Goal: Task Accomplishment & Management: Manage account settings

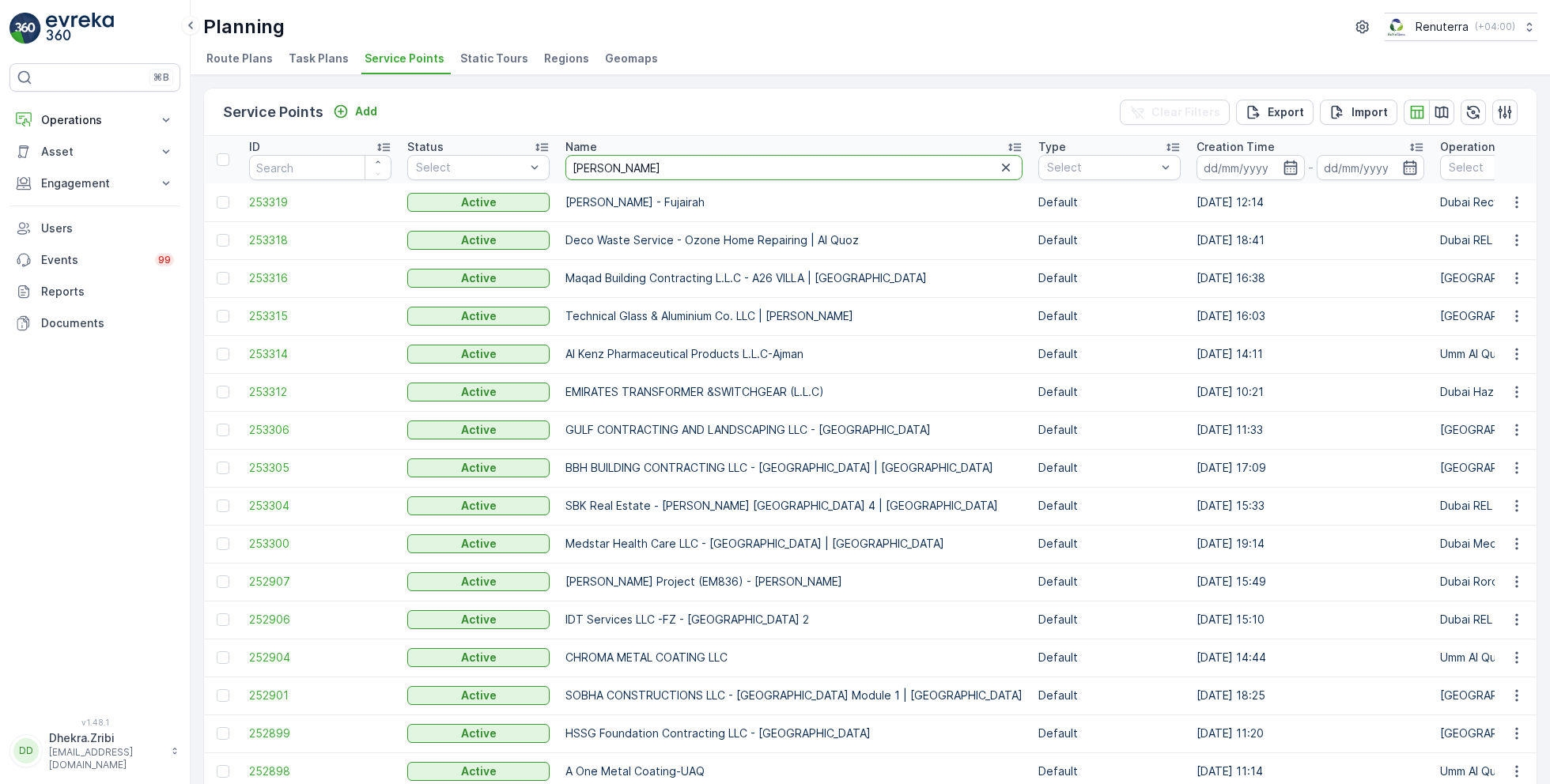
type input "roya"
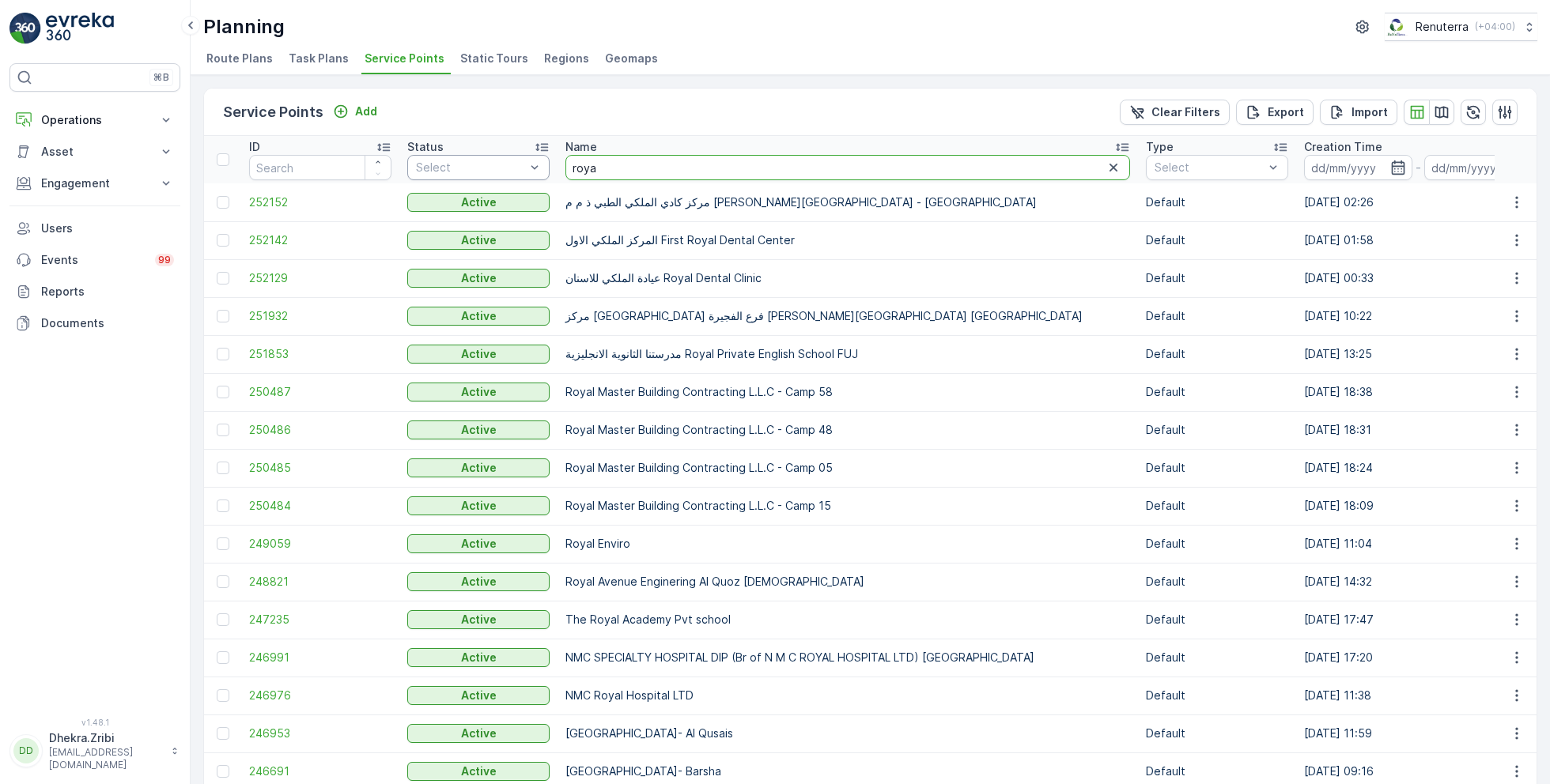
drag, startPoint x: 622, startPoint y: 170, endPoint x: 511, endPoint y: 170, distance: 111.0
type input "italian"
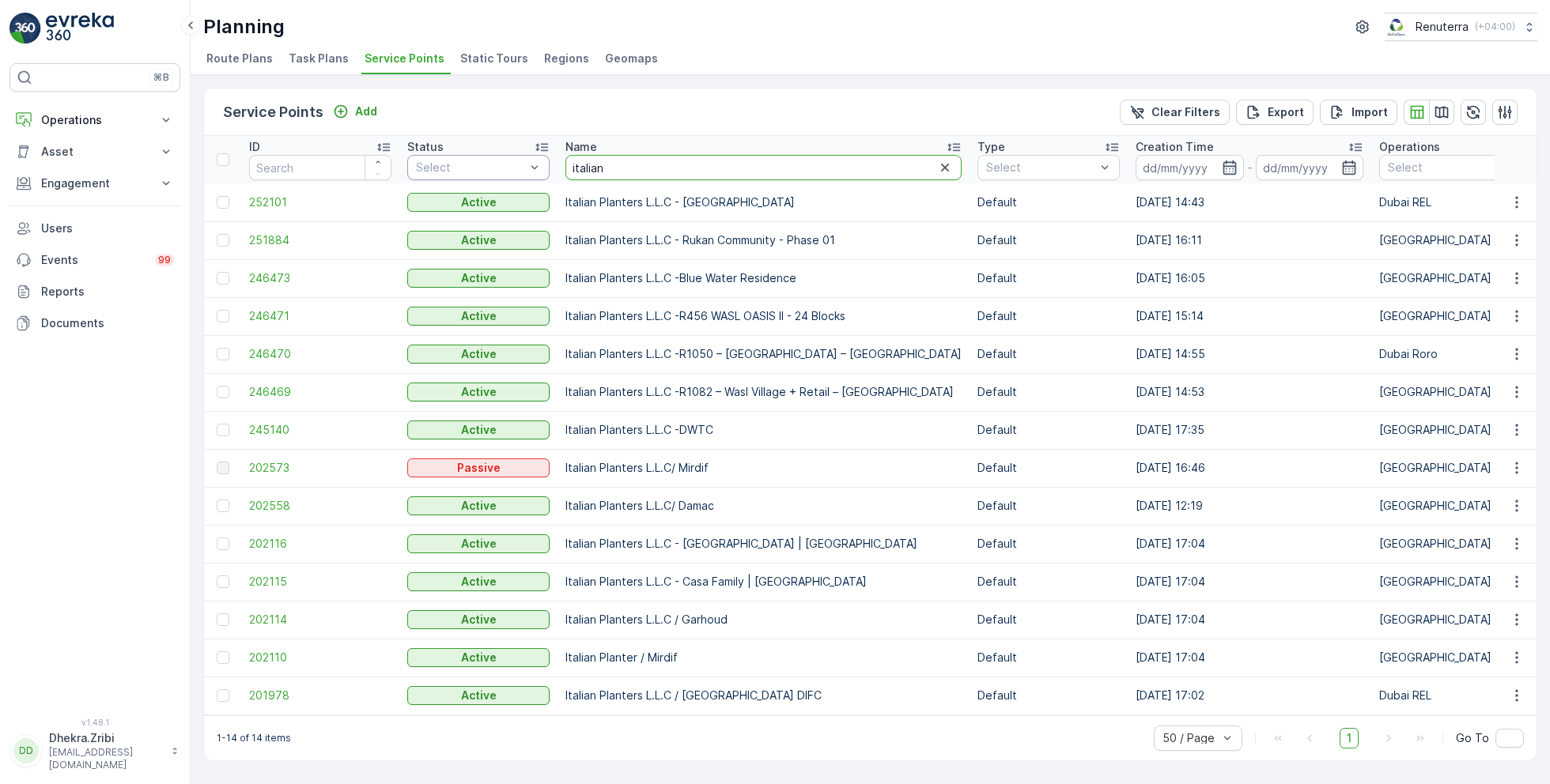
drag, startPoint x: 624, startPoint y: 169, endPoint x: 543, endPoint y: 166, distance: 81.1
type input "arif"
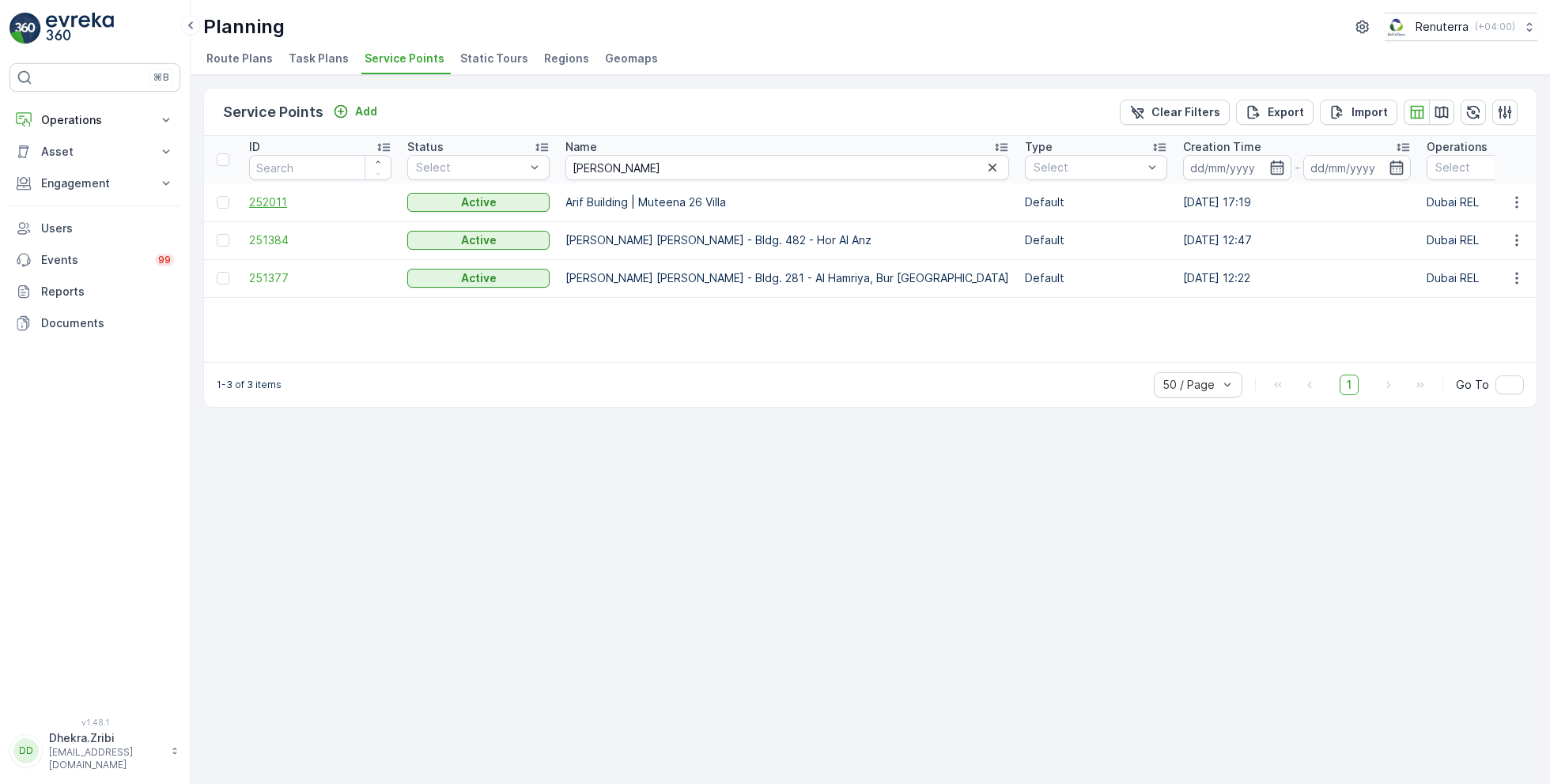
click at [270, 199] on span "252011" at bounding box center [320, 202] width 142 height 16
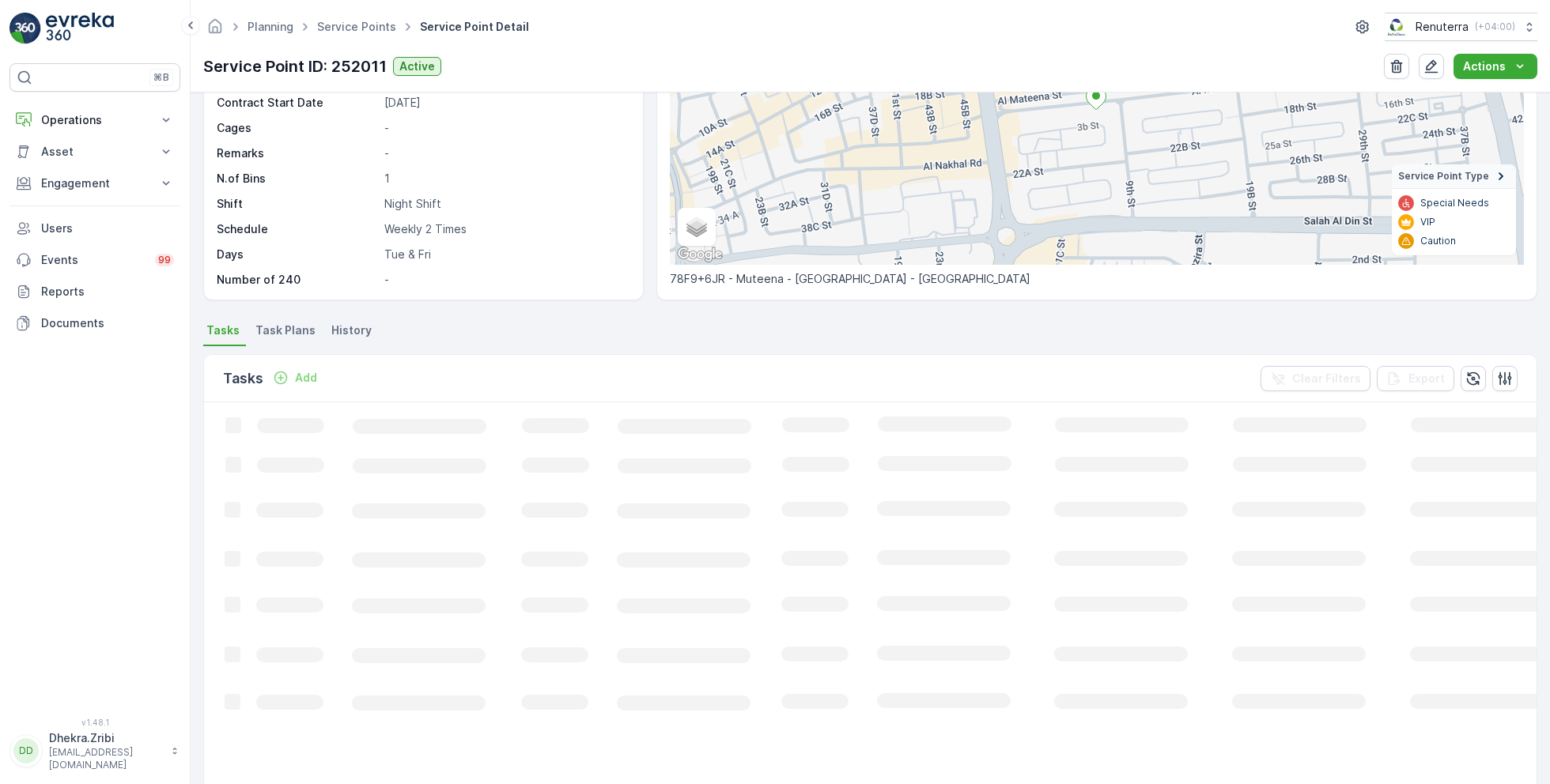
scroll to position [203, 0]
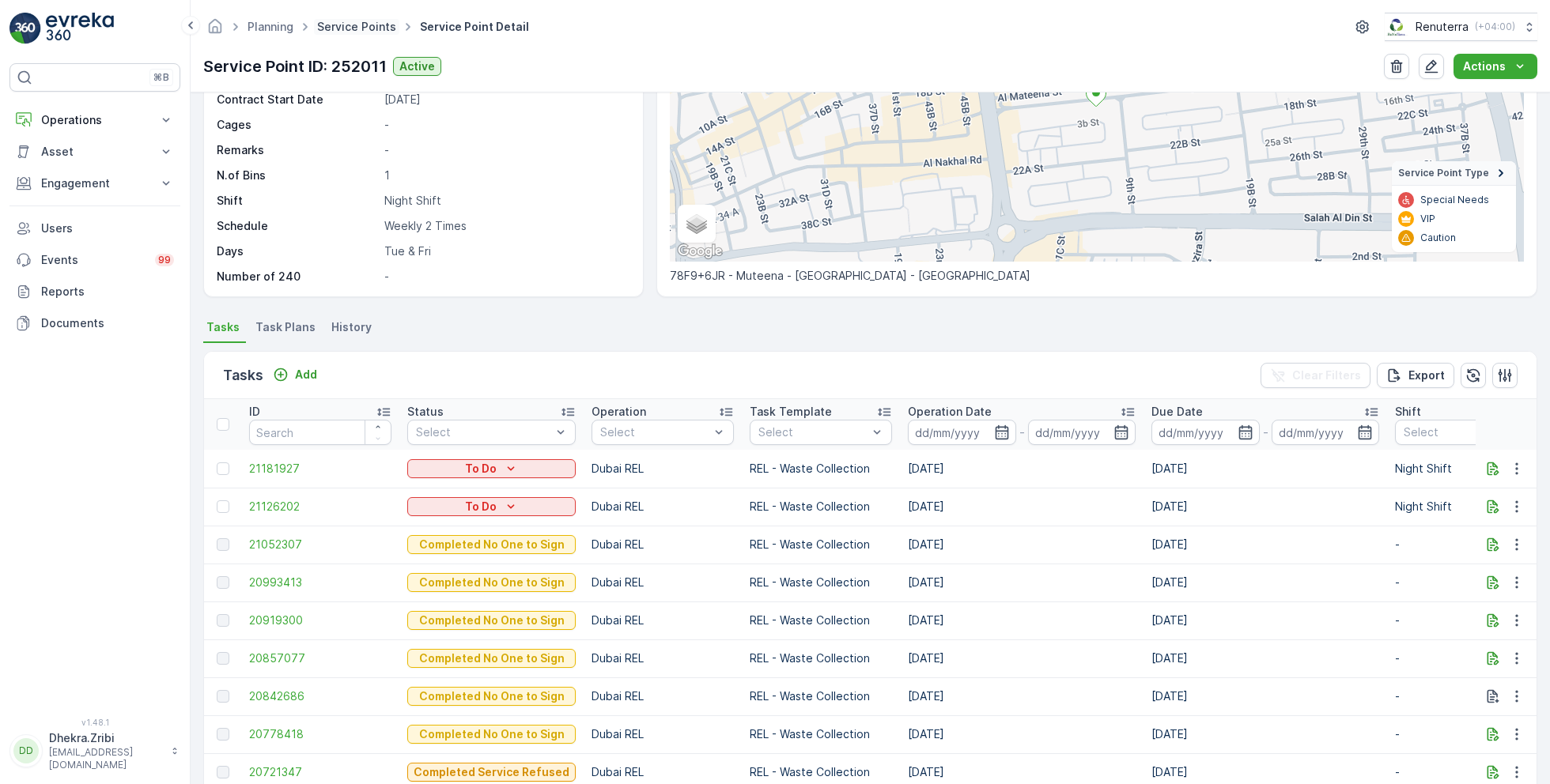
click at [370, 21] on link "Service Points" at bounding box center [357, 26] width 79 height 13
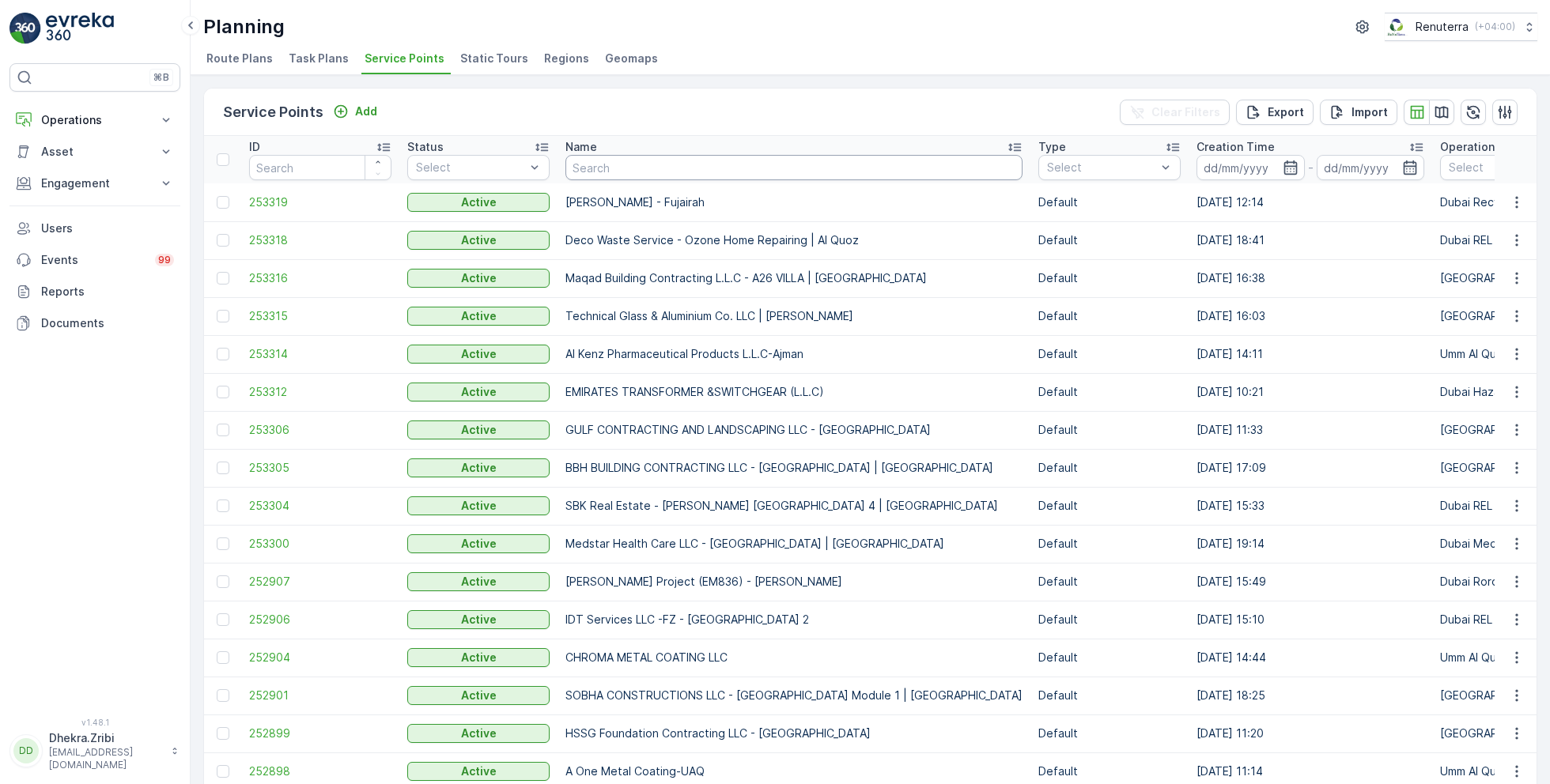
click at [595, 163] on input "text" at bounding box center [795, 167] width 458 height 25
type input "t"
click at [618, 168] on input "text" at bounding box center [795, 167] width 458 height 25
type input "italian"
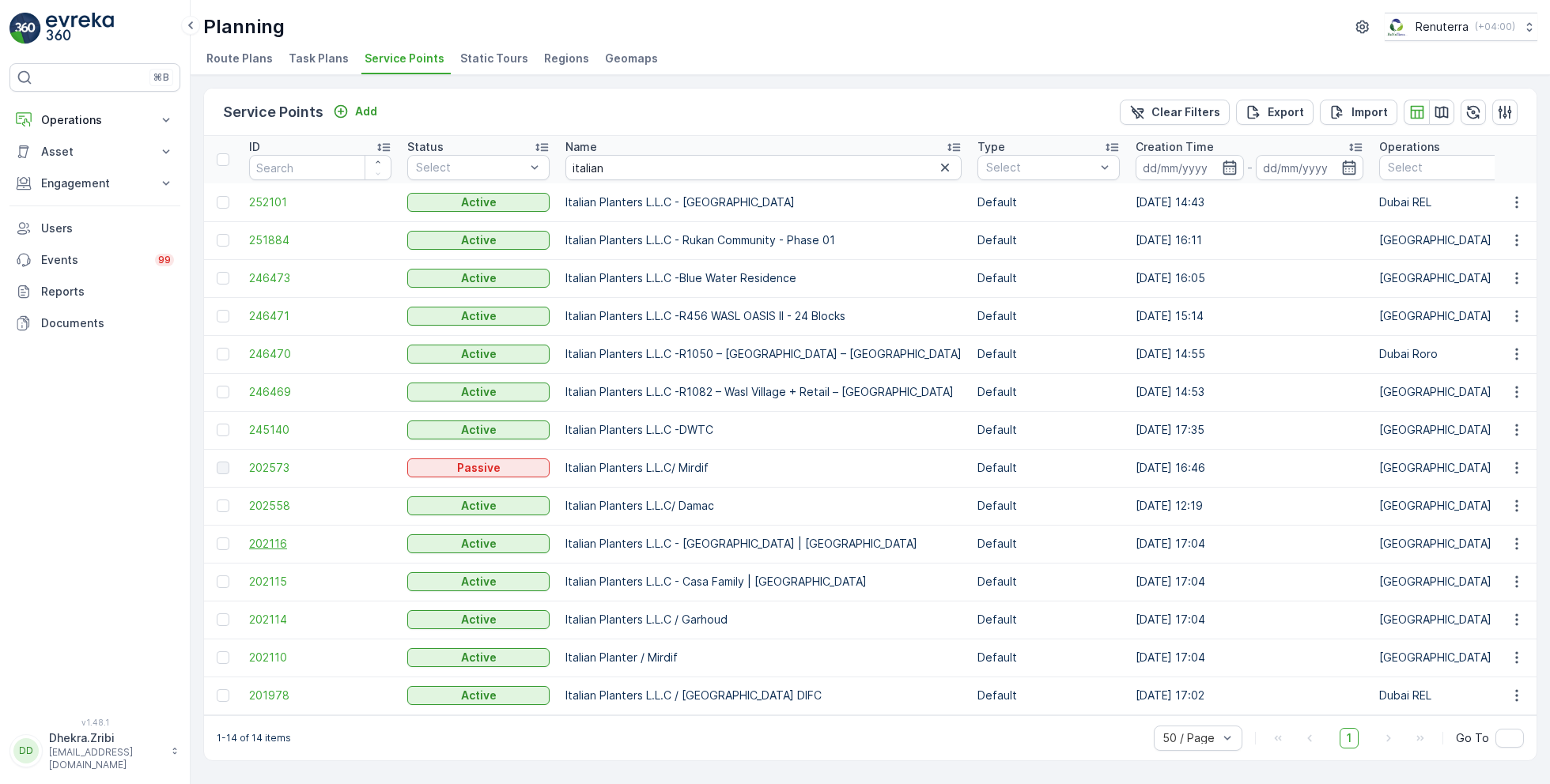
click at [275, 549] on span "202116" at bounding box center [320, 543] width 142 height 16
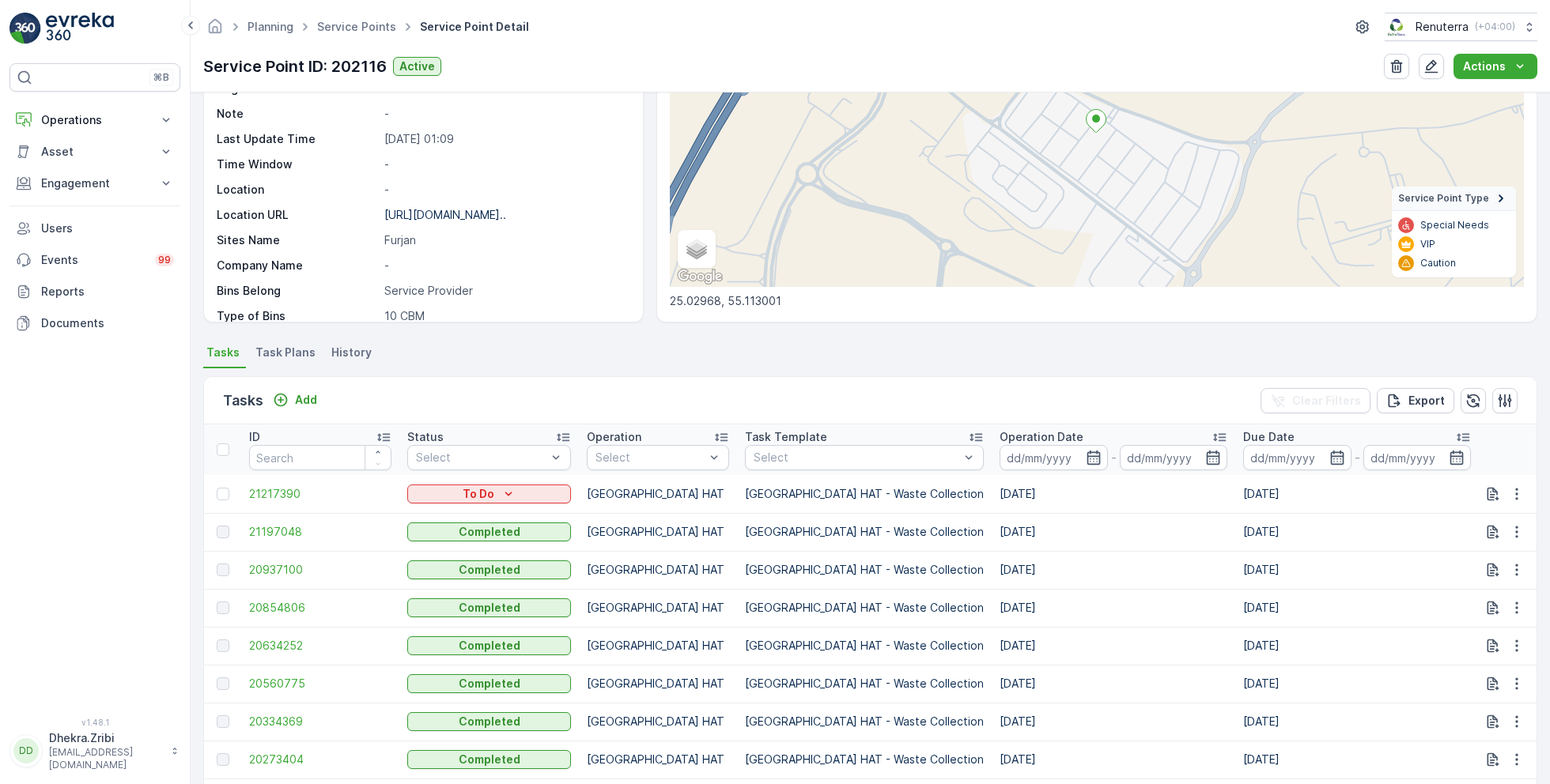
scroll to position [254, 0]
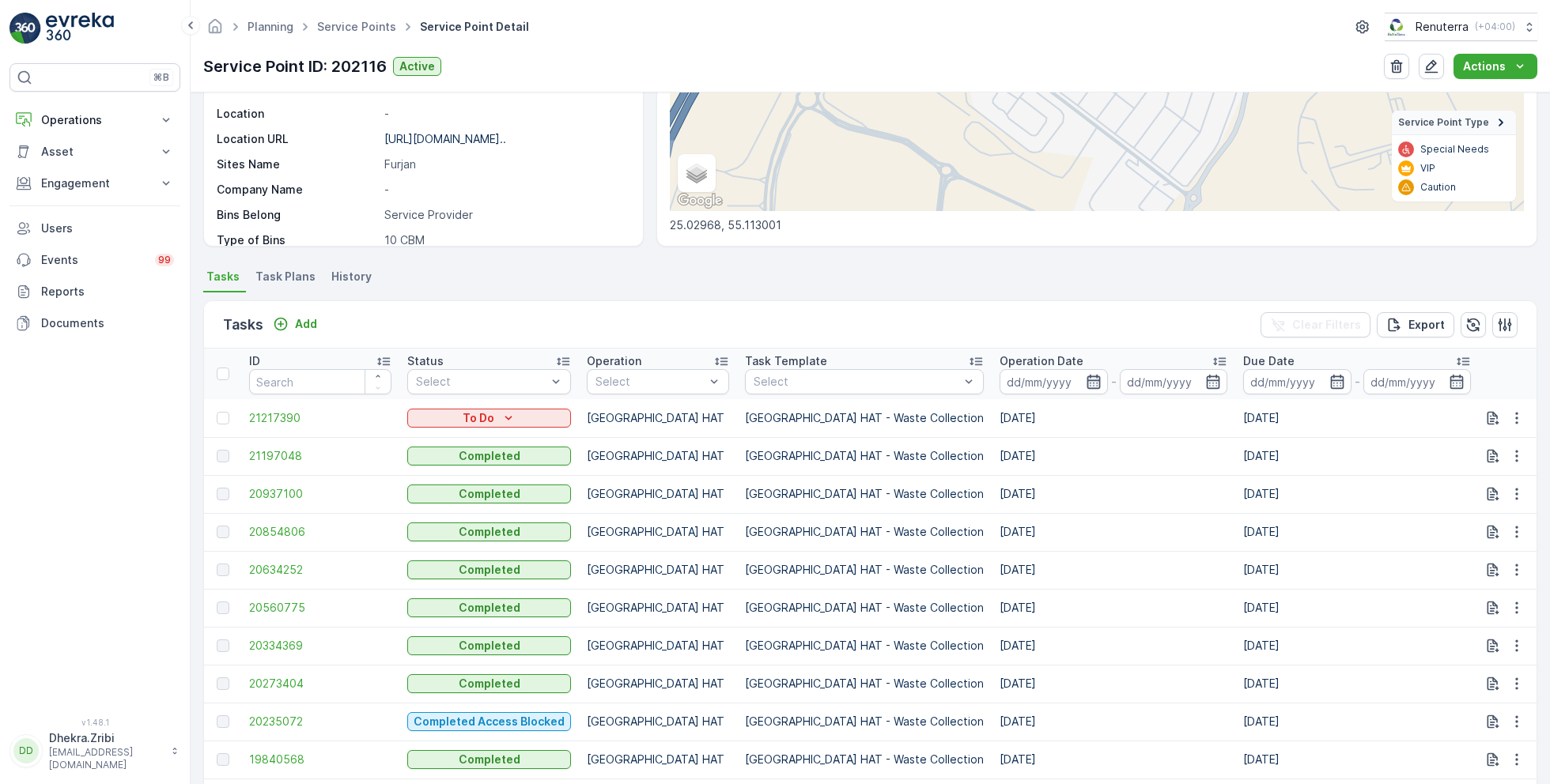
click at [1086, 376] on icon "button" at bounding box center [1093, 382] width 16 height 16
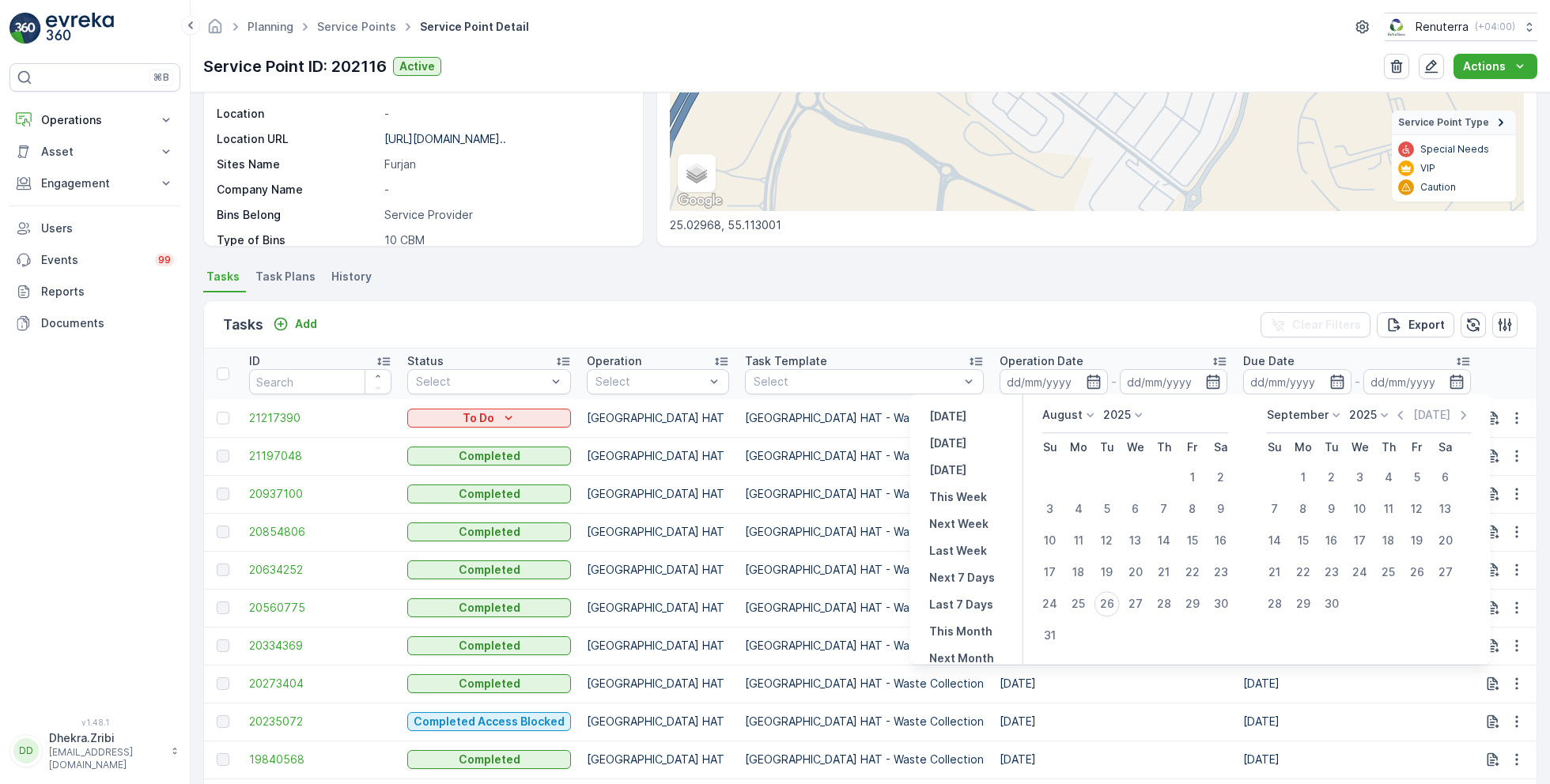
click at [1080, 426] on div "August 2025" at bounding box center [1136, 420] width 187 height 26
click at [1080, 421] on div "August" at bounding box center [1071, 414] width 56 height 16
click at [1077, 549] on span "June" at bounding box center [1065, 548] width 26 height 16
click at [1053, 542] on div "15" at bounding box center [1050, 540] width 25 height 25
type input "15.06.2025"
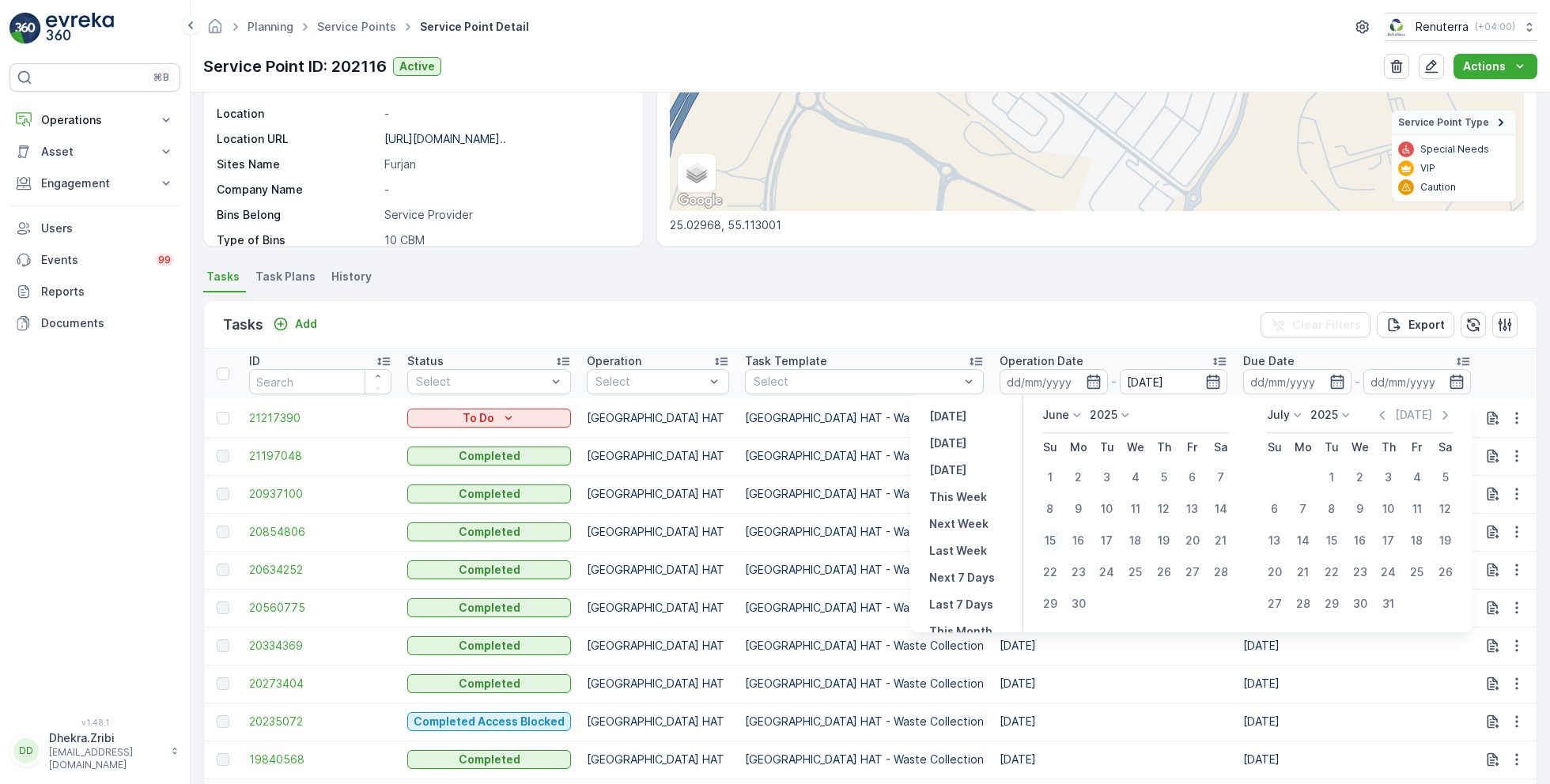
click at [1053, 542] on div "15" at bounding box center [1050, 540] width 25 height 25
type input "15.06.2025"
click at [1031, 314] on div "Tasks Add Clear Filters Export" at bounding box center [870, 325] width 1332 height 48
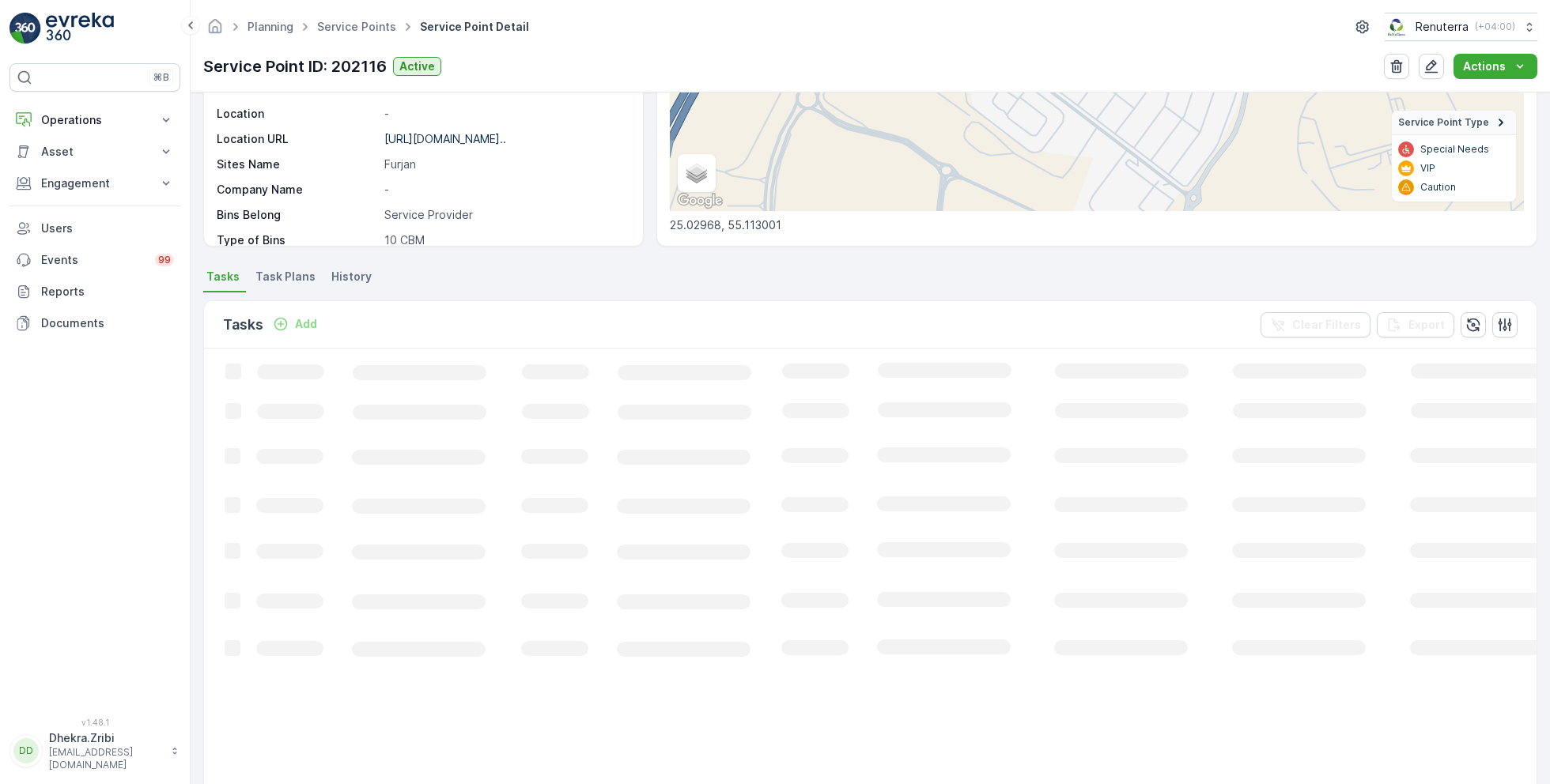
scroll to position [109, 0]
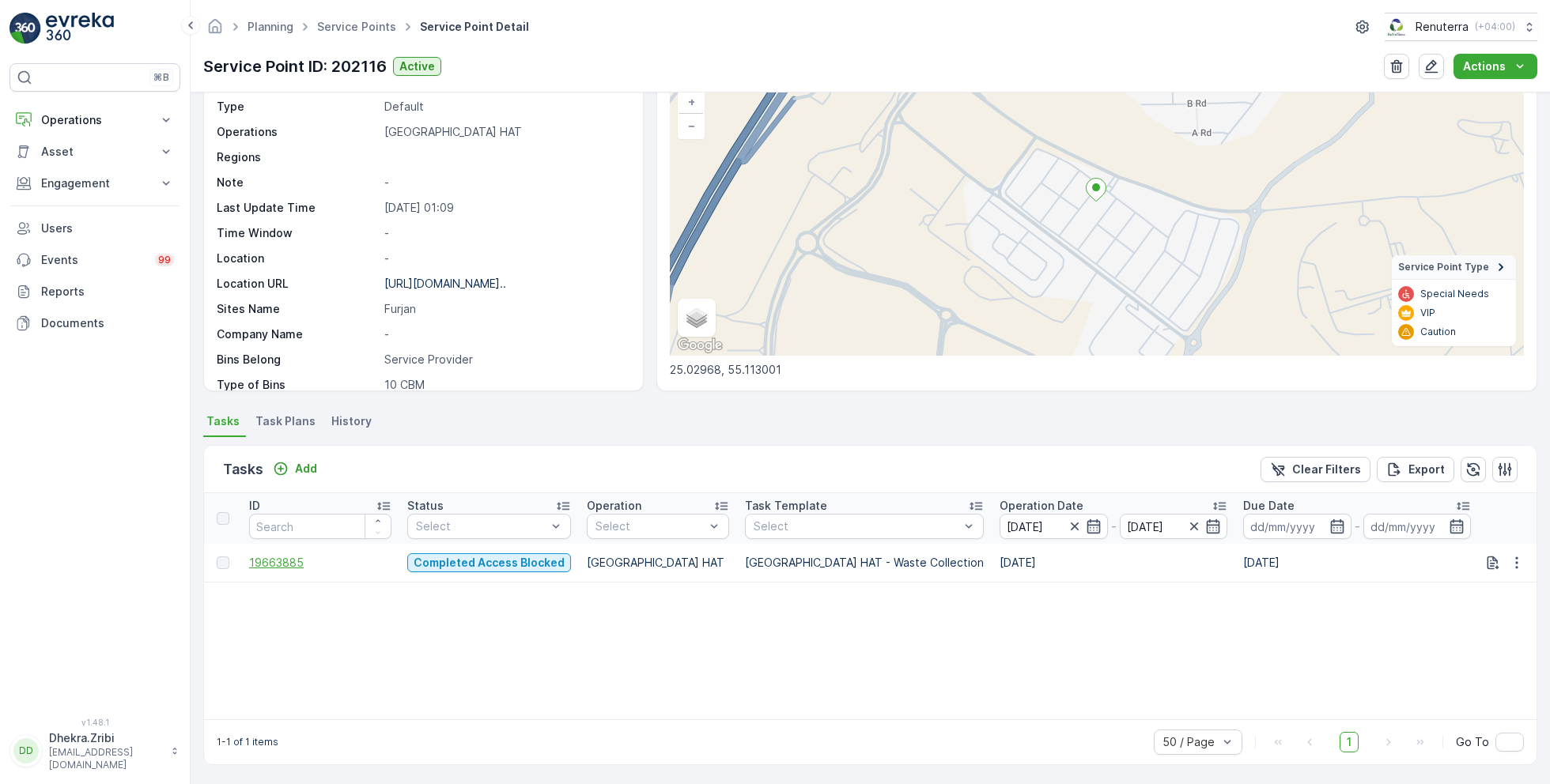
click at [288, 561] on span "19663885" at bounding box center [320, 563] width 142 height 16
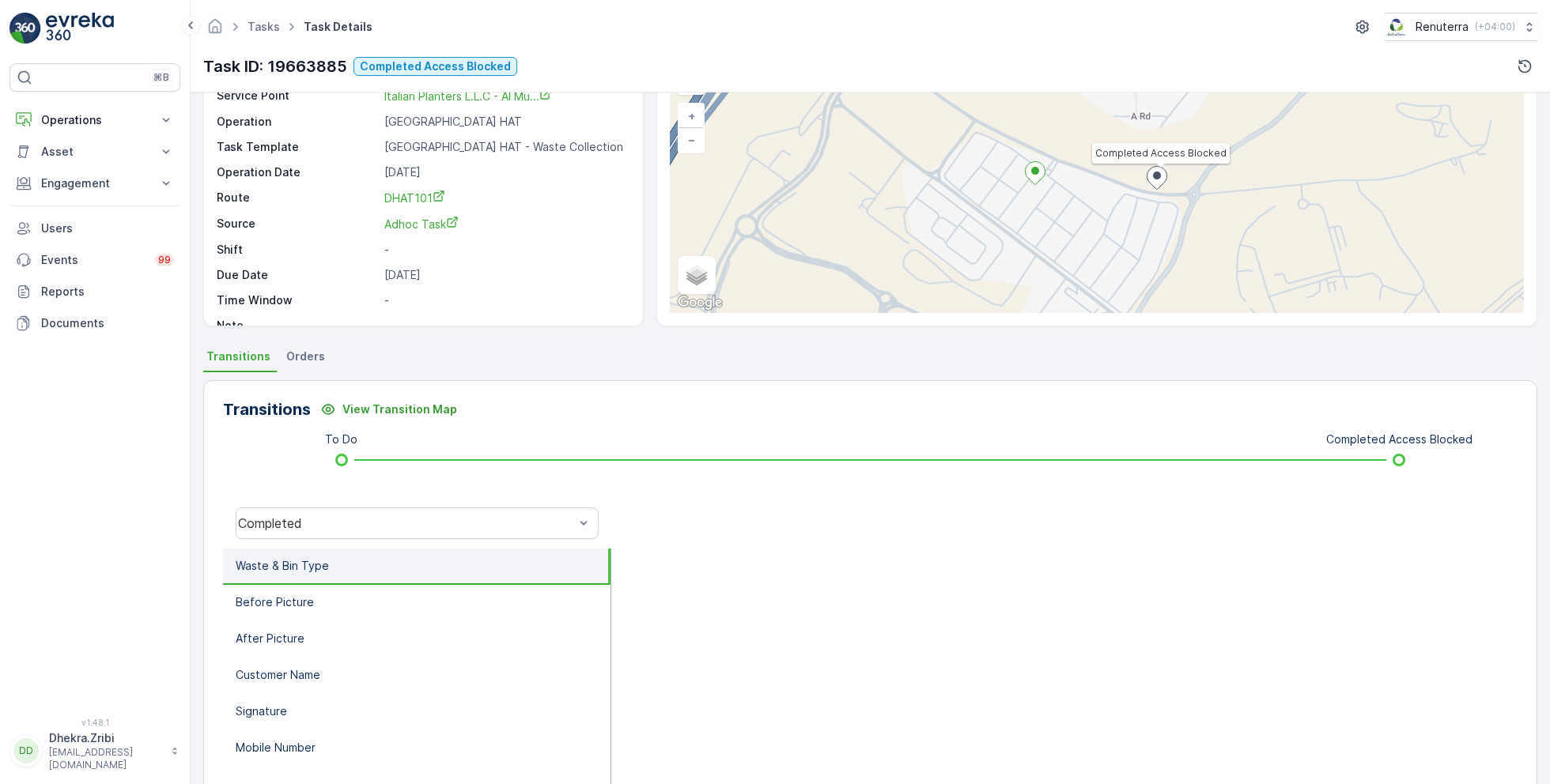
scroll to position [98, 0]
click at [444, 530] on div "Completed" at bounding box center [416, 520] width 363 height 32
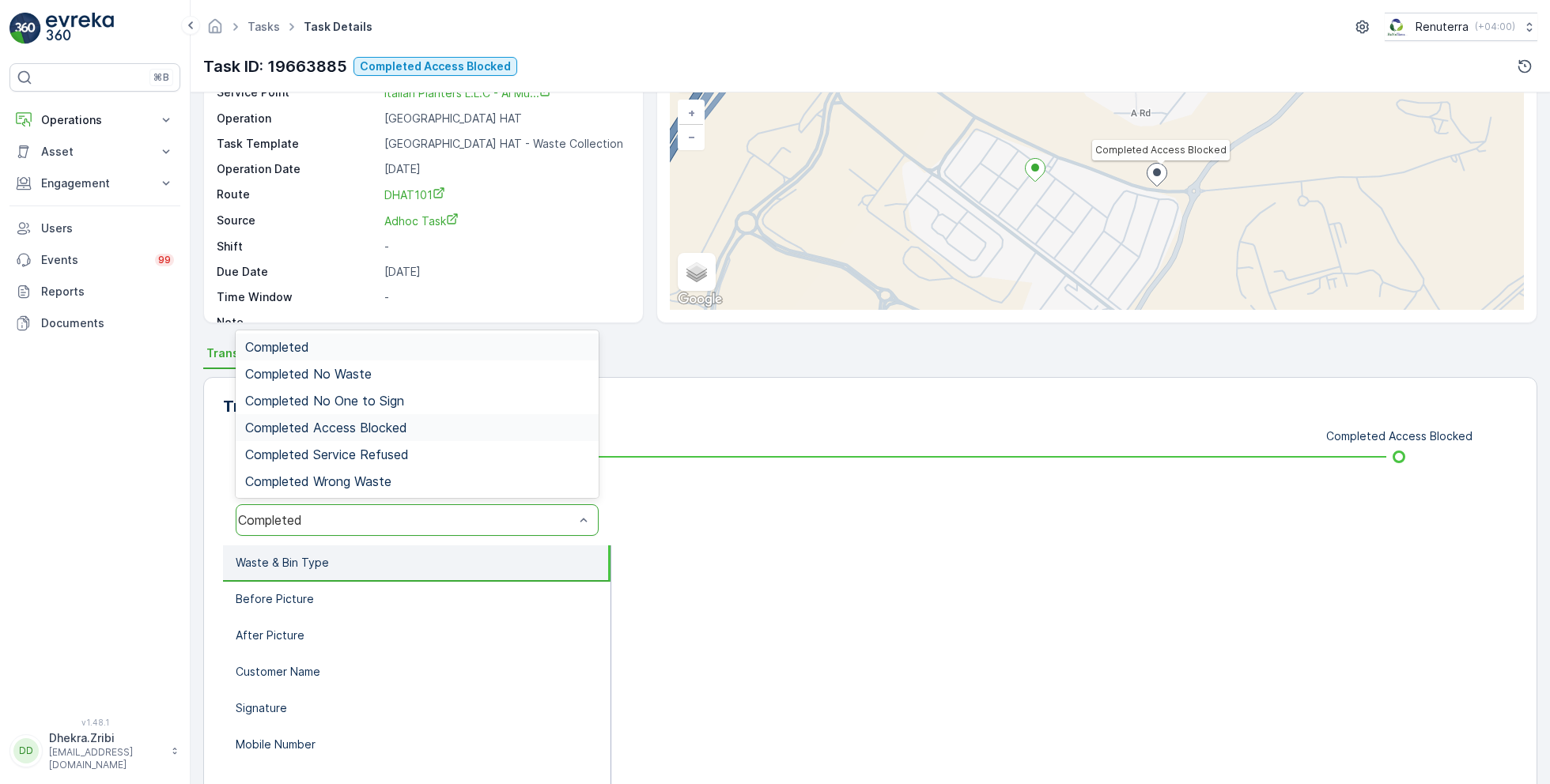
click at [373, 432] on span "Completed Access Blocked" at bounding box center [327, 427] width 162 height 14
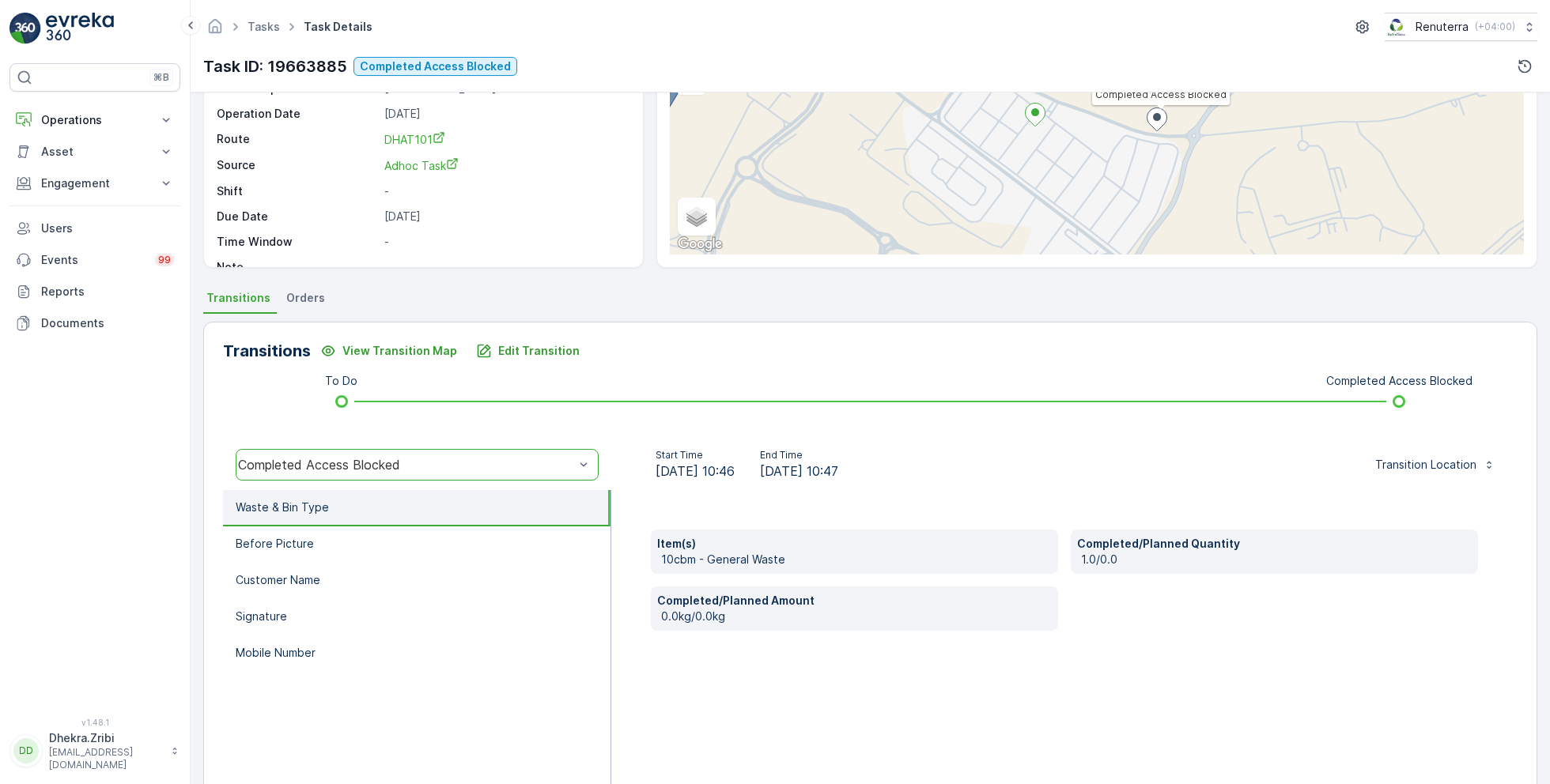
scroll to position [211, 0]
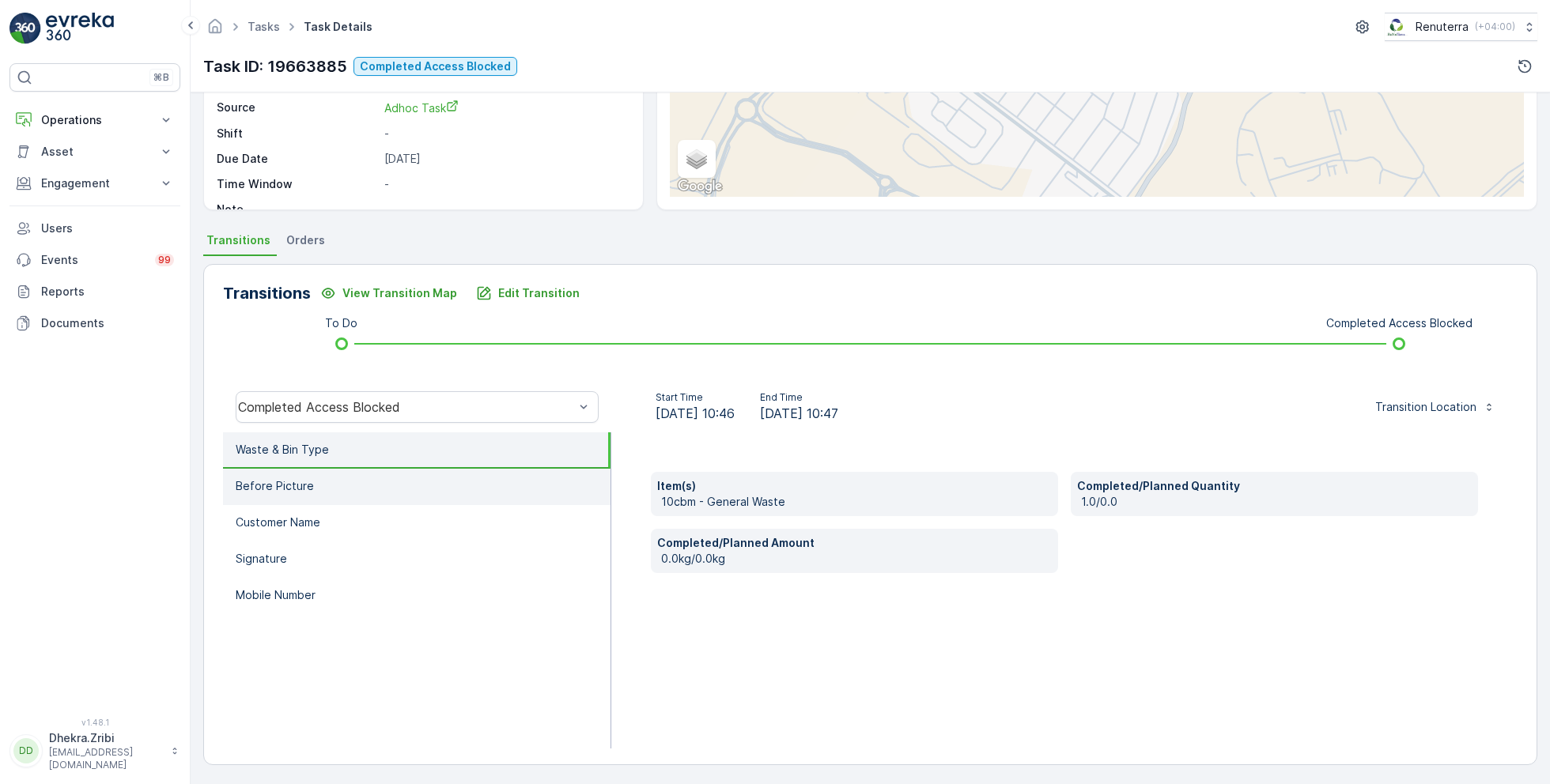
click at [359, 483] on li "Before Picture" at bounding box center [416, 486] width 388 height 36
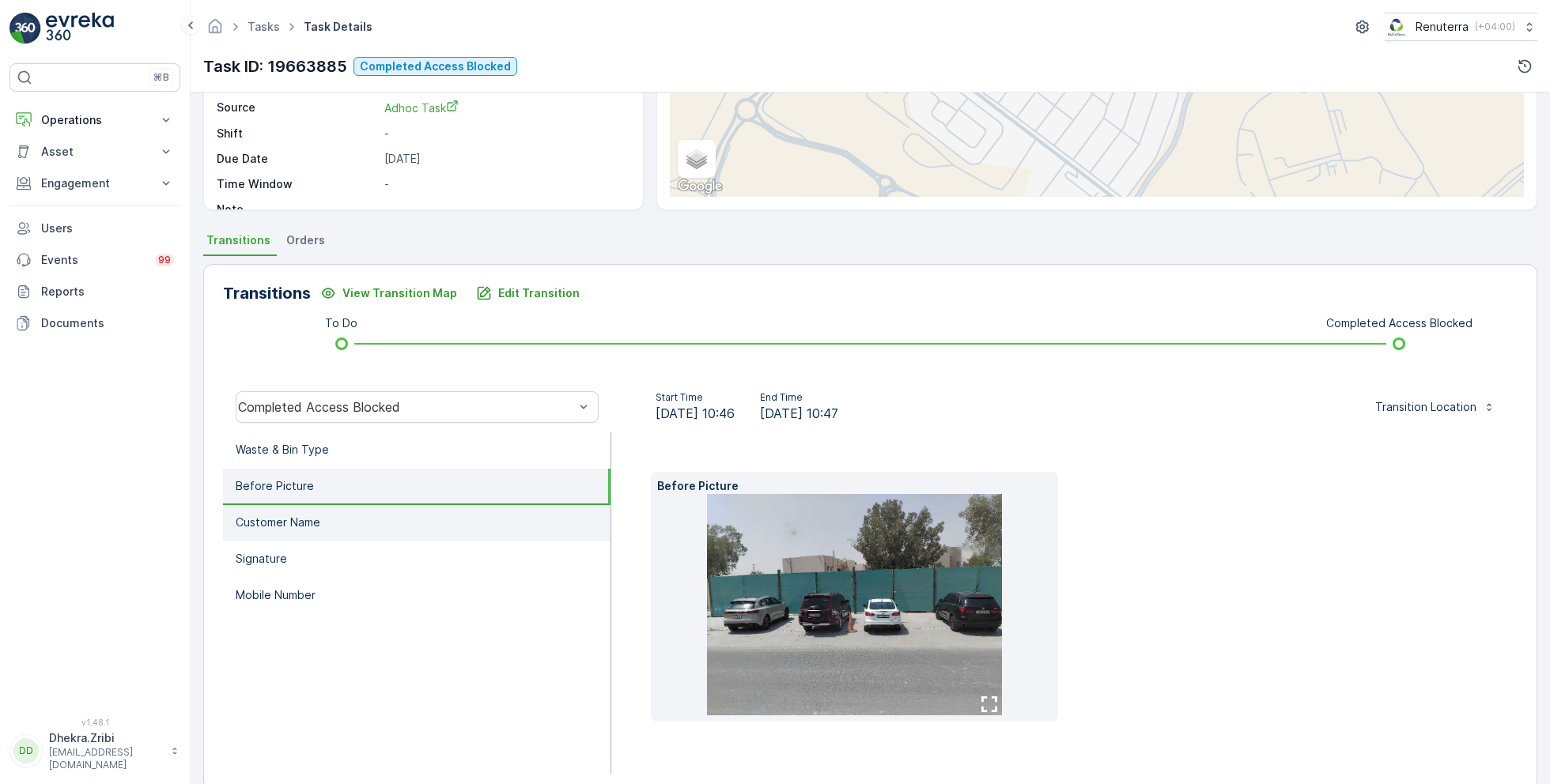
click at [359, 511] on li "Customer Name" at bounding box center [416, 523] width 388 height 36
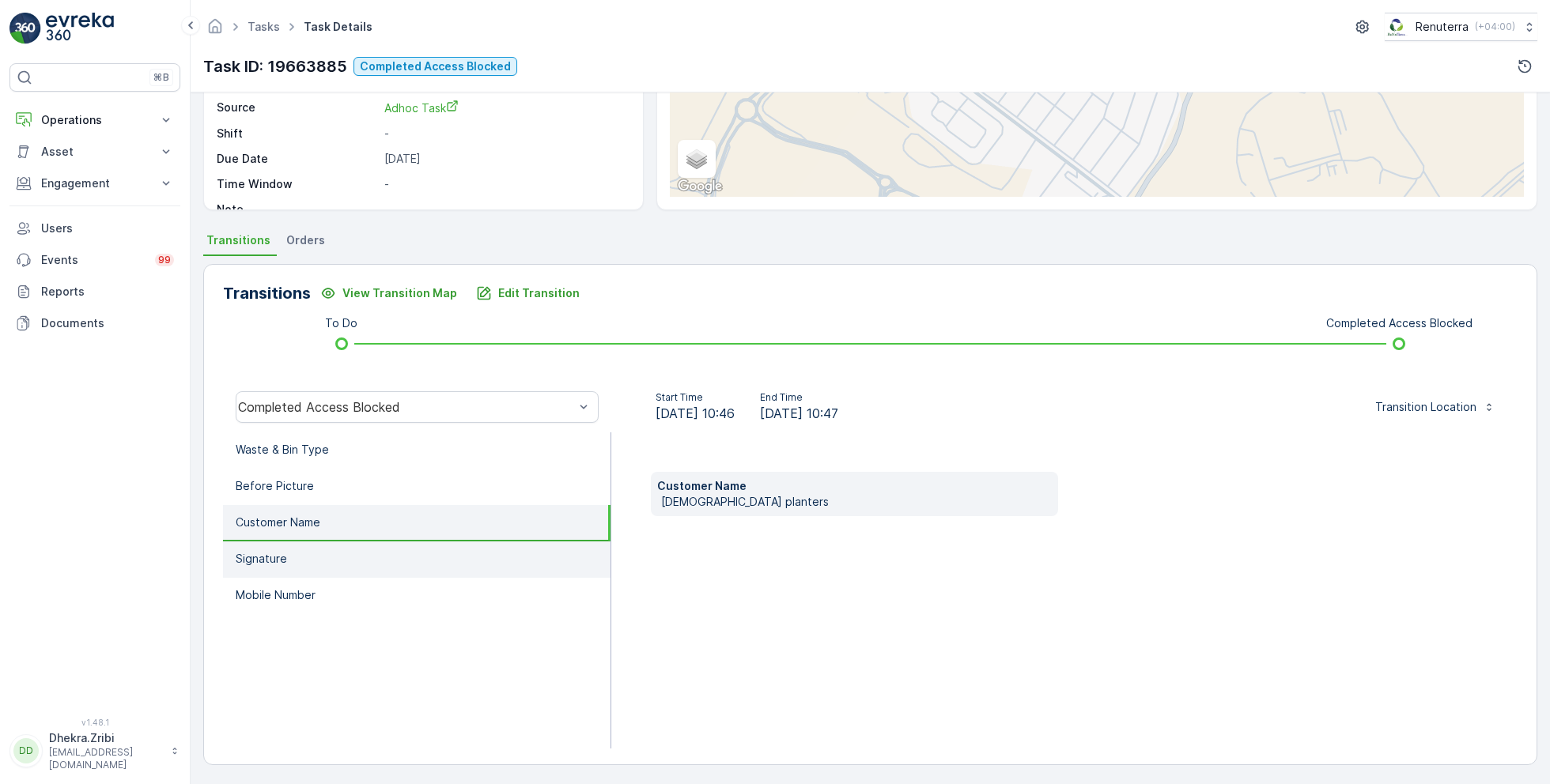
click at [359, 556] on li "Signature" at bounding box center [416, 559] width 388 height 36
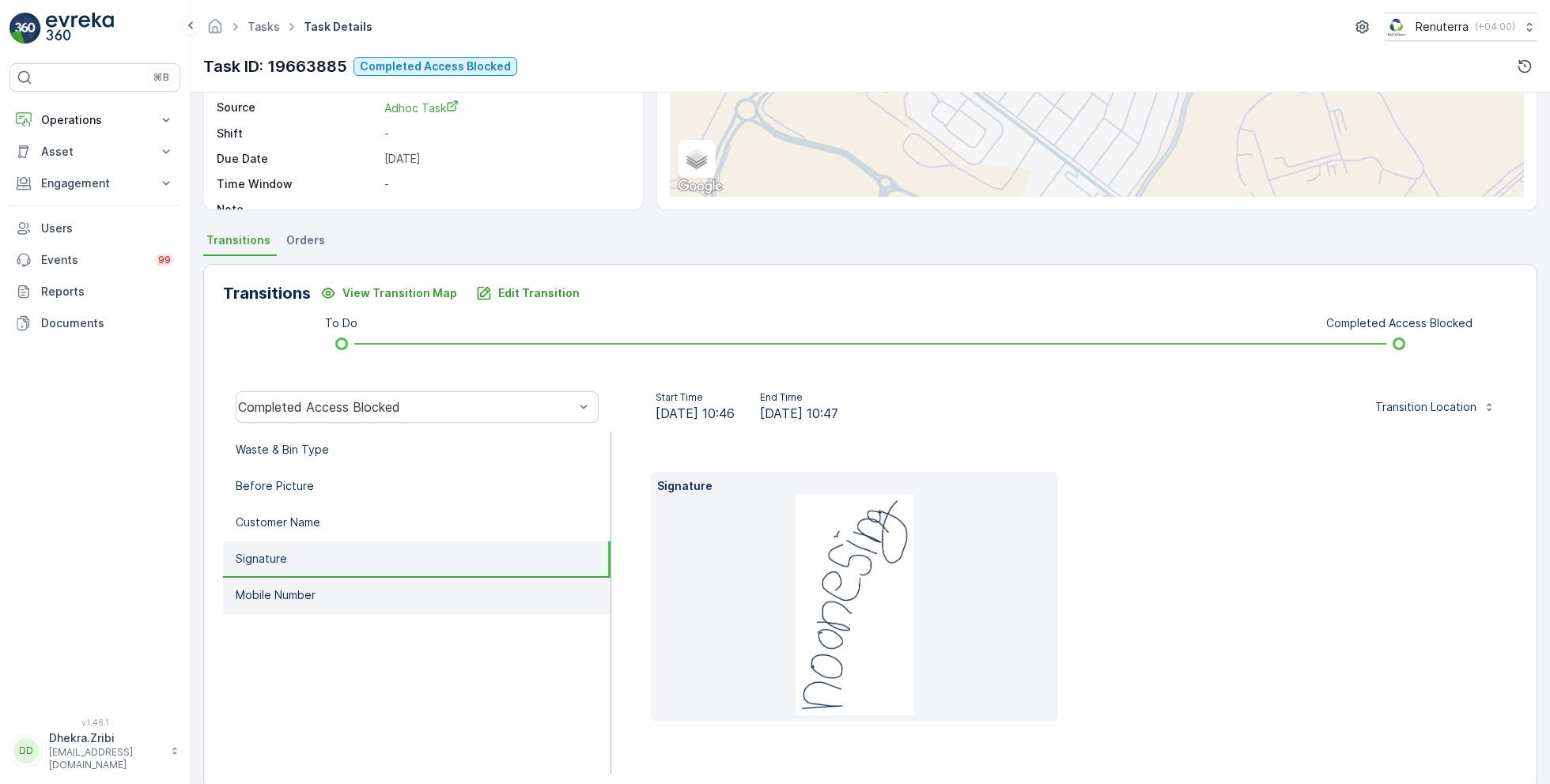
click at [359, 593] on li "Mobile Number" at bounding box center [416, 595] width 388 height 36
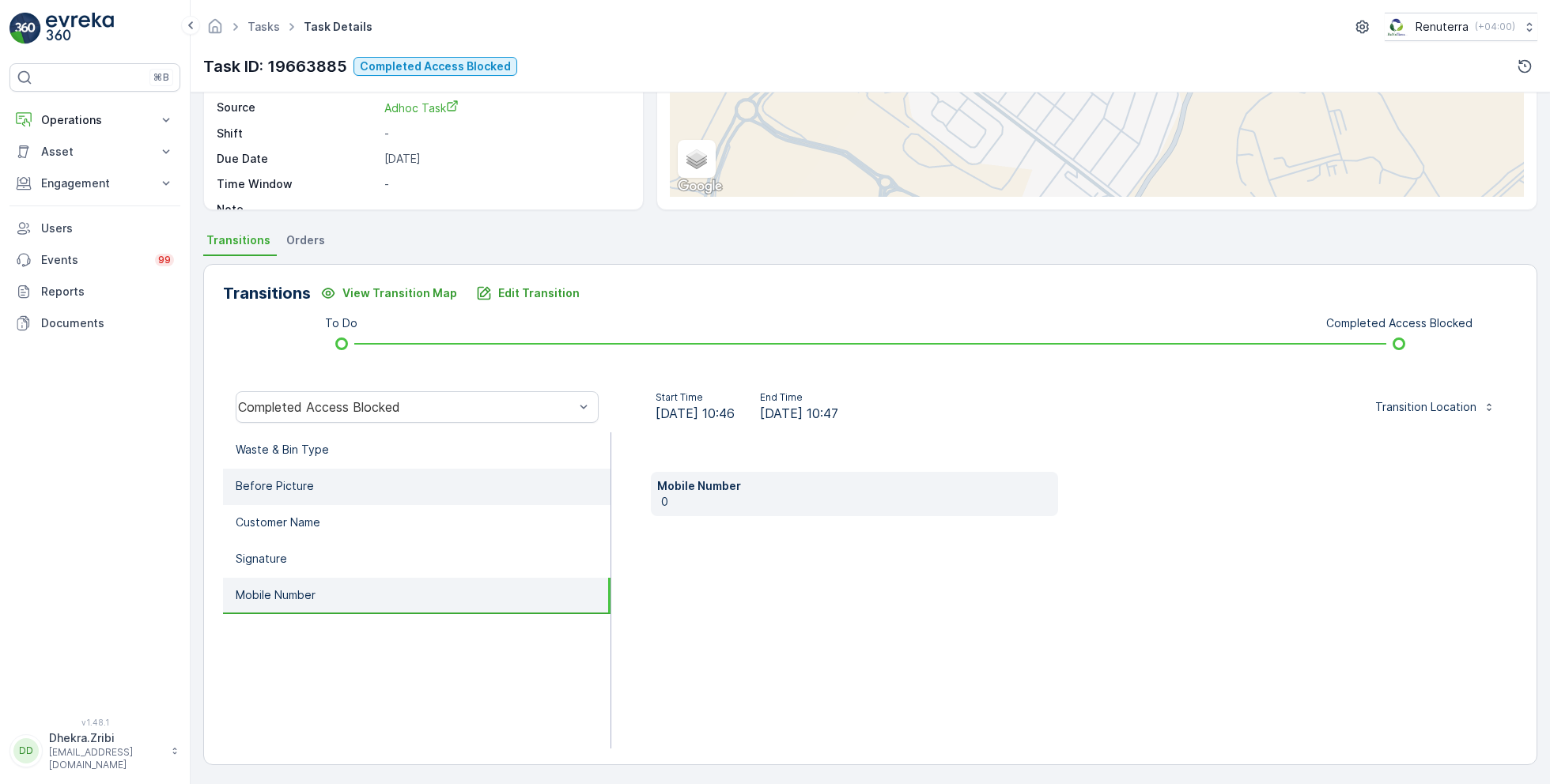
click at [352, 488] on li "Before Picture" at bounding box center [416, 486] width 388 height 36
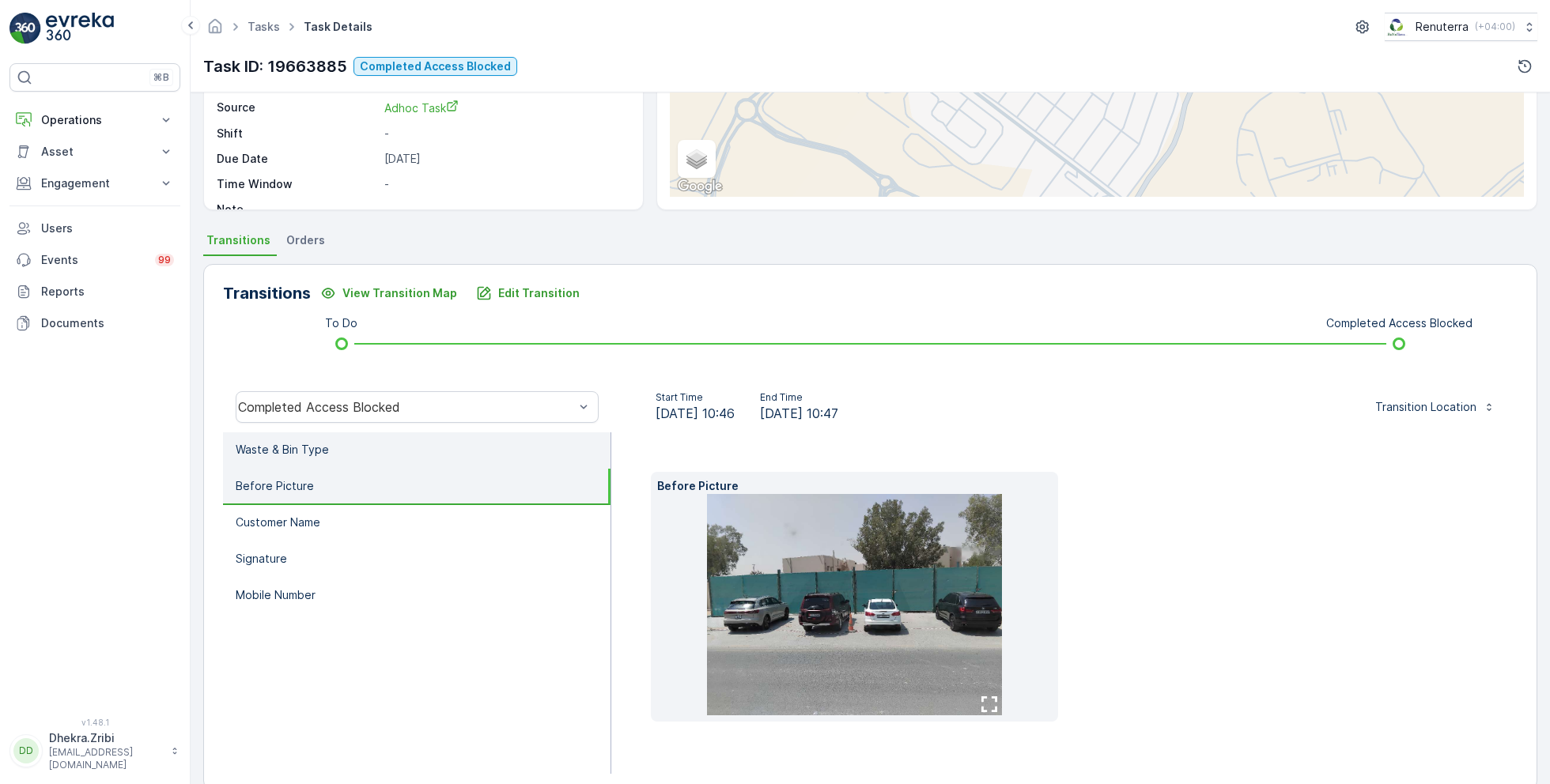
click at [345, 453] on li "Waste & Bin Type" at bounding box center [416, 450] width 388 height 36
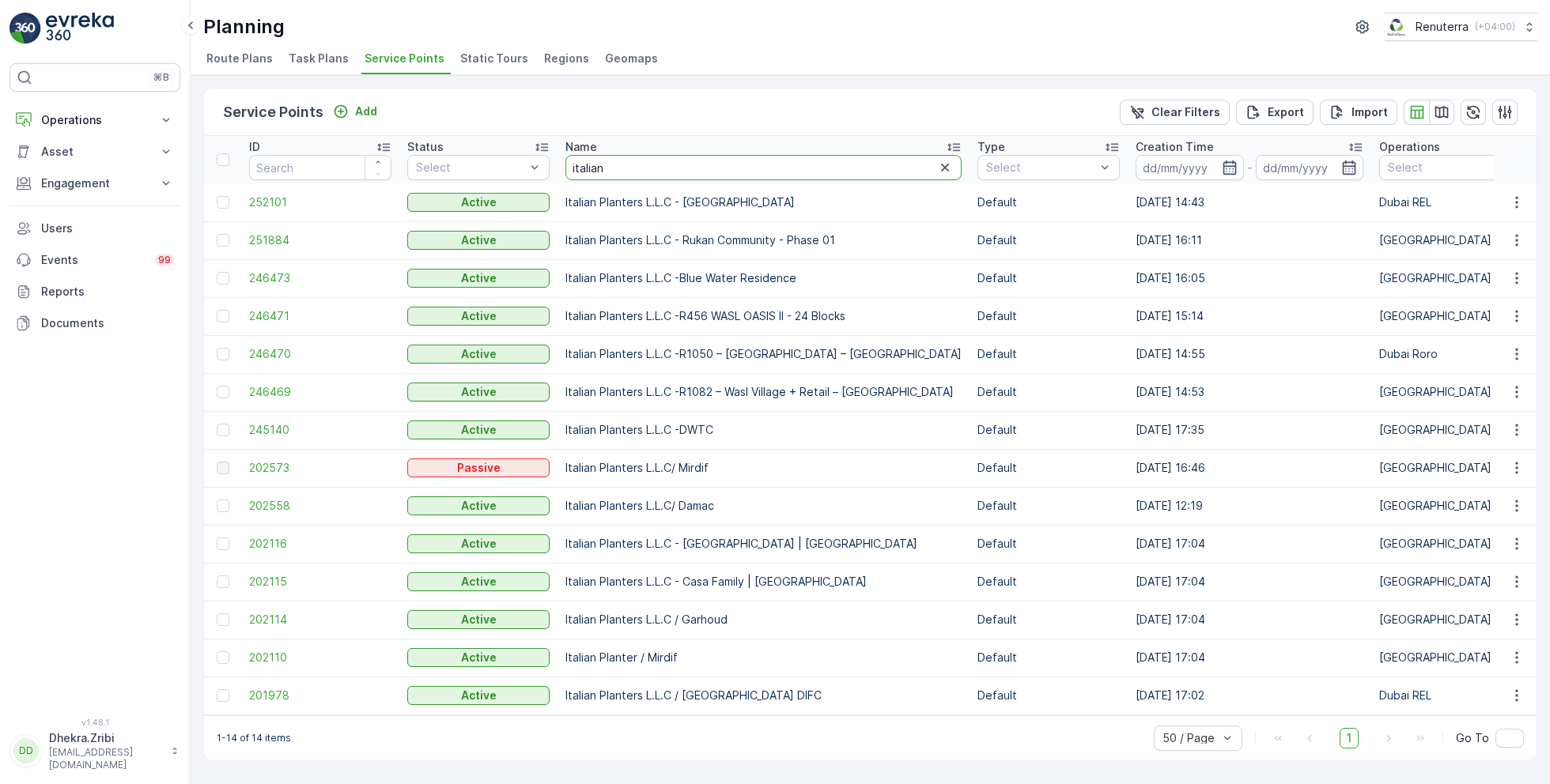
drag, startPoint x: 642, startPoint y: 173, endPoint x: 550, endPoint y: 168, distance: 92.1
type input "bait"
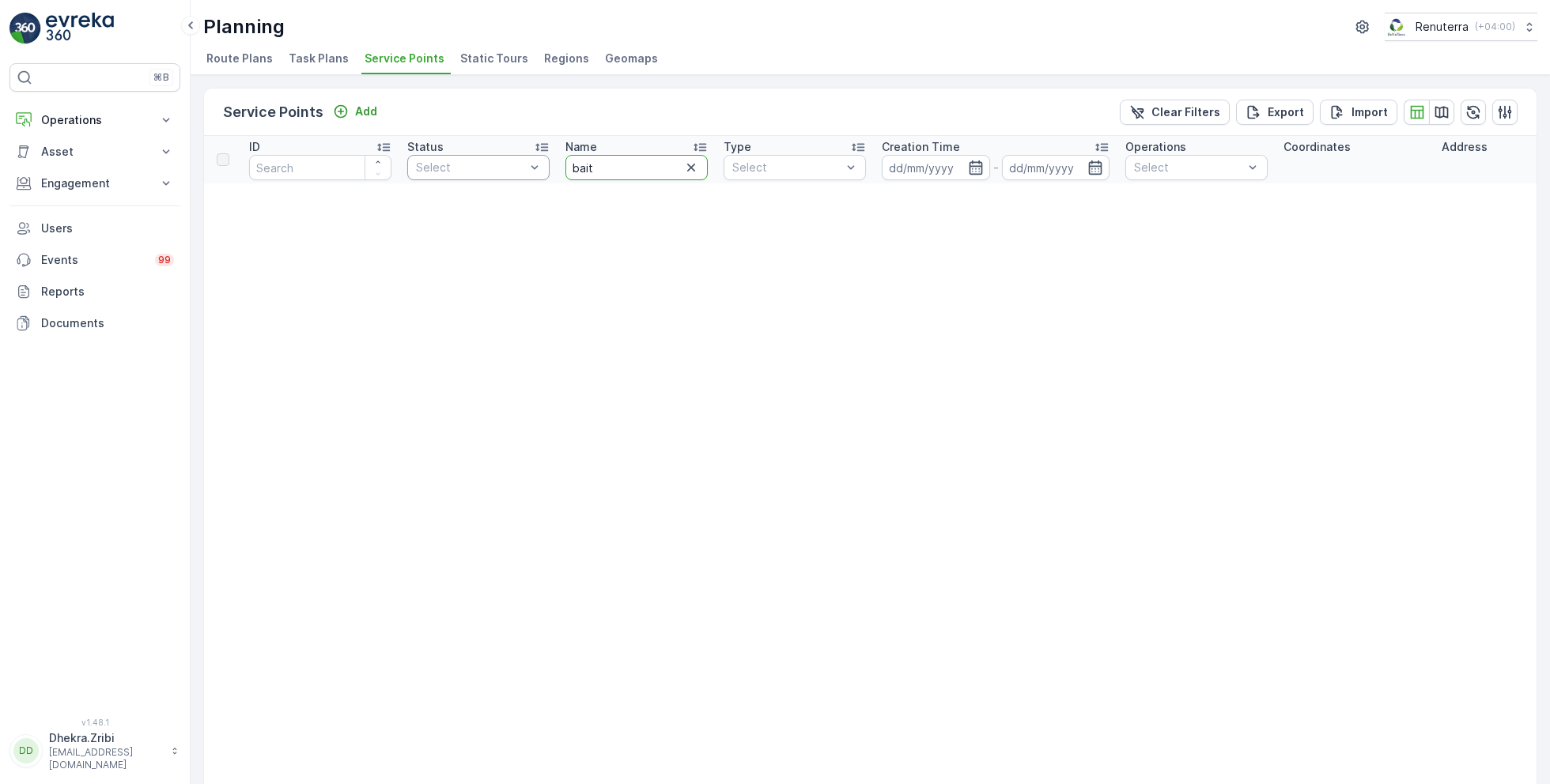
drag, startPoint x: 640, startPoint y: 173, endPoint x: 544, endPoint y: 169, distance: 96.1
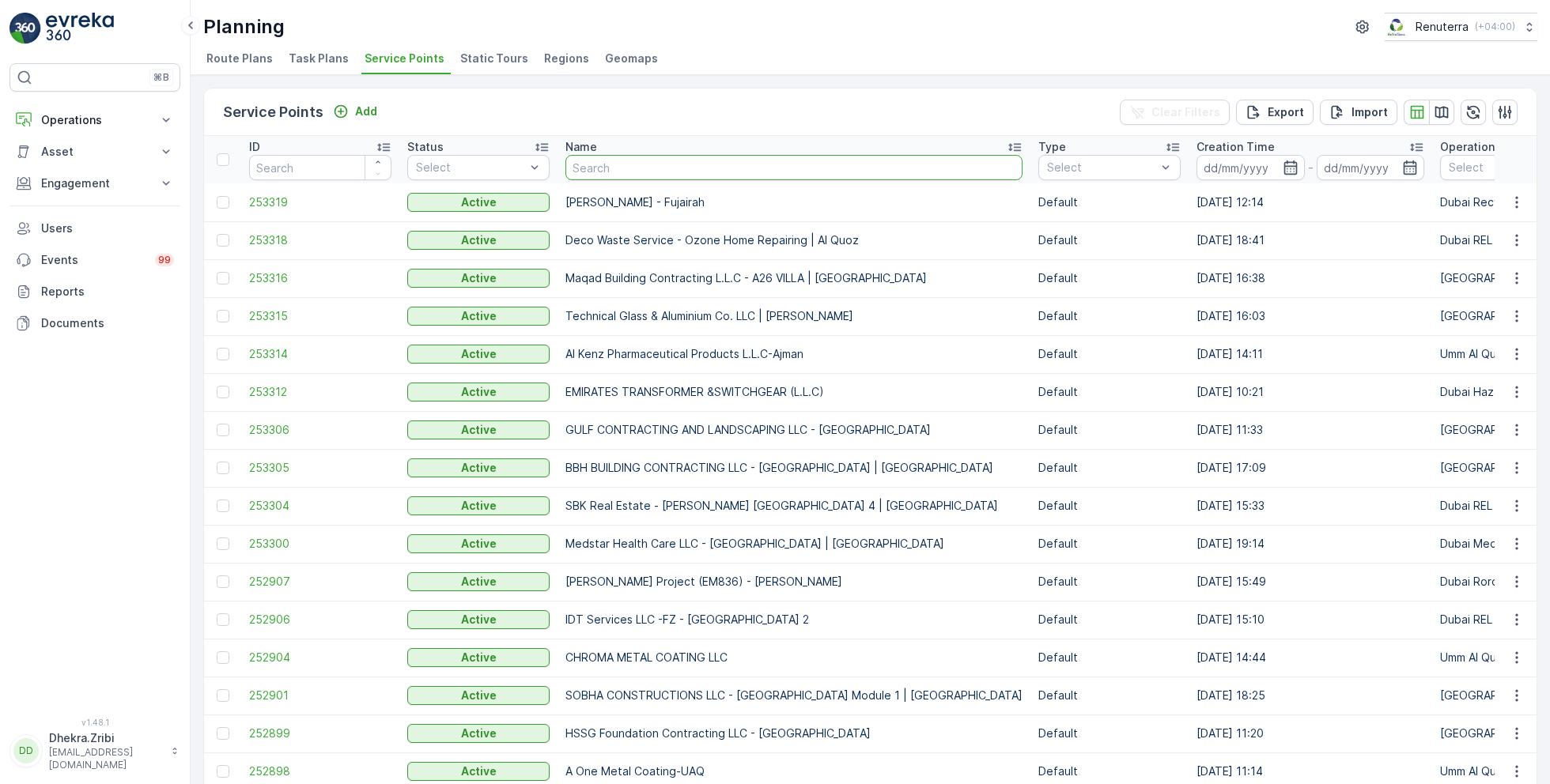
click at [662, 173] on input "text" at bounding box center [795, 167] width 458 height 25
type input "saudi"
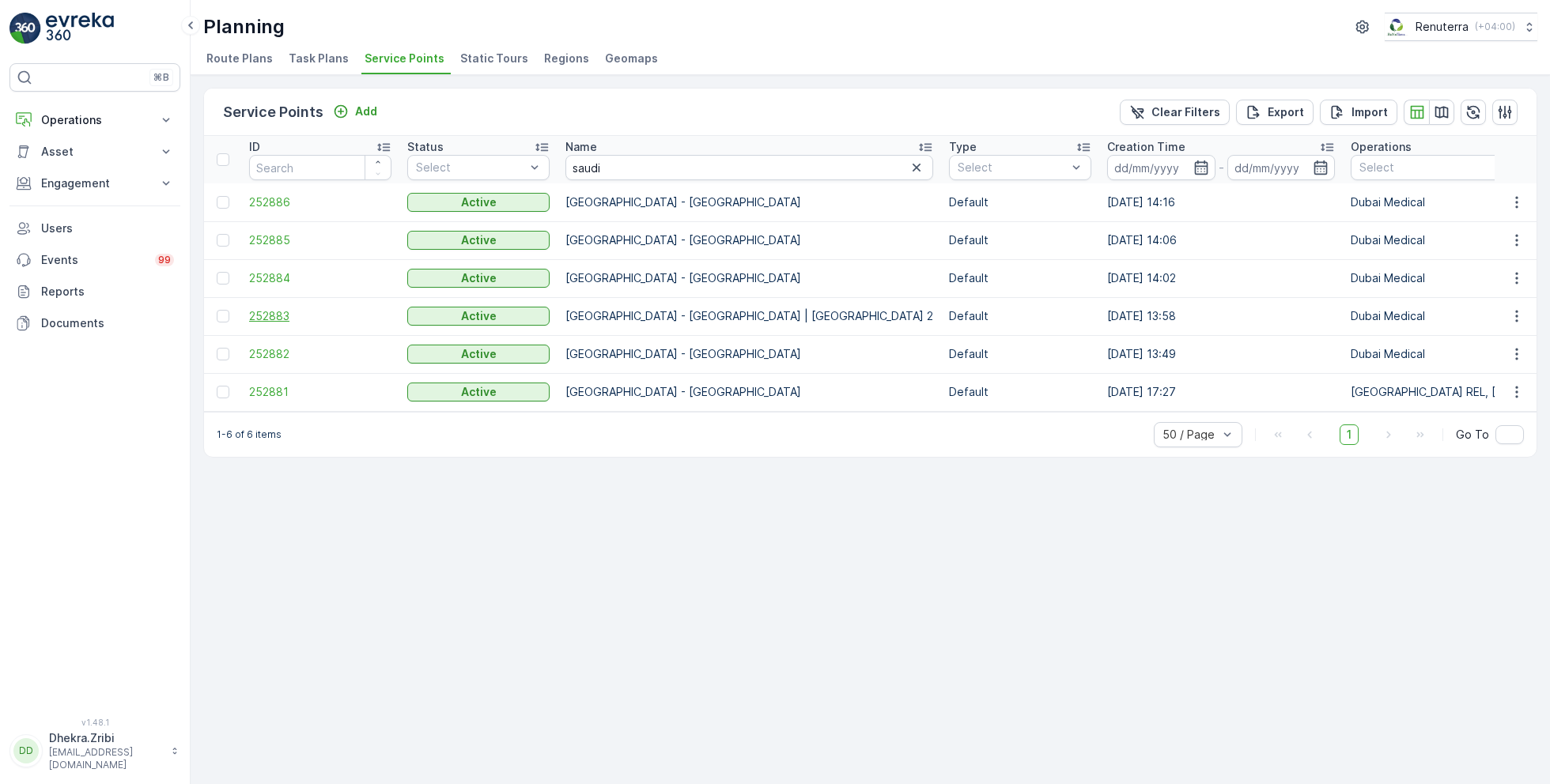
click at [274, 313] on span "252883" at bounding box center [320, 315] width 142 height 16
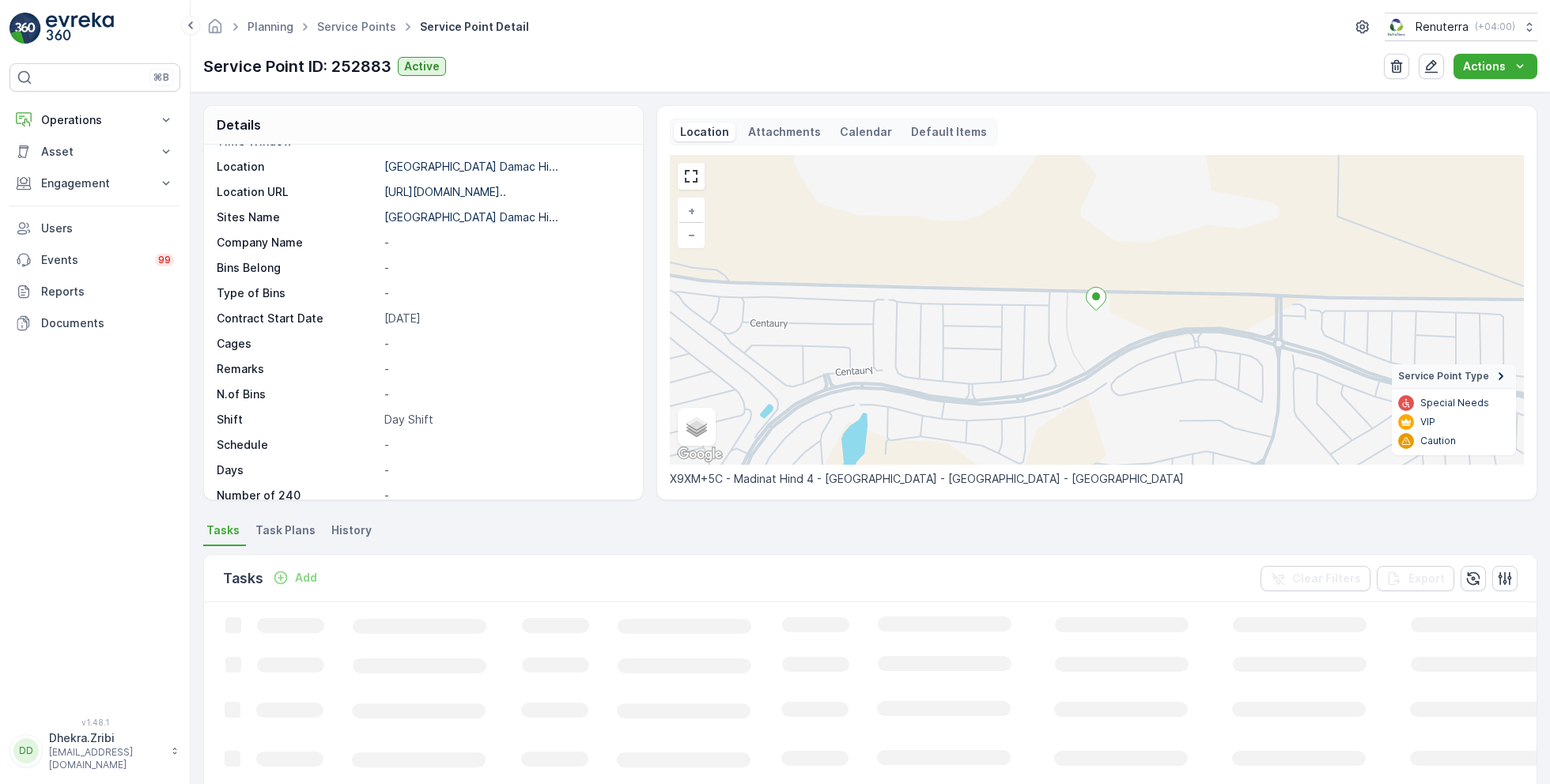
scroll to position [109, 0]
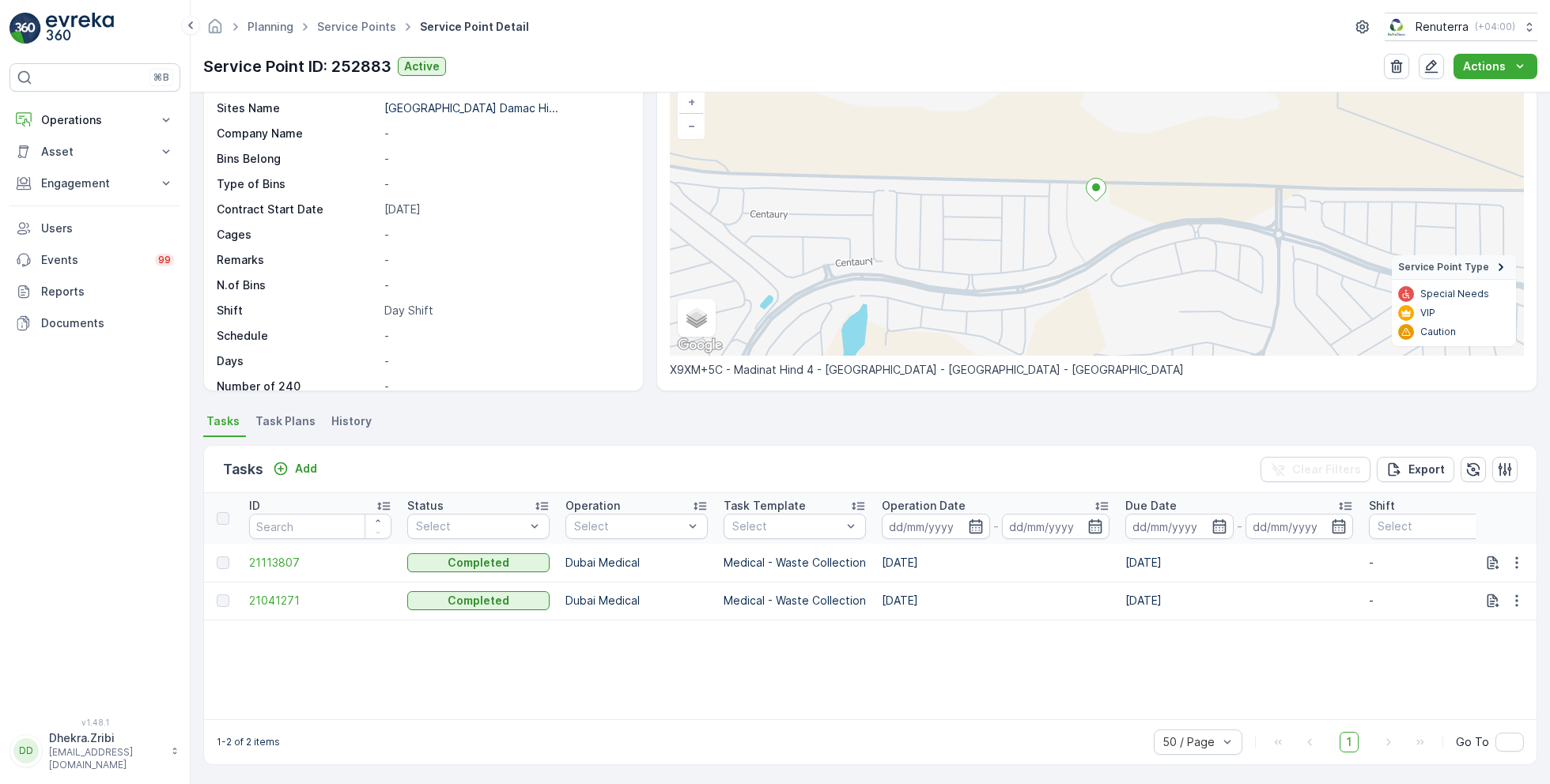
click at [295, 418] on span "Task Plans" at bounding box center [286, 421] width 60 height 16
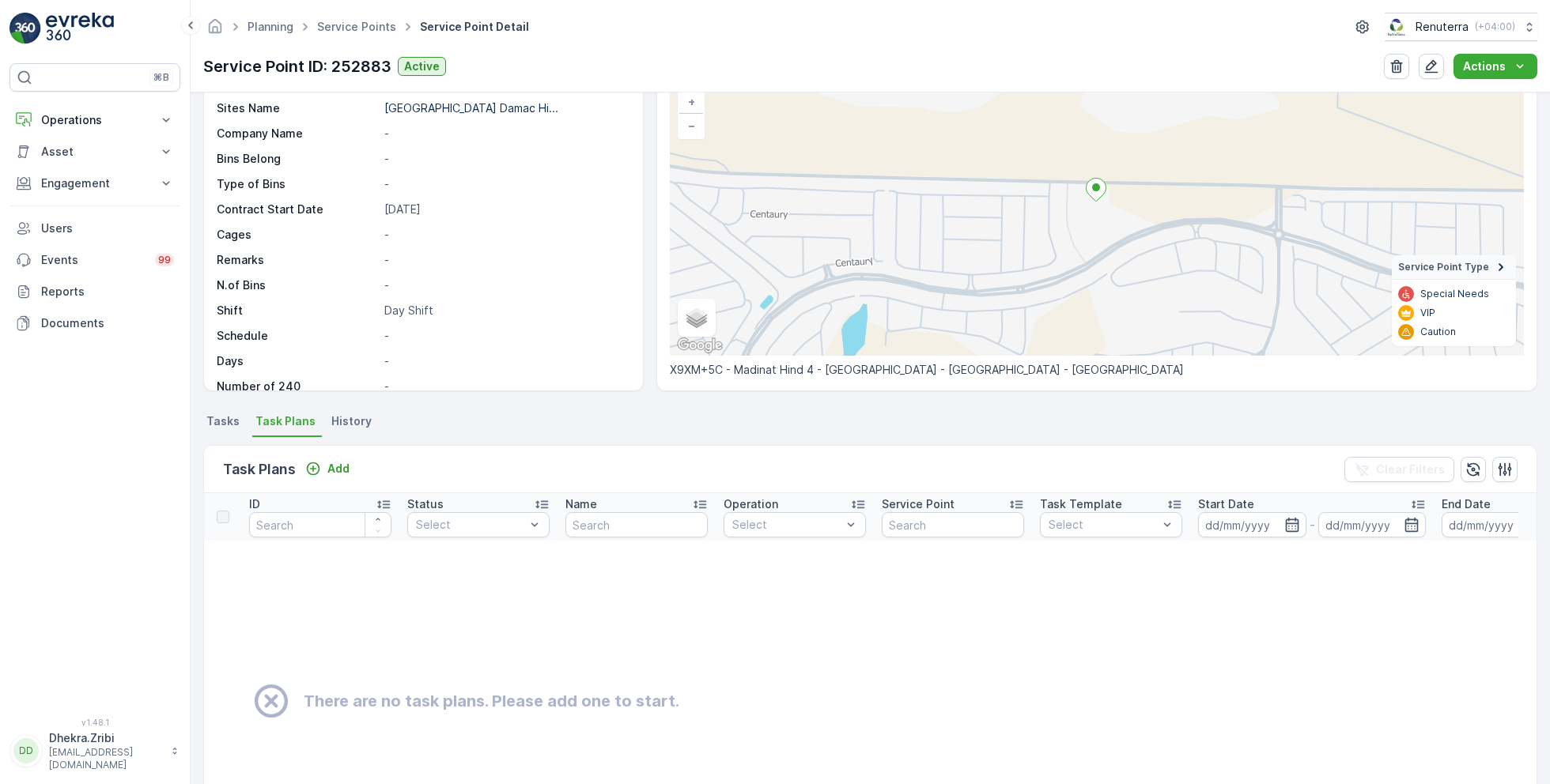
click at [222, 425] on span "Tasks" at bounding box center [223, 421] width 34 height 16
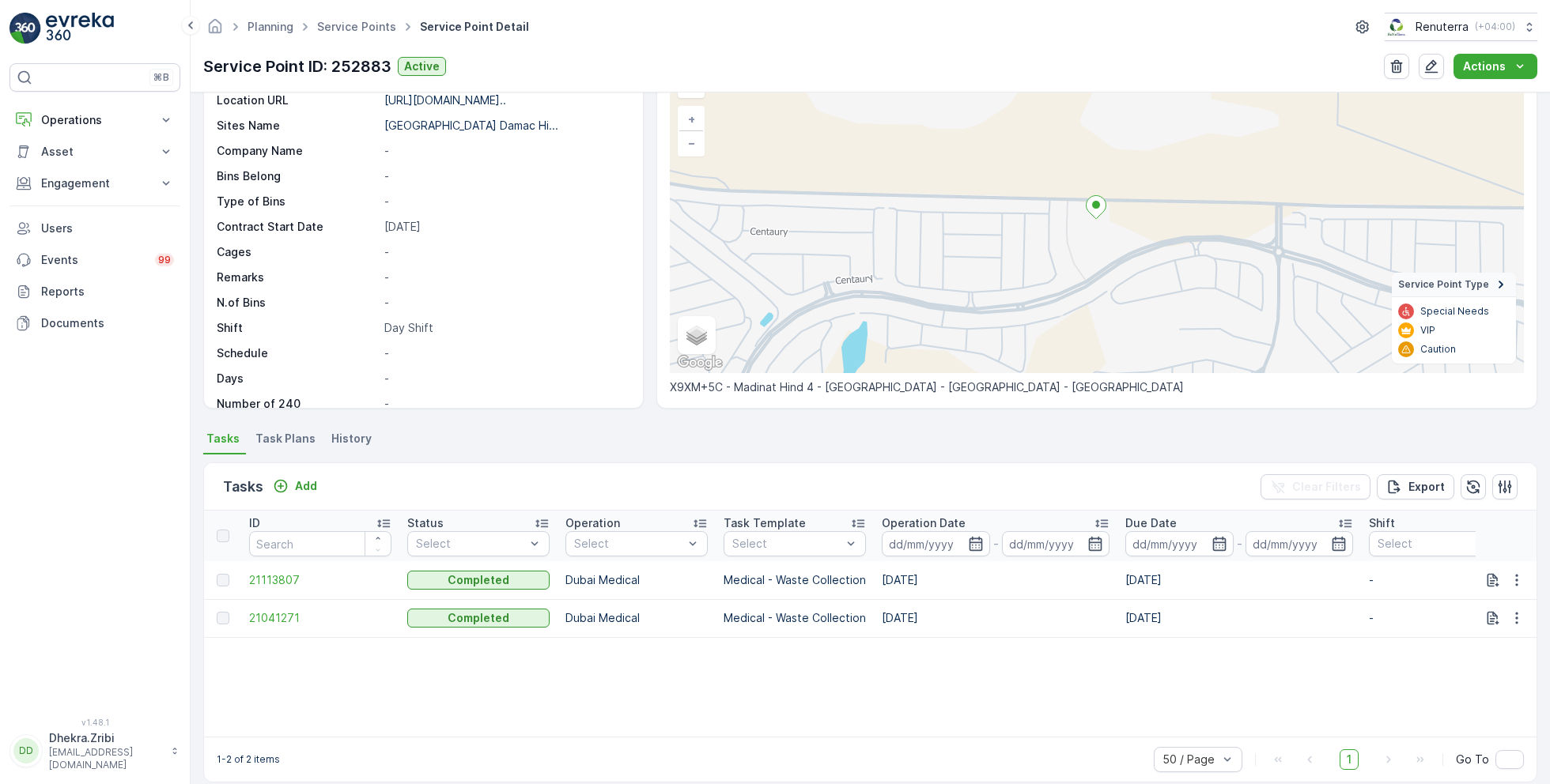
scroll to position [109, 0]
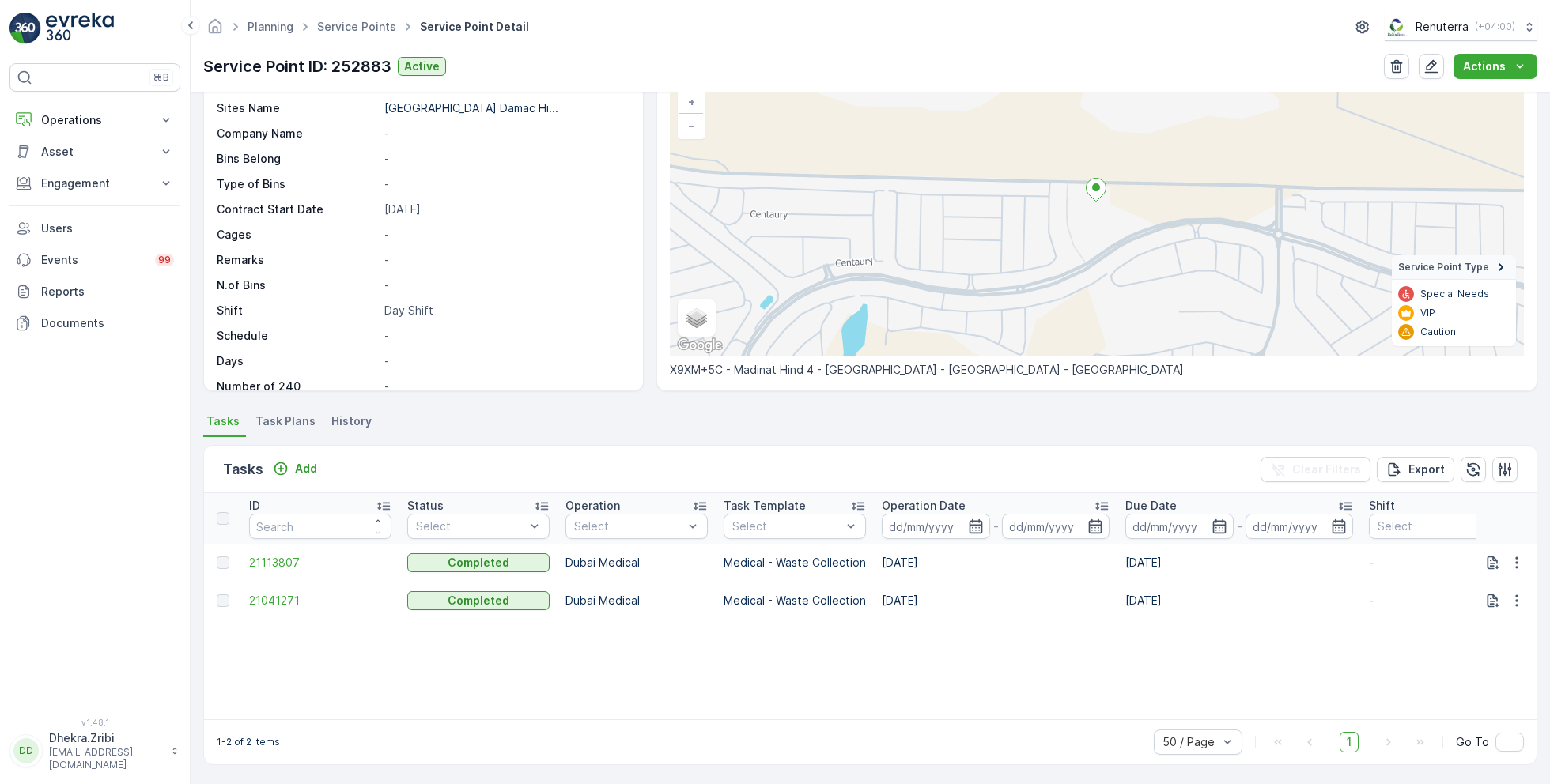
click at [740, 649] on div "ID Status Select Operation Select Task Template Select Operation Date - Due Dat…" at bounding box center [870, 607] width 1332 height 226
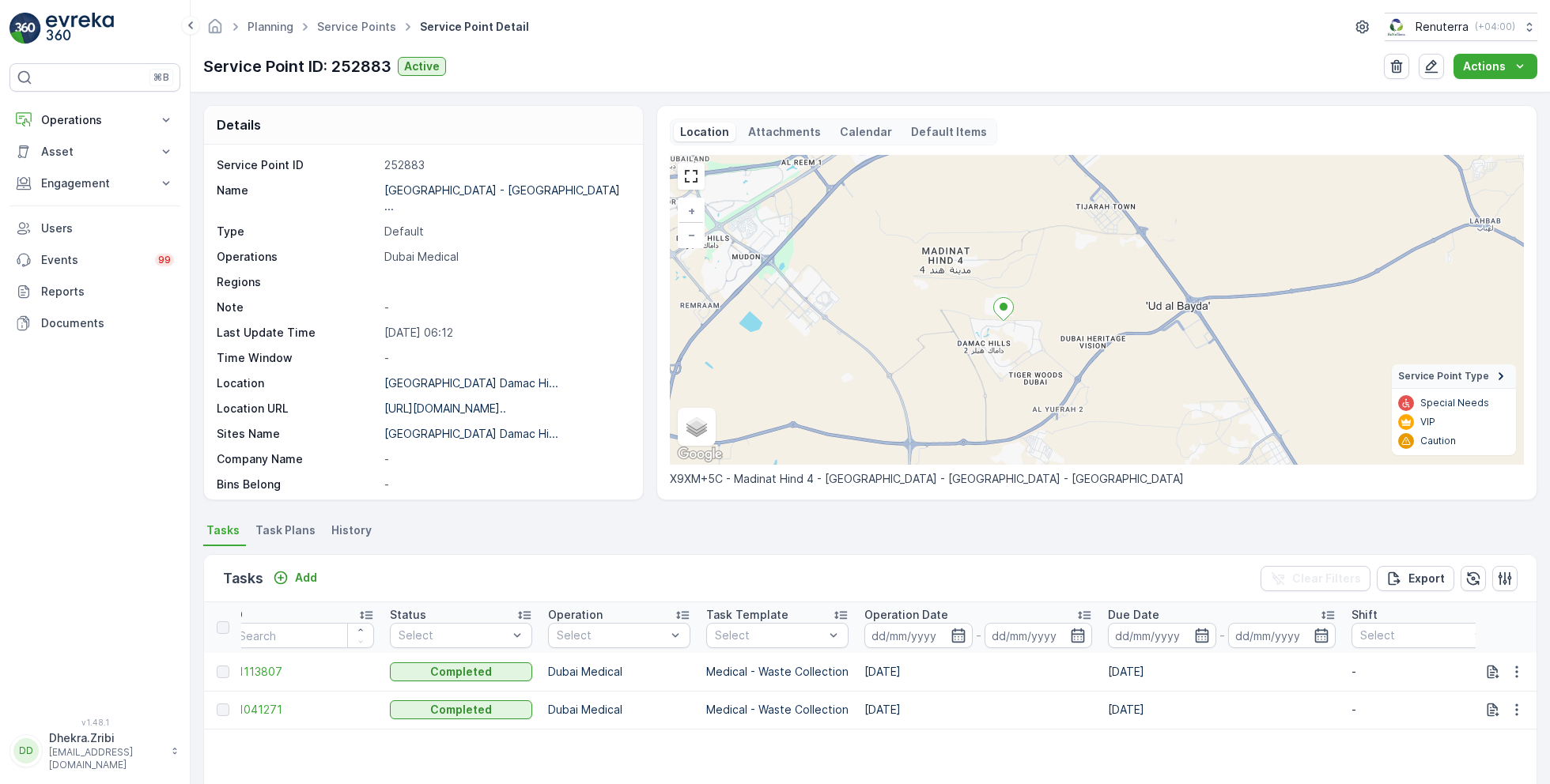
scroll to position [0, 15]
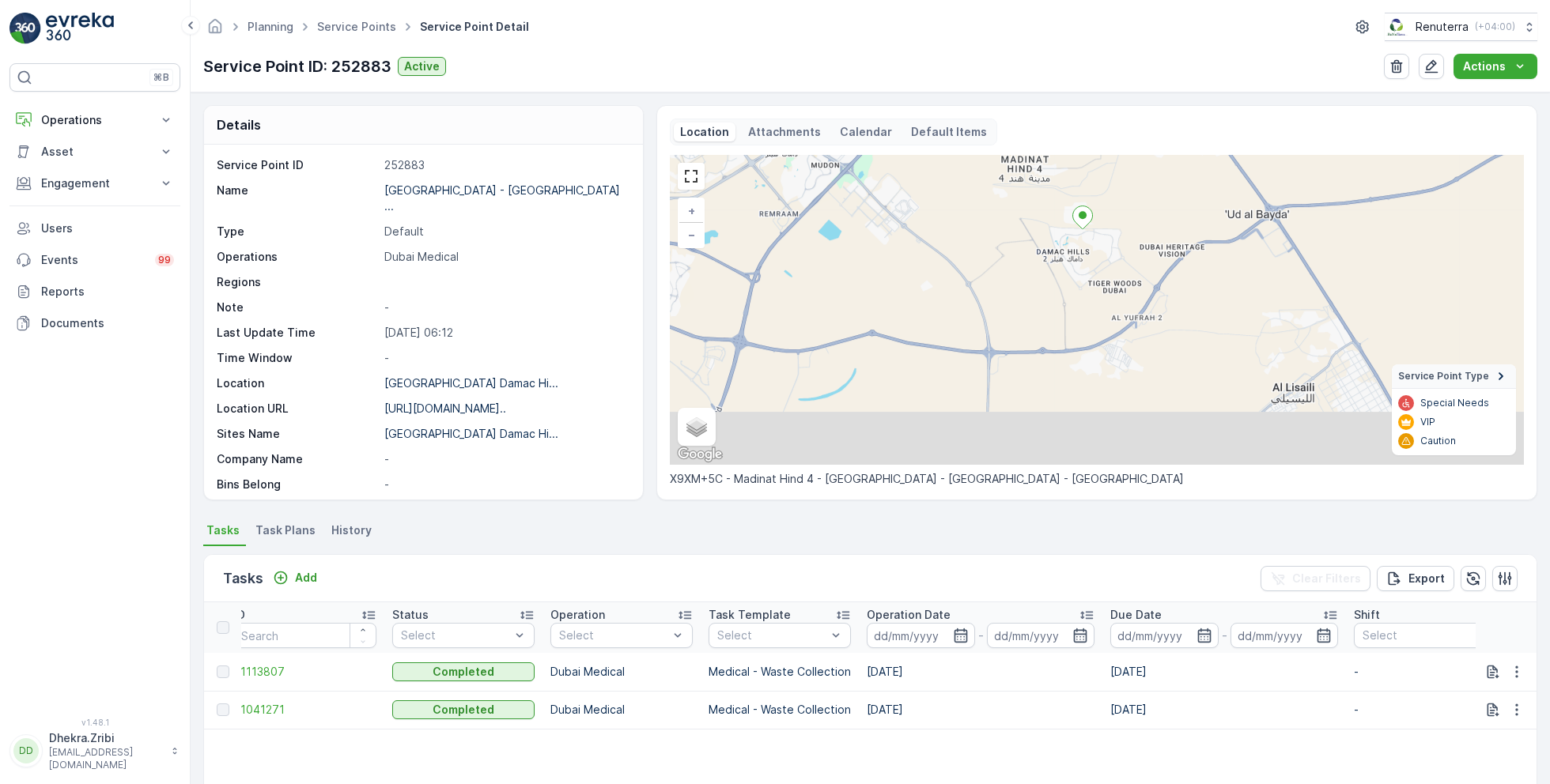
drag, startPoint x: 965, startPoint y: 383, endPoint x: 1079, endPoint y: 247, distance: 177.5
click at [1079, 247] on div "+ − Satellite Roadmap Terrain Hybrid Leaflet Keyboard shortcuts Map Data Map da…" at bounding box center [1097, 310] width 854 height 310
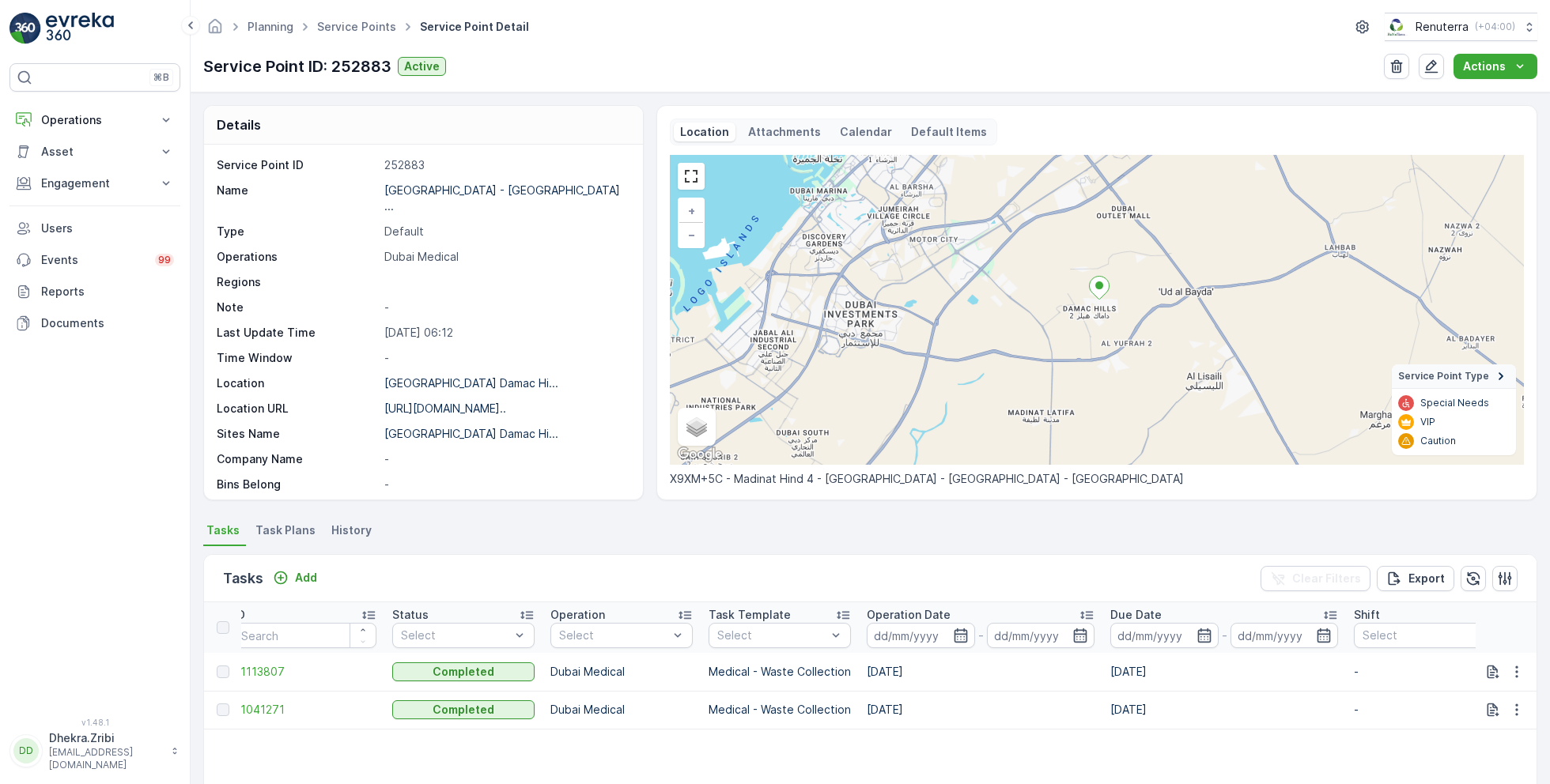
drag, startPoint x: 1079, startPoint y: 261, endPoint x: 1077, endPoint y: 339, distance: 78.0
click at [1078, 341] on div "+ − Satellite Roadmap Terrain Hybrid Leaflet Keyboard shortcuts Map Data Map da…" at bounding box center [1097, 310] width 854 height 310
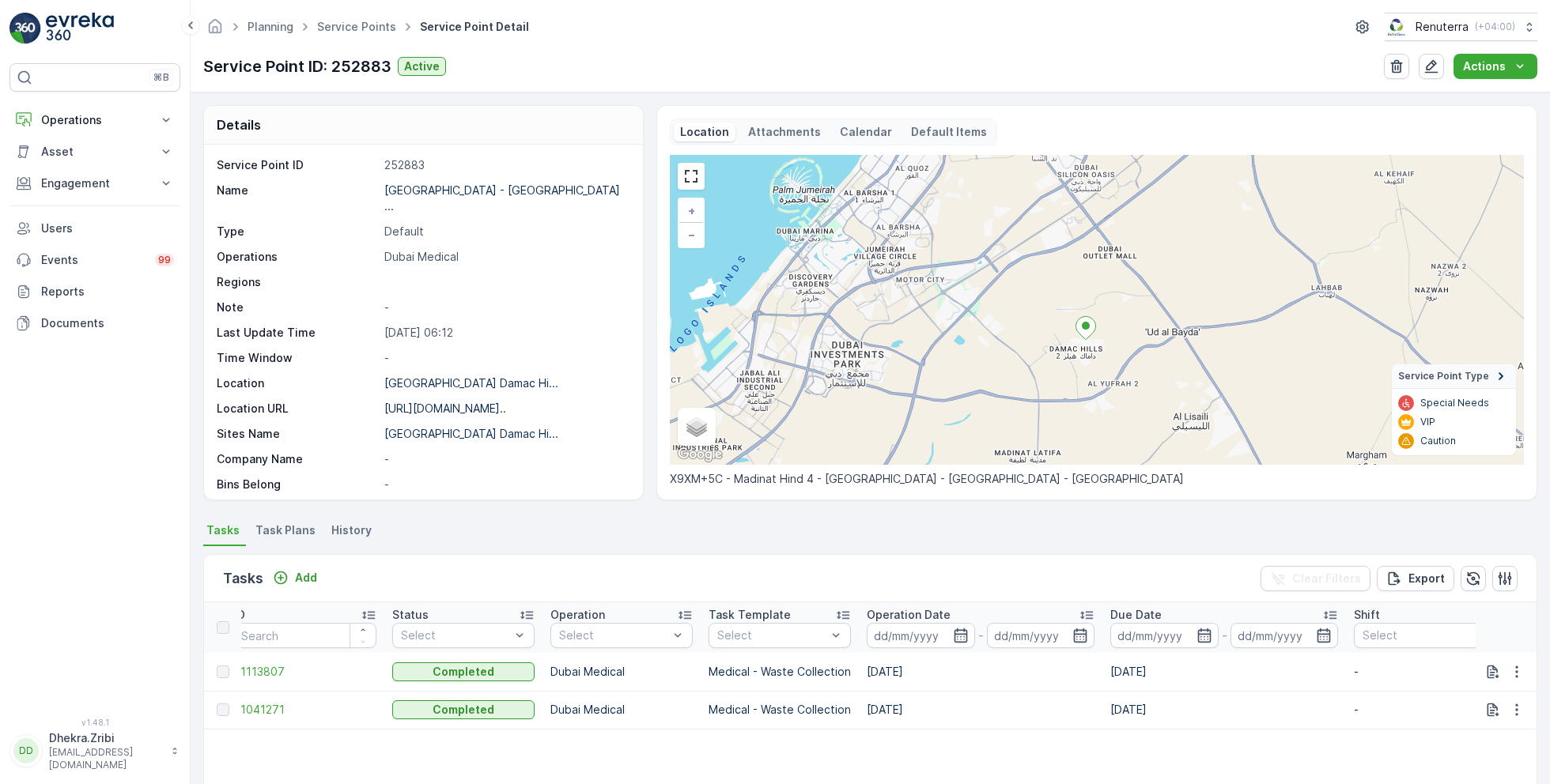
drag, startPoint x: 1141, startPoint y: 295, endPoint x: 1129, endPoint y: 342, distance: 48.5
click at [1129, 342] on div "+ − Satellite Roadmap Terrain Hybrid Leaflet Keyboard shortcuts Map Data Map da…" at bounding box center [1097, 310] width 854 height 310
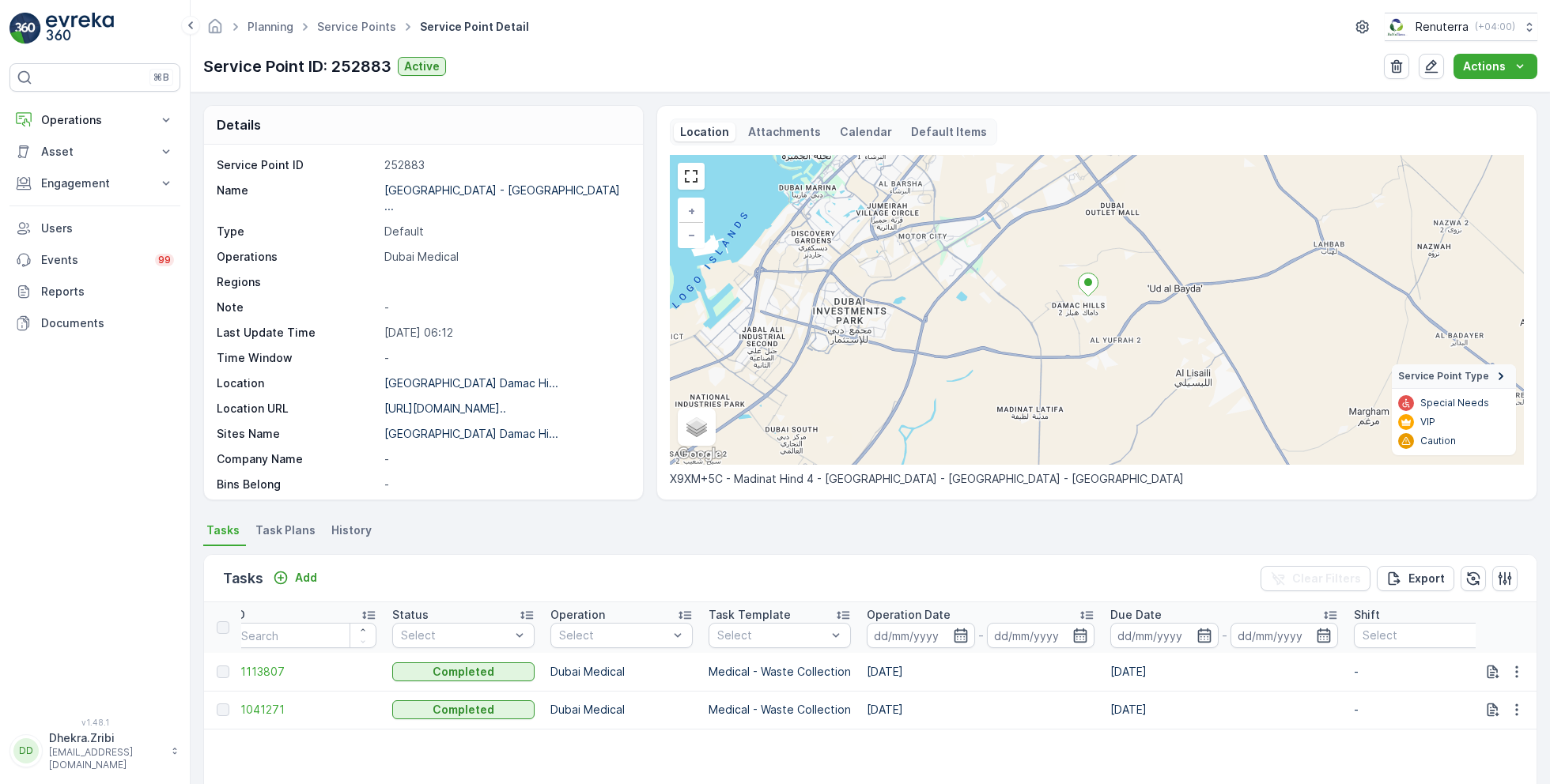
drag, startPoint x: 1073, startPoint y: 382, endPoint x: 1076, endPoint y: 332, distance: 50.1
click at [1076, 332] on div "+ − Satellite Roadmap Terrain Hybrid Leaflet Keyboard shortcuts Map Data Map da…" at bounding box center [1097, 310] width 854 height 310
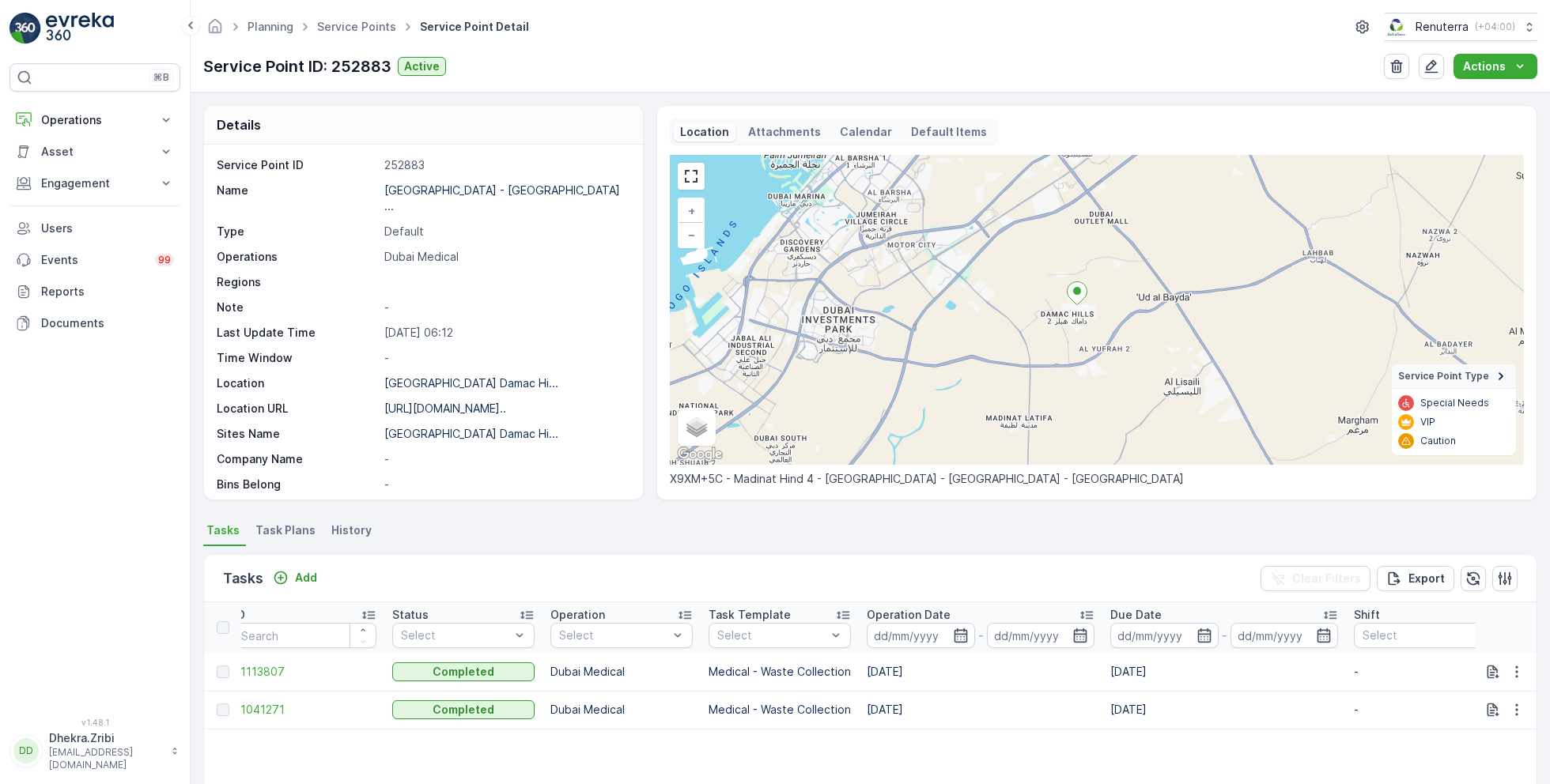
drag, startPoint x: 1115, startPoint y: 277, endPoint x: 1106, endPoint y: 278, distance: 9.1
click at [1106, 279] on div "+ − Satellite Roadmap Terrain Hybrid Leaflet Keyboard shortcuts Map Data Map da…" at bounding box center [1097, 310] width 854 height 310
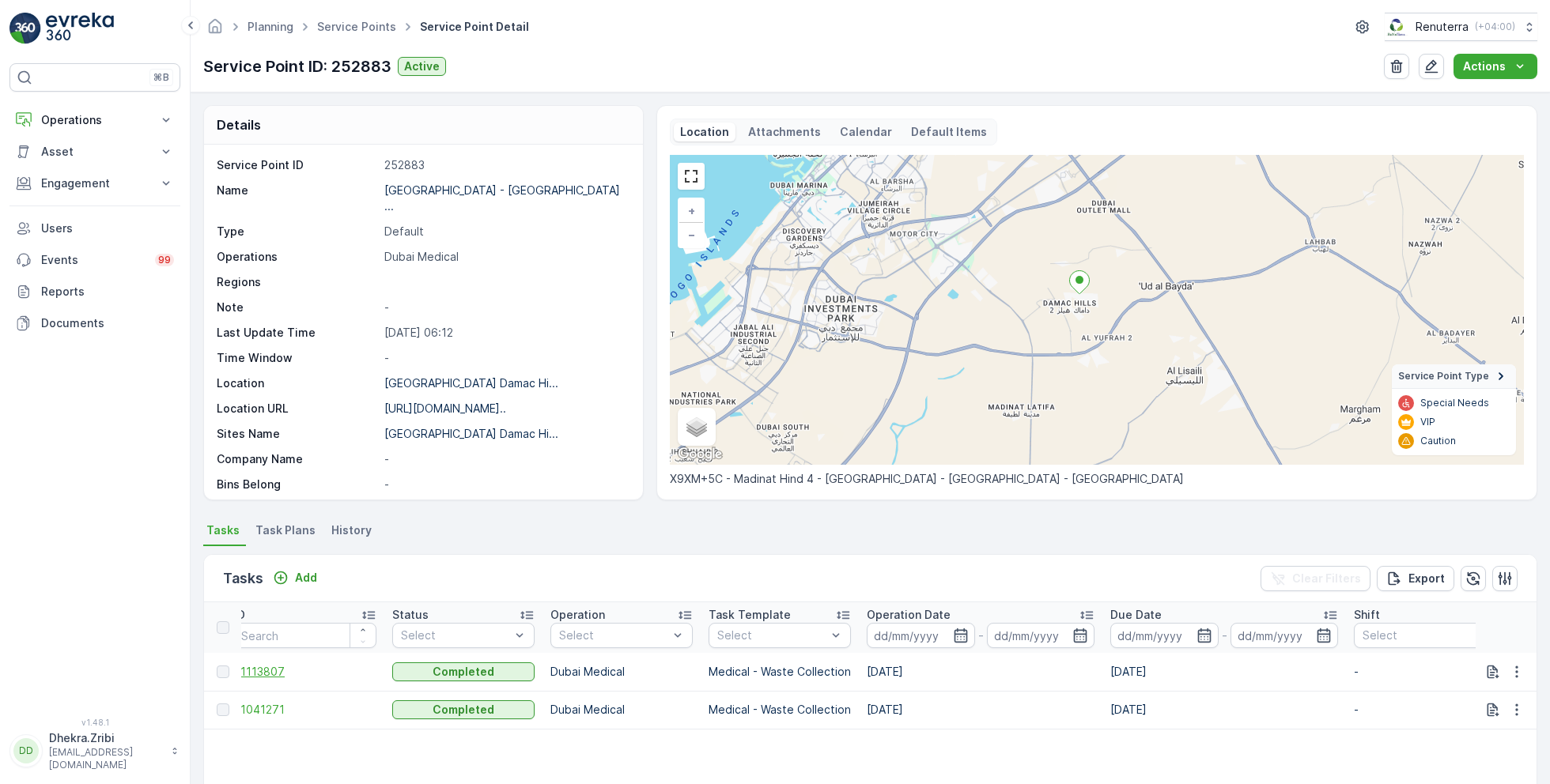
click at [264, 674] on span "21113807" at bounding box center [305, 672] width 142 height 16
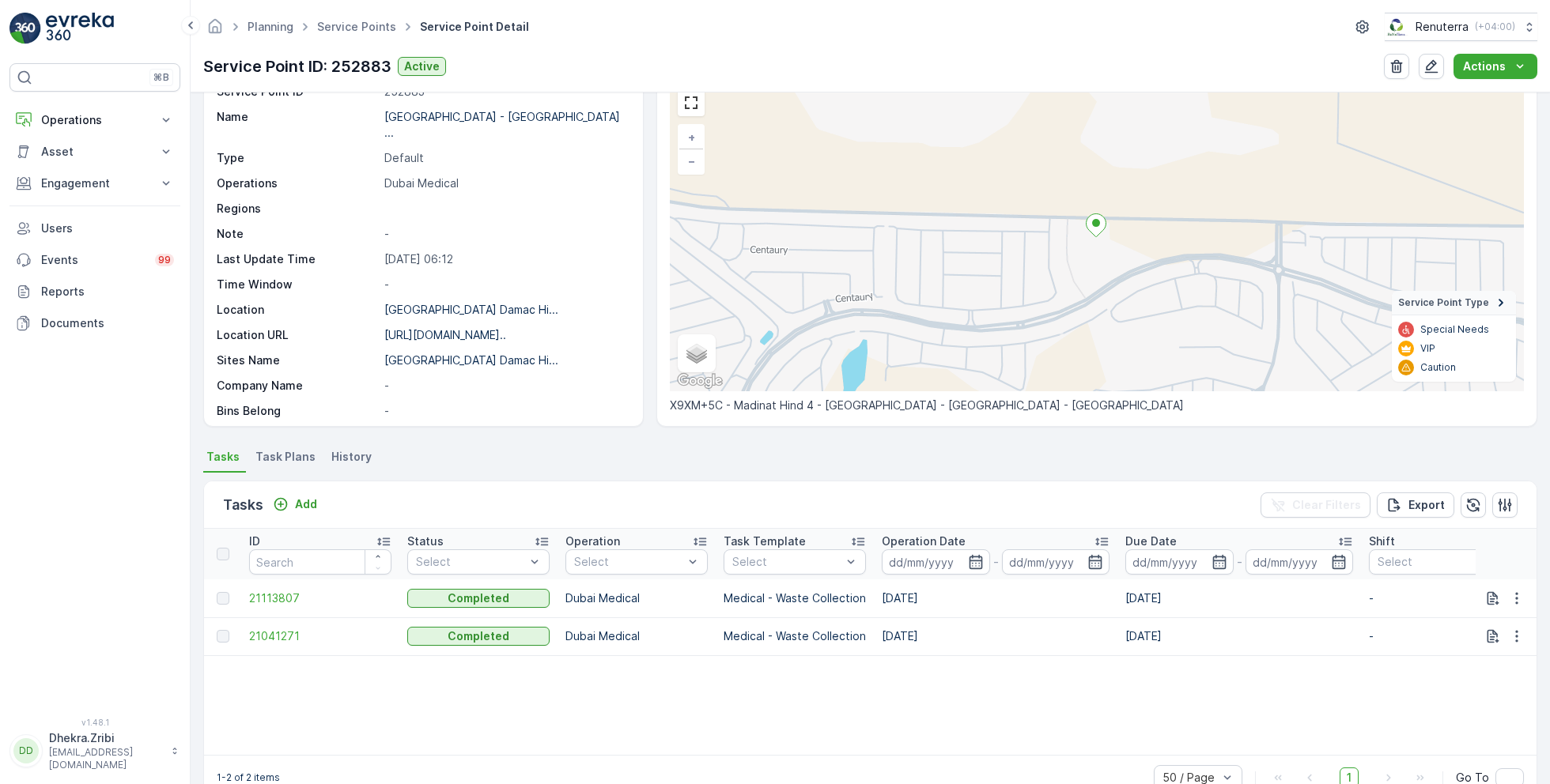
scroll to position [109, 0]
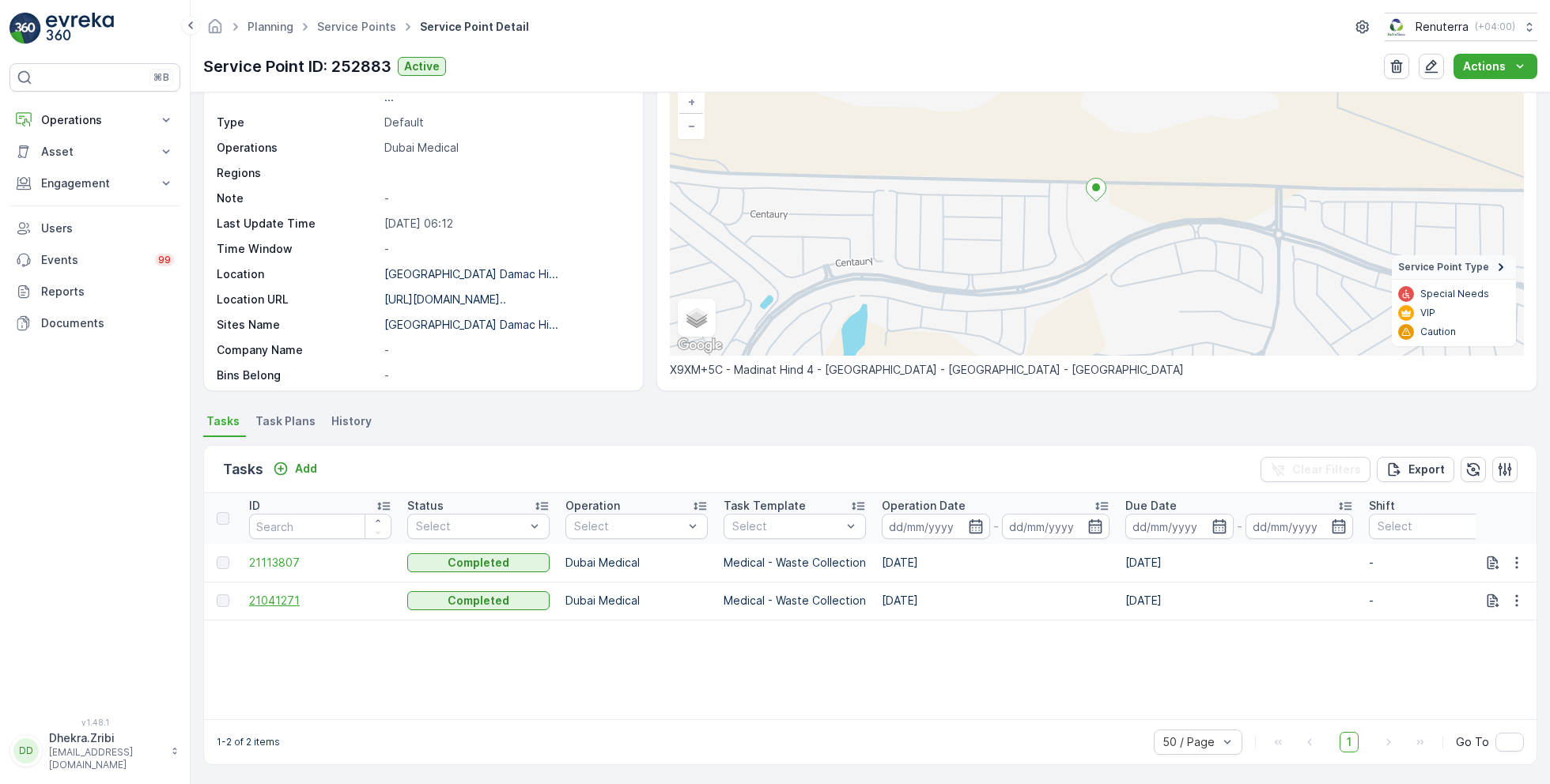
click at [282, 595] on span "21041271" at bounding box center [320, 600] width 142 height 16
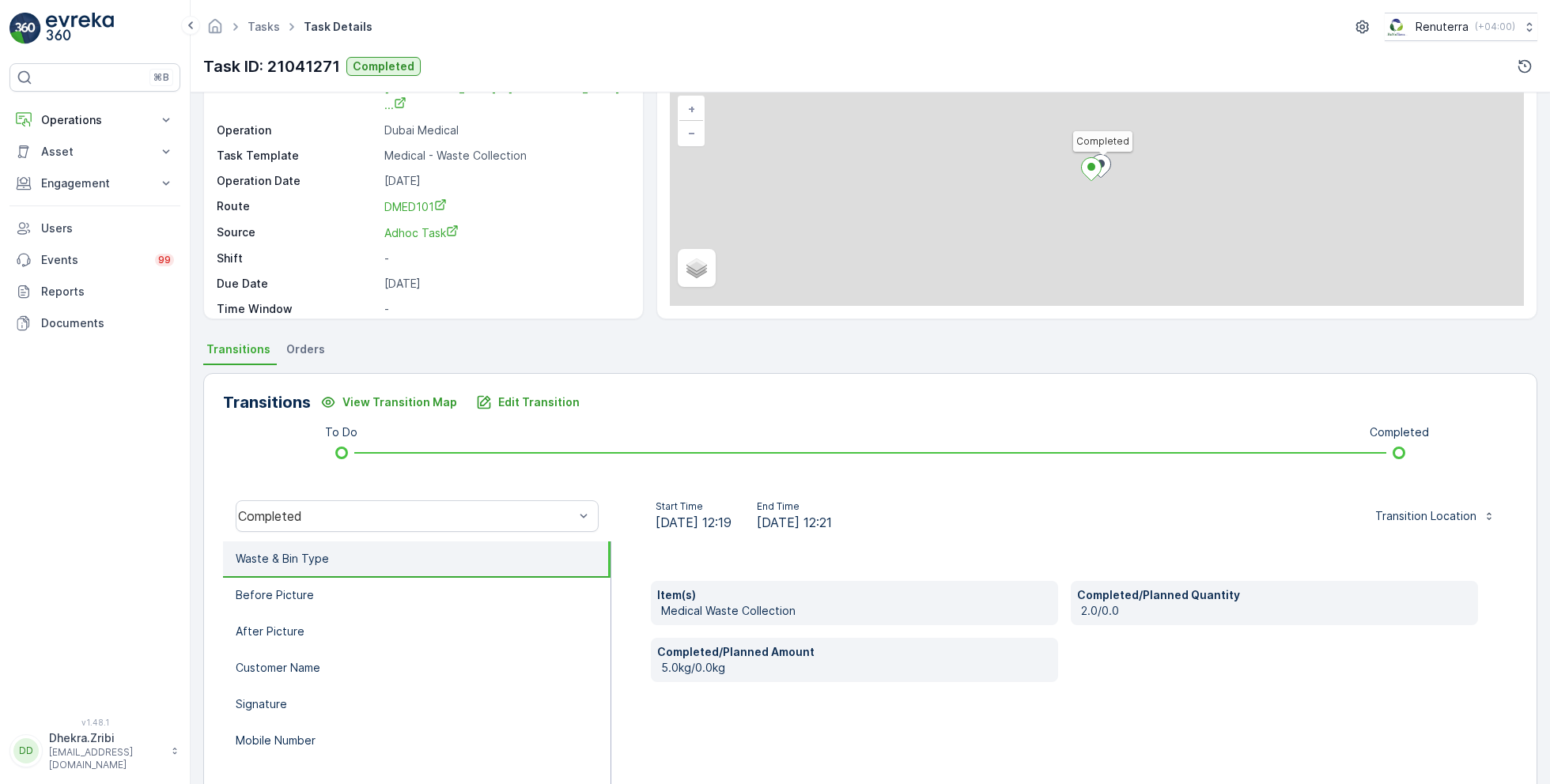
scroll to position [211, 0]
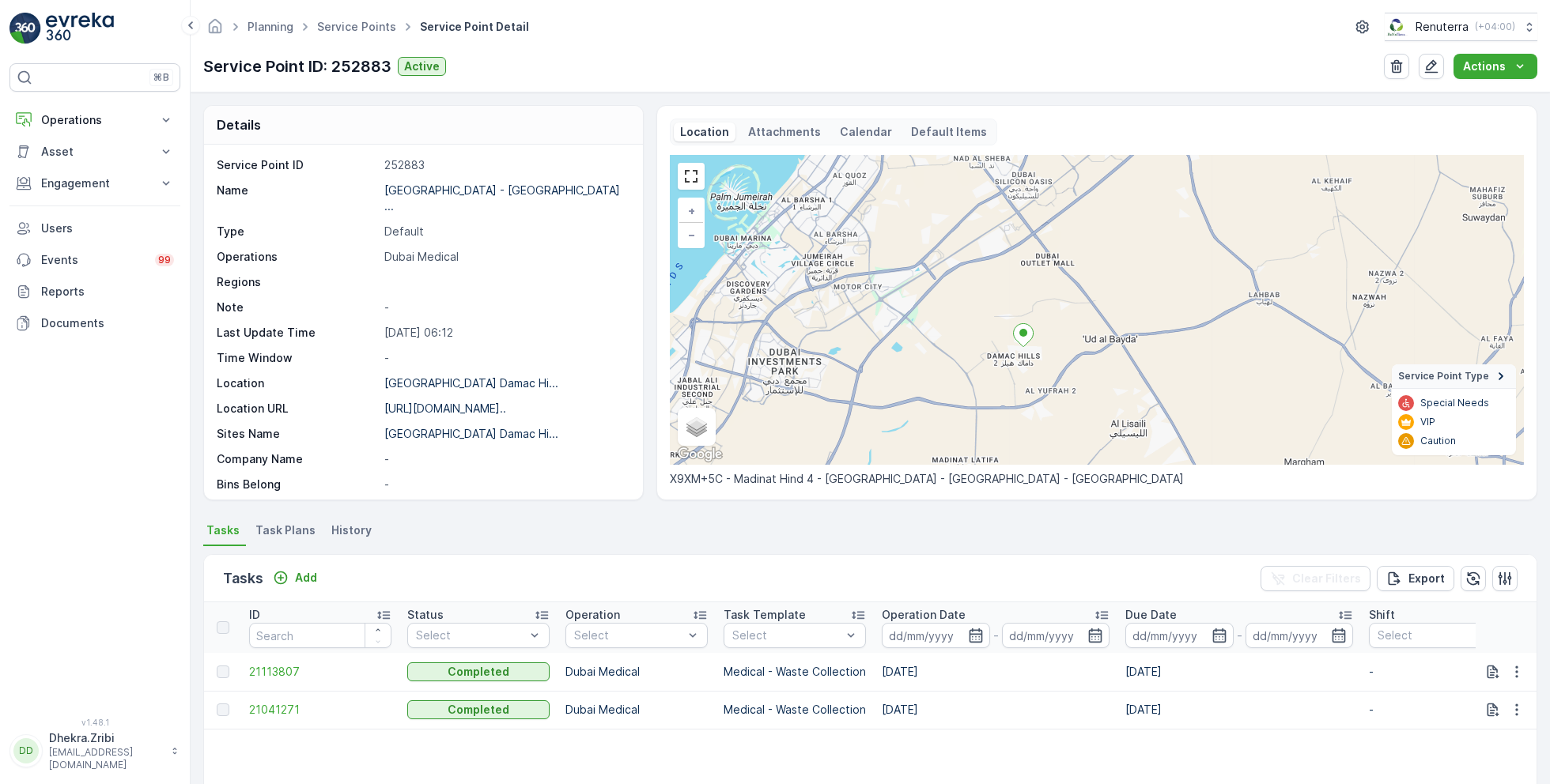
drag, startPoint x: 969, startPoint y: 271, endPoint x: 1092, endPoint y: 298, distance: 125.9
click at [1092, 298] on div "+ − Satellite Roadmap Terrain Hybrid Leaflet Keyboard shortcuts Map Data Map da…" at bounding box center [1097, 310] width 854 height 310
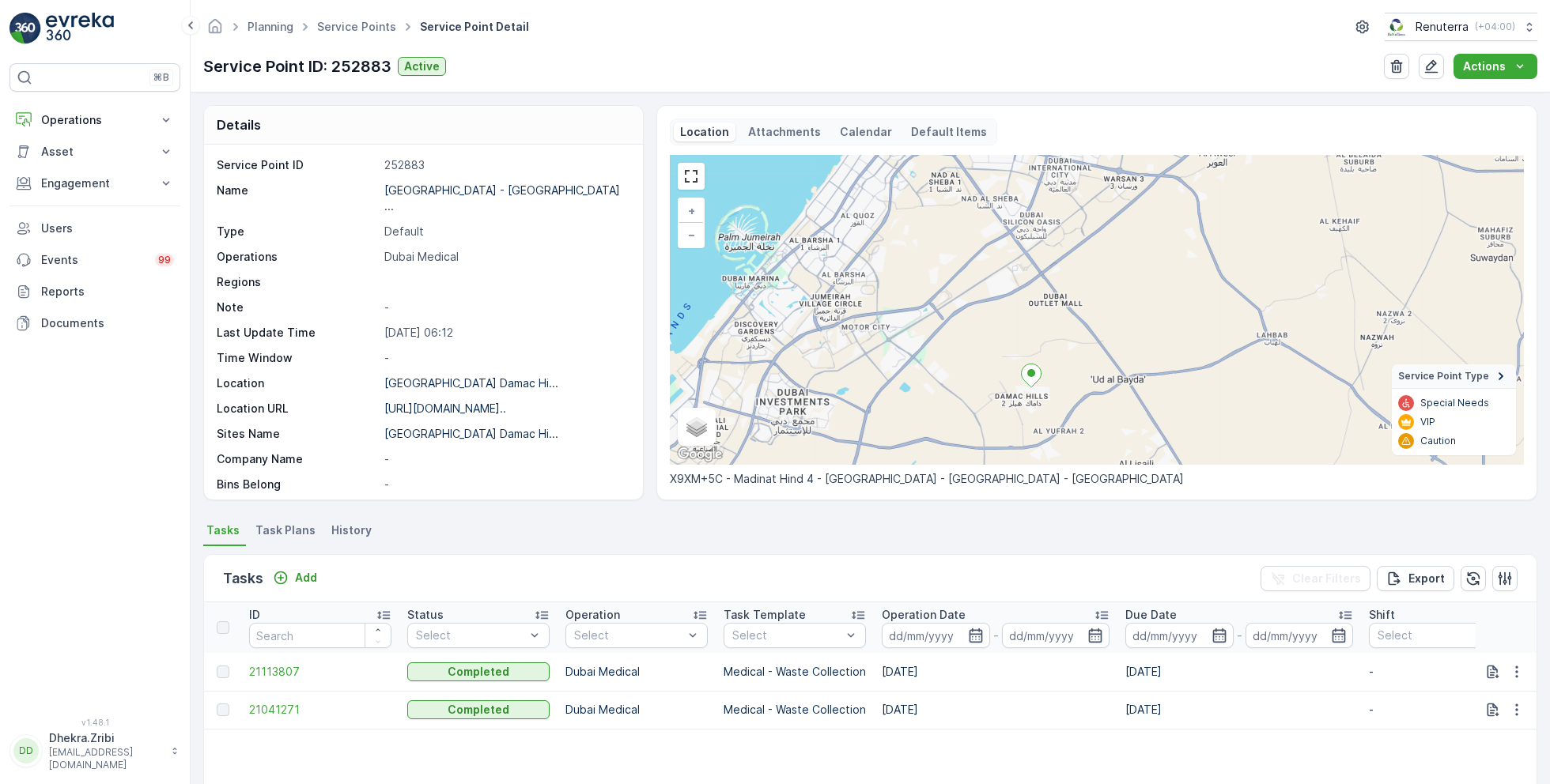
drag, startPoint x: 1166, startPoint y: 345, endPoint x: 1164, endPoint y: 406, distance: 61.0
click at [1165, 406] on div "+ − Satellite Roadmap Terrain Hybrid Leaflet Keyboard shortcuts Map Data Map da…" at bounding box center [1097, 310] width 854 height 310
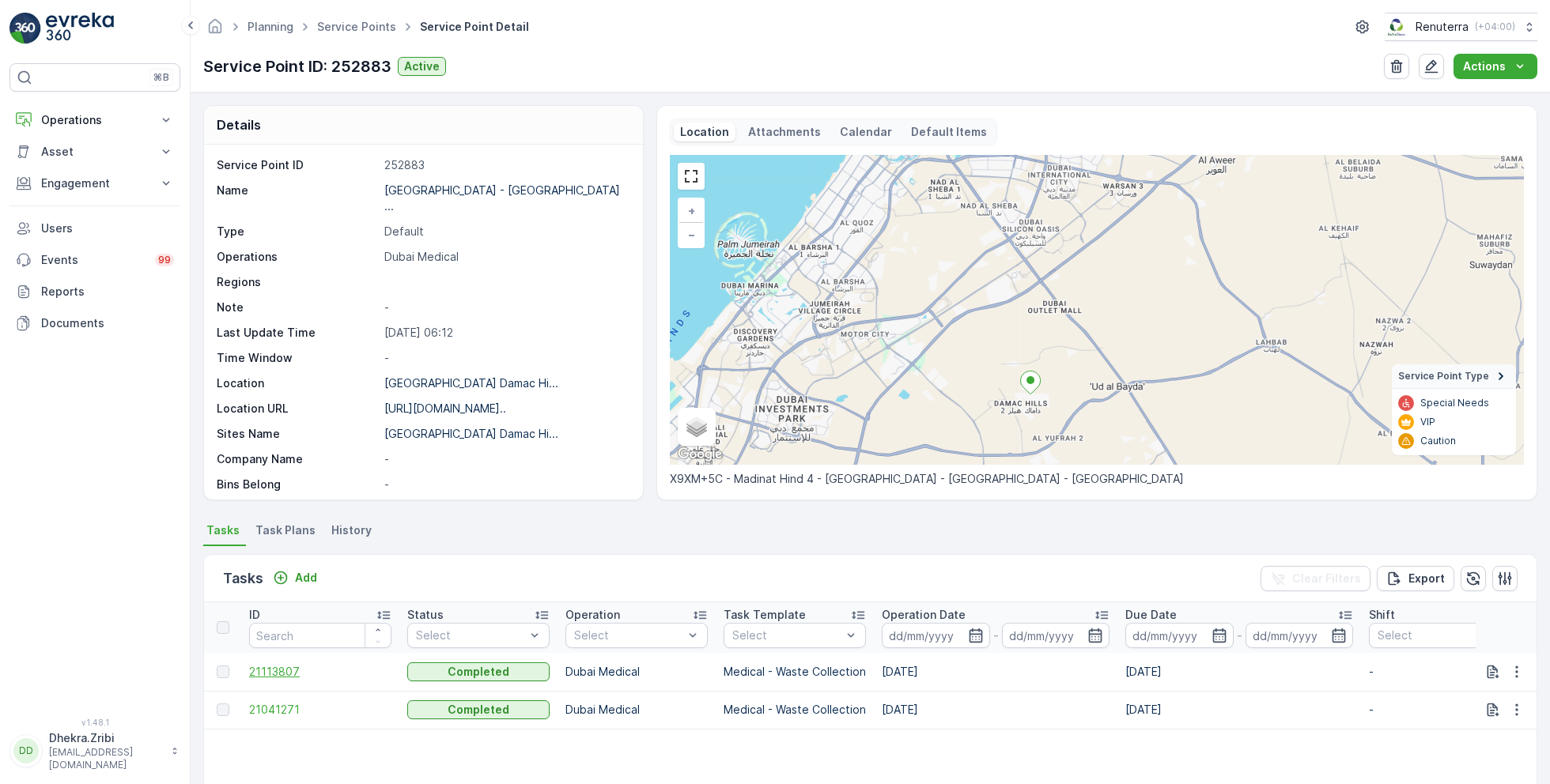
click at [292, 674] on span "21113807" at bounding box center [320, 672] width 142 height 16
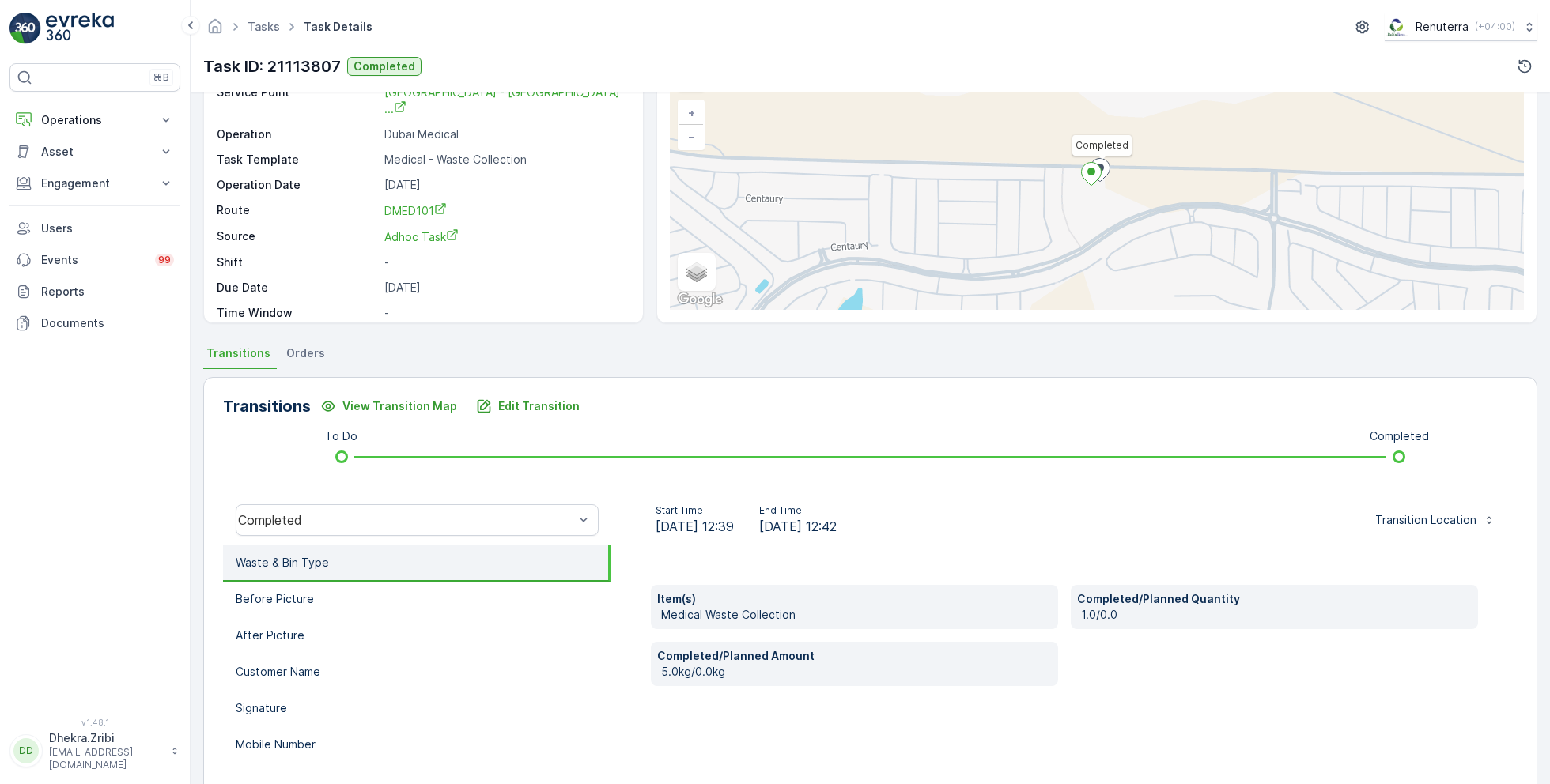
scroll to position [100, 0]
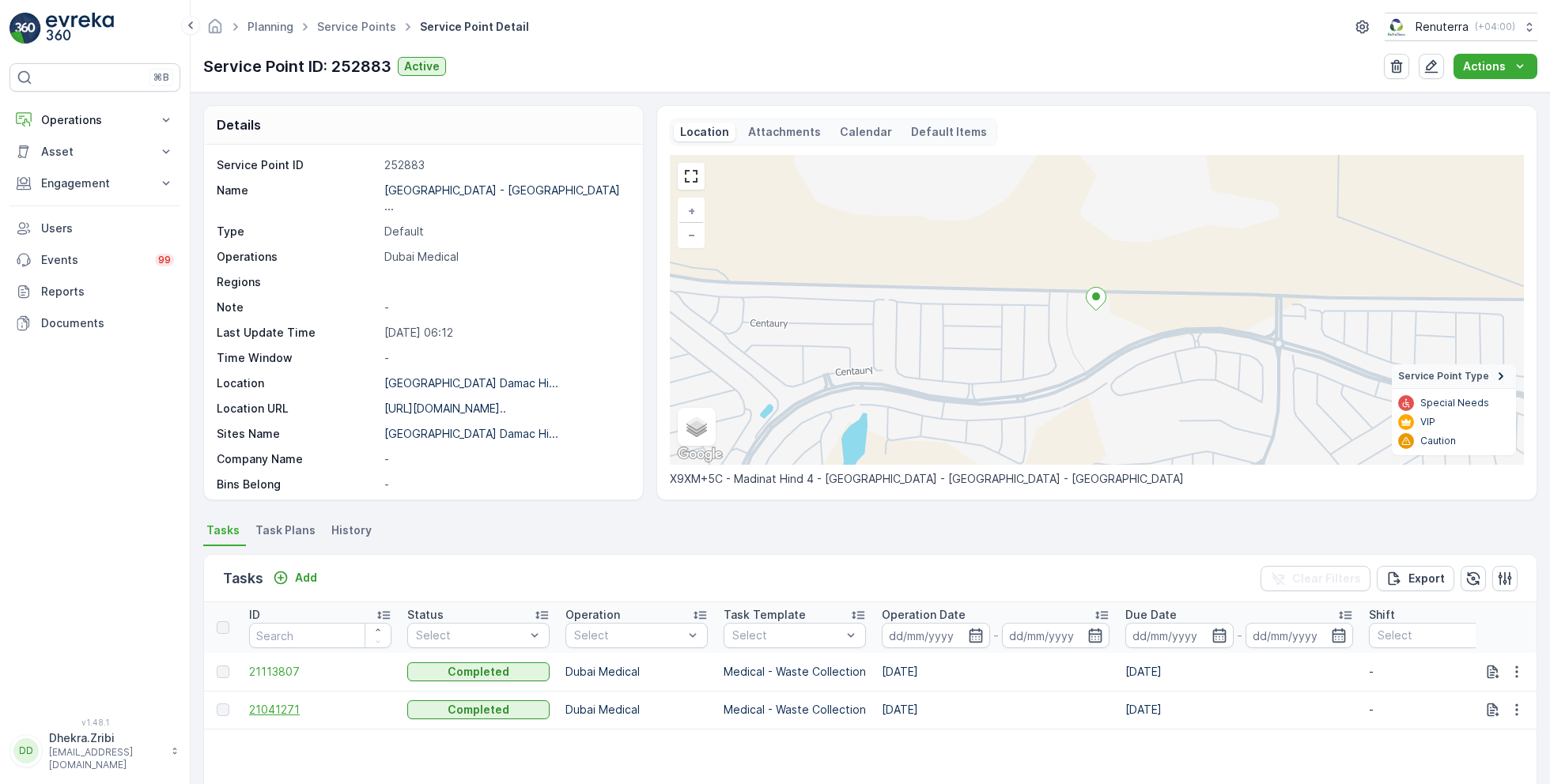
click at [283, 707] on span "21041271" at bounding box center [320, 709] width 142 height 16
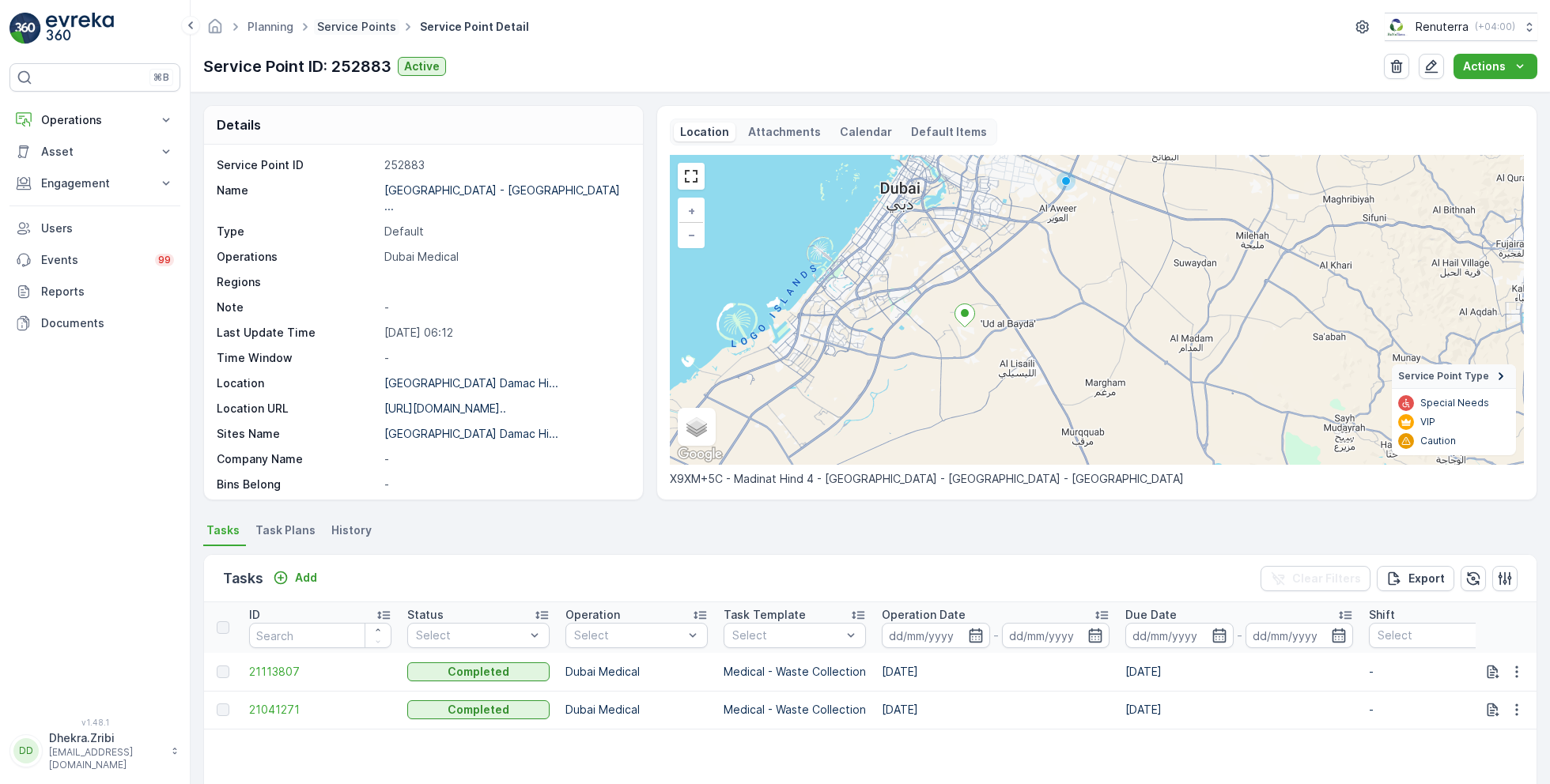
click at [380, 23] on link "Service Points" at bounding box center [357, 26] width 79 height 13
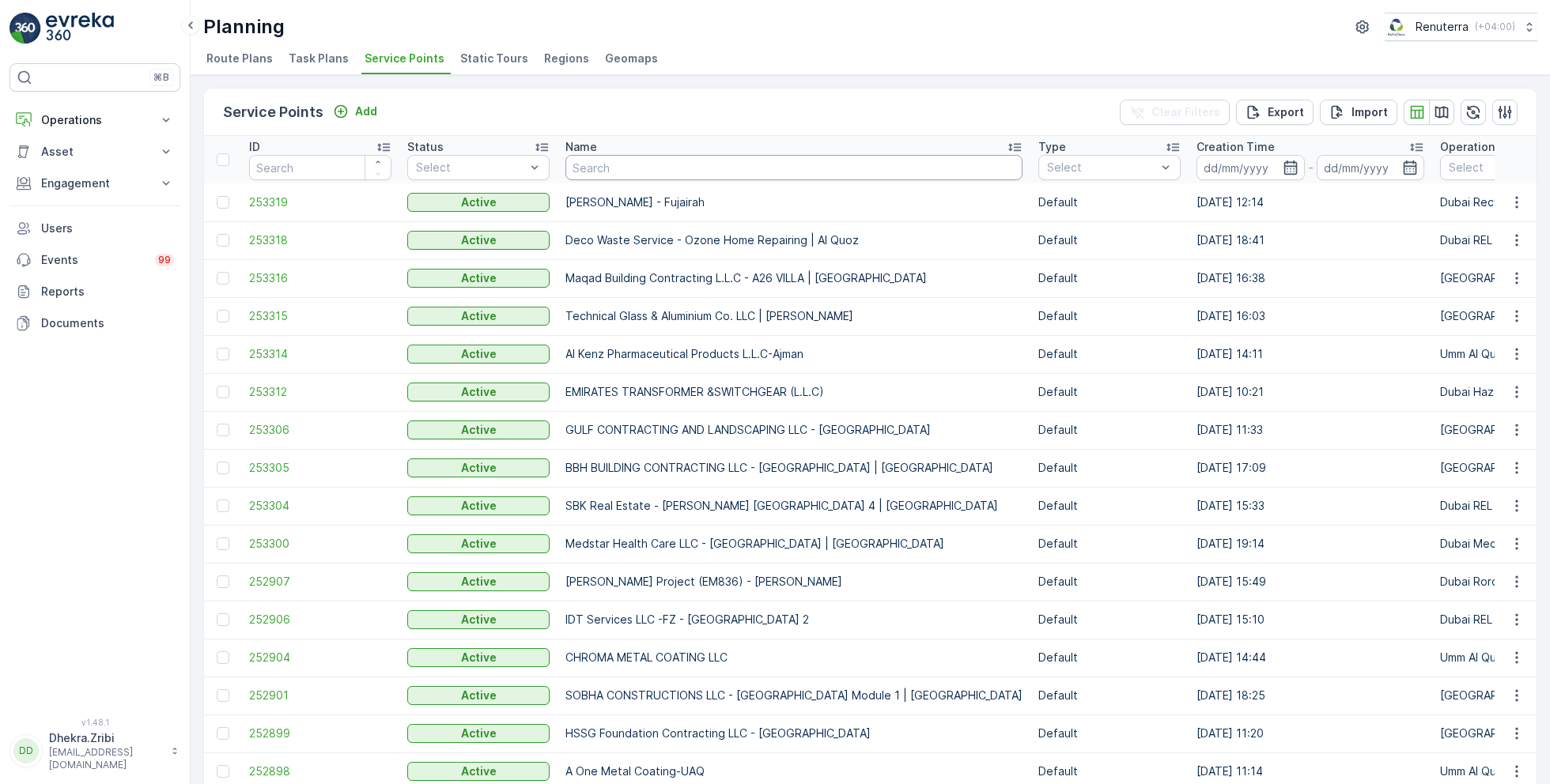
click at [641, 170] on input "text" at bounding box center [795, 167] width 458 height 25
type input "italian"
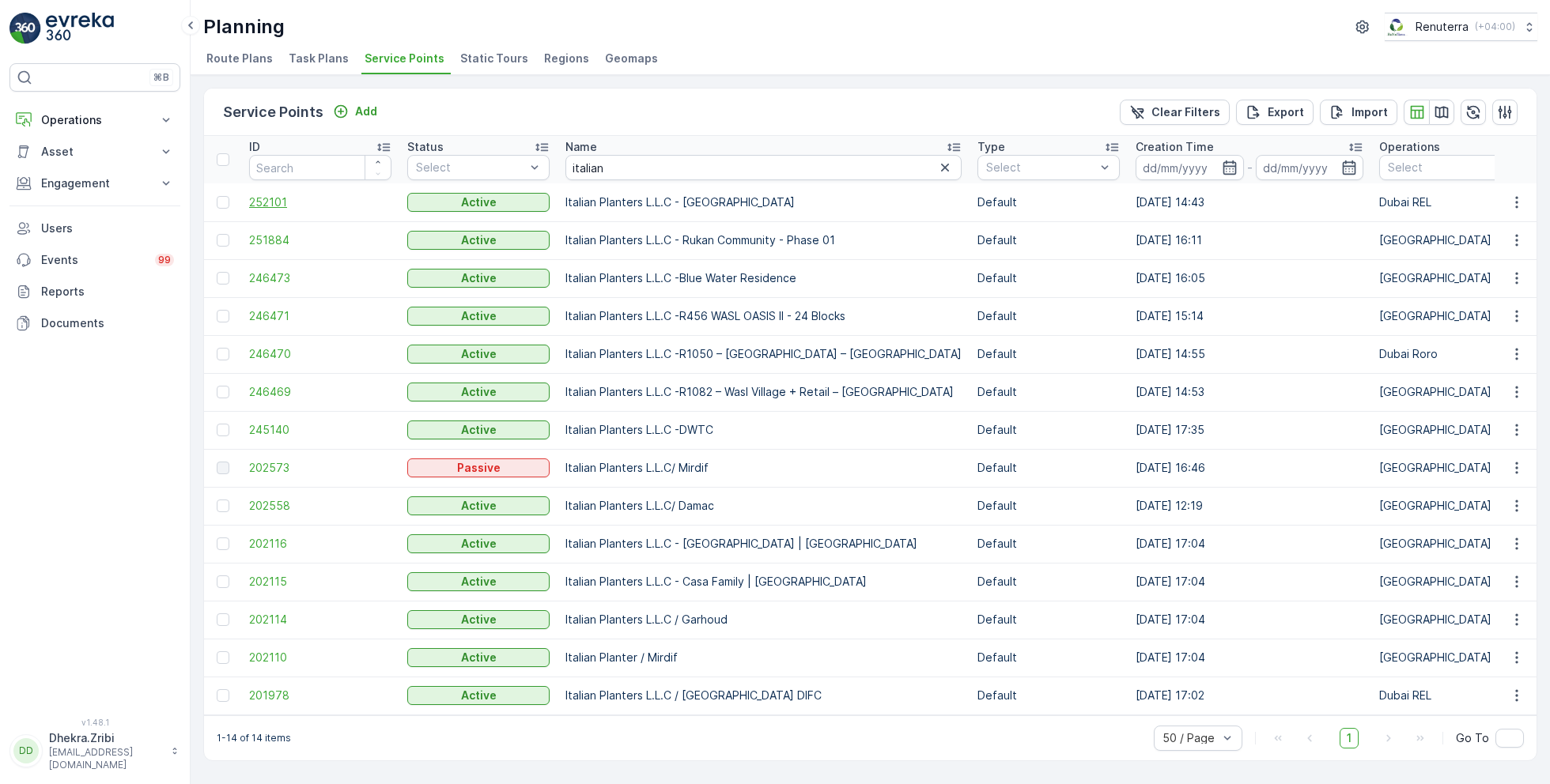
click at [283, 201] on span "252101" at bounding box center [320, 202] width 142 height 16
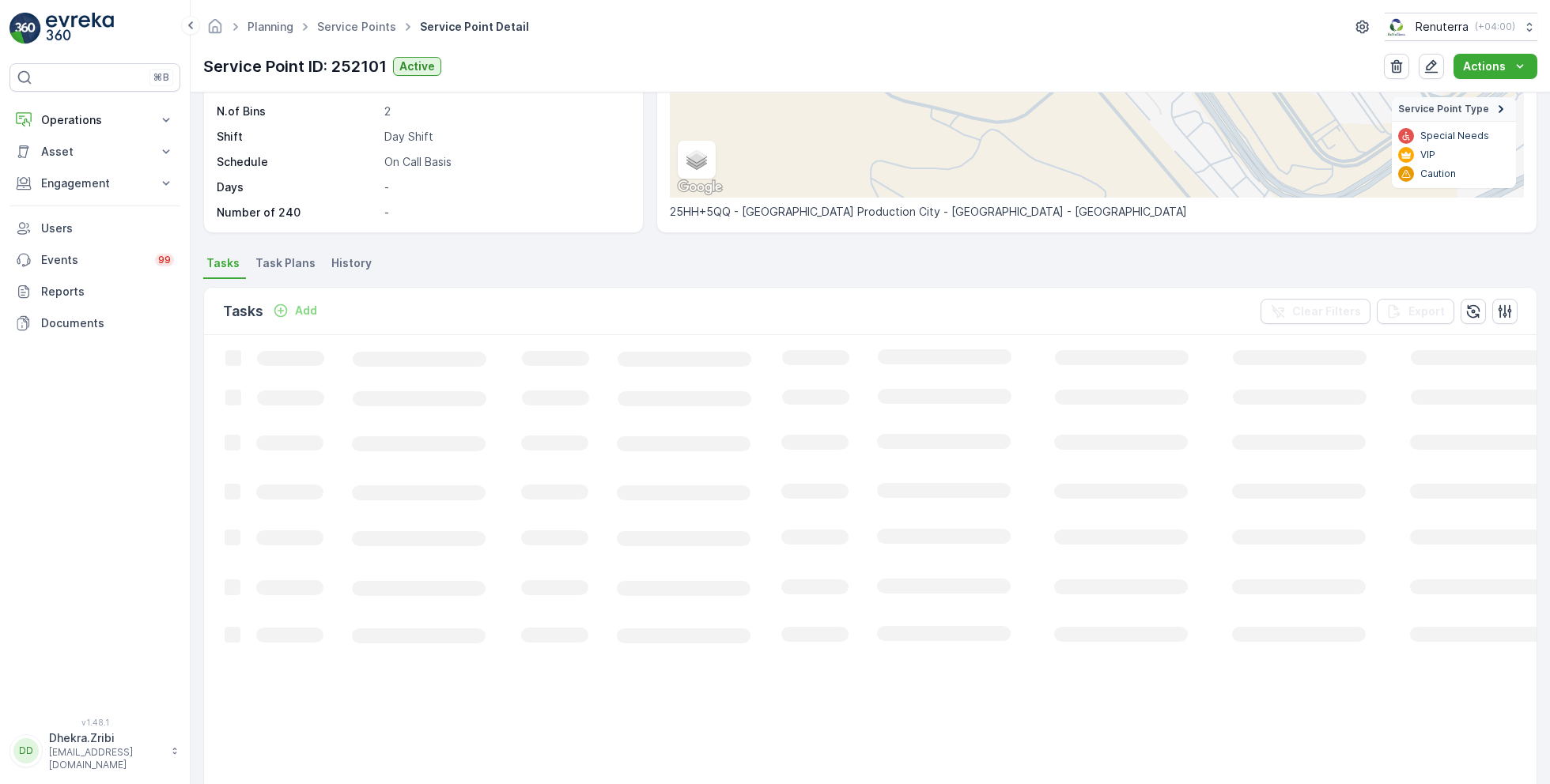
scroll to position [271, 0]
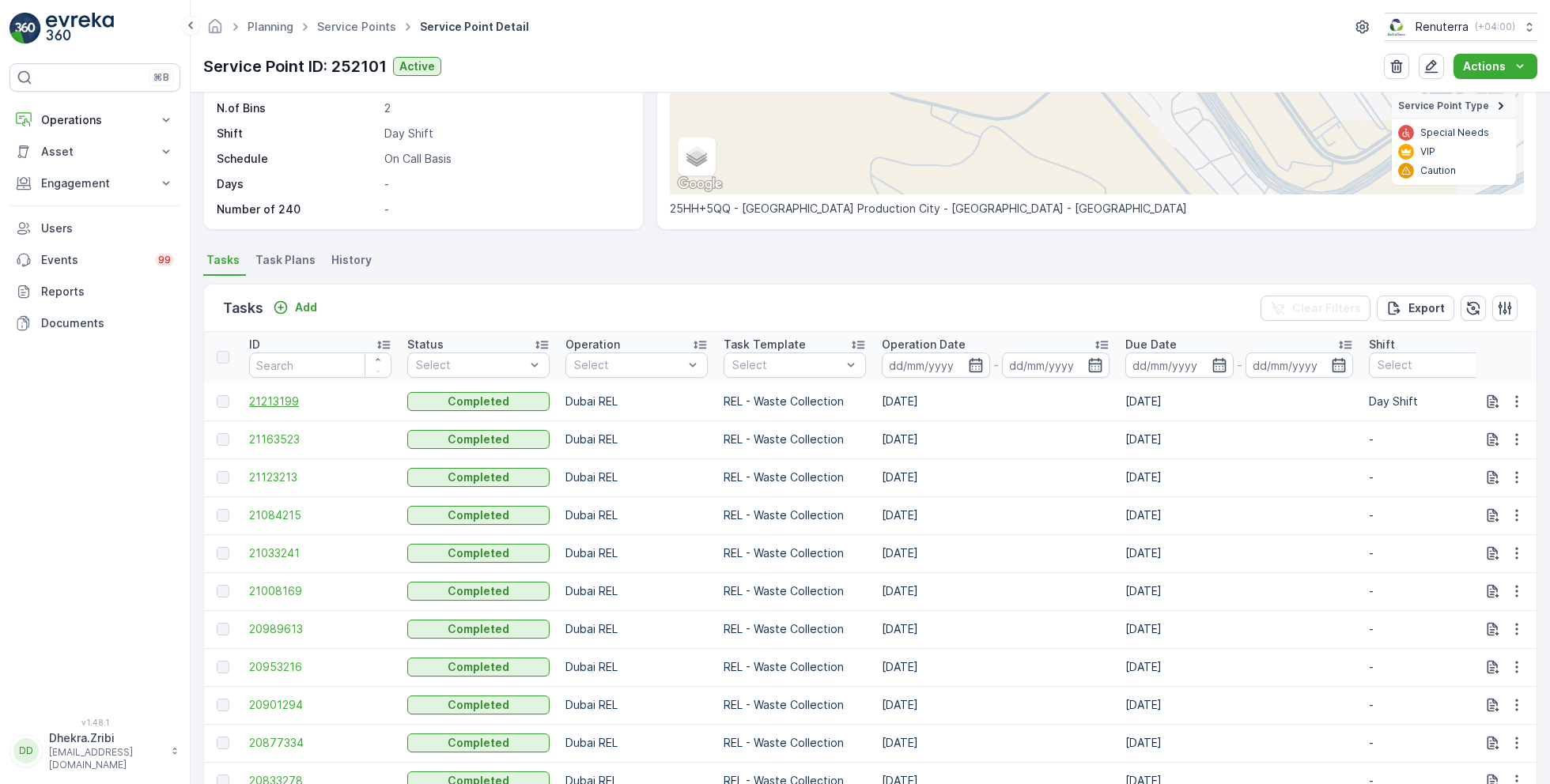
click at [272, 398] on span "21213199" at bounding box center [320, 401] width 142 height 16
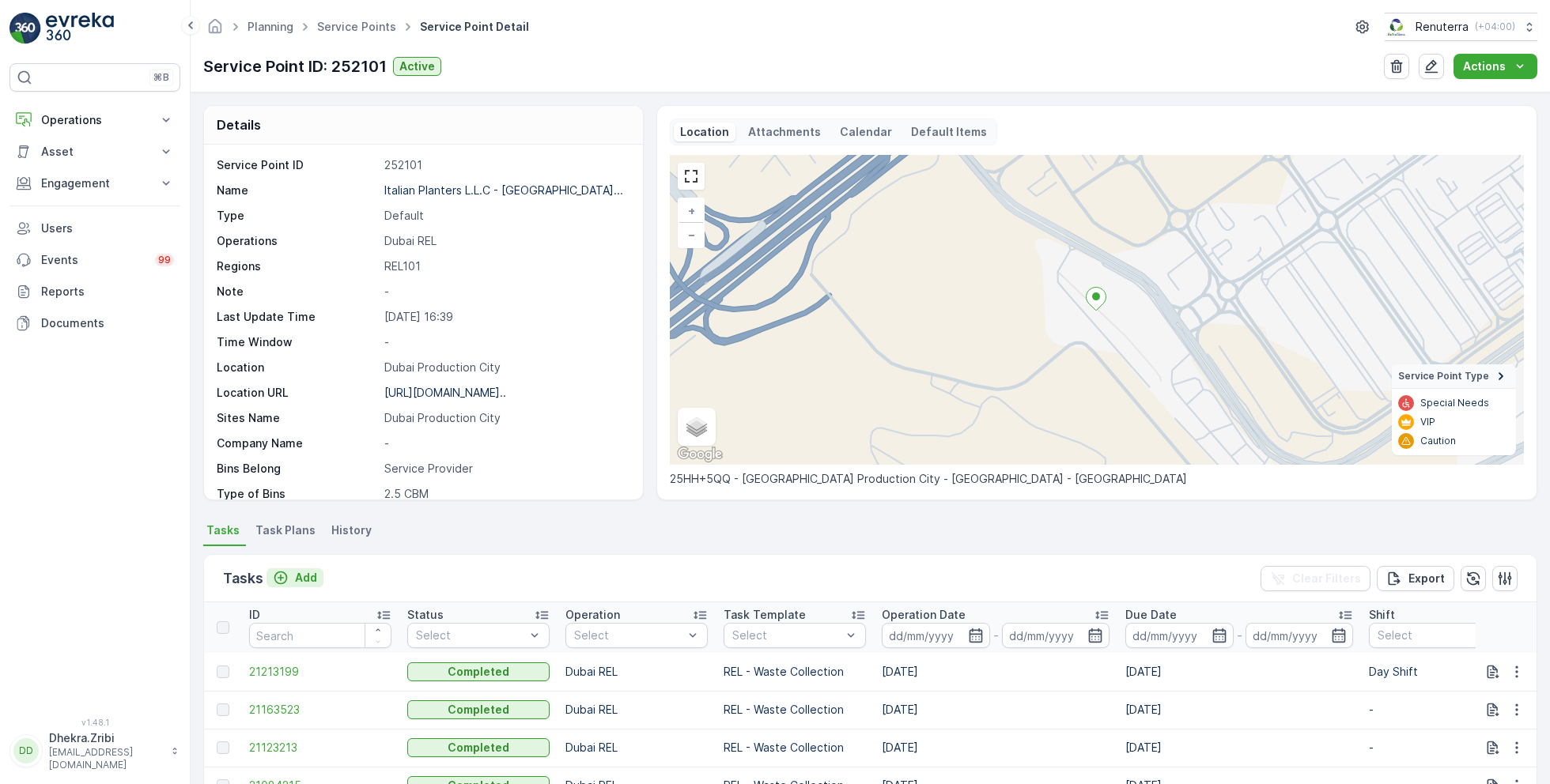
click at [307, 576] on p "Add" at bounding box center [306, 578] width 22 height 16
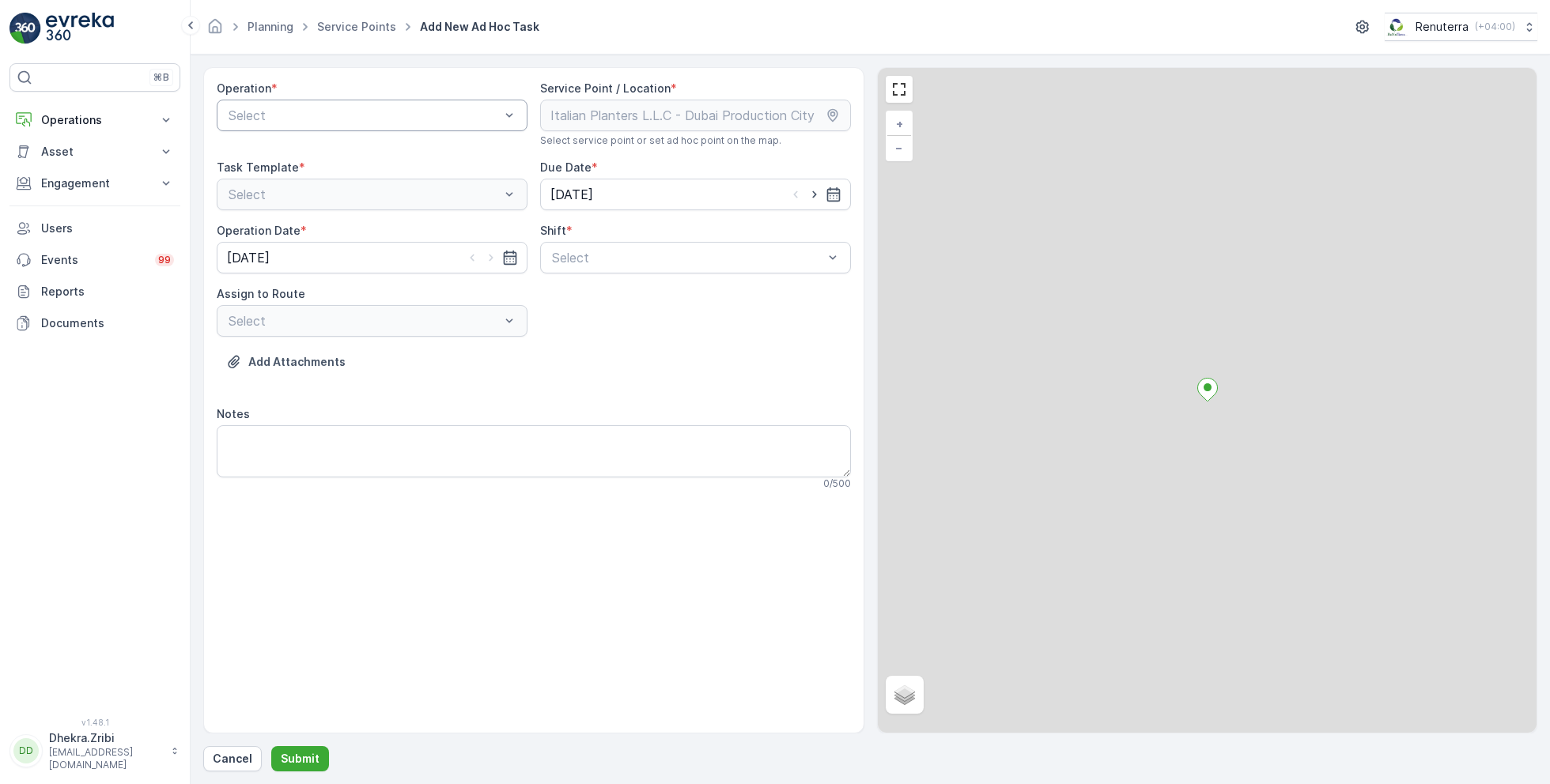
click at [406, 117] on div at bounding box center [364, 115] width 275 height 14
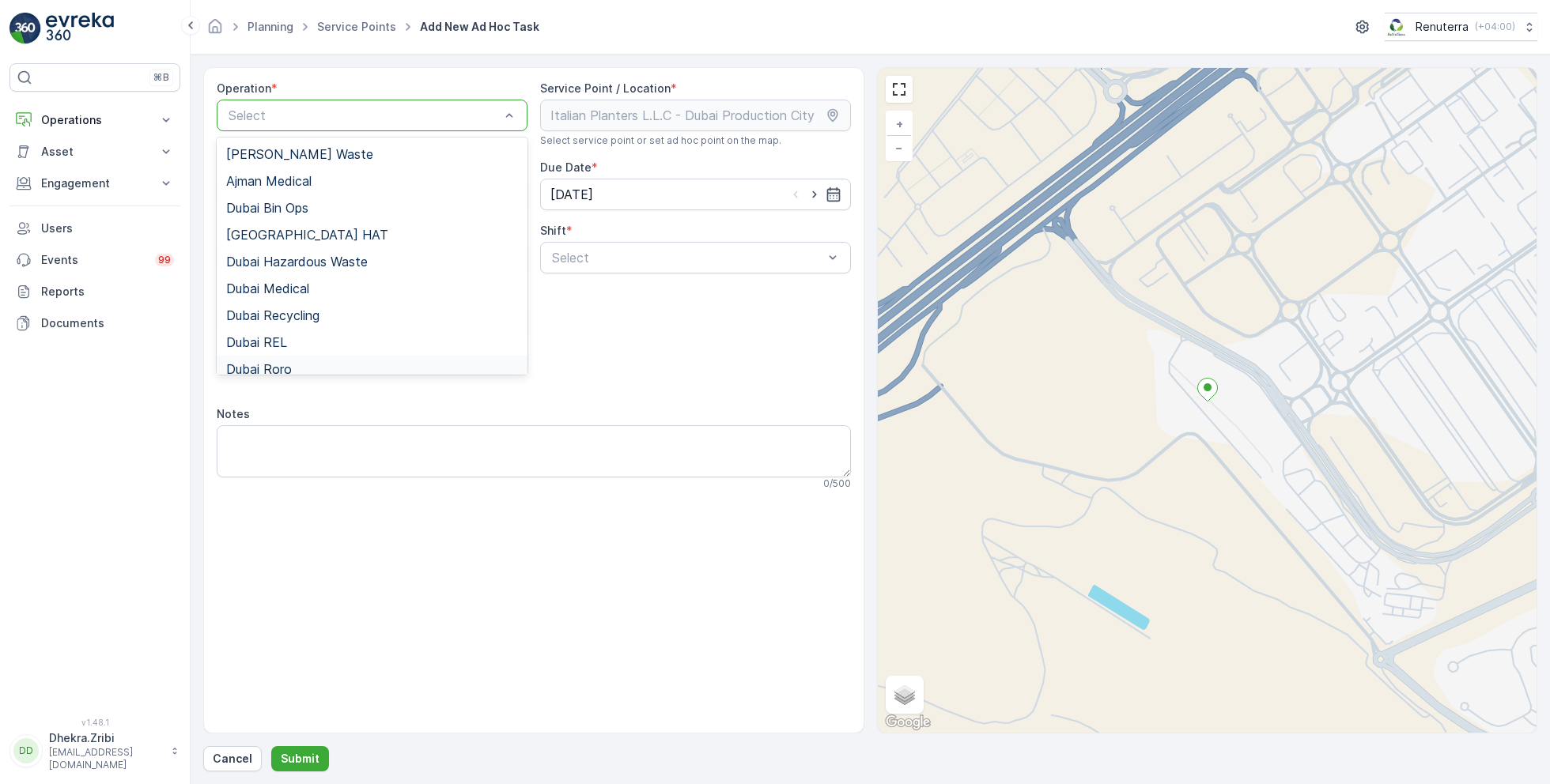
click at [286, 365] on span "Dubai Roro" at bounding box center [259, 369] width 65 height 14
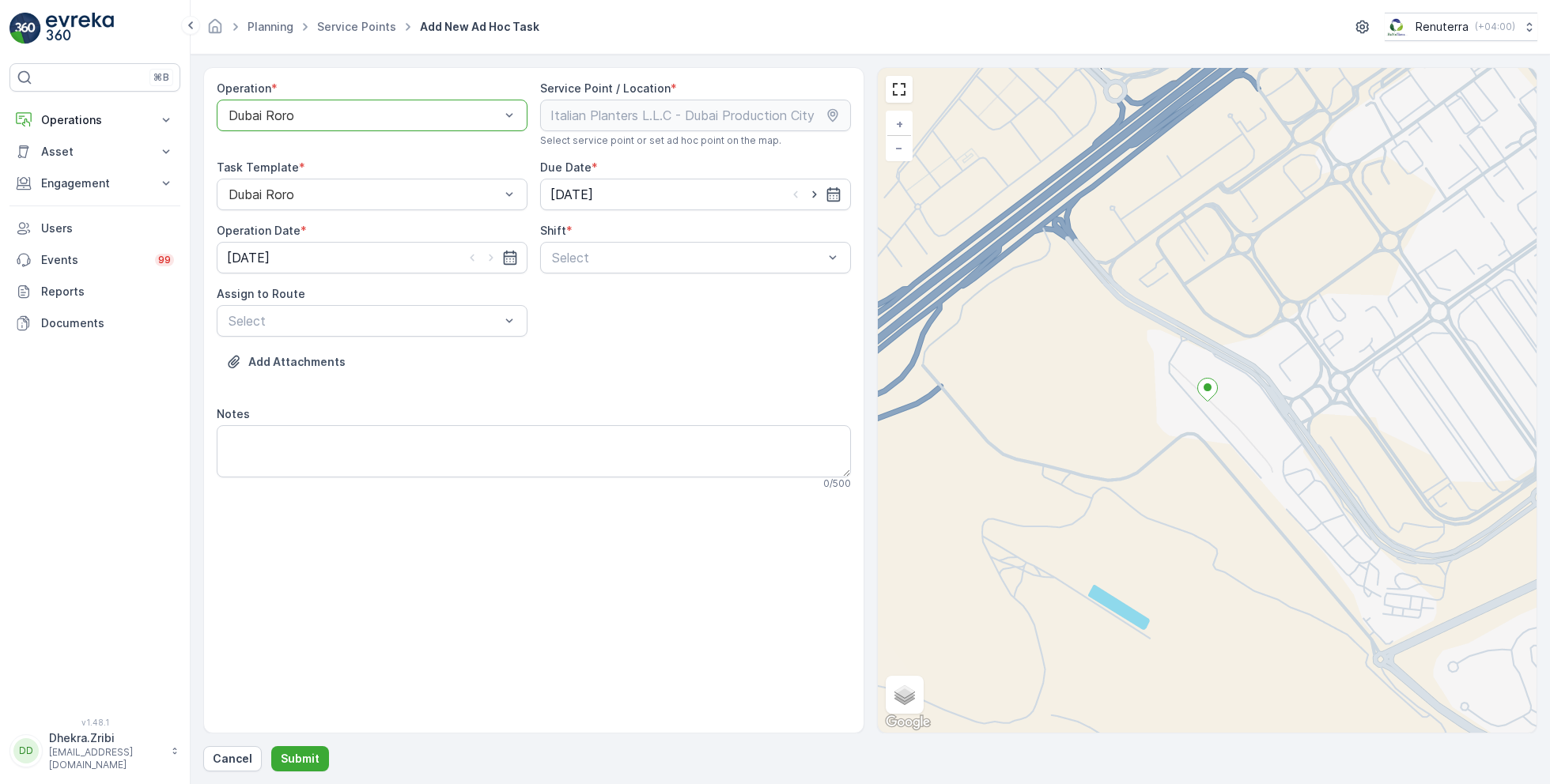
click at [323, 108] on div at bounding box center [364, 115] width 275 height 14
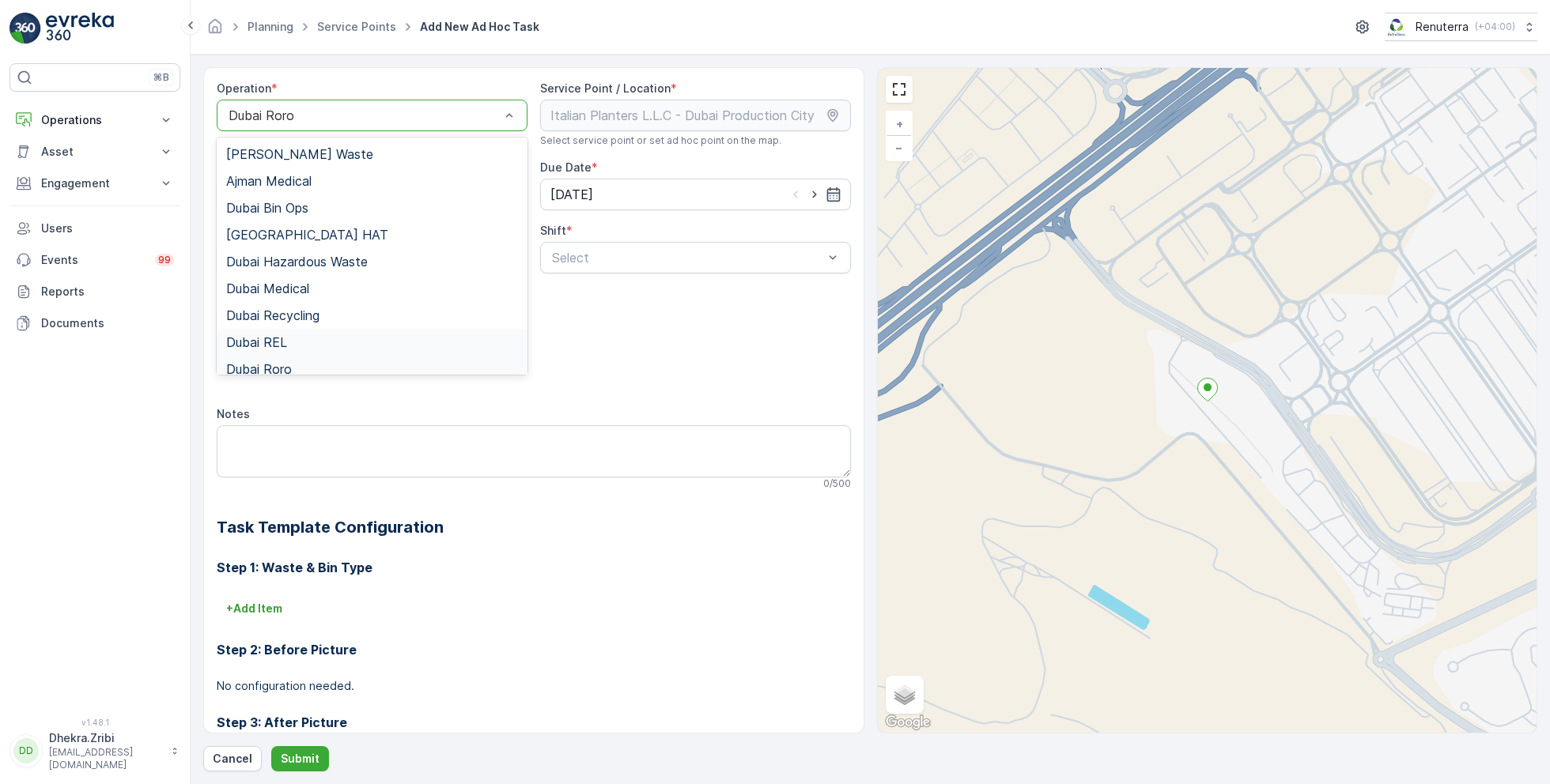
click at [285, 343] on span "Dubai REL" at bounding box center [256, 342] width 61 height 14
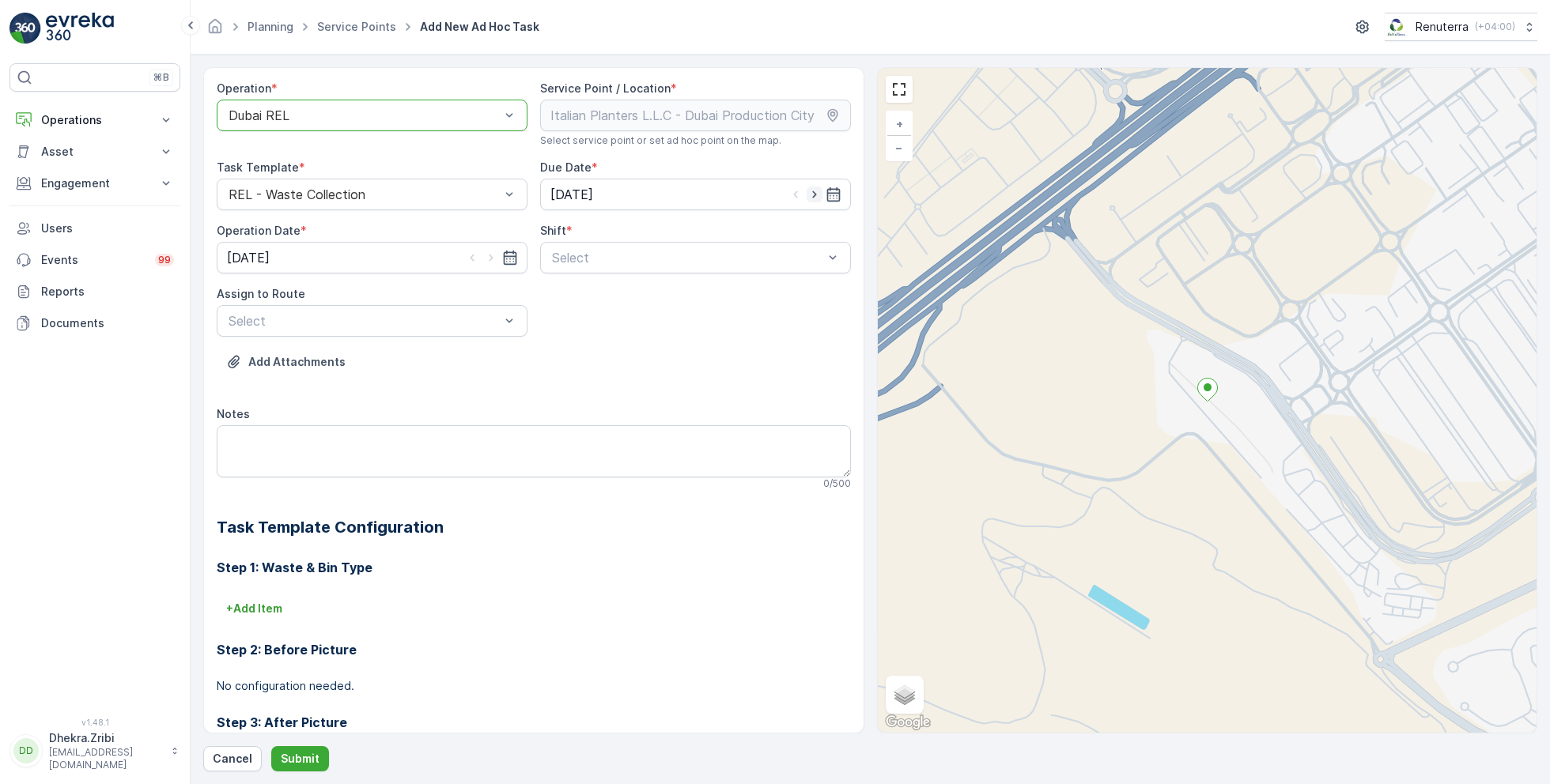
click at [815, 189] on icon "button" at bounding box center [814, 194] width 16 height 16
type input "[DATE]"
click at [488, 252] on icon "button" at bounding box center [491, 258] width 16 height 16
type input "[DATE]"
click at [588, 253] on div at bounding box center [688, 258] width 275 height 14
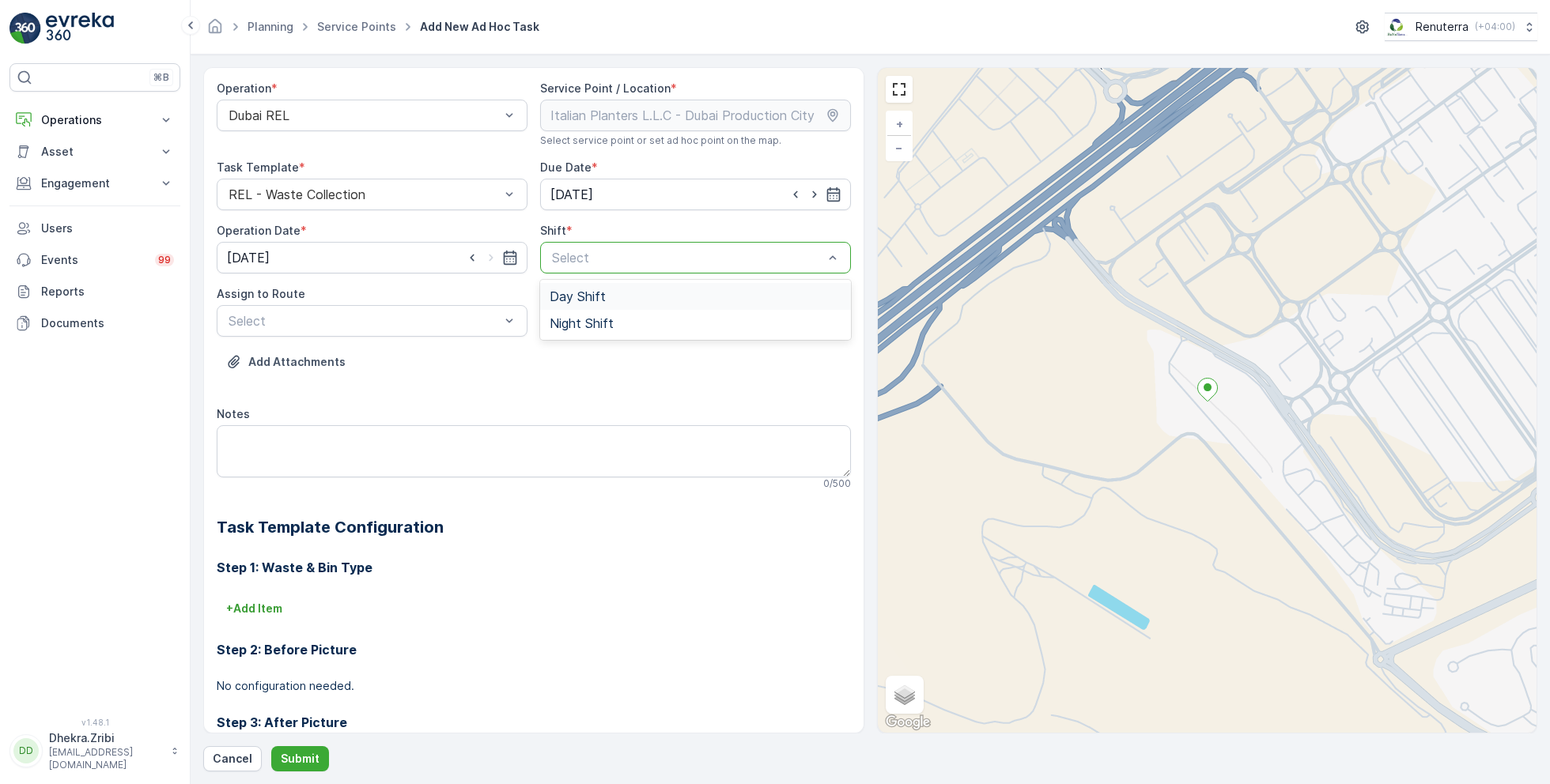
click at [582, 300] on span "Day Shift" at bounding box center [578, 296] width 56 height 14
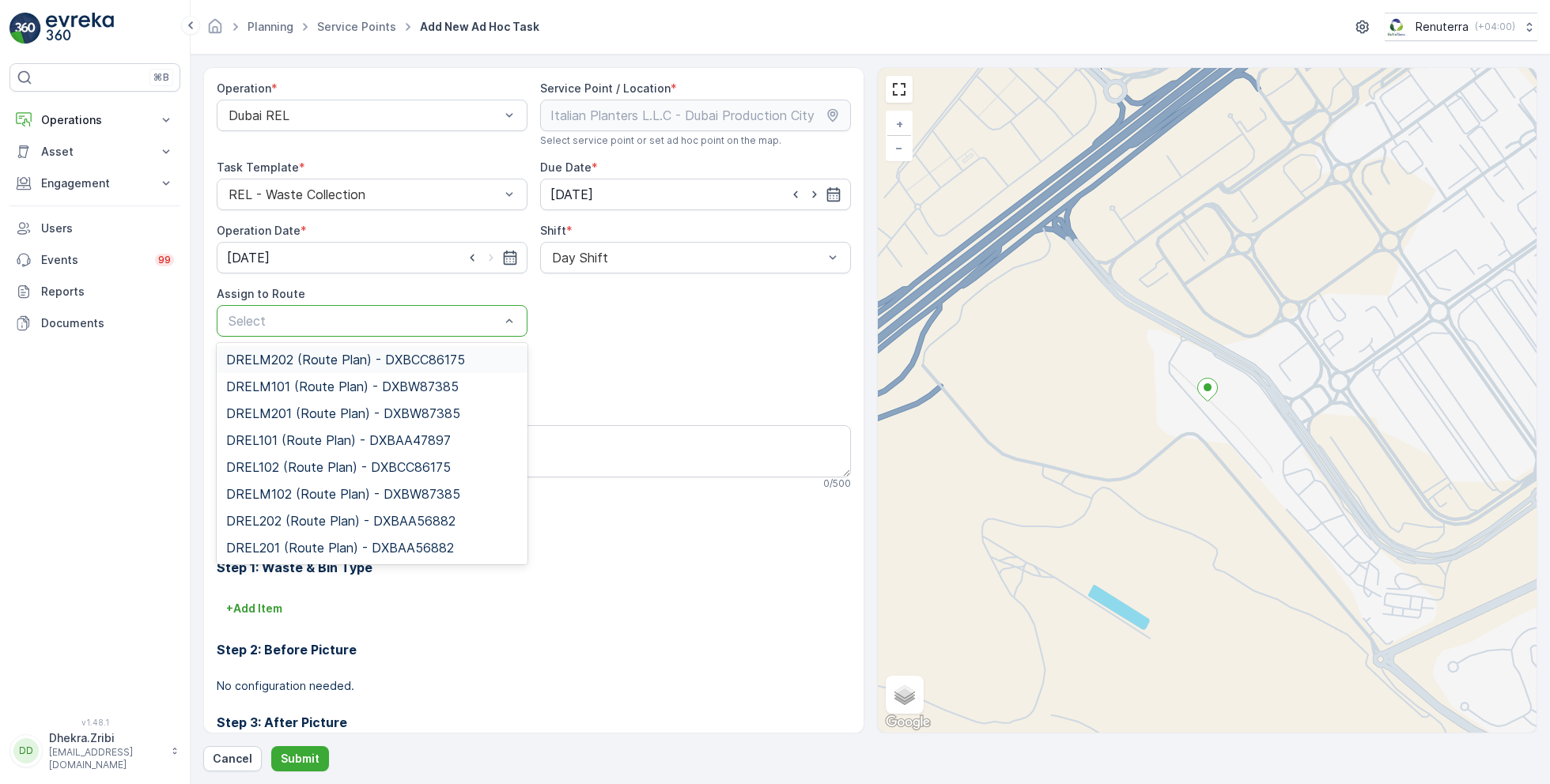
click at [439, 329] on div "Select" at bounding box center [372, 321] width 311 height 32
click at [296, 442] on span "DREL101 (Route Plan) - DXBAA47897" at bounding box center [338, 440] width 225 height 14
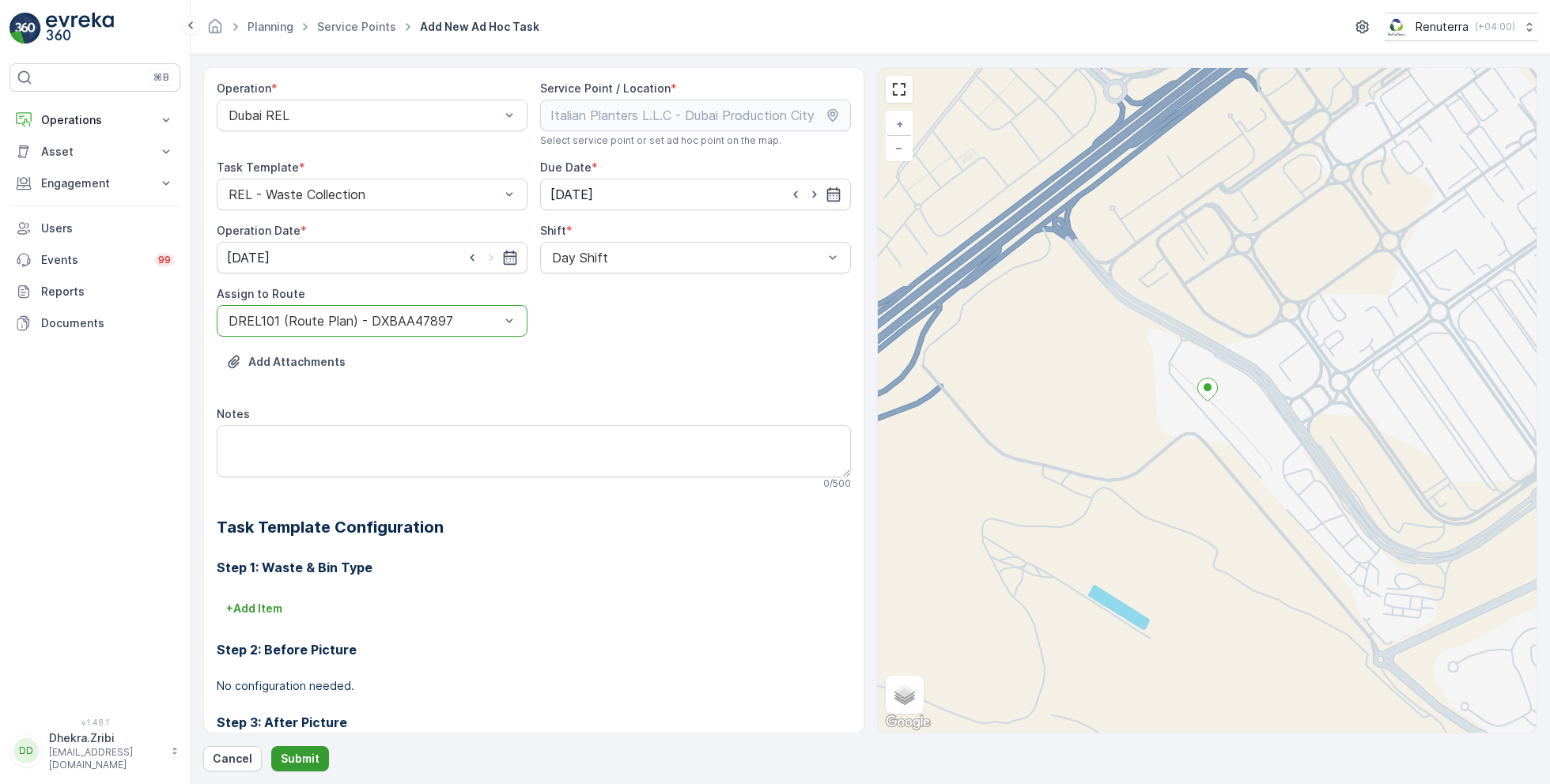
click at [307, 758] on p "Submit" at bounding box center [301, 759] width 39 height 16
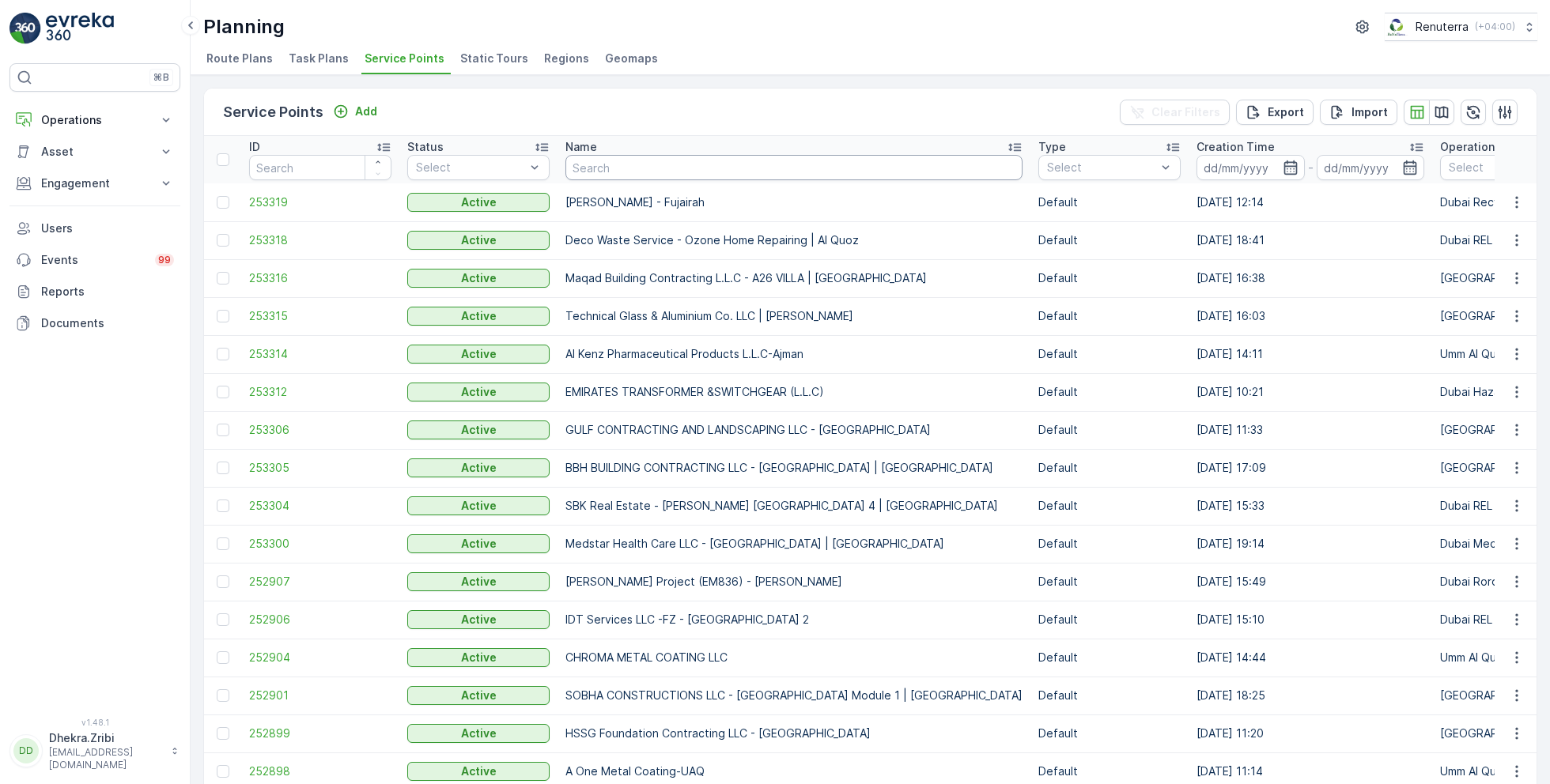
click at [629, 174] on input "text" at bounding box center [795, 167] width 458 height 25
type input "italian"
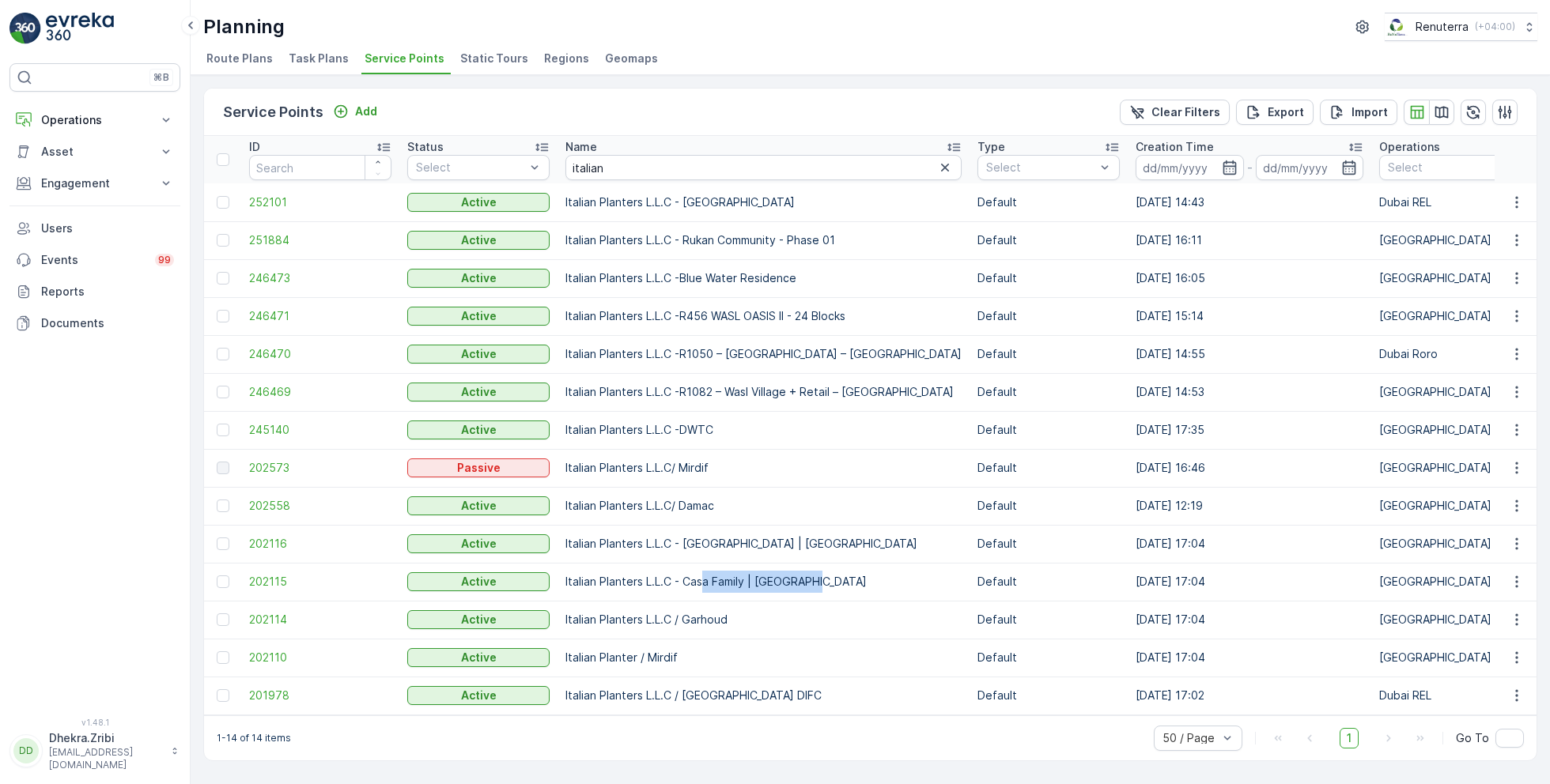
drag, startPoint x: 701, startPoint y: 581, endPoint x: 828, endPoint y: 581, distance: 127.0
click at [828, 581] on td "Italian Planters L.L.C - Casa Family | Motor City" at bounding box center [763, 581] width 412 height 38
drag, startPoint x: 828, startPoint y: 581, endPoint x: 742, endPoint y: 574, distance: 86.3
click at [742, 574] on td "Italian Planters L.L.C - Casa Family | Motor City" at bounding box center [763, 581] width 412 height 38
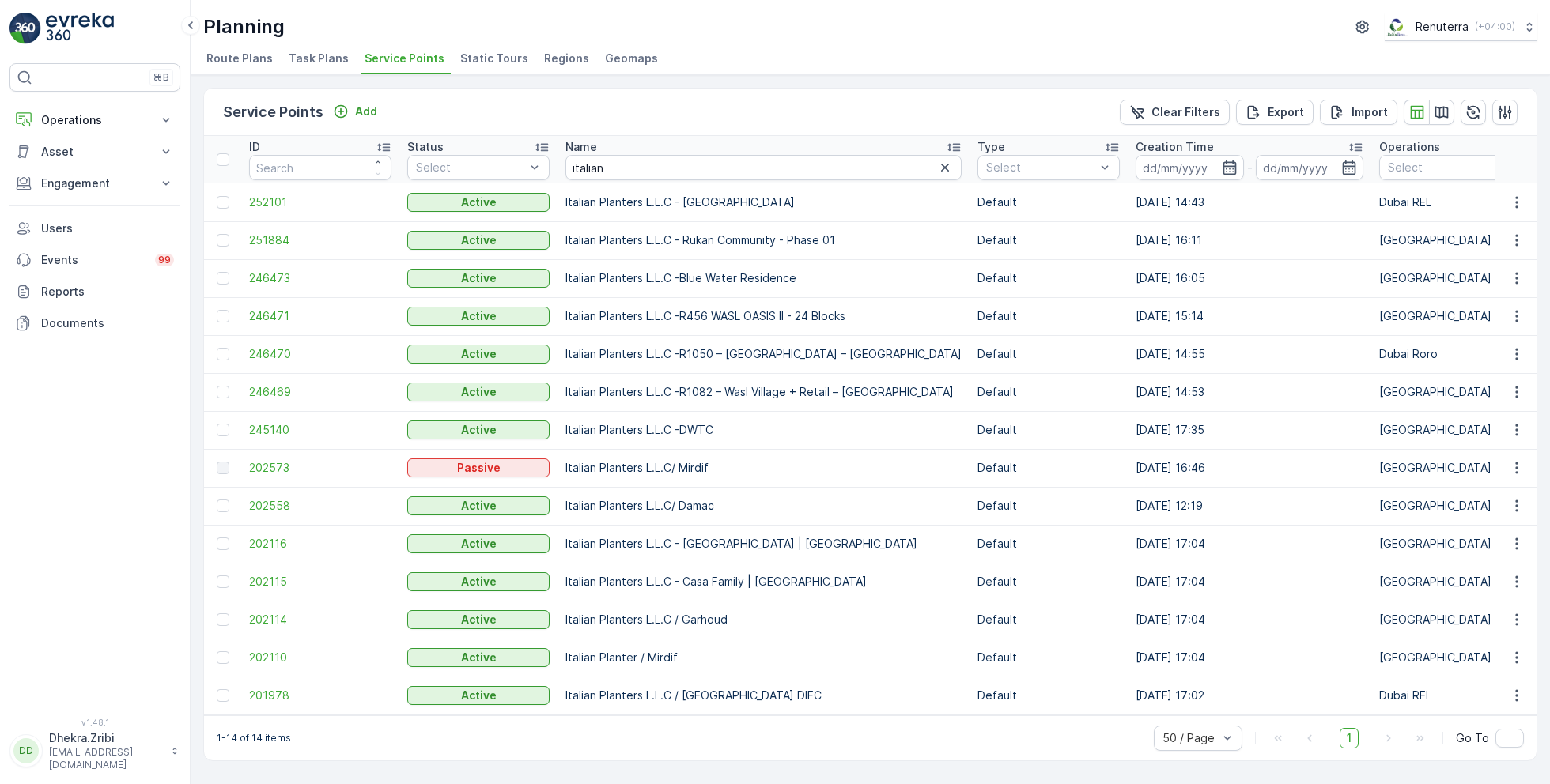
click at [761, 610] on td "Italian Planters L.L.C / Garhoud" at bounding box center [763, 620] width 412 height 38
click at [277, 540] on span "202116" at bounding box center [320, 543] width 142 height 16
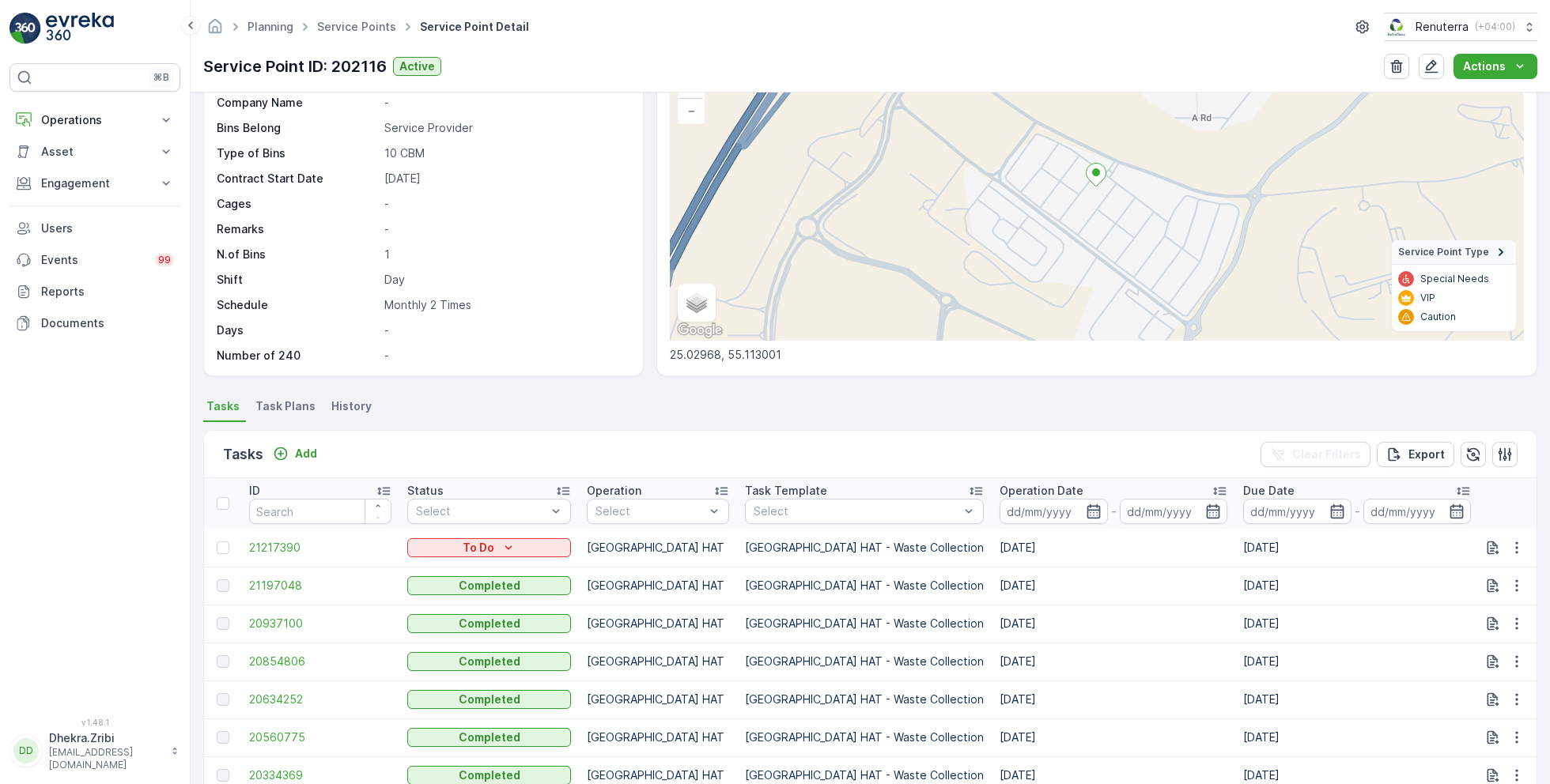
scroll to position [133, 0]
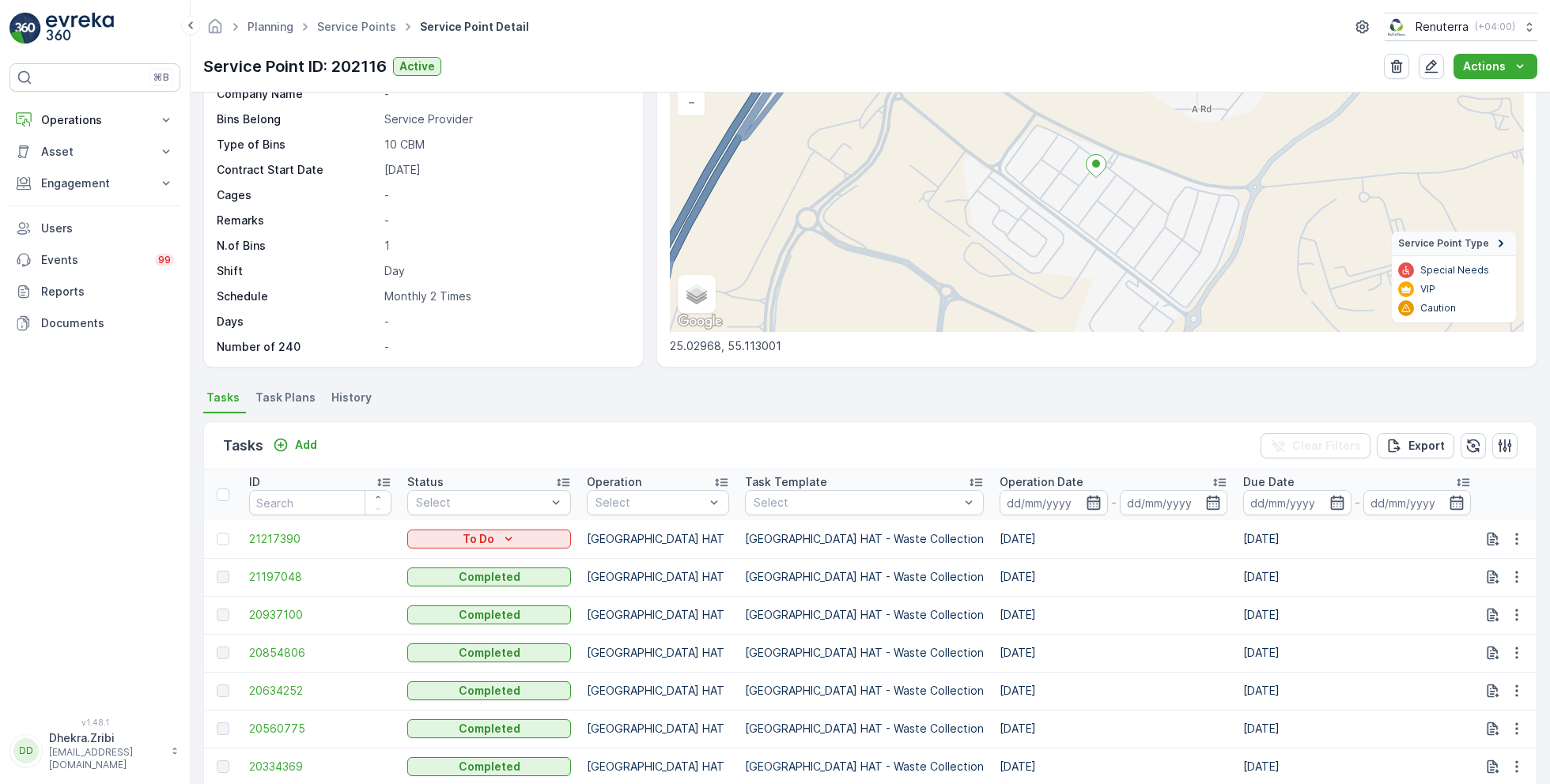
click at [1086, 499] on icon "button" at bounding box center [1093, 502] width 16 height 16
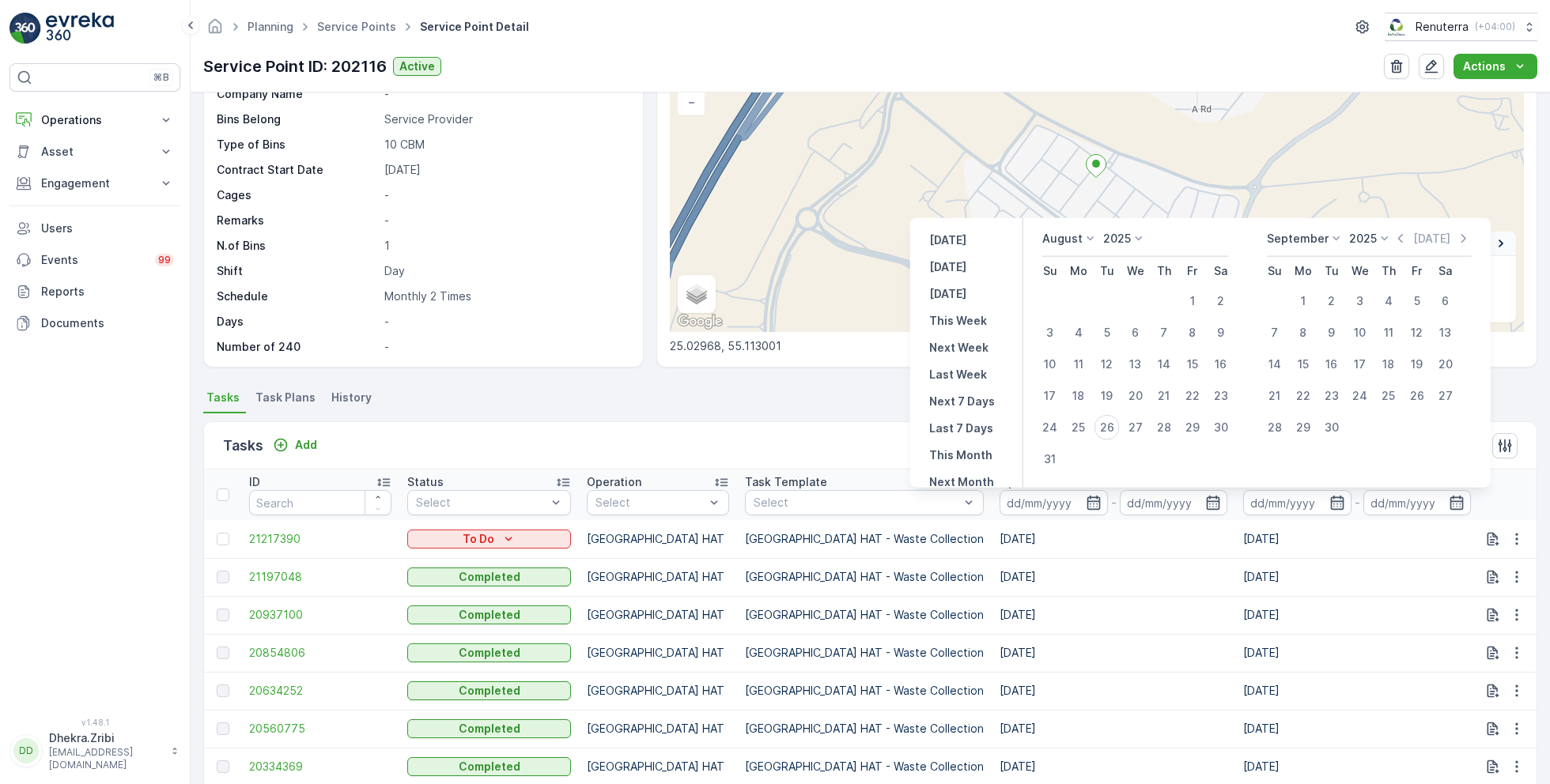
click at [535, 336] on div "Service Point ID 202116 Name Italian Planters L.L.C - Al Mu... Type Default Ope…" at bounding box center [421, 81] width 410 height 547
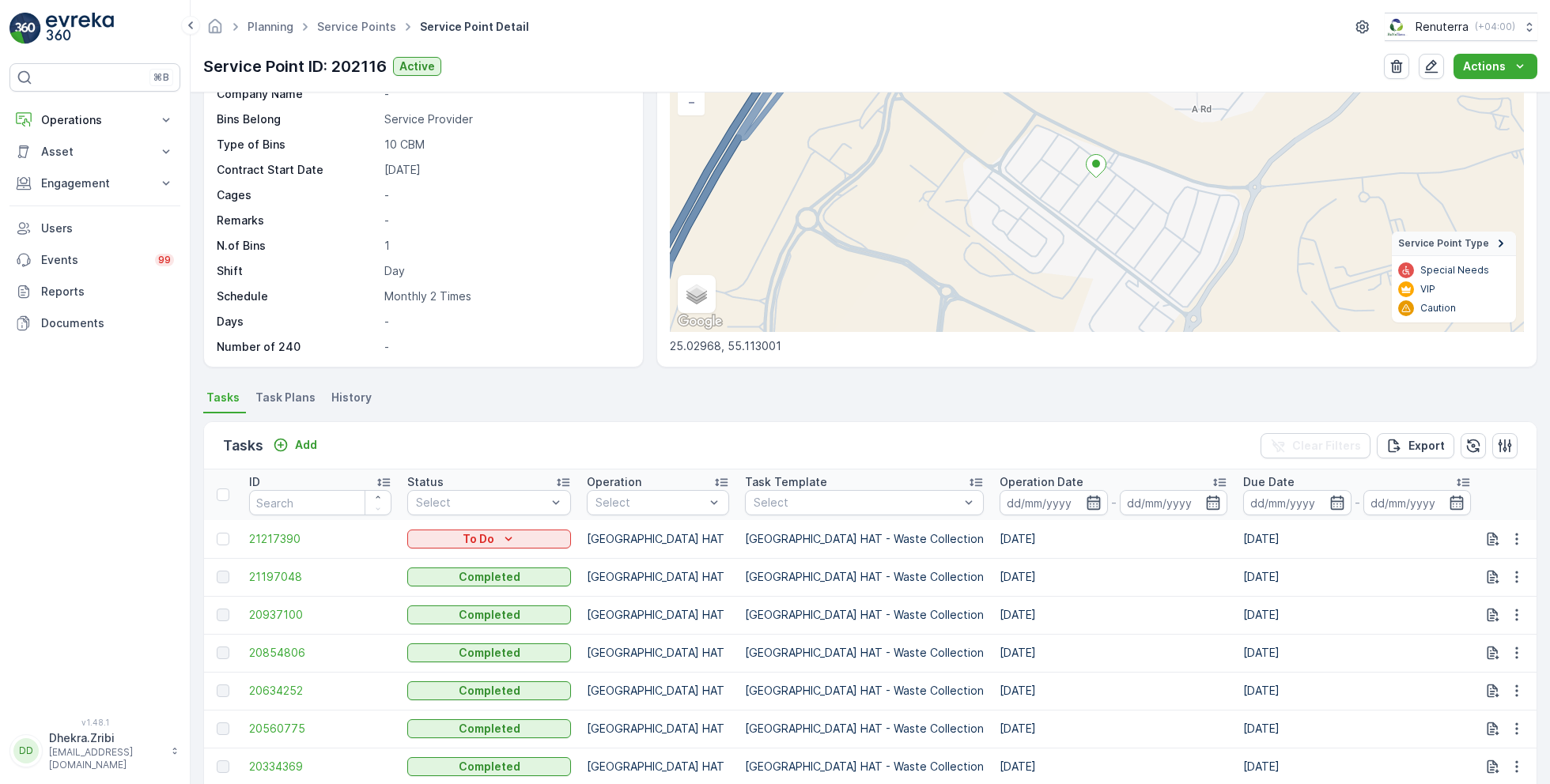
click at [1086, 499] on icon "button" at bounding box center [1093, 502] width 16 height 16
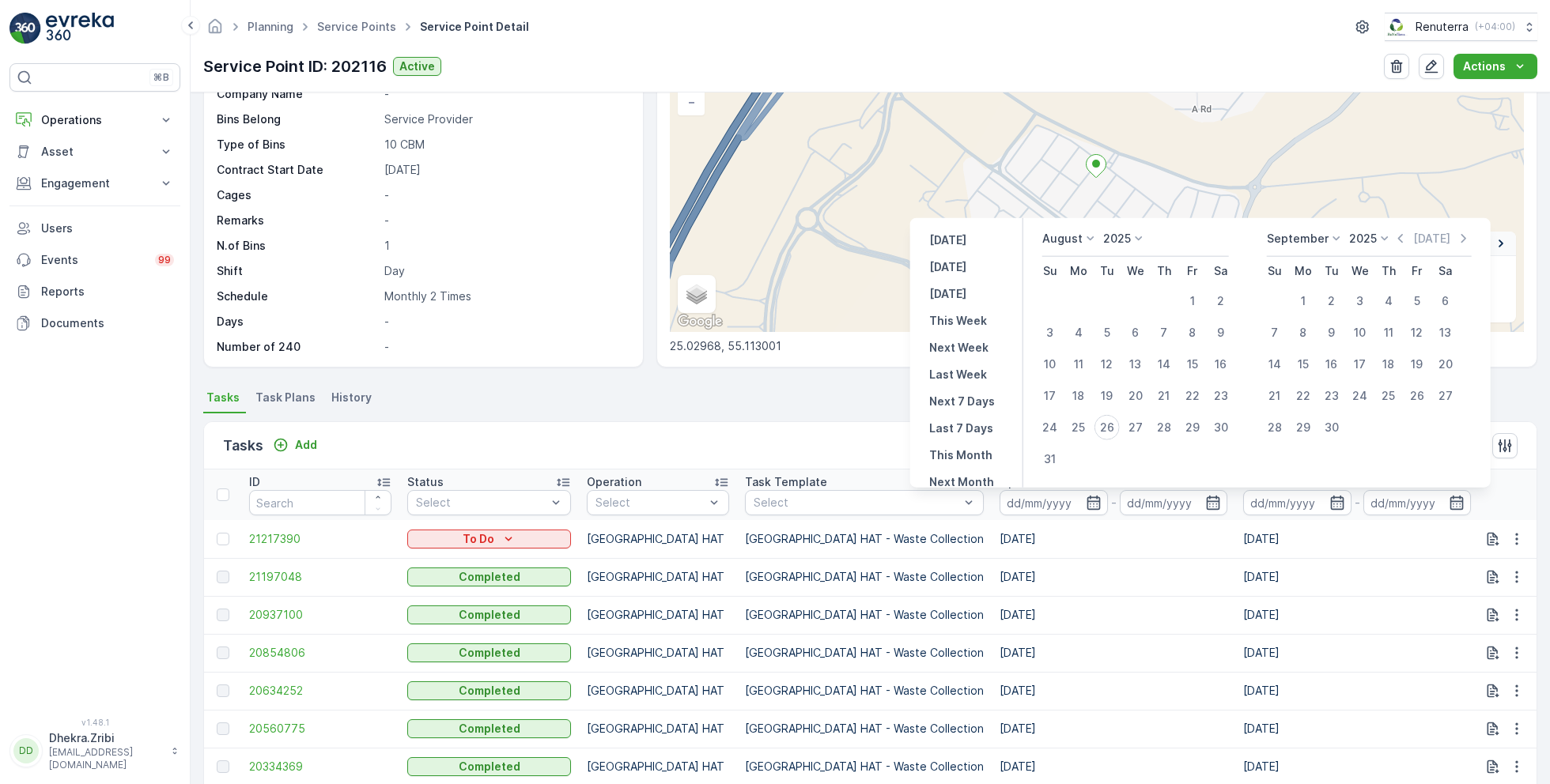
click at [1069, 235] on p "August" at bounding box center [1063, 238] width 40 height 16
click at [1079, 371] on div "June" at bounding box center [1065, 371] width 39 height 22
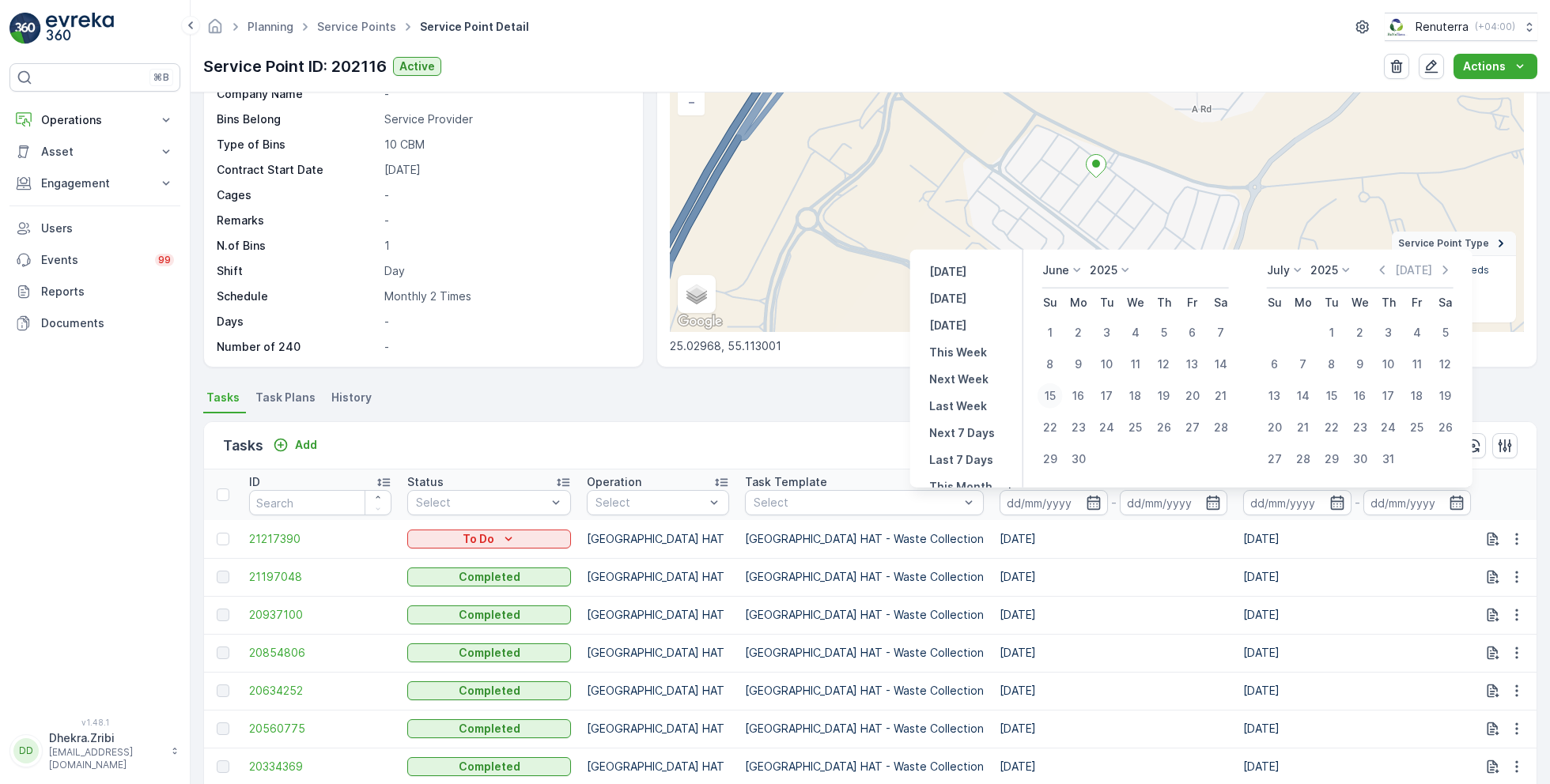
click at [1048, 394] on div "15" at bounding box center [1050, 396] width 25 height 25
type input "15.06.2025"
click at [1048, 394] on div "15" at bounding box center [1050, 396] width 25 height 25
type input "15.06.2025"
click at [836, 403] on ul "Tasks Task Plans History" at bounding box center [870, 399] width 1334 height 27
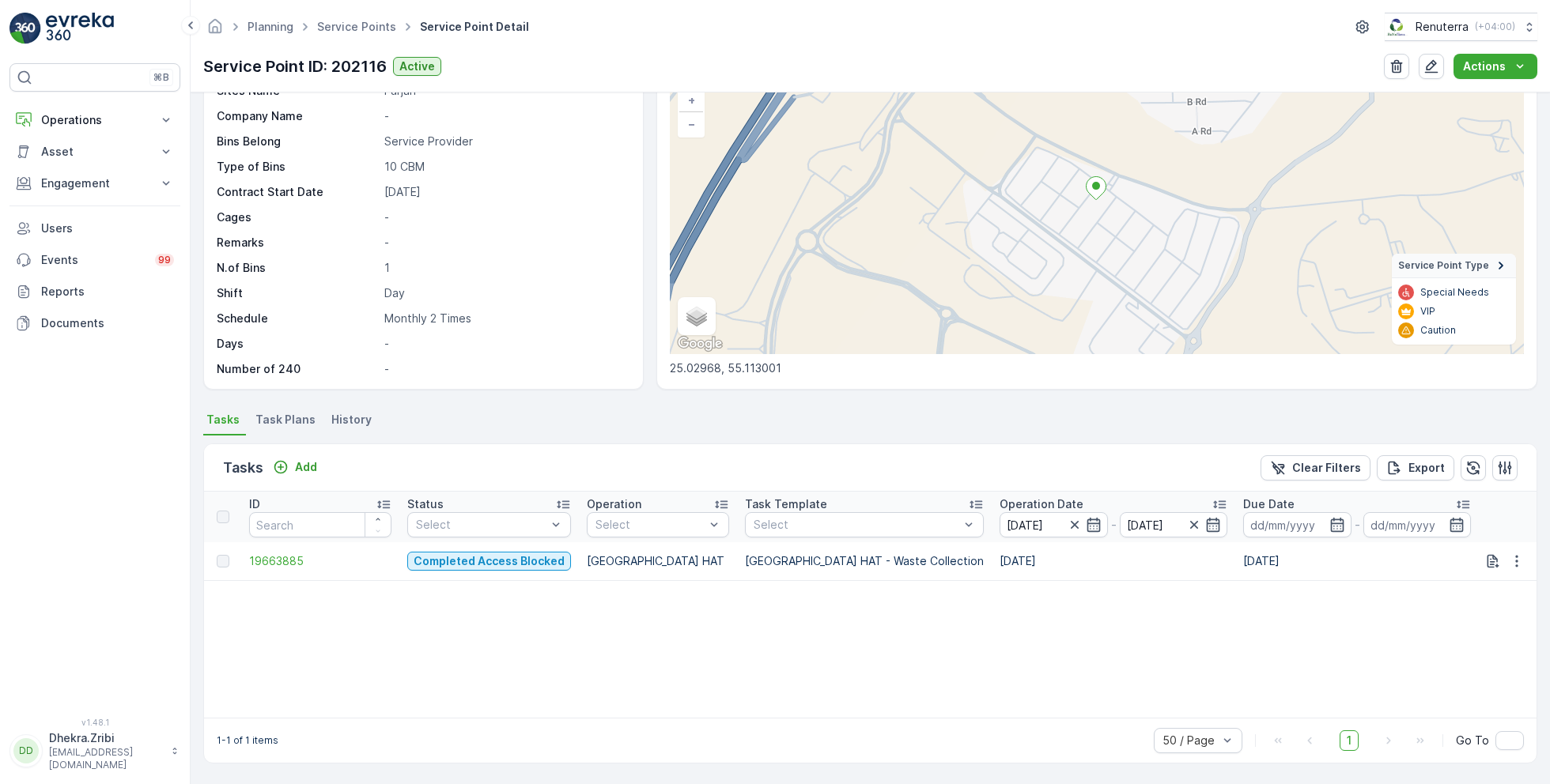
scroll to position [109, 0]
click at [283, 556] on span "19663885" at bounding box center [320, 563] width 142 height 16
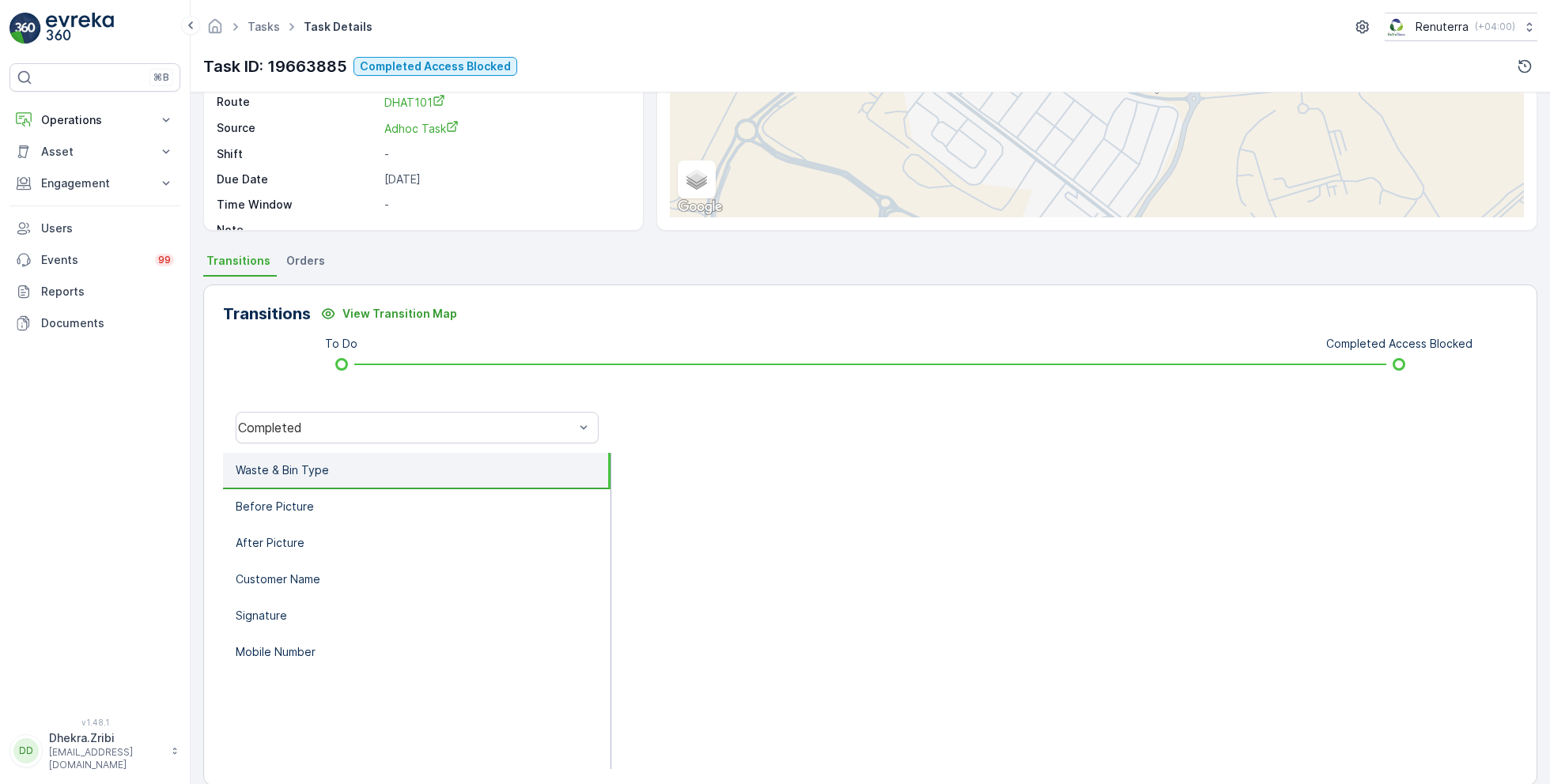
scroll to position [196, 0]
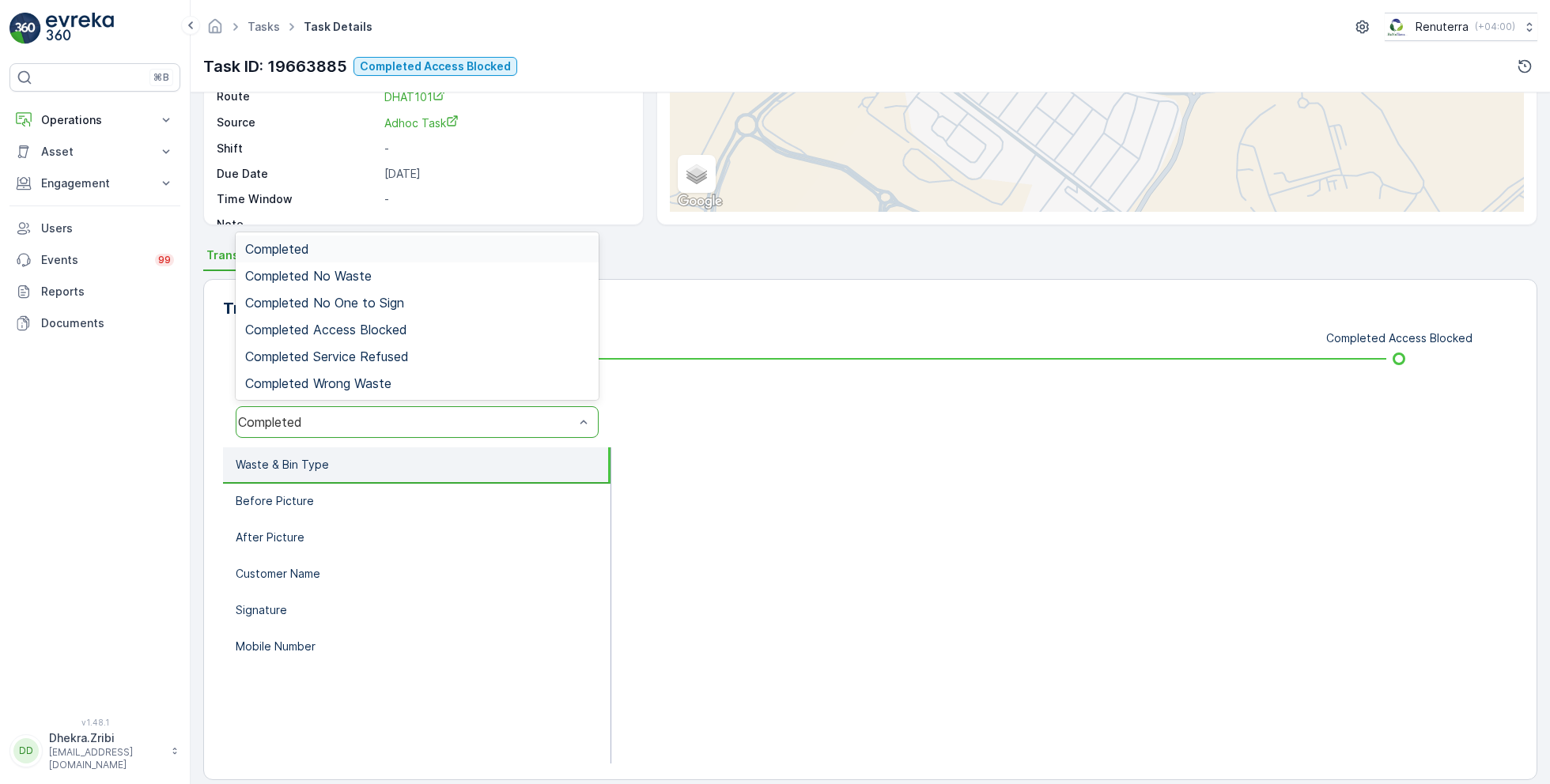
click at [348, 425] on div "Completed" at bounding box center [406, 422] width 336 height 14
click at [363, 323] on span "Completed Access Blocked" at bounding box center [327, 329] width 162 height 14
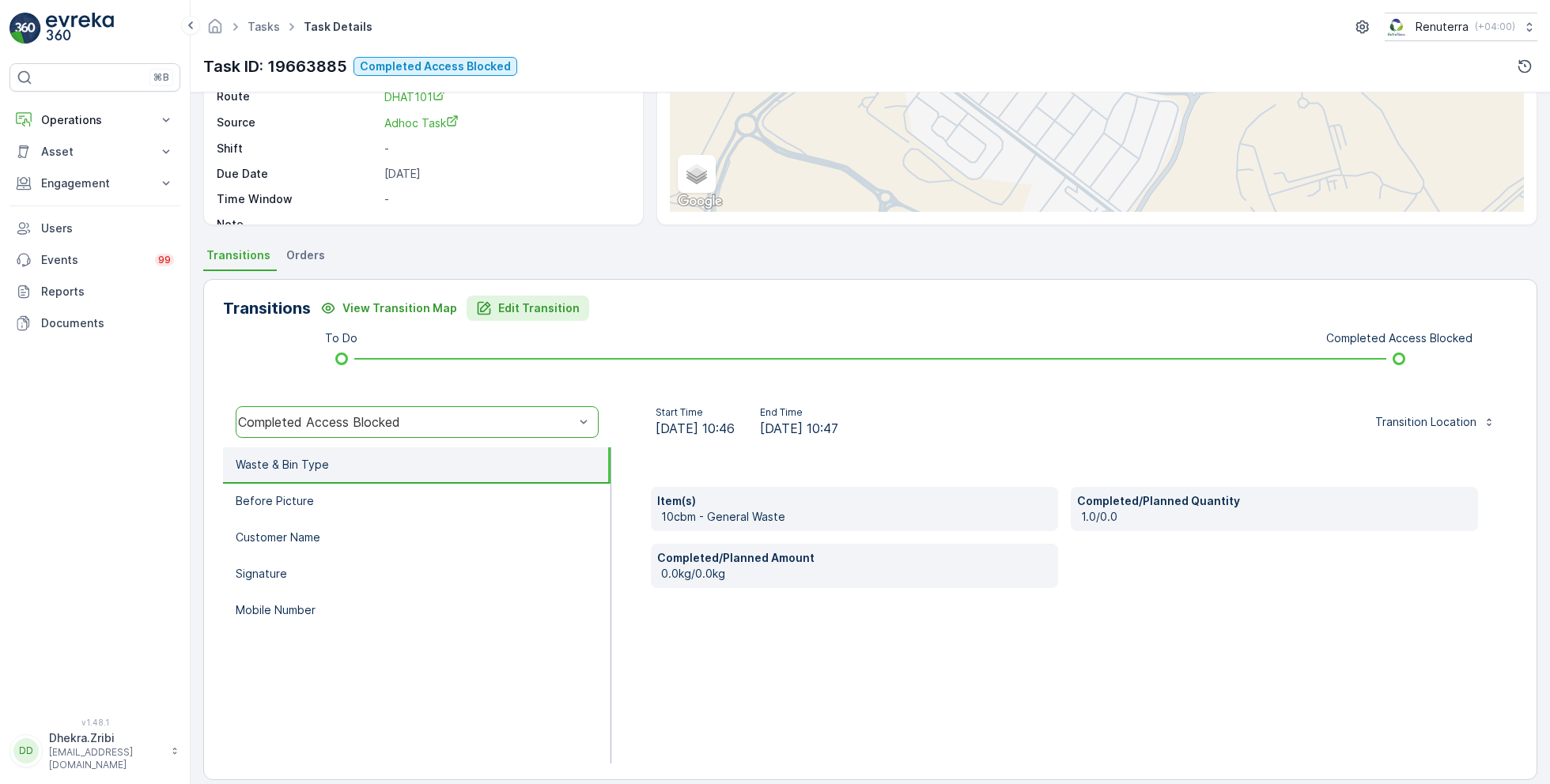
click at [513, 302] on p "Edit Transition" at bounding box center [539, 308] width 81 height 16
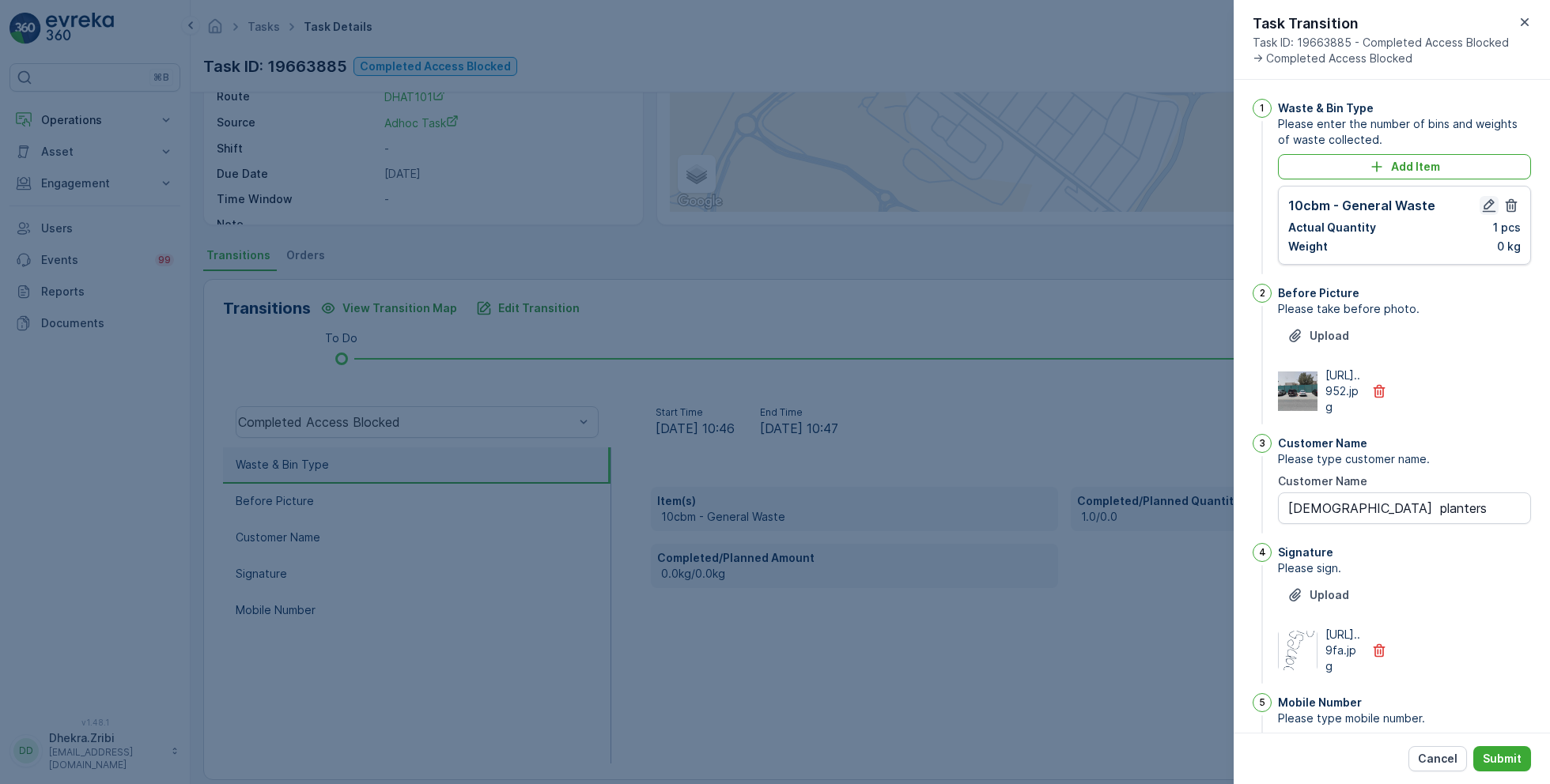
click at [1483, 203] on icon "button" at bounding box center [1489, 205] width 13 height 13
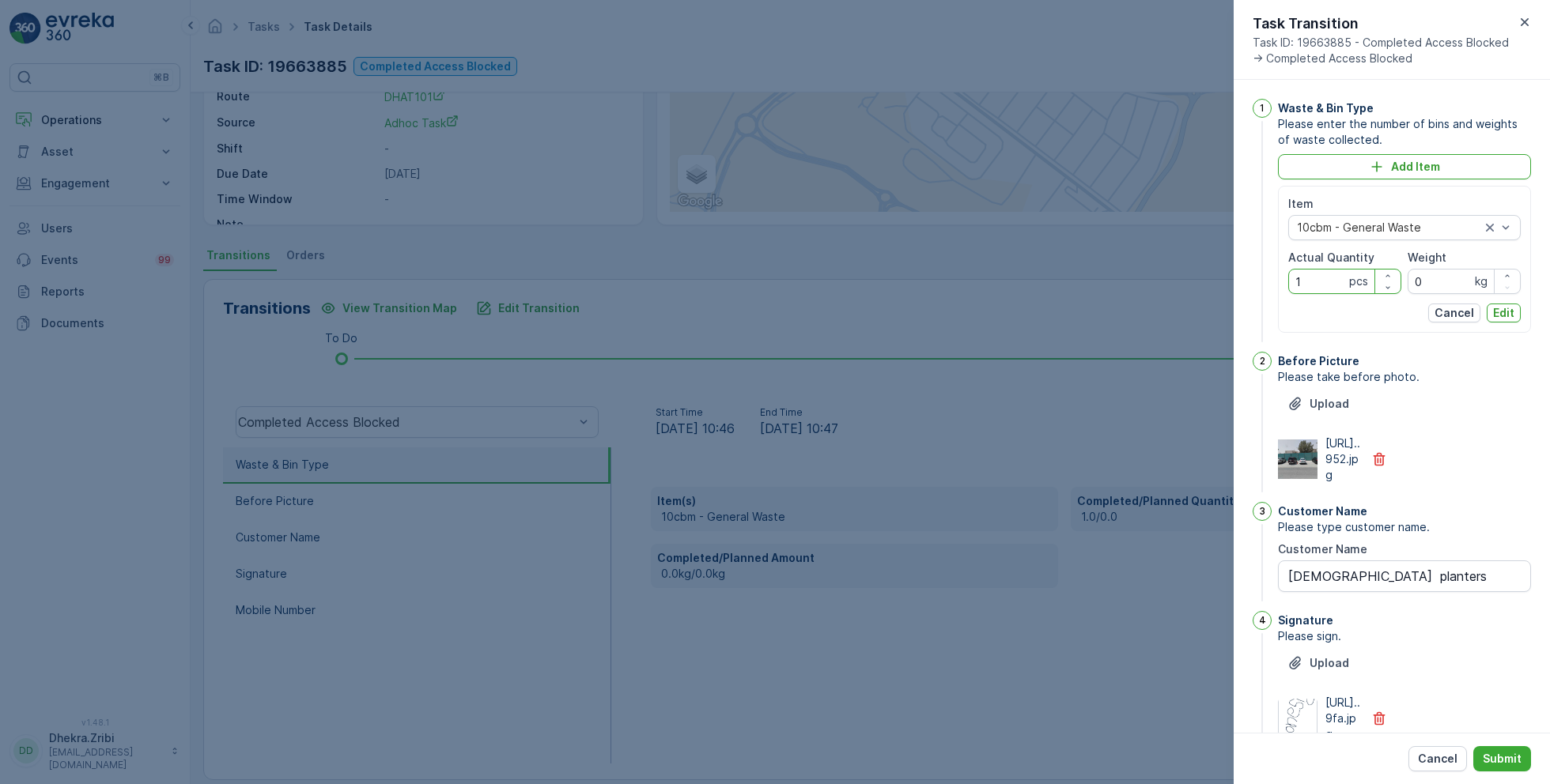
drag, startPoint x: 1318, startPoint y: 266, endPoint x: 1261, endPoint y: 266, distance: 57.0
click at [1261, 266] on div "1 Waste & Bin Type Please enter the number of bins and weights of waste collect…" at bounding box center [1392, 222] width 278 height 246
drag, startPoint x: 1327, startPoint y: 282, endPoint x: 1260, endPoint y: 281, distance: 67.0
click at [1259, 281] on div "1 Waste & Bin Type Please enter the number of bins and weights of waste collect…" at bounding box center [1392, 222] width 278 height 246
type Quantity "0"
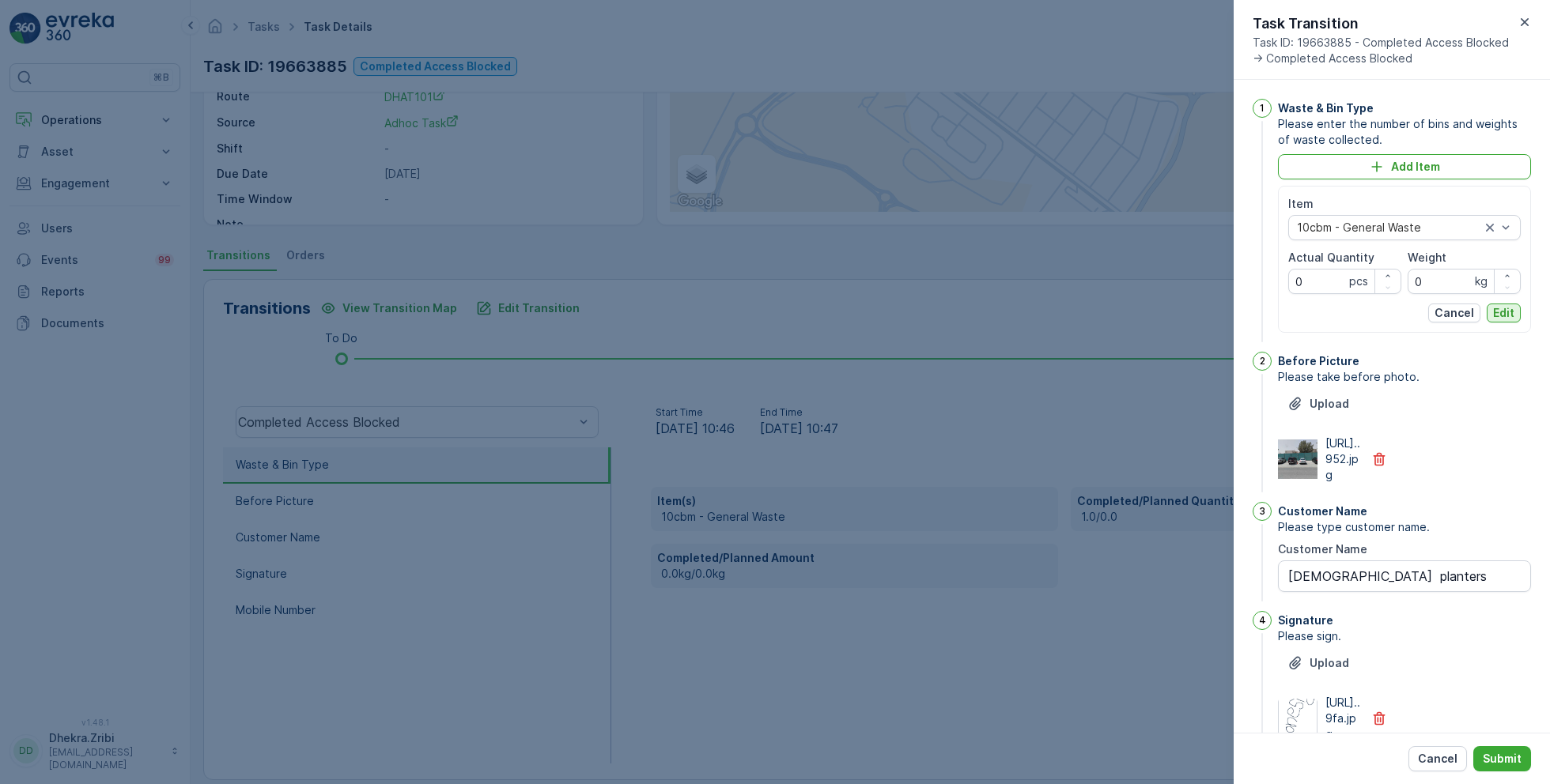
click at [1509, 313] on p "Edit" at bounding box center [1503, 313] width 21 height 16
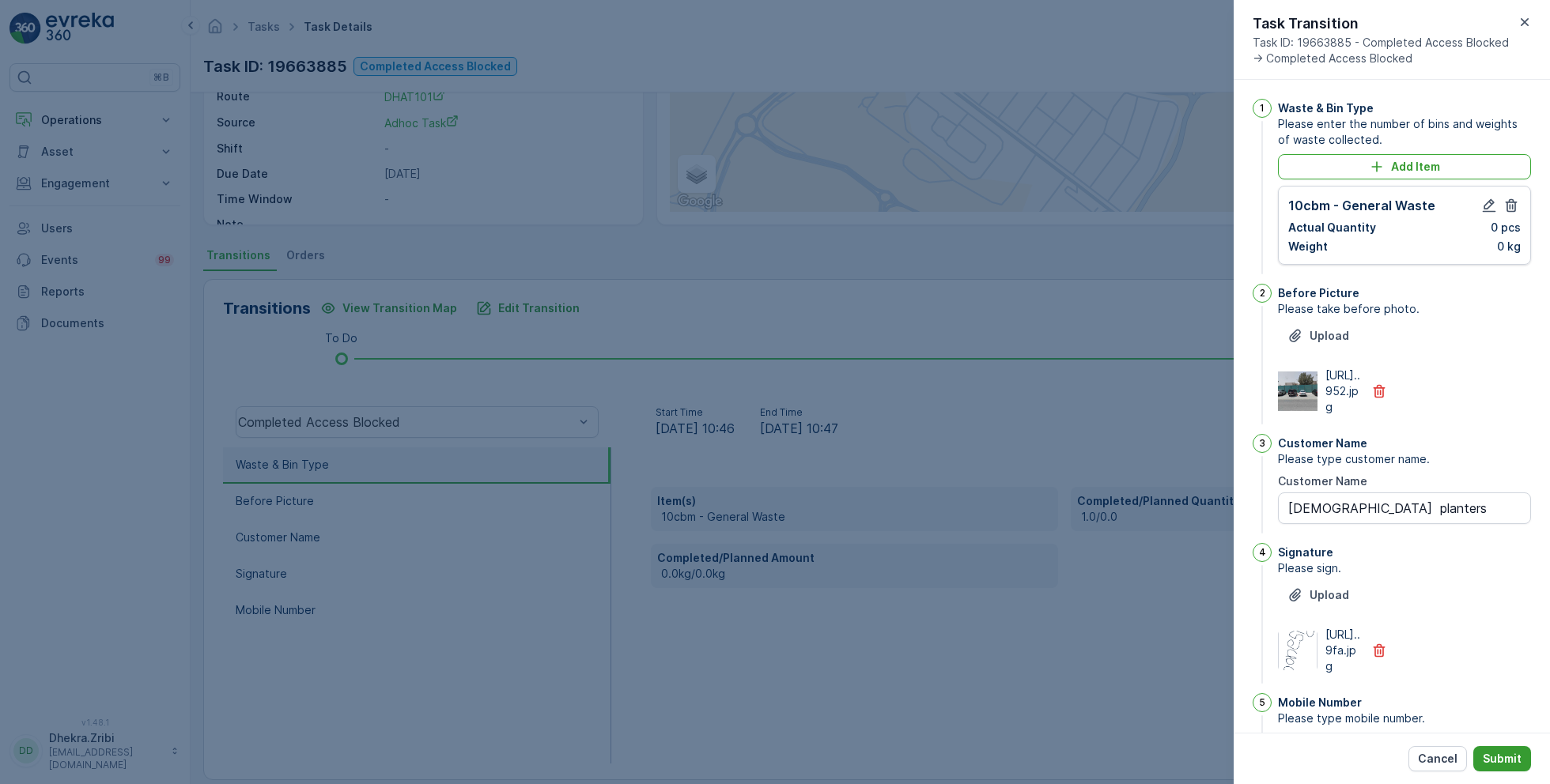
click at [1488, 771] on button "Submit" at bounding box center [1502, 759] width 58 height 25
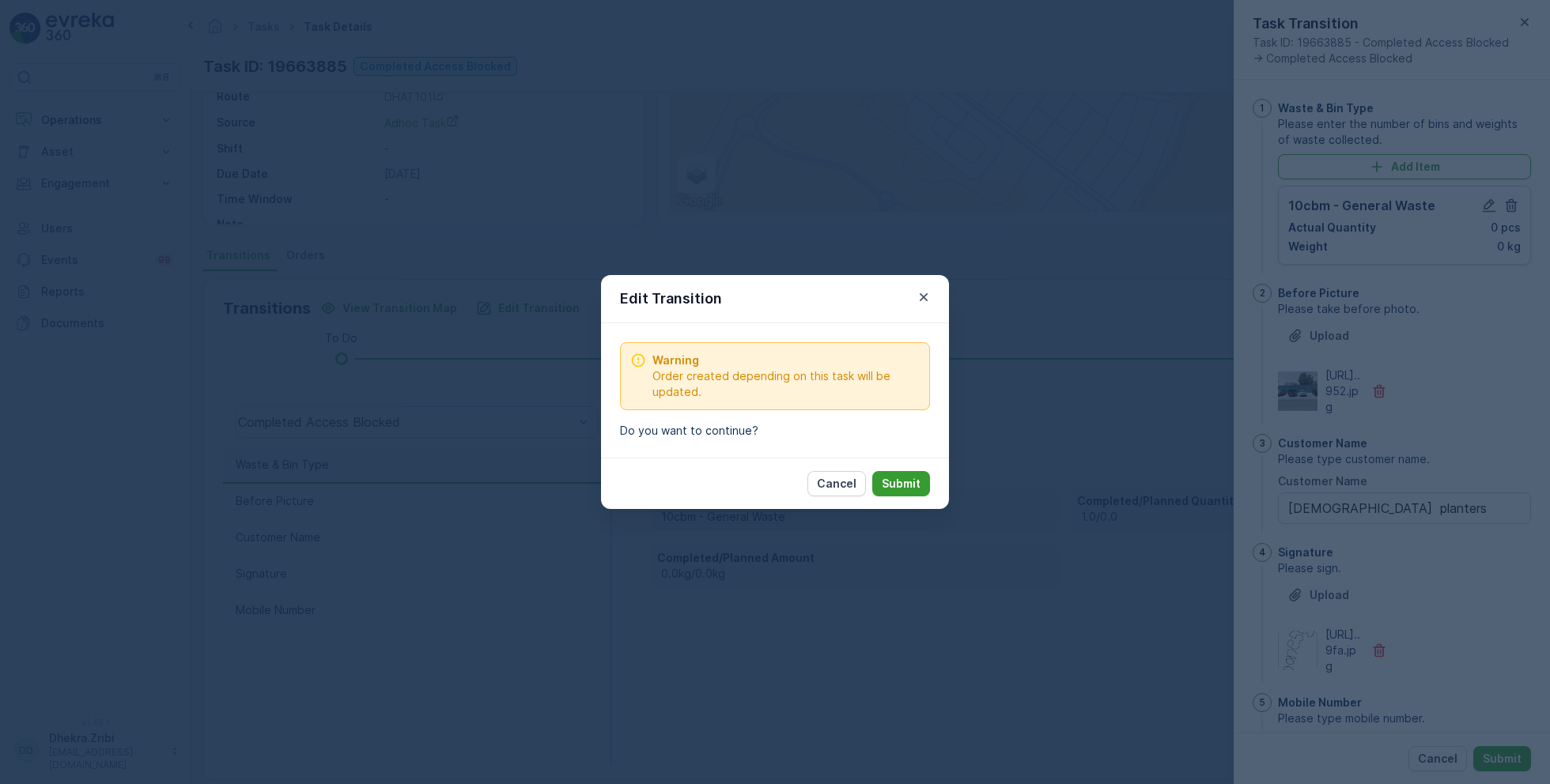
click at [909, 479] on p "Submit" at bounding box center [902, 483] width 39 height 16
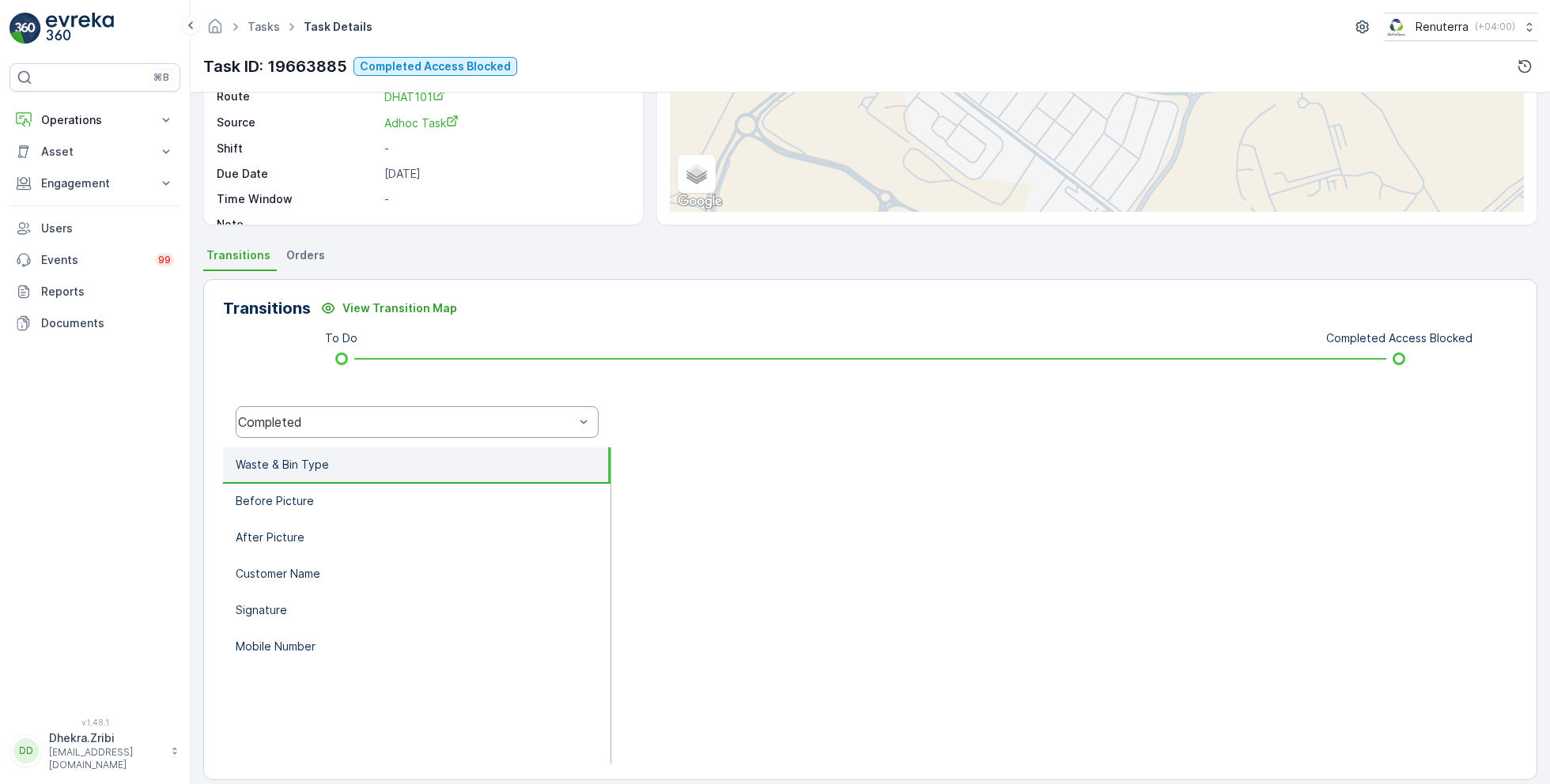
click at [390, 419] on div "Completed" at bounding box center [406, 422] width 336 height 14
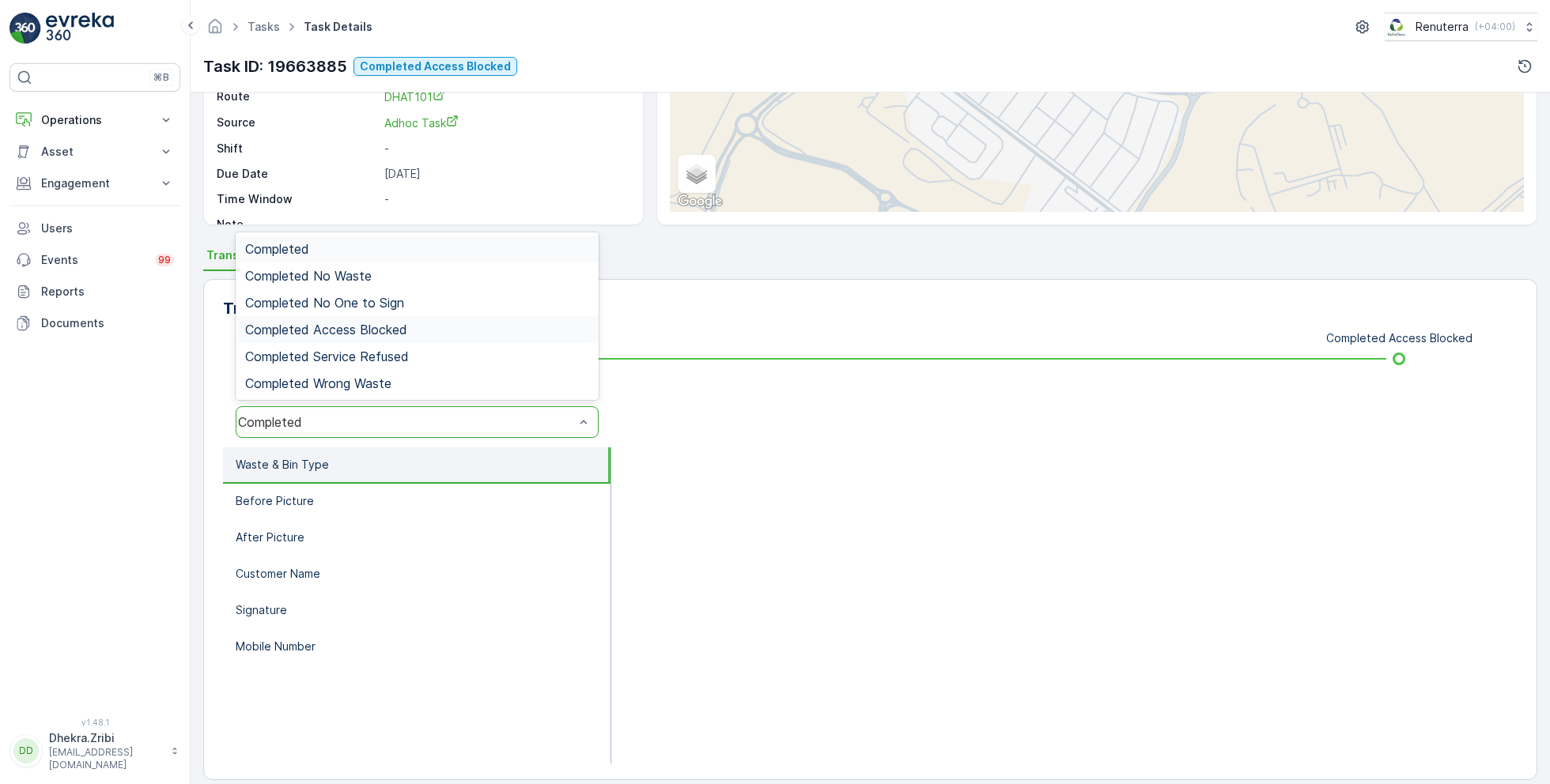
click at [379, 329] on span "Completed Access Blocked" at bounding box center [327, 329] width 162 height 14
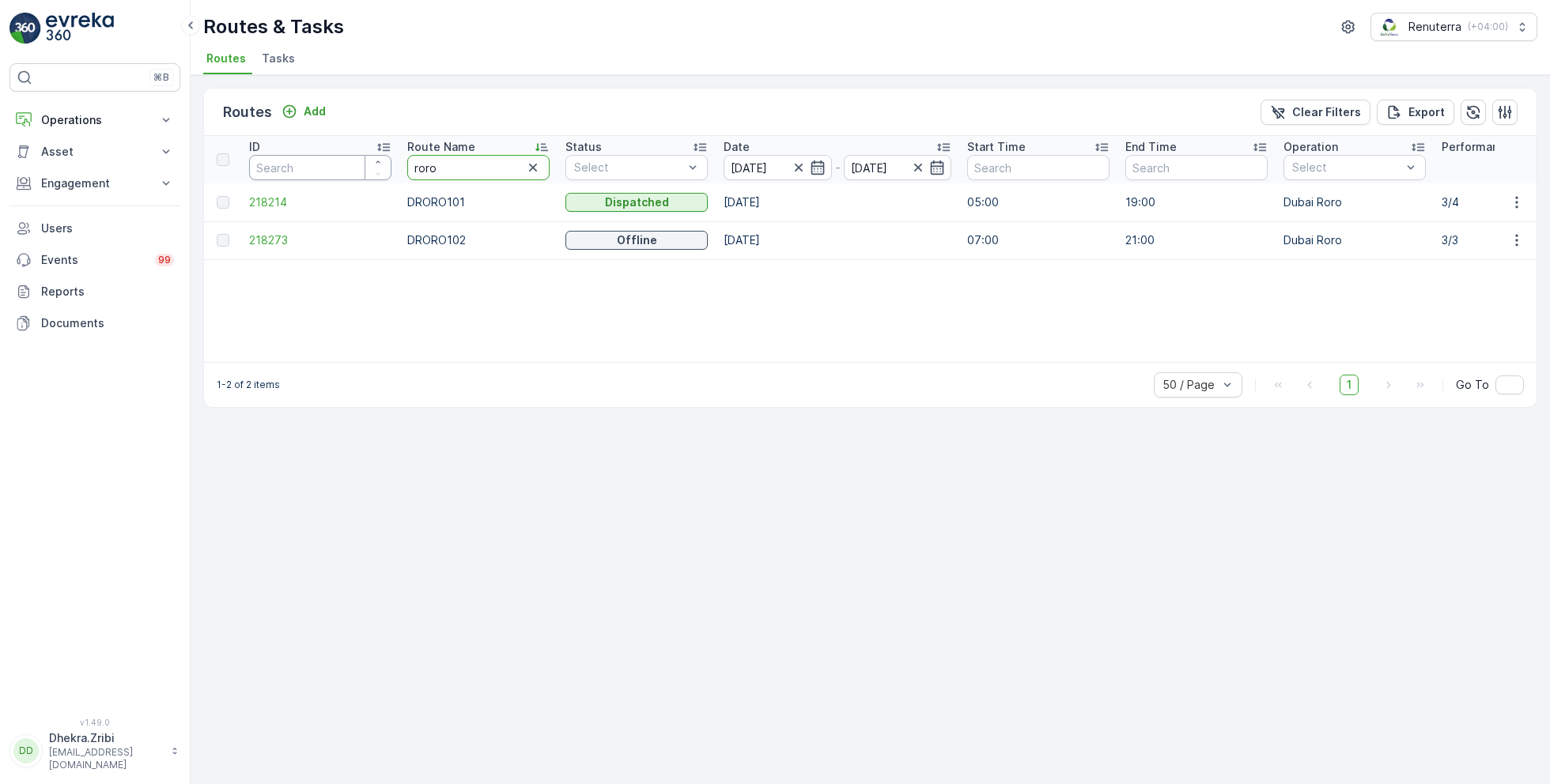
drag, startPoint x: 479, startPoint y: 169, endPoint x: 317, endPoint y: 168, distance: 162.0
type input "hat"
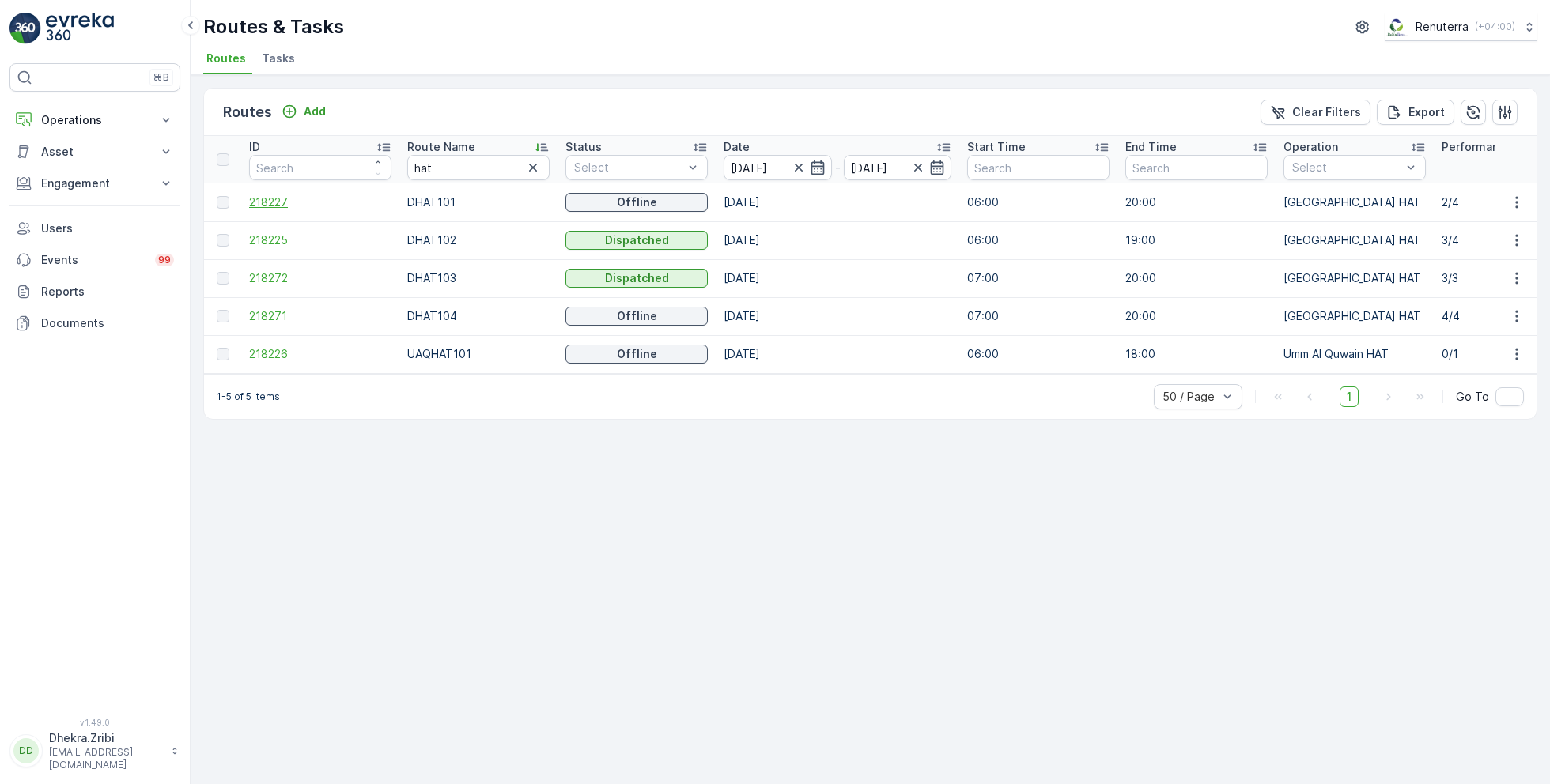
click at [284, 200] on span "218227" at bounding box center [320, 202] width 142 height 16
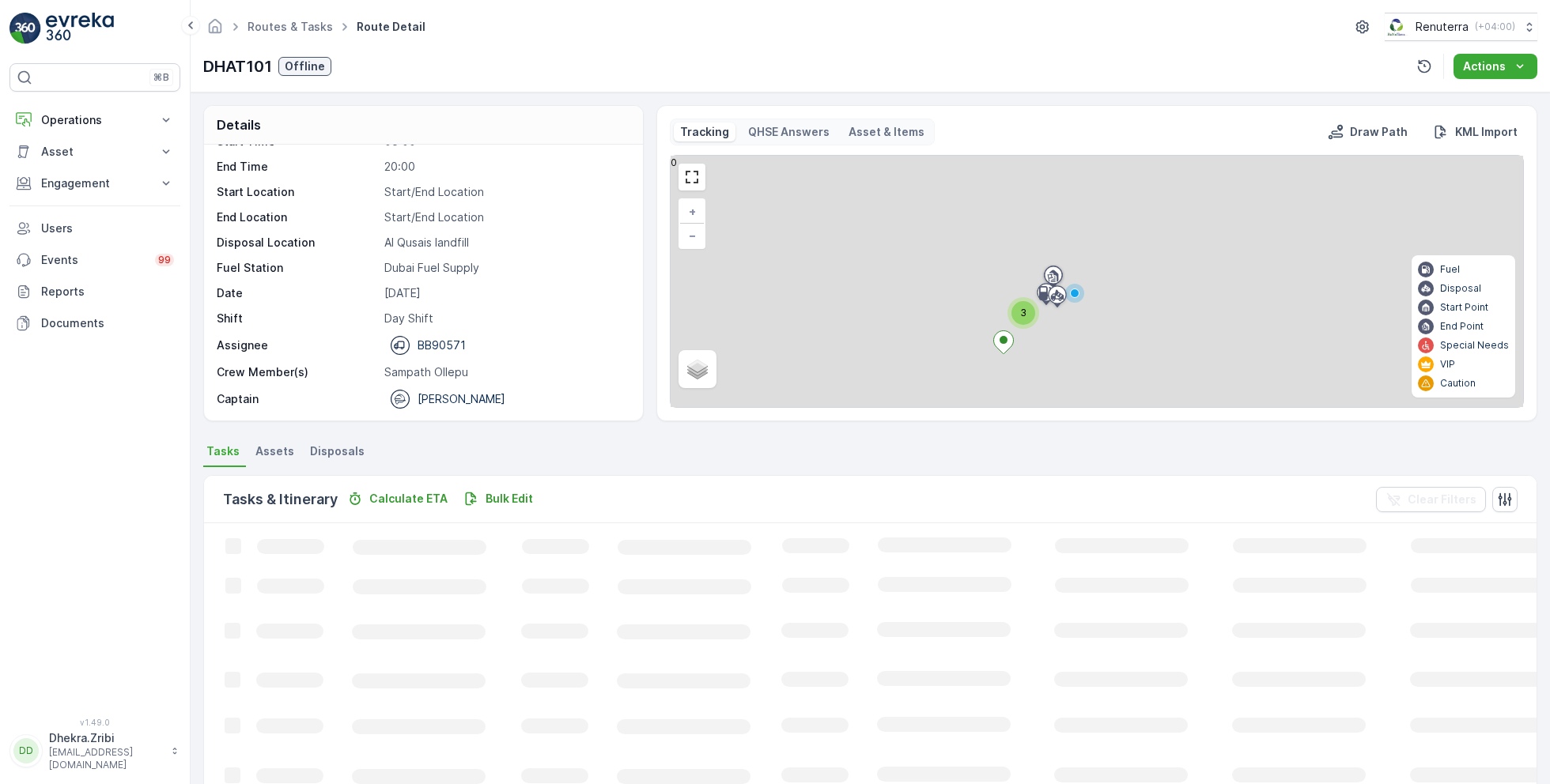
scroll to position [30, 0]
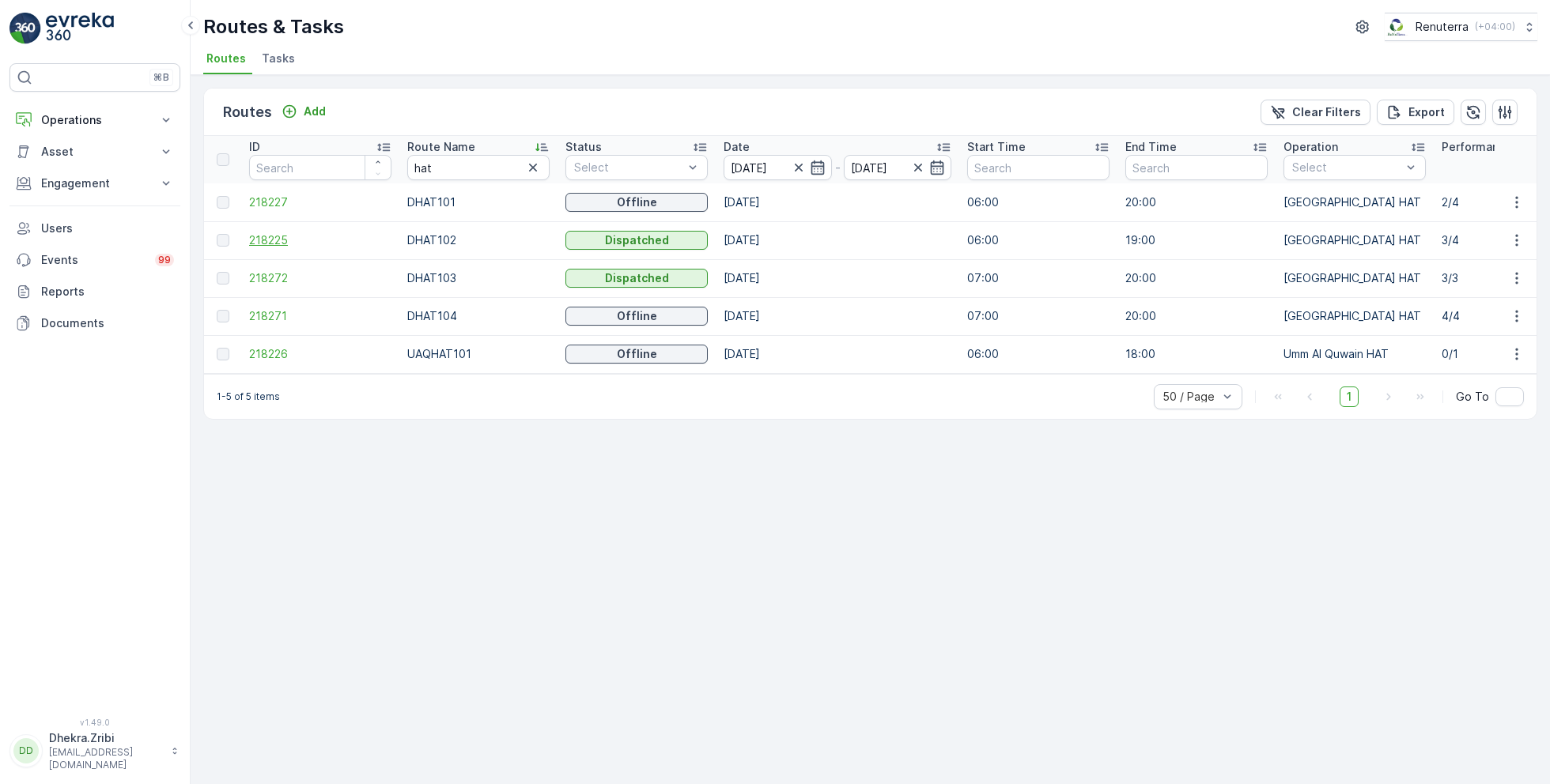
click at [292, 236] on span "218225" at bounding box center [320, 240] width 142 height 16
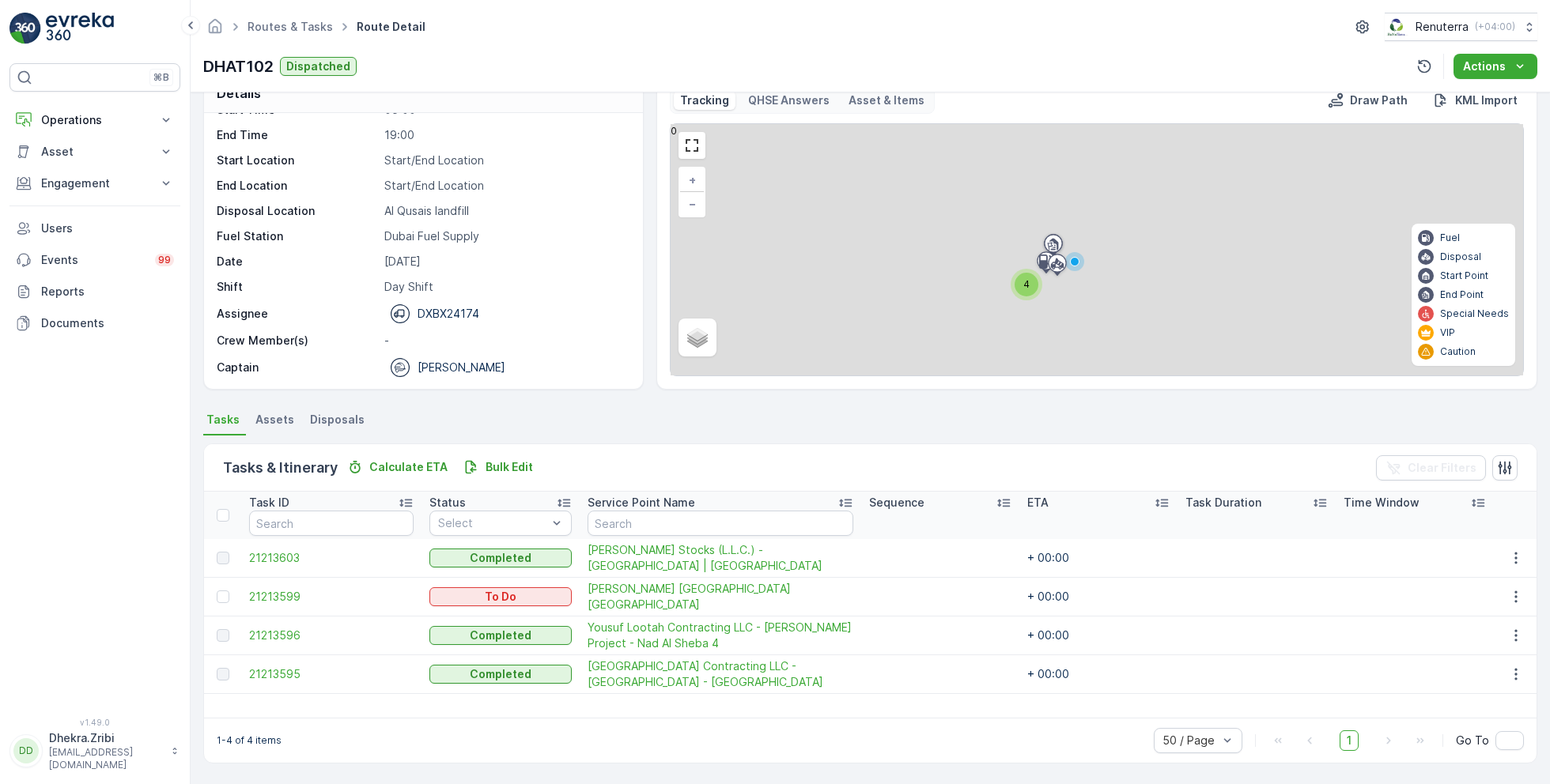
scroll to position [30, 0]
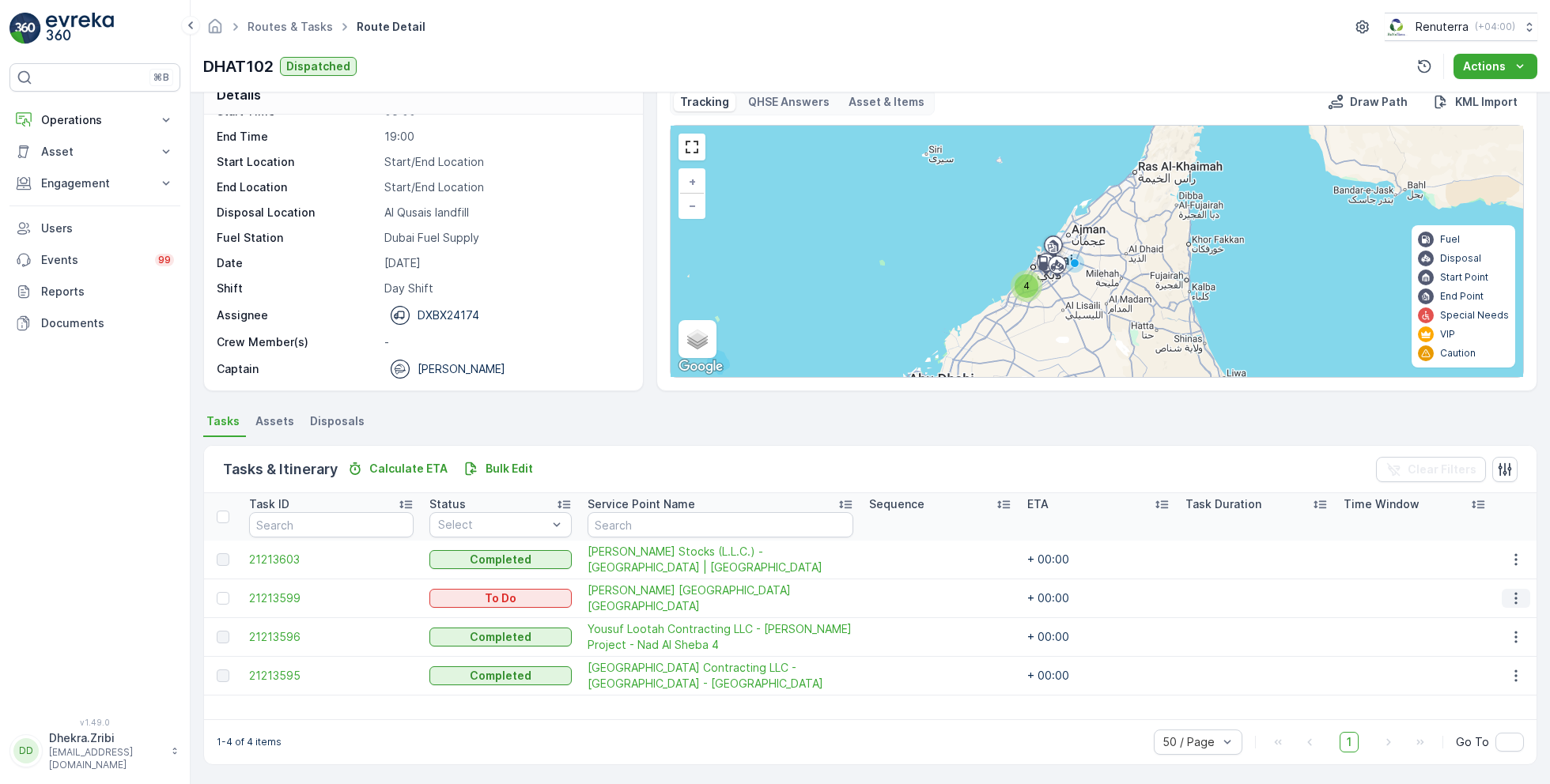
click at [1515, 593] on icon "button" at bounding box center [1516, 598] width 16 height 16
click at [1471, 670] on span "Change Route" at bounding box center [1476, 665] width 77 height 16
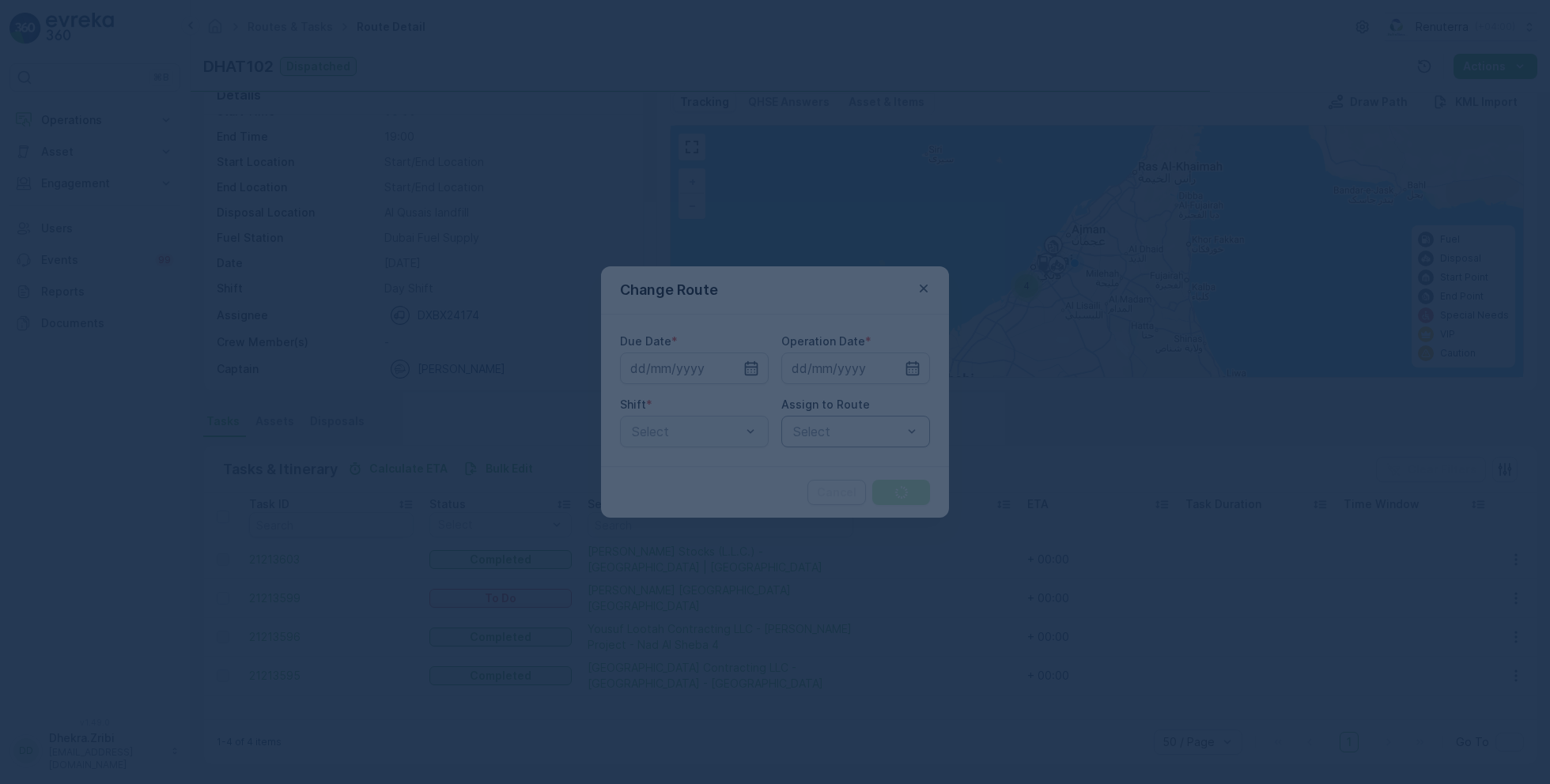
type input "[DATE]"
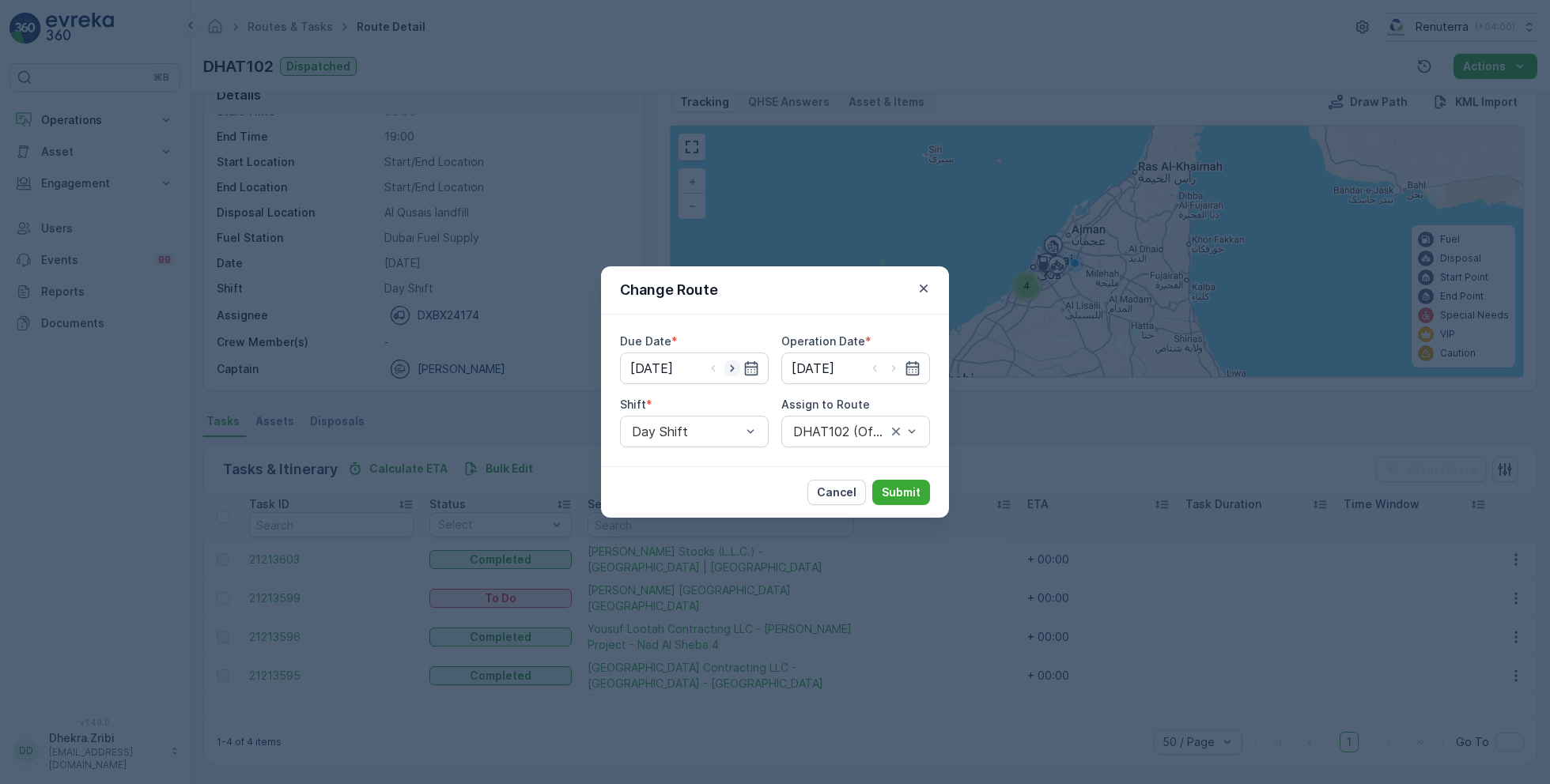
click at [735, 369] on icon "button" at bounding box center [732, 368] width 16 height 16
type input "27.08.2025"
click at [895, 366] on icon "button" at bounding box center [894, 368] width 16 height 16
type input "[DATE]"
click at [832, 432] on div at bounding box center [848, 431] width 112 height 14
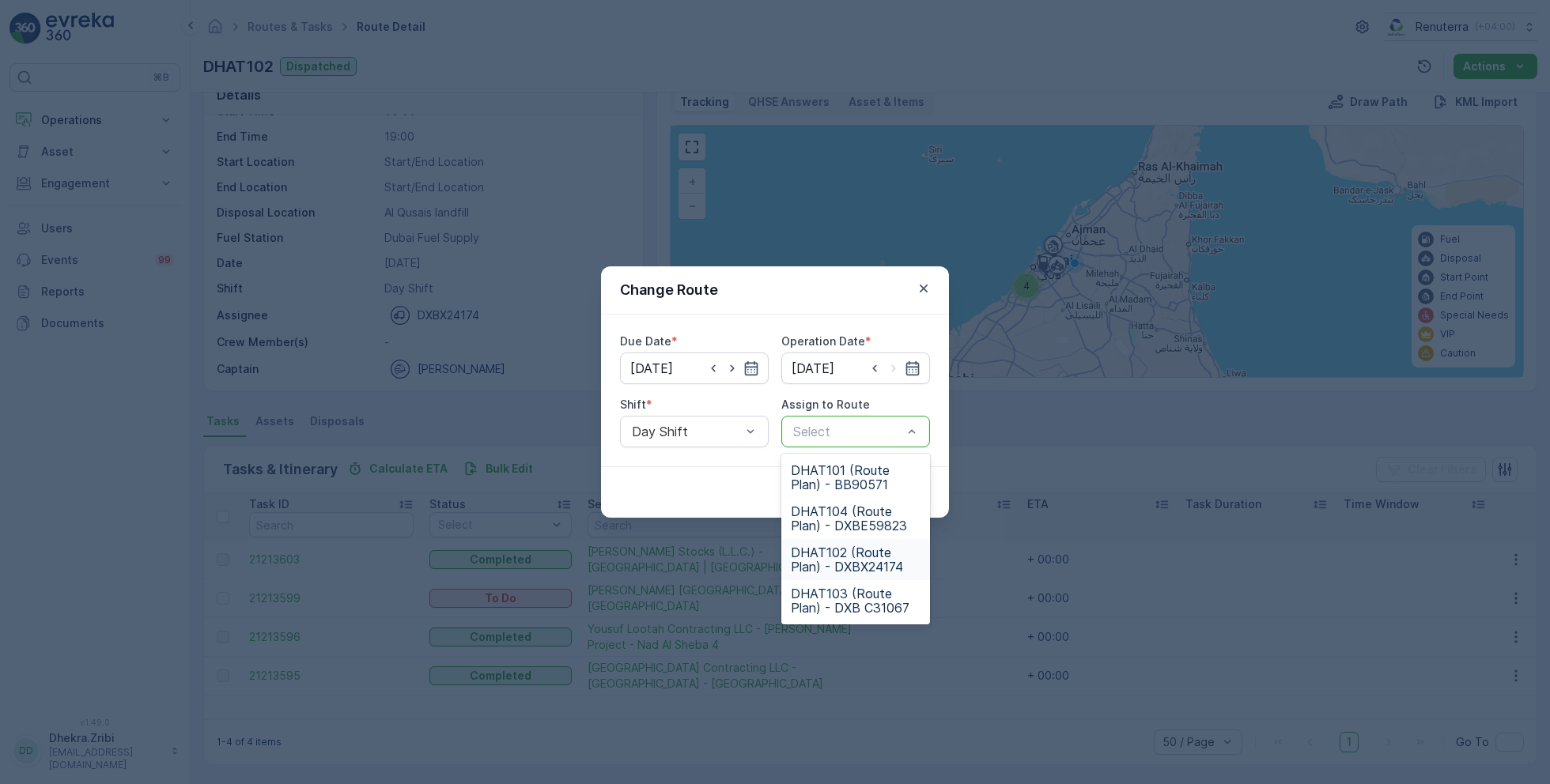
click at [841, 553] on span "DHAT102 (Route Plan) - DXBX24174" at bounding box center [855, 560] width 130 height 28
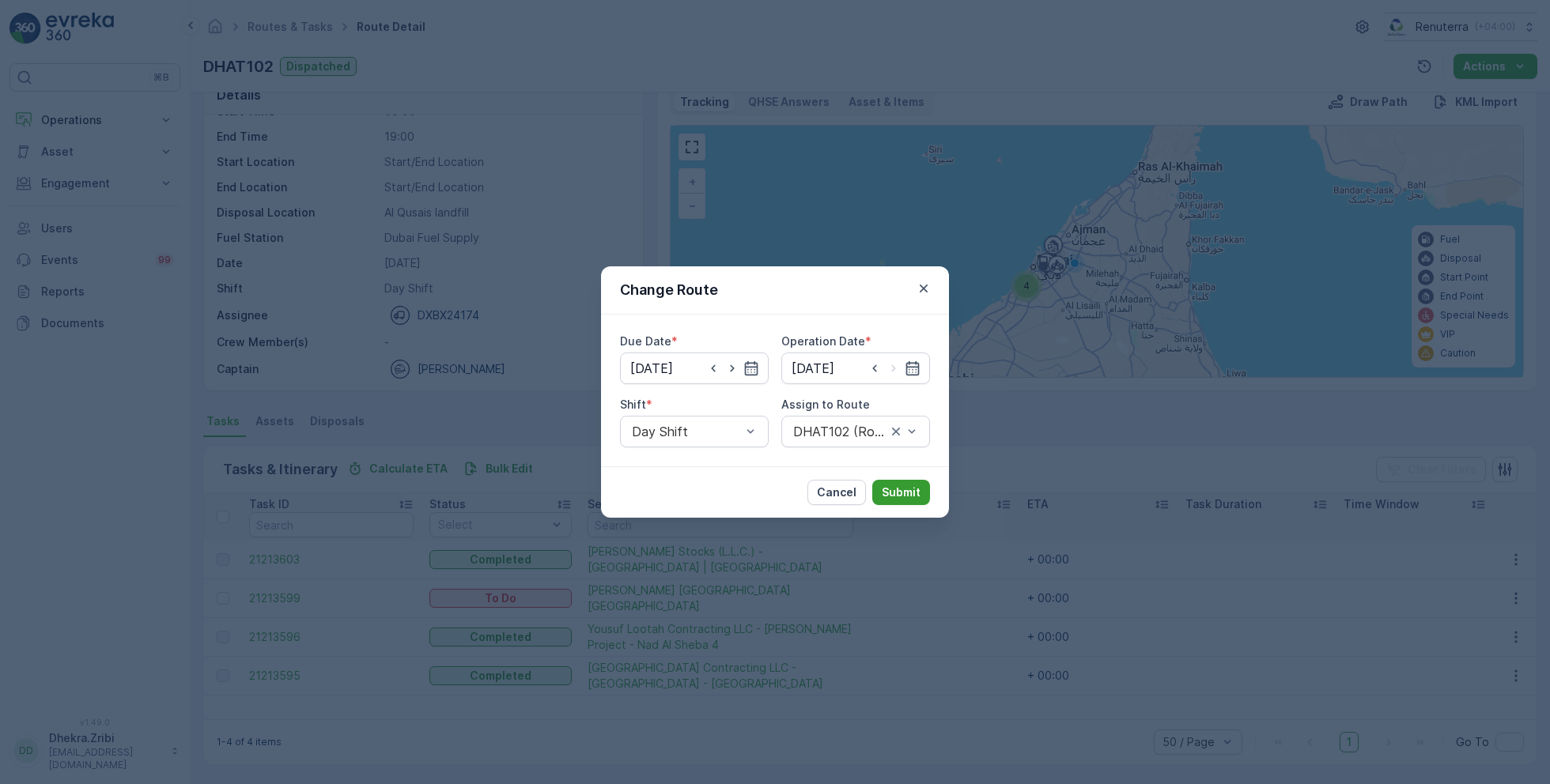
click at [901, 489] on p "Submit" at bounding box center [902, 492] width 39 height 16
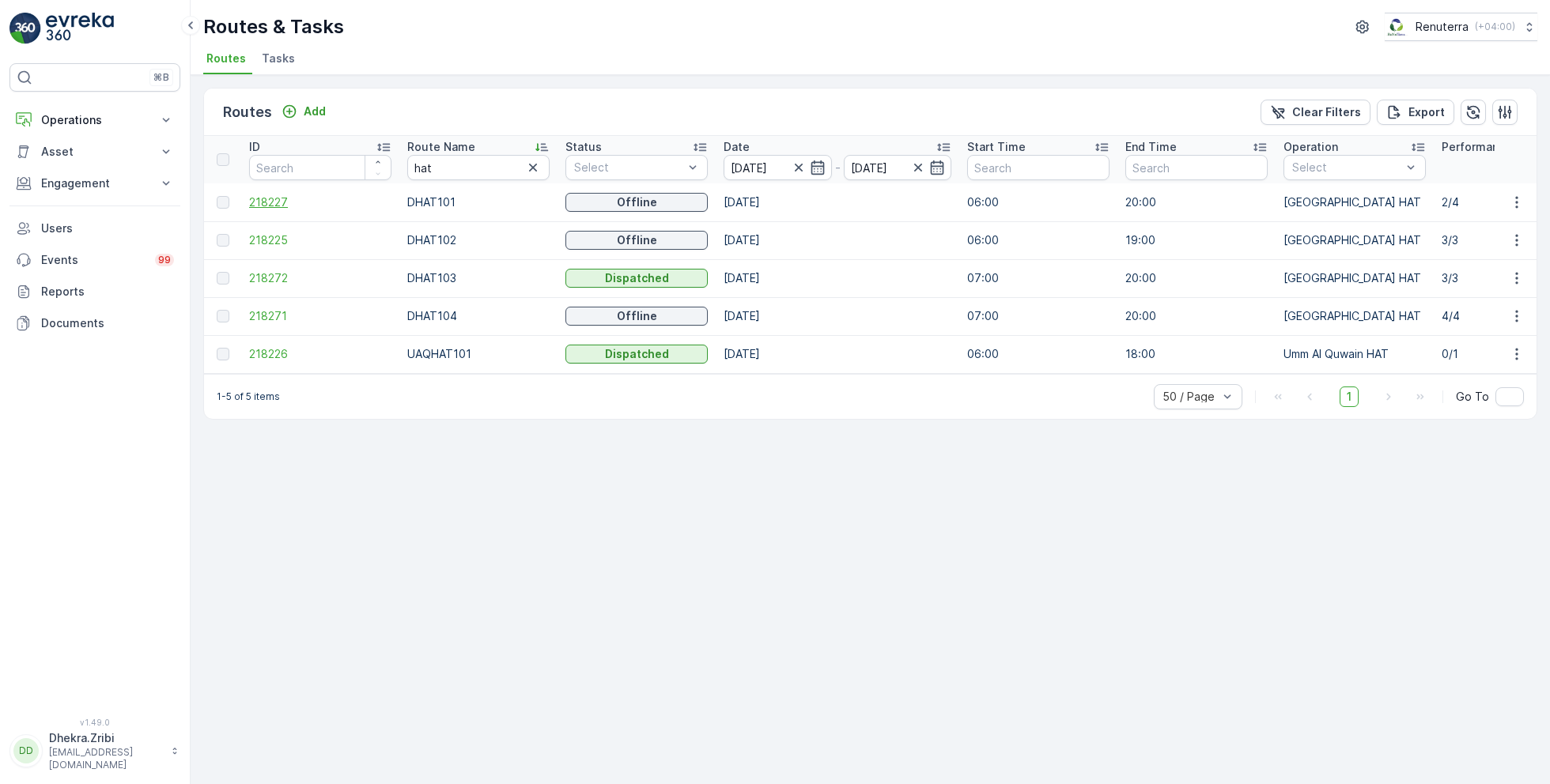
click at [270, 198] on span "218227" at bounding box center [320, 202] width 142 height 16
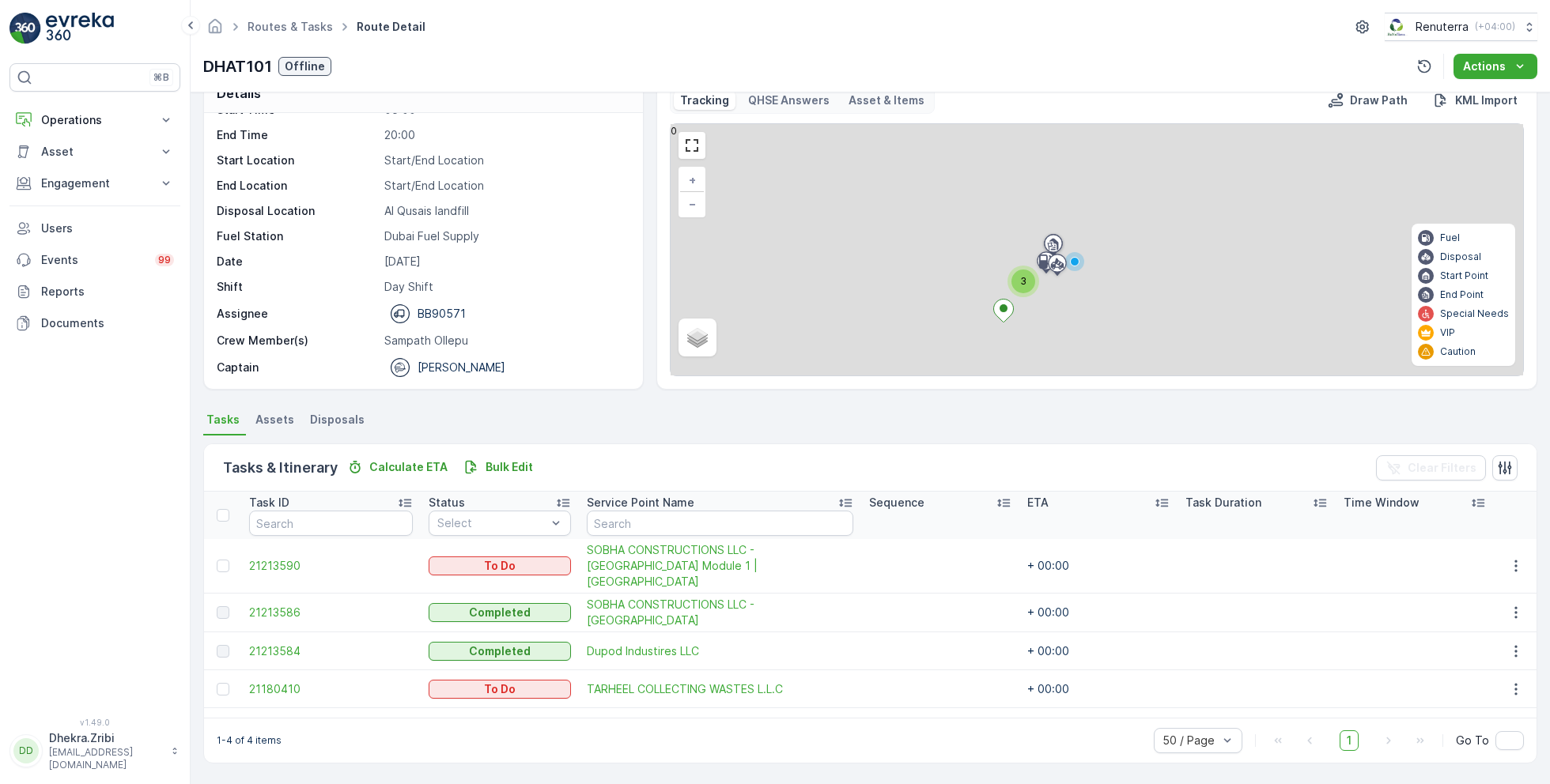
scroll to position [30, 0]
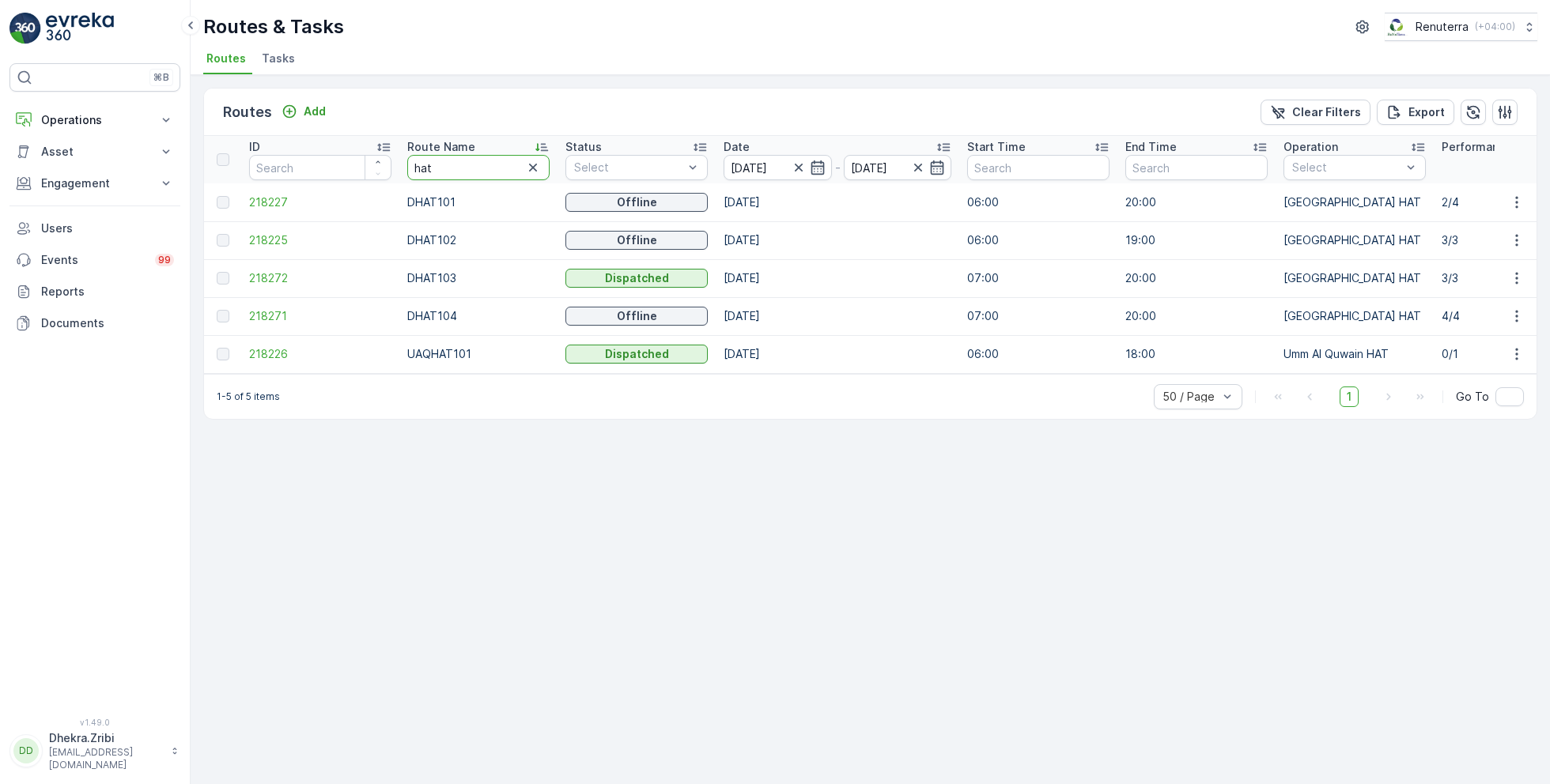
drag, startPoint x: 497, startPoint y: 161, endPoint x: 360, endPoint y: 161, distance: 137.0
type input "rel"
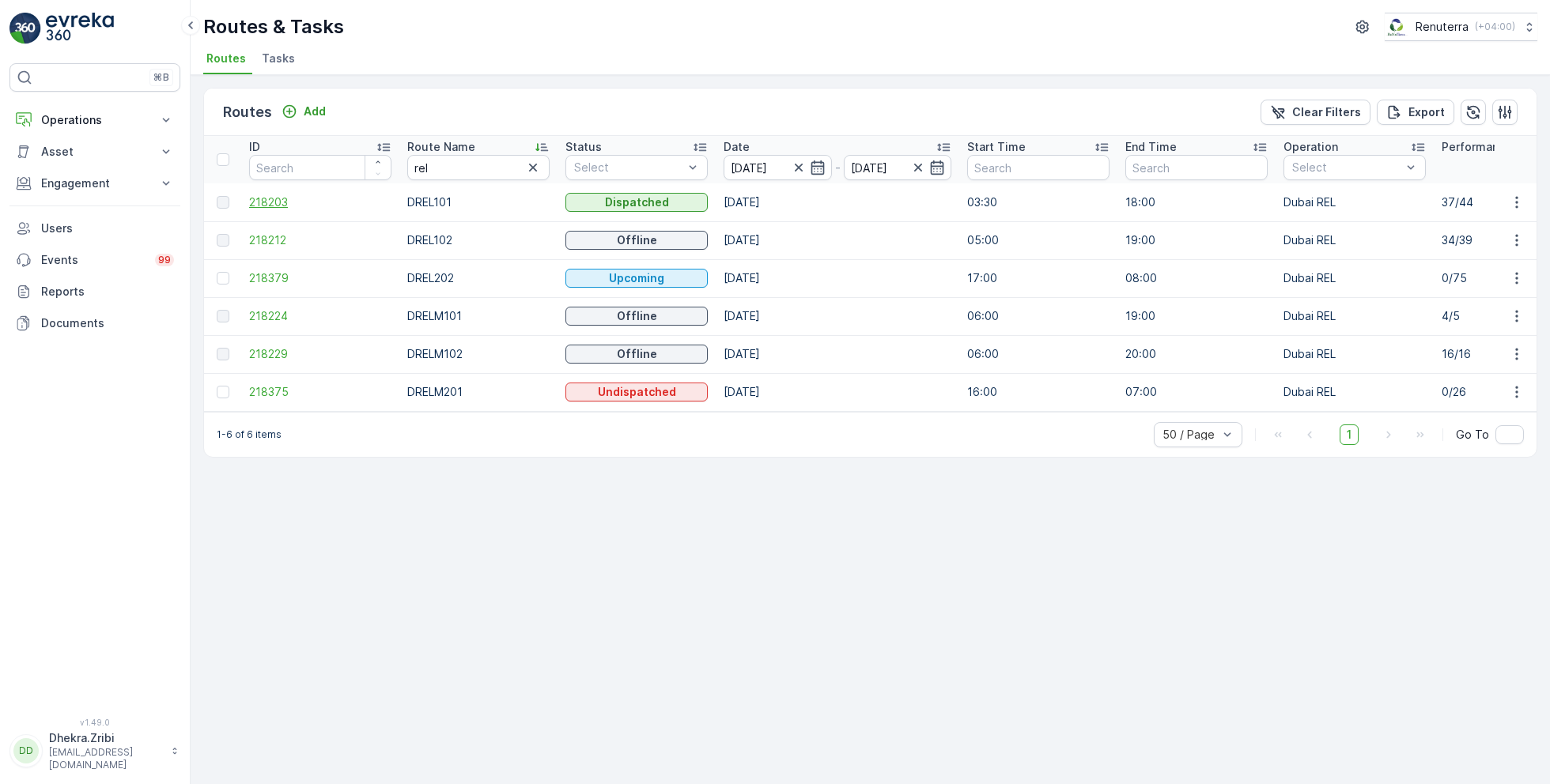
click at [277, 198] on span "218203" at bounding box center [320, 202] width 142 height 16
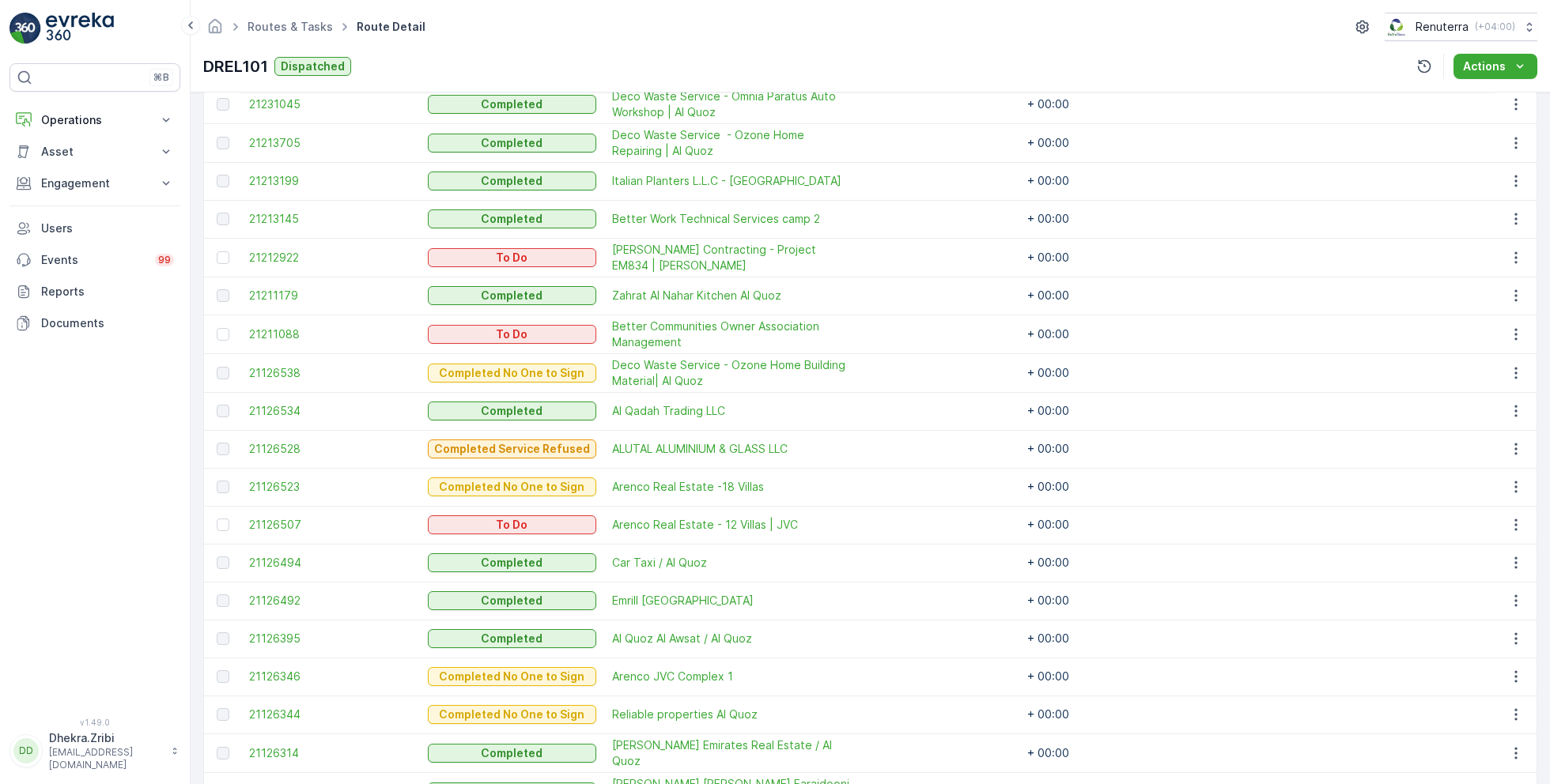
scroll to position [570, 0]
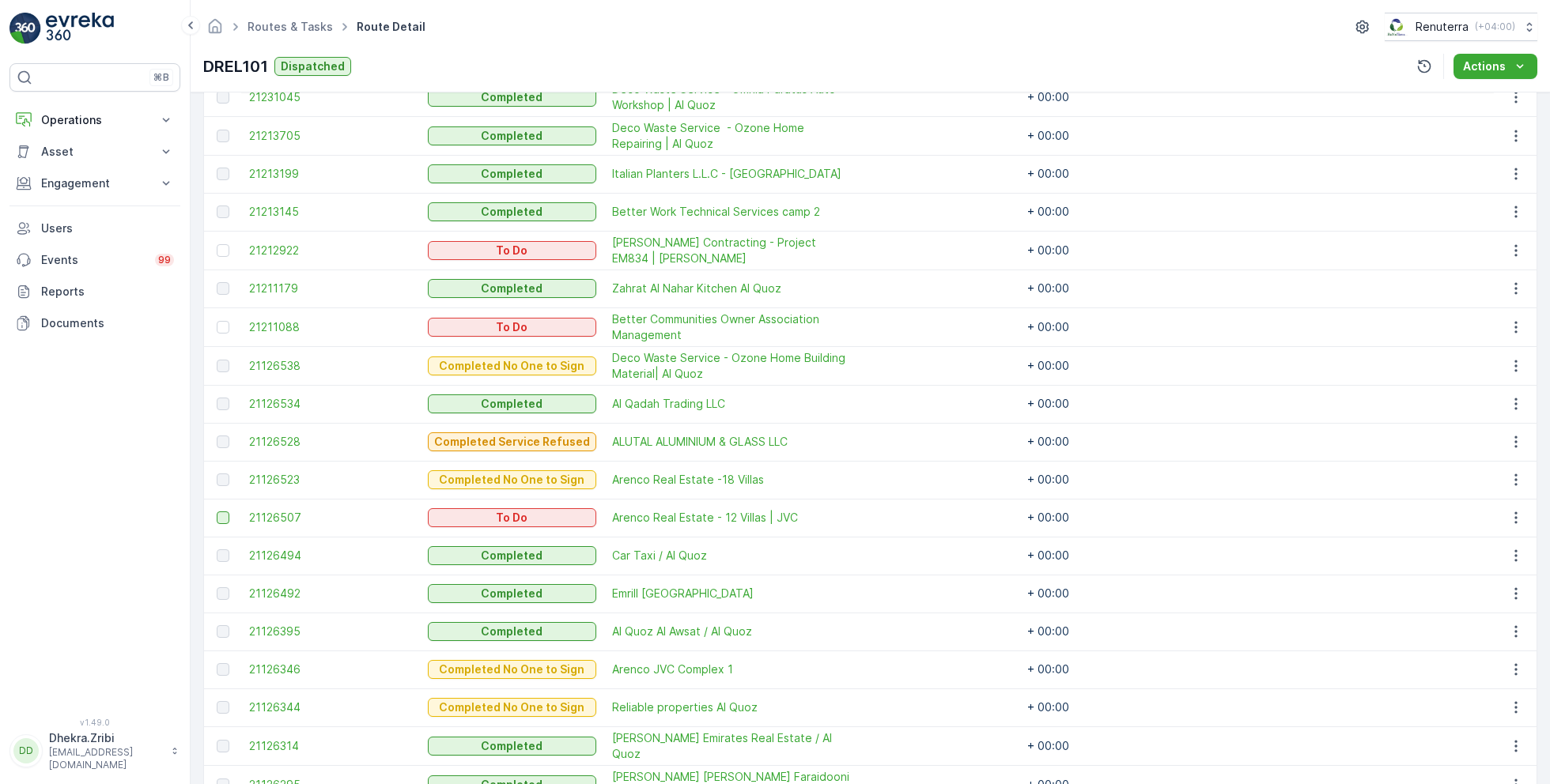
click at [223, 511] on div at bounding box center [223, 518] width 13 height 13
click at [217, 511] on input "checkbox" at bounding box center [217, 511] width 0 height 0
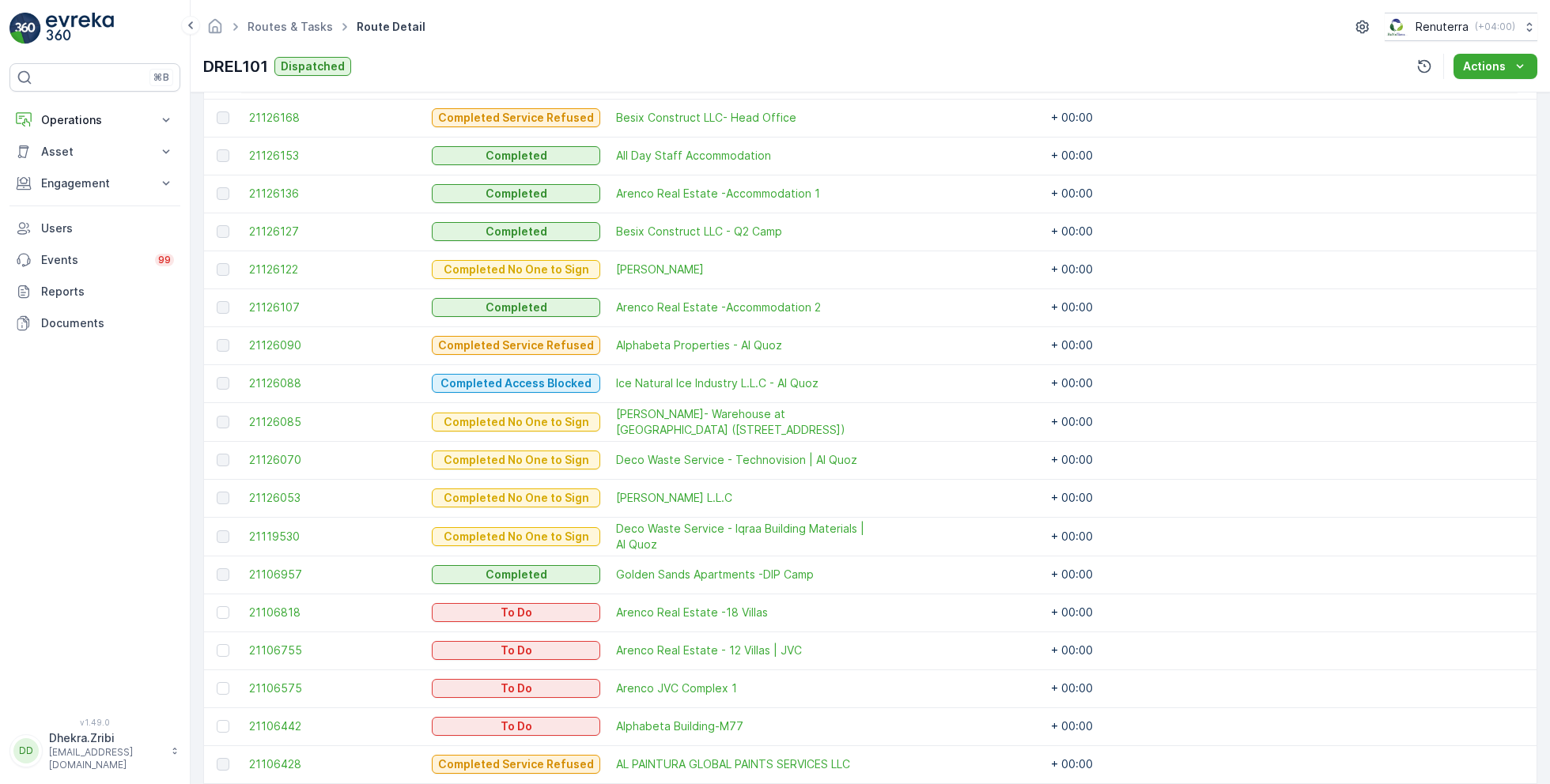
scroll to position [1524, 0]
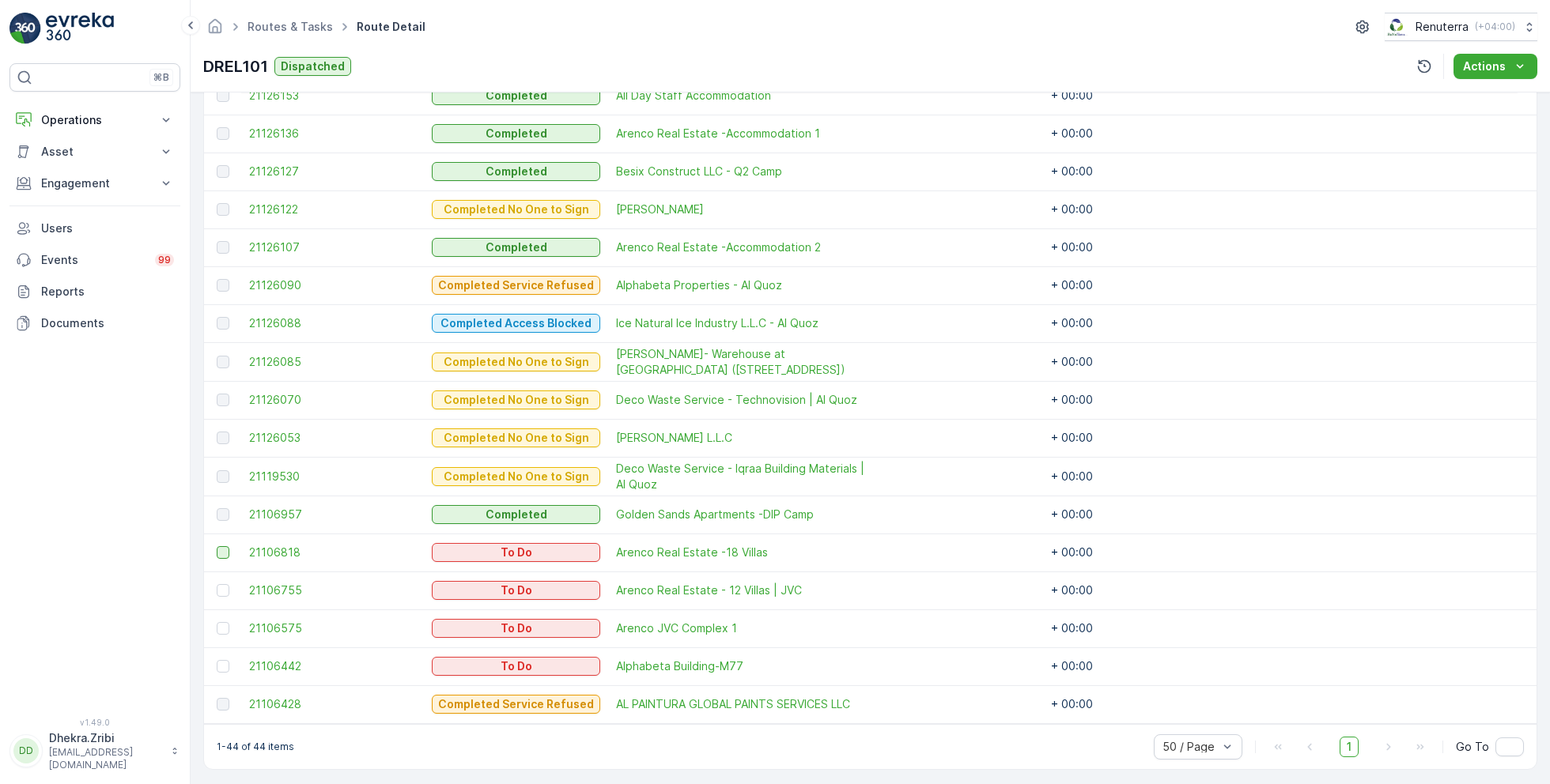
click at [224, 546] on div at bounding box center [223, 553] width 13 height 13
click at [217, 546] on input "checkbox" at bounding box center [217, 546] width 0 height 0
click at [224, 623] on div at bounding box center [223, 629] width 13 height 13
click at [217, 623] on input "checkbox" at bounding box center [217, 623] width 0 height 0
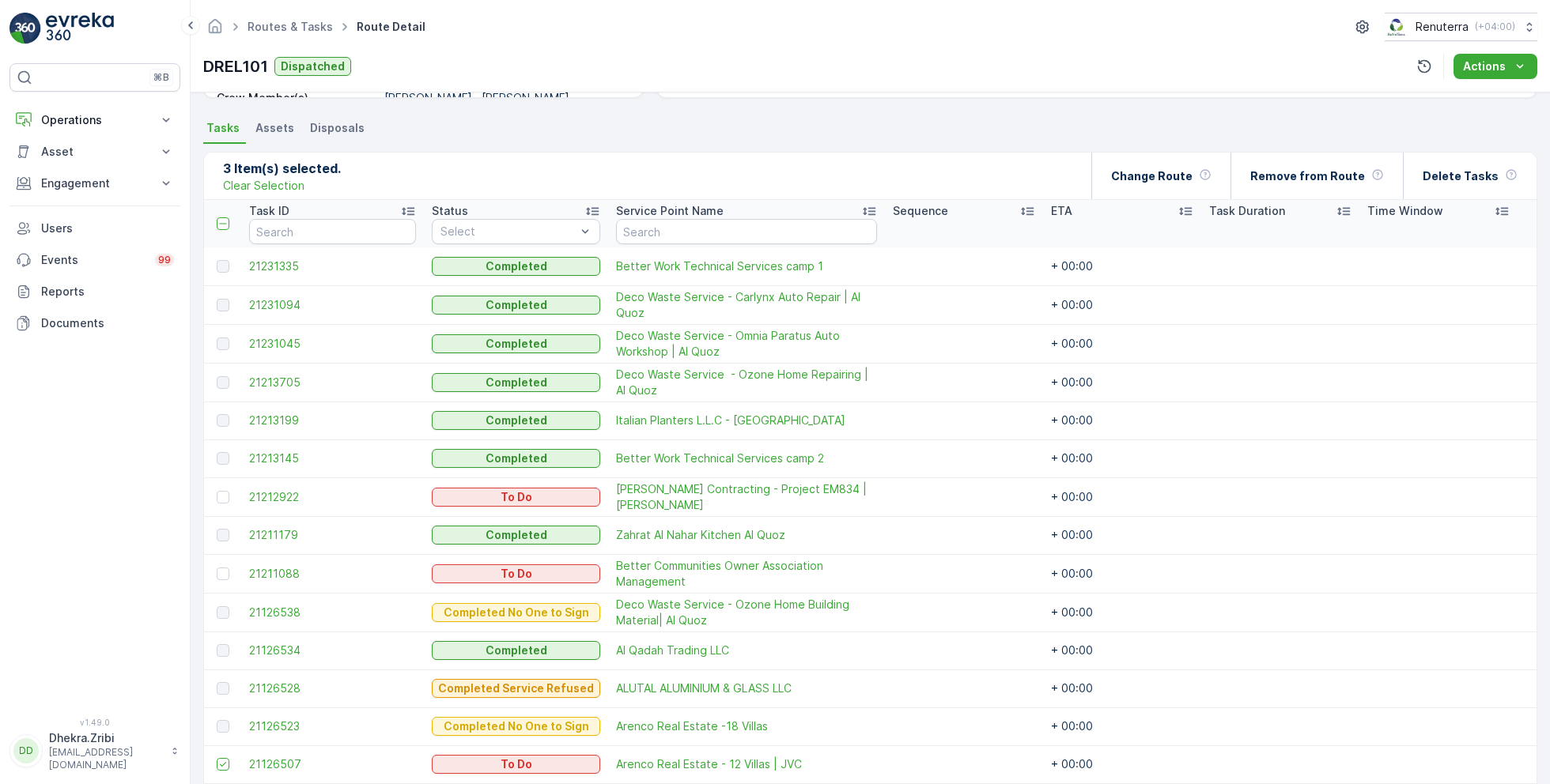
scroll to position [0, 0]
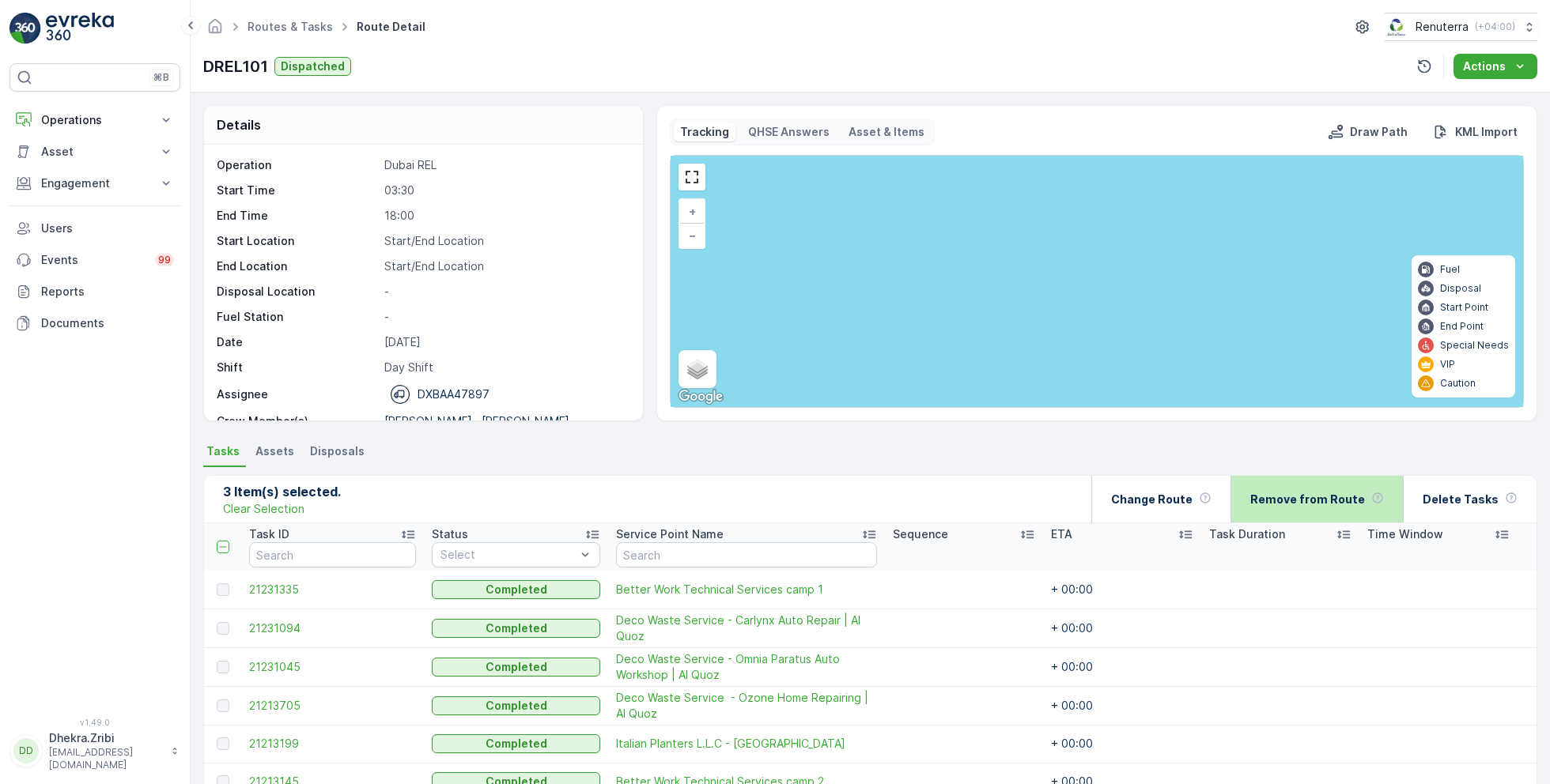
click at [1331, 483] on div "Remove from Route" at bounding box center [1317, 499] width 134 height 47
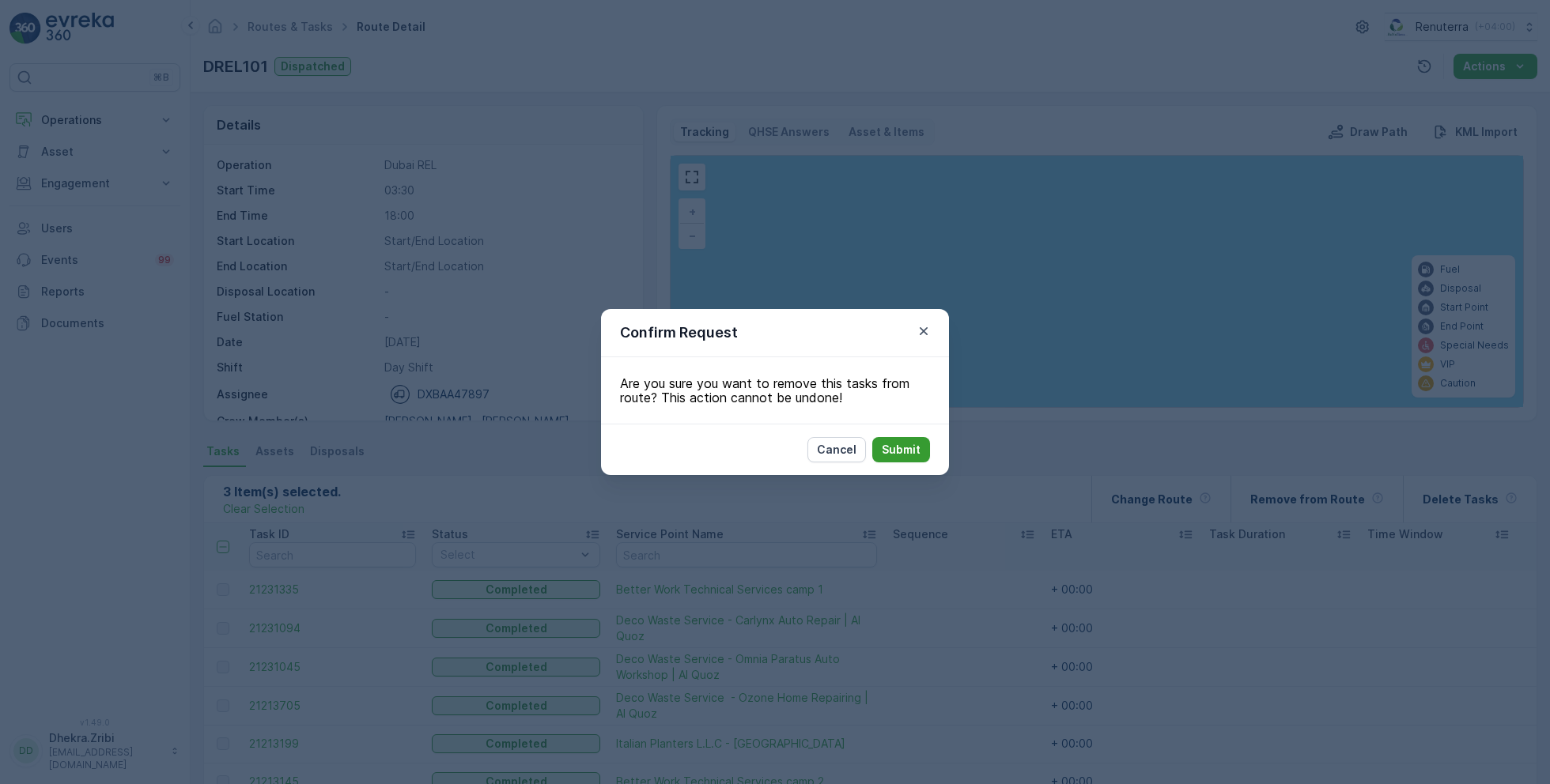
click at [919, 453] on p "Submit" at bounding box center [902, 450] width 39 height 16
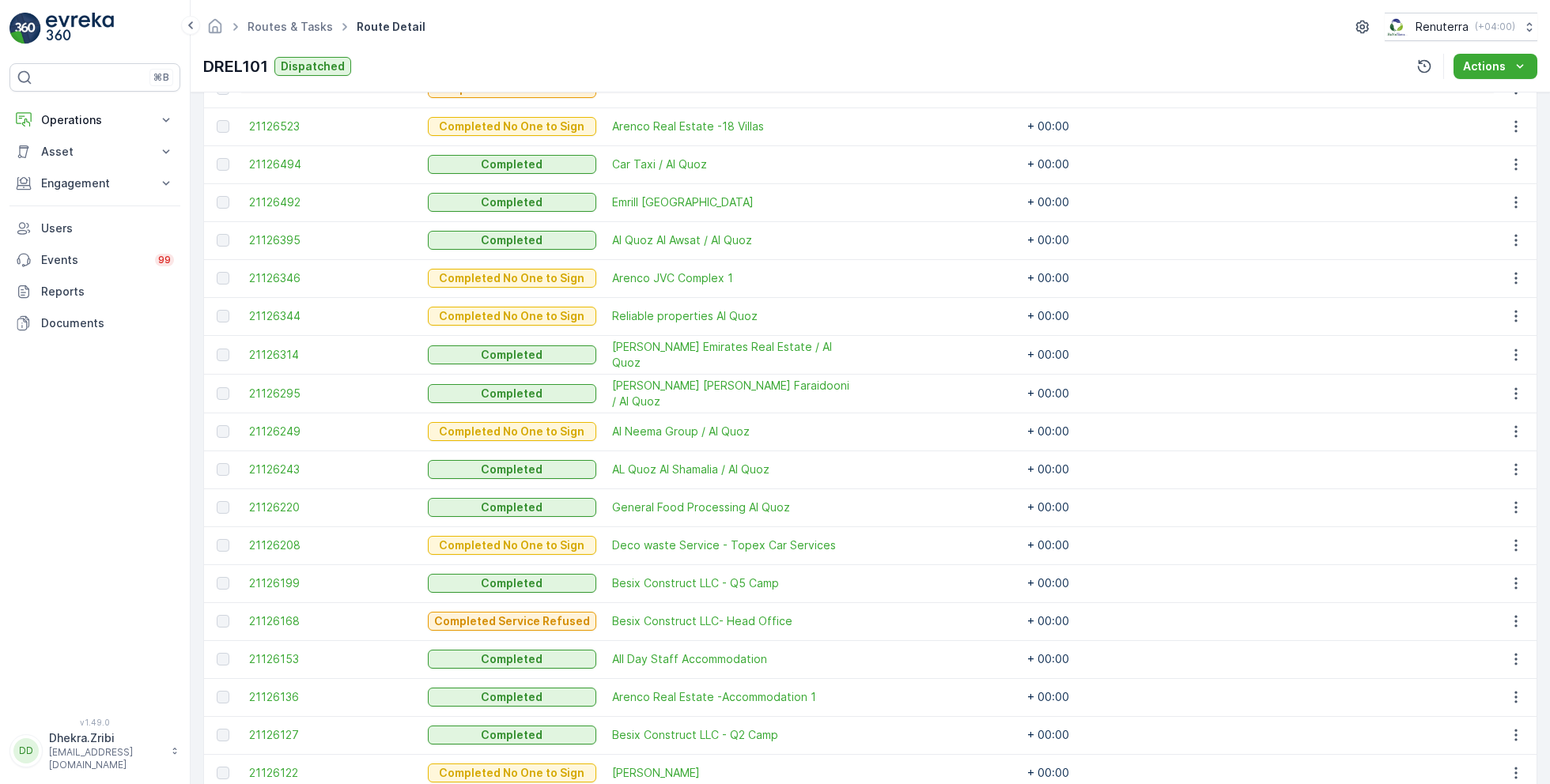
scroll to position [1412, 0]
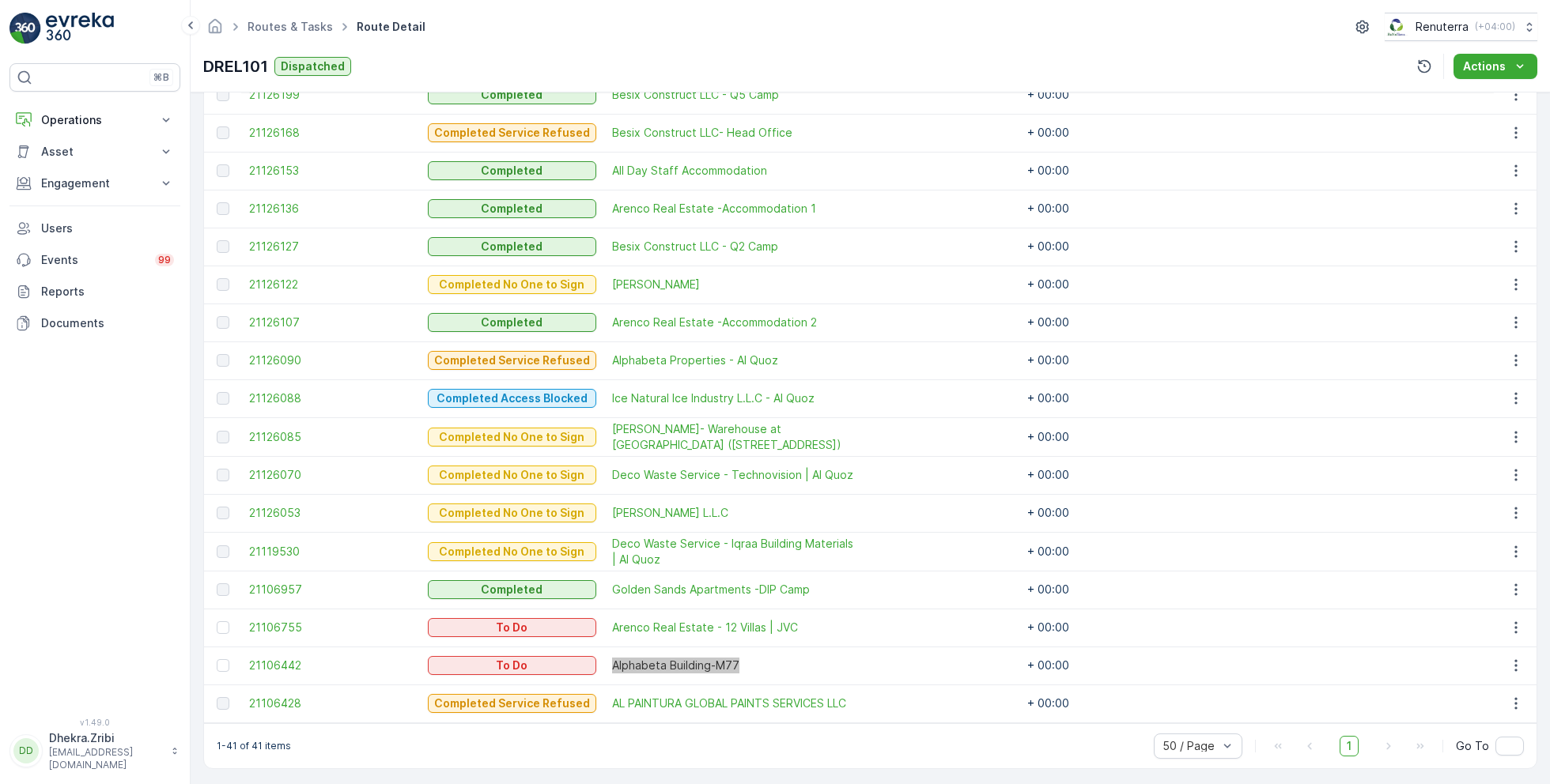
drag, startPoint x: 683, startPoint y: 654, endPoint x: 855, endPoint y: 181, distance: 503.3
click at [0, 0] on div "⌘B Operations Insights Planning Routes & Tasks Cockpit Settings Asset Assets En…" at bounding box center [775, 392] width 1550 height 784
click at [843, 663] on span "Alphabeta Building-M77" at bounding box center [733, 665] width 241 height 16
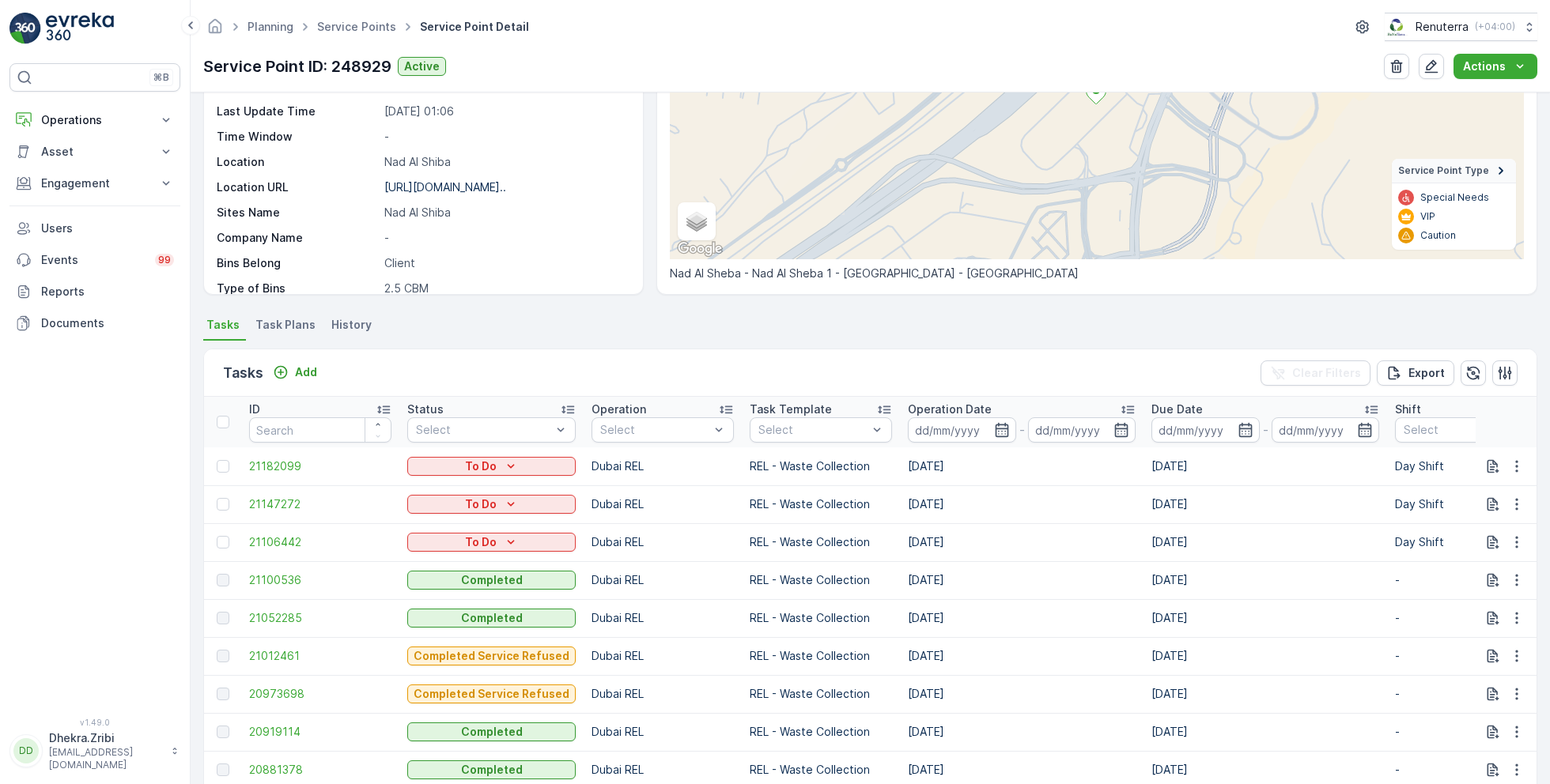
scroll to position [229, 0]
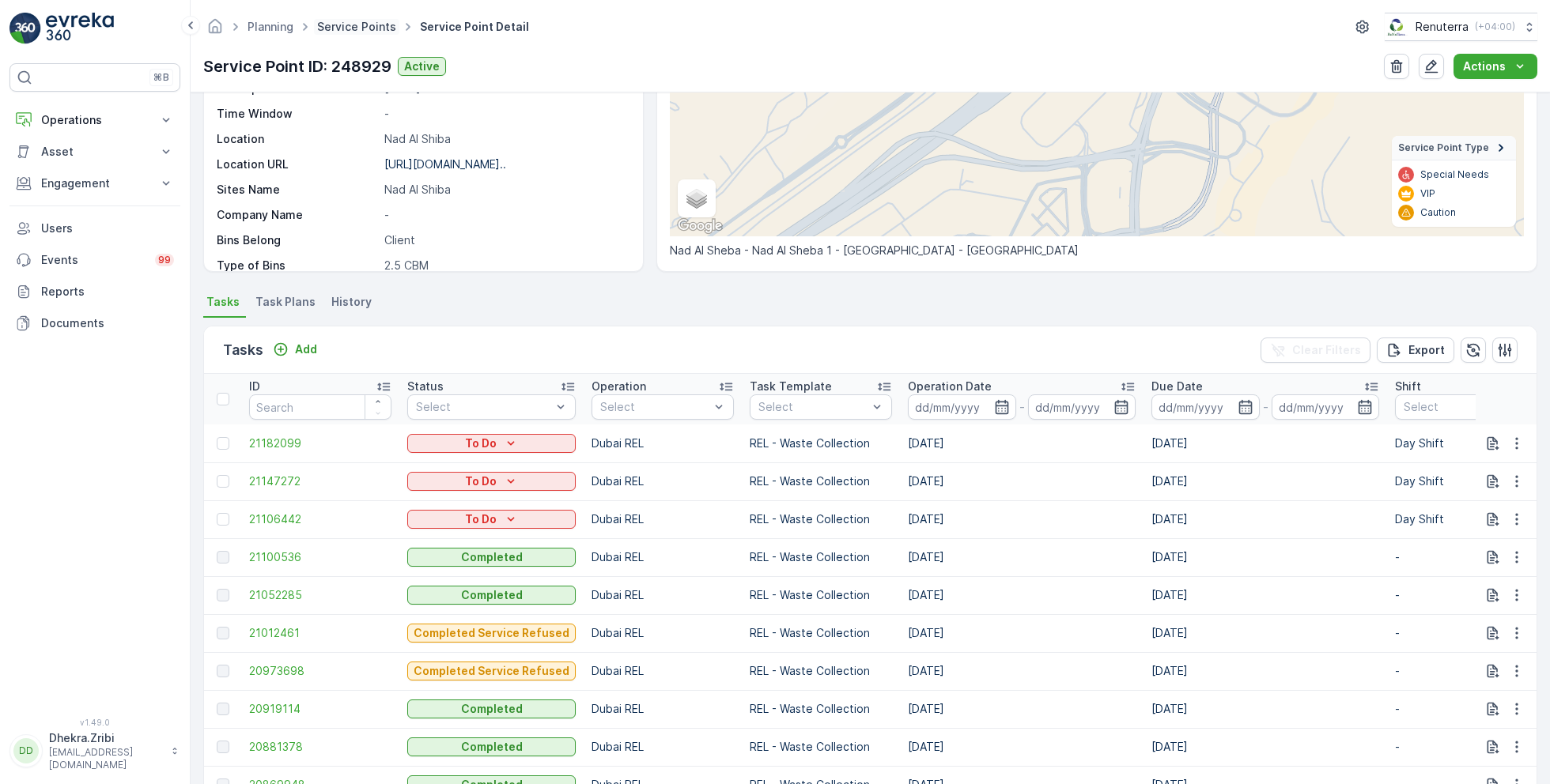
click at [346, 27] on link "Service Points" at bounding box center [357, 26] width 79 height 13
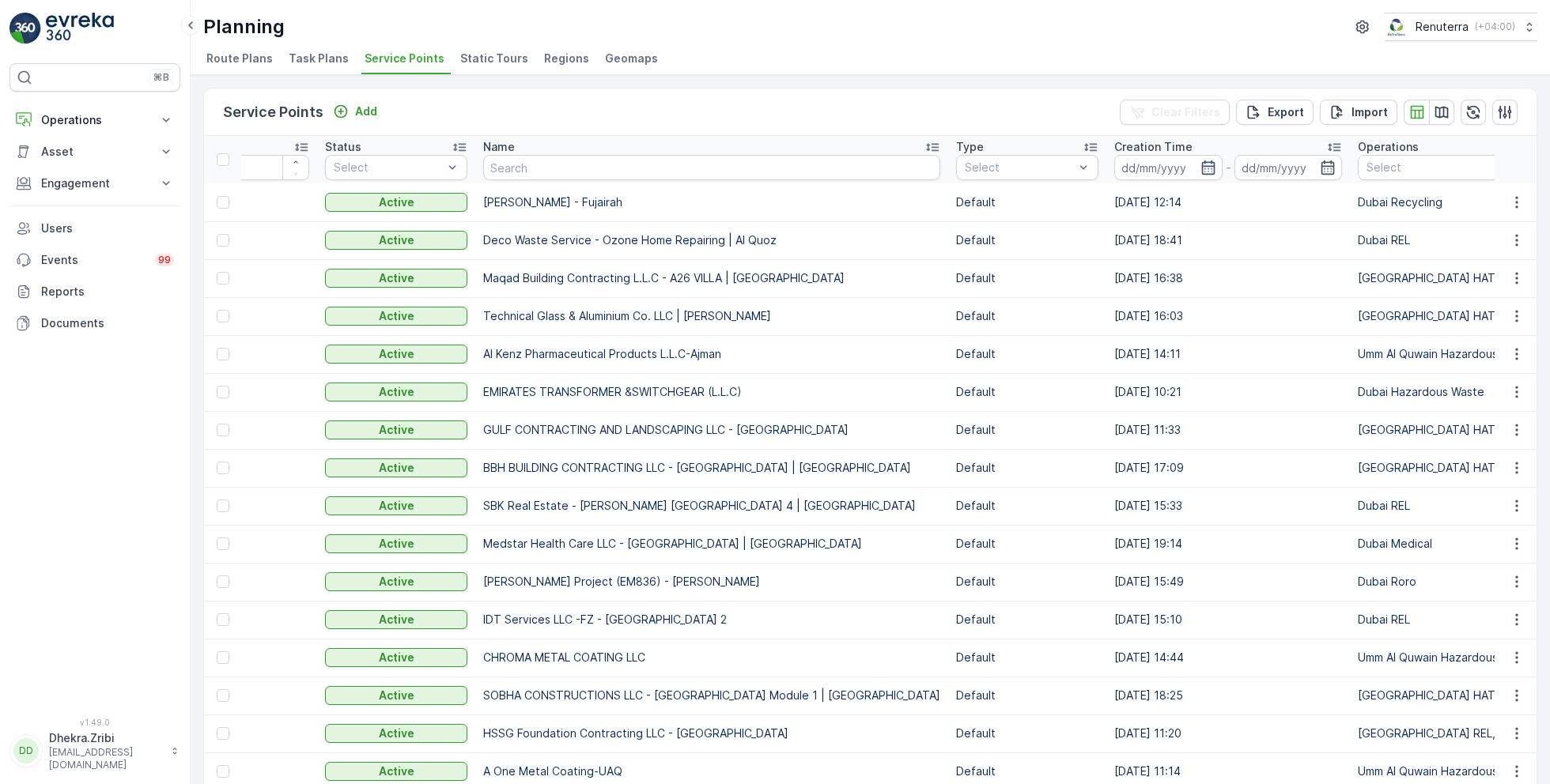
scroll to position [0, 142]
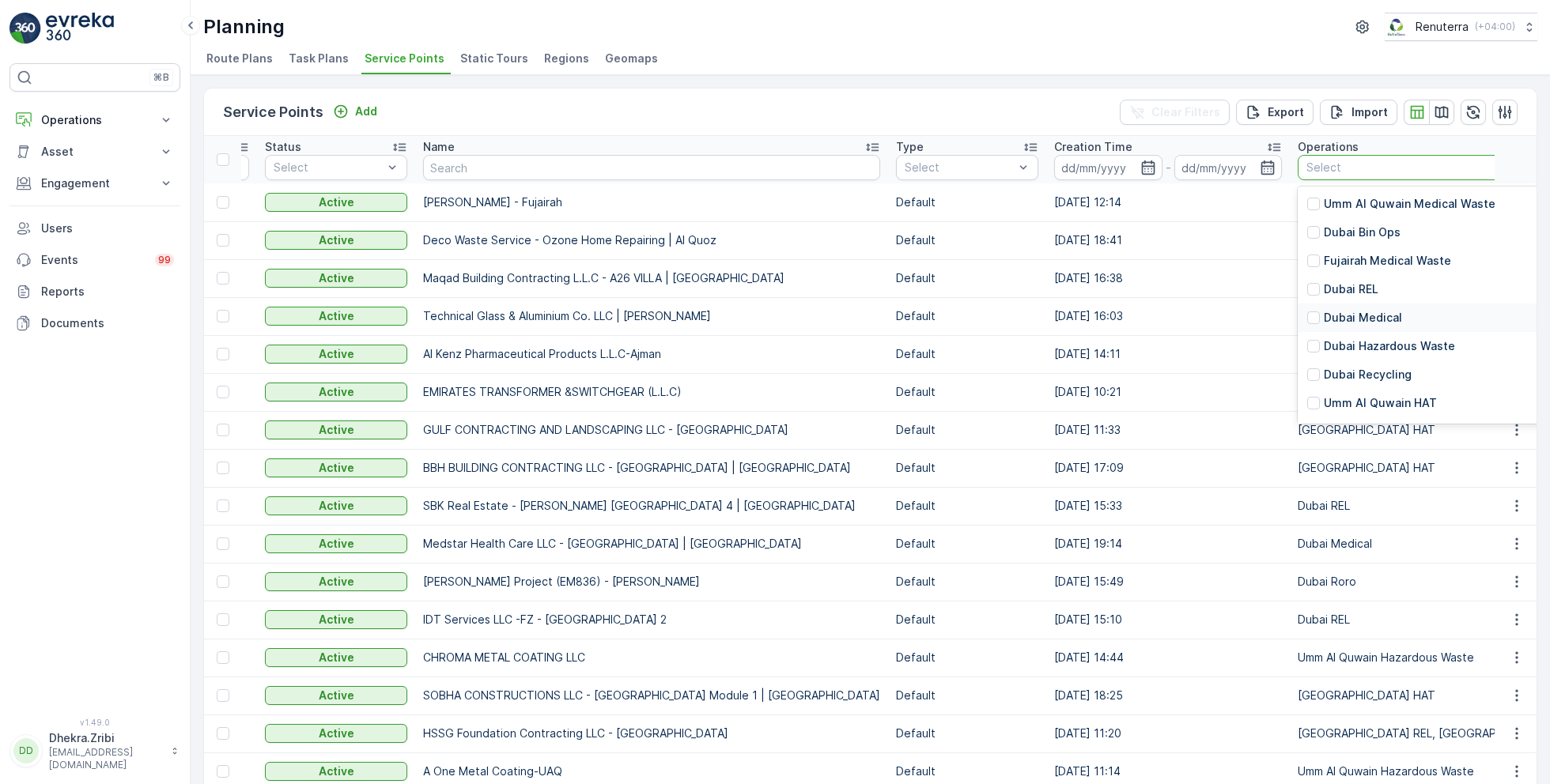
click at [1346, 315] on p "Dubai Medical" at bounding box center [1363, 317] width 78 height 16
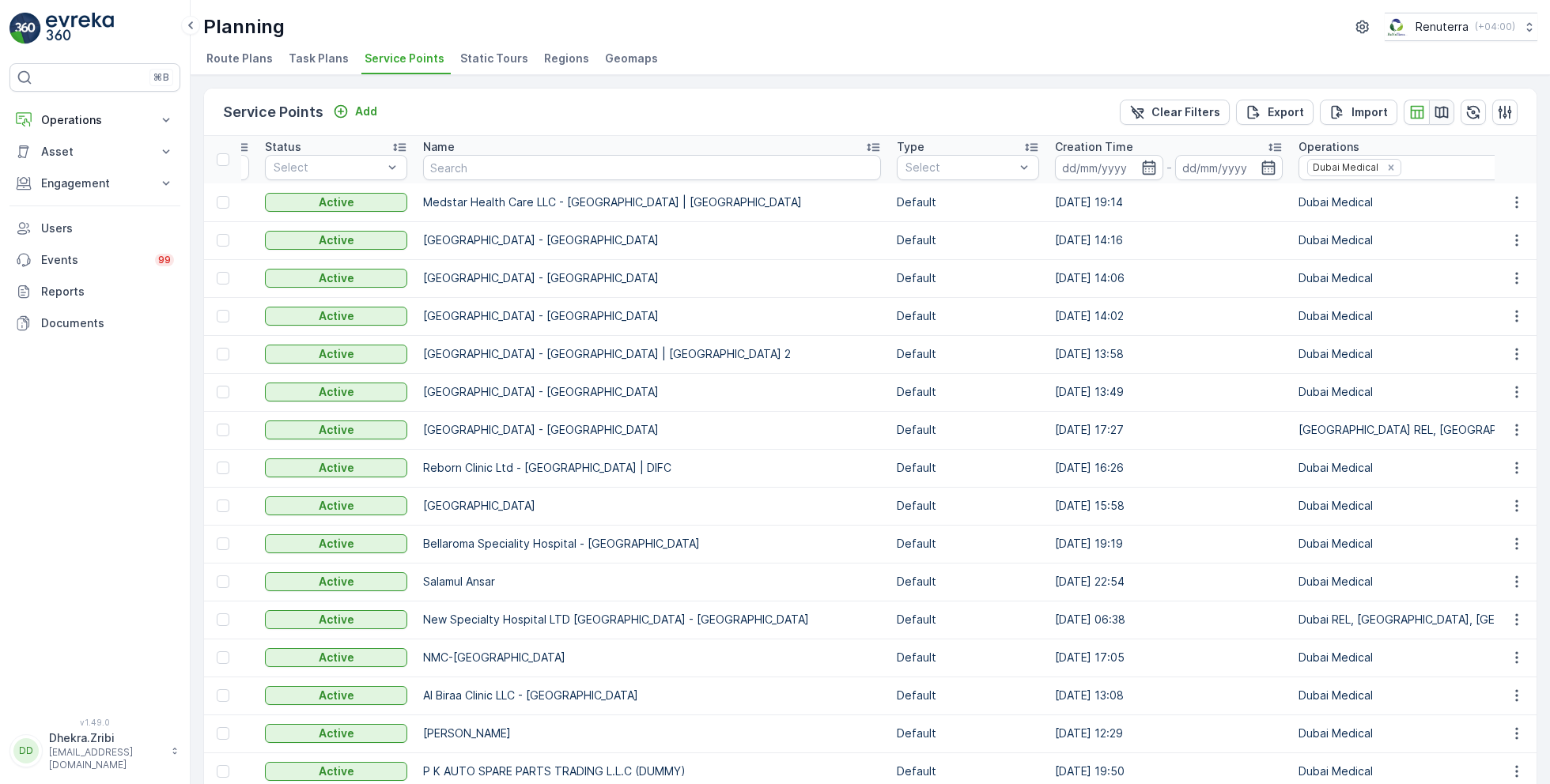
click at [1434, 117] on icon "button" at bounding box center [1442, 112] width 16 height 16
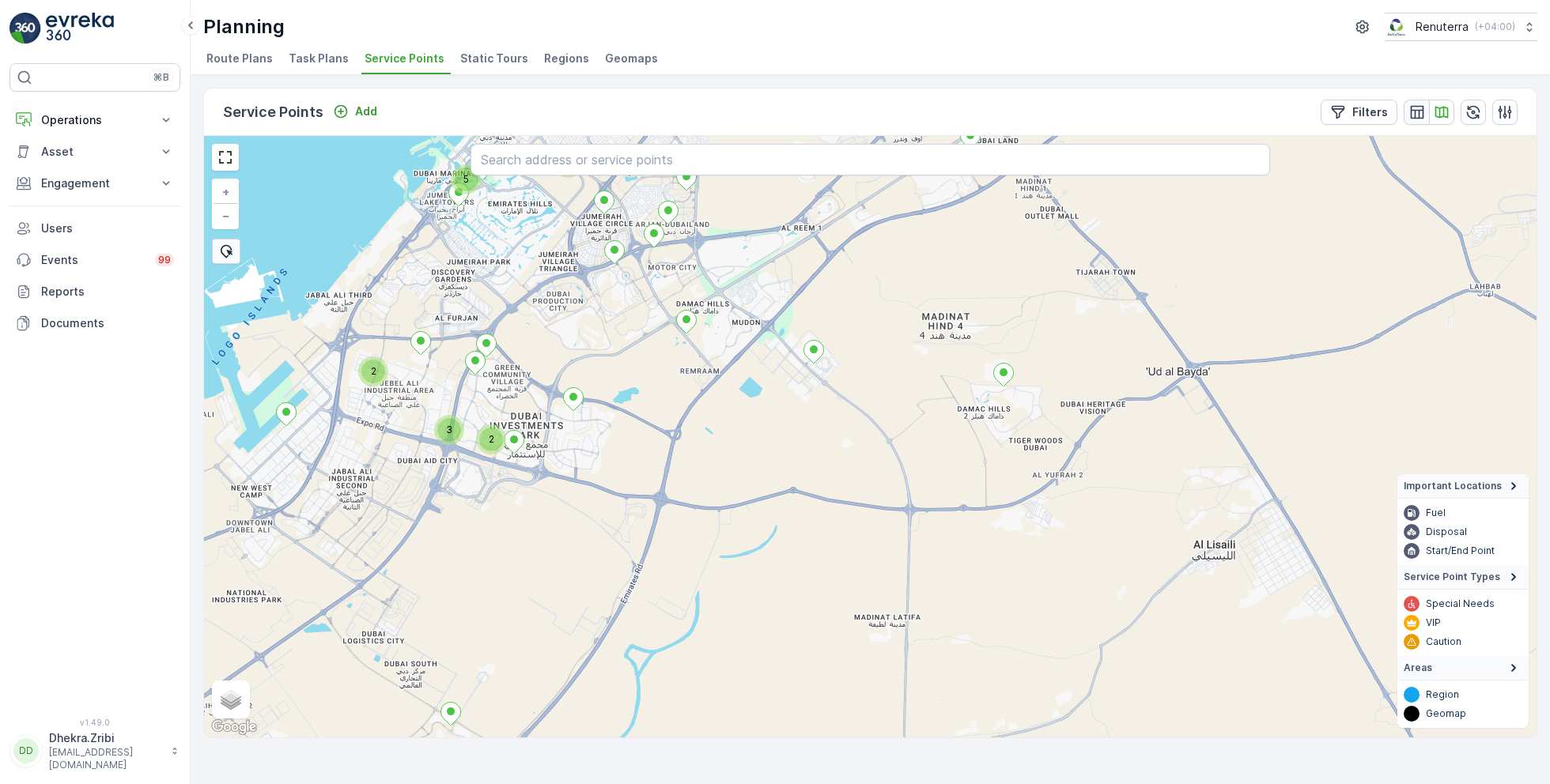
click at [1419, 107] on icon "button" at bounding box center [1417, 112] width 16 height 16
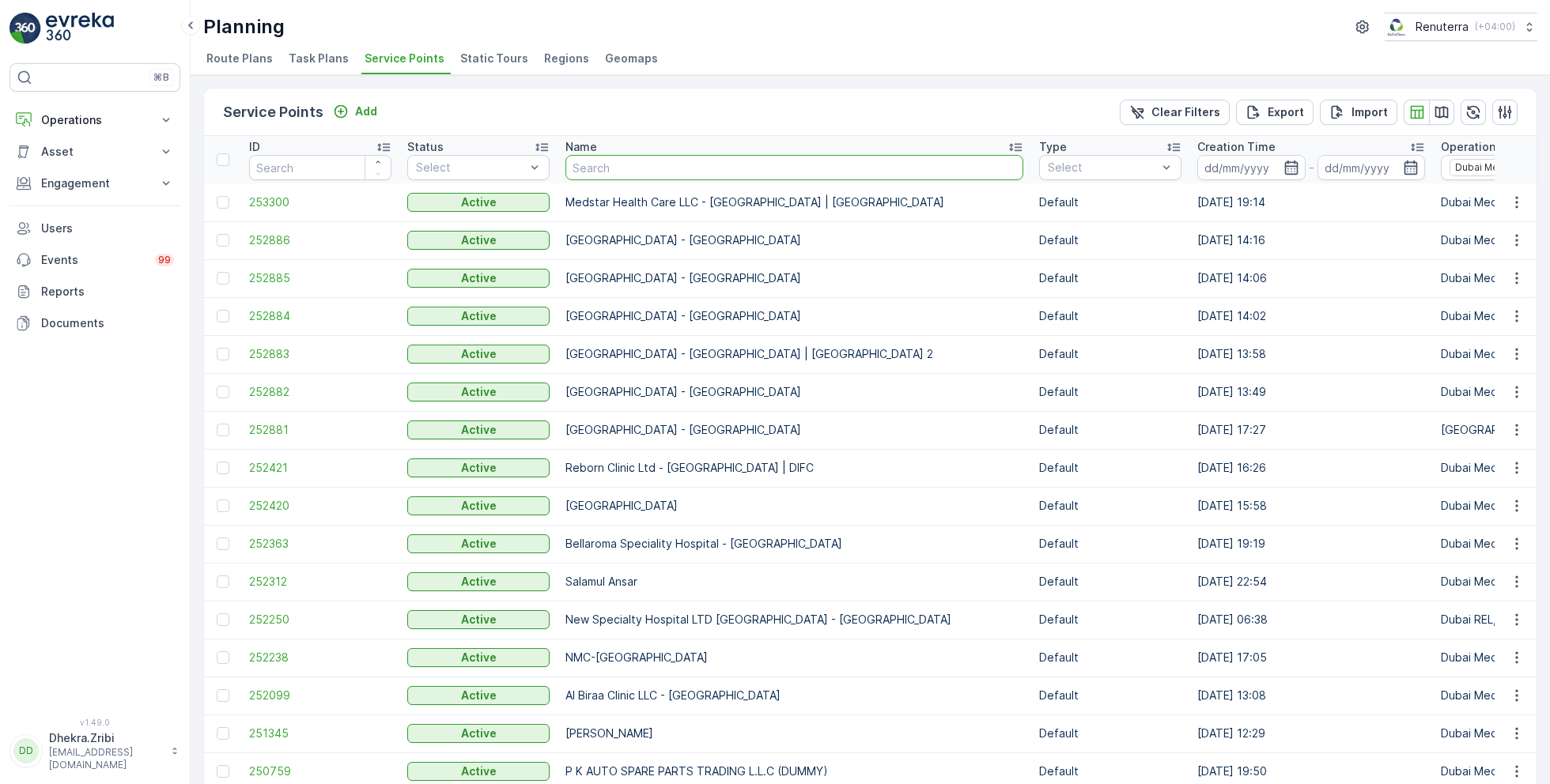
click at [640, 170] on input "text" at bounding box center [795, 167] width 458 height 25
type input "american"
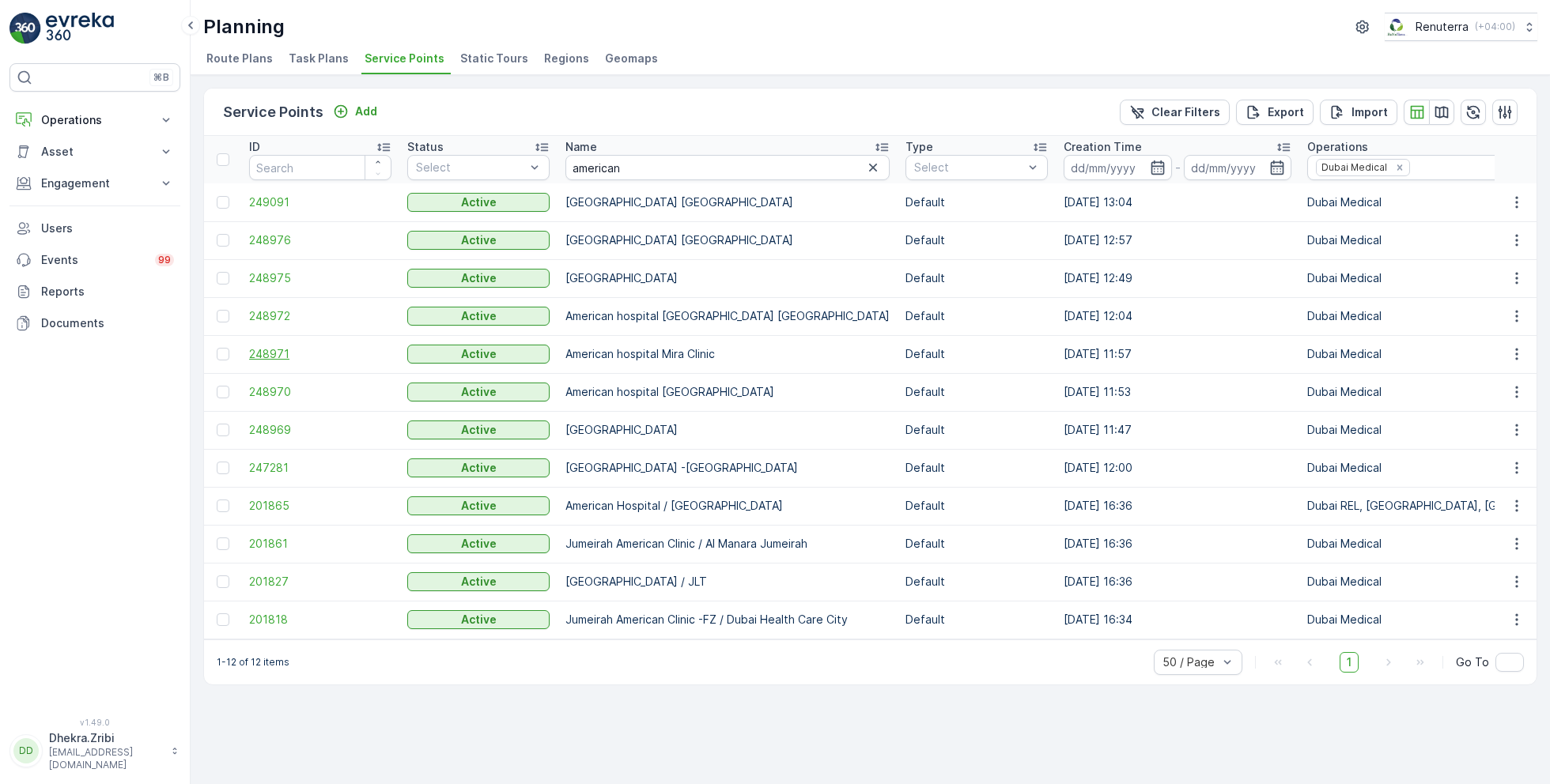
click at [271, 349] on span "248971" at bounding box center [320, 354] width 142 height 16
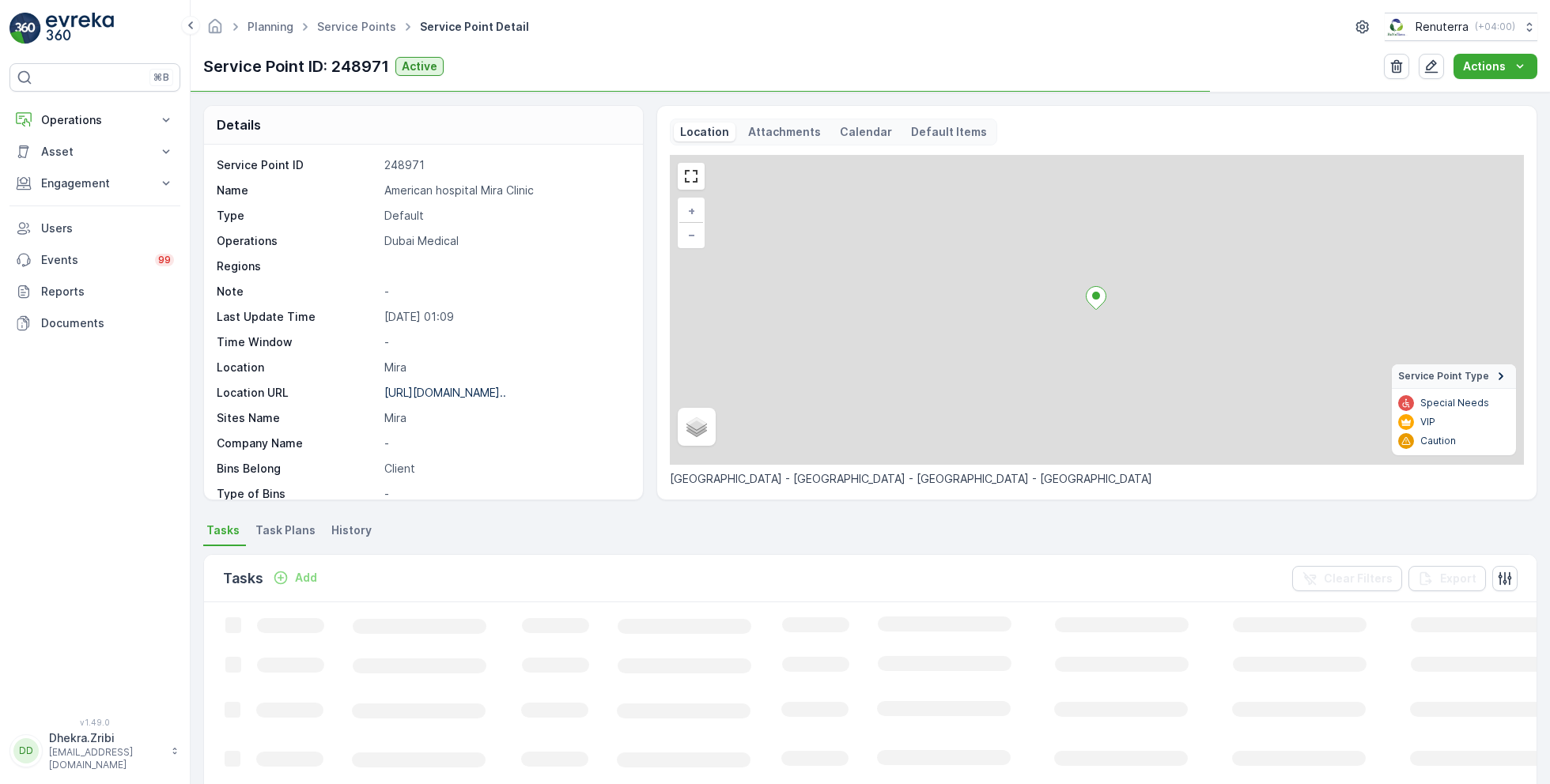
scroll to position [217, 0]
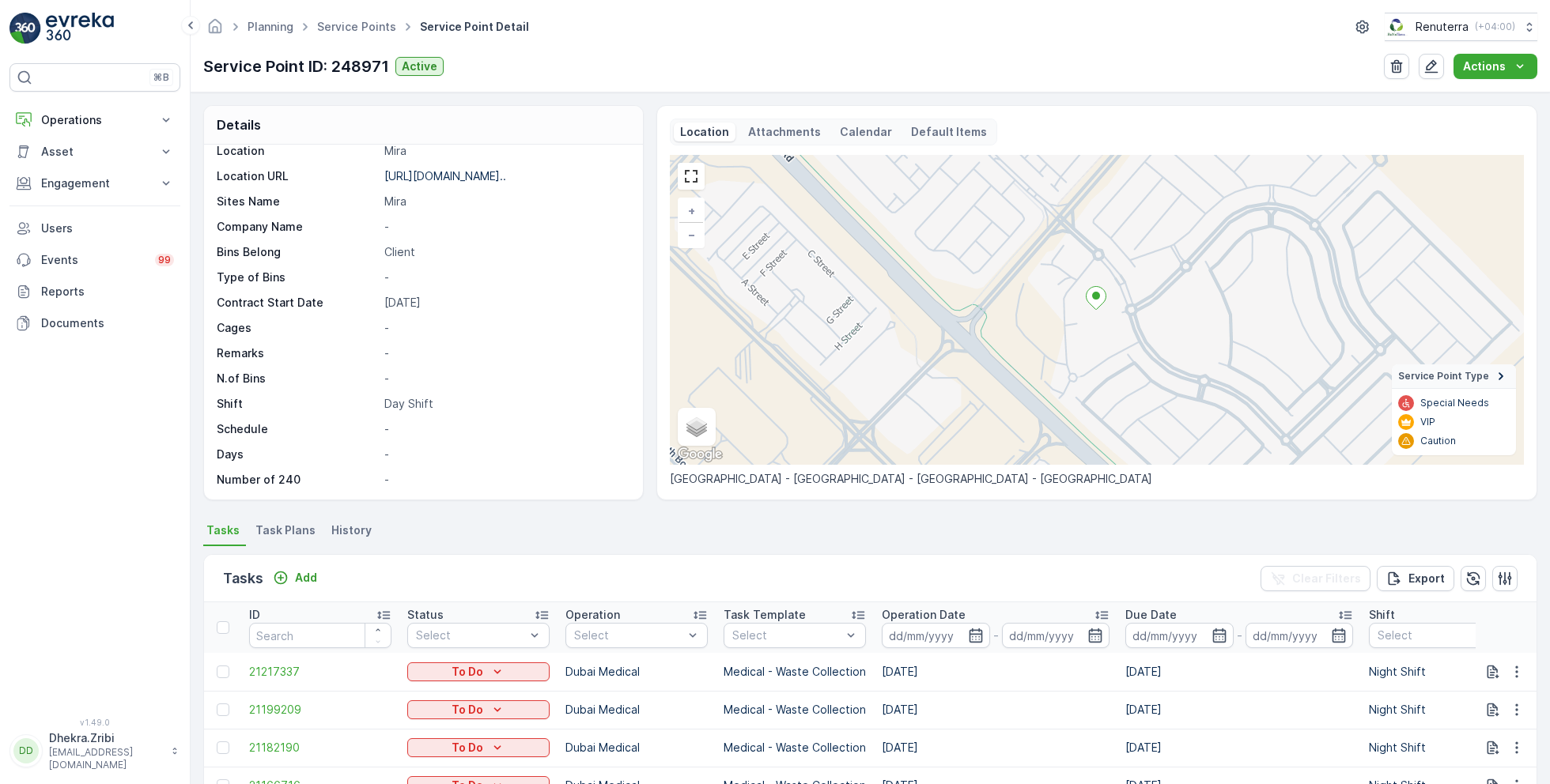
click at [288, 526] on span "Task Plans" at bounding box center [286, 530] width 60 height 16
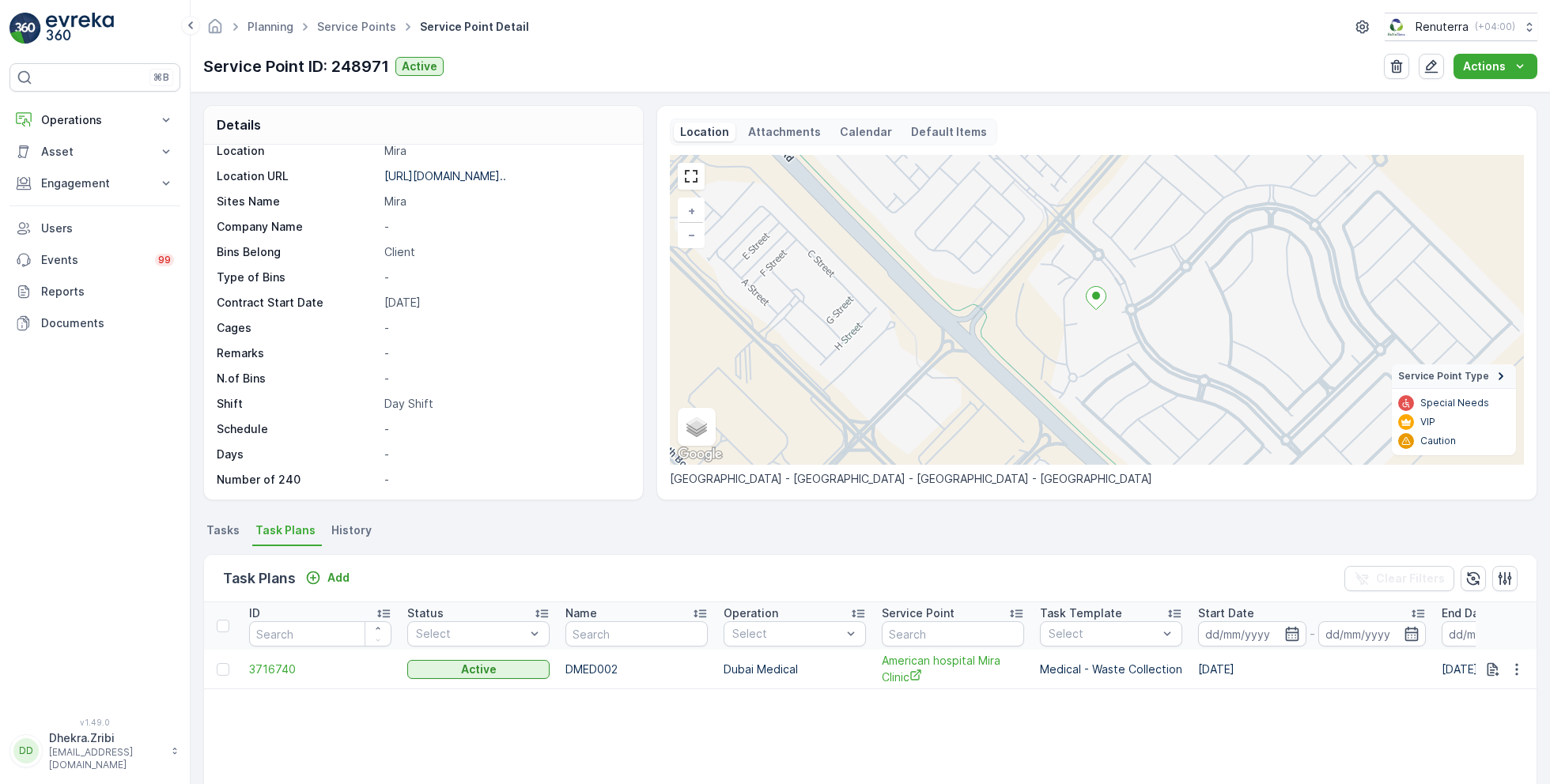
click at [271, 659] on td "3716740" at bounding box center [319, 669] width 158 height 39
click at [273, 667] on span "3716740" at bounding box center [320, 669] width 142 height 16
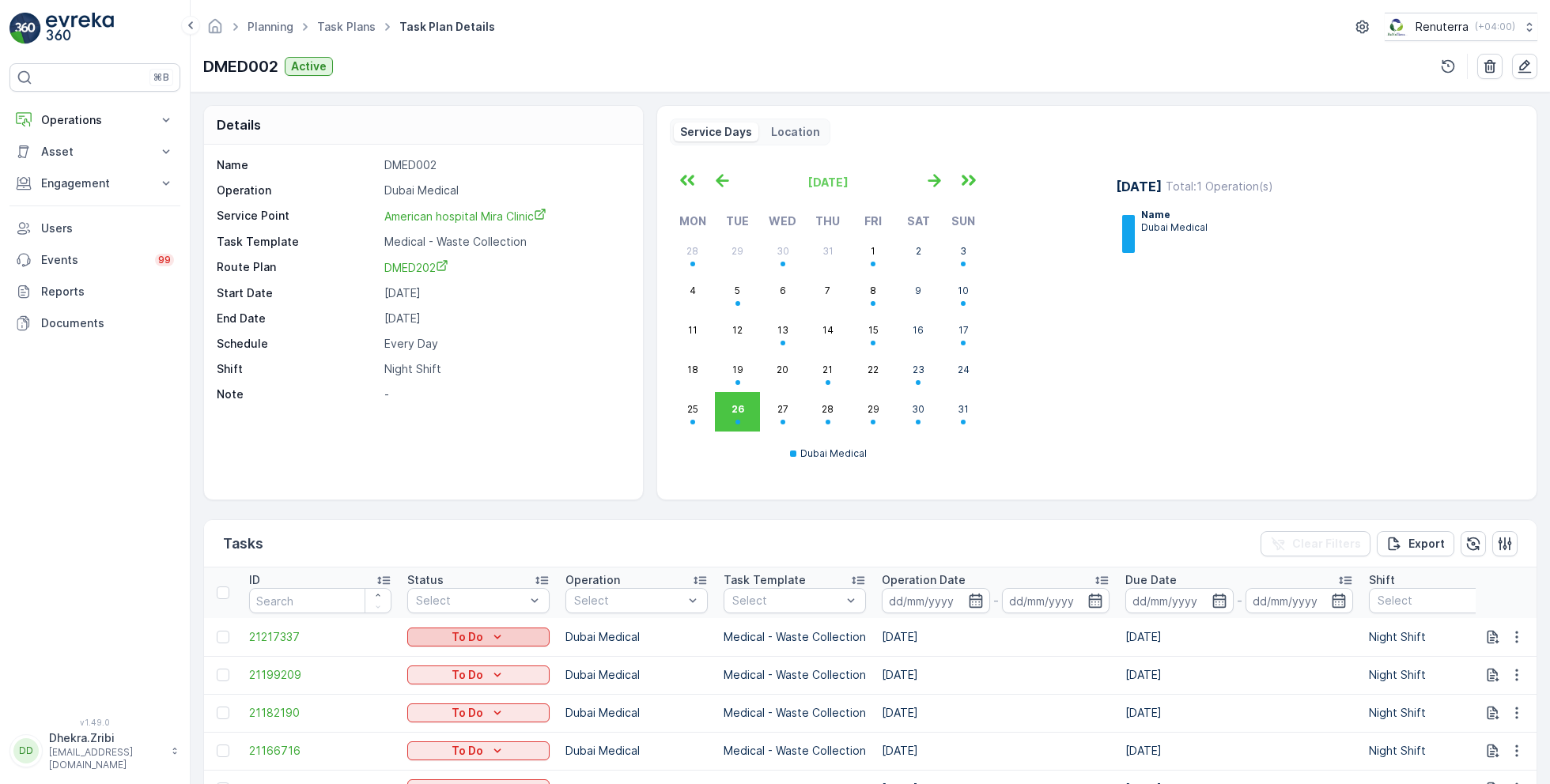
scroll to position [278, 0]
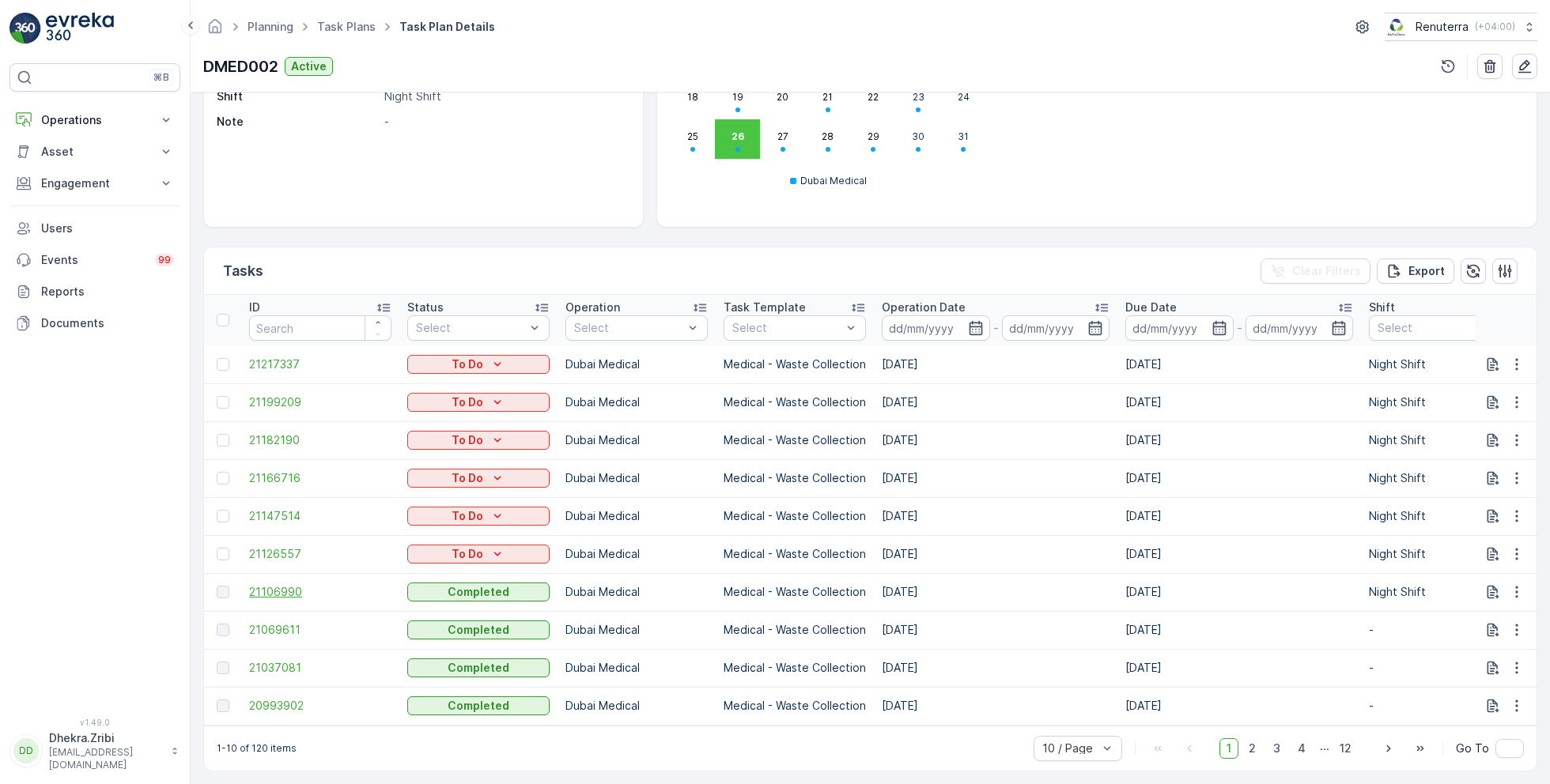
click at [290, 584] on span "21106990" at bounding box center [320, 592] width 142 height 16
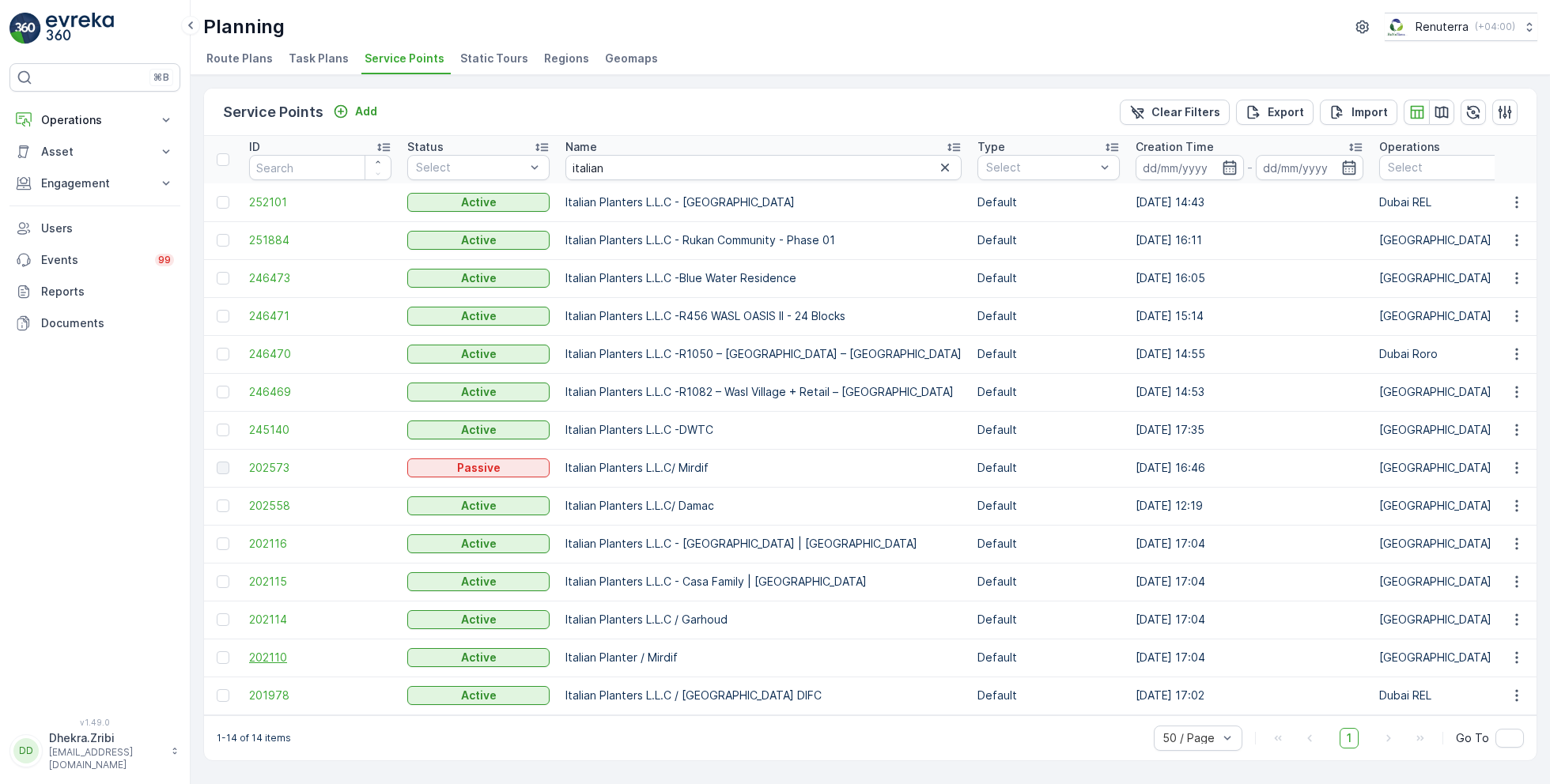
click at [284, 654] on span "202110" at bounding box center [320, 657] width 142 height 16
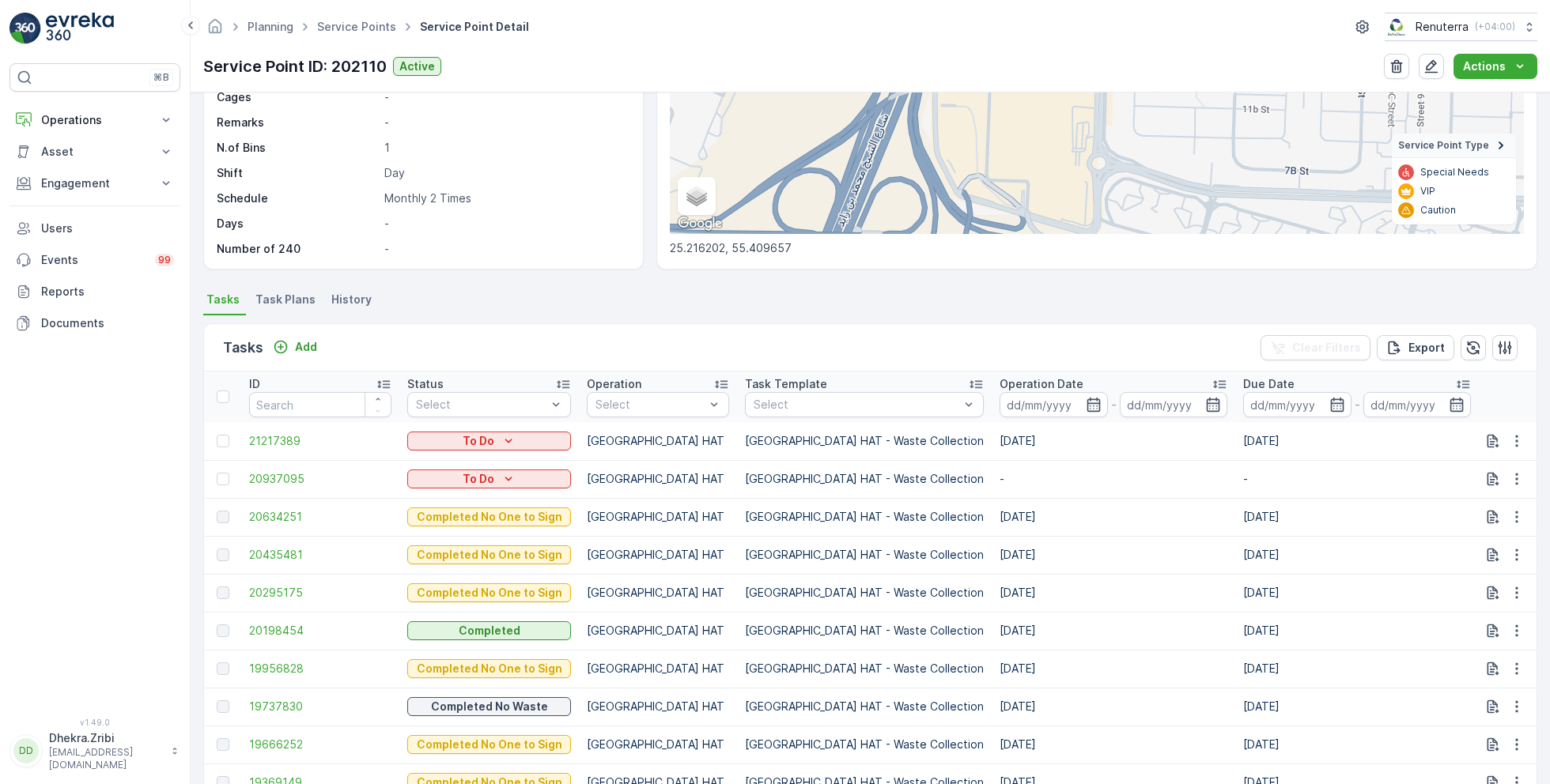
scroll to position [234, 0]
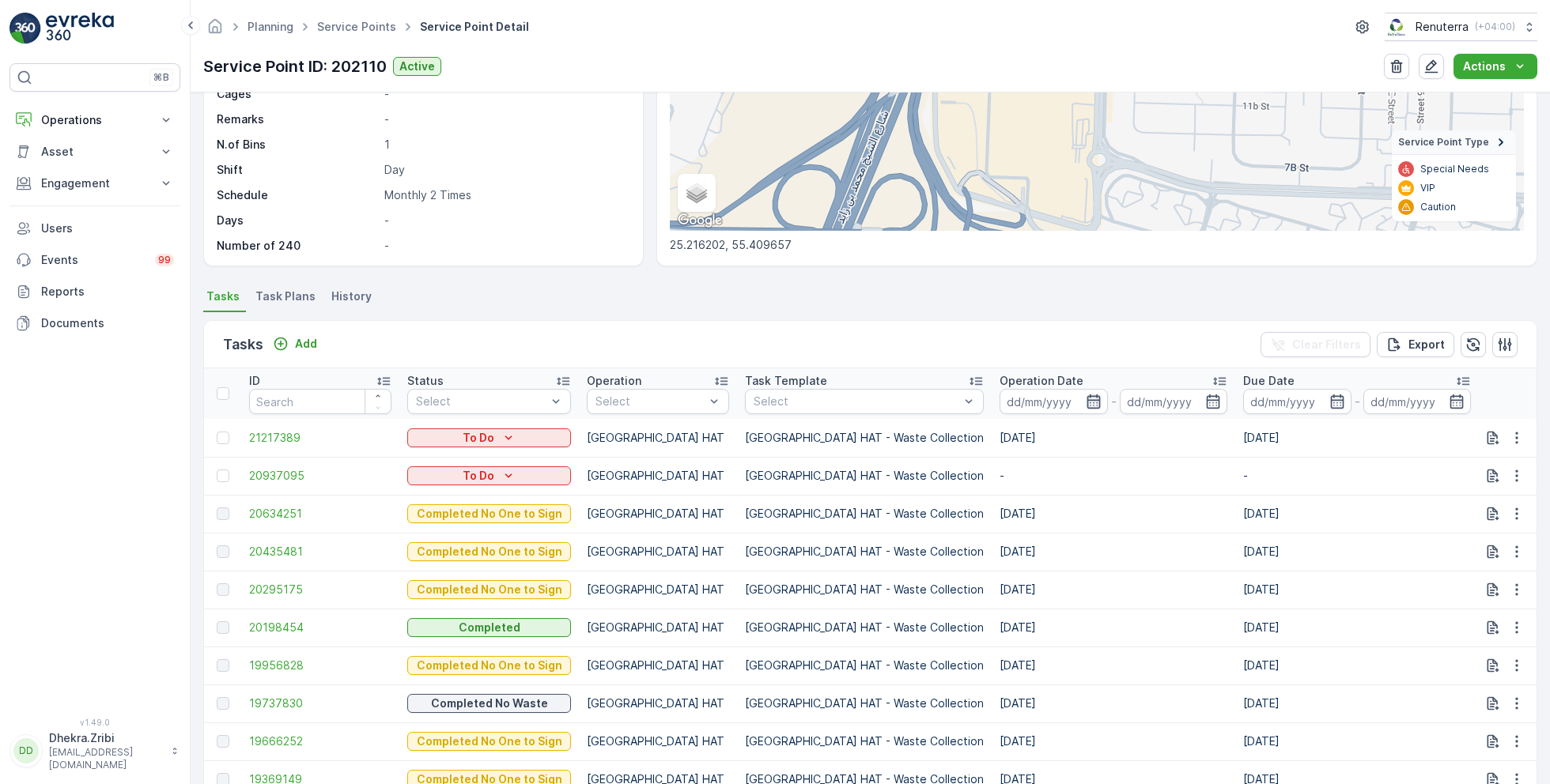
click at [1086, 394] on icon "button" at bounding box center [1093, 401] width 16 height 16
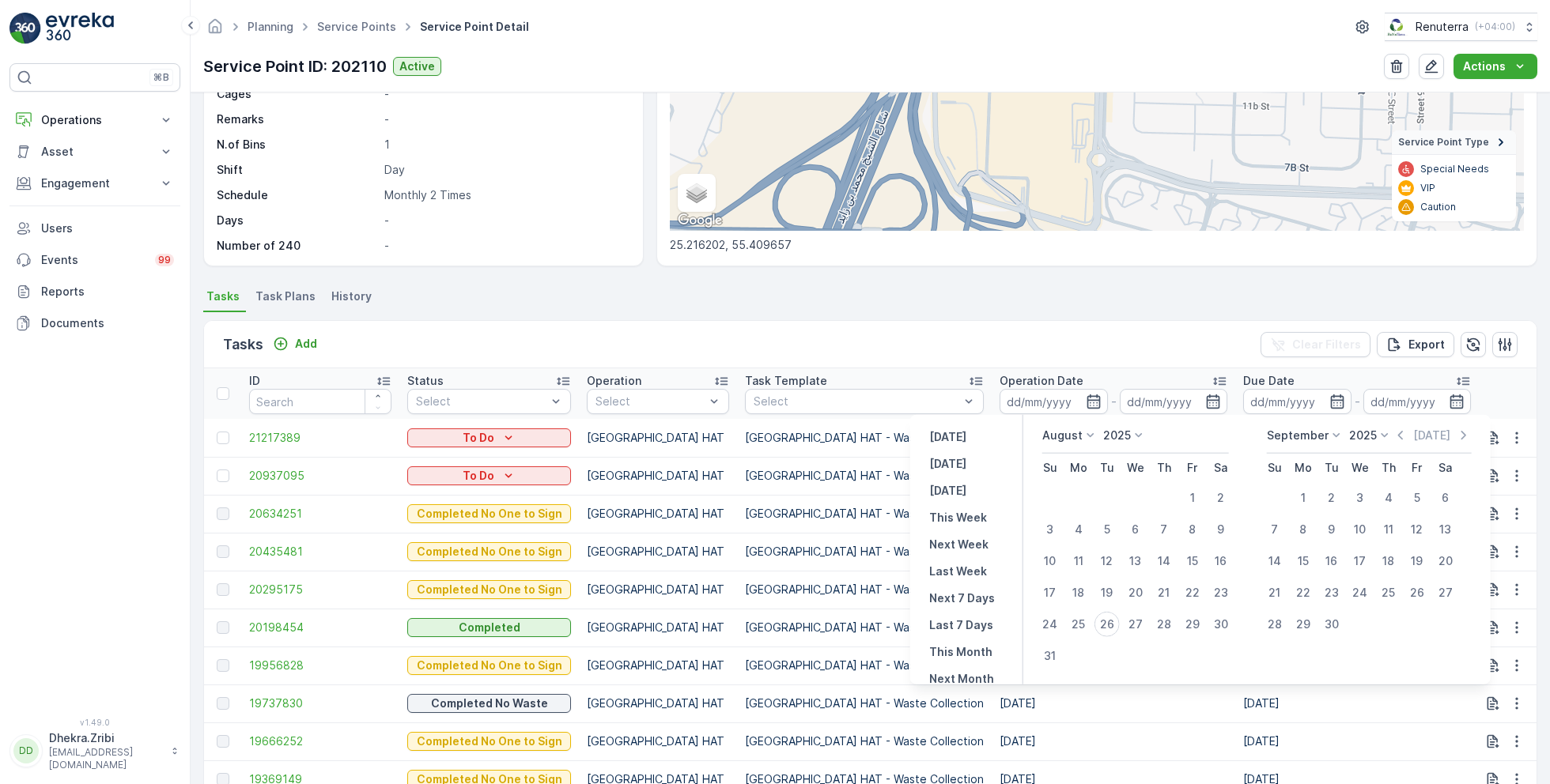
click at [1064, 434] on p "August" at bounding box center [1063, 435] width 40 height 16
click at [1074, 571] on span "June" at bounding box center [1065, 568] width 26 height 16
click at [1055, 559] on div "15" at bounding box center [1050, 561] width 25 height 25
type input "15.06.2025"
click at [1055, 559] on div "15" at bounding box center [1050, 561] width 25 height 25
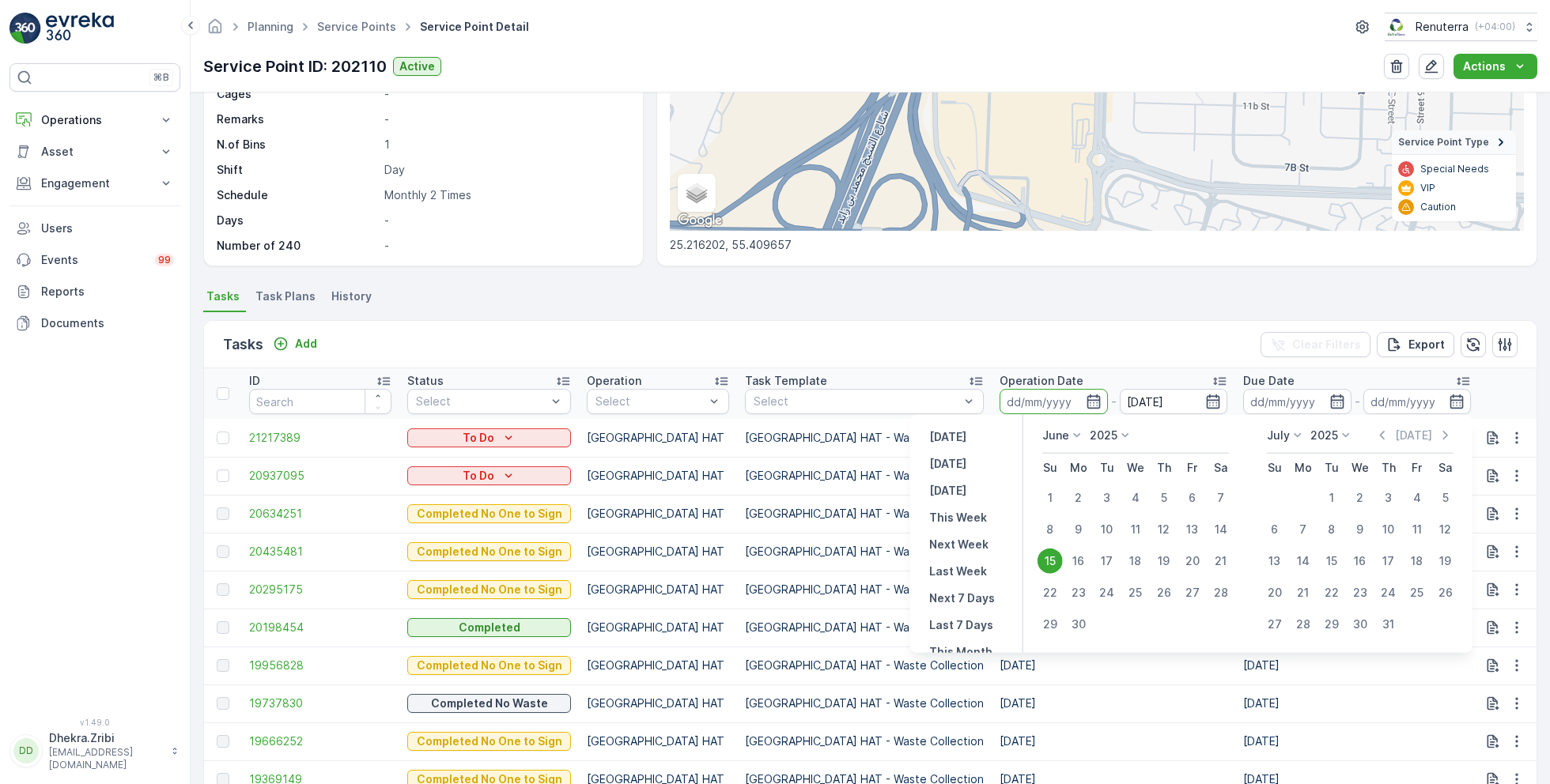
type input "15.06.2025"
click at [1012, 326] on div "Tasks Add Clear Filters Export" at bounding box center [870, 344] width 1332 height 48
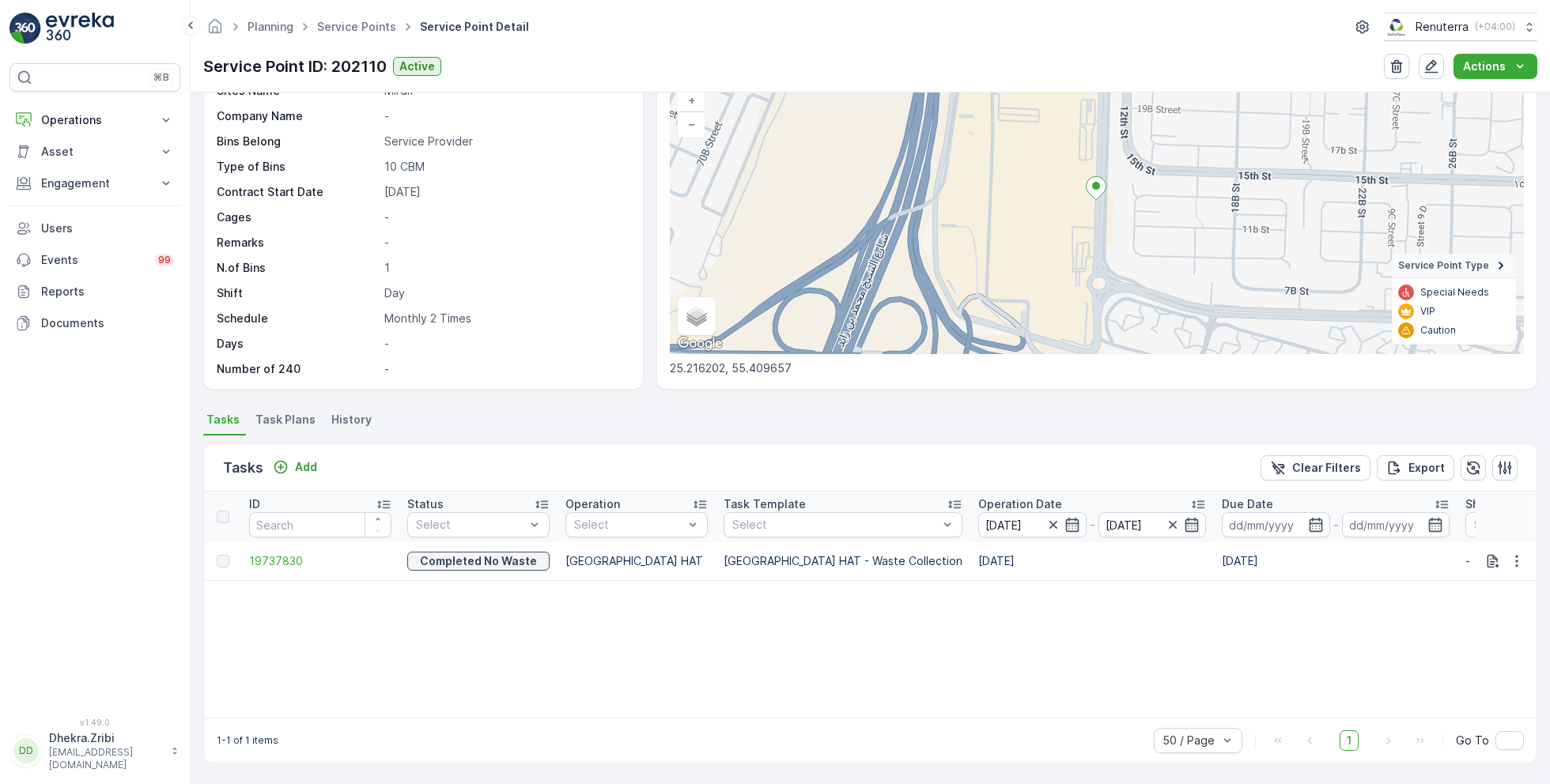
scroll to position [109, 0]
click at [285, 559] on span "19737830" at bounding box center [320, 563] width 142 height 16
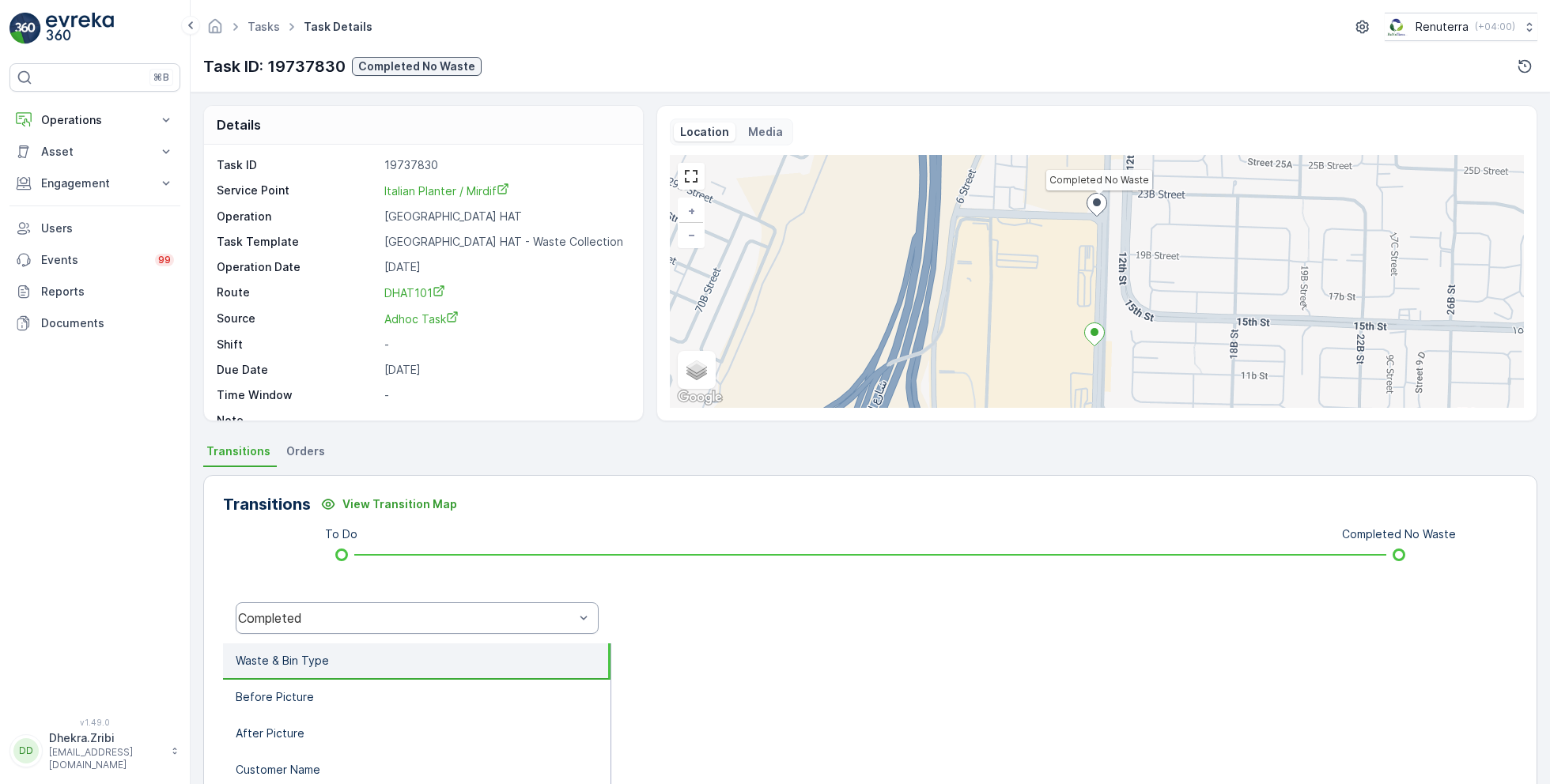
click at [495, 617] on div "Completed" at bounding box center [406, 618] width 336 height 14
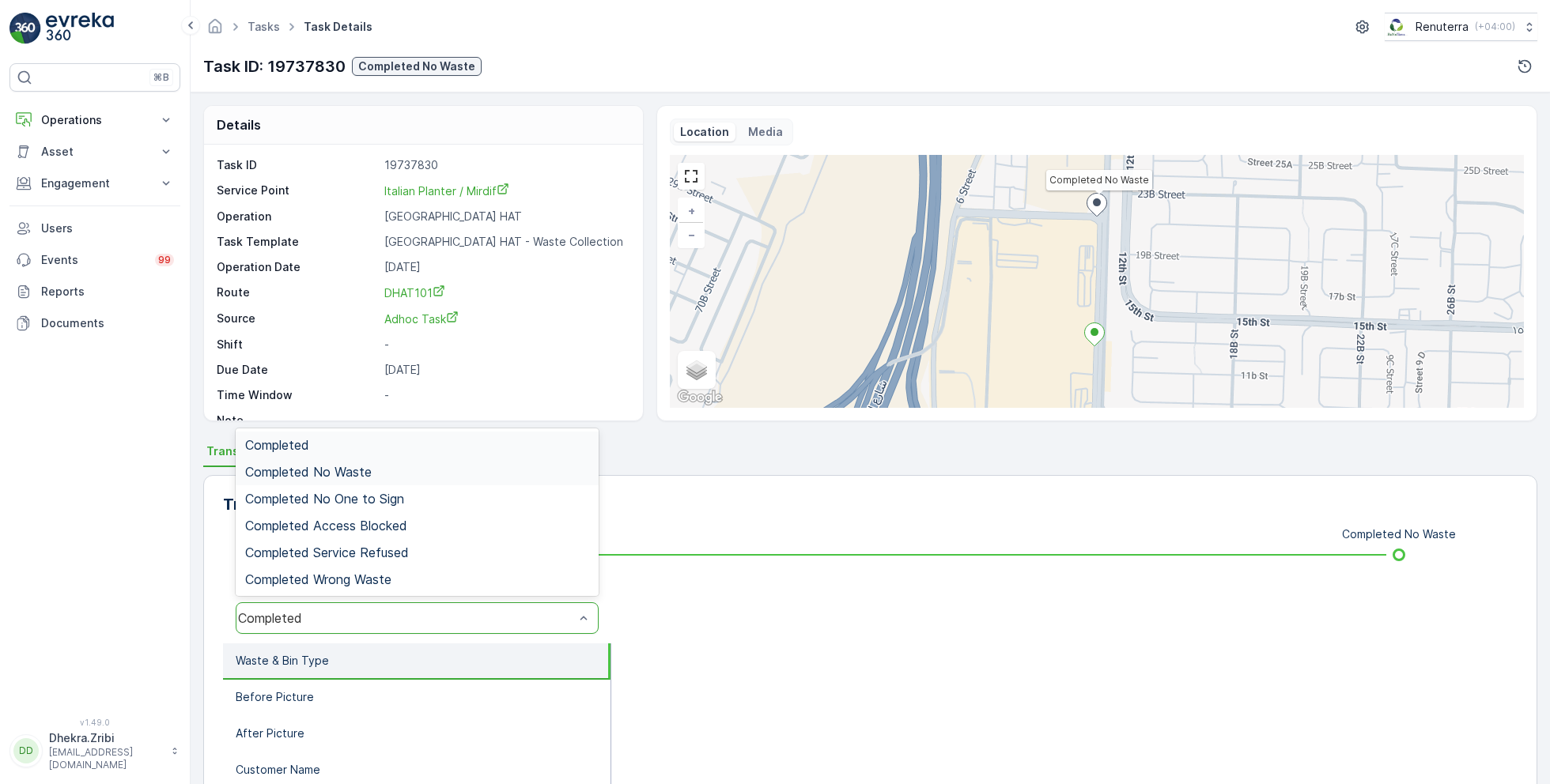
click at [378, 469] on div "Completed No Waste" at bounding box center [417, 471] width 345 height 14
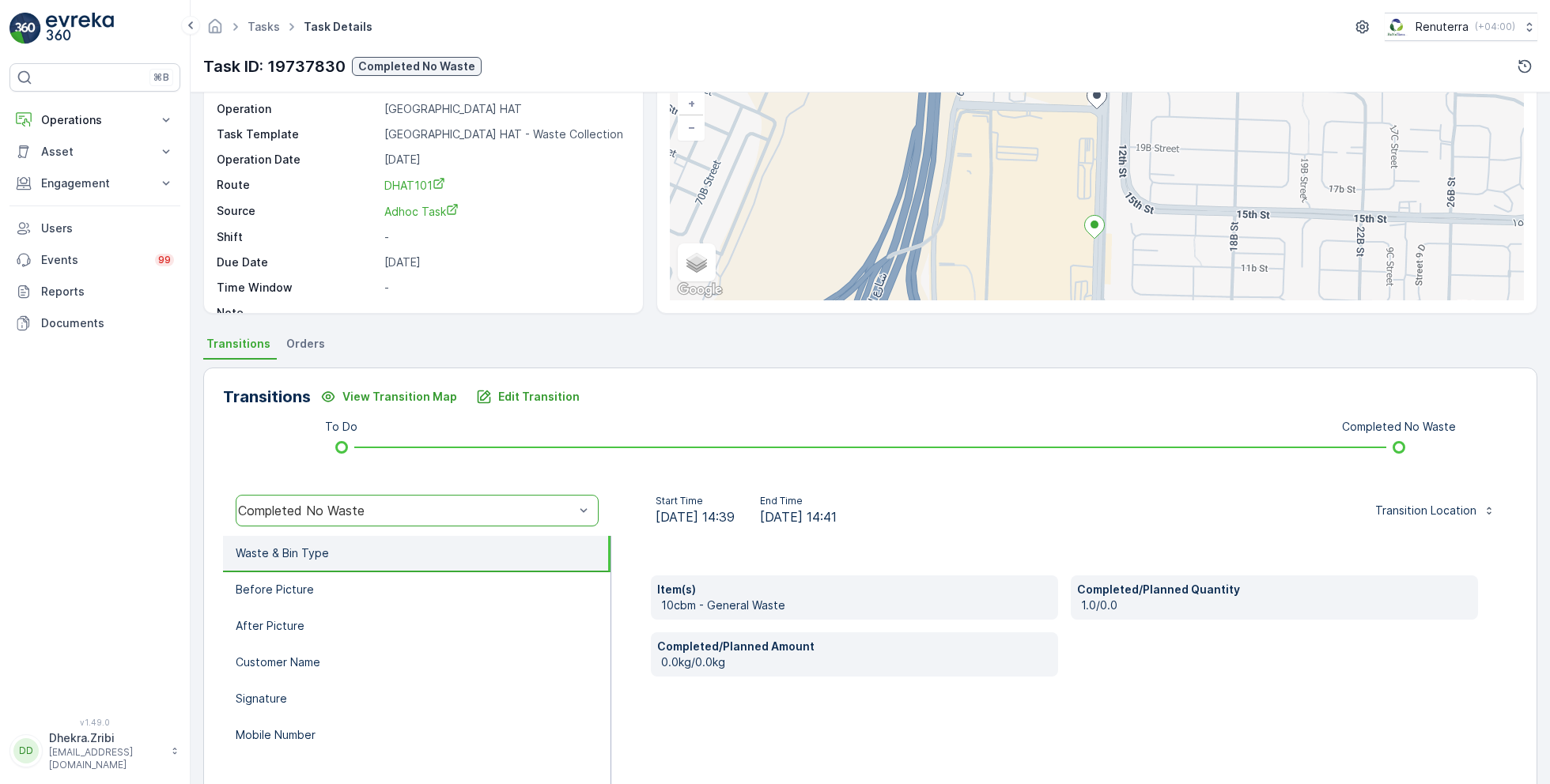
scroll to position [115, 0]
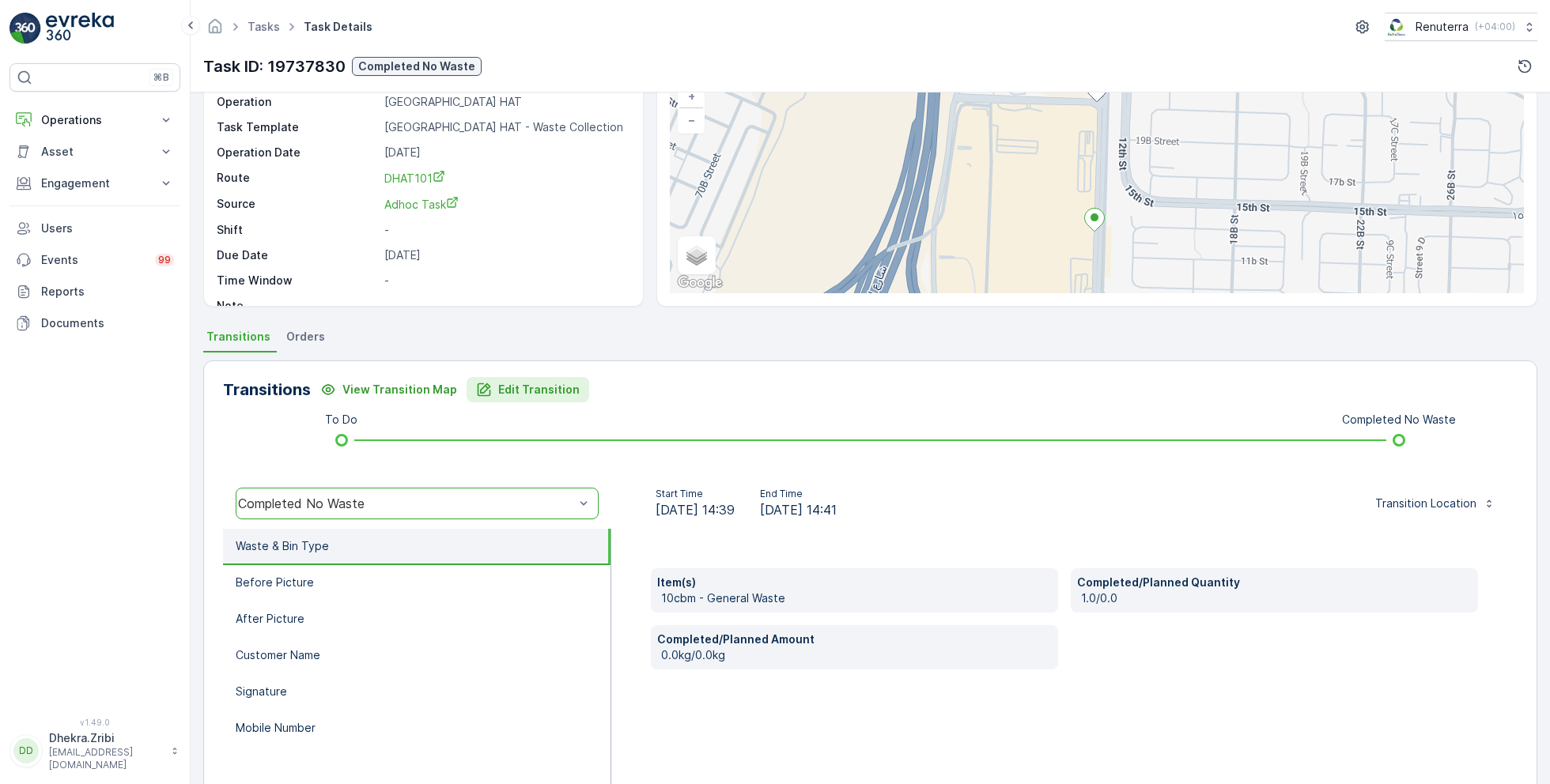
click at [524, 392] on p "Edit Transition" at bounding box center [539, 389] width 81 height 16
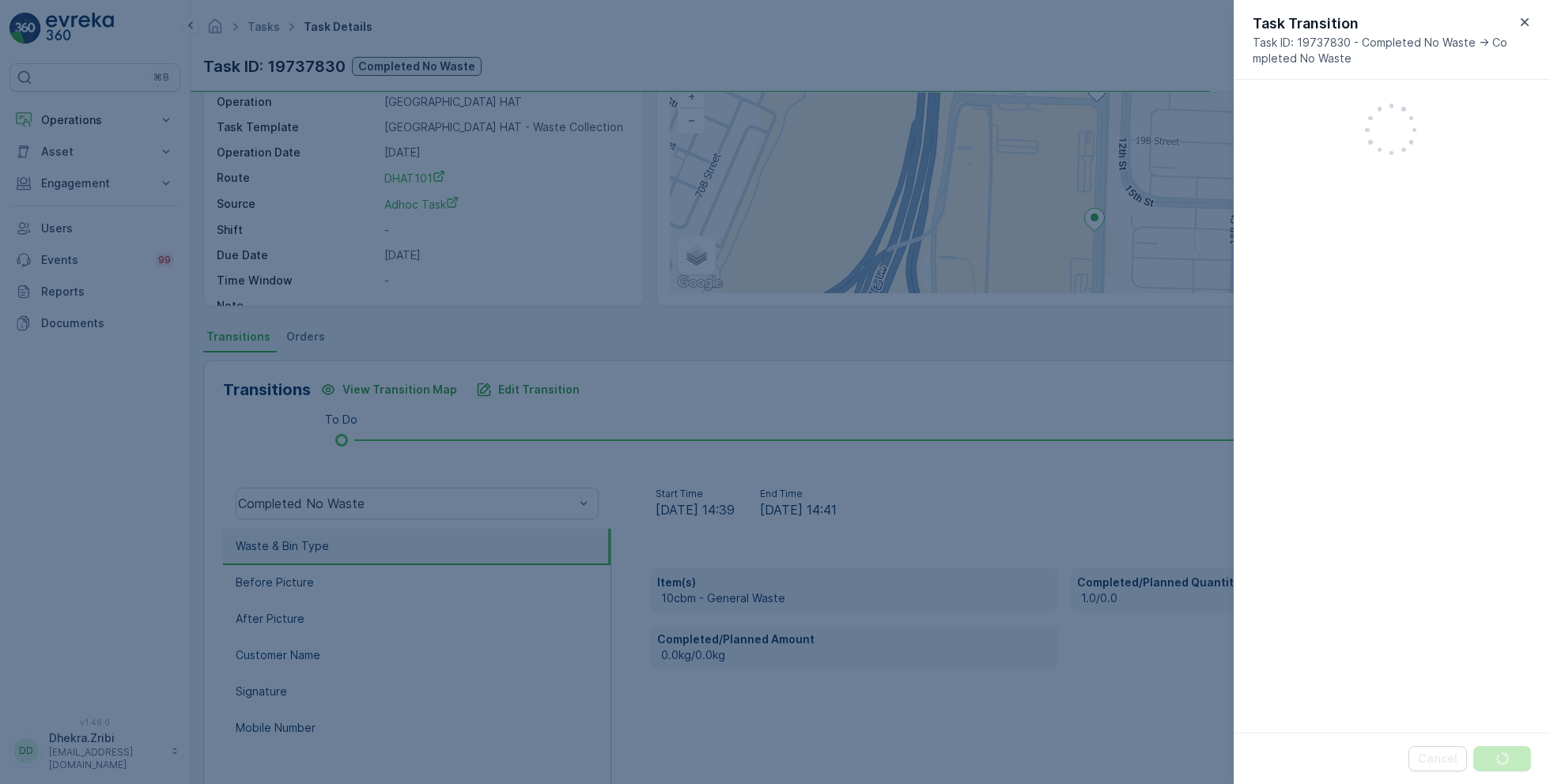
scroll to position [339, 0]
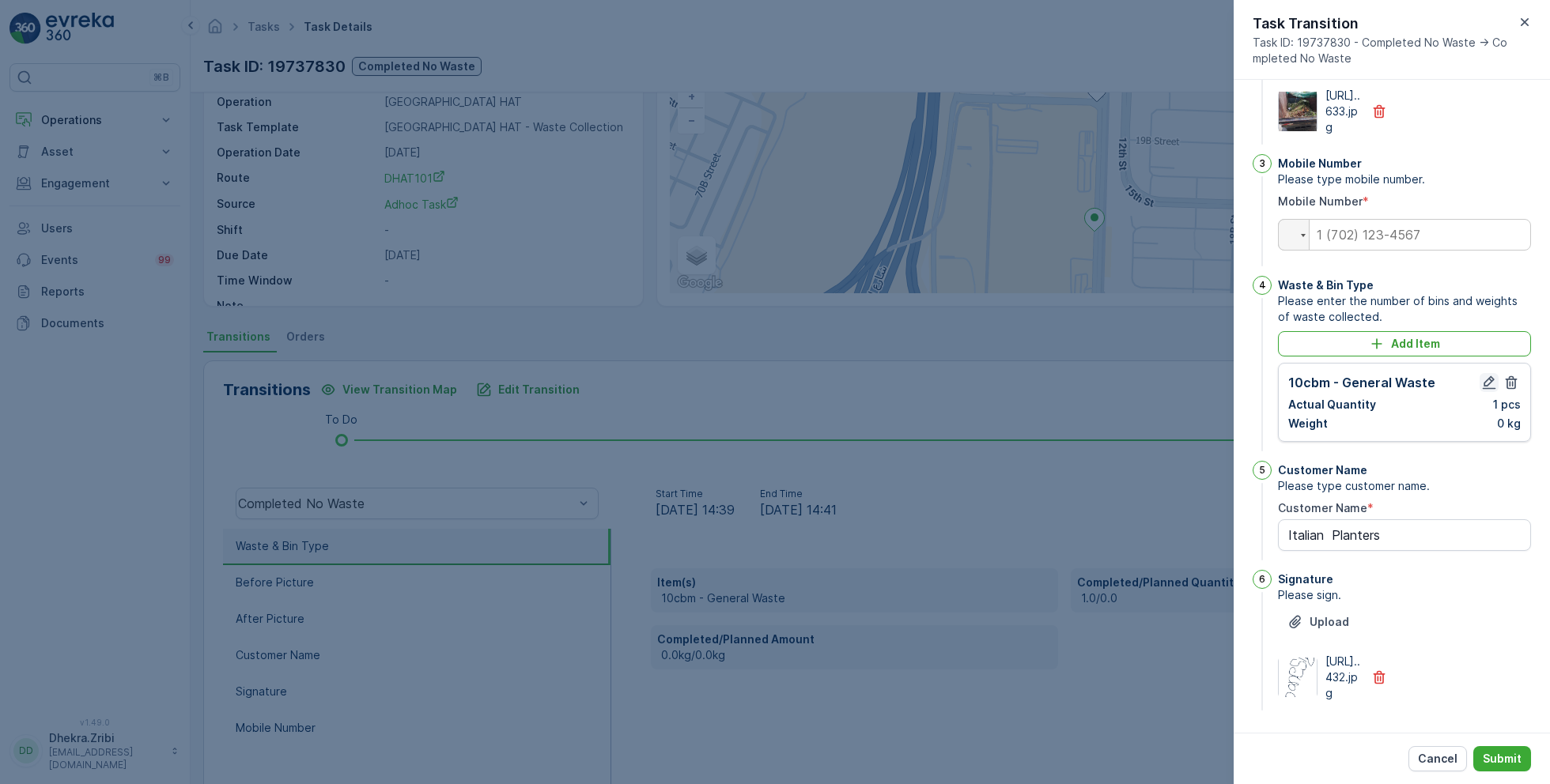
click at [1485, 375] on icon "button" at bounding box center [1489, 383] width 16 height 16
type Name "Italian Planters"
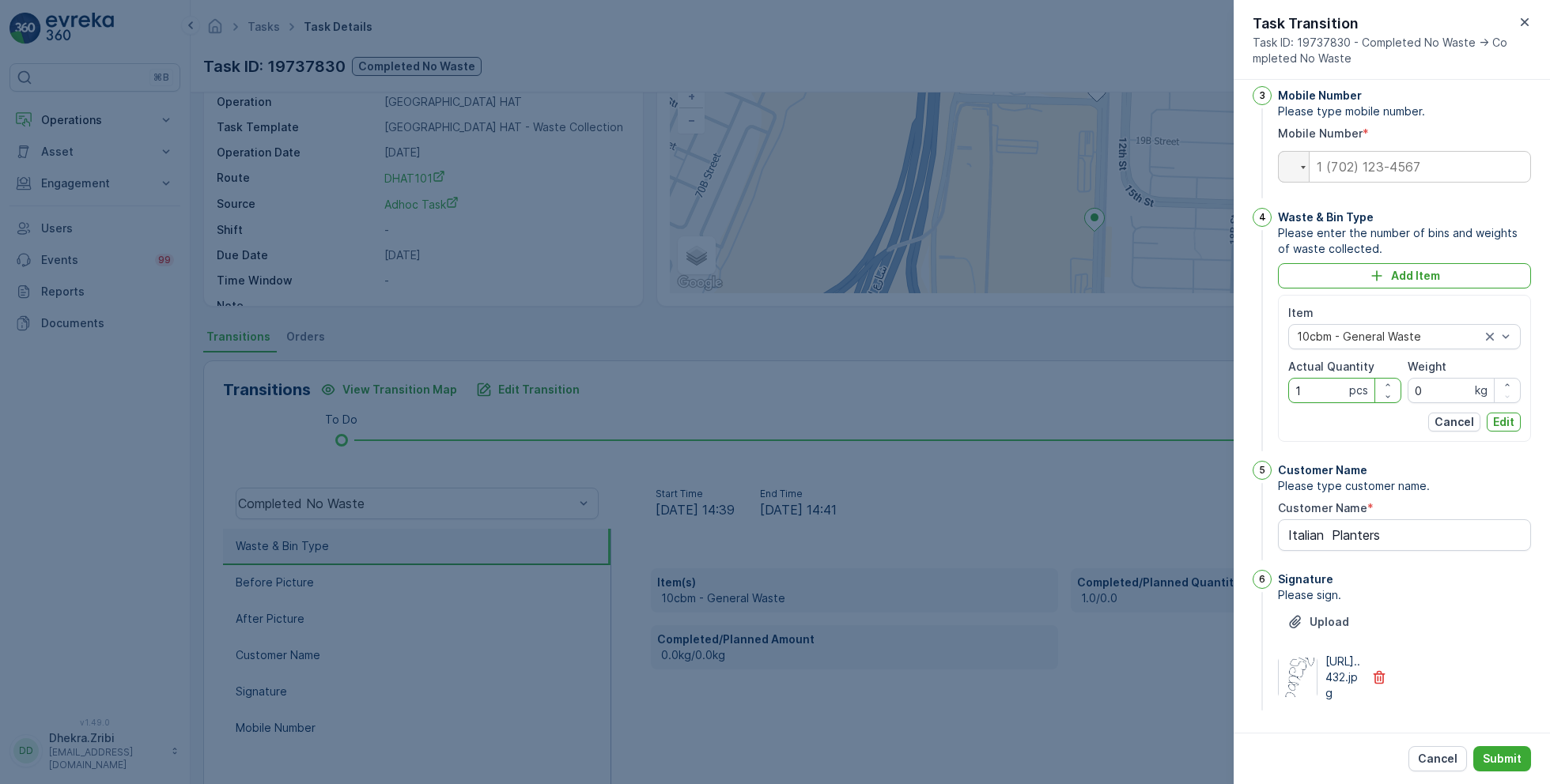
drag, startPoint x: 1310, startPoint y: 422, endPoint x: 1211, endPoint y: 416, distance: 99.2
click at [1211, 417] on div "Tasks Task Details Renuterra ( +04:00 ) Task ID: 19737830 Completed No Waste De…" at bounding box center [870, 392] width 1360 height 784
type Quantity "0"
click at [1507, 442] on div "Item 10cbm - General Waste Actual Quantity 0 pcs Weight 0 kg Cancel Edit" at bounding box center [1404, 369] width 253 height 147
click at [1501, 430] on p "Edit" at bounding box center [1503, 422] width 21 height 16
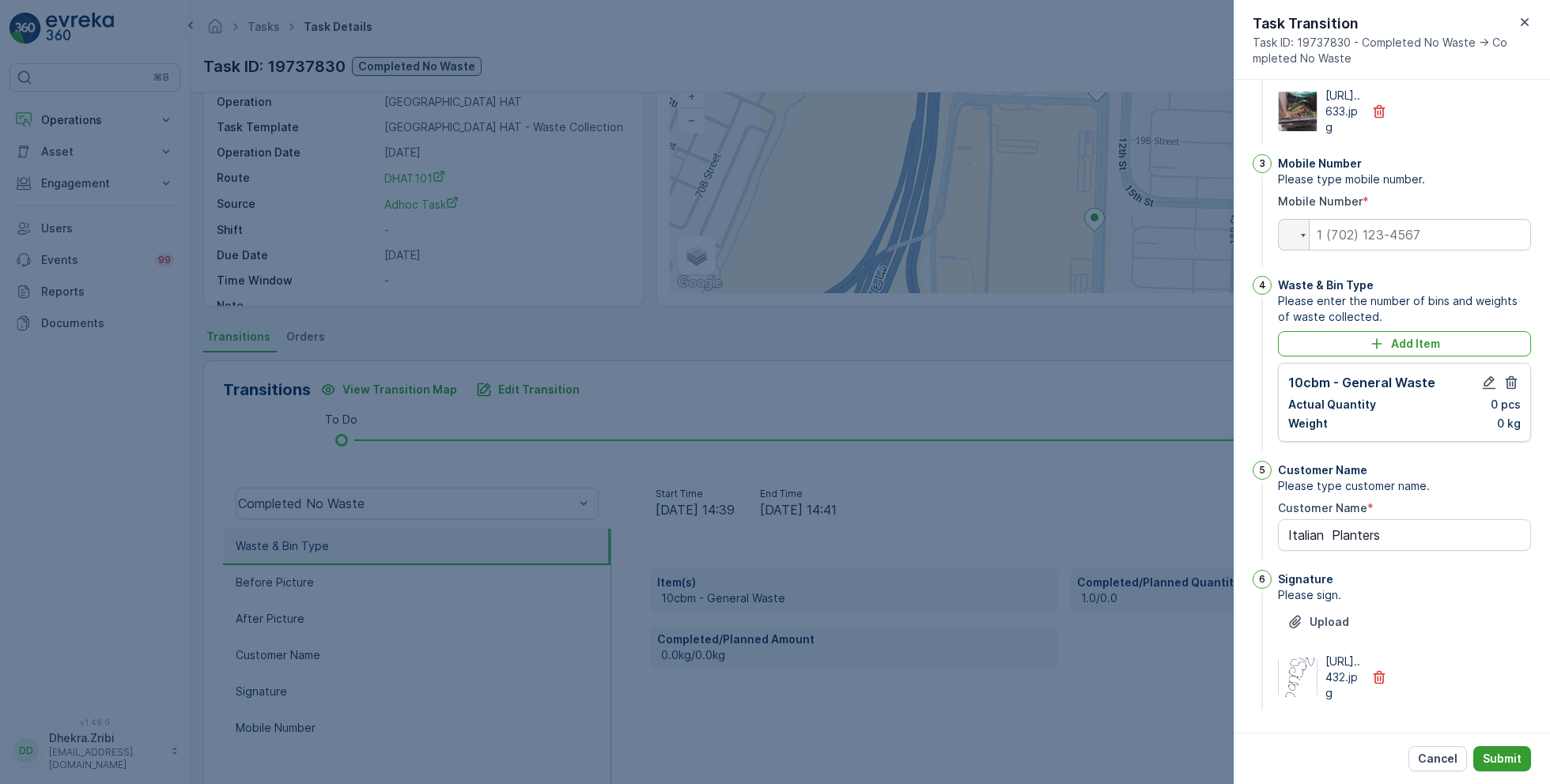
click at [1486, 761] on p "Submit" at bounding box center [1502, 759] width 39 height 16
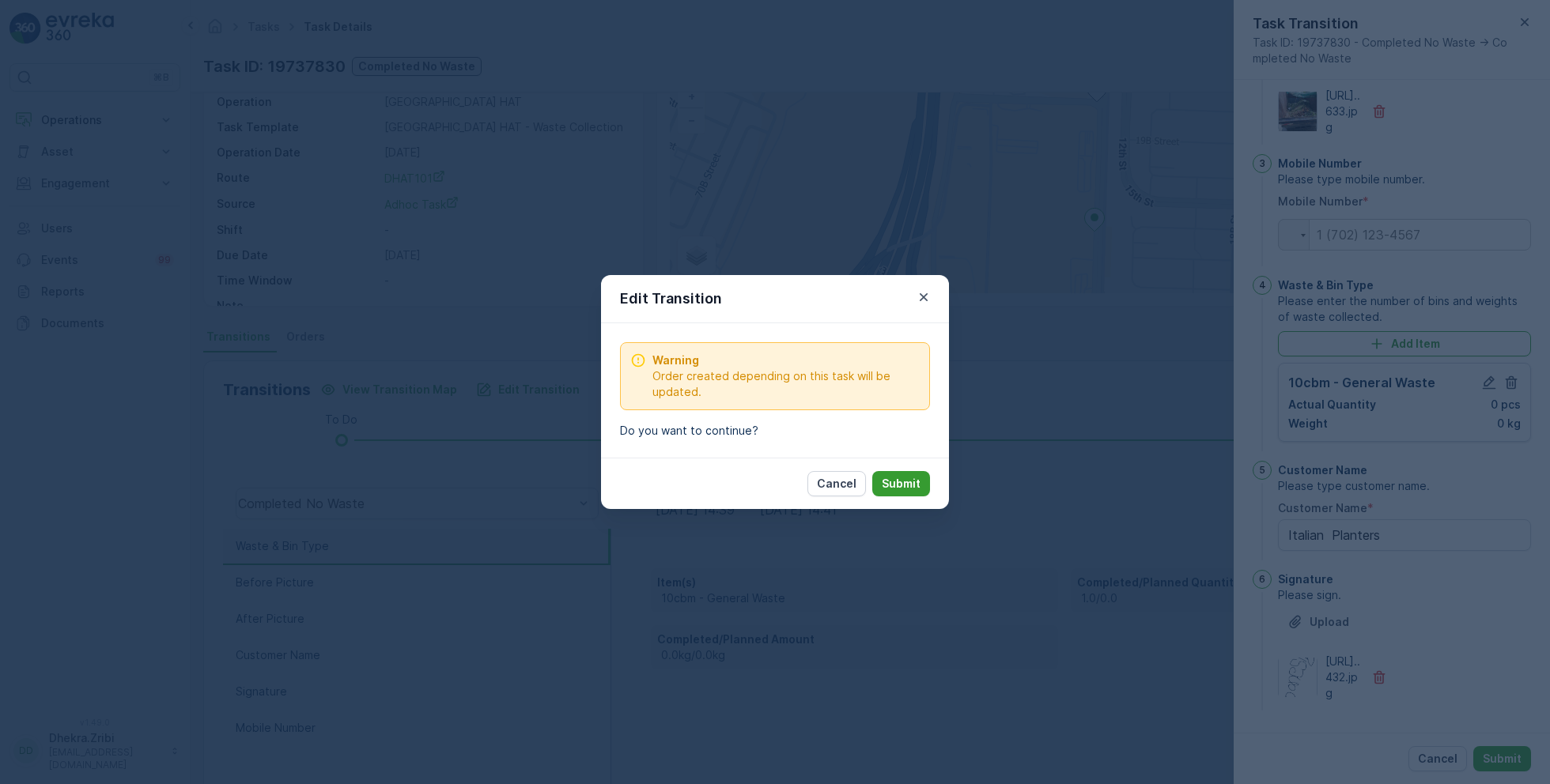
click at [922, 491] on button "Submit" at bounding box center [901, 483] width 58 height 25
type Name "Italian Planters"
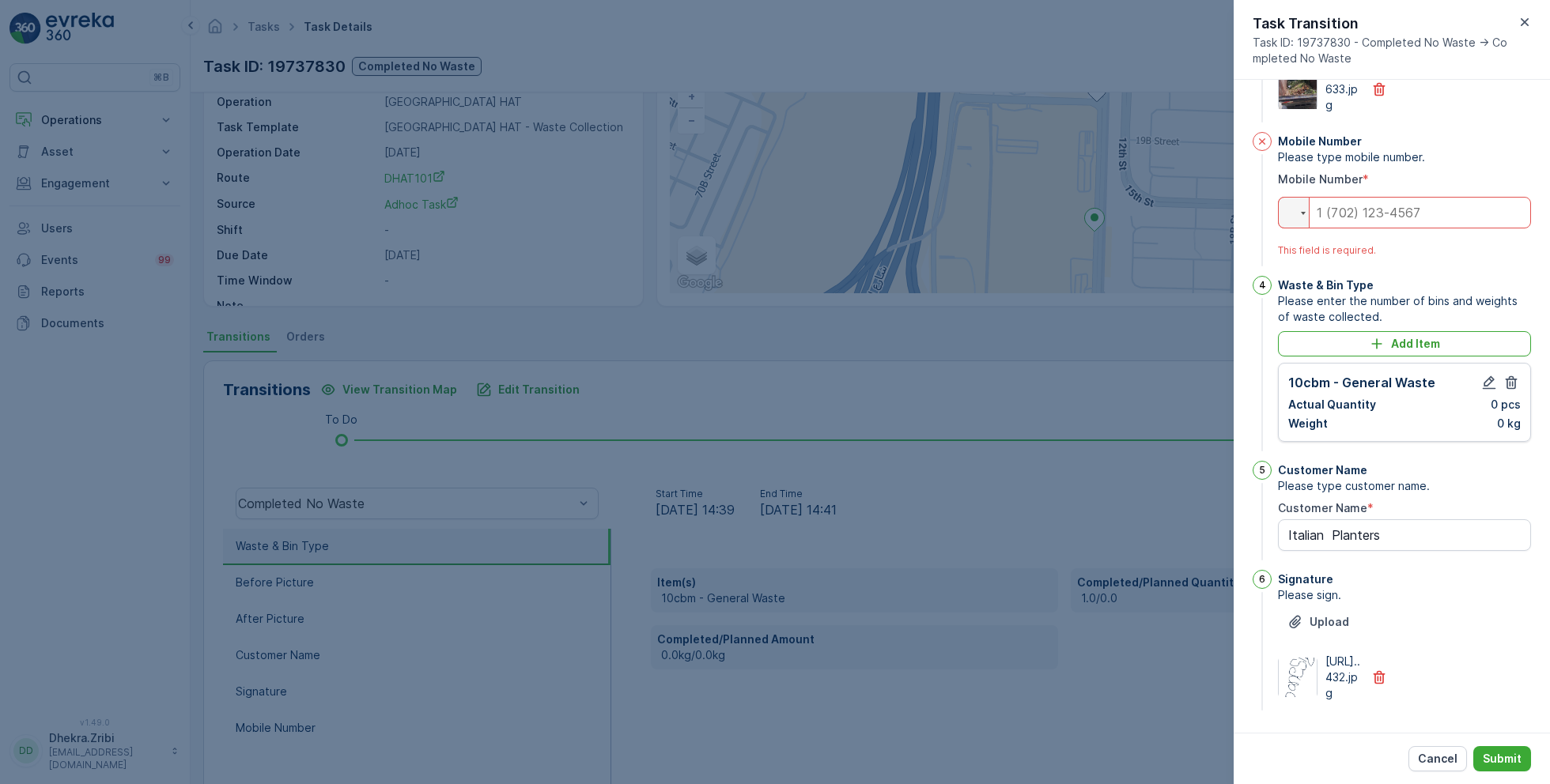
click at [1396, 203] on input "tel" at bounding box center [1404, 213] width 253 height 32
type input "0"
type Name "Italian Planters"
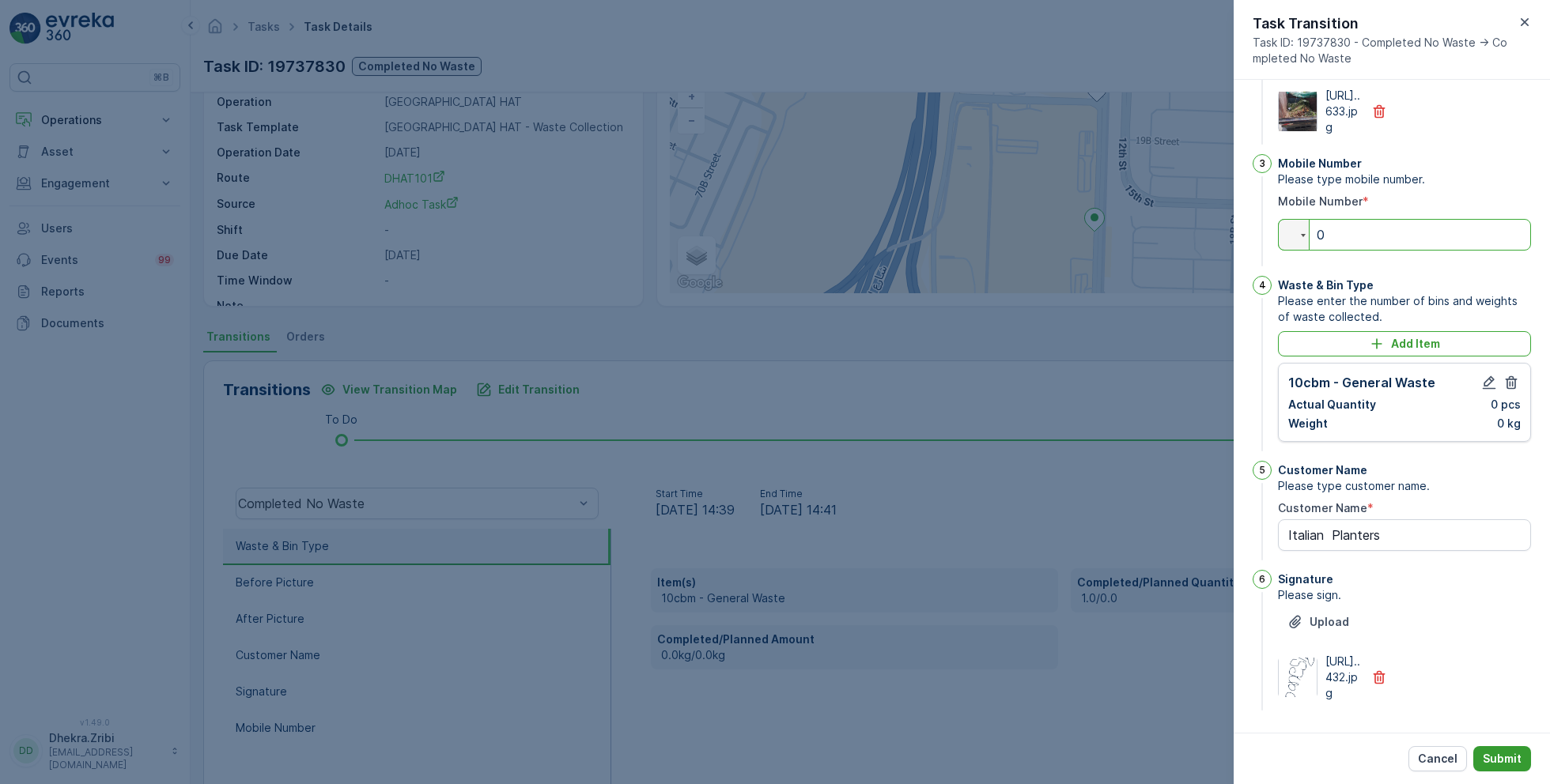
type input "0"
click at [1499, 747] on button "Submit" at bounding box center [1502, 759] width 58 height 25
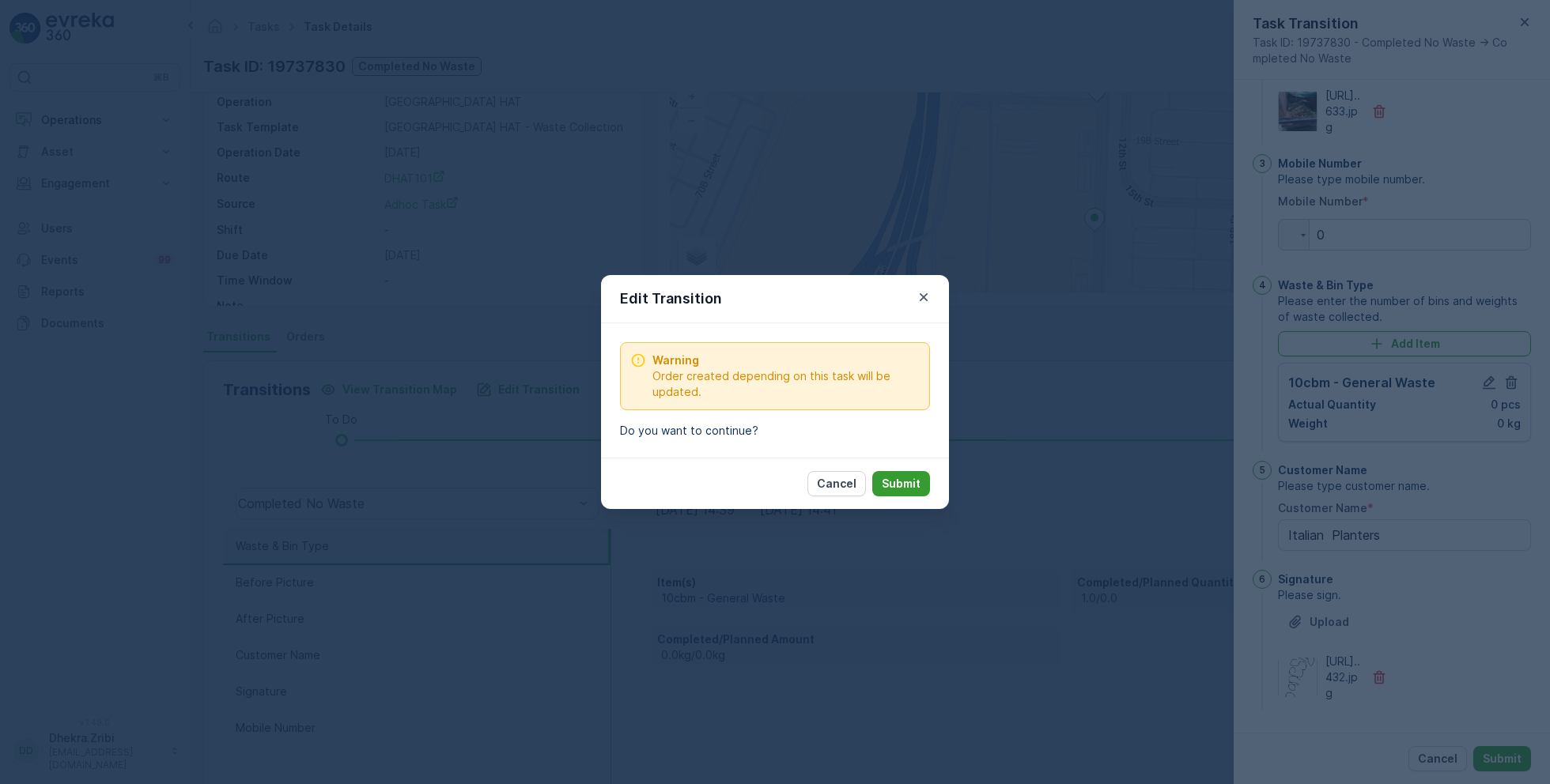
click at [901, 486] on p "Submit" at bounding box center [902, 483] width 39 height 16
type Name "Italian Planters"
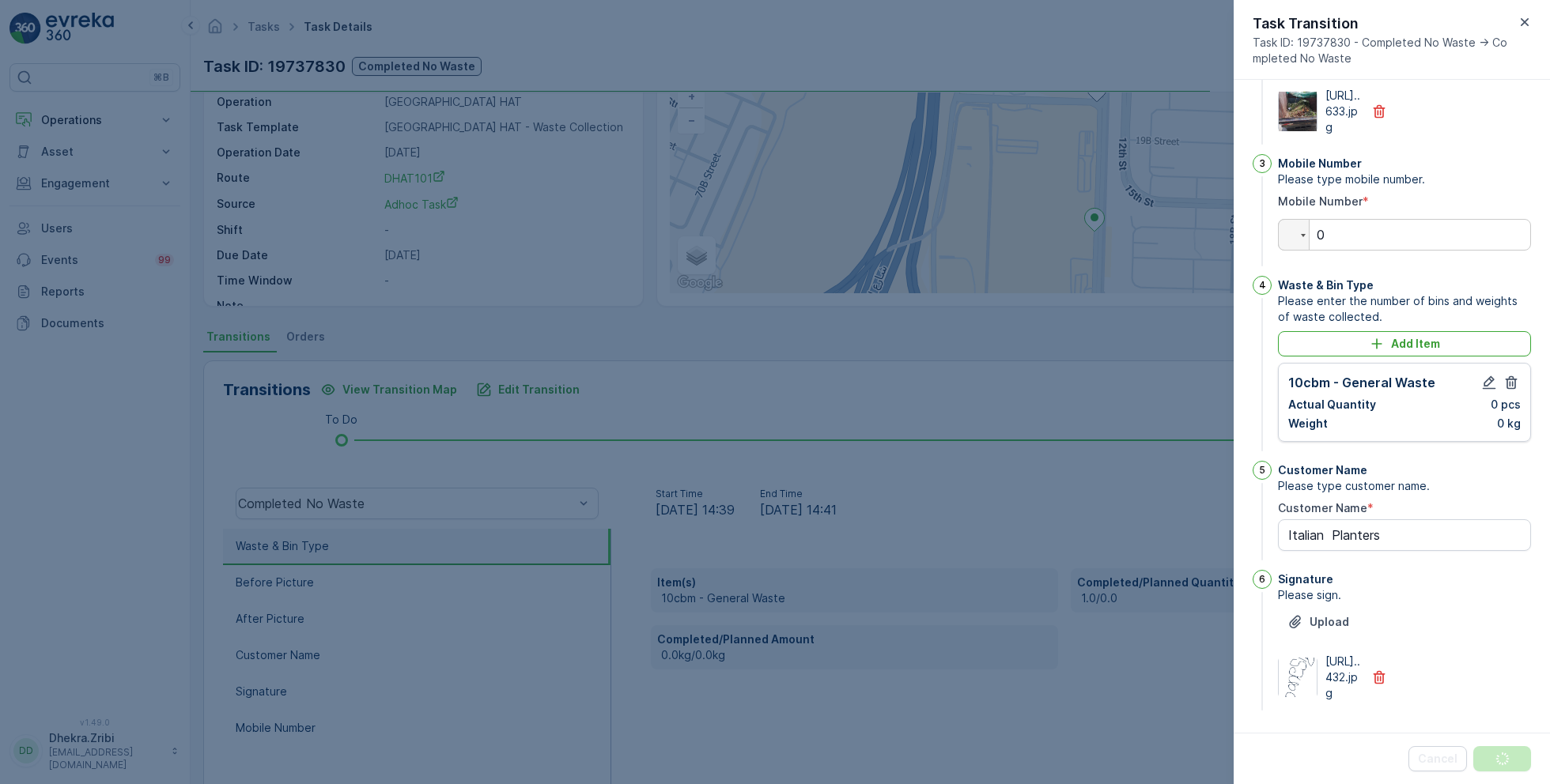
scroll to position [0, 0]
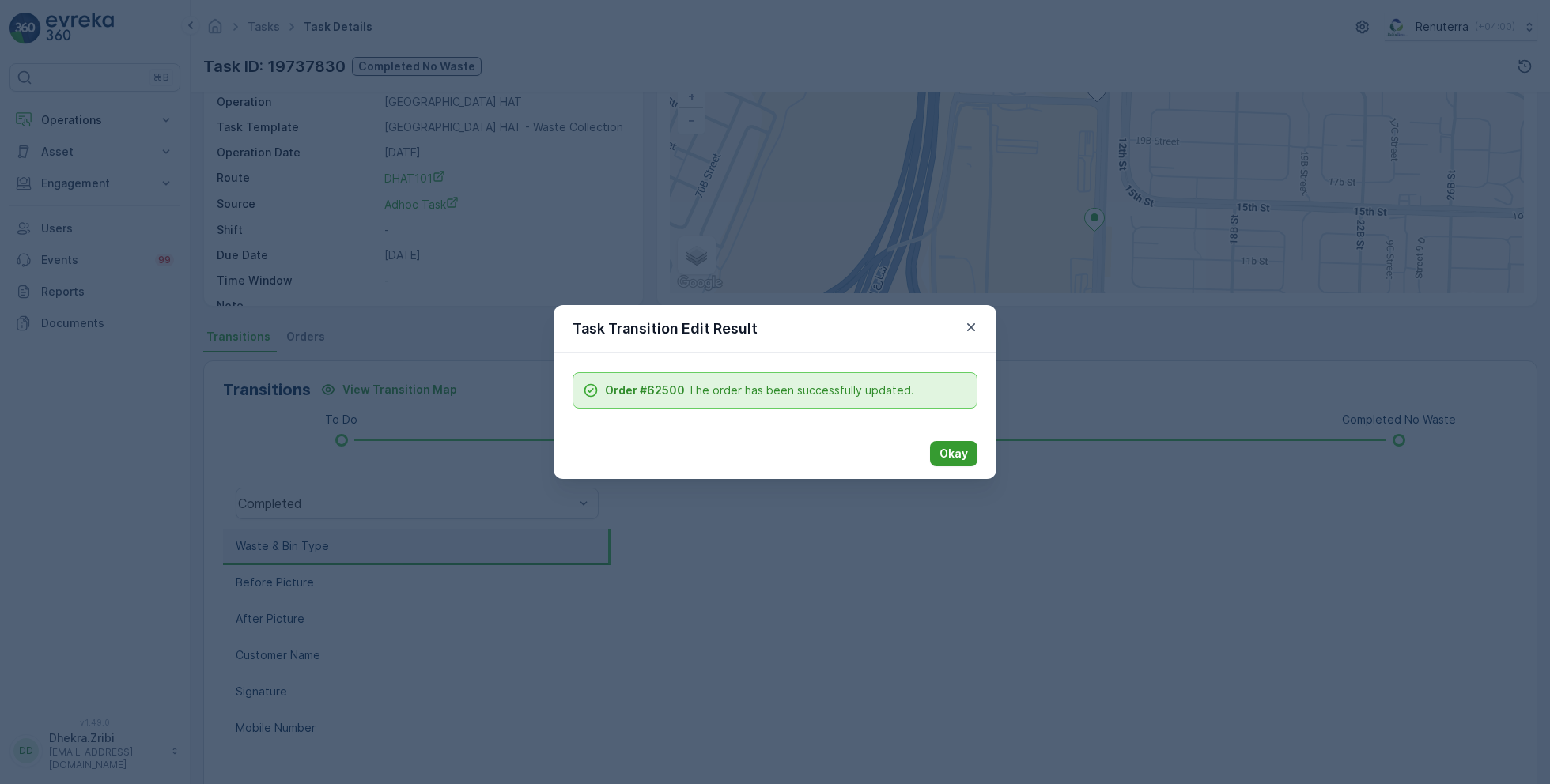
click at [961, 451] on p "Okay" at bounding box center [953, 454] width 28 height 16
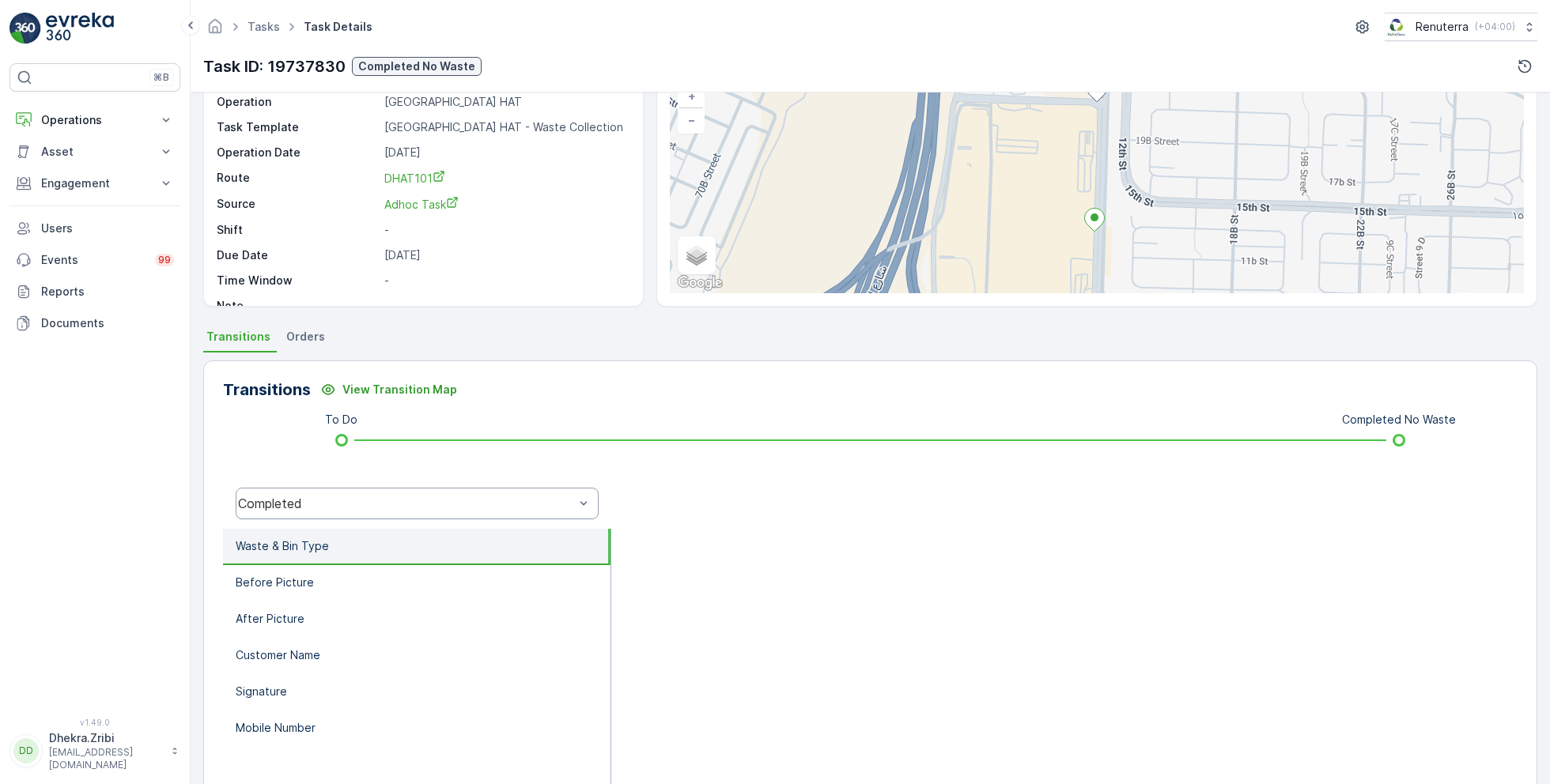
click at [402, 505] on div "Completed" at bounding box center [406, 503] width 336 height 14
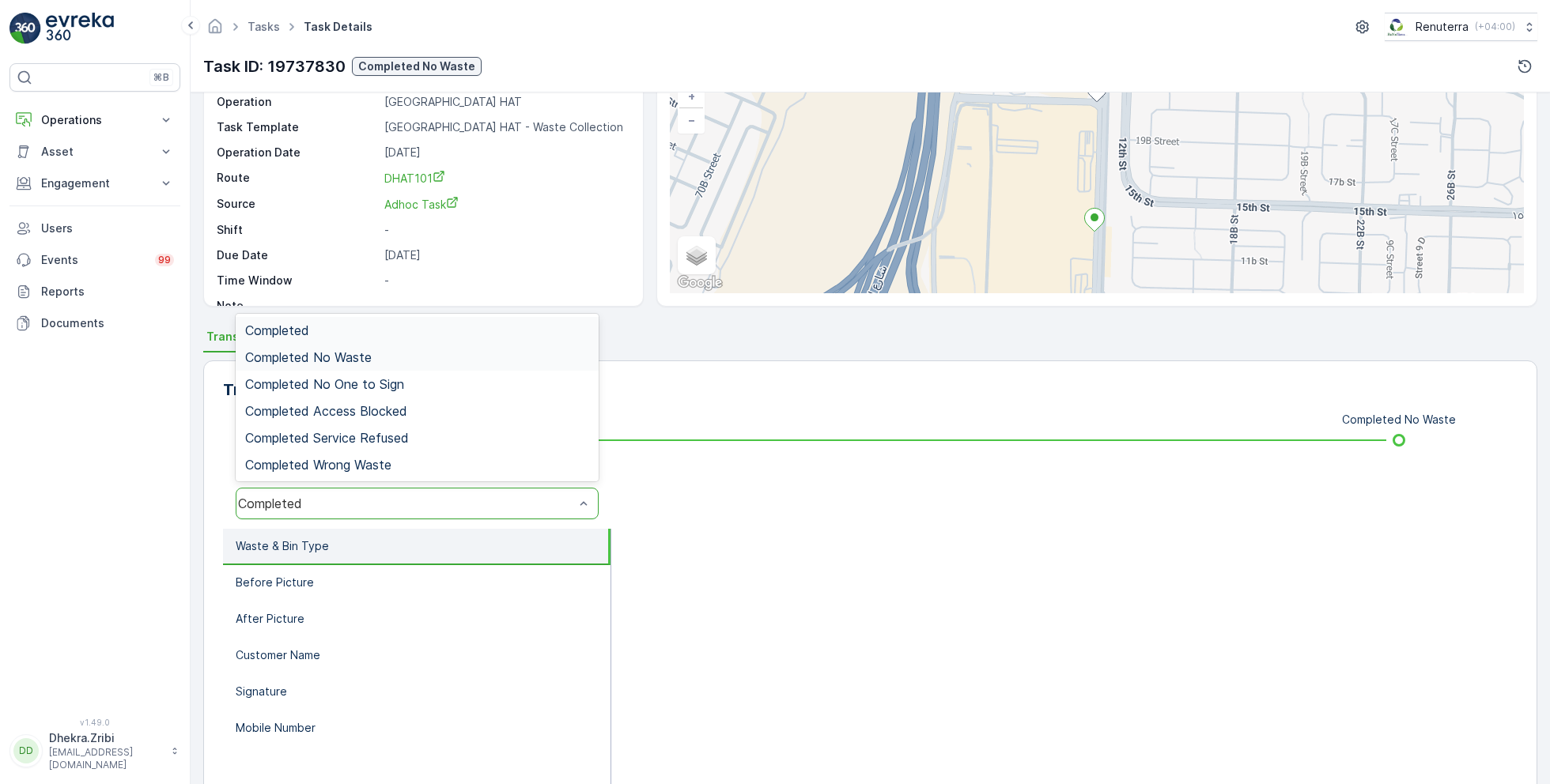
click at [369, 358] on span "Completed No Waste" at bounding box center [309, 357] width 127 height 14
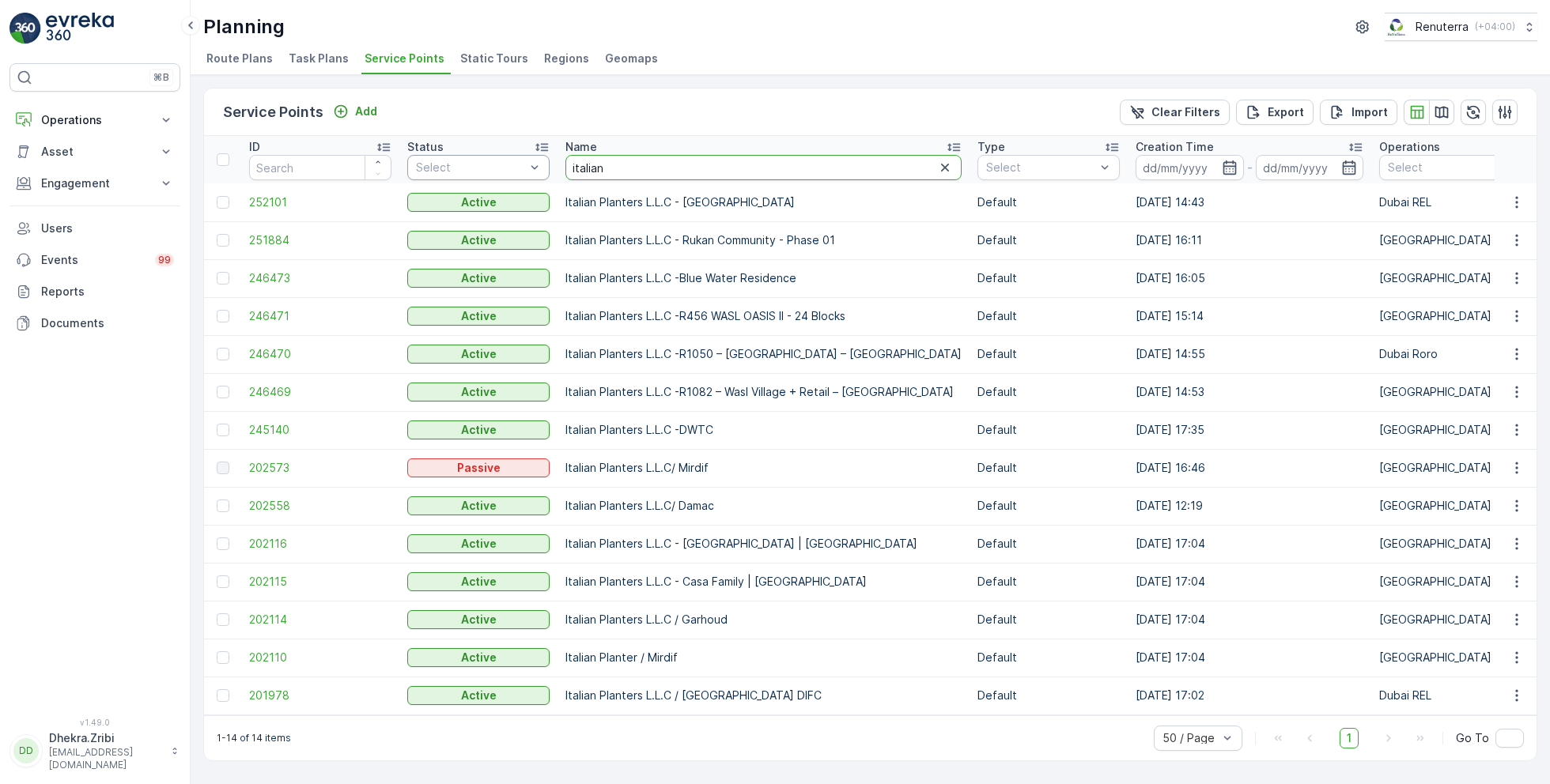
drag, startPoint x: 637, startPoint y: 168, endPoint x: 463, endPoint y: 160, distance: 174.2
type input "al hur"
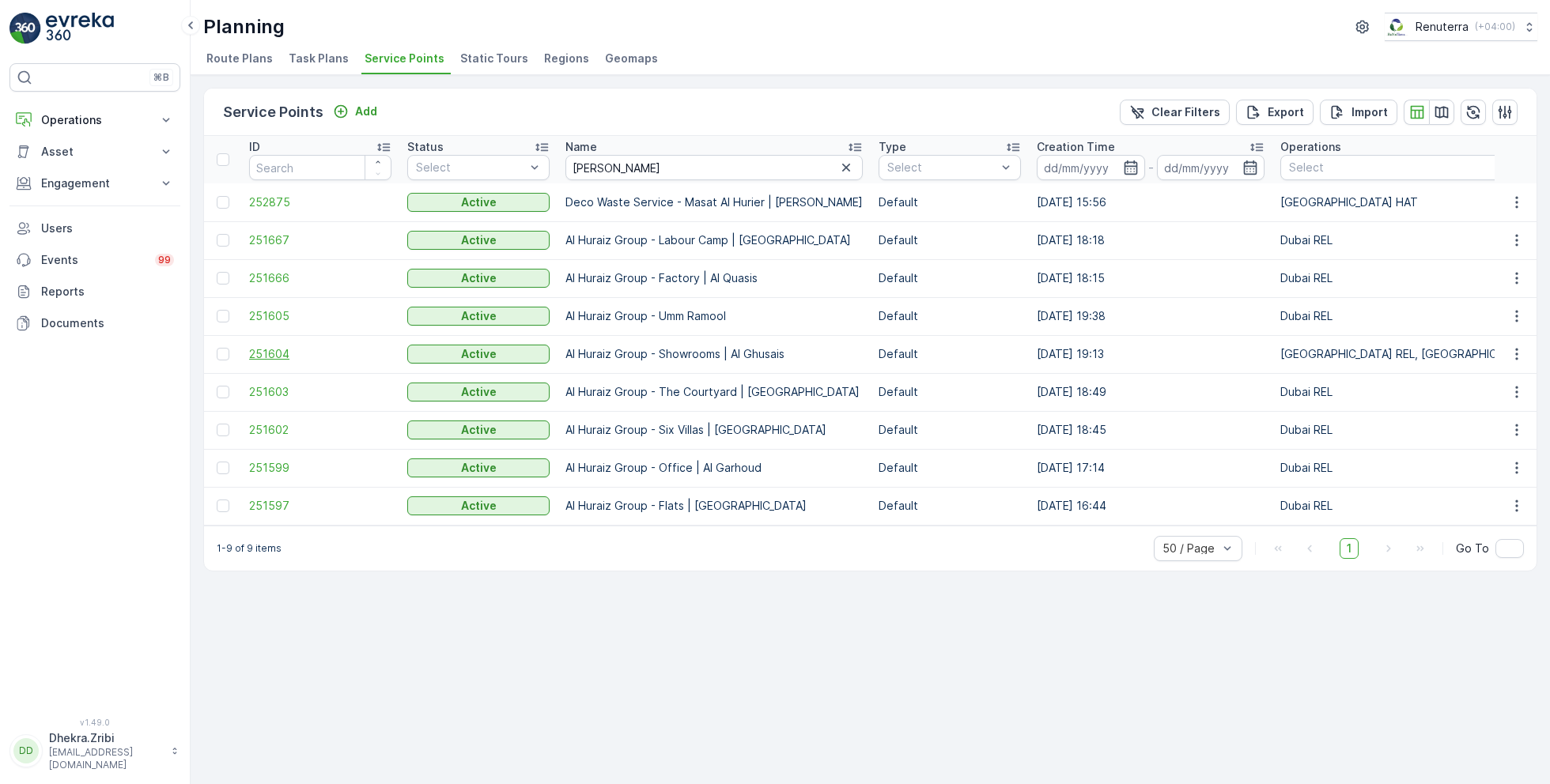
click at [283, 351] on span "251604" at bounding box center [320, 354] width 142 height 16
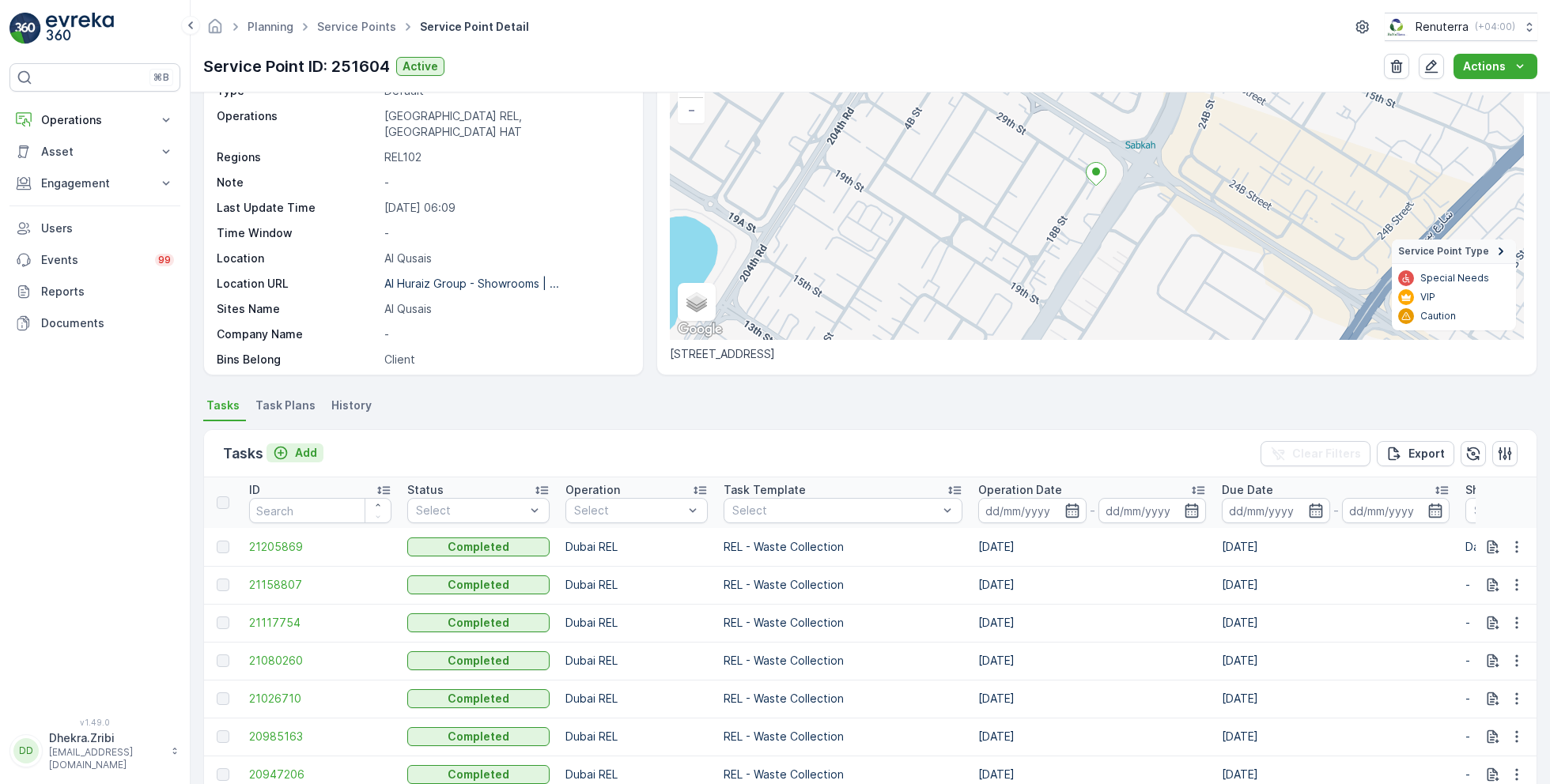
click at [297, 455] on p "Add" at bounding box center [306, 453] width 22 height 16
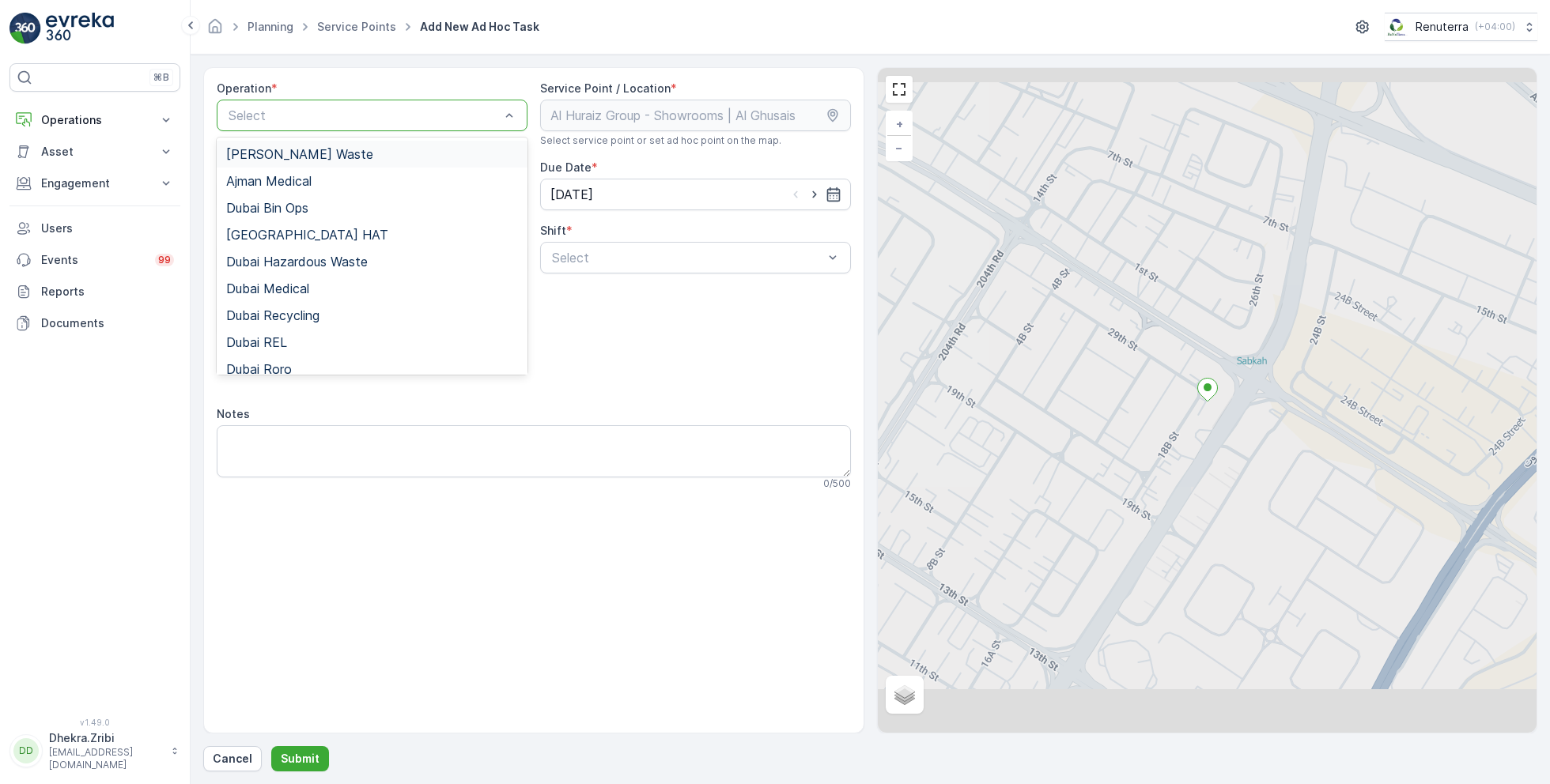
click at [405, 118] on div at bounding box center [364, 115] width 275 height 14
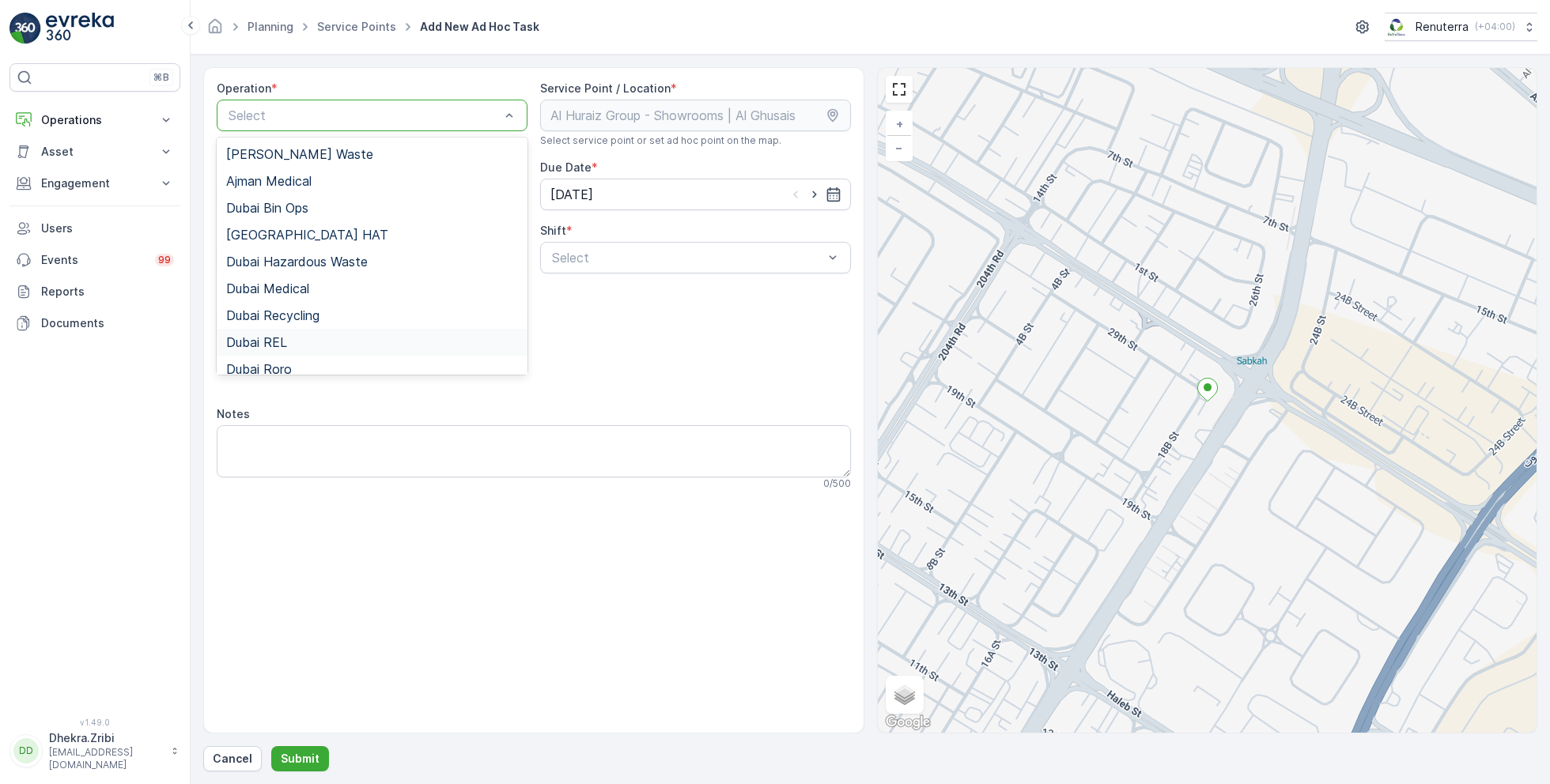
click at [298, 335] on div "Dubai REL" at bounding box center [372, 342] width 292 height 14
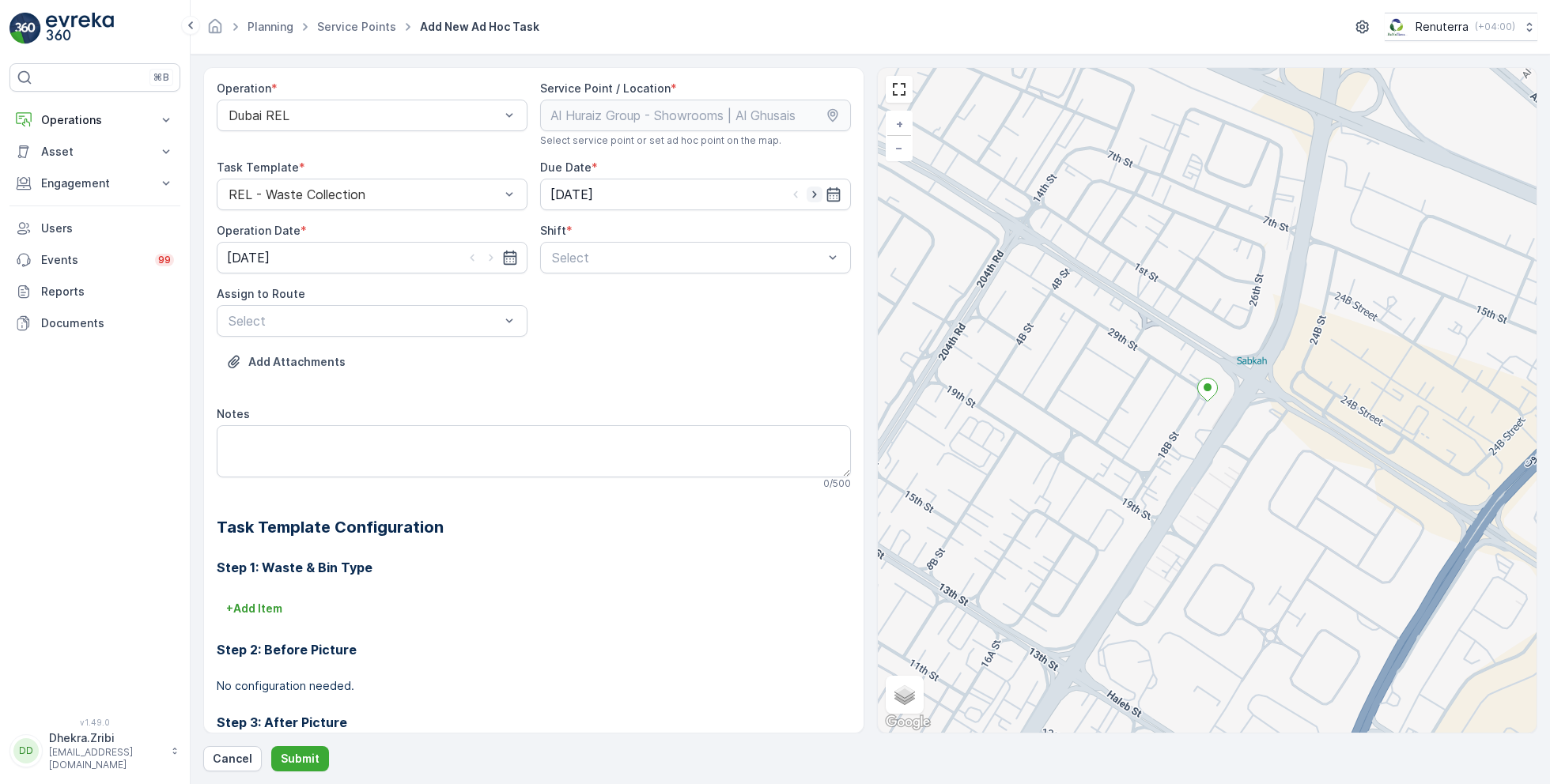
click at [812, 190] on icon "button" at bounding box center [814, 194] width 16 height 16
type input "27.08.2025"
click at [489, 259] on icon "button" at bounding box center [491, 259] width 4 height 7
type input "27.08.2025"
click at [664, 259] on div at bounding box center [688, 258] width 275 height 14
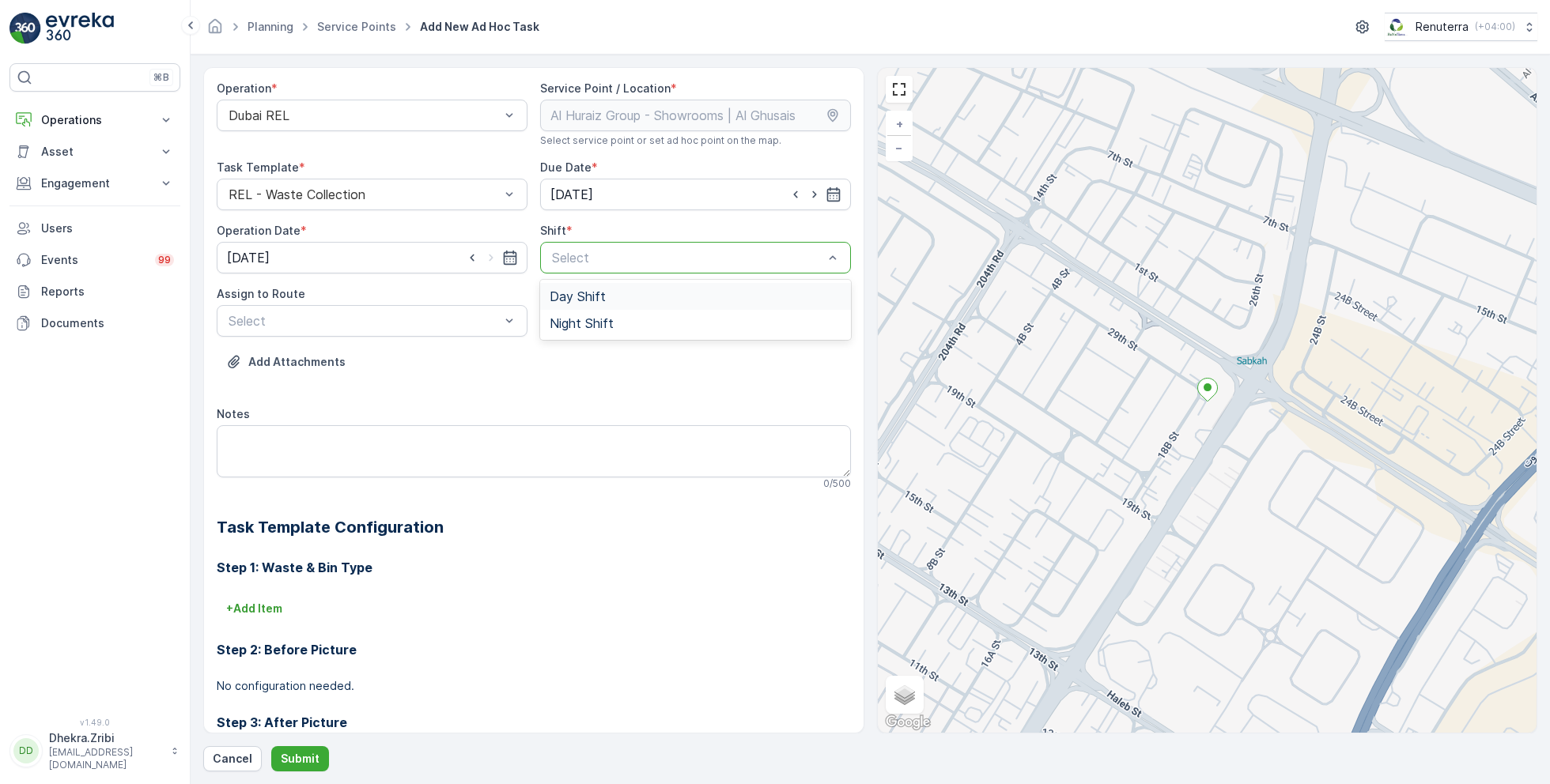
click at [594, 297] on span "Day Shift" at bounding box center [578, 296] width 56 height 14
click at [432, 299] on div "Assign to Route" at bounding box center [372, 294] width 311 height 16
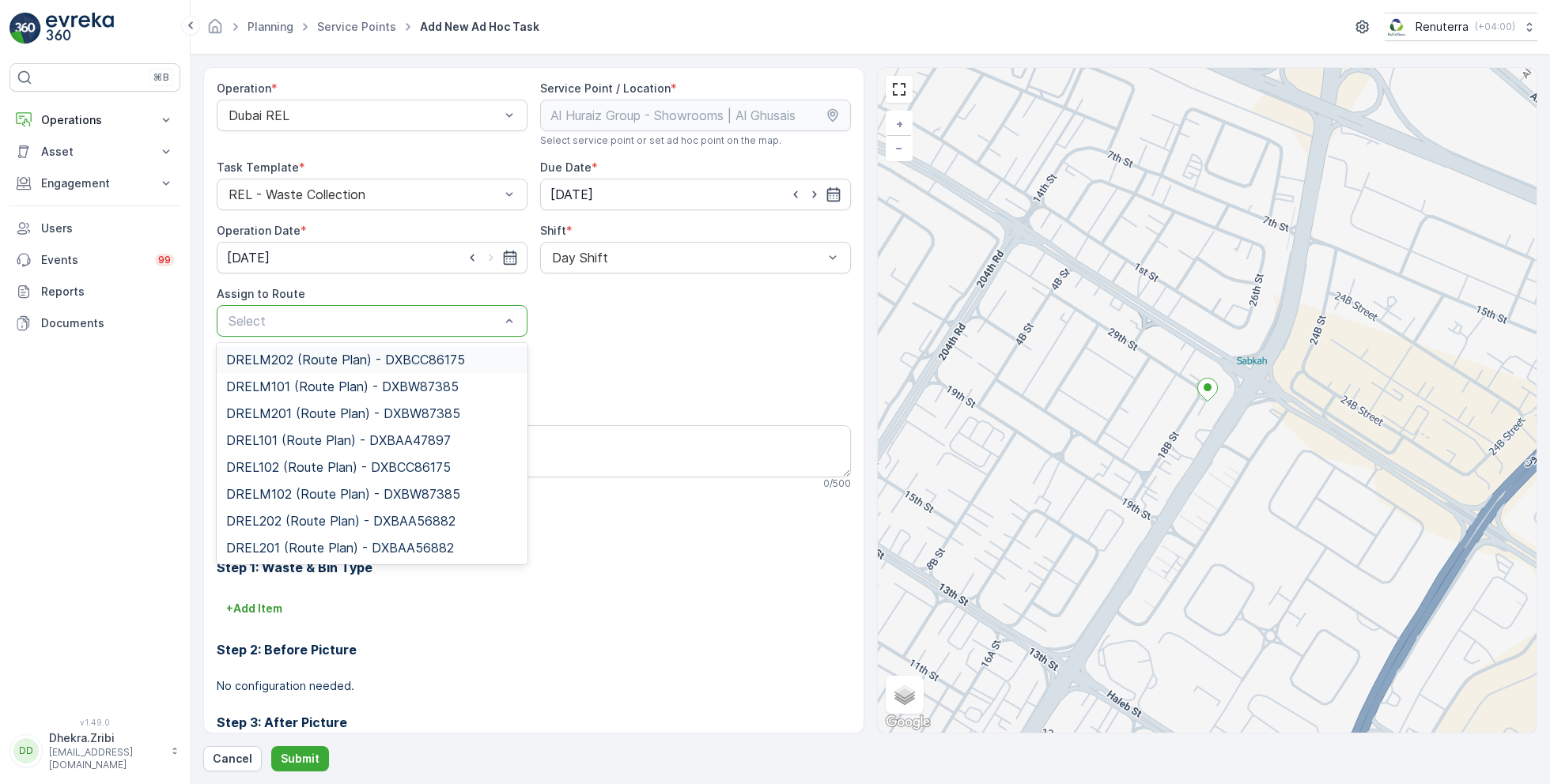
click at [406, 326] on div at bounding box center [364, 320] width 275 height 14
click at [292, 462] on span "DREL102 (Route Plan) - DXBCC86175" at bounding box center [338, 467] width 225 height 14
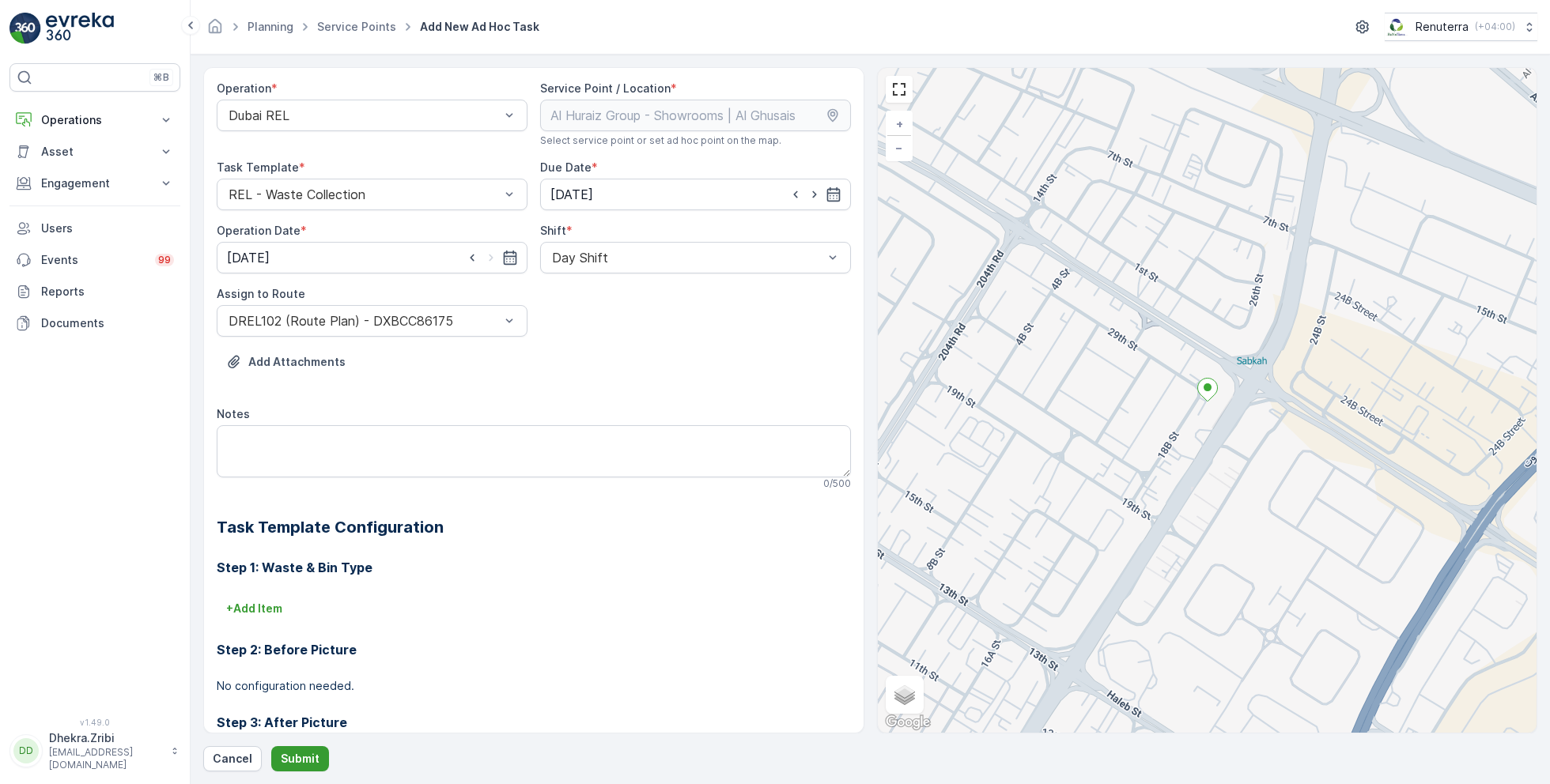
click at [306, 757] on p "Submit" at bounding box center [301, 759] width 39 height 16
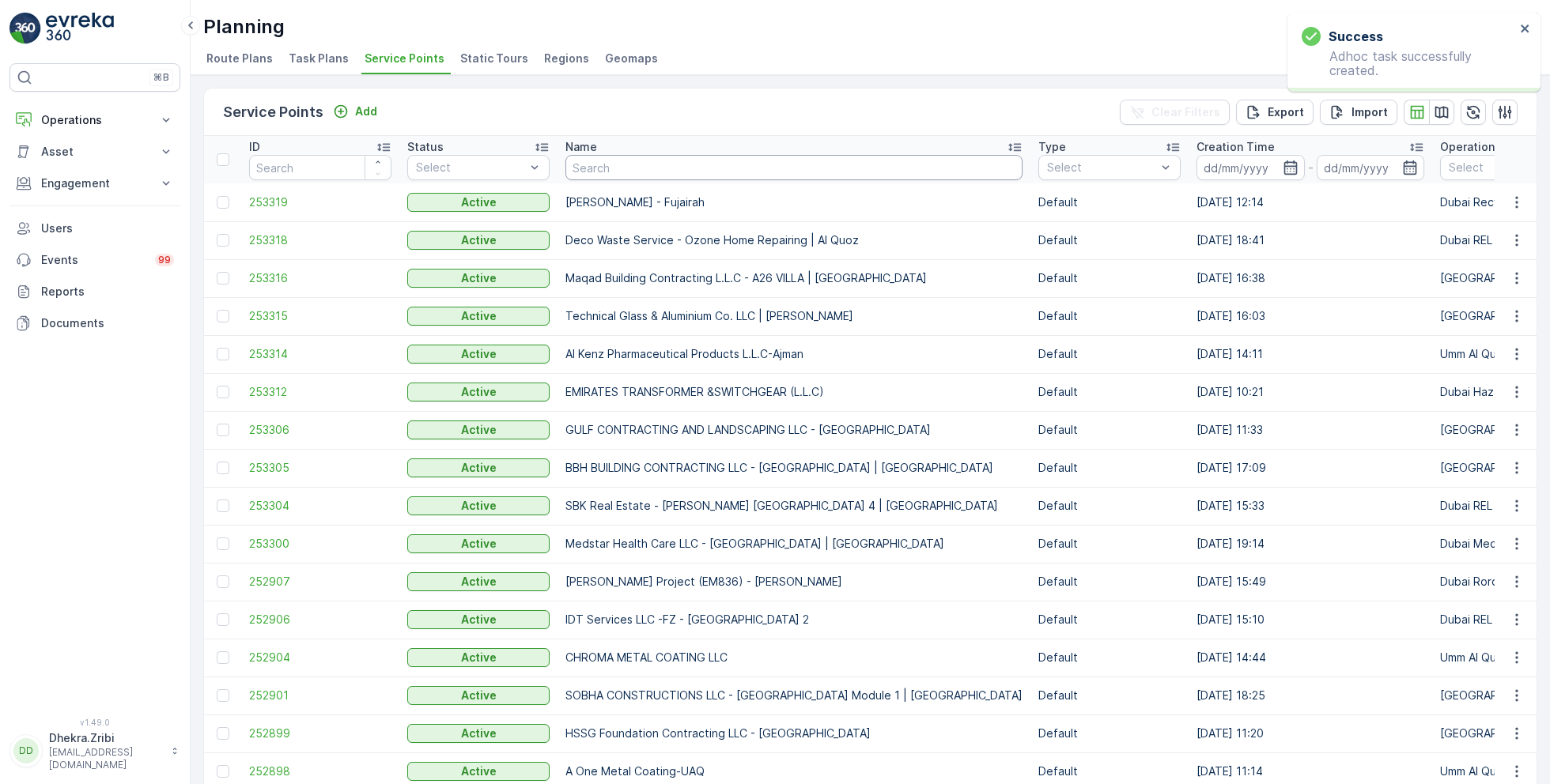
click at [709, 171] on input "text" at bounding box center [795, 167] width 458 height 25
type input "italian"
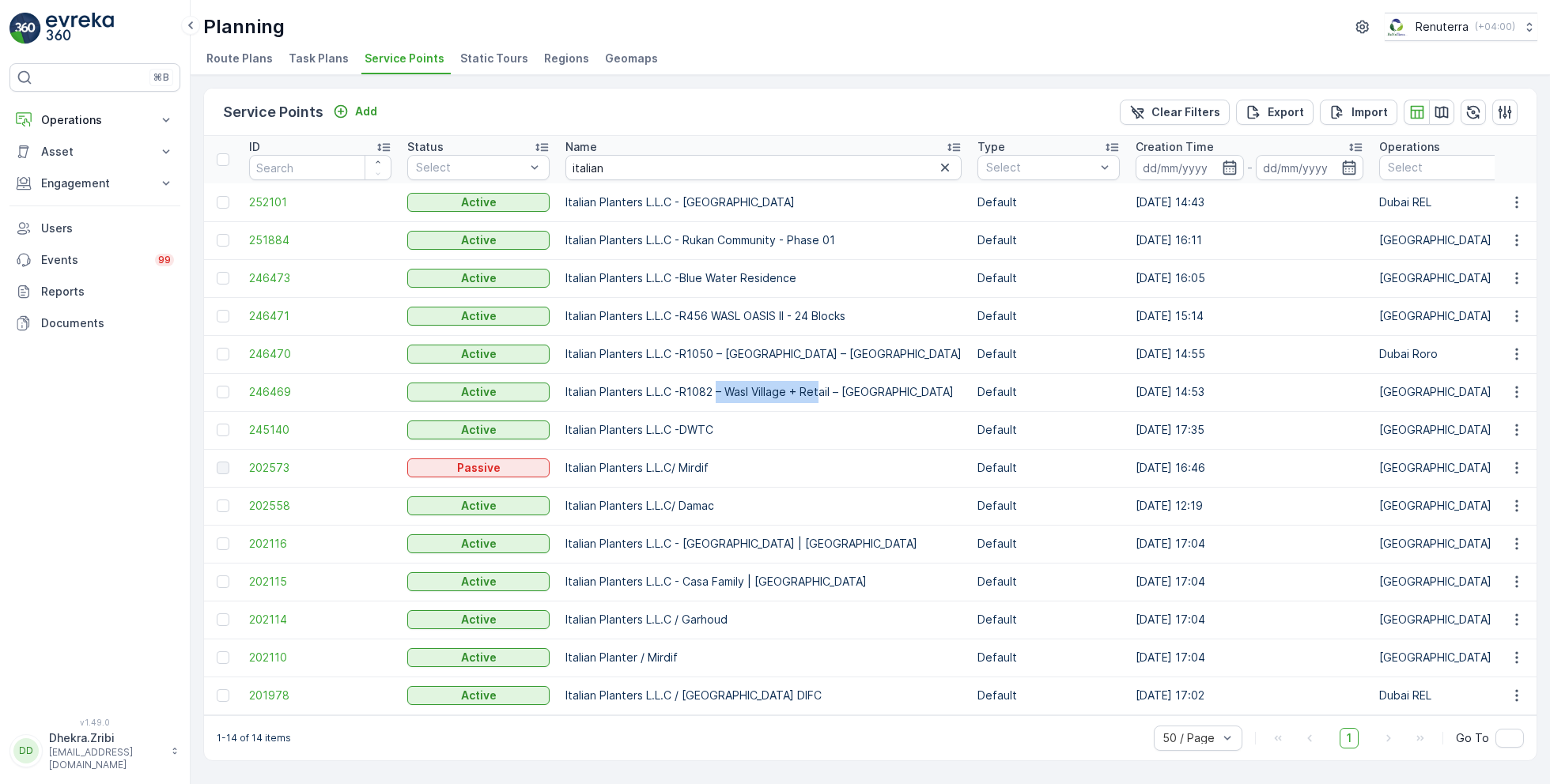
drag, startPoint x: 717, startPoint y: 388, endPoint x: 818, endPoint y: 387, distance: 101.0
click at [818, 387] on td "Italian Planters L.L.C -R1082 – Wasl Village + Retail – Al Qusais" at bounding box center [763, 392] width 412 height 38
click at [270, 385] on span "246469" at bounding box center [320, 392] width 142 height 16
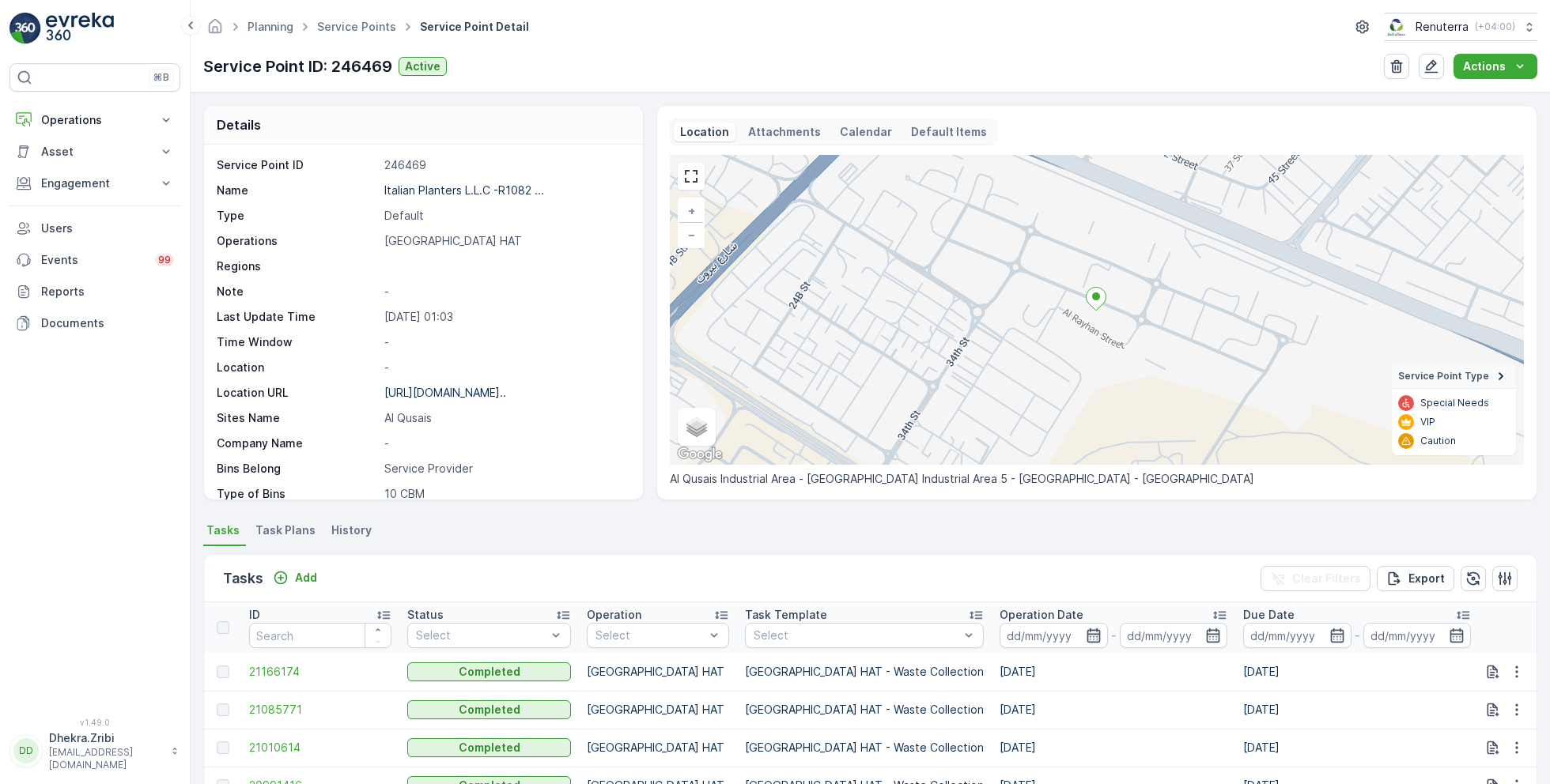
click at [1086, 632] on icon "button" at bounding box center [1093, 636] width 16 height 16
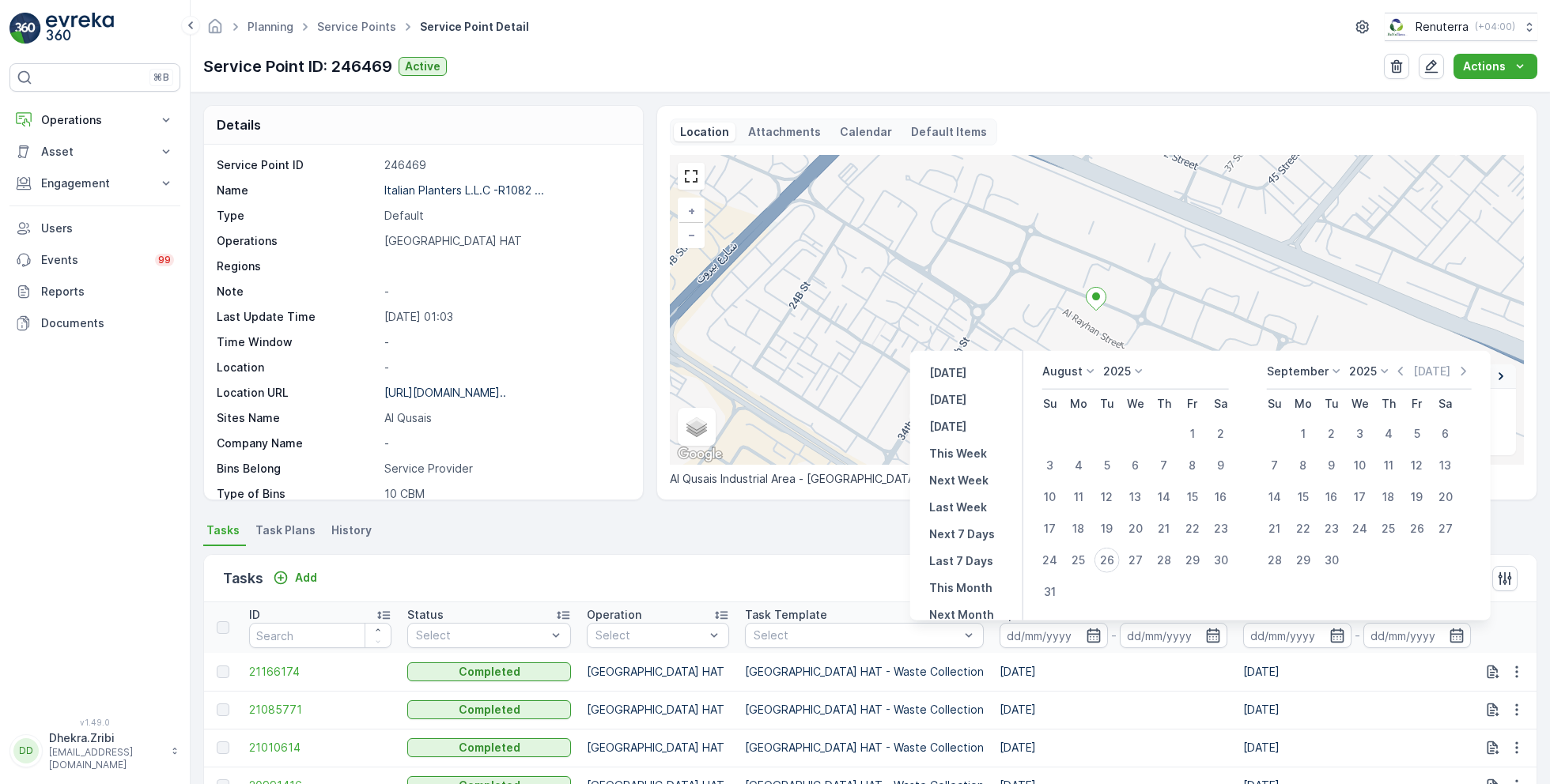
click at [1058, 374] on p "August" at bounding box center [1063, 371] width 40 height 16
click at [1069, 507] on span "June" at bounding box center [1065, 504] width 26 height 16
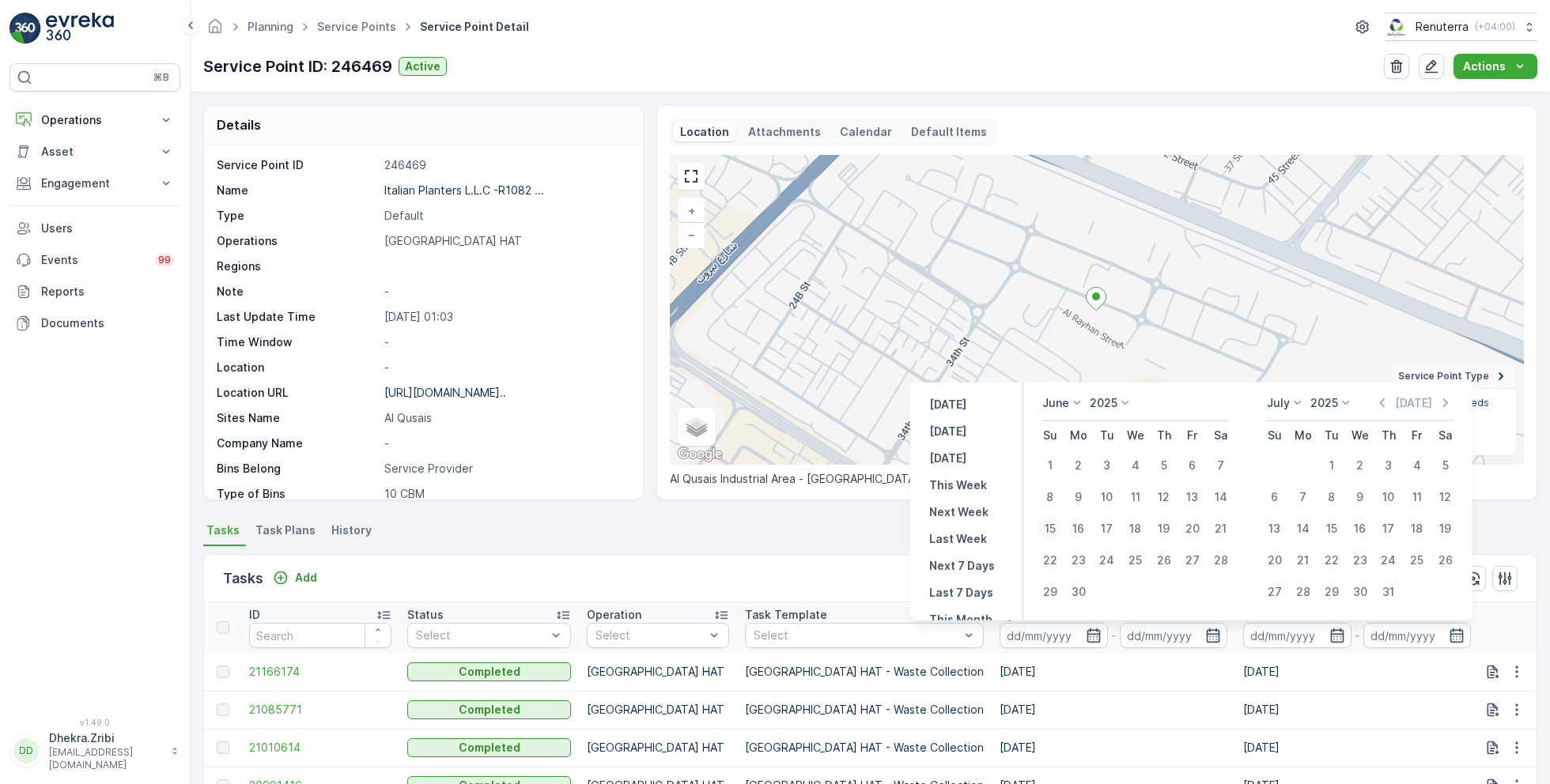
click at [1054, 530] on div "15" at bounding box center [1050, 528] width 25 height 25
type input "15.06.2025"
click at [1054, 530] on div "15" at bounding box center [1050, 528] width 25 height 25
type input "15.06.2025"
click at [816, 537] on ul "Tasks Task Plans History" at bounding box center [870, 533] width 1334 height 27
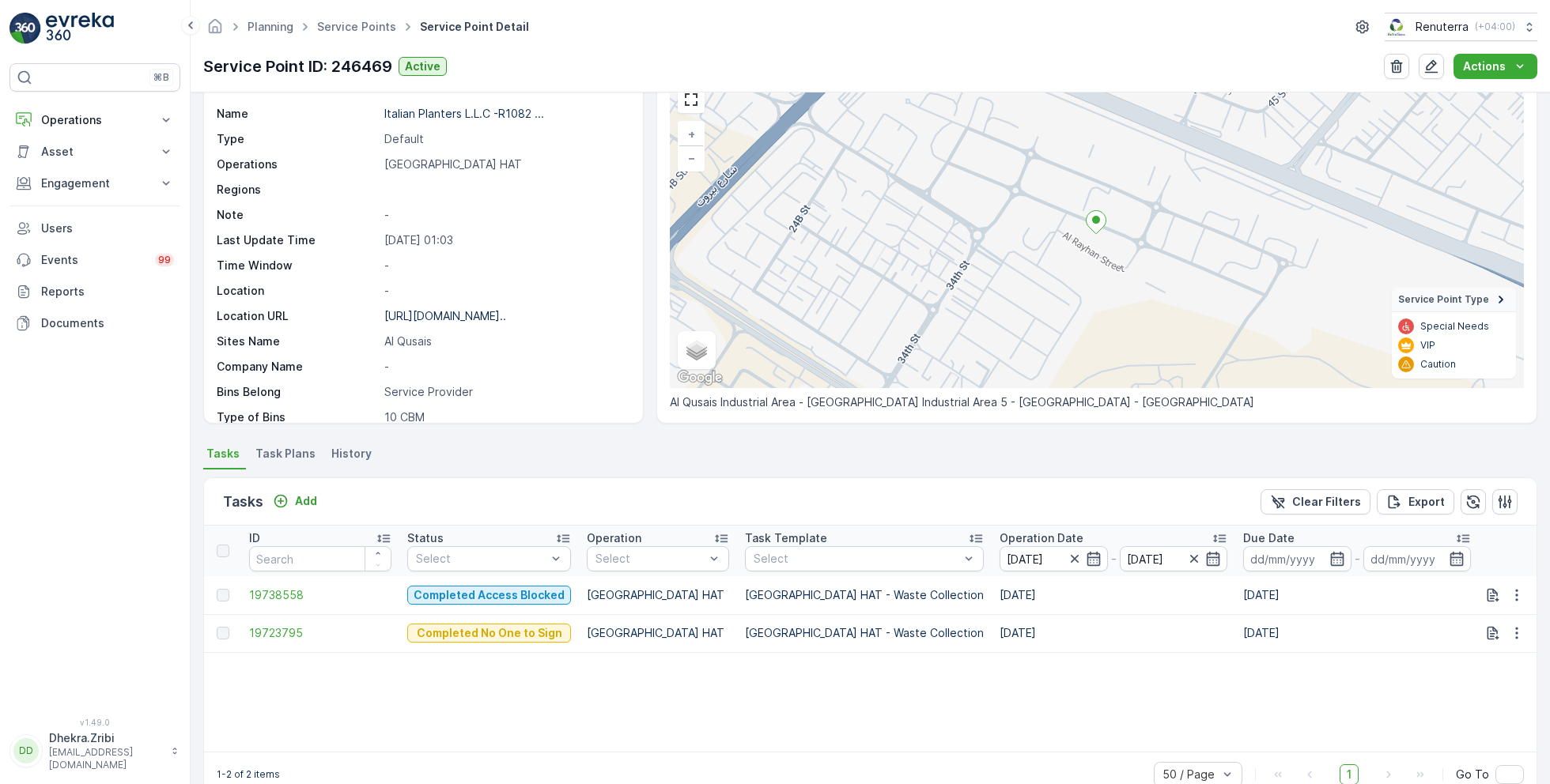
scroll to position [109, 0]
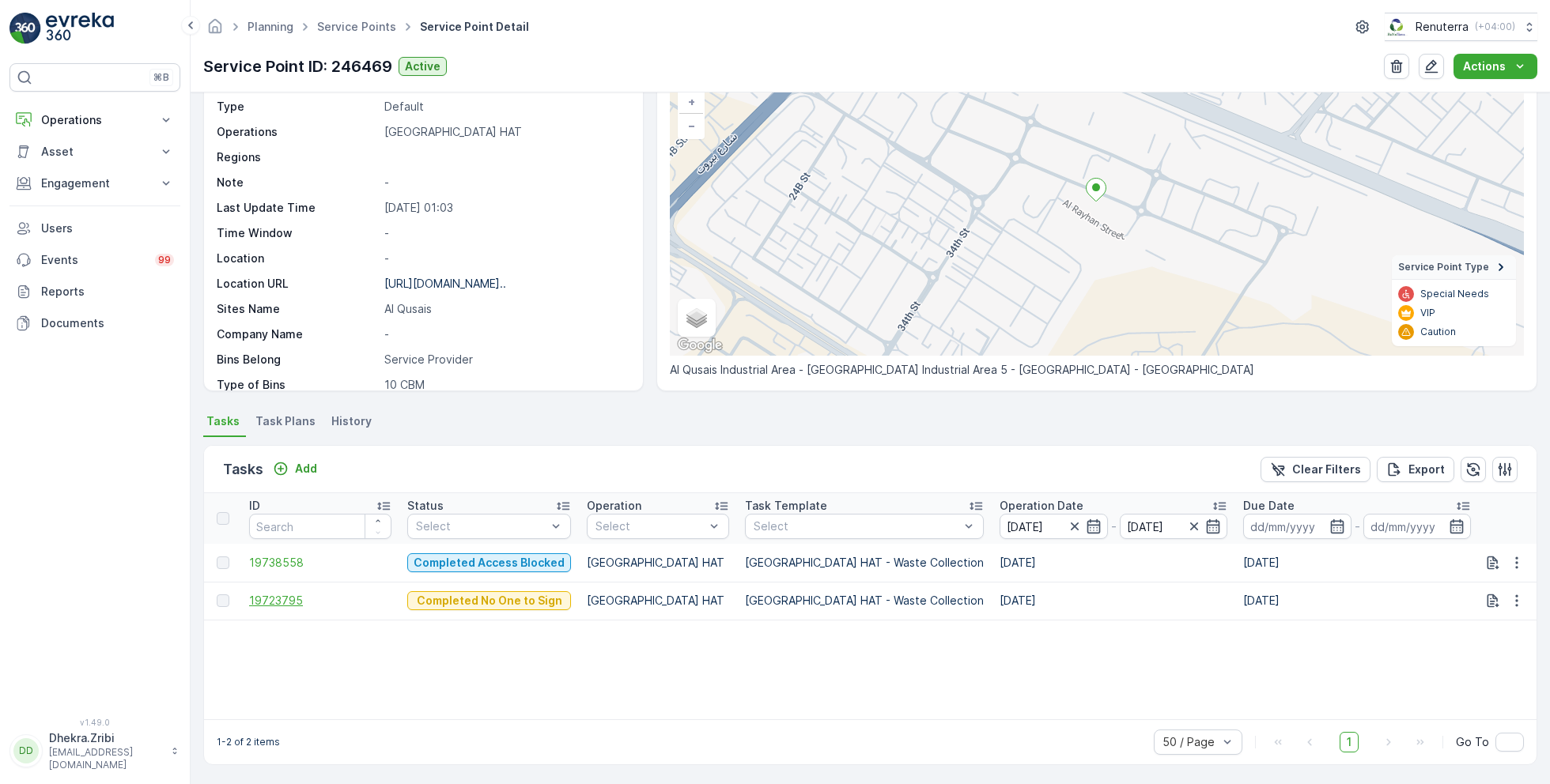
click at [278, 596] on span "19723795" at bounding box center [320, 600] width 142 height 16
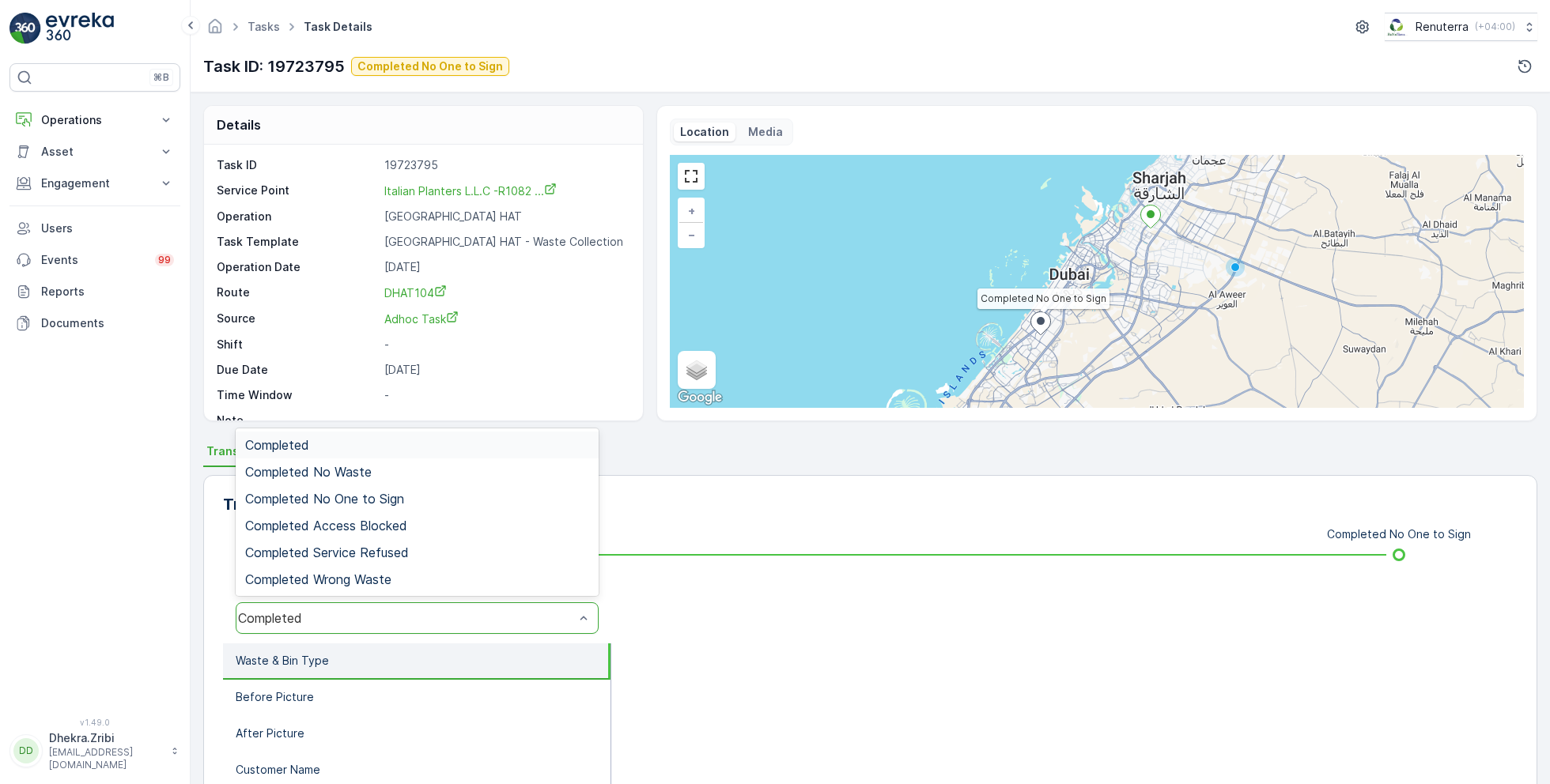
click at [390, 612] on div "Completed" at bounding box center [406, 618] width 336 height 14
click at [390, 502] on span "Completed No One to Sign" at bounding box center [325, 498] width 159 height 14
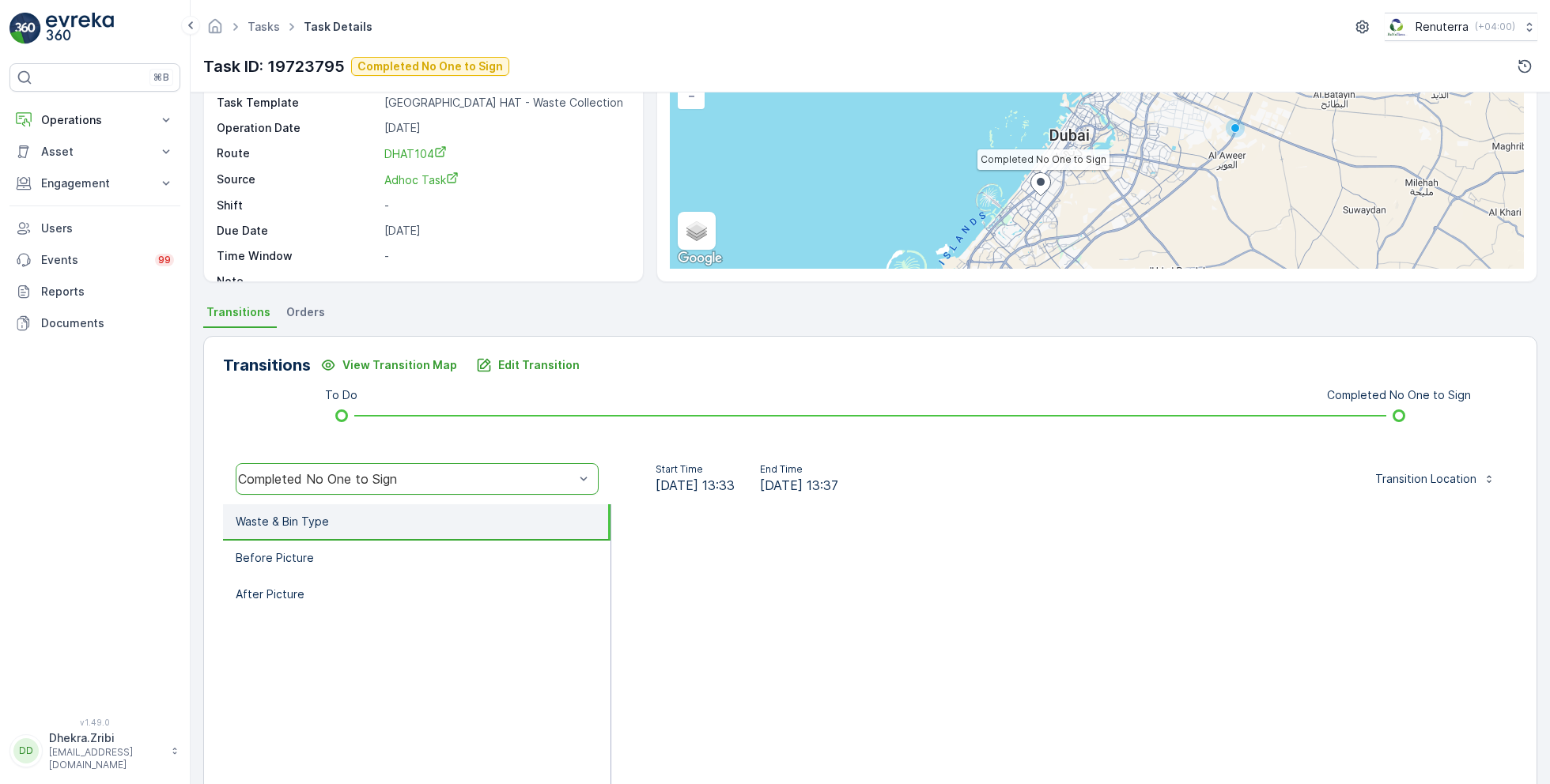
scroll to position [211, 0]
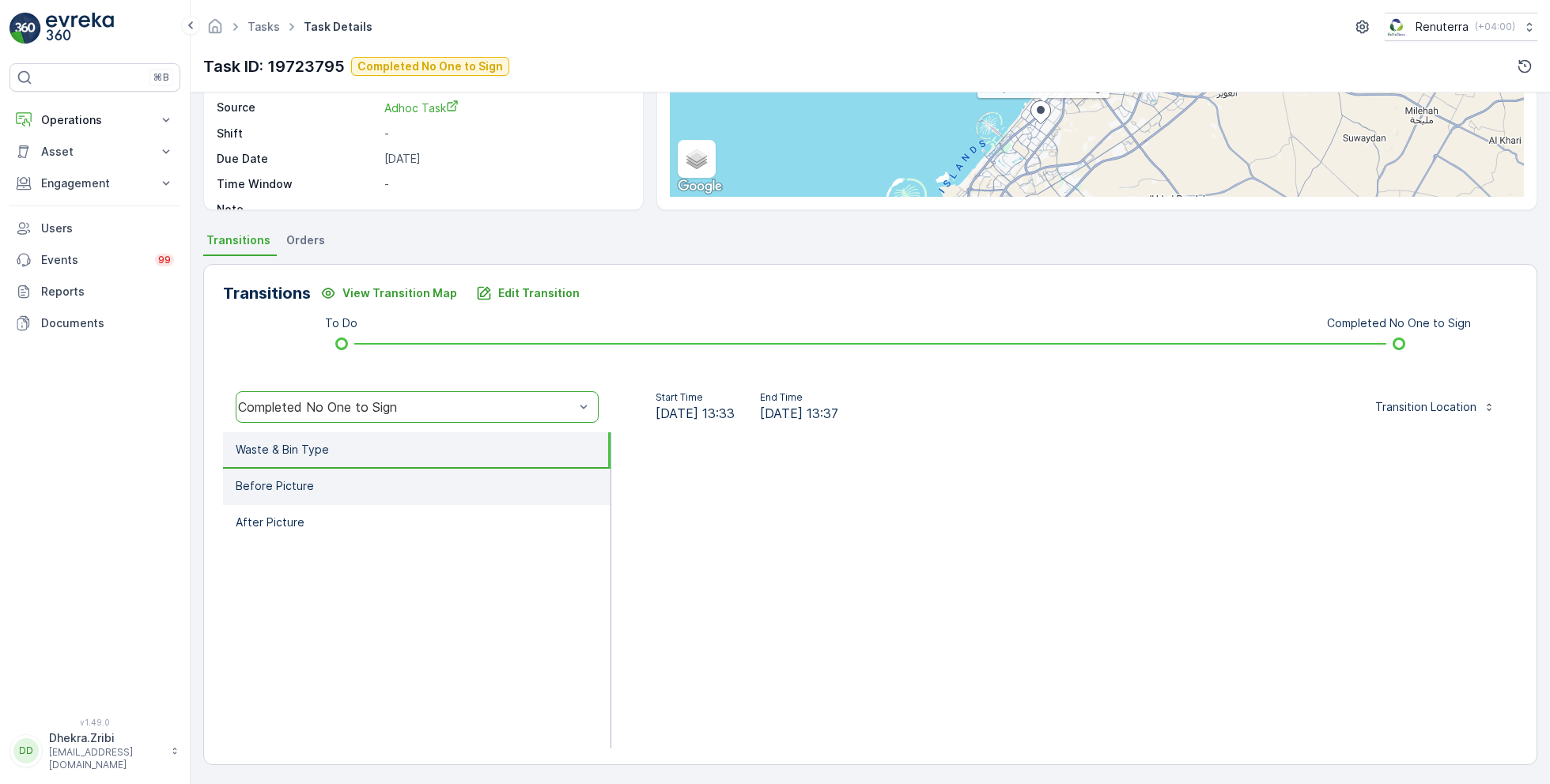
click at [378, 490] on li "Before Picture" at bounding box center [416, 486] width 388 height 36
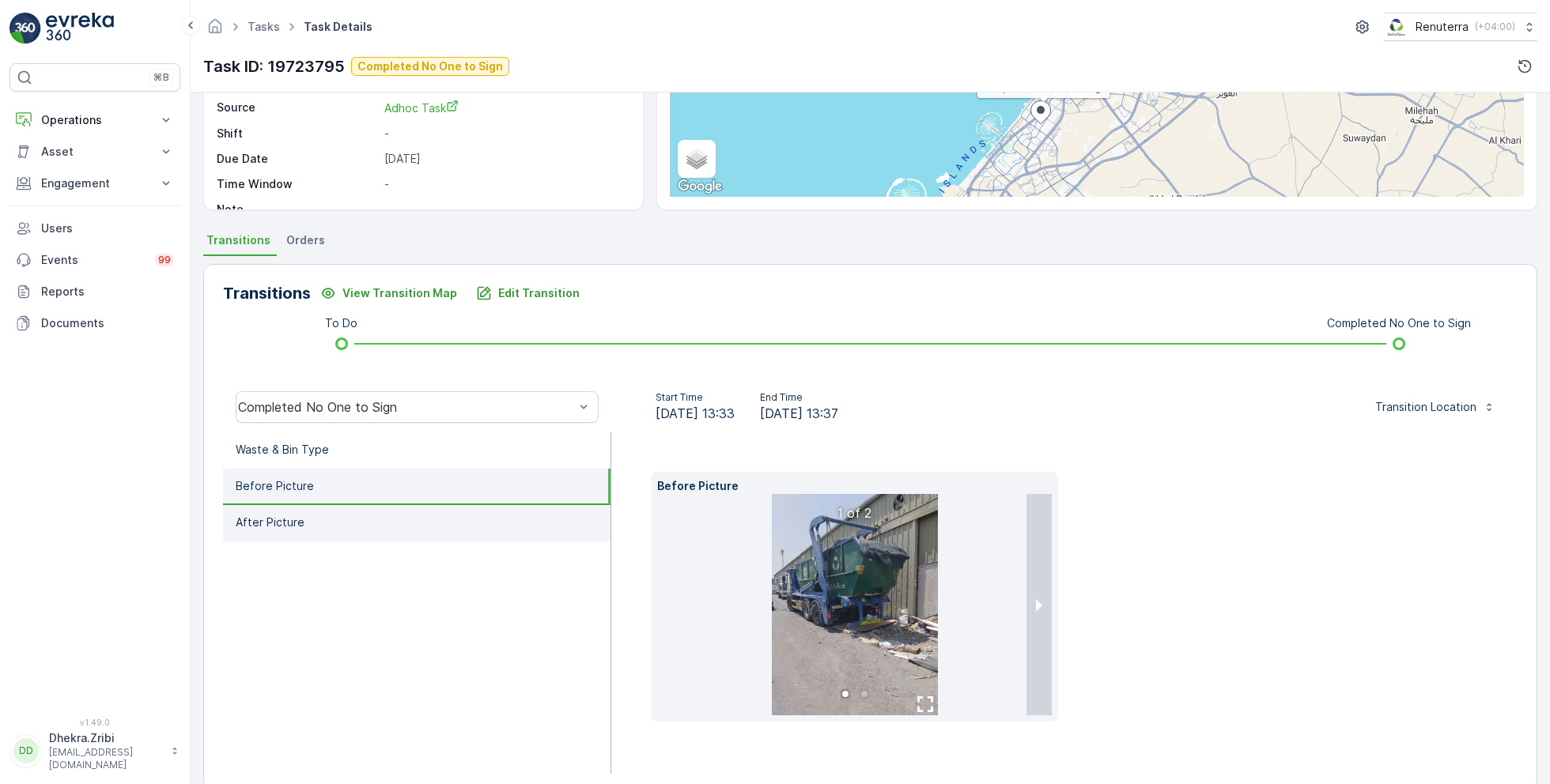
click at [373, 515] on li "After Picture" at bounding box center [416, 523] width 388 height 36
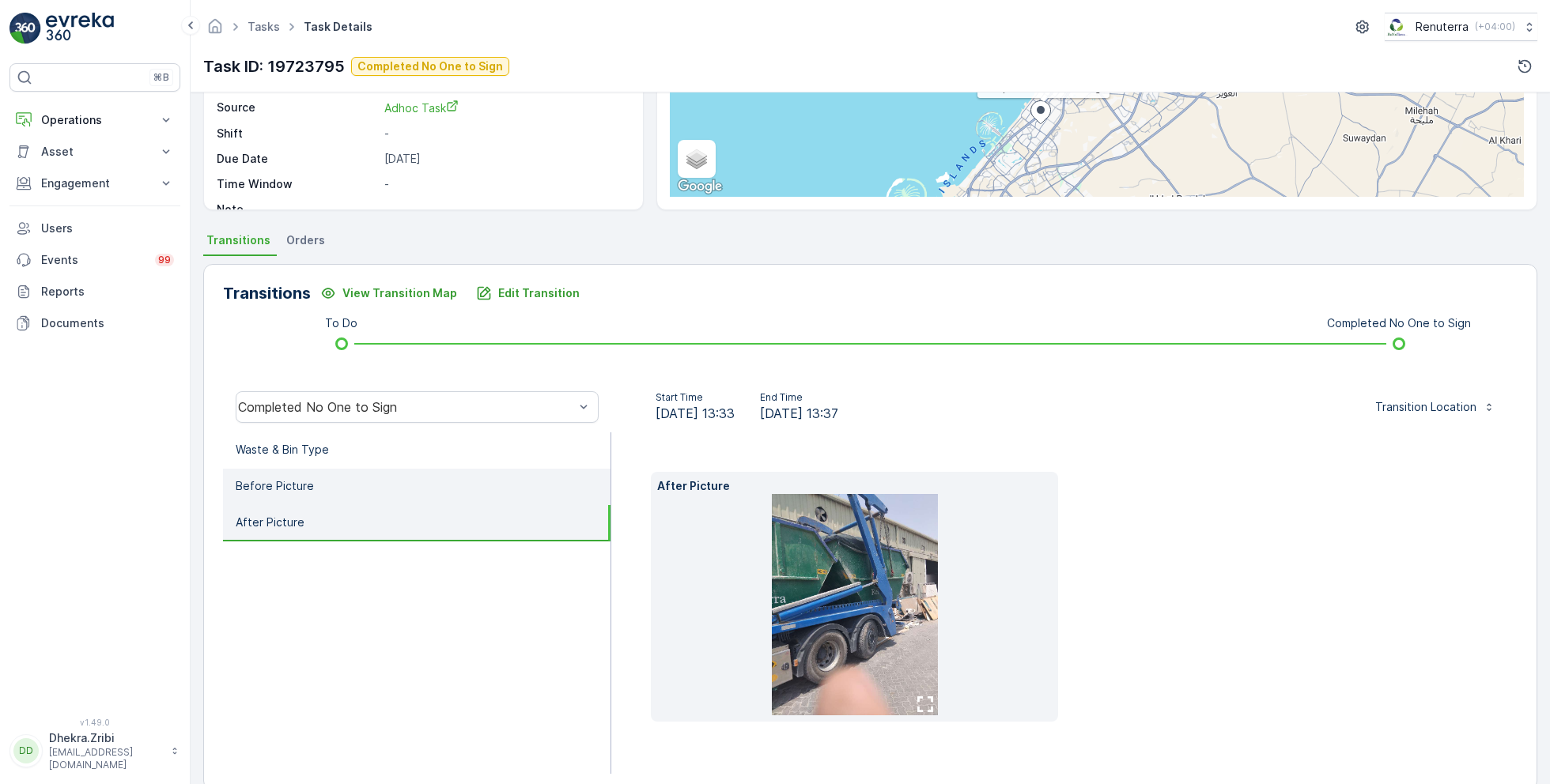
click at [359, 493] on li "Before Picture" at bounding box center [416, 486] width 388 height 36
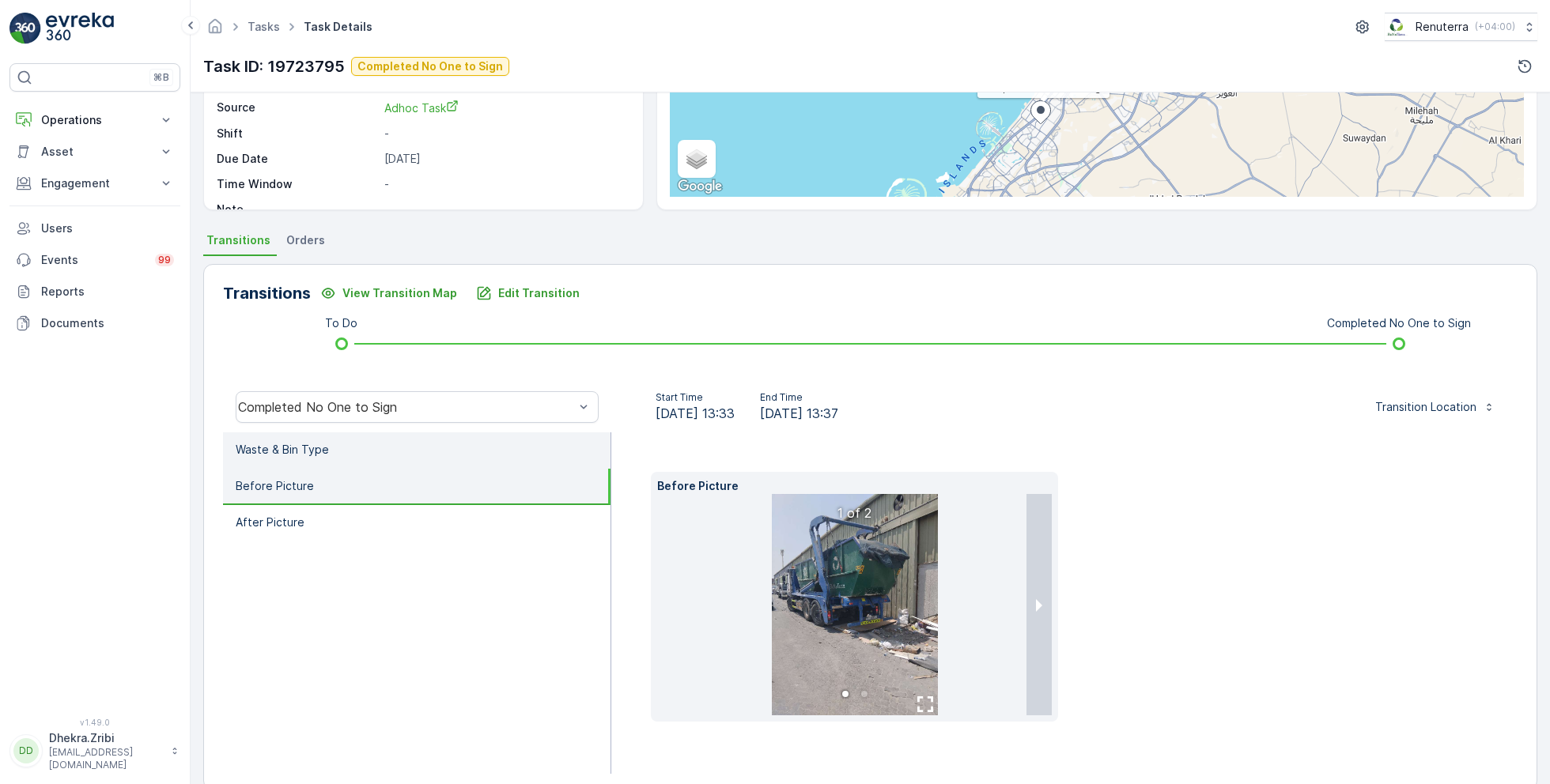
click at [357, 454] on li "Waste & Bin Type" at bounding box center [416, 450] width 388 height 36
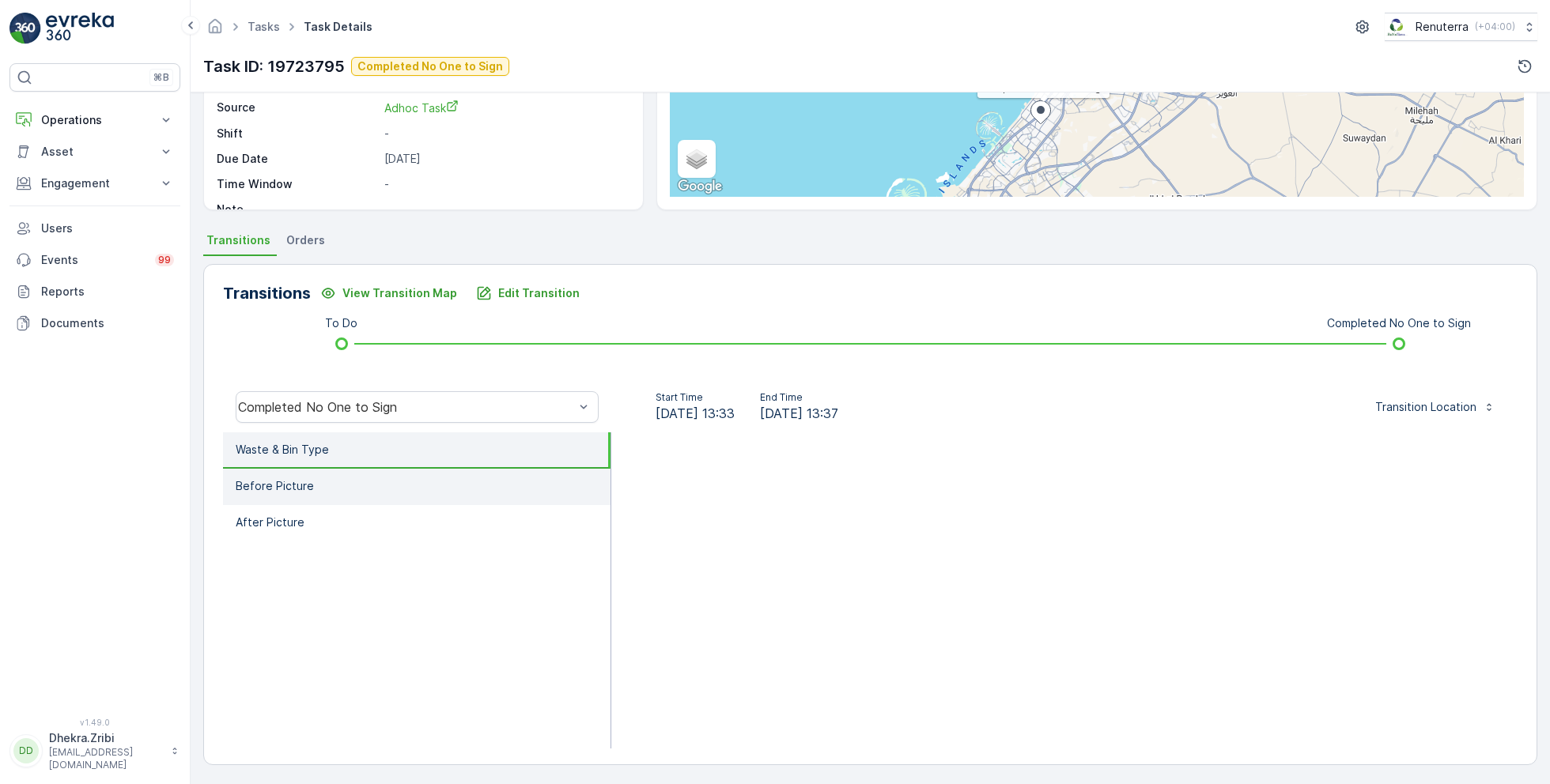
click at [326, 480] on li "Before Picture" at bounding box center [416, 486] width 388 height 36
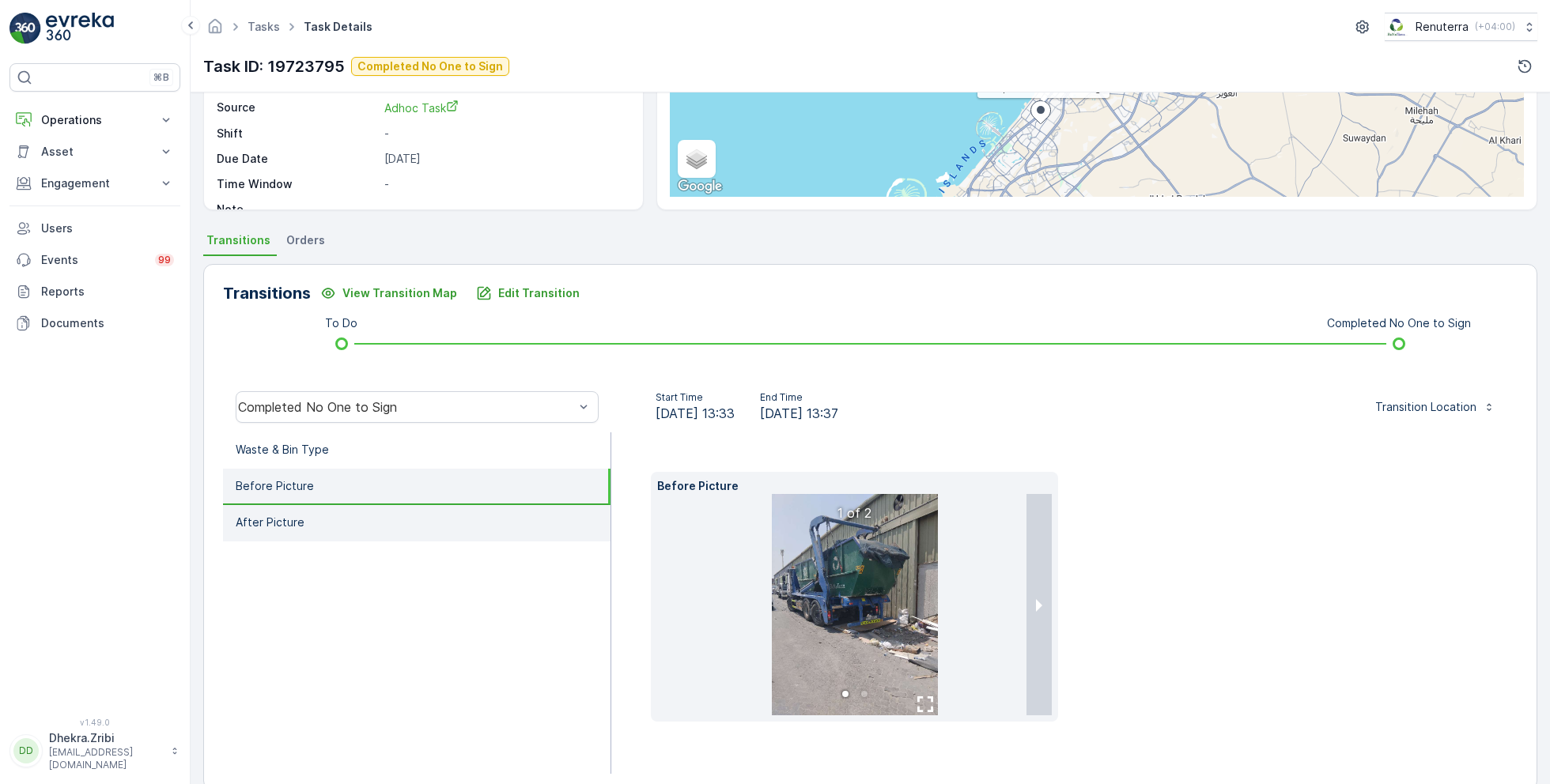
click at [328, 528] on li "After Picture" at bounding box center [416, 523] width 388 height 36
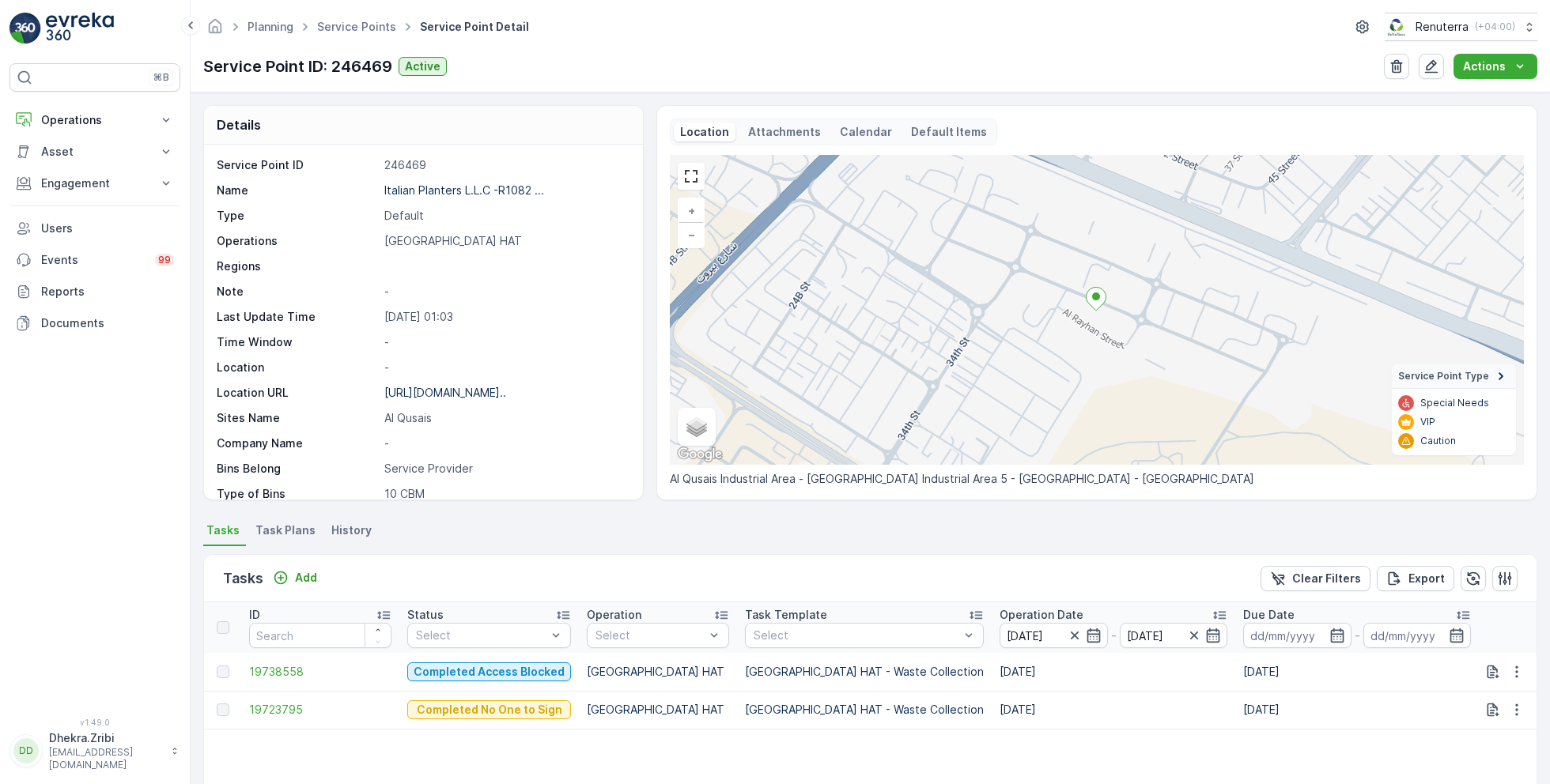
scroll to position [109, 0]
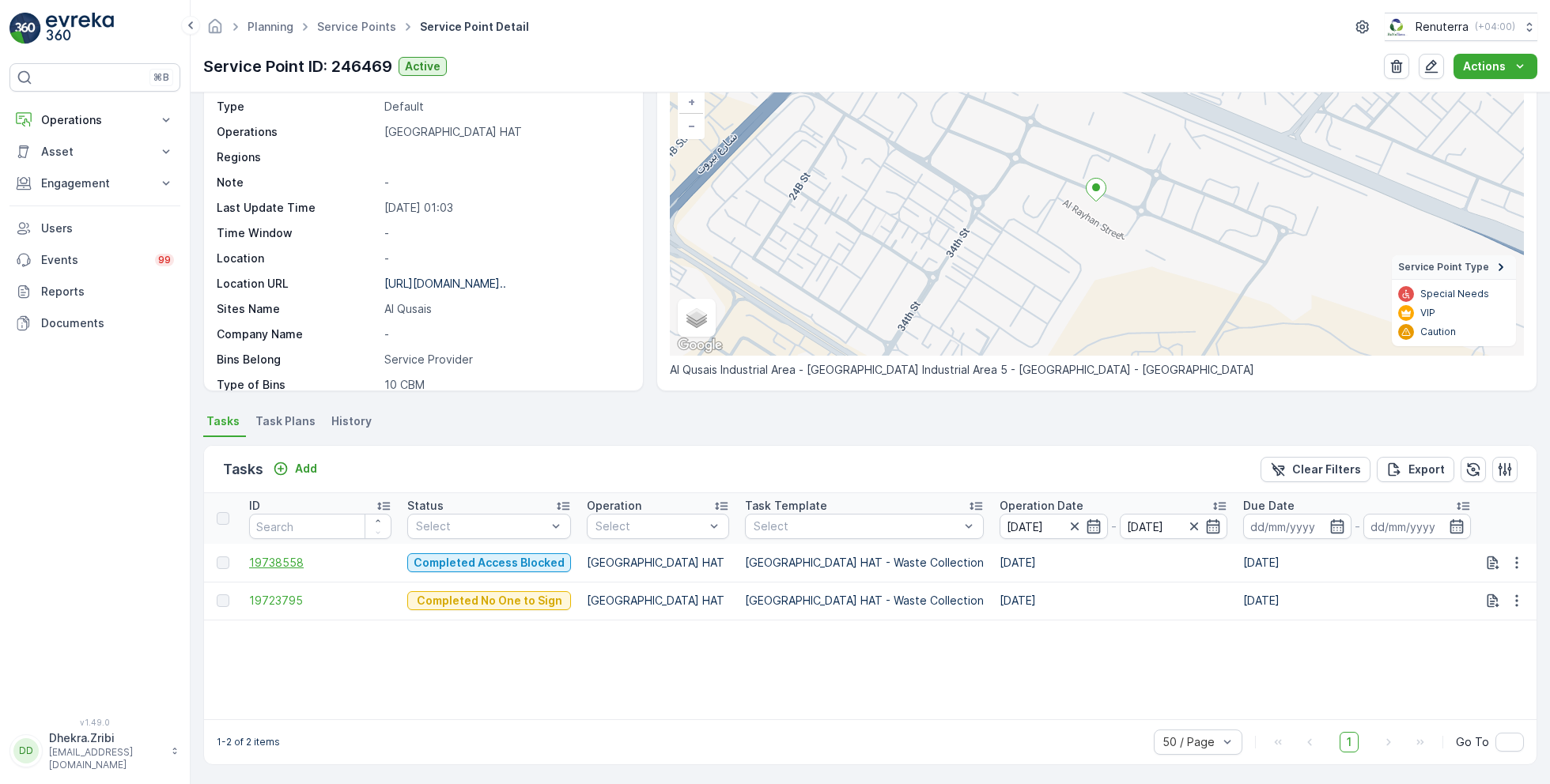
click at [291, 557] on span "19738558" at bounding box center [320, 563] width 142 height 16
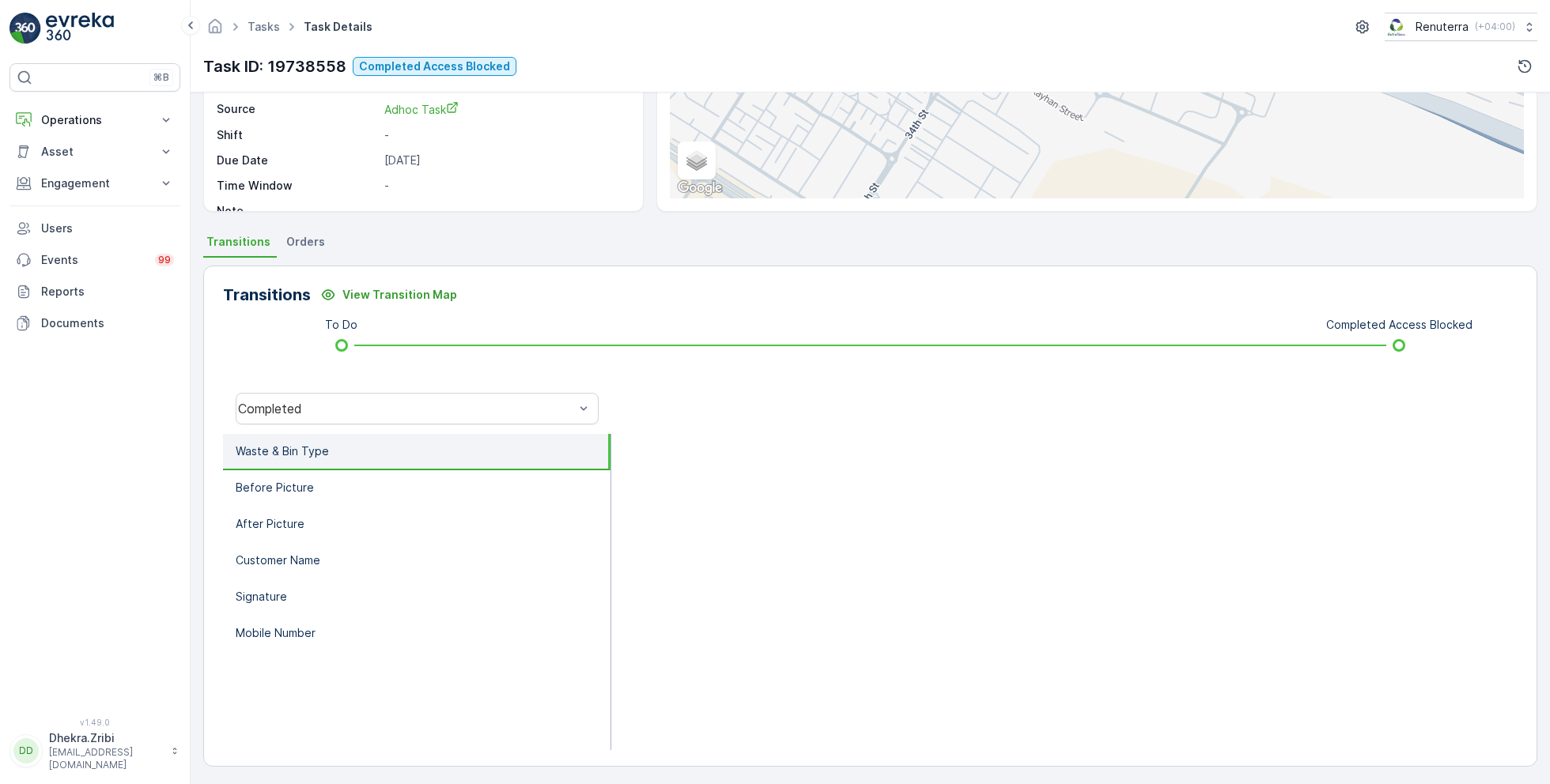
scroll to position [211, 0]
click at [390, 407] on div "Completed" at bounding box center [406, 407] width 336 height 14
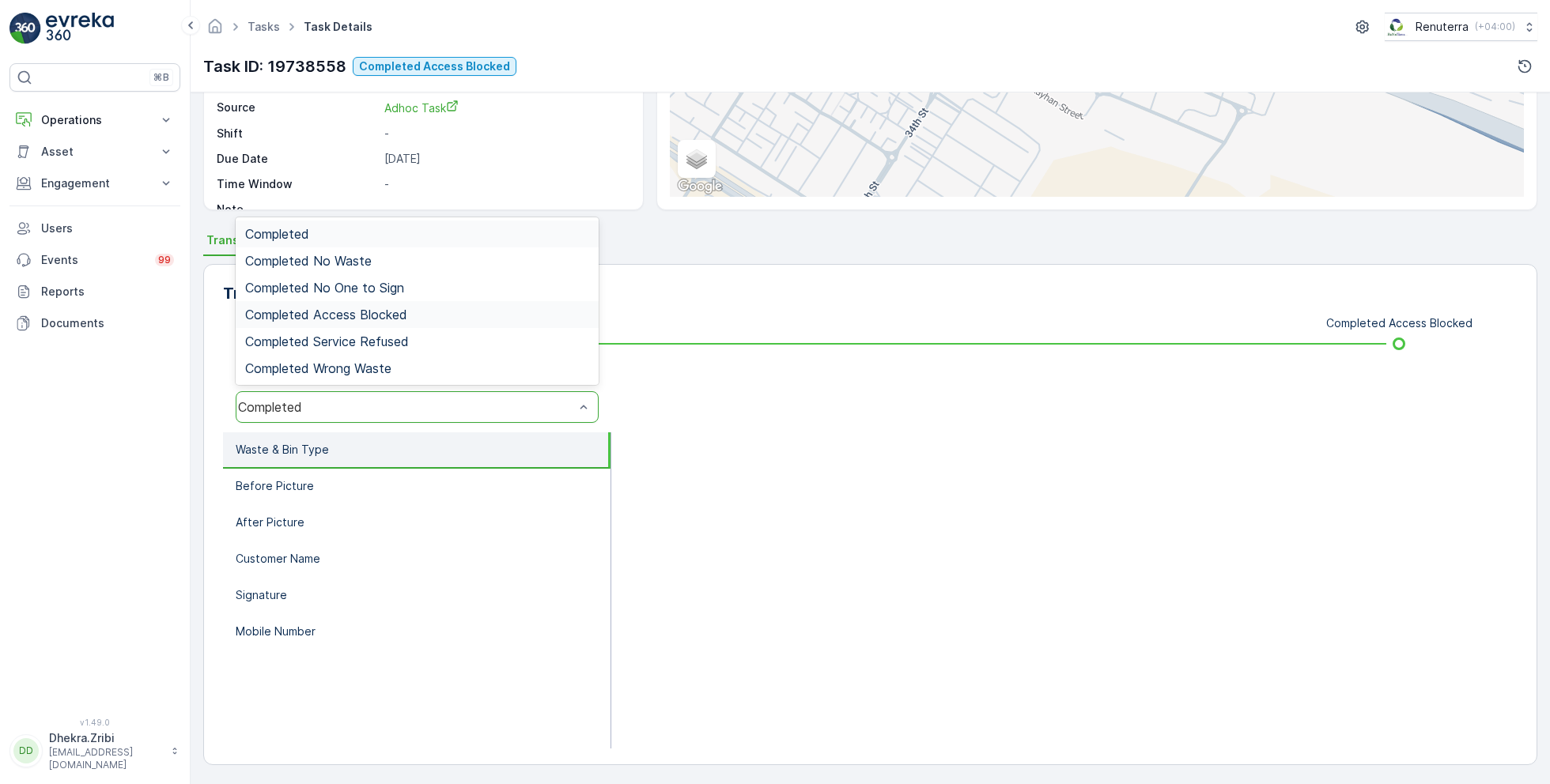
click at [396, 311] on span "Completed Access Blocked" at bounding box center [327, 315] width 162 height 14
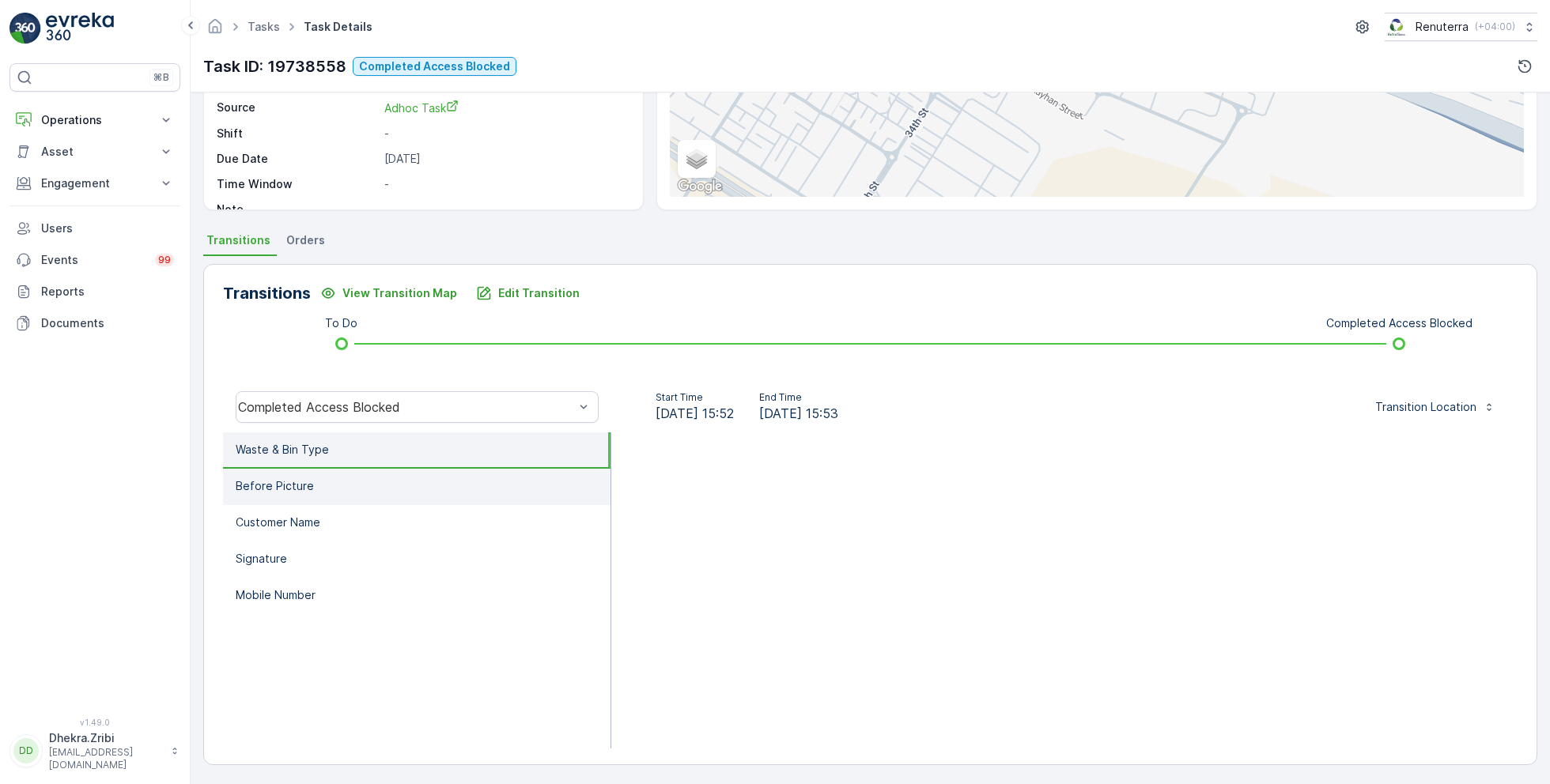
click at [370, 484] on li "Before Picture" at bounding box center [416, 486] width 388 height 36
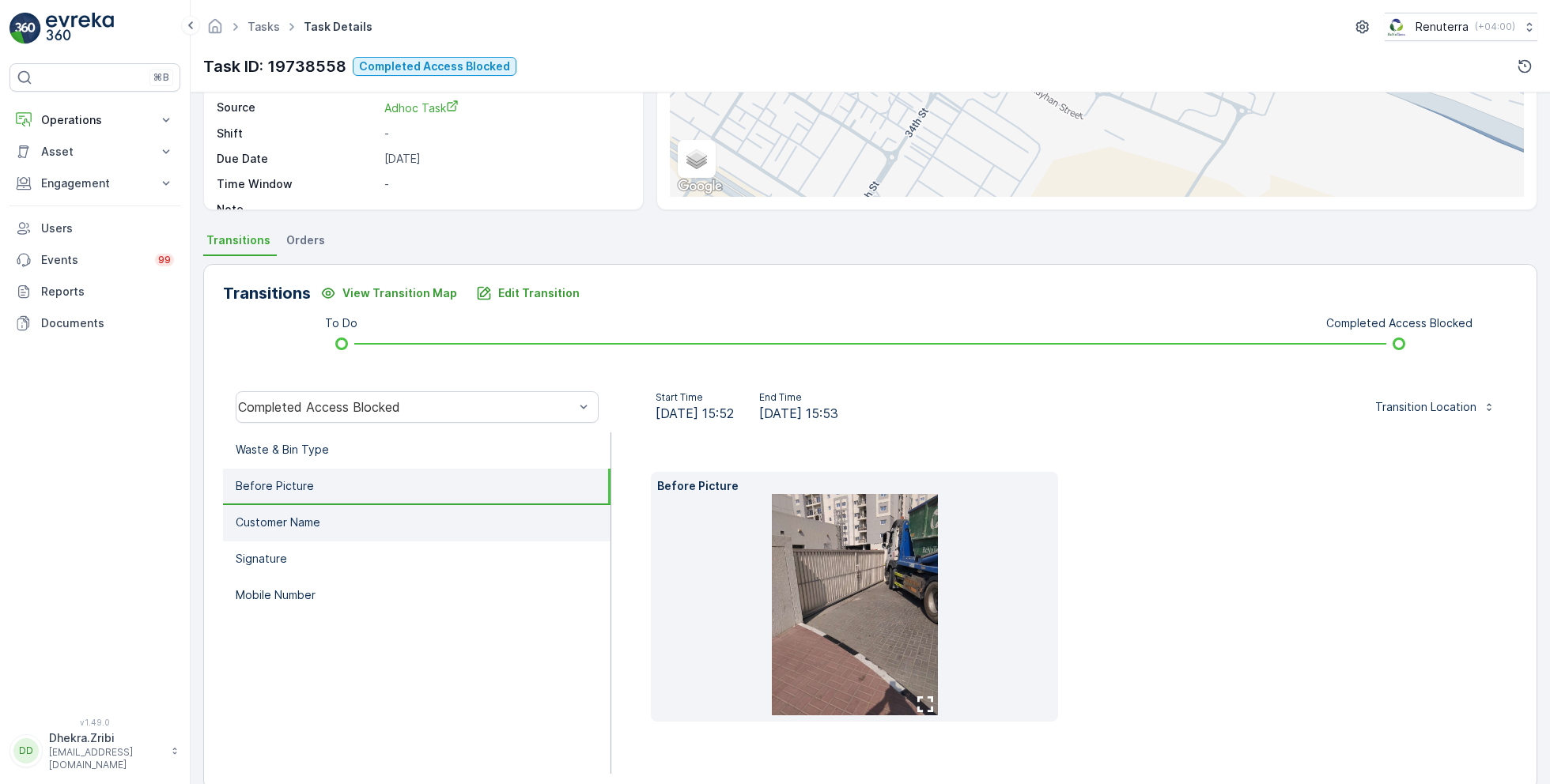
click at [370, 515] on li "Customer Name" at bounding box center [416, 523] width 388 height 36
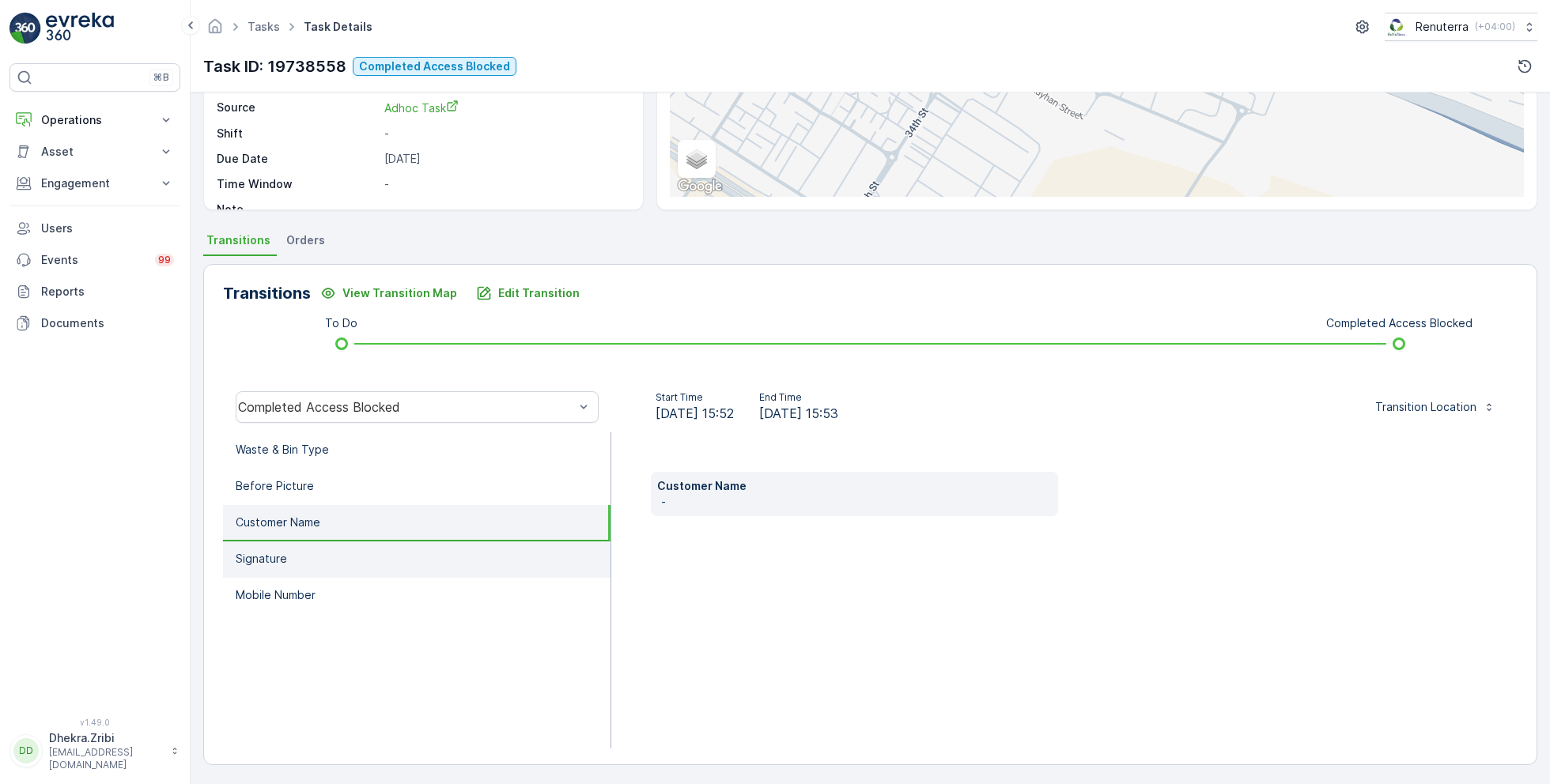
click at [365, 550] on li "Signature" at bounding box center [416, 559] width 388 height 36
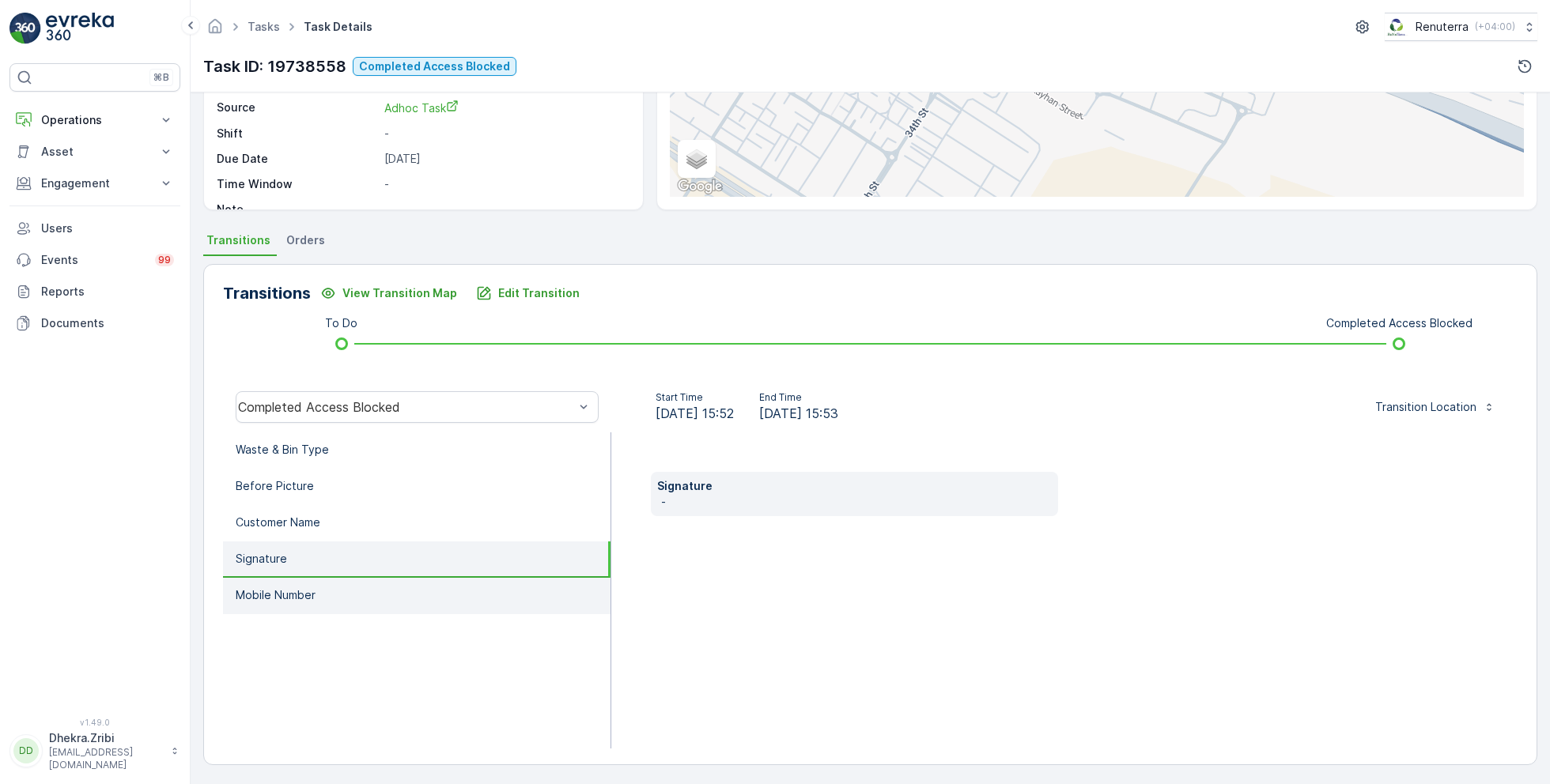
click at [367, 587] on li "Mobile Number" at bounding box center [416, 595] width 388 height 36
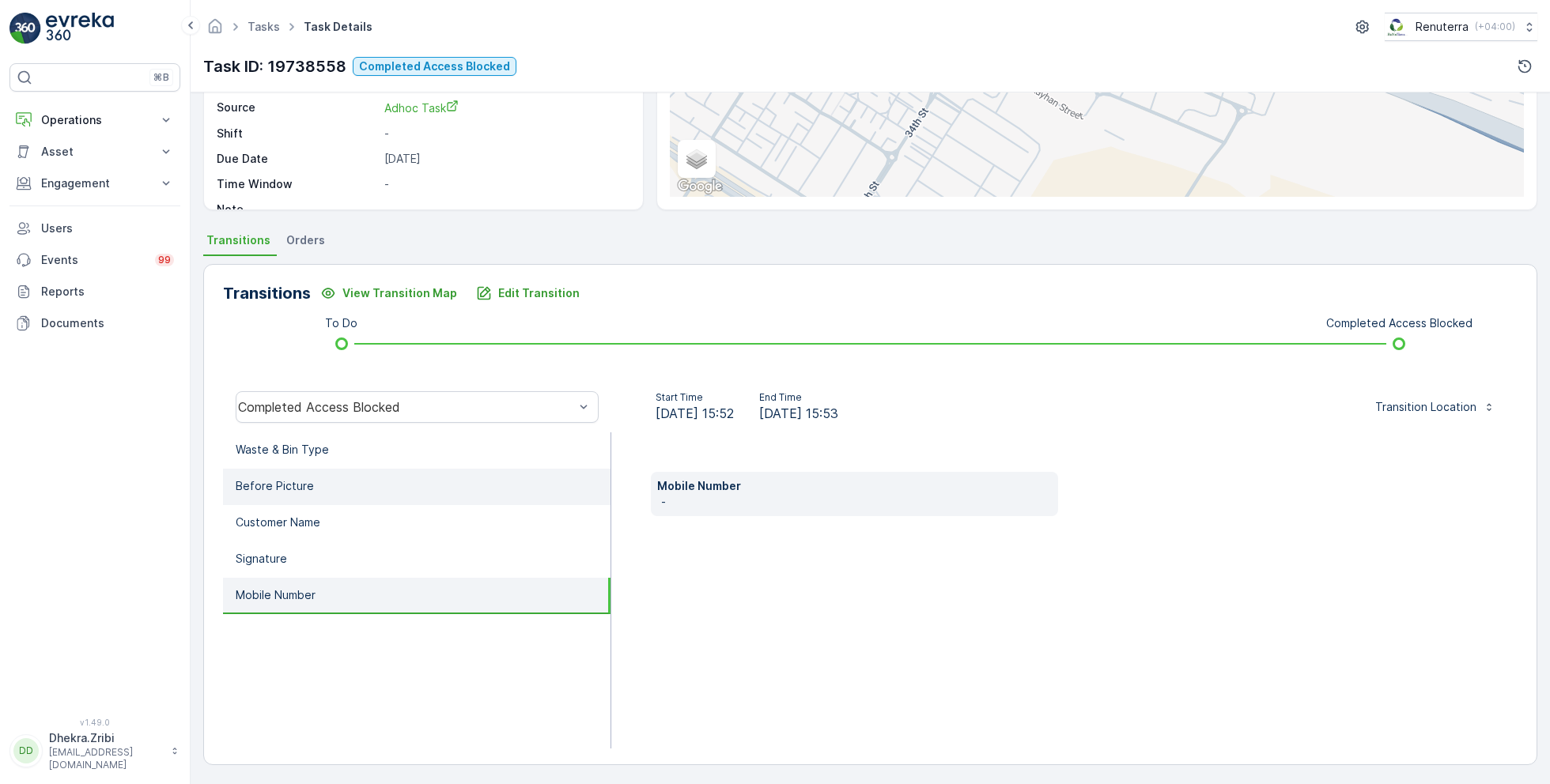
click at [367, 497] on li "Before Picture" at bounding box center [416, 486] width 388 height 36
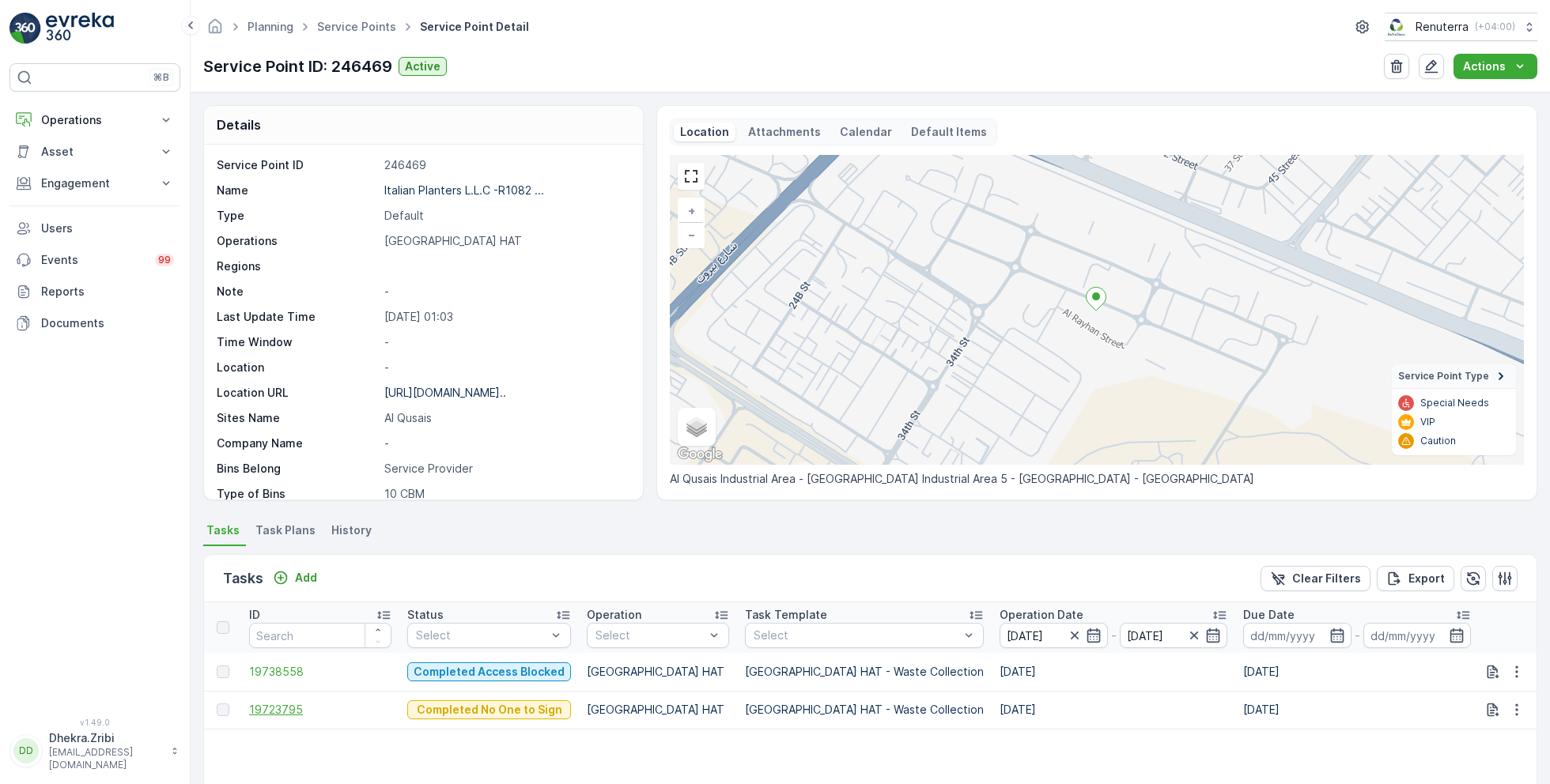
click at [283, 707] on span "19723795" at bounding box center [320, 709] width 142 height 16
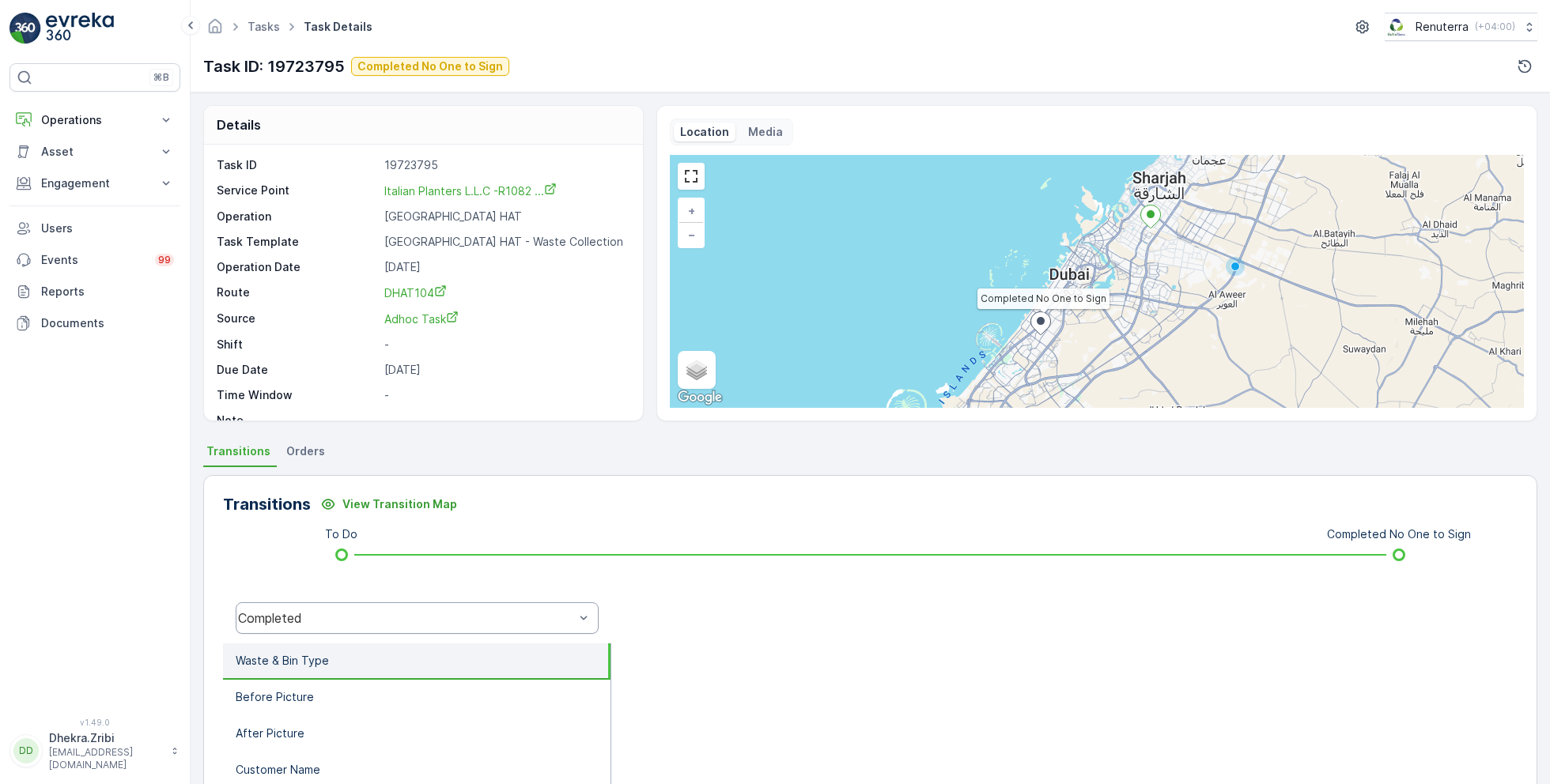
click at [433, 622] on div "Completed" at bounding box center [406, 618] width 336 height 14
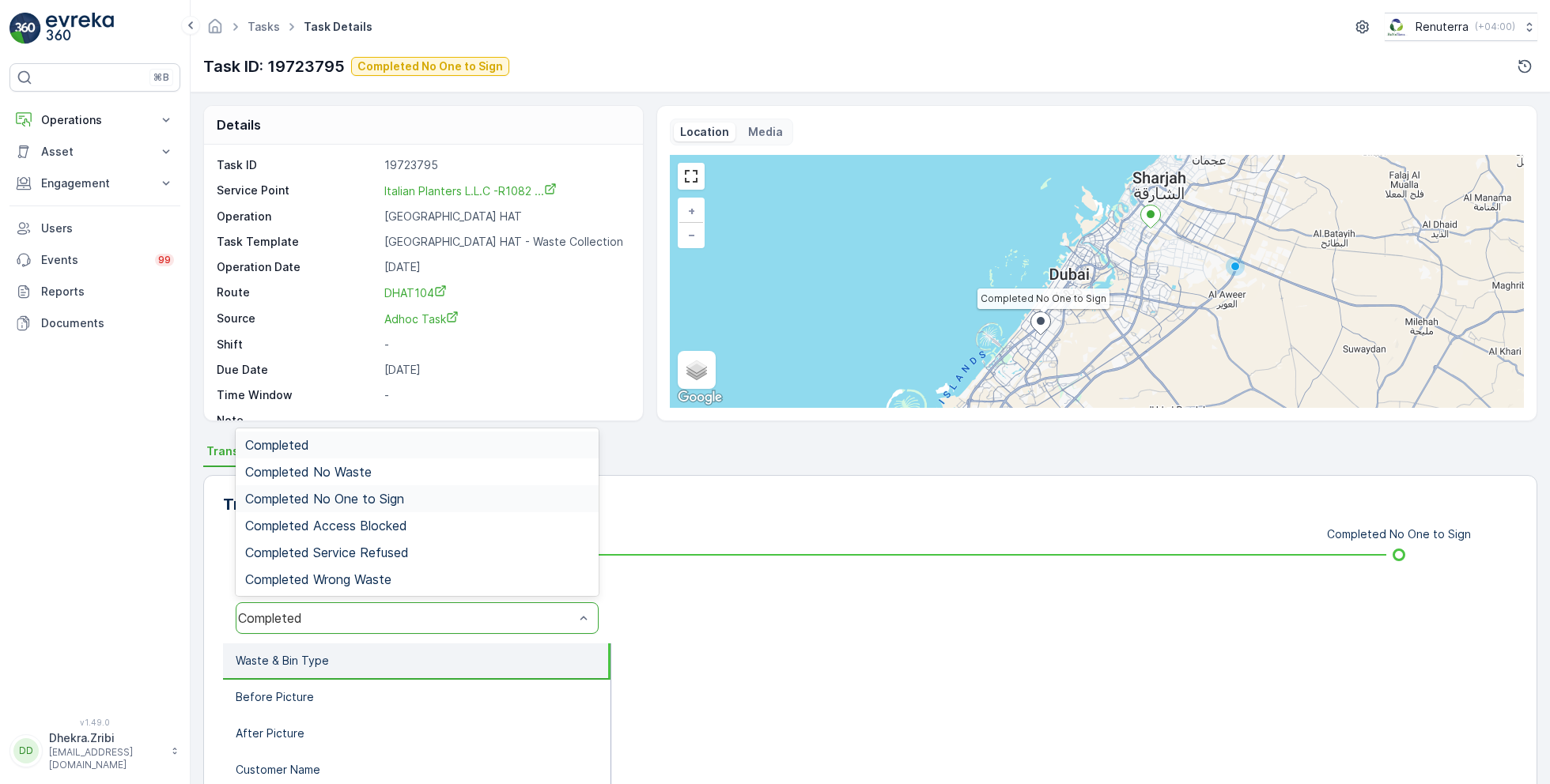
click at [406, 509] on div "Completed No One to Sign" at bounding box center [416, 498] width 363 height 27
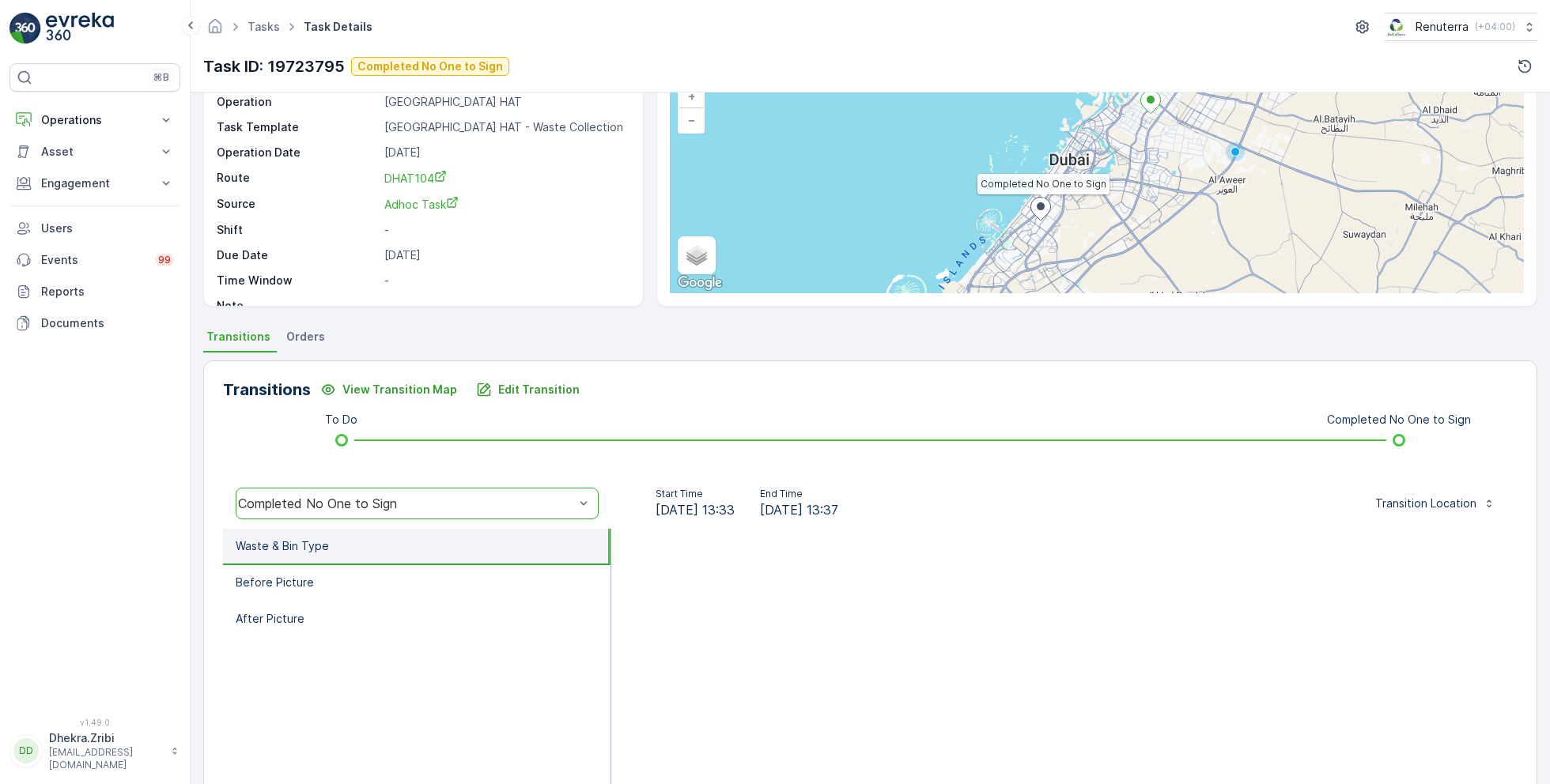
scroll to position [106, 0]
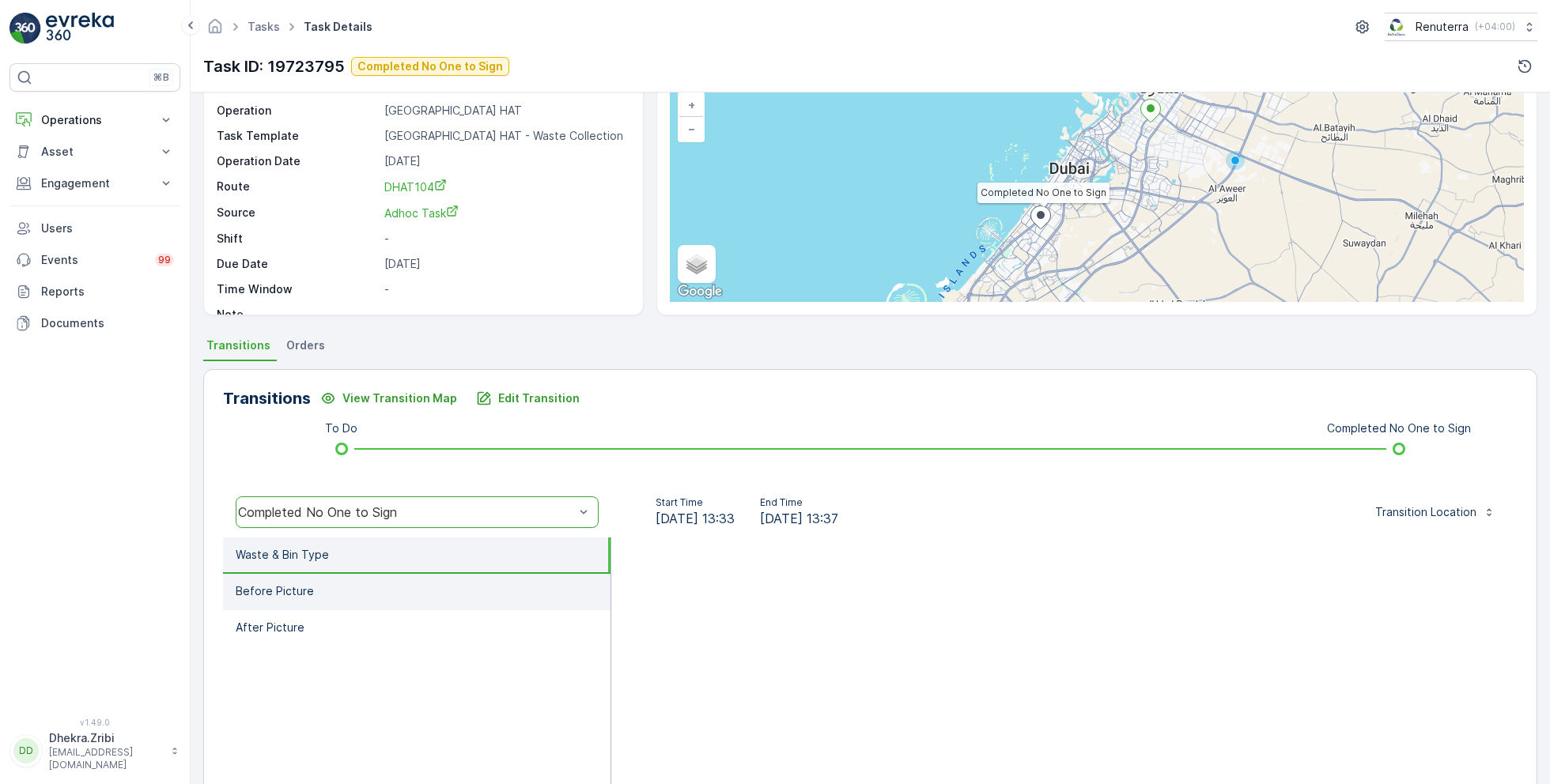
click at [340, 589] on li "Before Picture" at bounding box center [416, 592] width 388 height 36
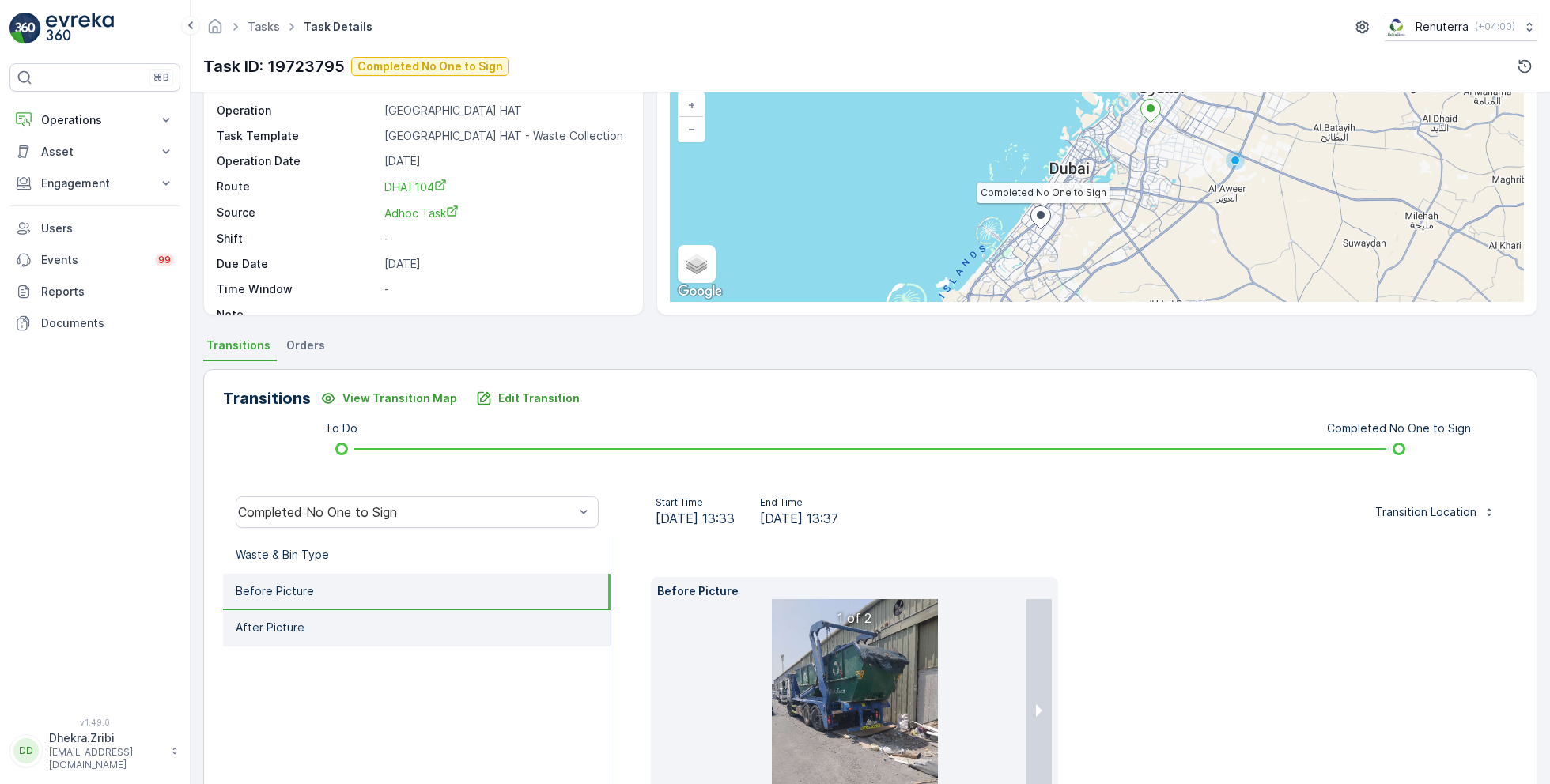
click at [345, 620] on li "After Picture" at bounding box center [416, 628] width 388 height 36
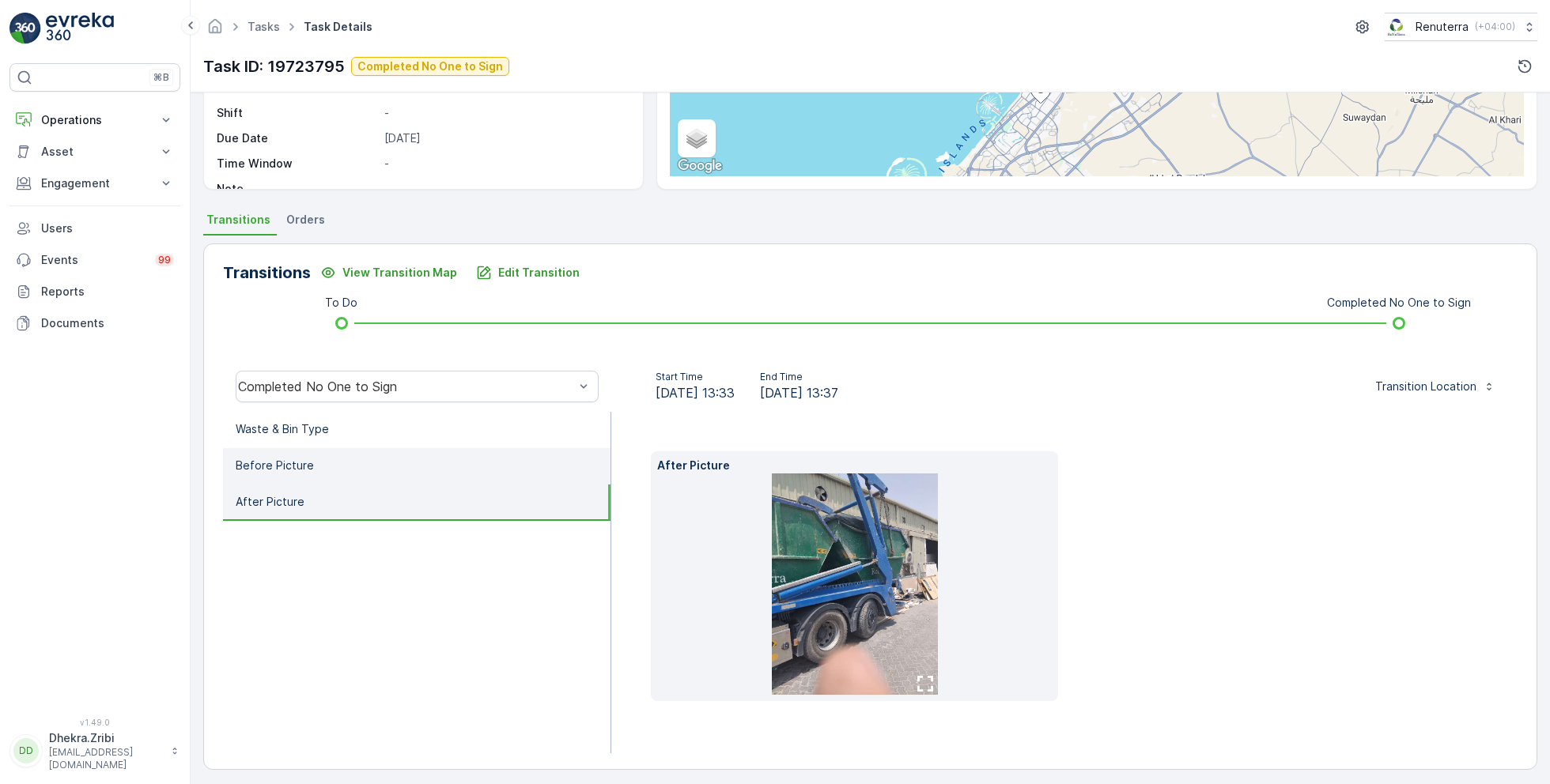
scroll to position [236, 0]
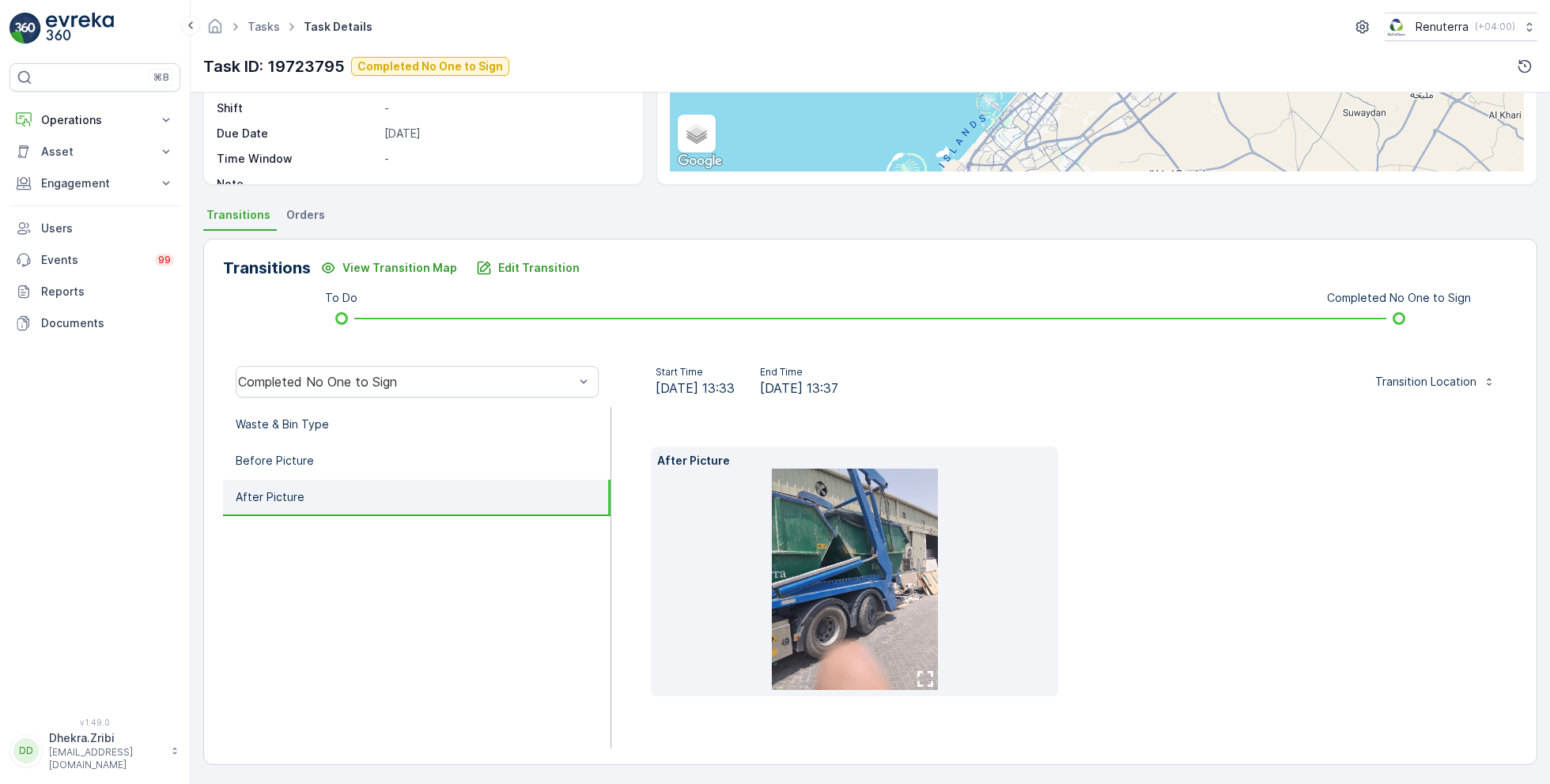
click at [819, 565] on img at bounding box center [855, 579] width 166 height 221
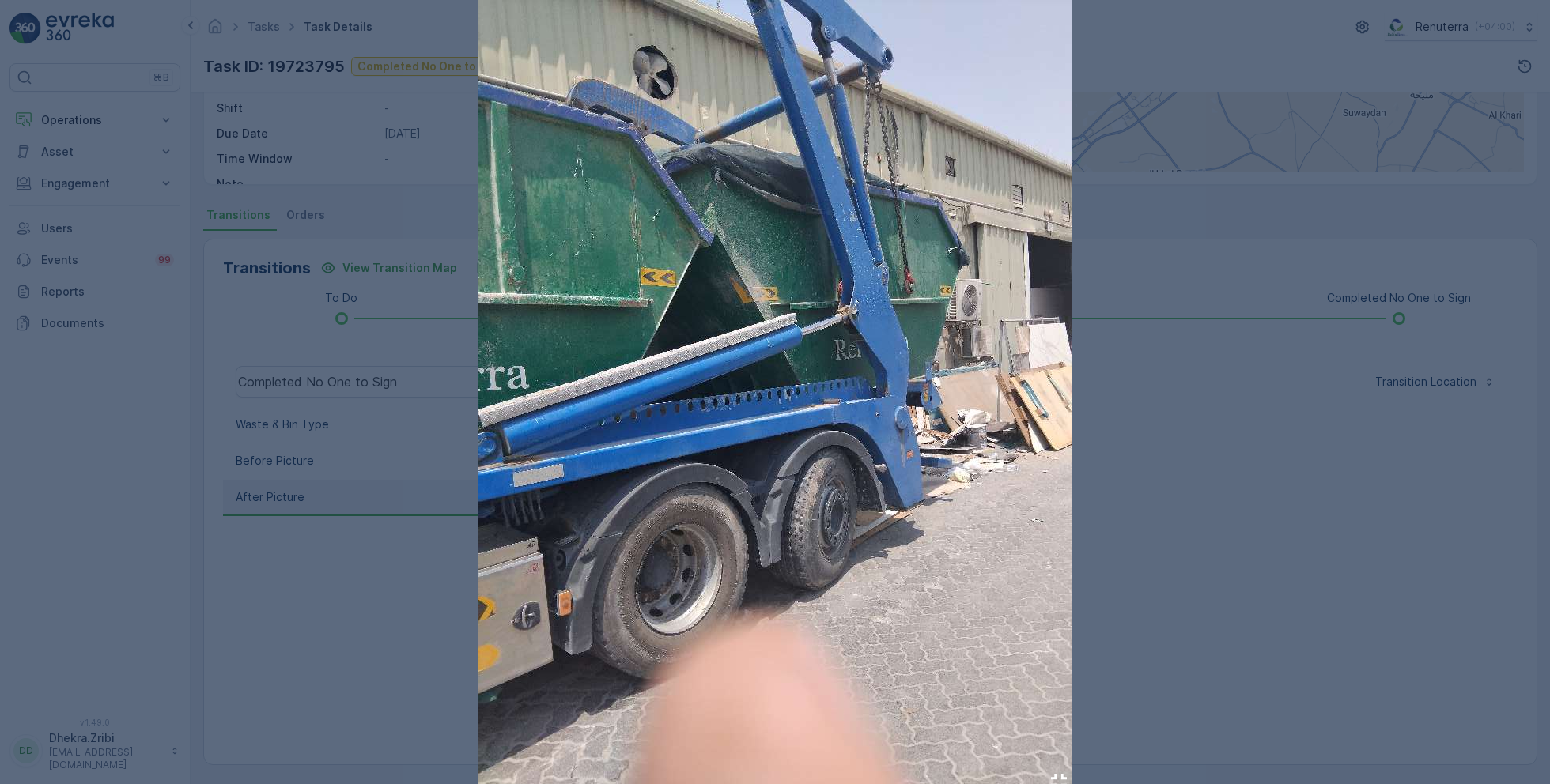
click at [1208, 528] on div at bounding box center [775, 392] width 1550 height 784
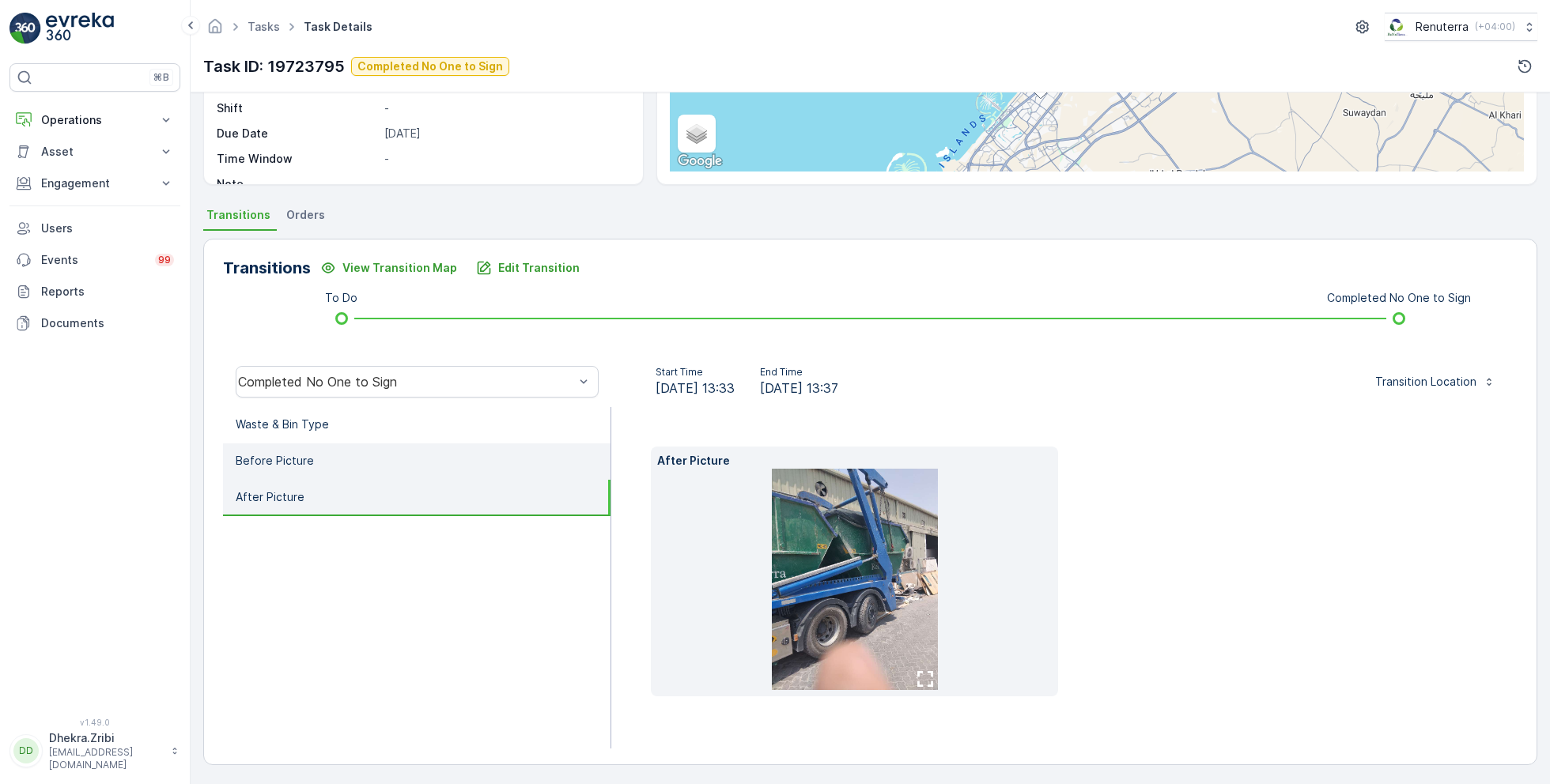
click at [310, 473] on li "Before Picture" at bounding box center [416, 461] width 388 height 36
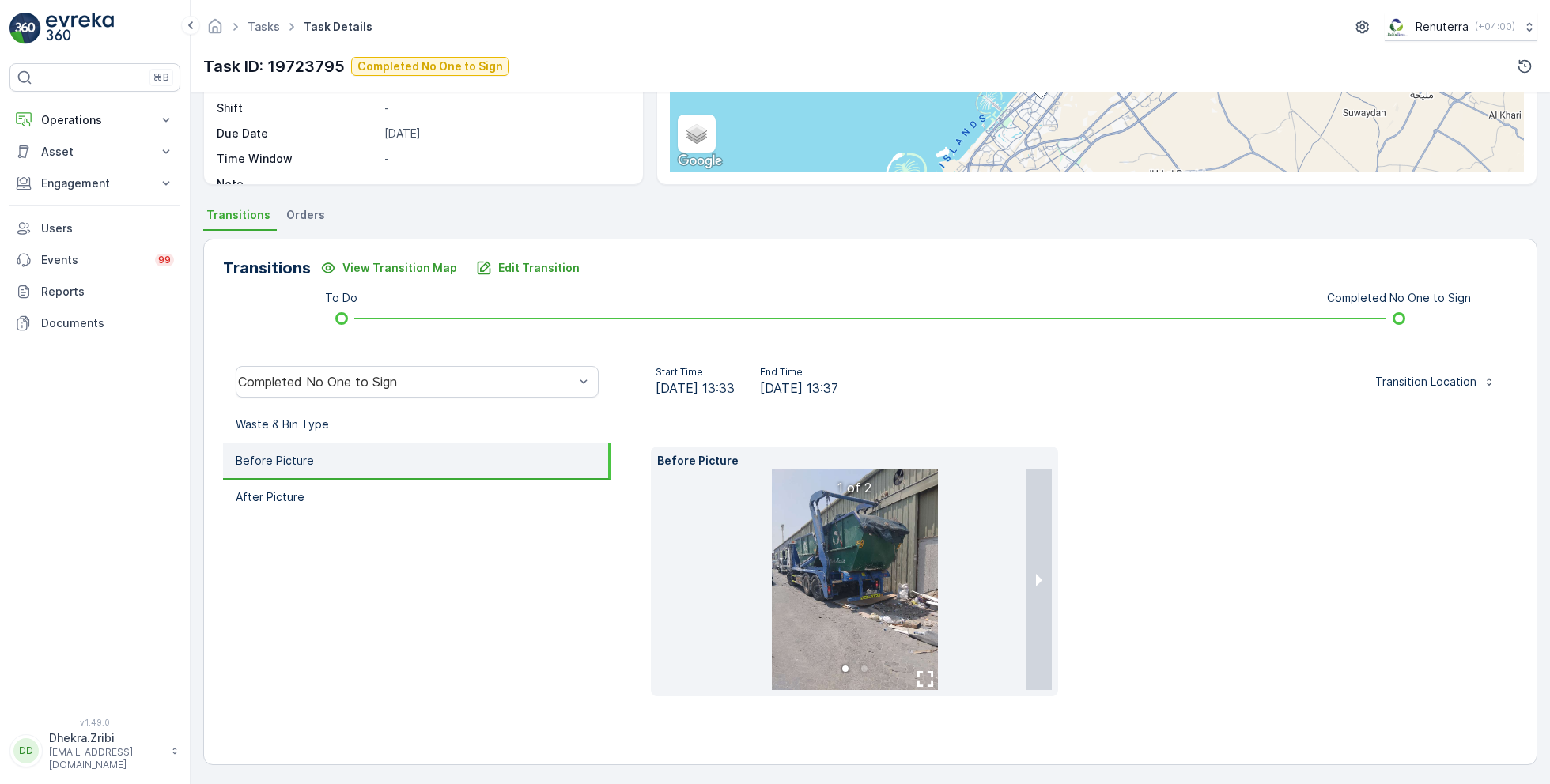
scroll to position [211, 0]
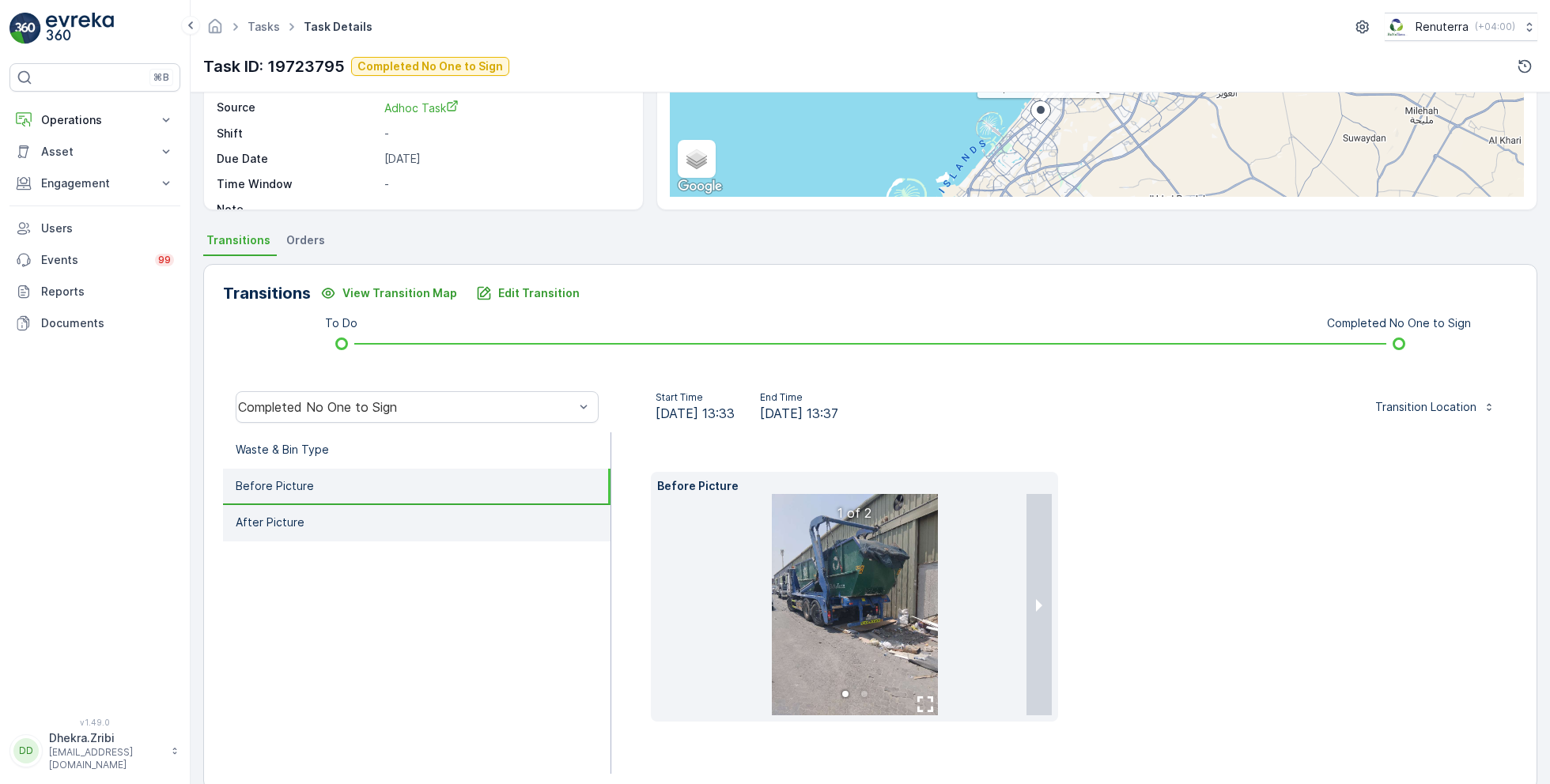
click at [303, 517] on li "After Picture" at bounding box center [416, 523] width 388 height 36
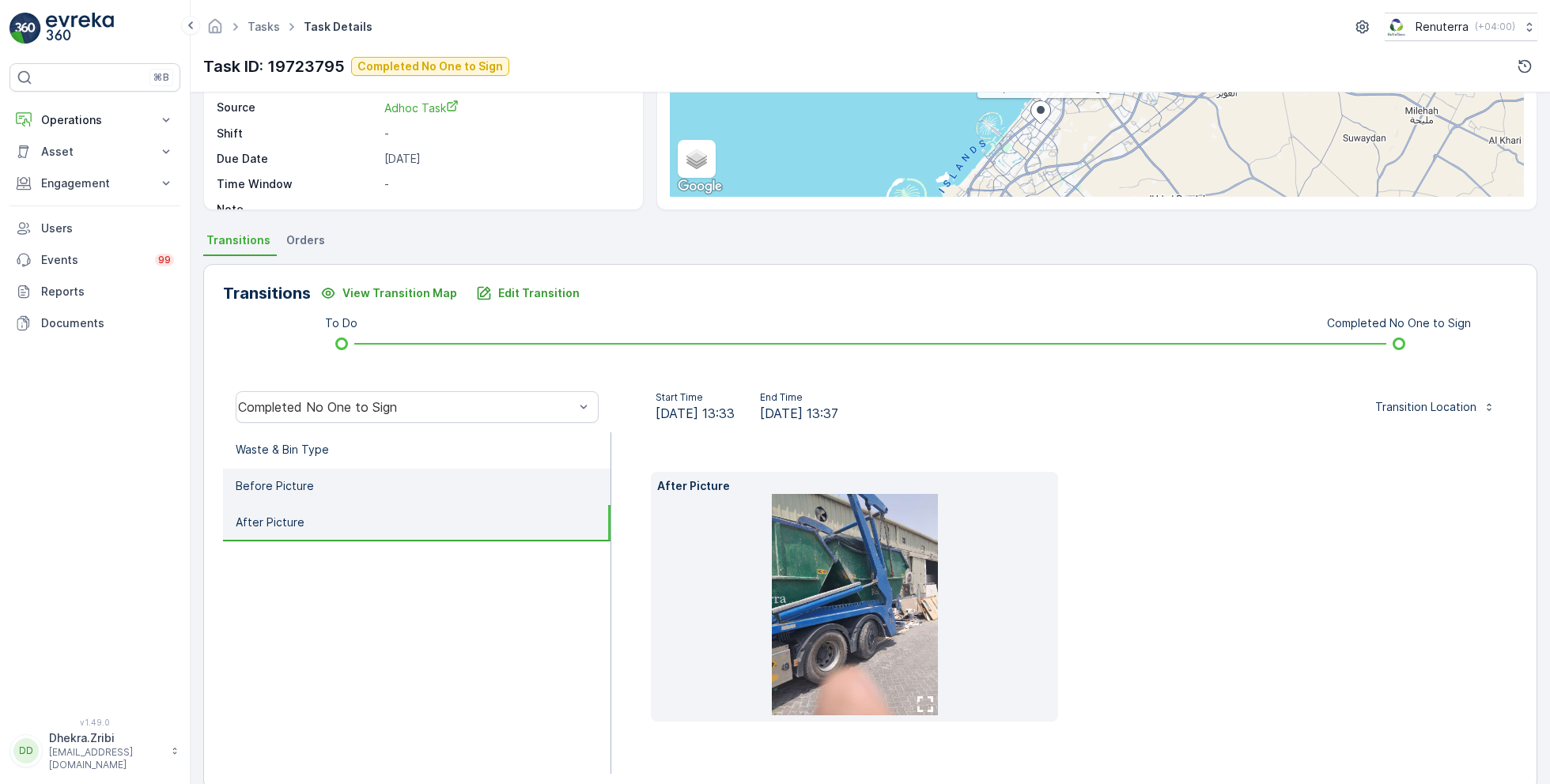
click at [362, 474] on li "Before Picture" at bounding box center [416, 486] width 388 height 36
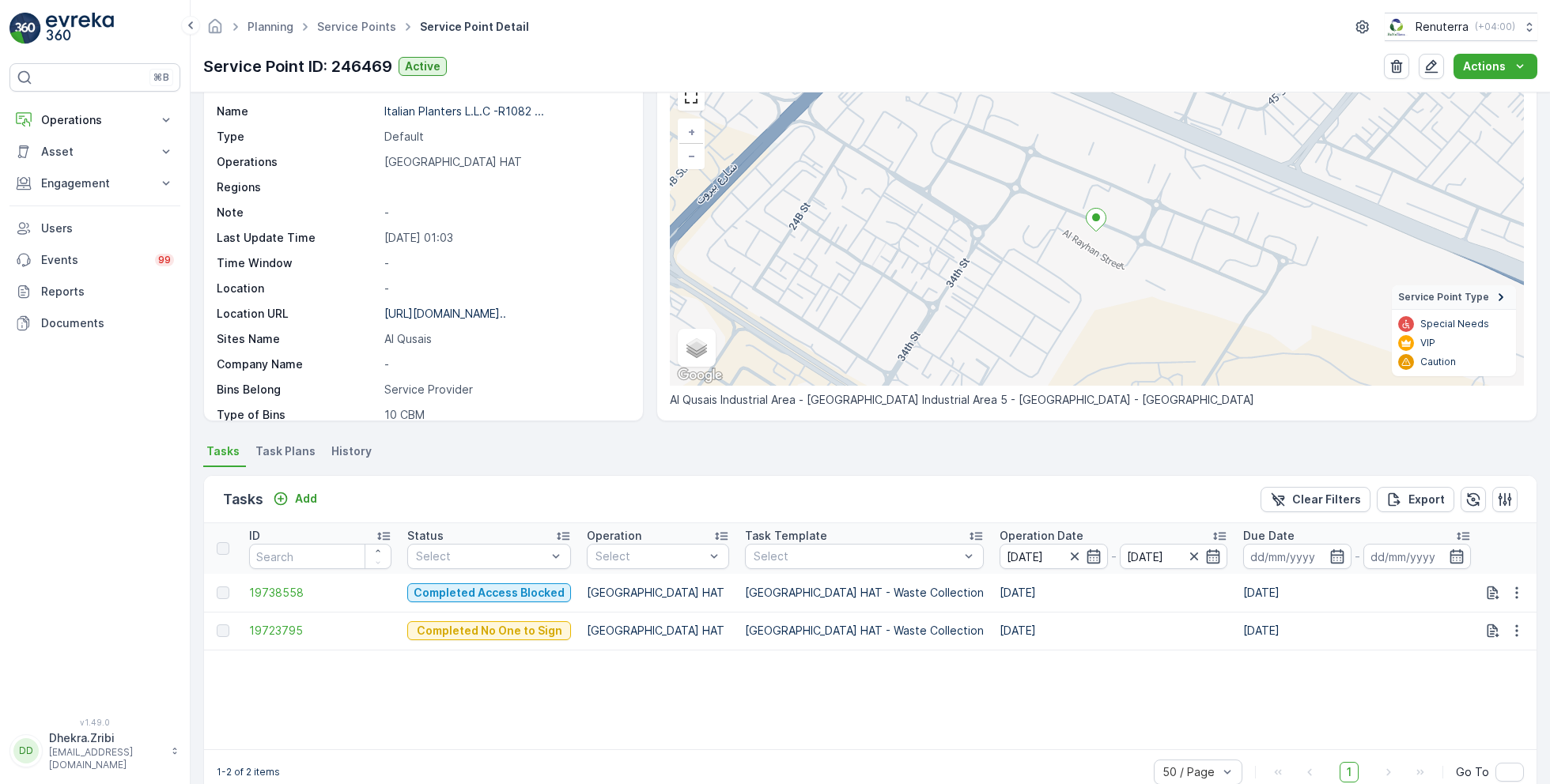
scroll to position [109, 0]
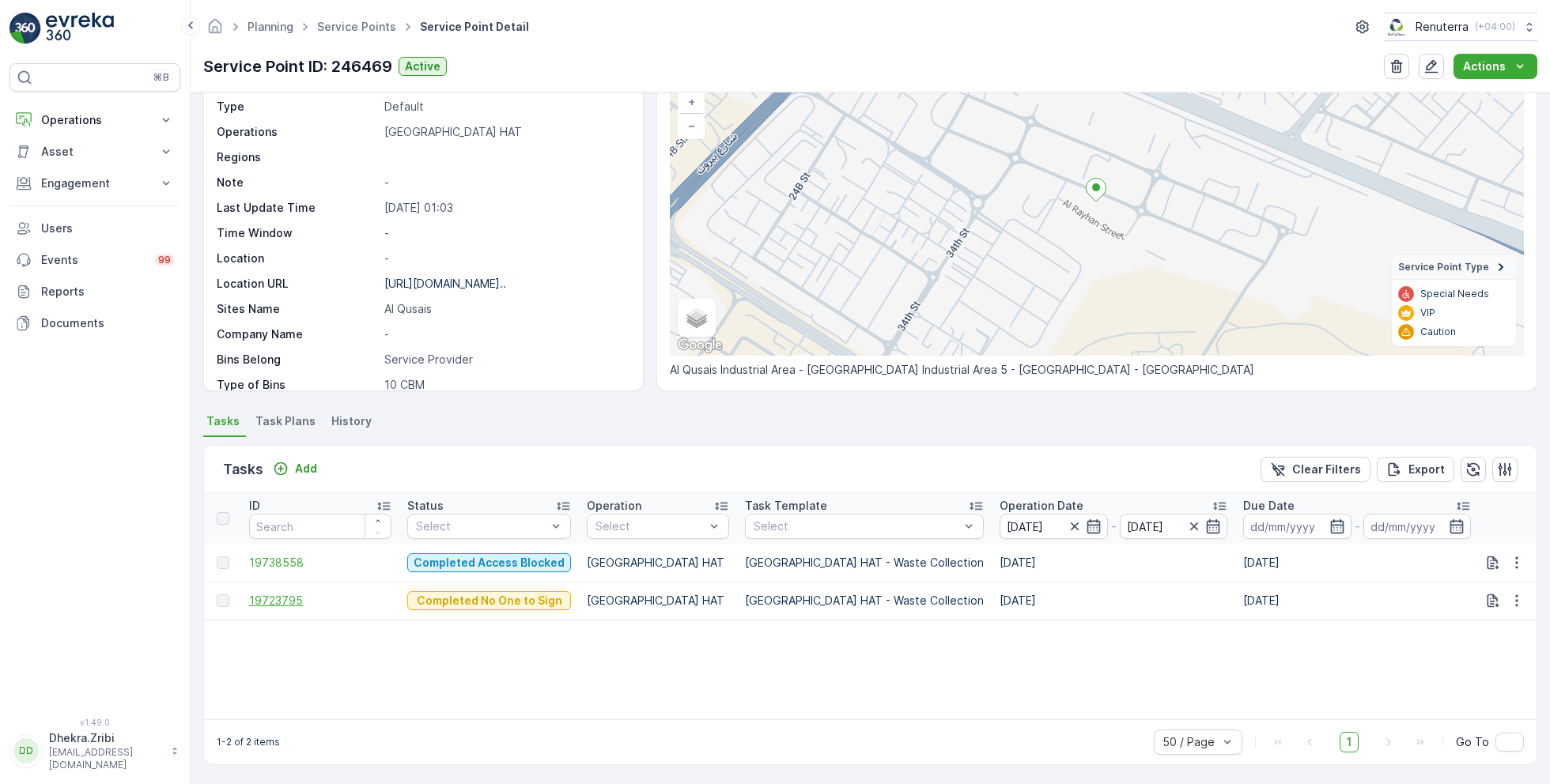
click at [292, 599] on span "19723795" at bounding box center [320, 600] width 142 height 16
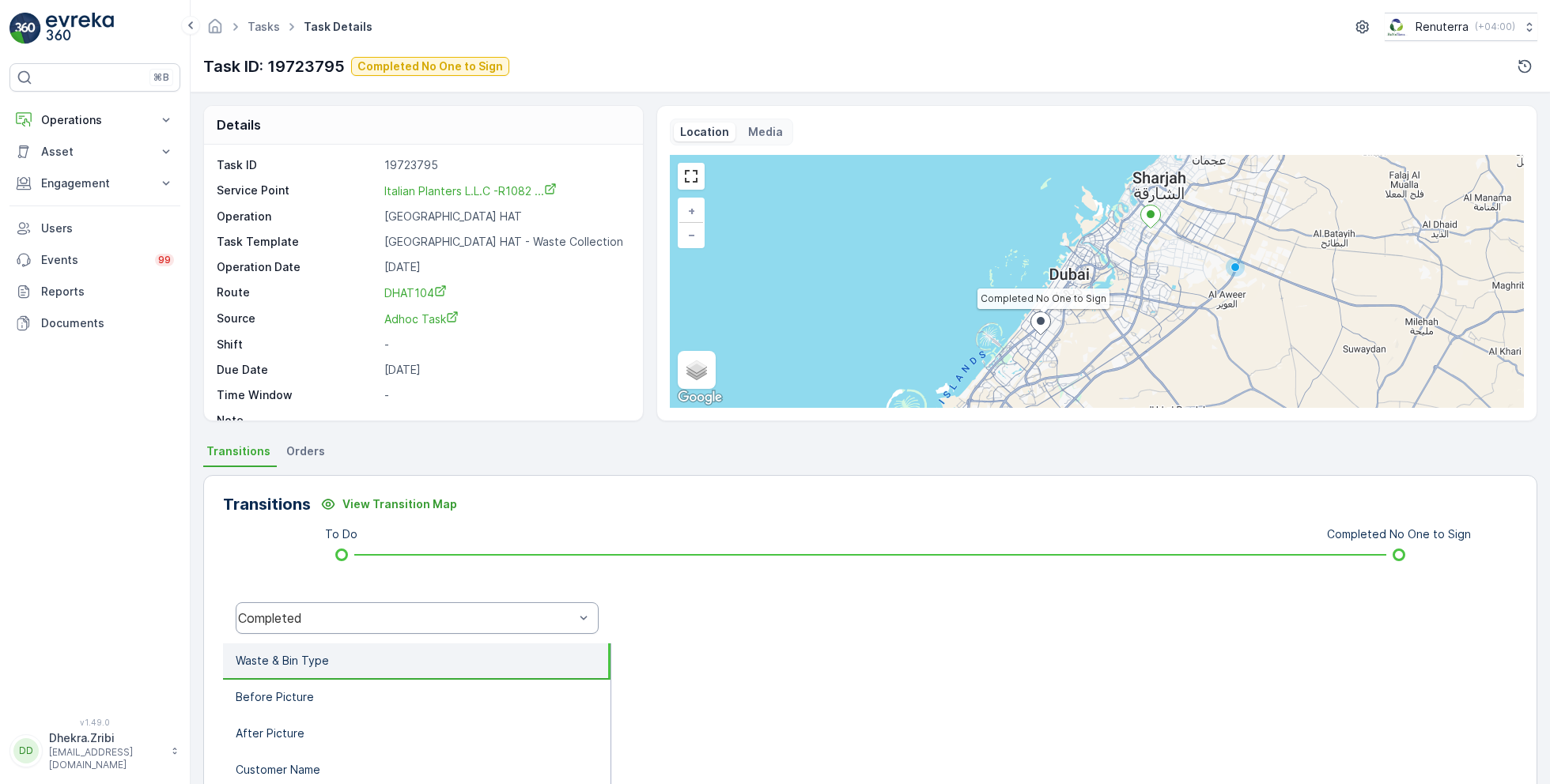
click at [307, 620] on div "Completed" at bounding box center [406, 618] width 336 height 14
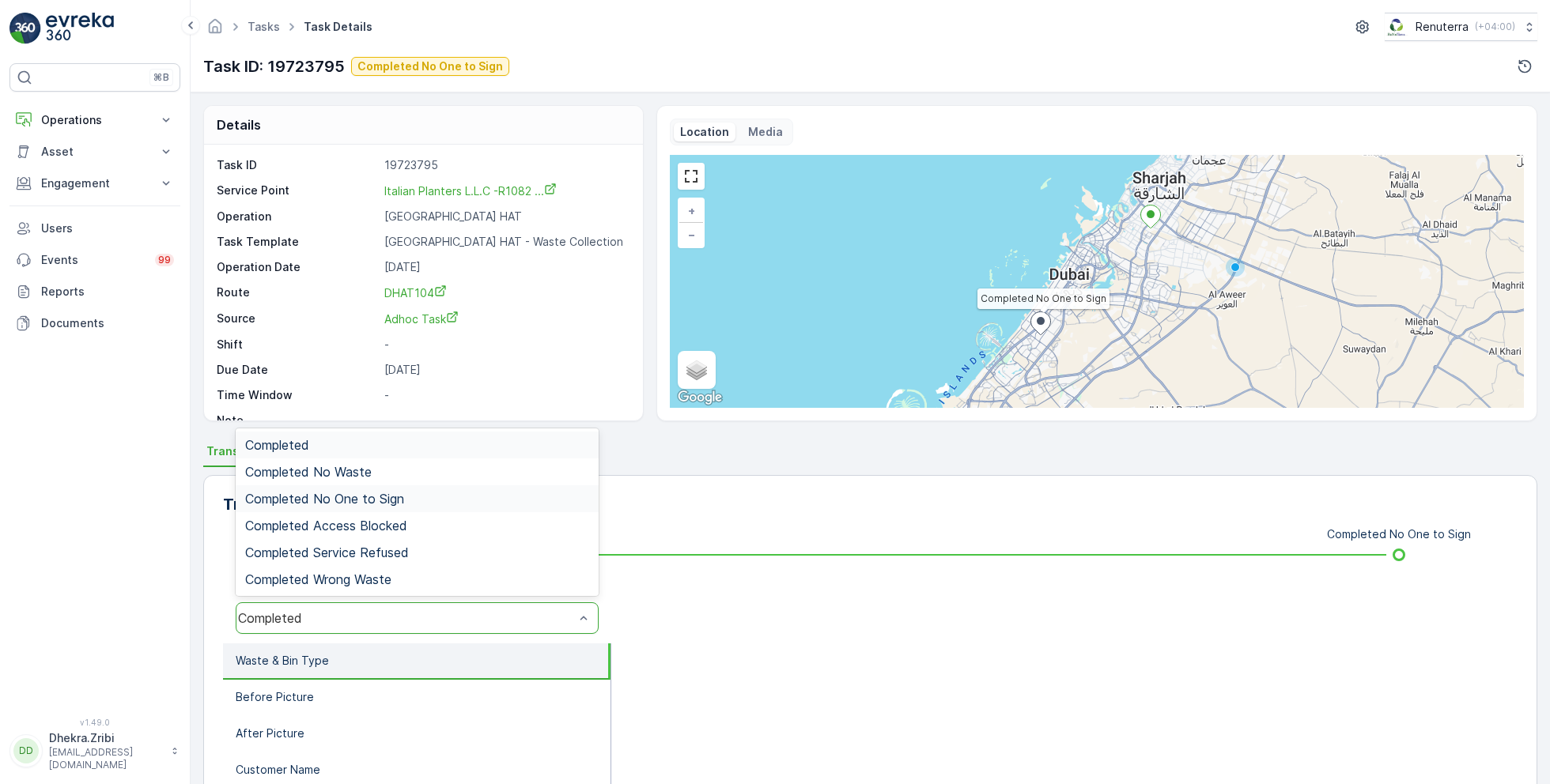
click at [375, 493] on span "Completed No One to Sign" at bounding box center [325, 498] width 159 height 14
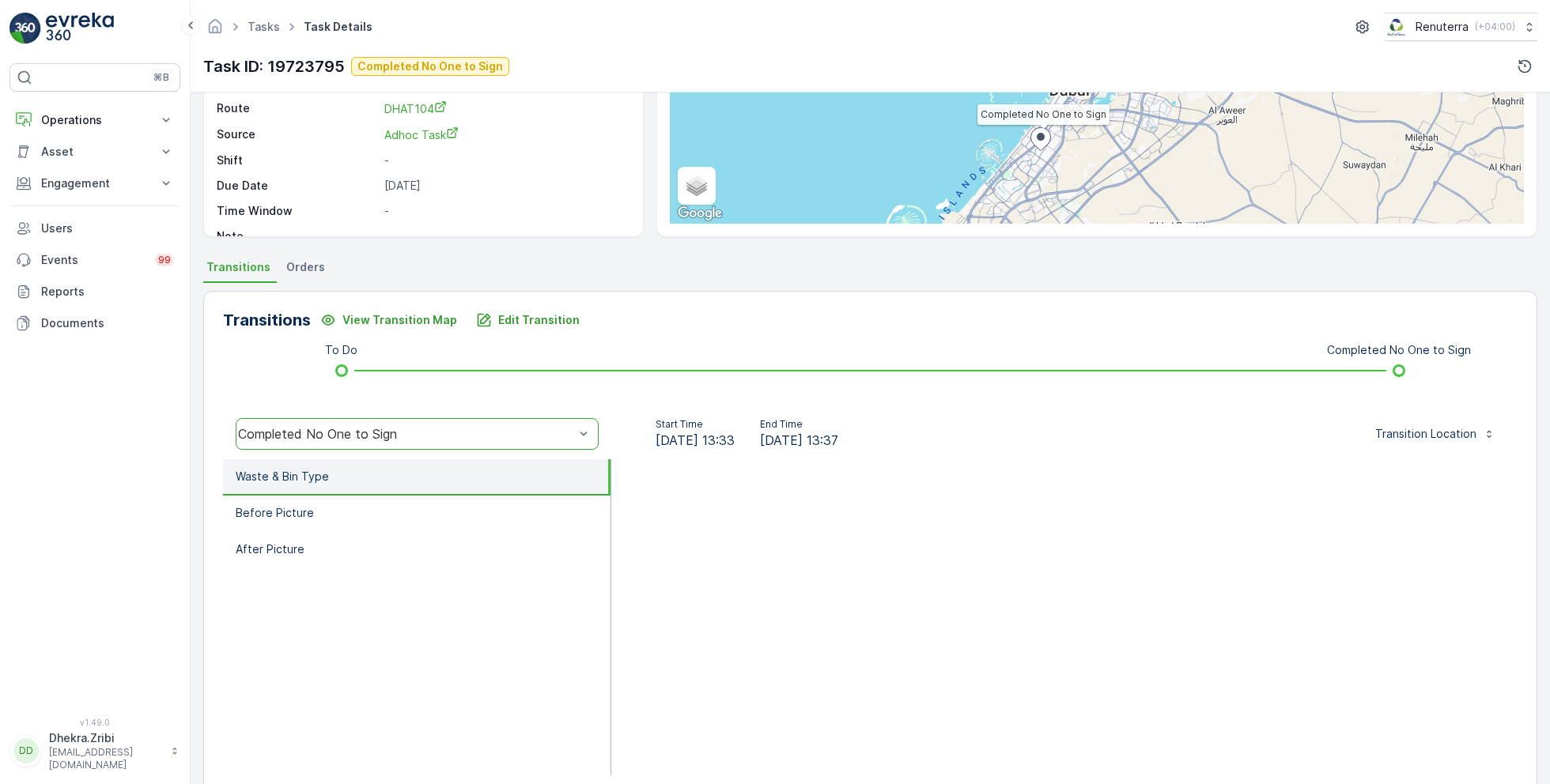
scroll to position [211, 0]
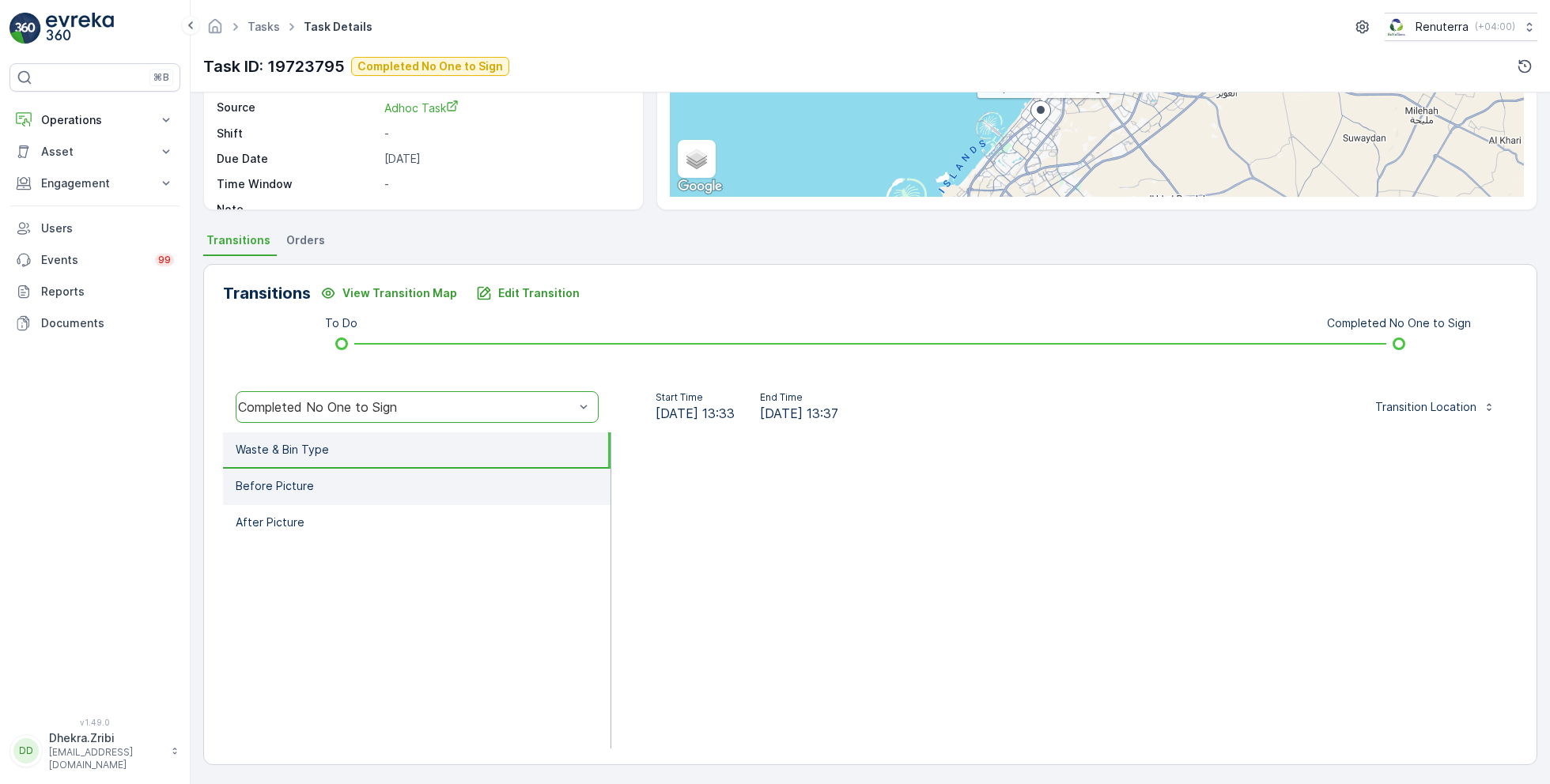
click at [339, 483] on li "Before Picture" at bounding box center [416, 486] width 388 height 36
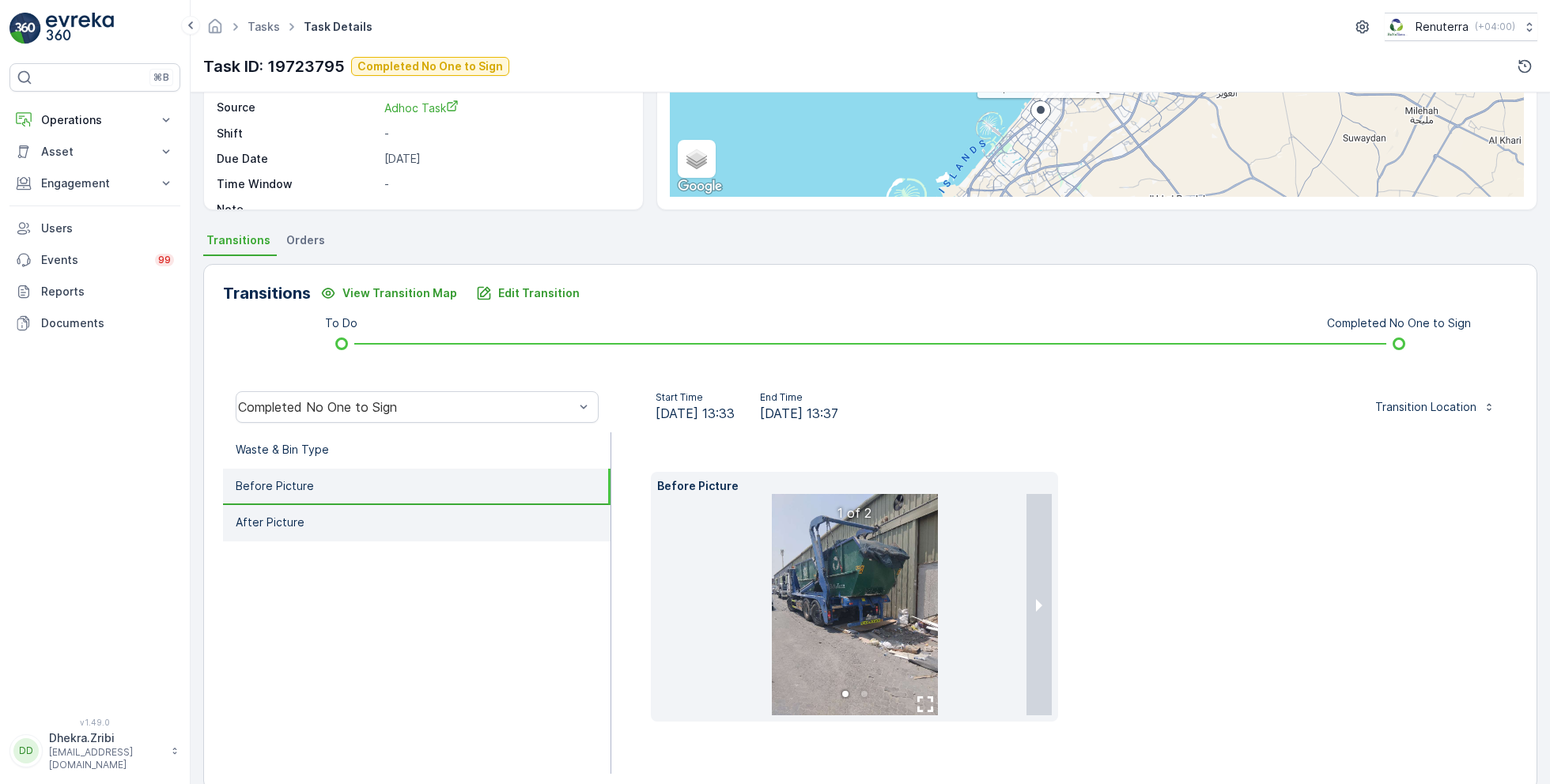
click at [337, 512] on li "After Picture" at bounding box center [416, 523] width 388 height 36
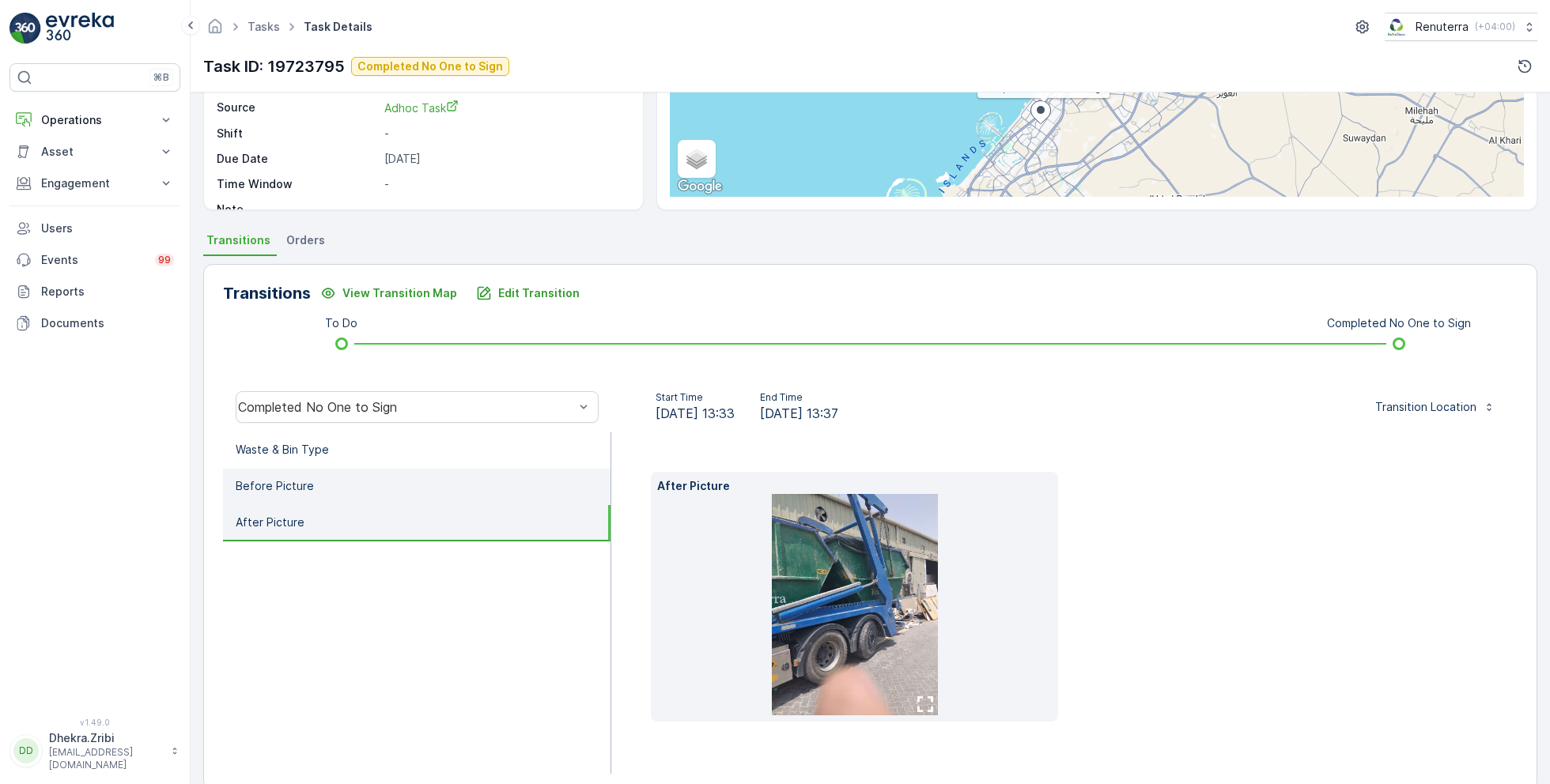
click at [333, 487] on li "Before Picture" at bounding box center [416, 486] width 388 height 36
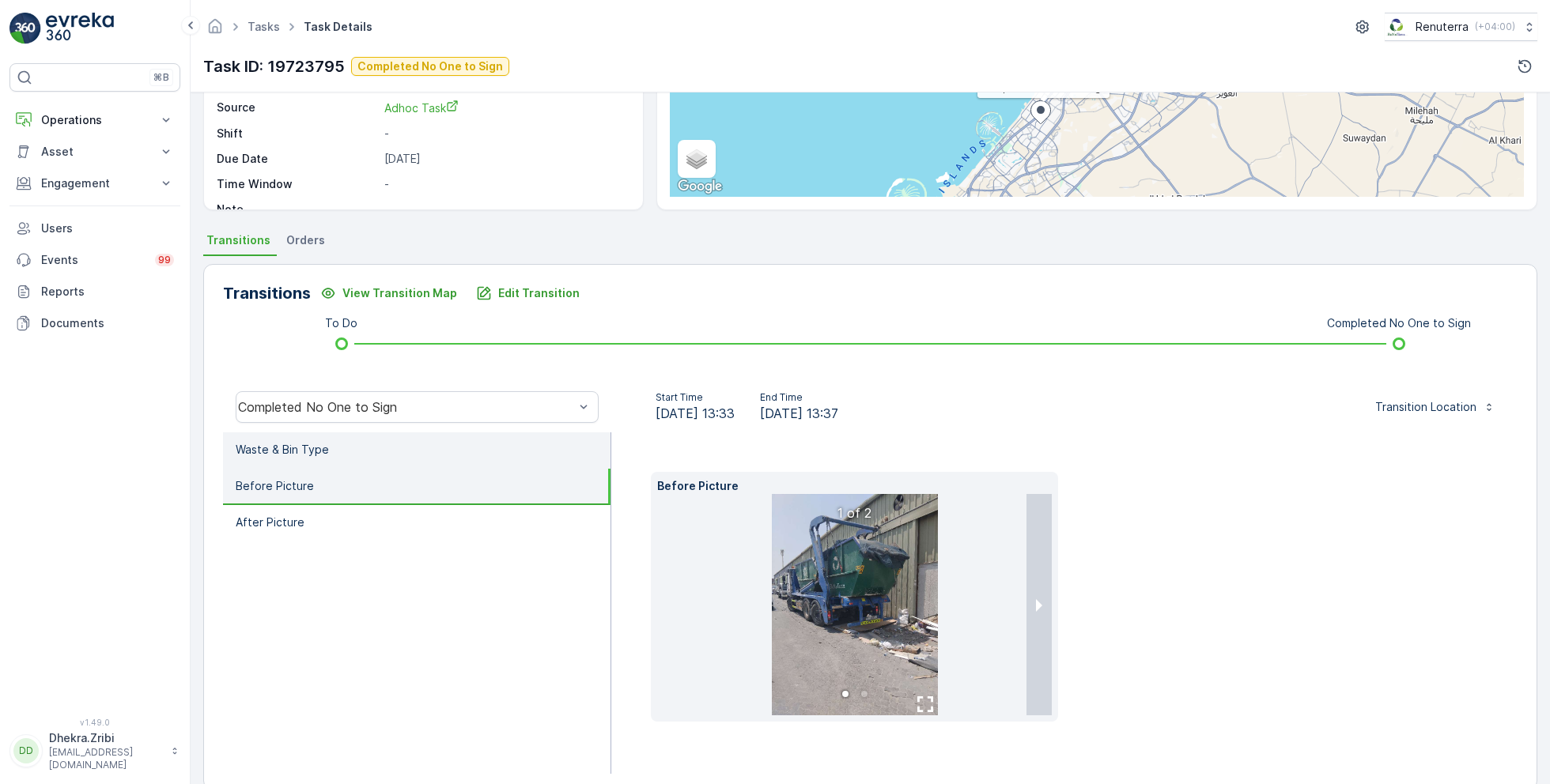
click at [335, 456] on li "Waste & Bin Type" at bounding box center [416, 450] width 388 height 36
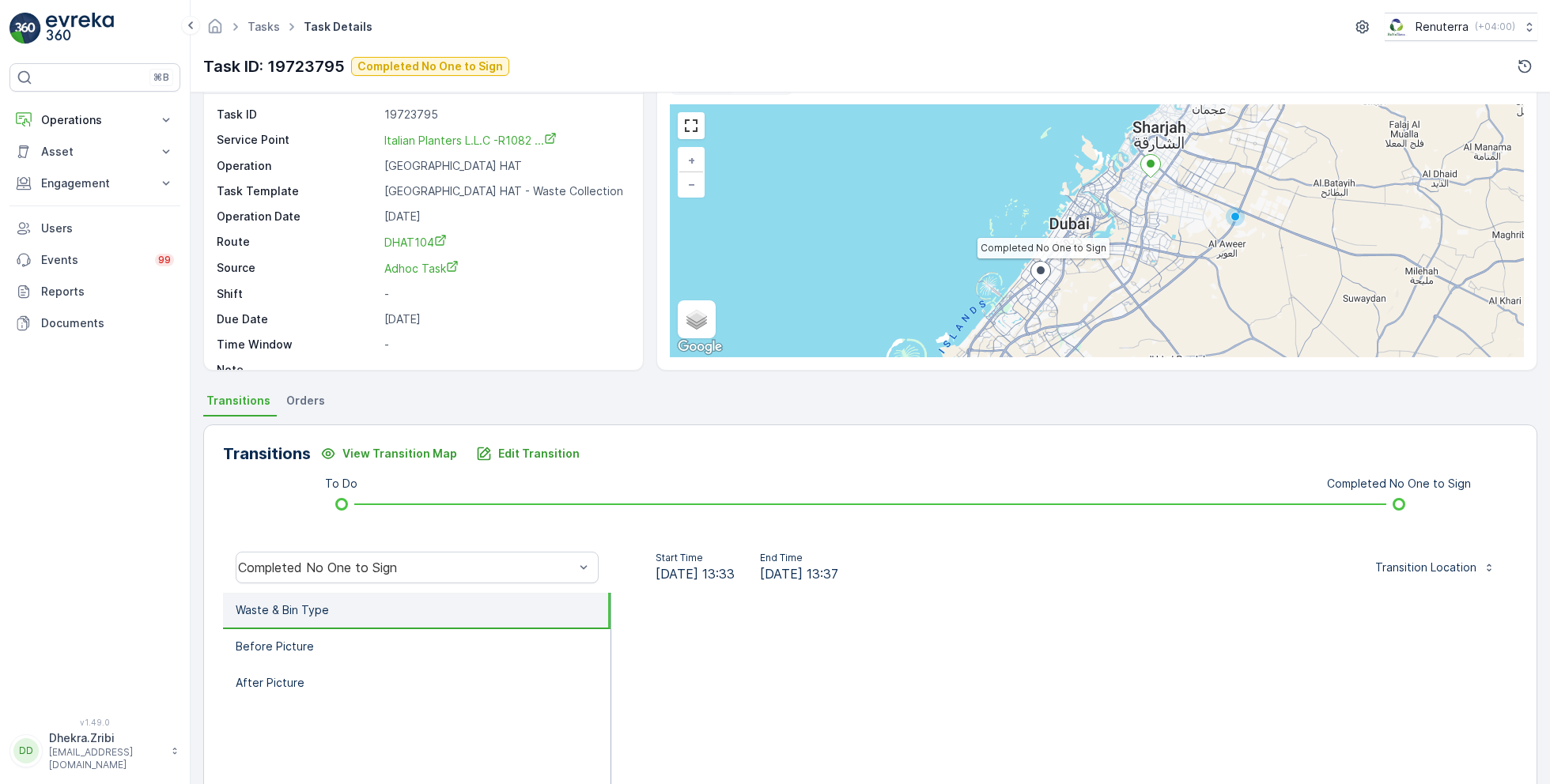
scroll to position [49, 0]
click at [329, 644] on li "Before Picture" at bounding box center [416, 648] width 388 height 36
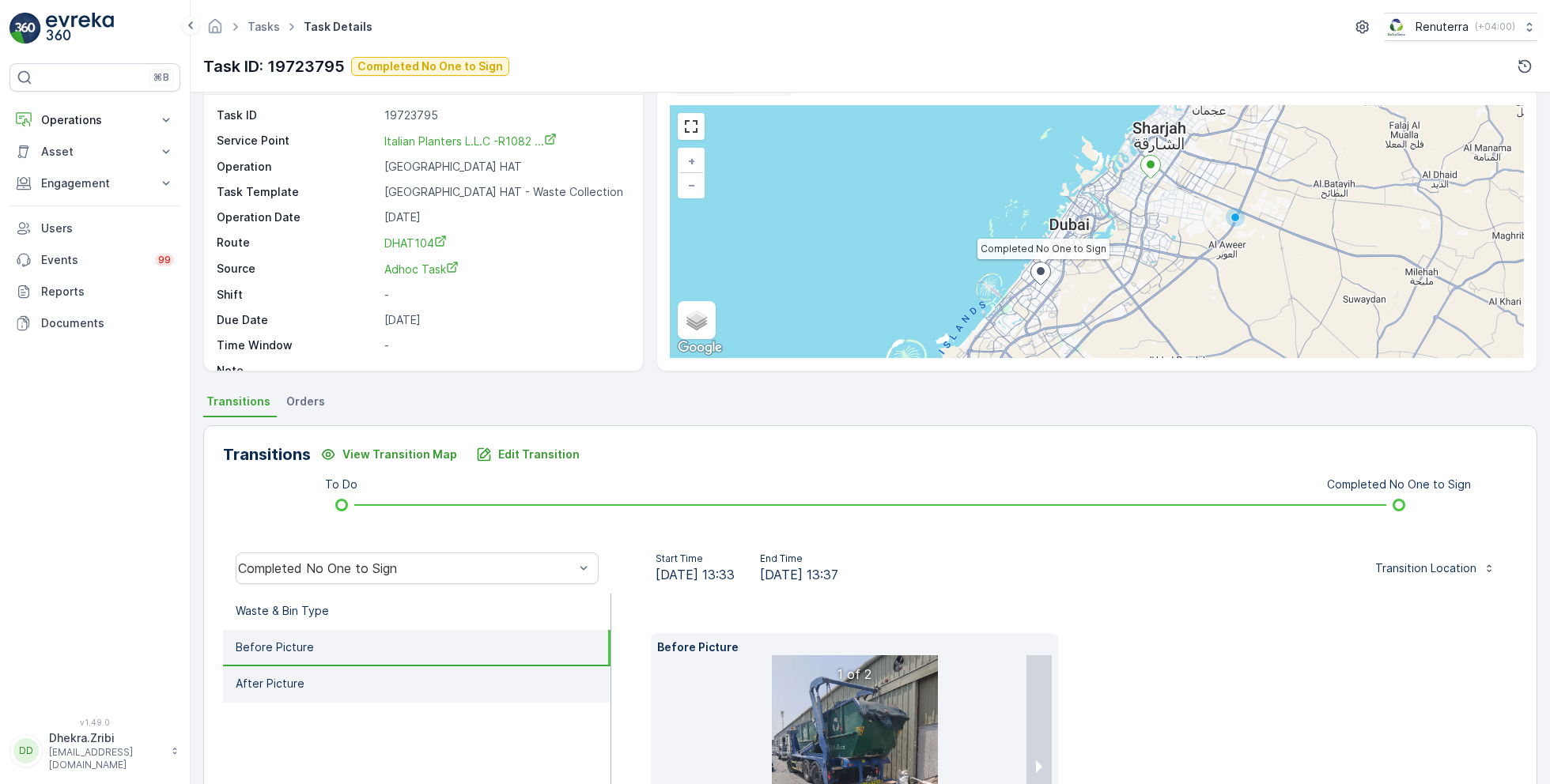
click at [333, 686] on li "After Picture" at bounding box center [416, 684] width 388 height 36
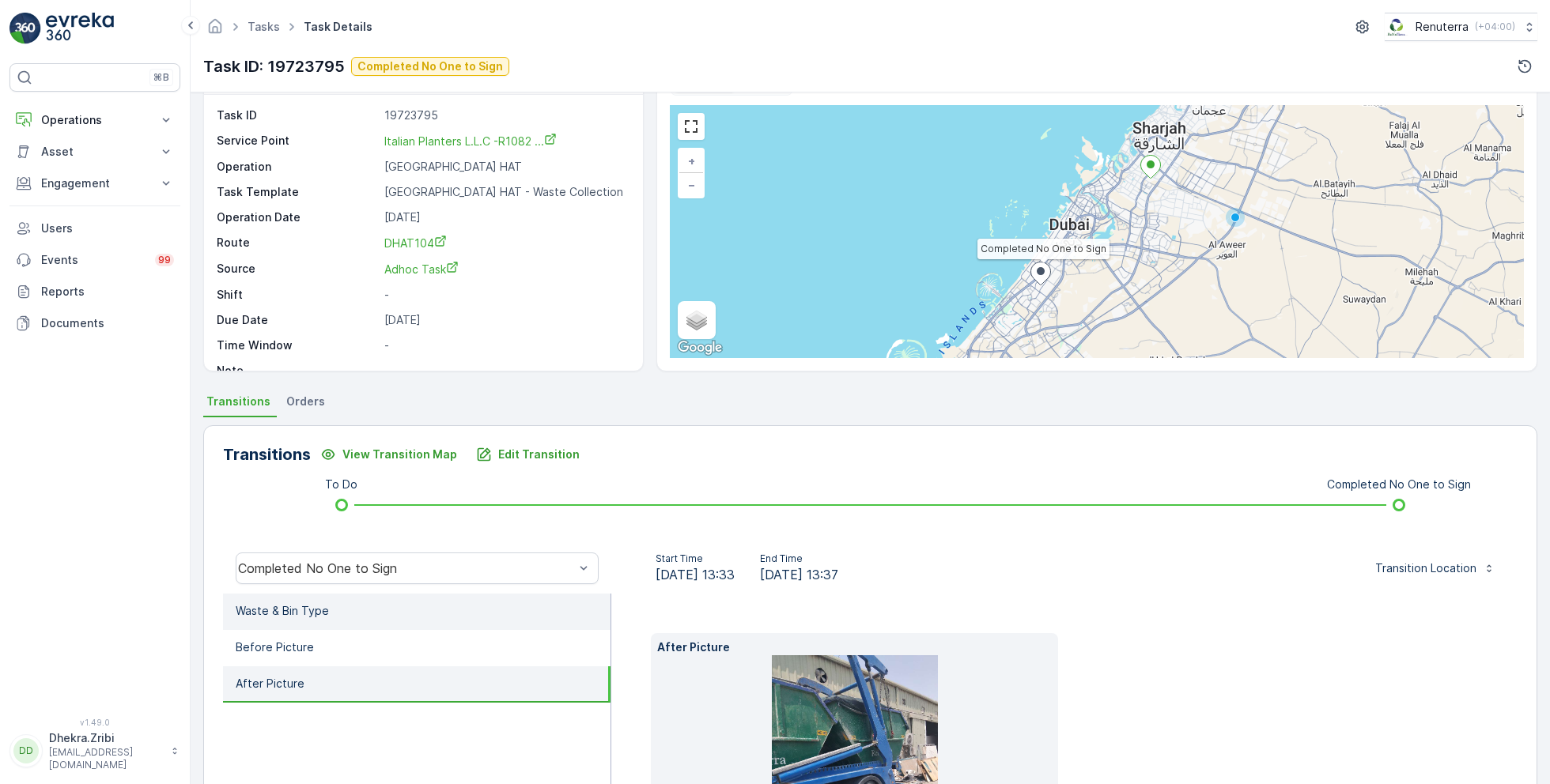
click at [339, 610] on li "Waste & Bin Type" at bounding box center [416, 611] width 388 height 36
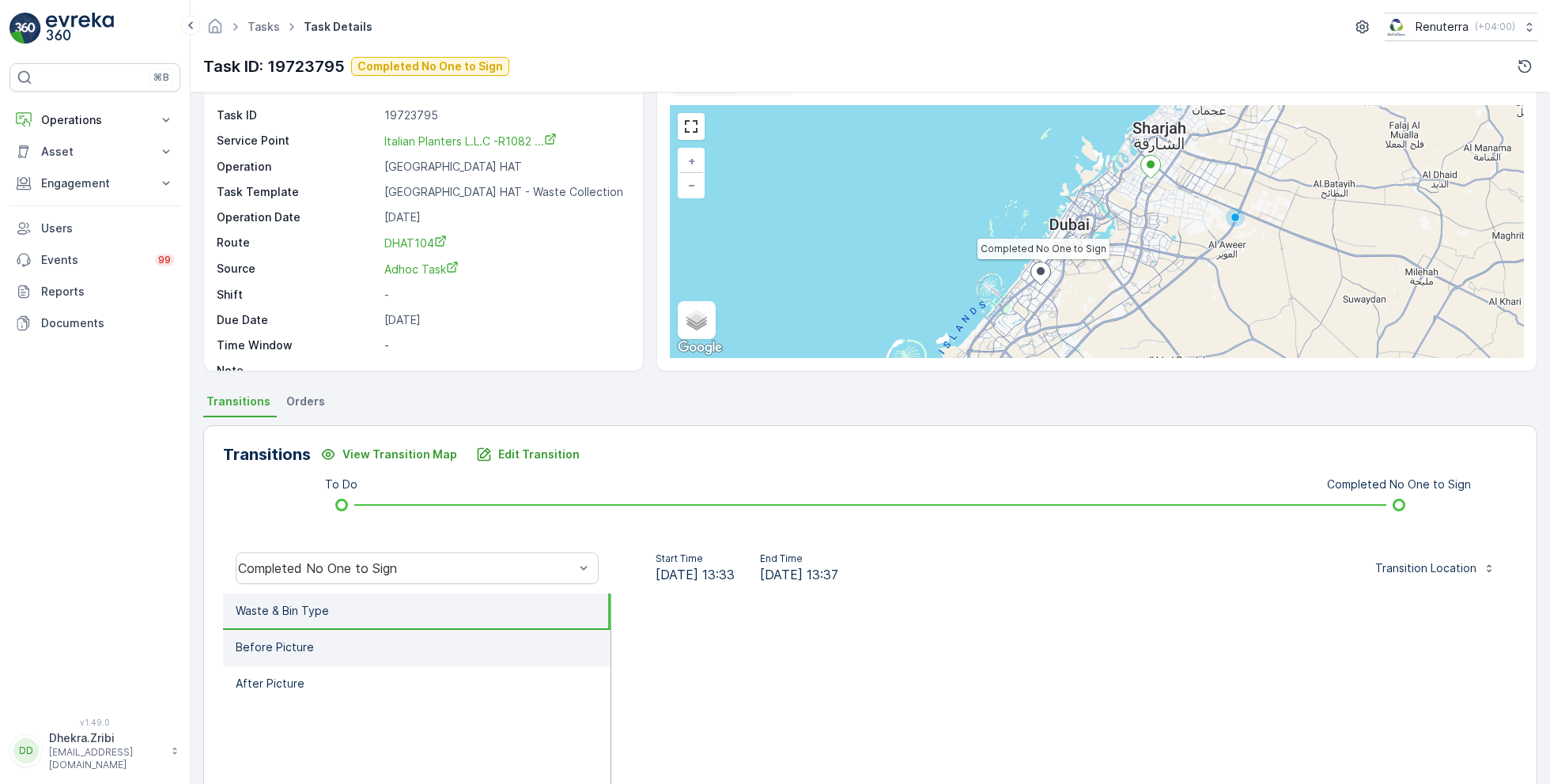
click at [328, 637] on li "Before Picture" at bounding box center [416, 648] width 388 height 36
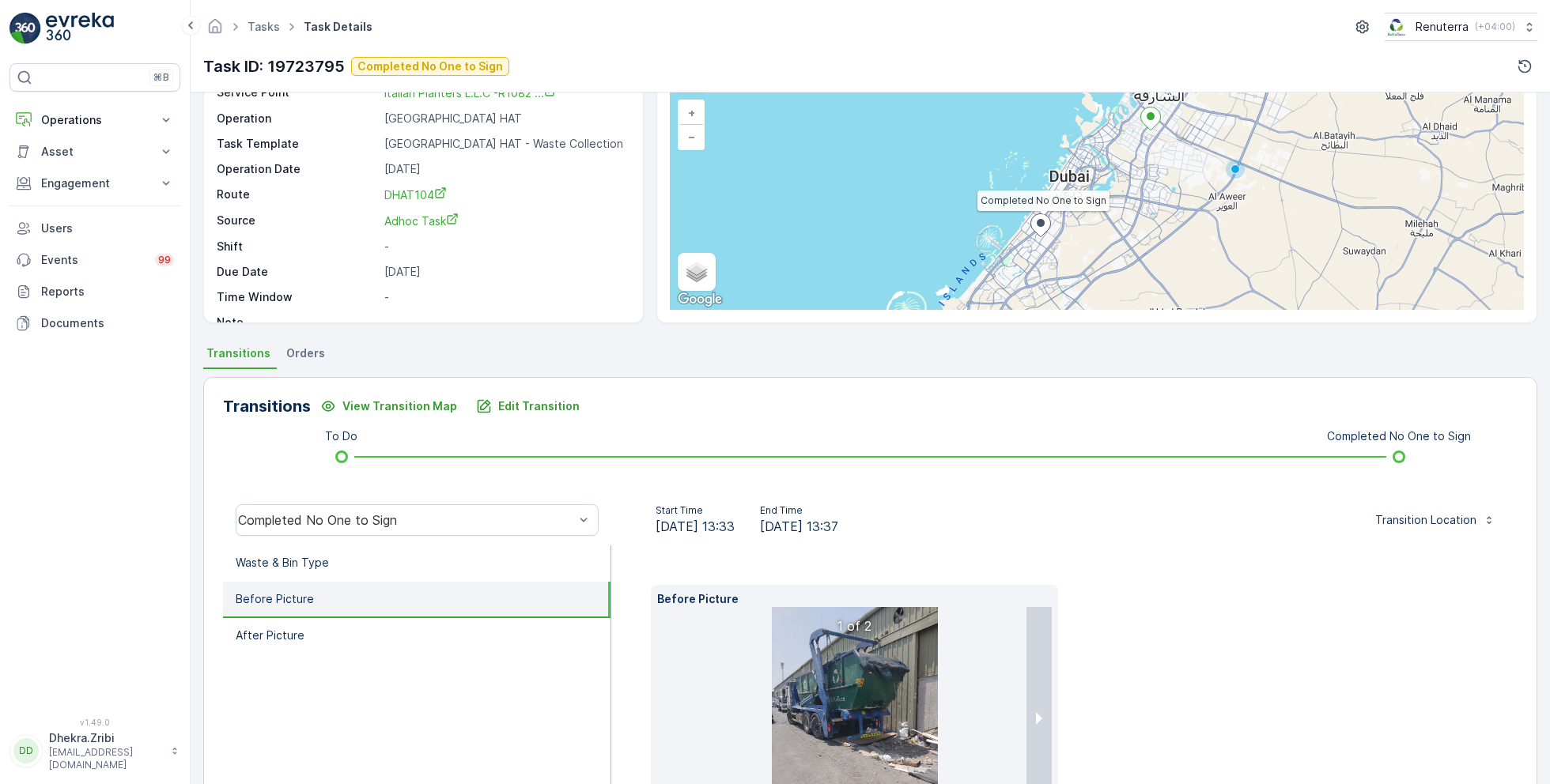
scroll to position [0, 0]
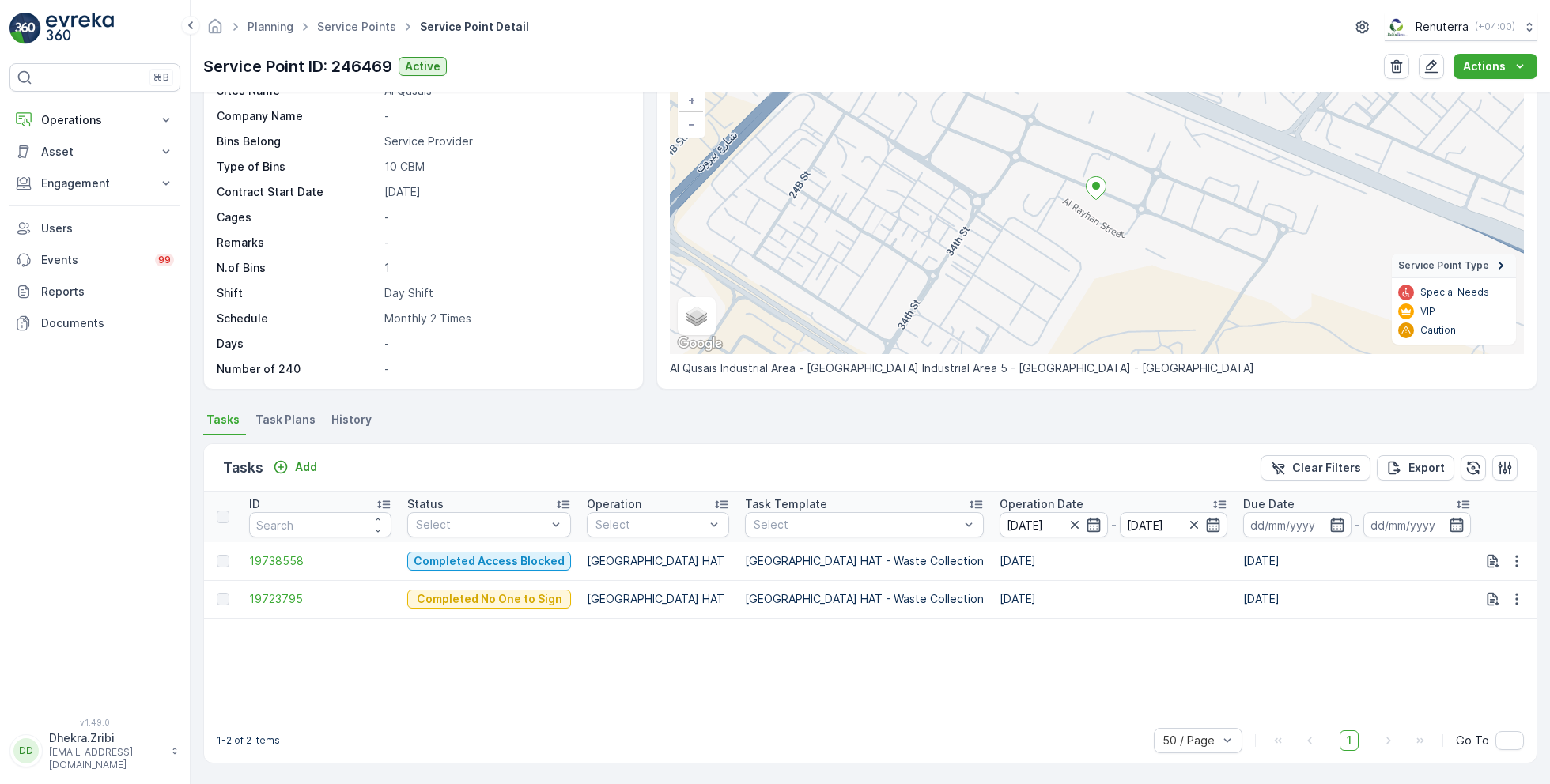
scroll to position [109, 0]
click at [284, 556] on span "19738558" at bounding box center [320, 563] width 142 height 16
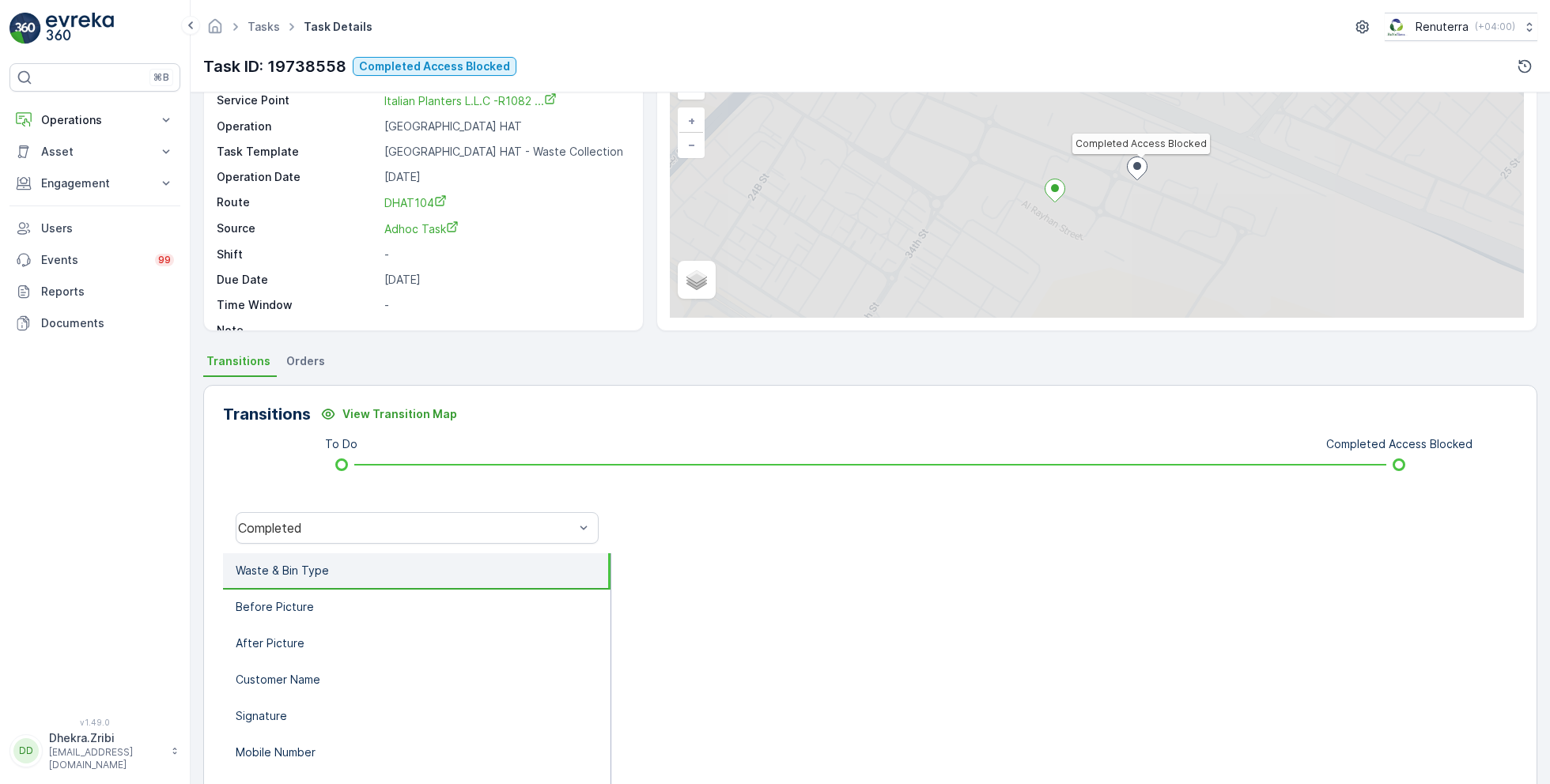
scroll to position [93, 0]
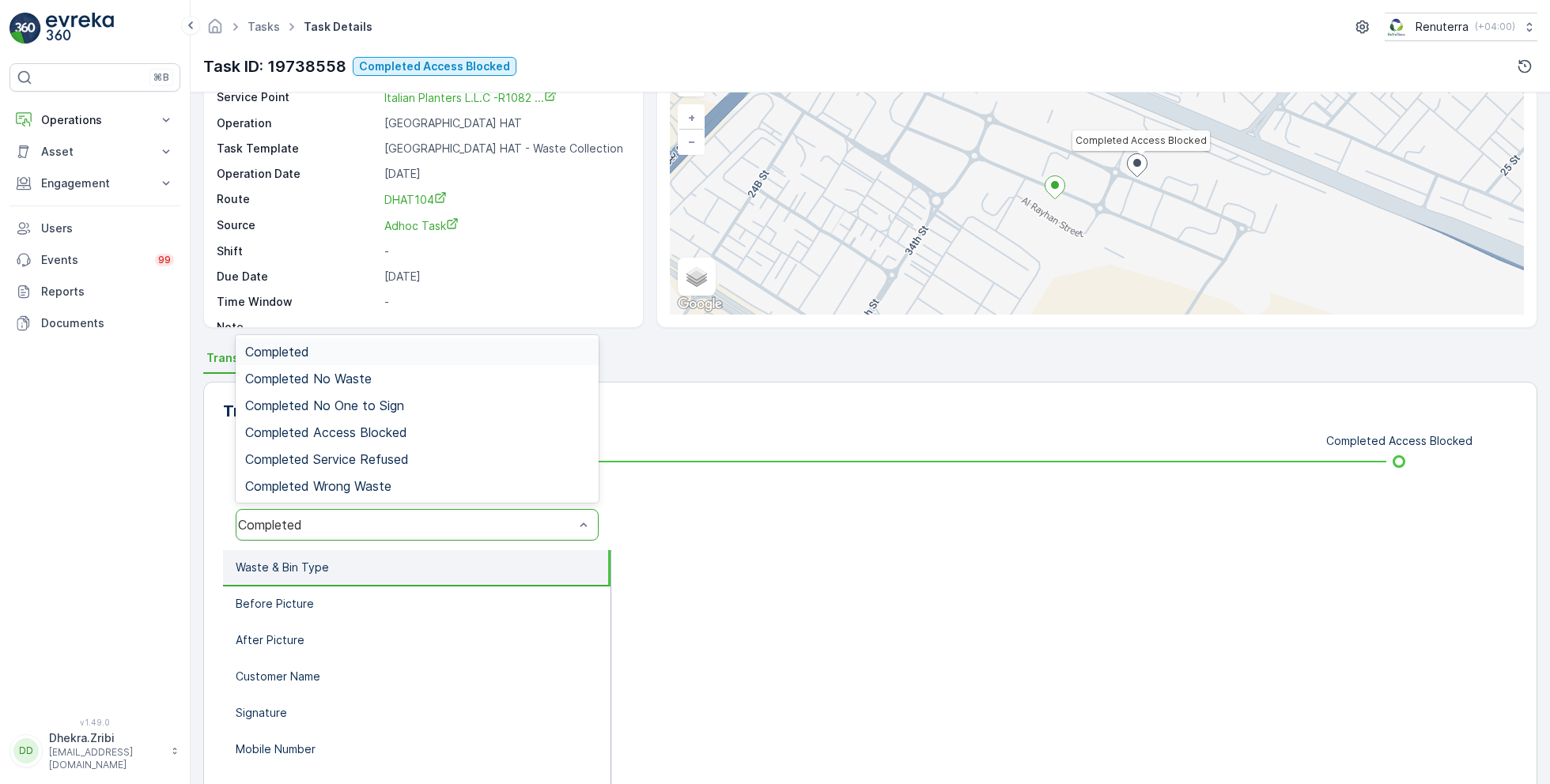
click at [399, 525] on div "Completed" at bounding box center [406, 525] width 336 height 14
click at [389, 432] on span "Completed Access Blocked" at bounding box center [327, 432] width 162 height 14
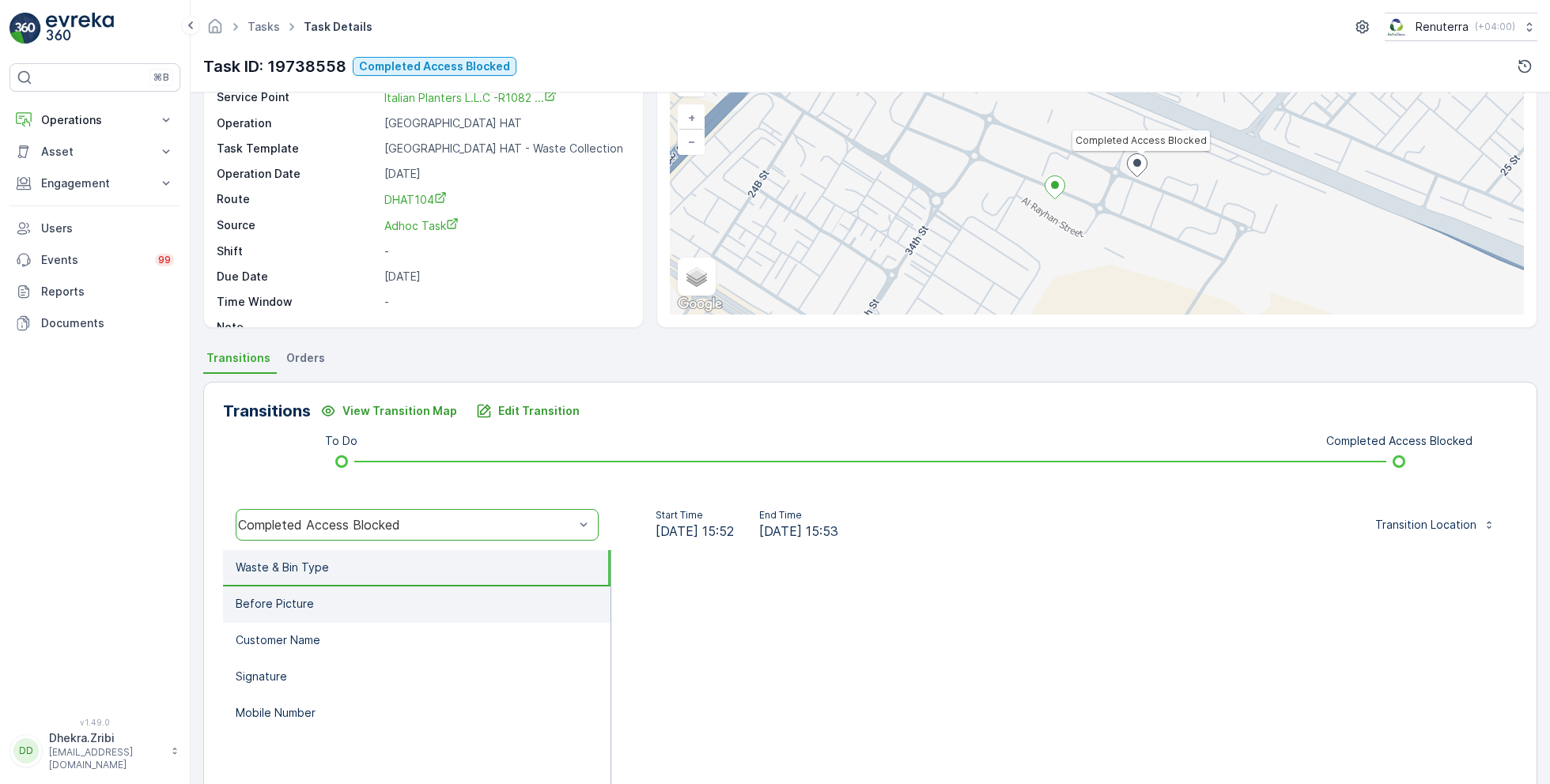
click at [350, 601] on li "Before Picture" at bounding box center [416, 605] width 388 height 36
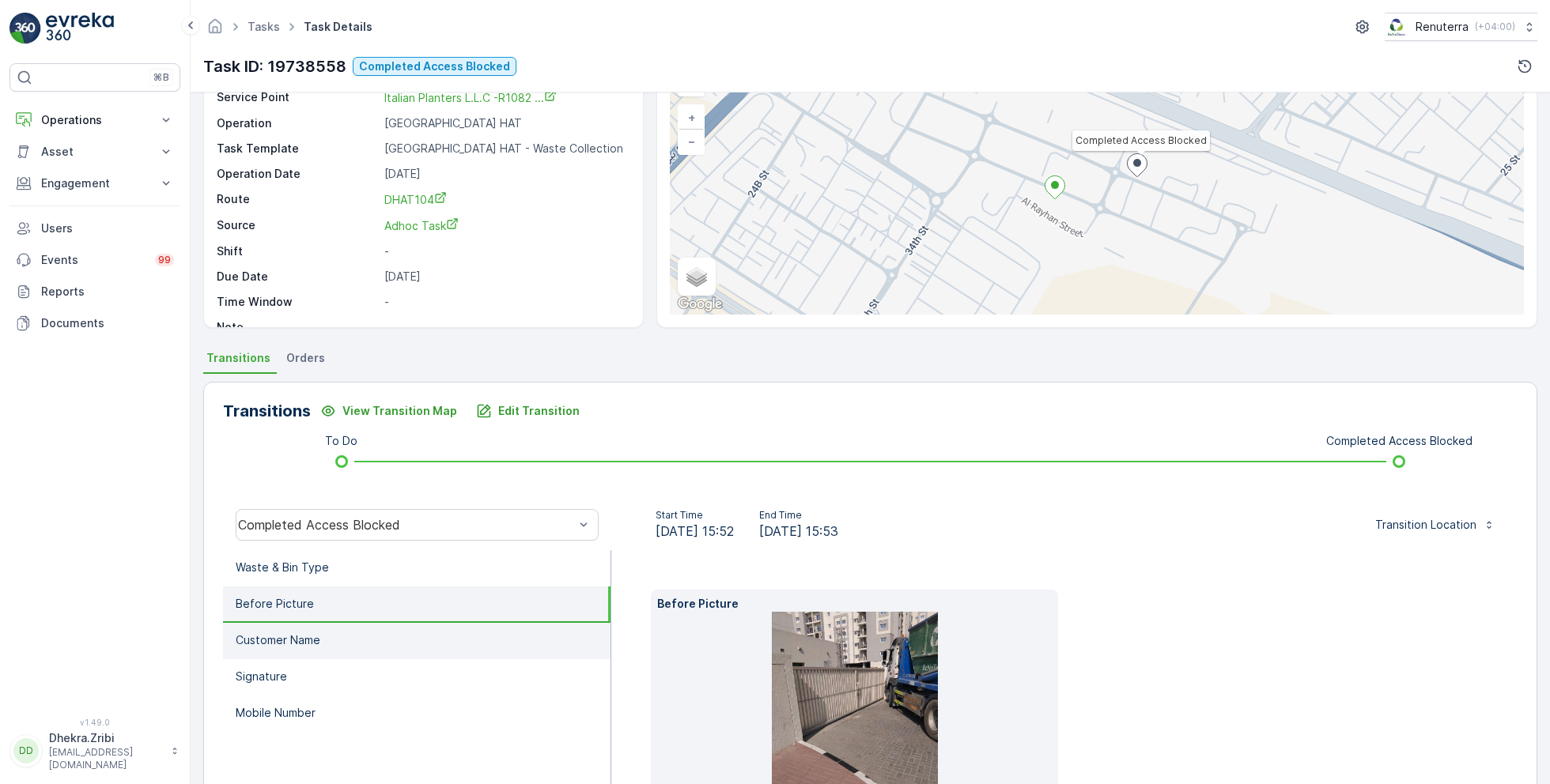
click at [349, 634] on li "Customer Name" at bounding box center [416, 641] width 388 height 36
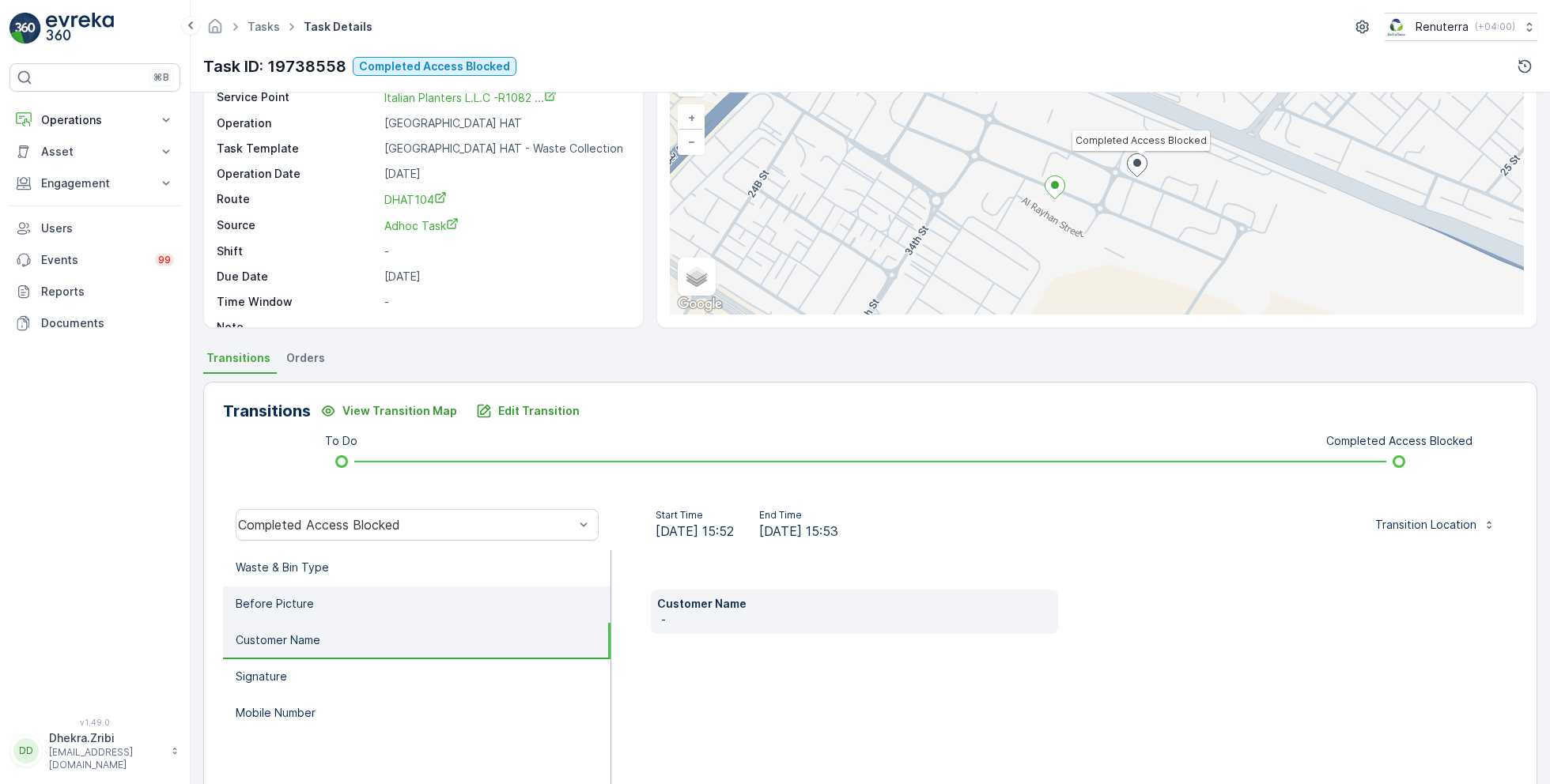
click at [333, 607] on li "Before Picture" at bounding box center [416, 605] width 388 height 36
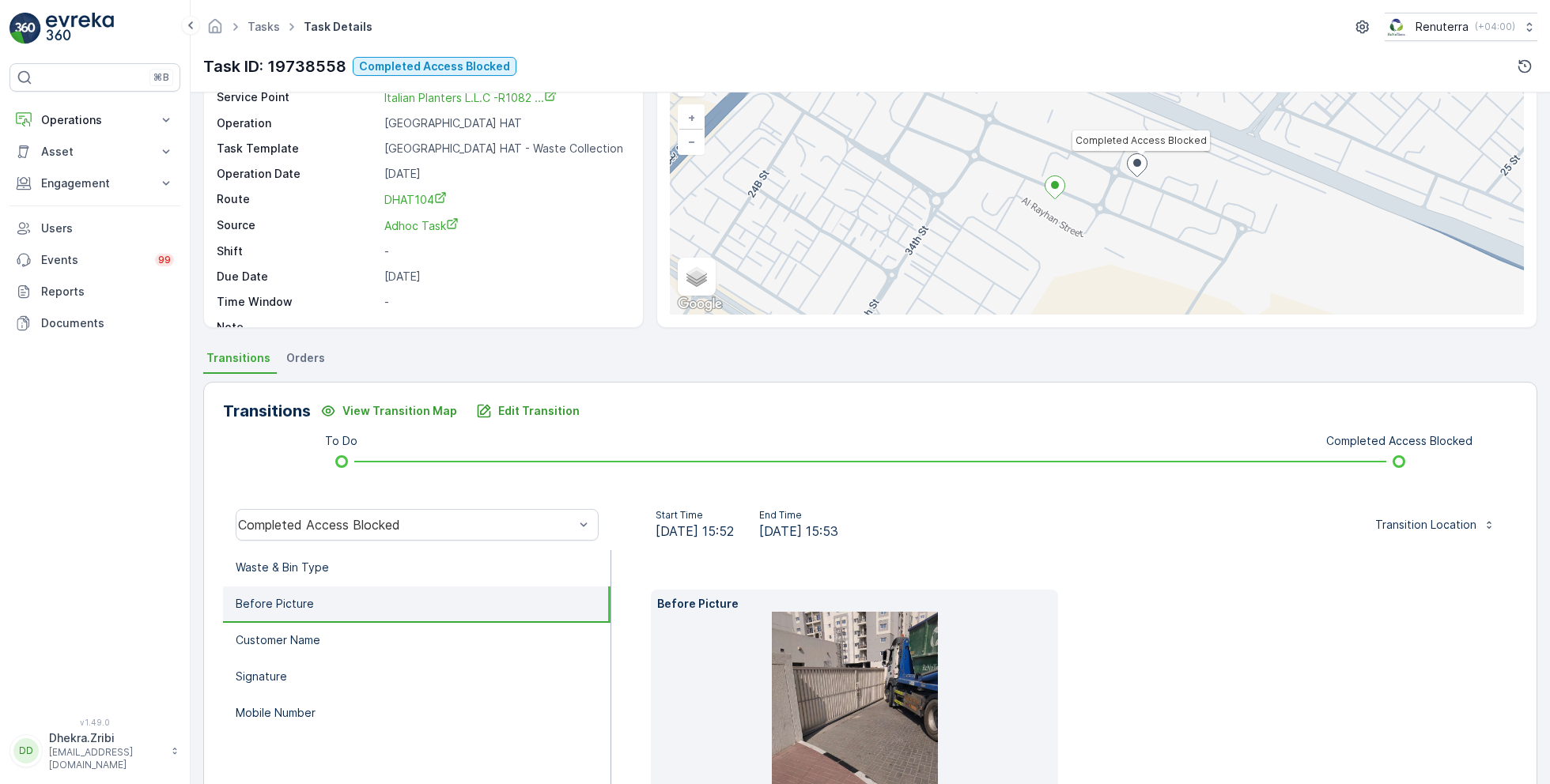
scroll to position [236, 0]
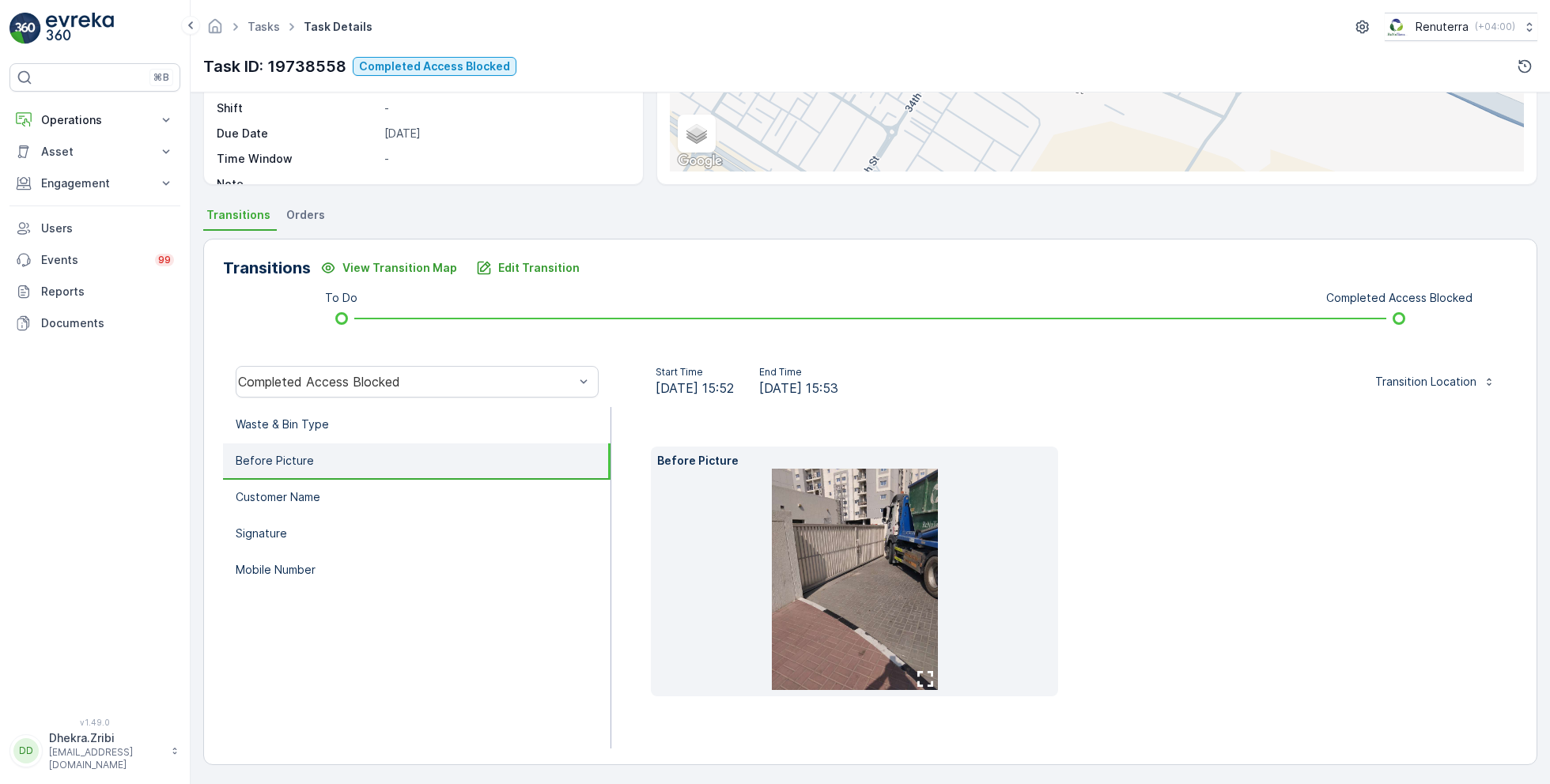
click at [853, 540] on img at bounding box center [855, 579] width 166 height 221
drag, startPoint x: 855, startPoint y: 380, endPoint x: 894, endPoint y: 380, distance: 39.0
click at [870, 380] on div "Start Time 15.06.2025 15:52 End Time 15.06.2025 15:53" at bounding box center [746, 382] width 246 height 32
click at [960, 409] on div "Before Picture" at bounding box center [1064, 578] width 907 height 342
click at [871, 557] on img at bounding box center [855, 579] width 166 height 221
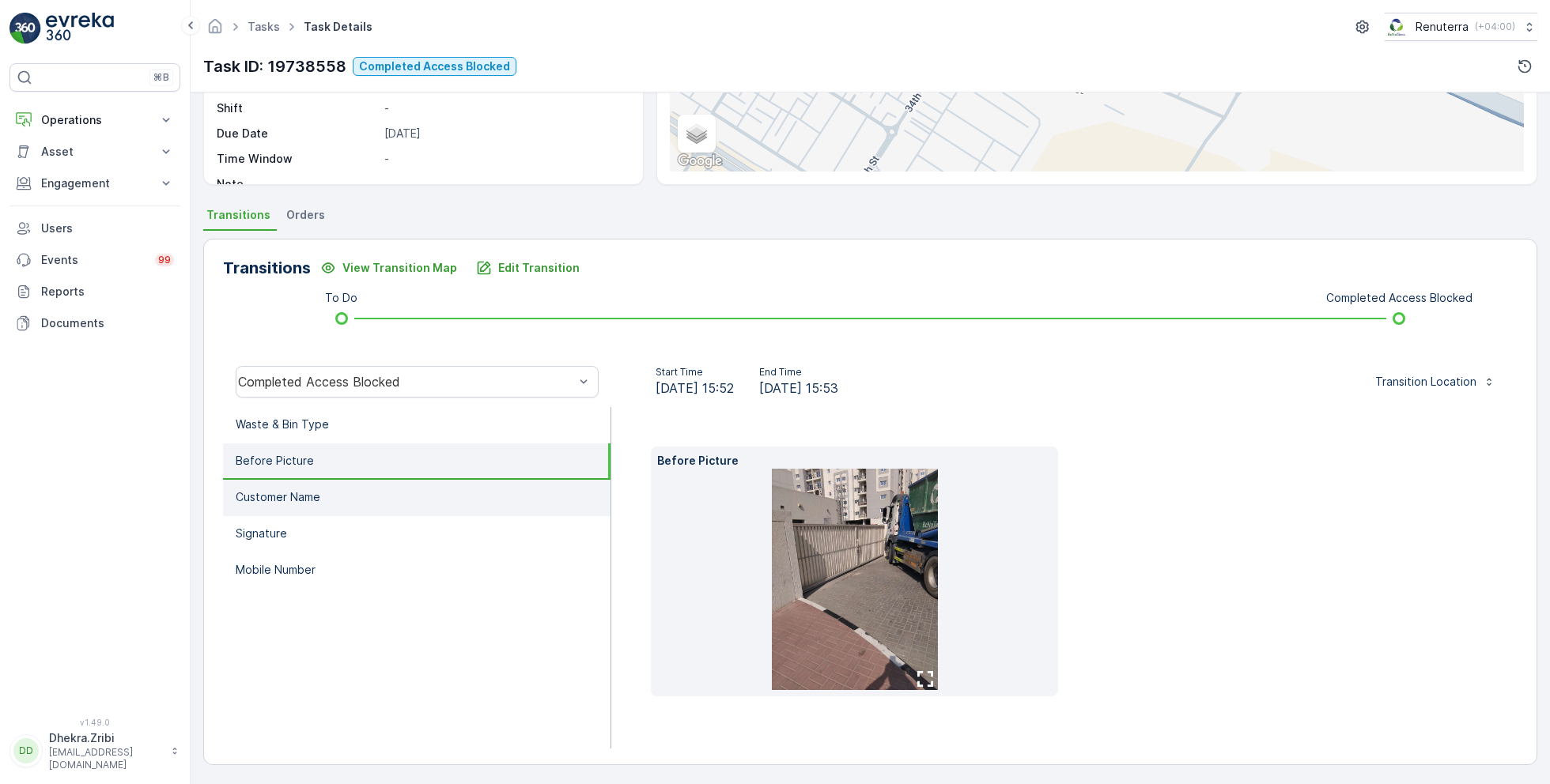
click at [365, 503] on li "Customer Name" at bounding box center [416, 497] width 388 height 36
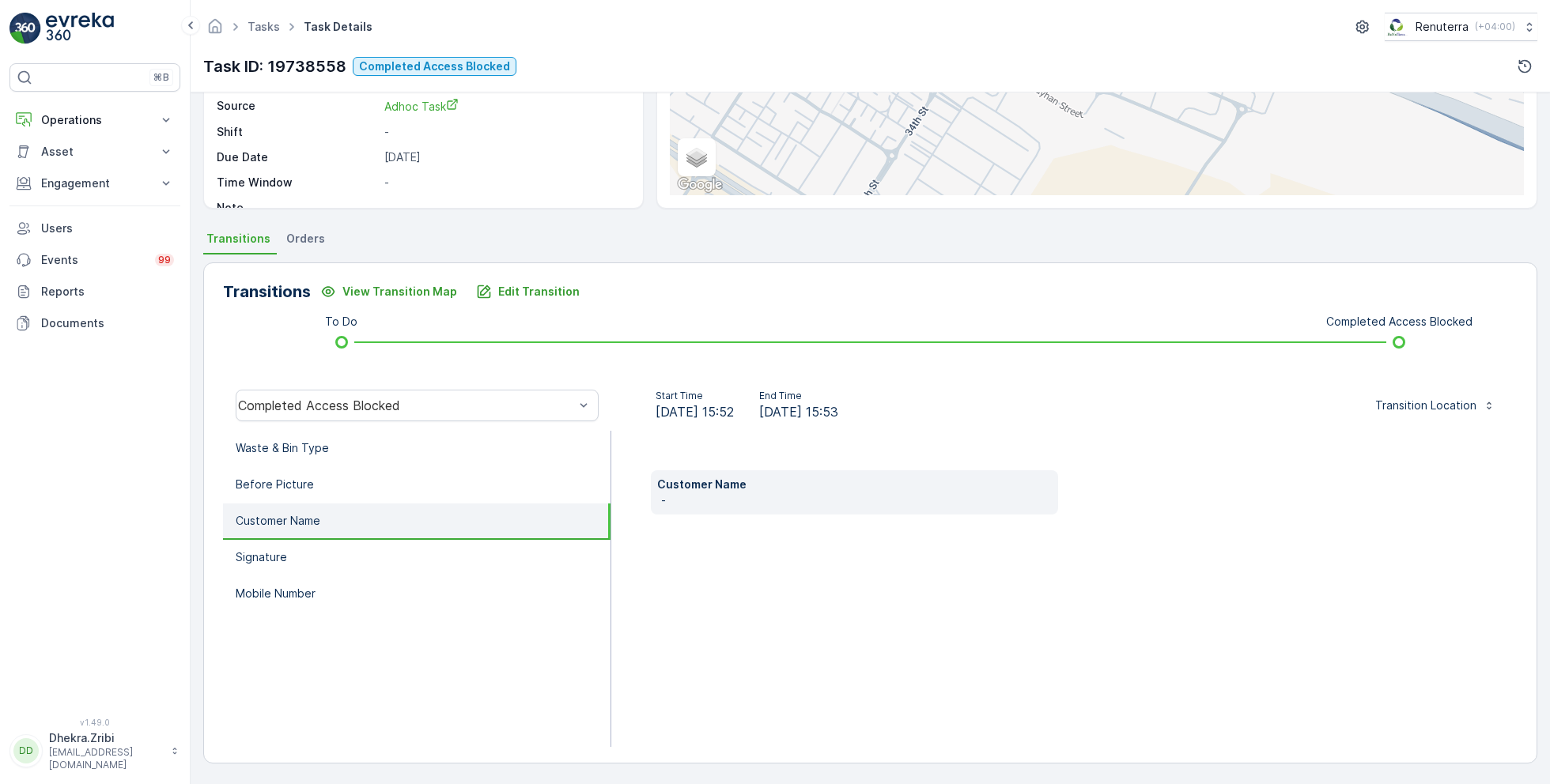
scroll to position [211, 0]
click at [305, 546] on li "Signature" at bounding box center [416, 559] width 388 height 36
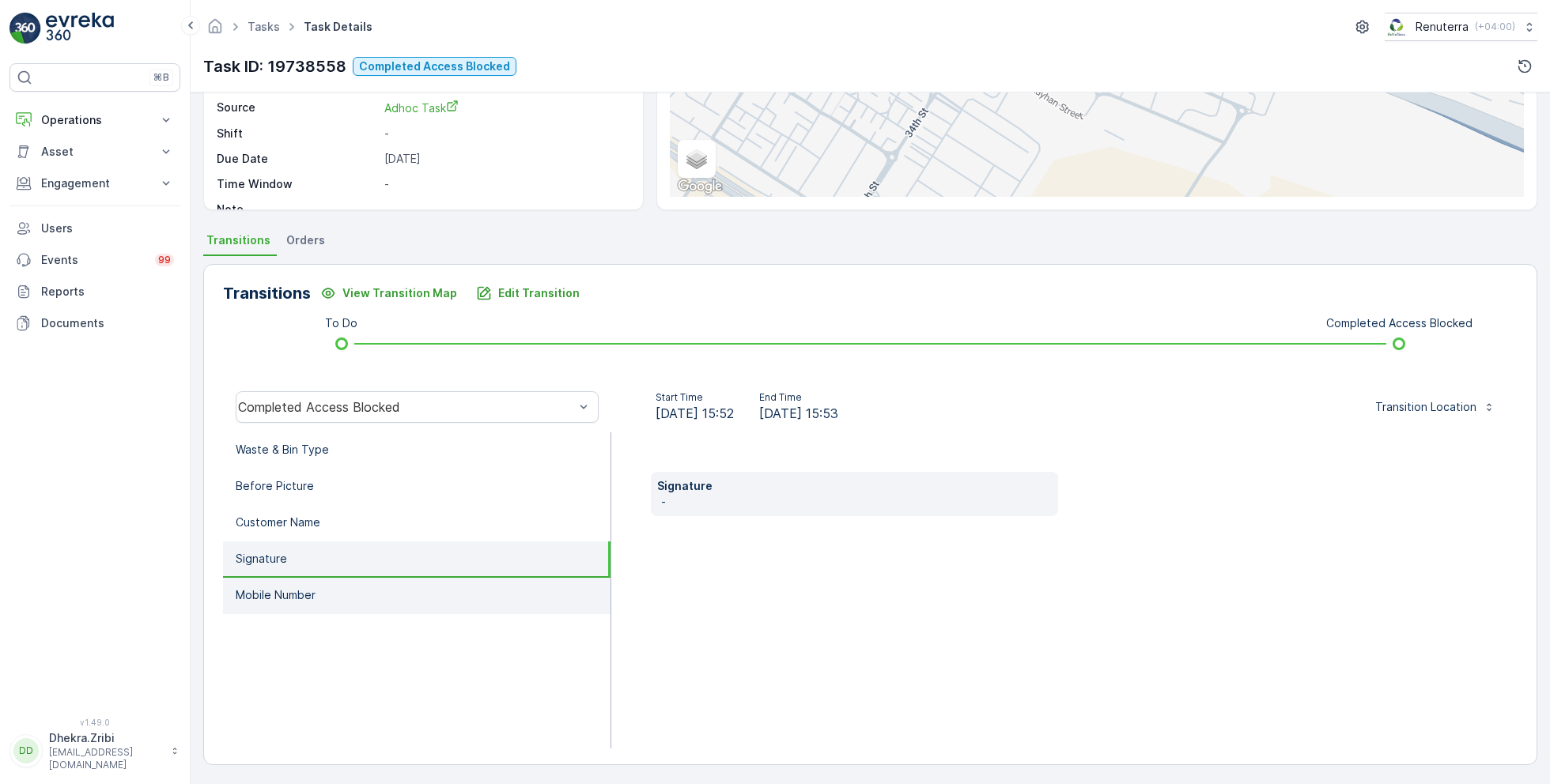
click at [314, 591] on p "Mobile Number" at bounding box center [275, 595] width 80 height 16
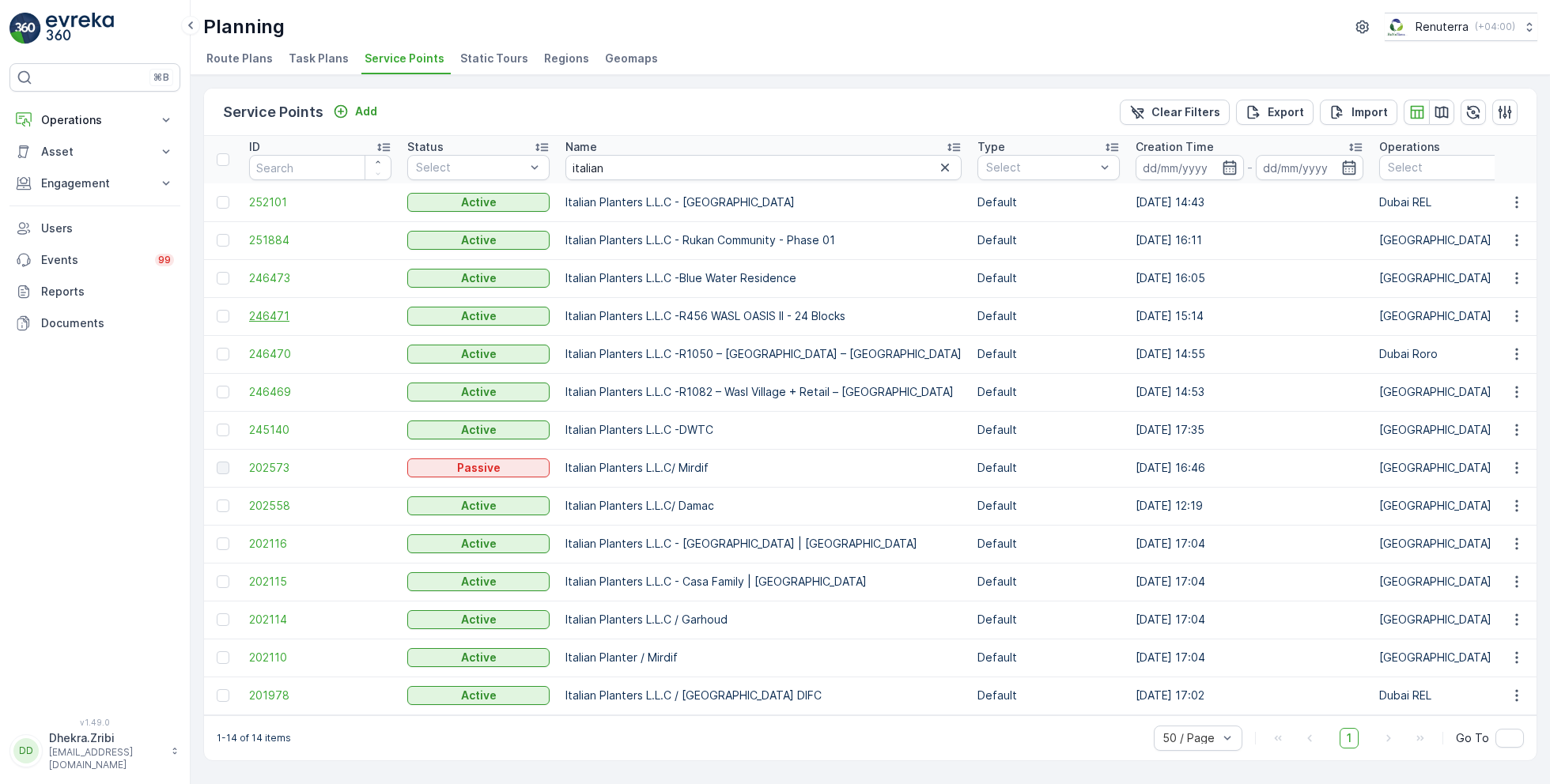
click at [277, 311] on span "246471" at bounding box center [320, 315] width 142 height 16
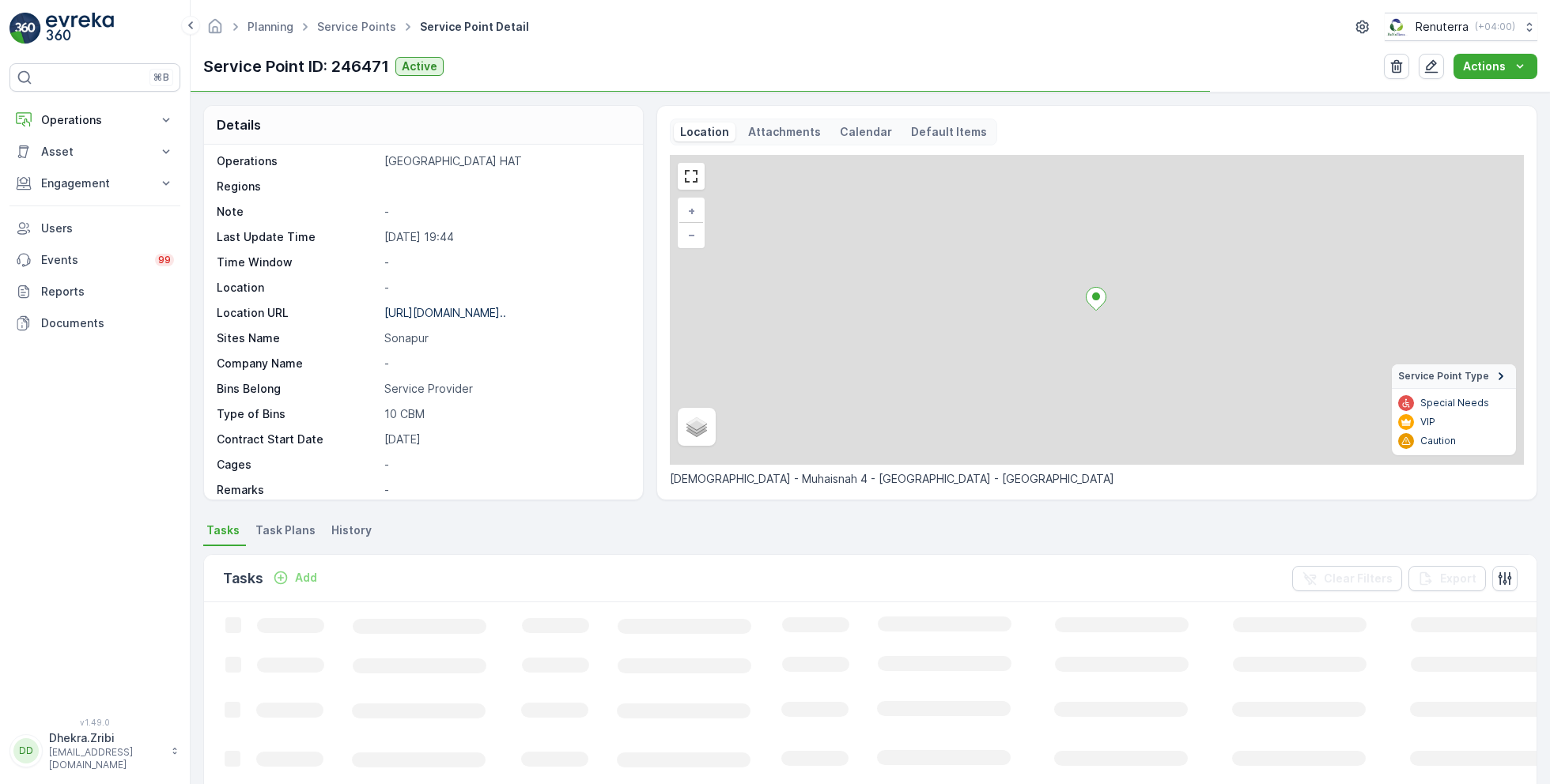
scroll to position [80, 0]
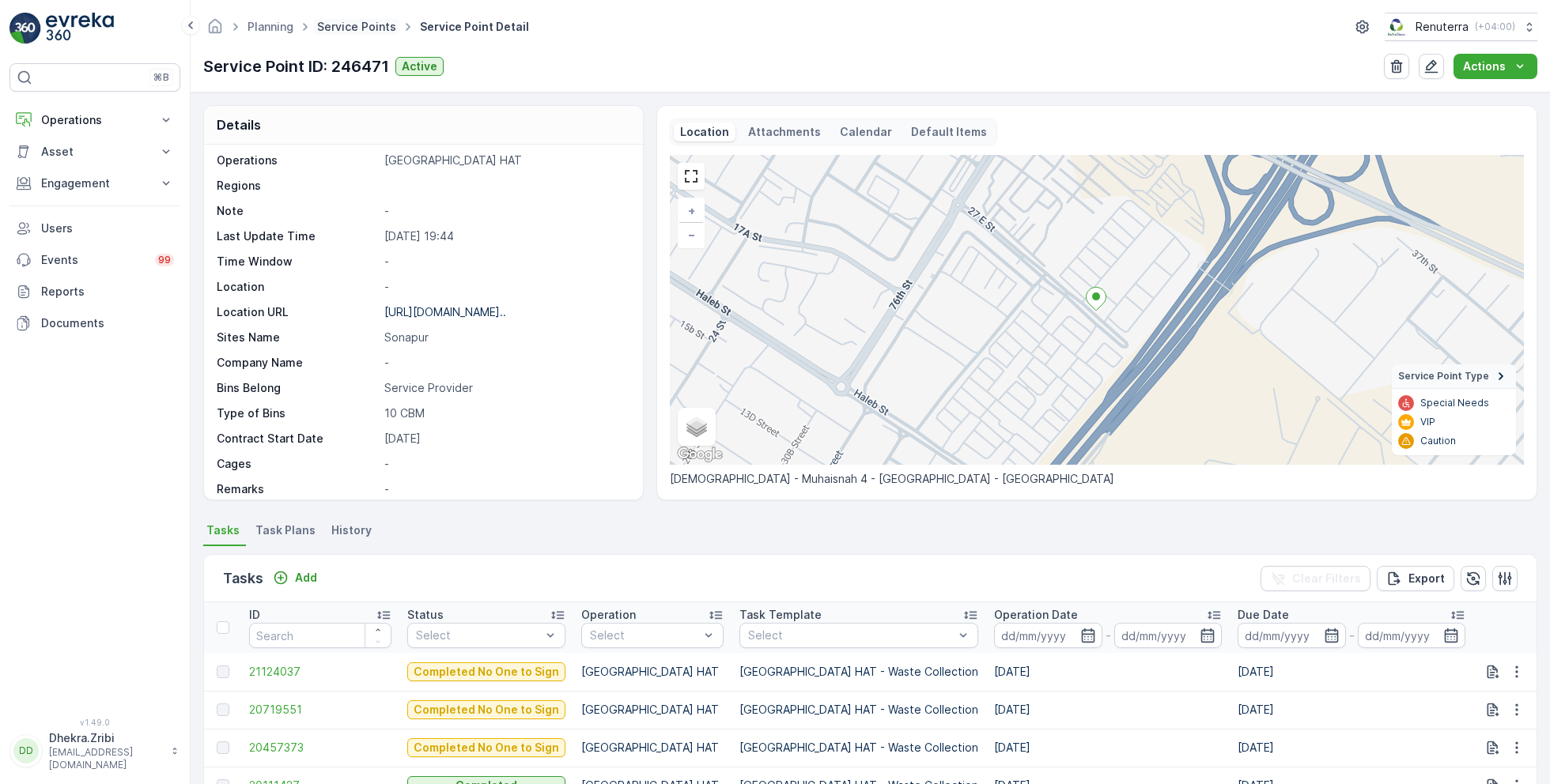
click at [362, 24] on link "Service Points" at bounding box center [357, 26] width 79 height 13
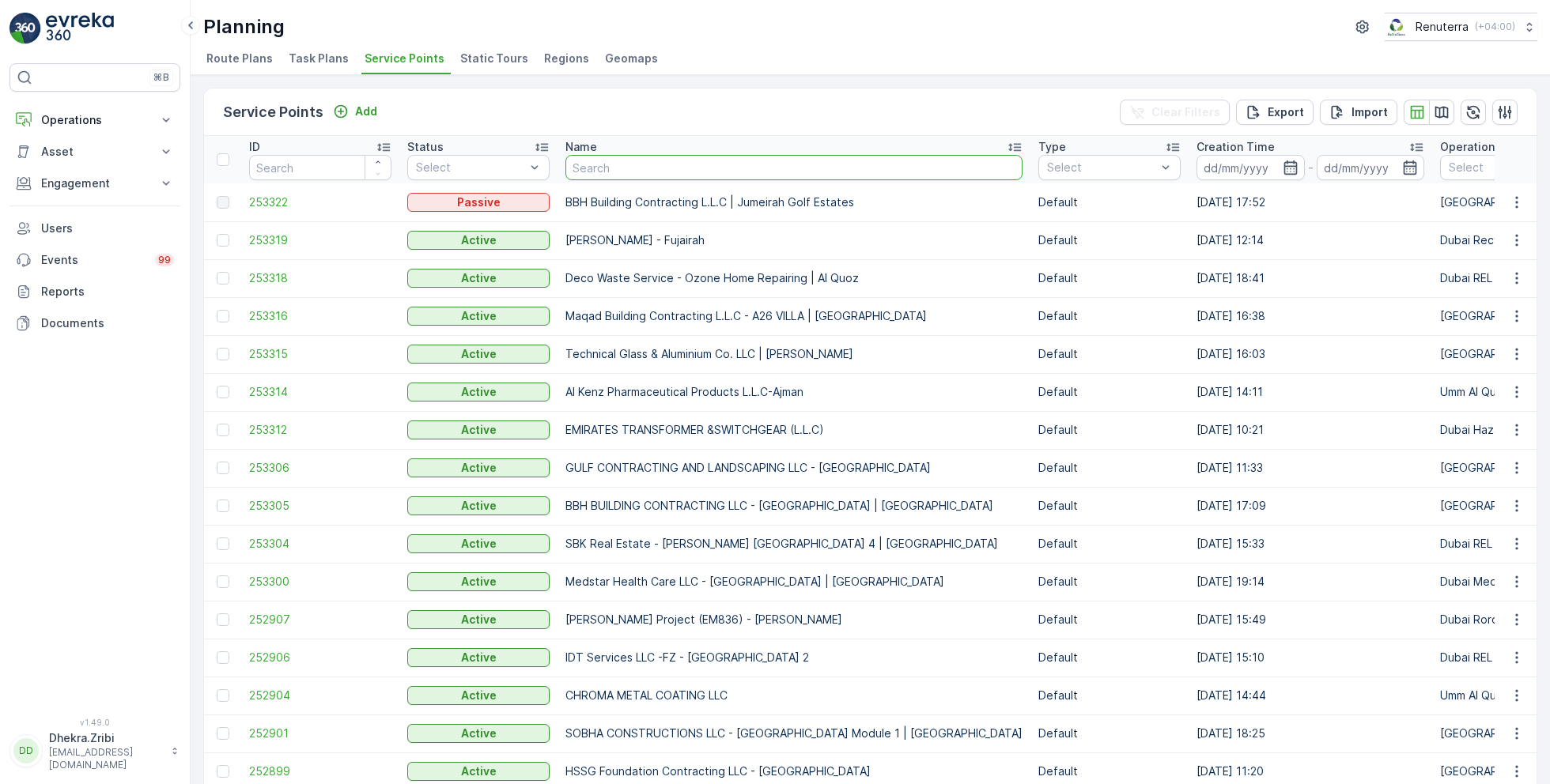
click at [649, 161] on input "text" at bounding box center [795, 167] width 458 height 25
type input "al kay"
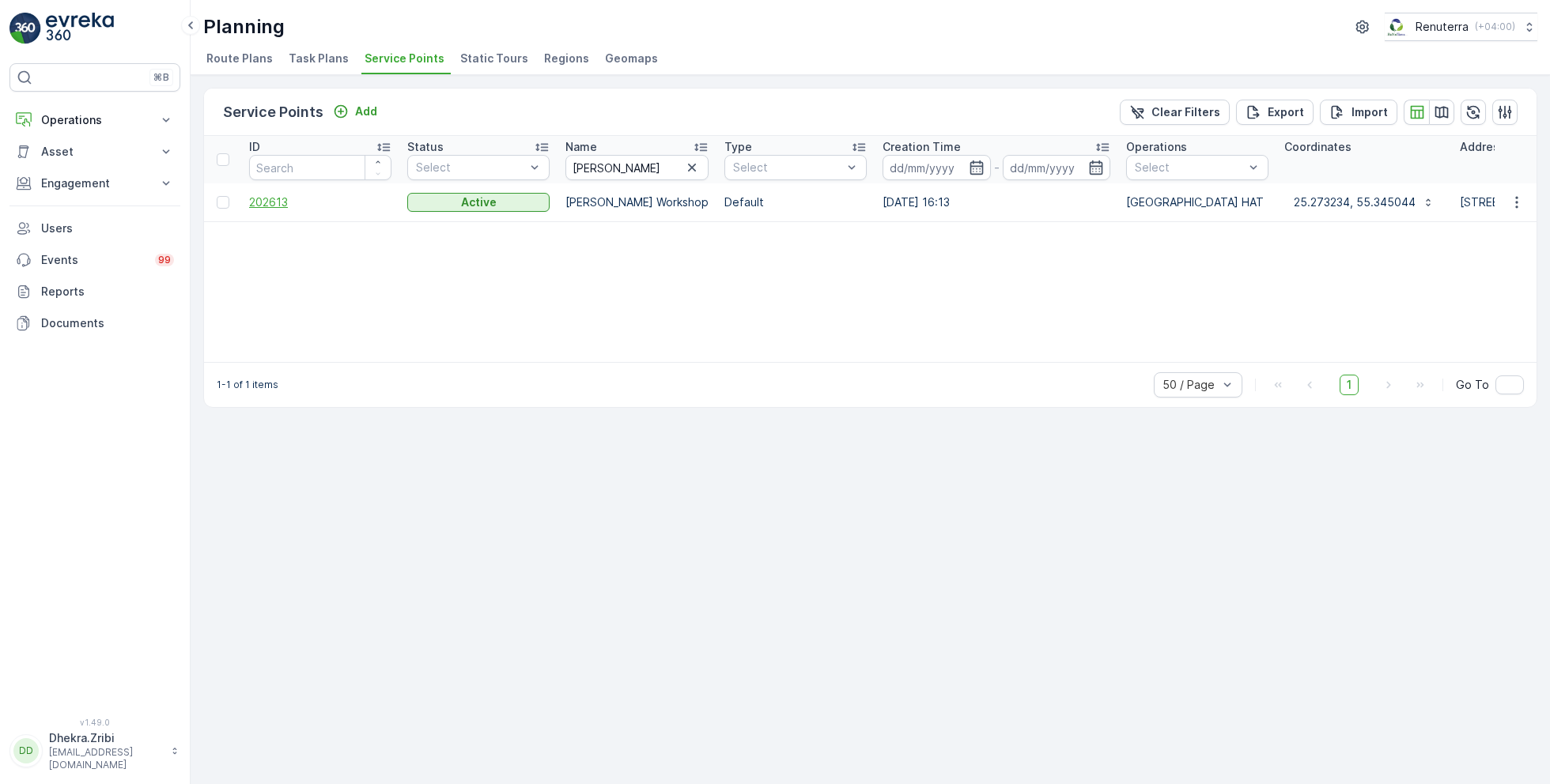
click at [258, 203] on span "202613" at bounding box center [320, 202] width 142 height 16
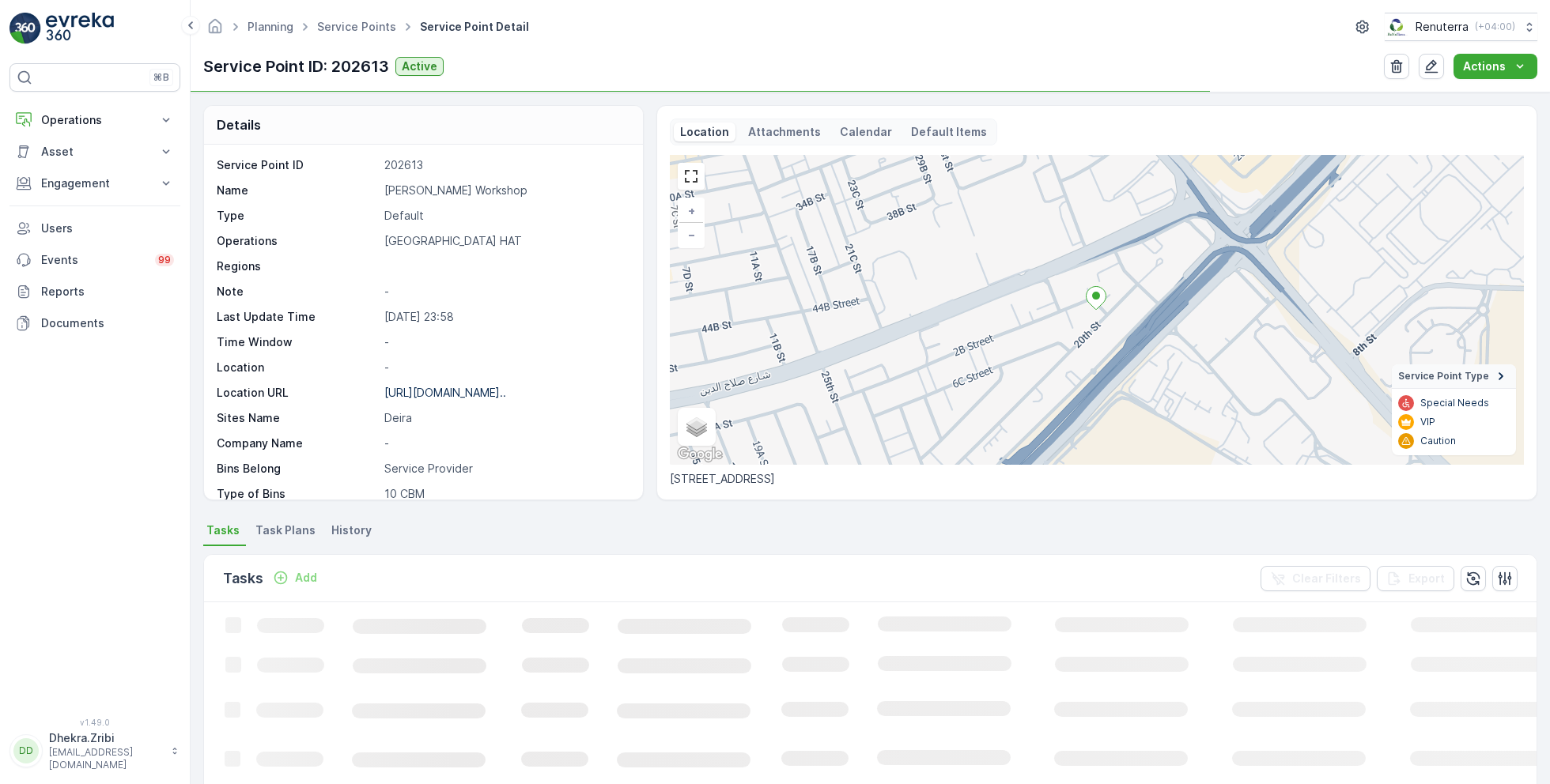
click at [389, 187] on p "Al Kayed Workshop" at bounding box center [505, 190] width 242 height 16
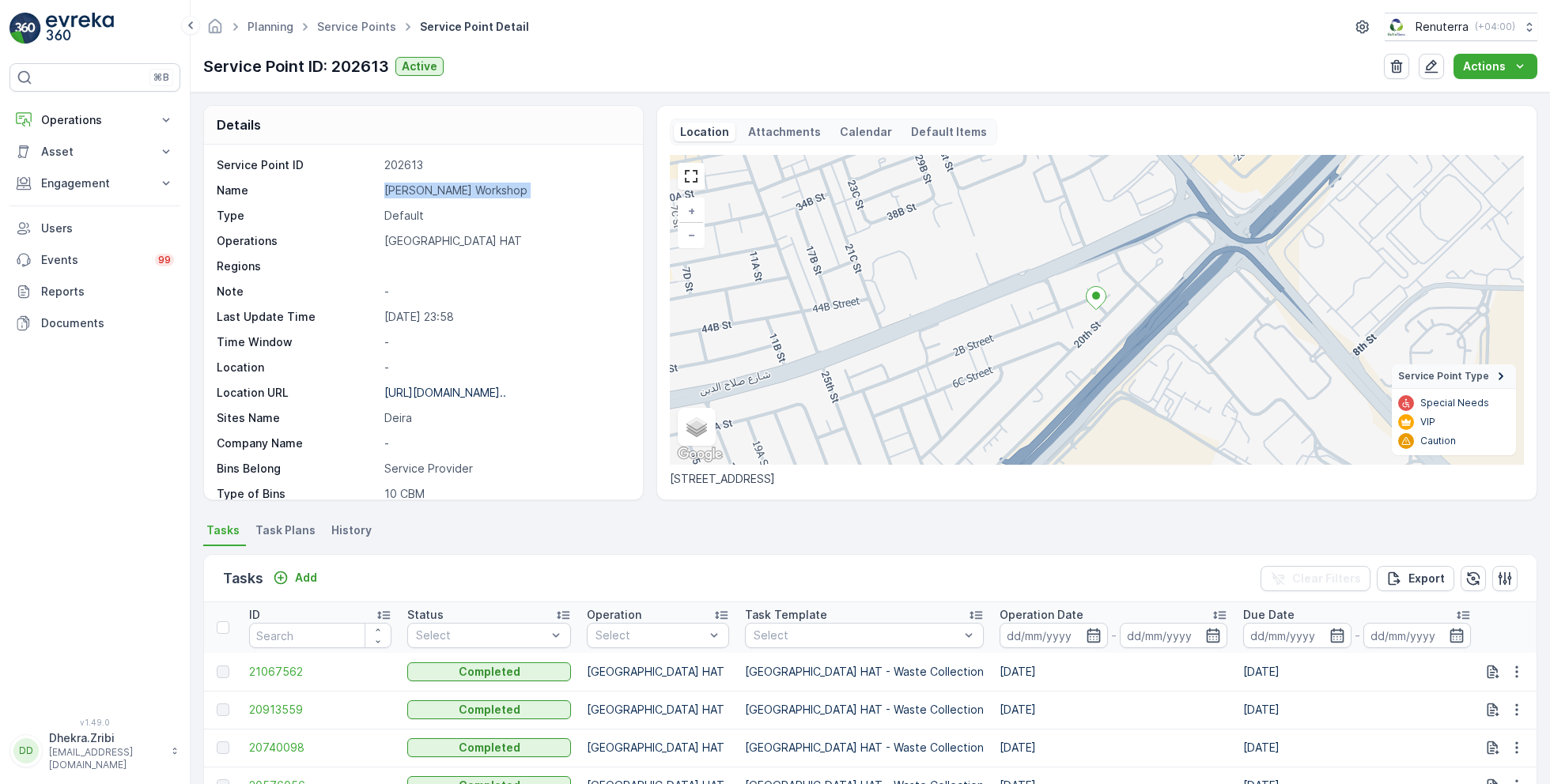
copy p "Al Kayed Workshop"
click at [365, 19] on span "Service Points" at bounding box center [356, 26] width 85 height 16
click at [359, 27] on link "Service Points" at bounding box center [357, 26] width 79 height 13
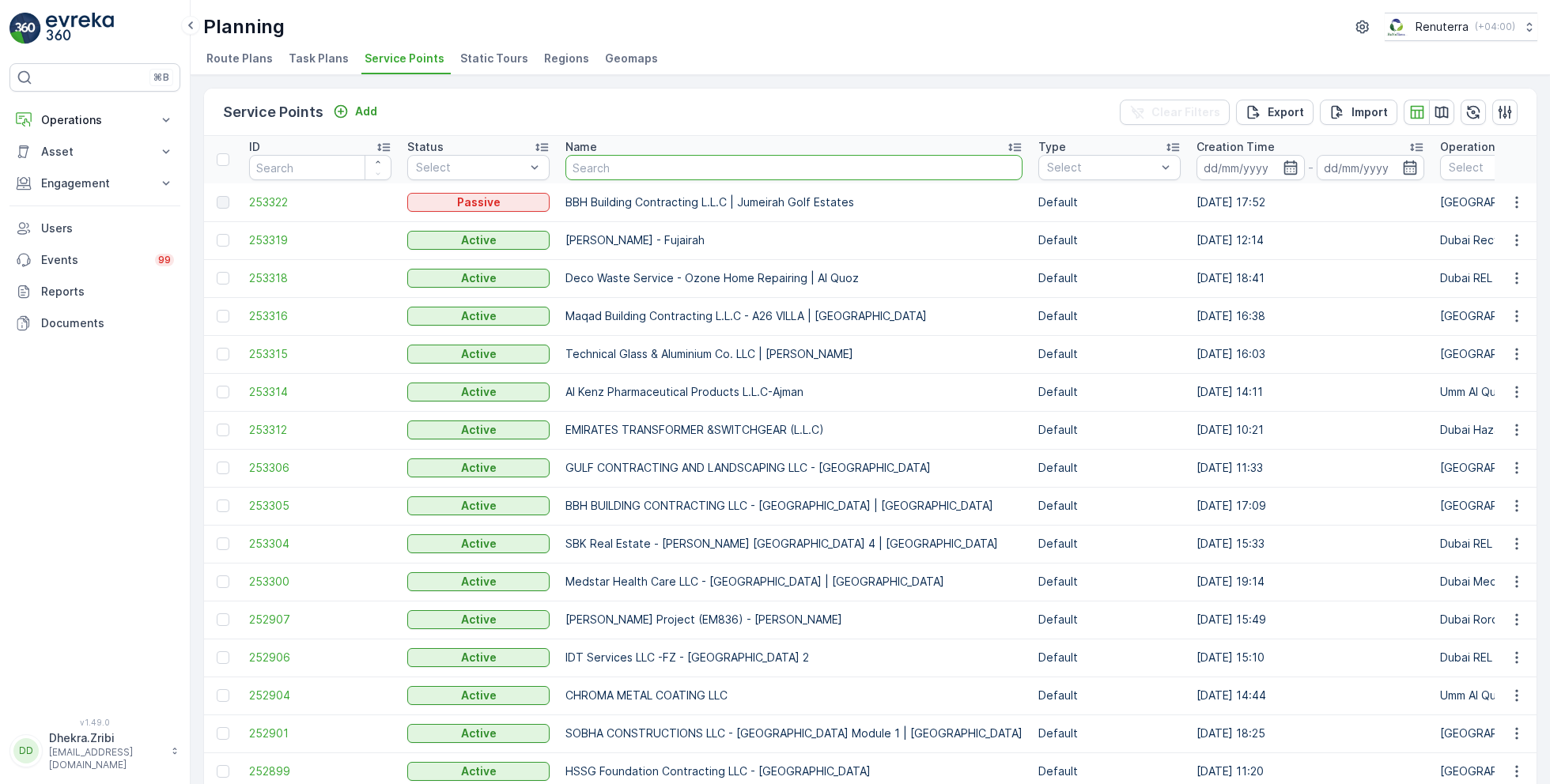
click at [690, 166] on input "text" at bounding box center [795, 167] width 458 height 25
type input "BQ"
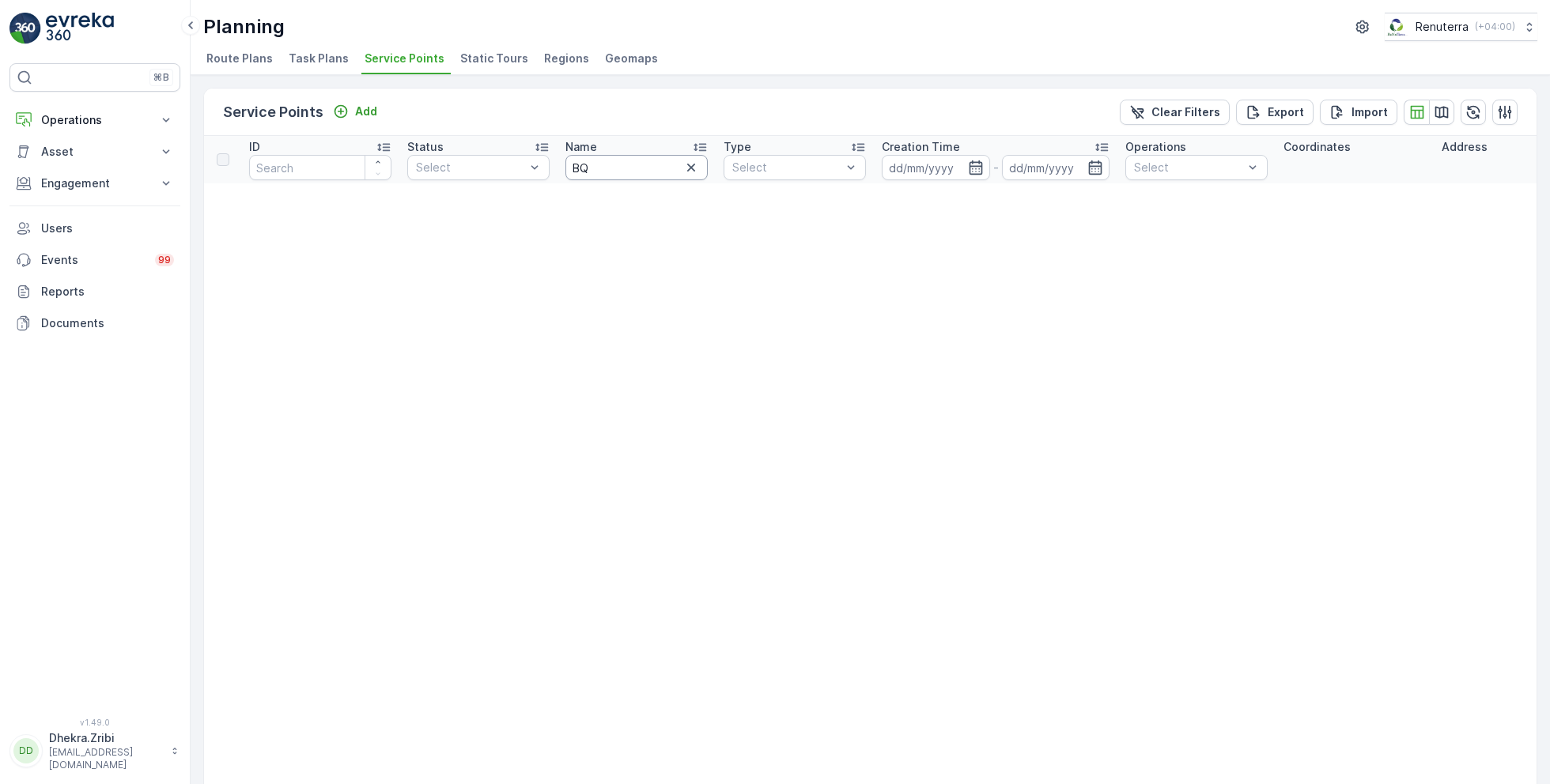
click at [609, 163] on input "BQ" at bounding box center [637, 167] width 142 height 25
type input "B"
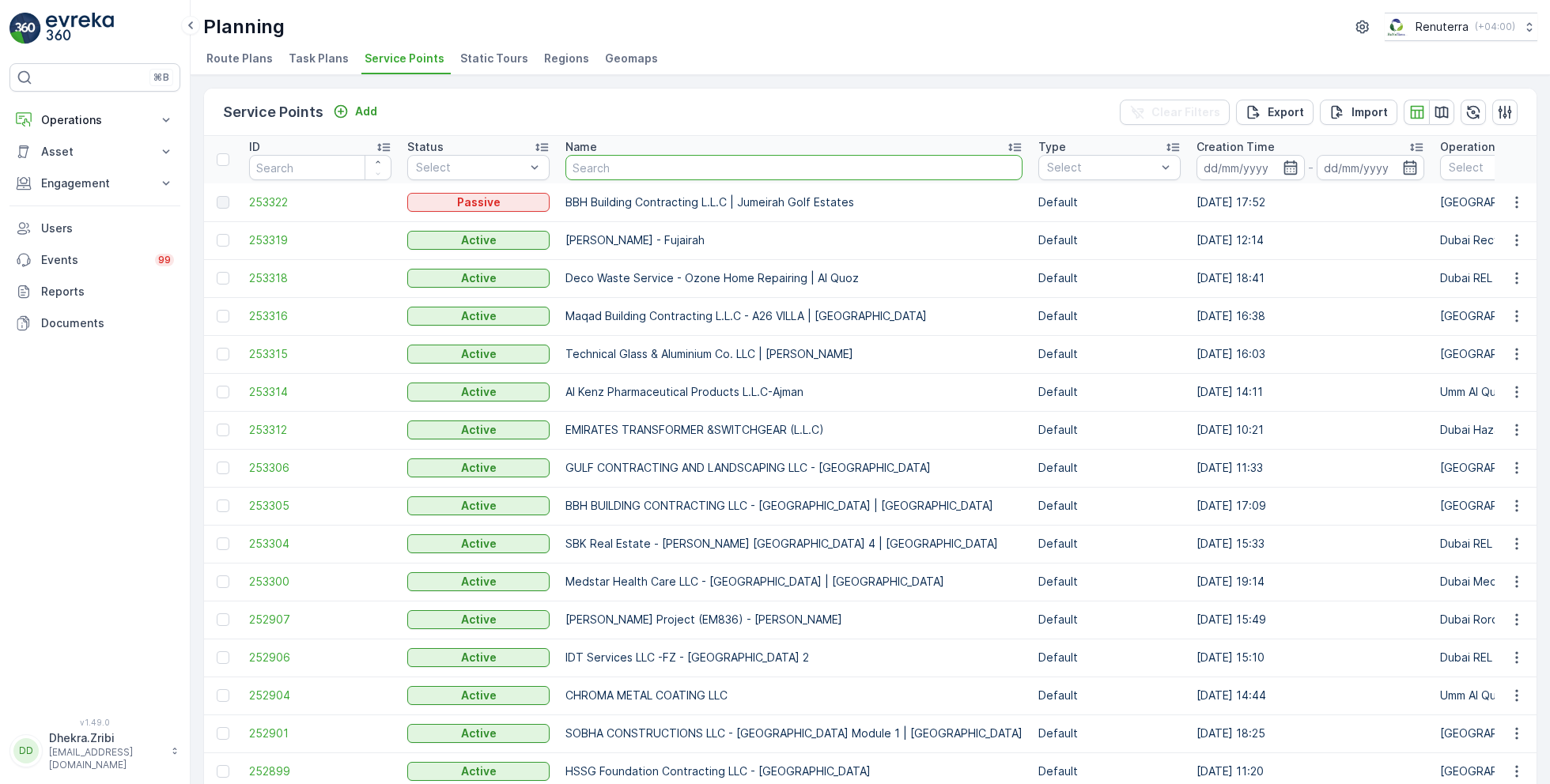
click at [626, 169] on input "text" at bounding box center [795, 167] width 458 height 25
type input "emir"
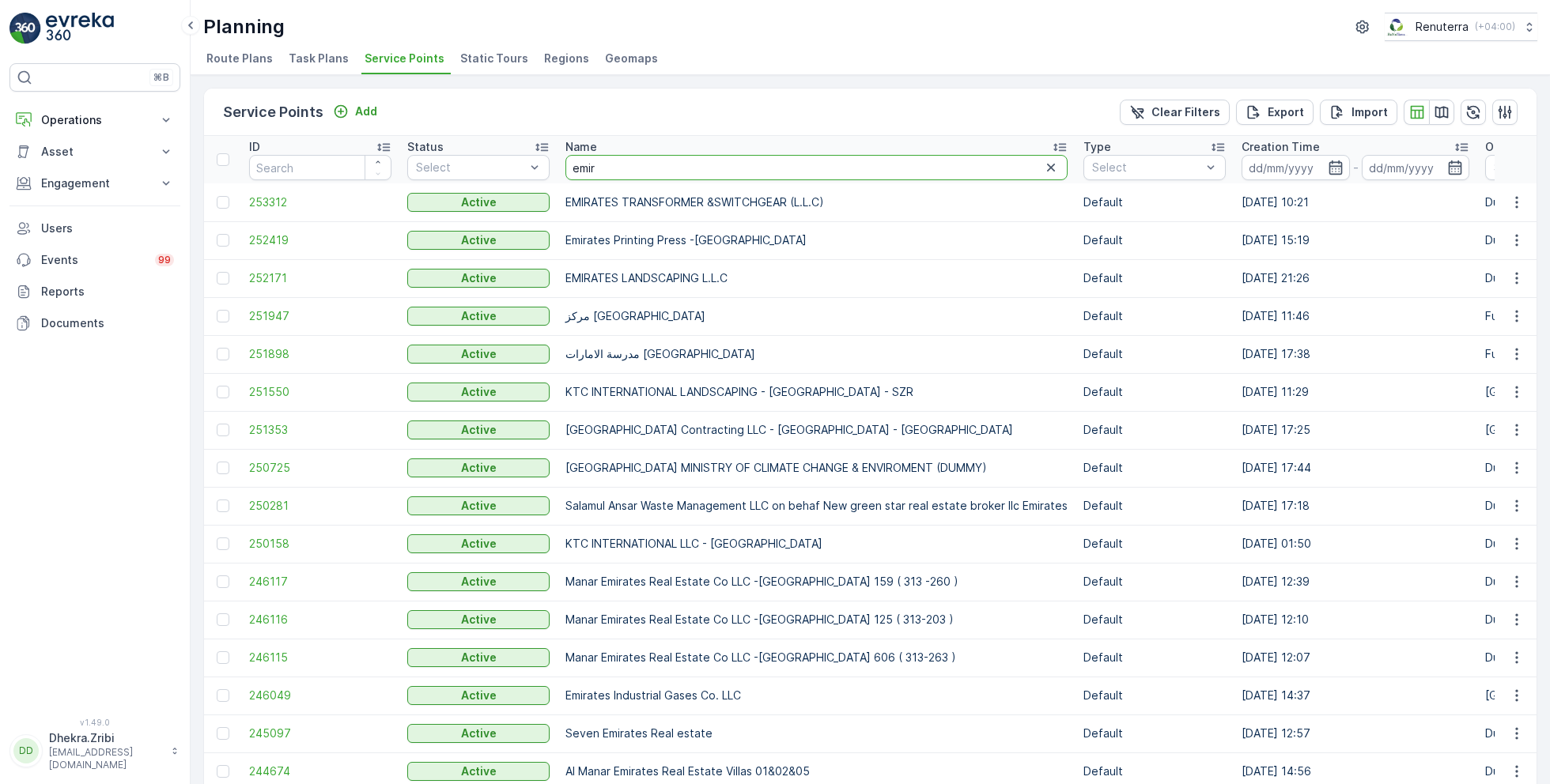
click at [631, 163] on input "emir" at bounding box center [817, 167] width 502 height 25
type input "emirll"
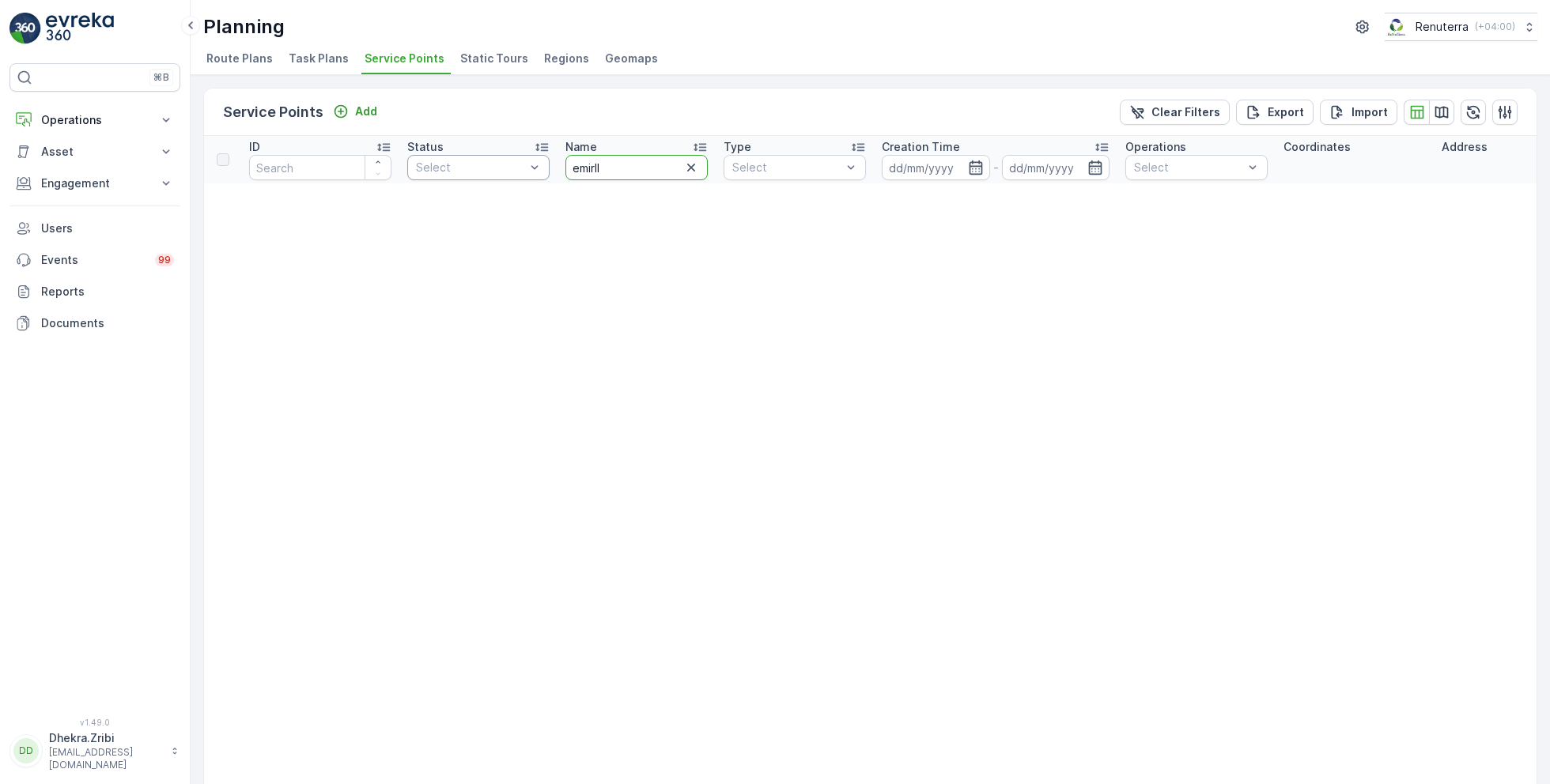
drag, startPoint x: 613, startPoint y: 175, endPoint x: 510, endPoint y: 175, distance: 103.0
type input "e"
type input "emrill"
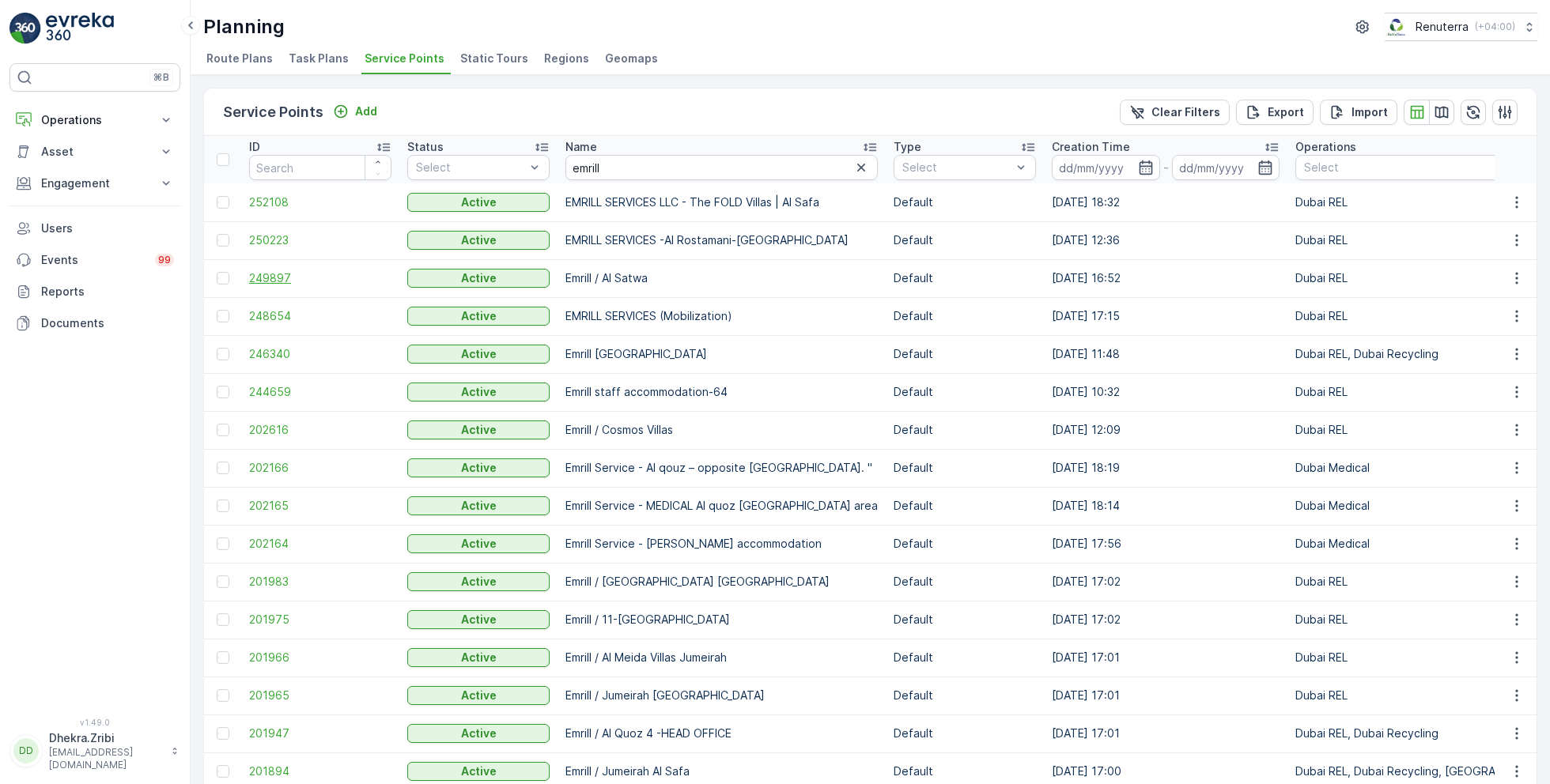
click at [261, 271] on span "249897" at bounding box center [320, 278] width 142 height 16
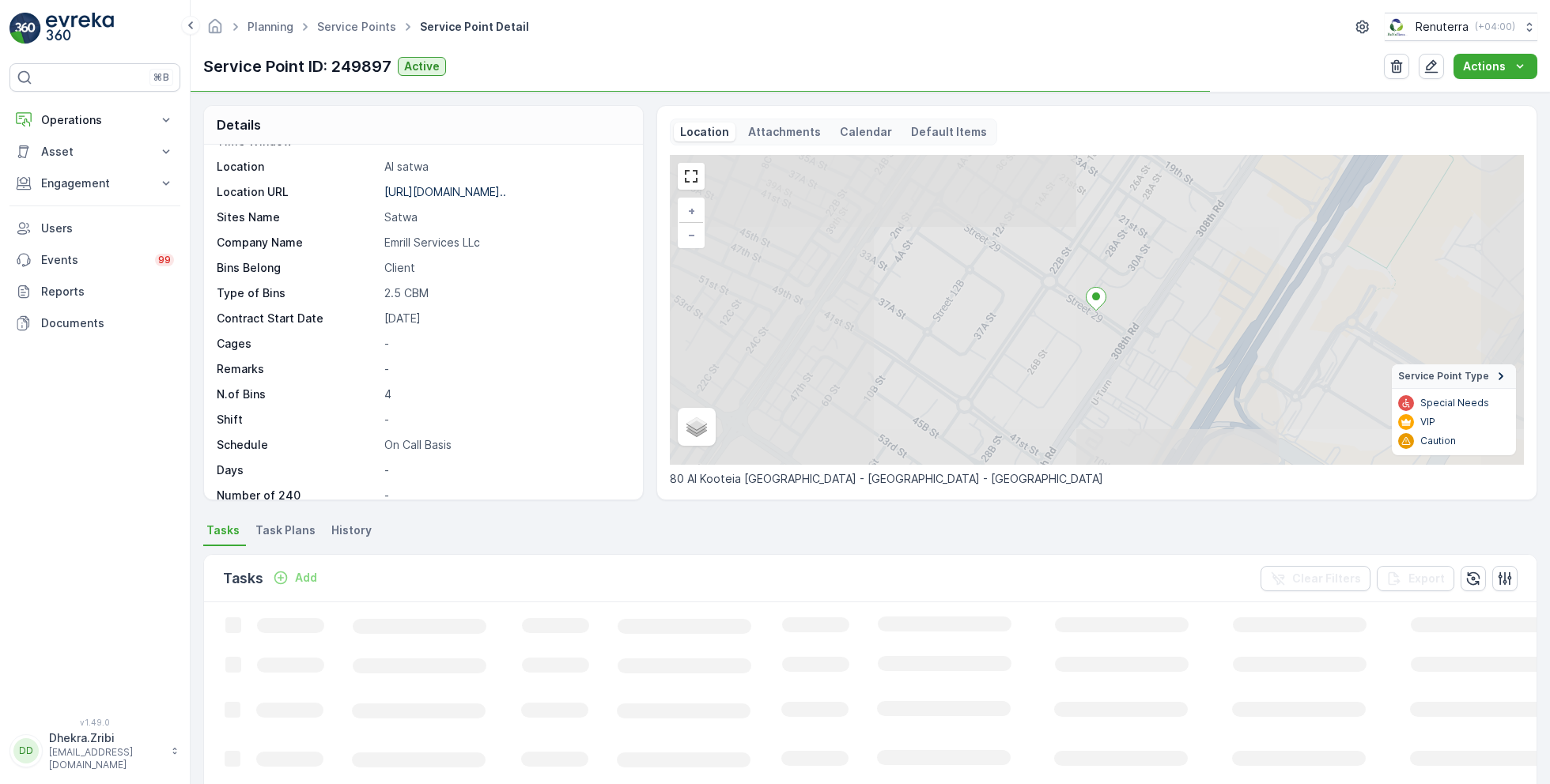
scroll to position [217, 0]
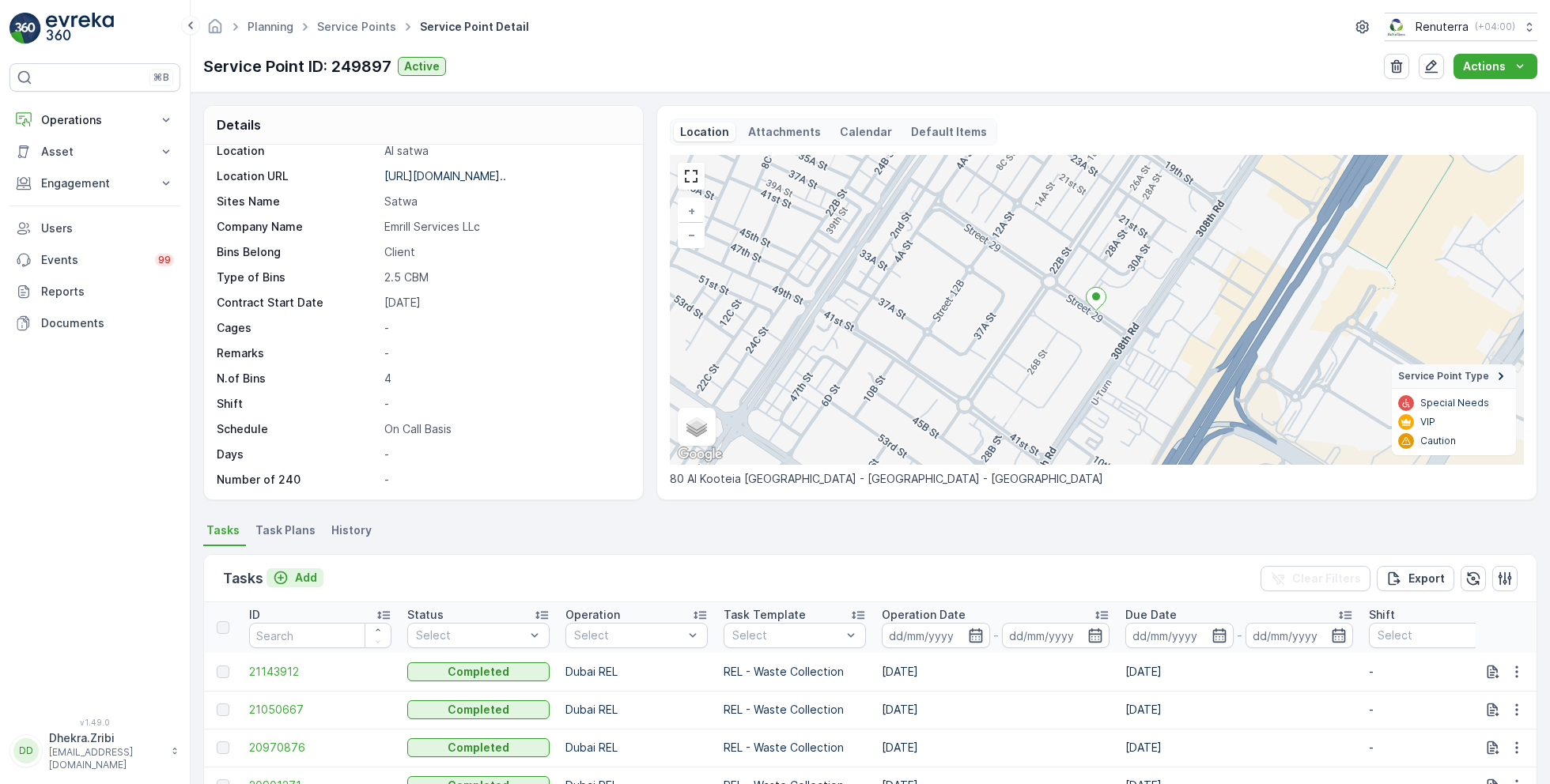
click at [303, 573] on p "Add" at bounding box center [306, 578] width 22 height 16
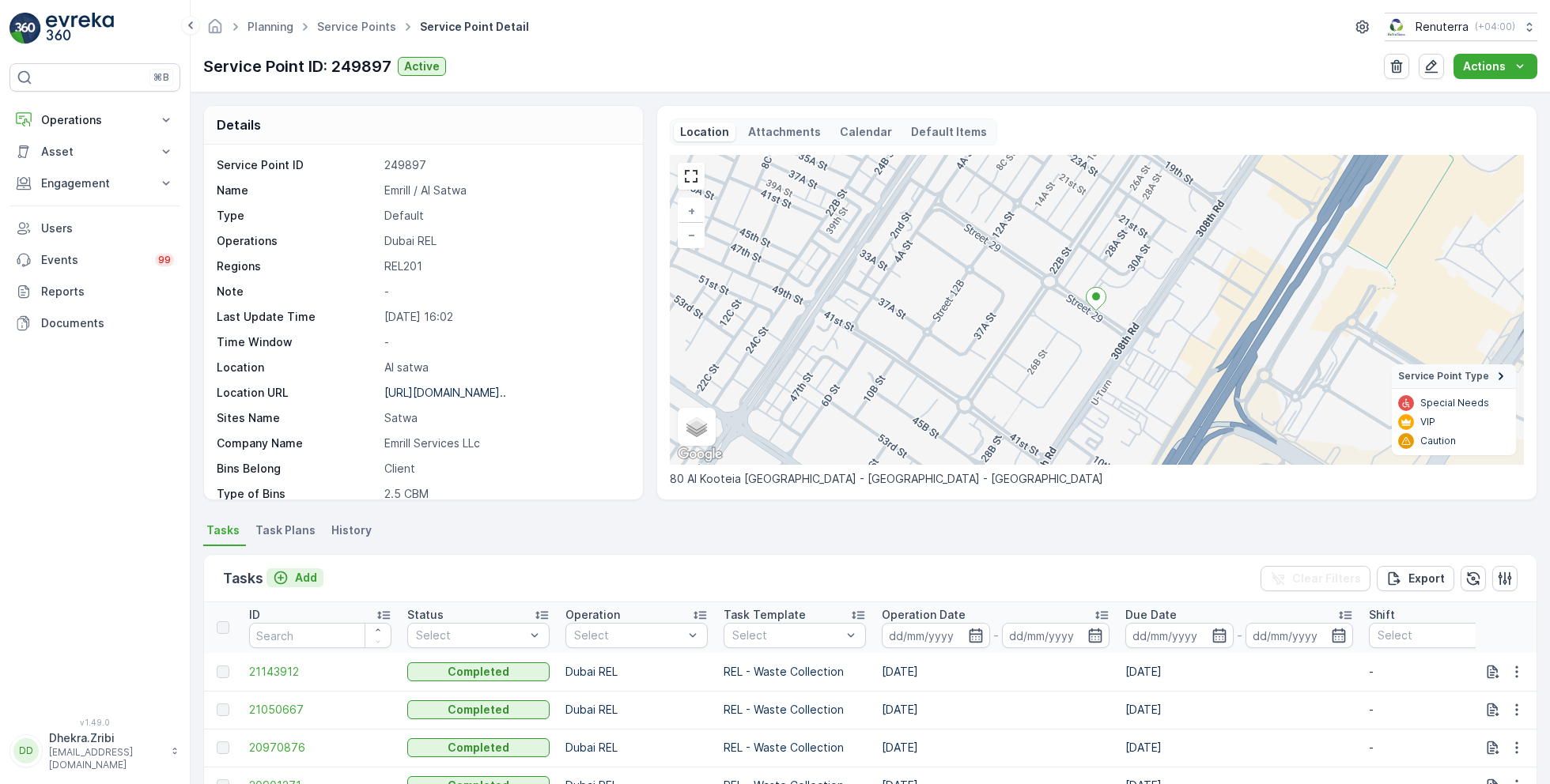
click at [290, 581] on div "Add" at bounding box center [294, 578] width 44 height 16
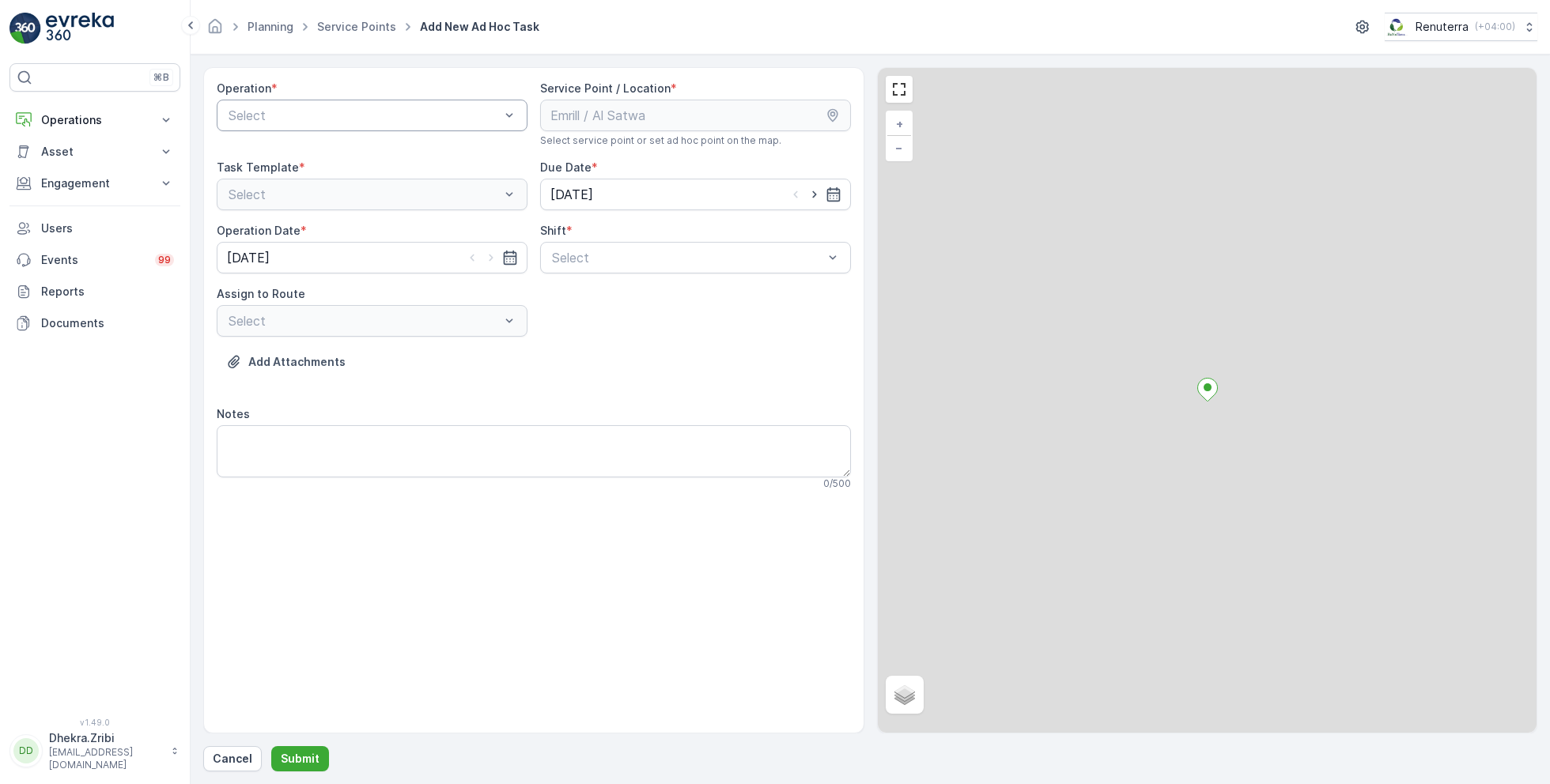
click at [390, 108] on div at bounding box center [364, 115] width 275 height 14
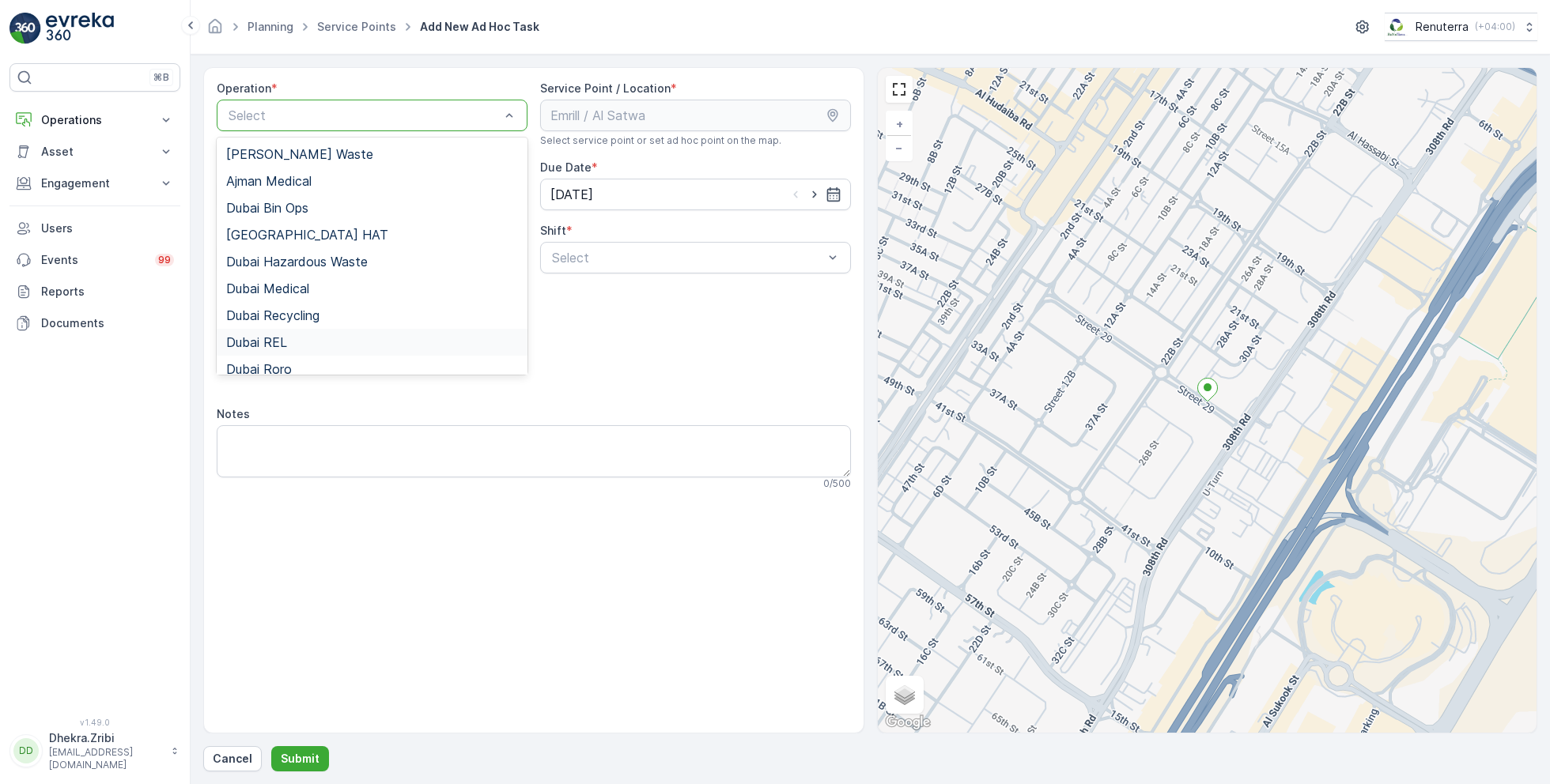
click at [292, 342] on div "Dubai REL" at bounding box center [372, 342] width 292 height 14
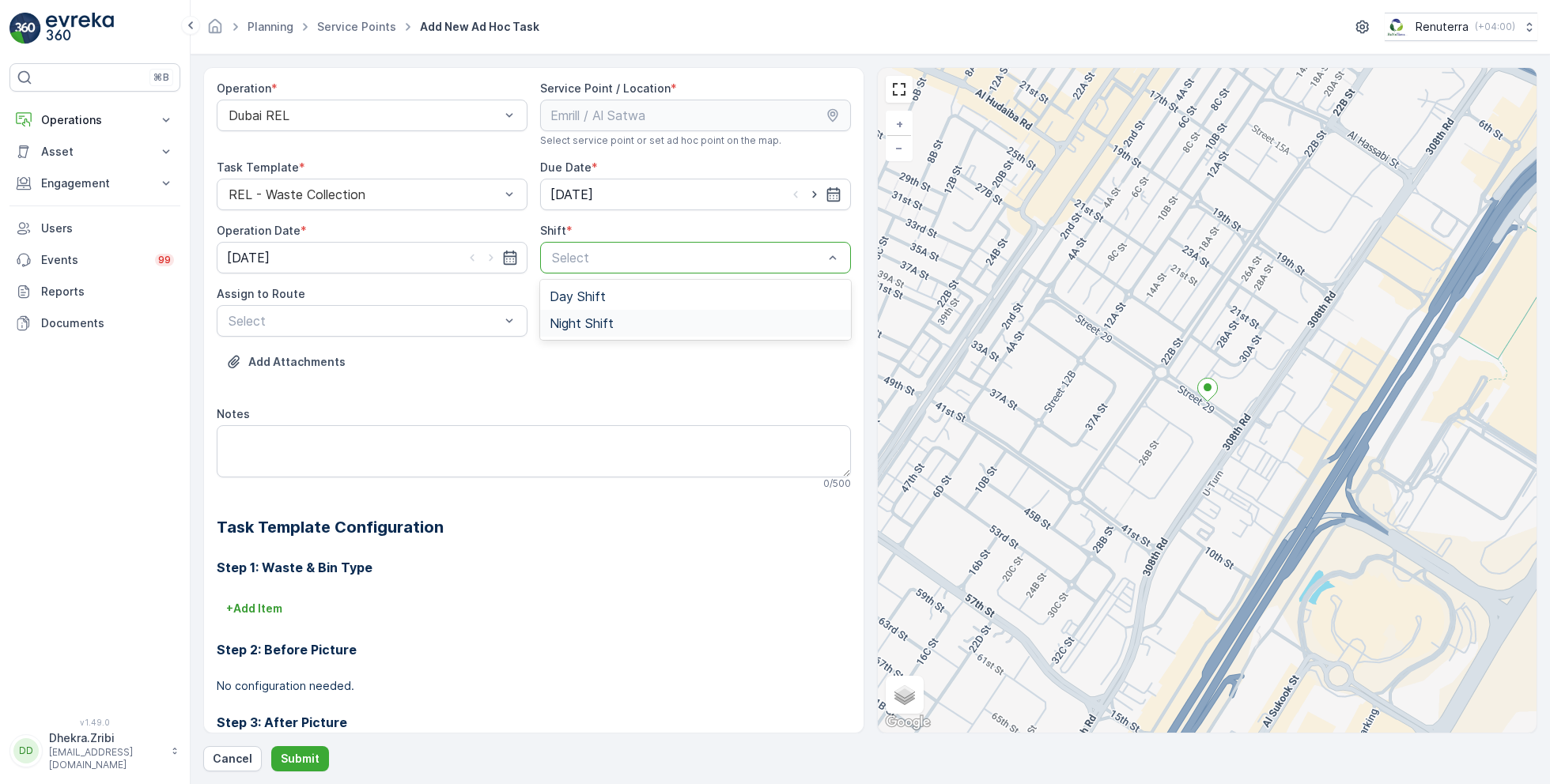
click at [569, 322] on span "Night Shift" at bounding box center [582, 323] width 64 height 14
click at [426, 316] on div at bounding box center [364, 320] width 275 height 14
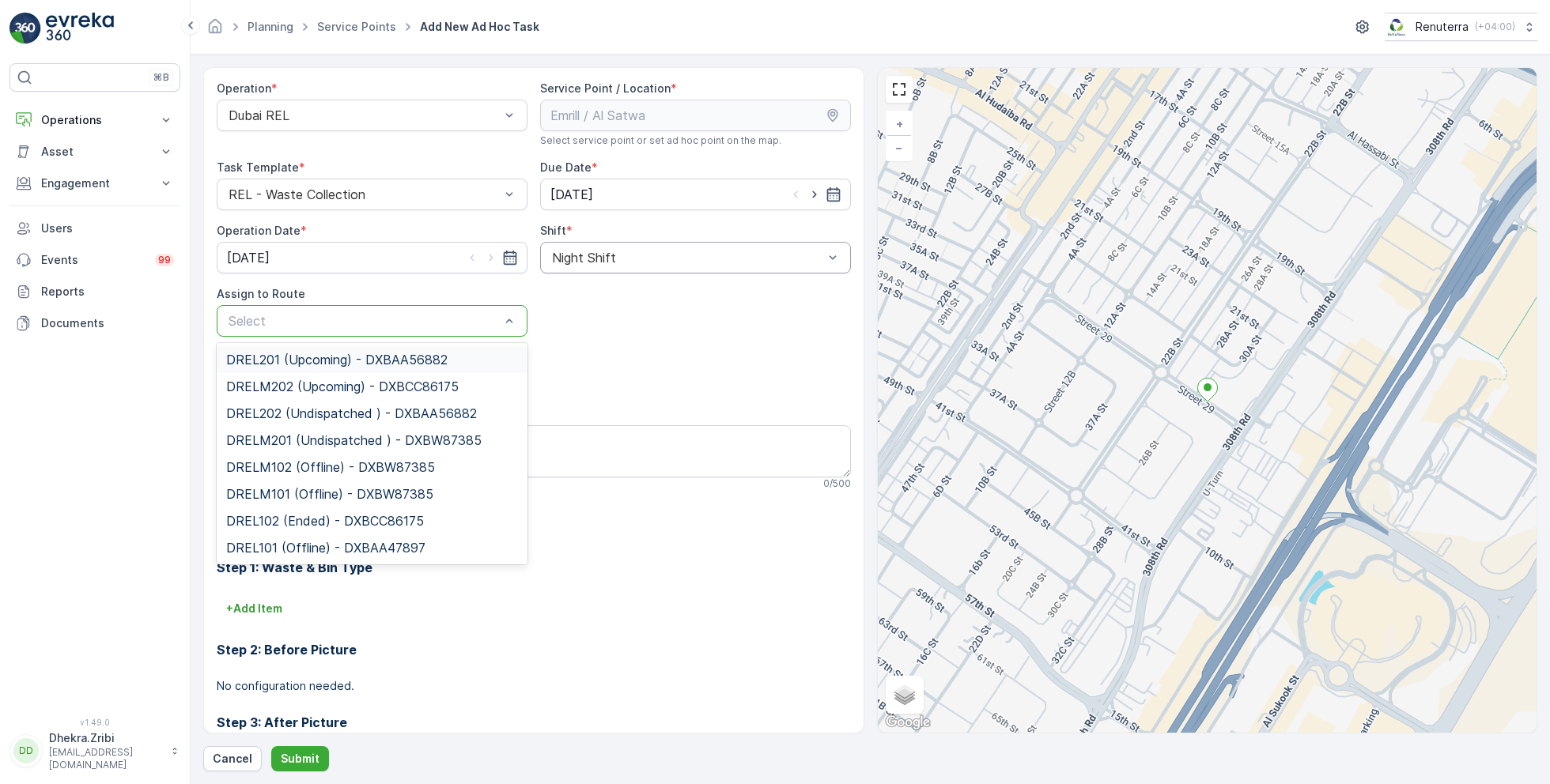
click at [281, 358] on span "DREL201 (Upcoming) - DXBAA56882" at bounding box center [336, 359] width 221 height 14
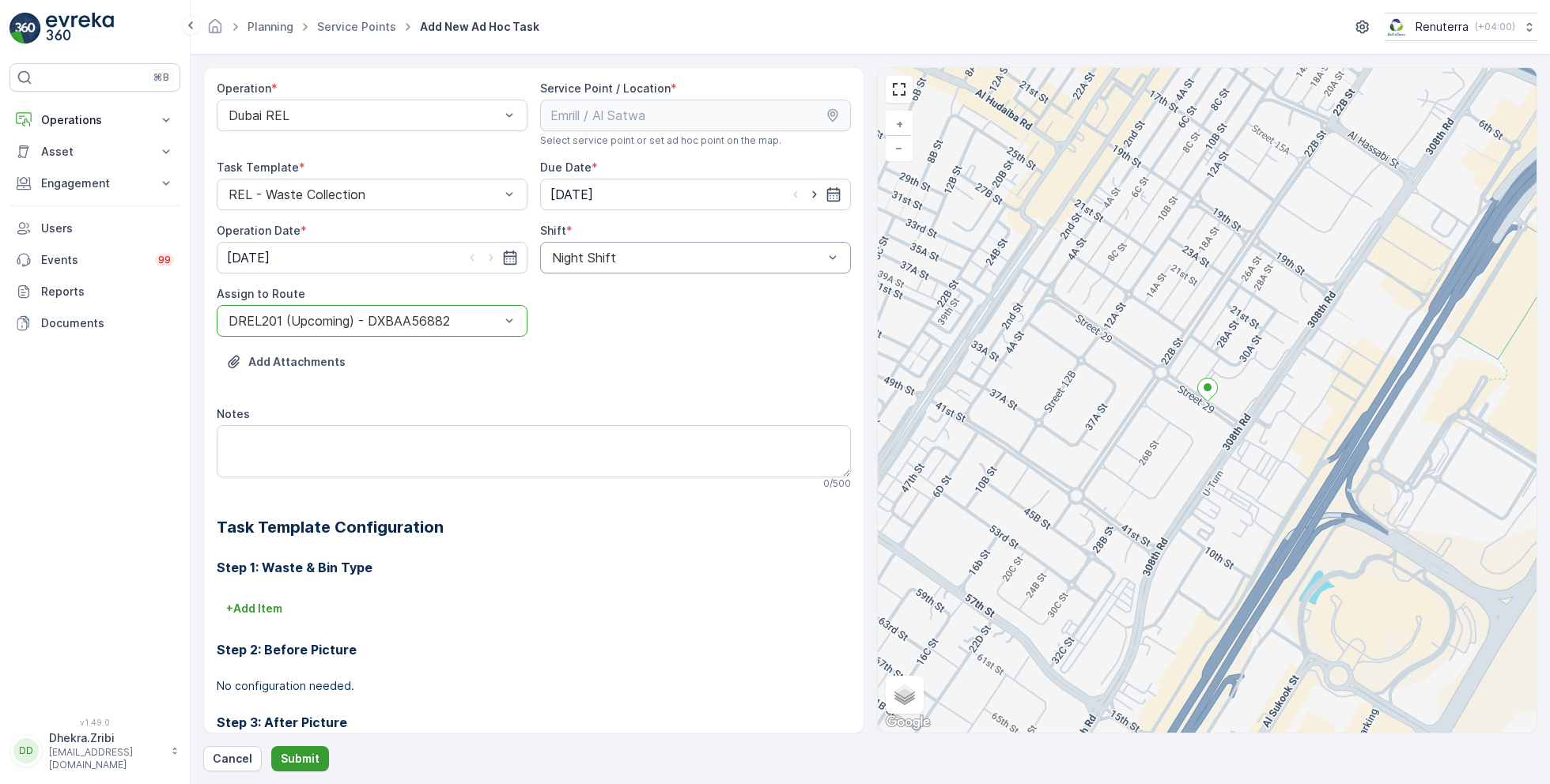
click at [301, 752] on p "Submit" at bounding box center [301, 759] width 39 height 16
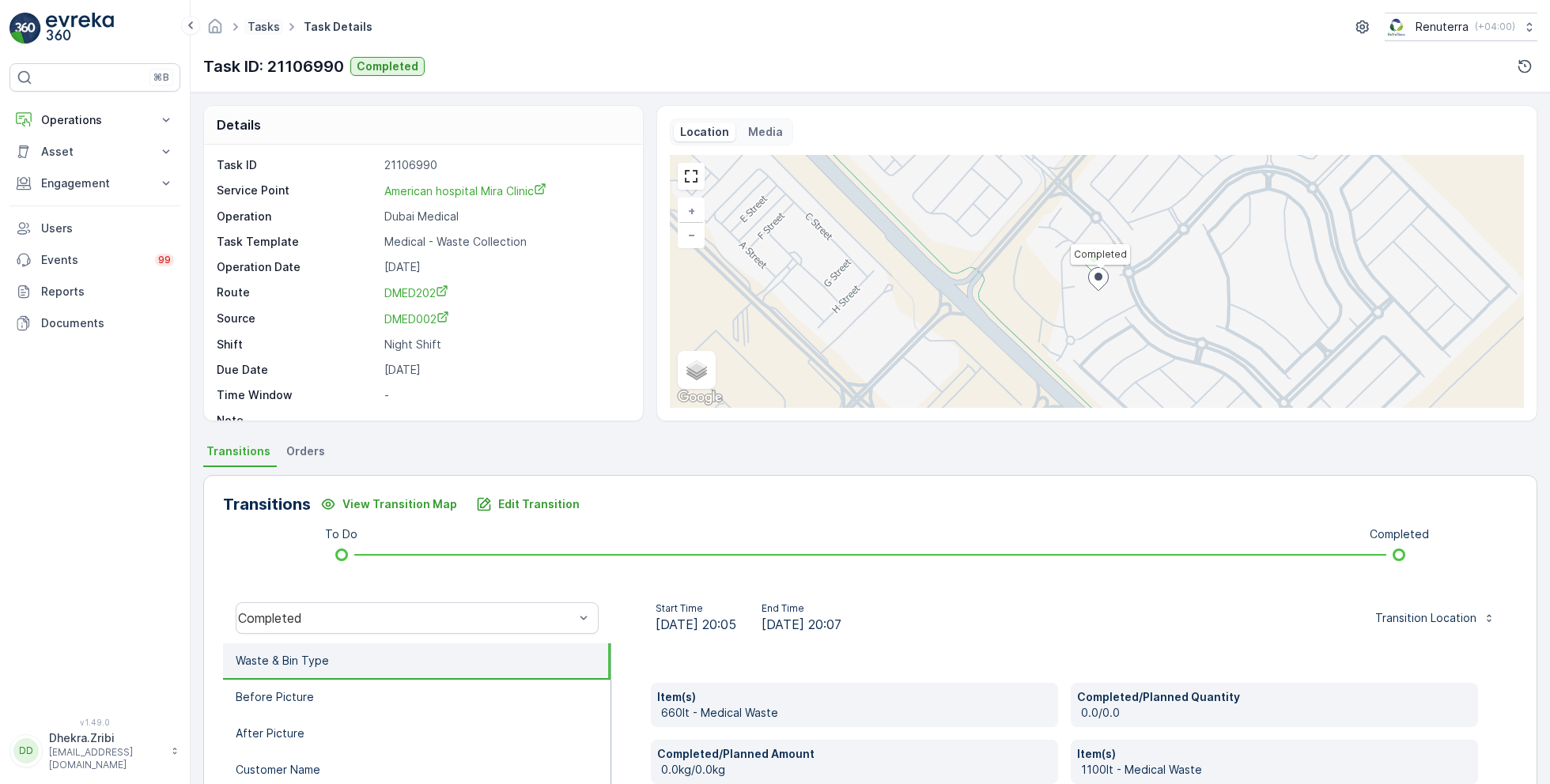
click at [274, 24] on link "Tasks" at bounding box center [263, 26] width 33 height 13
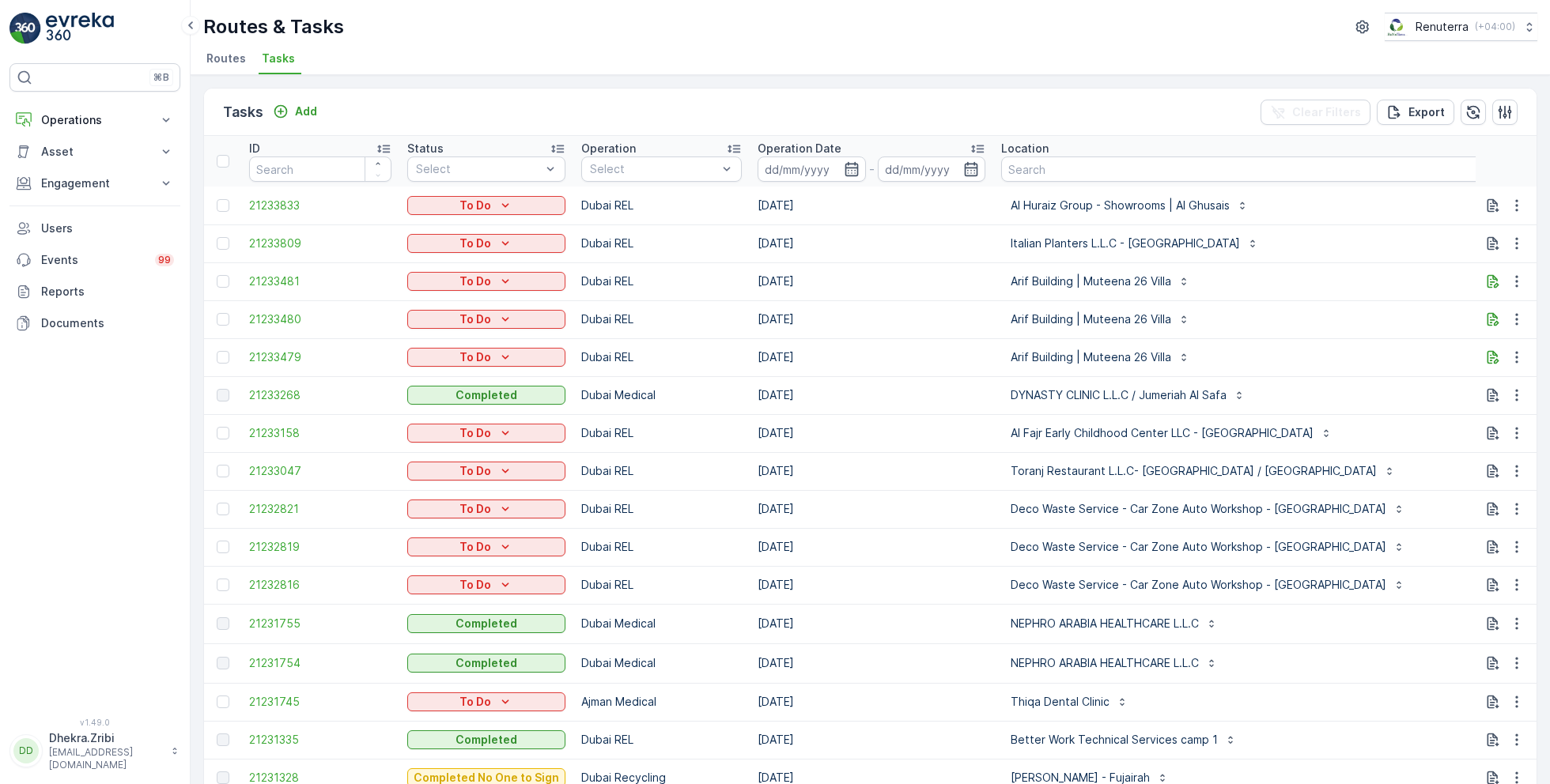
click at [232, 63] on span "Routes" at bounding box center [226, 58] width 39 height 16
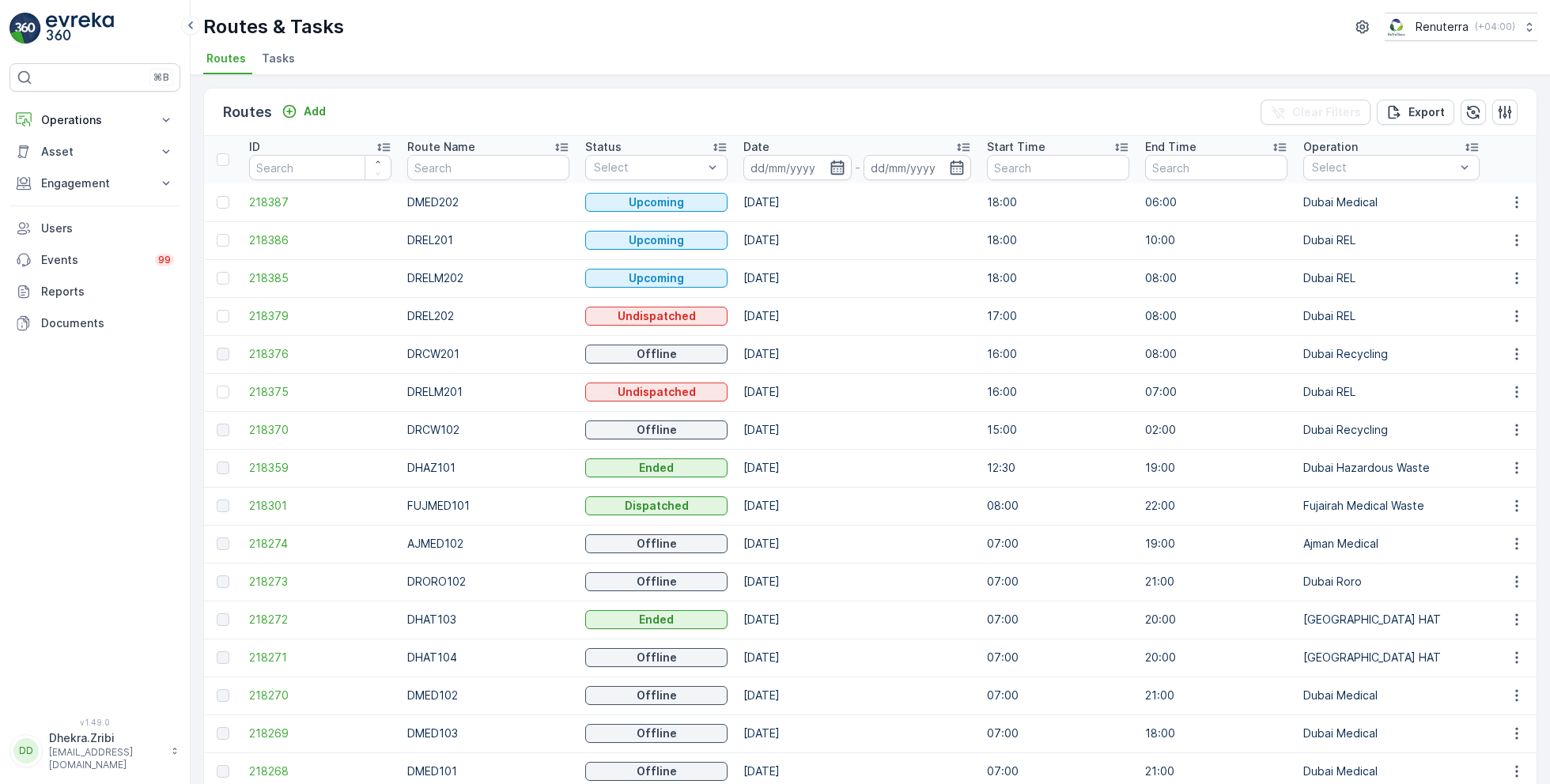
click at [830, 166] on icon "button" at bounding box center [838, 167] width 16 height 16
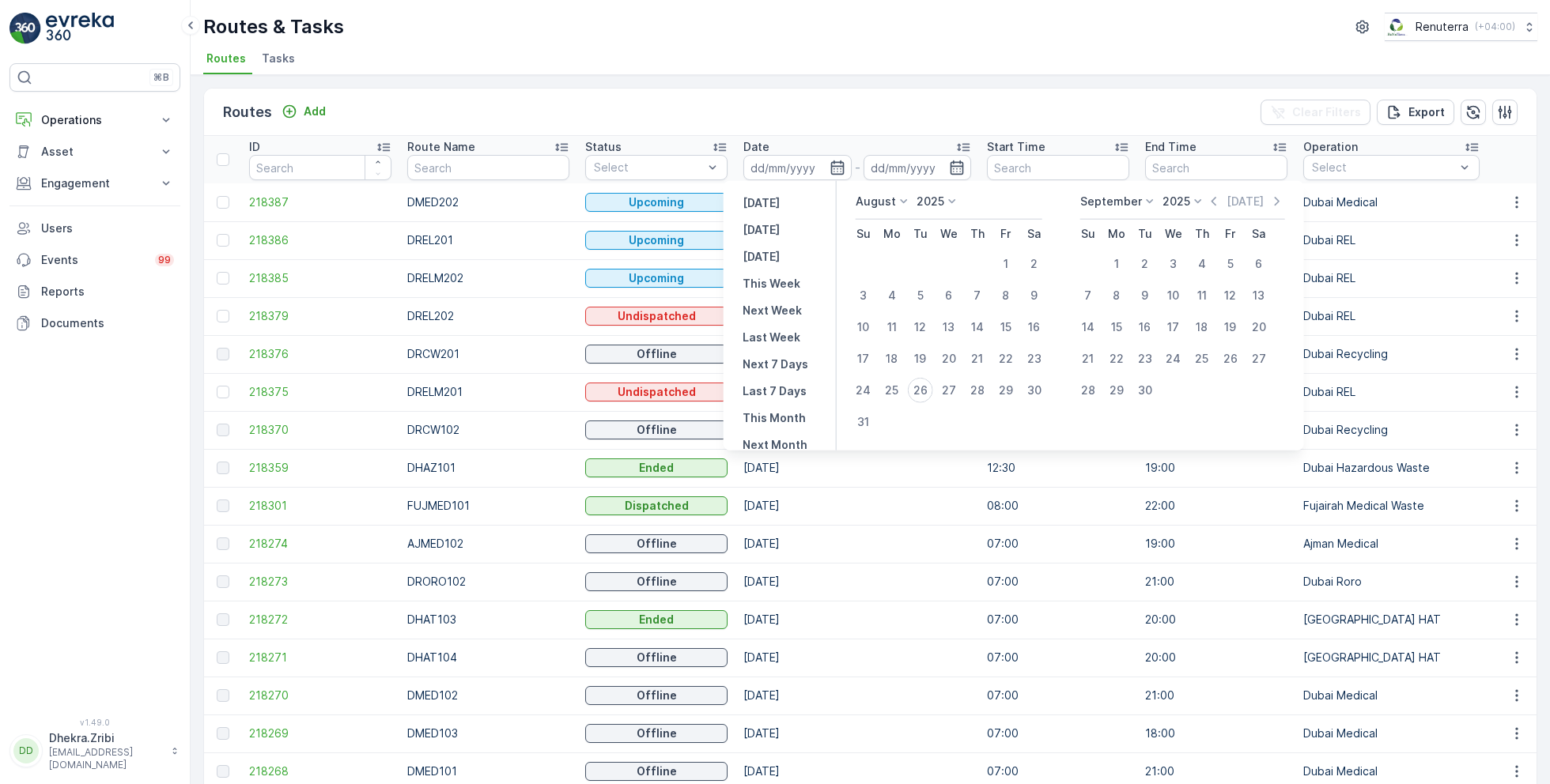
click at [878, 197] on p "August" at bounding box center [876, 202] width 40 height 16
click at [886, 334] on span "June" at bounding box center [879, 334] width 26 height 16
click at [896, 322] on div "16" at bounding box center [892, 327] width 25 height 25
type input "[DATE]"
click at [896, 322] on div "16" at bounding box center [892, 327] width 25 height 25
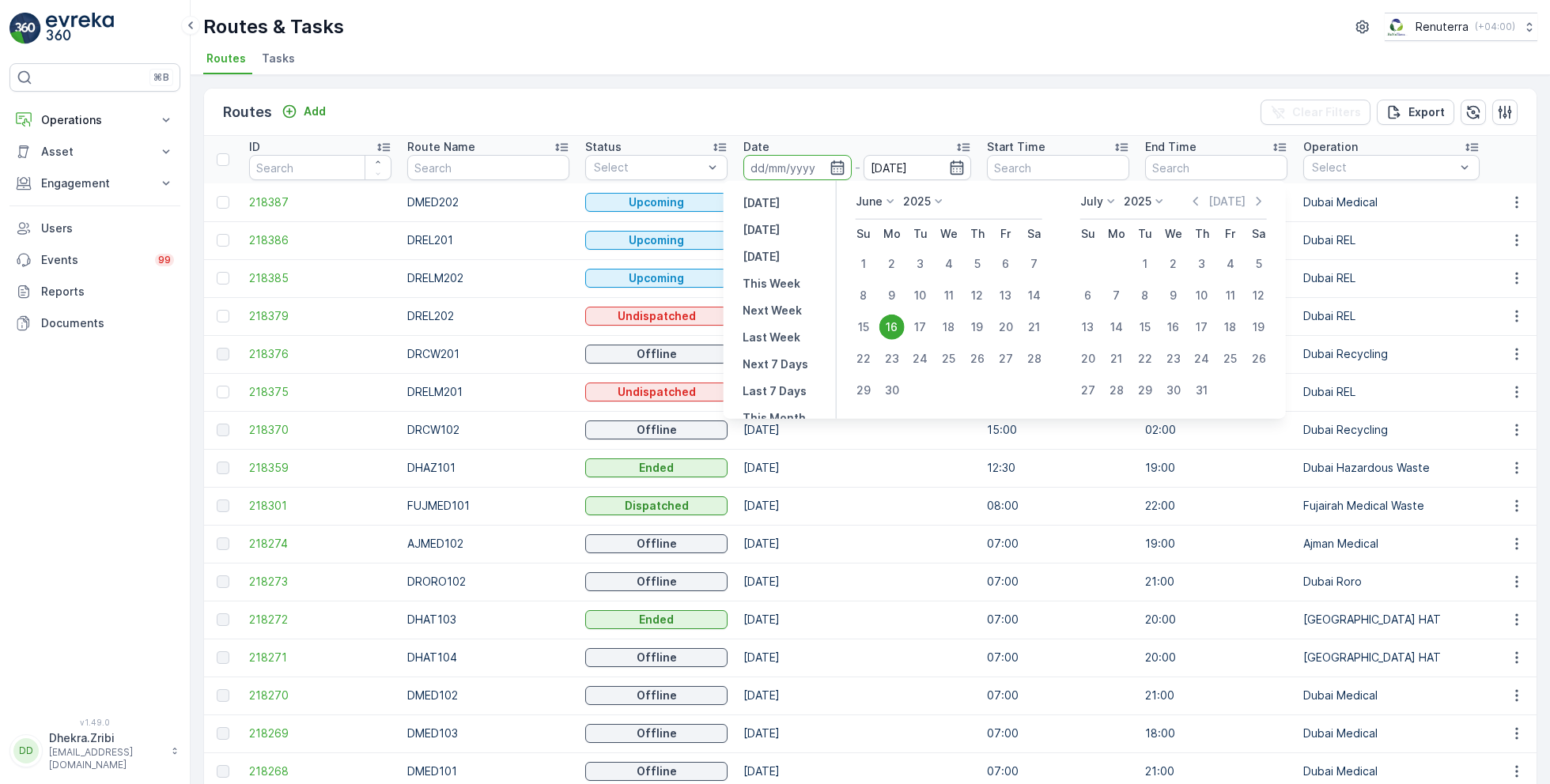
type input "16.06.2025"
click at [867, 59] on ul "Routes Tasks" at bounding box center [865, 61] width 1322 height 27
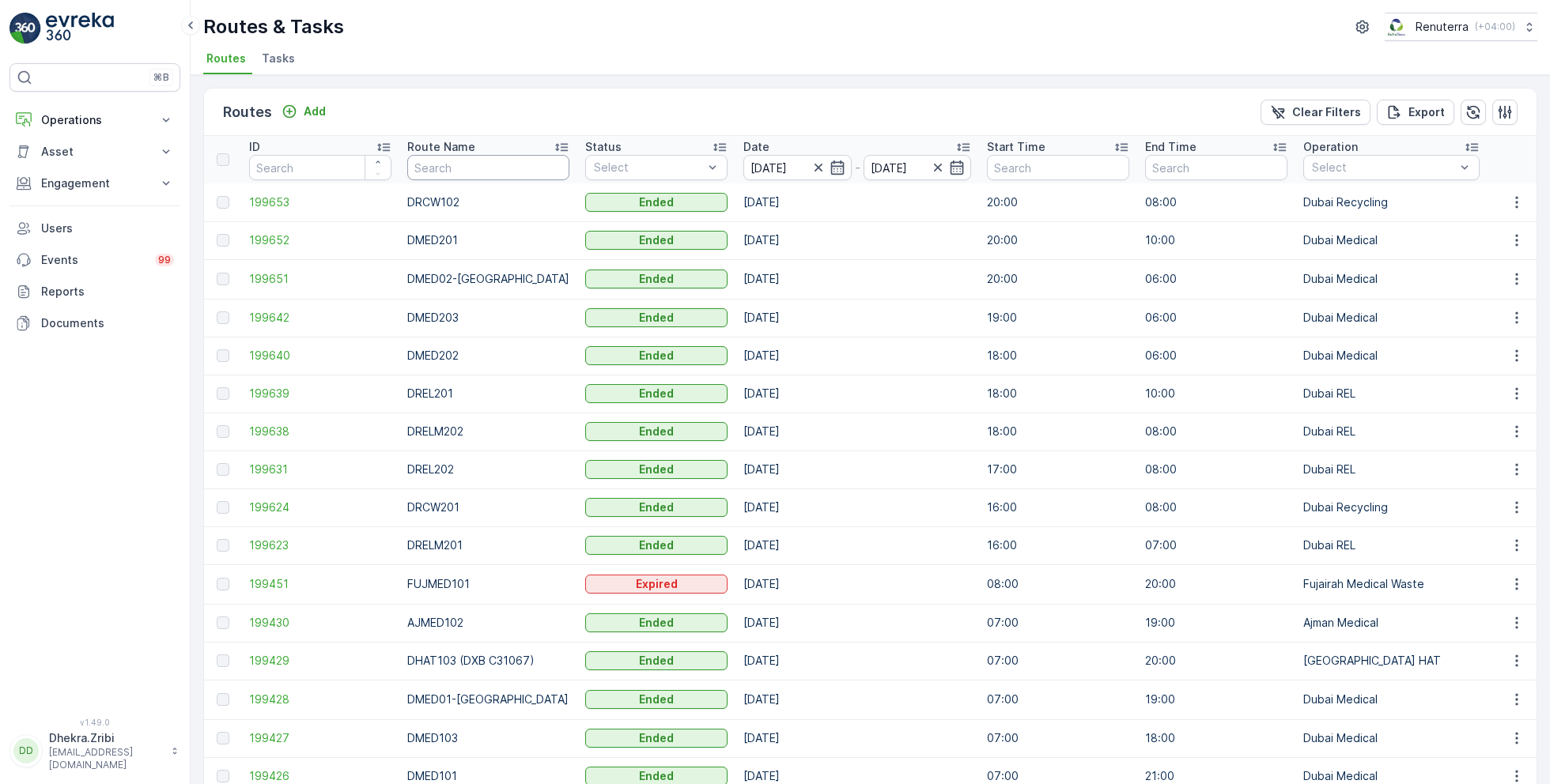
click at [452, 169] on input "text" at bounding box center [488, 167] width 162 height 25
type input "hat"
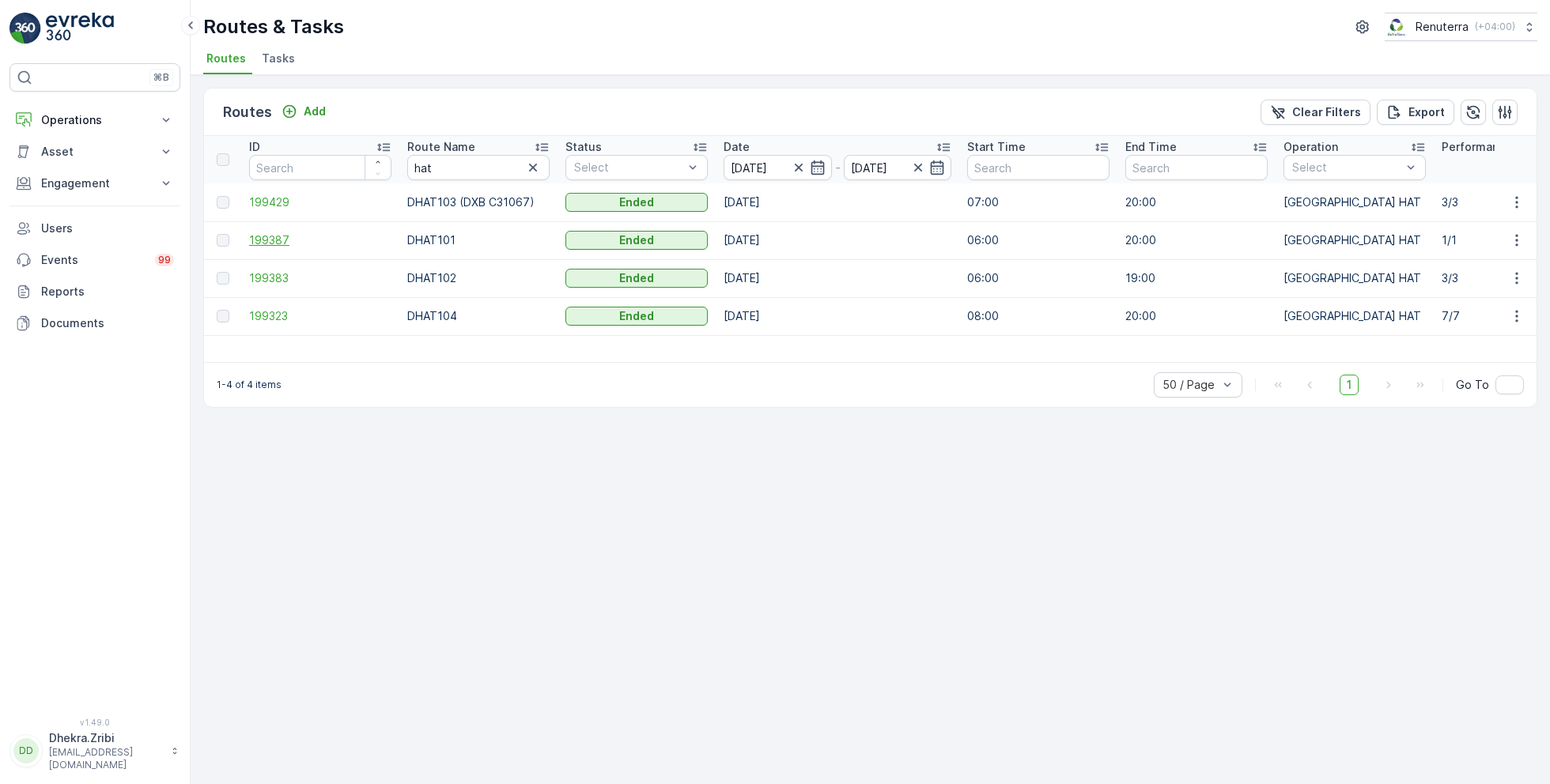
click at [281, 245] on span "199387" at bounding box center [320, 240] width 142 height 16
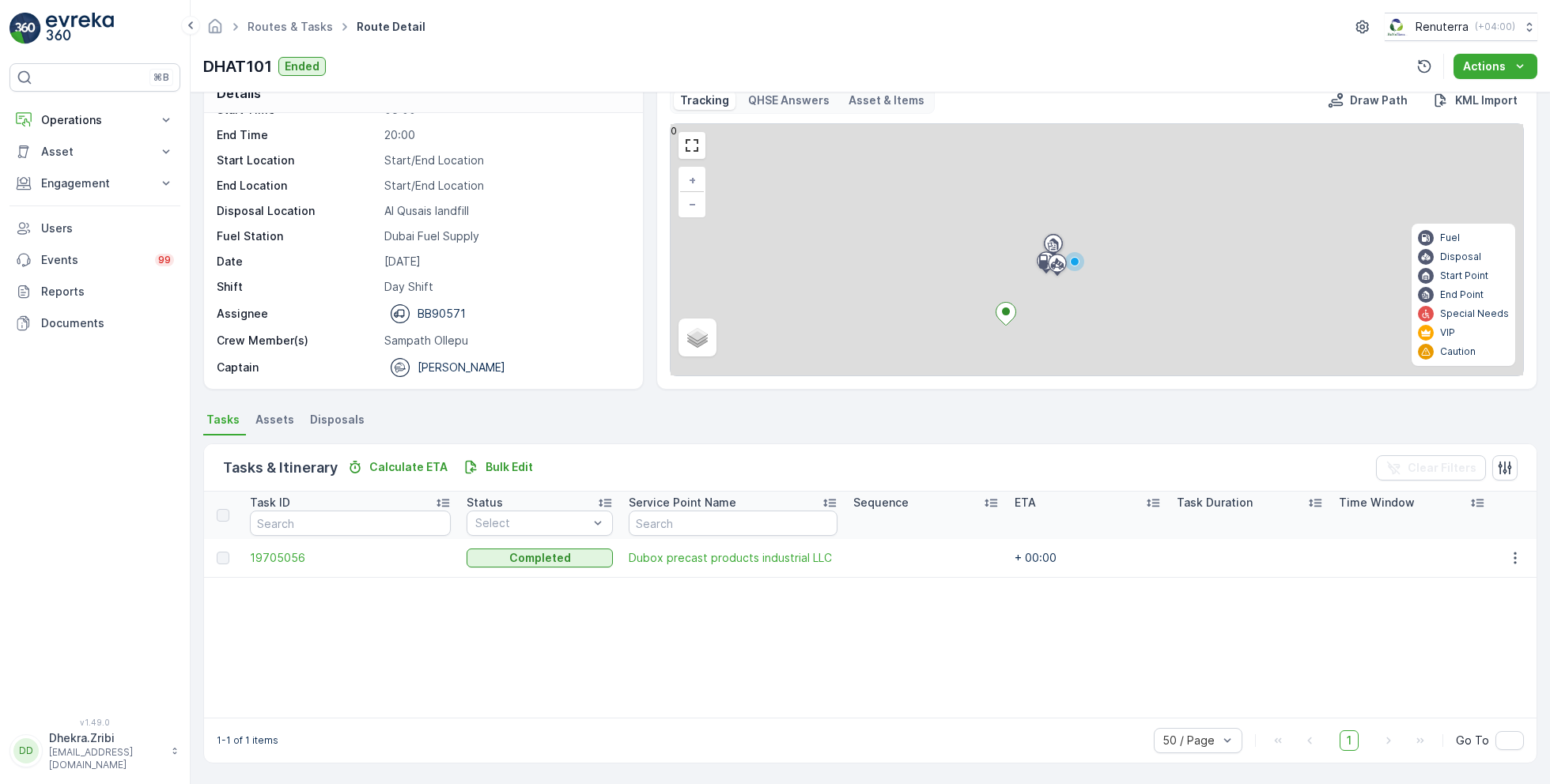
scroll to position [30, 0]
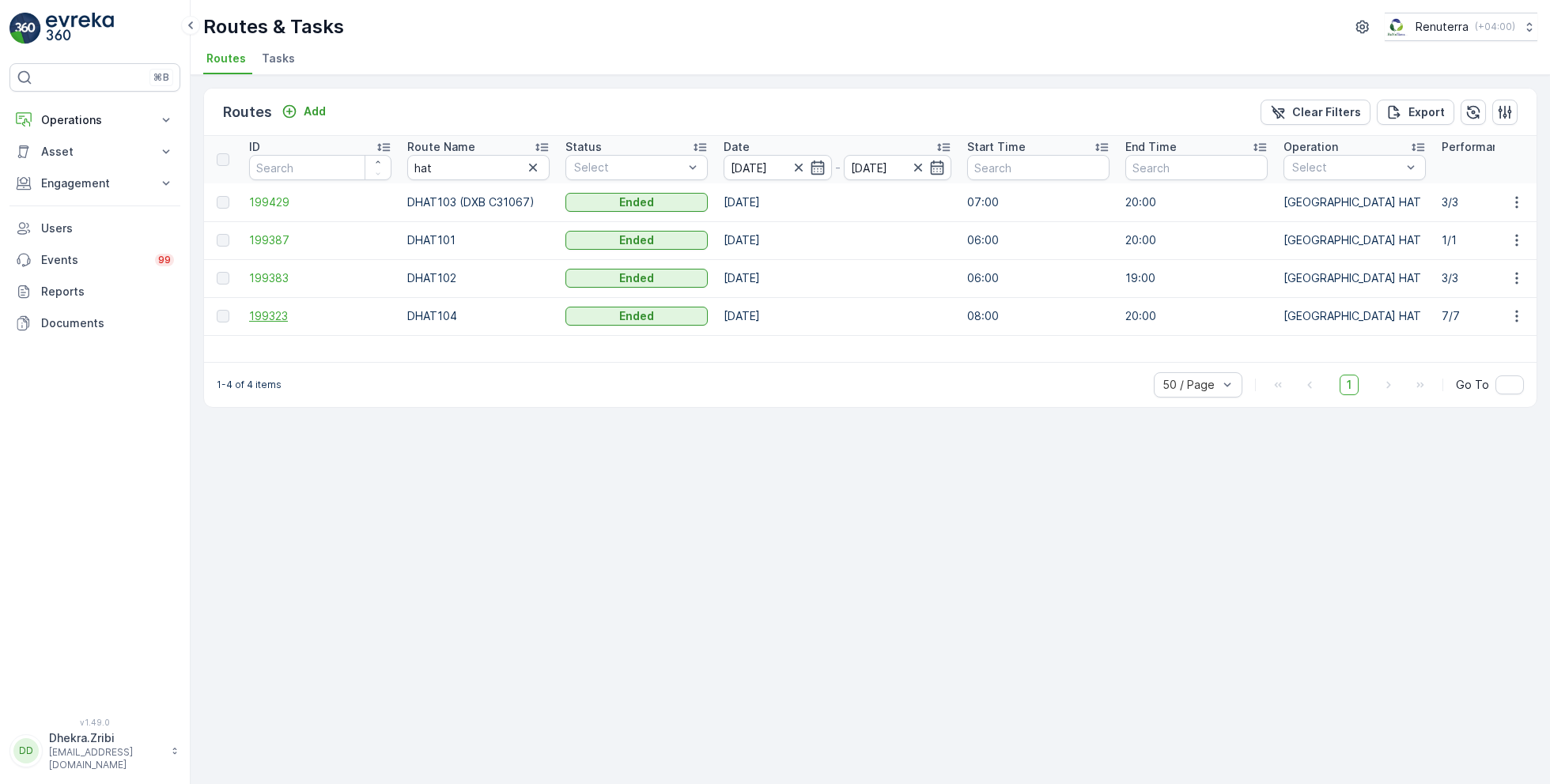
click at [285, 317] on span "199323" at bounding box center [320, 315] width 142 height 16
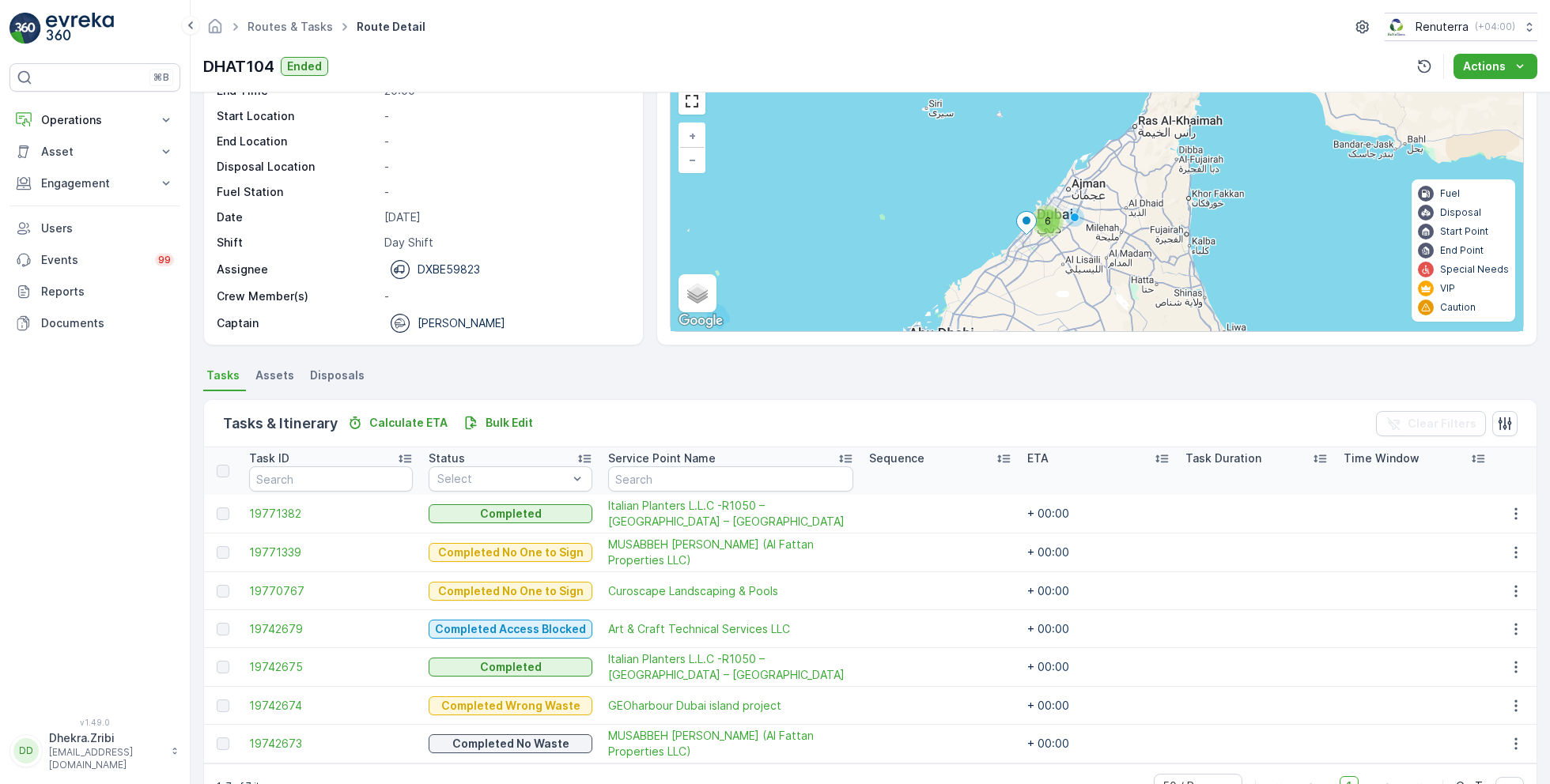
scroll to position [119, 0]
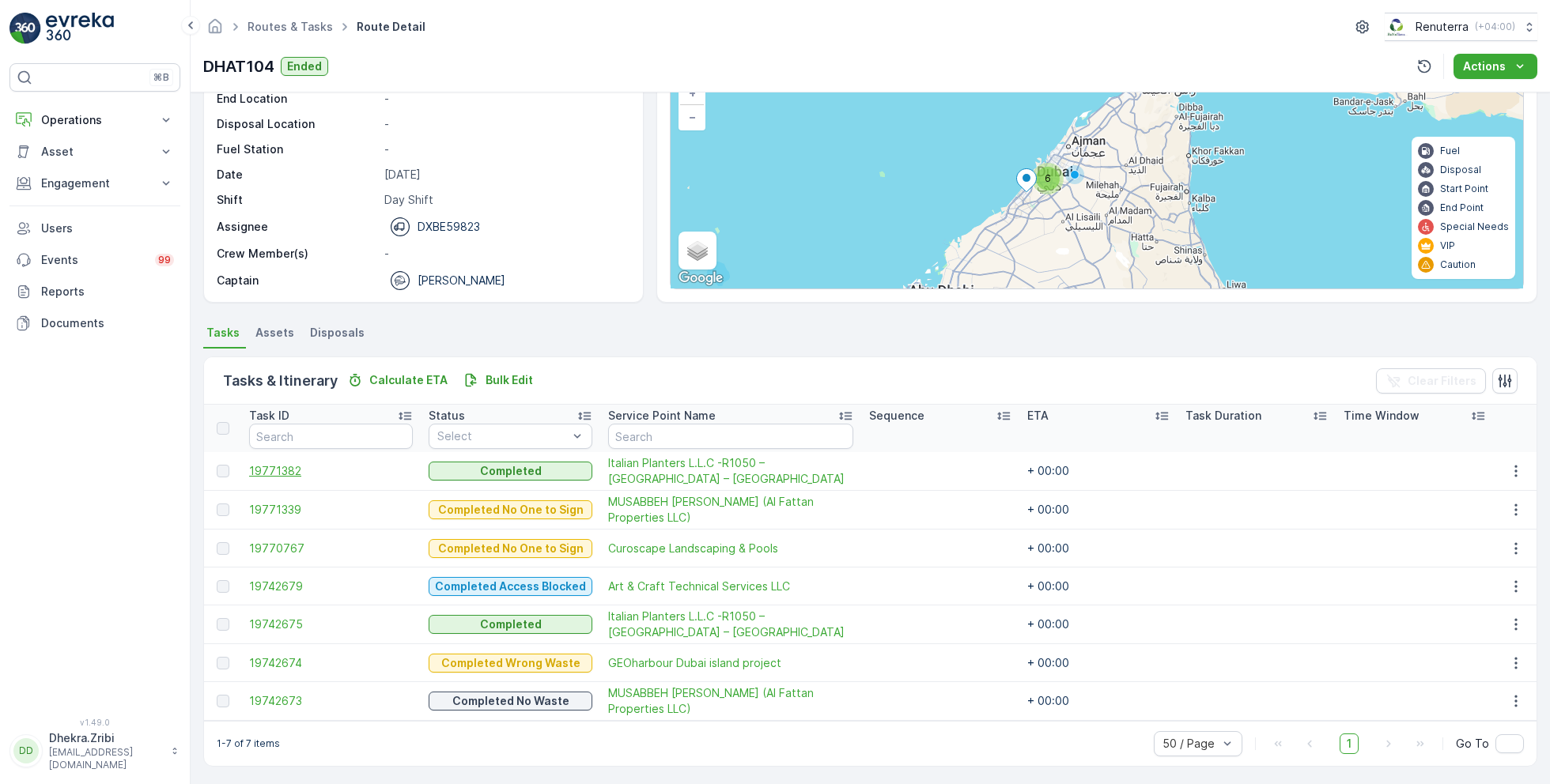
click at [299, 473] on span "19771382" at bounding box center [331, 470] width 163 height 16
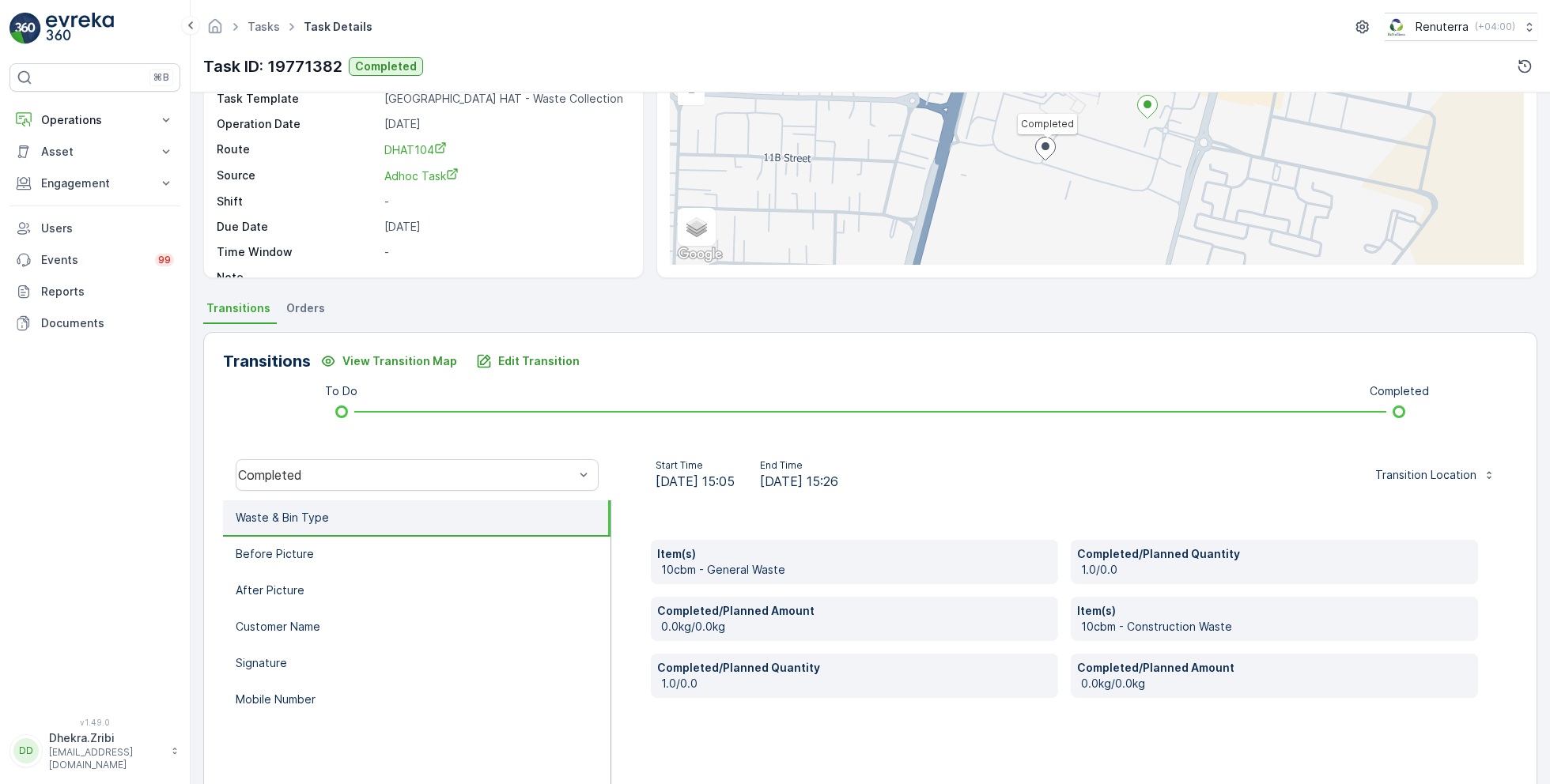
scroll to position [146, 0]
click at [504, 360] on p "Edit Transition" at bounding box center [539, 358] width 81 height 16
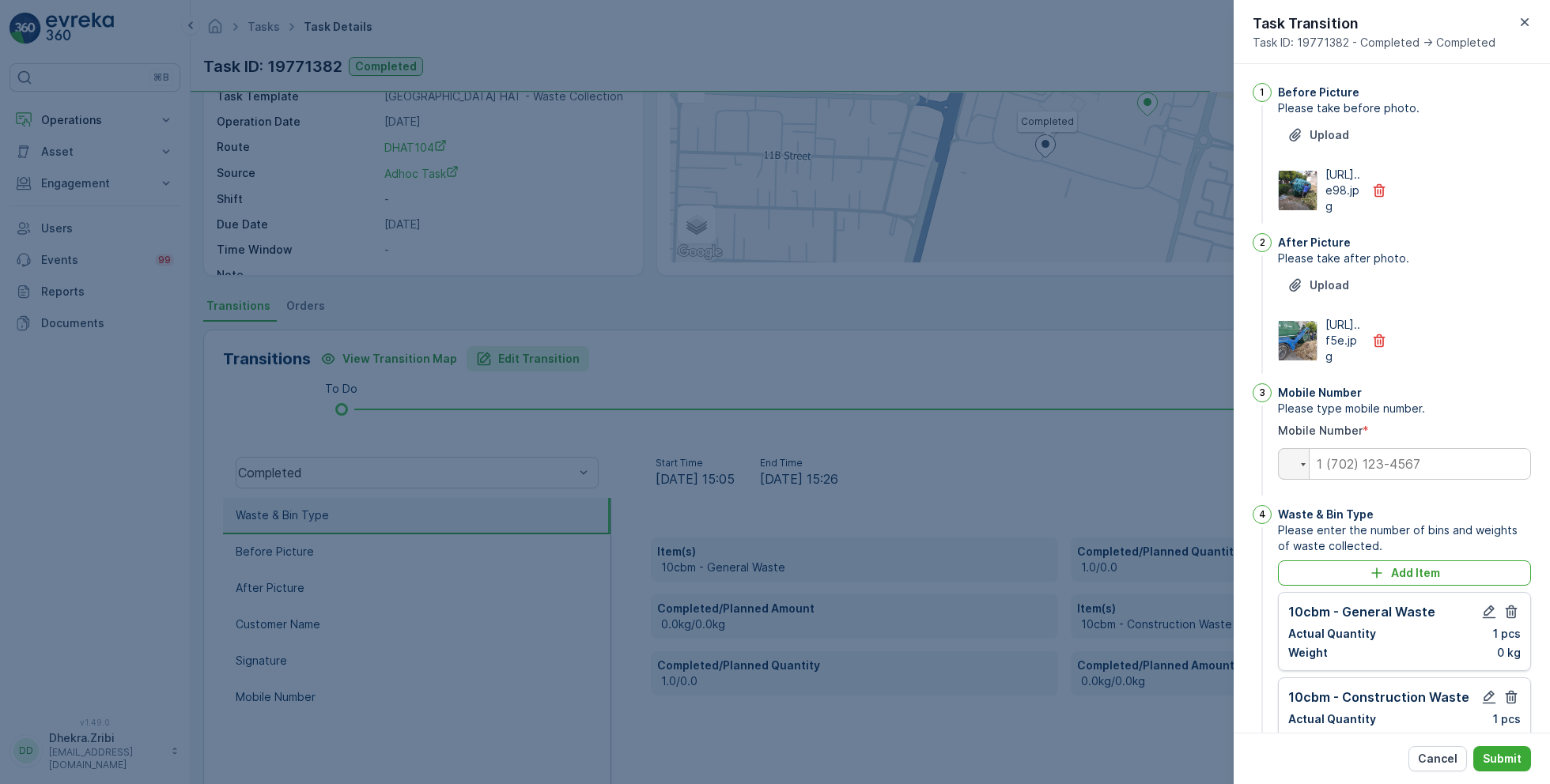
scroll to position [407, 0]
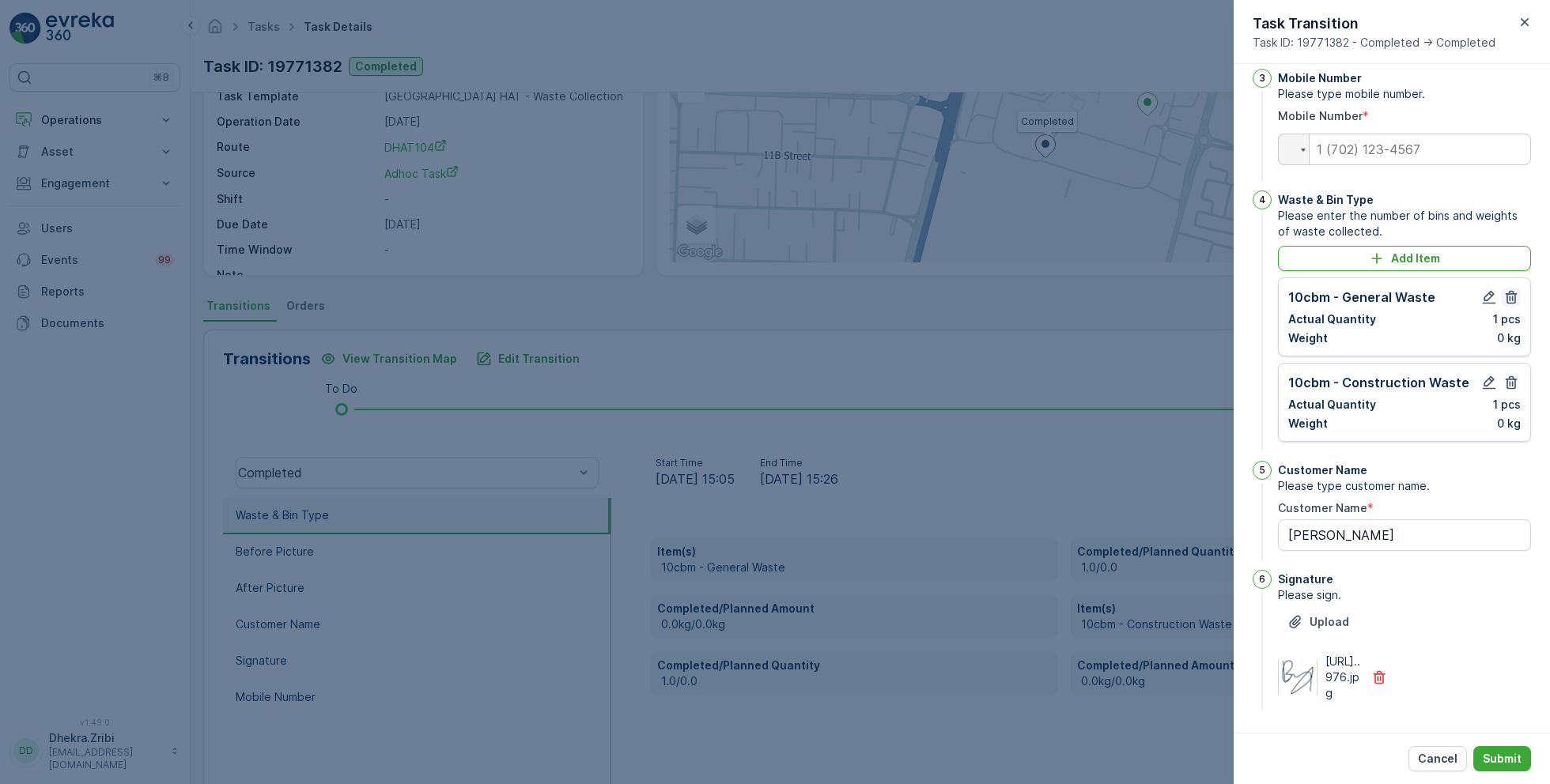
click at [1507, 289] on icon "button" at bounding box center [1511, 297] width 16 height 16
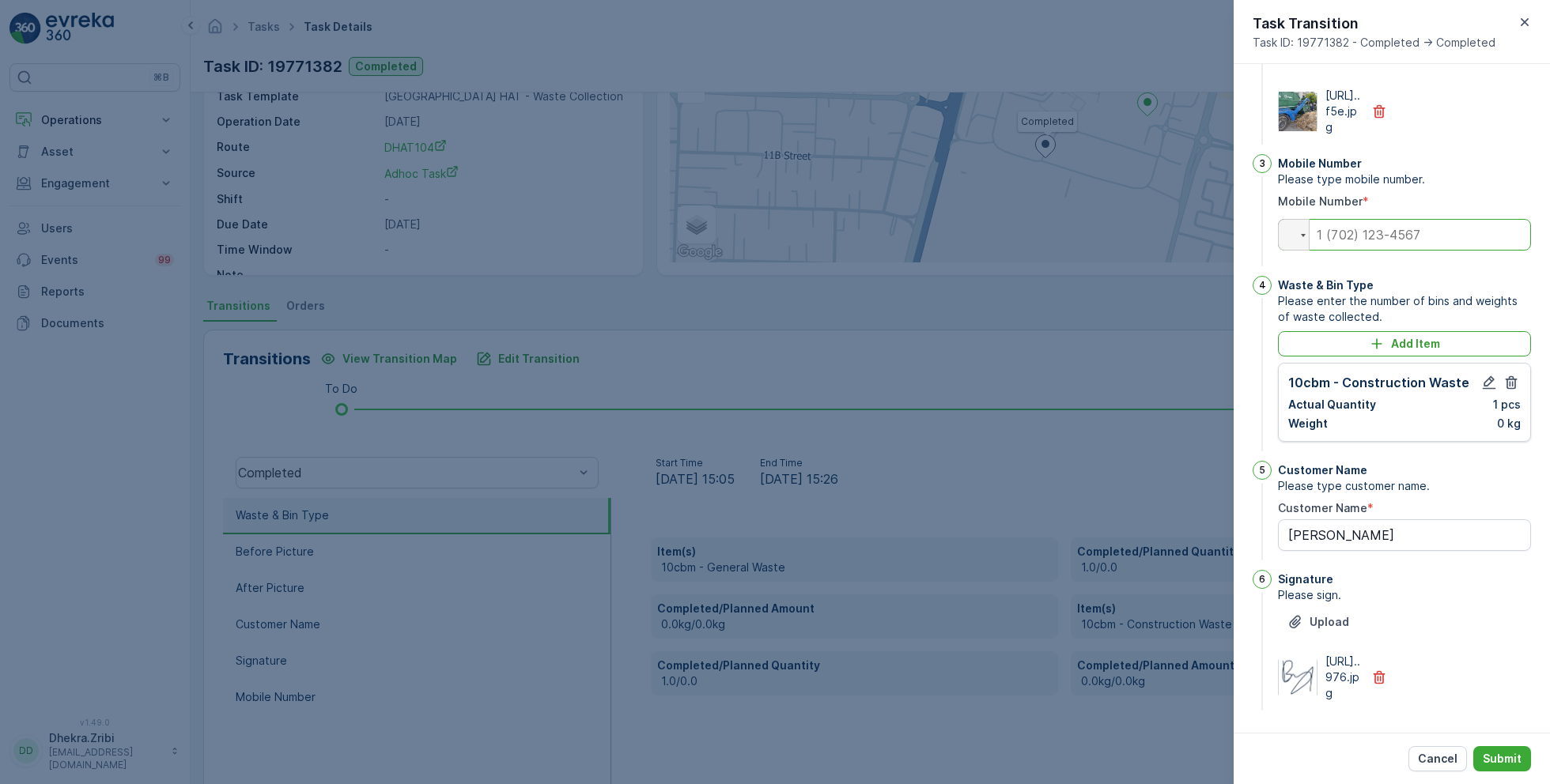
click at [1346, 219] on input "tel" at bounding box center [1404, 235] width 253 height 32
type input "0"
click at [1494, 754] on p "Submit" at bounding box center [1502, 759] width 39 height 16
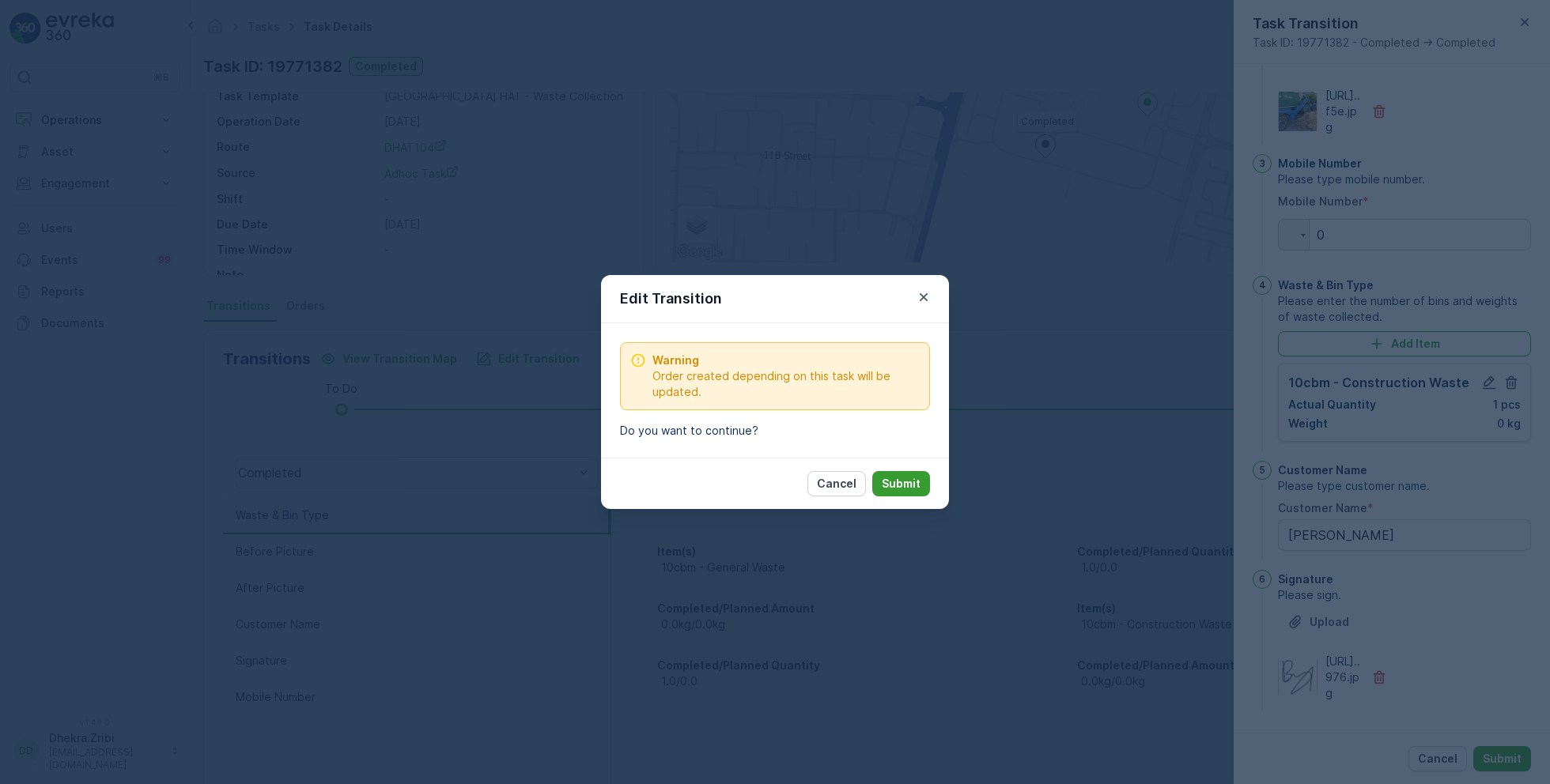
click at [913, 481] on p "Submit" at bounding box center [902, 483] width 39 height 16
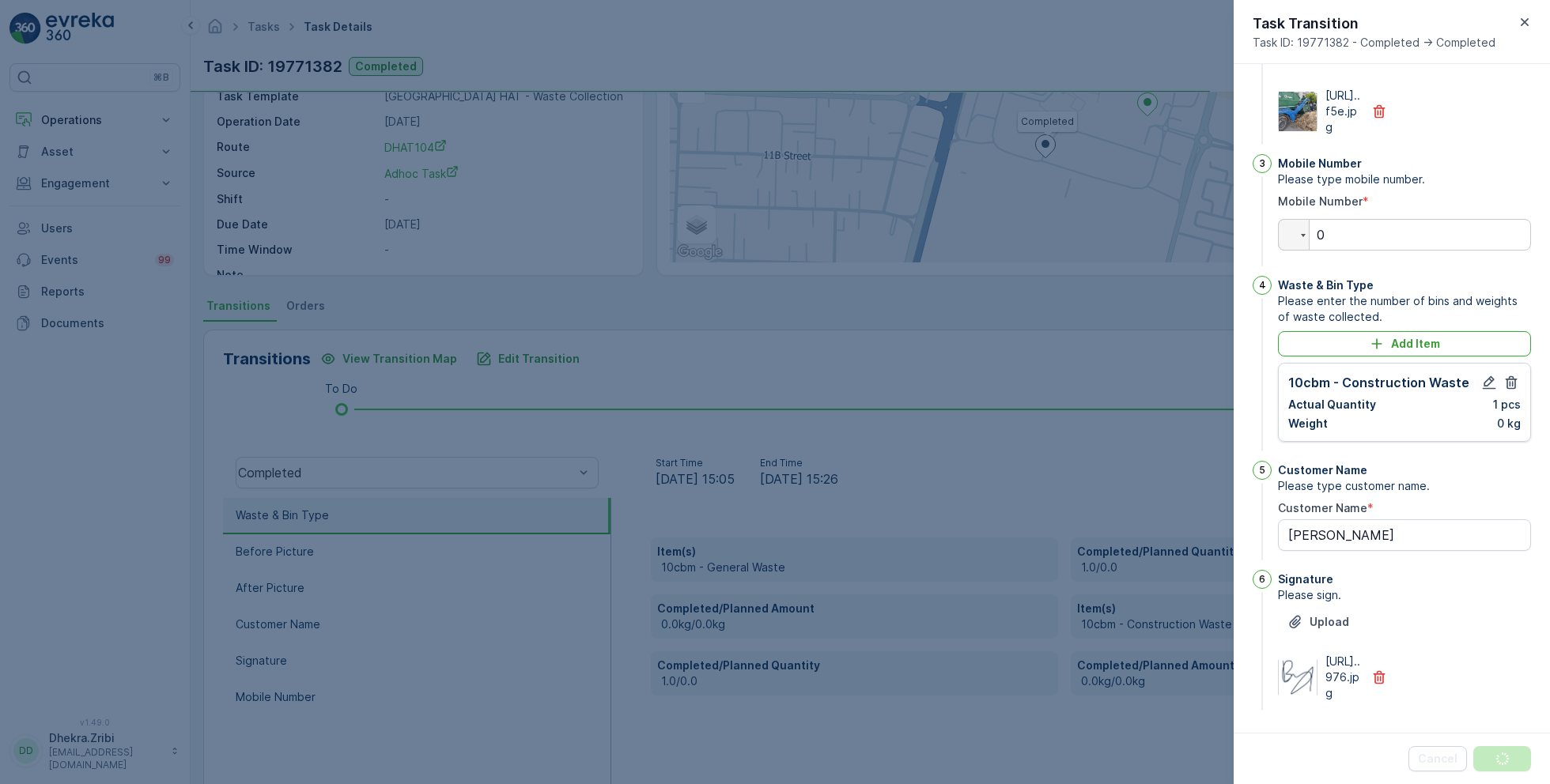
scroll to position [0, 0]
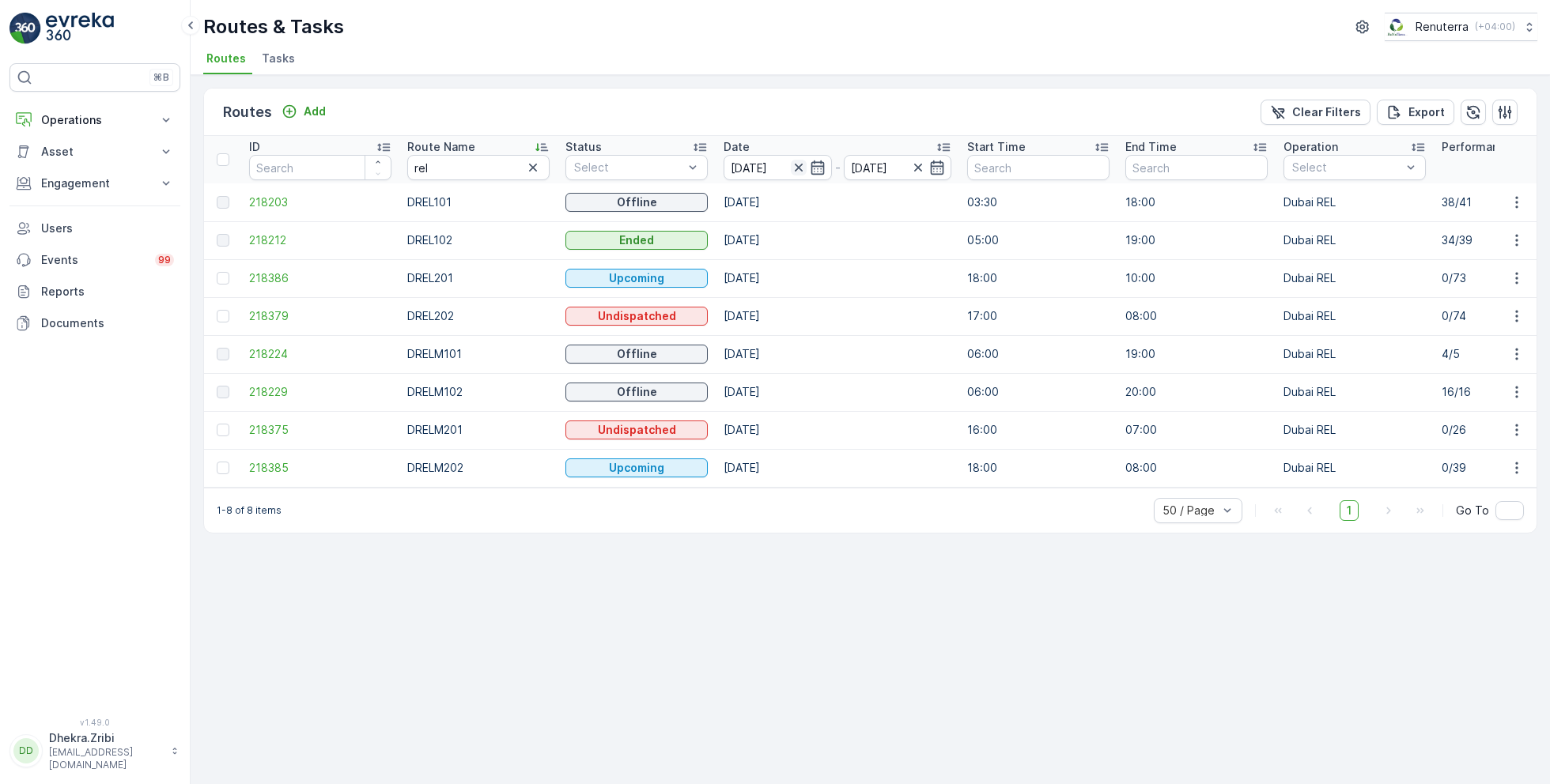
click at [799, 167] on icon "button" at bounding box center [798, 167] width 16 height 16
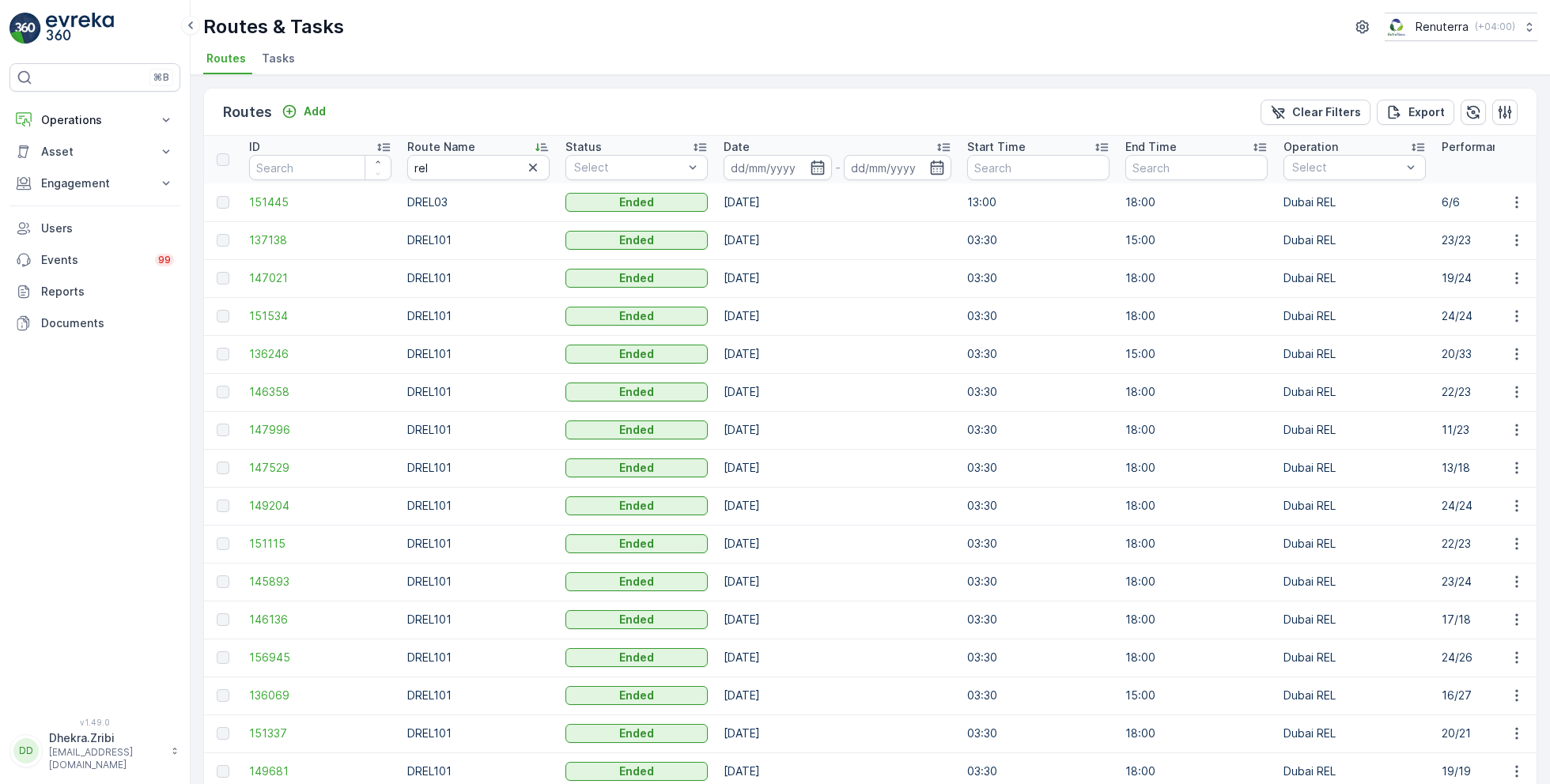
click at [799, 167] on input at bounding box center [778, 167] width 108 height 25
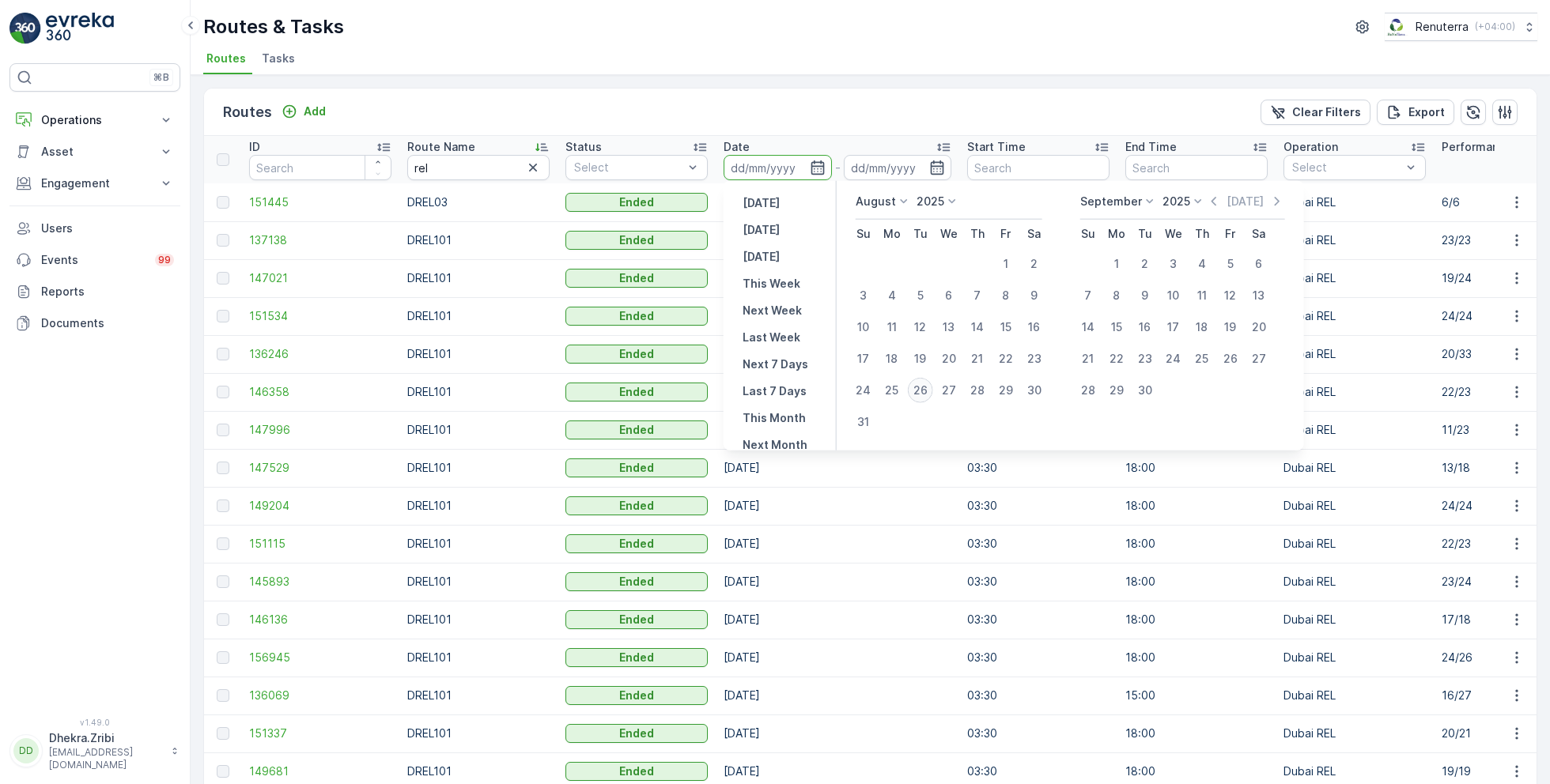
click at [916, 389] on div "26" at bounding box center [921, 390] width 25 height 25
type input "[DATE]"
click at [916, 389] on div "26" at bounding box center [921, 390] width 25 height 25
type input "[DATE]"
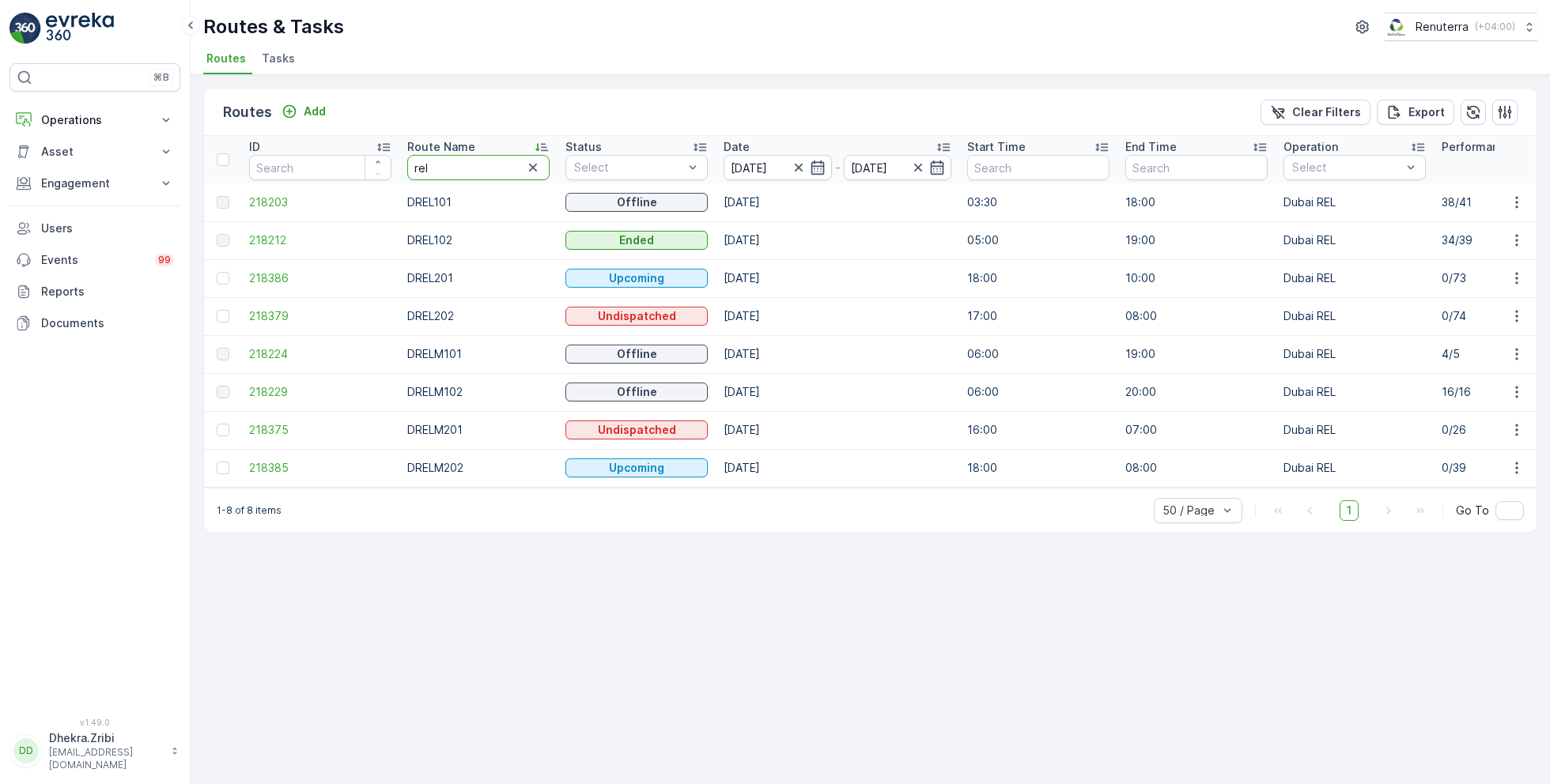
drag, startPoint x: 443, startPoint y: 162, endPoint x: 357, endPoint y: 159, distance: 86.1
type input "hat"
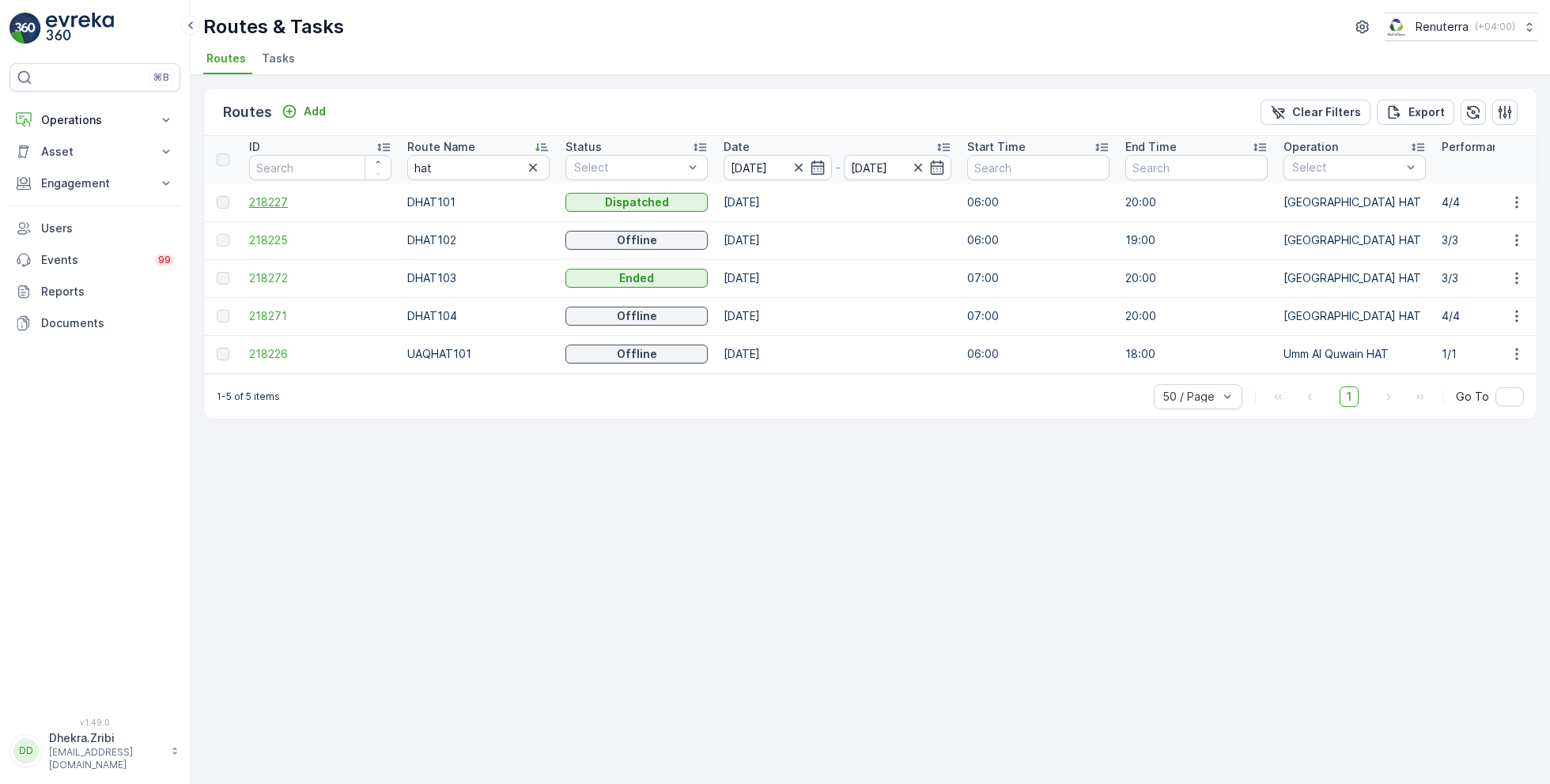
click at [266, 201] on span "218227" at bounding box center [320, 202] width 142 height 16
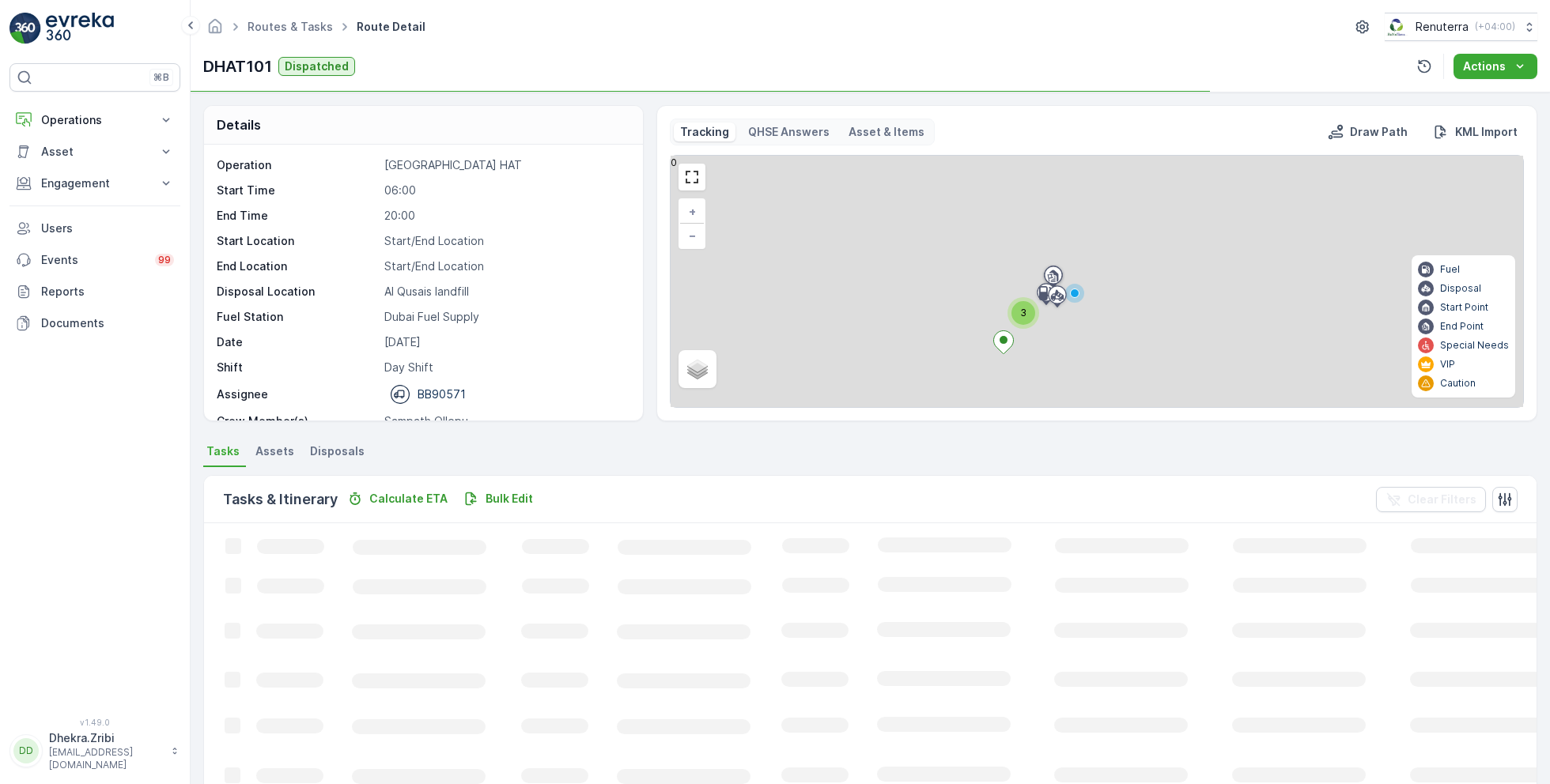
scroll to position [49, 0]
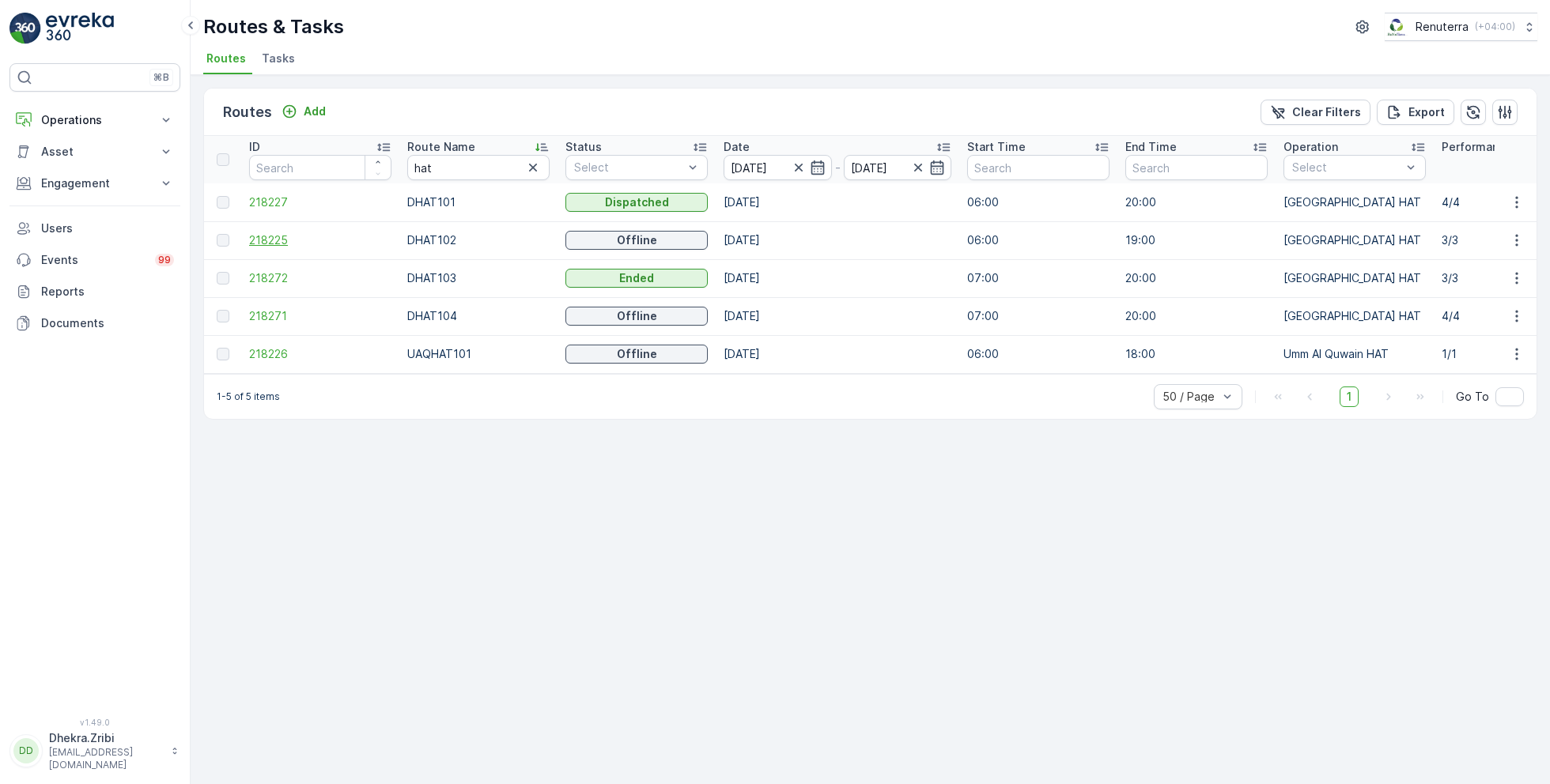
click at [277, 239] on span "218225" at bounding box center [320, 240] width 142 height 16
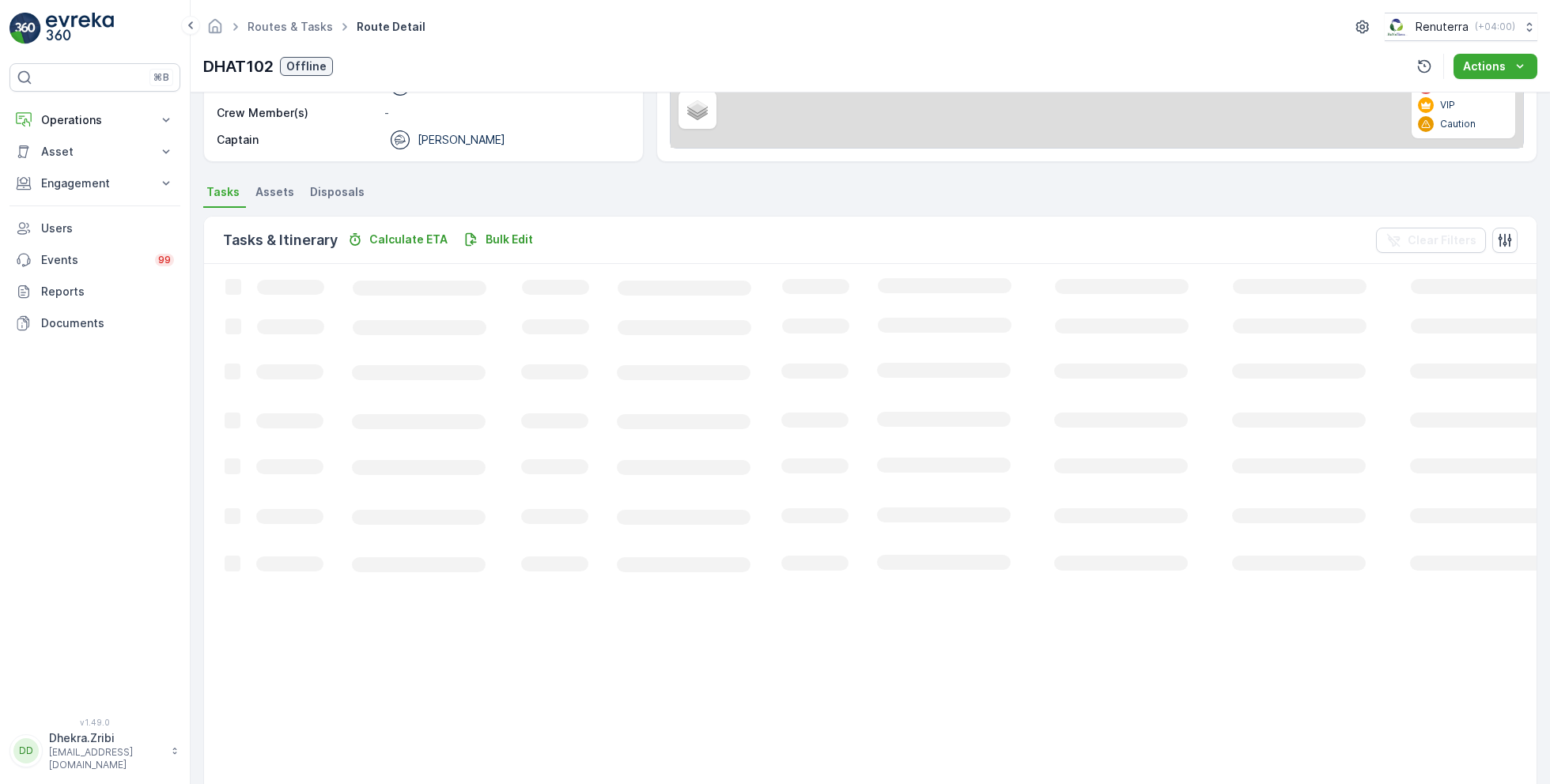
scroll to position [30, 0]
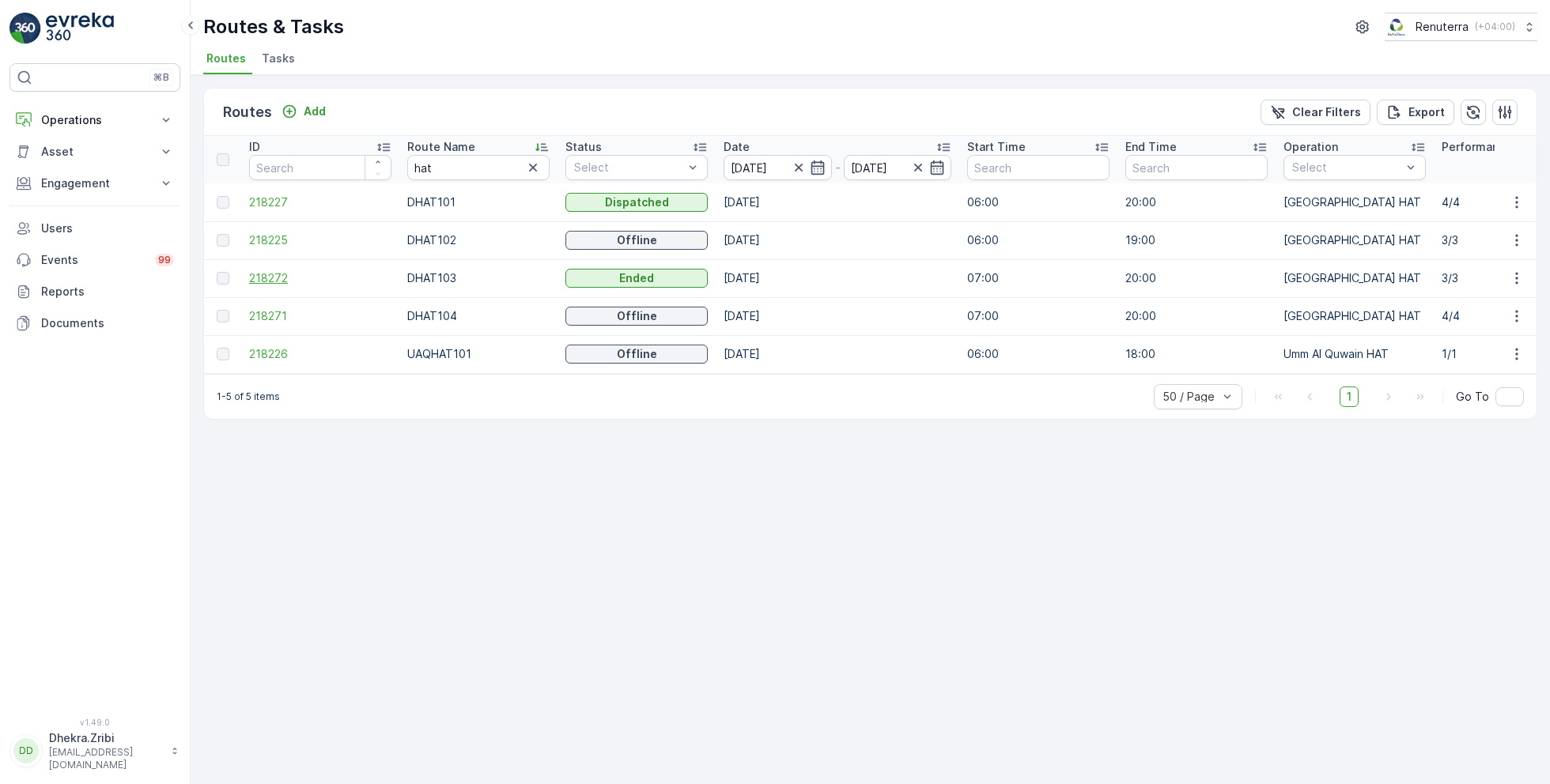
click at [275, 277] on span "218272" at bounding box center [320, 278] width 142 height 16
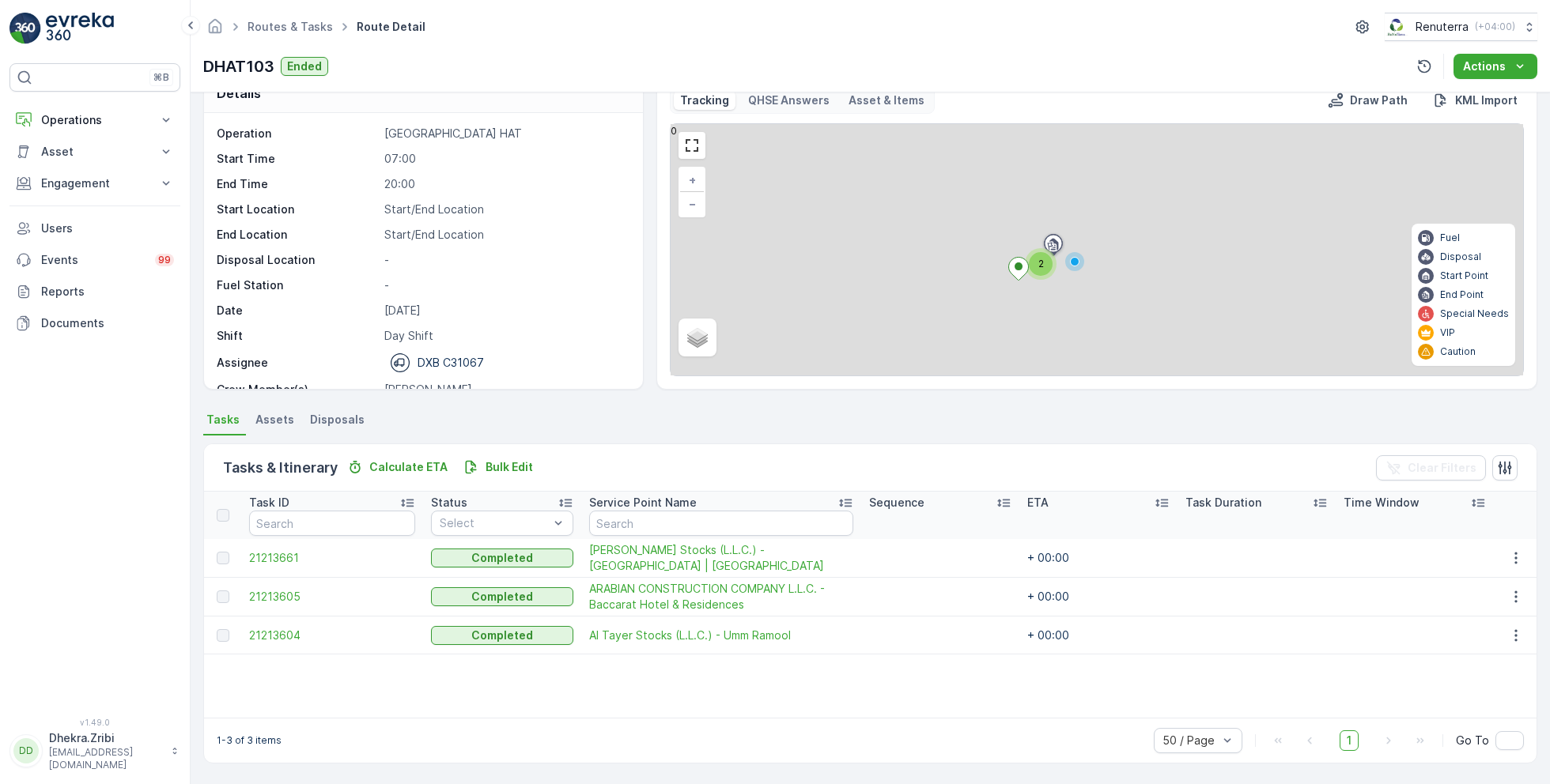
scroll to position [30, 0]
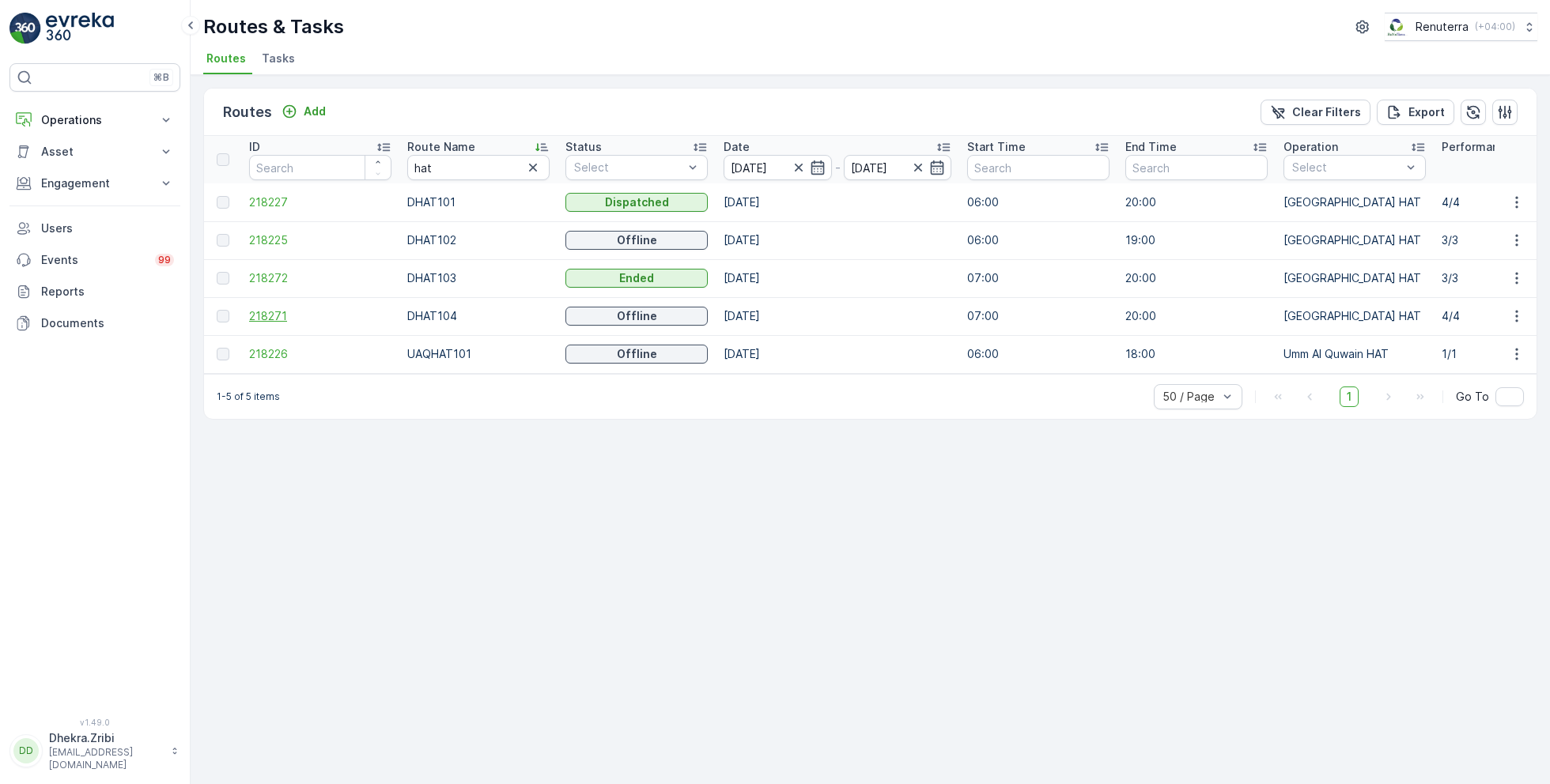
click at [275, 318] on span "218271" at bounding box center [320, 315] width 142 height 16
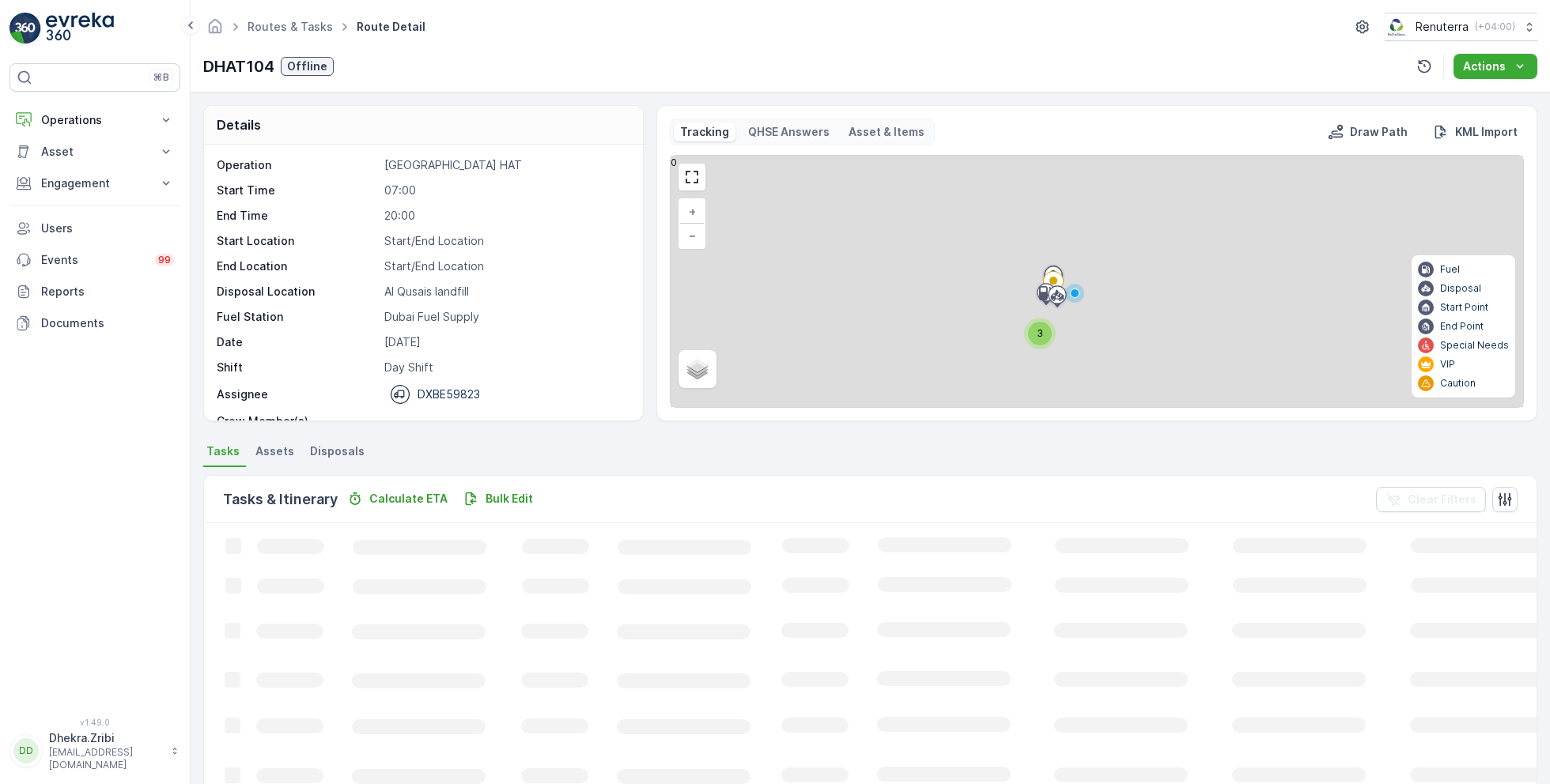
scroll to position [30, 0]
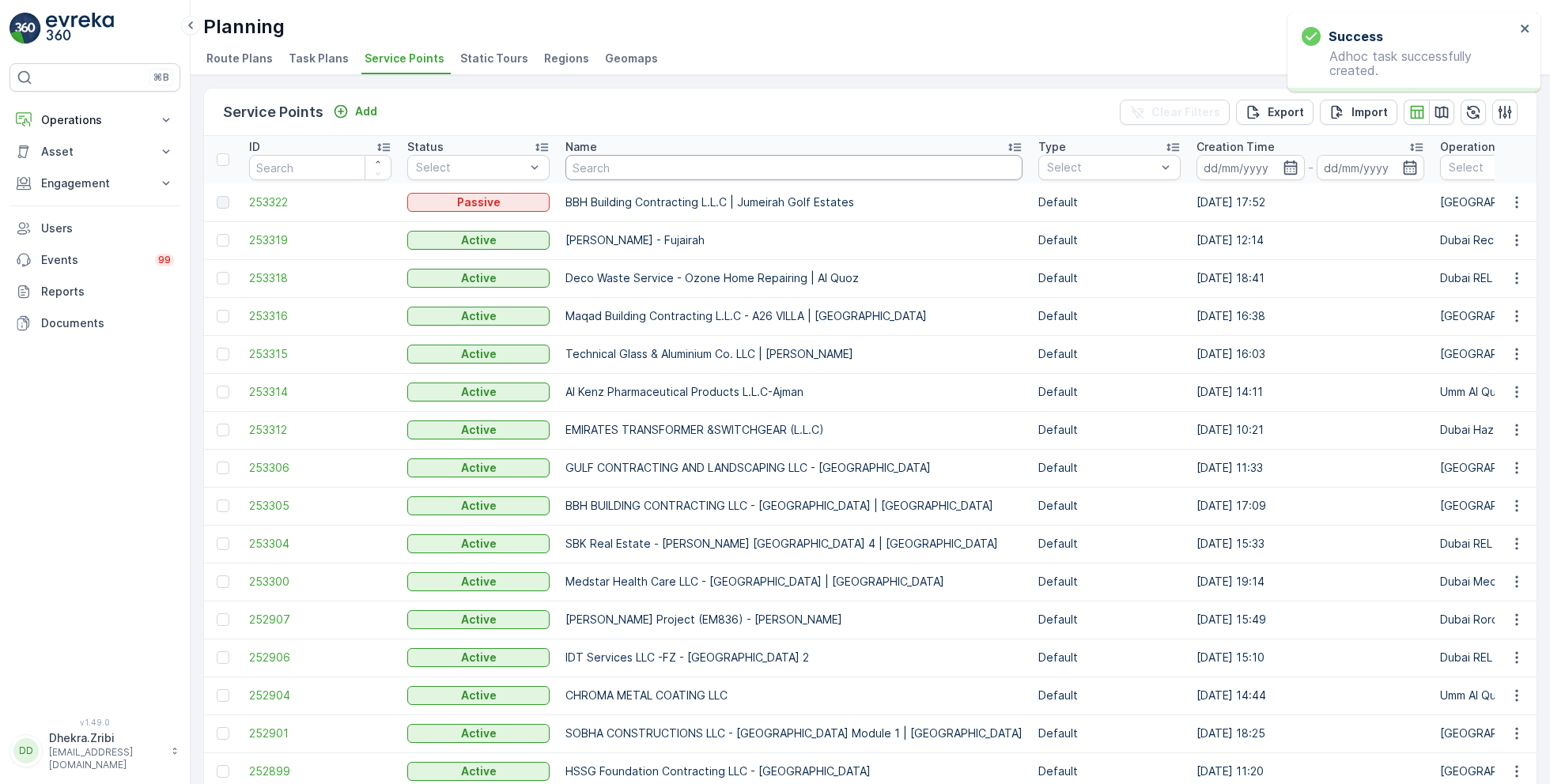
click at [628, 165] on input "text" at bounding box center [795, 167] width 458 height 25
type input "SGH"
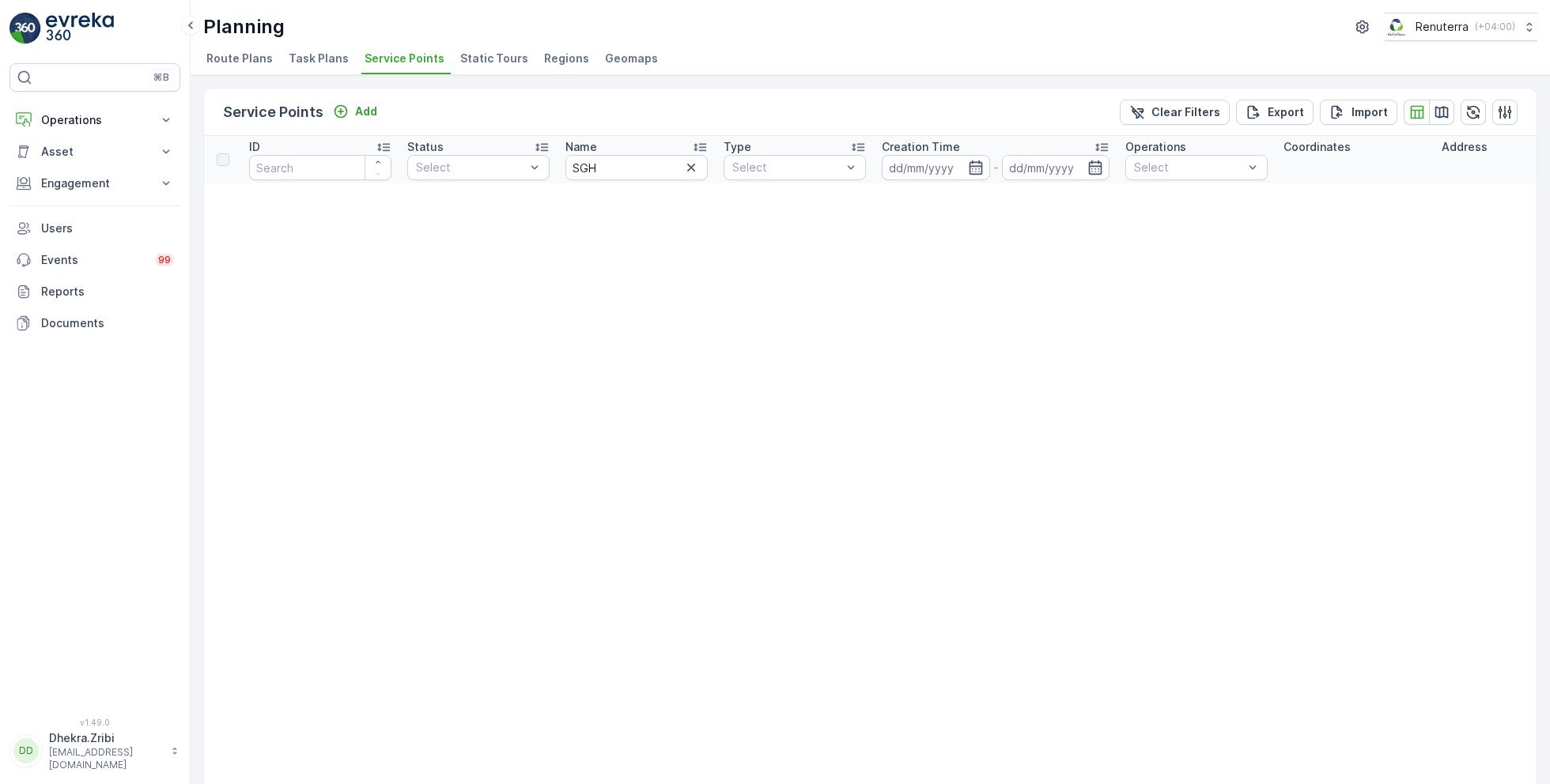
click at [397, 55] on span "Service Points" at bounding box center [405, 58] width 80 height 16
drag, startPoint x: 621, startPoint y: 164, endPoint x: 416, endPoint y: 160, distance: 205.0
type input "saudi"
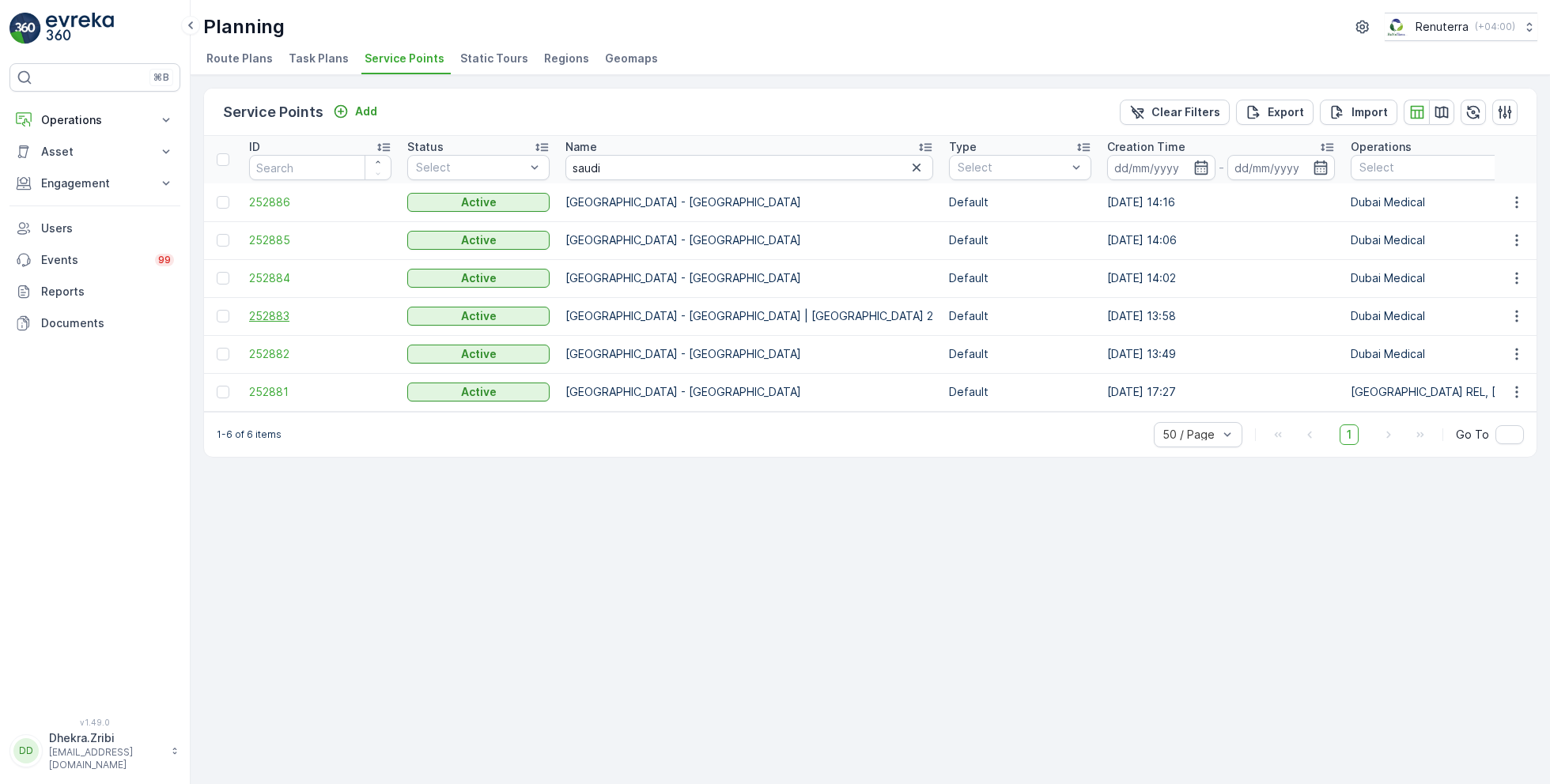
click at [276, 313] on span "252883" at bounding box center [320, 315] width 142 height 16
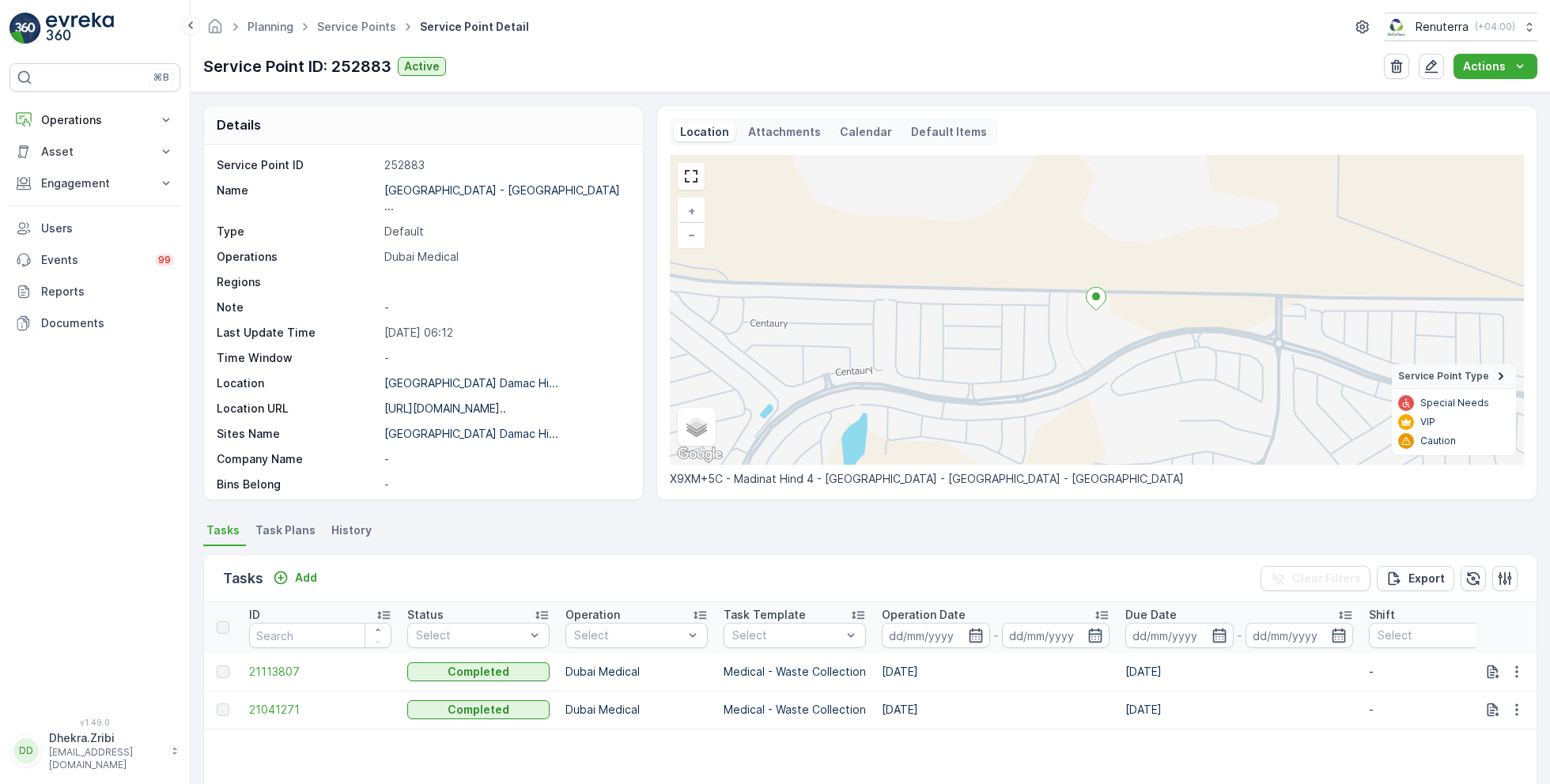
click at [296, 528] on span "Task Plans" at bounding box center [286, 530] width 60 height 16
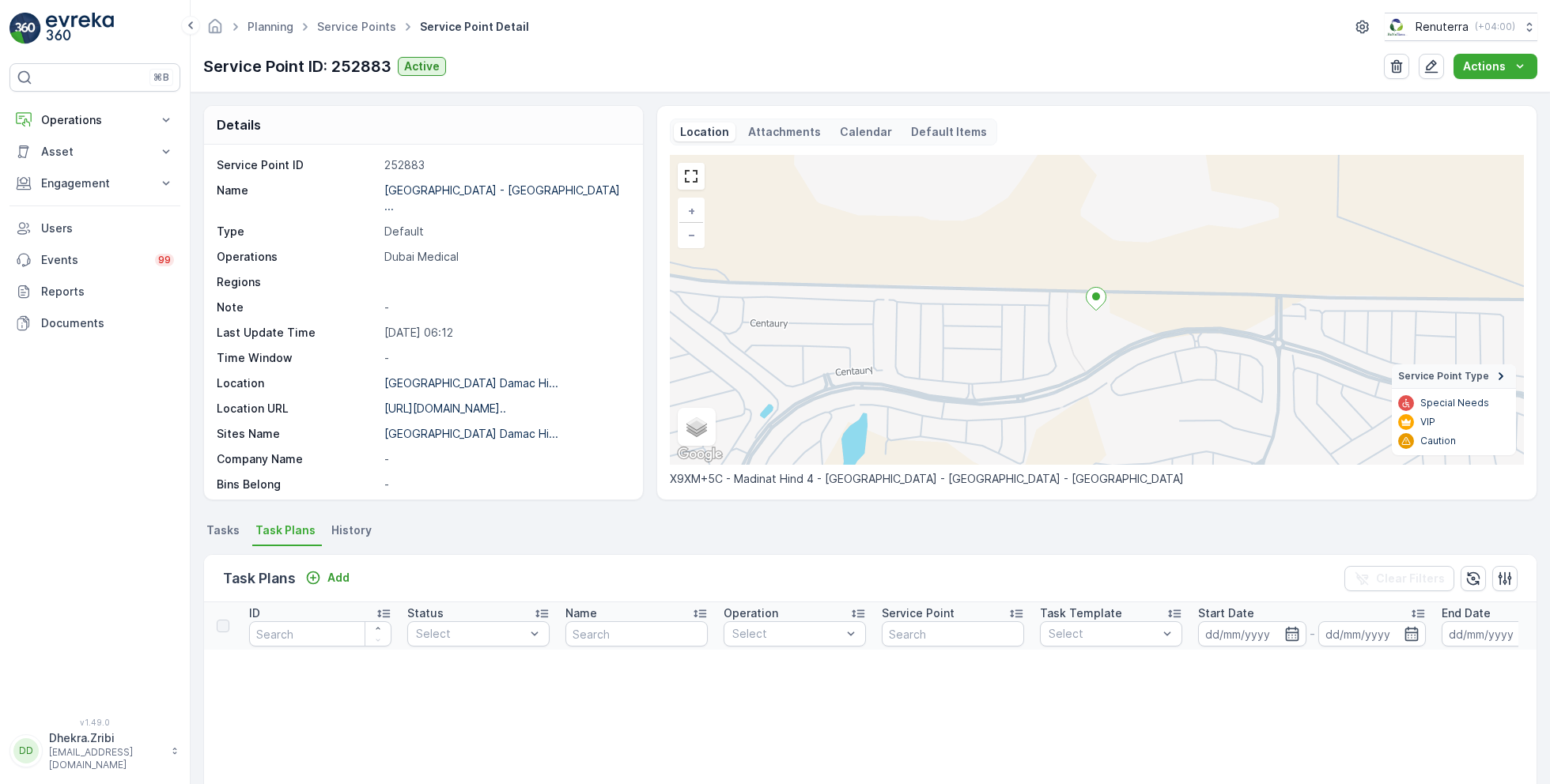
click at [286, 532] on span "Task Plans" at bounding box center [286, 530] width 60 height 16
click at [334, 584] on p "Add" at bounding box center [339, 578] width 22 height 16
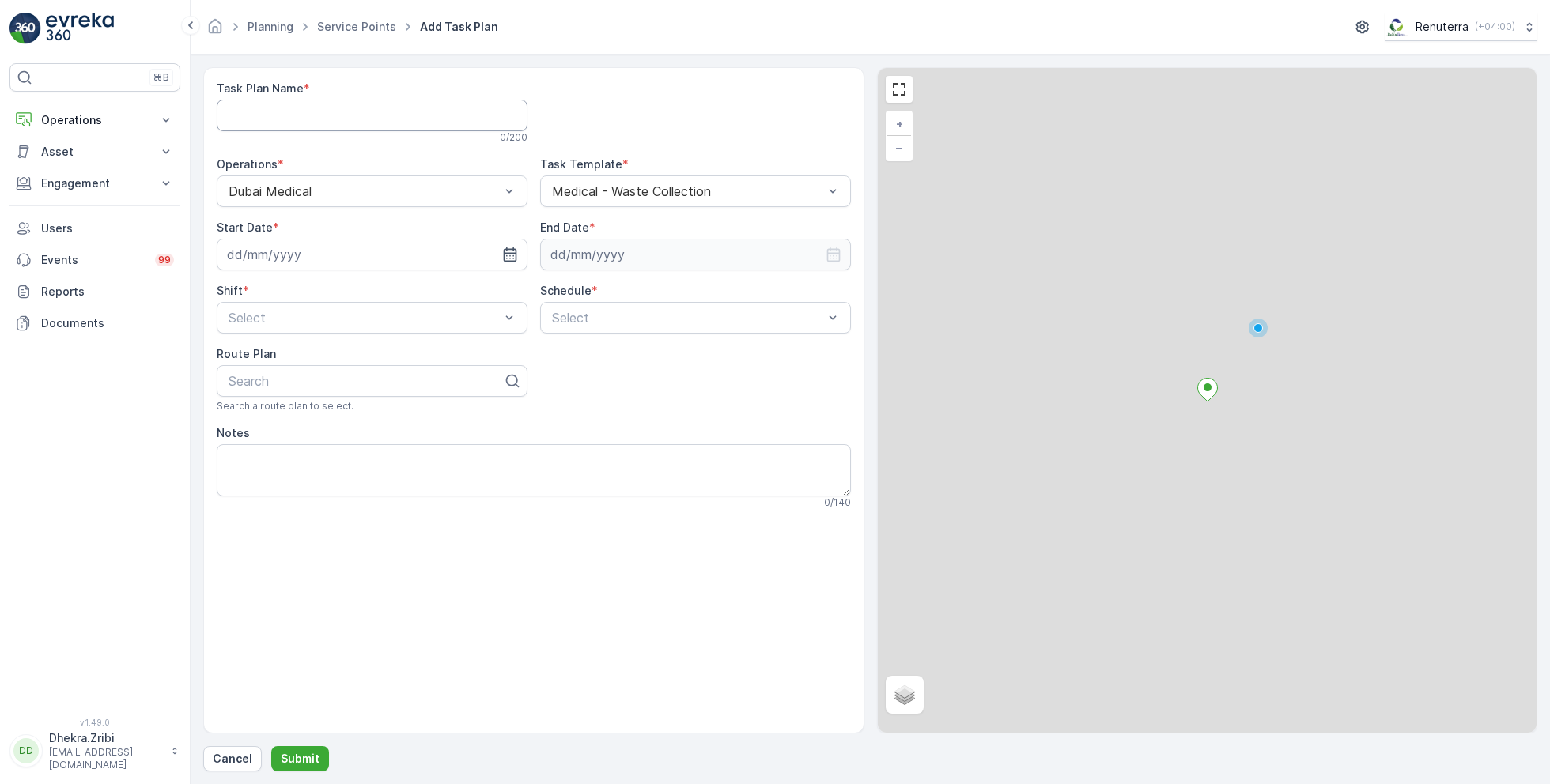
click at [397, 121] on Name "Task Plan Name" at bounding box center [372, 116] width 311 height 32
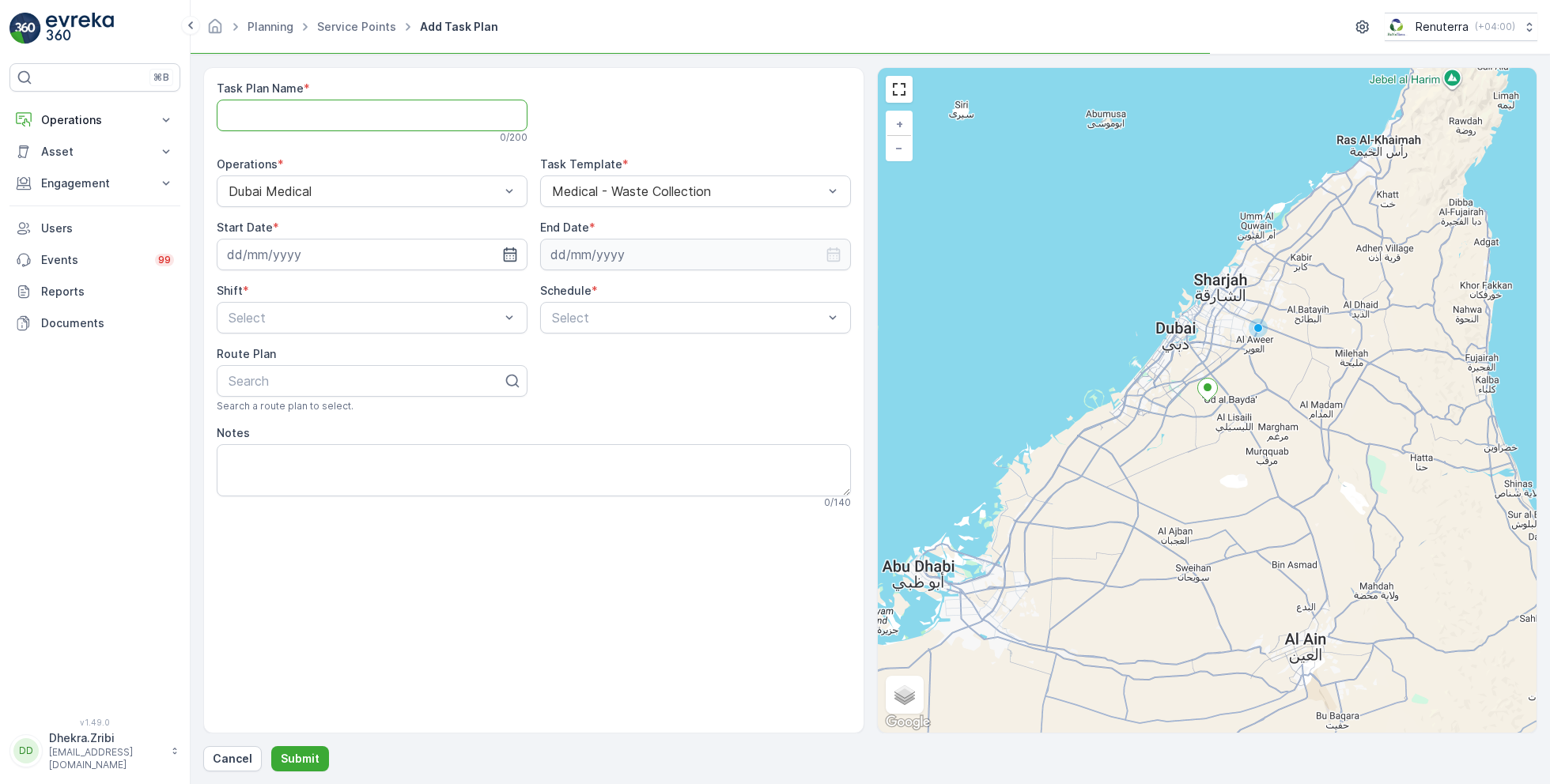
paste Name "DMED001"
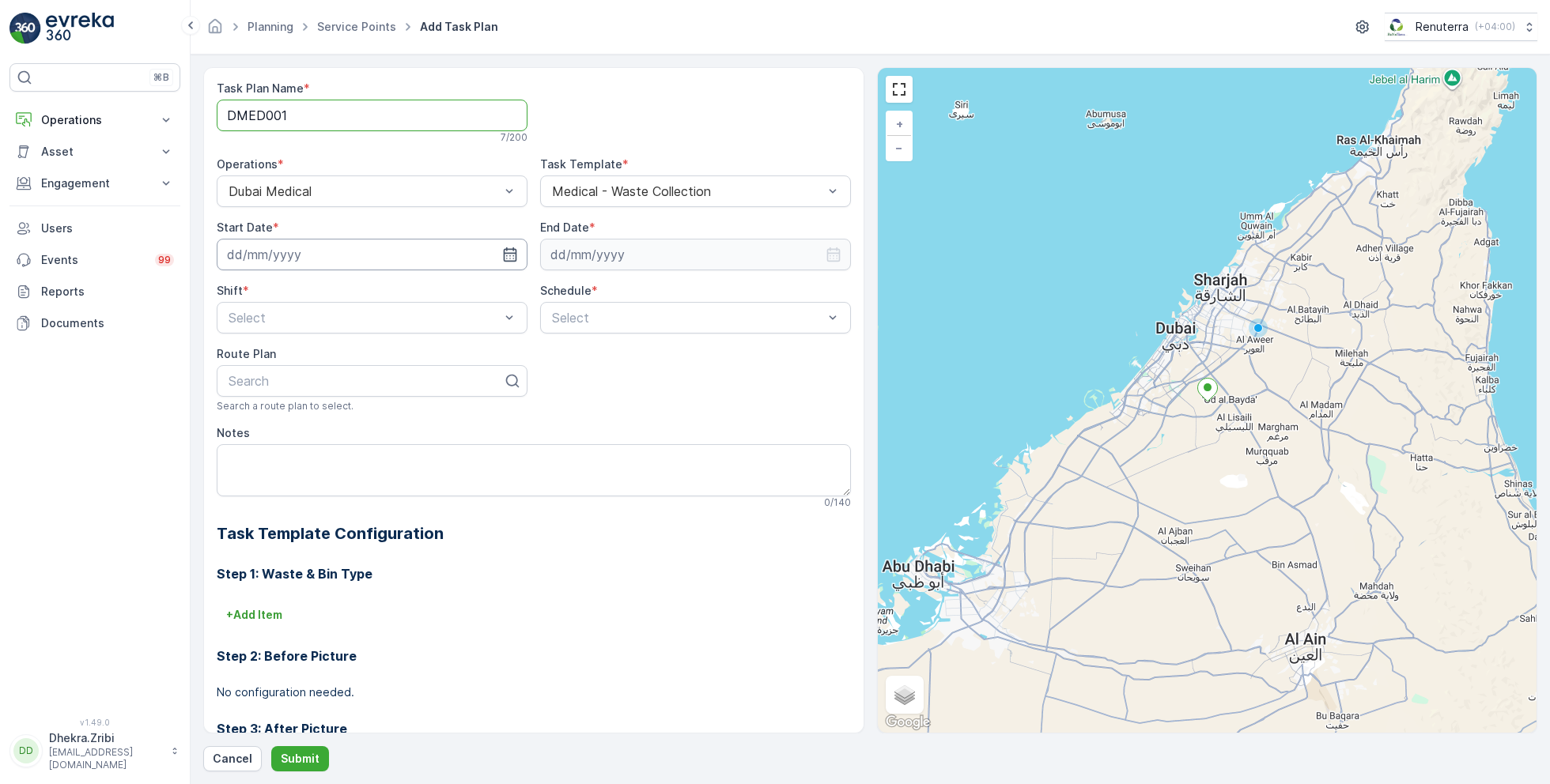
type Name "DMED001"
click at [444, 254] on input at bounding box center [372, 255] width 311 height 32
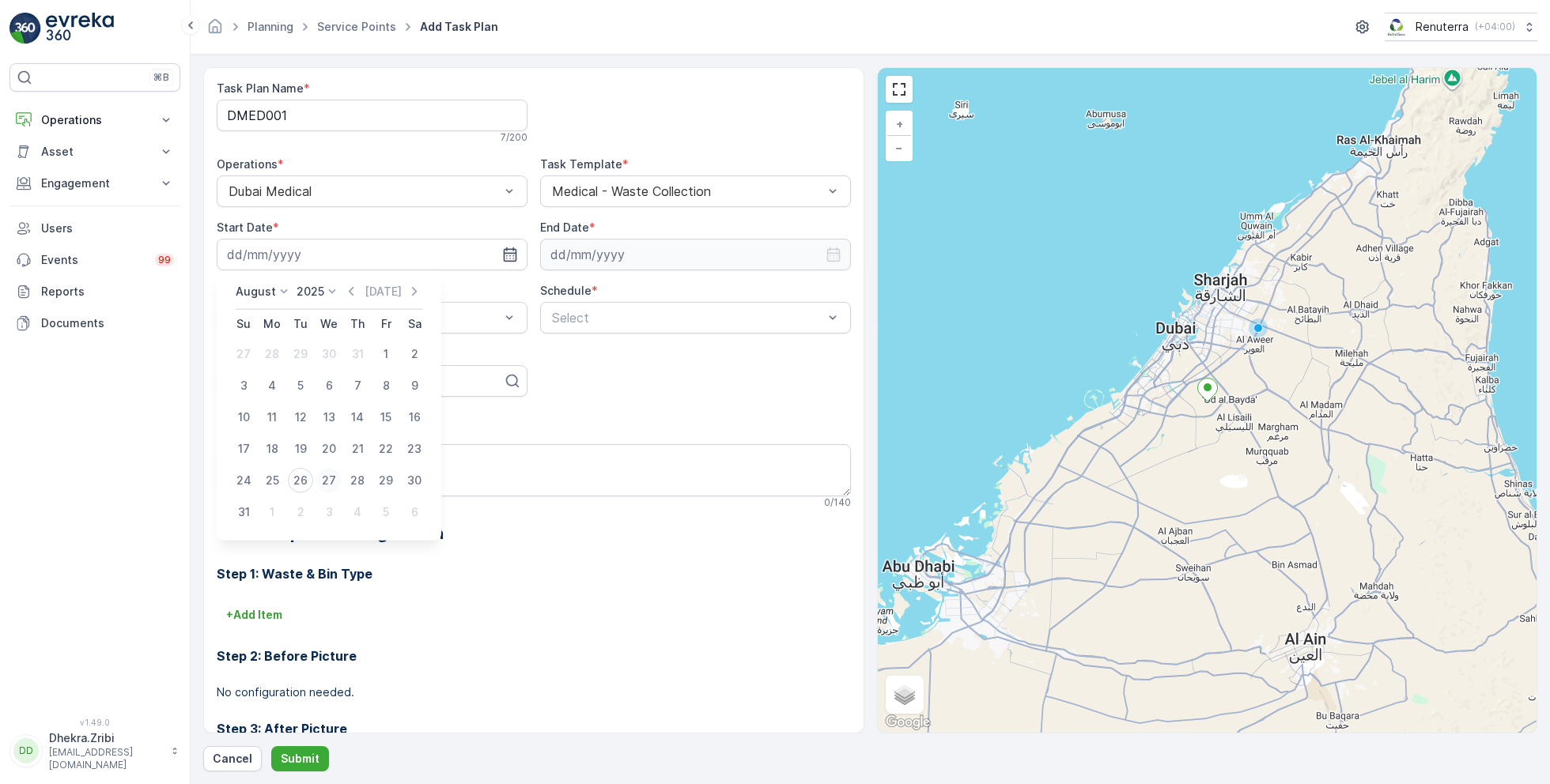
click at [323, 483] on div "27" at bounding box center [329, 481] width 25 height 25
type input "27.08.2025"
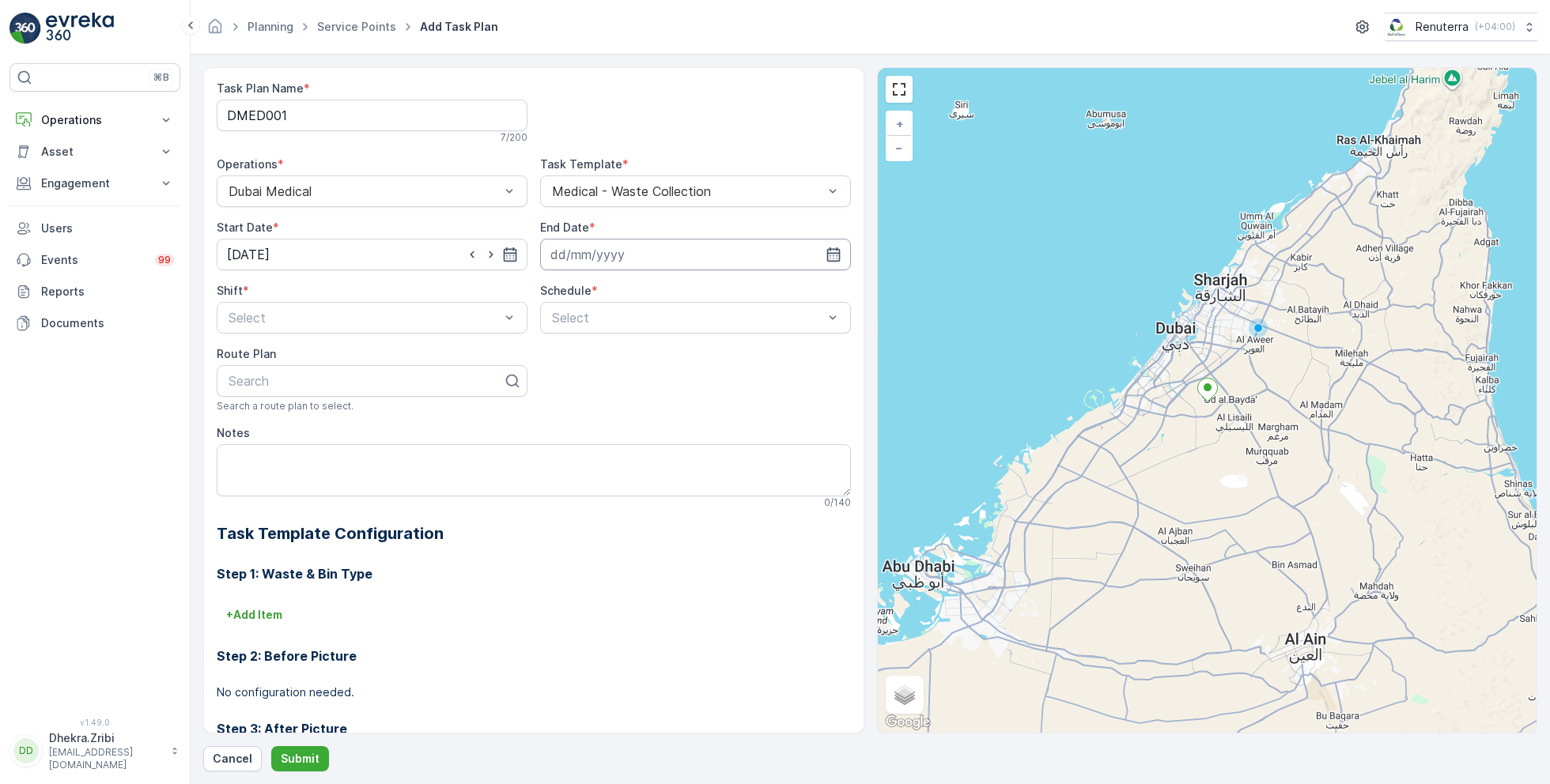
click at [640, 256] on input at bounding box center [696, 255] width 311 height 32
click at [585, 289] on p "August" at bounding box center [577, 291] width 40 height 16
click at [594, 432] on span "December" at bounding box center [594, 437] width 55 height 16
click at [659, 293] on p "2025" at bounding box center [649, 291] width 28 height 16
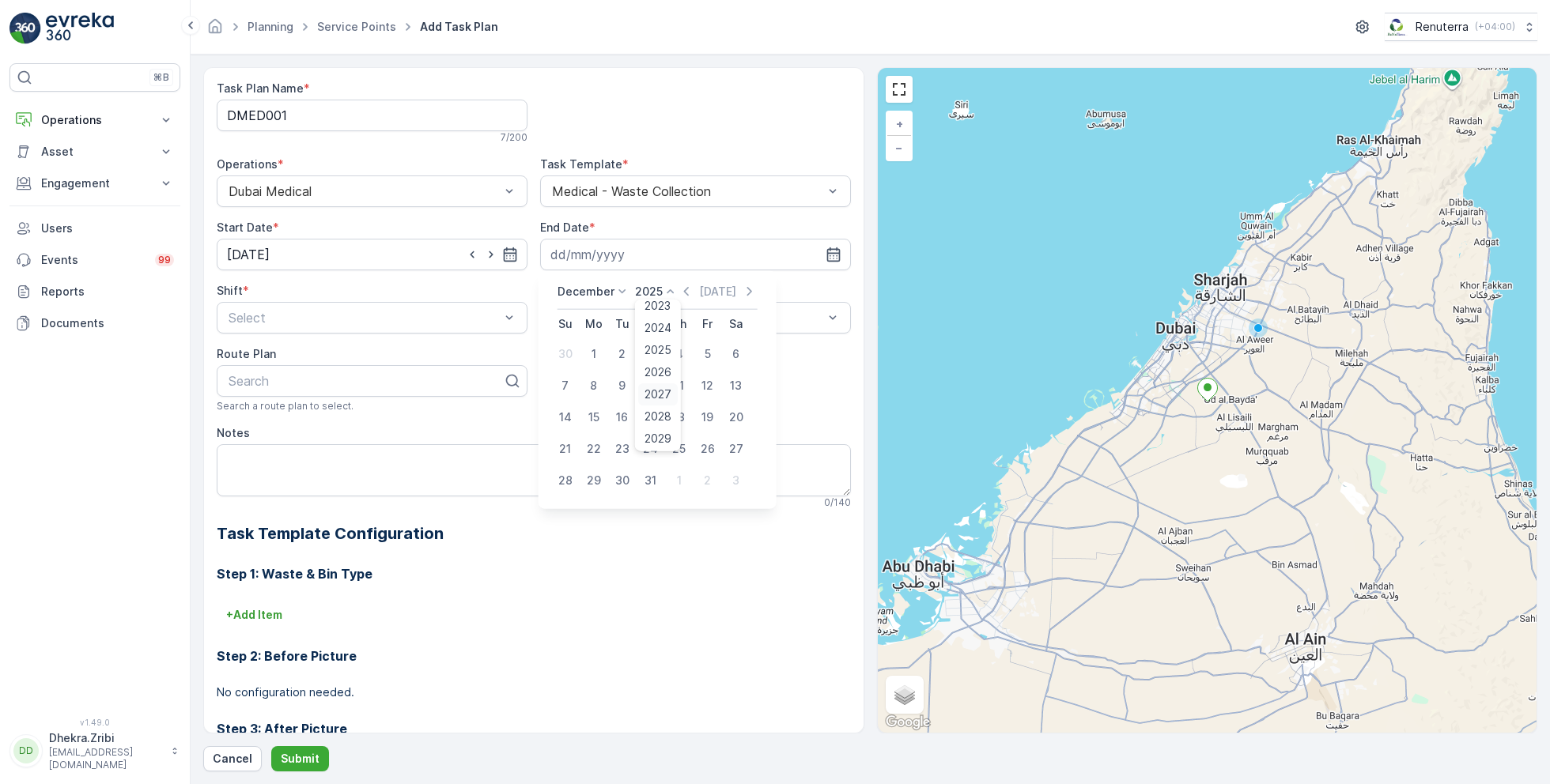
scroll to position [80, 0]
click at [660, 363] on span "2026" at bounding box center [657, 366] width 27 height 16
click at [678, 479] on div "31" at bounding box center [679, 481] width 25 height 25
type input "31.12.2026"
click at [618, 315] on div at bounding box center [688, 317] width 275 height 14
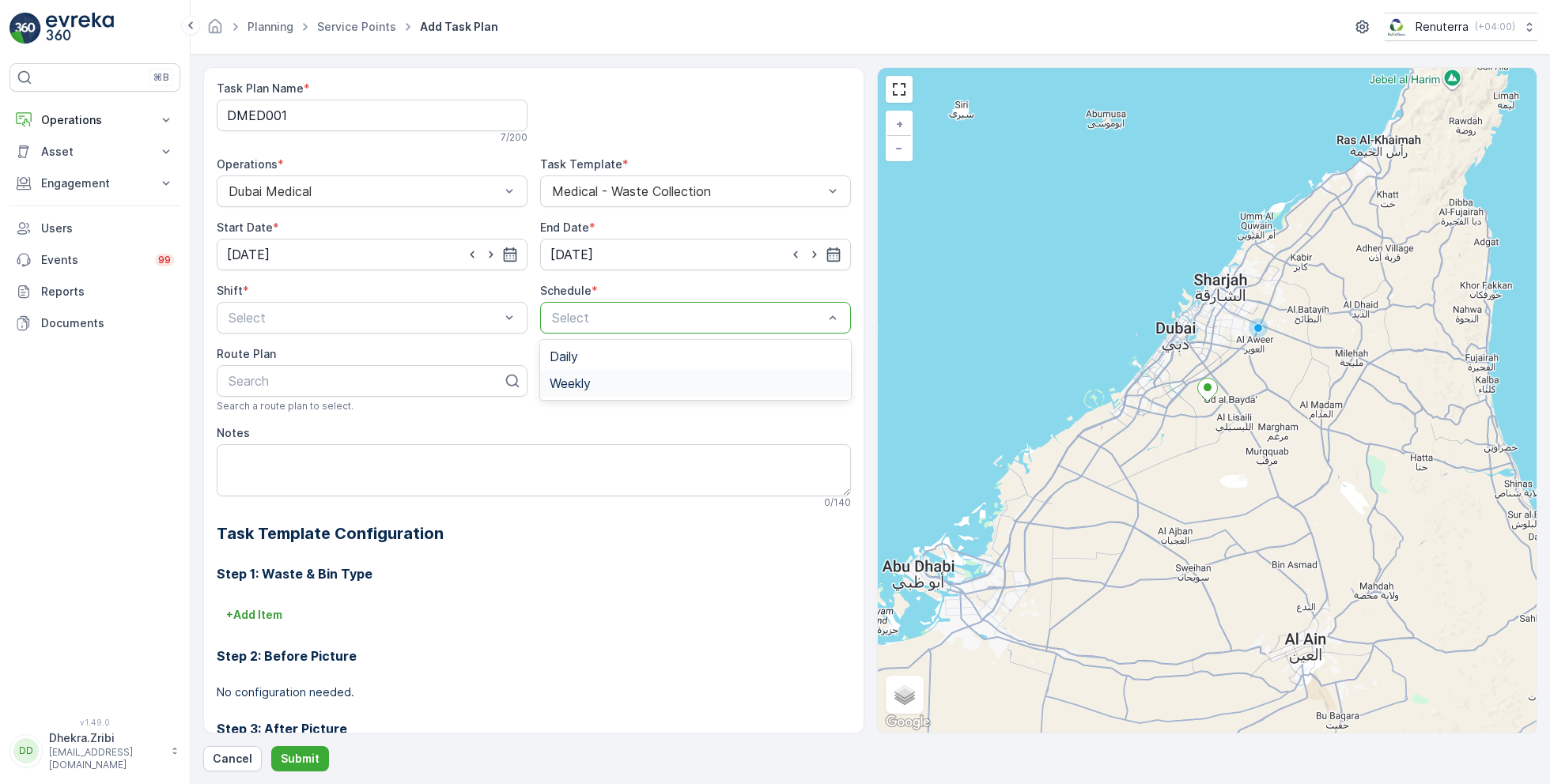
click at [583, 380] on span "Weekly" at bounding box center [571, 383] width 41 height 14
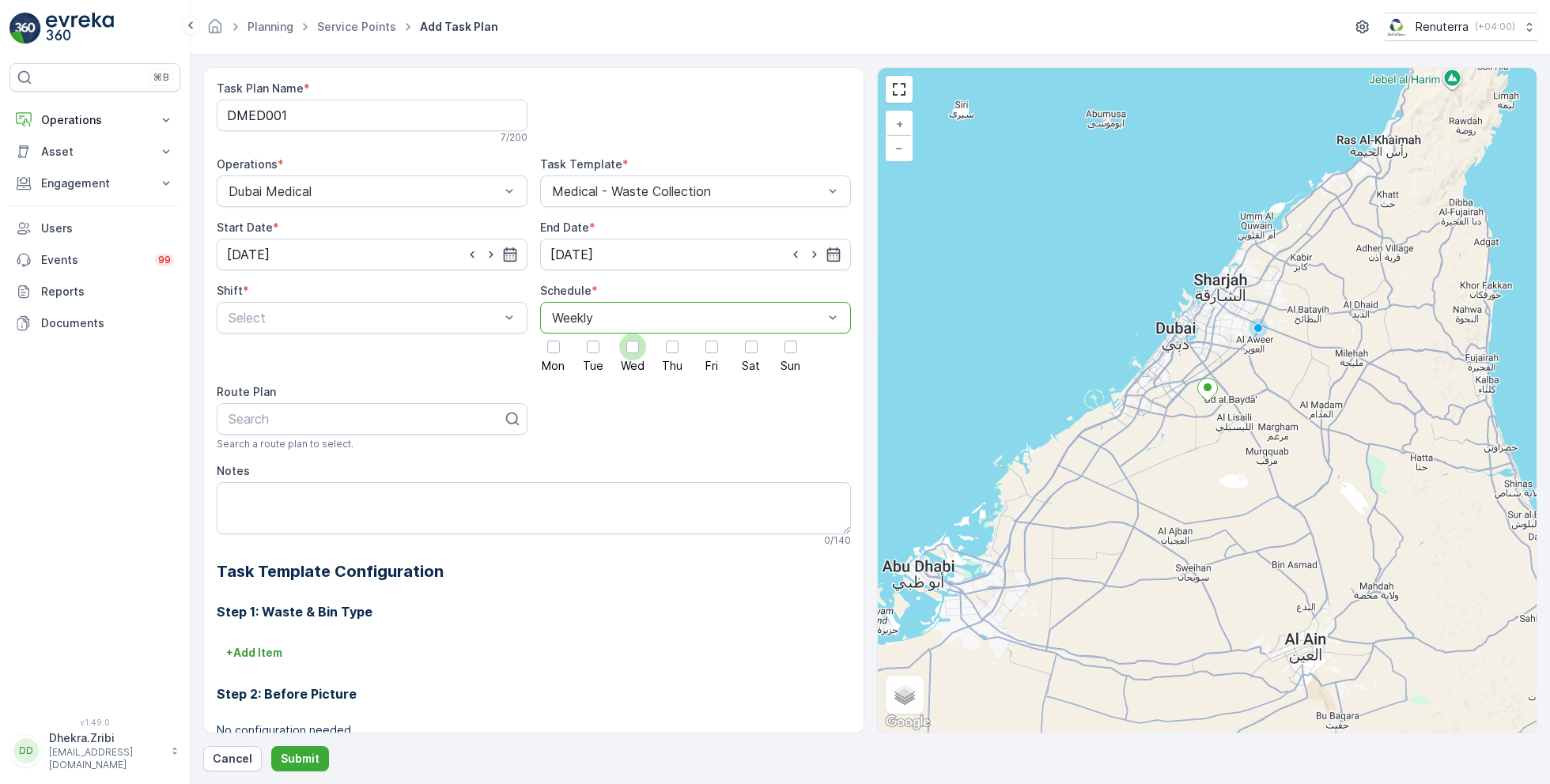
click at [643, 343] on div at bounding box center [632, 347] width 27 height 27
click at [633, 334] on input "Wed" at bounding box center [633, 334] width 0 height 0
click at [712, 346] on div at bounding box center [712, 347] width 13 height 13
click at [712, 334] on input "Fri" at bounding box center [712, 334] width 0 height 0
click at [399, 323] on div at bounding box center [364, 317] width 275 height 14
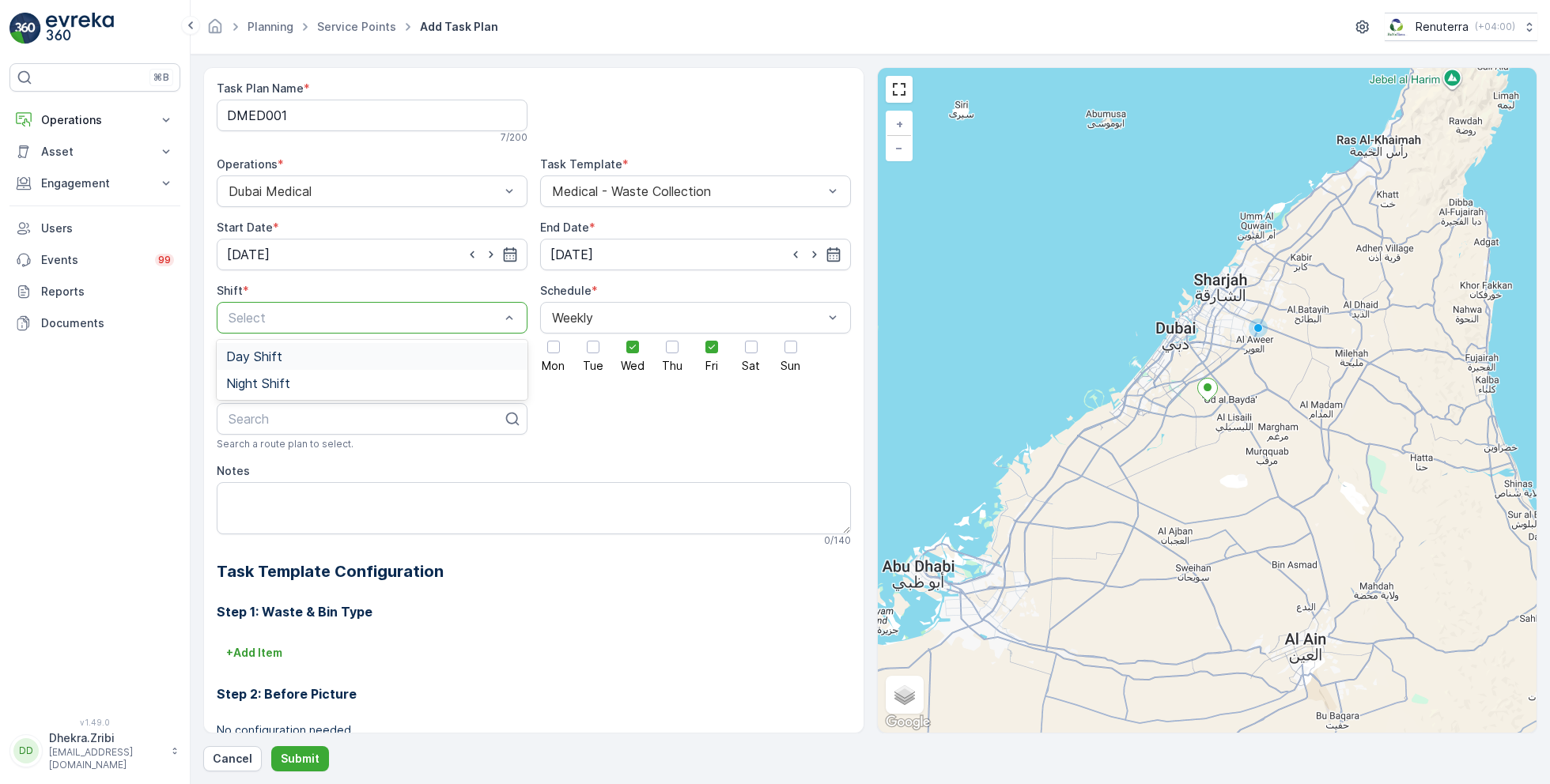
click at [312, 354] on div "Day Shift" at bounding box center [372, 356] width 292 height 14
click at [329, 422] on div at bounding box center [365, 418] width 277 height 14
type input "med"
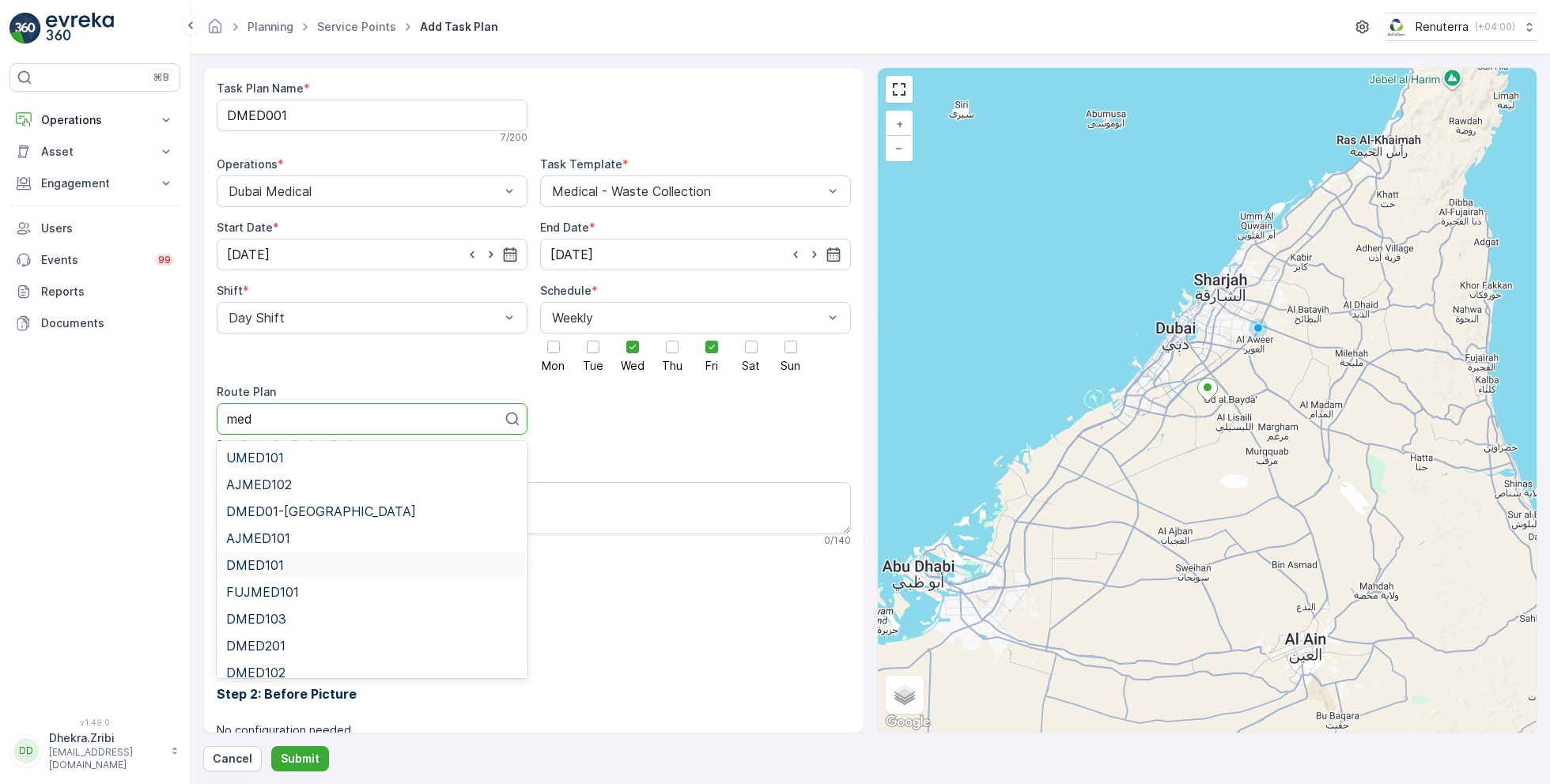
click at [275, 562] on span "DMED101" at bounding box center [255, 565] width 58 height 14
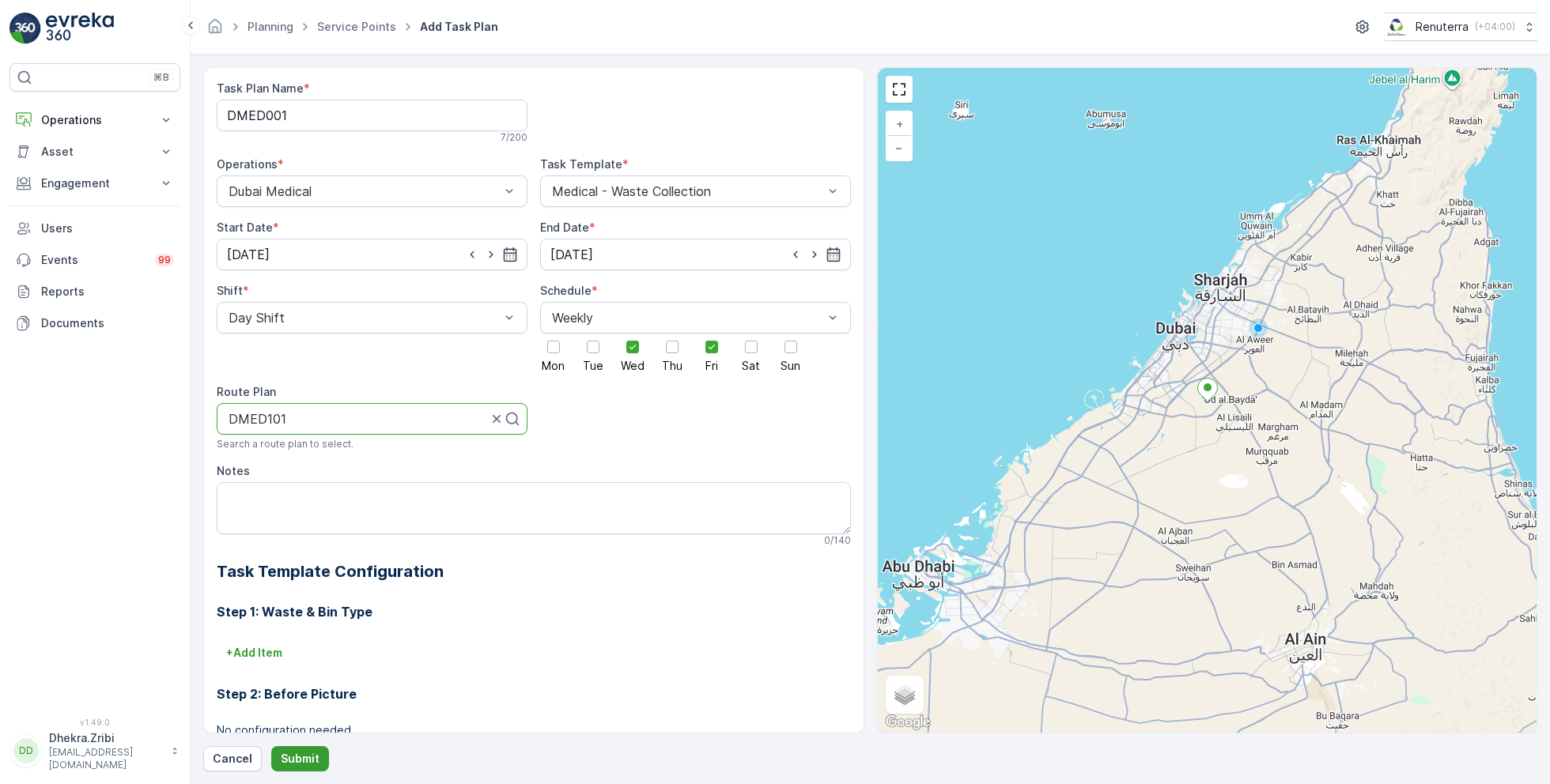
click at [303, 759] on p "Submit" at bounding box center [301, 759] width 39 height 16
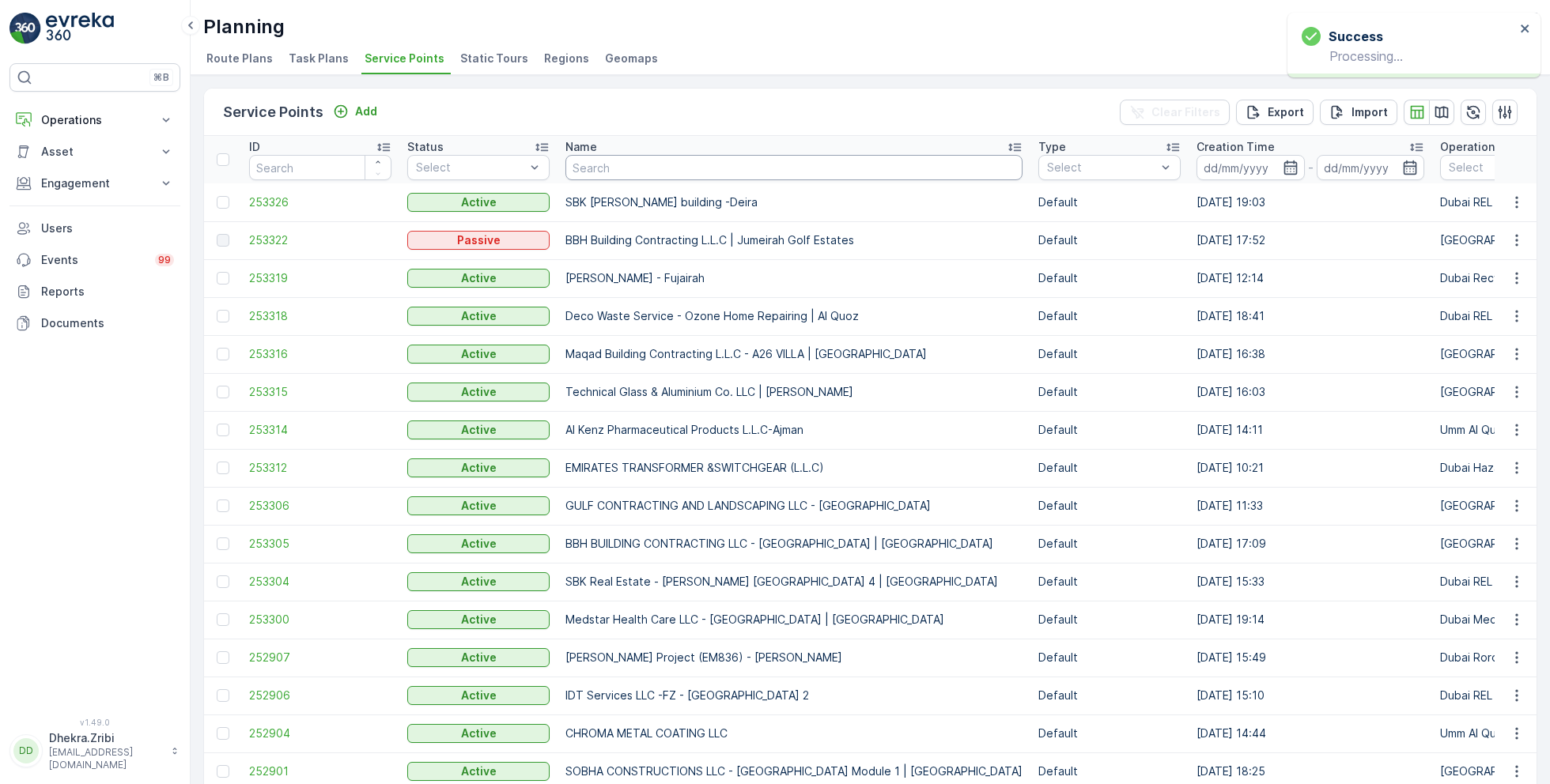
click at [632, 171] on input "text" at bounding box center [795, 167] width 458 height 25
type input "saudi"
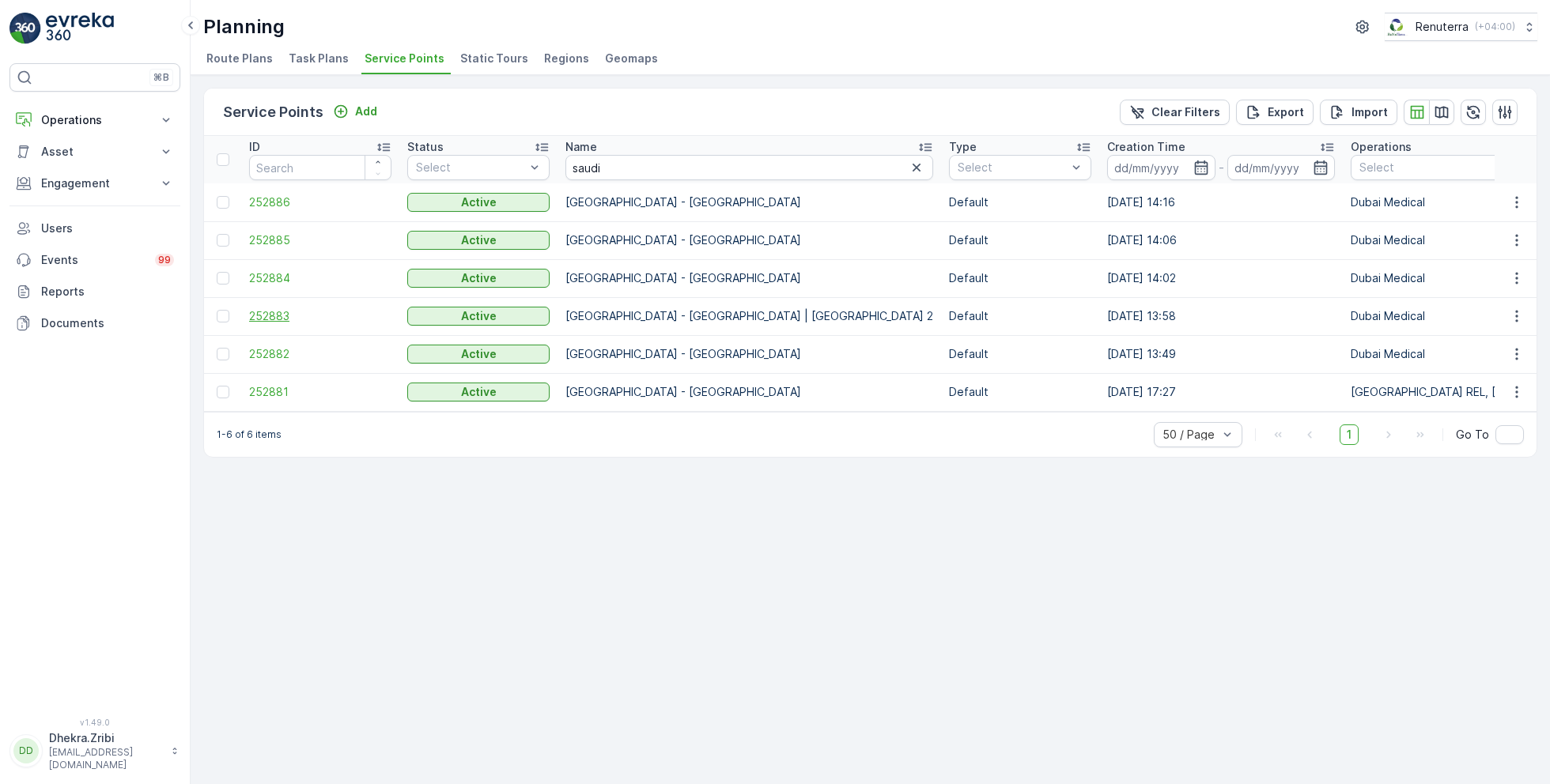
click at [283, 316] on span "252883" at bounding box center [320, 315] width 142 height 16
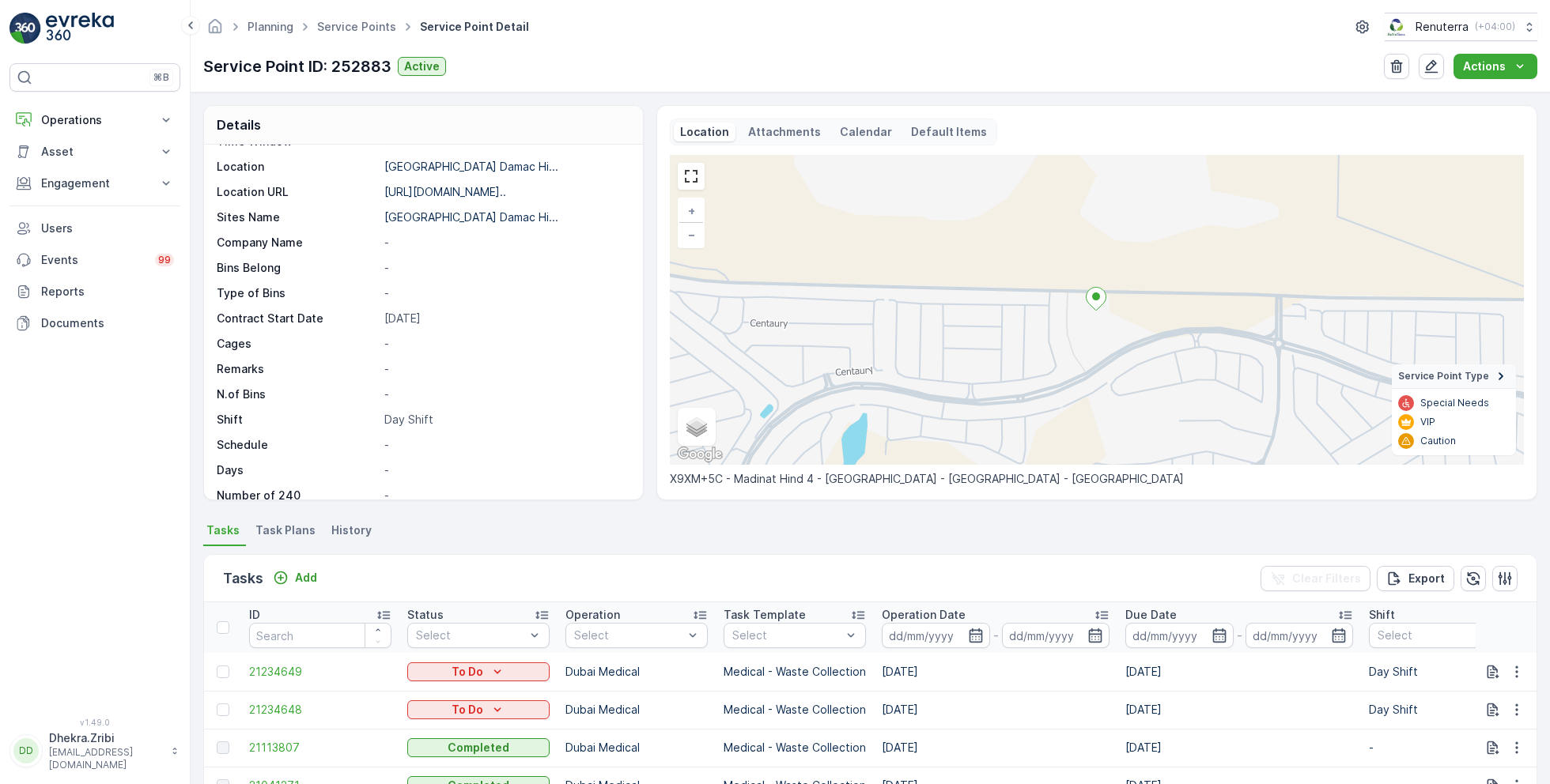
scroll to position [109, 0]
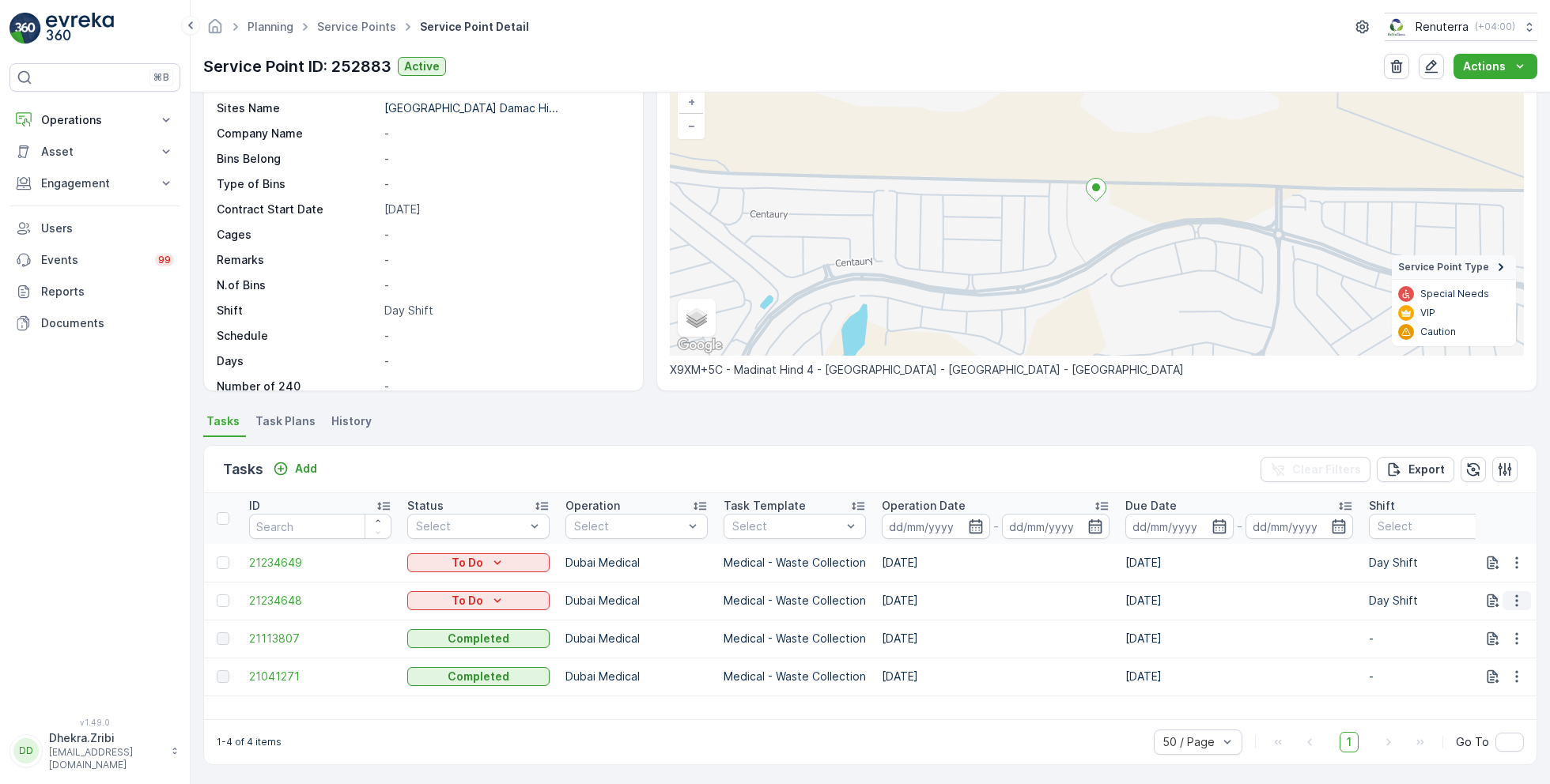
click at [1516, 606] on icon "button" at bounding box center [1516, 600] width 16 height 16
click at [1475, 673] on span "Change Route" at bounding box center [1476, 667] width 77 height 16
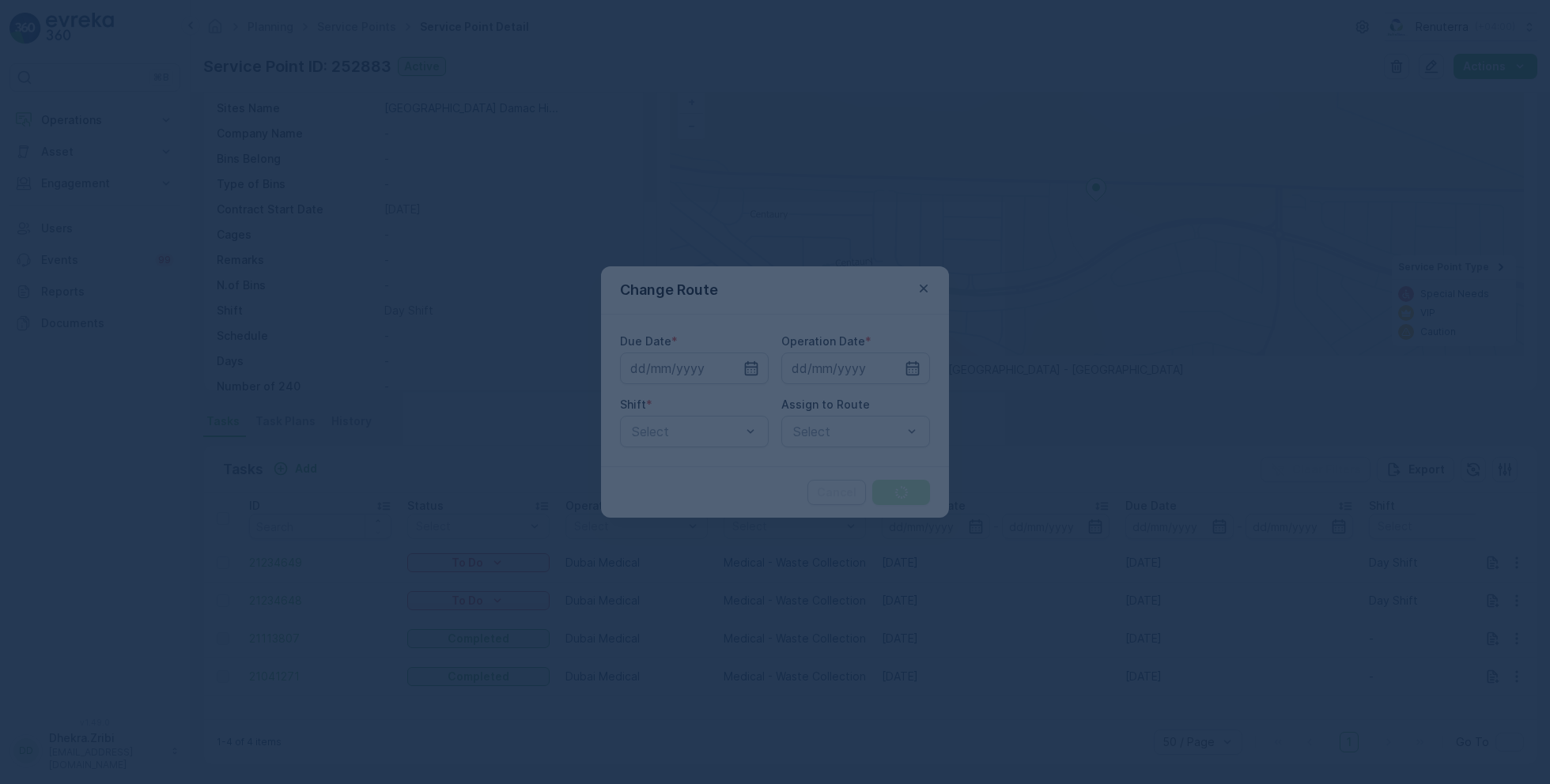
type input "[DATE]"
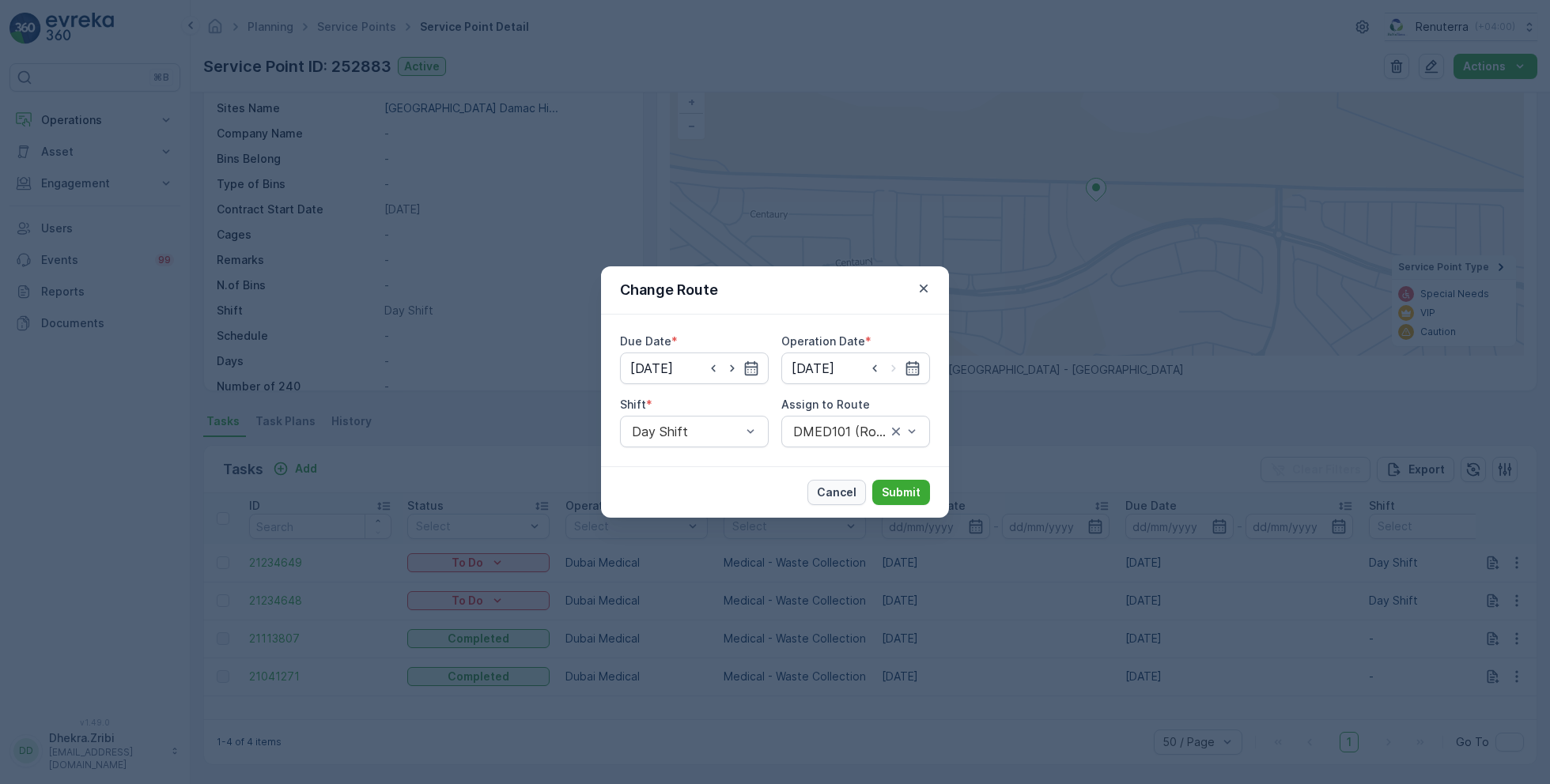
click at [840, 490] on p "Cancel" at bounding box center [837, 492] width 39 height 16
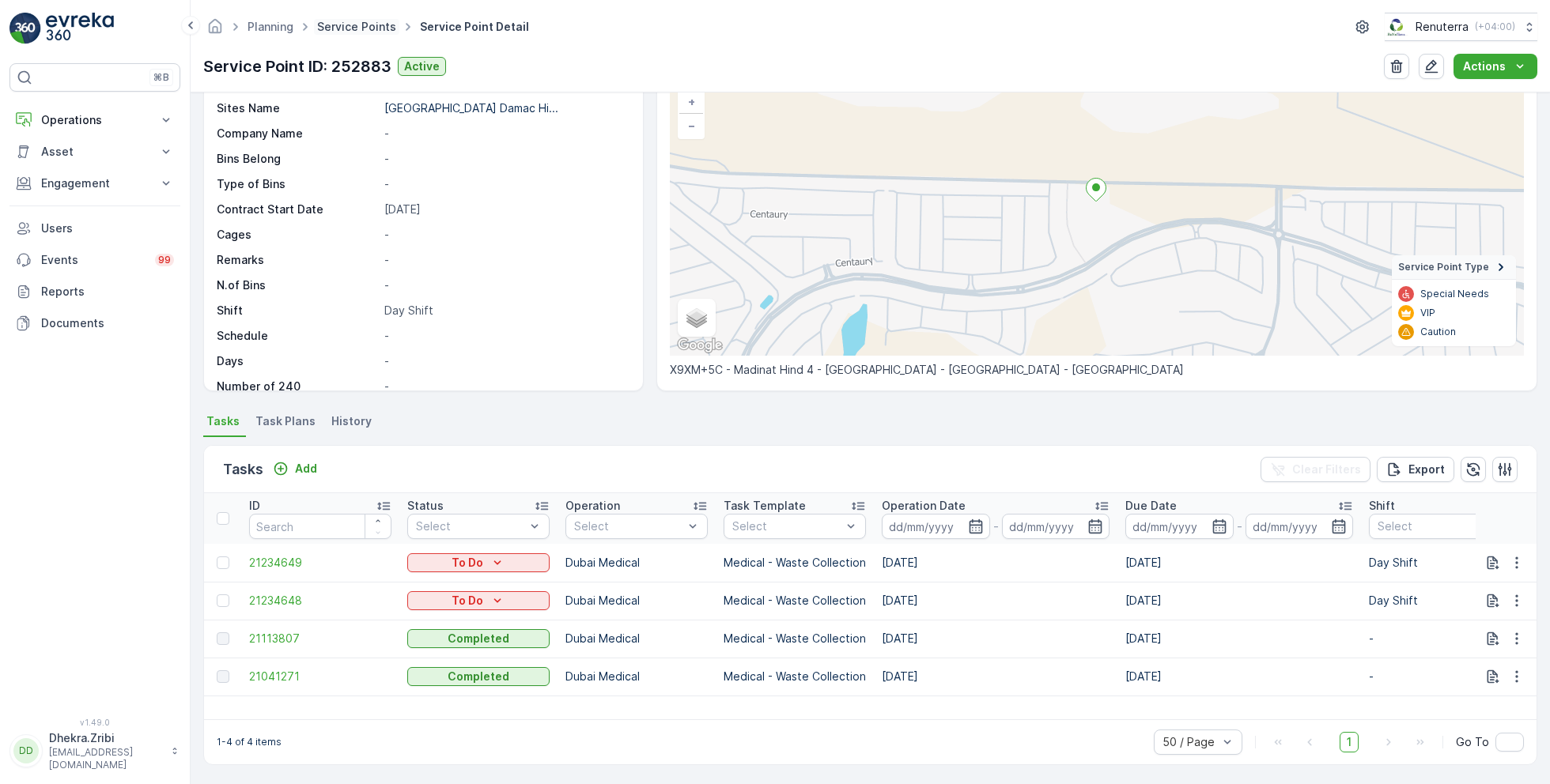
click at [356, 22] on link "Service Points" at bounding box center [357, 26] width 79 height 13
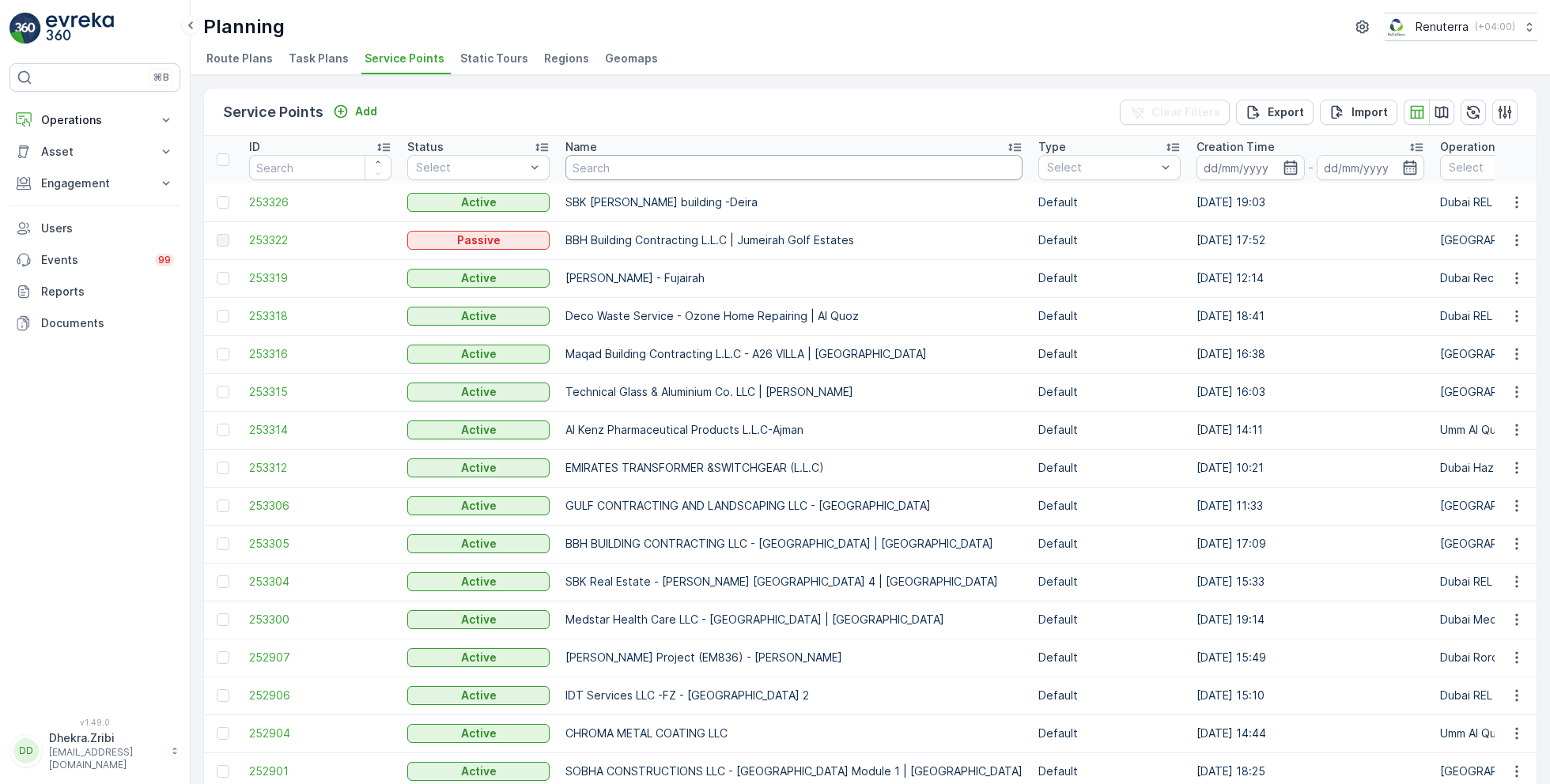
click at [627, 167] on input "text" at bounding box center [795, 167] width 458 height 25
type input "better"
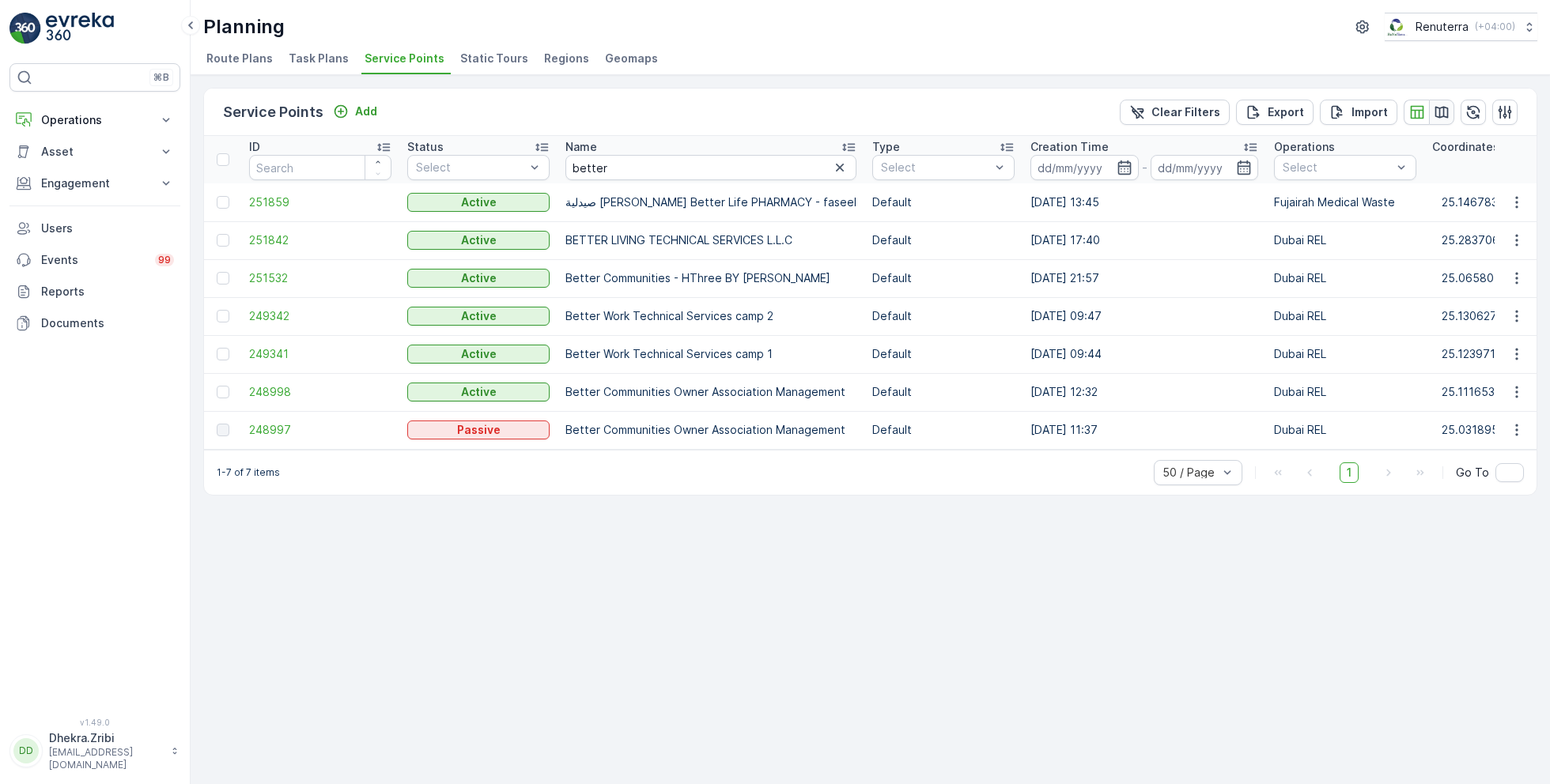
click at [1443, 112] on icon "button" at bounding box center [1442, 112] width 16 height 16
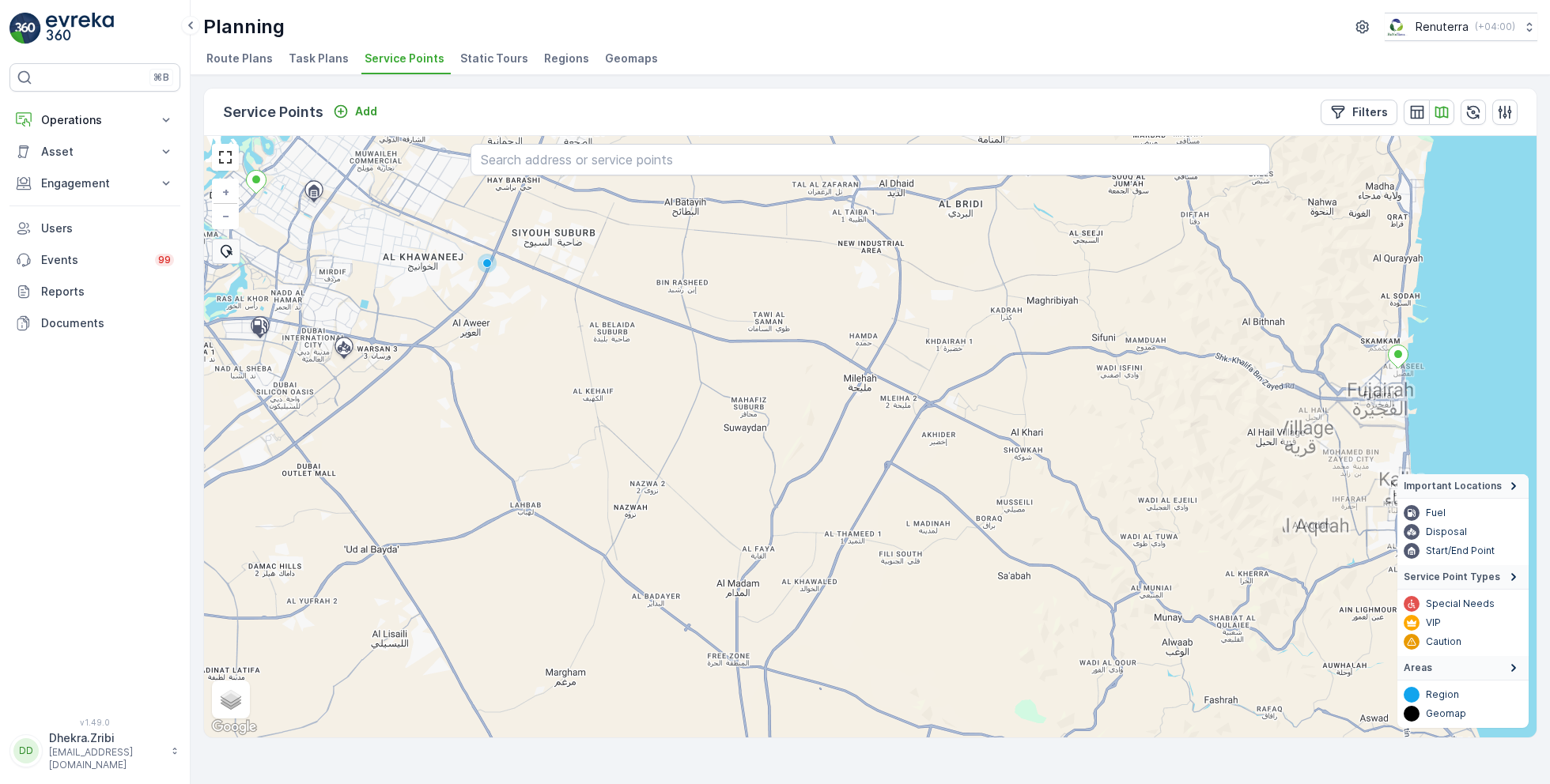
drag, startPoint x: 681, startPoint y: 481, endPoint x: 1025, endPoint y: 592, distance: 361.5
click at [1018, 585] on div "+ − Satellite Roadmap Terrain Hybrid Leaflet Keyboard shortcuts Map Data Map da…" at bounding box center [870, 437] width 1332 height 602
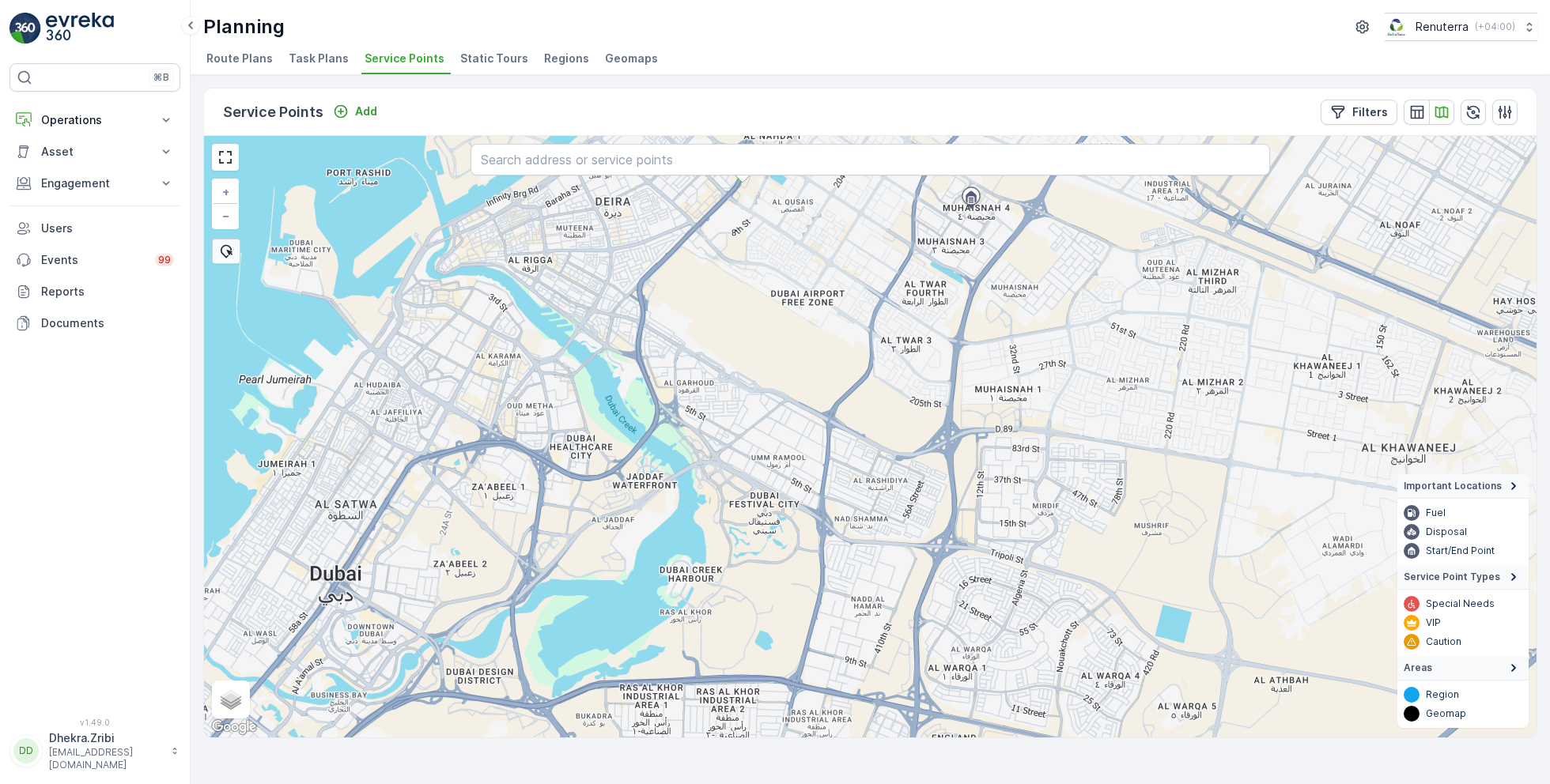
drag, startPoint x: 694, startPoint y: 380, endPoint x: 742, endPoint y: 262, distance: 127.4
click at [742, 264] on div "+ − Satellite Roadmap Terrain Hybrid Leaflet Keyboard shortcuts Map Data Map da…" at bounding box center [870, 437] width 1332 height 602
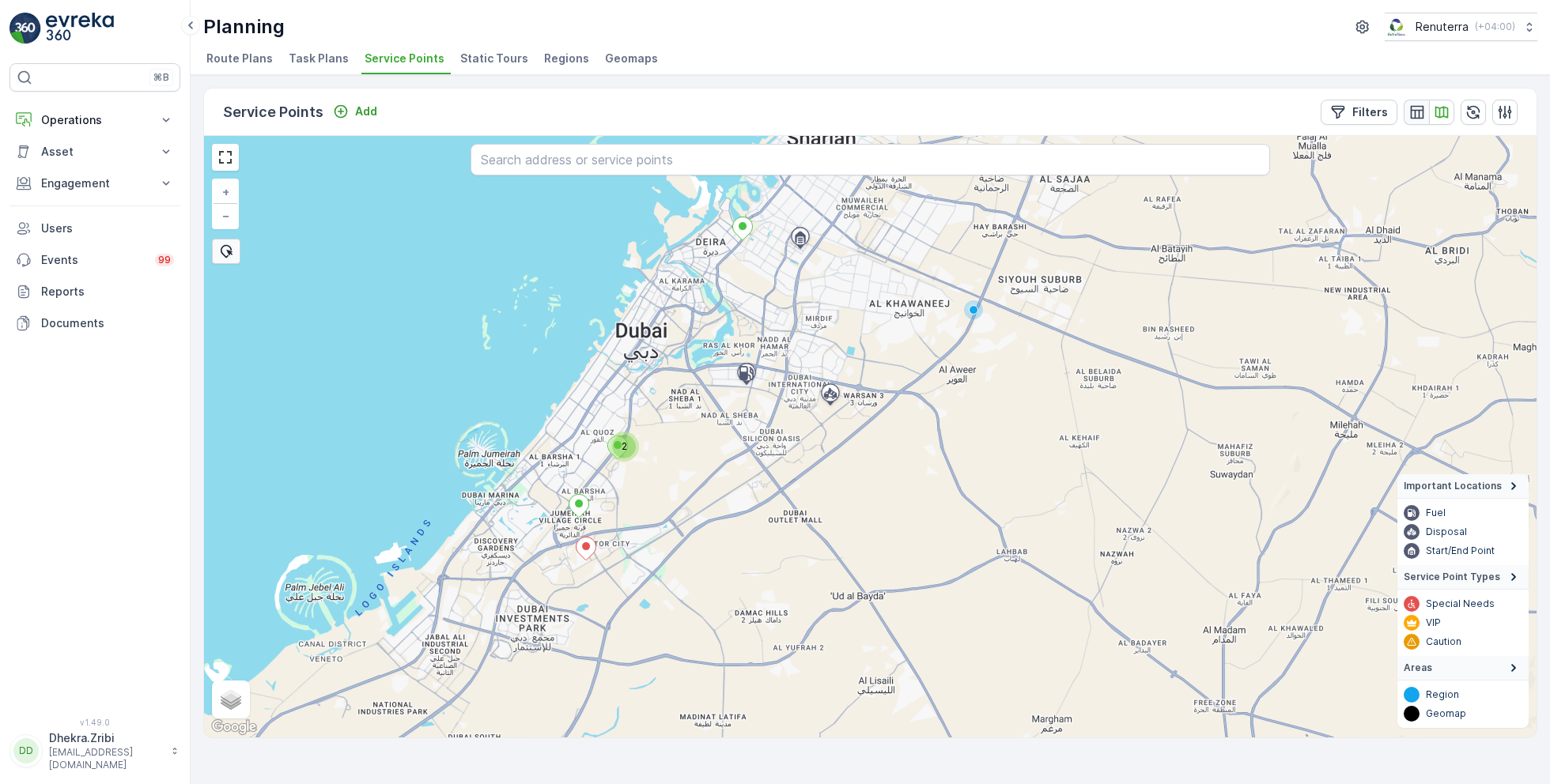
click at [1421, 105] on icon "button" at bounding box center [1416, 112] width 13 height 13
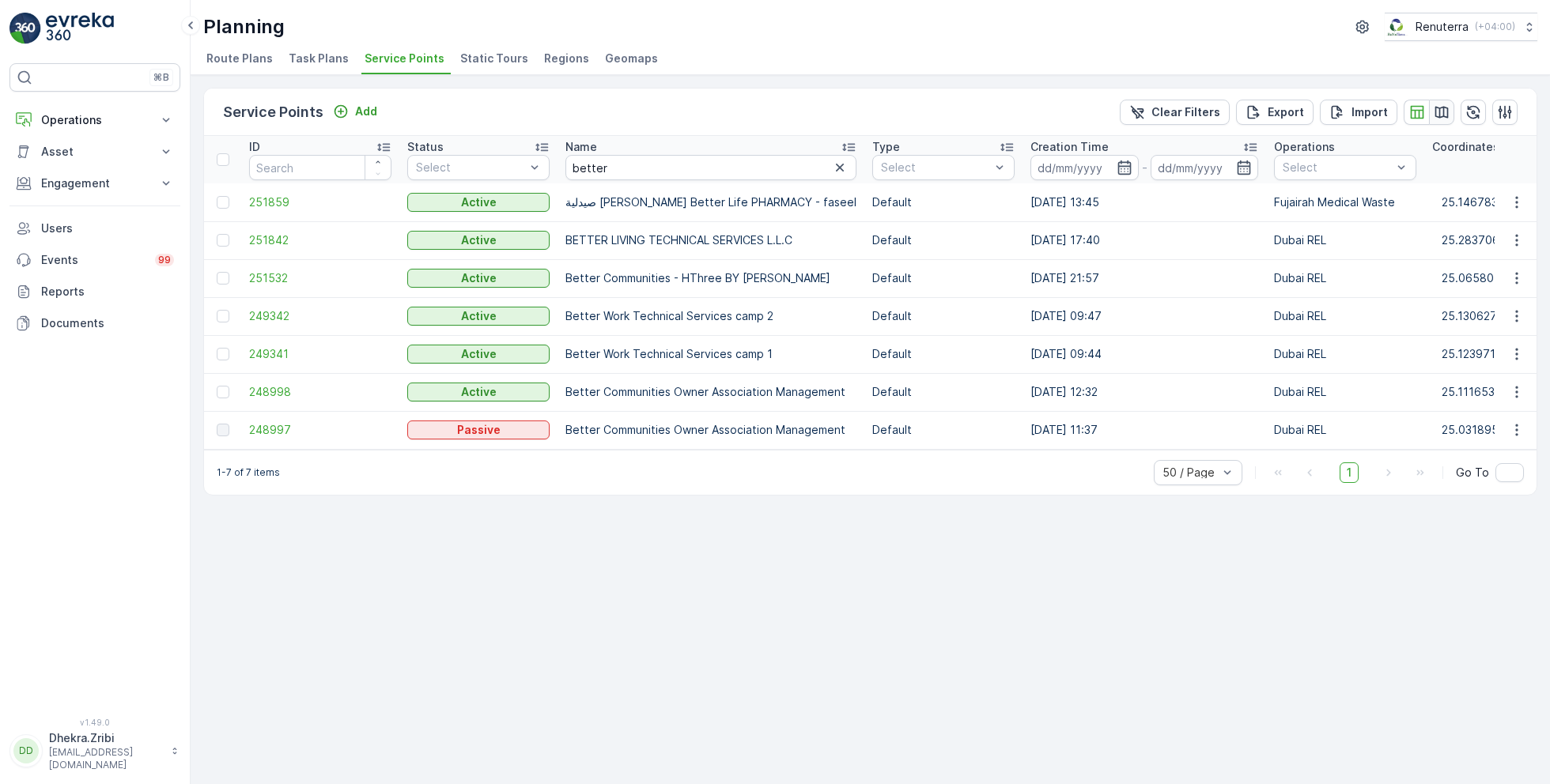
click at [1442, 111] on icon "button" at bounding box center [1442, 112] width 16 height 16
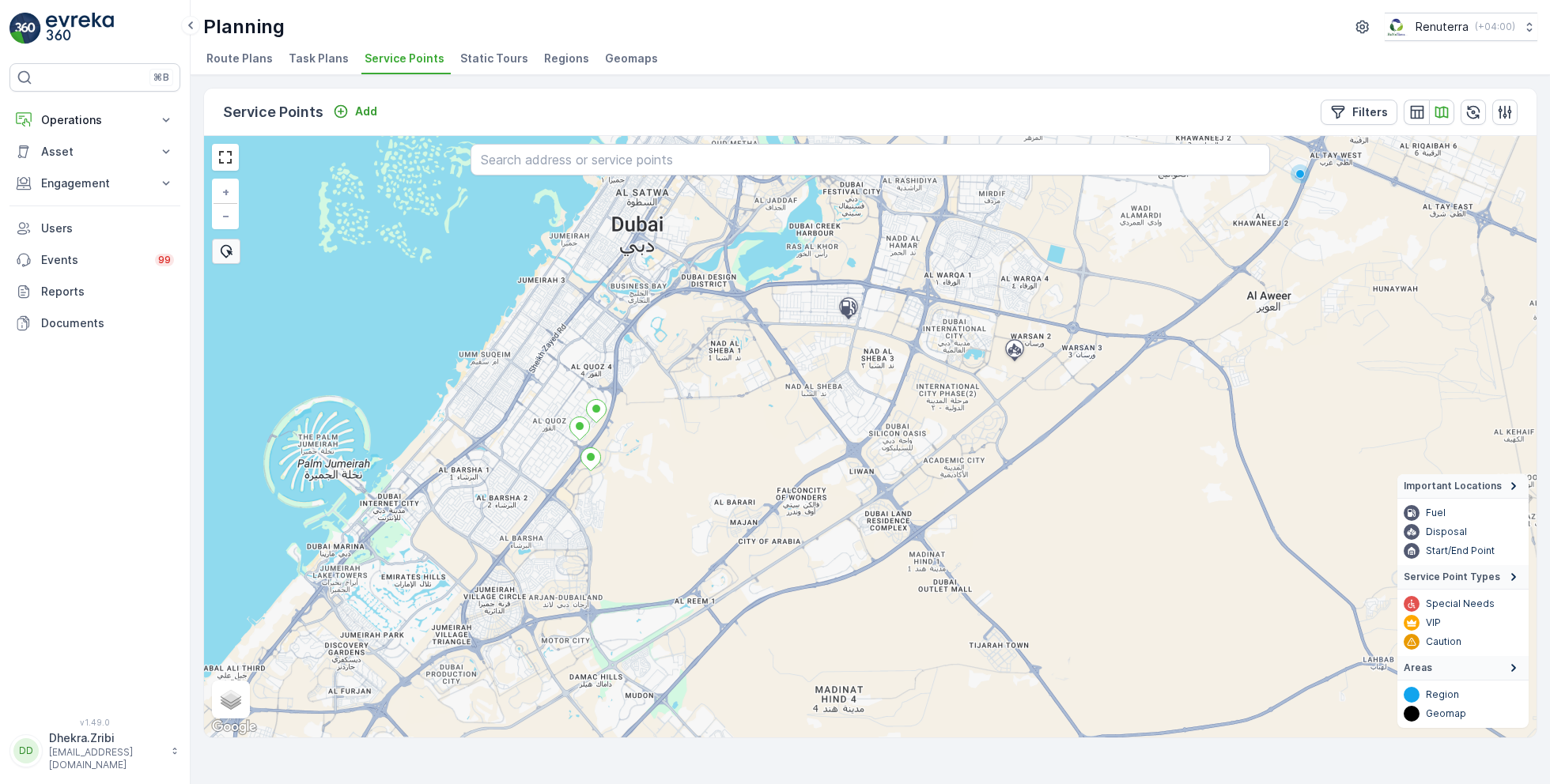
drag, startPoint x: 585, startPoint y: 612, endPoint x: 637, endPoint y: 458, distance: 162.5
click at [637, 458] on div "+ − Satellite Roadmap Terrain Hybrid Leaflet Keyboard shortcuts Map Data Map da…" at bounding box center [870, 437] width 1332 height 602
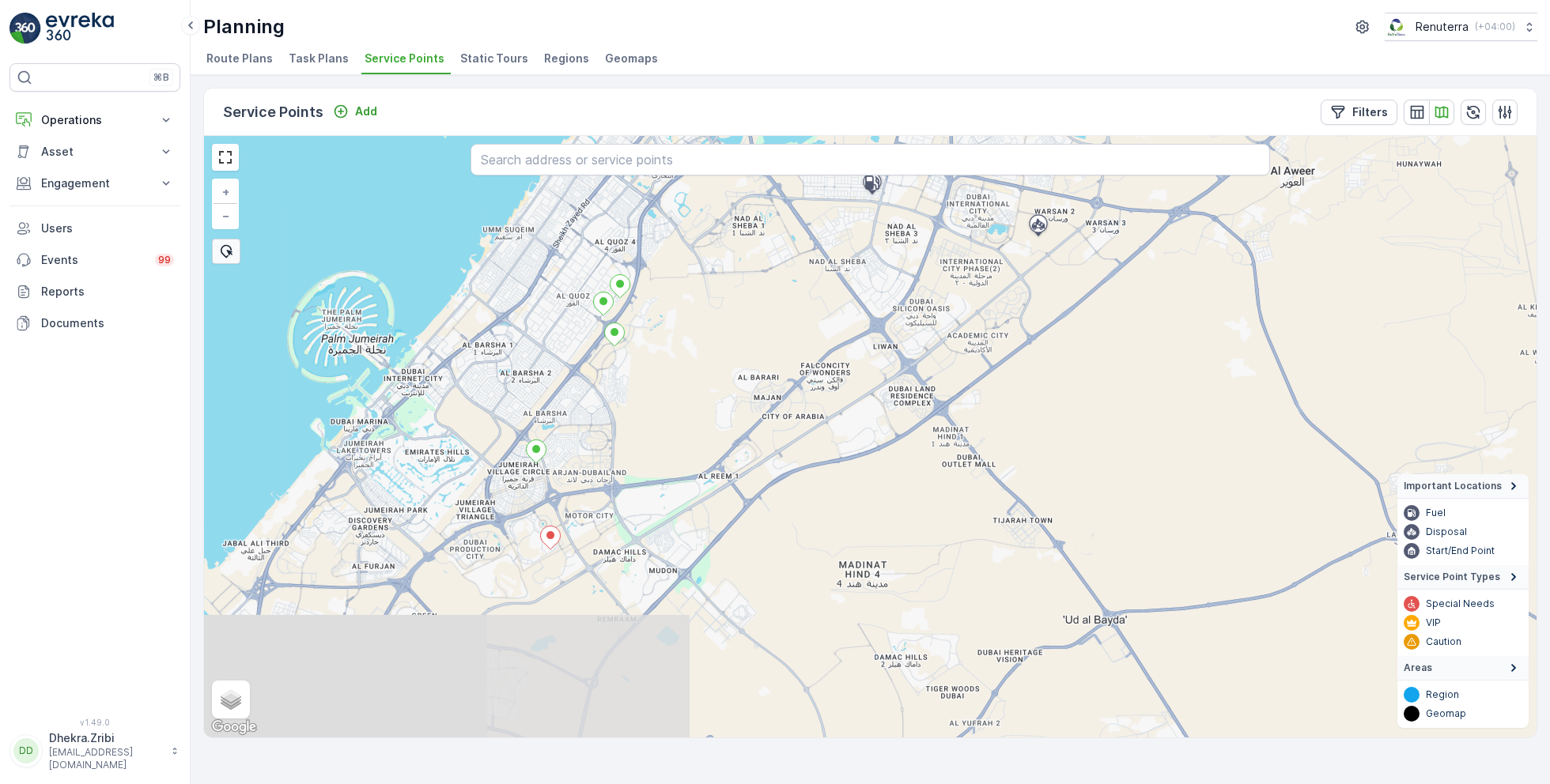
drag, startPoint x: 637, startPoint y: 458, endPoint x: 664, endPoint y: 327, distance: 133.8
click at [664, 327] on div "+ − Satellite Roadmap Terrain Hybrid Leaflet Keyboard shortcuts Map Data Map da…" at bounding box center [870, 437] width 1332 height 602
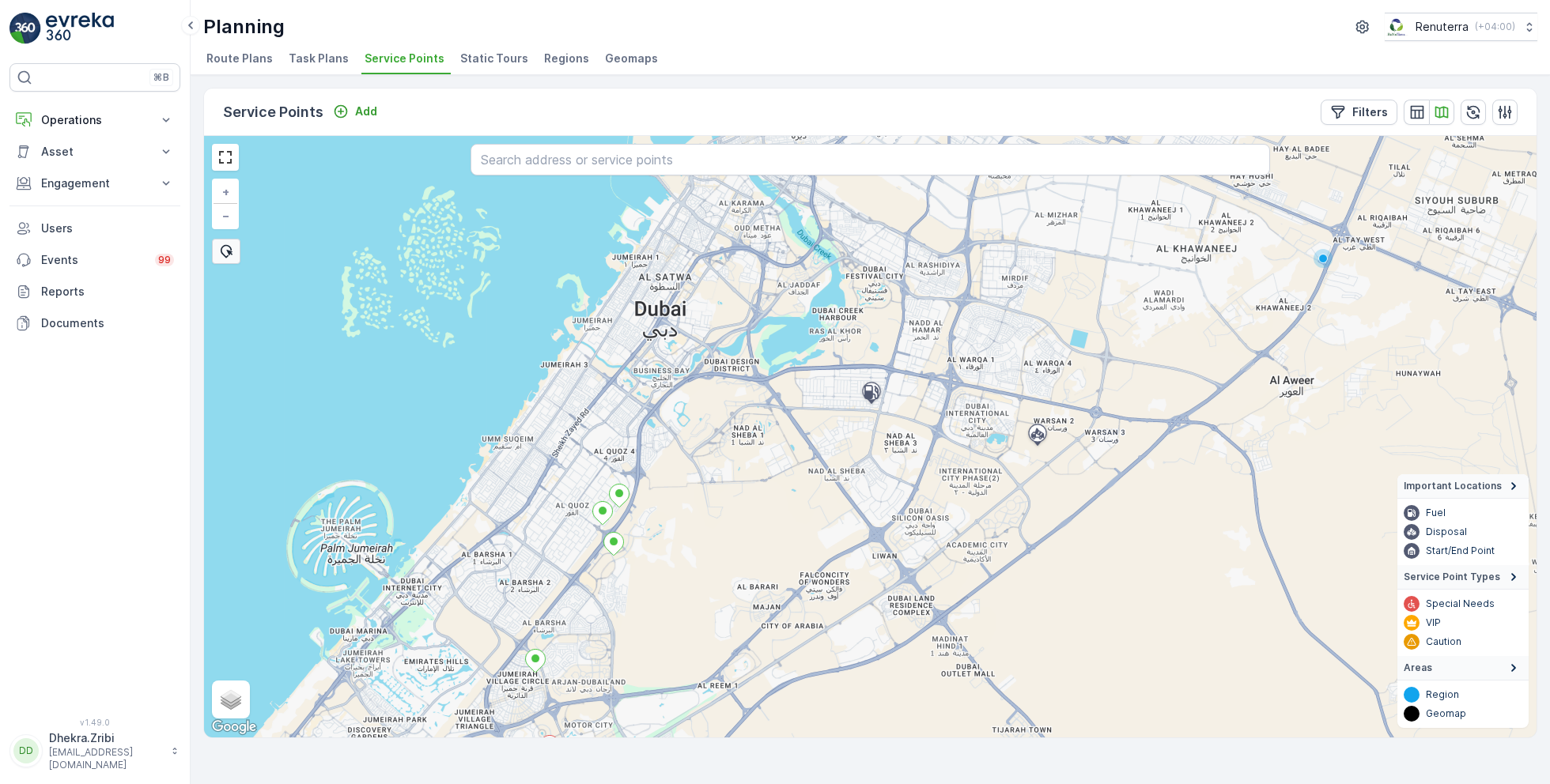
drag, startPoint x: 664, startPoint y: 327, endPoint x: 655, endPoint y: 552, distance: 225.2
click at [656, 552] on div "+ − Satellite Roadmap Terrain Hybrid Leaflet Keyboard shortcuts Map Data Map da…" at bounding box center [870, 437] width 1332 height 602
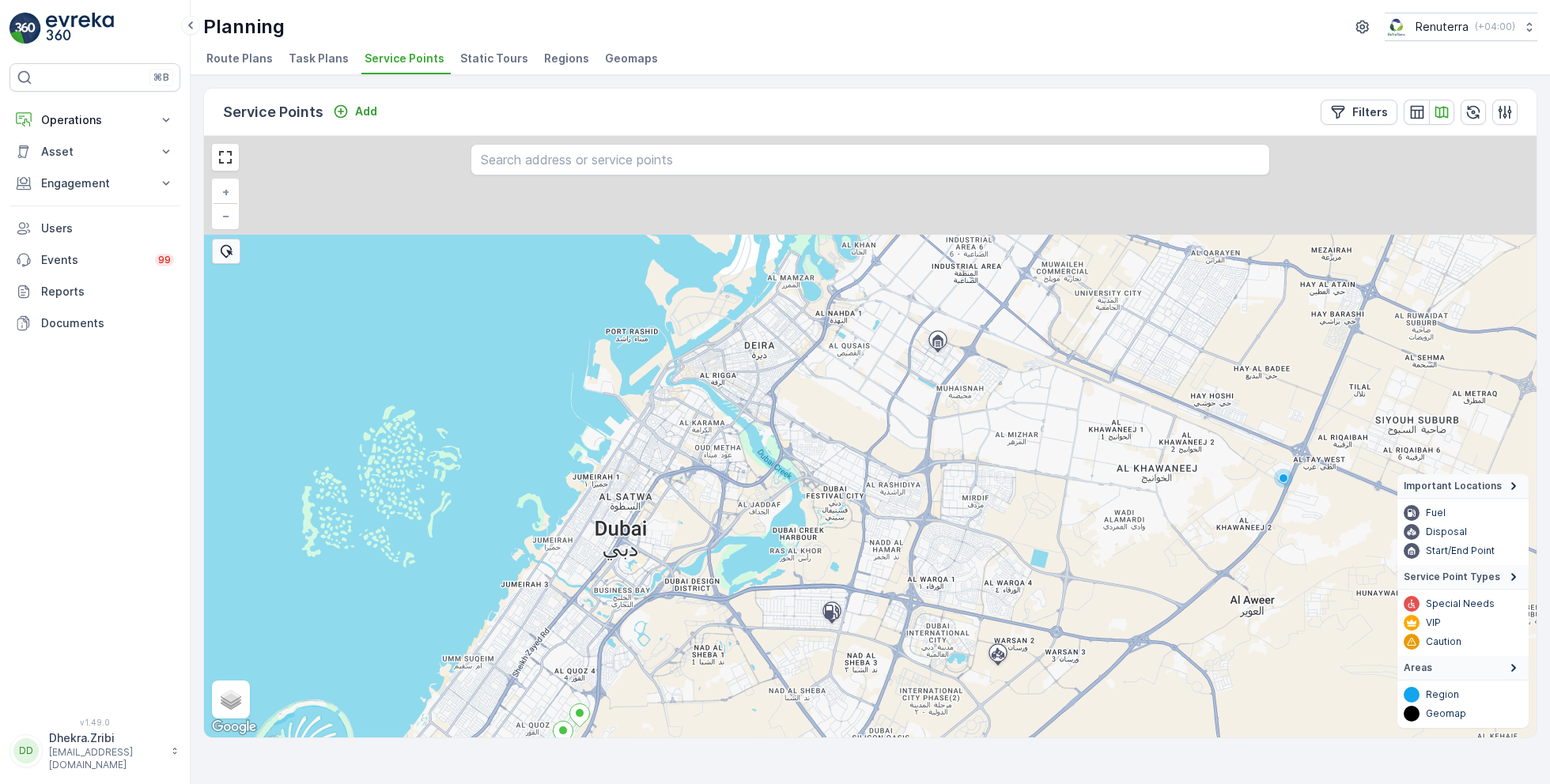
drag, startPoint x: 753, startPoint y: 360, endPoint x: 705, endPoint y: 599, distance: 243.8
click at [707, 599] on div "+ − Satellite Roadmap Terrain Hybrid Leaflet Keyboard shortcuts Map Data Map da…" at bounding box center [870, 437] width 1332 height 602
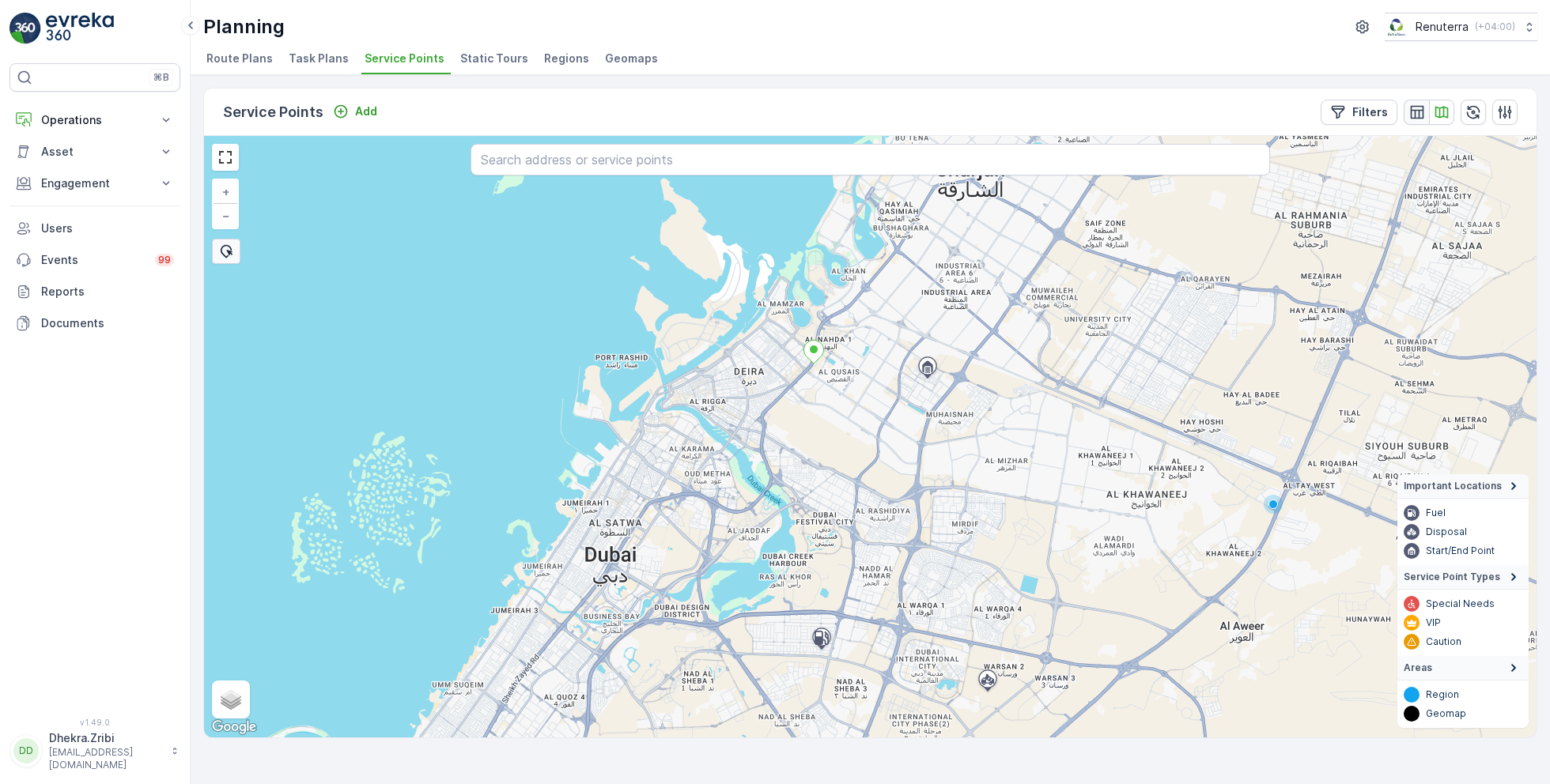
click at [1421, 106] on icon "button" at bounding box center [1417, 112] width 16 height 16
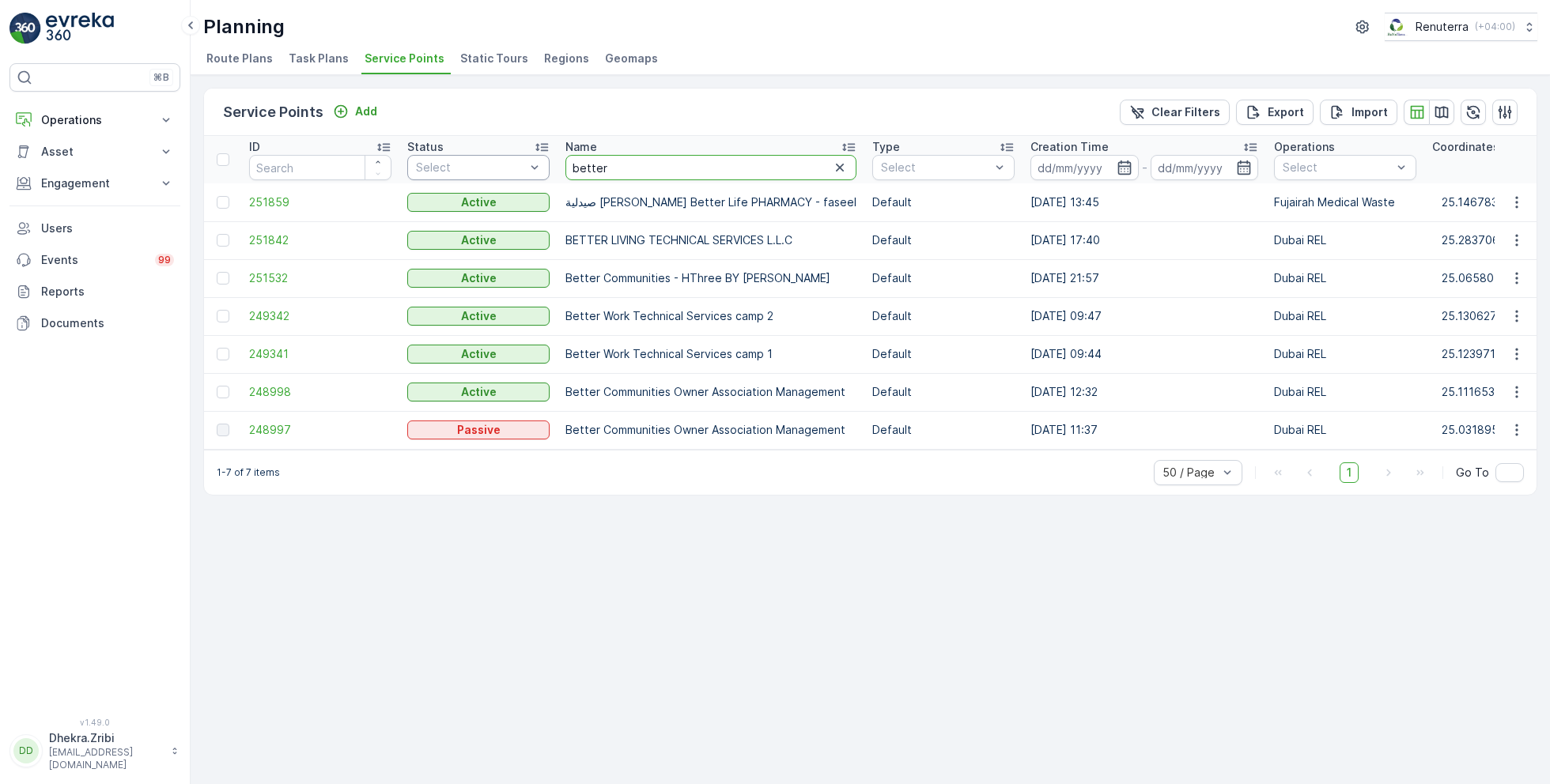
drag, startPoint x: 627, startPoint y: 162, endPoint x: 538, endPoint y: 153, distance: 89.5
type input "better living"
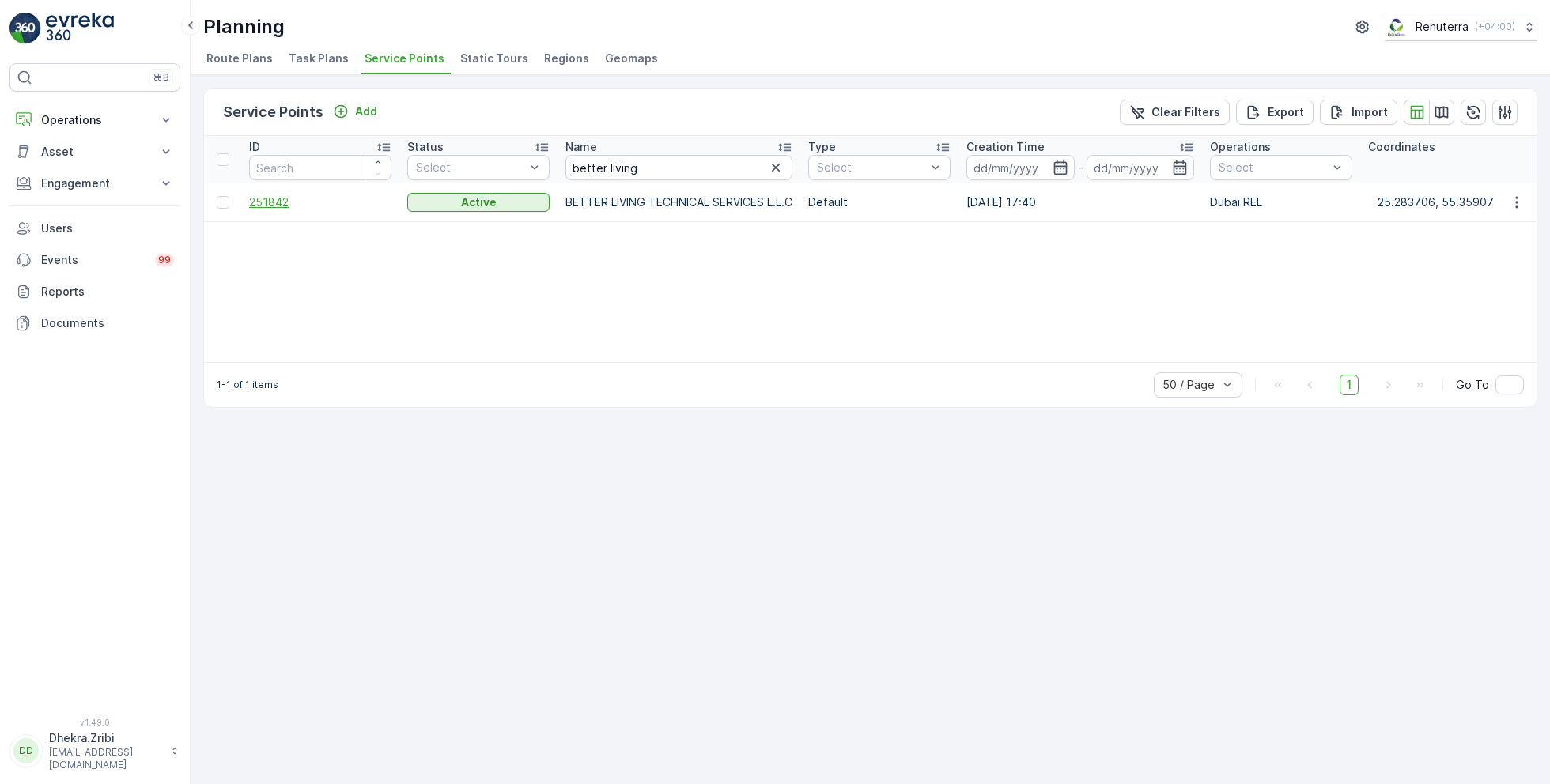
click at [289, 205] on span "251842" at bounding box center [320, 202] width 142 height 16
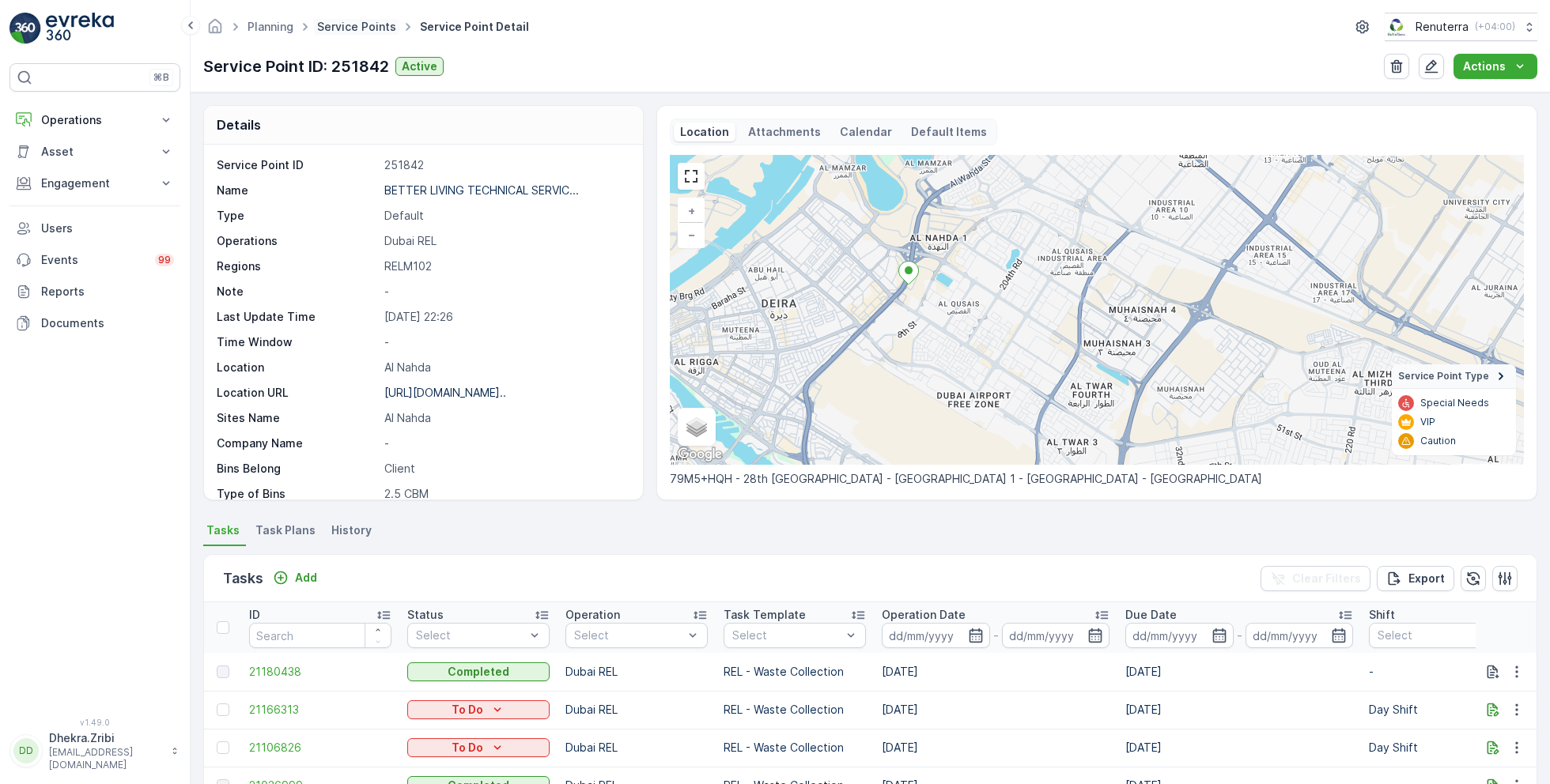
click at [366, 28] on link "Service Points" at bounding box center [357, 26] width 79 height 13
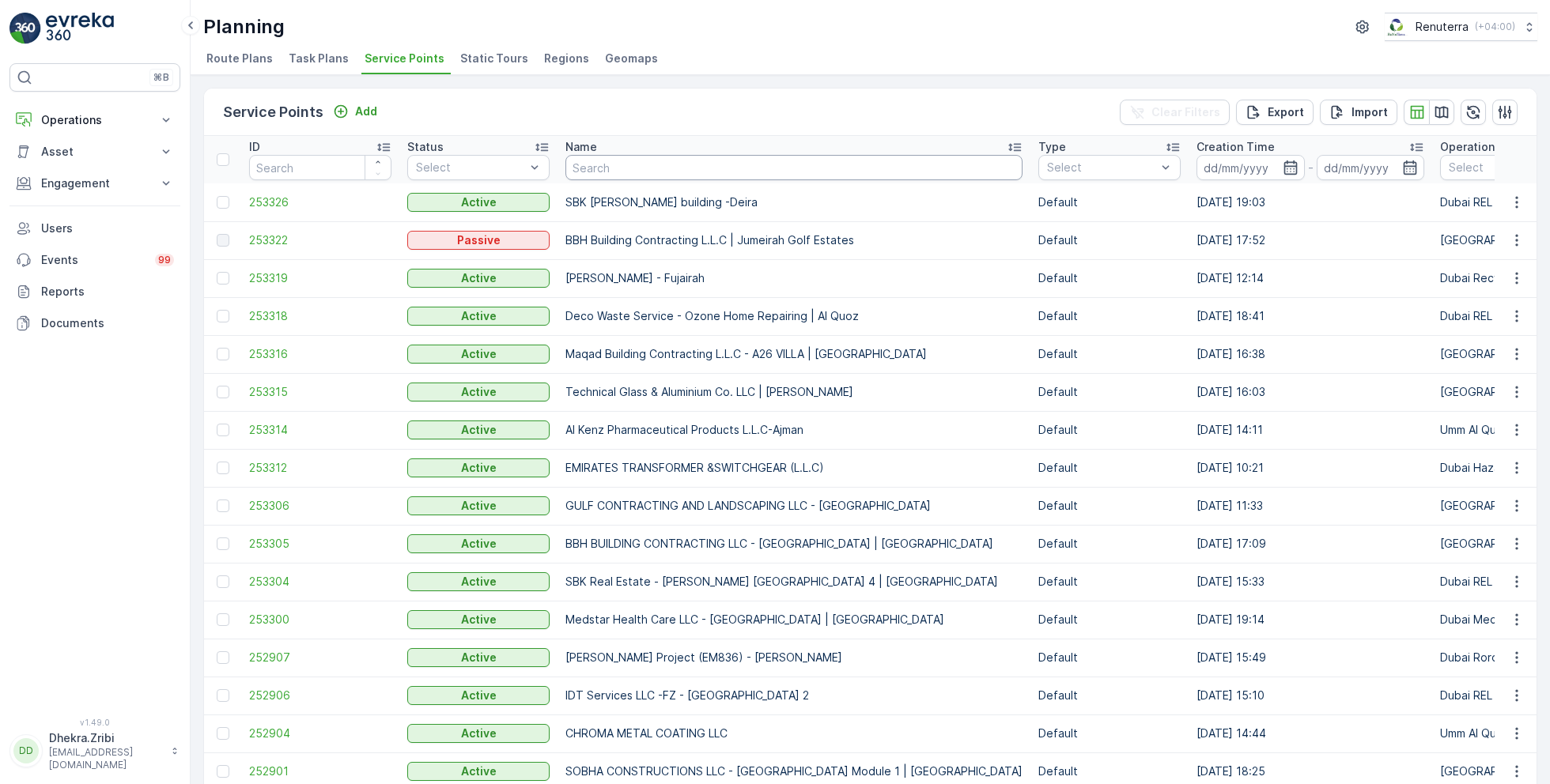
click at [676, 168] on input "text" at bounding box center [795, 167] width 458 height 25
type input "bonyan"
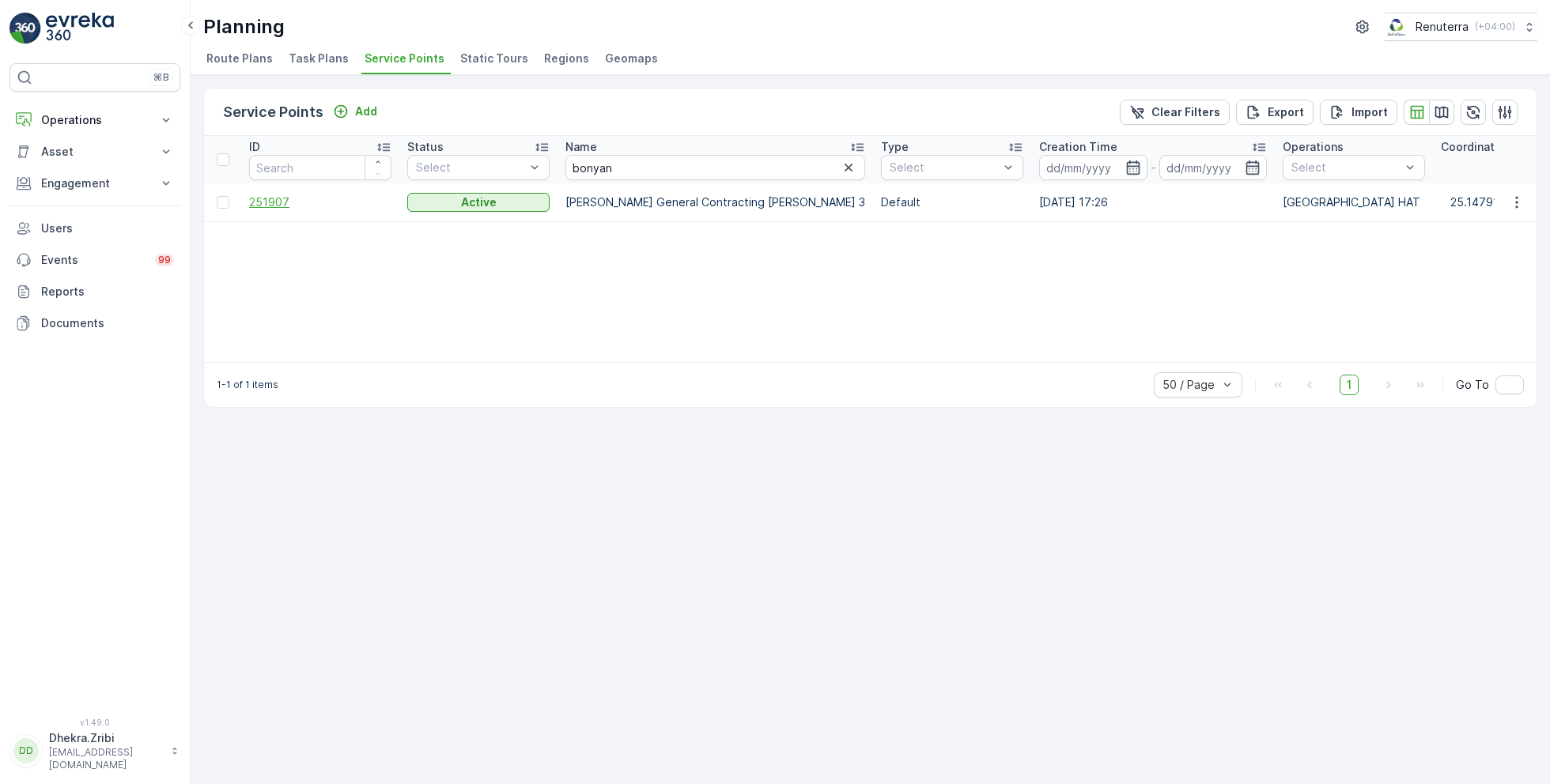
click at [282, 201] on span "251907" at bounding box center [320, 202] width 142 height 16
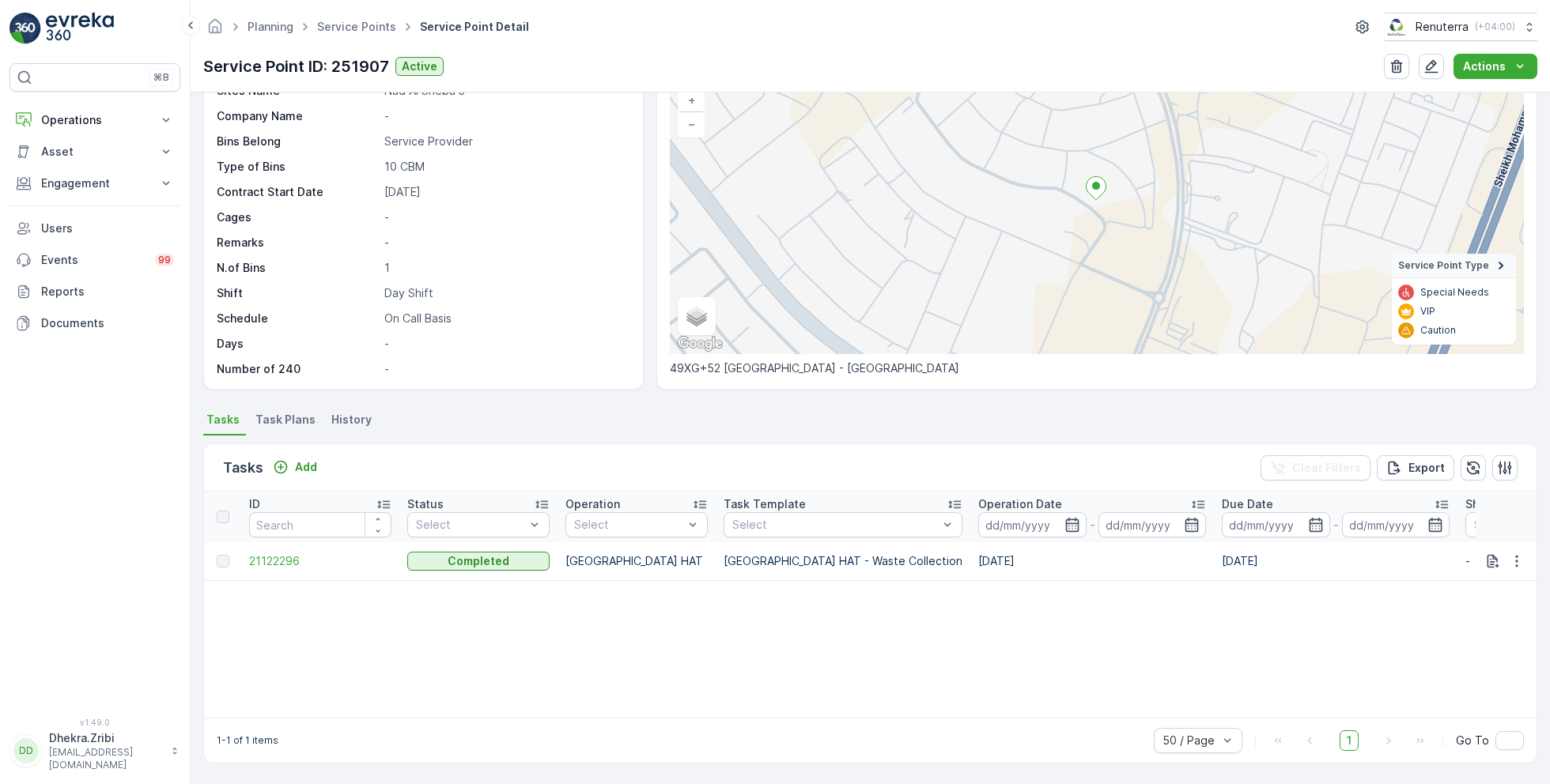
scroll to position [109, 0]
click at [275, 566] on span "21122296" at bounding box center [320, 563] width 142 height 16
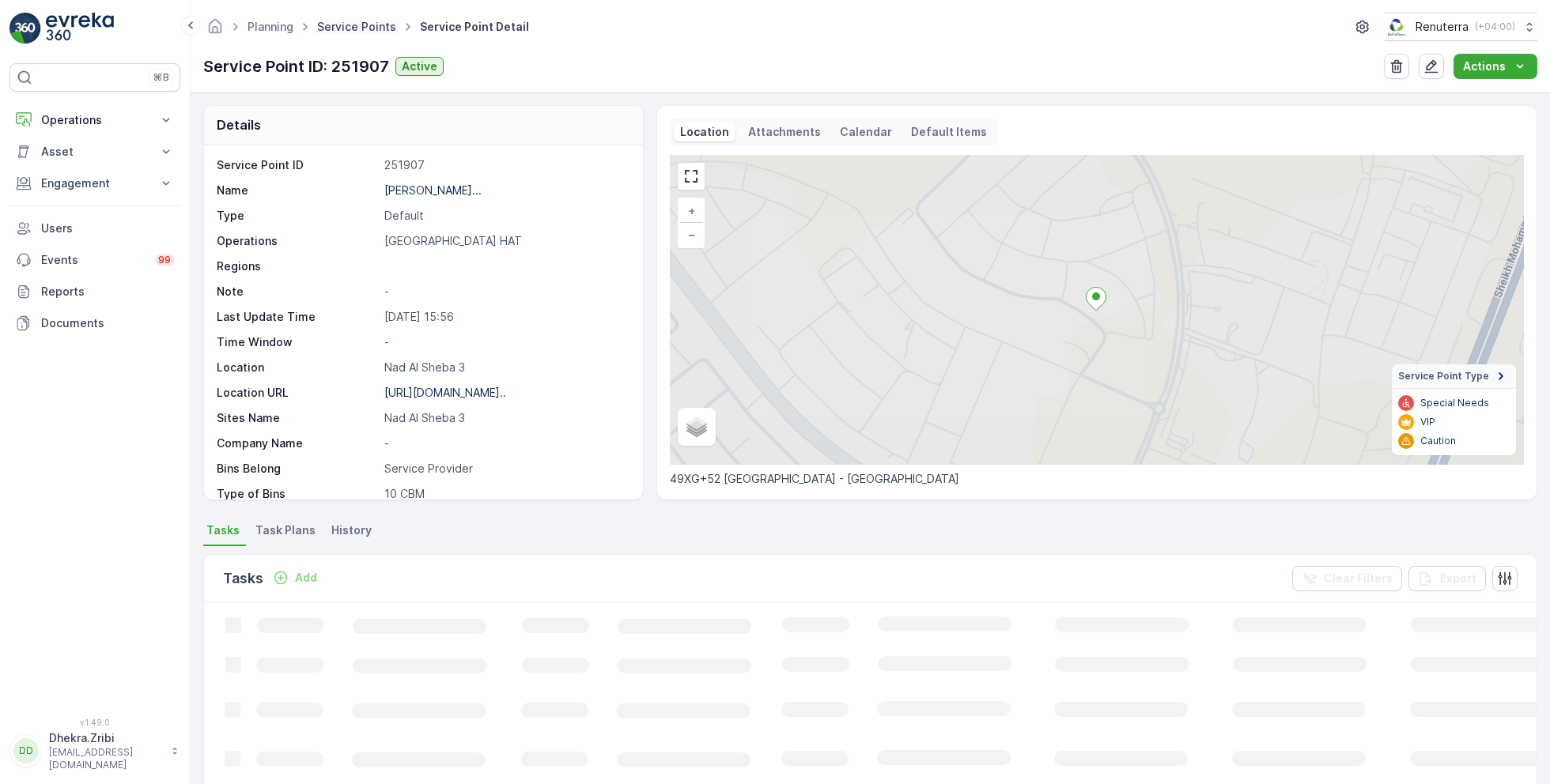
click at [357, 28] on link "Service Points" at bounding box center [357, 26] width 79 height 13
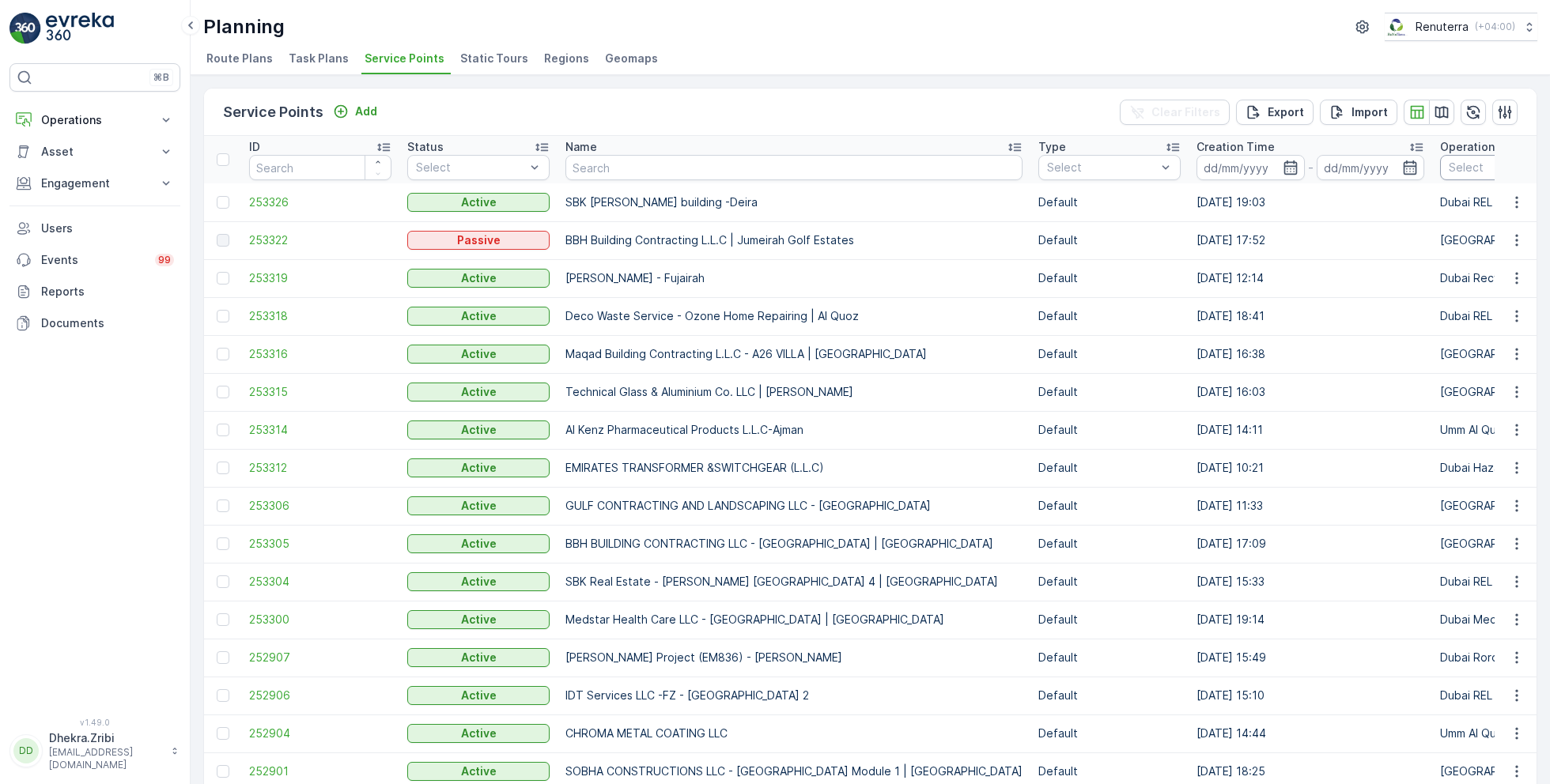
click at [1467, 372] on p "[GEOGRAPHIC_DATA] HAT" at bounding box center [1538, 368] width 142 height 16
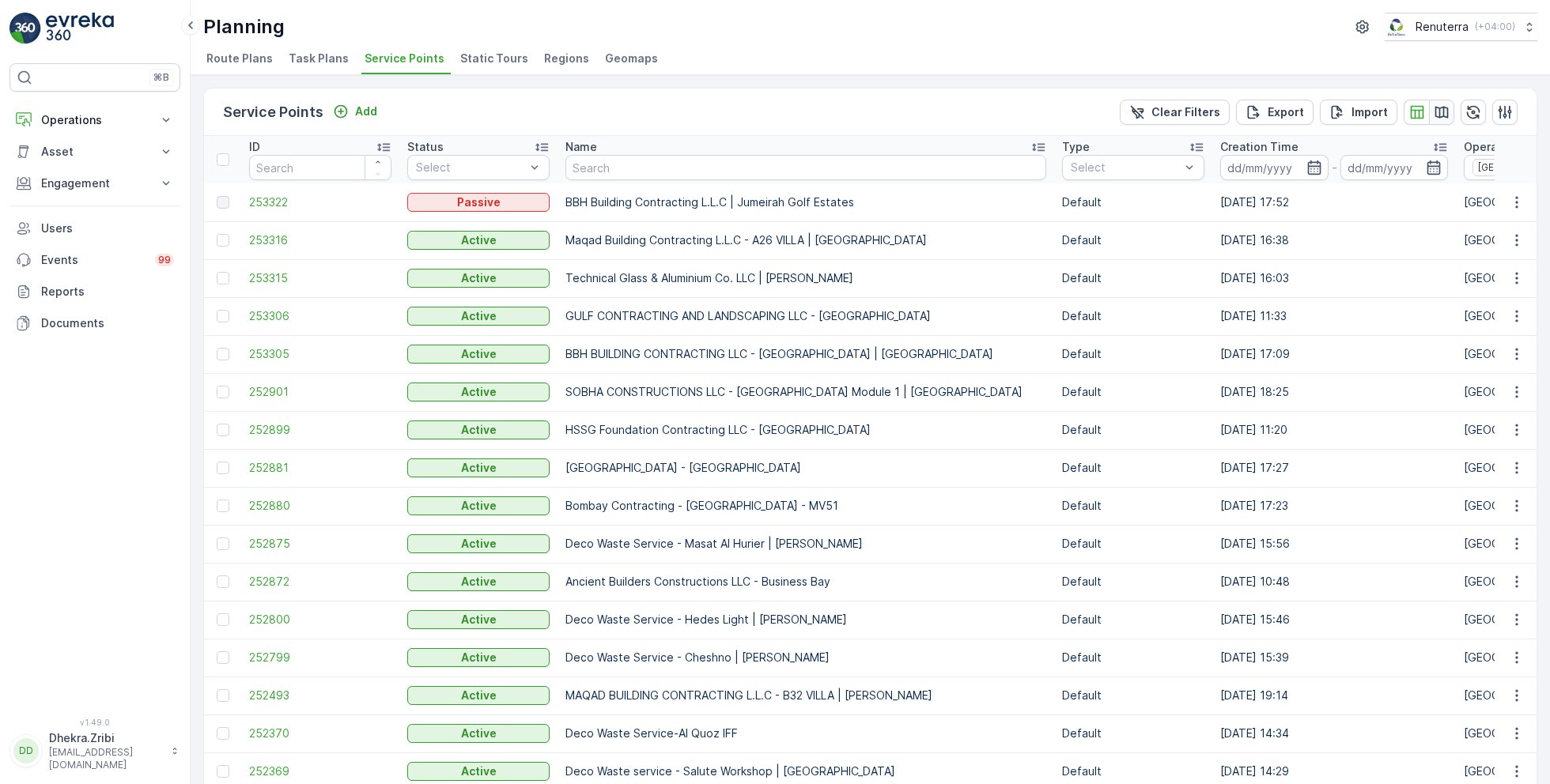
click at [1437, 115] on icon "button" at bounding box center [1442, 112] width 16 height 16
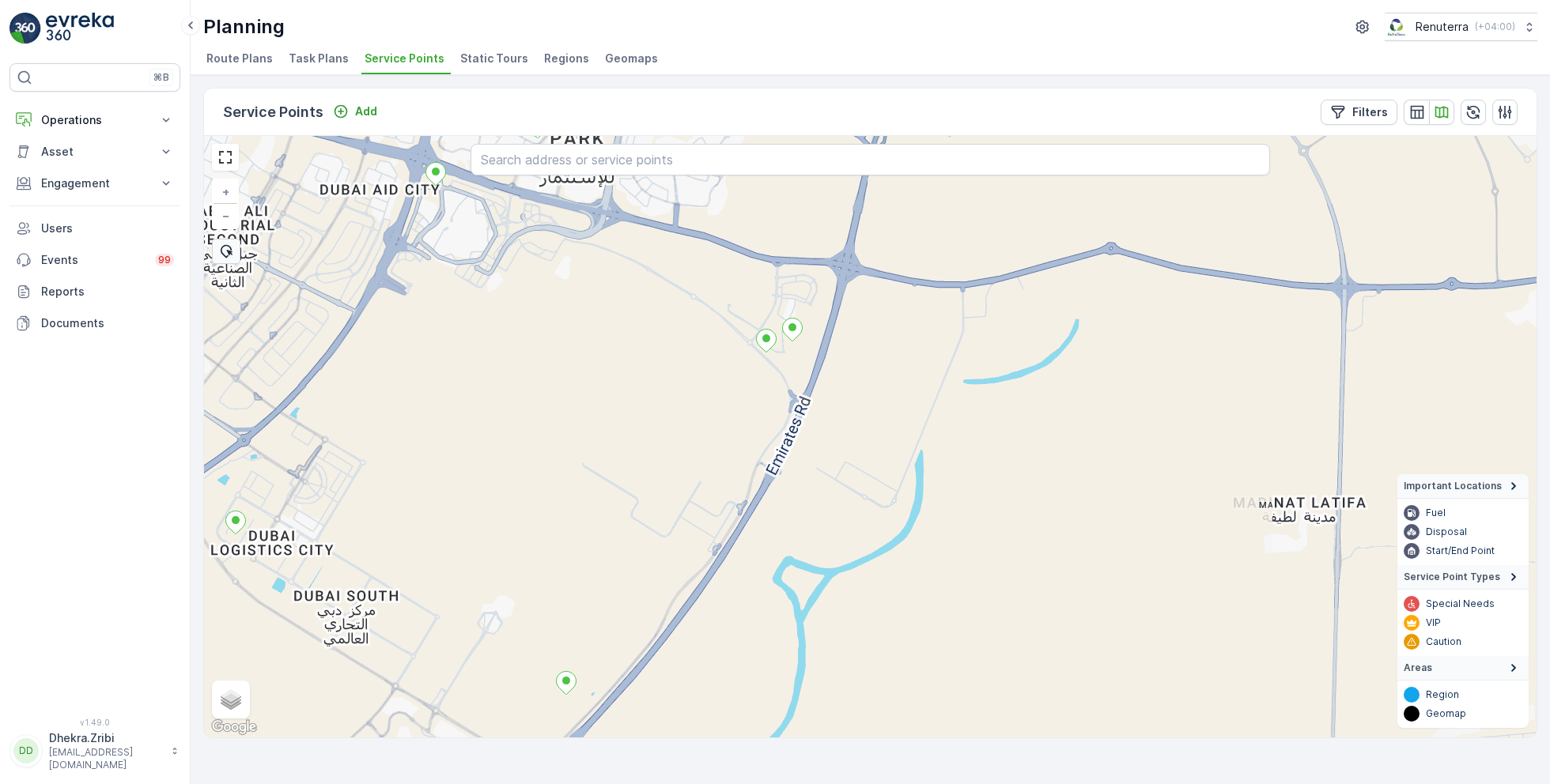
click at [846, 484] on div "+ − Satellite Roadmap Terrain Hybrid Leaflet Keyboard shortcuts Map Data Map da…" at bounding box center [870, 437] width 1332 height 602
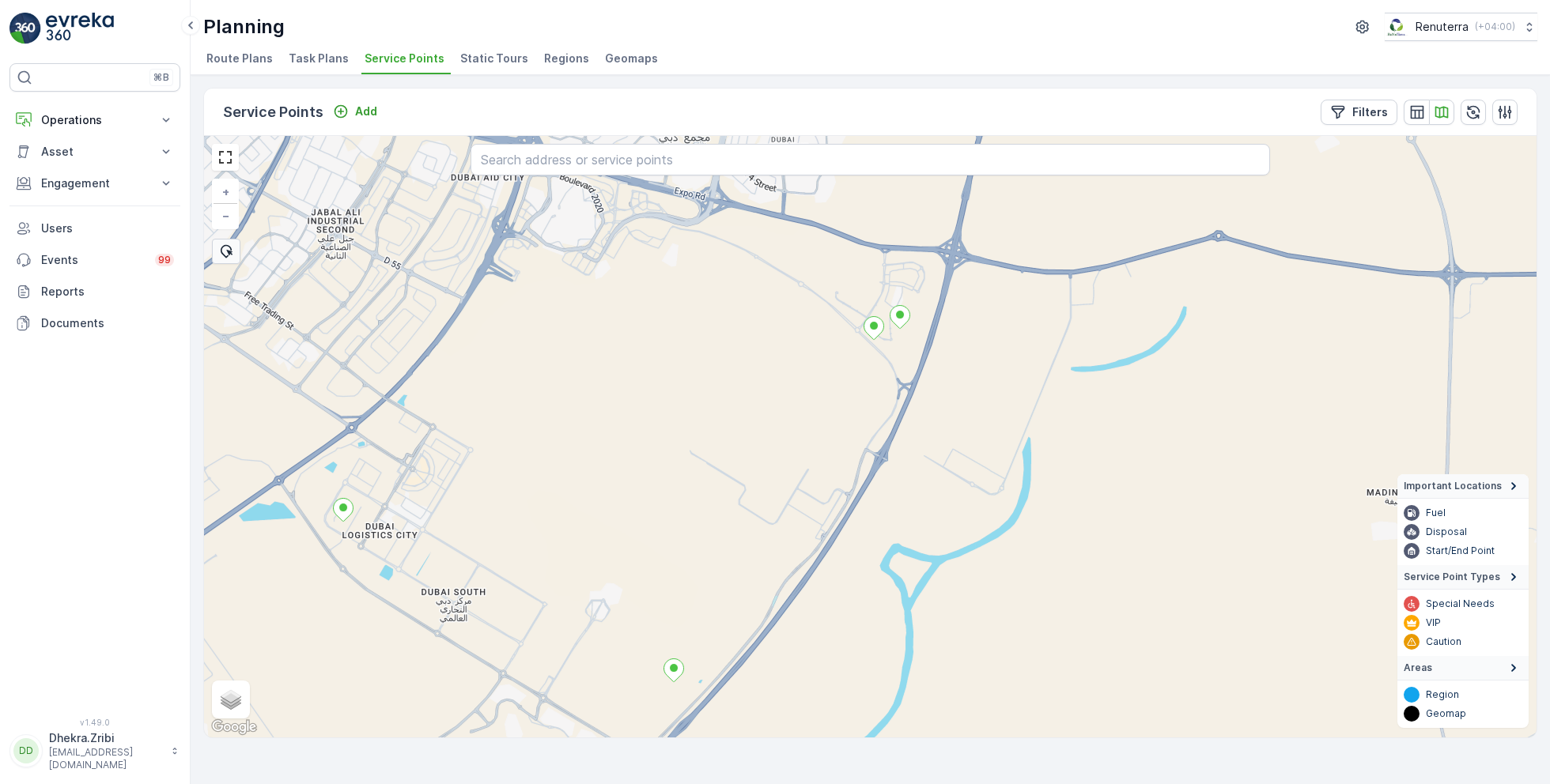
drag, startPoint x: 393, startPoint y: 525, endPoint x: 557, endPoint y: 522, distance: 164.0
click at [557, 522] on div "+ − Satellite Roadmap Terrain Hybrid Leaflet Keyboard shortcuts Map Data Map da…" at bounding box center [870, 437] width 1332 height 602
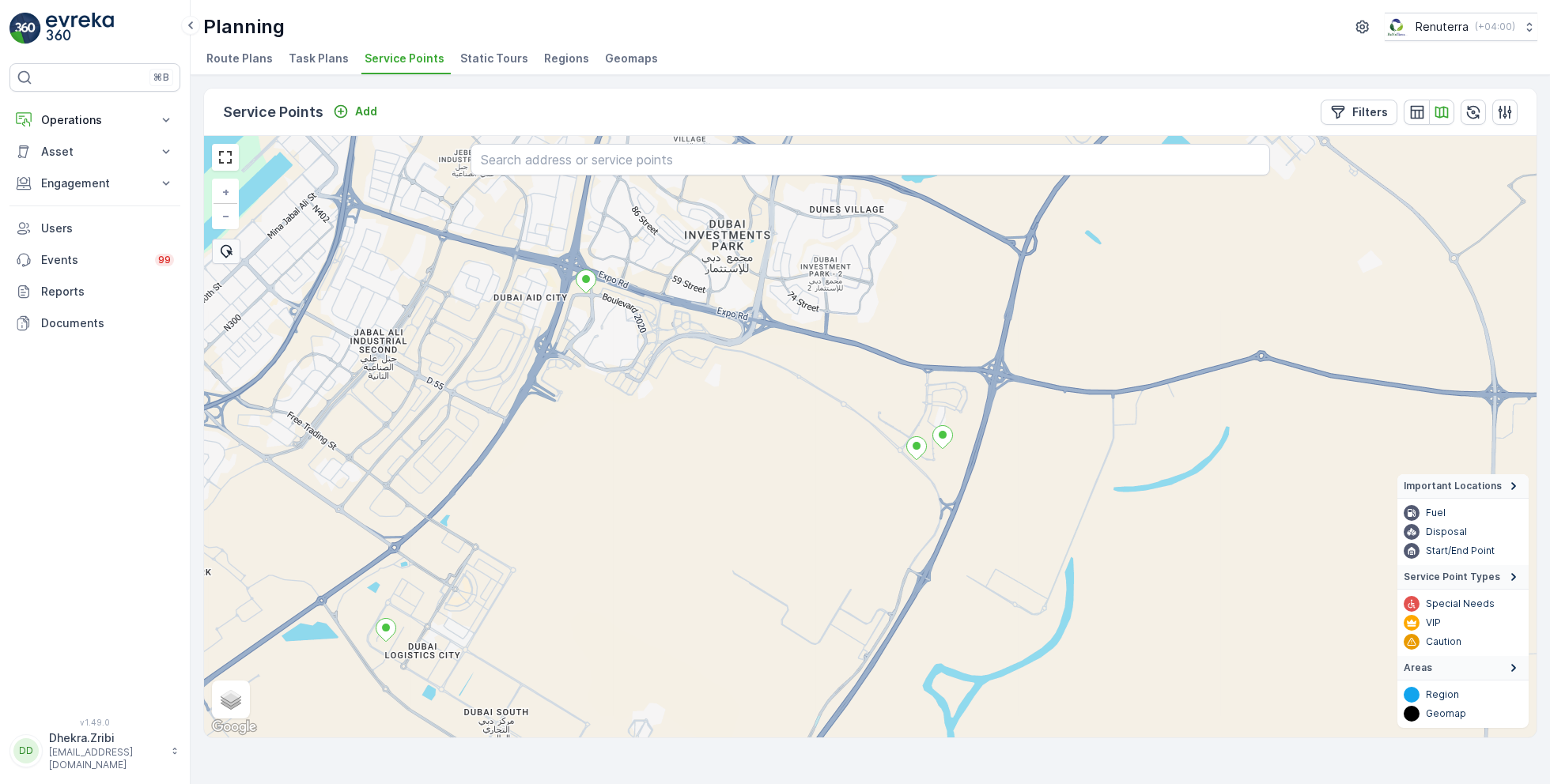
drag, startPoint x: 618, startPoint y: 299, endPoint x: 604, endPoint y: 408, distance: 109.9
click at [604, 409] on div "+ − Satellite Roadmap Terrain Hybrid Leaflet Keyboard shortcuts Map Data Map da…" at bounding box center [870, 437] width 1332 height 602
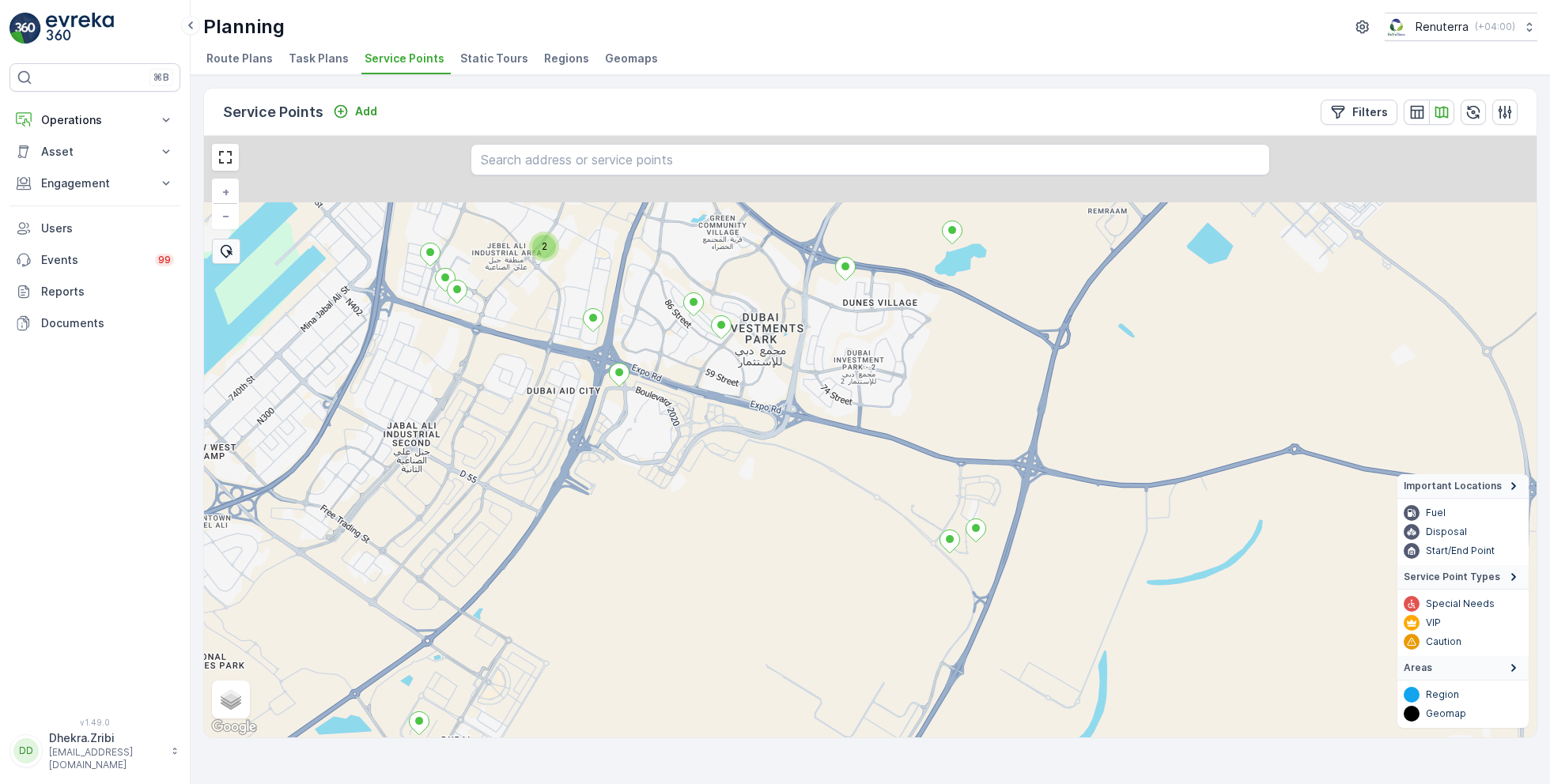
drag, startPoint x: 857, startPoint y: 528, endPoint x: 885, endPoint y: 665, distance: 139.8
click at [885, 665] on div "2 + − Satellite Roadmap Terrain Hybrid Leaflet Keyboard shortcuts Map Data Map …" at bounding box center [870, 437] width 1332 height 602
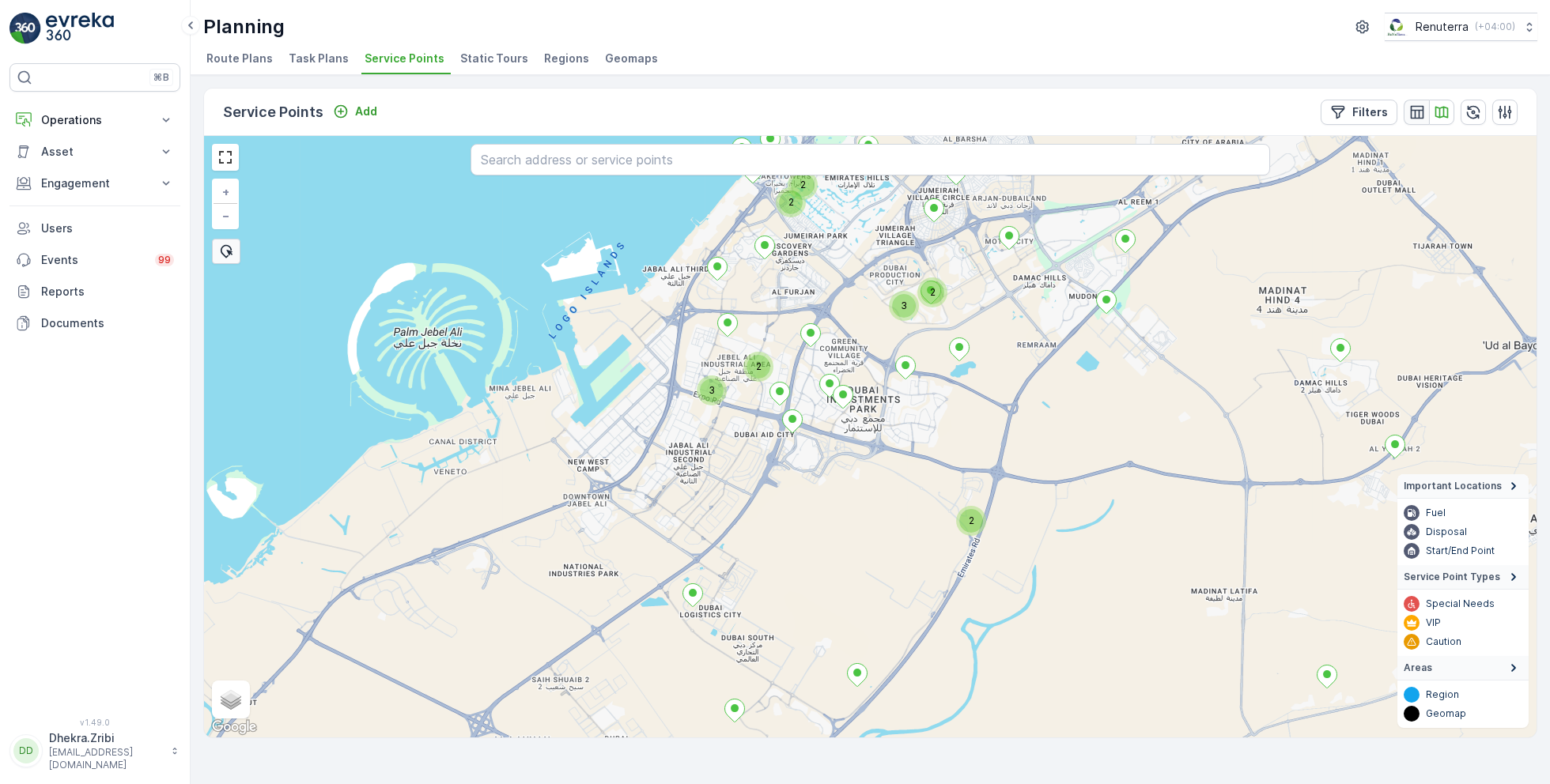
click at [1415, 116] on icon "button" at bounding box center [1416, 112] width 13 height 13
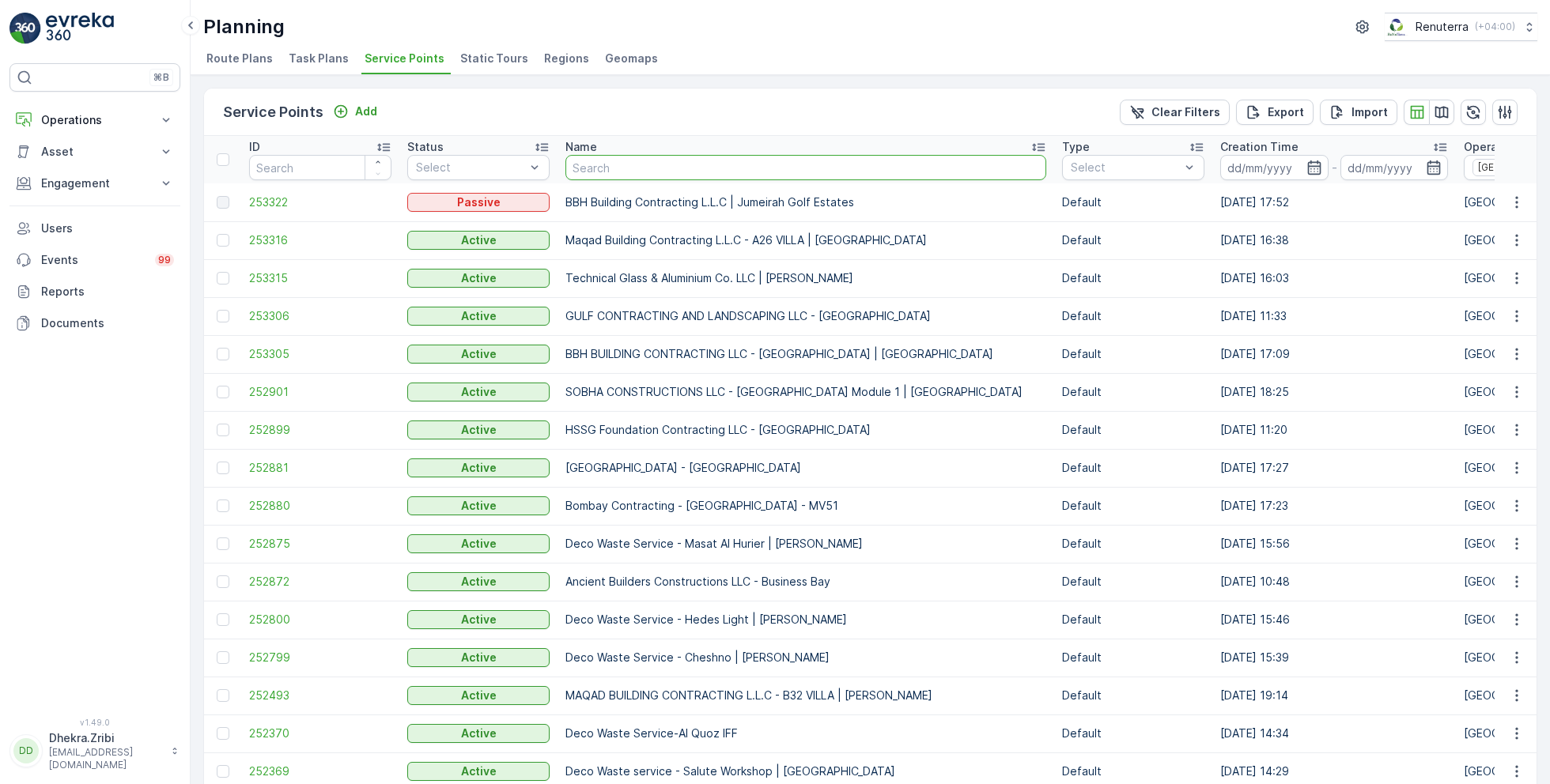
click at [727, 168] on input "text" at bounding box center [806, 167] width 481 height 25
type input "zabeel"
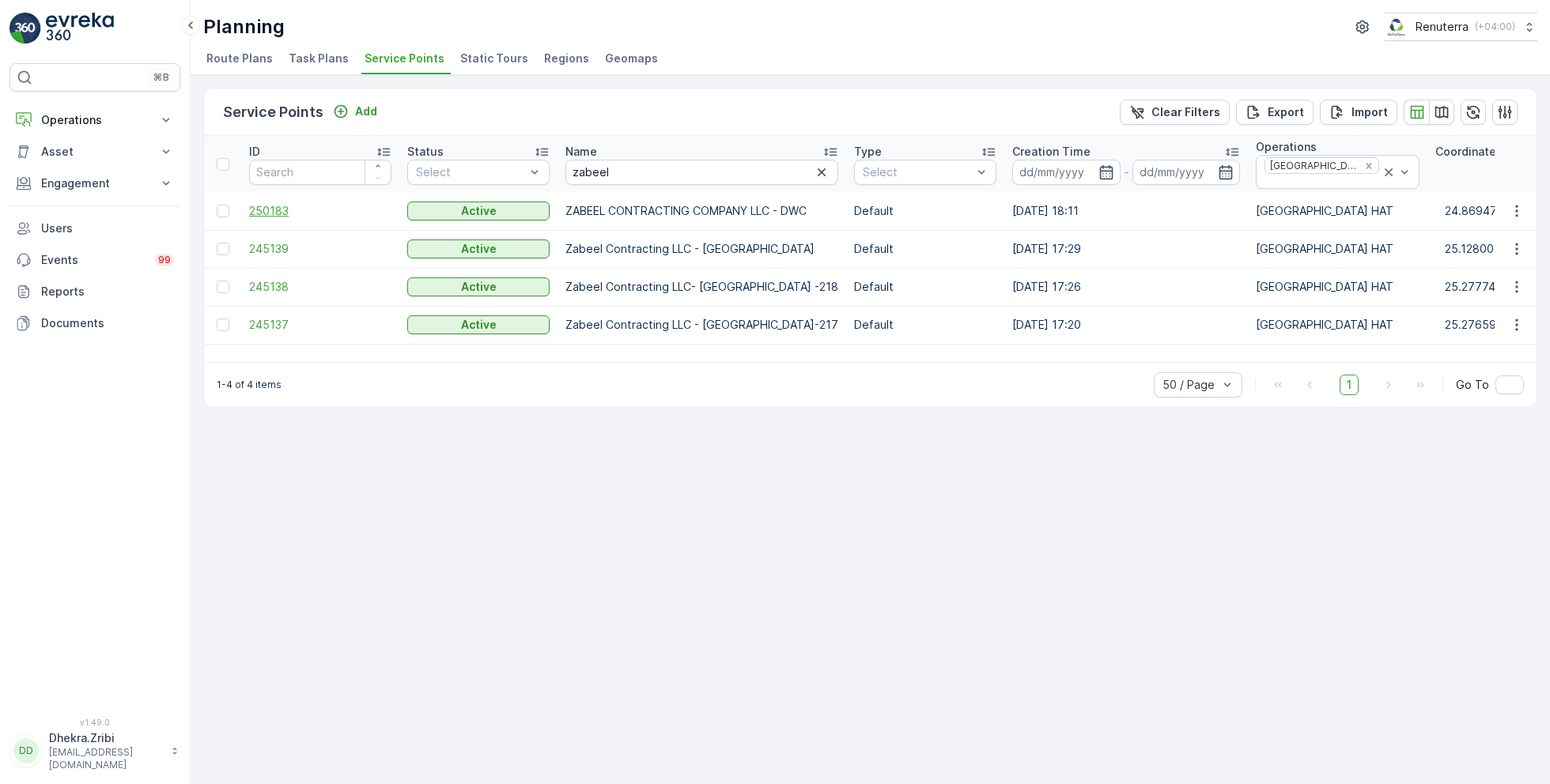
click at [283, 203] on span "250183" at bounding box center [320, 211] width 142 height 16
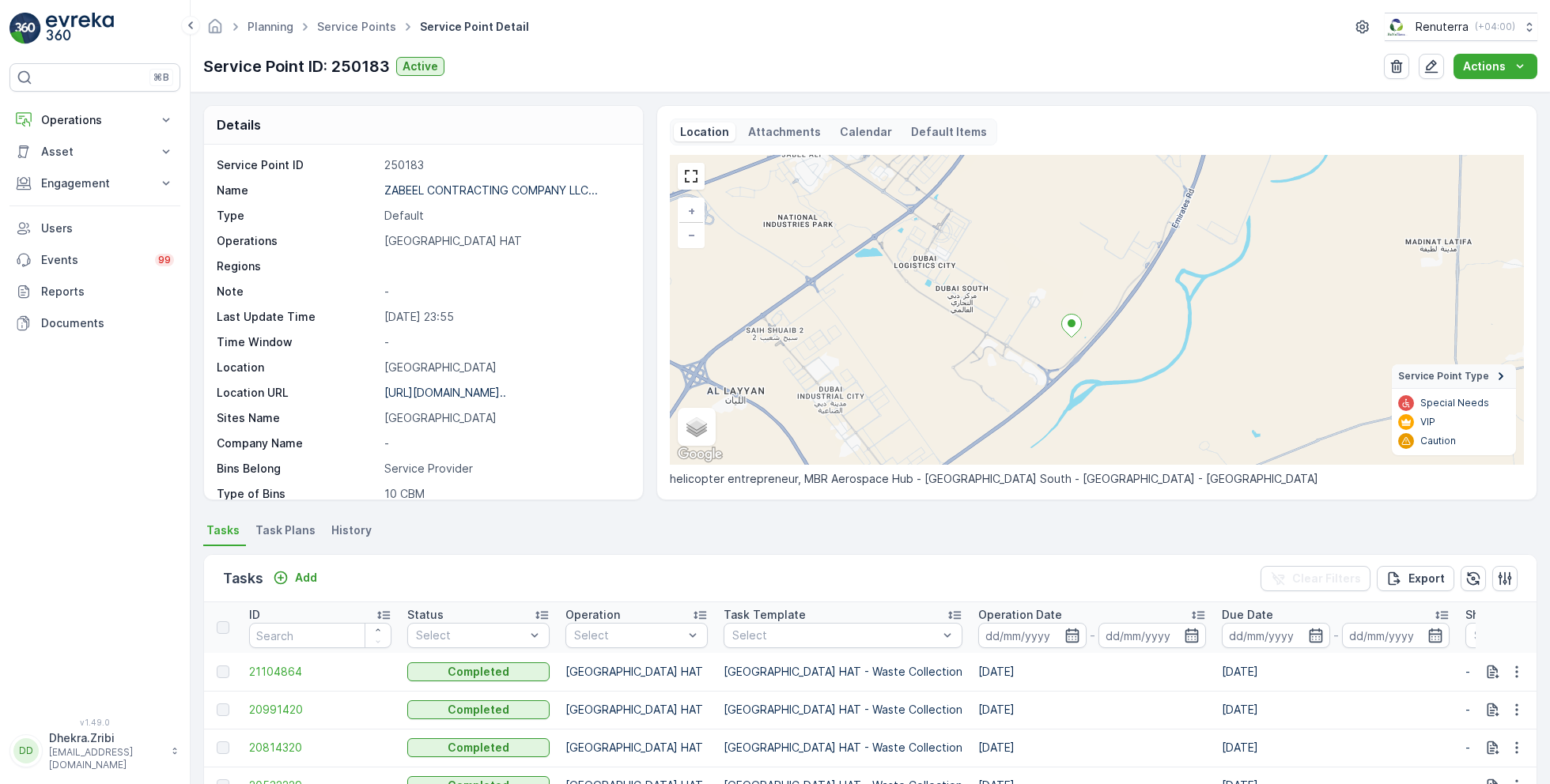
click at [1073, 319] on ellipse at bounding box center [1072, 323] width 7 height 7
click at [339, 31] on link "Service Points" at bounding box center [357, 26] width 79 height 13
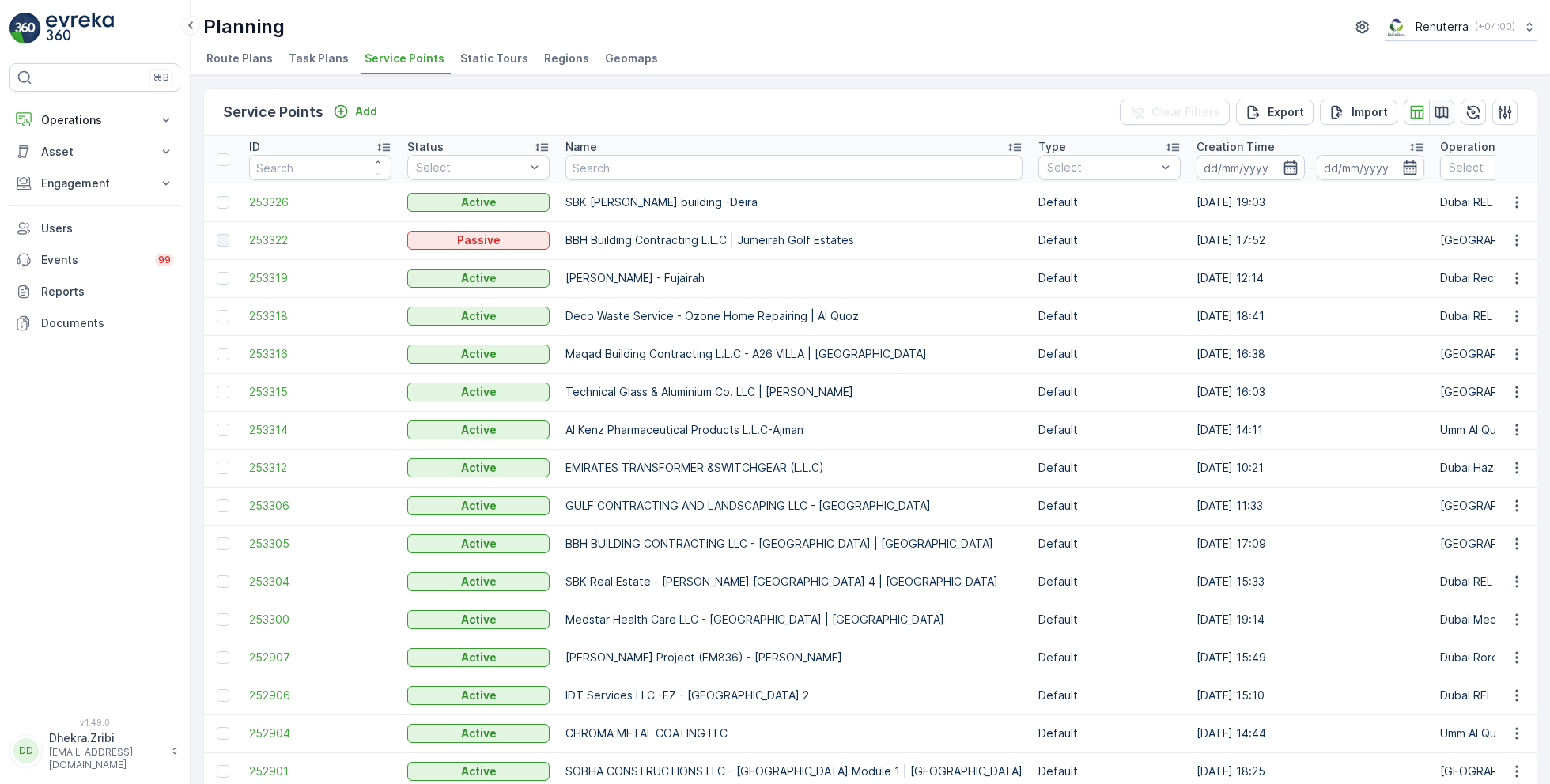
click at [1441, 108] on icon "button" at bounding box center [1443, 112] width 13 height 12
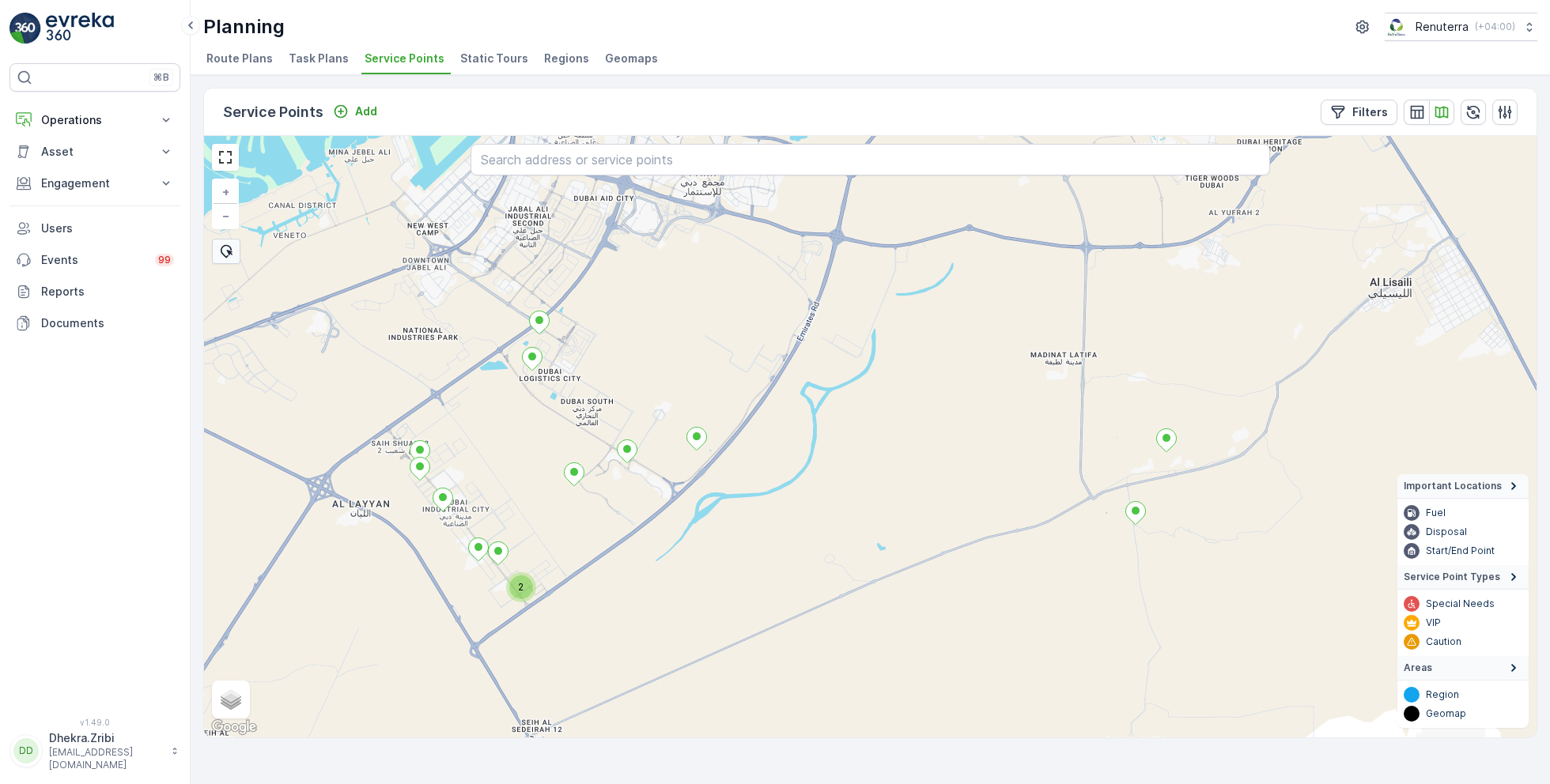
drag, startPoint x: 803, startPoint y: 297, endPoint x: 782, endPoint y: 463, distance: 167.3
click at [782, 463] on div "2 + − Satellite Roadmap Terrain Hybrid Leaflet Keyboard shortcuts Map Data Map …" at bounding box center [870, 437] width 1332 height 602
click at [1416, 116] on icon "button" at bounding box center [1417, 112] width 16 height 16
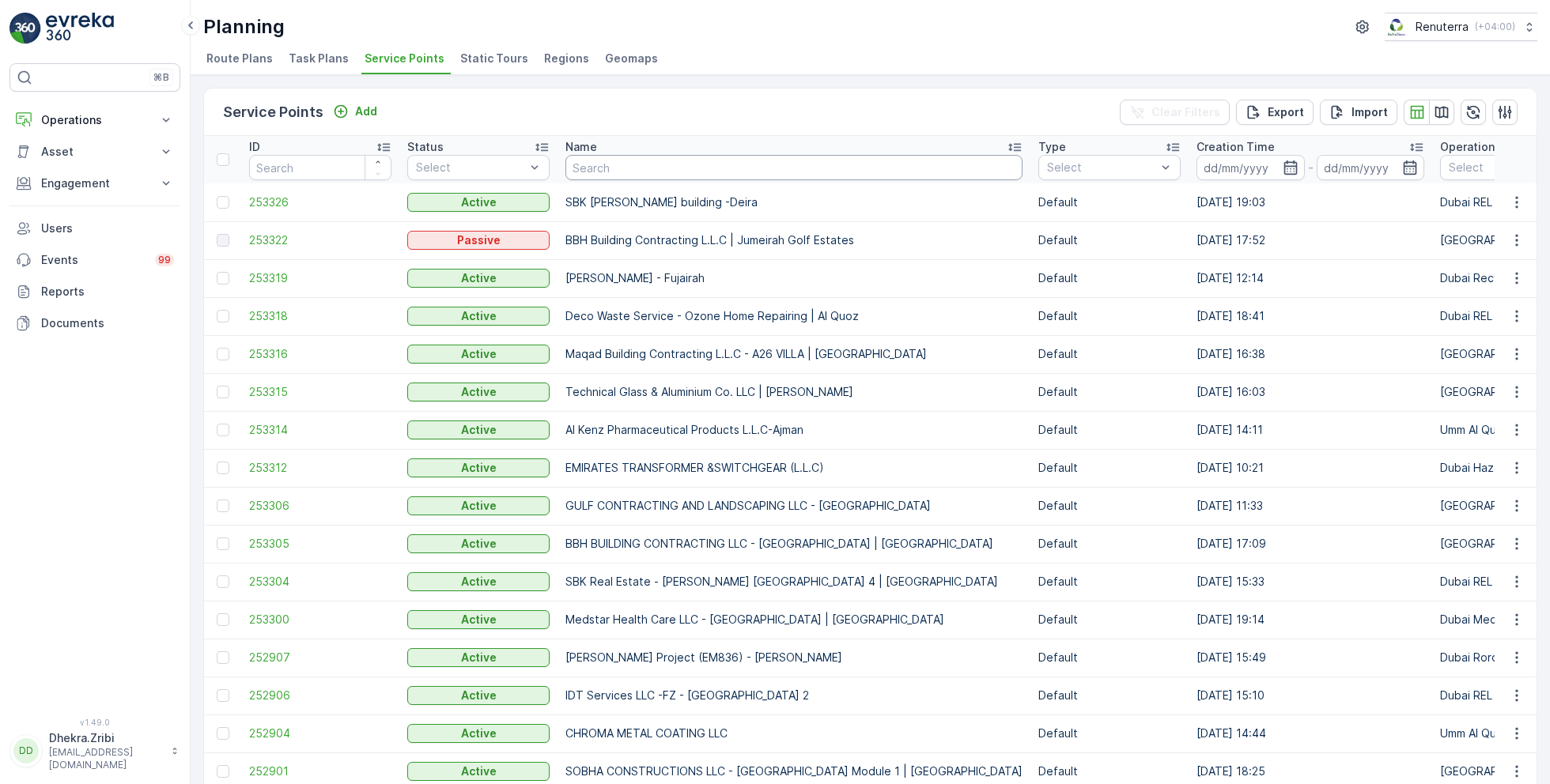
click at [626, 166] on input "text" at bounding box center [795, 167] width 458 height 25
type input "wade"
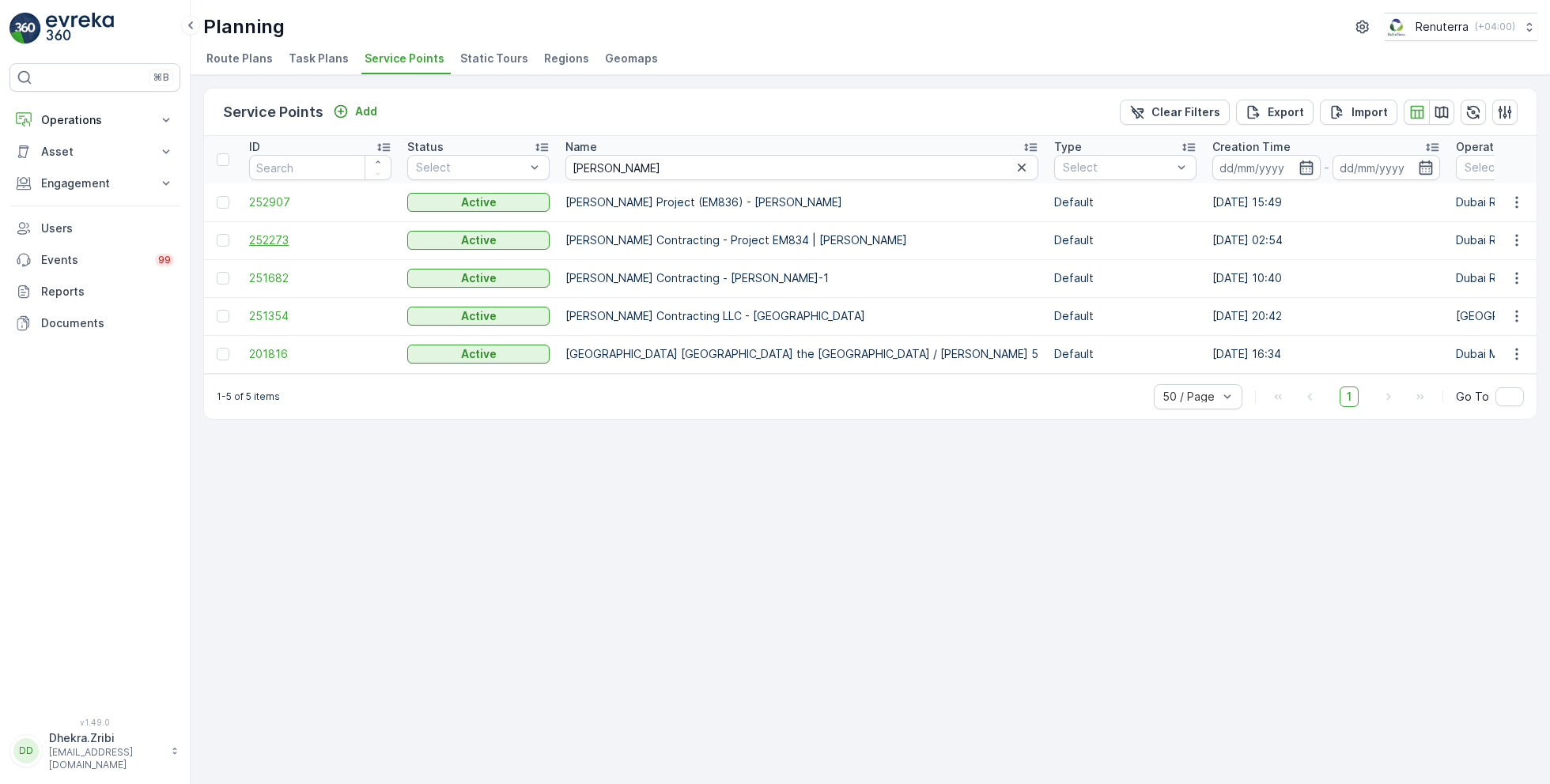
click at [276, 237] on span "252273" at bounding box center [320, 240] width 142 height 16
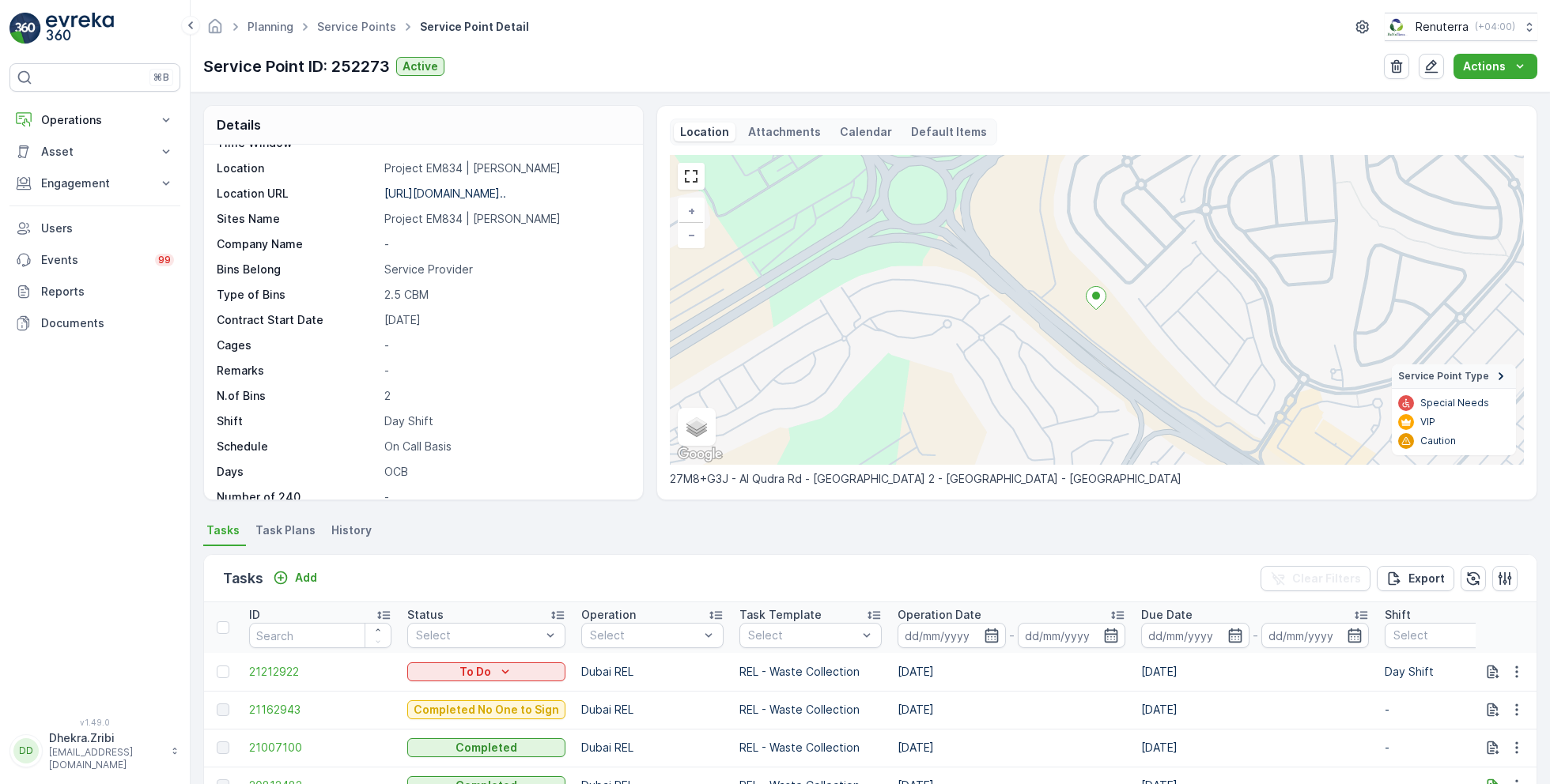
scroll to position [217, 0]
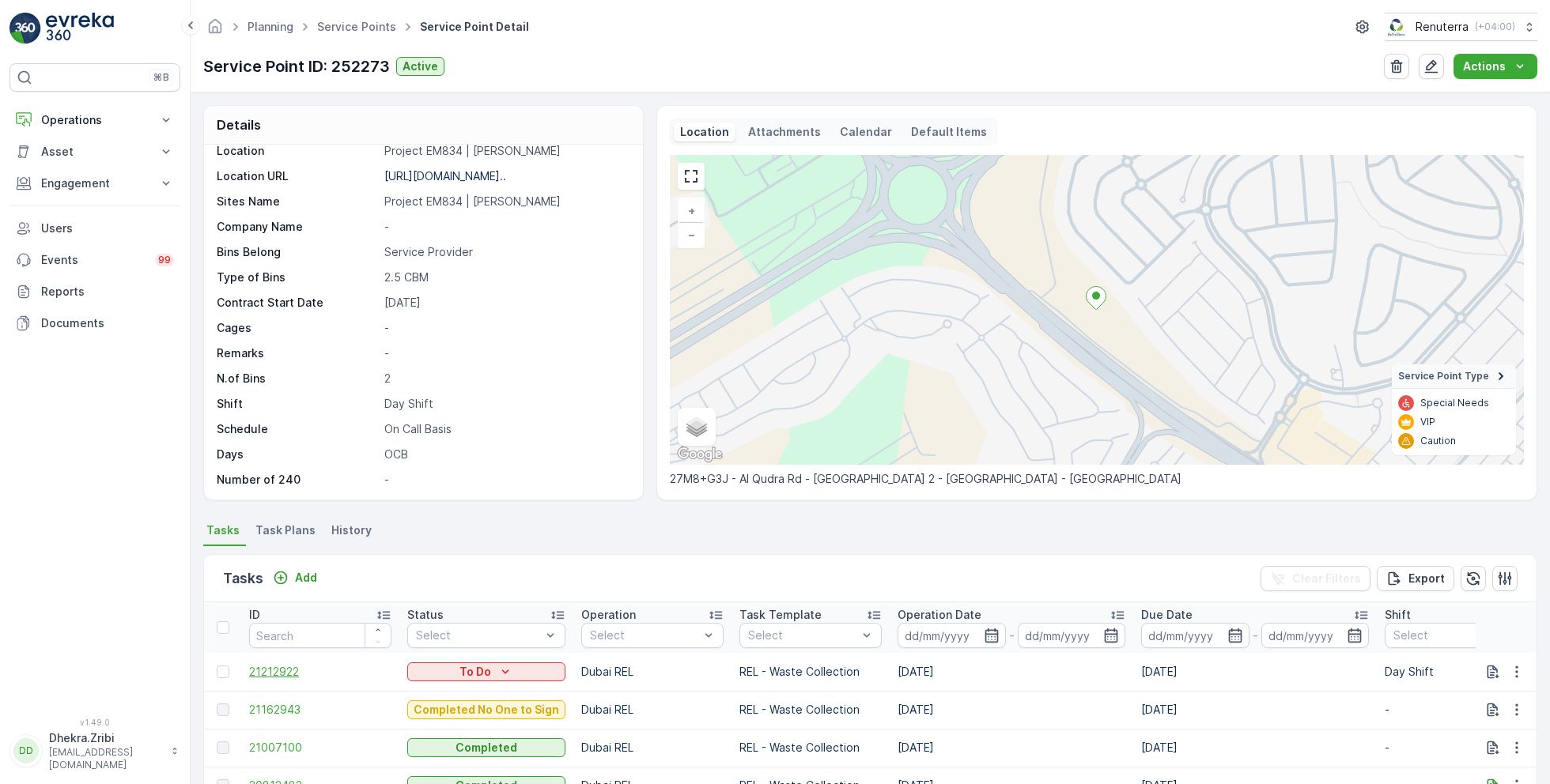
click at [281, 675] on span "21212922" at bounding box center [320, 672] width 142 height 16
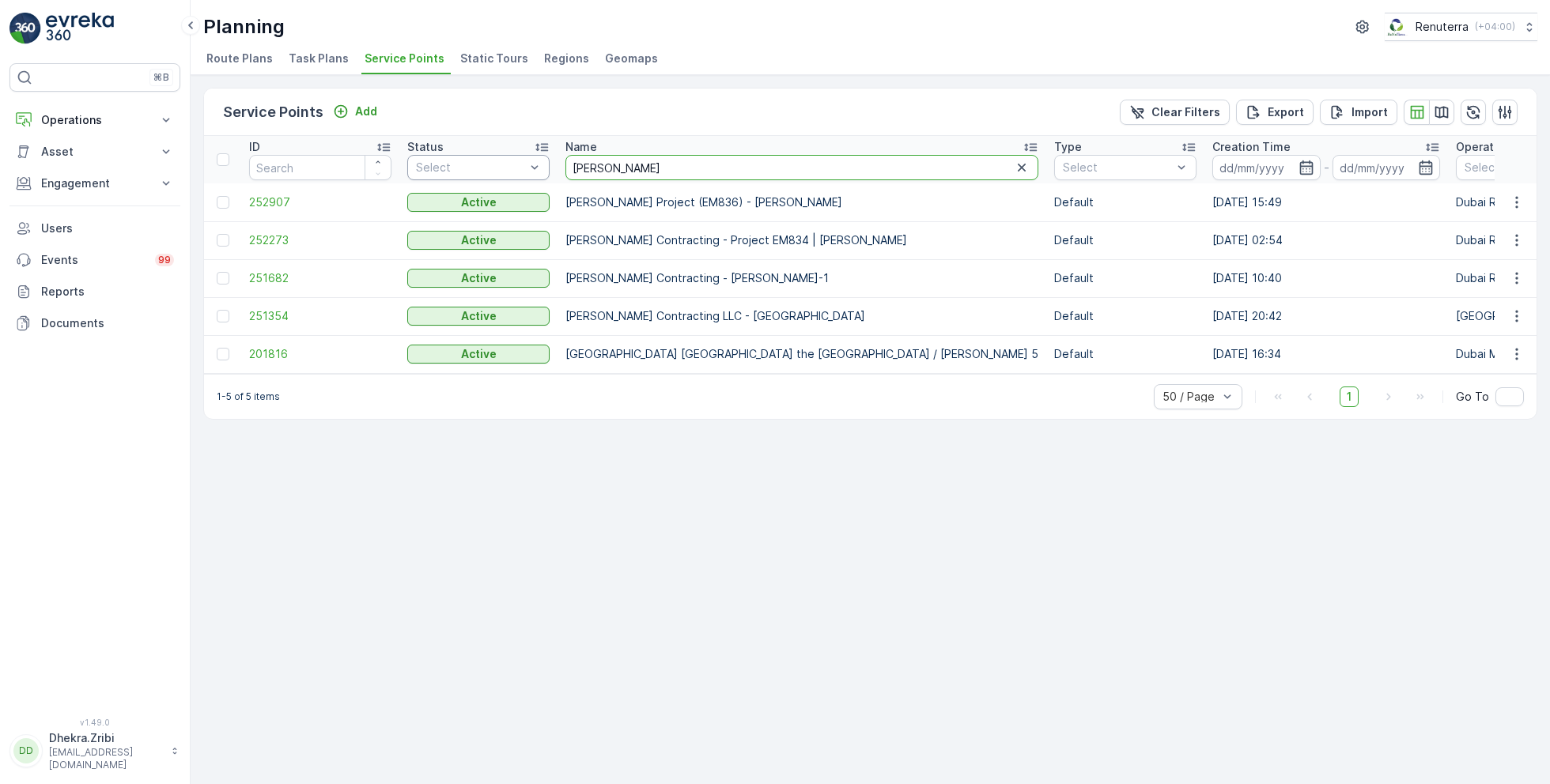
drag, startPoint x: 617, startPoint y: 165, endPoint x: 530, endPoint y: 162, distance: 87.1
paste input "Italian Planters L.L.C -R1082 – Wasl Village + Retail – Al Qusais"
type input "Italian Planters L.L.C -R1082 – Wasl Village + Retail – Al Qusais"
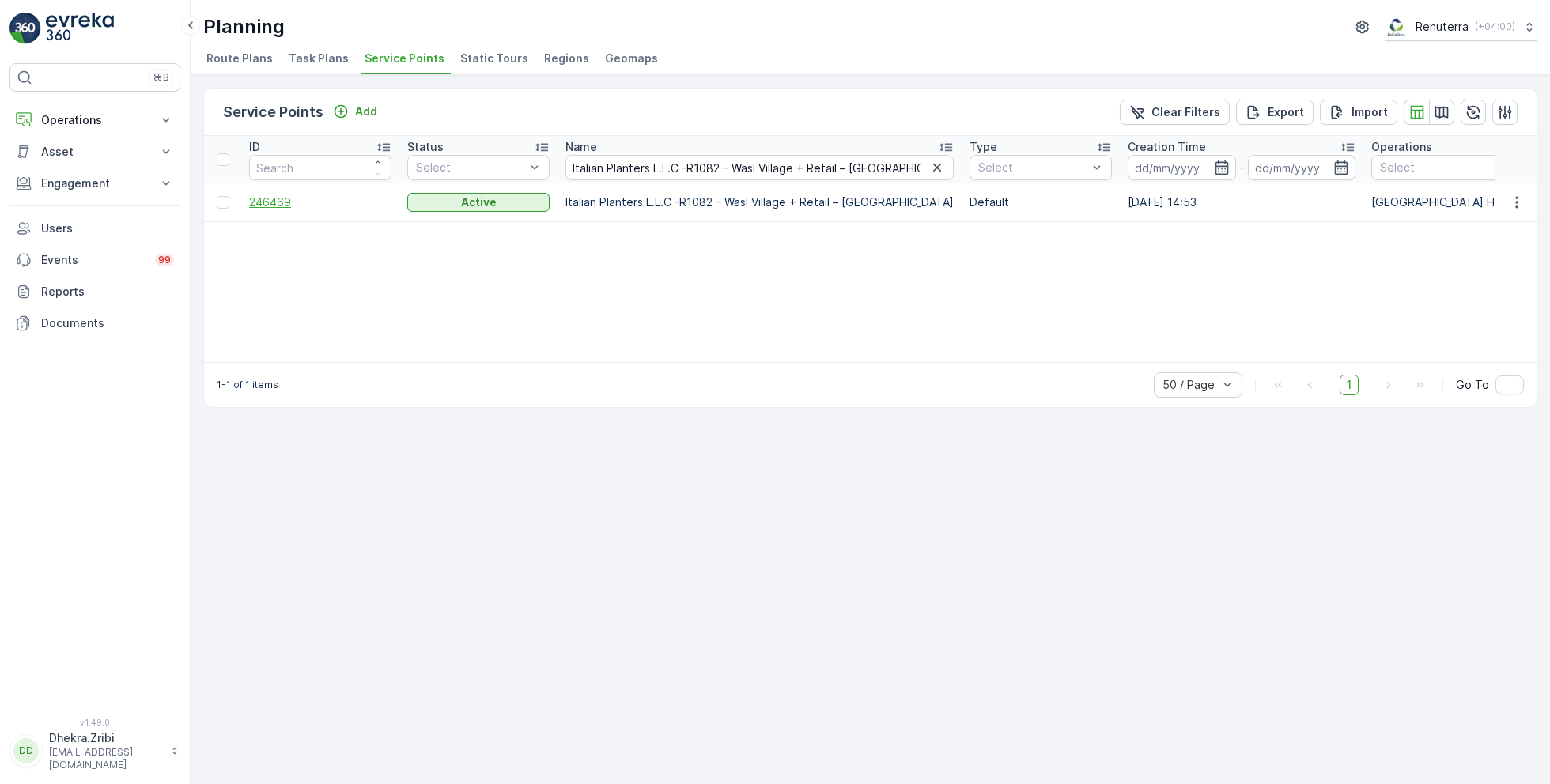
click at [264, 201] on span "246469" at bounding box center [320, 202] width 142 height 16
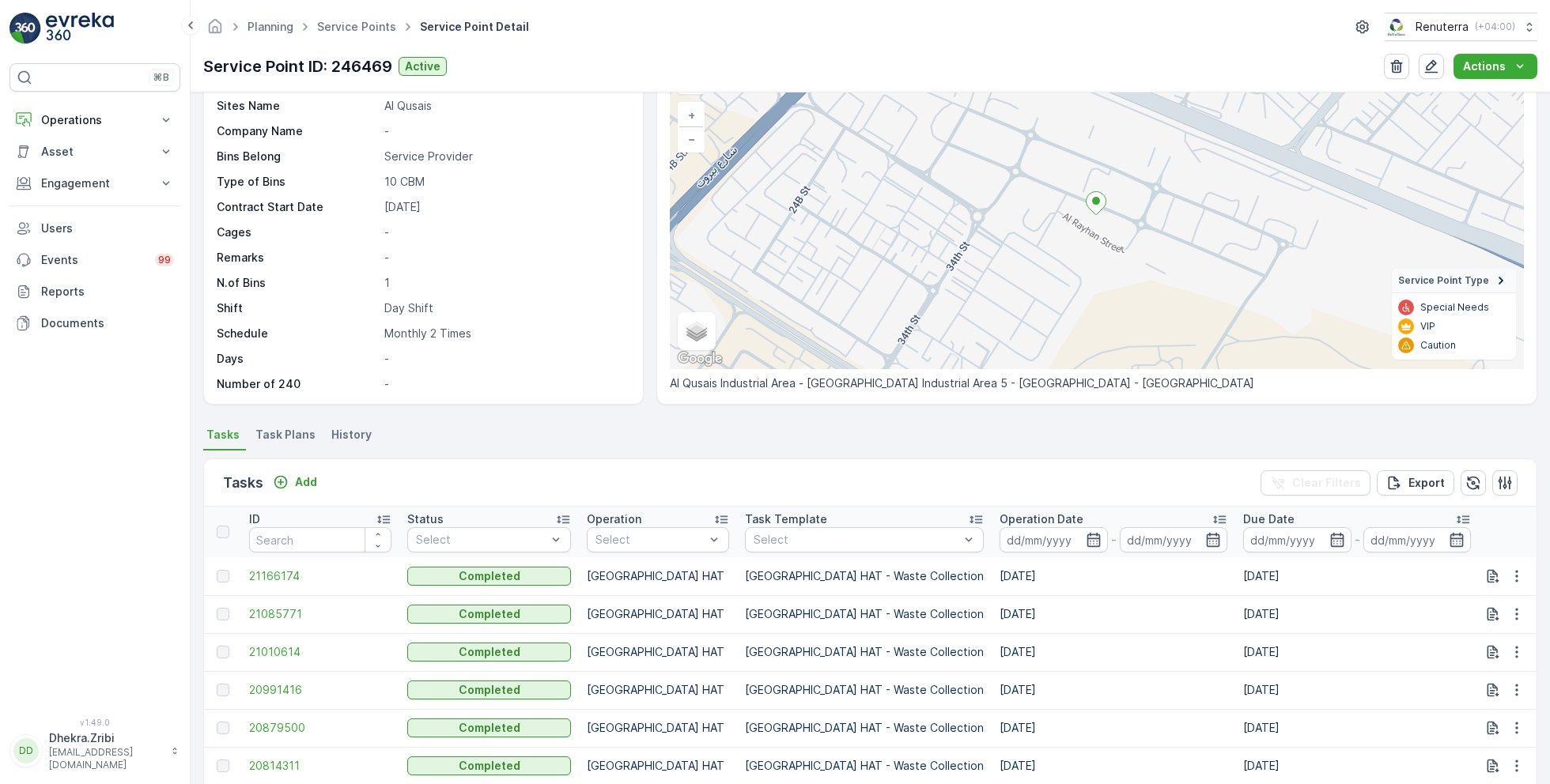
scroll to position [106, 0]
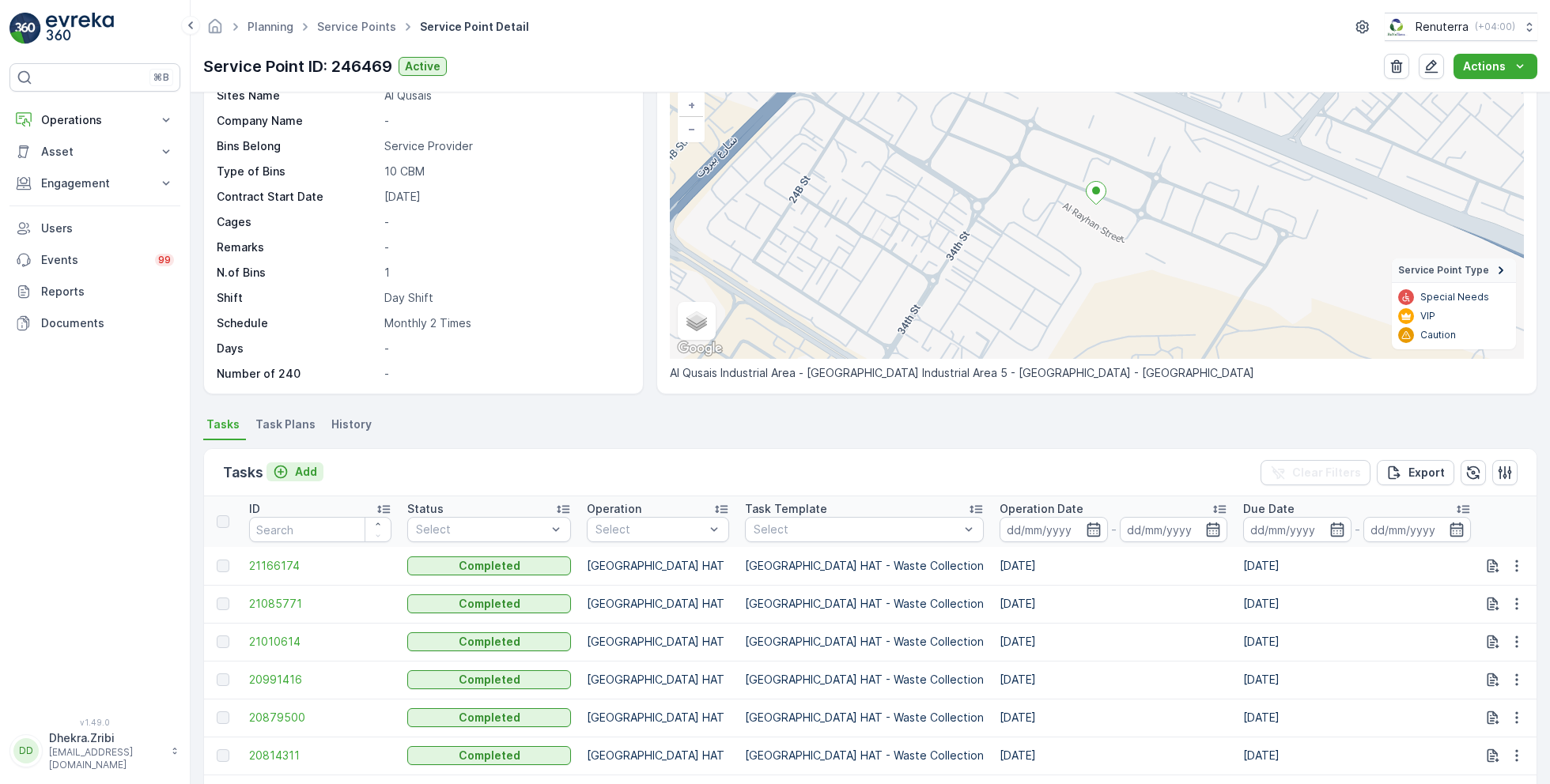
click at [305, 464] on p "Add" at bounding box center [306, 471] width 22 height 16
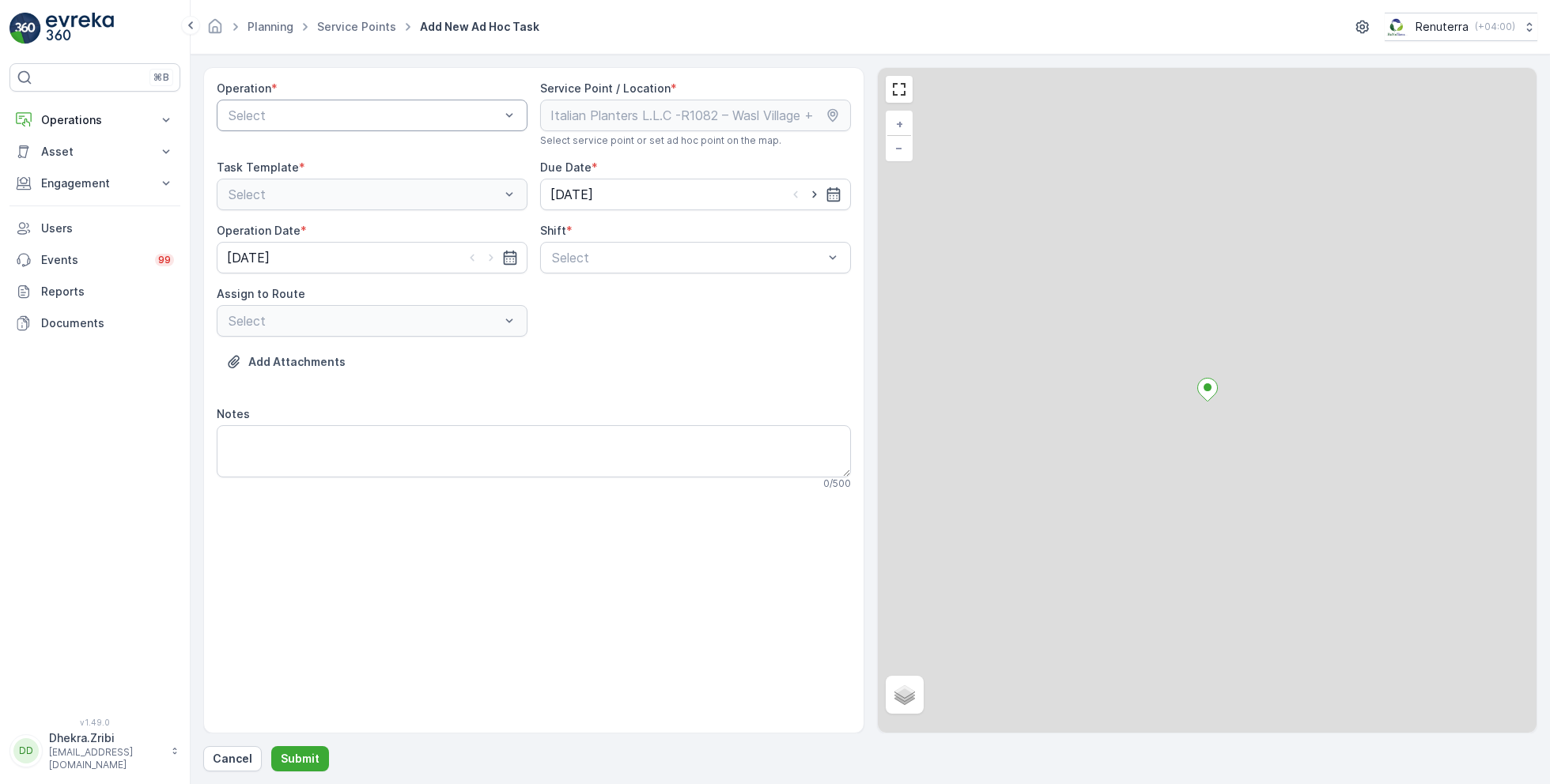
click at [363, 120] on div at bounding box center [364, 115] width 275 height 14
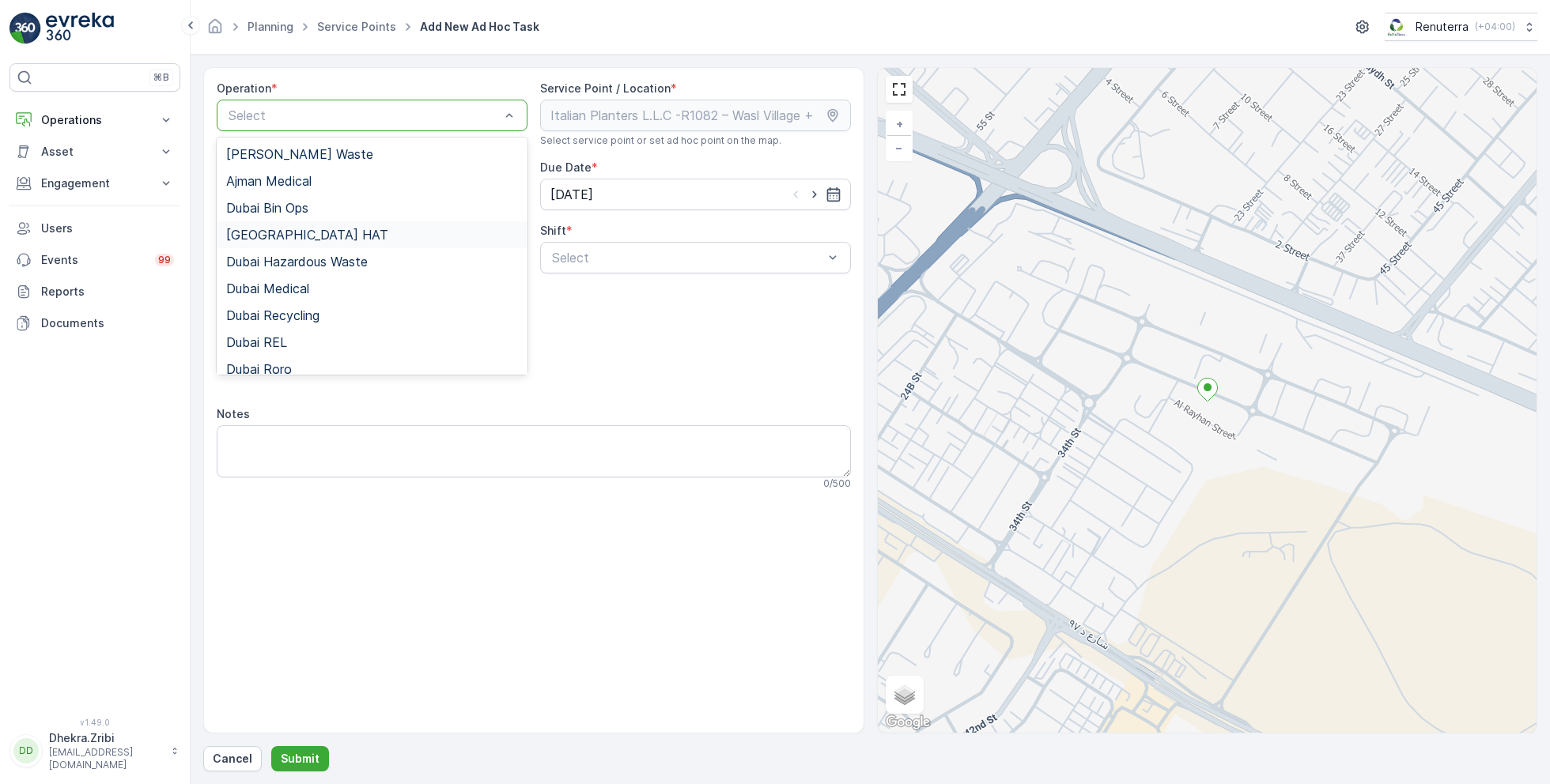
click at [302, 231] on div "[GEOGRAPHIC_DATA] HAT" at bounding box center [372, 234] width 292 height 14
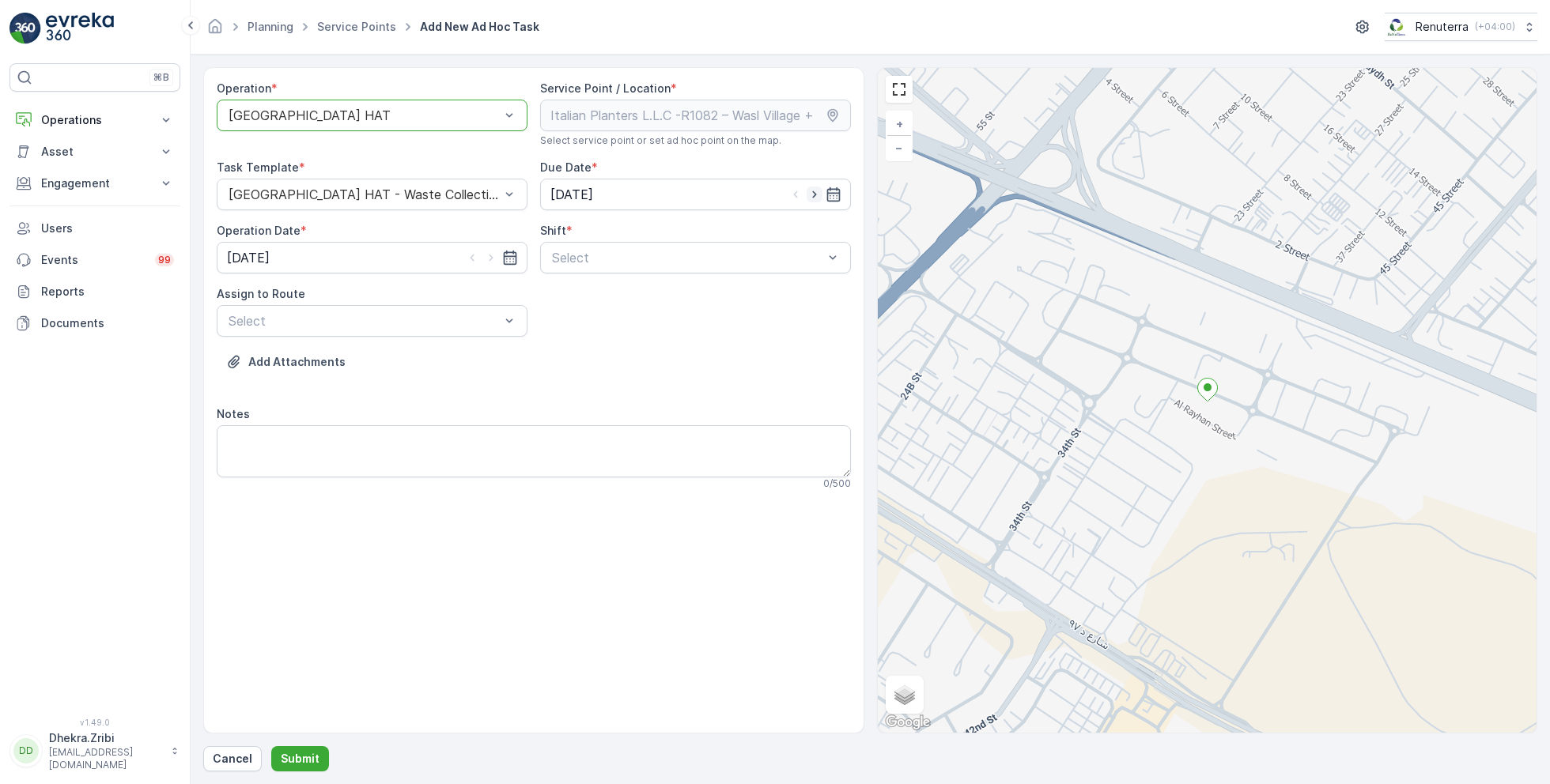
click at [817, 199] on icon "button" at bounding box center [814, 194] width 16 height 16
type input "[DATE]"
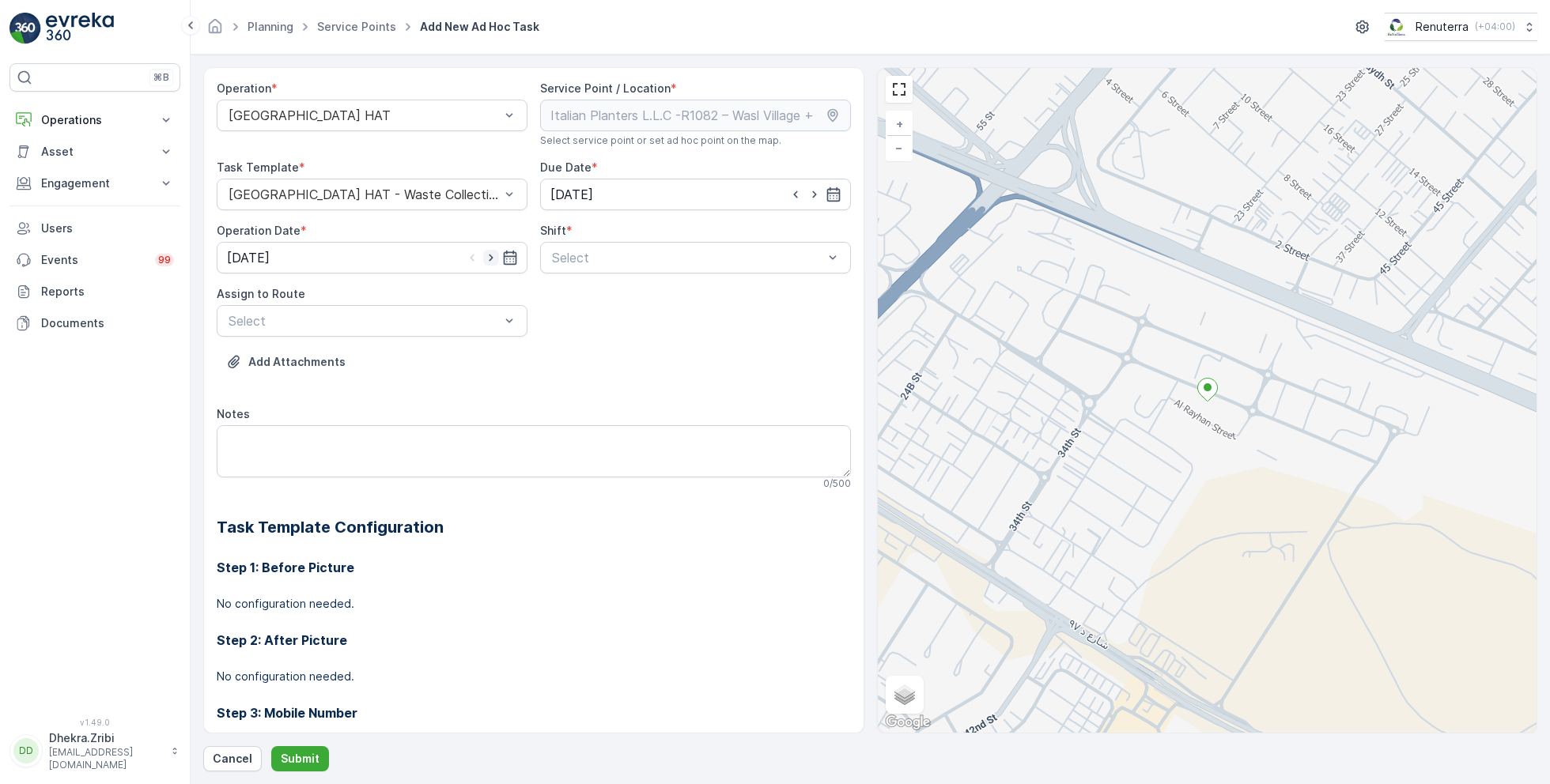
click at [492, 259] on icon "button" at bounding box center [491, 258] width 16 height 16
type input "[DATE]"
click at [611, 259] on div at bounding box center [688, 258] width 275 height 14
click at [571, 298] on span "Day Shift" at bounding box center [578, 296] width 56 height 14
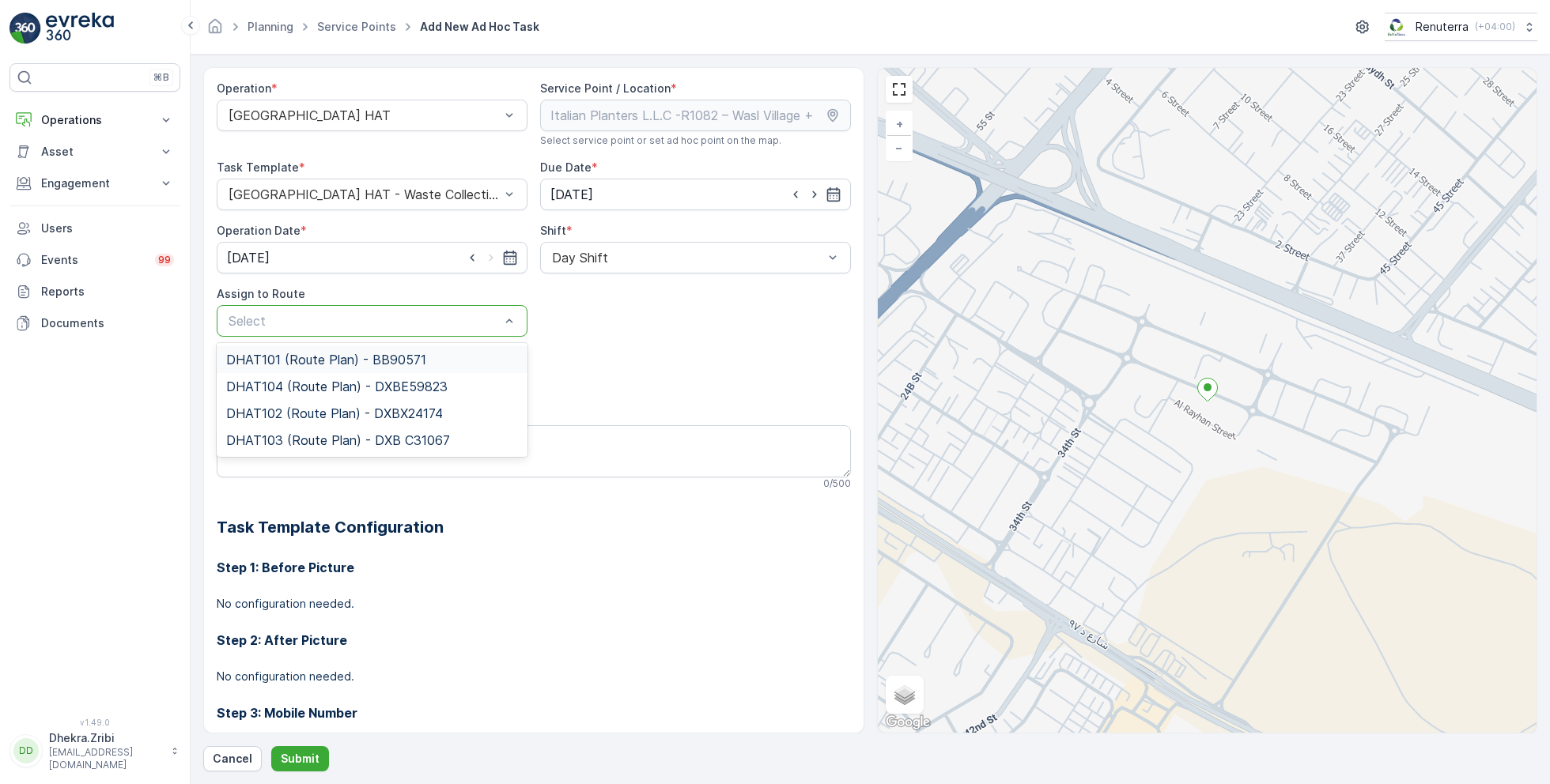
click at [314, 364] on span "DHAT101 (Route Plan) - BB90571" at bounding box center [326, 359] width 200 height 14
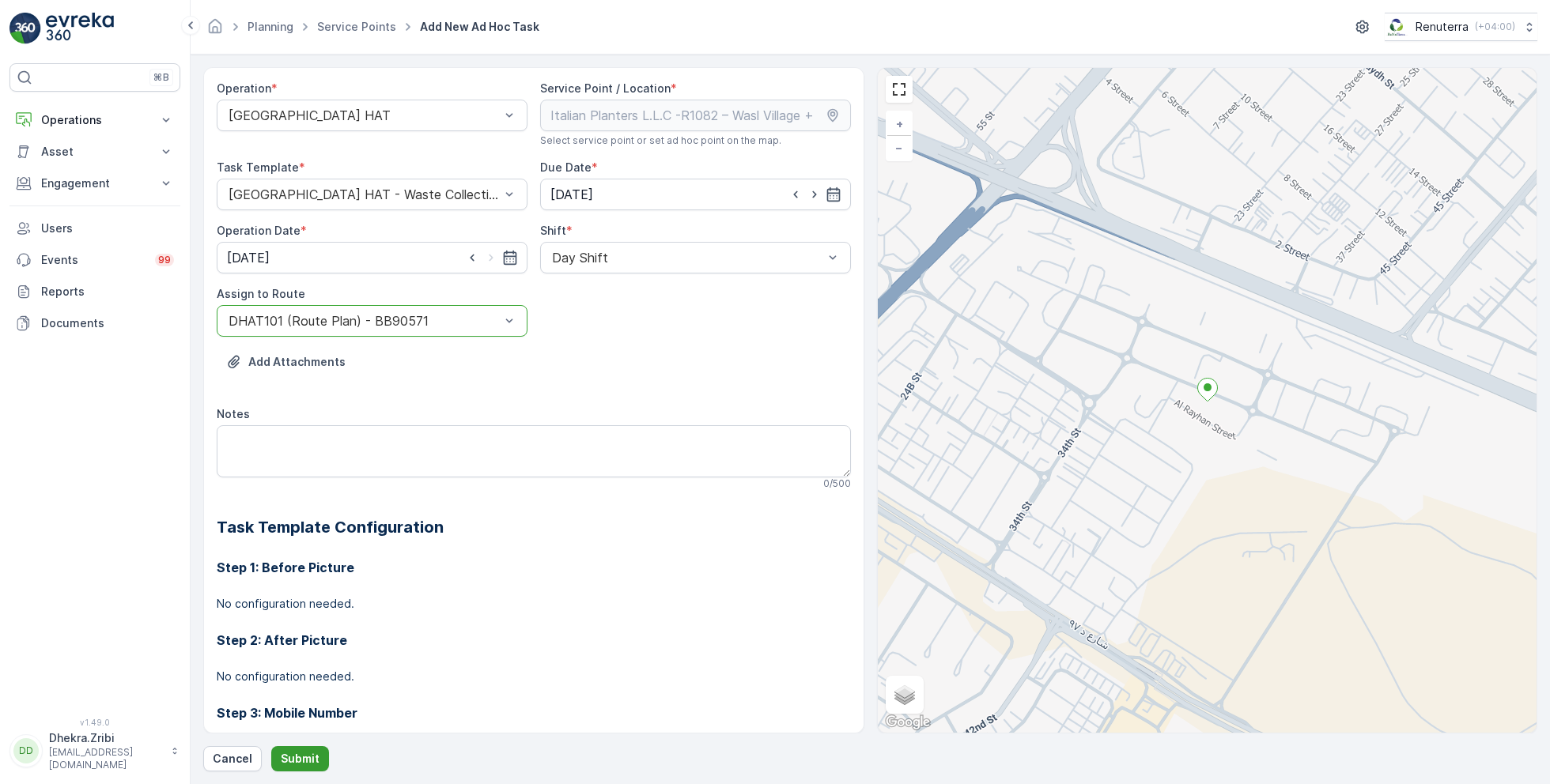
click at [295, 749] on button "Submit" at bounding box center [301, 759] width 58 height 25
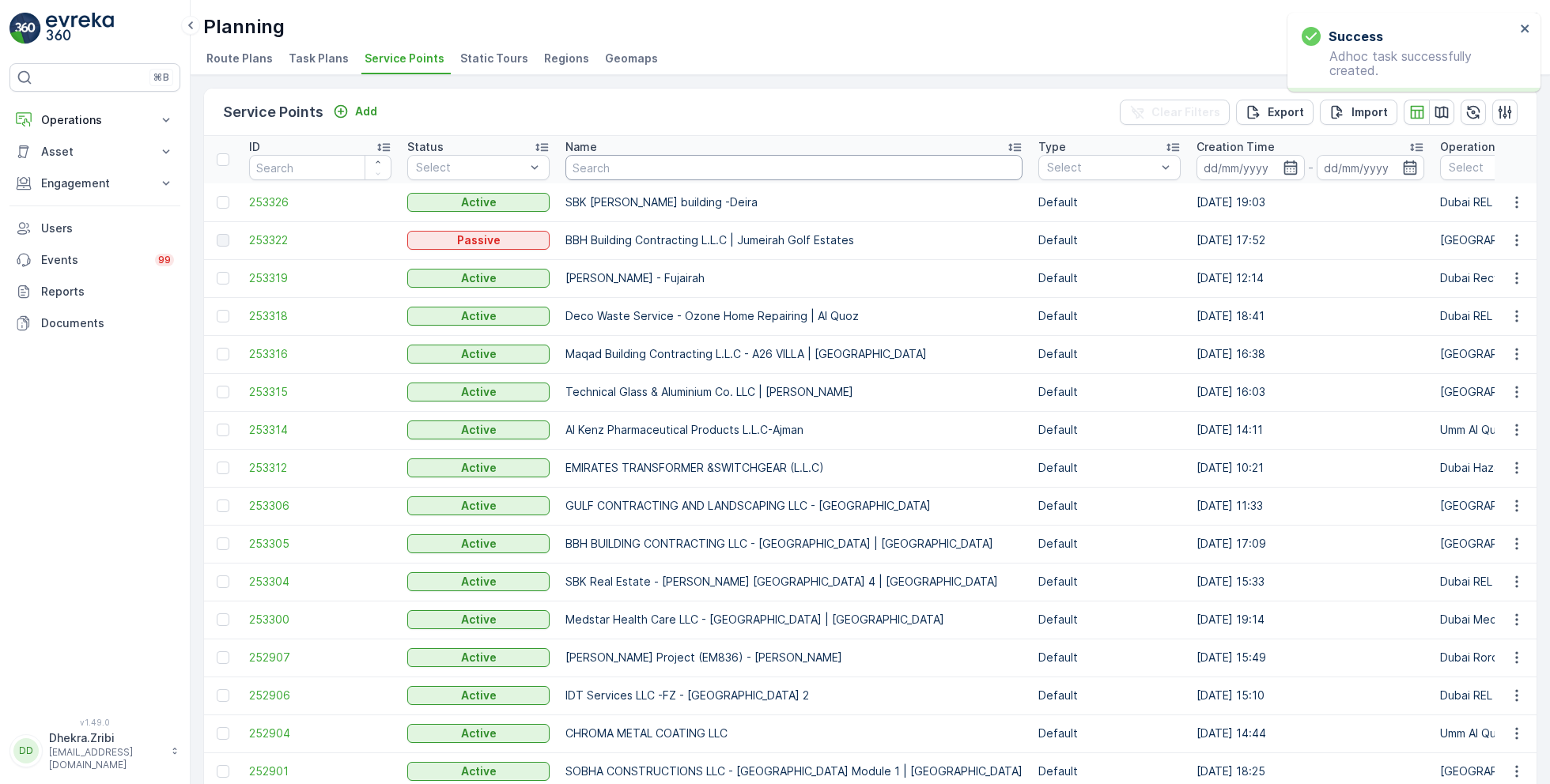
click at [647, 173] on input "text" at bounding box center [795, 167] width 458 height 25
paste input "Al Kayed Workshop"
type input "Al Kayed Workshop"
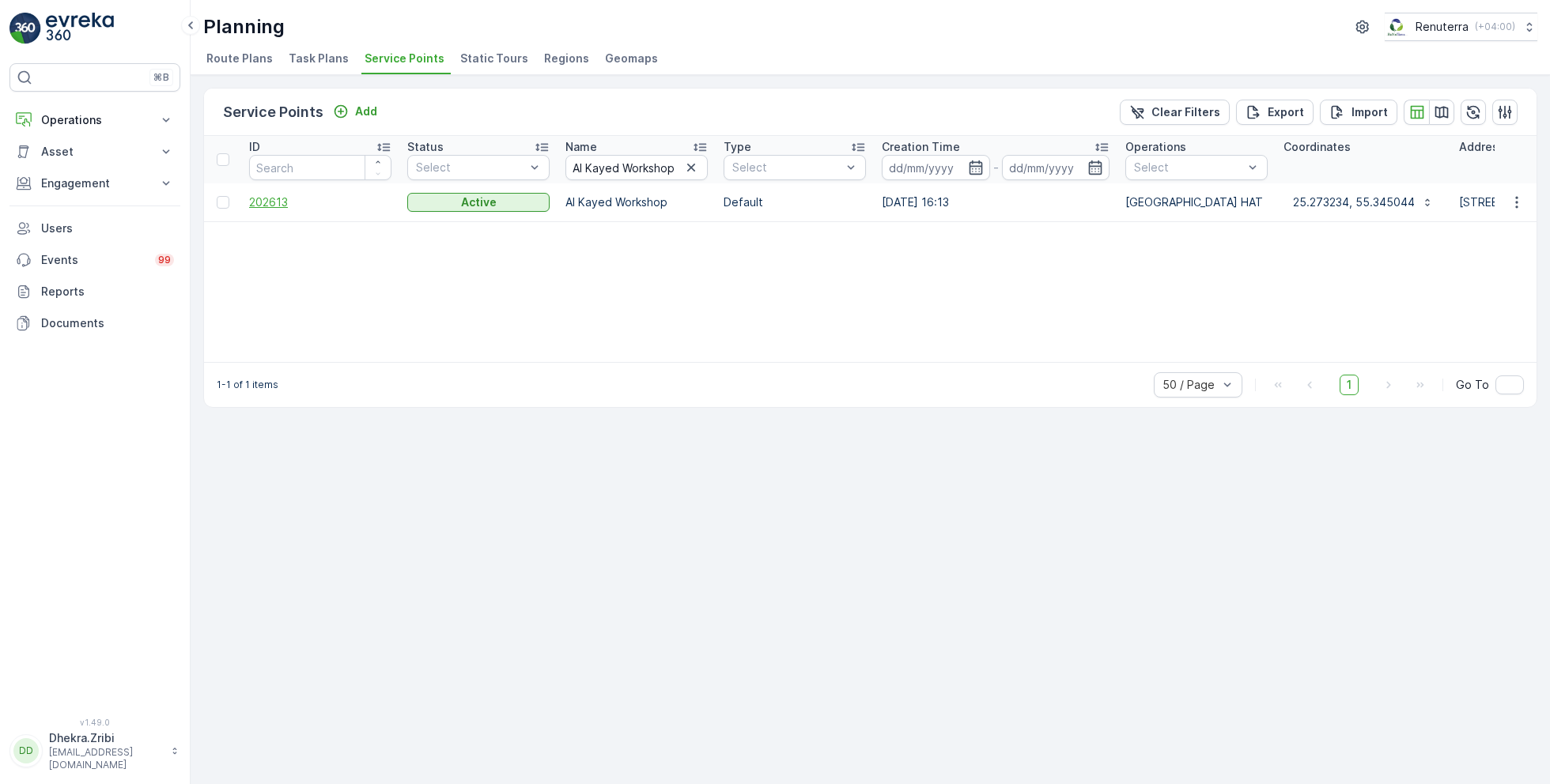
click at [271, 199] on span "202613" at bounding box center [320, 202] width 142 height 16
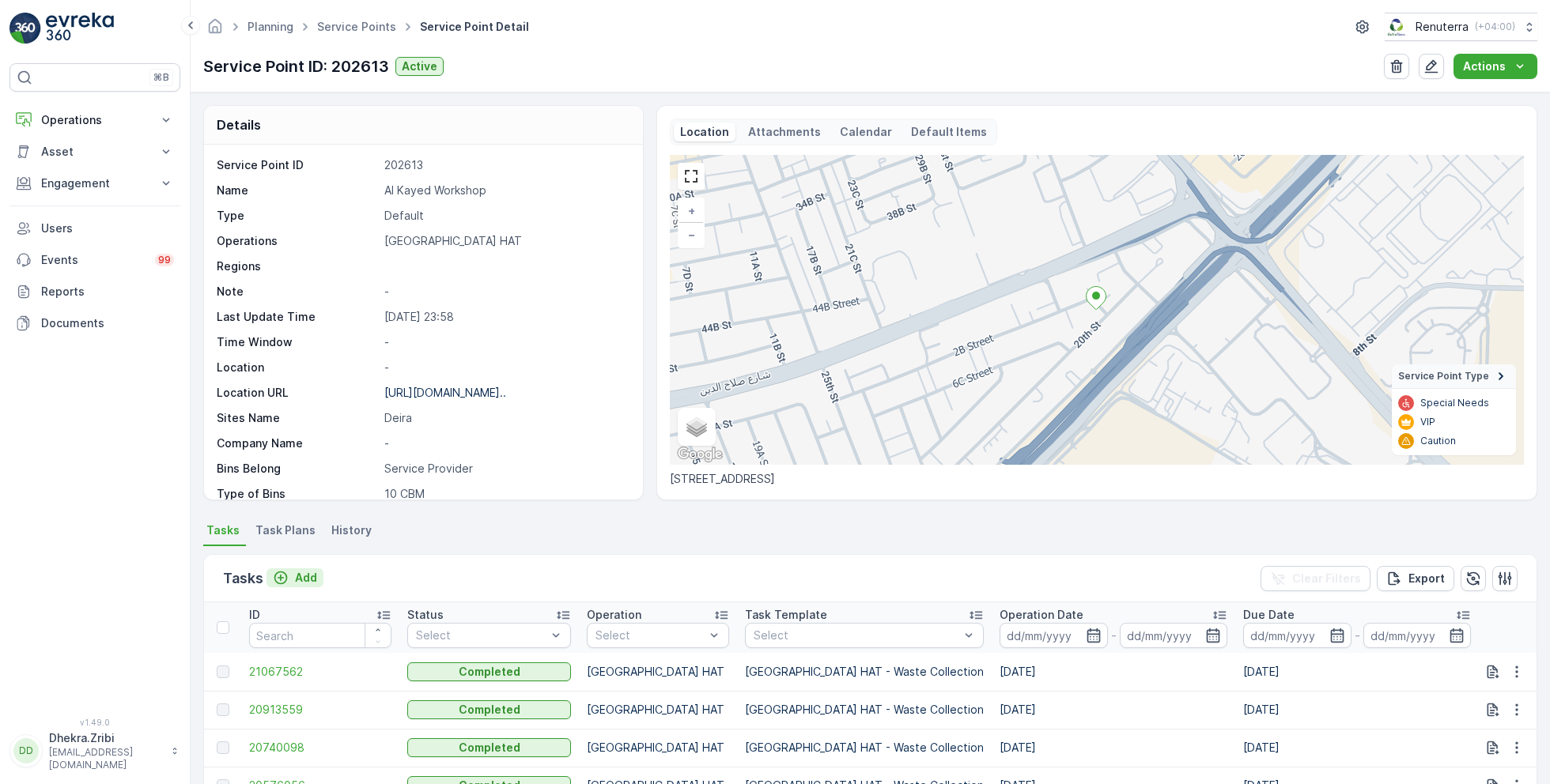
click at [298, 577] on p "Add" at bounding box center [306, 578] width 22 height 16
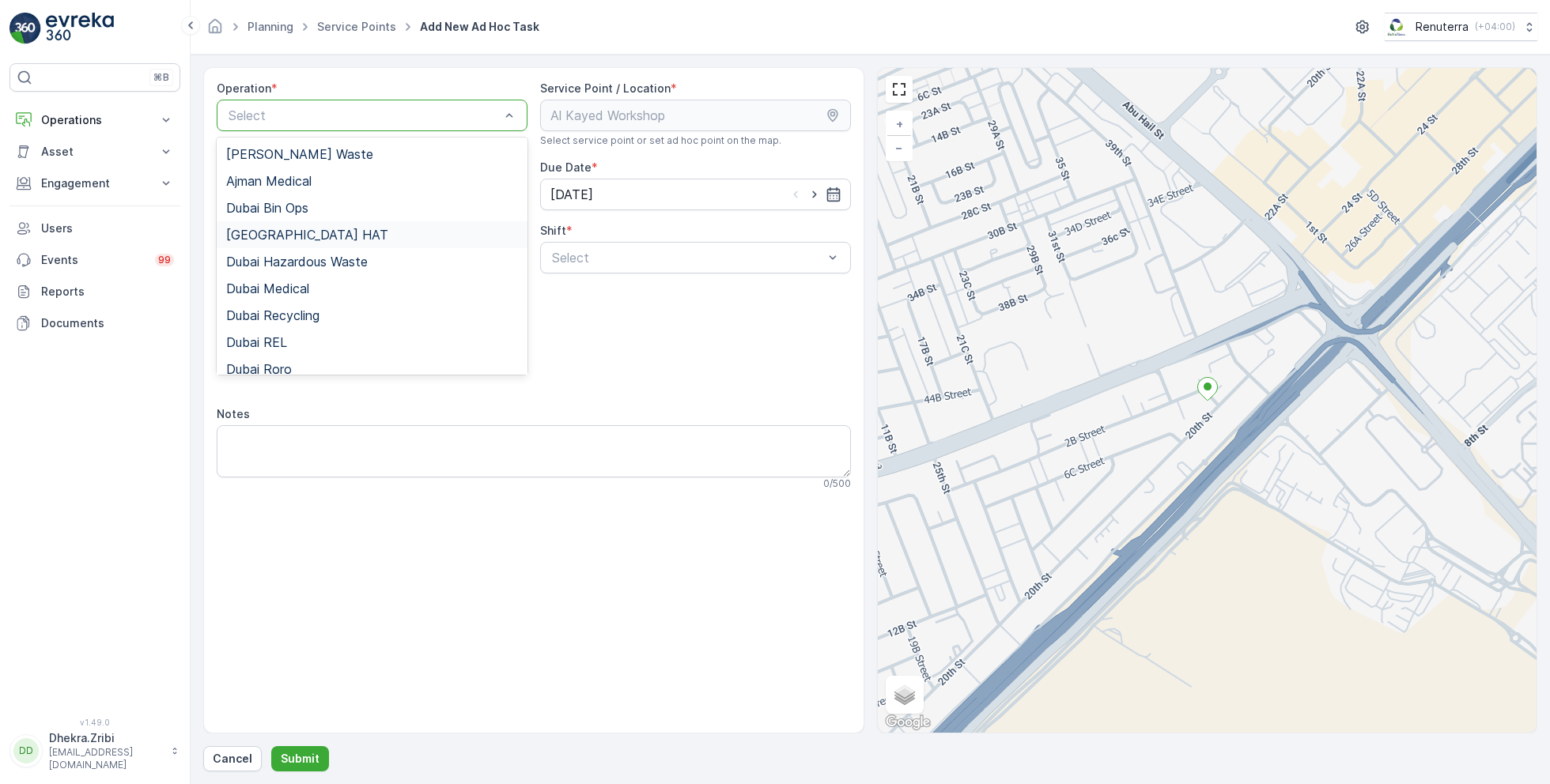
click at [266, 241] on span "[GEOGRAPHIC_DATA] HAT" at bounding box center [307, 234] width 162 height 14
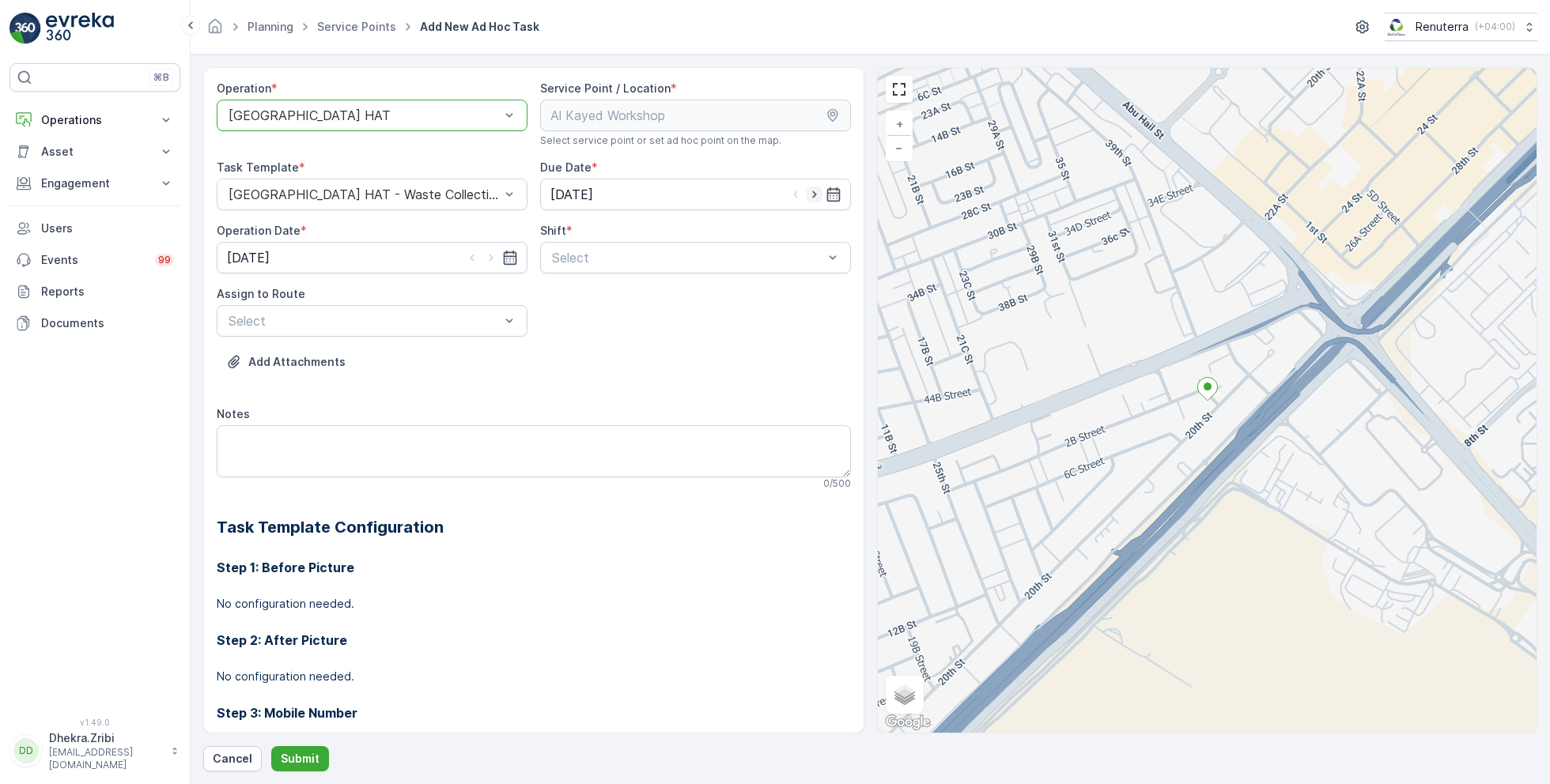
click at [813, 191] on icon "button" at bounding box center [814, 194] width 16 height 16
type input "[DATE]"
click at [484, 255] on icon "button" at bounding box center [491, 258] width 16 height 16
type input "[DATE]"
click at [665, 251] on div at bounding box center [688, 258] width 275 height 14
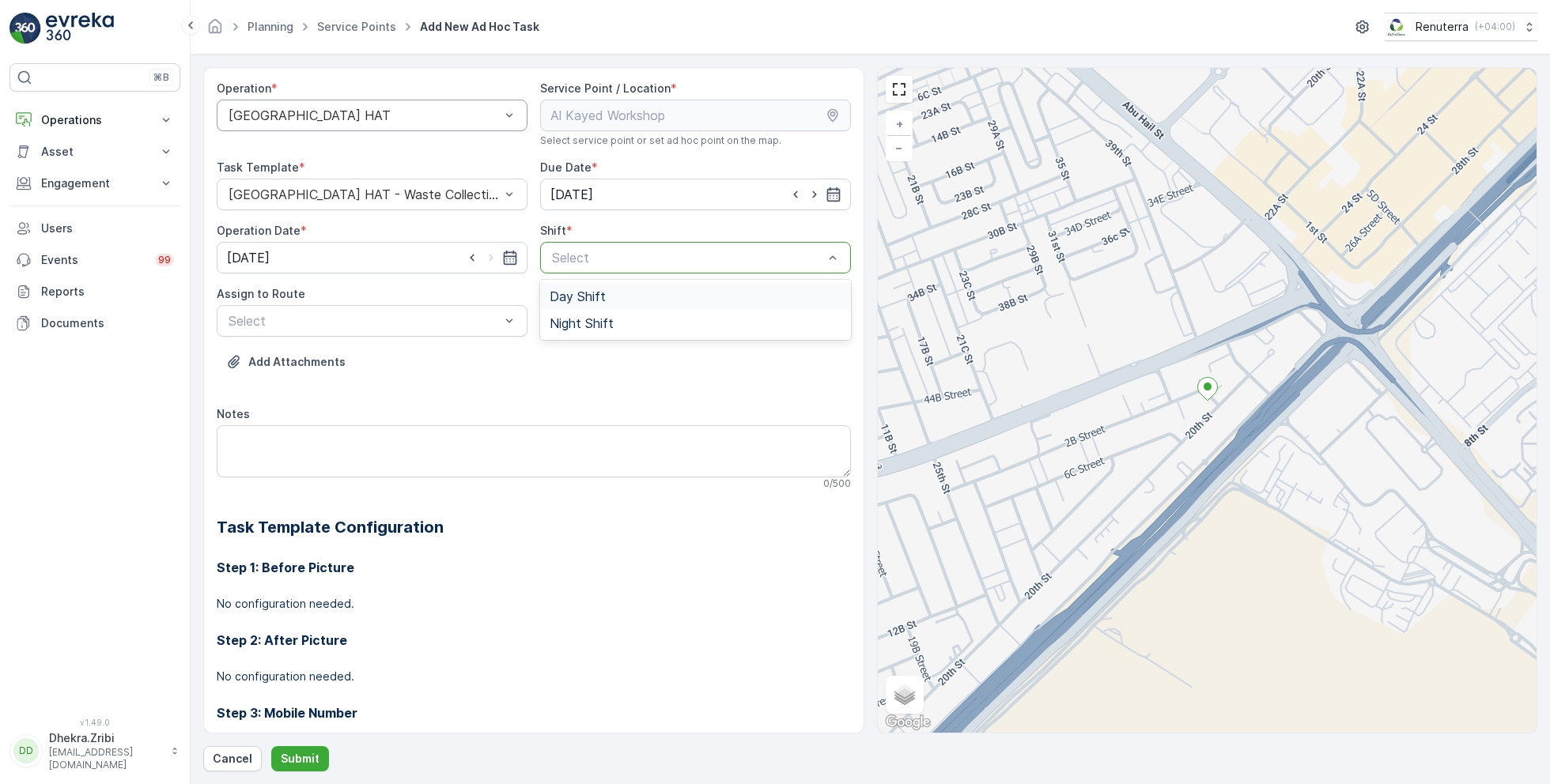
click at [567, 296] on span "Day Shift" at bounding box center [578, 296] width 56 height 14
click at [421, 334] on div "Select" at bounding box center [372, 321] width 311 height 32
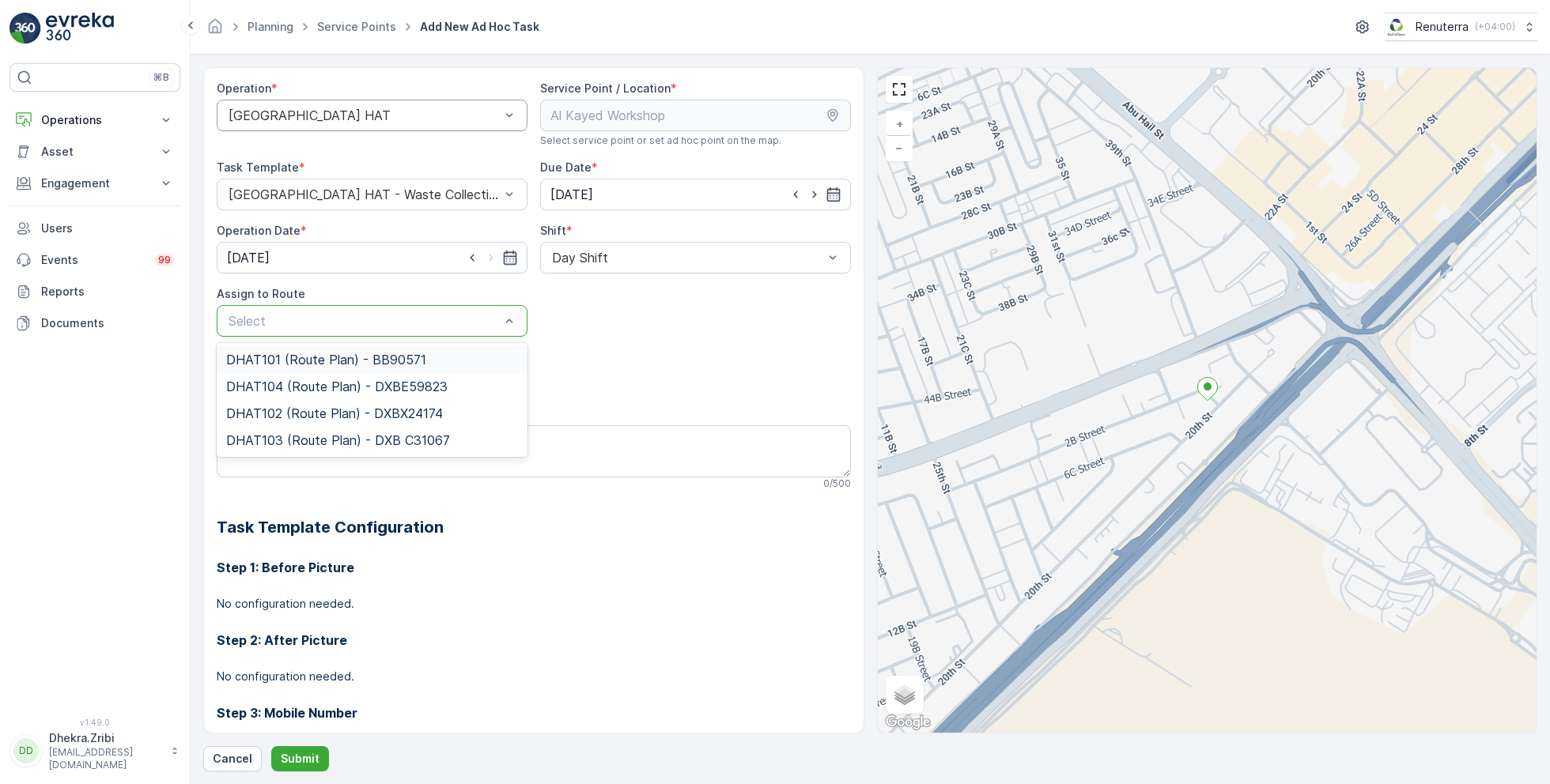
click at [282, 369] on div "DHAT101 (Route Plan) - BB90571" at bounding box center [372, 359] width 311 height 27
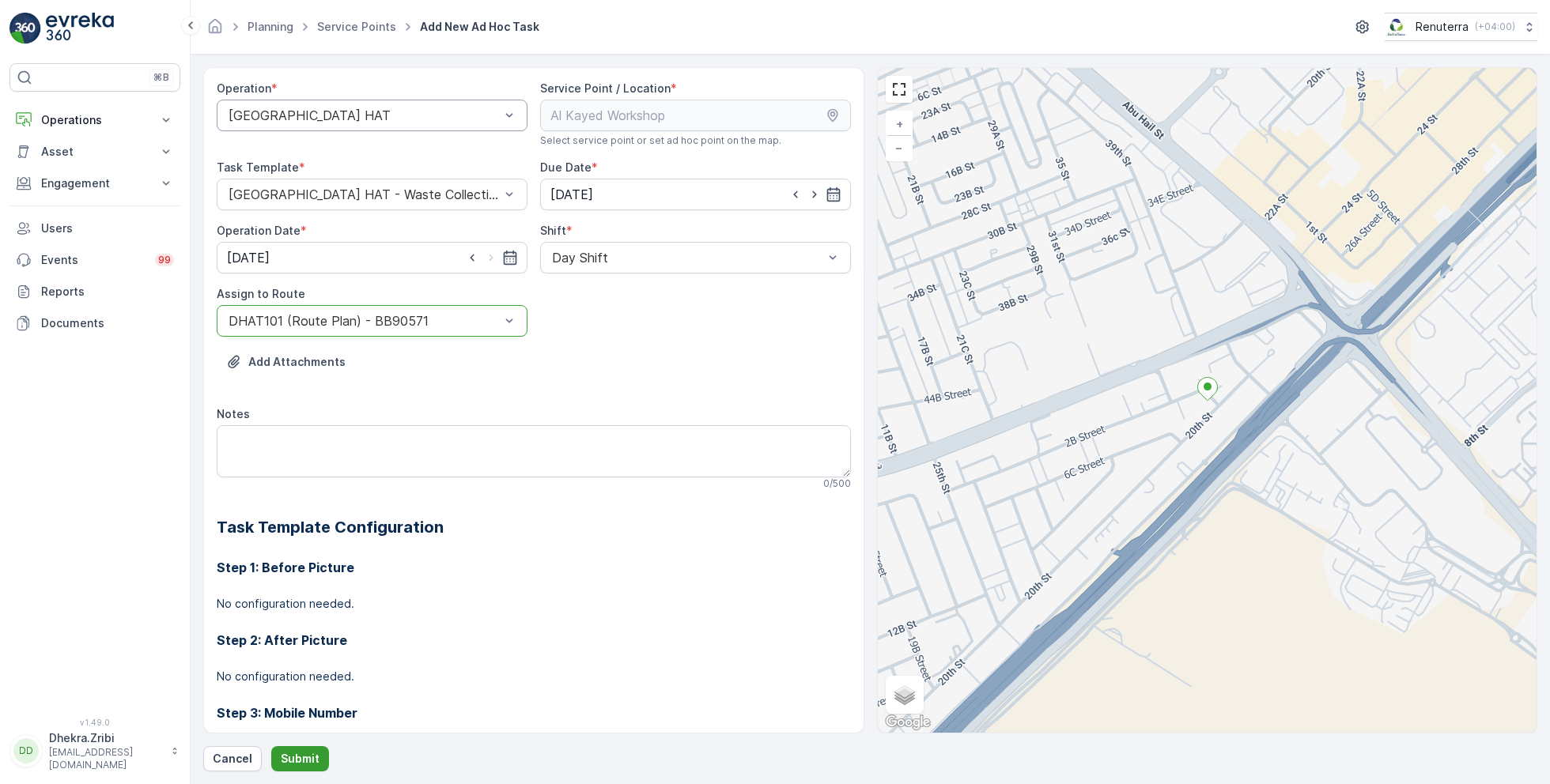
click at [297, 758] on p "Submit" at bounding box center [301, 759] width 39 height 16
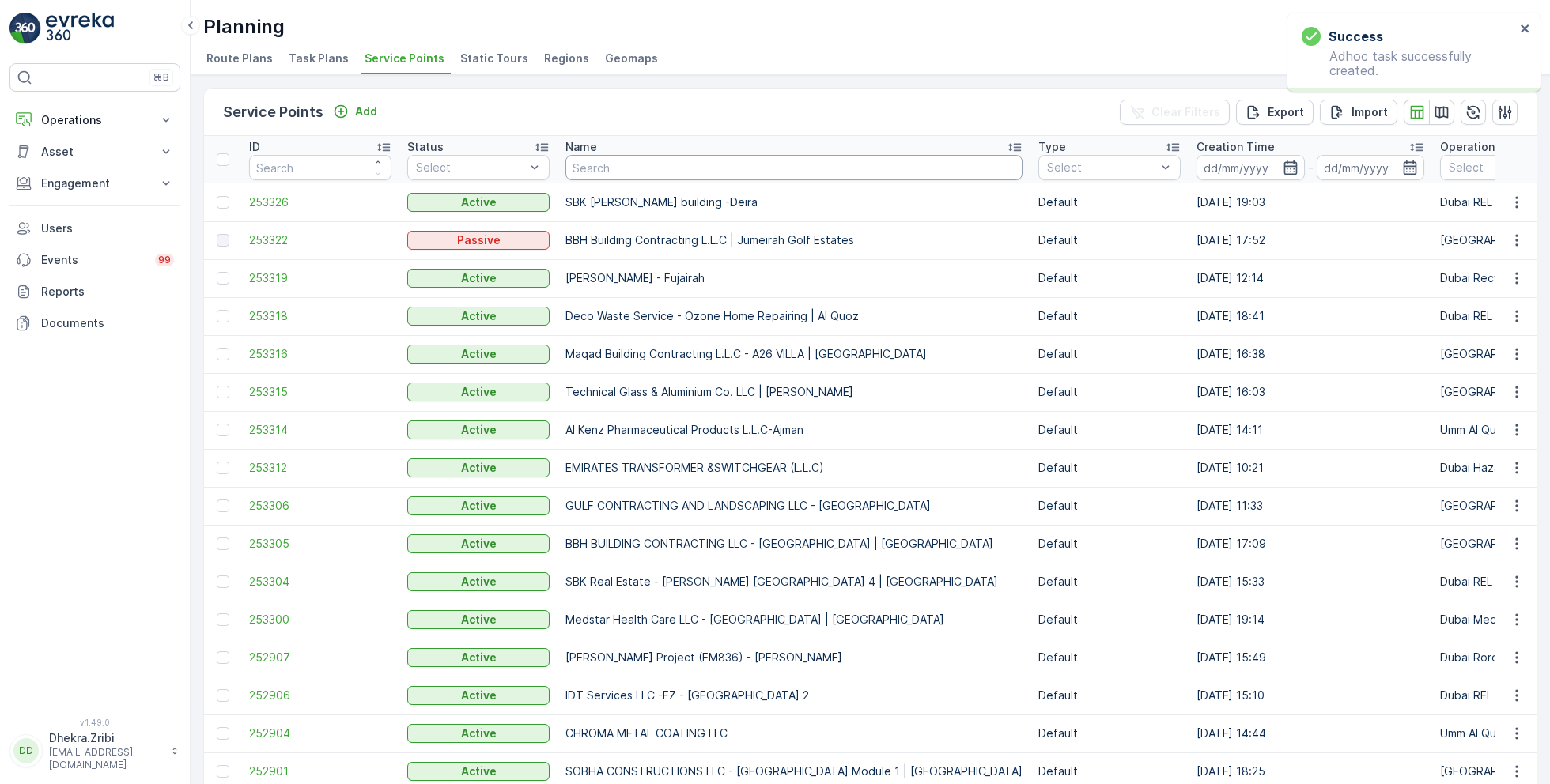
click at [624, 175] on input "text" at bounding box center [795, 167] width 458 height 25
paste input "Technical Glass & Aluminium Co. LLC | [PERSON_NAME]"
type input "Technical Glass & Aluminium Co. LLC | [PERSON_NAME]"
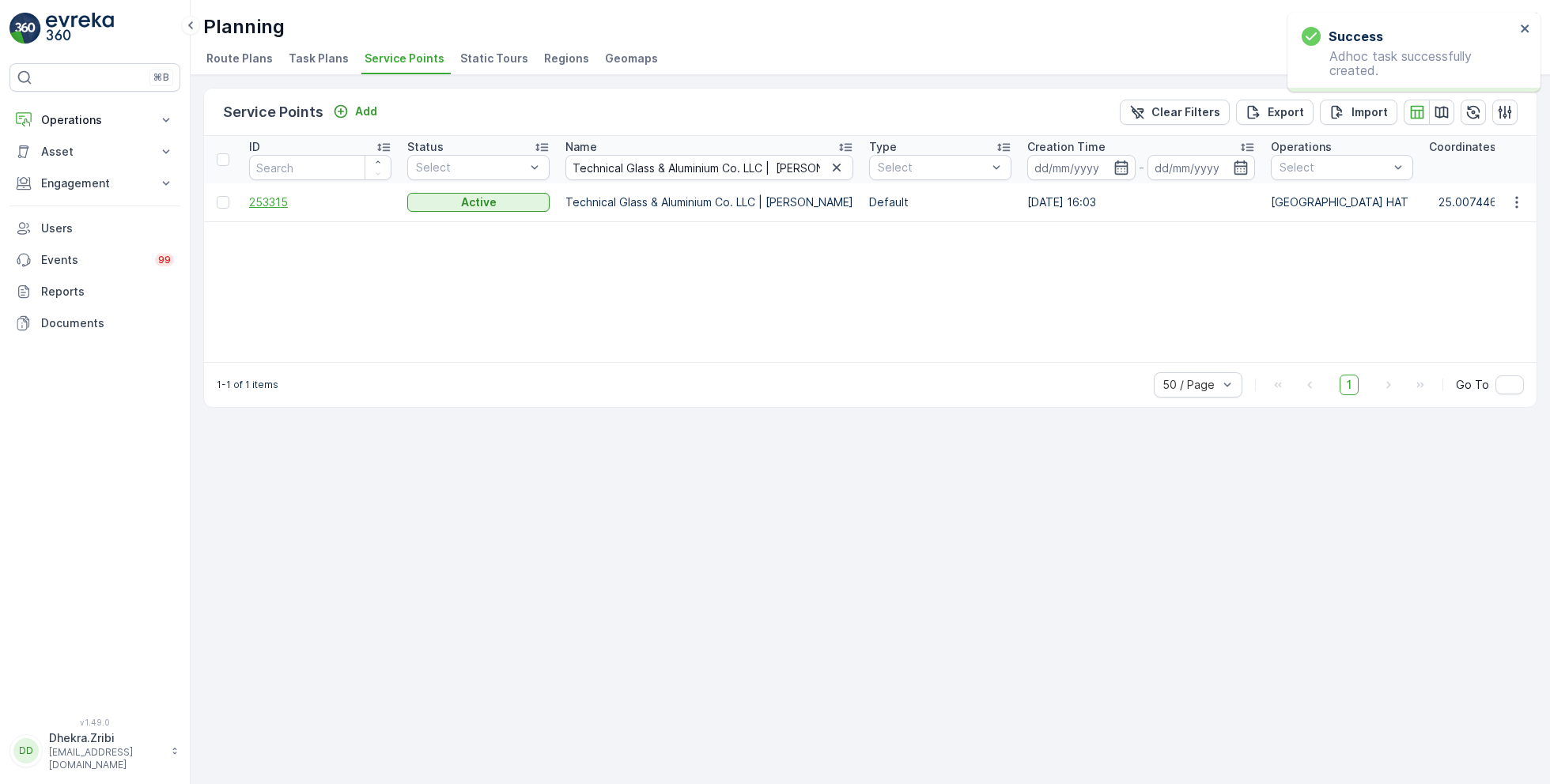
click at [269, 203] on span "253315" at bounding box center [320, 202] width 142 height 16
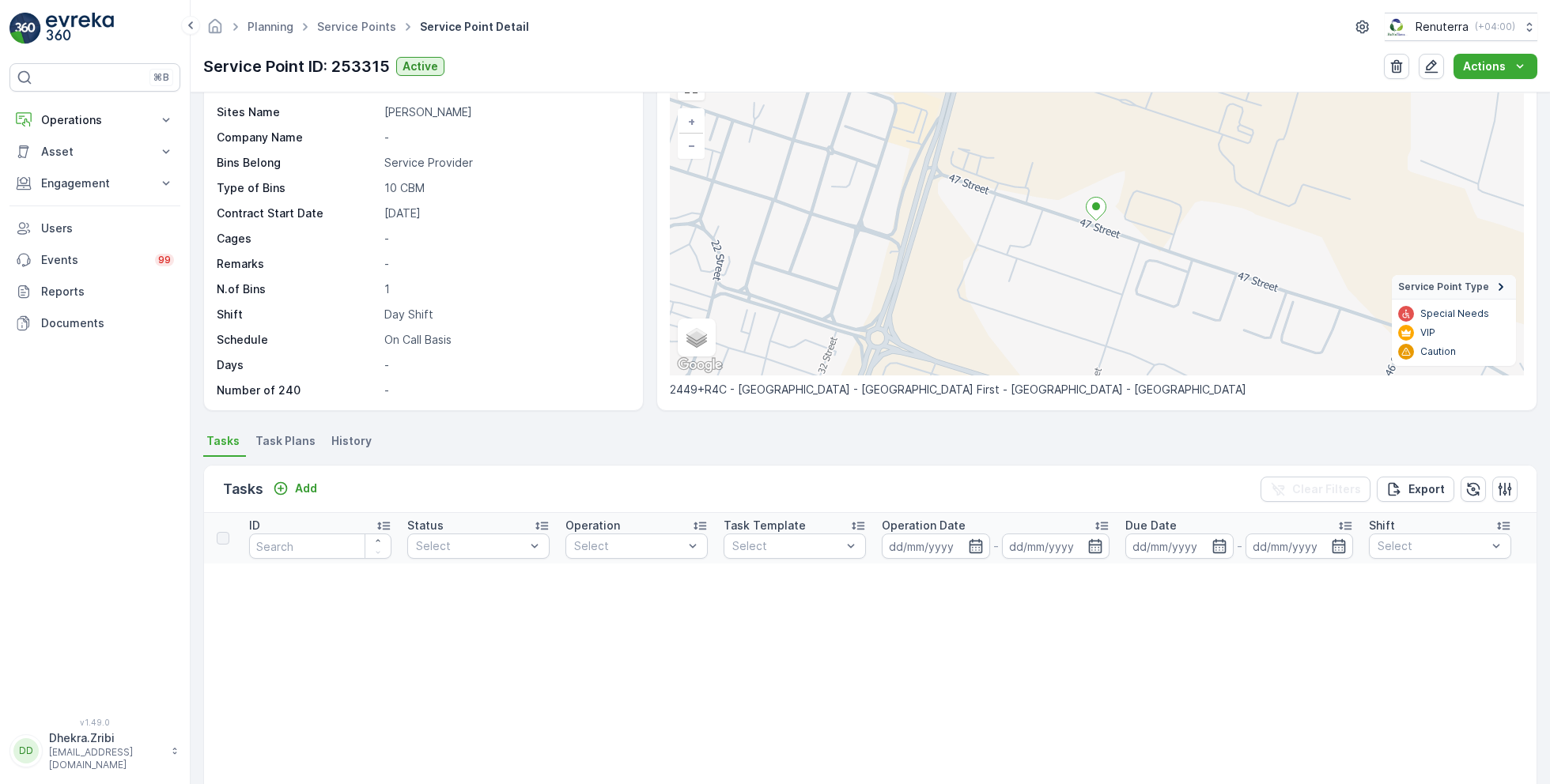
scroll to position [107, 0]
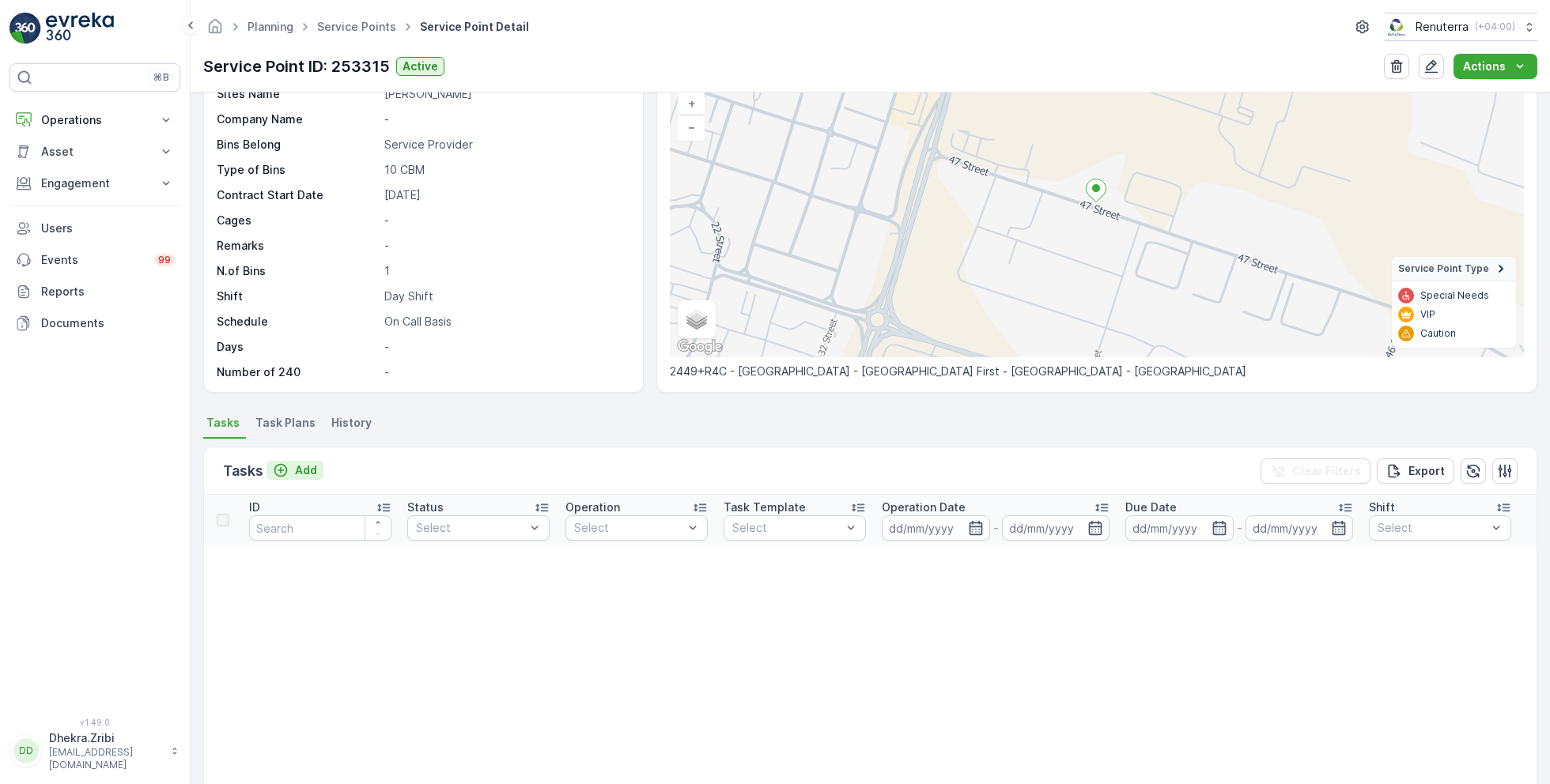
click at [300, 469] on p "Add" at bounding box center [306, 470] width 22 height 16
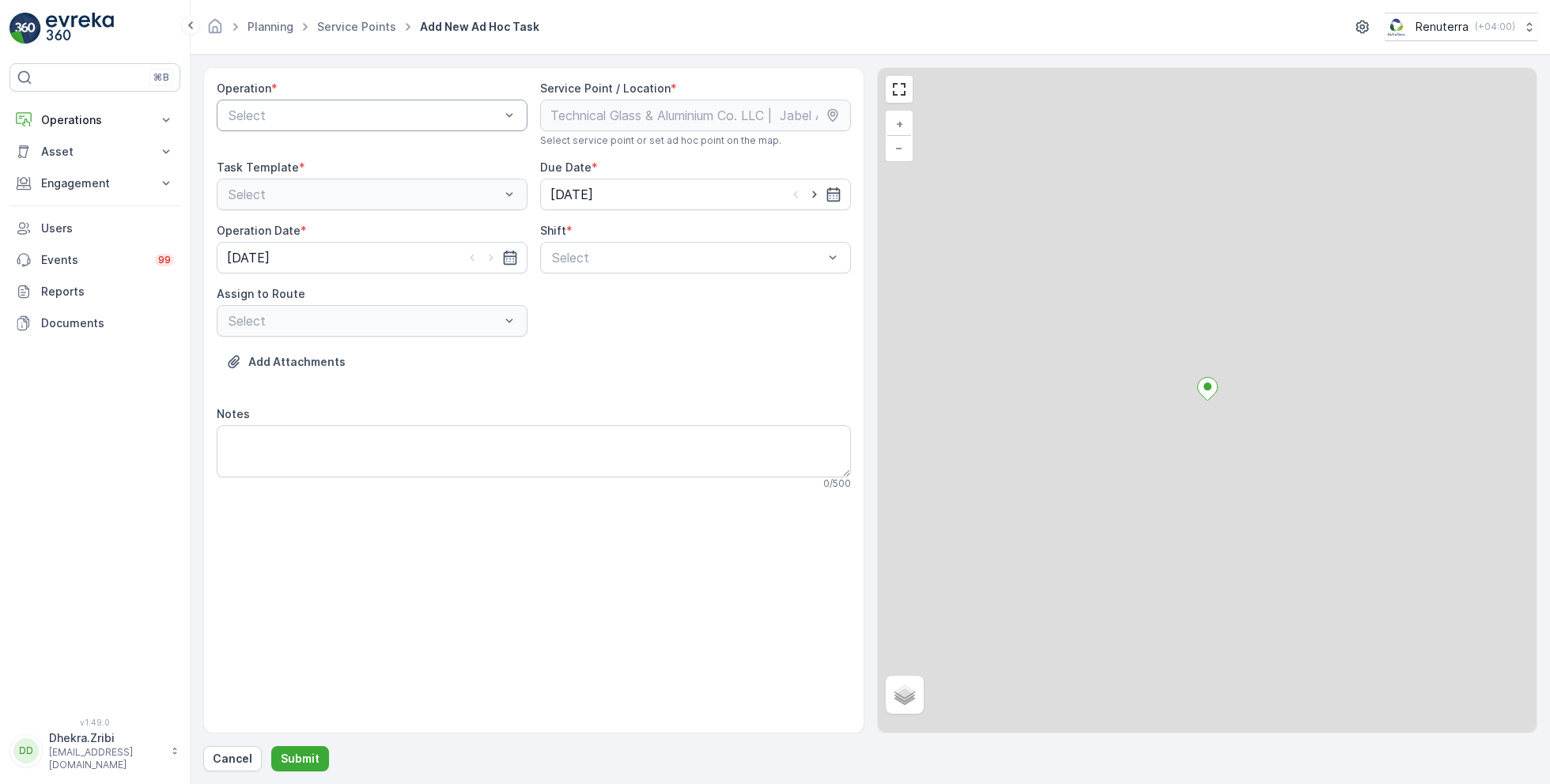
click at [373, 120] on div at bounding box center [364, 115] width 275 height 14
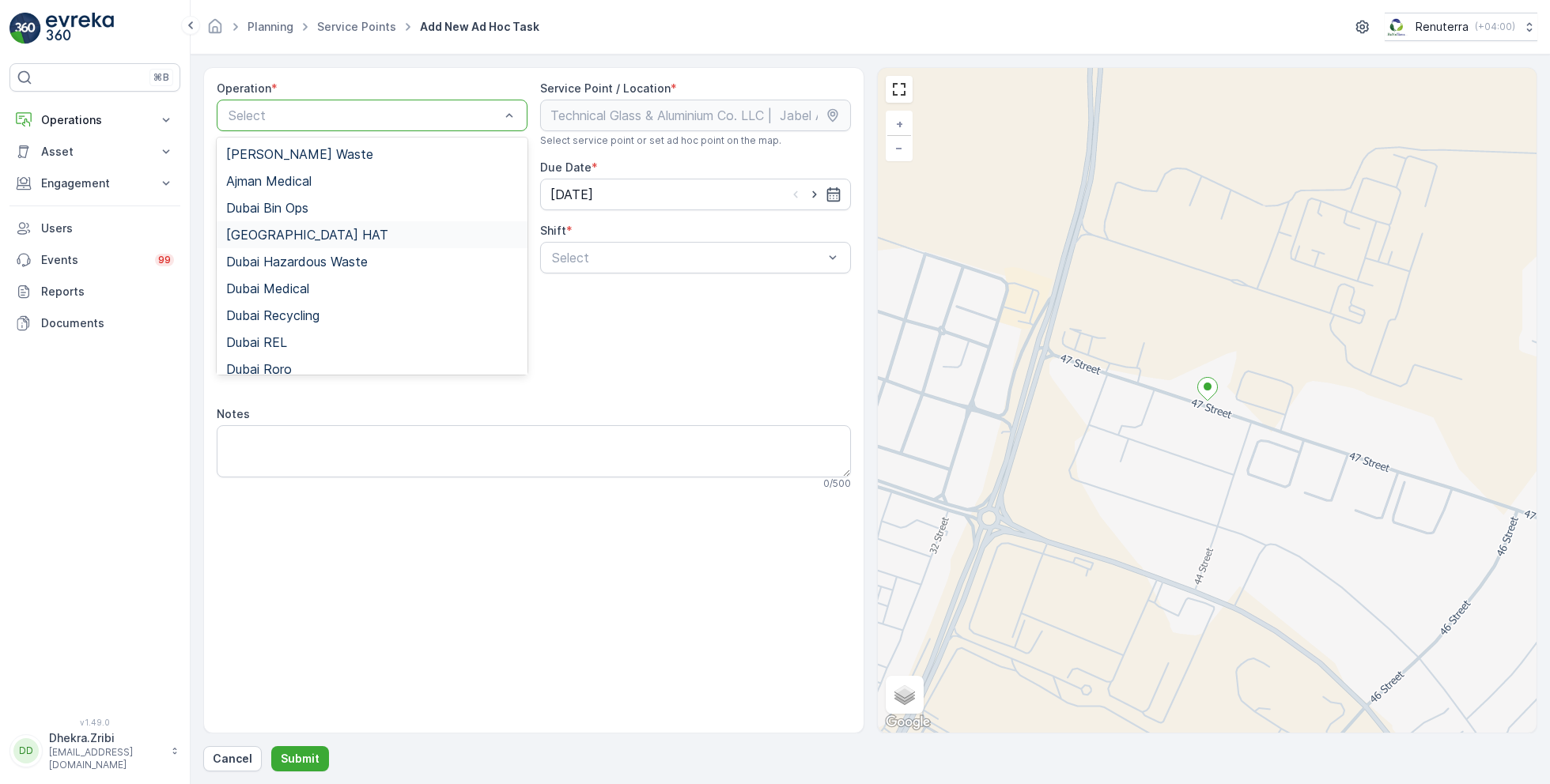
click at [274, 233] on span "[GEOGRAPHIC_DATA] HAT" at bounding box center [307, 234] width 162 height 14
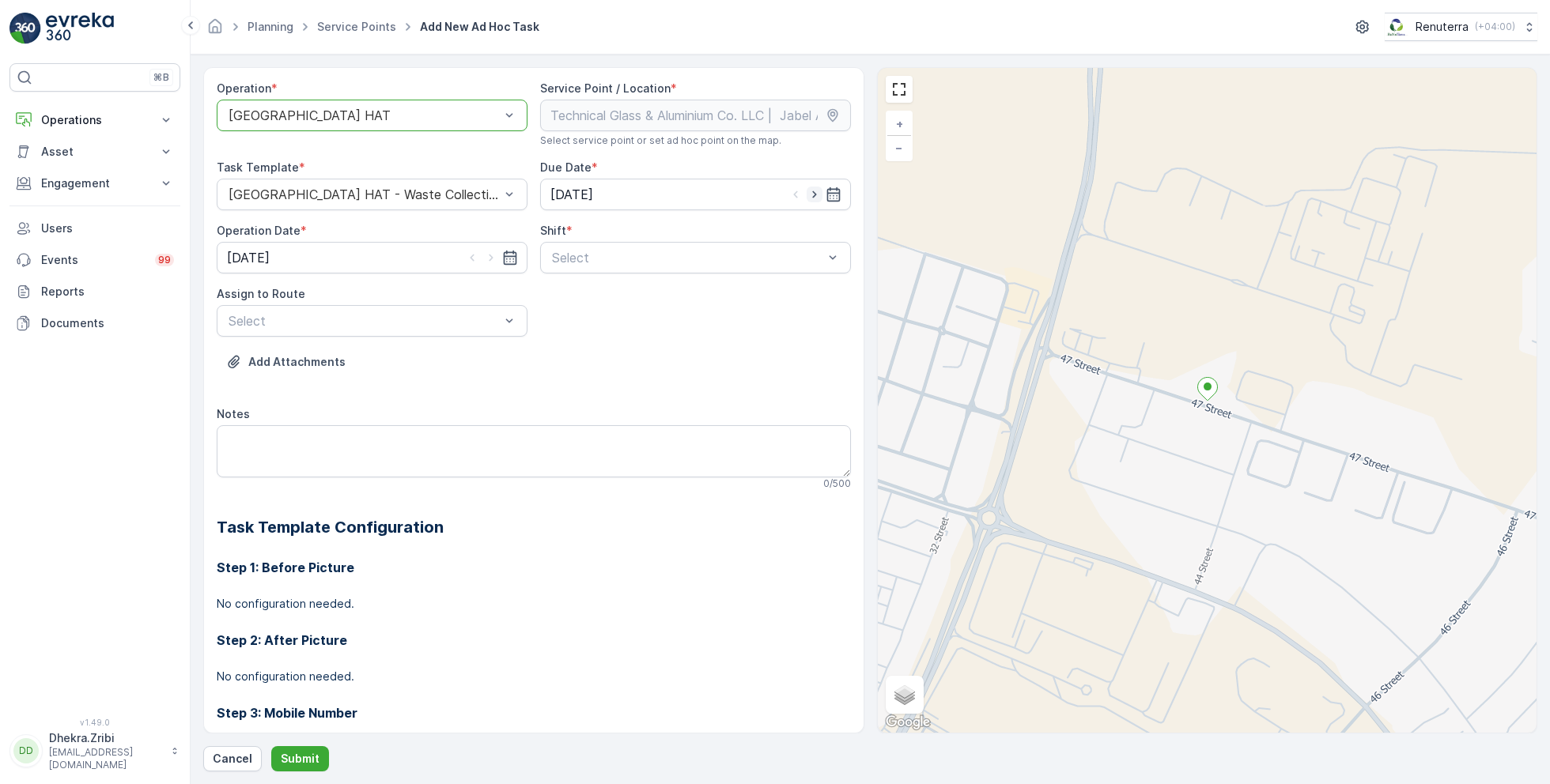
click at [814, 196] on icon "button" at bounding box center [814, 194] width 16 height 16
type input "[DATE]"
click at [486, 257] on icon "button" at bounding box center [491, 258] width 16 height 16
type input "[DATE]"
click at [626, 258] on div at bounding box center [688, 258] width 275 height 14
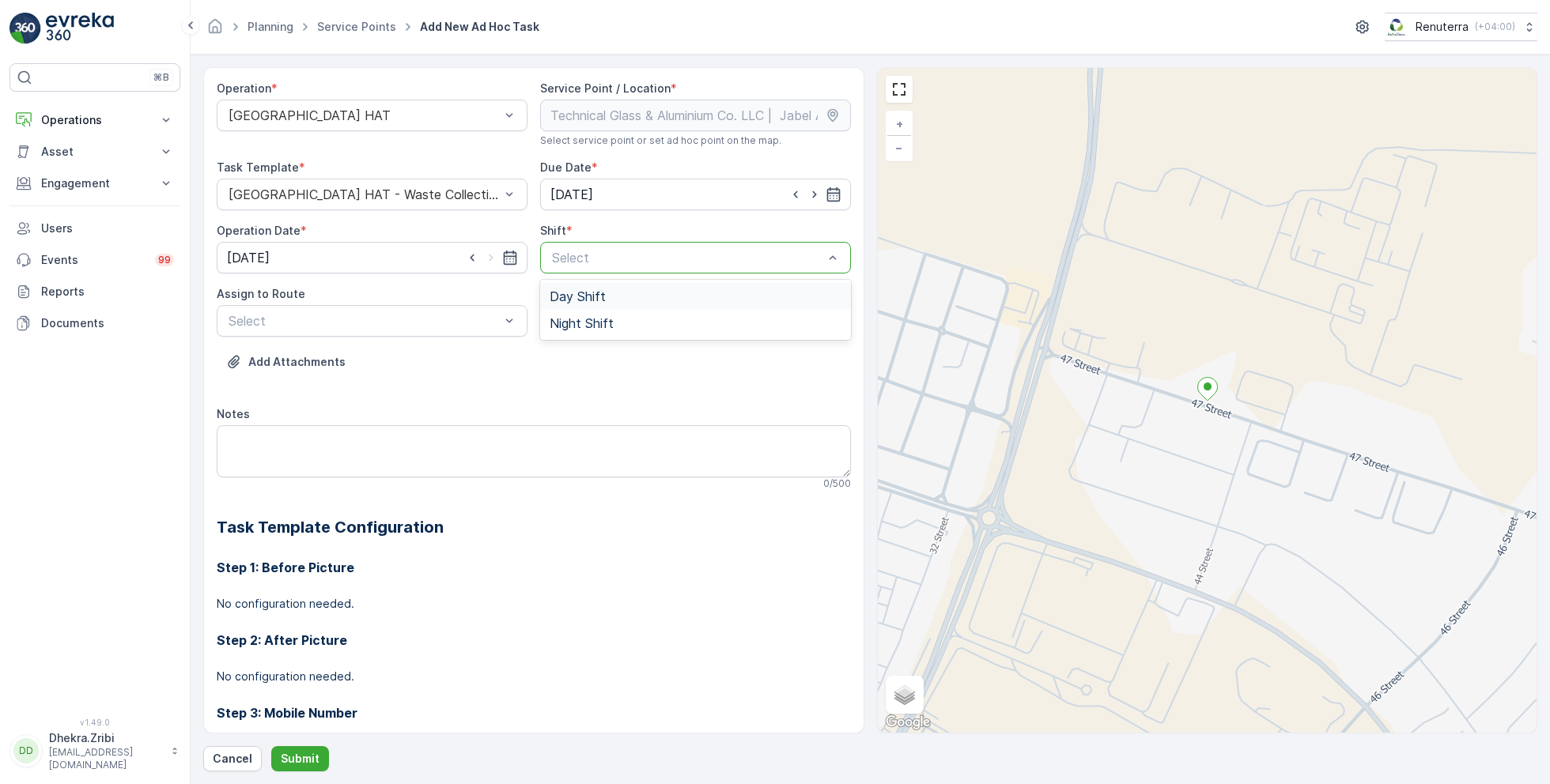
click at [570, 296] on span "Day Shift" at bounding box center [578, 296] width 56 height 14
click at [452, 319] on div at bounding box center [364, 320] width 275 height 14
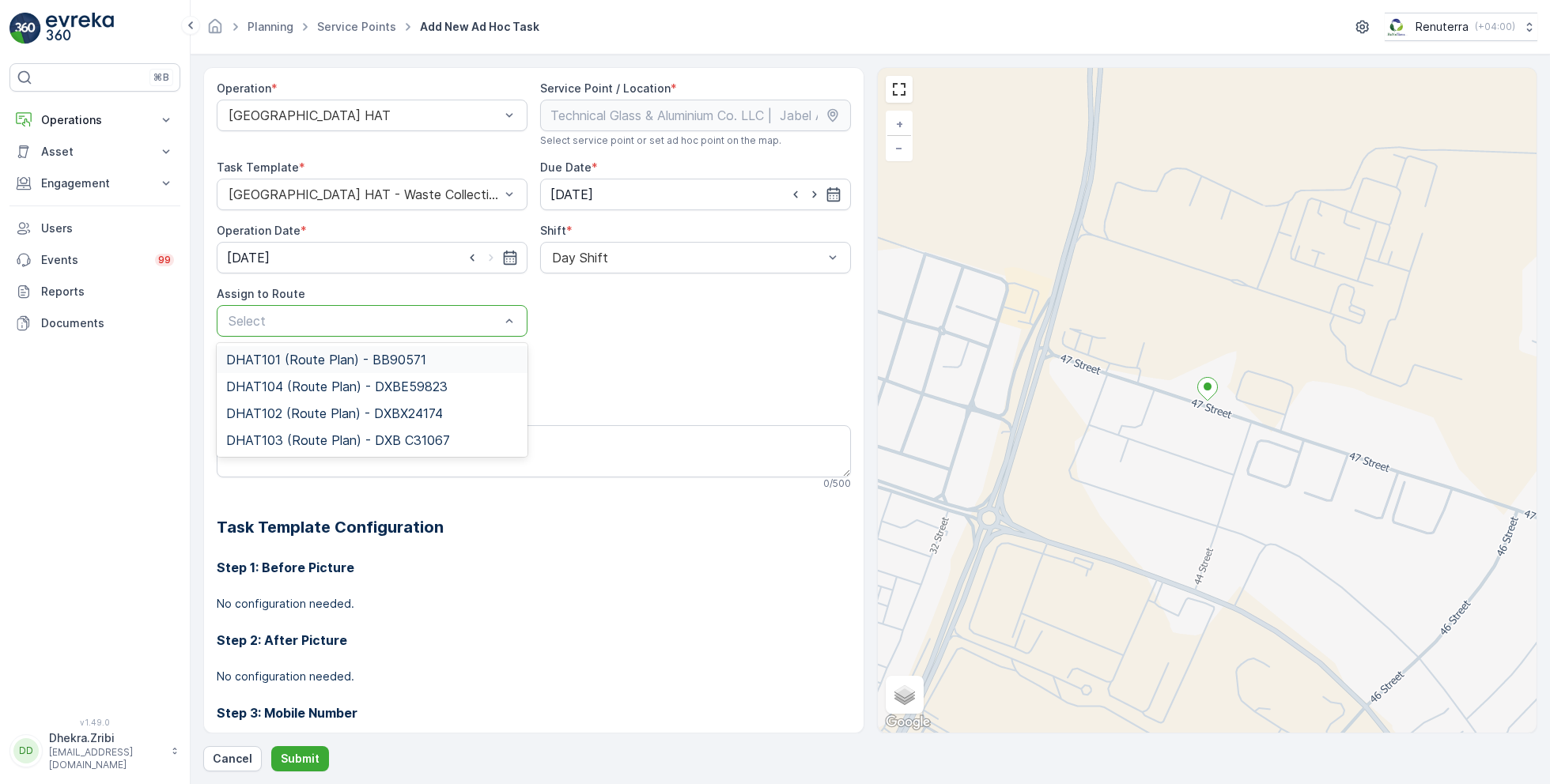
click at [318, 359] on span "DHAT101 (Route Plan) - BB90571" at bounding box center [326, 359] width 200 height 14
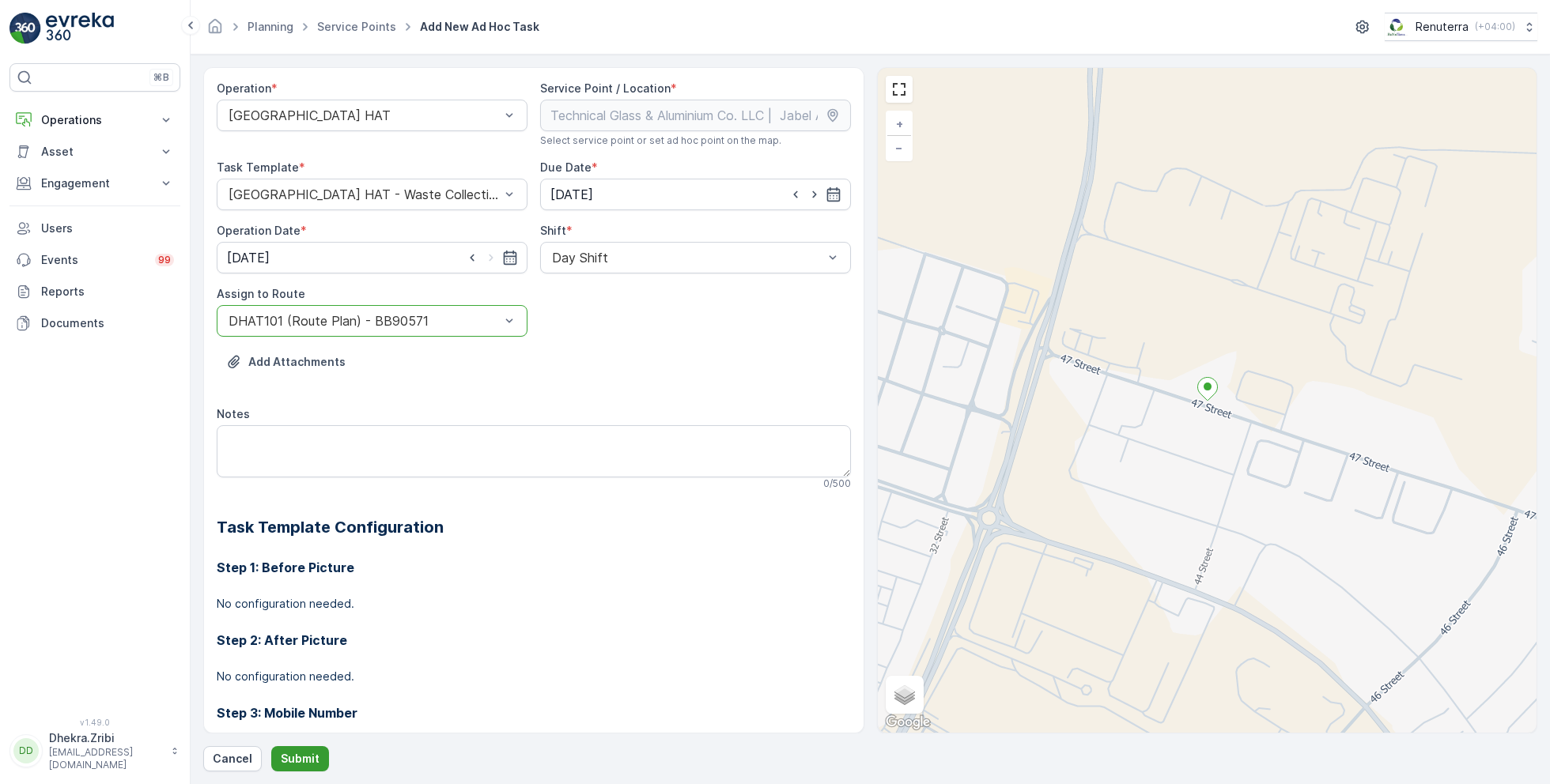
click at [303, 765] on p "Submit" at bounding box center [301, 759] width 39 height 16
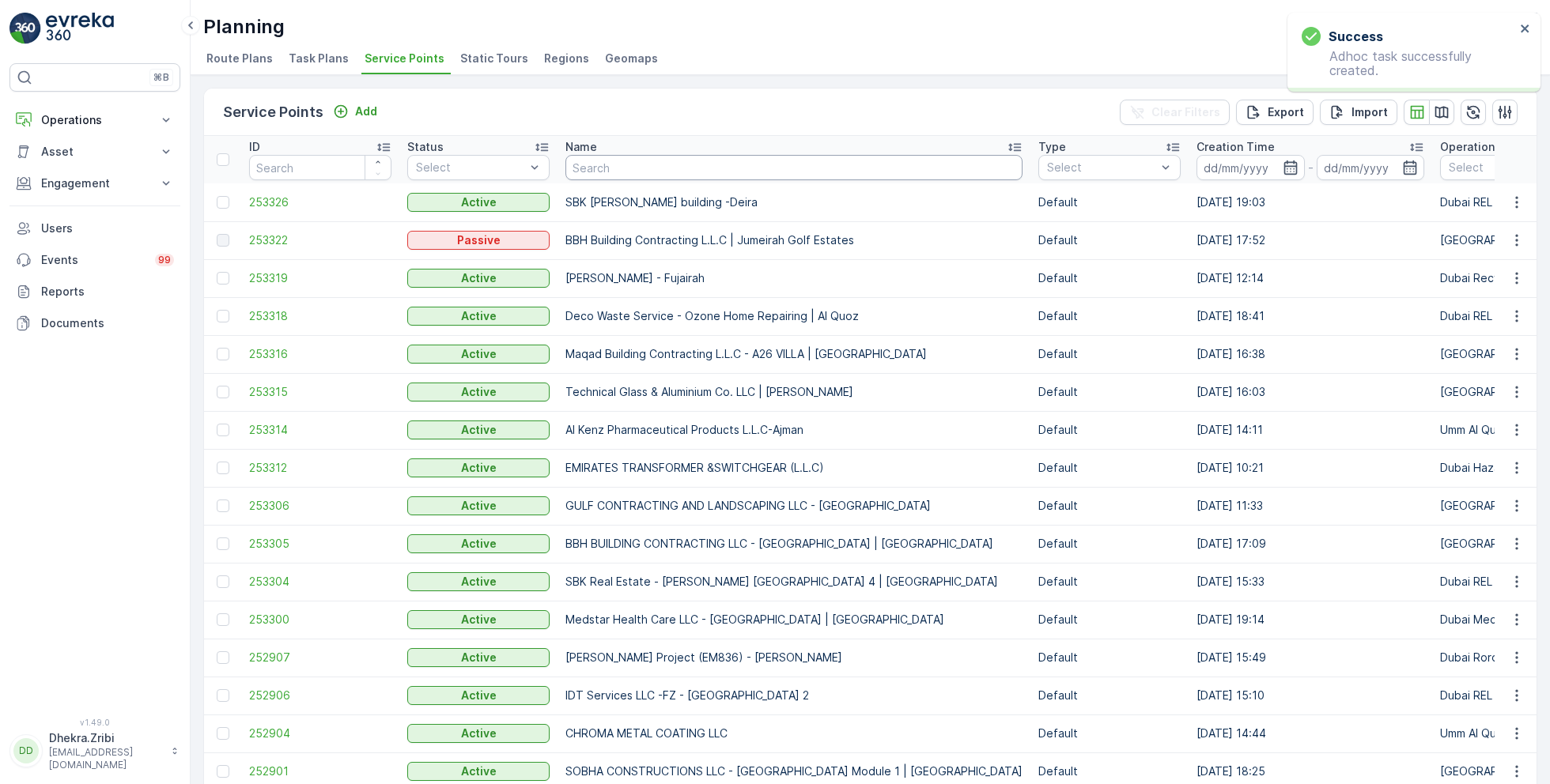
click at [637, 167] on input "text" at bounding box center [795, 167] width 458 height 25
paste input "Deco Waste Service - Cheshno | [PERSON_NAME]"
type input "Deco Waste Service - Cheshno | [PERSON_NAME]"
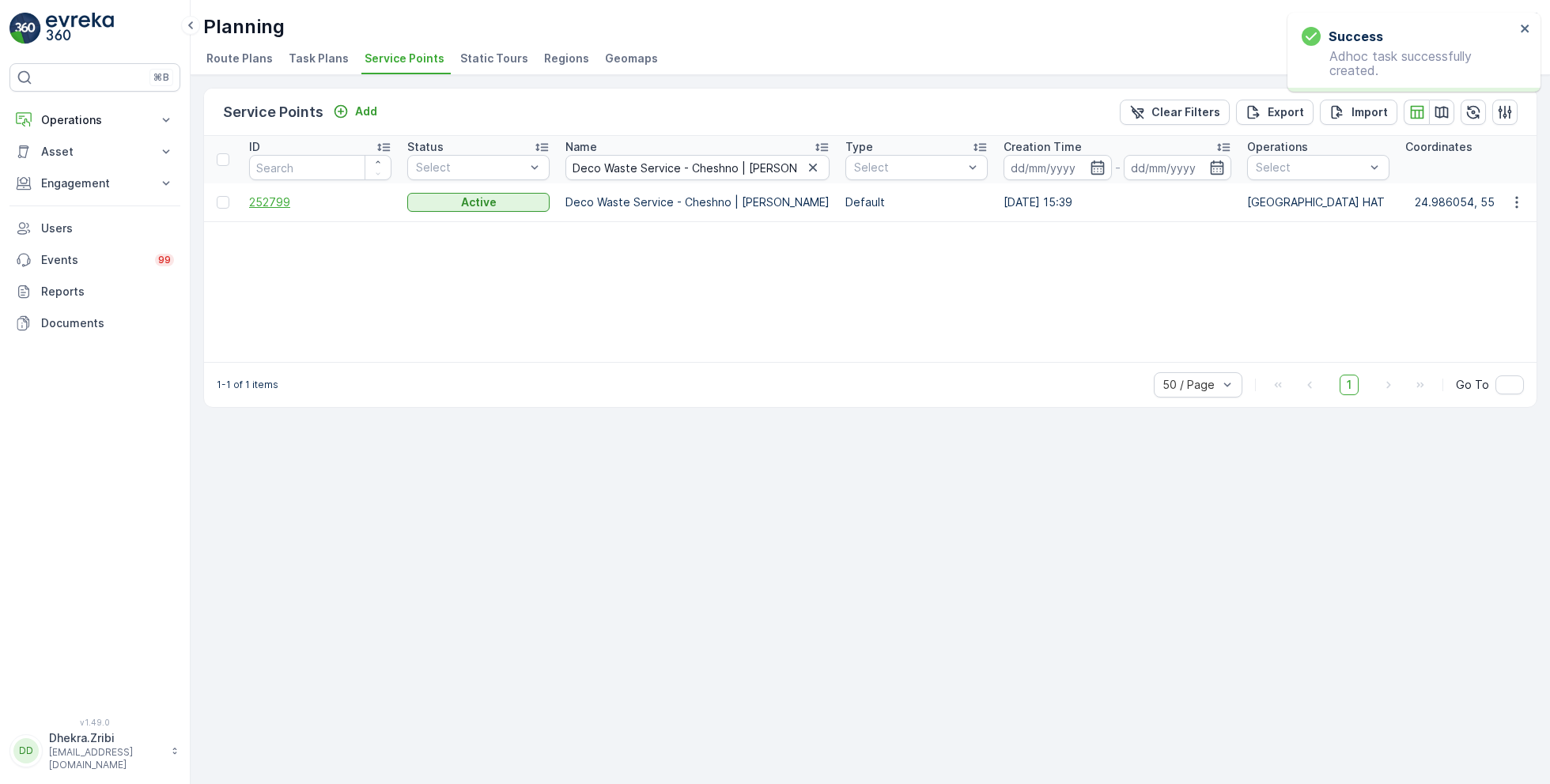
click at [266, 200] on span "252799" at bounding box center [320, 202] width 142 height 16
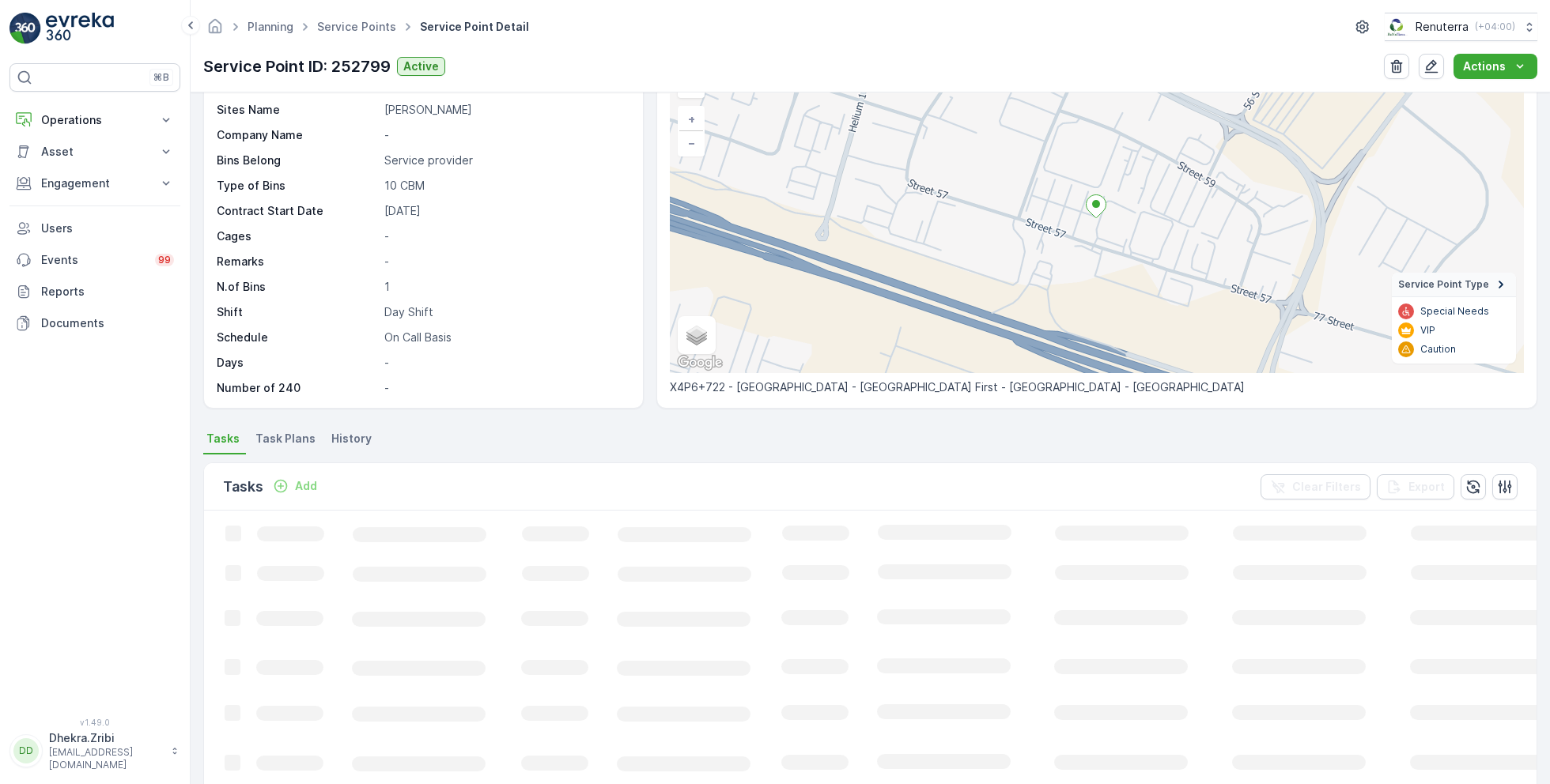
scroll to position [107, 0]
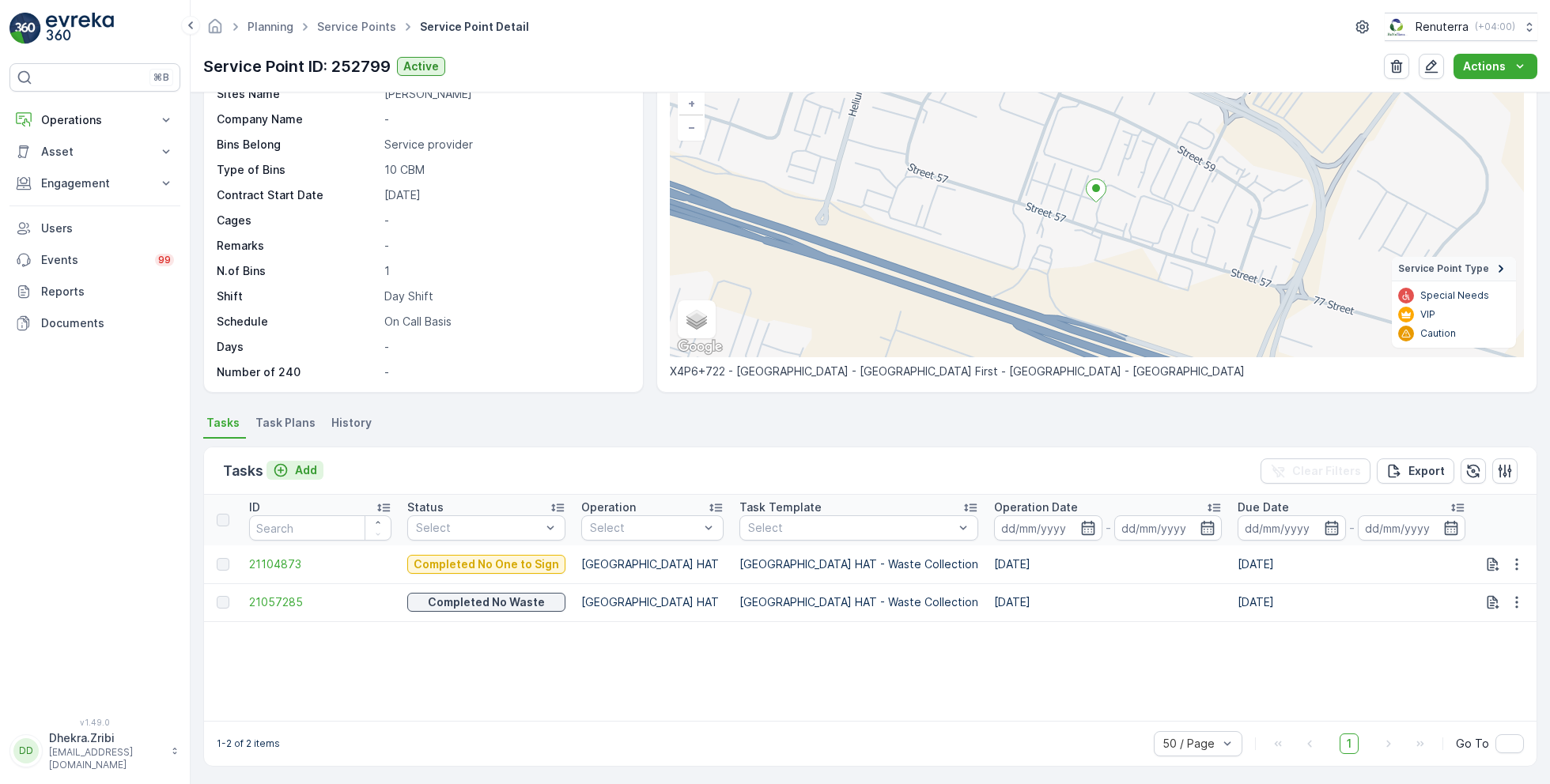
click at [301, 469] on p "Add" at bounding box center [306, 470] width 22 height 16
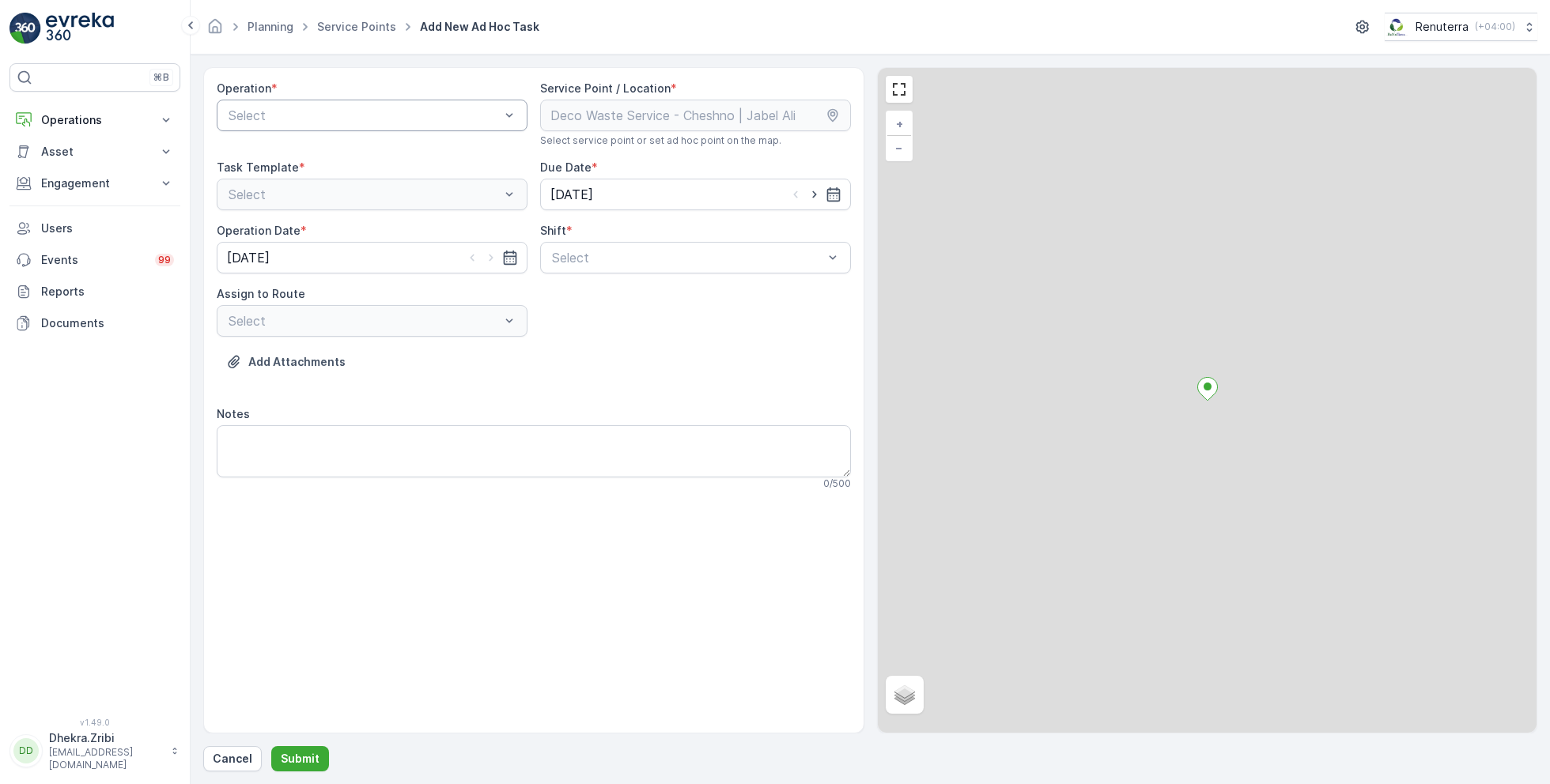
click at [358, 108] on div at bounding box center [364, 115] width 275 height 14
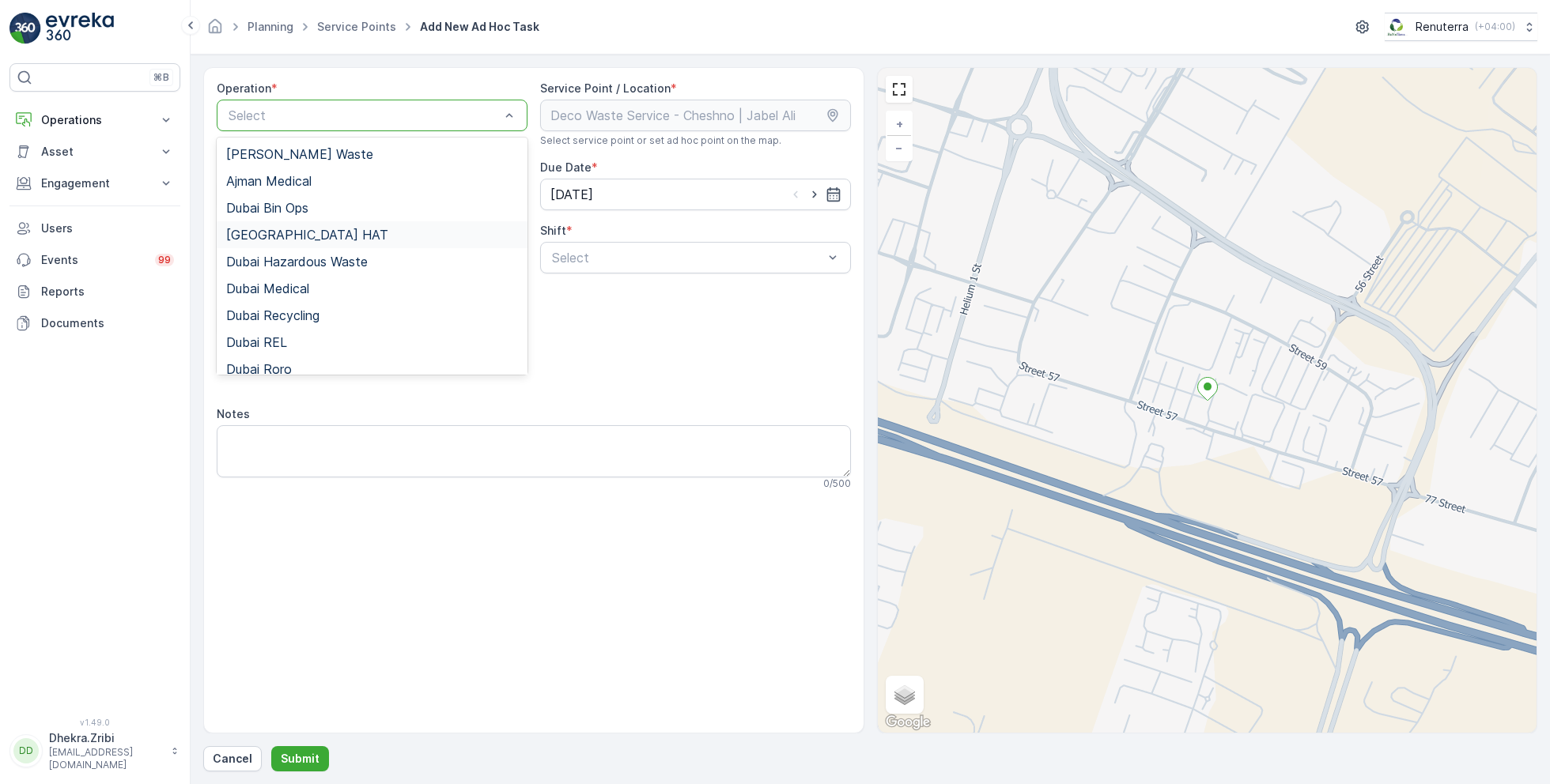
click at [282, 234] on span "[GEOGRAPHIC_DATA] HAT" at bounding box center [307, 234] width 162 height 14
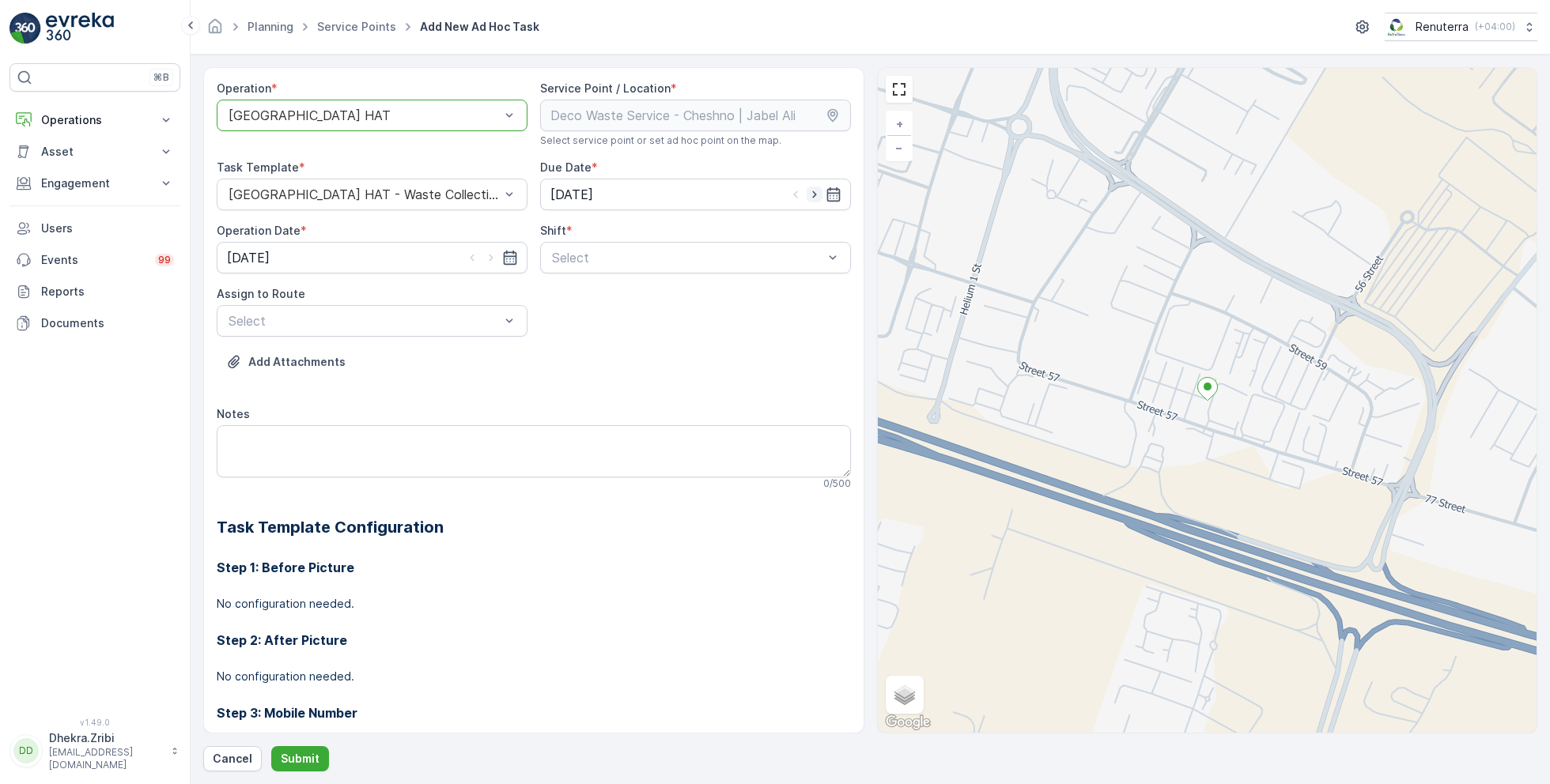
click at [815, 194] on icon "button" at bounding box center [814, 194] width 16 height 16
type input "[DATE]"
click at [488, 256] on icon "button" at bounding box center [491, 258] width 16 height 16
type input "[DATE]"
click at [623, 266] on div "Select" at bounding box center [696, 258] width 311 height 32
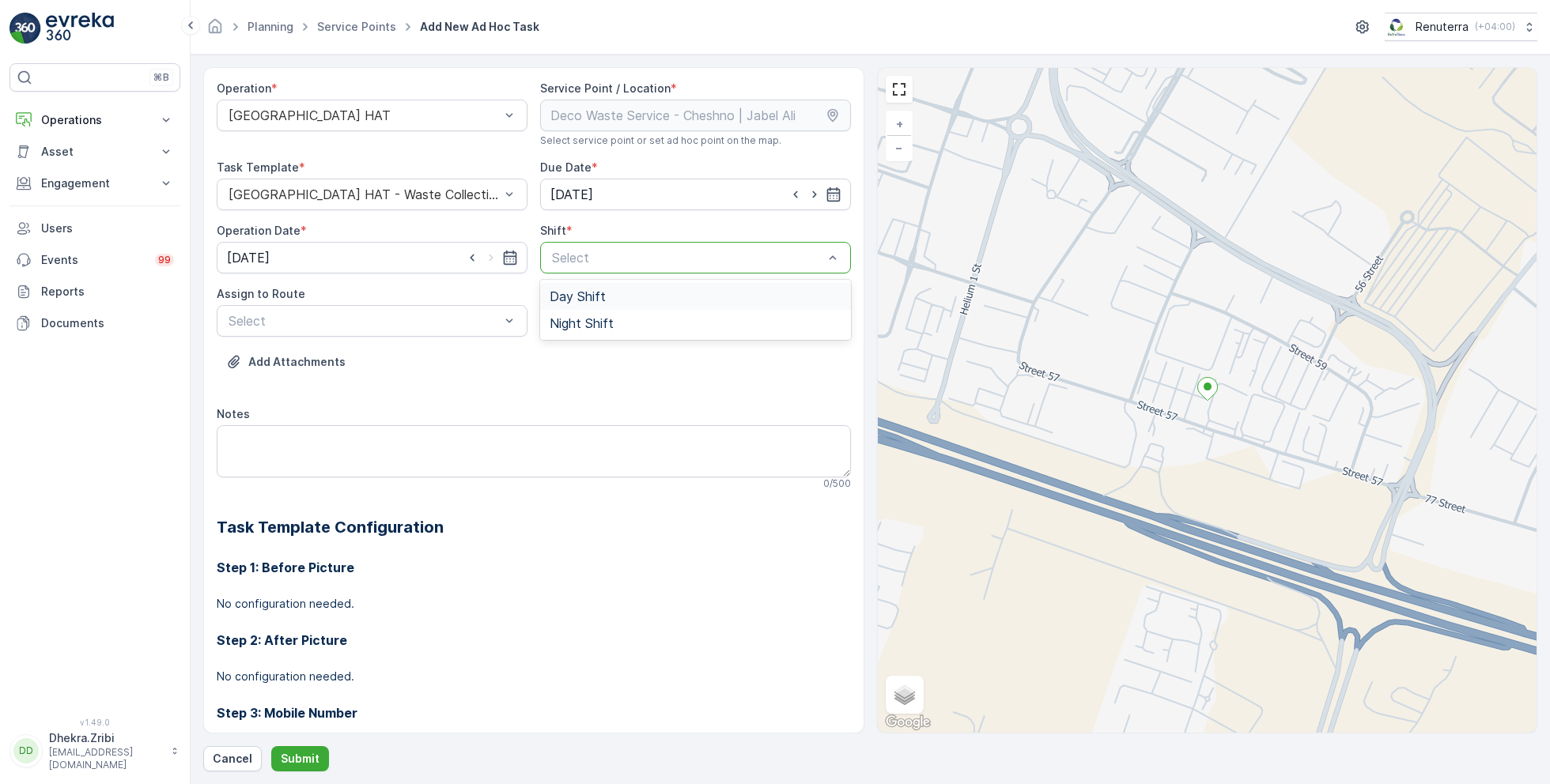
click at [577, 299] on span "Day Shift" at bounding box center [578, 296] width 56 height 14
click at [640, 245] on div "Day Shift" at bounding box center [696, 258] width 311 height 32
click at [458, 411] on div "Notes" at bounding box center [533, 413] width 634 height 16
click at [402, 254] on input "[DATE]" at bounding box center [372, 258] width 311 height 32
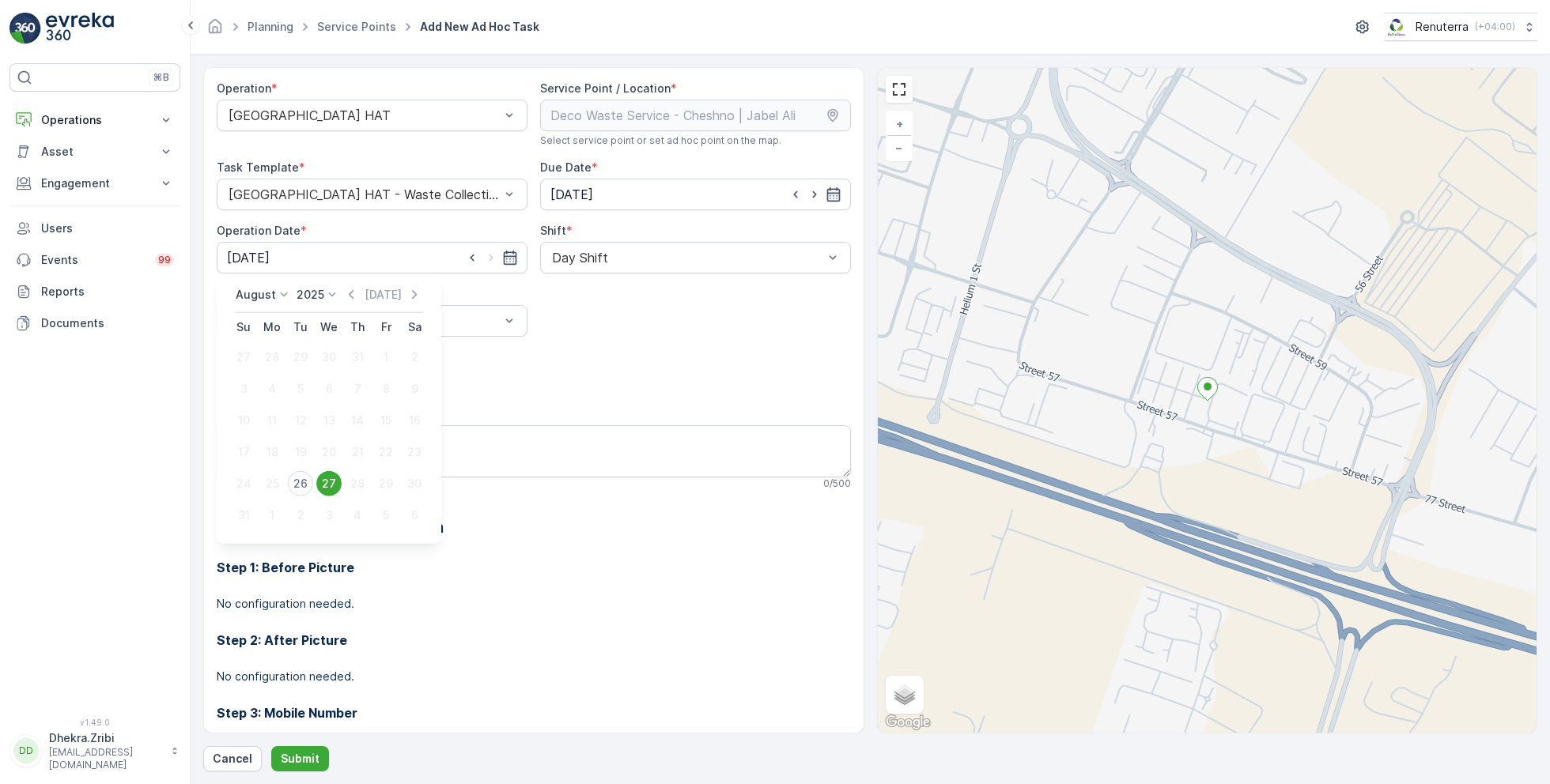
click at [556, 372] on div "Add Attachments" at bounding box center [533, 371] width 634 height 44
click at [437, 316] on div at bounding box center [364, 320] width 275 height 14
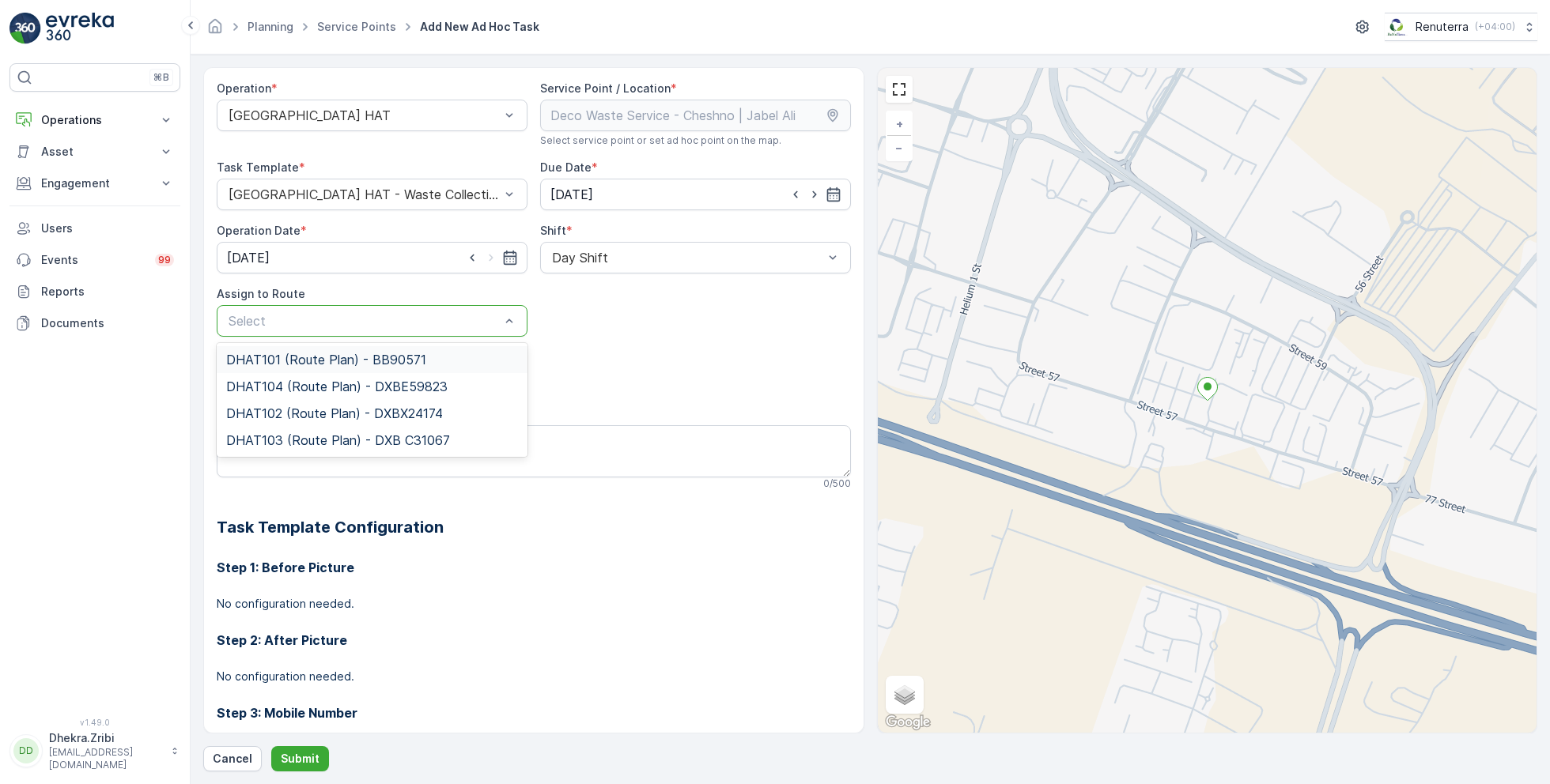
click at [303, 364] on span "DHAT101 (Route Plan) - BB90571" at bounding box center [326, 359] width 200 height 14
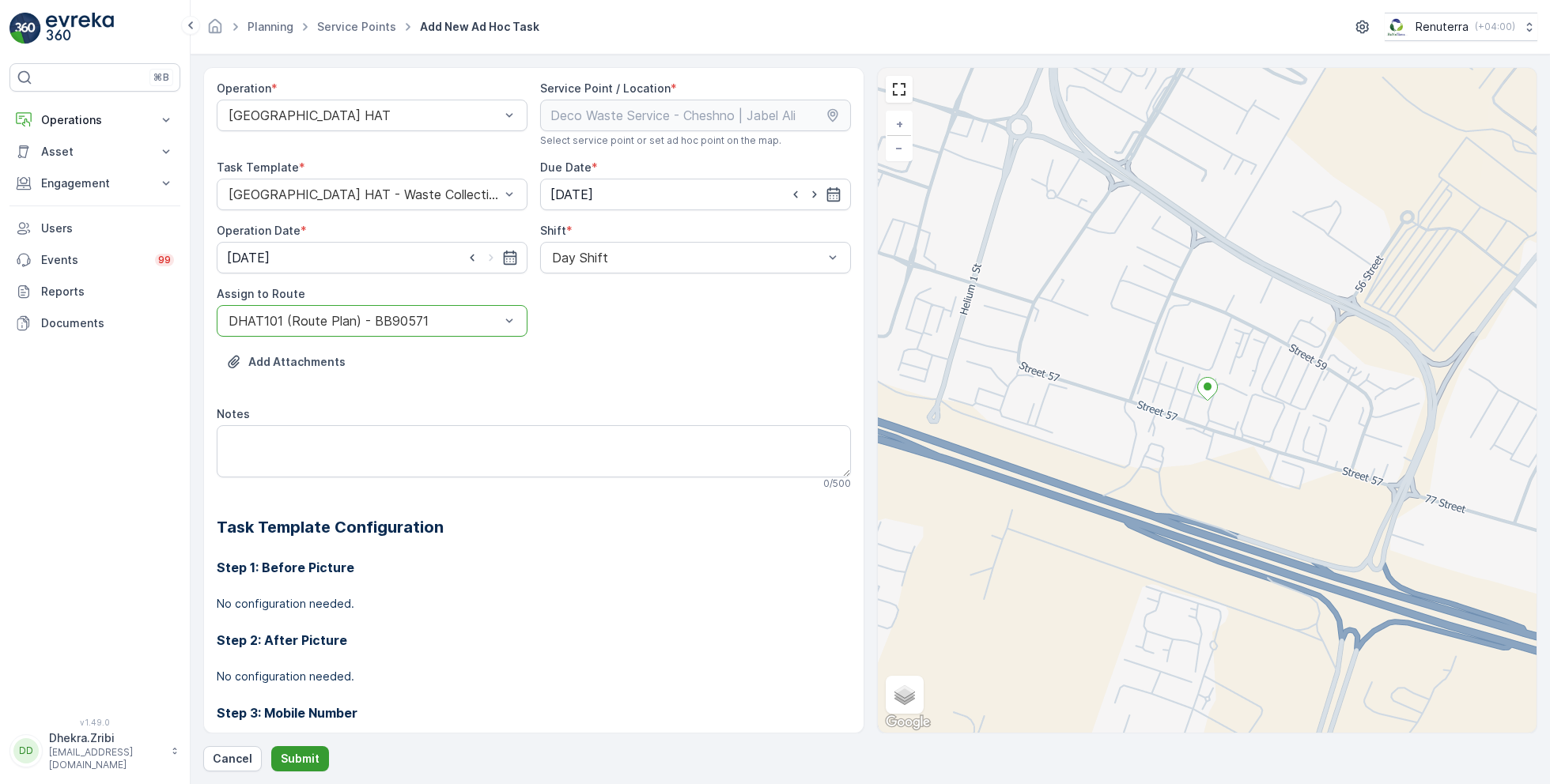
click at [292, 755] on p "Submit" at bounding box center [301, 759] width 39 height 16
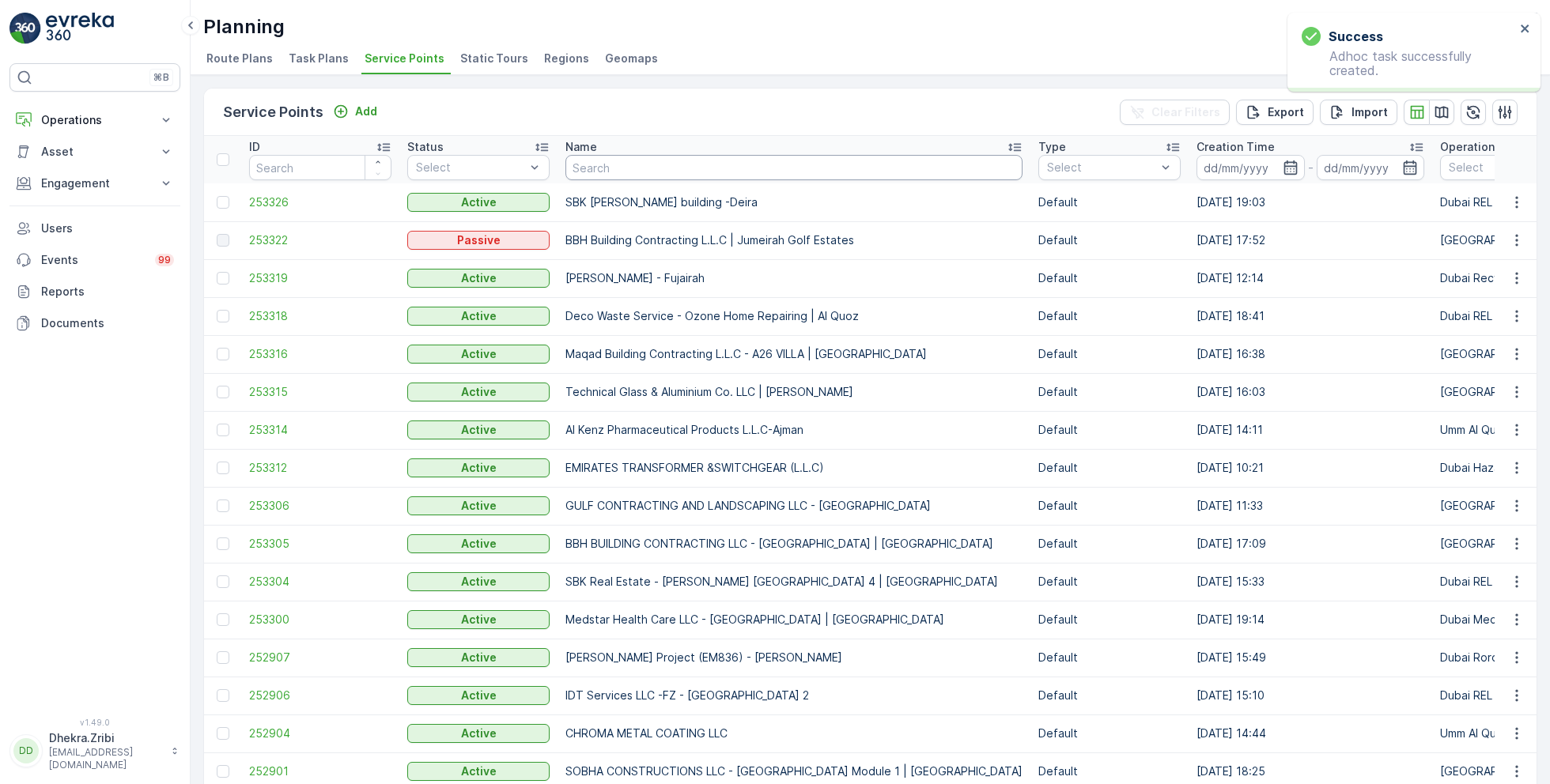
click at [655, 171] on input "text" at bounding box center [795, 167] width 458 height 25
paste input "Italian Planter / Mirdif"
type input "Italian Planter / Mirdif"
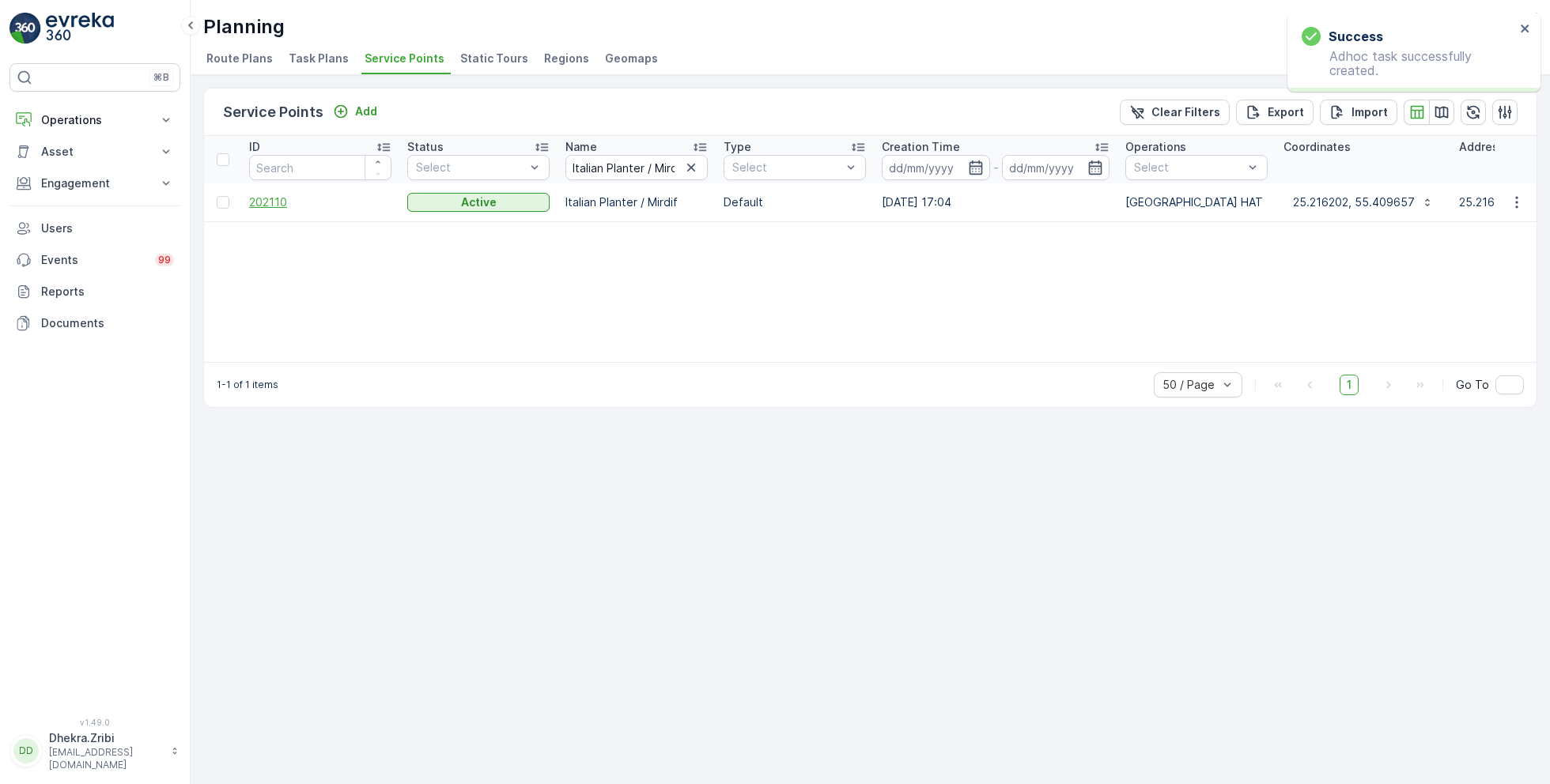
click at [272, 200] on span "202110" at bounding box center [320, 202] width 142 height 16
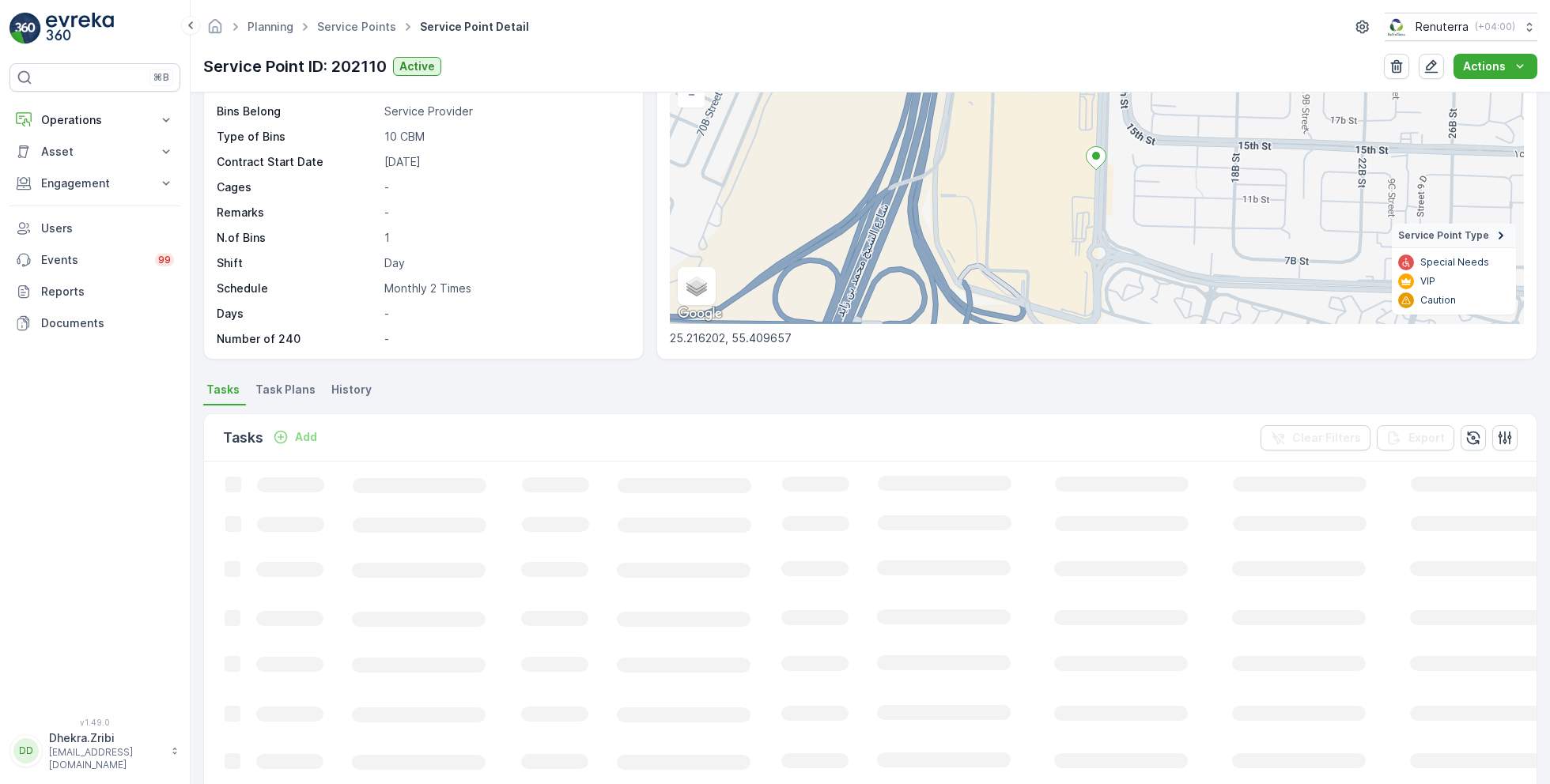
scroll to position [209, 0]
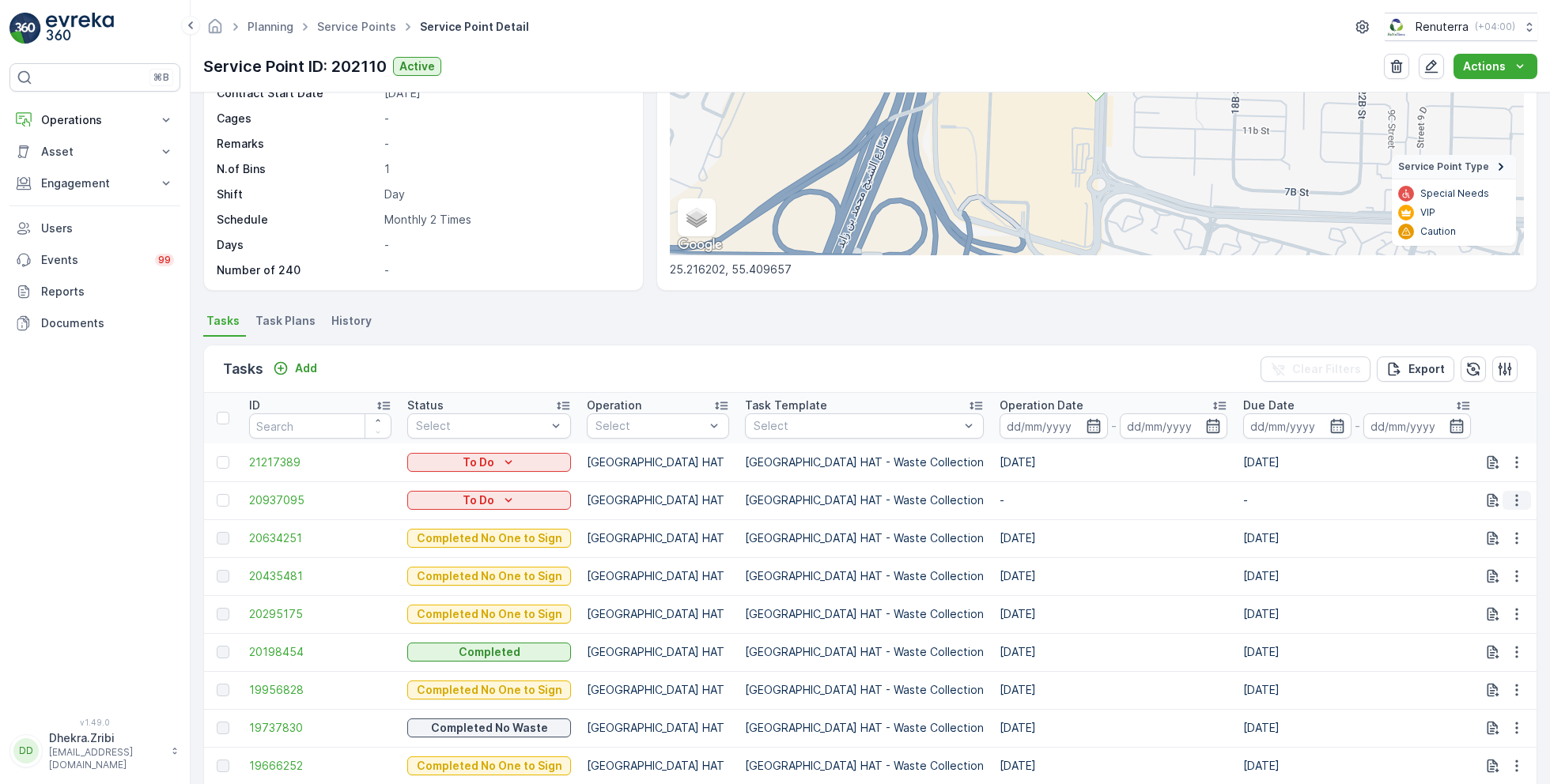
click at [1514, 500] on icon "button" at bounding box center [1516, 500] width 16 height 16
click at [1457, 565] on span "Change Route" at bounding box center [1476, 567] width 77 height 16
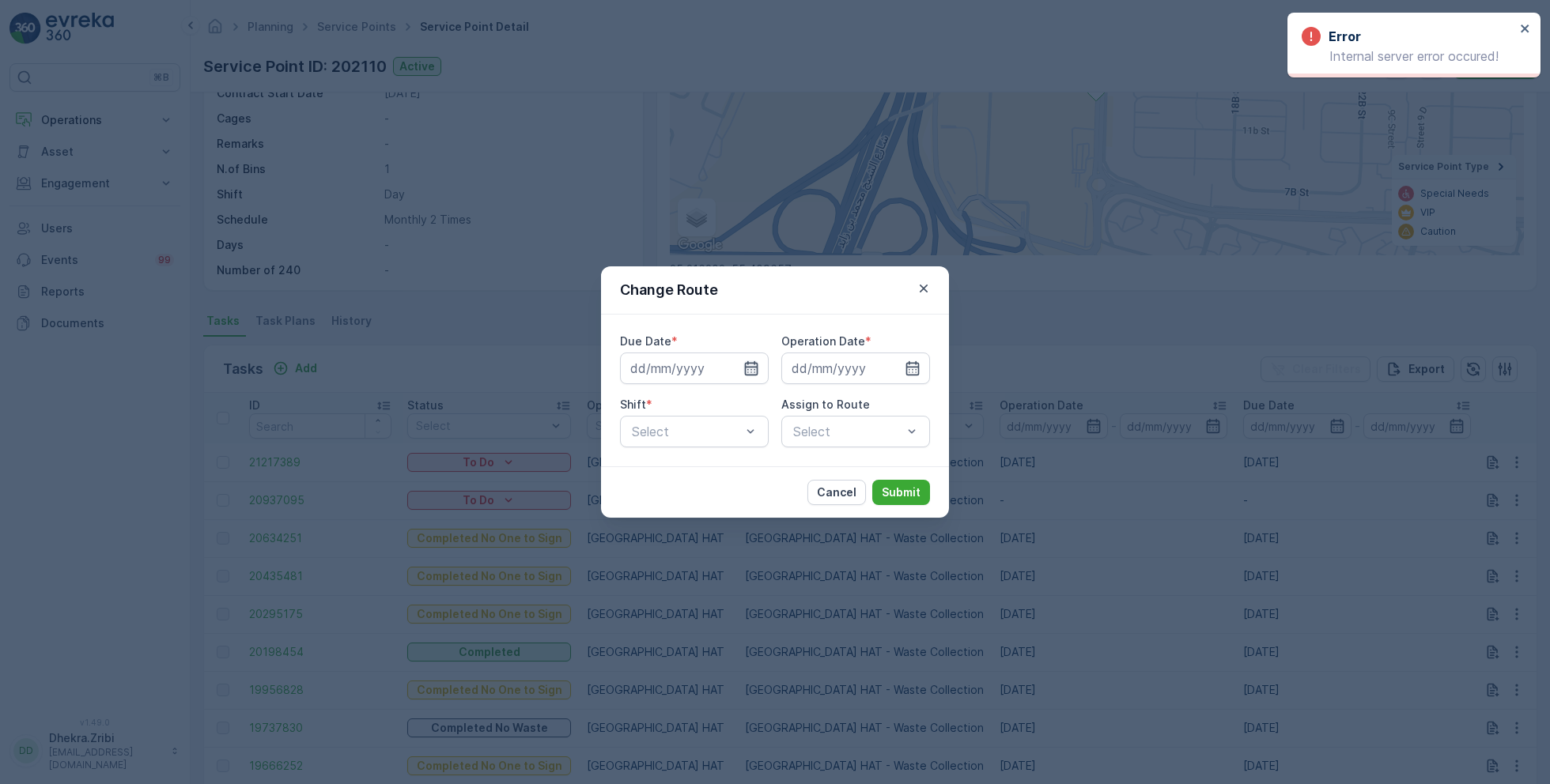
click at [747, 367] on icon "button" at bounding box center [752, 368] width 13 height 14
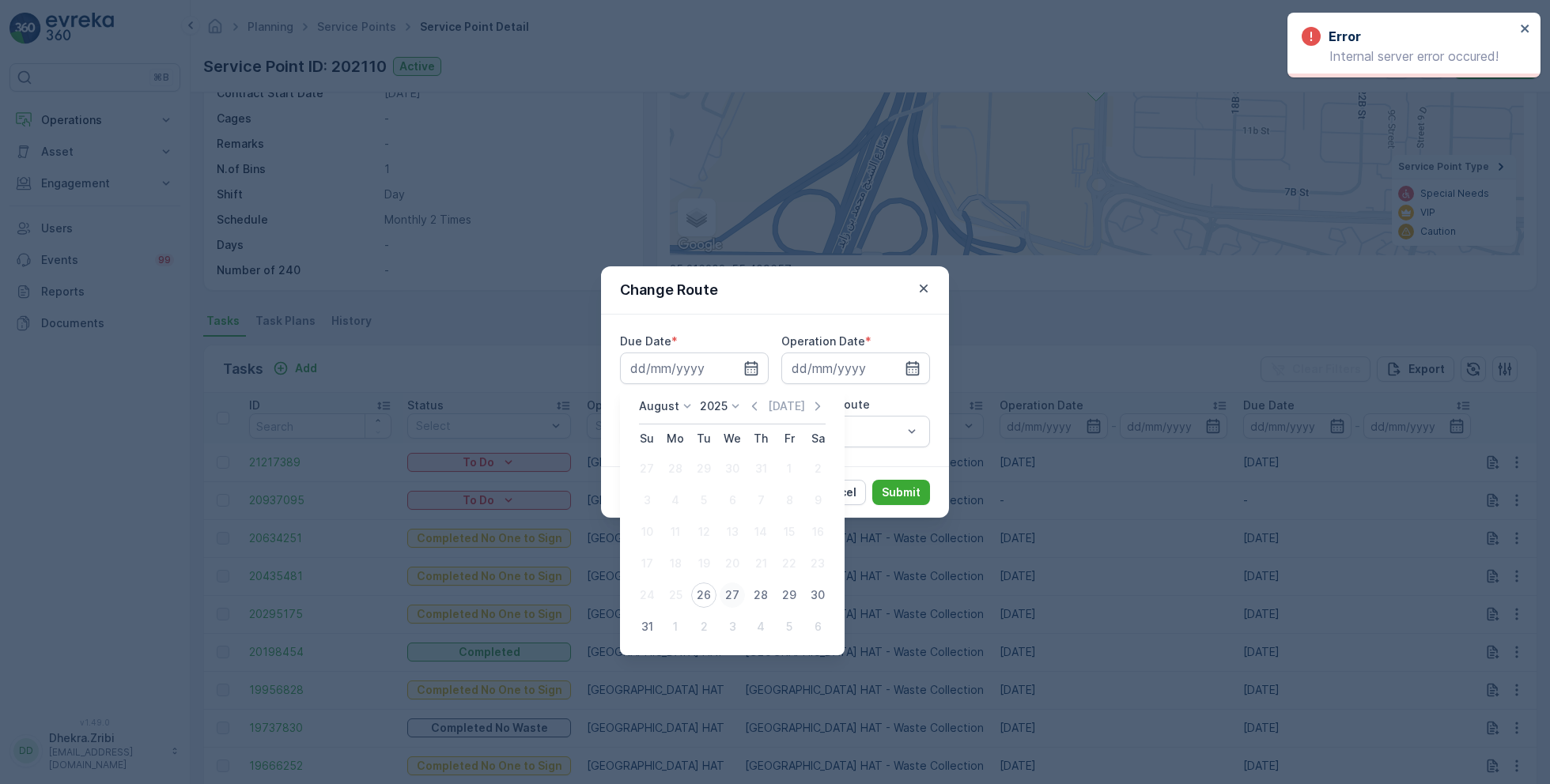
click at [727, 596] on div "27" at bounding box center [732, 595] width 25 height 25
type input "[DATE]"
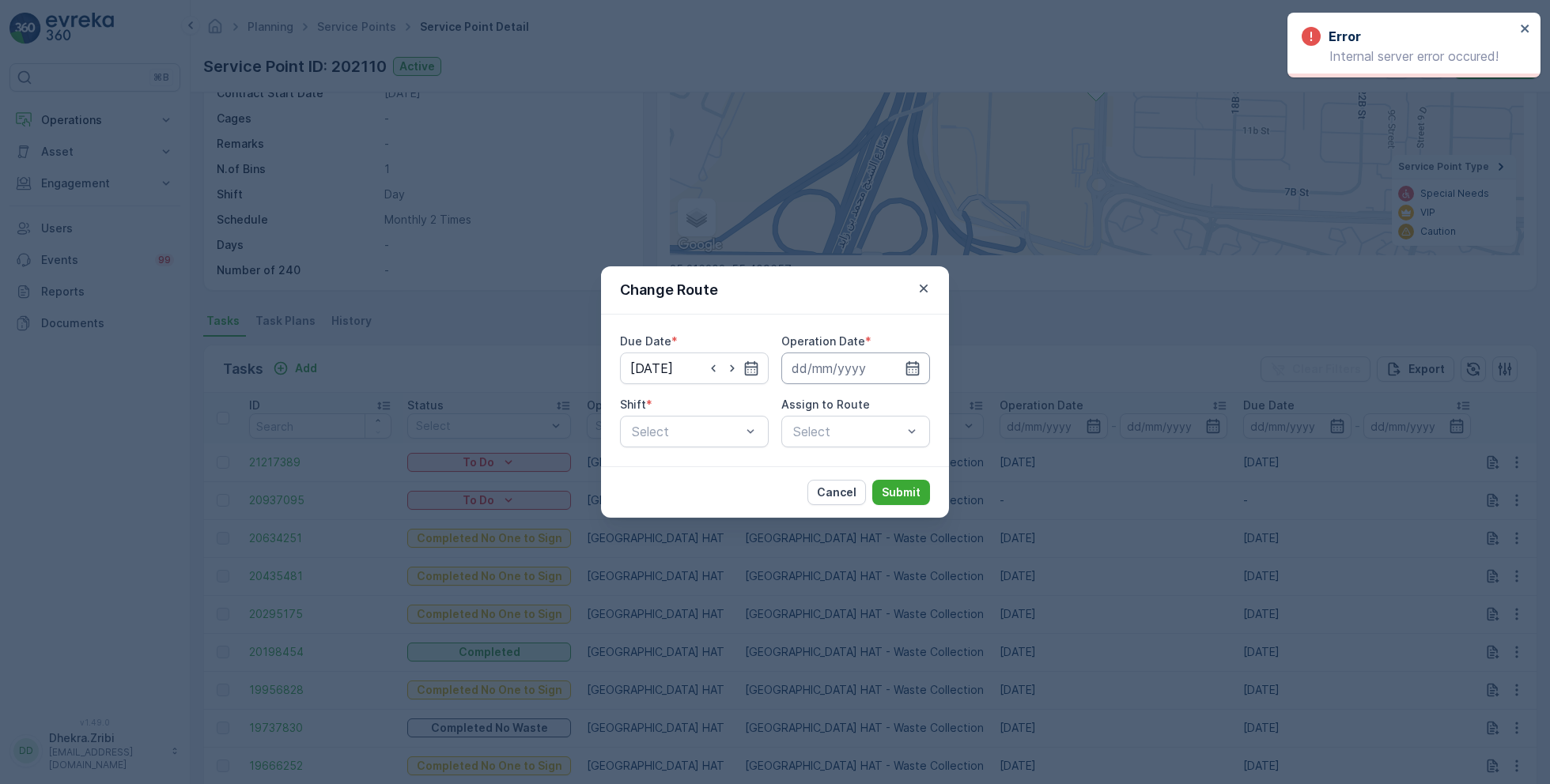
click at [868, 371] on input at bounding box center [855, 369] width 148 height 32
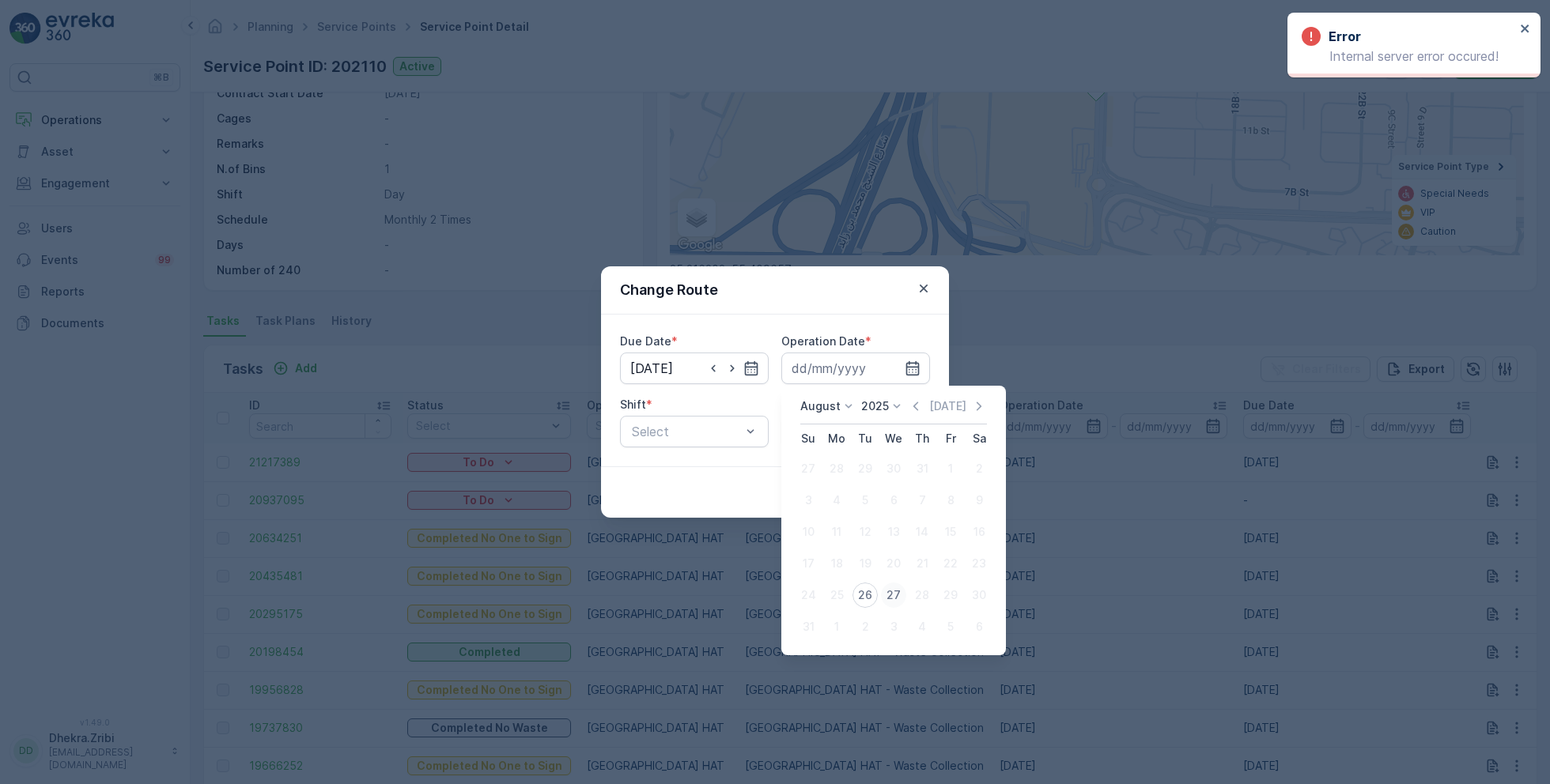
click at [890, 592] on div "27" at bounding box center [894, 595] width 25 height 25
type input "[DATE]"
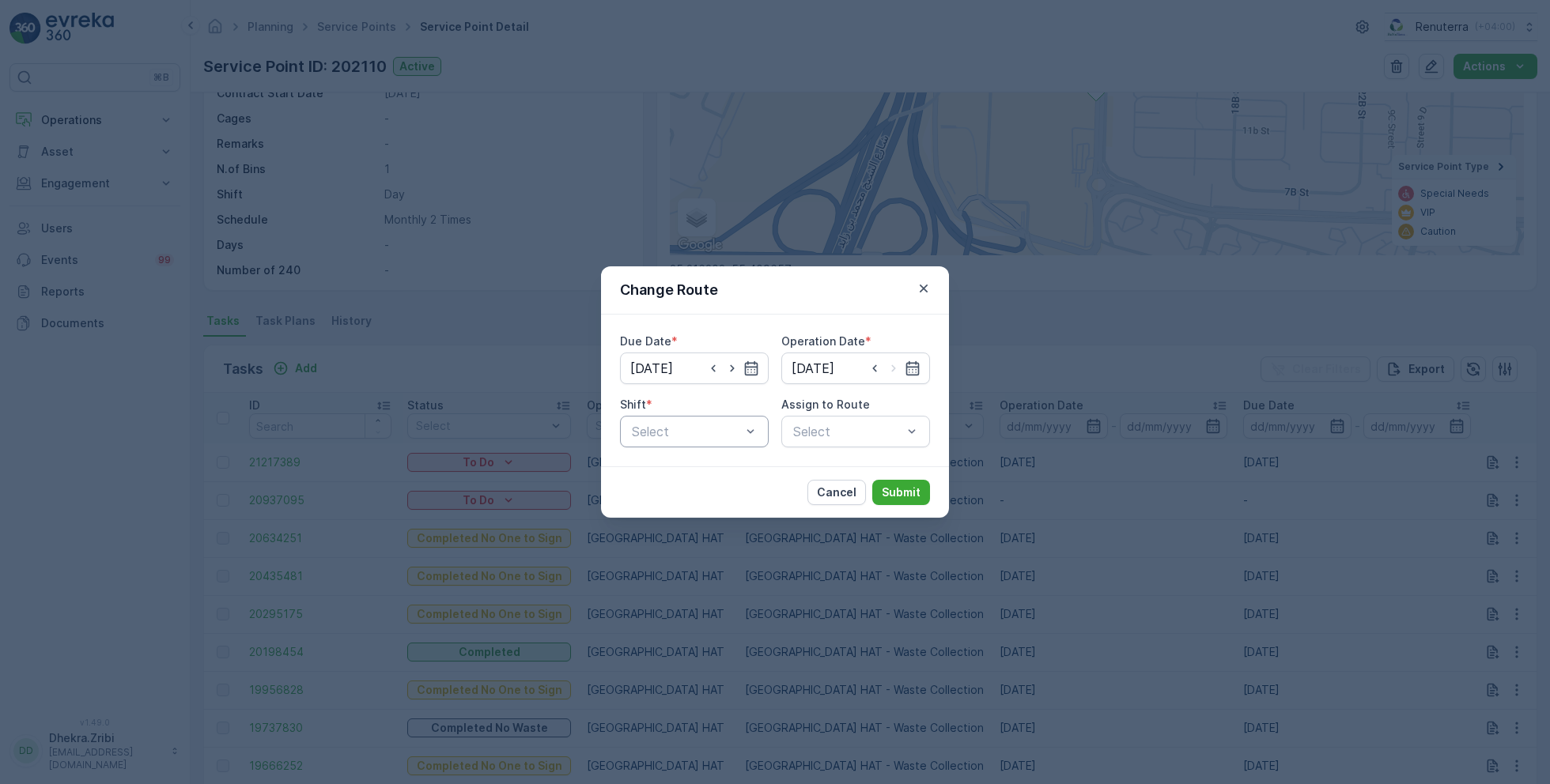
click at [698, 425] on div at bounding box center [686, 431] width 112 height 14
click at [660, 472] on span "Day Shift" at bounding box center [657, 469] width 56 height 14
click at [830, 422] on div "Select" at bounding box center [855, 432] width 148 height 32
click at [826, 432] on div at bounding box center [848, 431] width 112 height 14
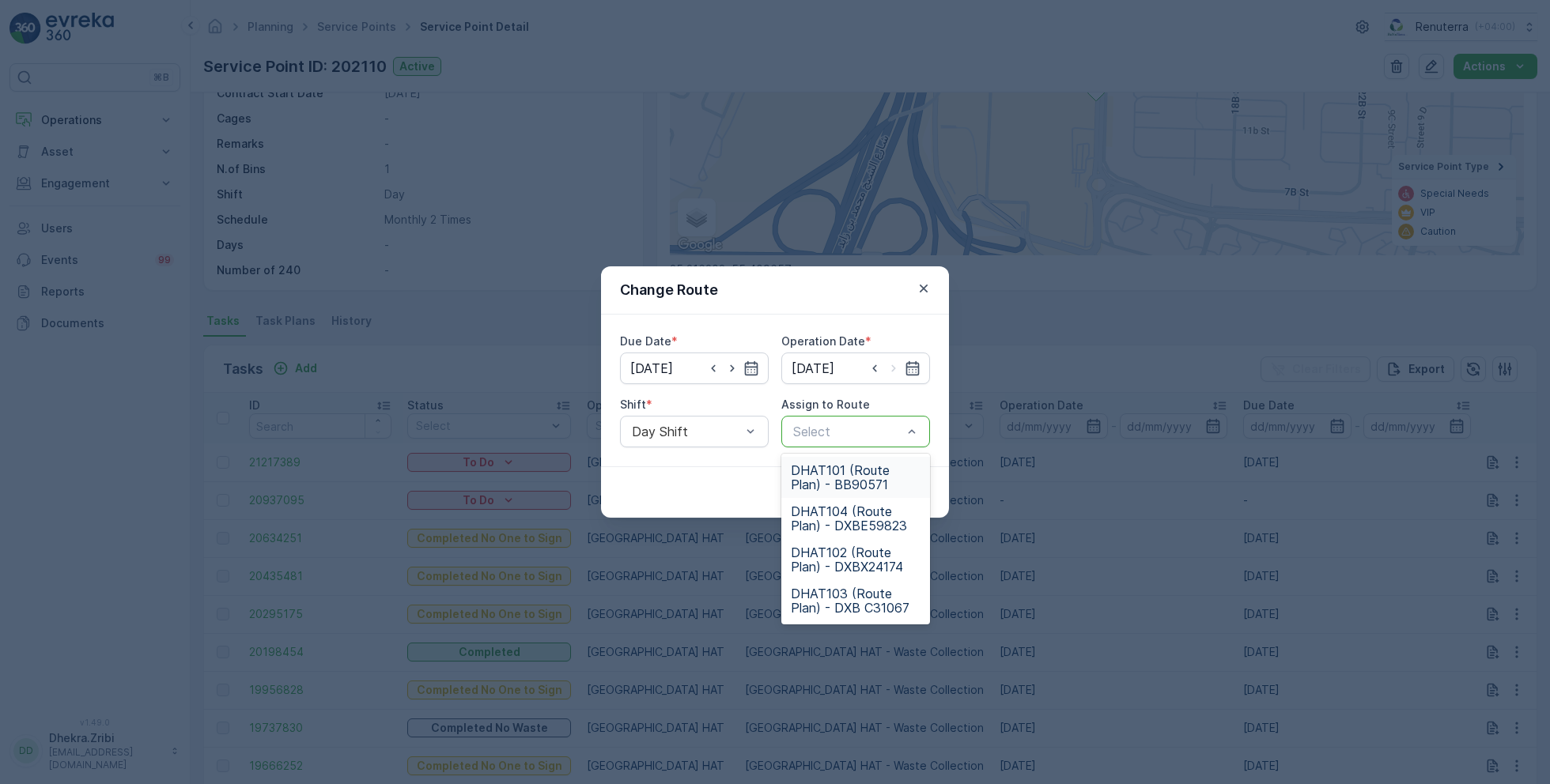
click at [826, 483] on span "DHAT101 (Route Plan) - BB90571" at bounding box center [855, 477] width 130 height 28
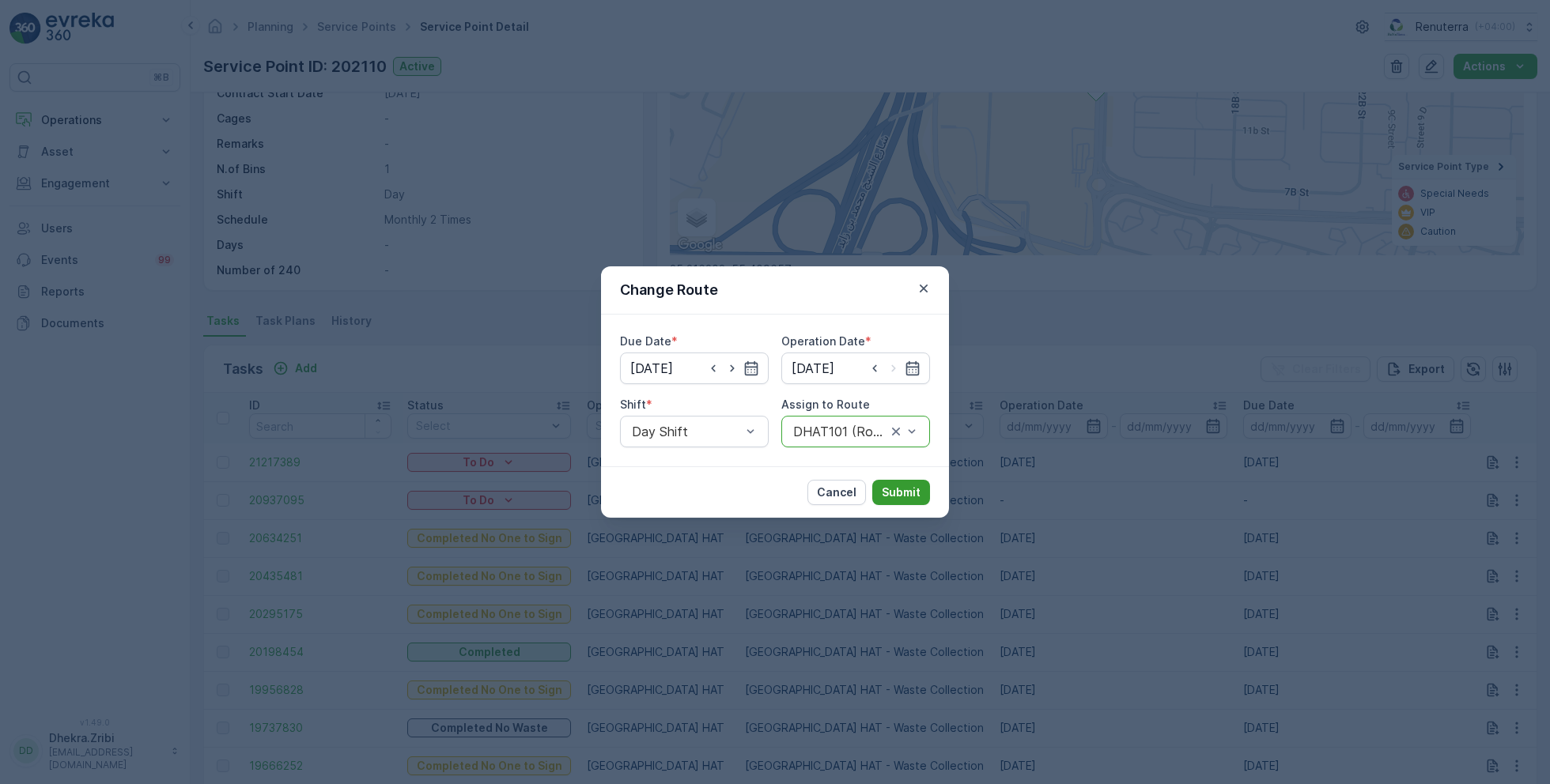
click at [914, 488] on p "Submit" at bounding box center [902, 492] width 39 height 16
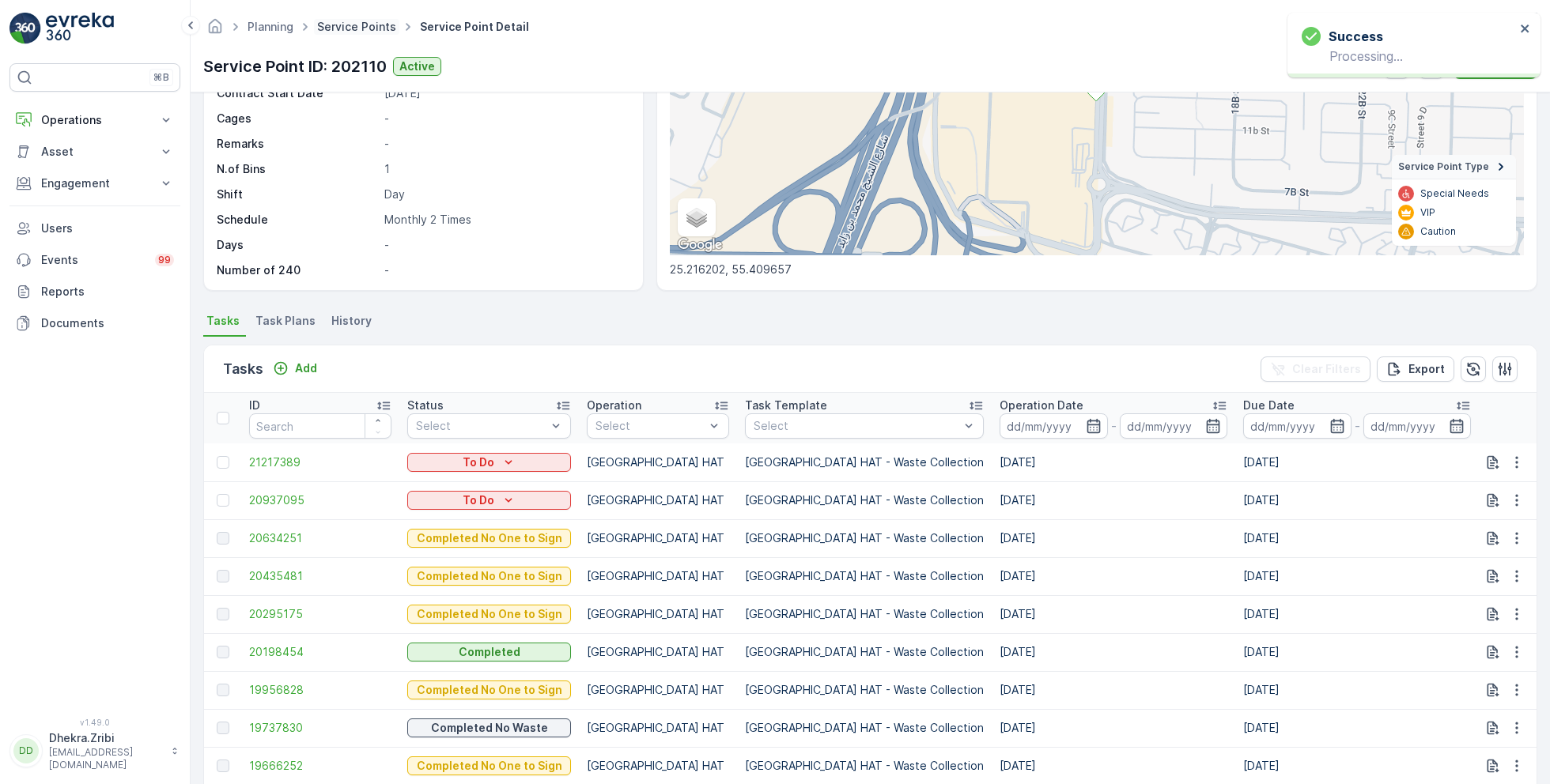
click at [341, 28] on link "Service Points" at bounding box center [357, 26] width 79 height 13
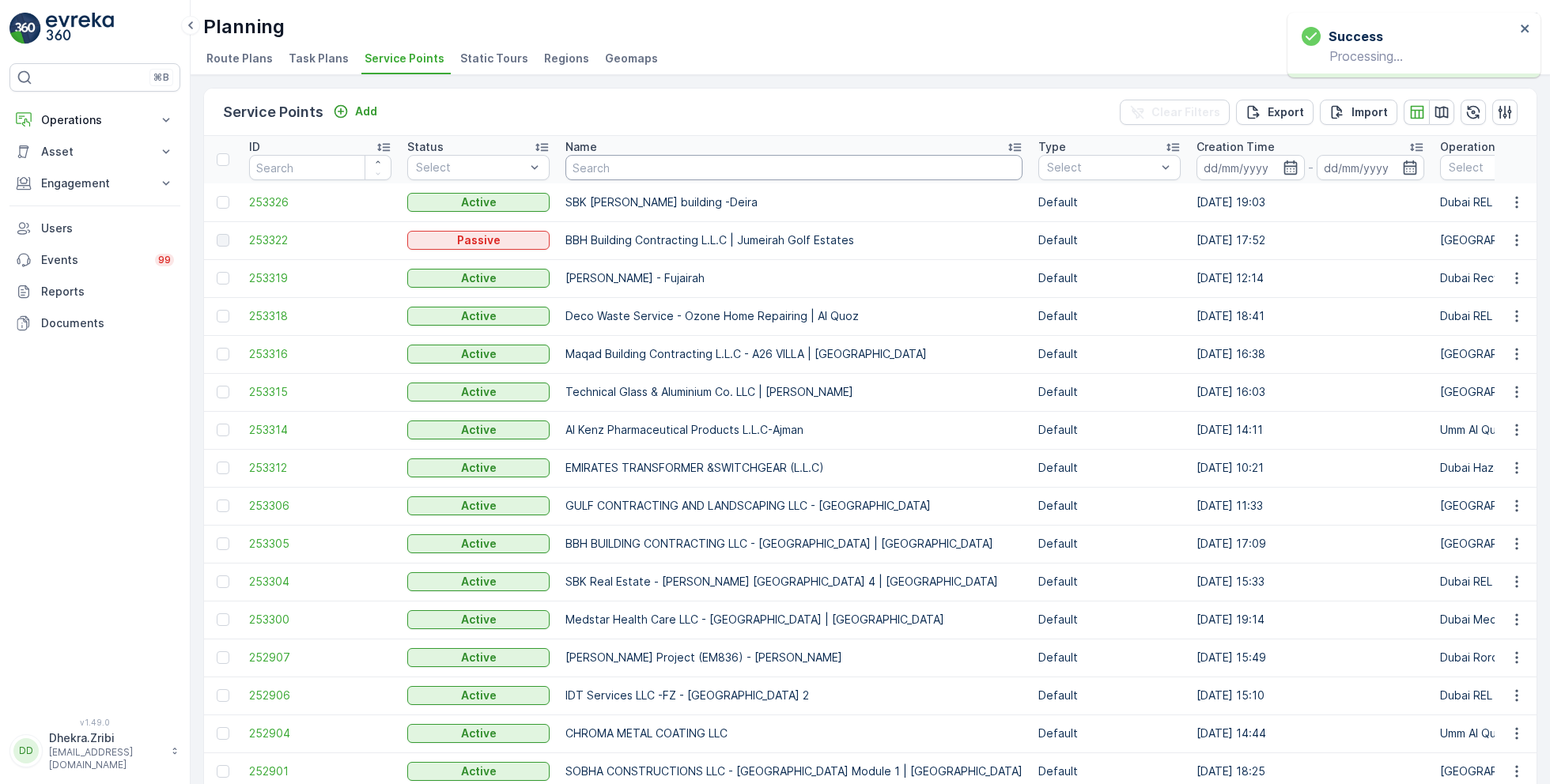
click at [650, 163] on input "text" at bounding box center [795, 167] width 458 height 25
paste input "SOBHA CONSTRUCTIONS LLC - RIVERSIDE CRESCENT Module 1 | Ras Al Khor"
type input "SOBHA CONSTRUCTIONS LLC - RIVERSIDE CRESCENT Module 1 | Ras Al Khor"
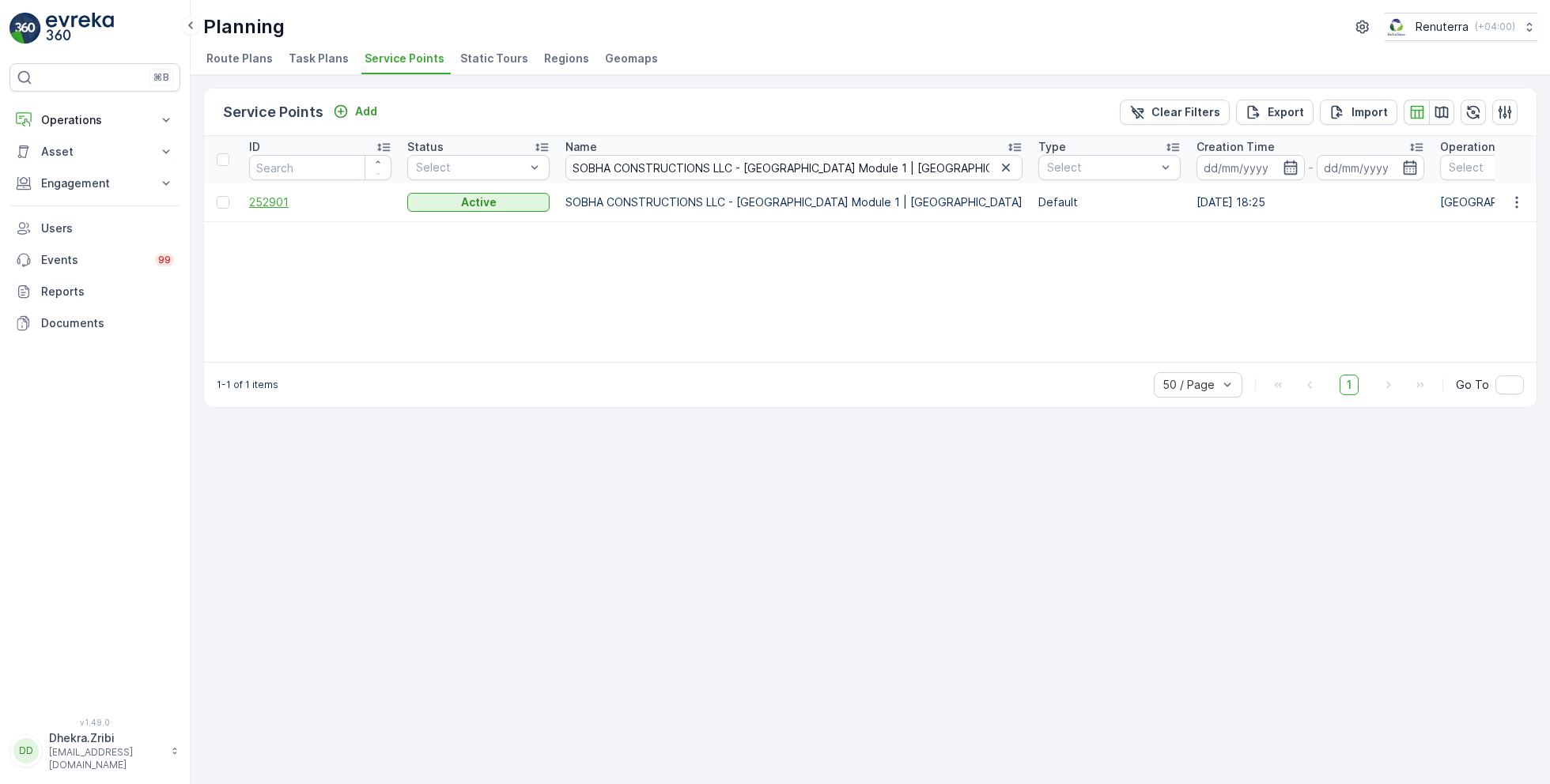
click at [268, 199] on span "252901" at bounding box center [320, 202] width 142 height 16
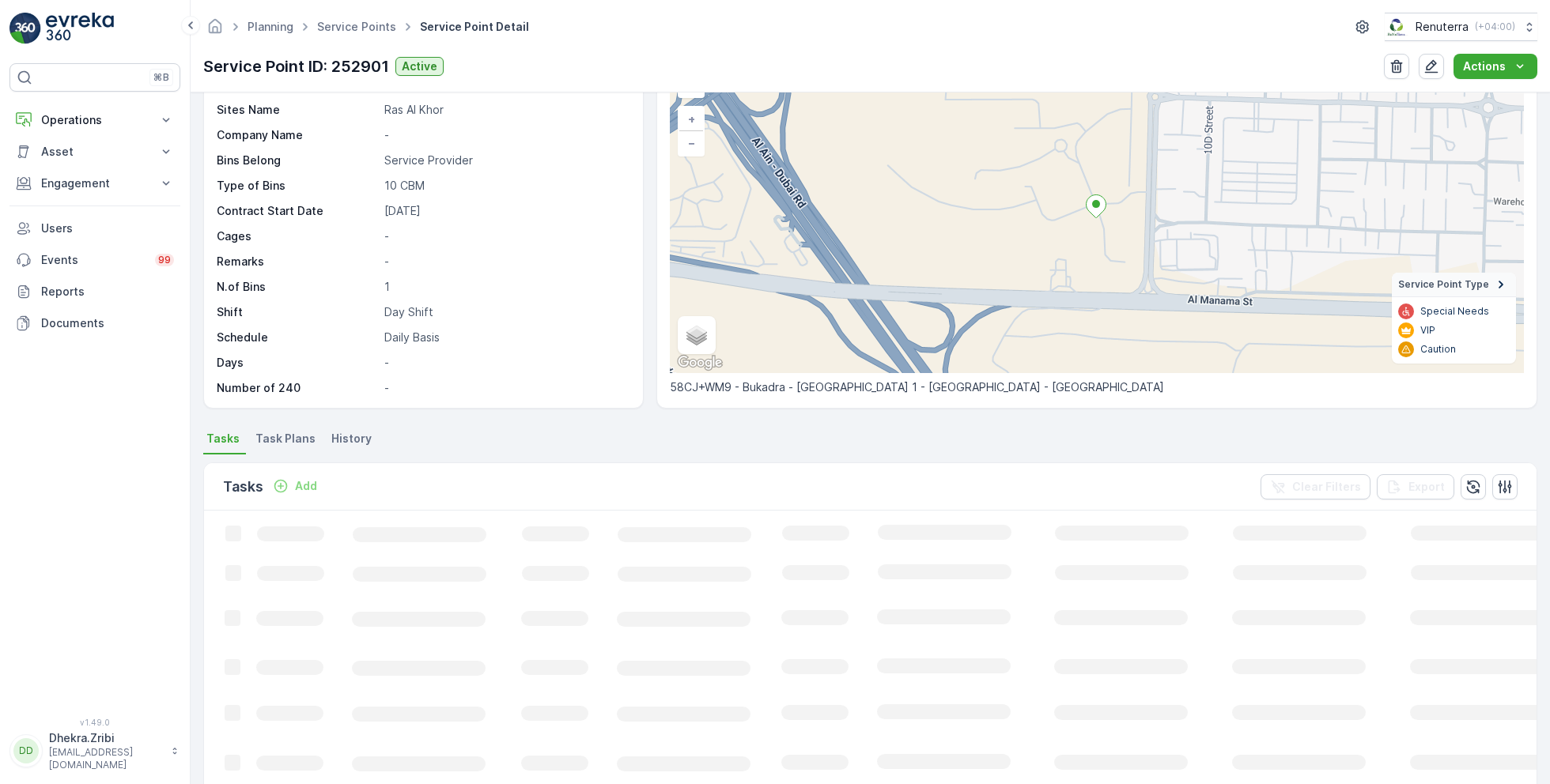
scroll to position [131, 0]
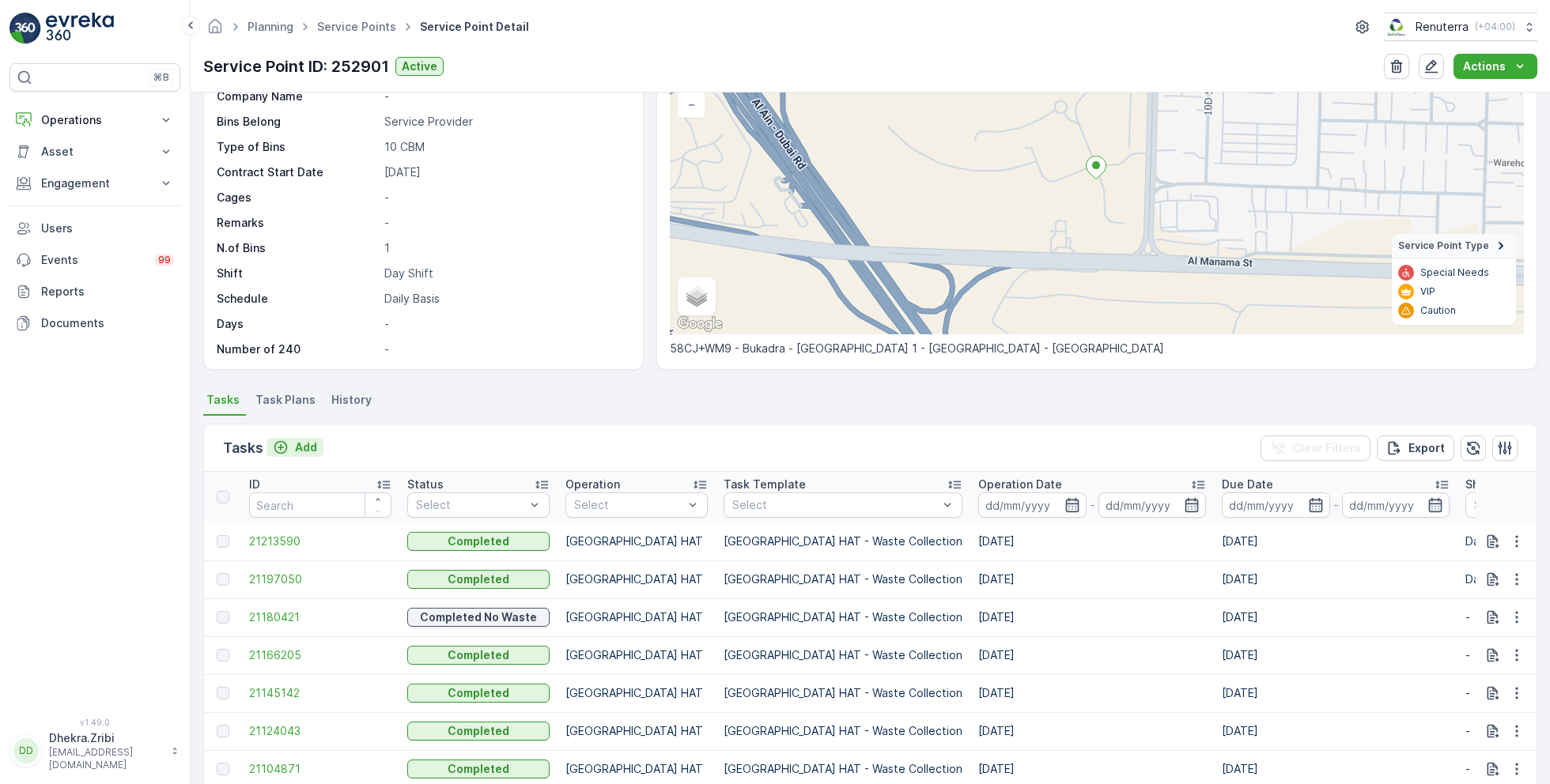
click at [304, 442] on p "Add" at bounding box center [306, 447] width 22 height 16
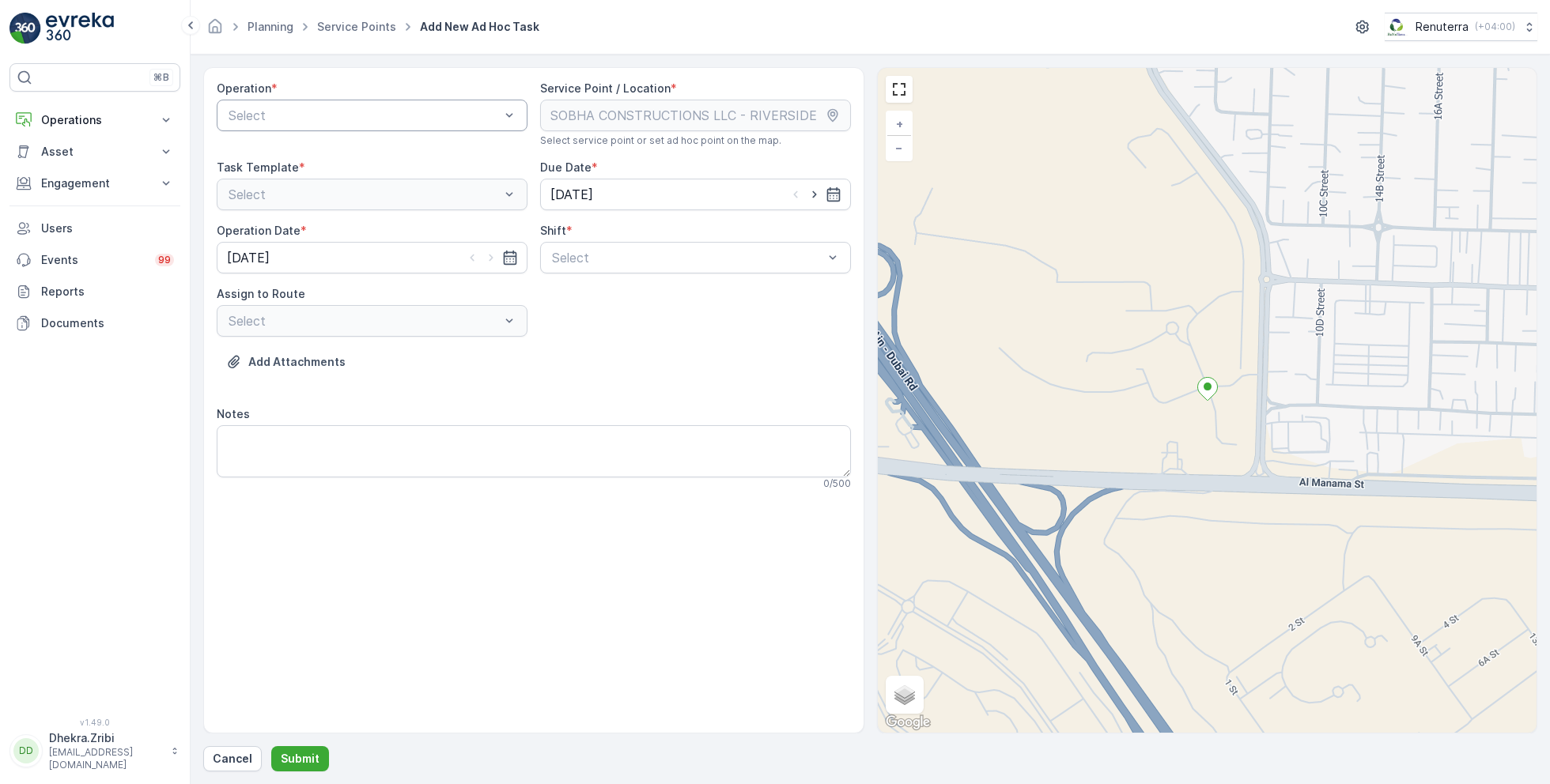
click at [441, 108] on div at bounding box center [364, 115] width 275 height 14
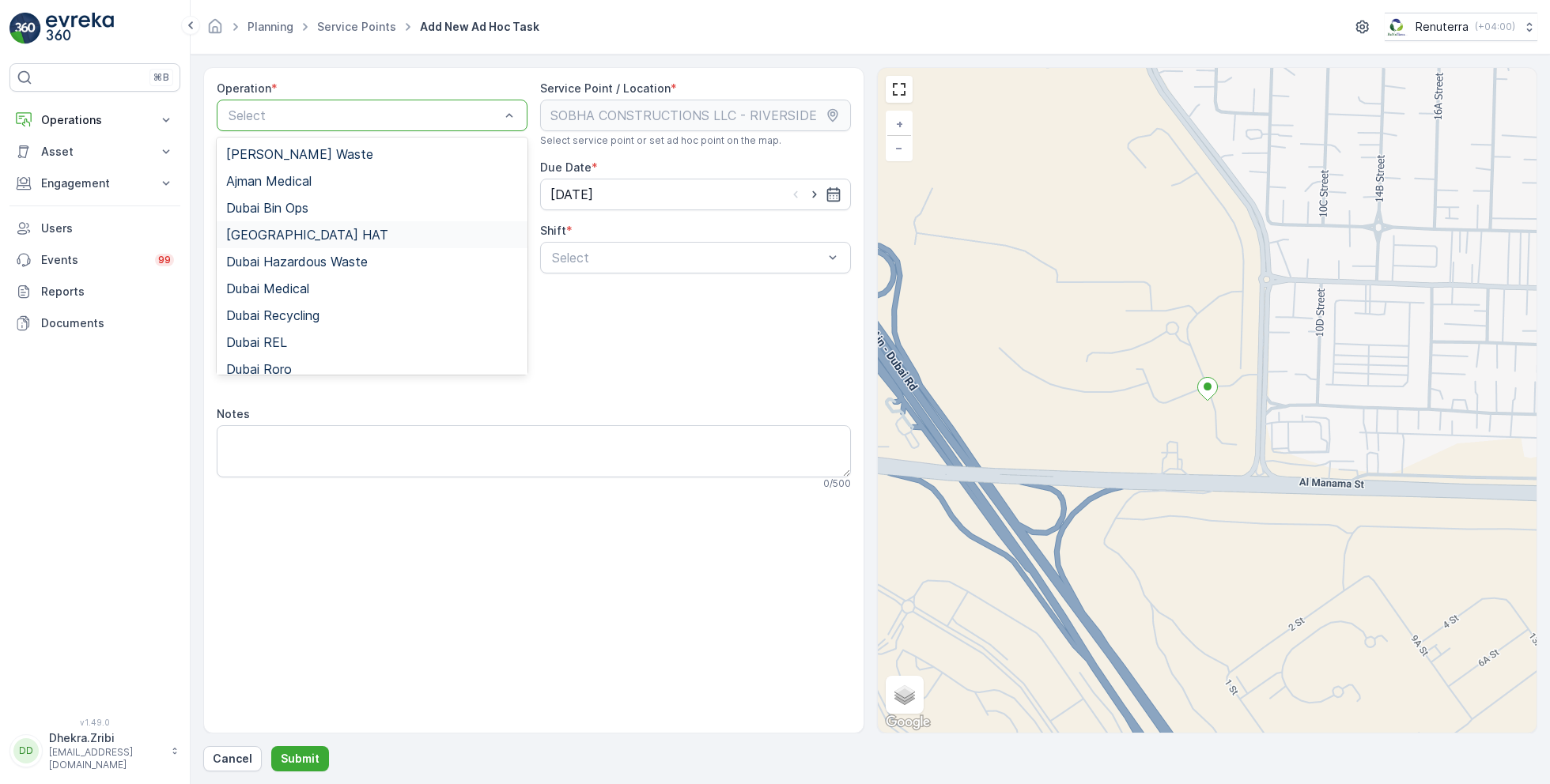
click at [275, 228] on span "Dubai HAT" at bounding box center [307, 234] width 162 height 14
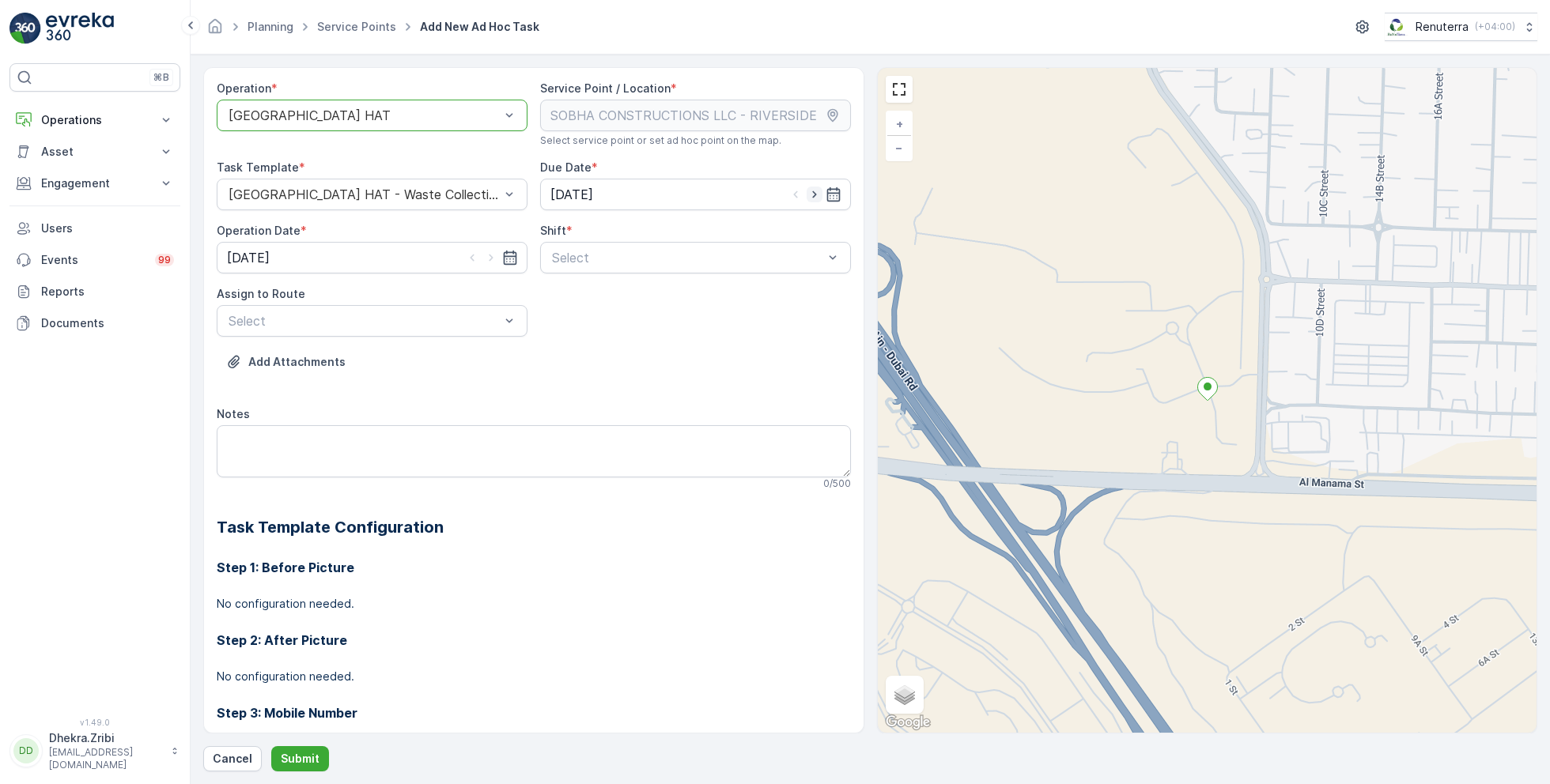
click at [816, 190] on icon "button" at bounding box center [814, 194] width 16 height 16
type input "[DATE]"
click at [495, 253] on icon "button" at bounding box center [491, 258] width 16 height 16
type input "[DATE]"
click at [640, 259] on div at bounding box center [688, 258] width 275 height 14
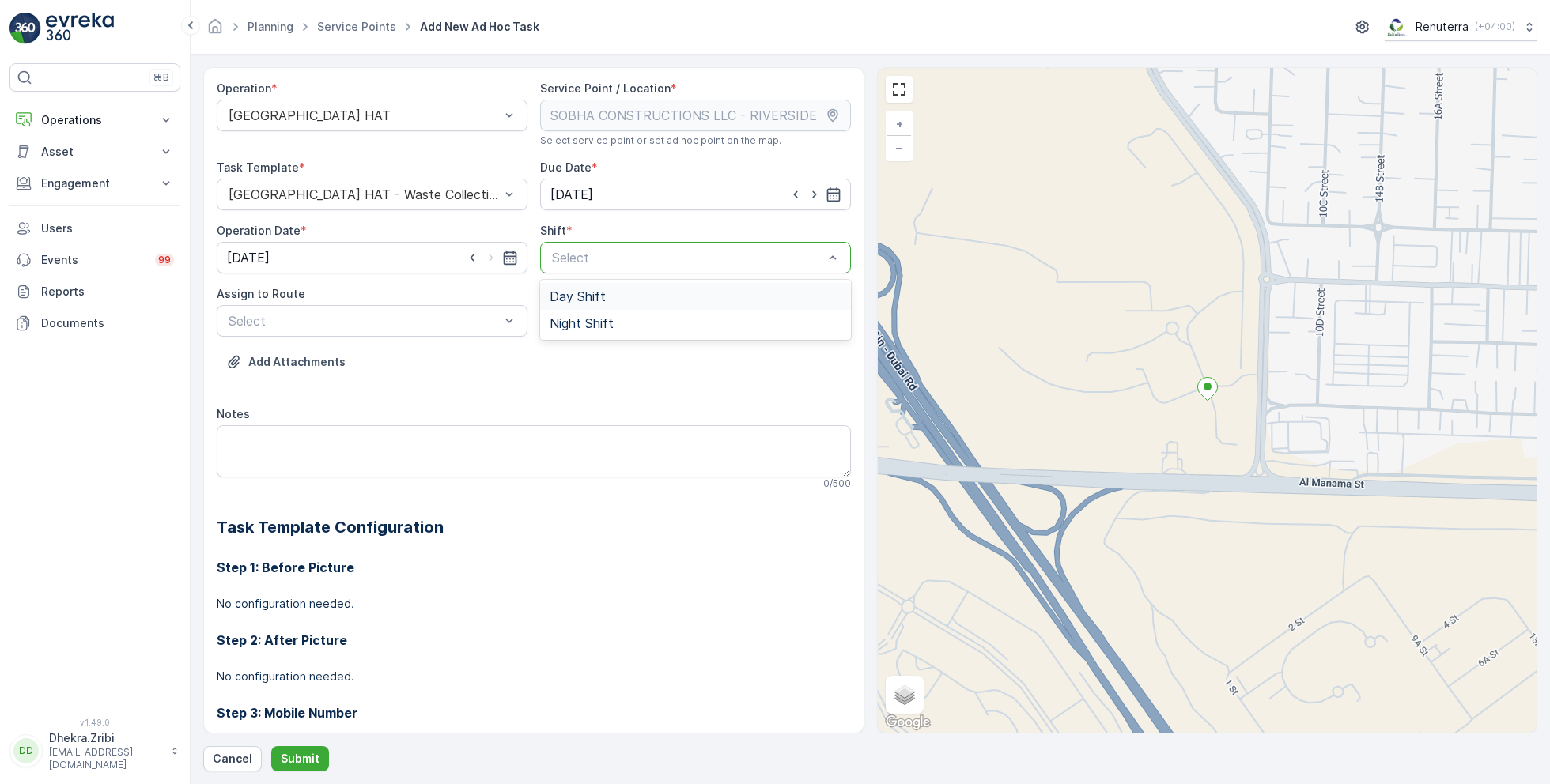
click at [577, 289] on span "Day Shift" at bounding box center [578, 296] width 56 height 14
click at [430, 309] on div "Select" at bounding box center [372, 321] width 311 height 32
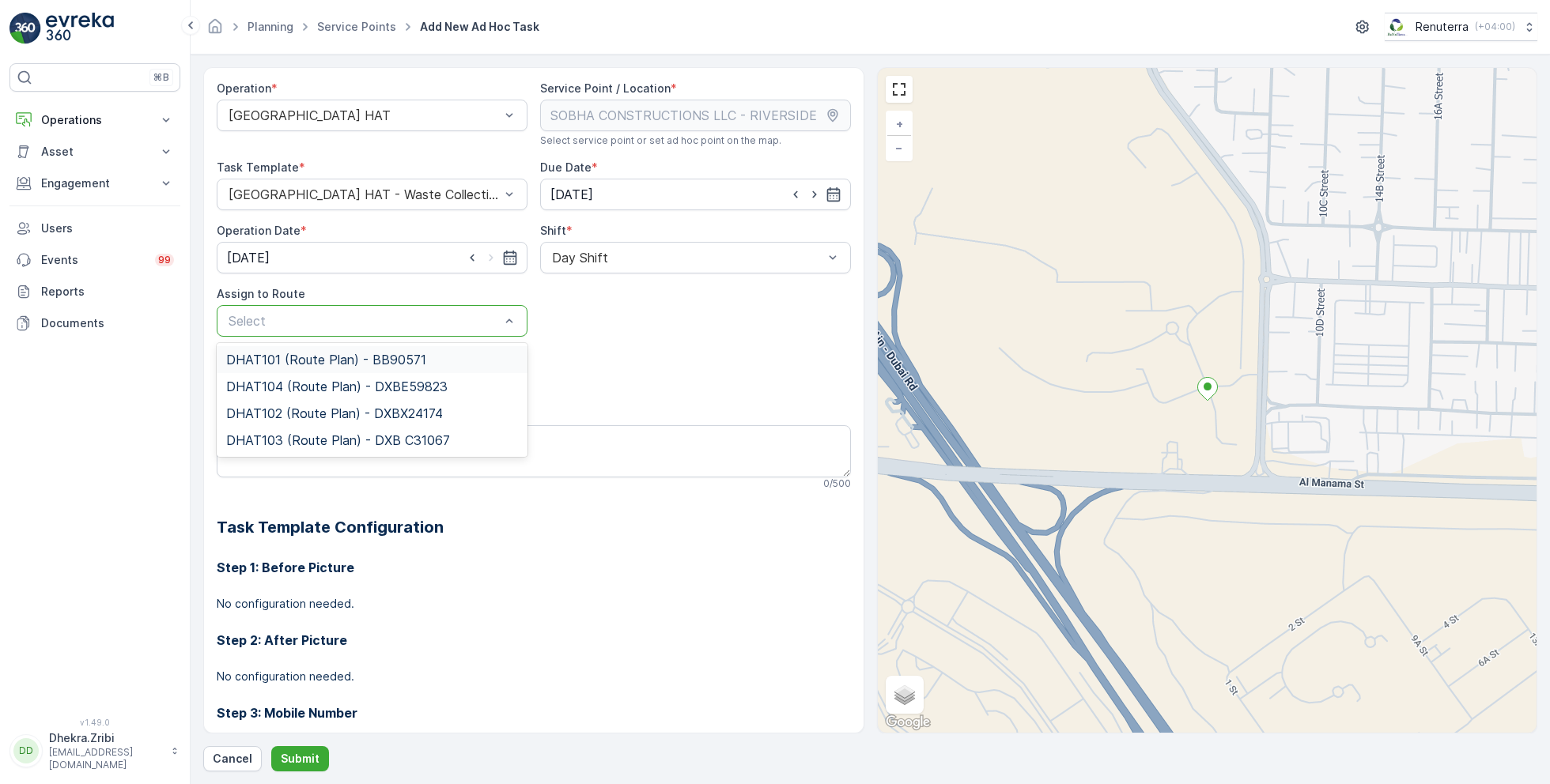
click at [302, 357] on span "DHAT101 (Route Plan) - BB90571" at bounding box center [326, 359] width 200 height 14
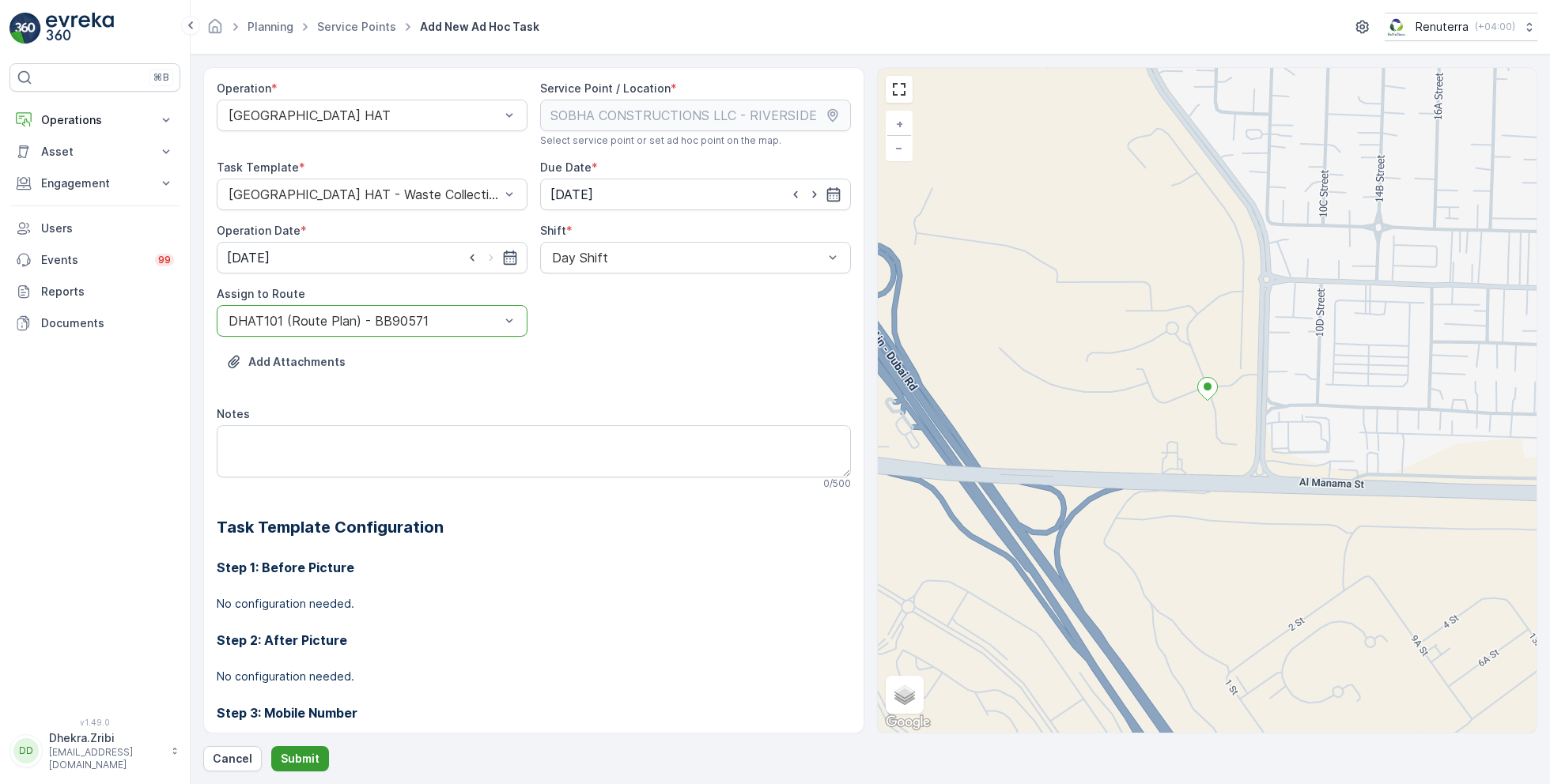
click at [303, 749] on button "Submit" at bounding box center [301, 759] width 58 height 25
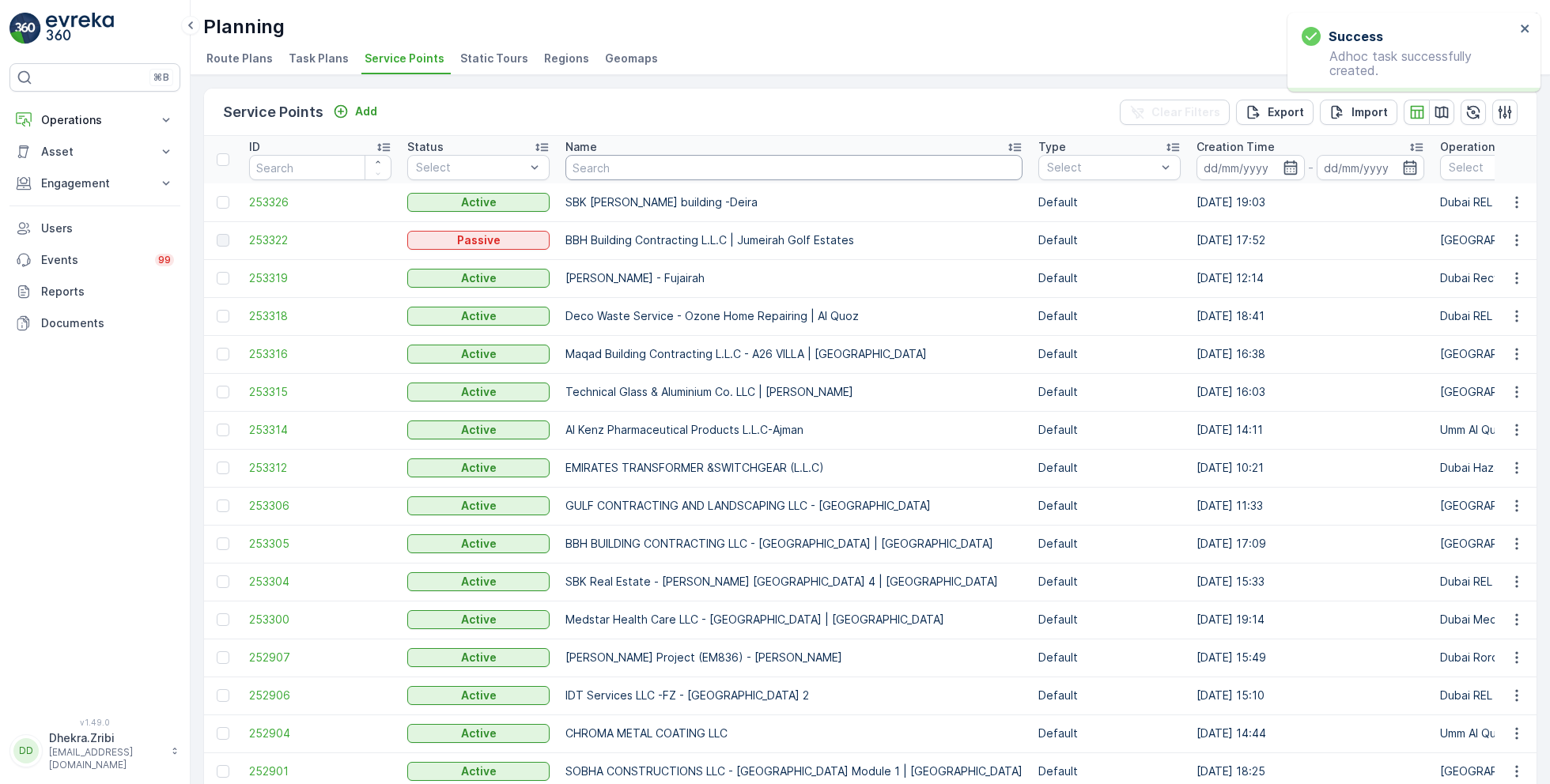
click at [640, 168] on input "text" at bounding box center [795, 167] width 458 height 25
paste input "NABC Building Contracting - Al Mamzar"
type input "NABC Building Contracting - Al Mamzar"
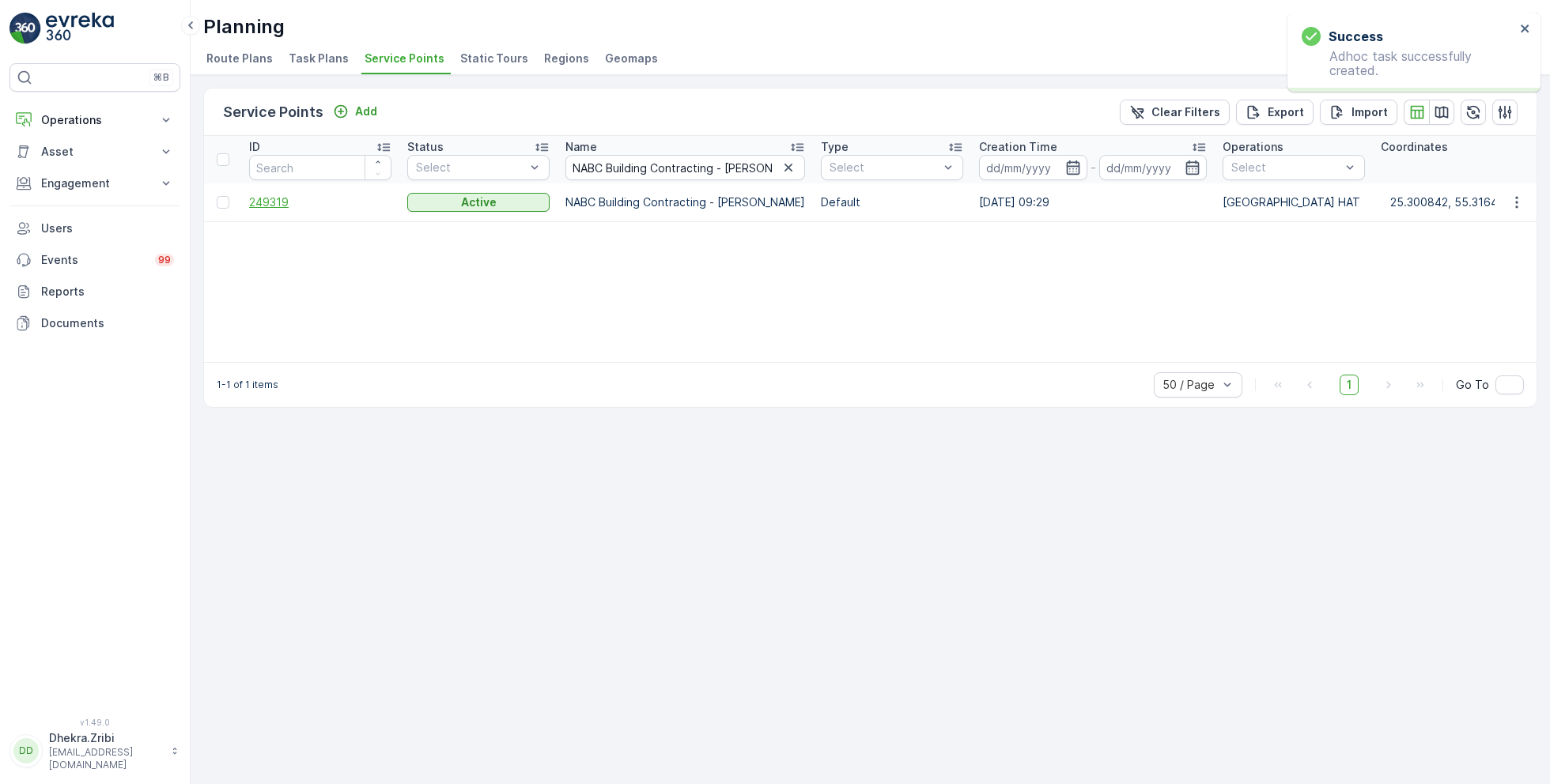
click at [270, 199] on span "249319" at bounding box center [320, 202] width 142 height 16
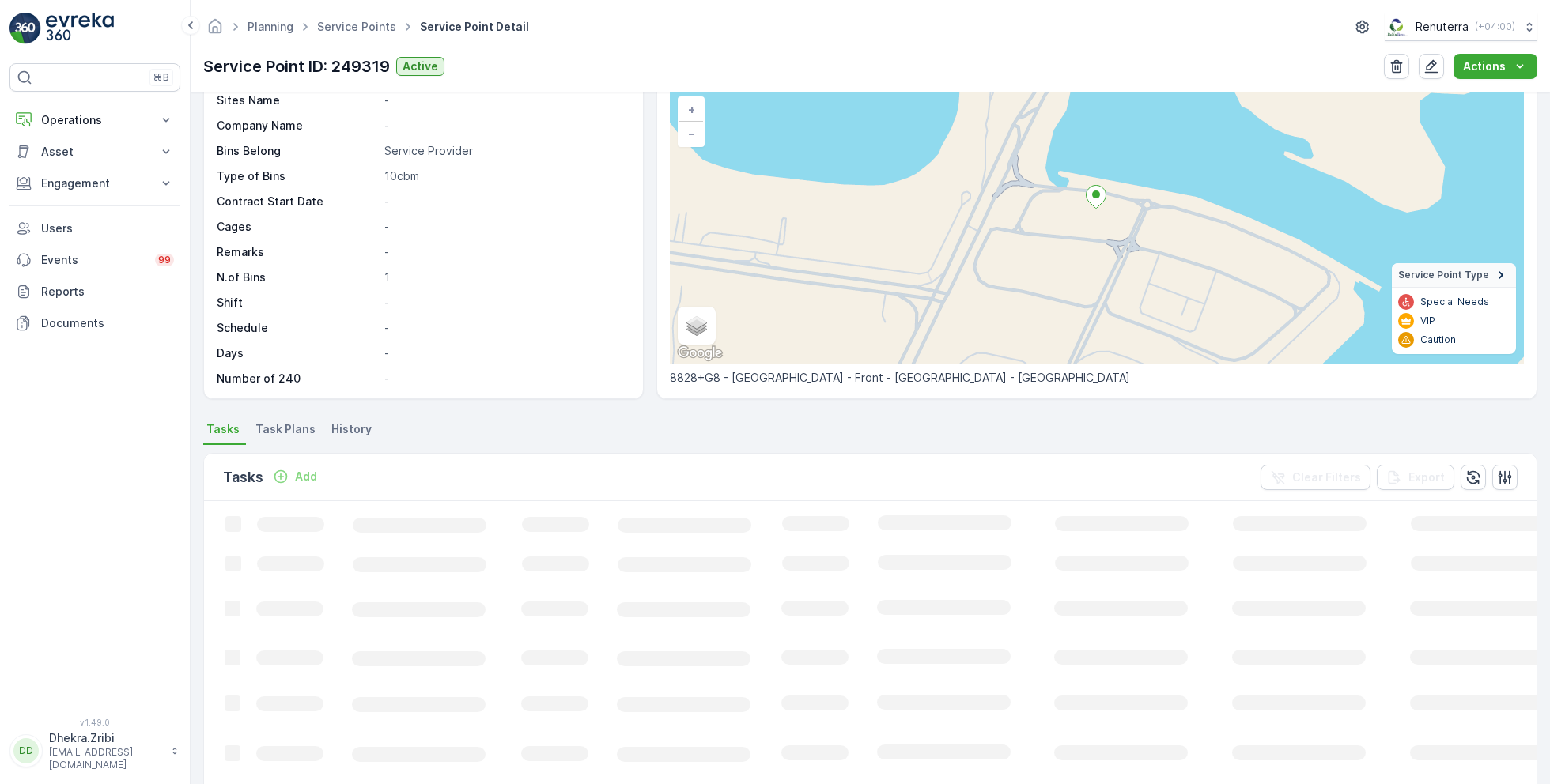
scroll to position [111, 0]
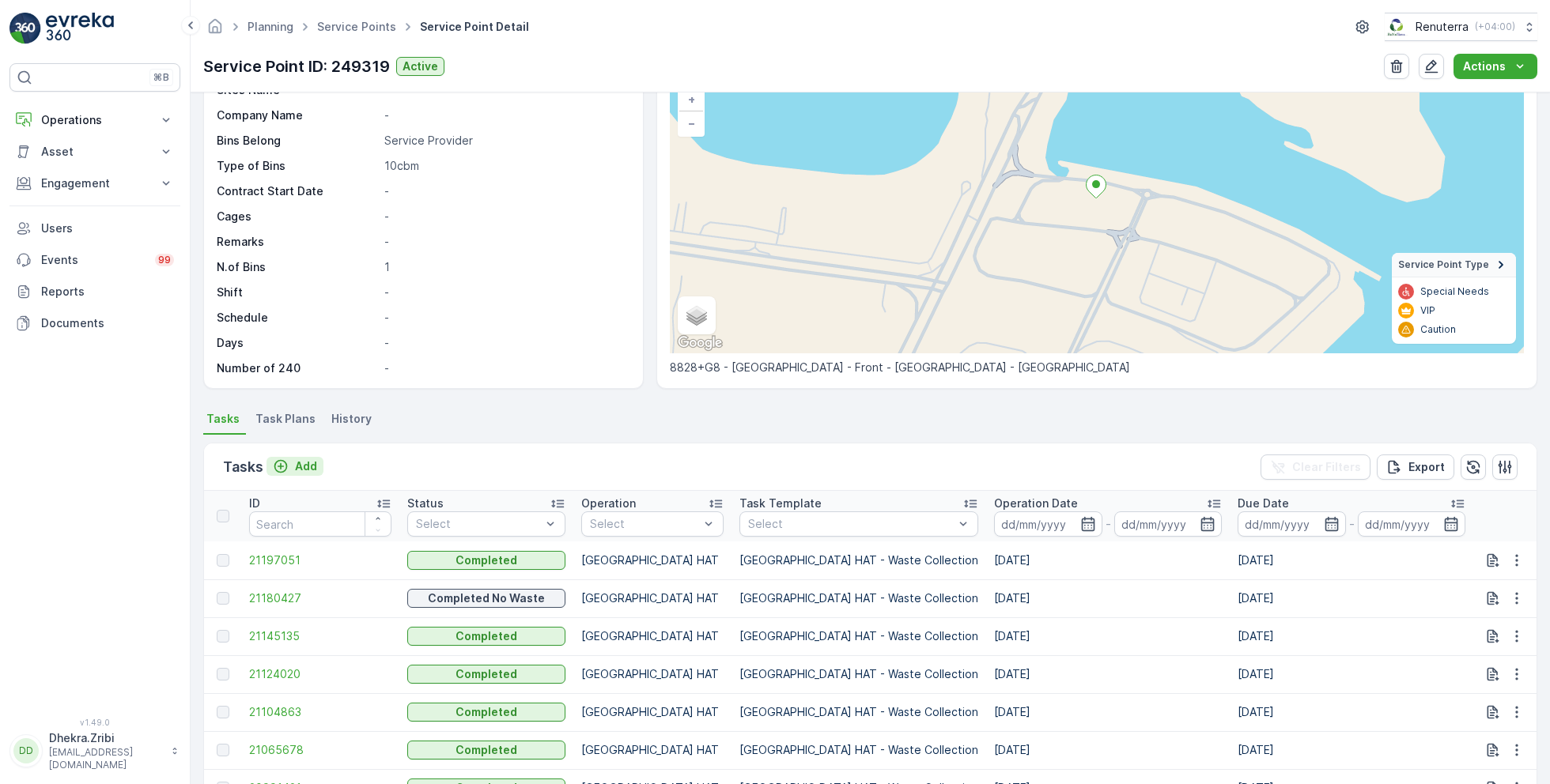
click at [296, 458] on p "Add" at bounding box center [306, 466] width 22 height 16
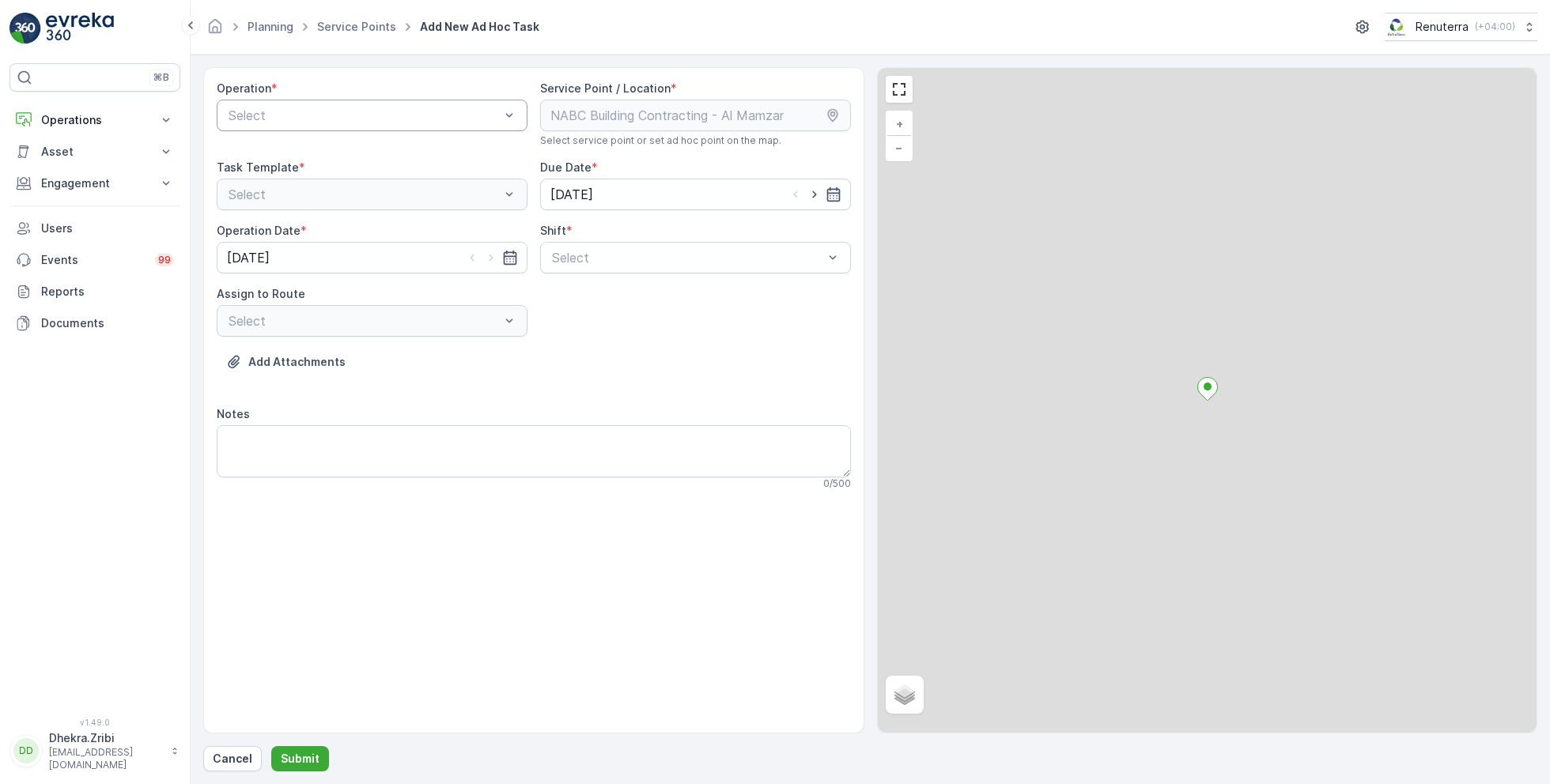
click at [334, 117] on div at bounding box center [364, 115] width 275 height 14
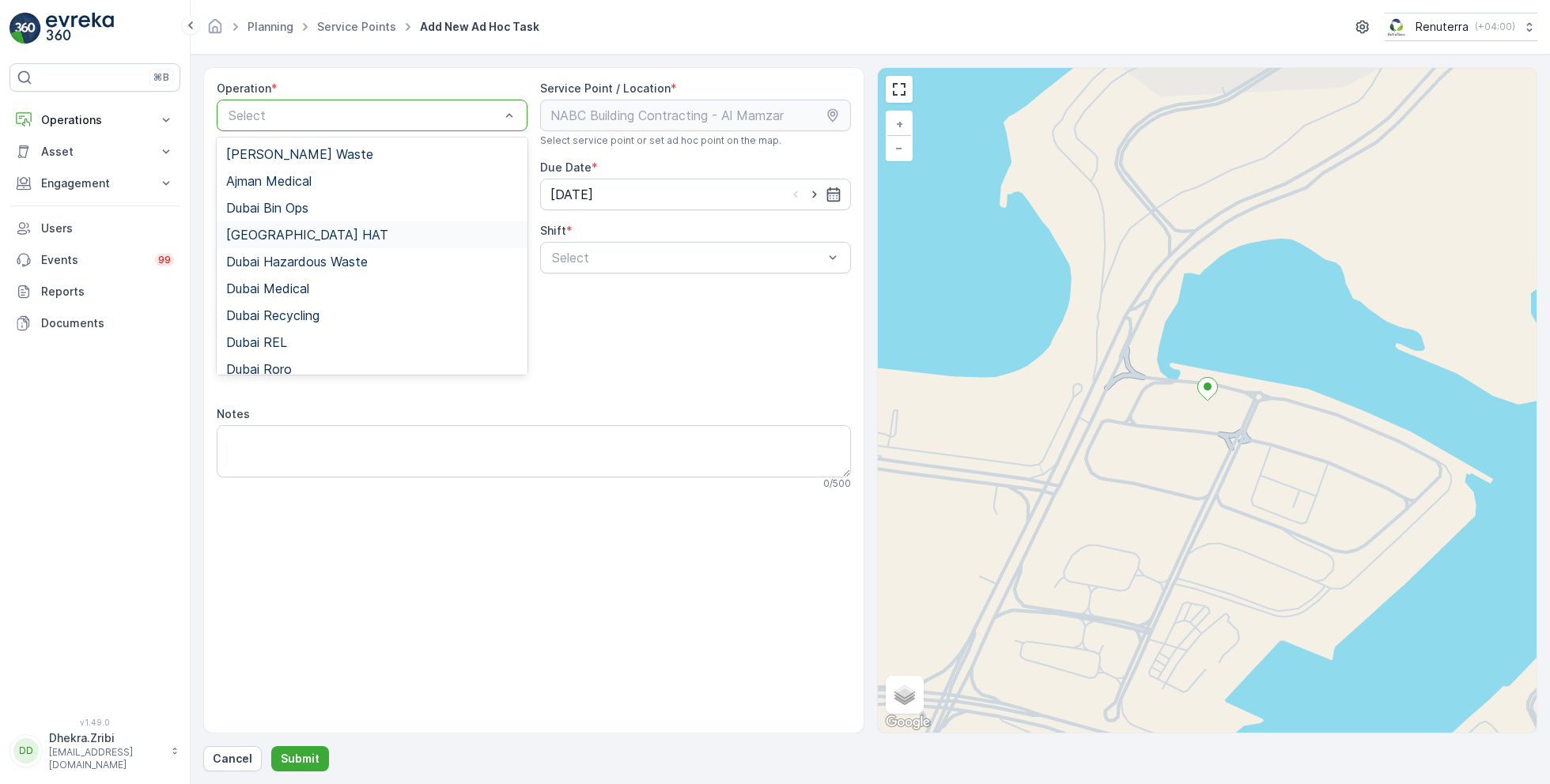
click at [280, 232] on span "Dubai HAT" at bounding box center [307, 234] width 162 height 14
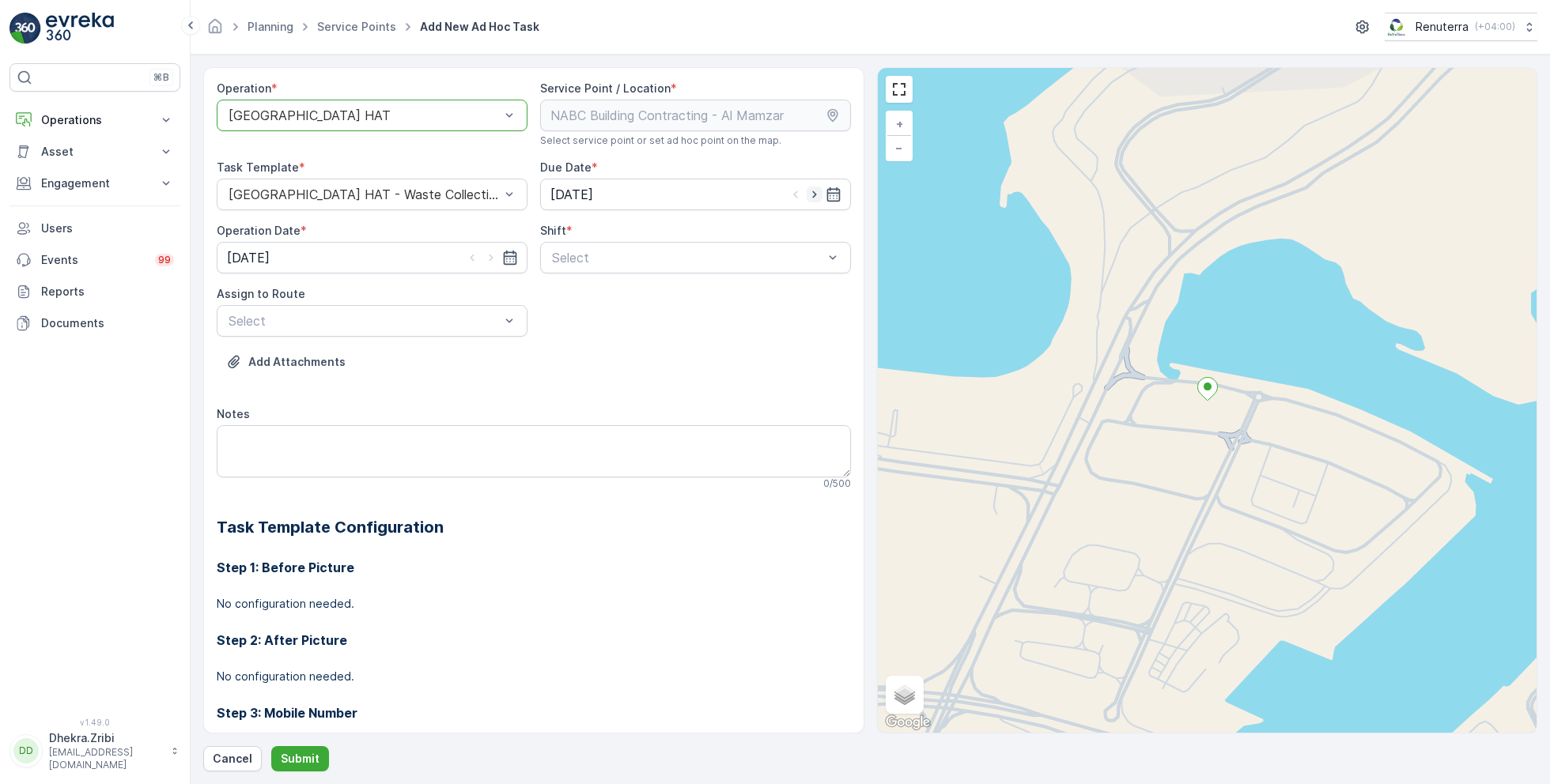
click at [811, 195] on icon "button" at bounding box center [814, 194] width 16 height 16
type input "[DATE]"
click at [489, 253] on icon "button" at bounding box center [491, 258] width 16 height 16
type input "[DATE]"
click at [613, 256] on div at bounding box center [688, 258] width 275 height 14
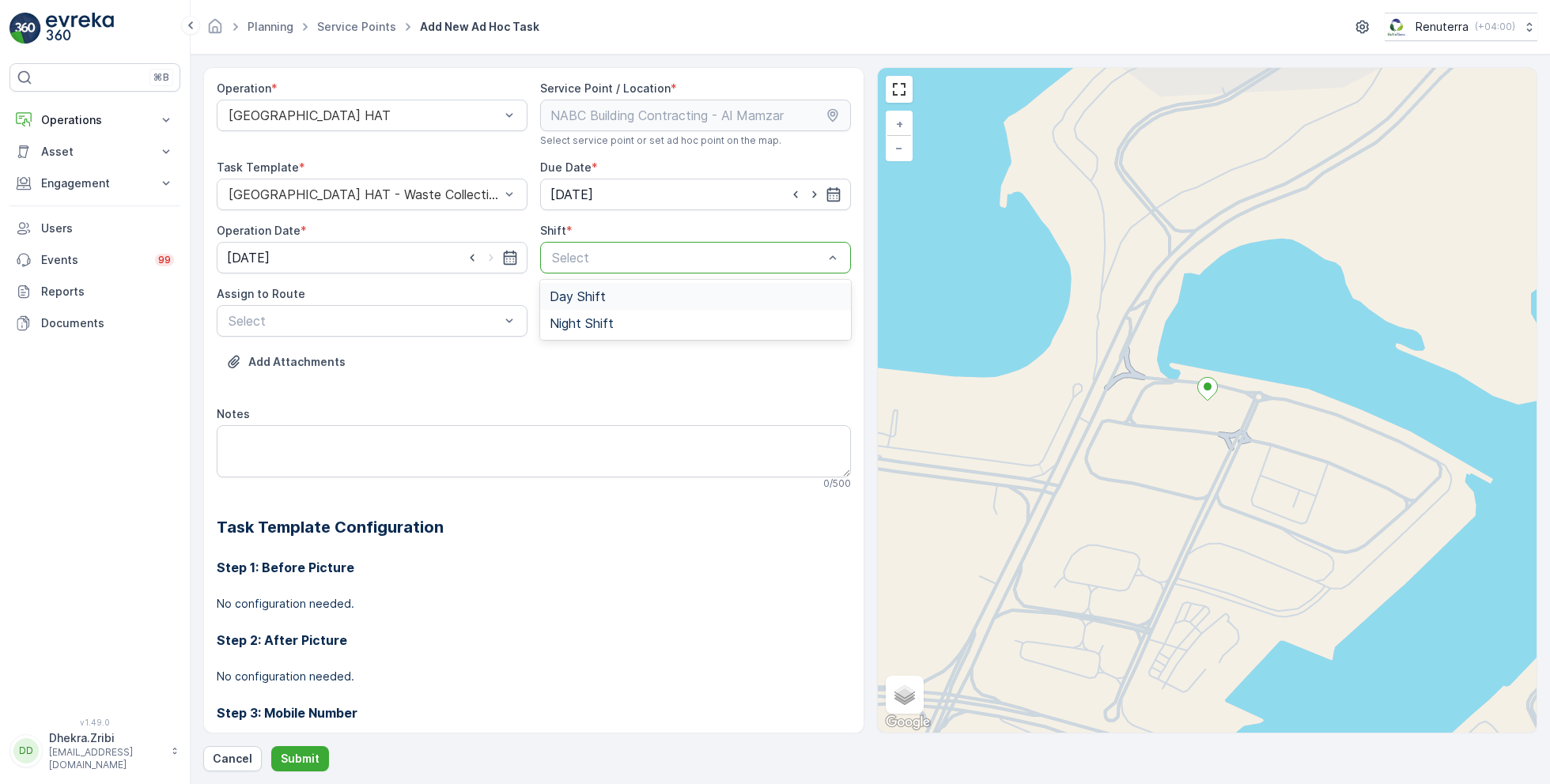
click at [577, 286] on div "Day Shift" at bounding box center [696, 296] width 311 height 27
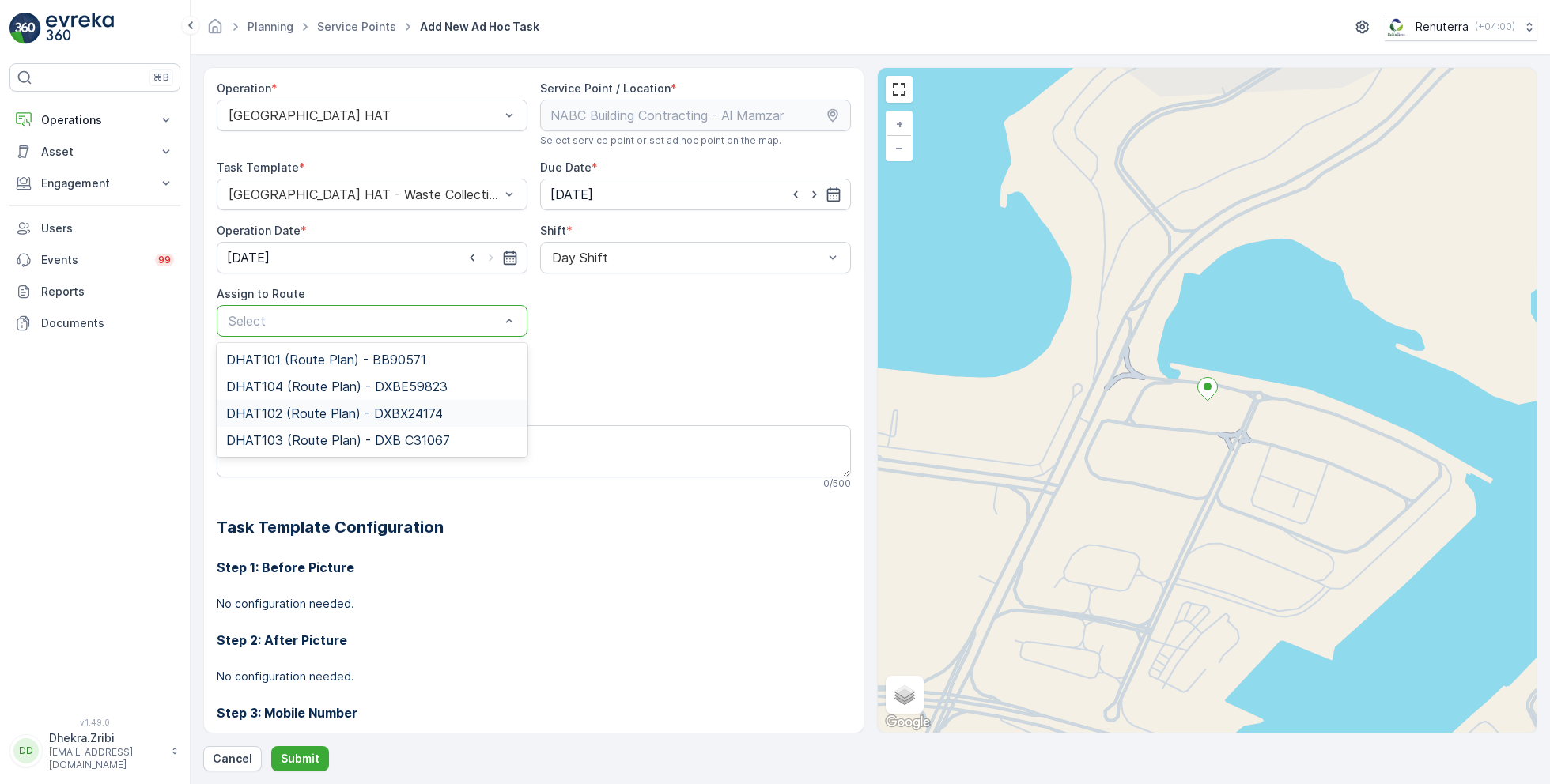
click at [288, 412] on span "DHAT102 (Route Plan) - DXBX24174" at bounding box center [334, 413] width 217 height 14
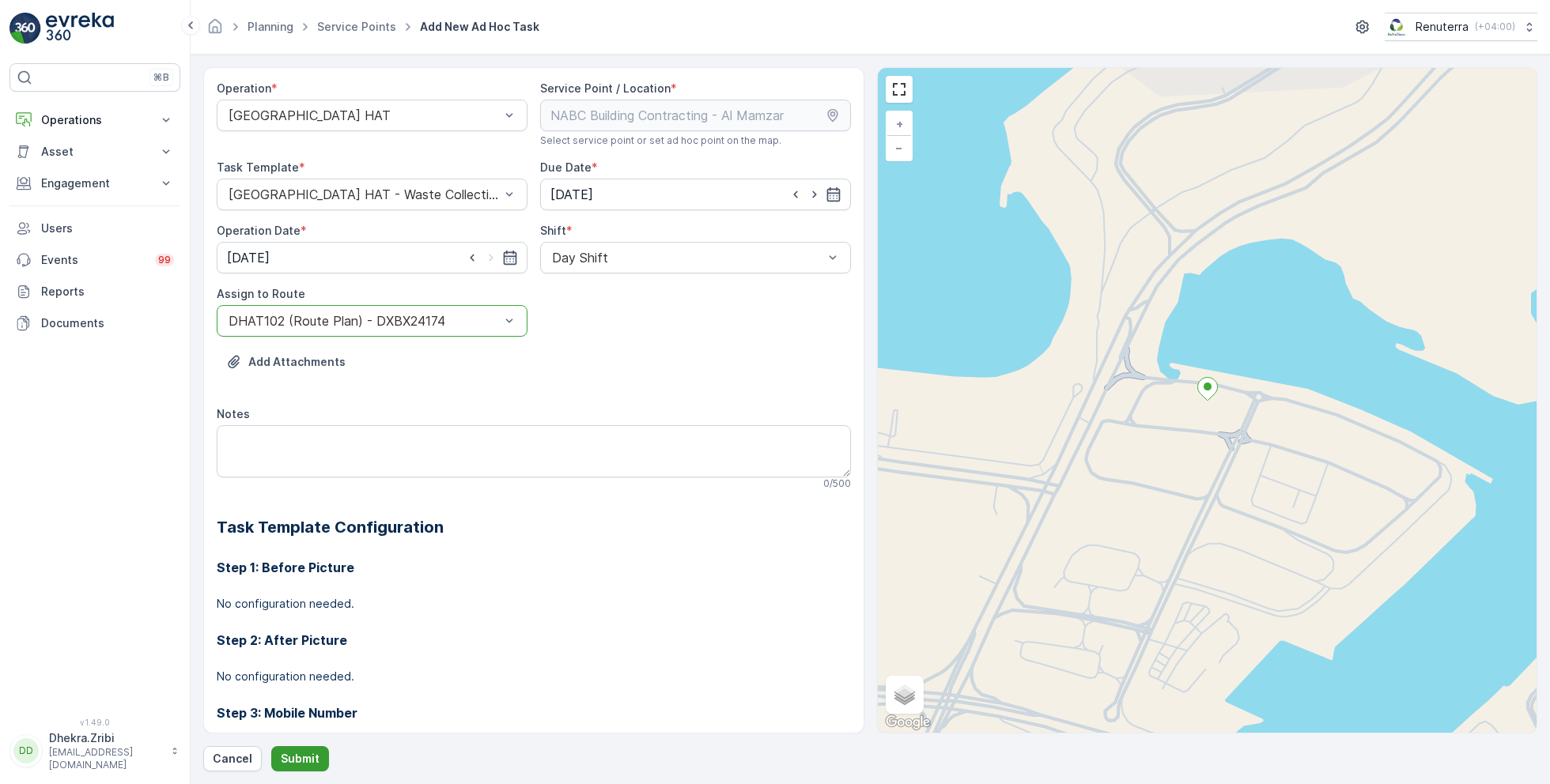
click at [301, 753] on p "Submit" at bounding box center [301, 759] width 39 height 16
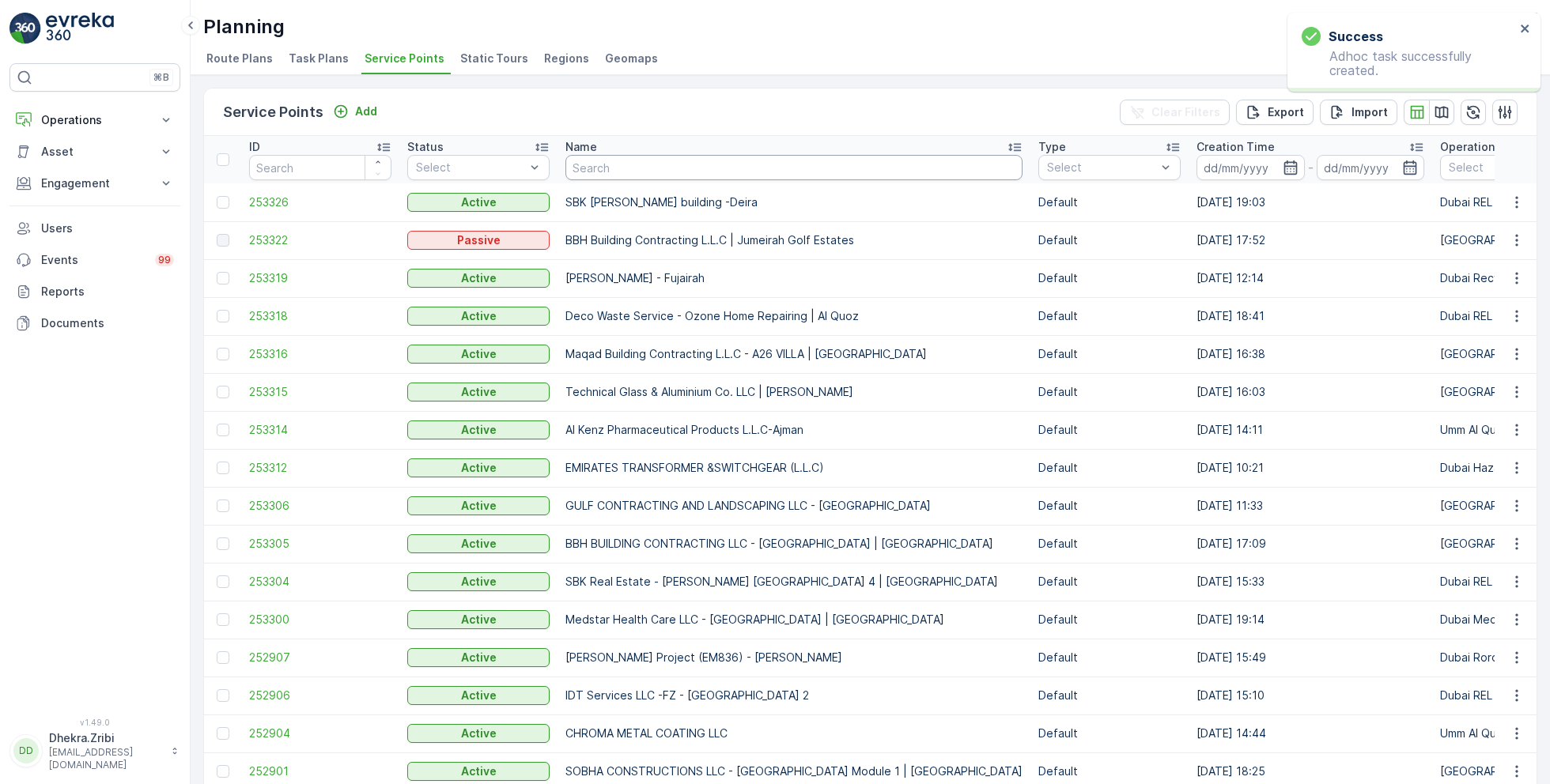
click at [724, 170] on input "text" at bounding box center [795, 167] width 458 height 25
paste input "Maqad Building Contracting L.L.C - A26 VILLA | Pearl Jumeirah"
type input "Maqad Building Contracting L.L.C - A26 VILLA | Pearl Jumeirah"
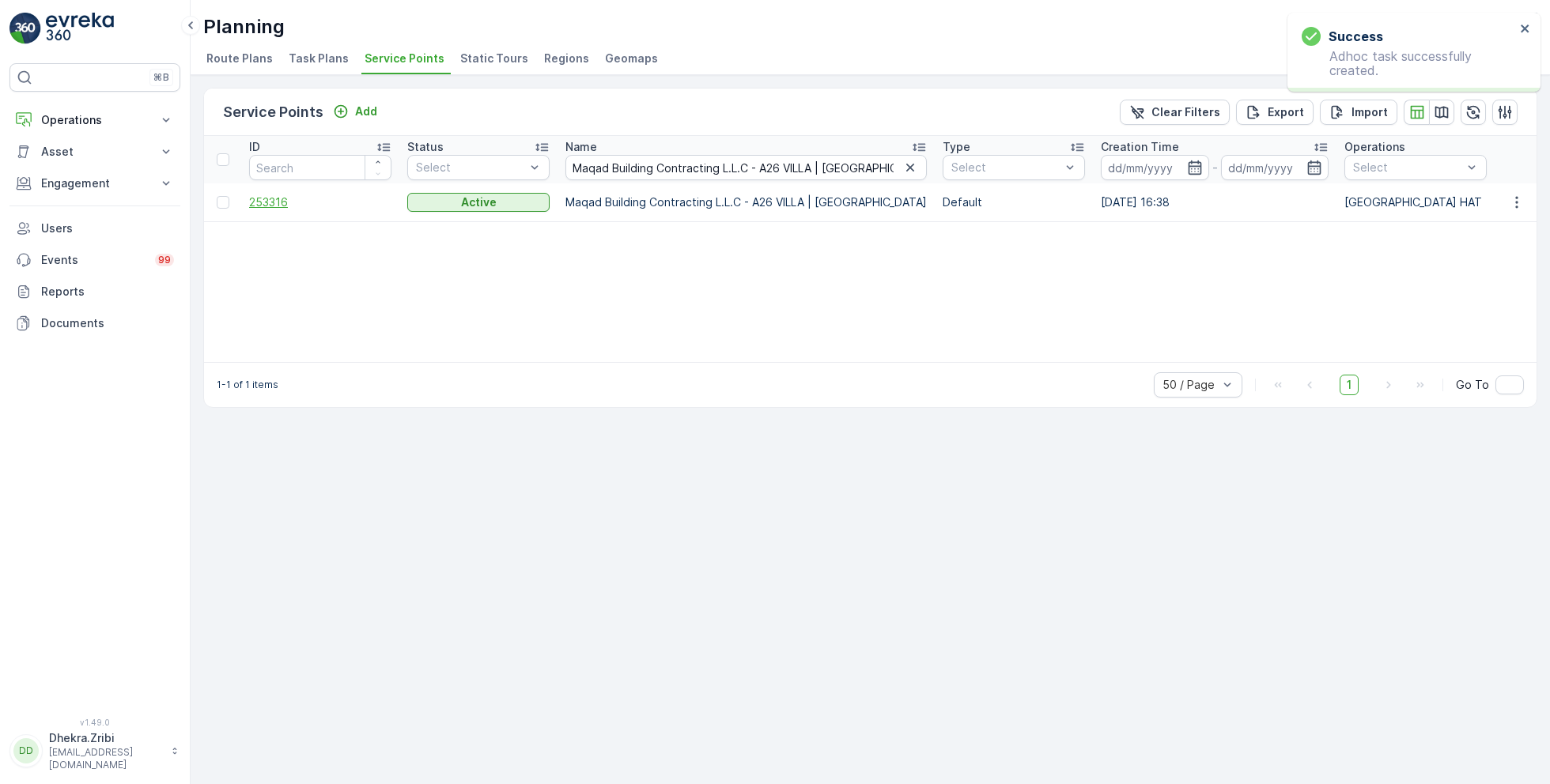
click at [286, 203] on span "253316" at bounding box center [320, 202] width 142 height 16
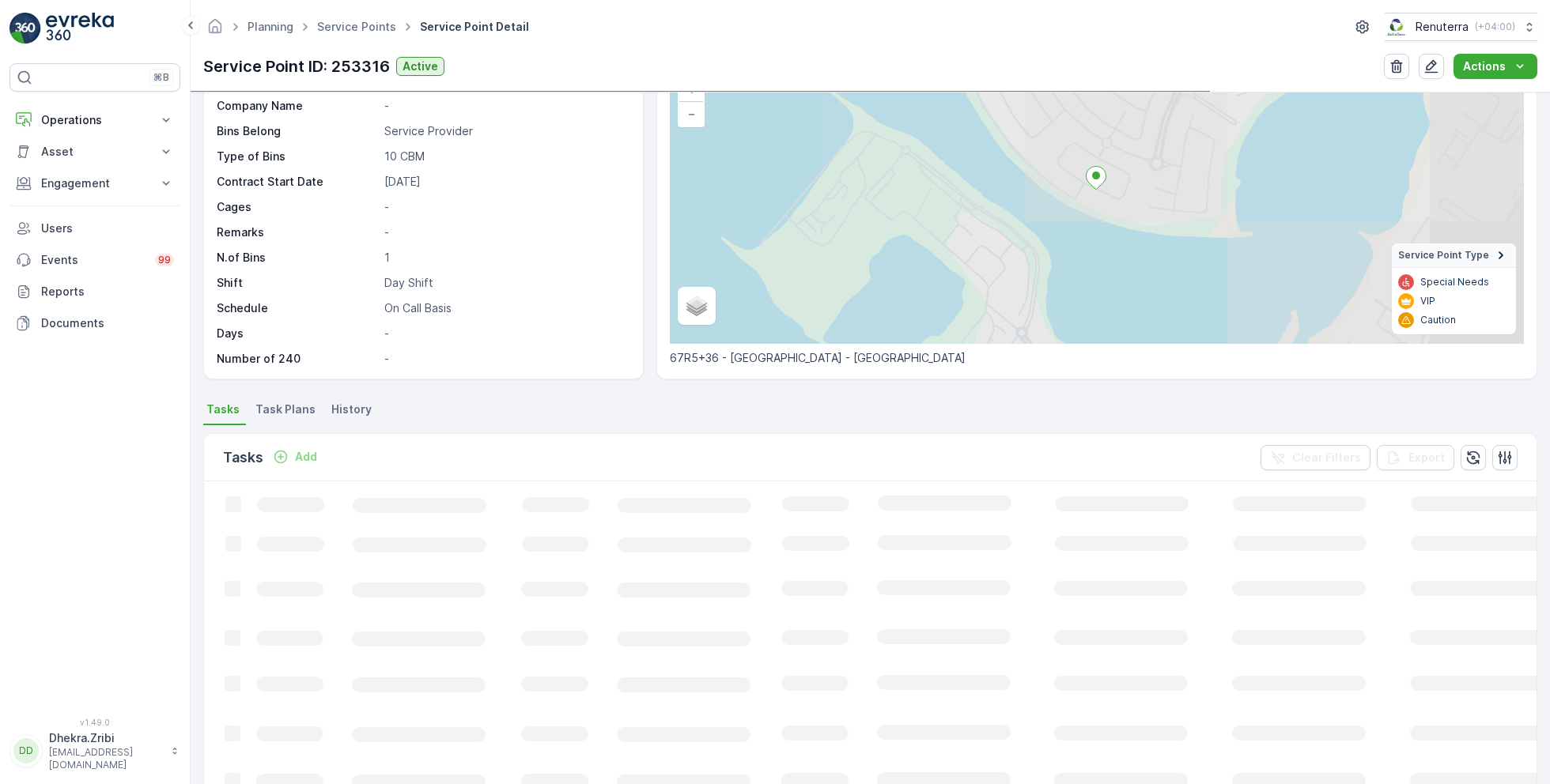
scroll to position [136, 0]
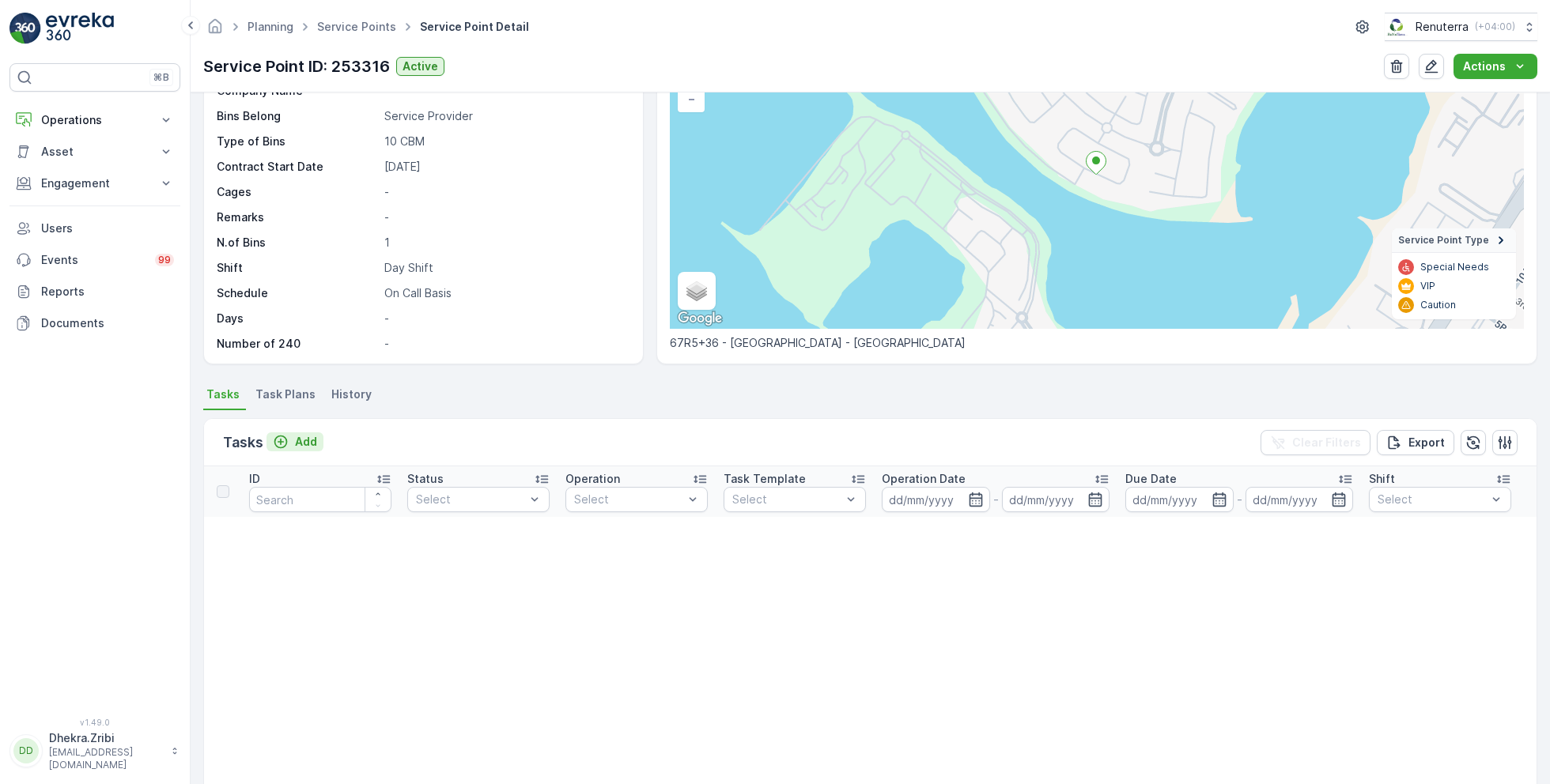
click at [297, 437] on p "Add" at bounding box center [306, 441] width 22 height 16
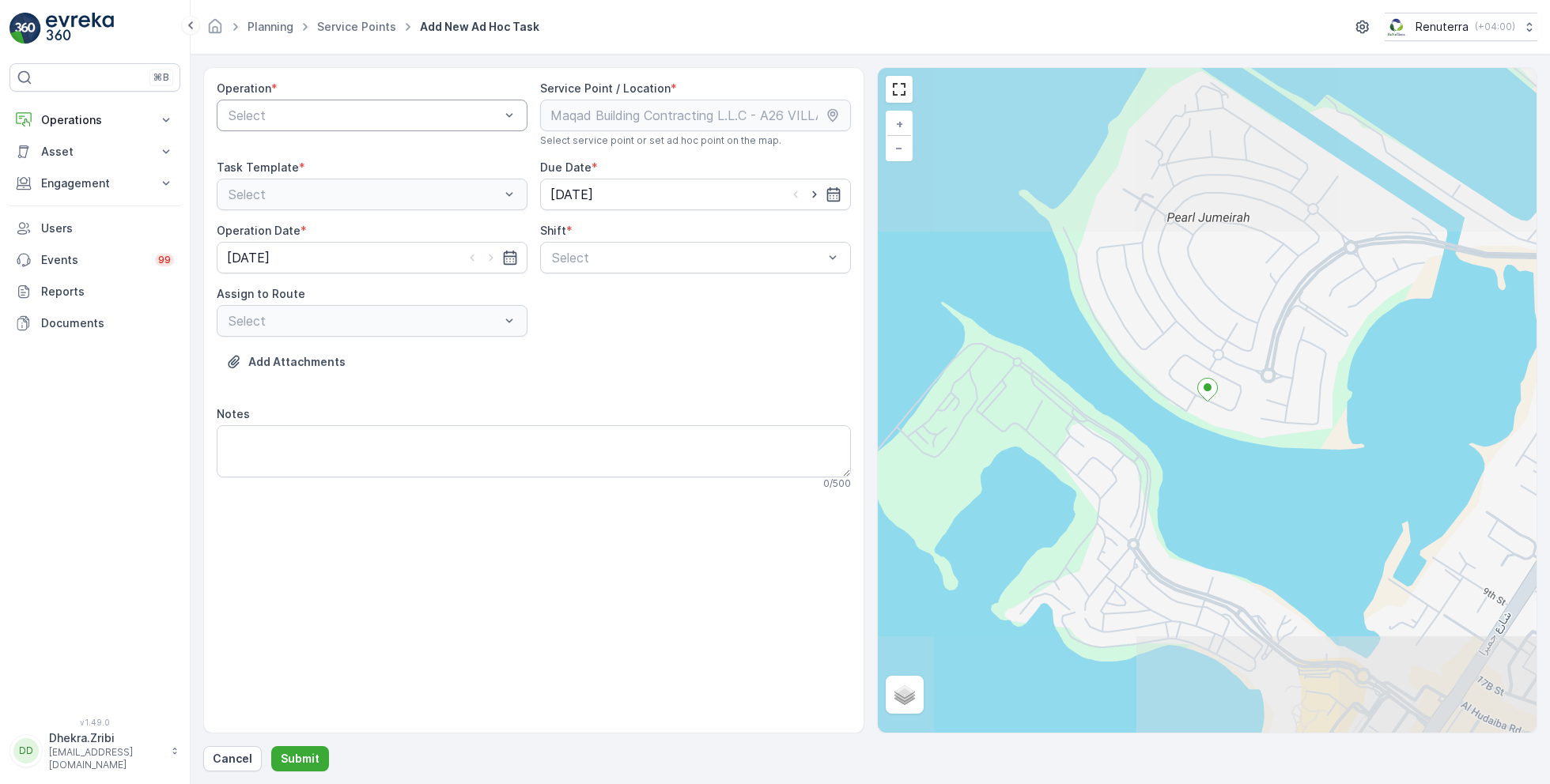
click at [301, 112] on div at bounding box center [364, 115] width 275 height 14
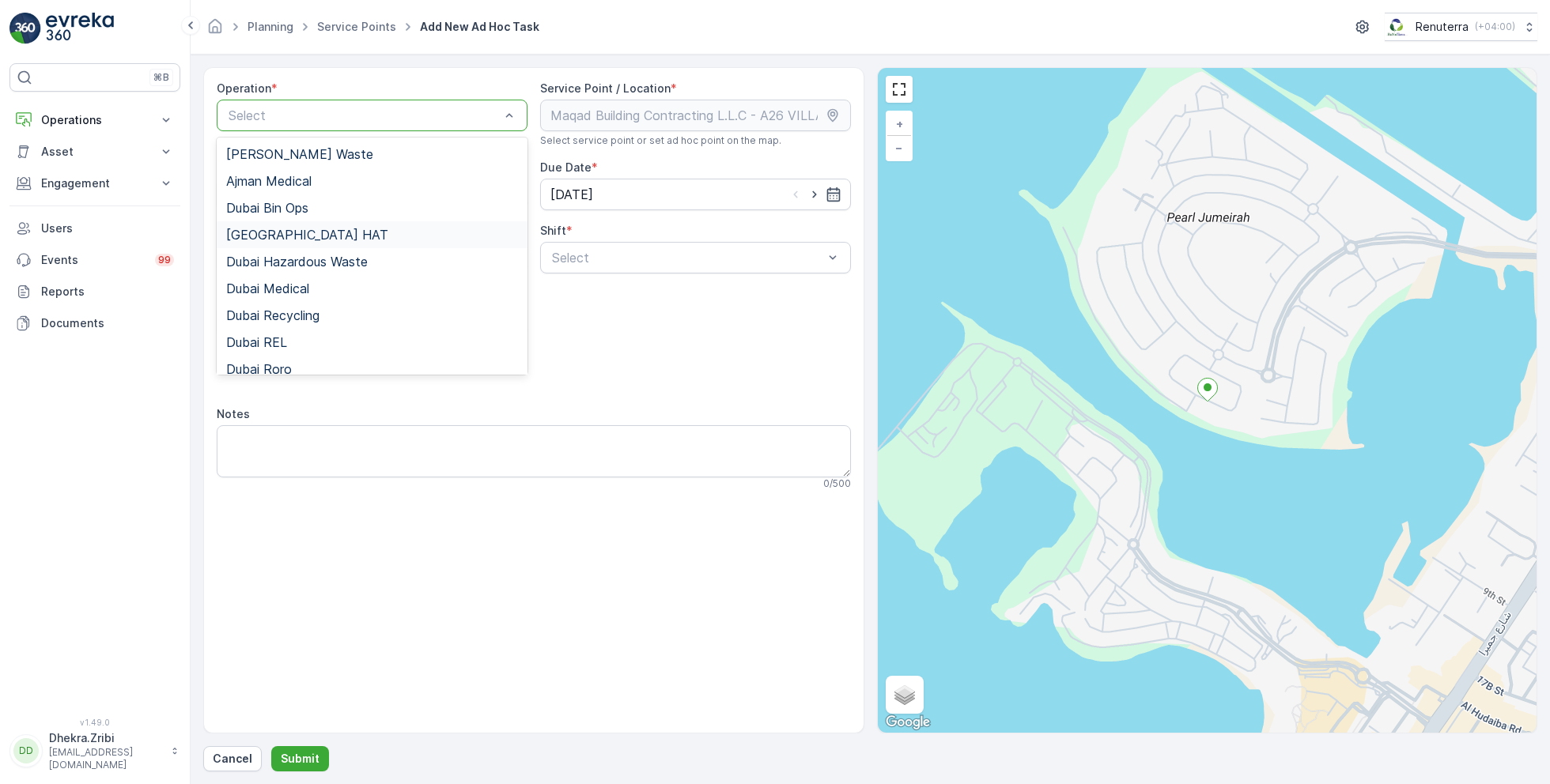
click at [277, 229] on span "Dubai HAT" at bounding box center [307, 234] width 162 height 14
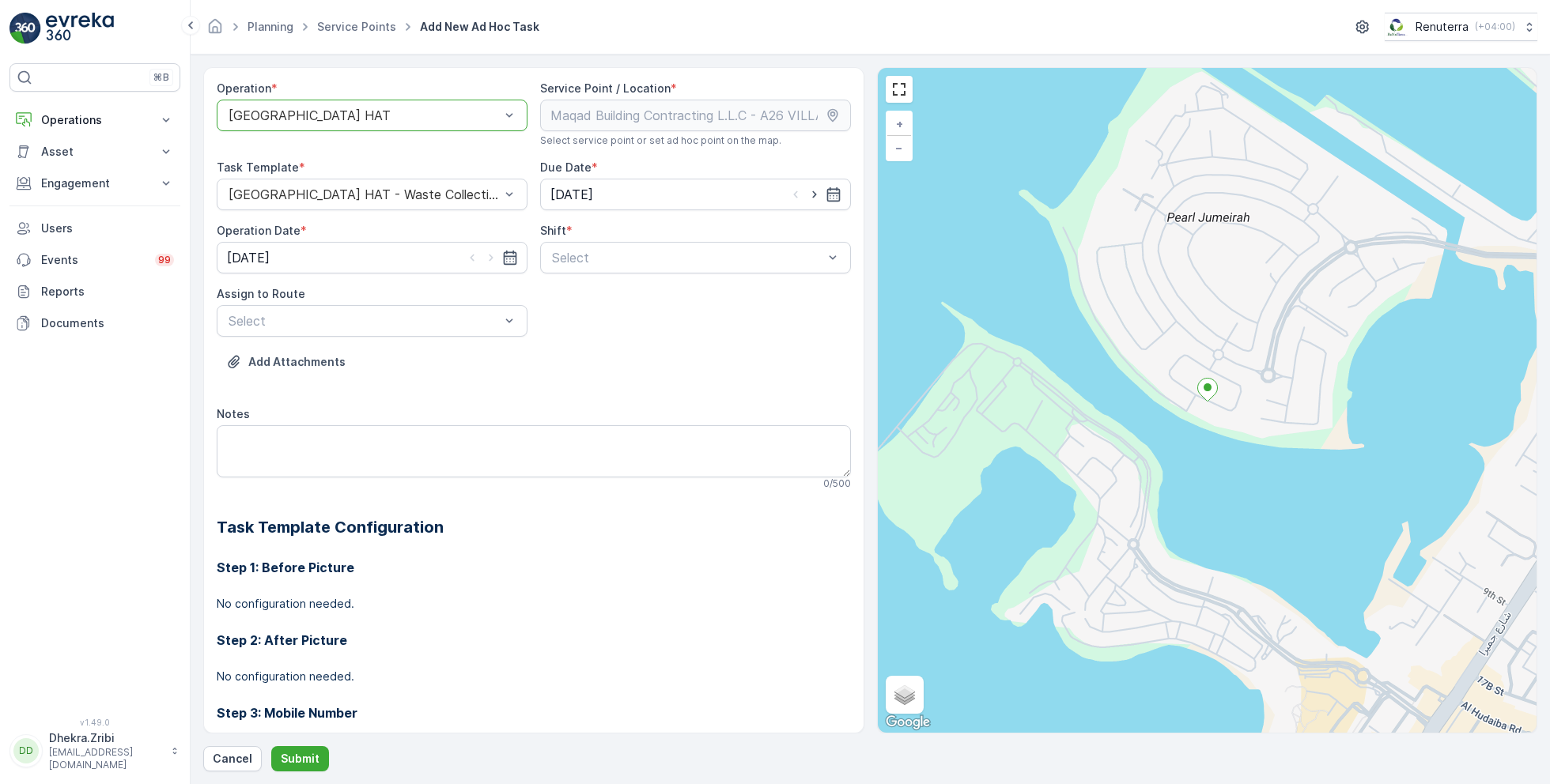
click at [820, 193] on div at bounding box center [815, 194] width 54 height 16
click at [815, 192] on icon "button" at bounding box center [814, 194] width 16 height 16
type input "[DATE]"
click at [488, 257] on icon "button" at bounding box center [491, 258] width 16 height 16
type input "[DATE]"
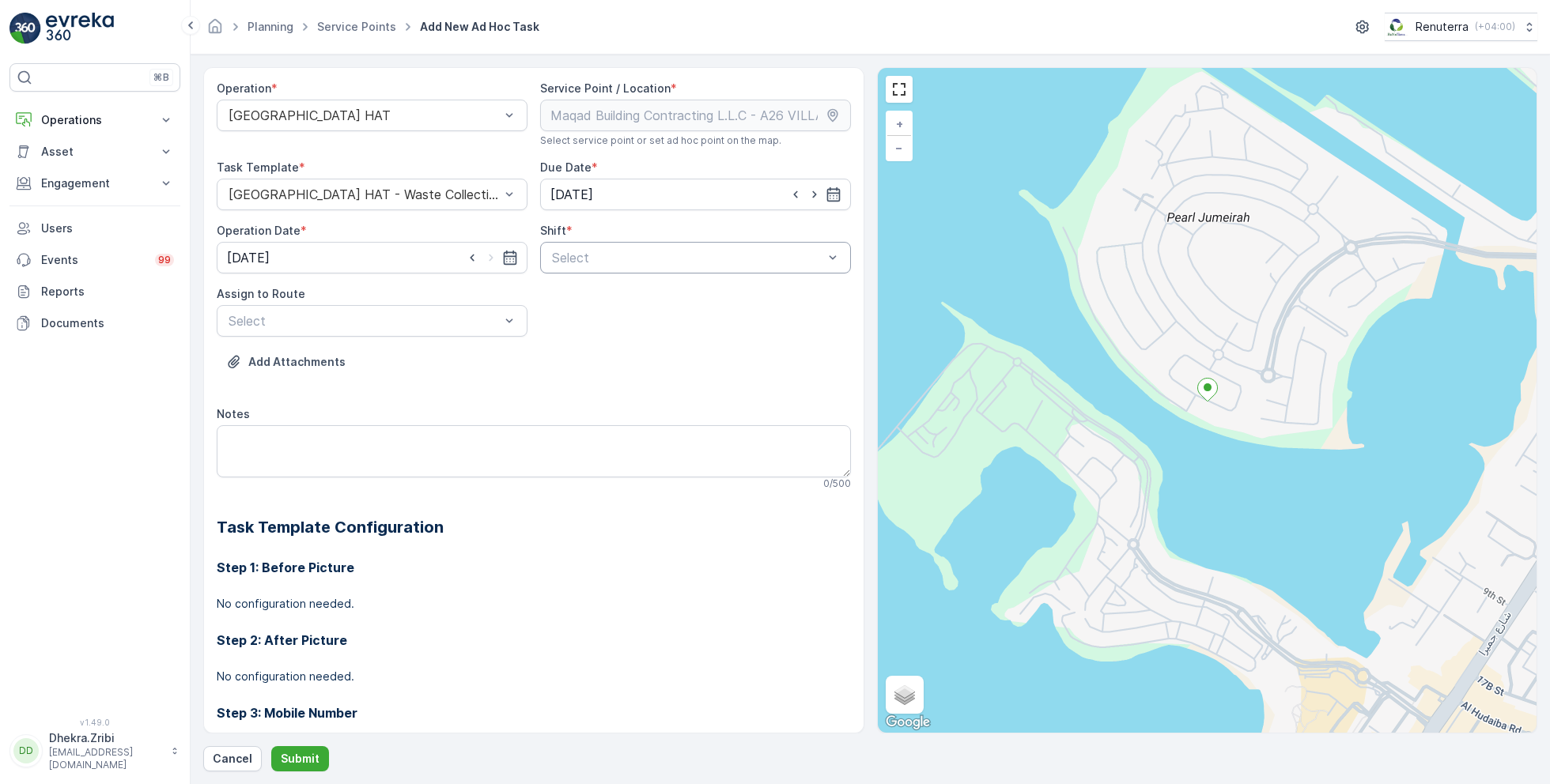
click at [592, 261] on div at bounding box center [688, 258] width 275 height 14
click at [570, 294] on span "Day Shift" at bounding box center [578, 296] width 56 height 14
click at [463, 317] on div at bounding box center [364, 320] width 275 height 14
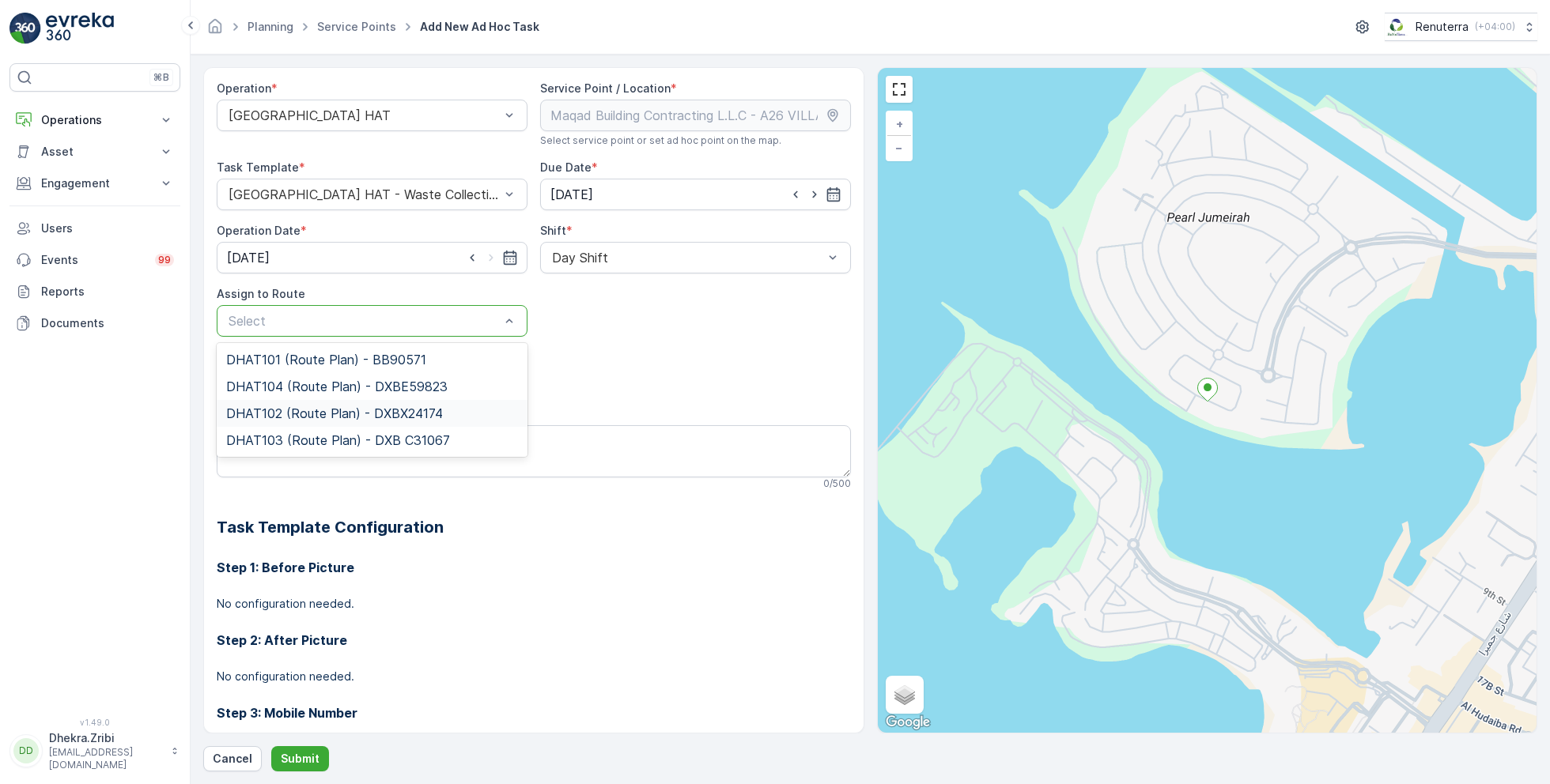
click at [285, 412] on span "DHAT102 (Route Plan) - DXBX24174" at bounding box center [334, 413] width 217 height 14
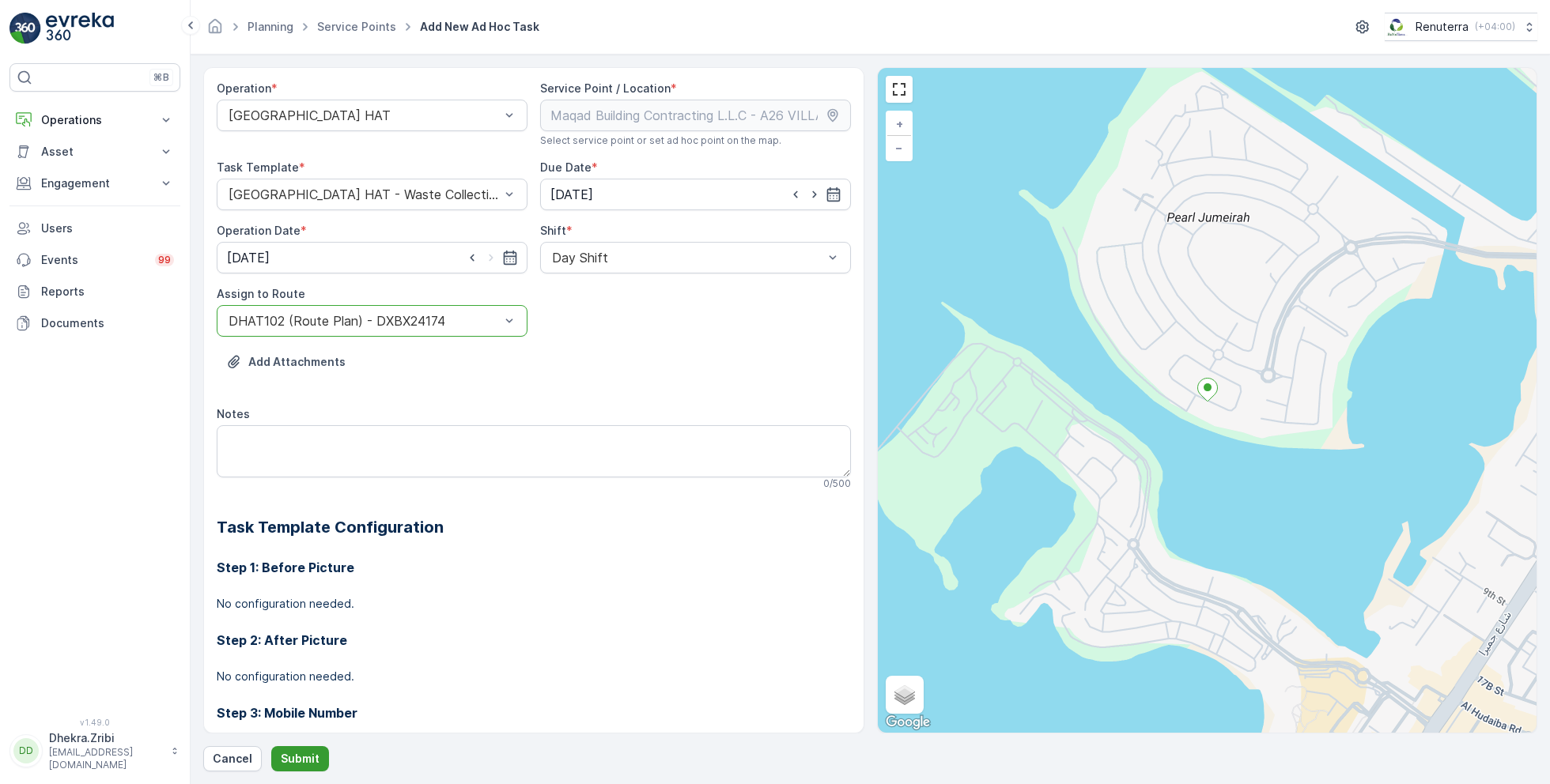
click at [303, 755] on p "Submit" at bounding box center [301, 759] width 39 height 16
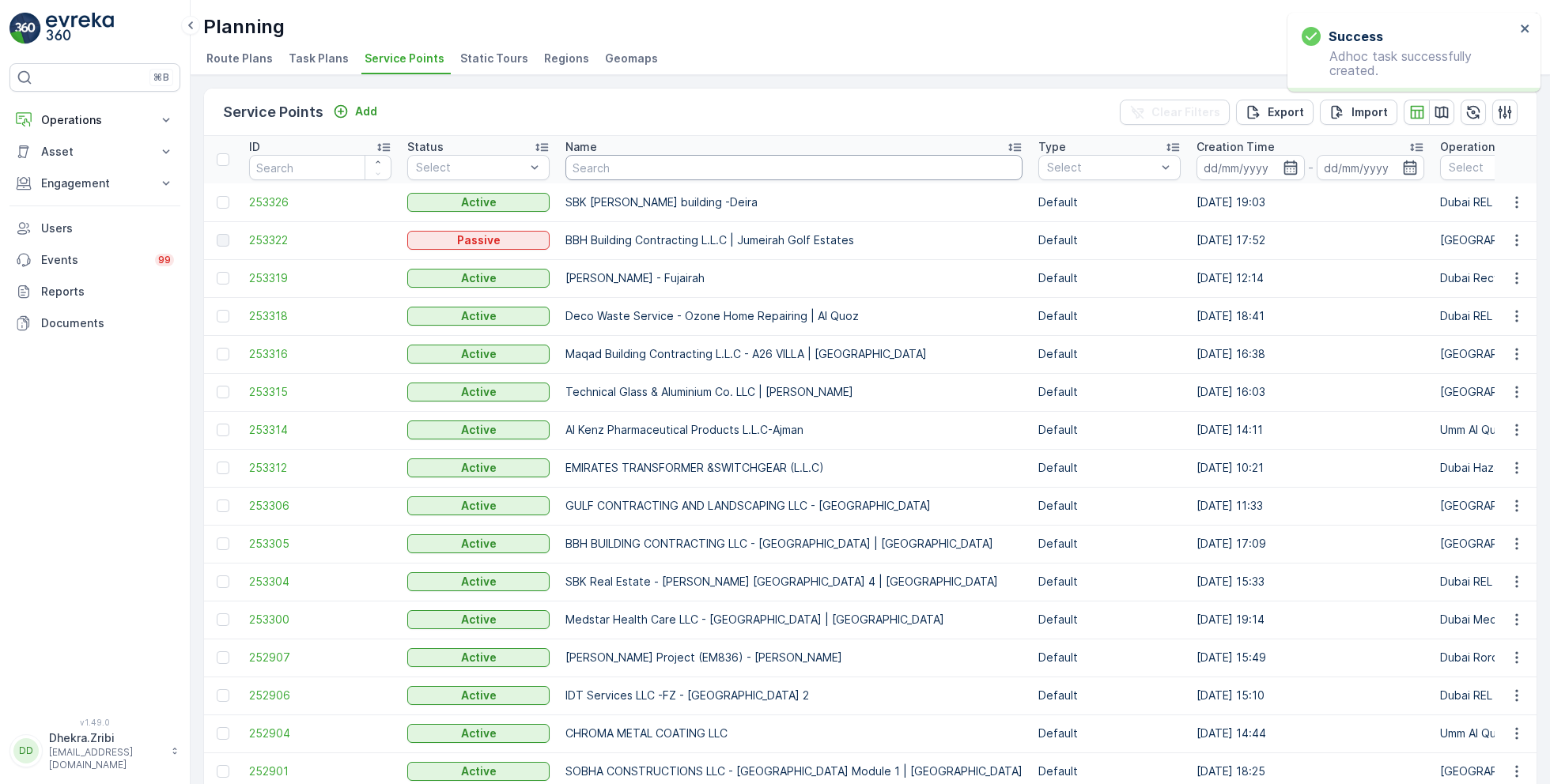
click at [644, 163] on input "text" at bounding box center [795, 167] width 458 height 25
paste input "Modern Marvels Building Contracting LLC"
type input "Modern Marvels Building Contracting LLC"
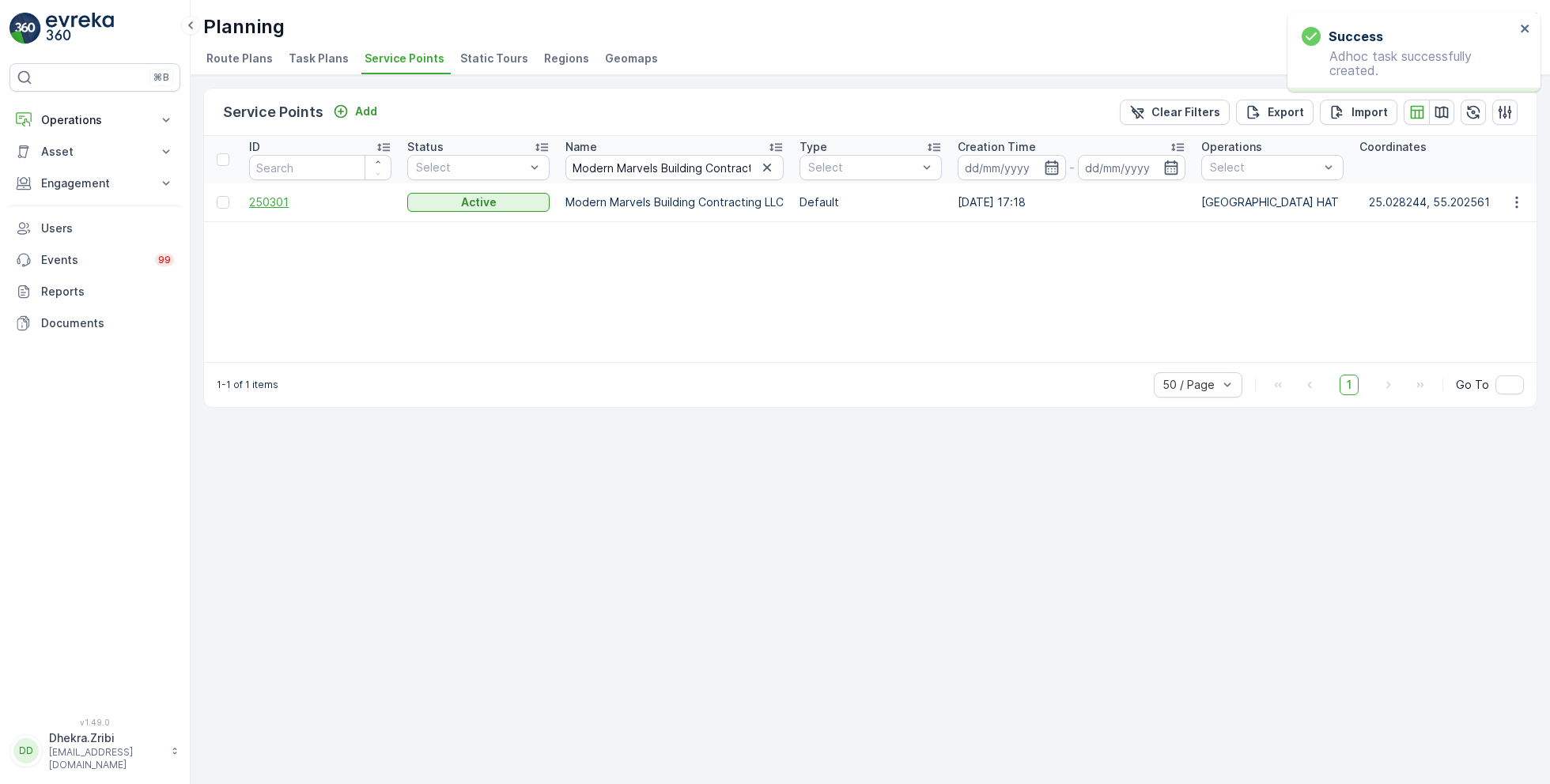
click at [272, 201] on span "250301" at bounding box center [320, 202] width 142 height 16
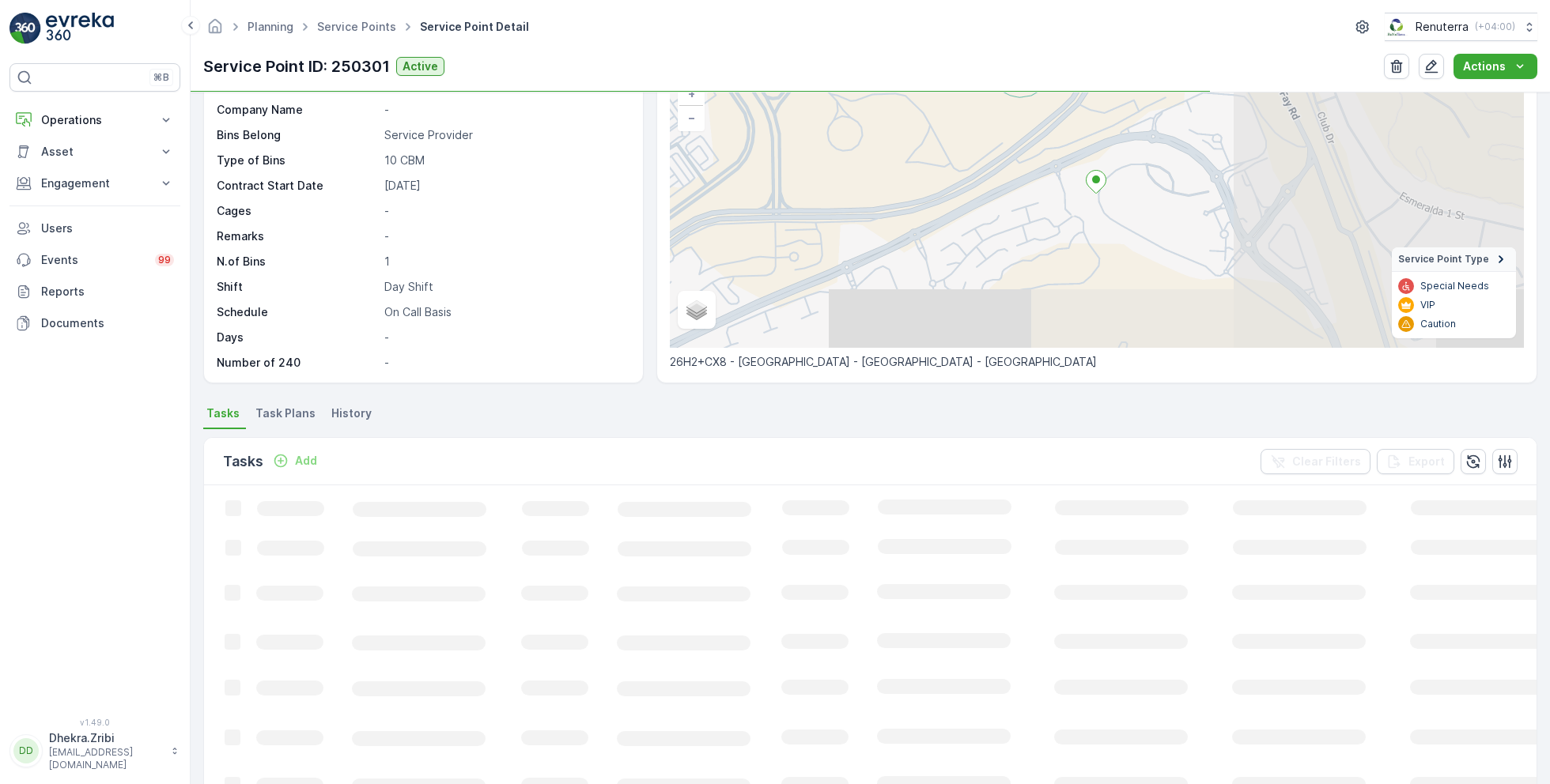
scroll to position [143, 0]
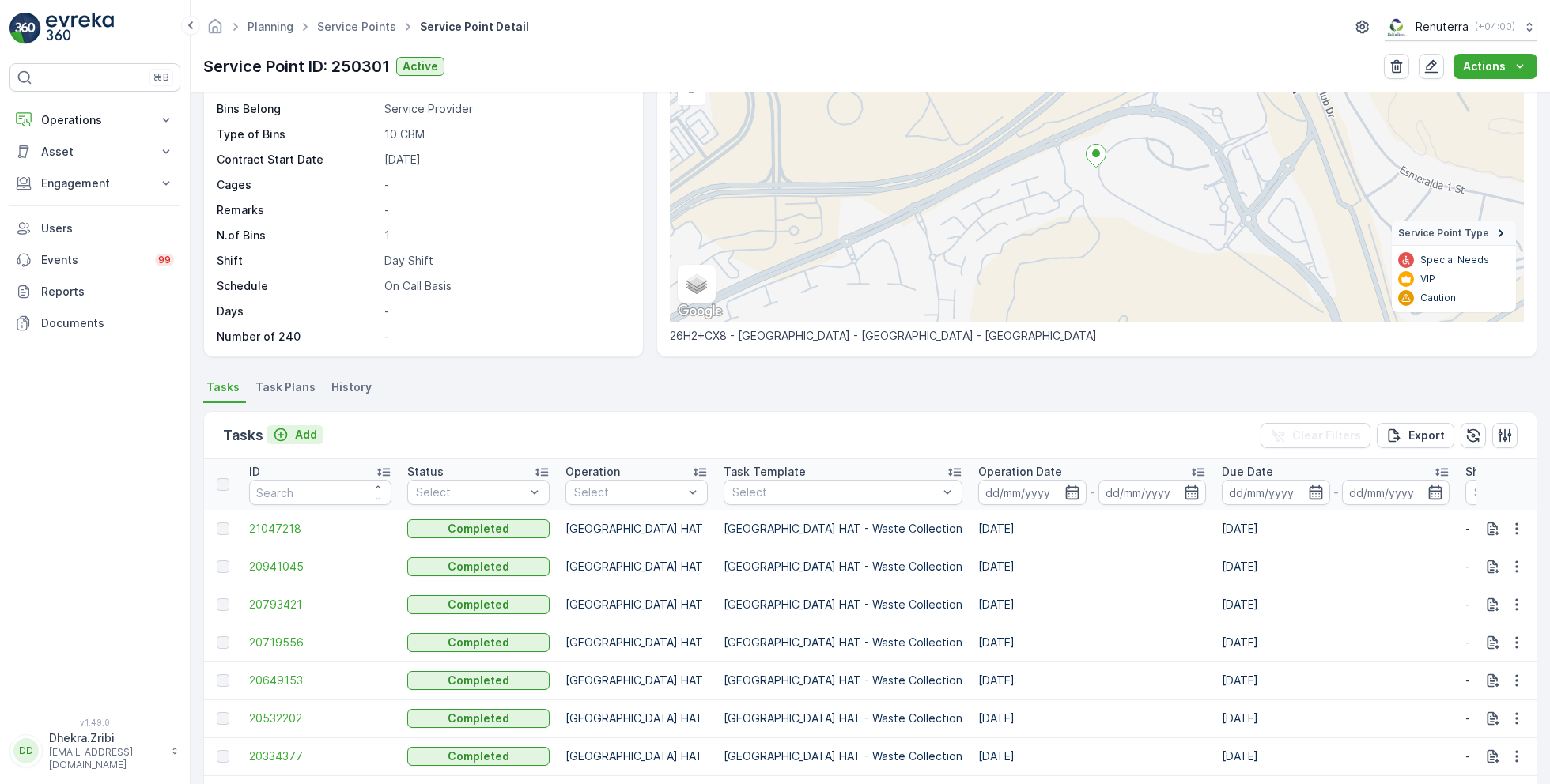
click at [298, 427] on p "Add" at bounding box center [306, 434] width 22 height 16
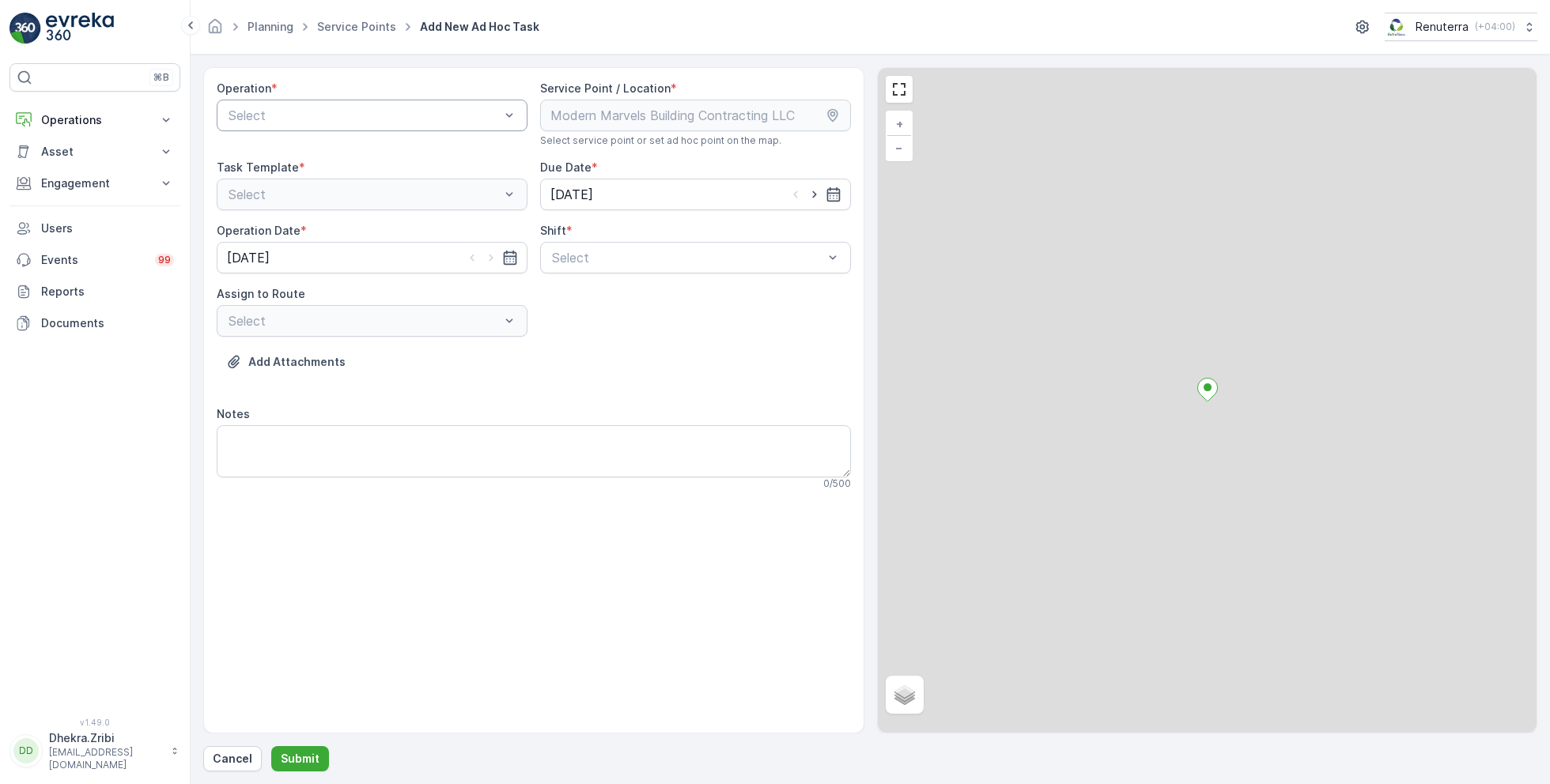
click at [342, 119] on div at bounding box center [364, 115] width 275 height 14
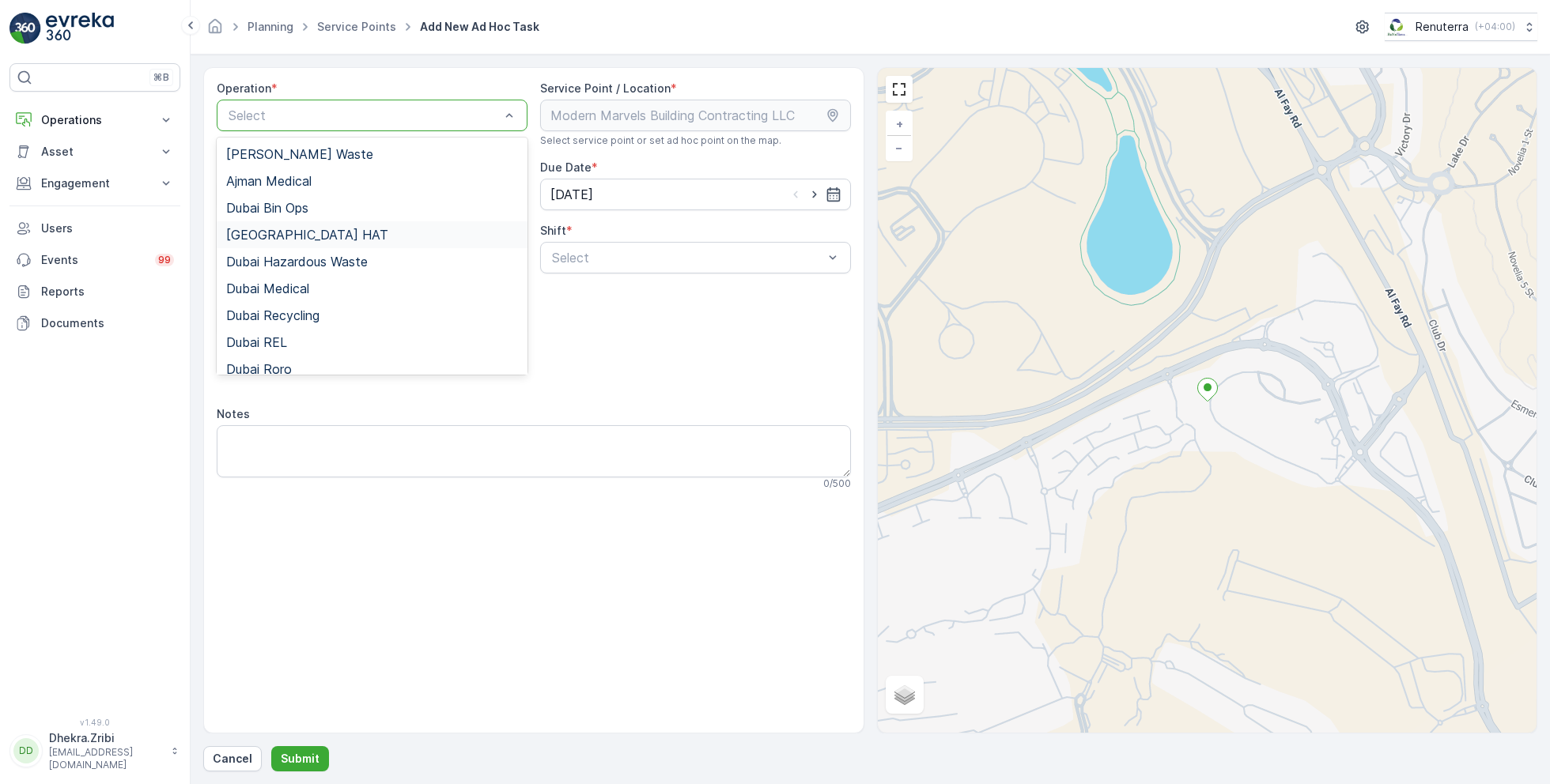
click at [277, 234] on span "Dubai HAT" at bounding box center [307, 234] width 162 height 14
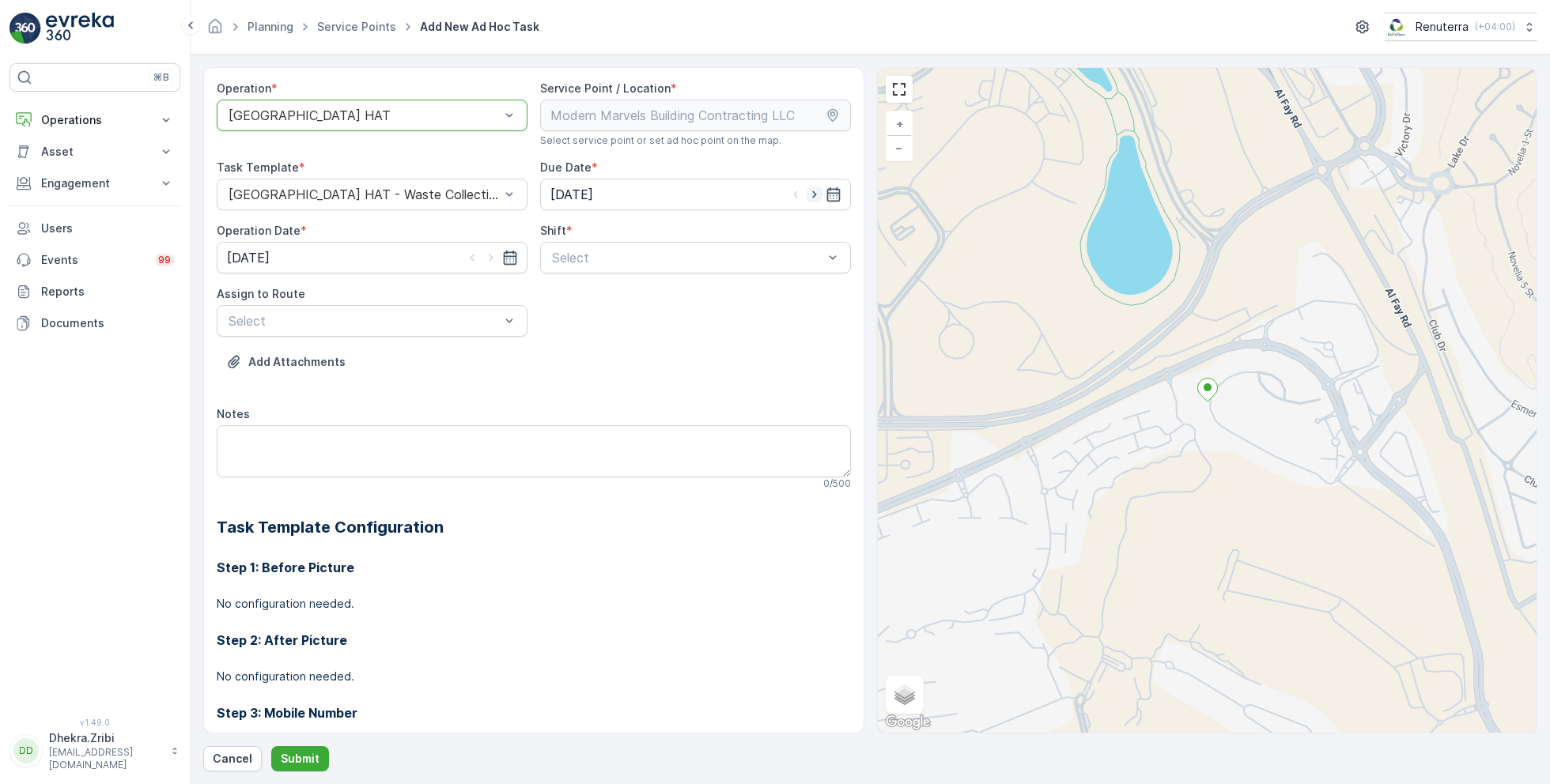
click at [812, 195] on icon "button" at bounding box center [814, 195] width 4 height 7
type input "[DATE]"
click at [485, 255] on icon "button" at bounding box center [491, 258] width 16 height 16
type input "[DATE]"
click at [670, 256] on div at bounding box center [688, 258] width 275 height 14
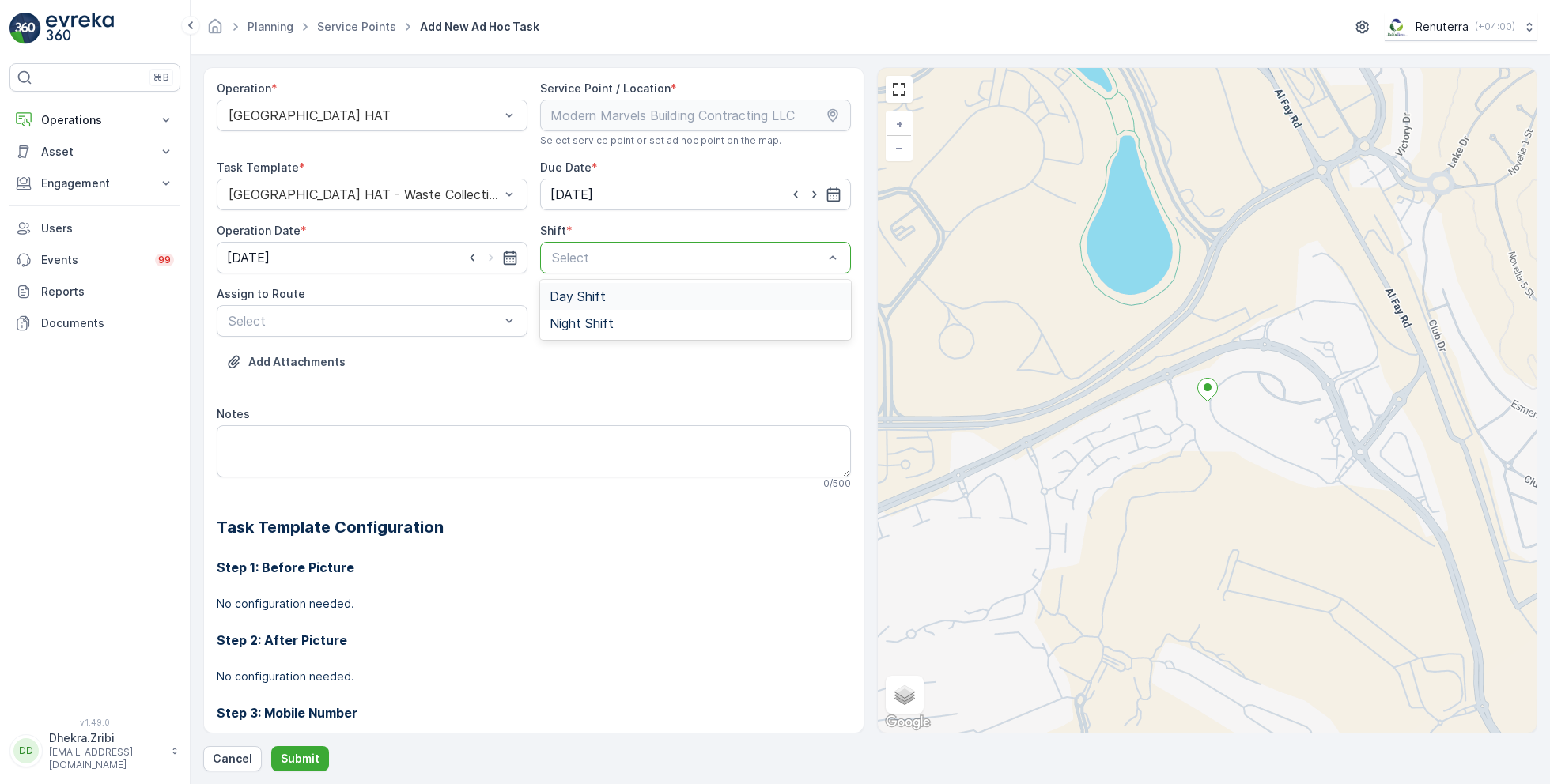
click at [573, 297] on span "Day Shift" at bounding box center [578, 296] width 56 height 14
click at [444, 323] on div at bounding box center [364, 320] width 275 height 14
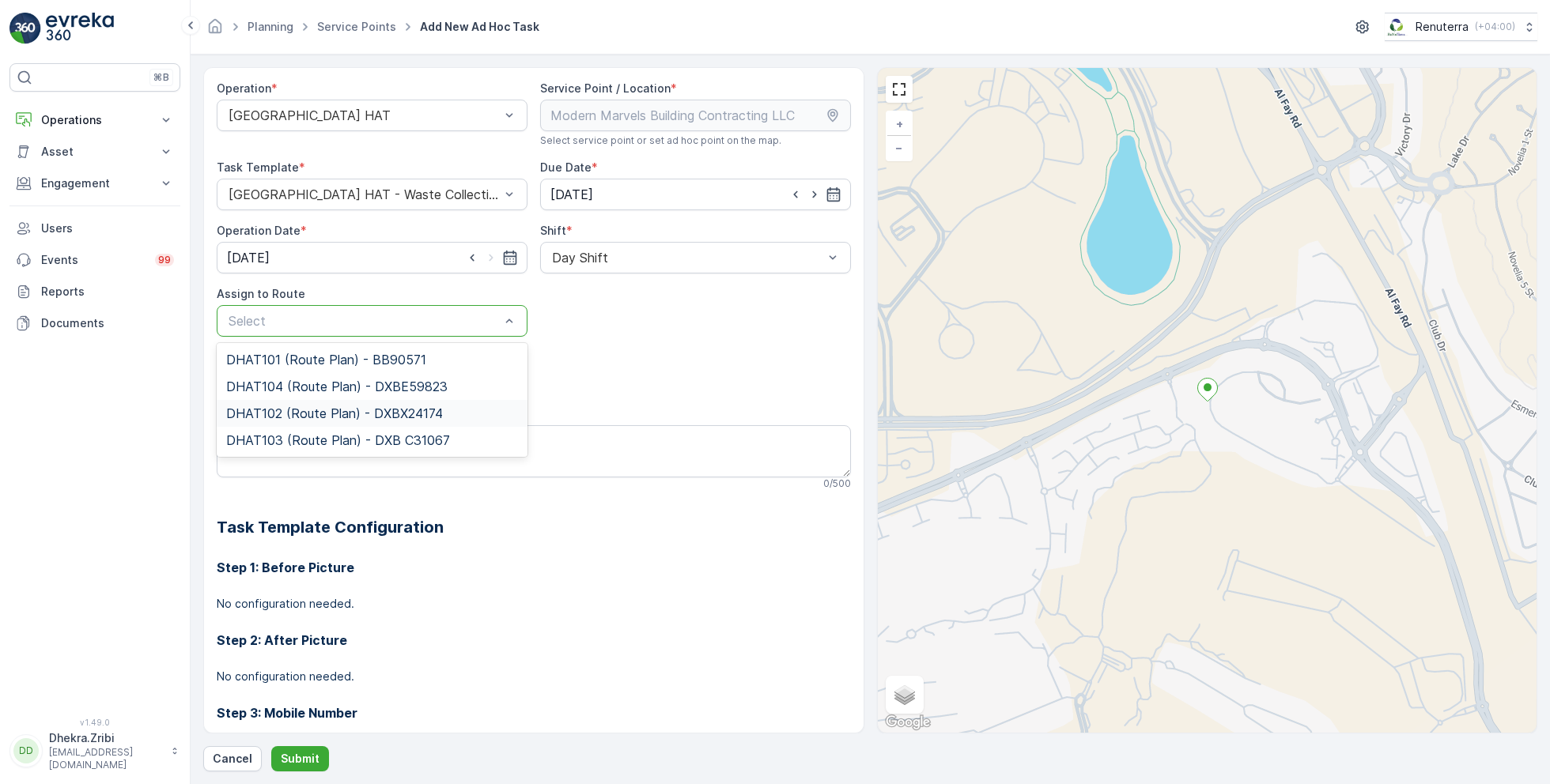
click at [304, 410] on span "DHAT102 (Route Plan) - DXBX24174" at bounding box center [334, 413] width 217 height 14
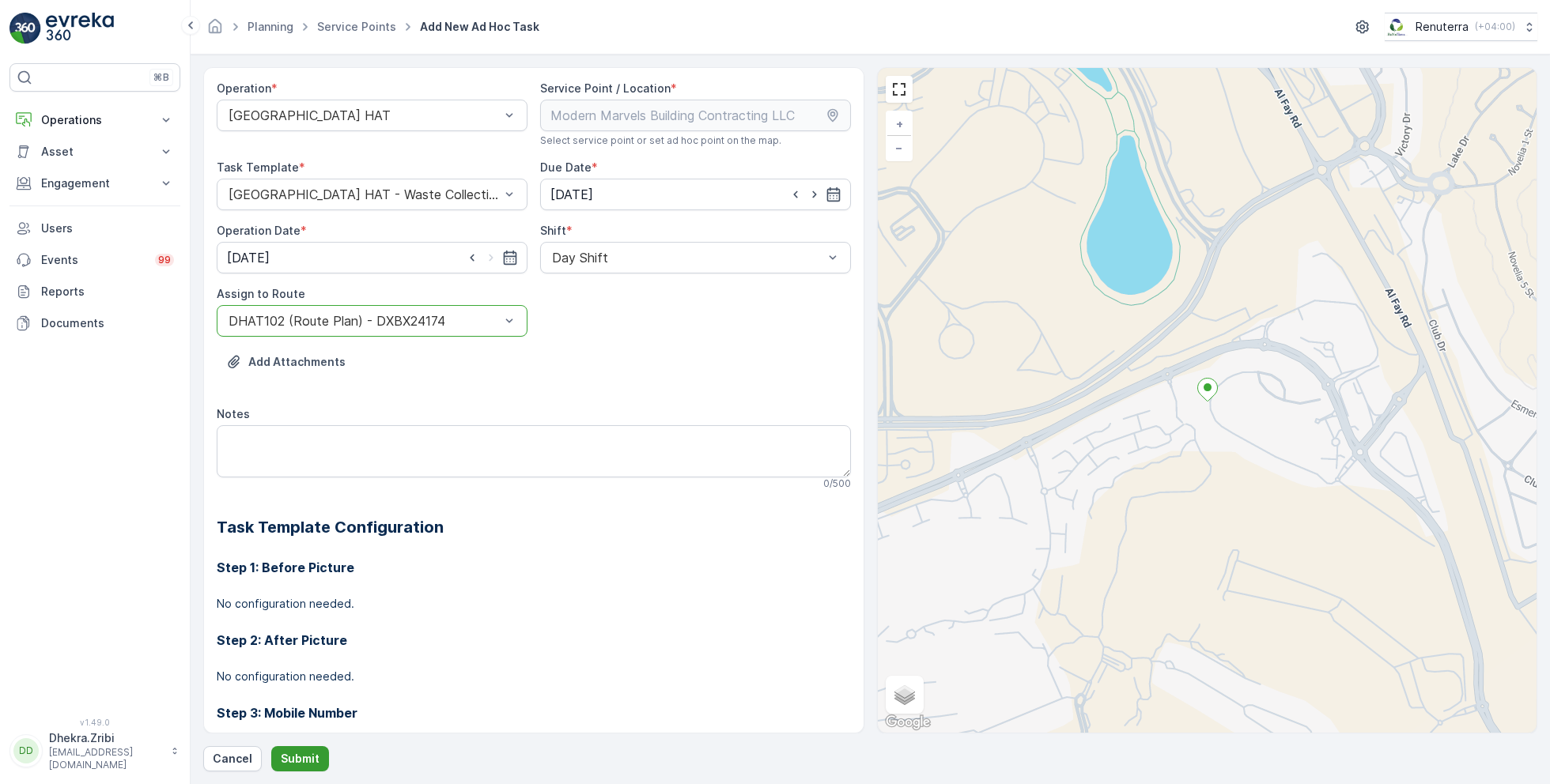
click at [293, 755] on p "Submit" at bounding box center [301, 759] width 39 height 16
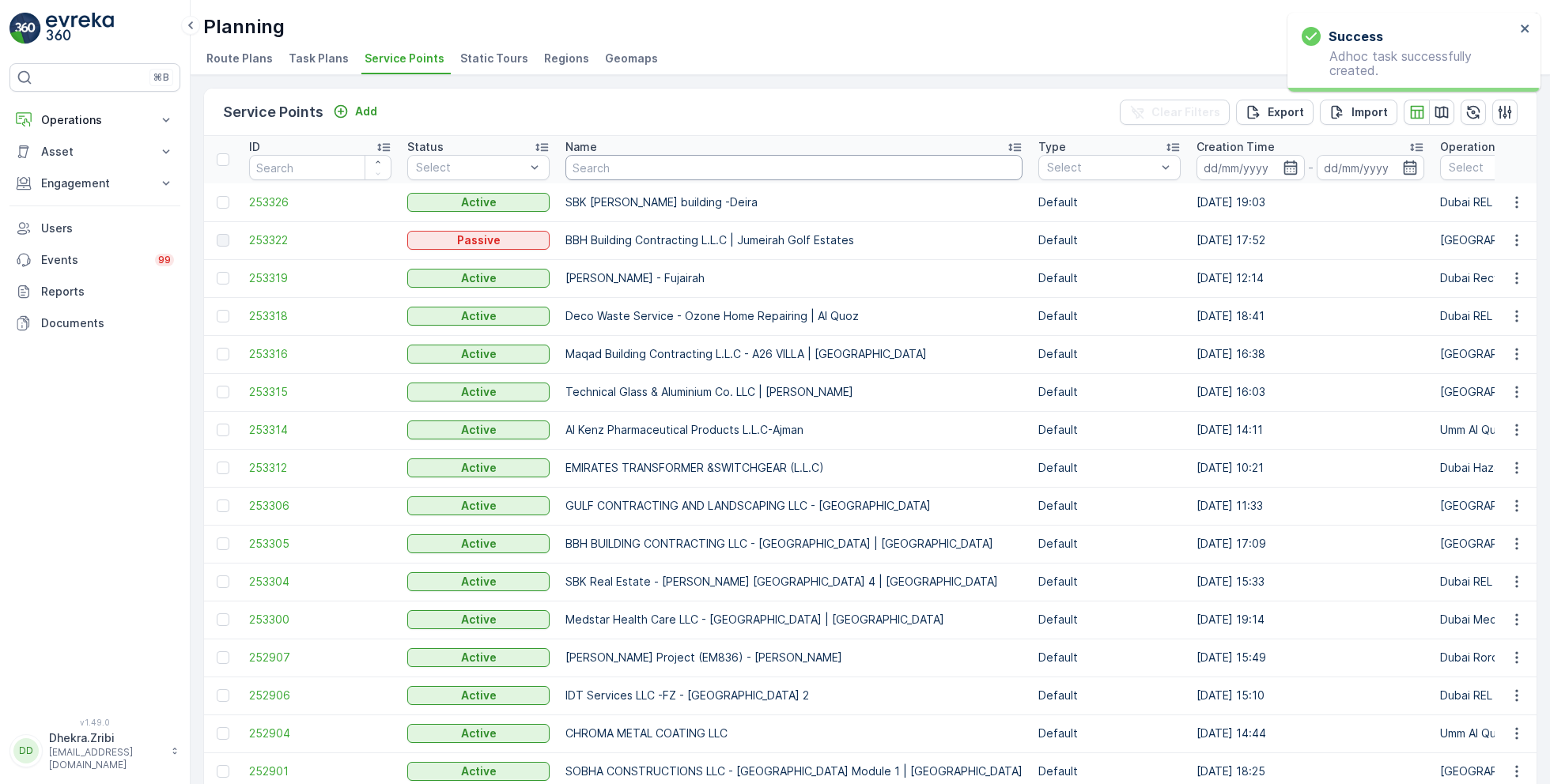
click at [624, 168] on input "text" at bounding box center [795, 167] width 458 height 25
type input "bon"
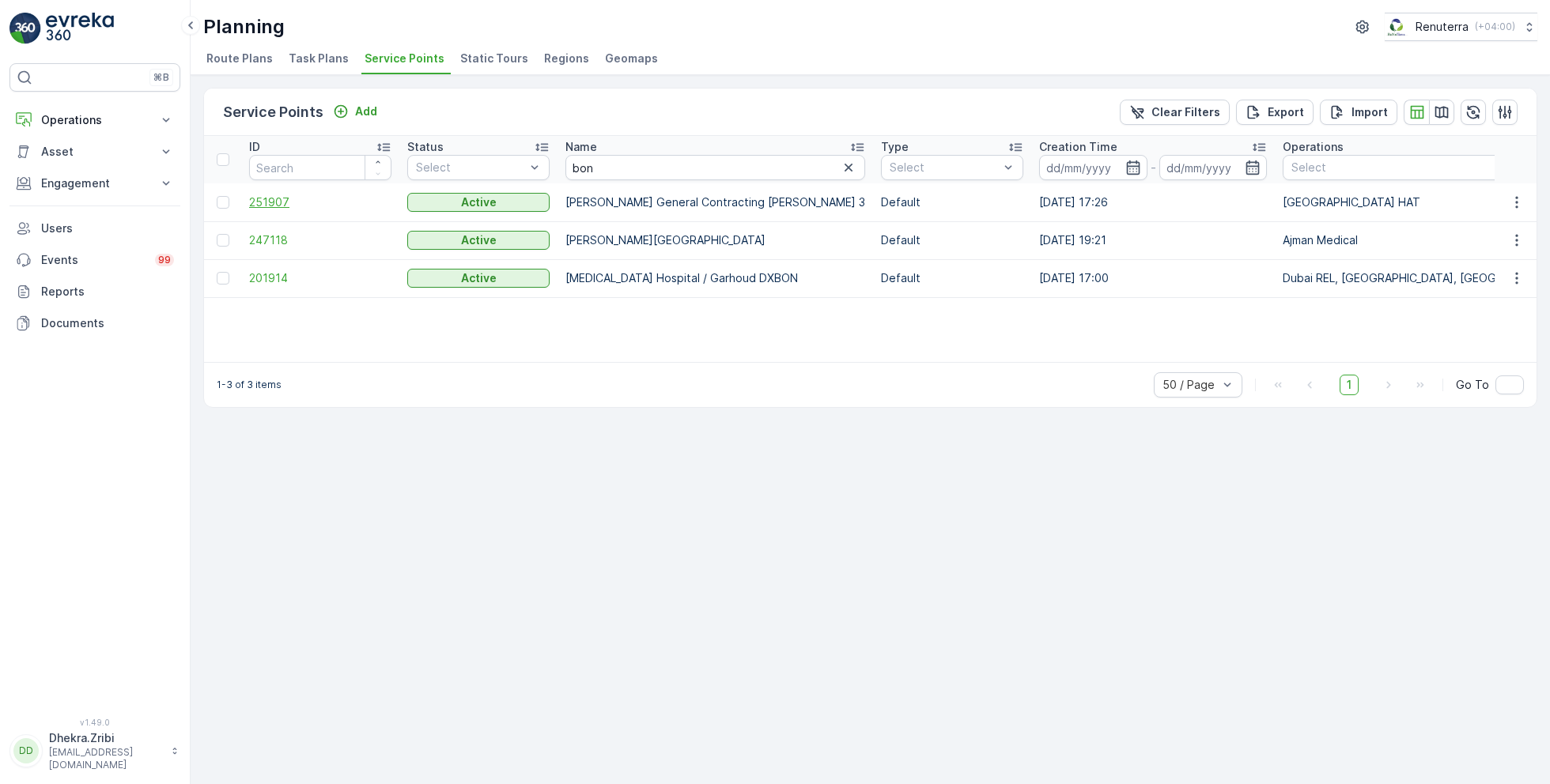
click at [270, 194] on span "251907" at bounding box center [320, 202] width 142 height 16
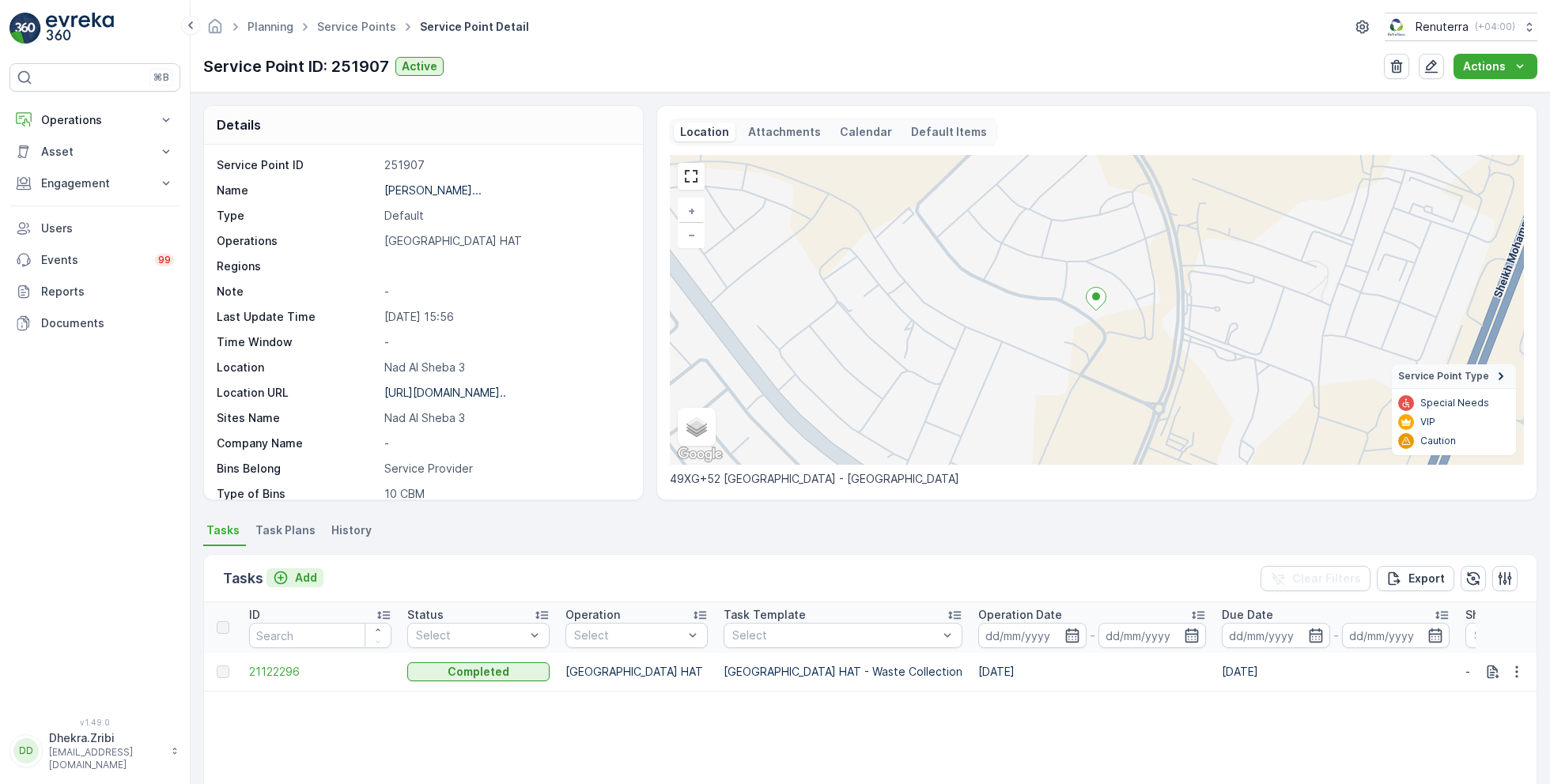
click at [298, 571] on p "Add" at bounding box center [306, 578] width 22 height 16
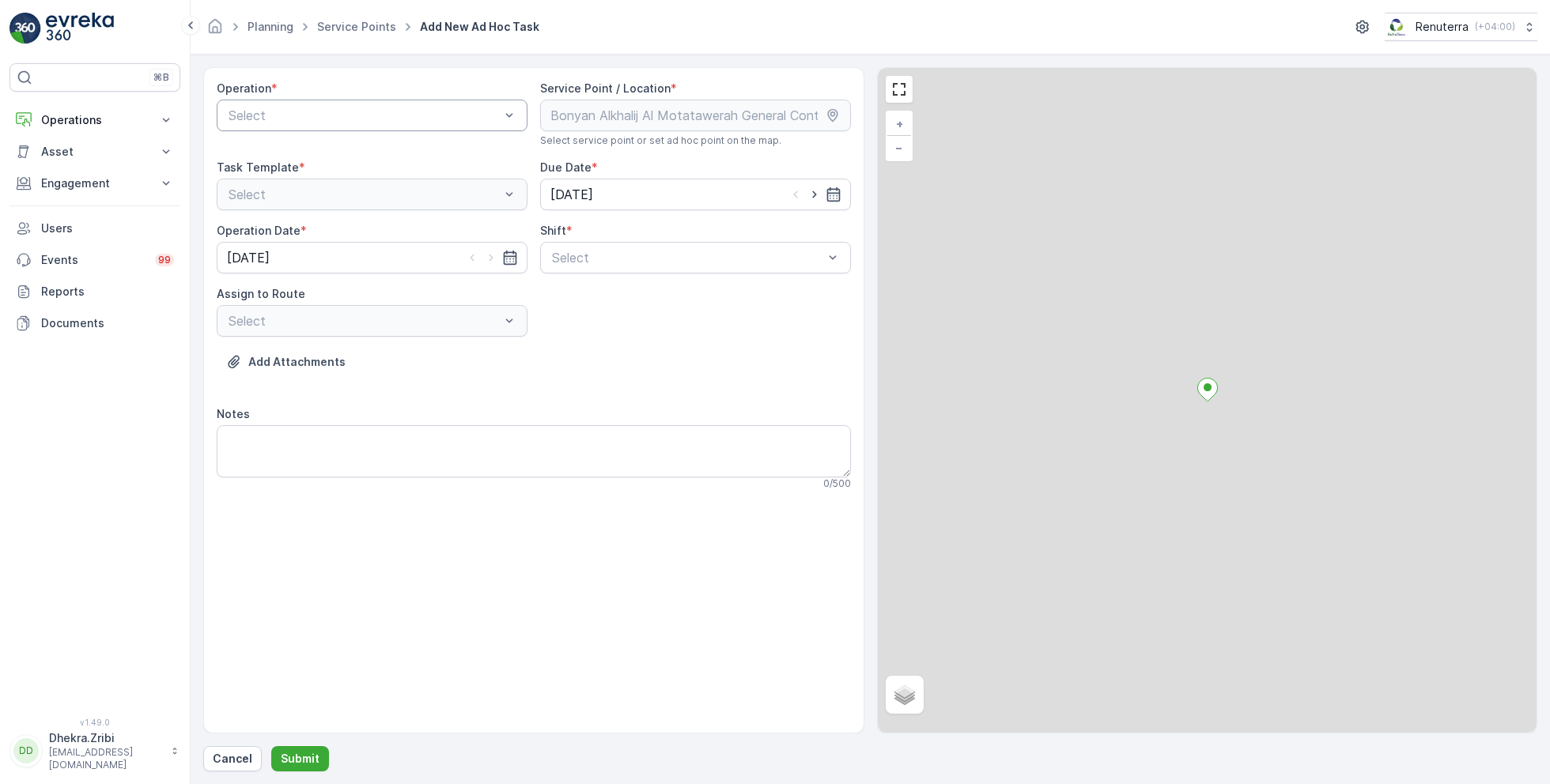
click at [352, 113] on div at bounding box center [364, 115] width 275 height 14
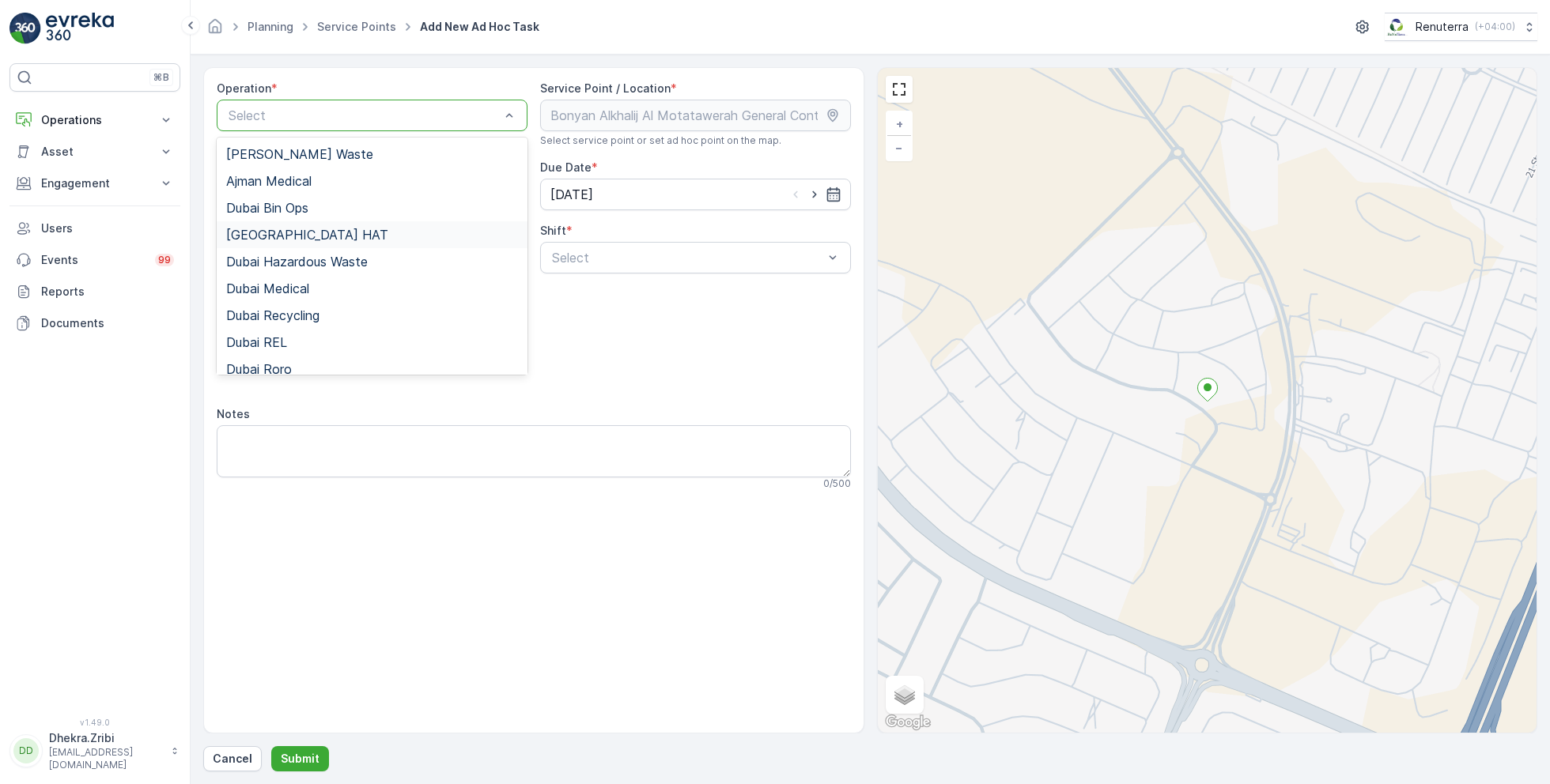
click at [291, 231] on div "Dubai HAT" at bounding box center [372, 234] width 292 height 14
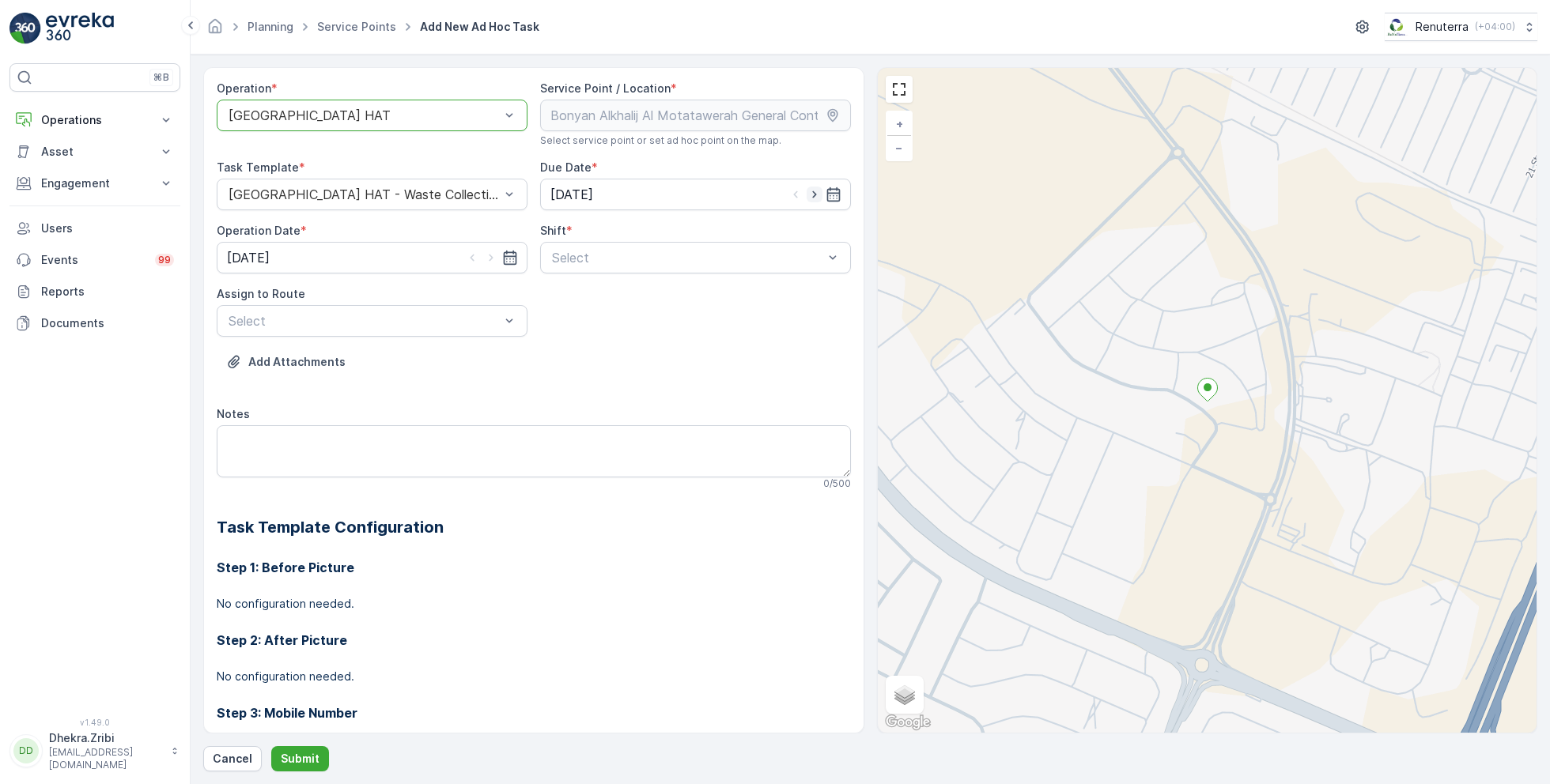
click at [815, 192] on icon "button" at bounding box center [814, 194] width 16 height 16
type input "[DATE]"
click at [484, 255] on icon "button" at bounding box center [491, 258] width 16 height 16
type input "[DATE]"
click at [564, 295] on span "Day Shift" at bounding box center [578, 296] width 56 height 14
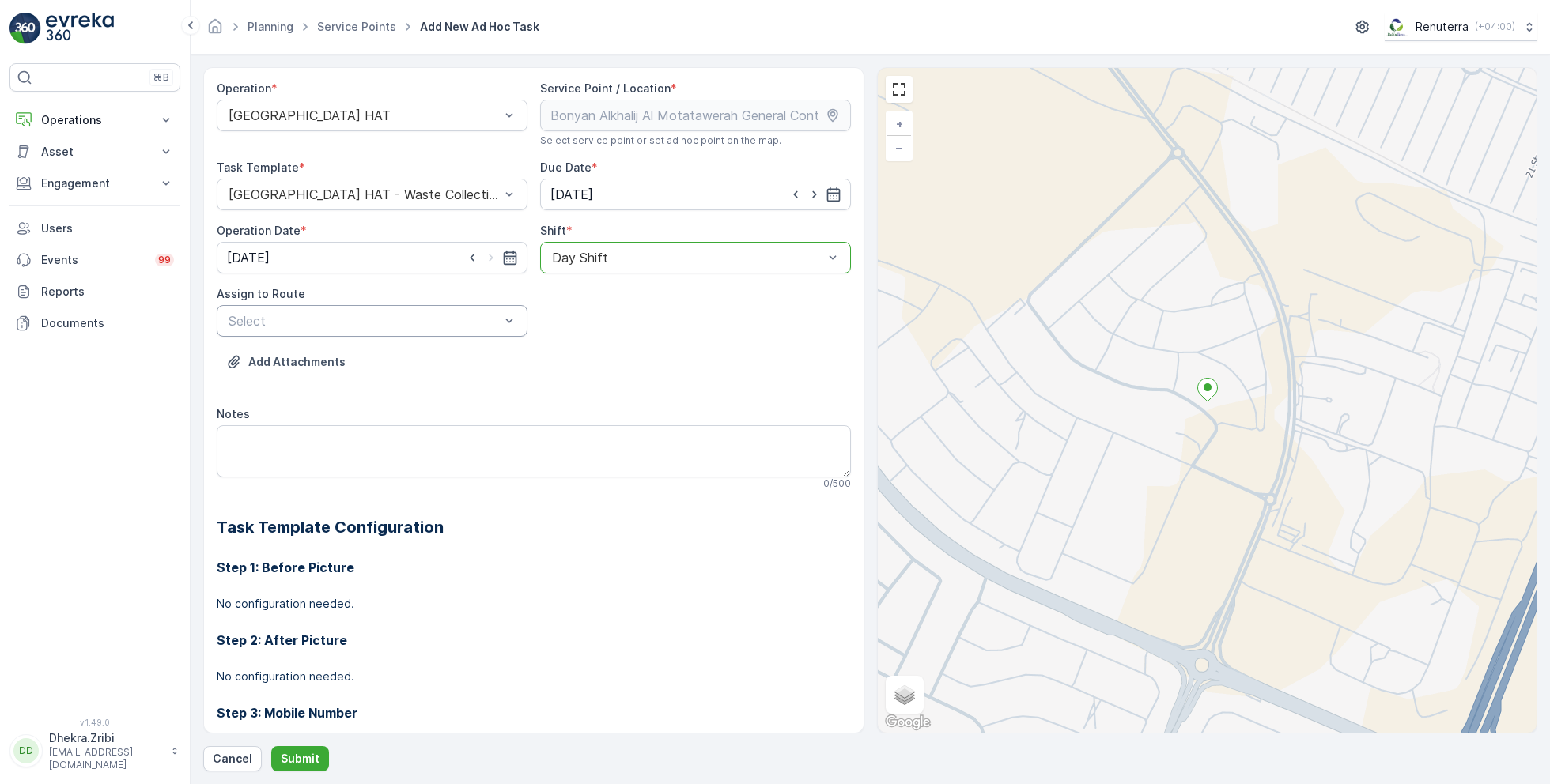
click at [456, 315] on div at bounding box center [364, 320] width 275 height 14
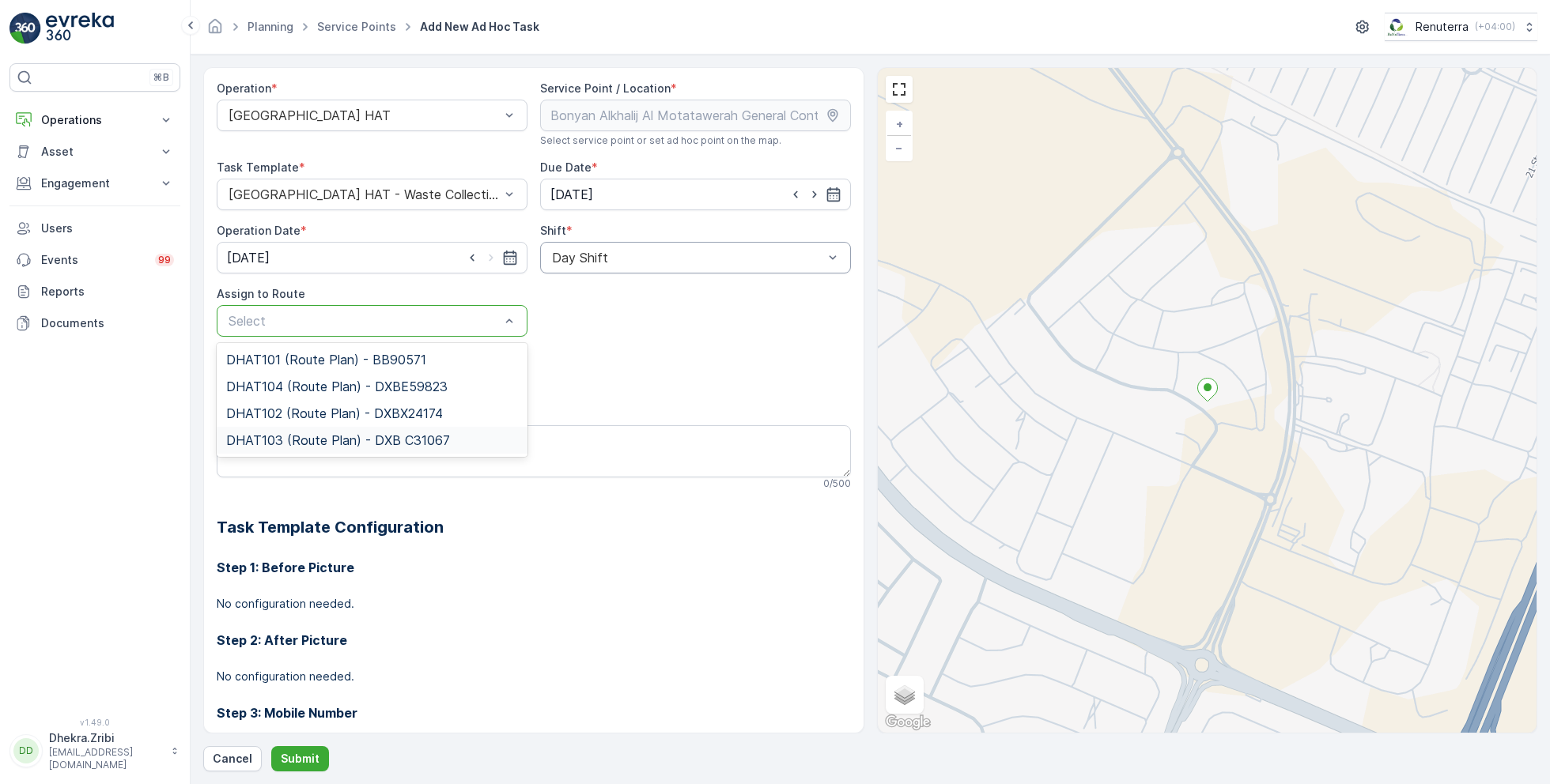
click at [280, 436] on span "DHAT103 (Route Plan) - DXB C31067" at bounding box center [338, 440] width 224 height 14
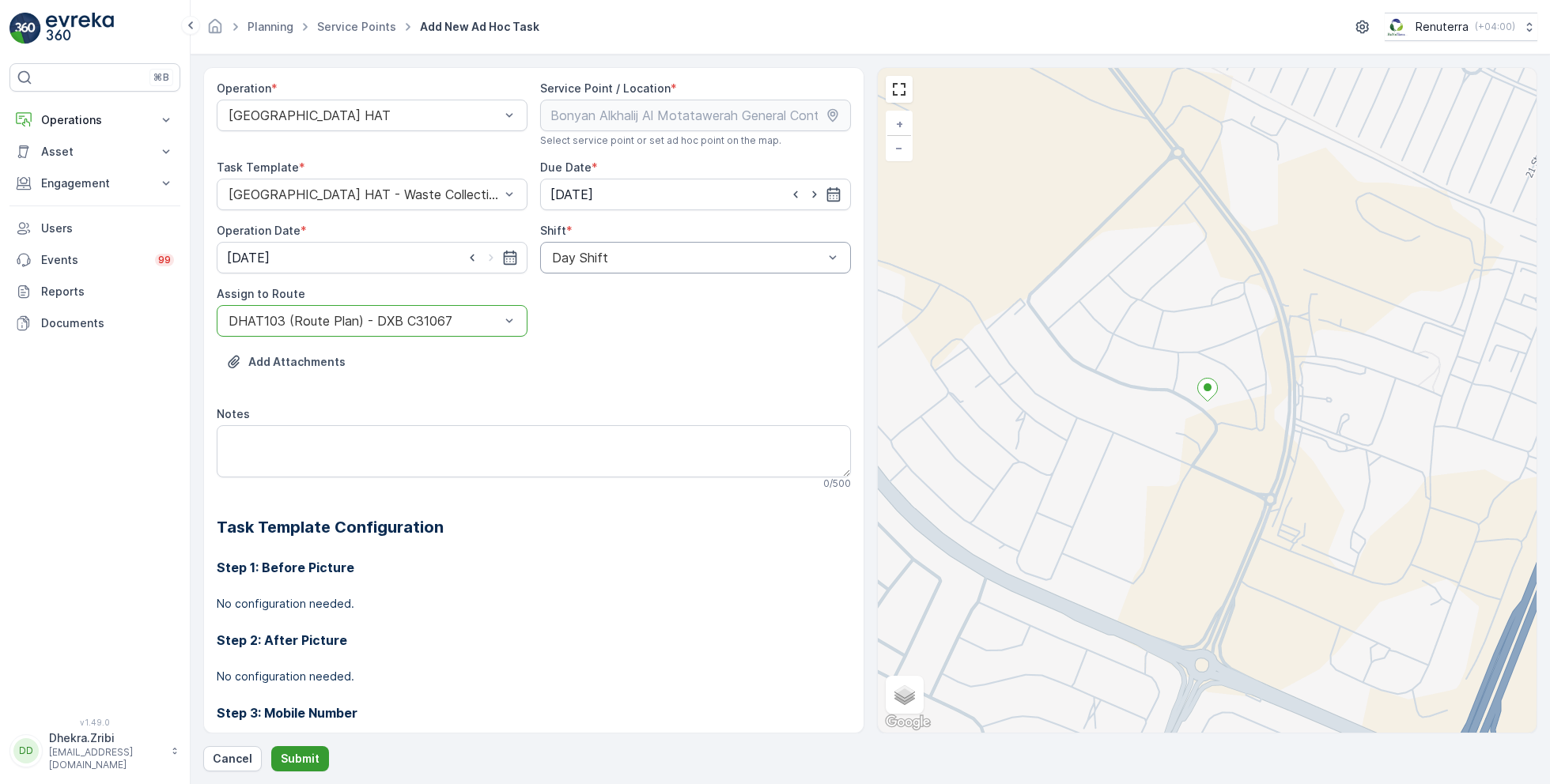
click at [295, 753] on p "Submit" at bounding box center [301, 759] width 39 height 16
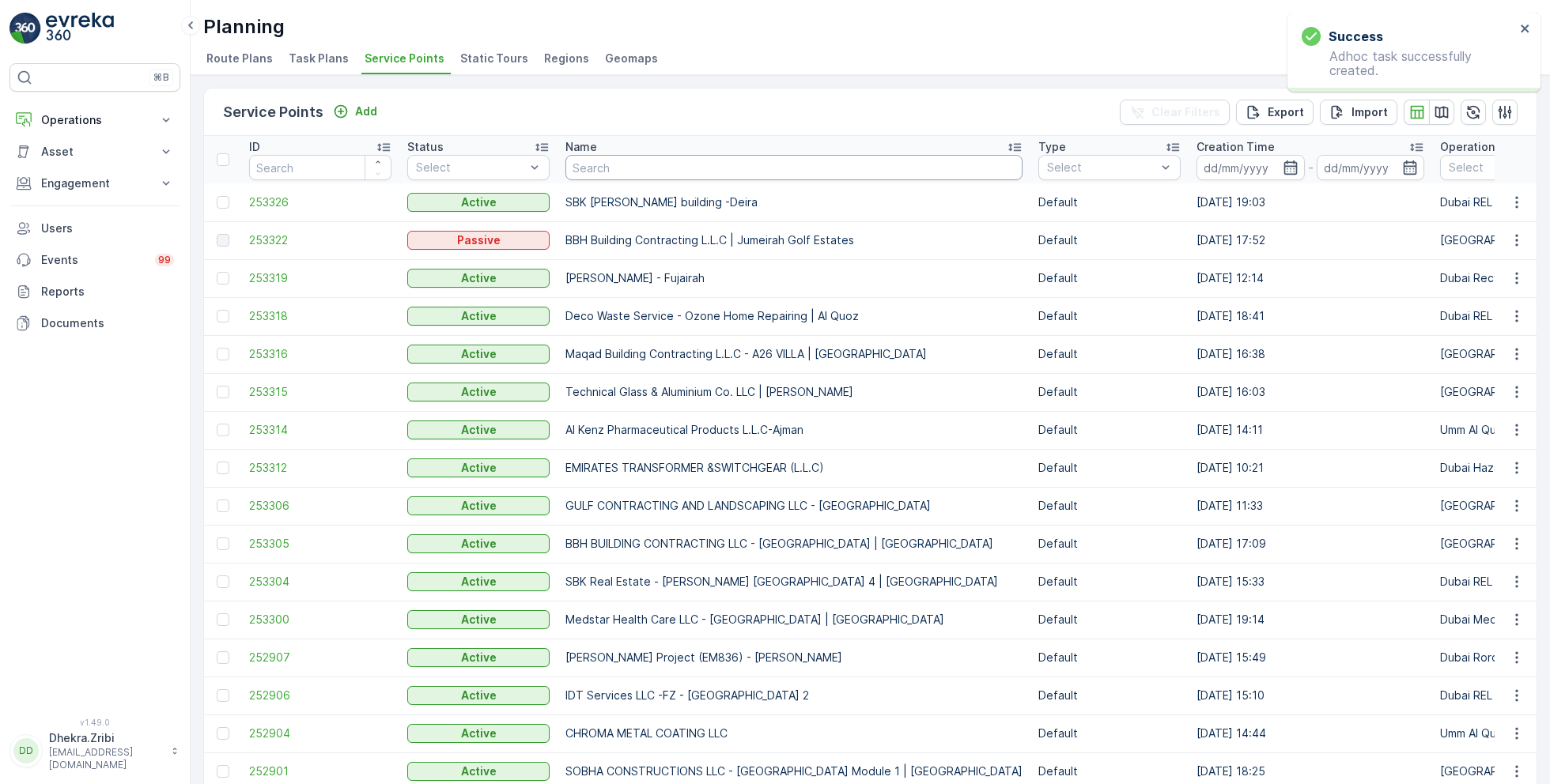
click at [627, 170] on input "text" at bounding box center [795, 167] width 458 height 25
paste input "DELTA AL WADI CONTRACTING (L.L.C)"
type input "DELTA AL WADI CONTRACTING (L.L.C)"
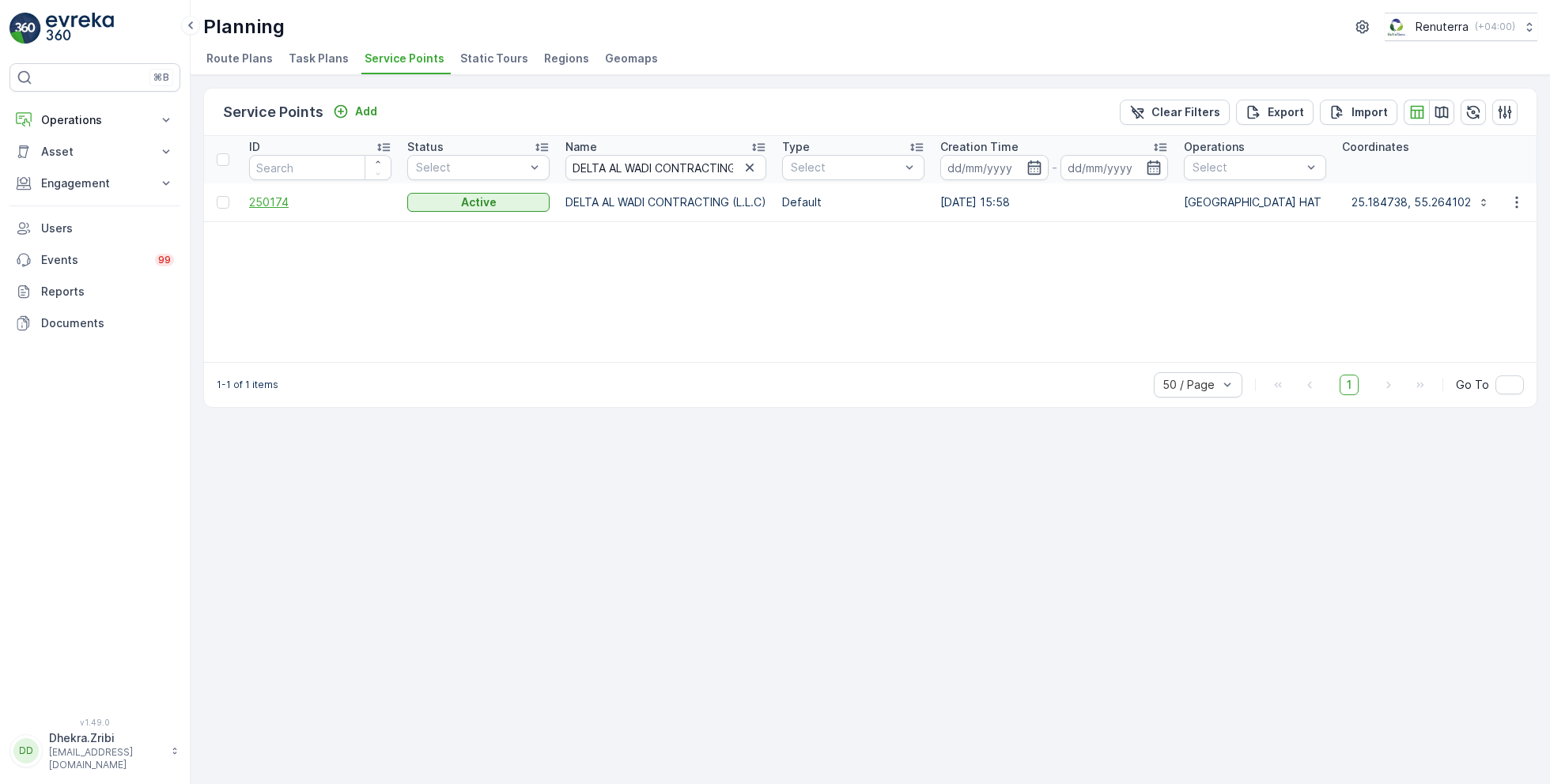
click at [267, 200] on span "250174" at bounding box center [320, 202] width 142 height 16
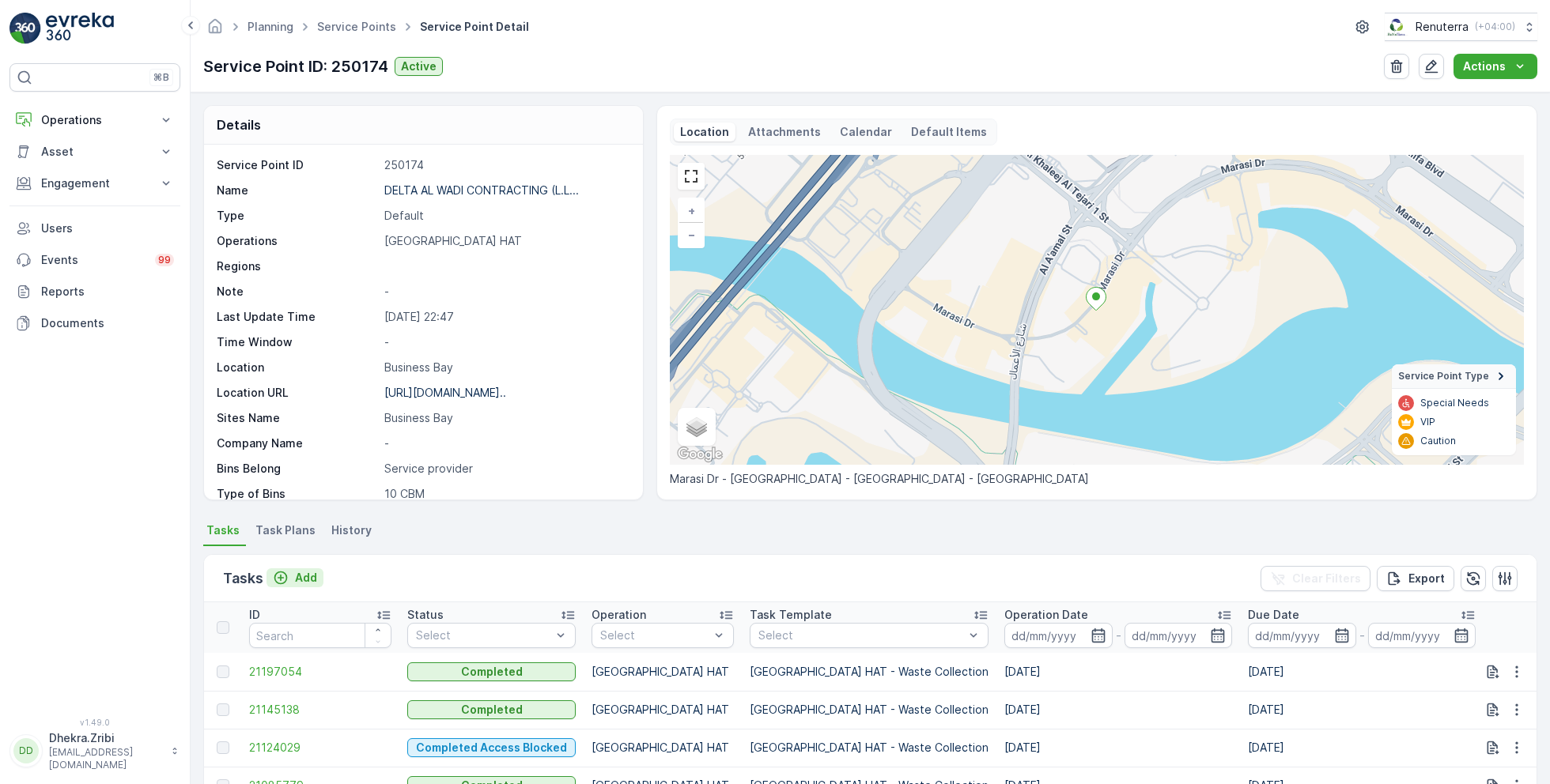
click at [299, 576] on p "Add" at bounding box center [306, 578] width 22 height 16
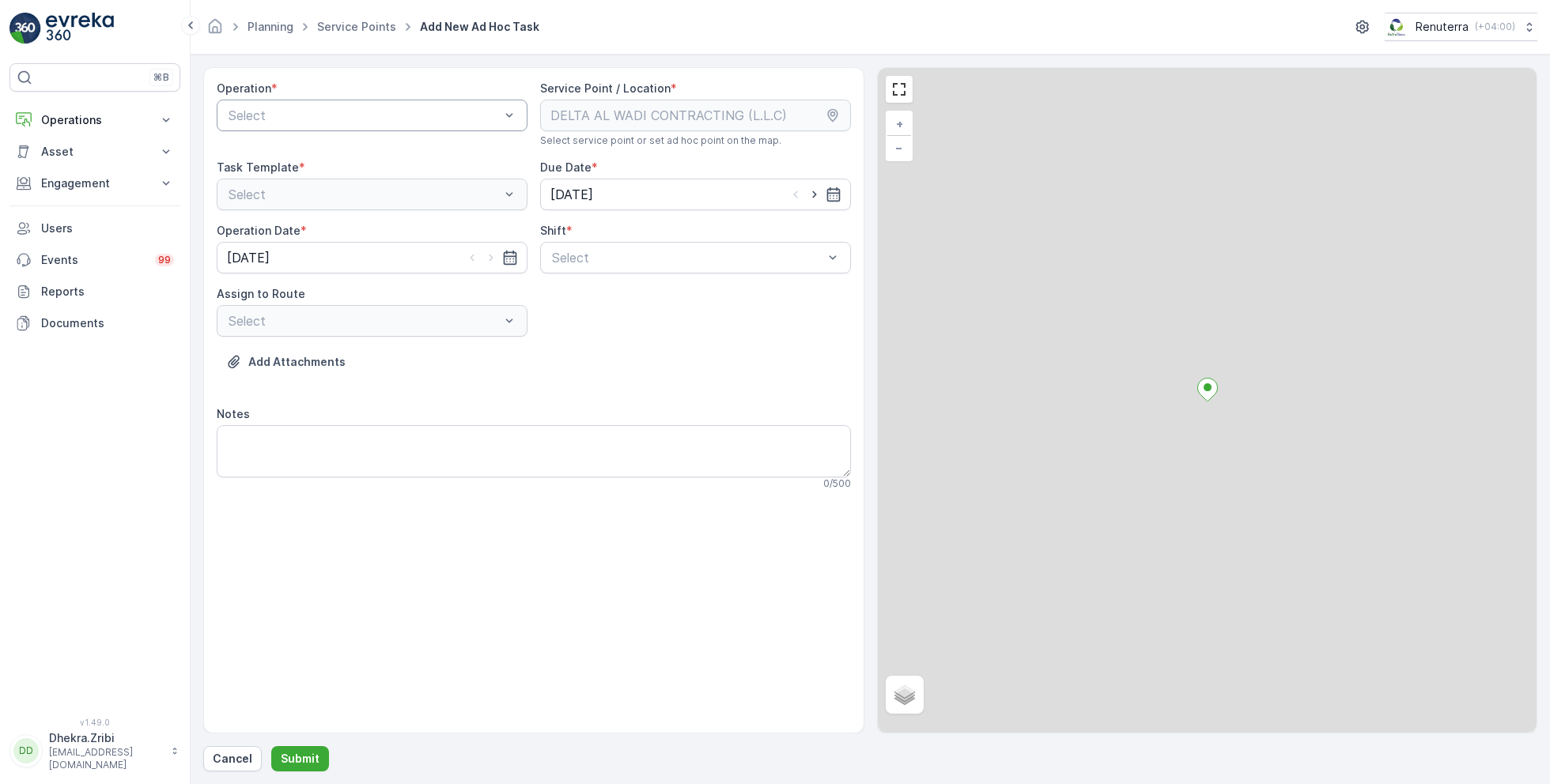
click at [349, 109] on div at bounding box center [364, 115] width 275 height 14
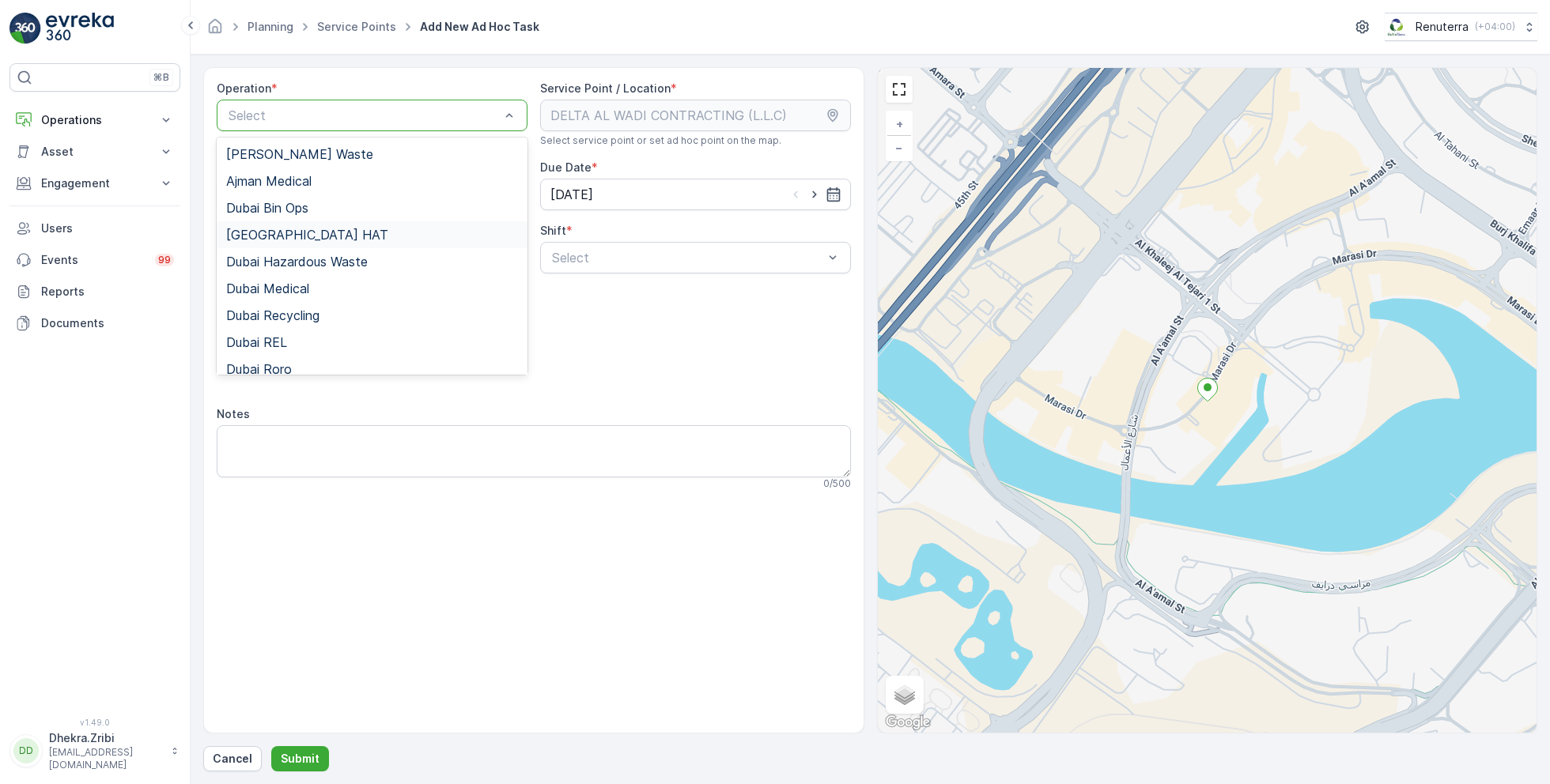
click at [292, 231] on div "Dubai HAT" at bounding box center [372, 234] width 292 height 14
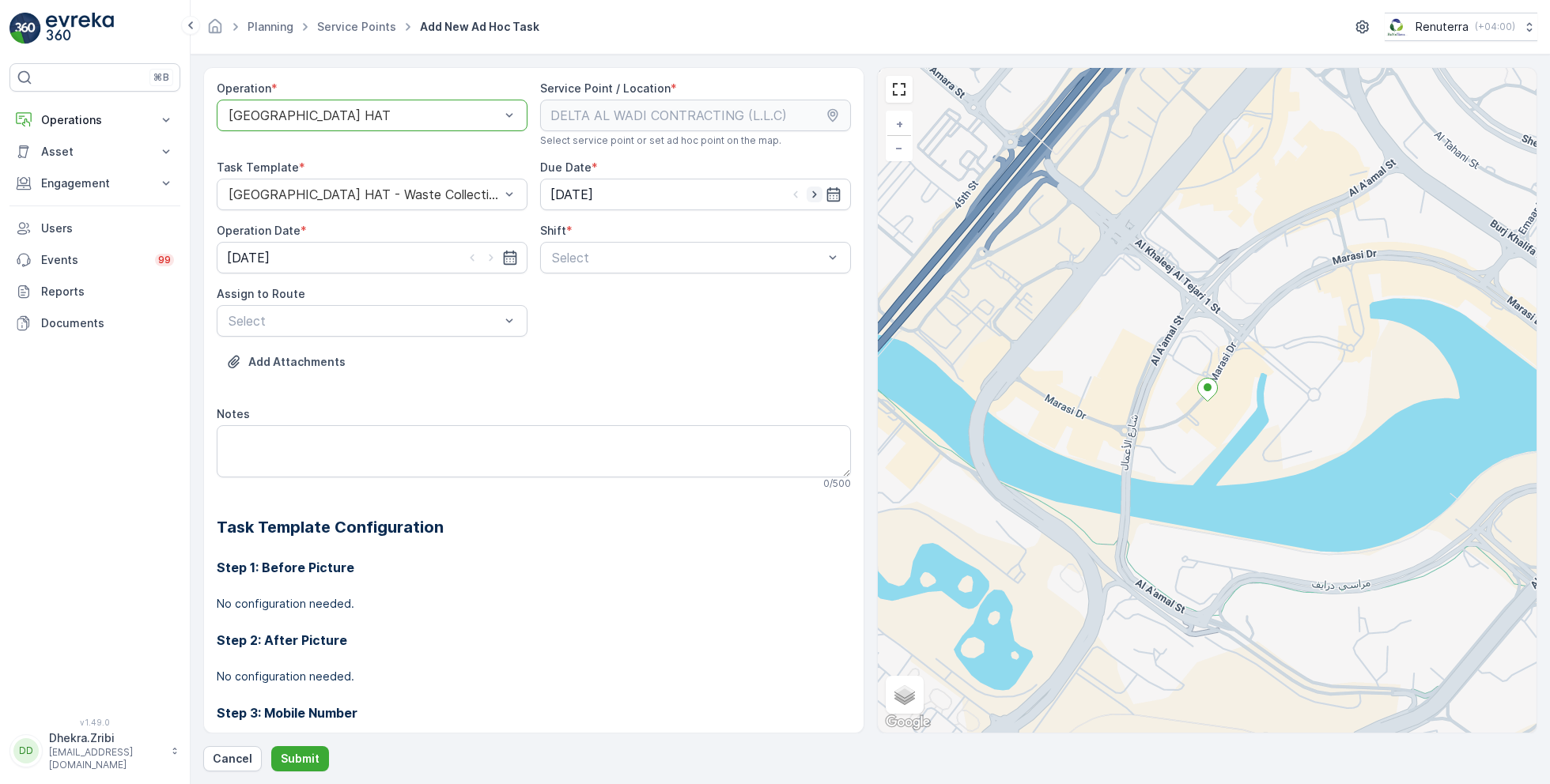
click at [812, 192] on icon "button" at bounding box center [814, 194] width 16 height 16
type input "[DATE]"
click at [493, 255] on icon "button" at bounding box center [491, 258] width 16 height 16
type input "[DATE]"
click at [571, 297] on span "Day Shift" at bounding box center [578, 296] width 56 height 14
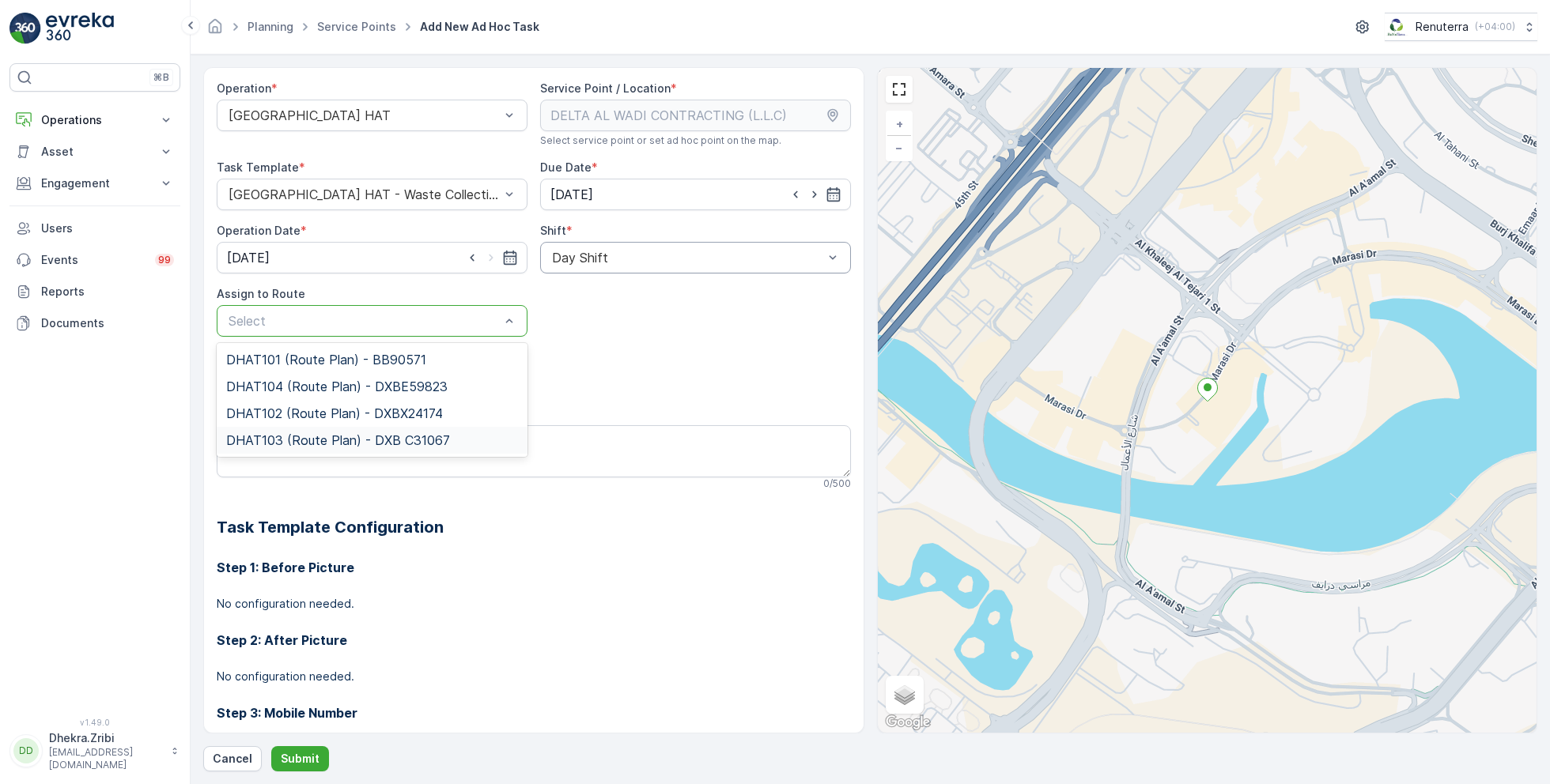
click at [293, 433] on span "DHAT103 (Route Plan) - DXB C31067" at bounding box center [338, 440] width 224 height 14
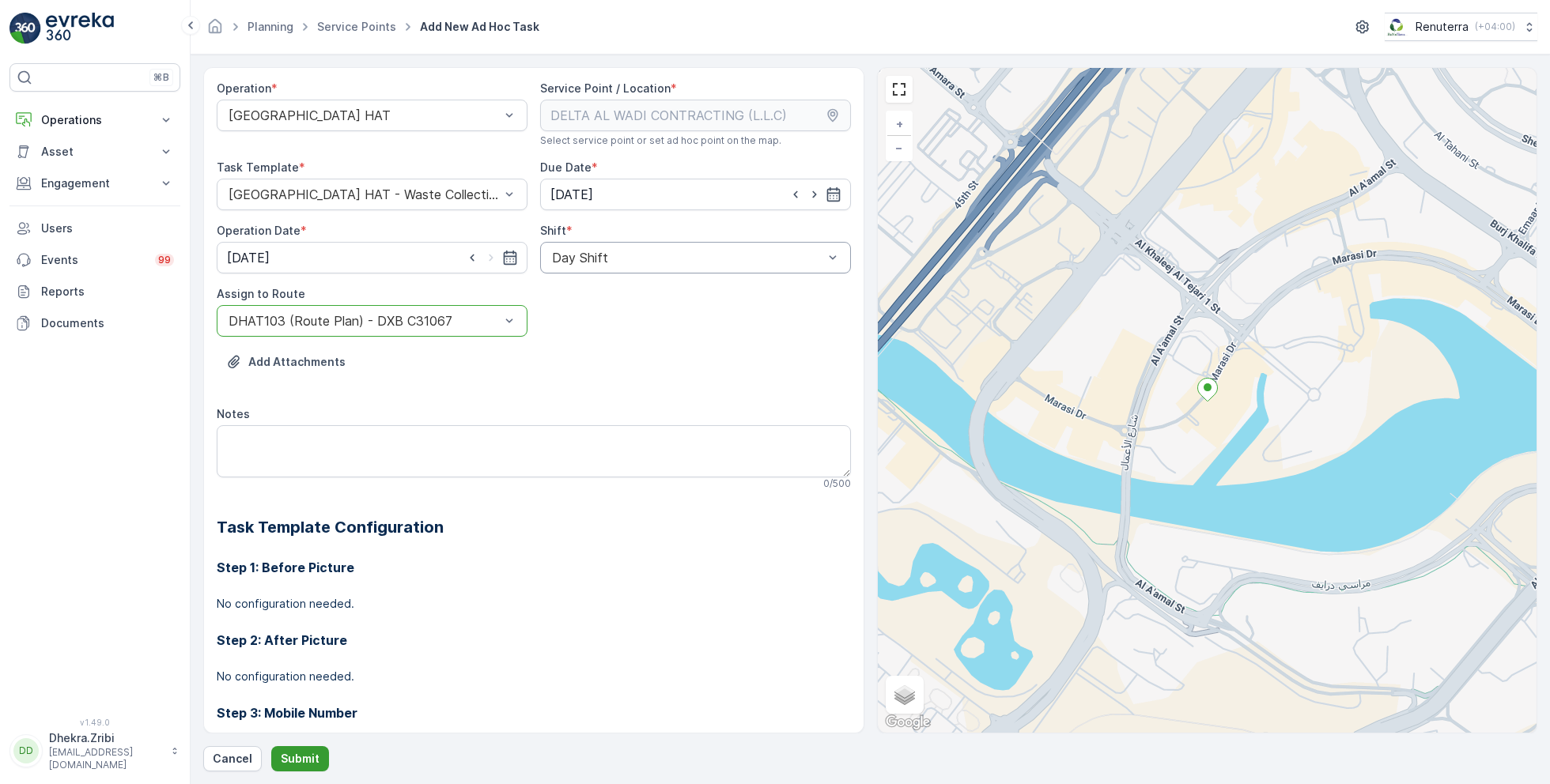
click at [289, 754] on p "Submit" at bounding box center [301, 759] width 39 height 16
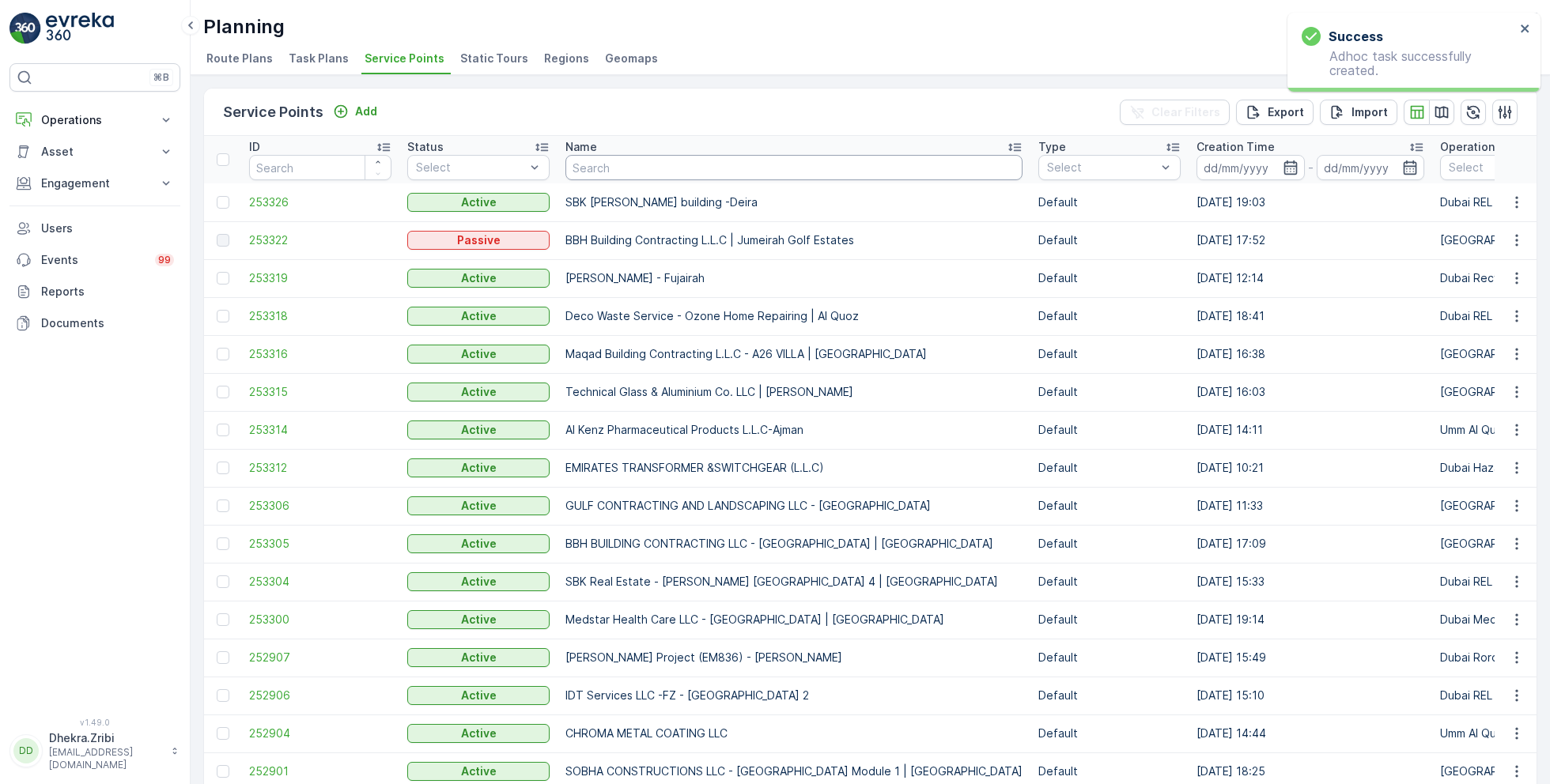
click at [609, 168] on input "text" at bounding box center [795, 167] width 458 height 25
paste input "Cost Plus Contracting LLC - Dubai South"
type input "Cost Plus Contracting LLC - Dubai South"
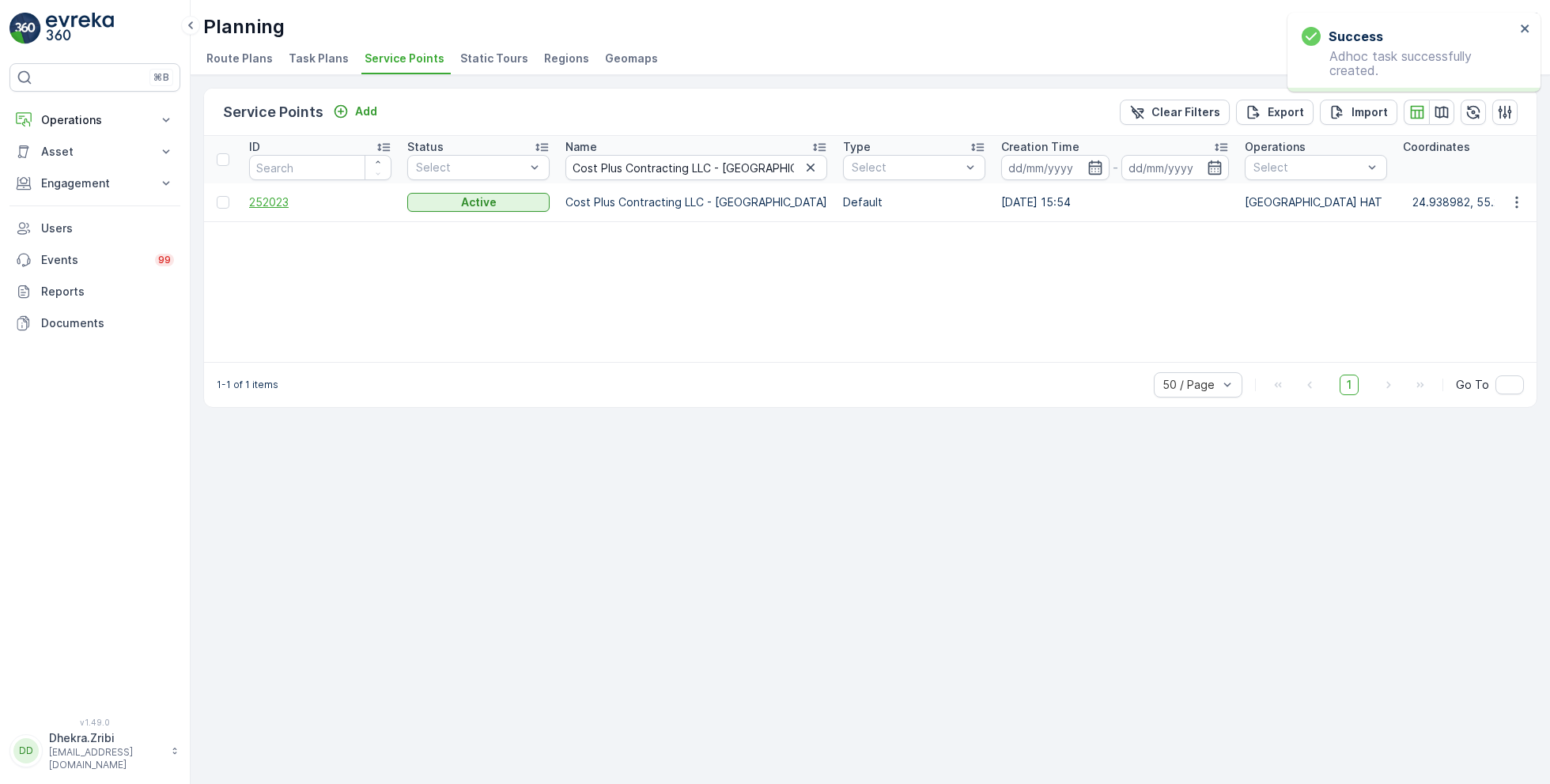
click at [271, 206] on span "252023" at bounding box center [320, 202] width 142 height 16
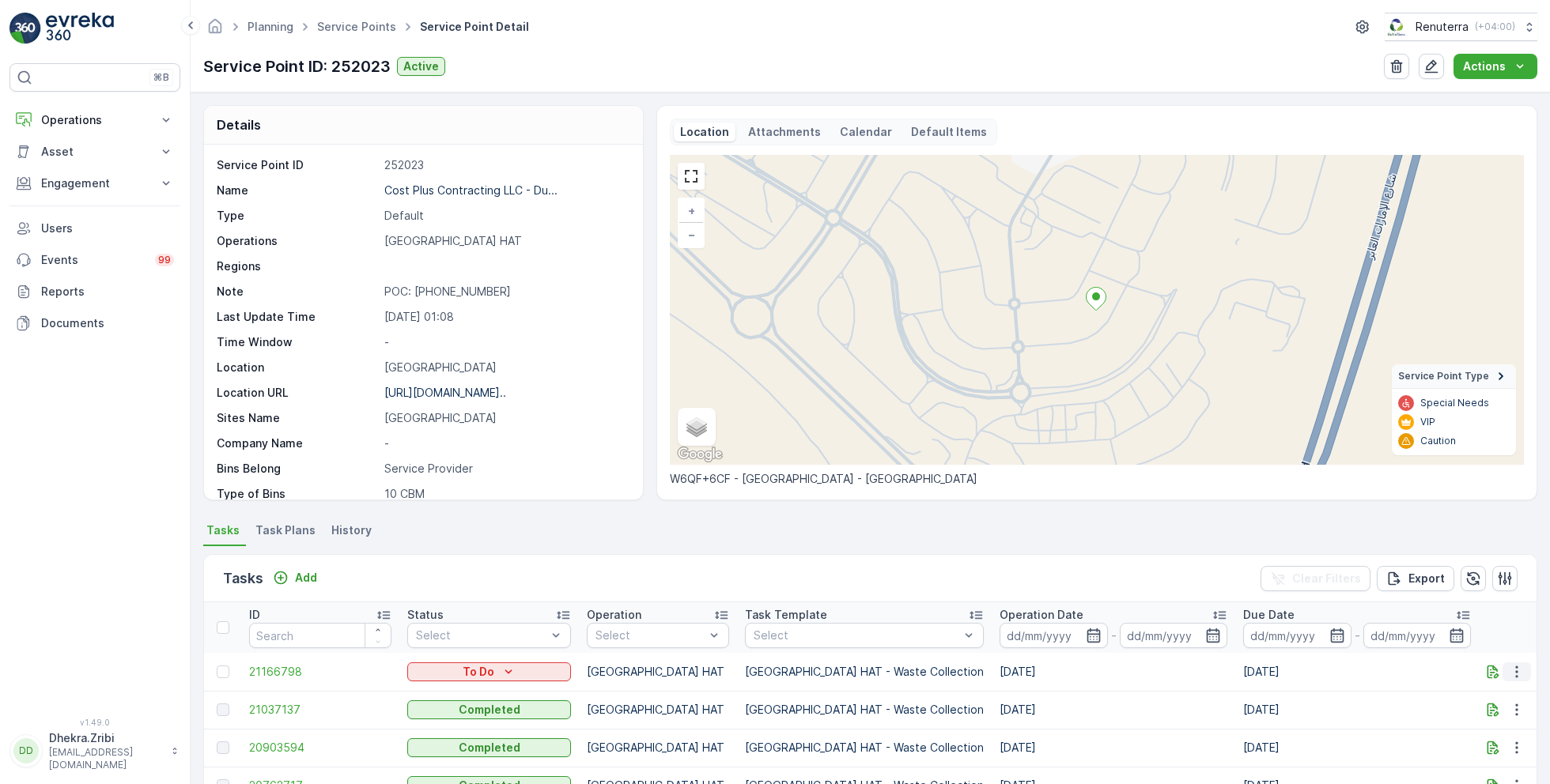
click at [1515, 676] on icon "button" at bounding box center [1516, 671] width 3 height 12
click at [1472, 593] on span "Change Route" at bounding box center [1476, 595] width 77 height 16
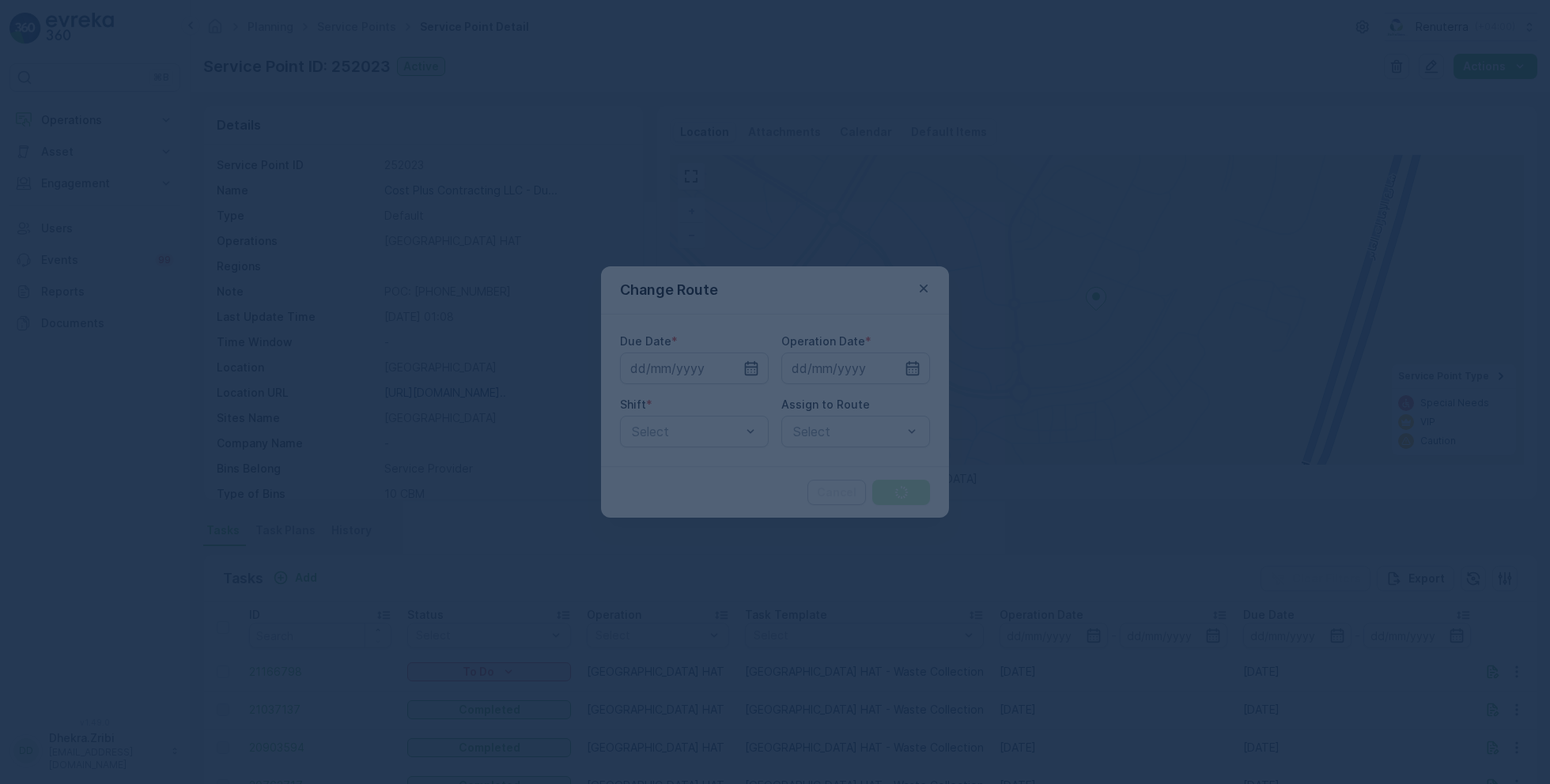
type input "28.08.2025"
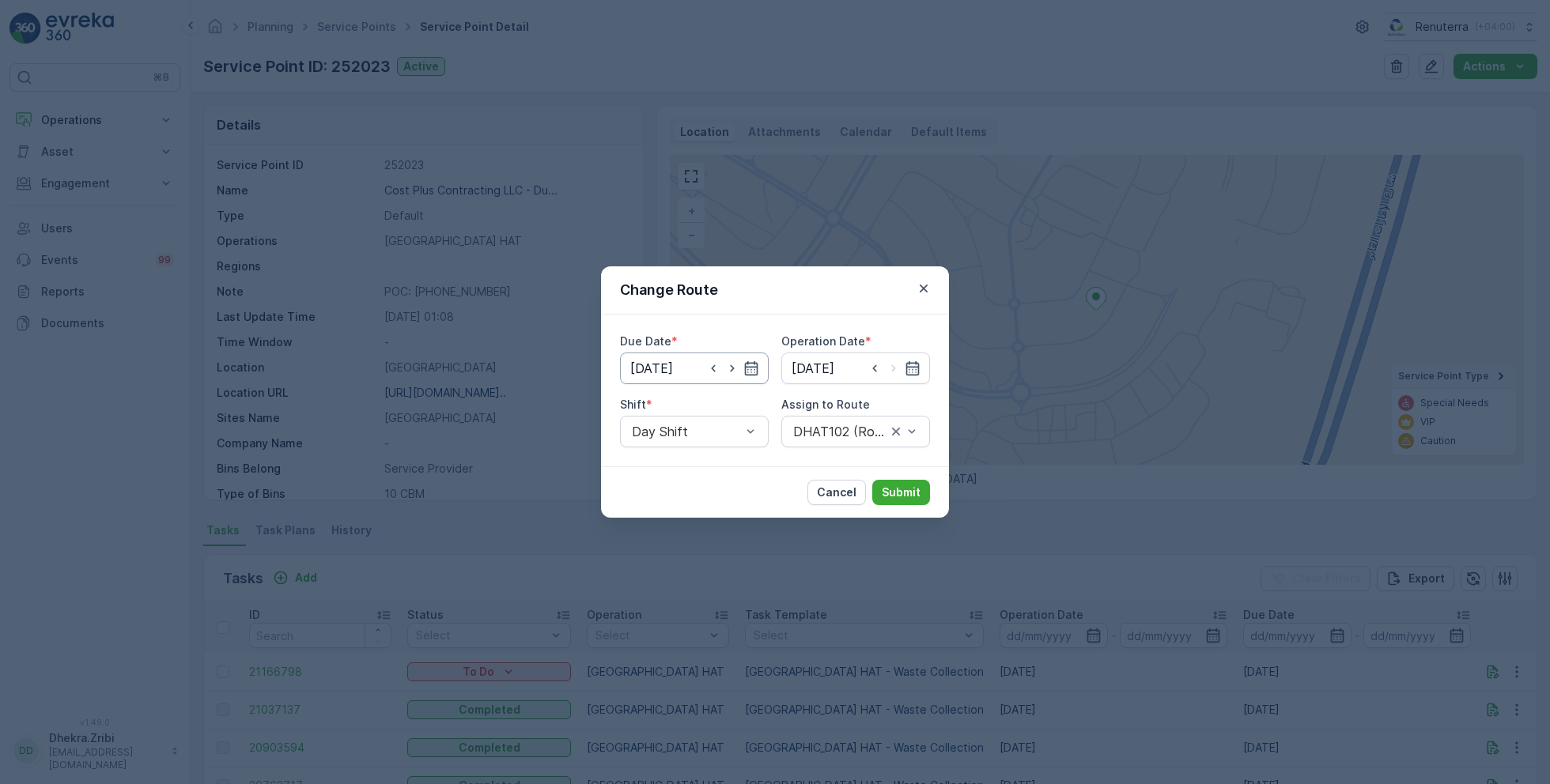
click at [694, 365] on input "28.08.2025" at bounding box center [694, 369] width 148 height 32
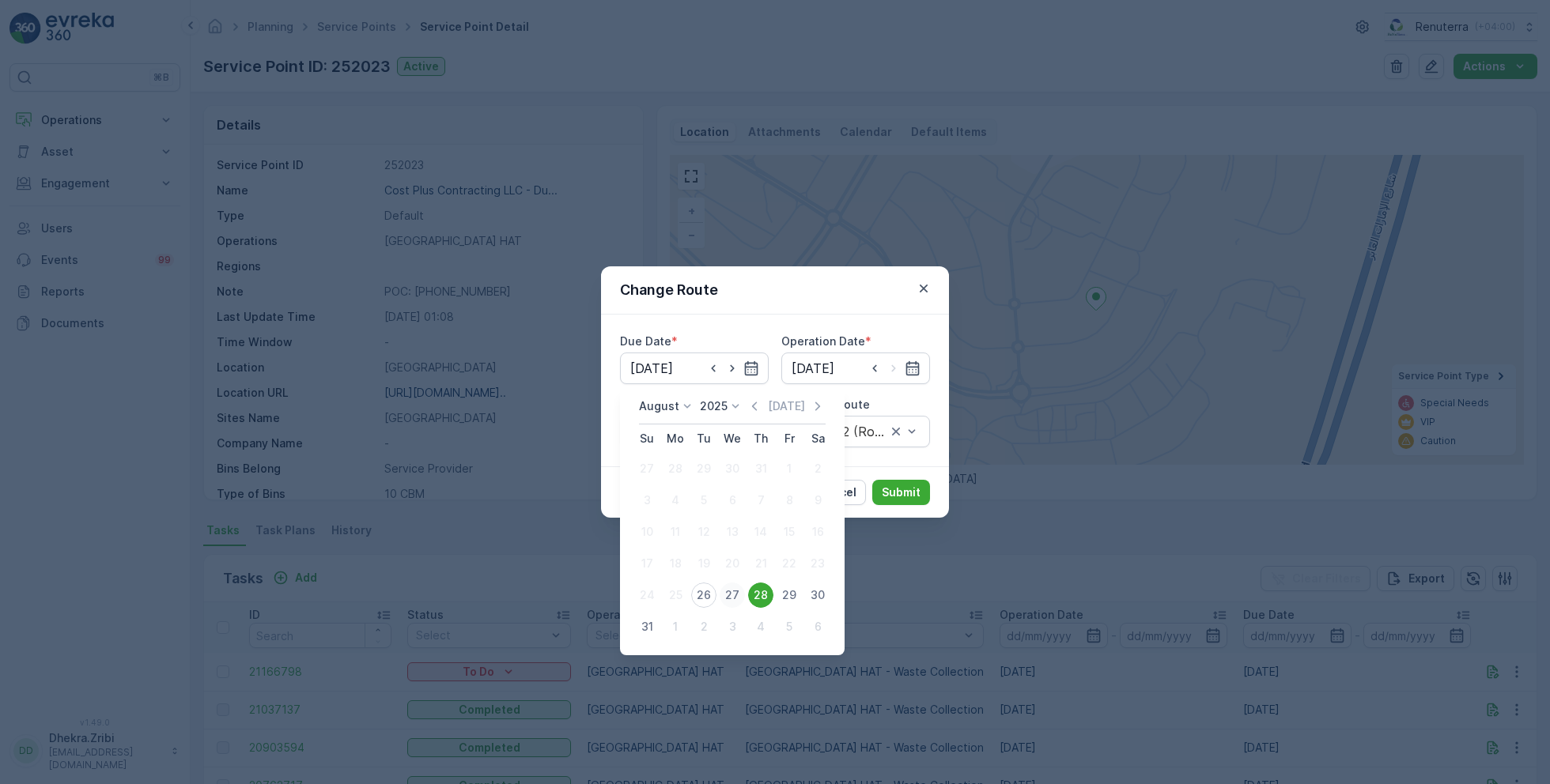
click at [728, 587] on div "27" at bounding box center [732, 595] width 25 height 25
type input "[DATE]"
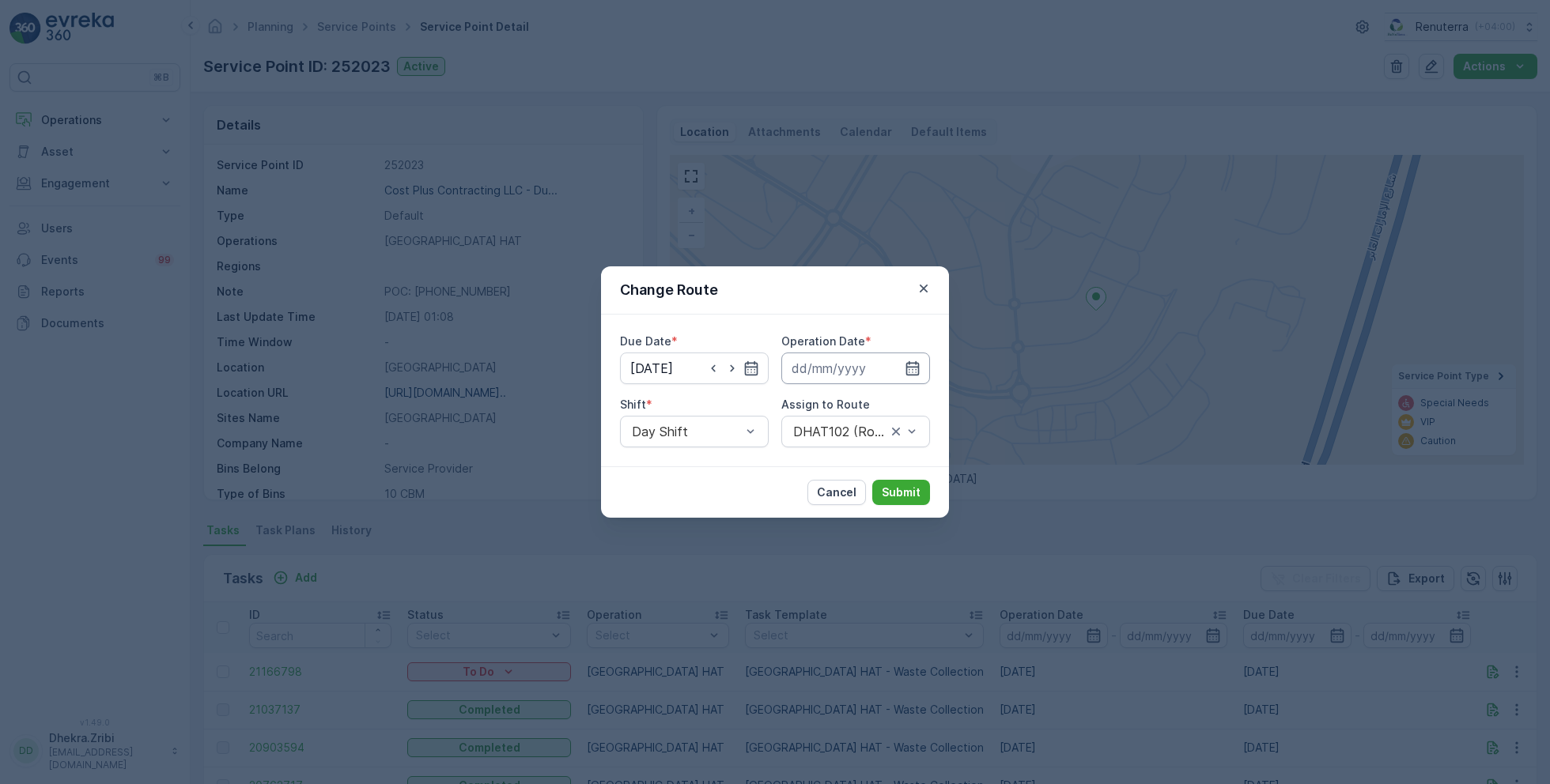
click at [848, 371] on input at bounding box center [855, 369] width 148 height 32
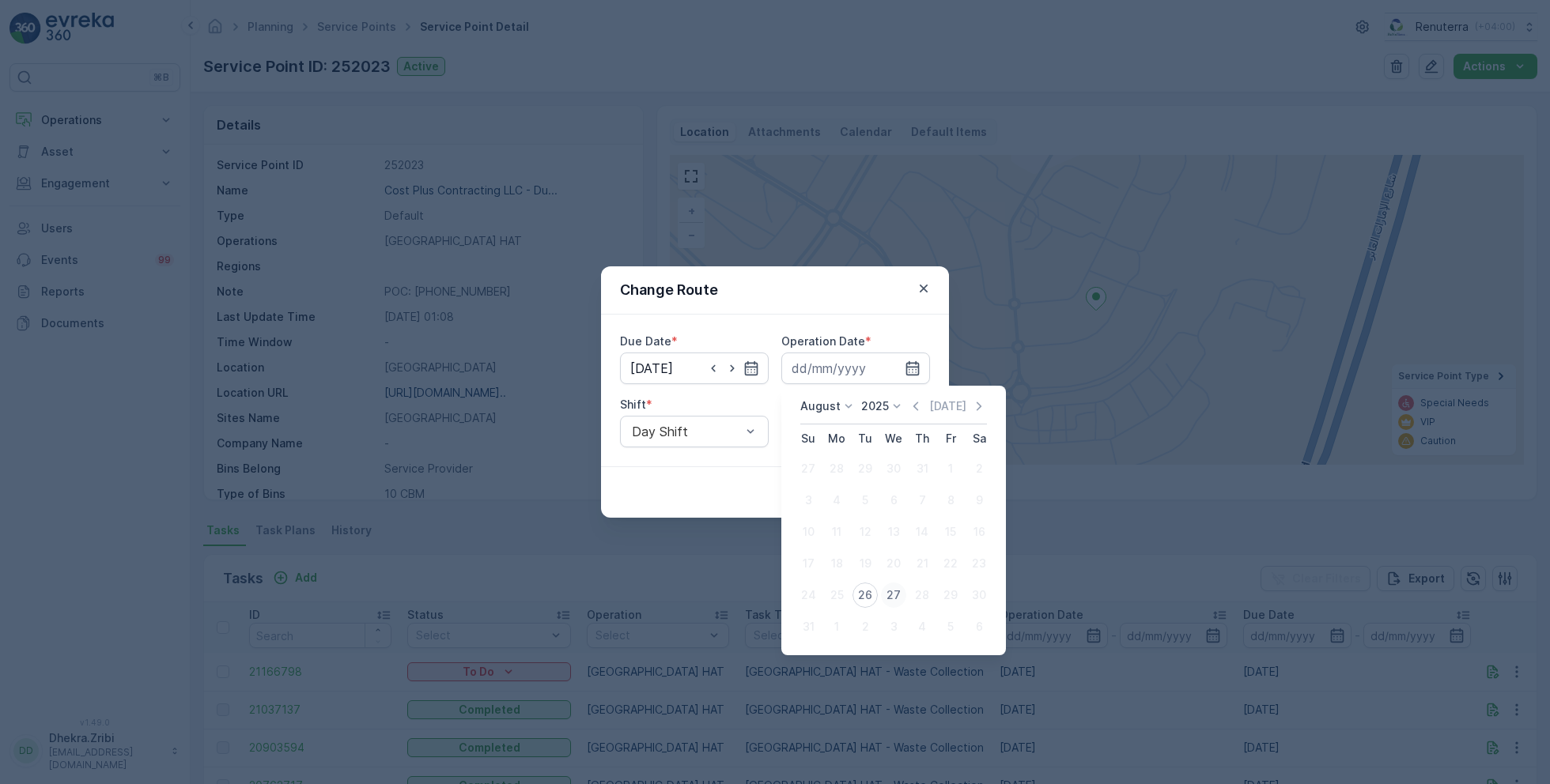
click at [890, 583] on div "27" at bounding box center [894, 595] width 25 height 25
type input "[DATE]"
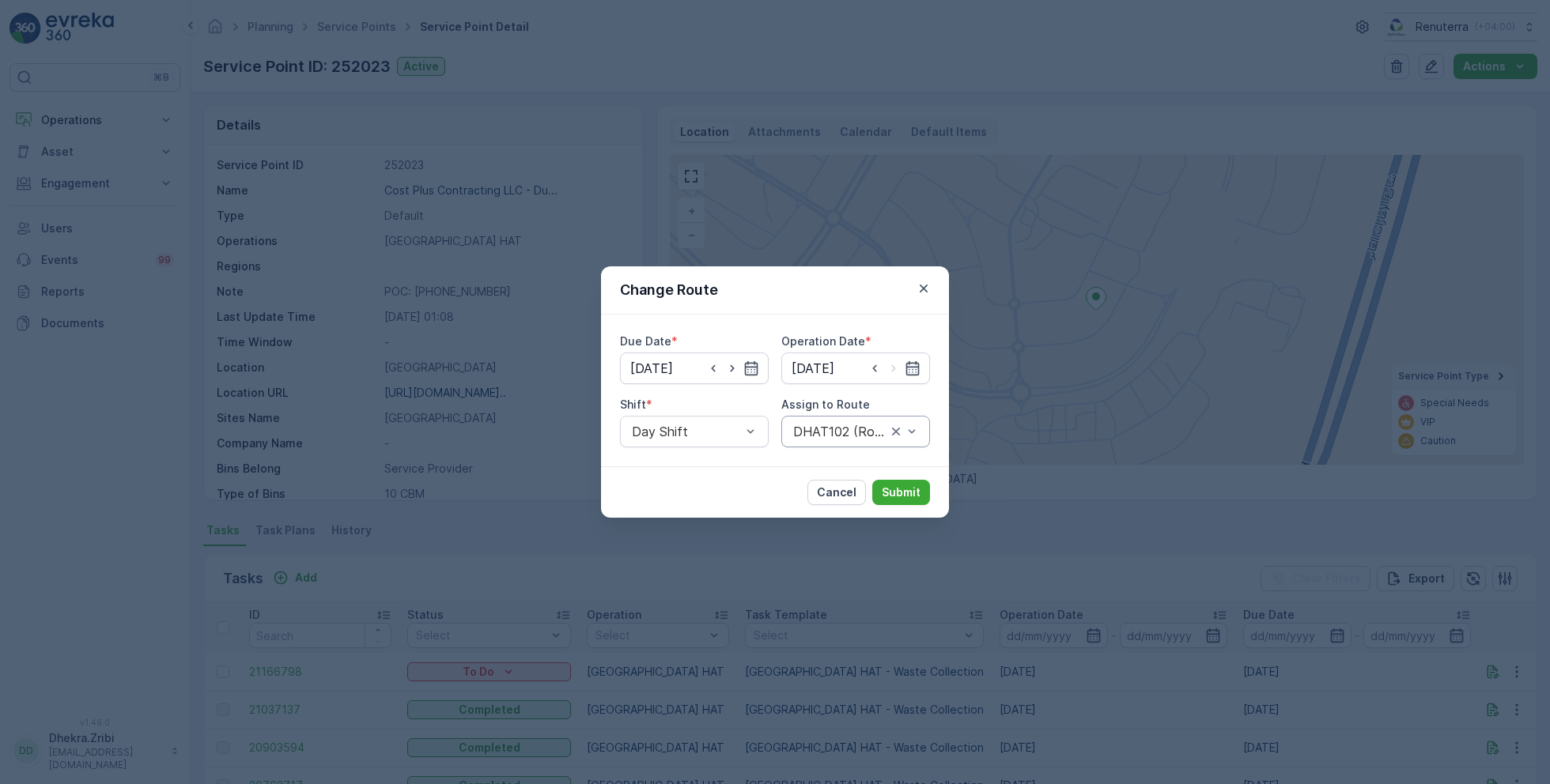
click at [838, 432] on div at bounding box center [839, 431] width 96 height 14
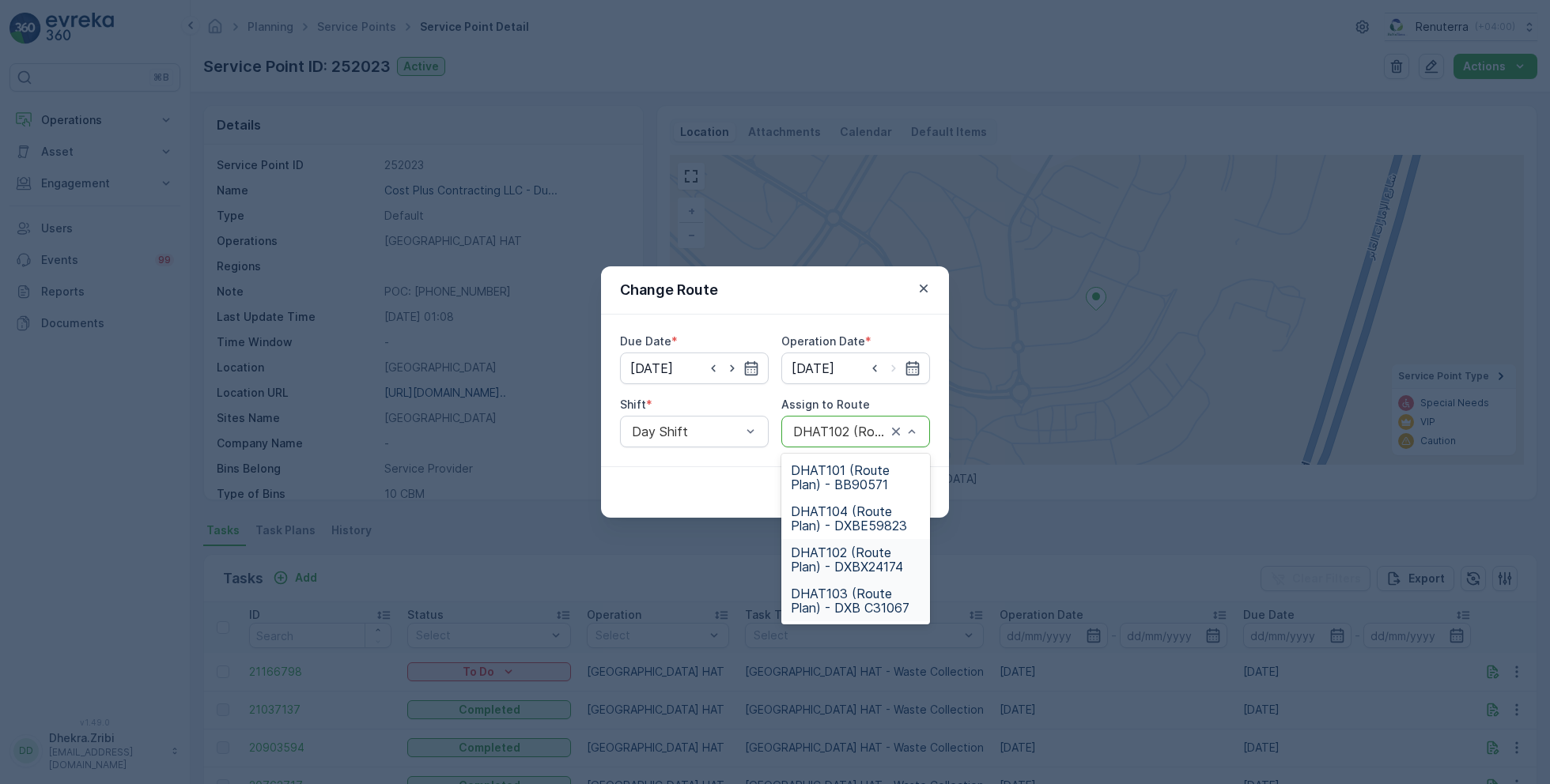
click at [829, 588] on span "DHAT103 (Route Plan) - DXB C31067" at bounding box center [855, 601] width 130 height 28
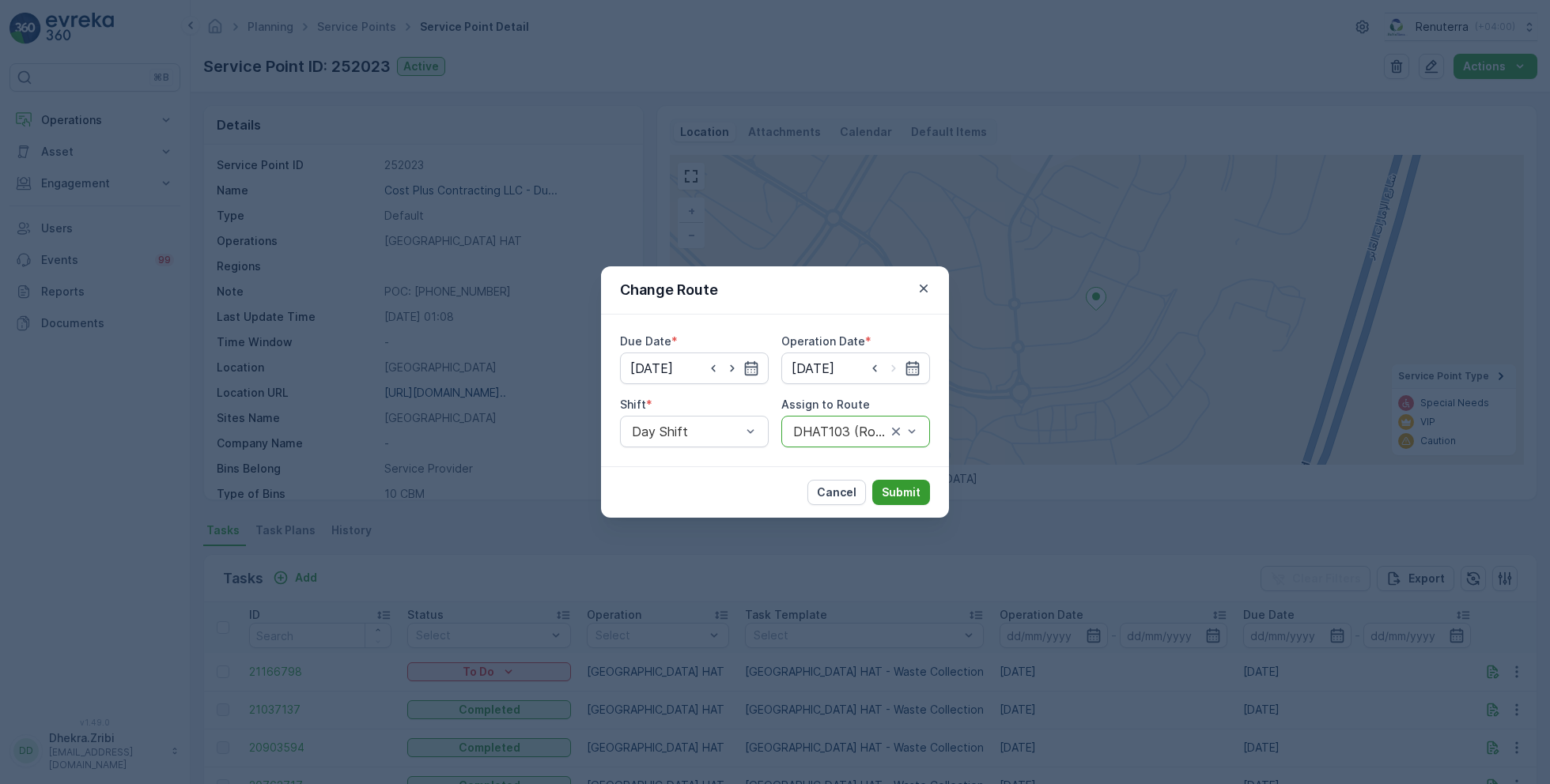
click at [909, 493] on p "Submit" at bounding box center [902, 492] width 39 height 16
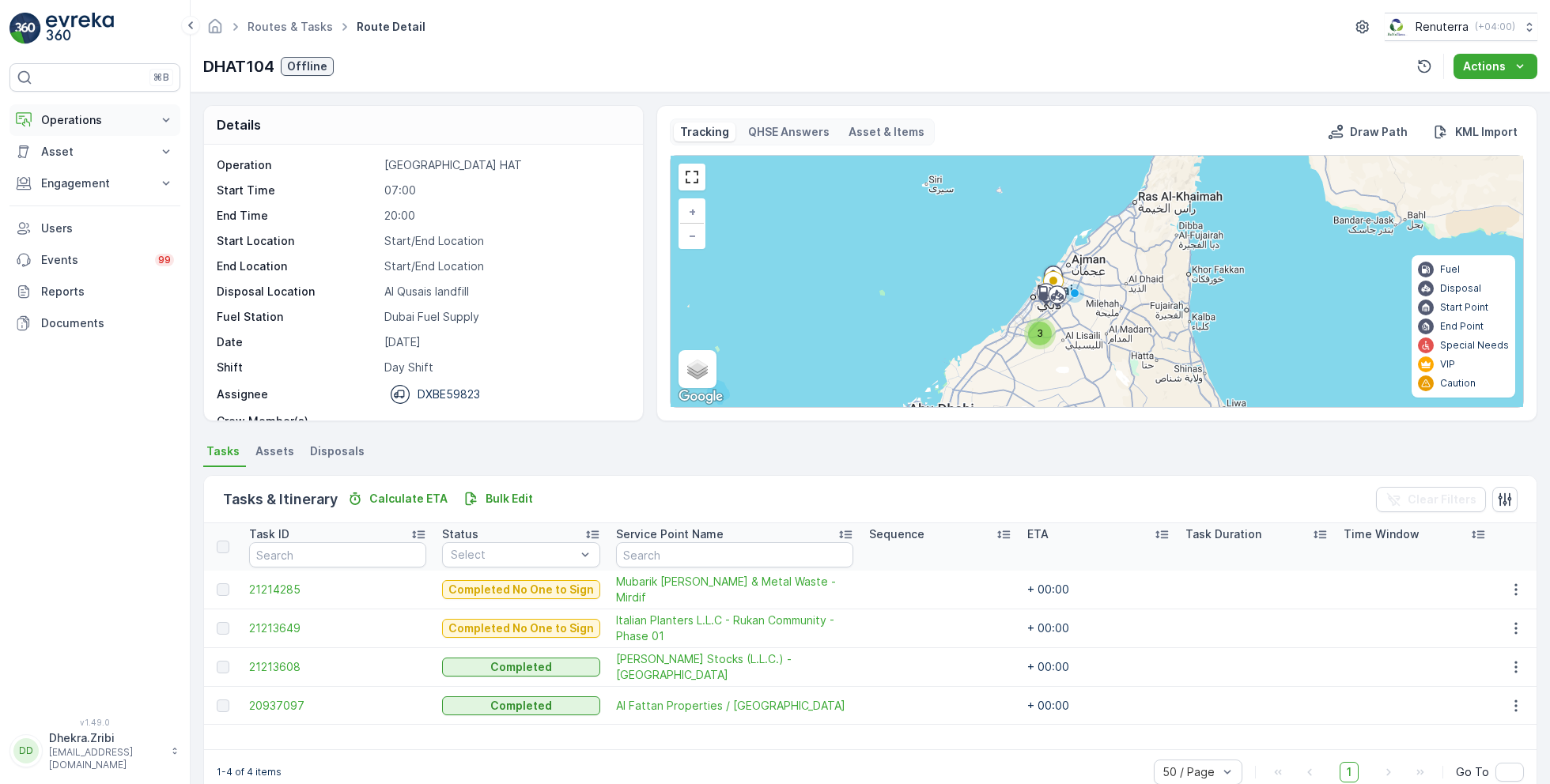
click at [105, 117] on p "Operations" at bounding box center [94, 119] width 107 height 16
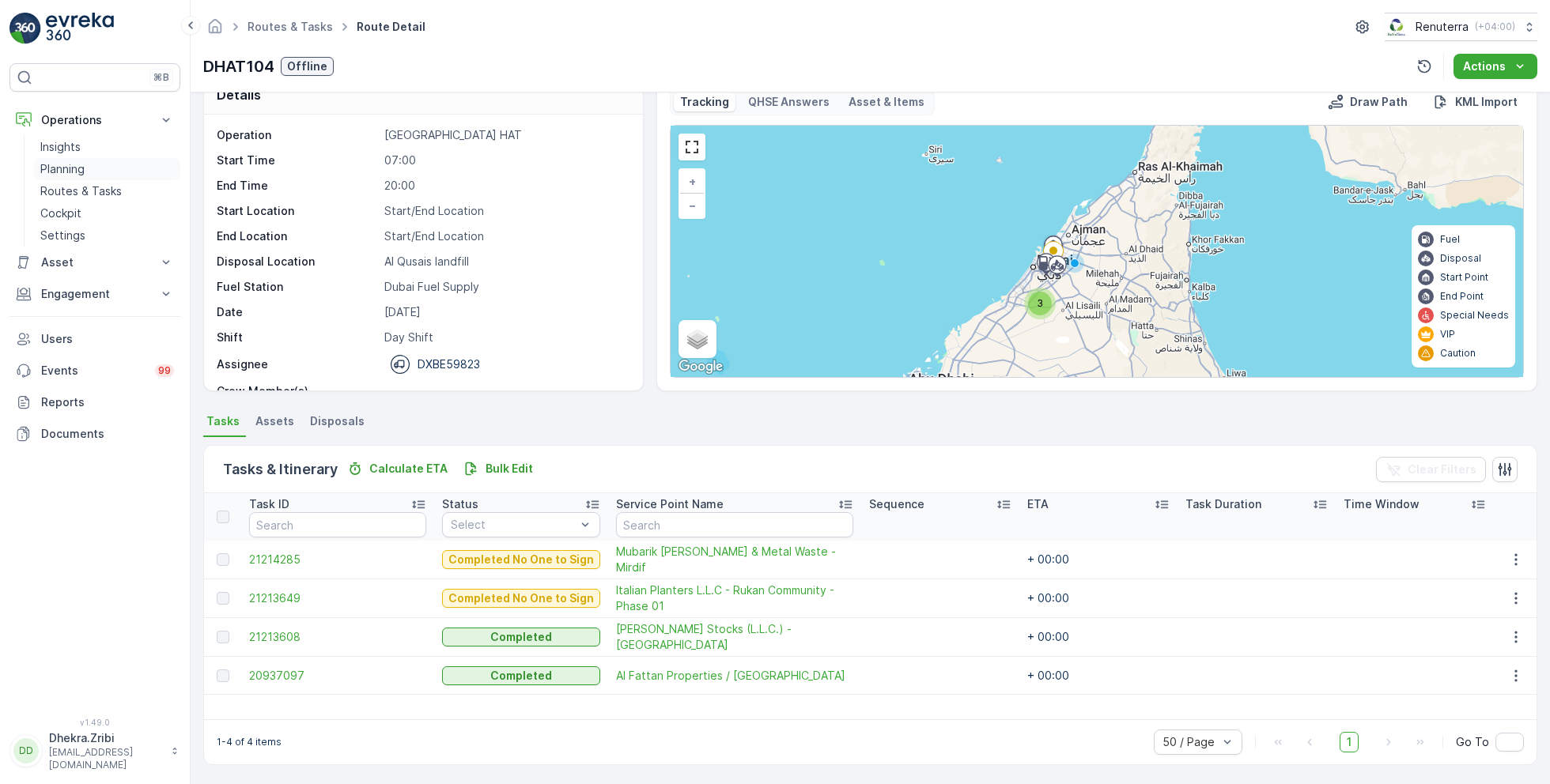
click at [78, 167] on p "Planning" at bounding box center [62, 169] width 44 height 16
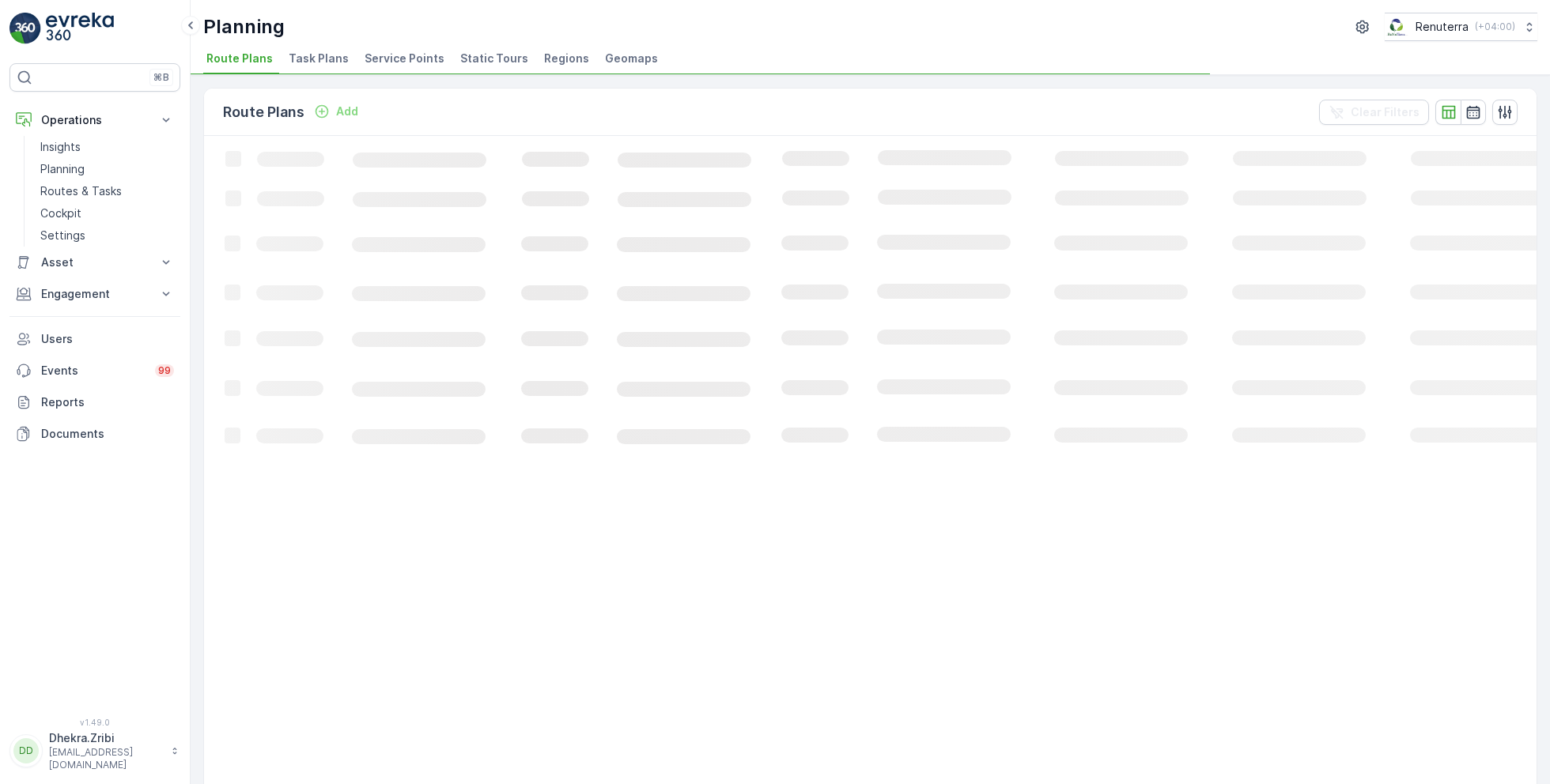
click at [375, 50] on span "Service Points" at bounding box center [405, 58] width 80 height 16
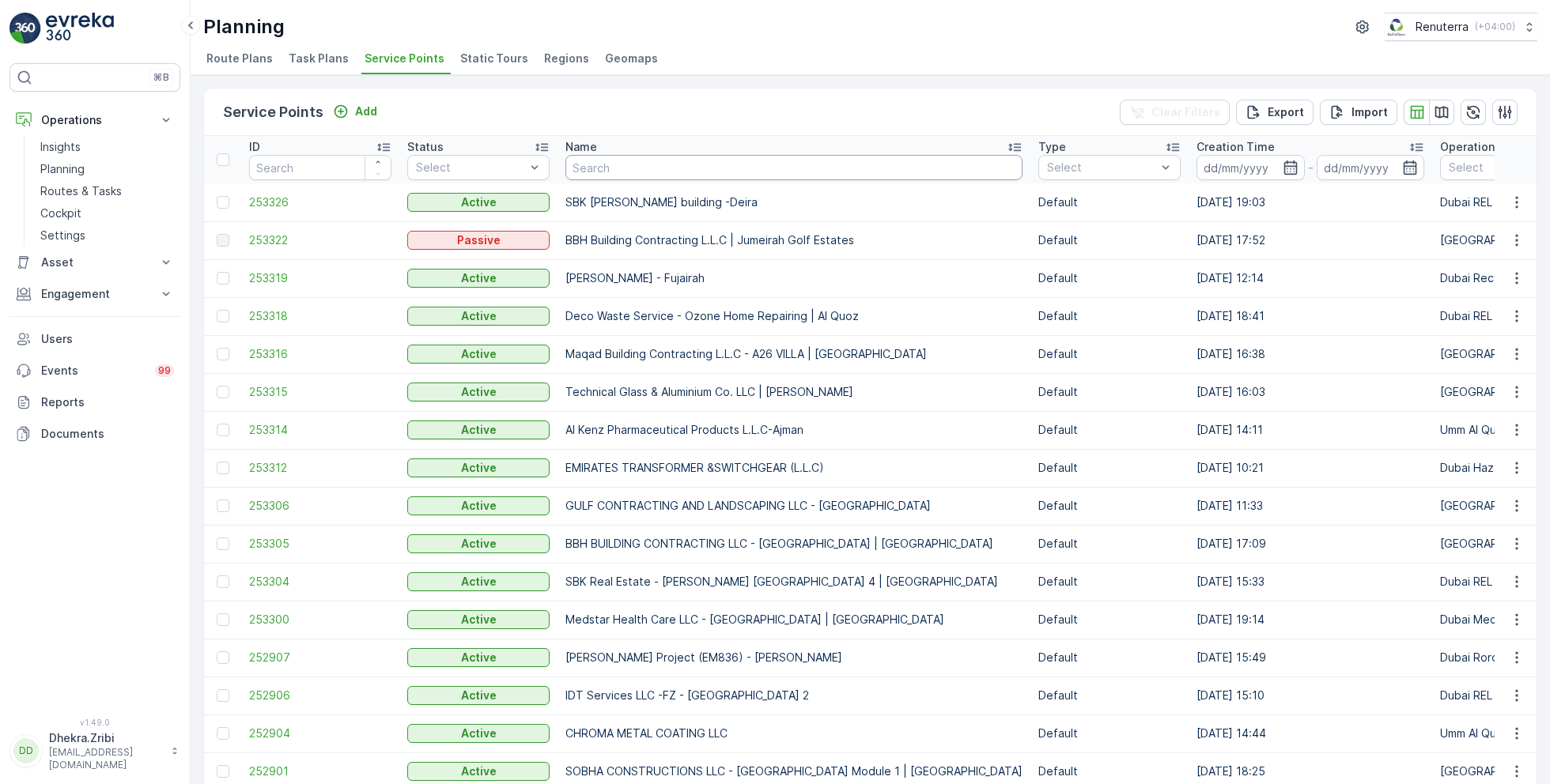
click at [616, 164] on input "text" at bounding box center [795, 167] width 458 height 25
type input "dyn"
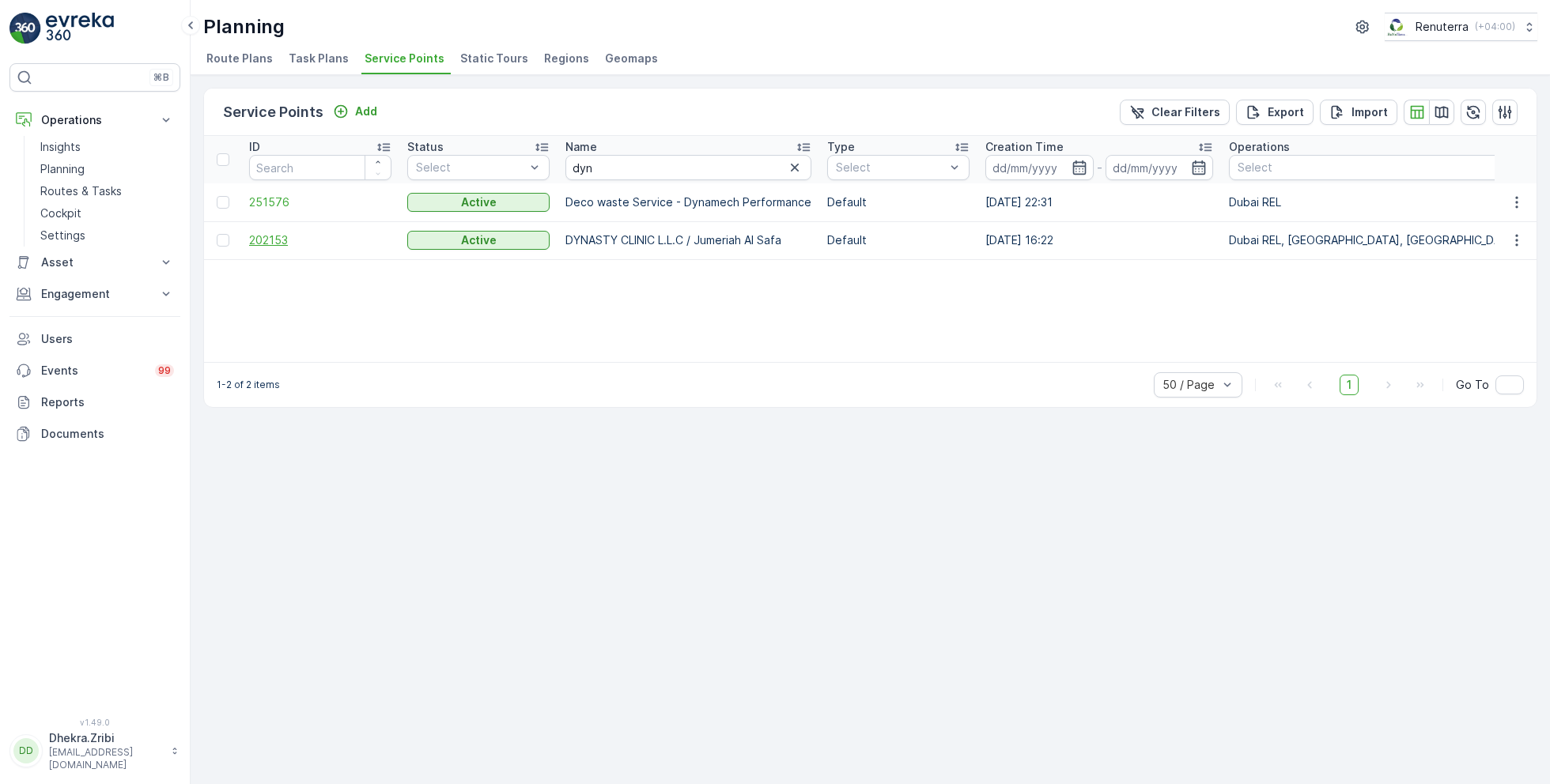
click at [282, 245] on span "202153" at bounding box center [320, 240] width 142 height 16
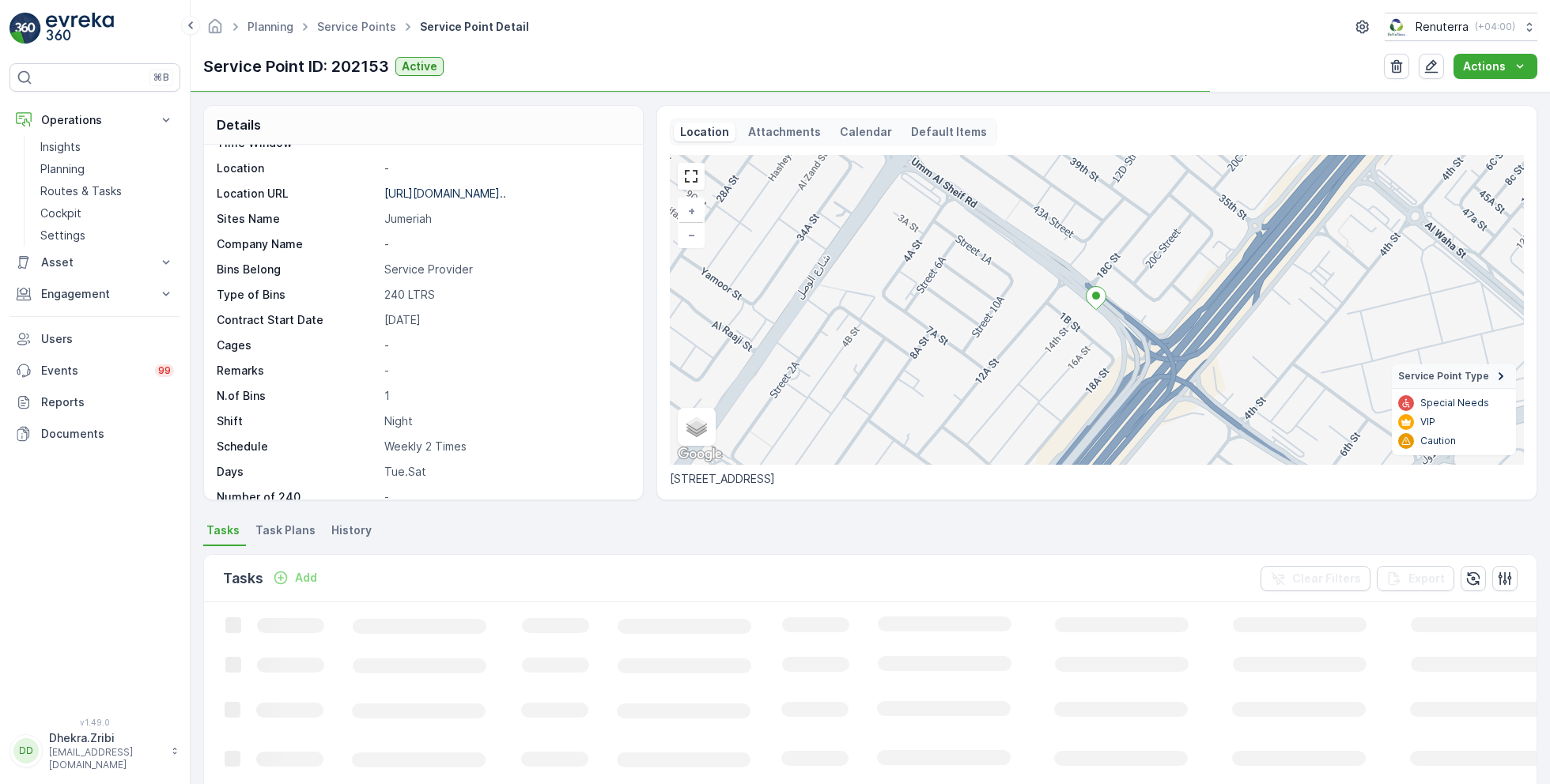
scroll to position [217, 0]
click at [283, 527] on span "Task Plans" at bounding box center [286, 530] width 60 height 16
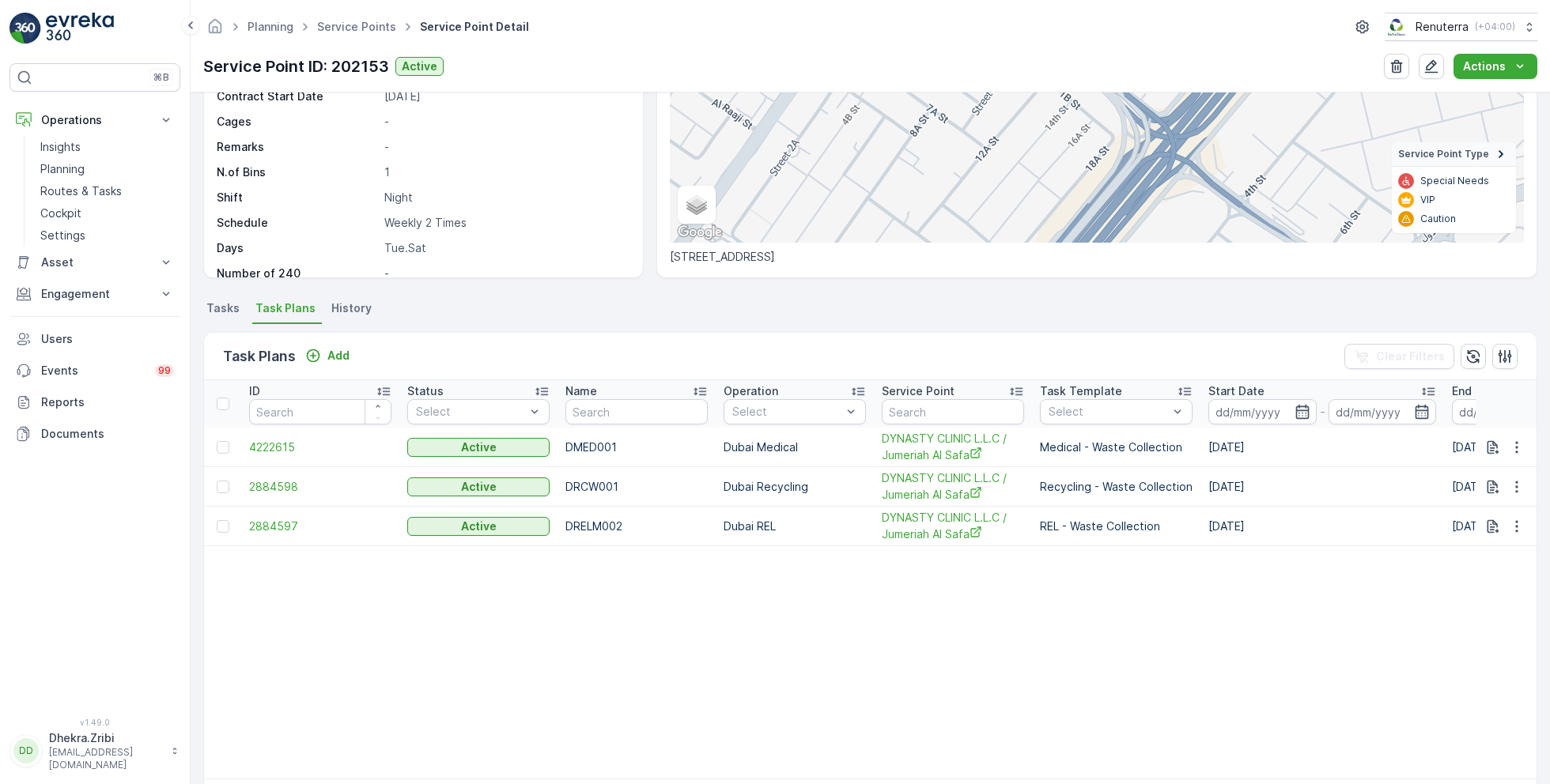
scroll to position [231, 0]
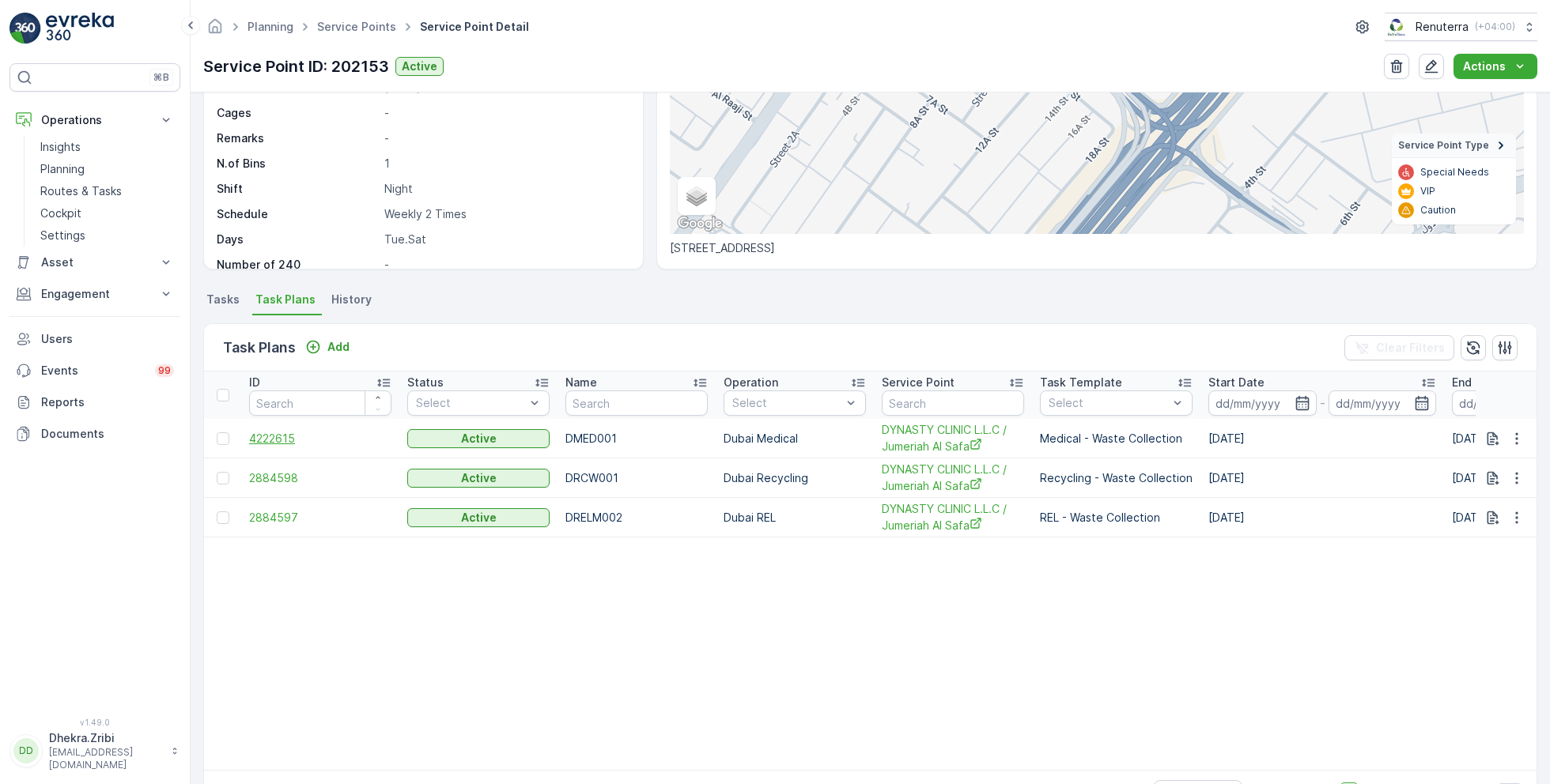
click at [266, 442] on span "4222615" at bounding box center [320, 439] width 142 height 16
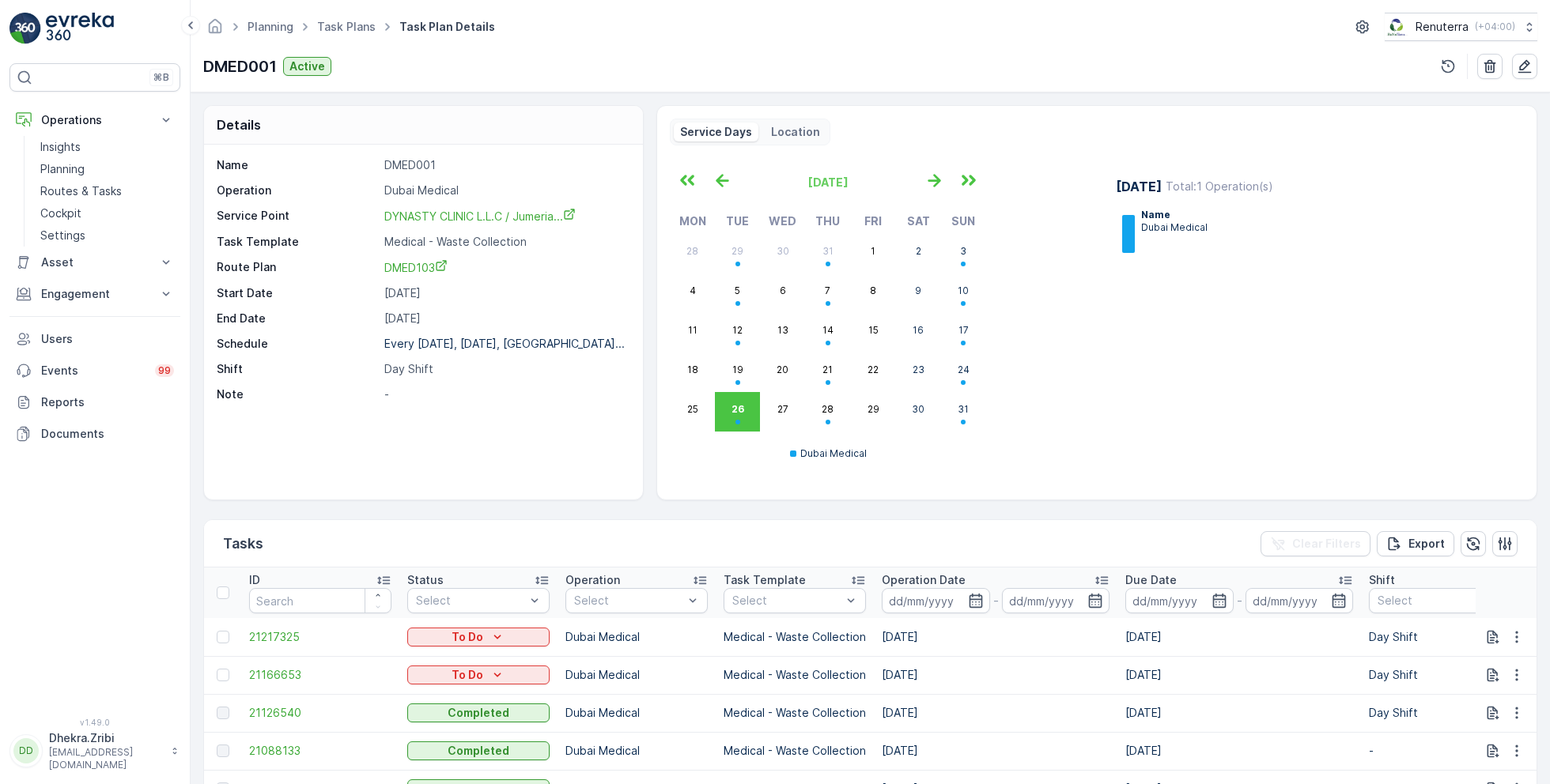
click at [415, 164] on p "DMED001" at bounding box center [505, 165] width 242 height 16
copy p "DMED001"
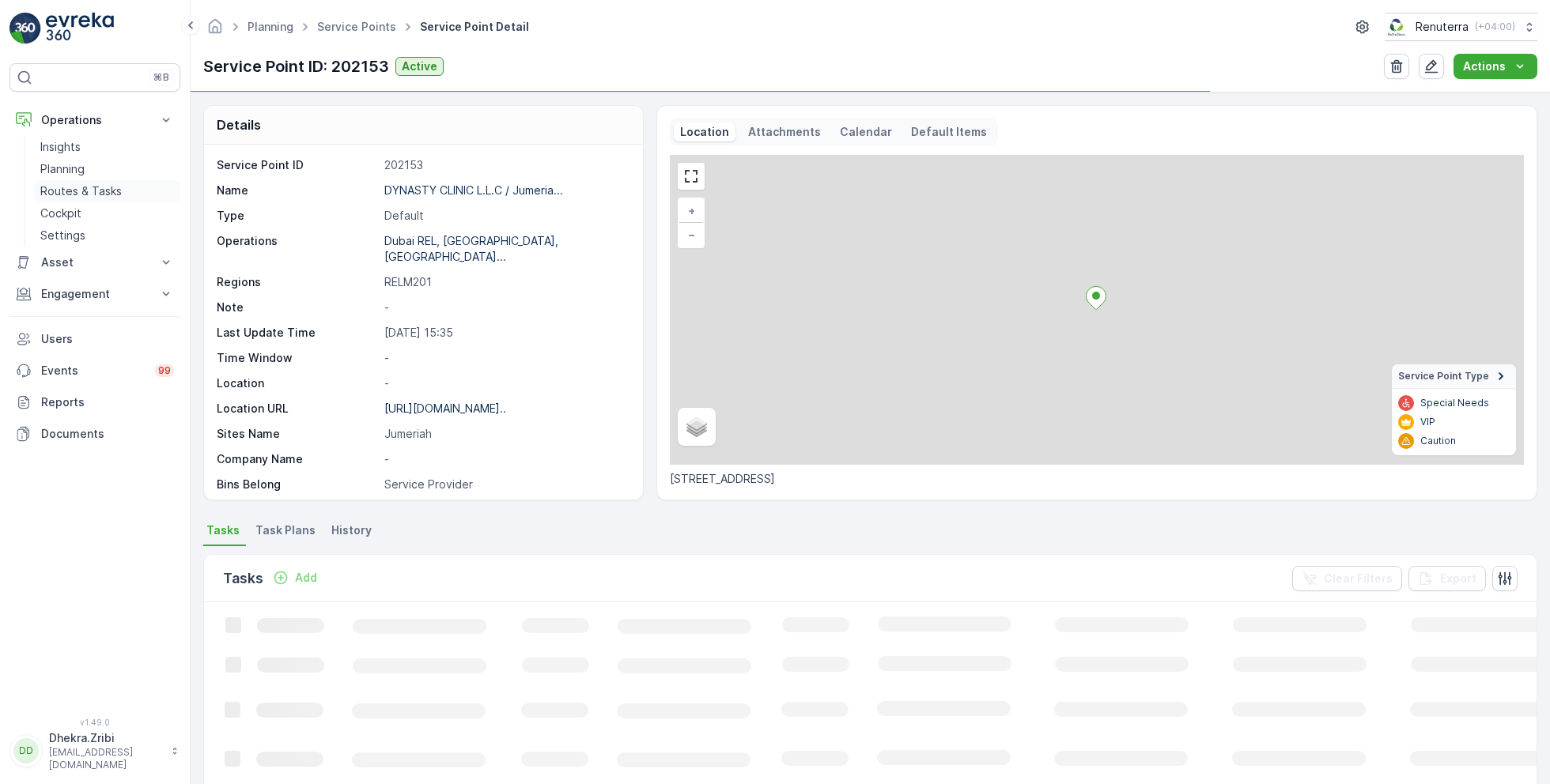
click at [101, 194] on p "Routes & Tasks" at bounding box center [80, 191] width 81 height 16
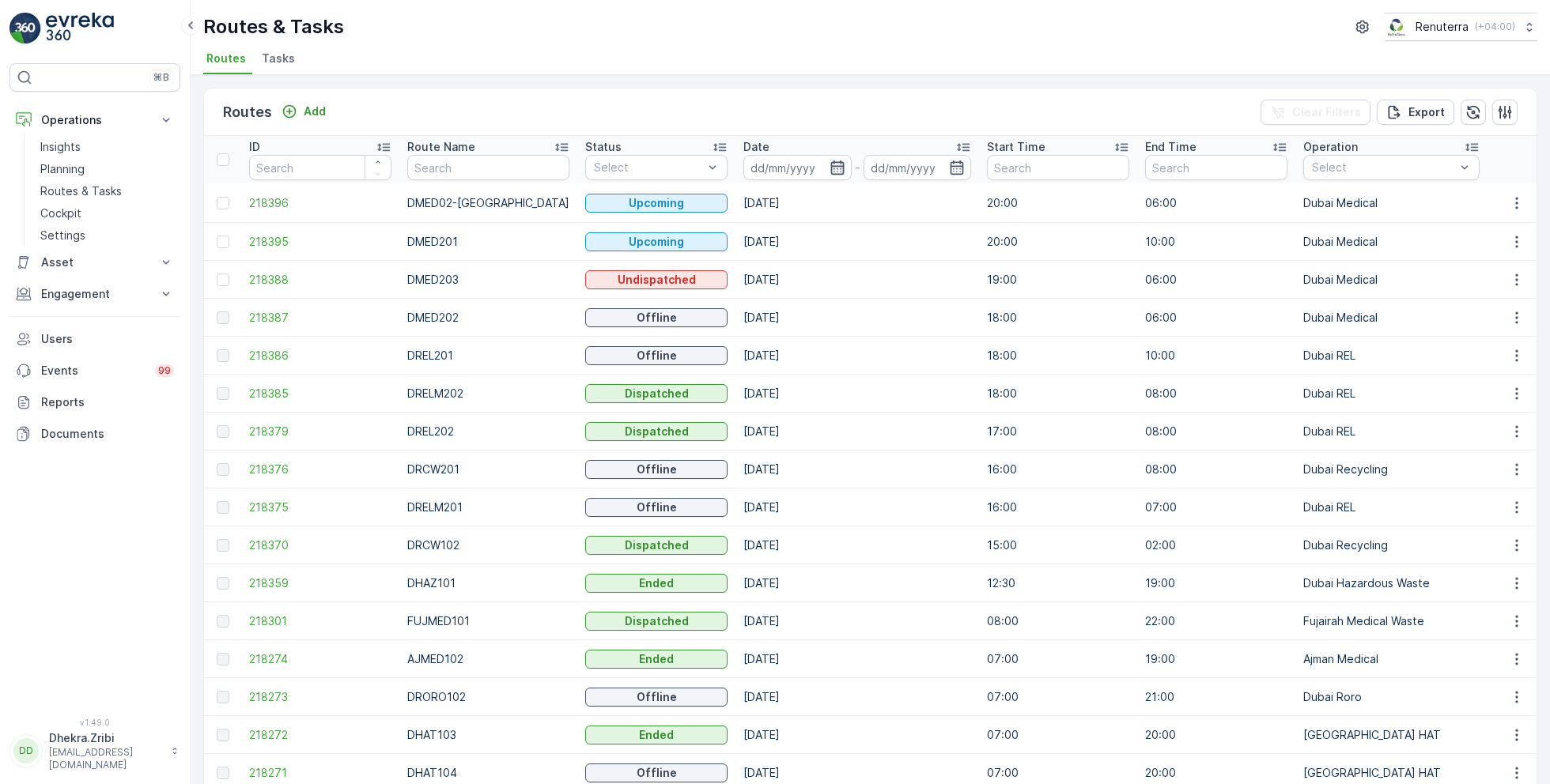
click at [831, 170] on icon "button" at bounding box center [838, 167] width 13 height 14
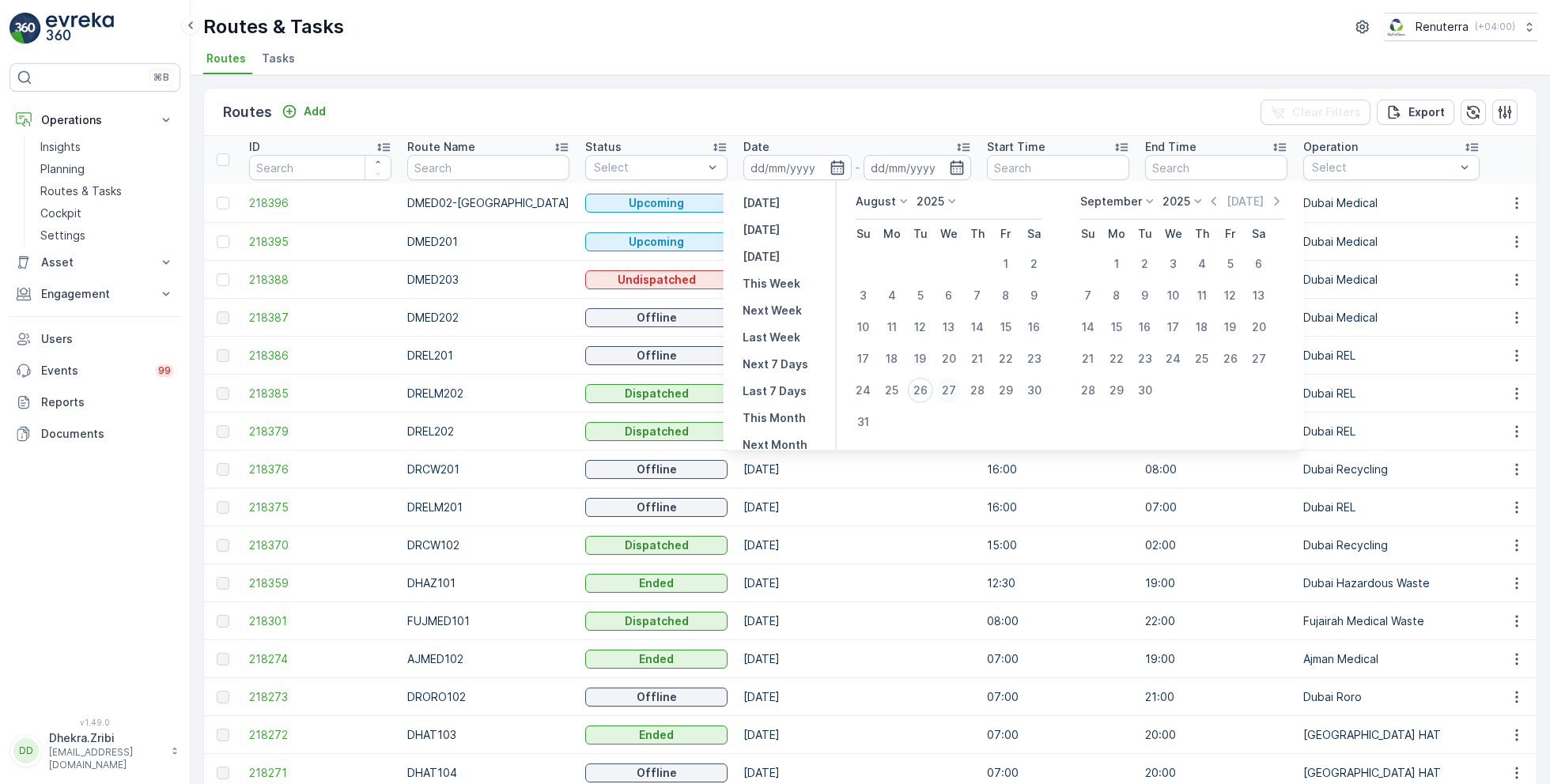
click at [947, 388] on div "27" at bounding box center [949, 390] width 25 height 25
type input "[DATE]"
click at [947, 388] on div "27" at bounding box center [949, 390] width 25 height 25
click at [920, 387] on div "26" at bounding box center [921, 390] width 25 height 25
type input "[DATE]"
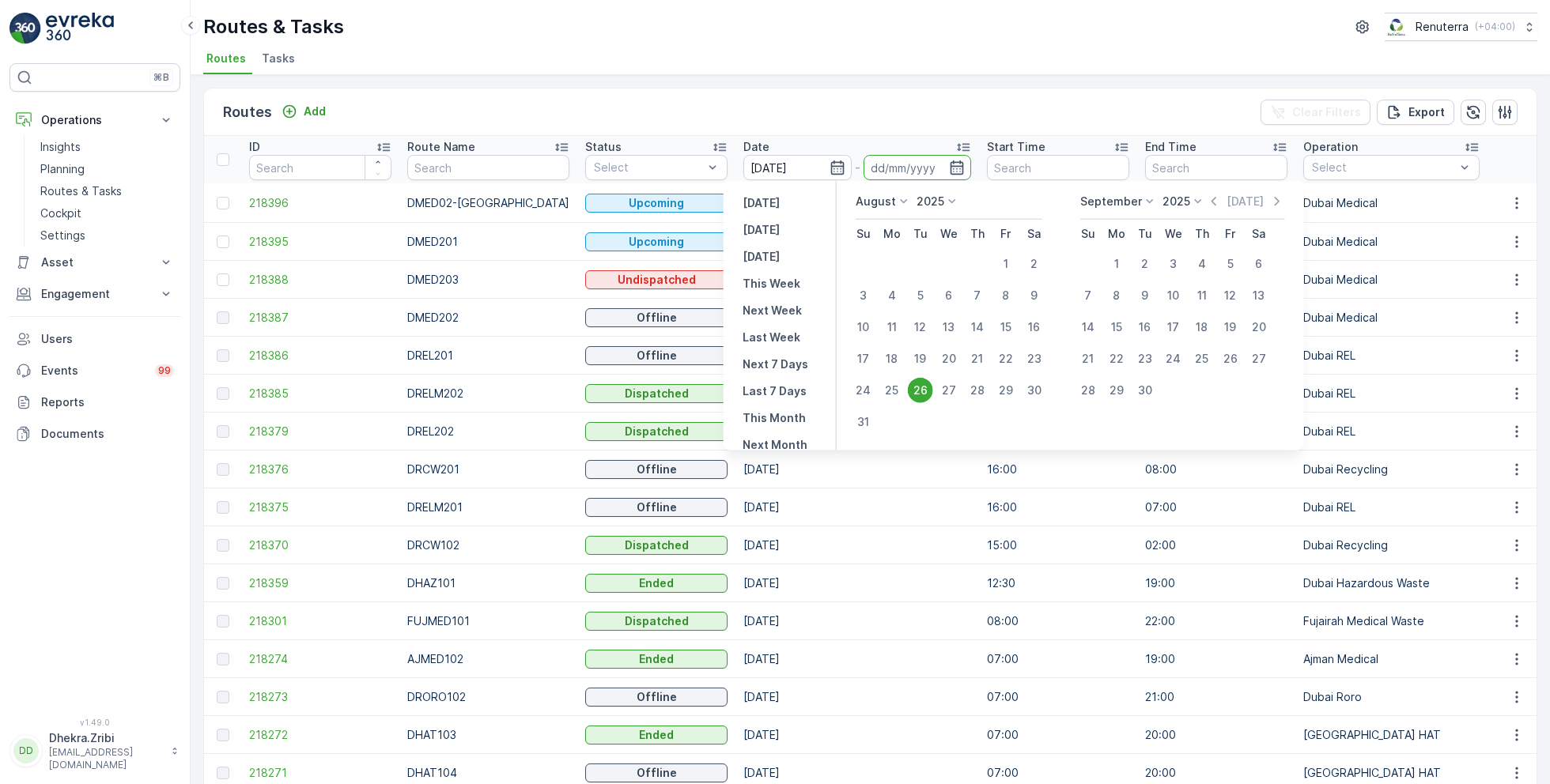
click at [920, 387] on div "26" at bounding box center [921, 390] width 25 height 25
type input "[DATE]"
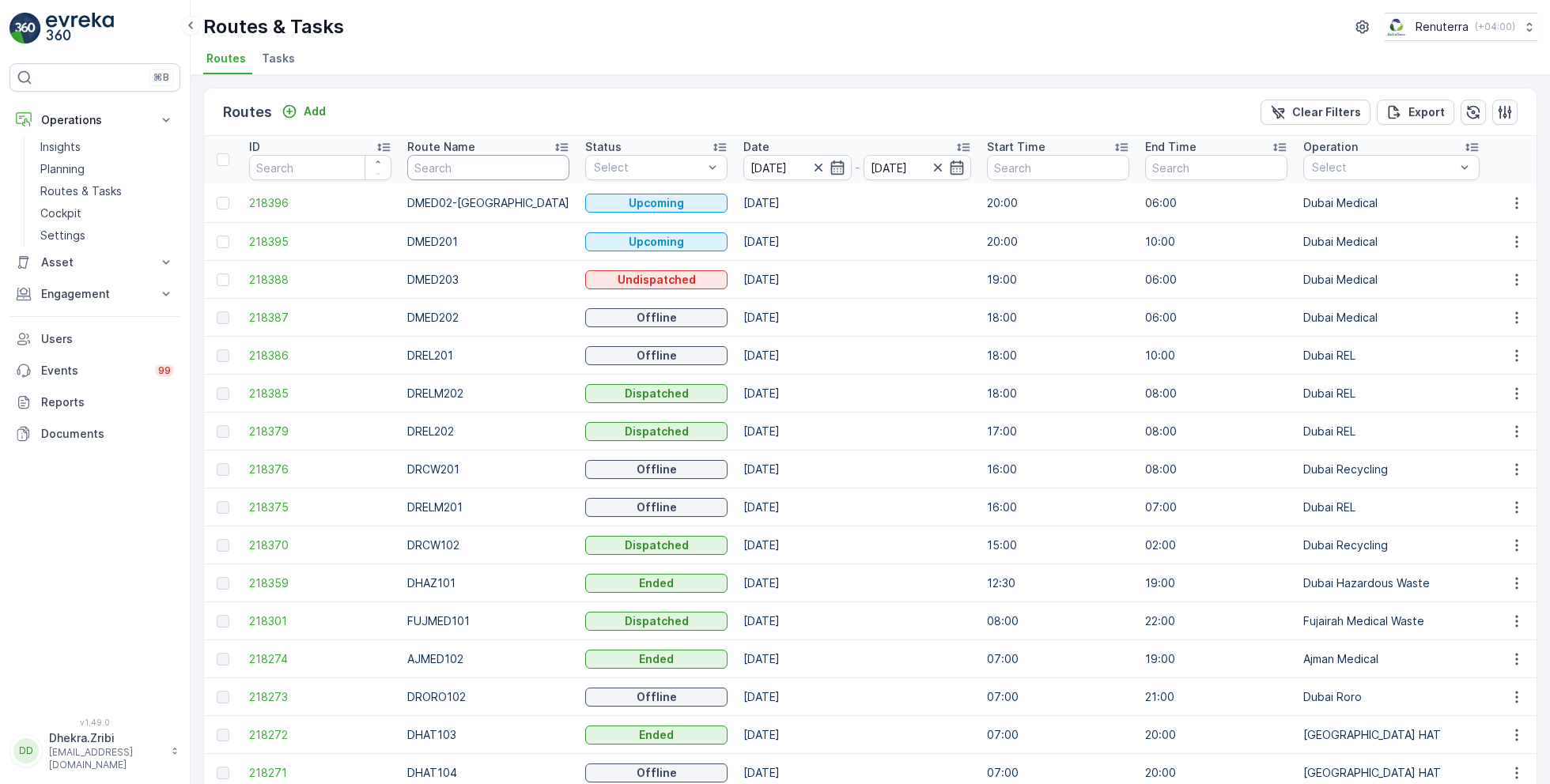
click at [443, 165] on input "text" at bounding box center [488, 167] width 162 height 25
type input "rel"
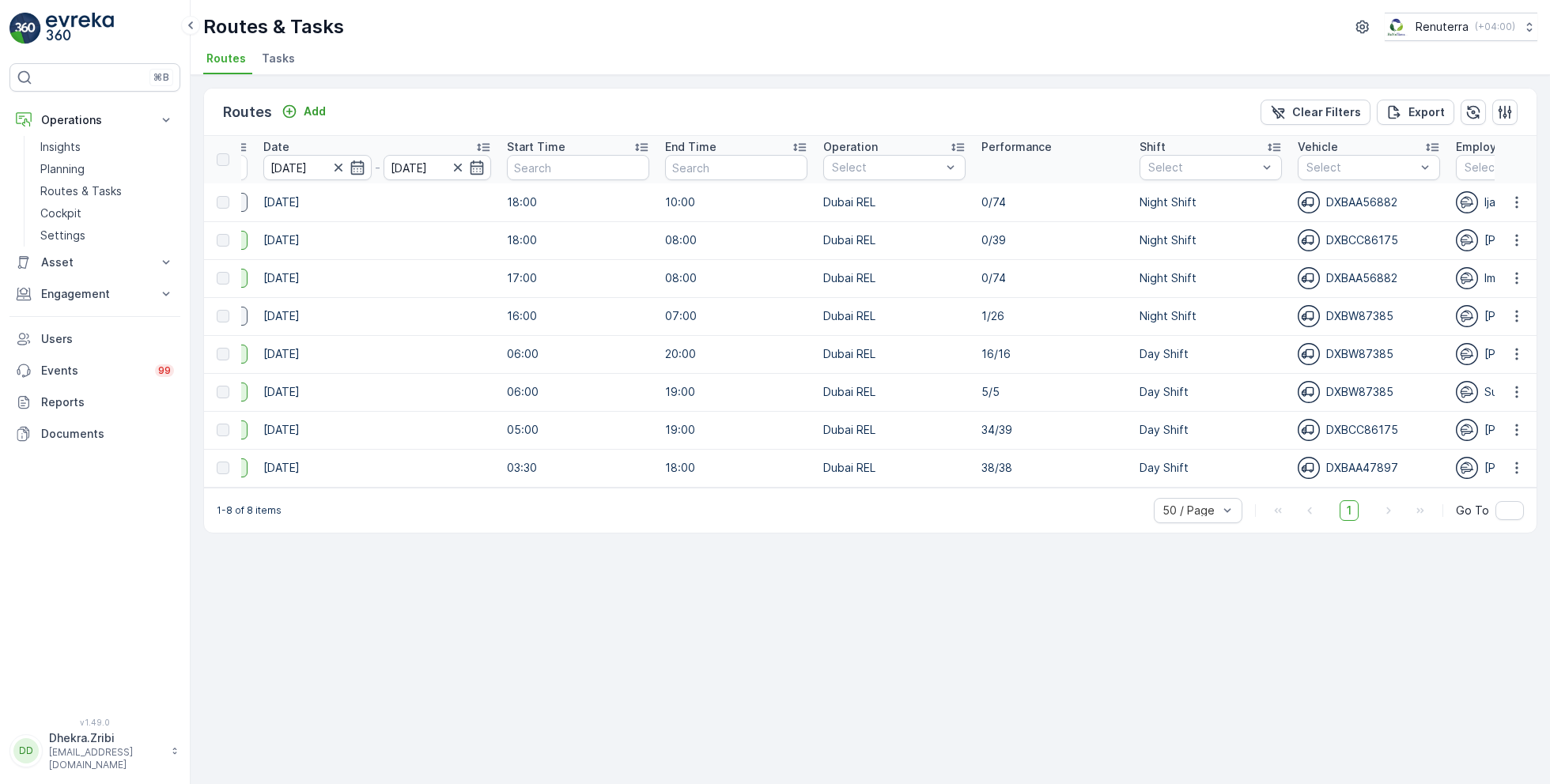
scroll to position [0, 516]
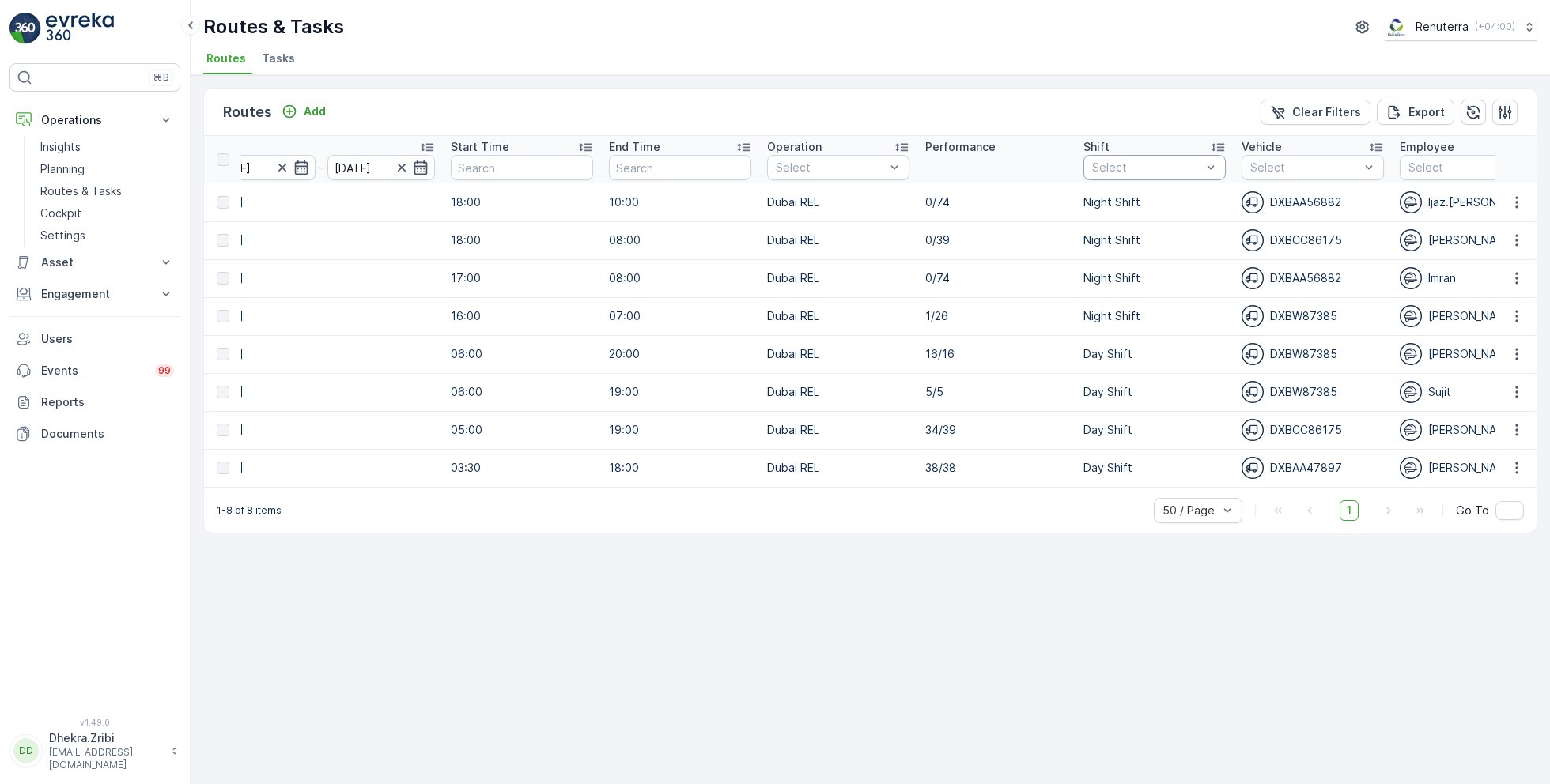
click at [1198, 168] on div at bounding box center [1147, 168] width 112 height 13
click at [1119, 251] on p "Day Shift" at bounding box center [1134, 254] width 49 height 16
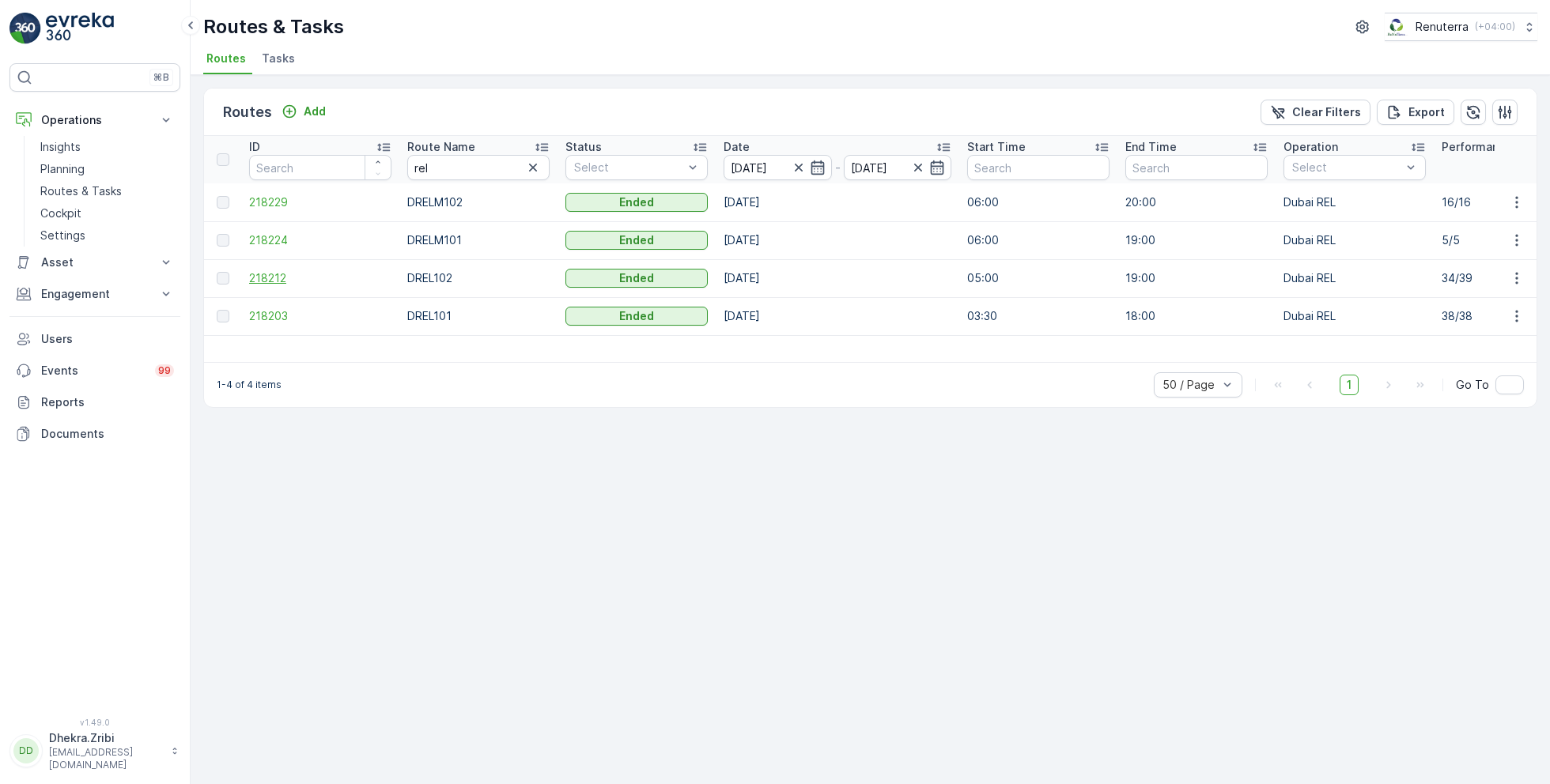
click at [261, 281] on span "218212" at bounding box center [320, 278] width 142 height 16
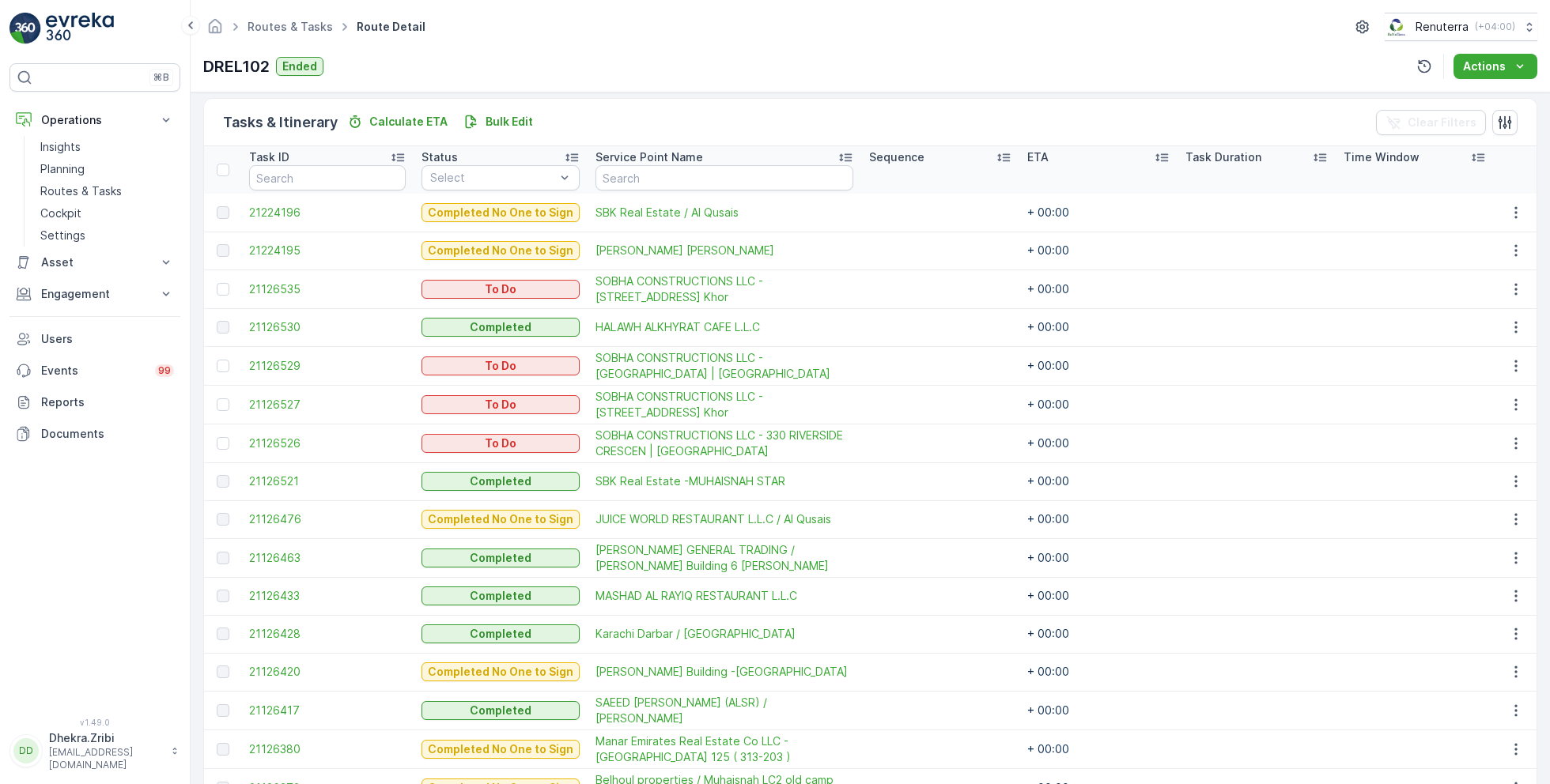
scroll to position [384, 0]
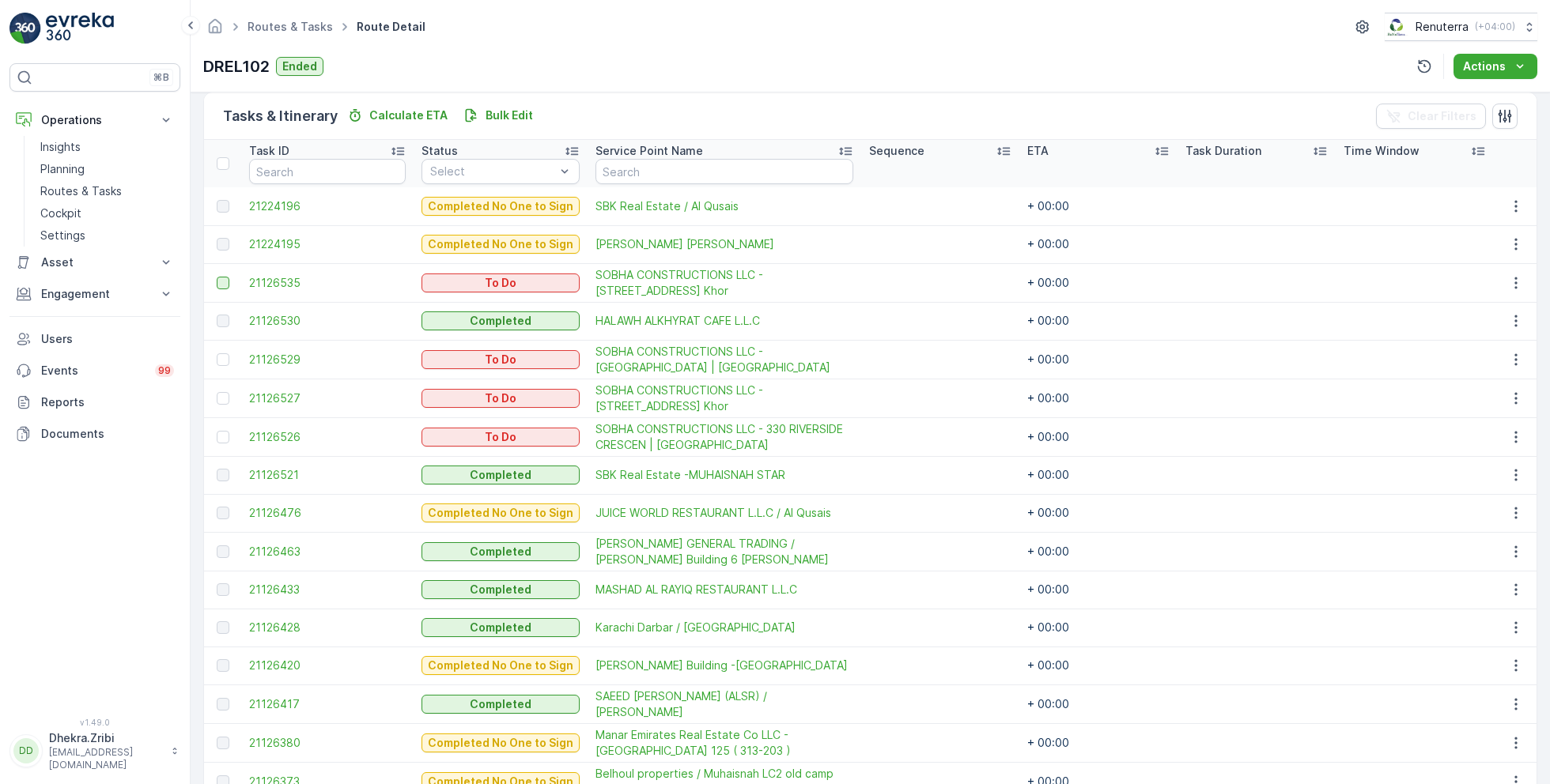
click at [225, 281] on div at bounding box center [223, 284] width 13 height 13
click at [217, 277] on input "checkbox" at bounding box center [217, 277] width 0 height 0
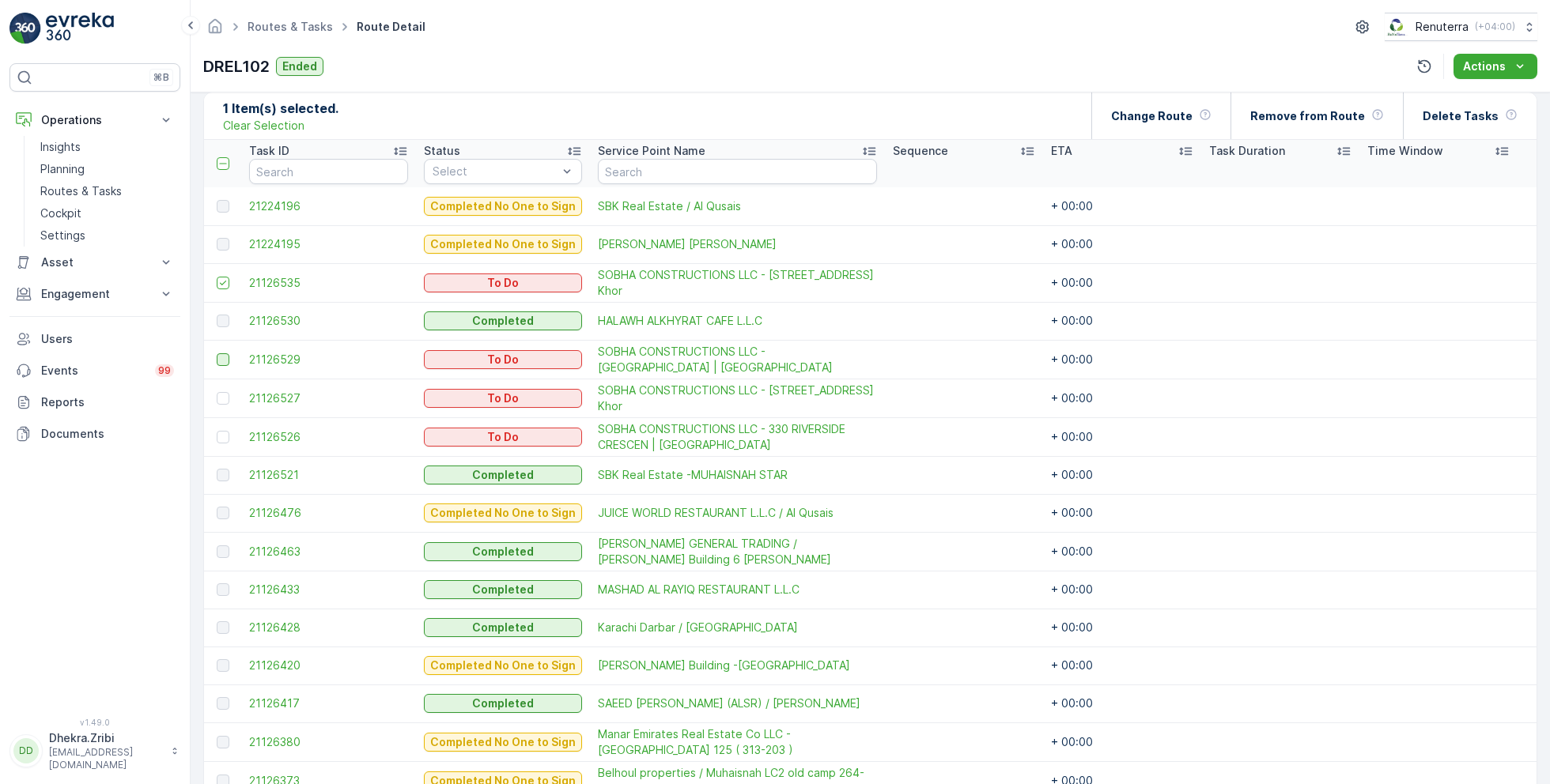
click at [223, 355] on div at bounding box center [223, 360] width 13 height 13
click at [217, 354] on input "checkbox" at bounding box center [217, 354] width 0 height 0
click at [226, 400] on div at bounding box center [223, 399] width 13 height 13
click at [217, 392] on input "checkbox" at bounding box center [217, 392] width 0 height 0
click at [223, 437] on div at bounding box center [223, 438] width 13 height 13
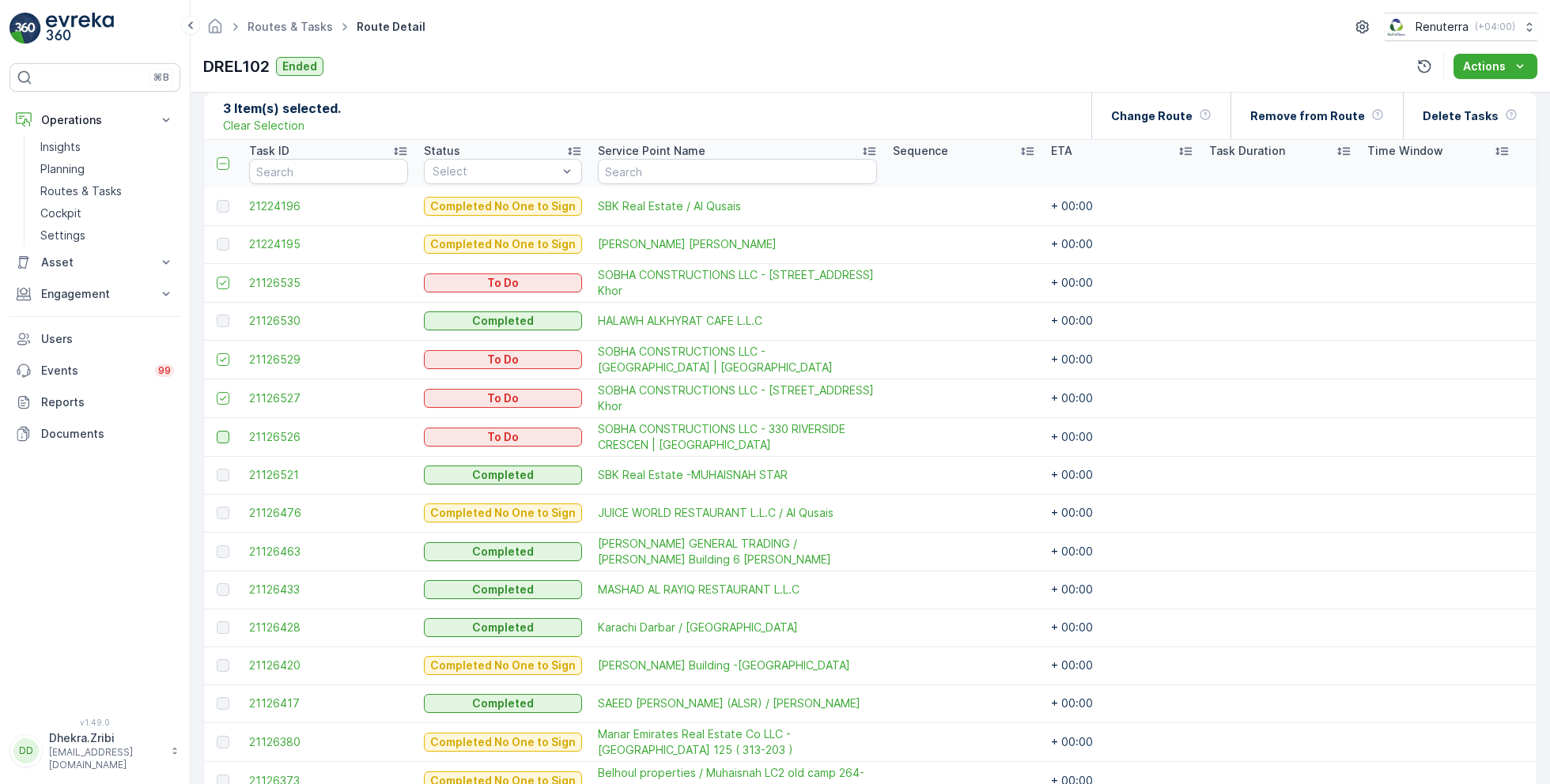
click at [217, 431] on input "checkbox" at bounding box center [217, 431] width 0 height 0
click at [1312, 112] on p "Remove from Route" at bounding box center [1307, 116] width 115 height 16
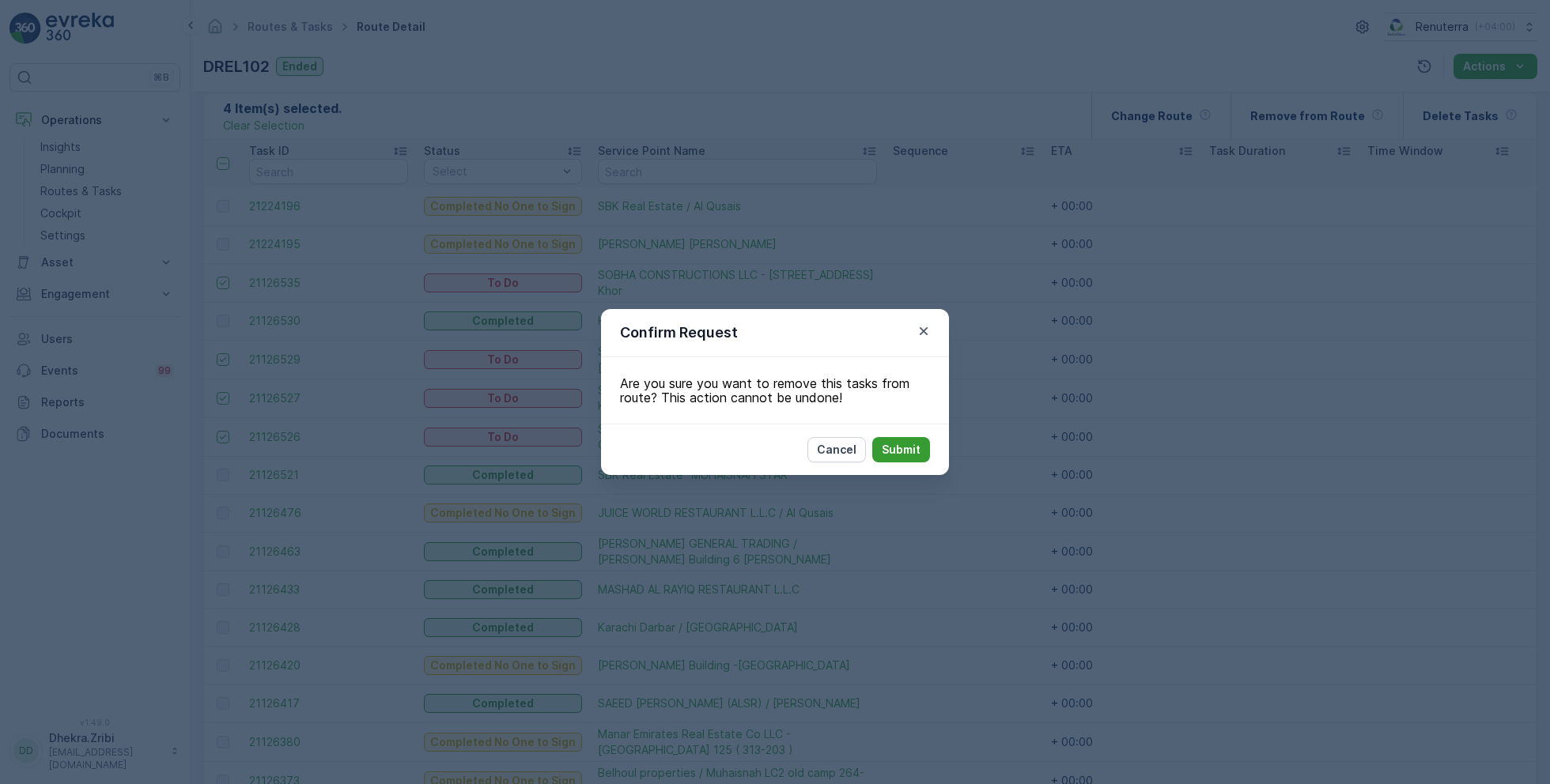
click at [904, 455] on p "Submit" at bounding box center [902, 450] width 39 height 16
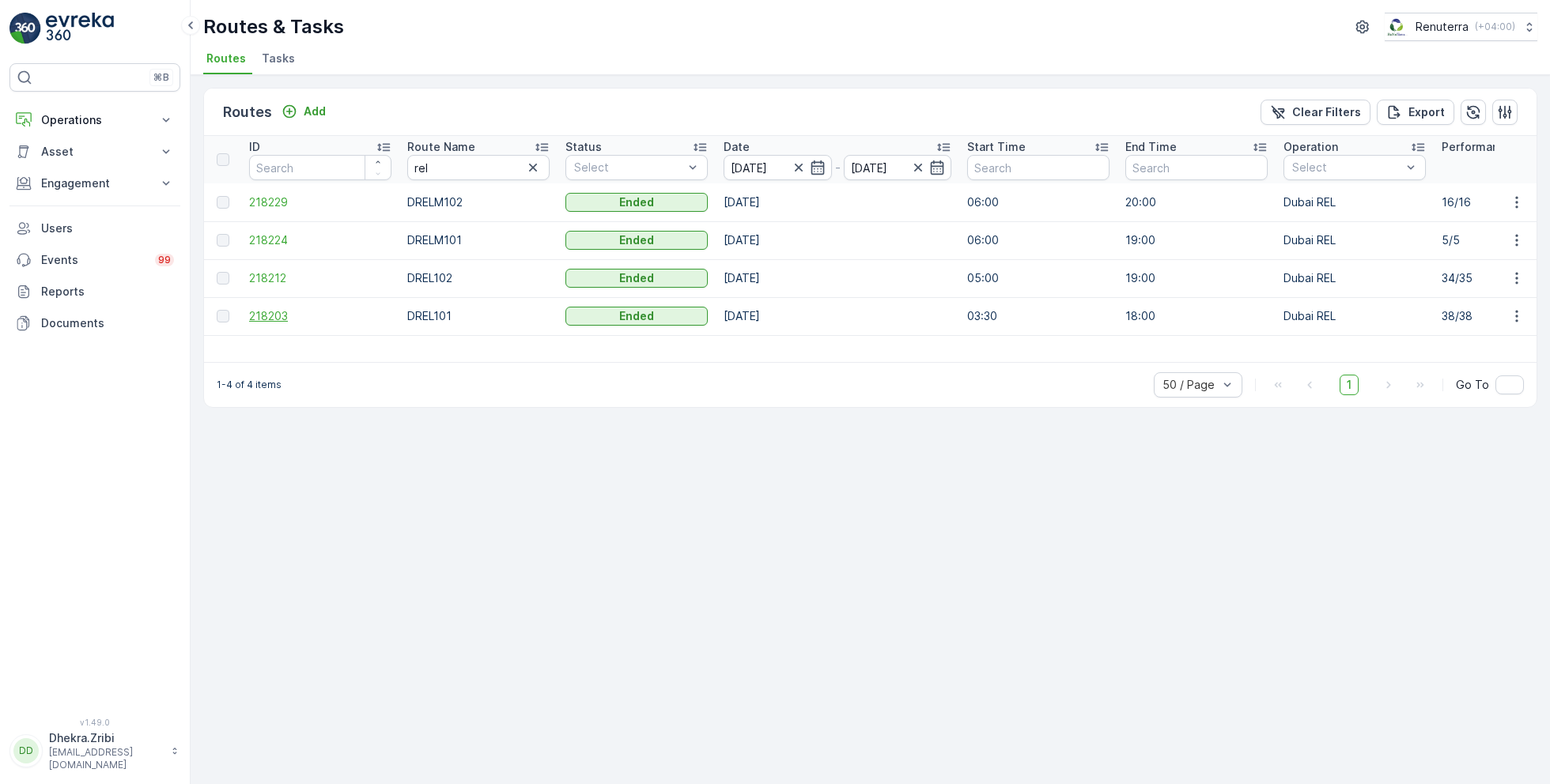
click at [277, 313] on span "218203" at bounding box center [320, 315] width 142 height 16
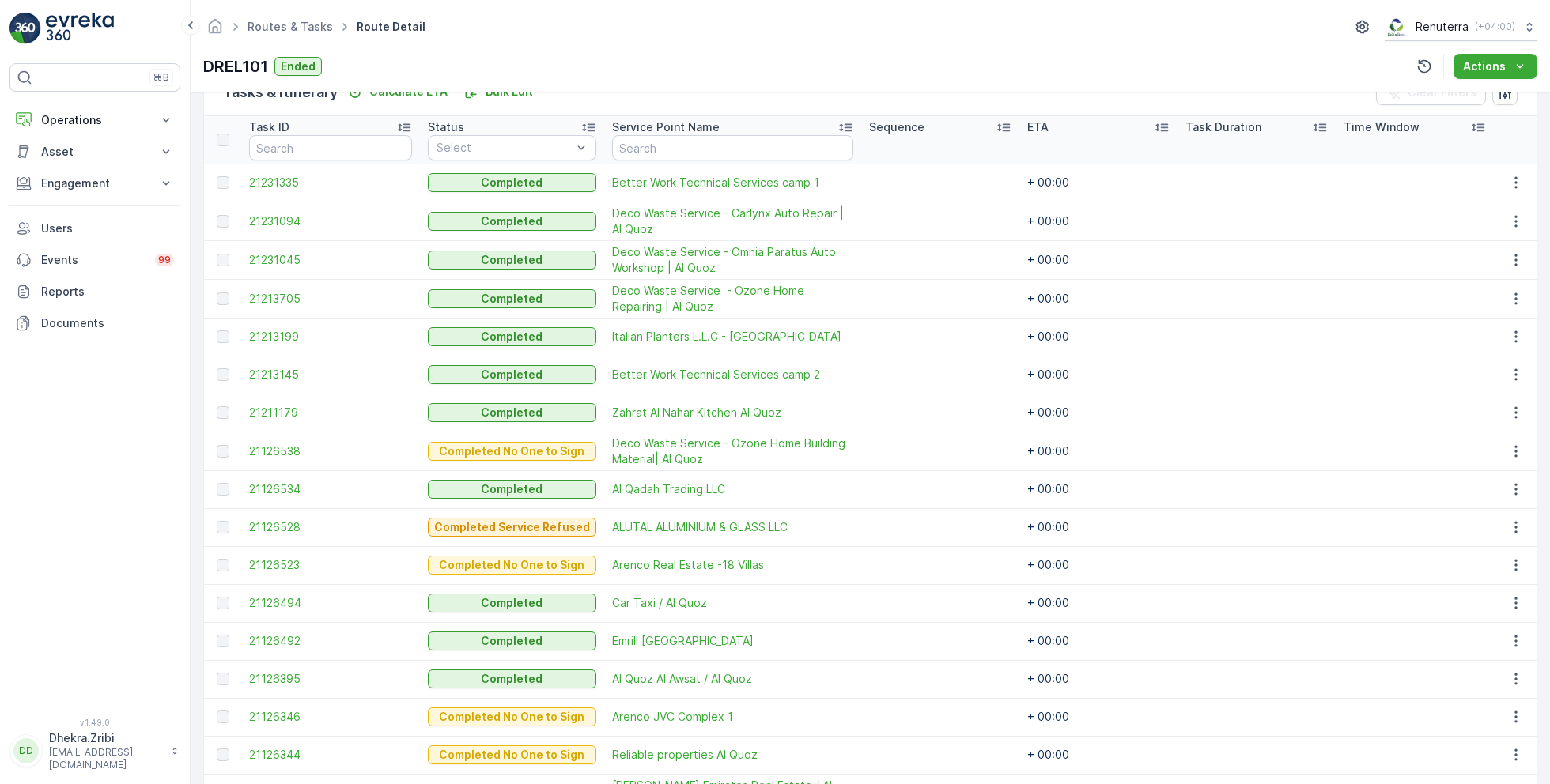
scroll to position [399, 0]
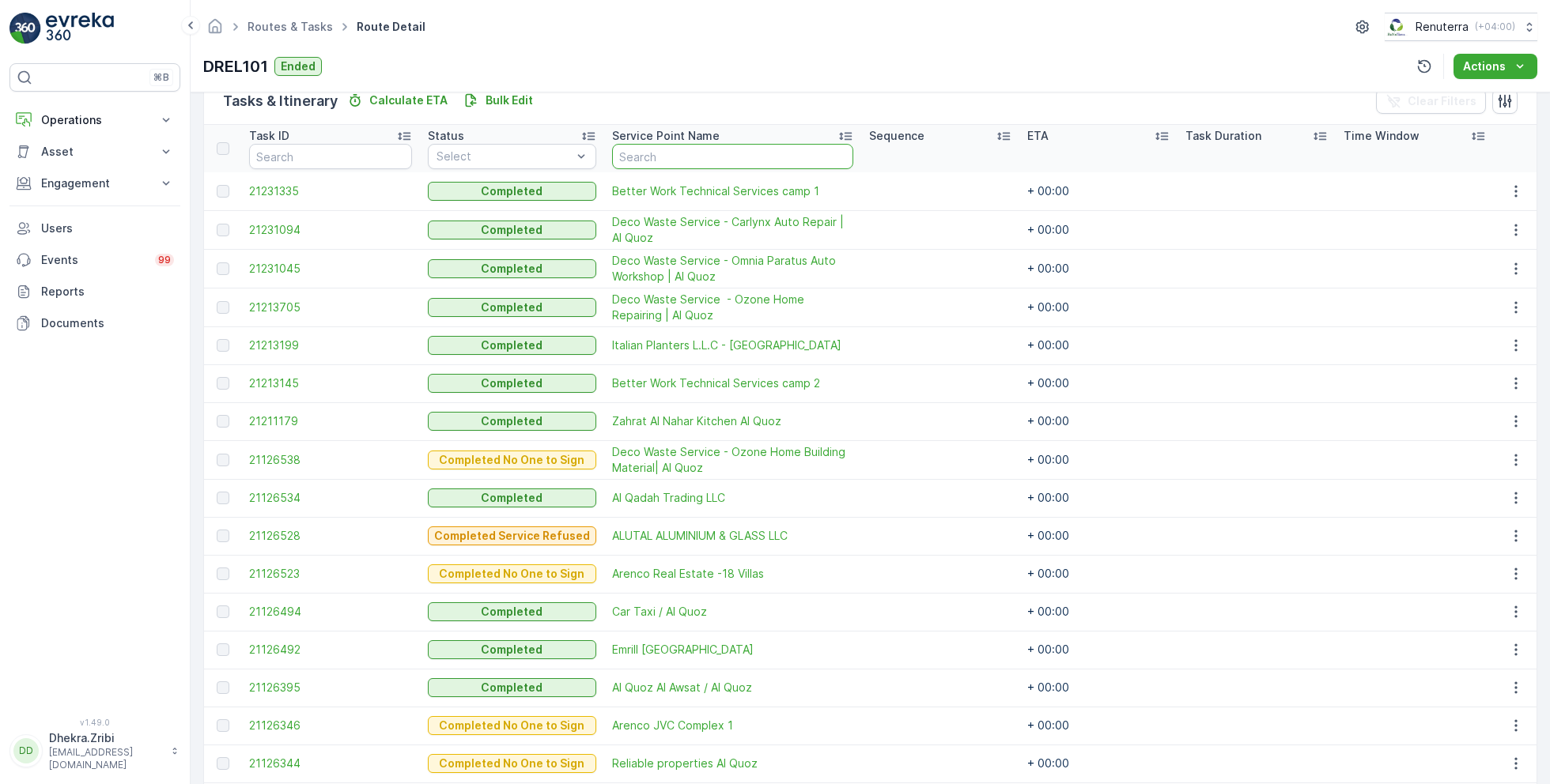
click at [713, 159] on input "text" at bounding box center [733, 156] width 241 height 25
type input "[PERSON_NAME]"
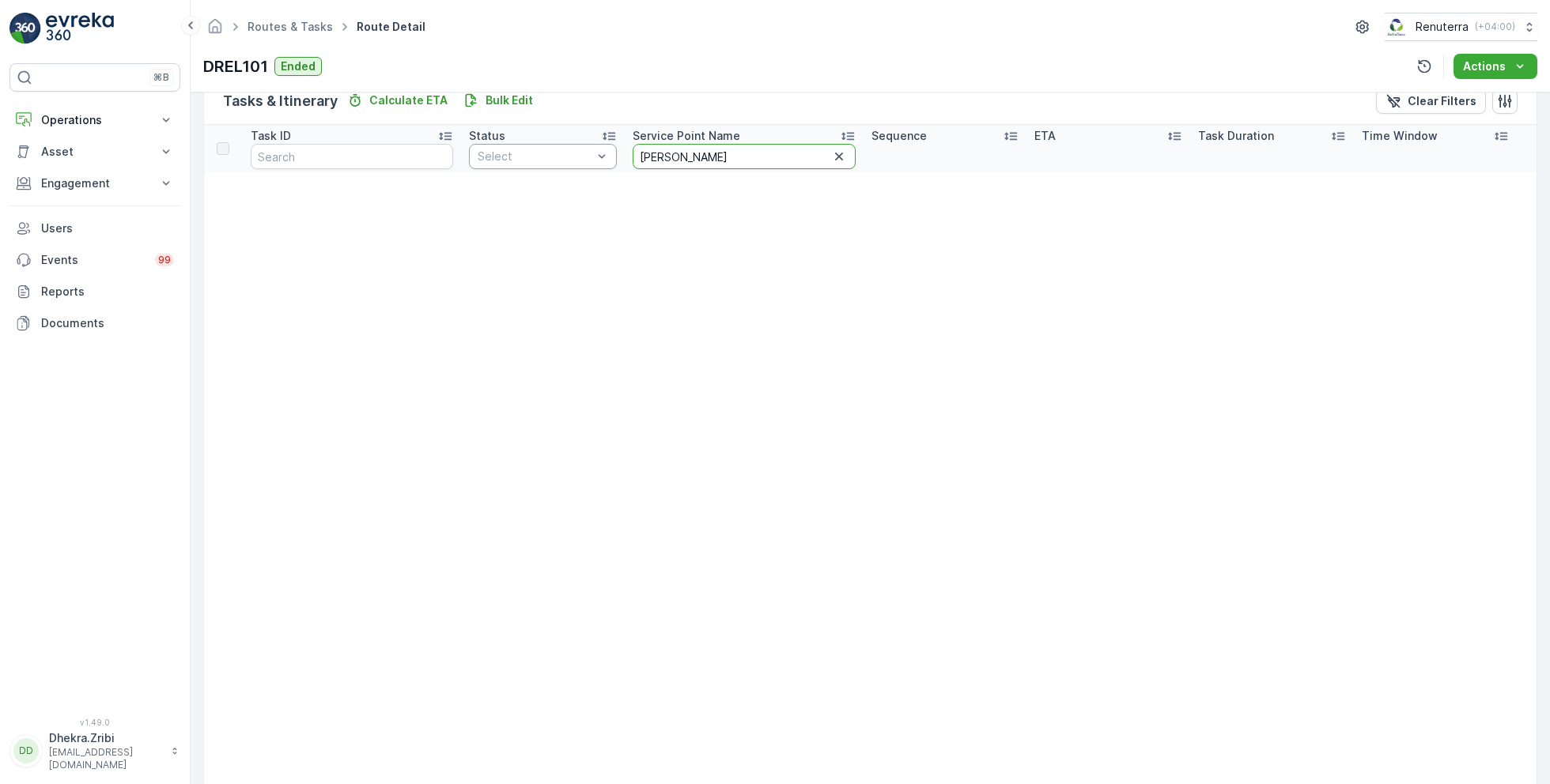
drag, startPoint x: 683, startPoint y: 158, endPoint x: 556, endPoint y: 154, distance: 127.1
click at [554, 154] on tr "Task ID Status Select Service Point Name [PERSON_NAME] Sequence ETA Task Durati…" at bounding box center [870, 148] width 1332 height 48
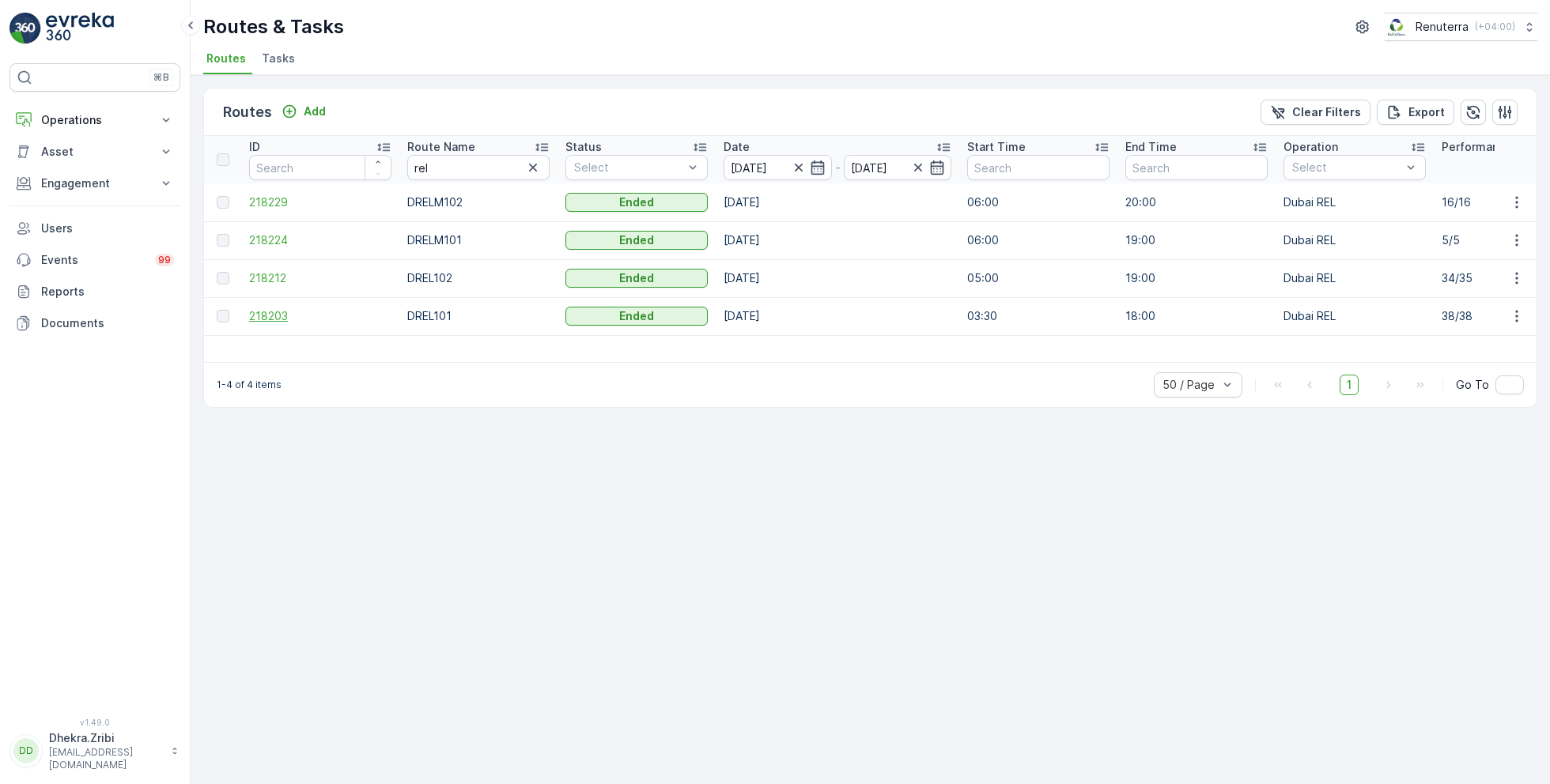
click at [284, 313] on span "218203" at bounding box center [320, 315] width 142 height 16
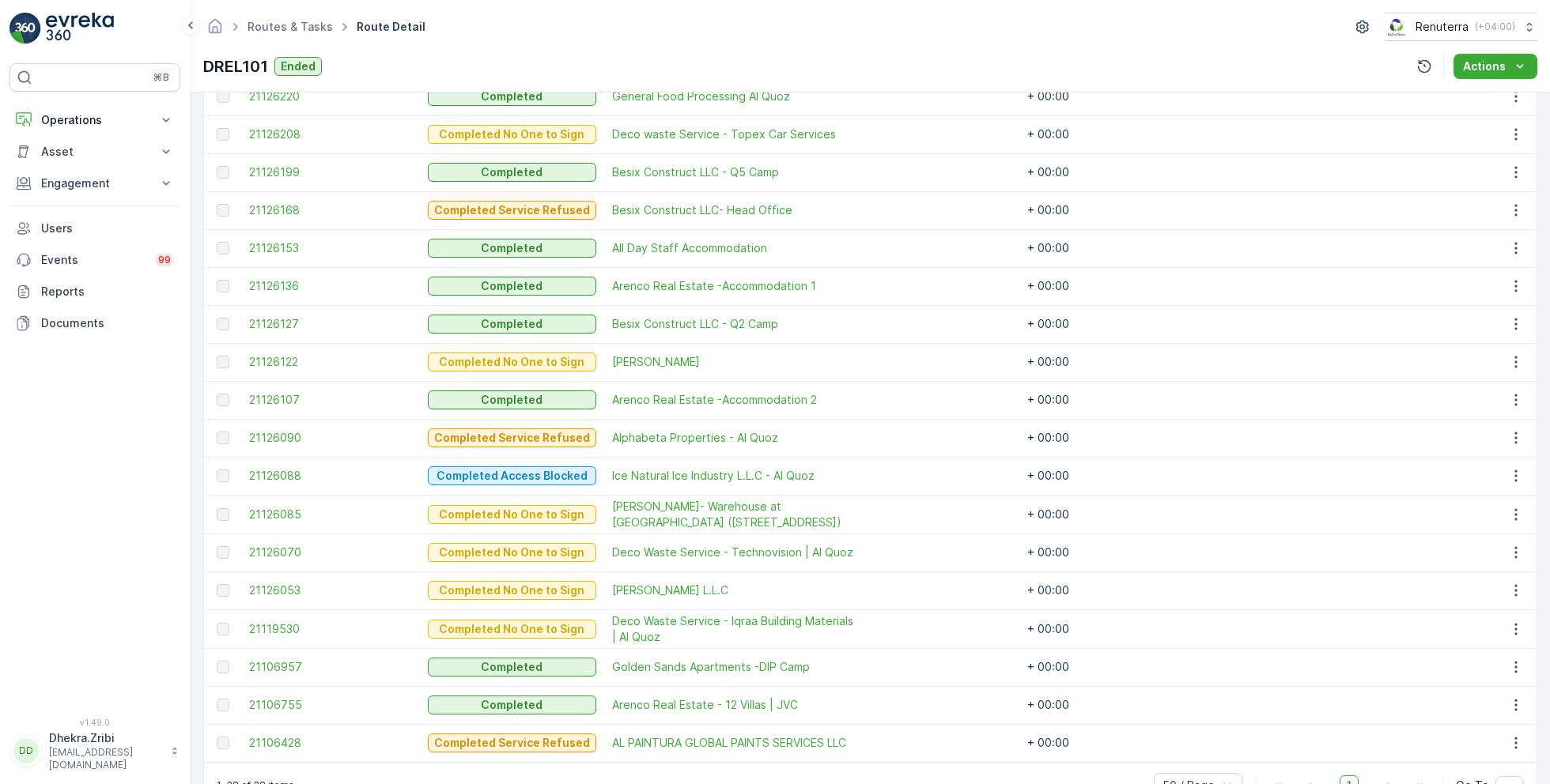
scroll to position [1296, 0]
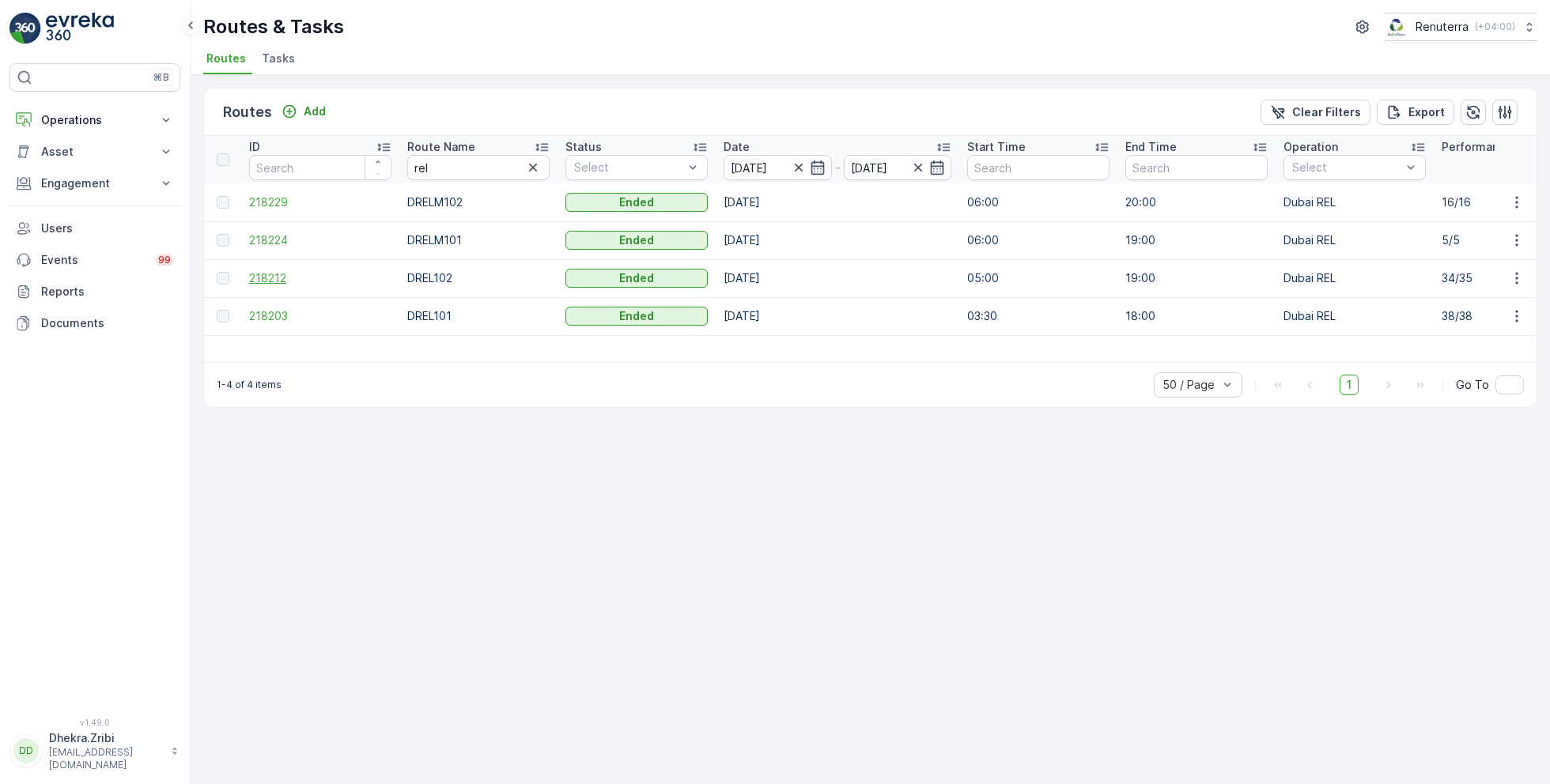
click at [258, 274] on span "218212" at bounding box center [320, 278] width 142 height 16
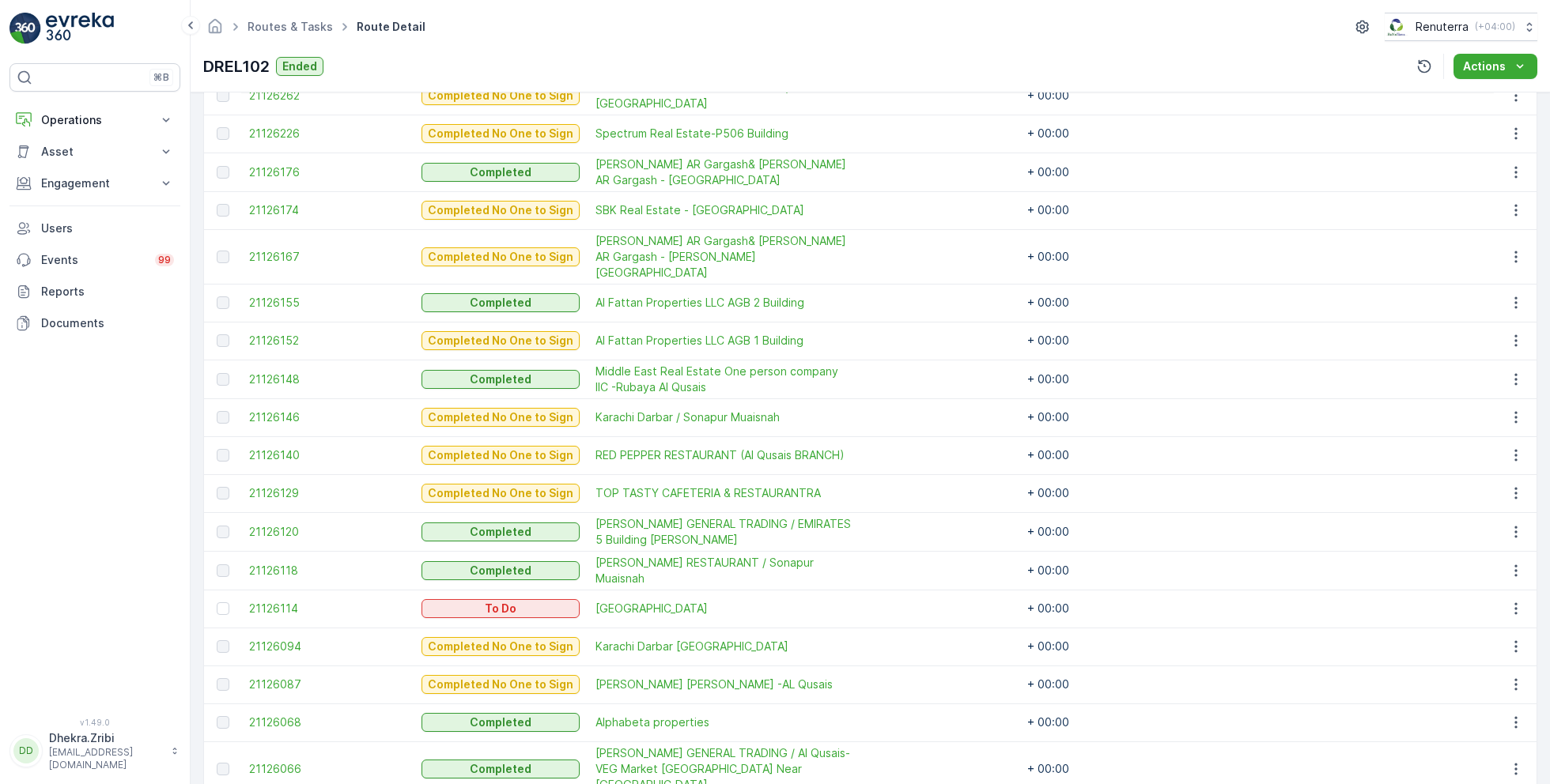
scroll to position [1202, 0]
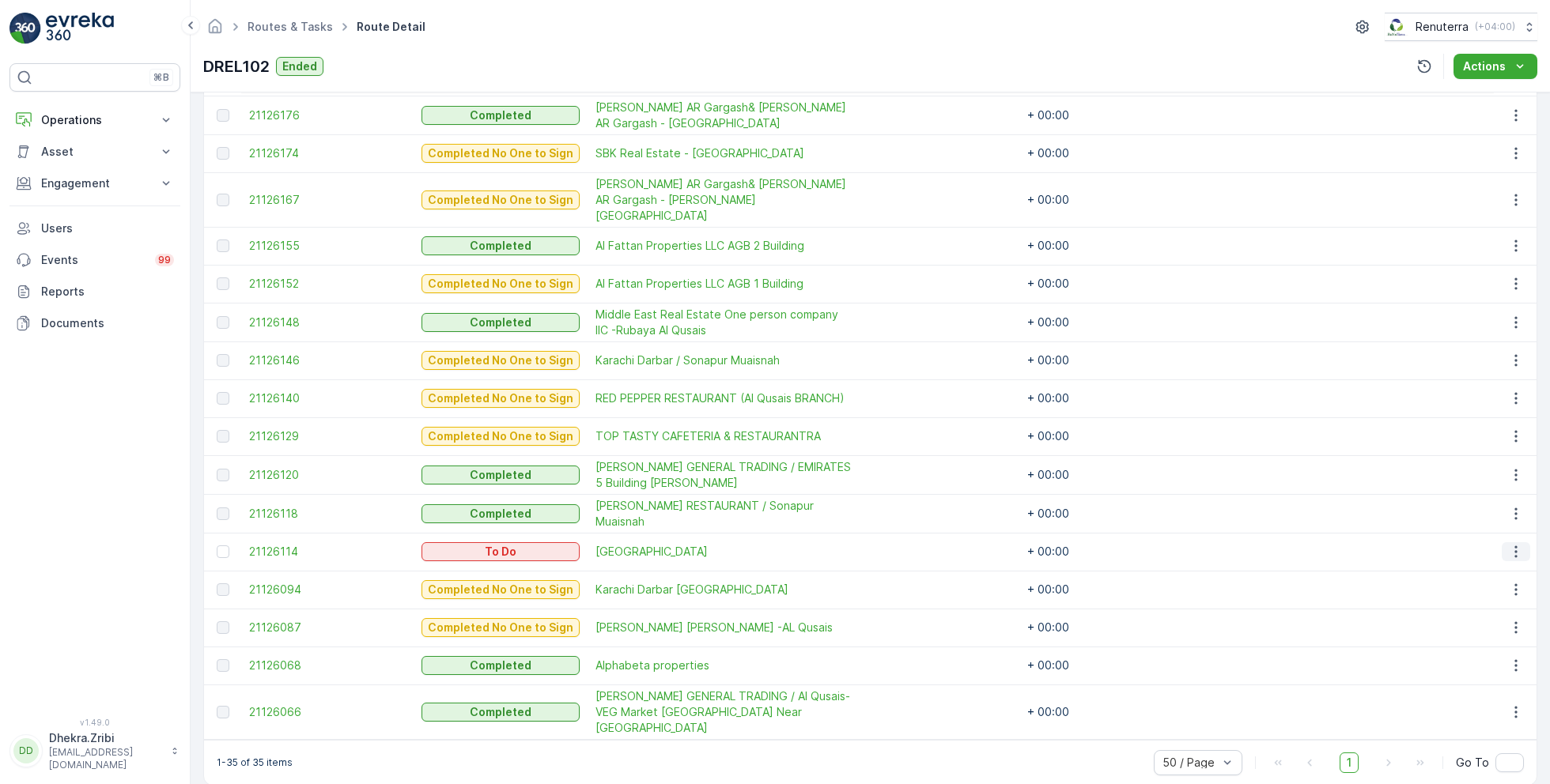
click at [1515, 546] on icon "button" at bounding box center [1515, 552] width 3 height 12
click at [1476, 600] on span "Change Route" at bounding box center [1476, 598] width 77 height 16
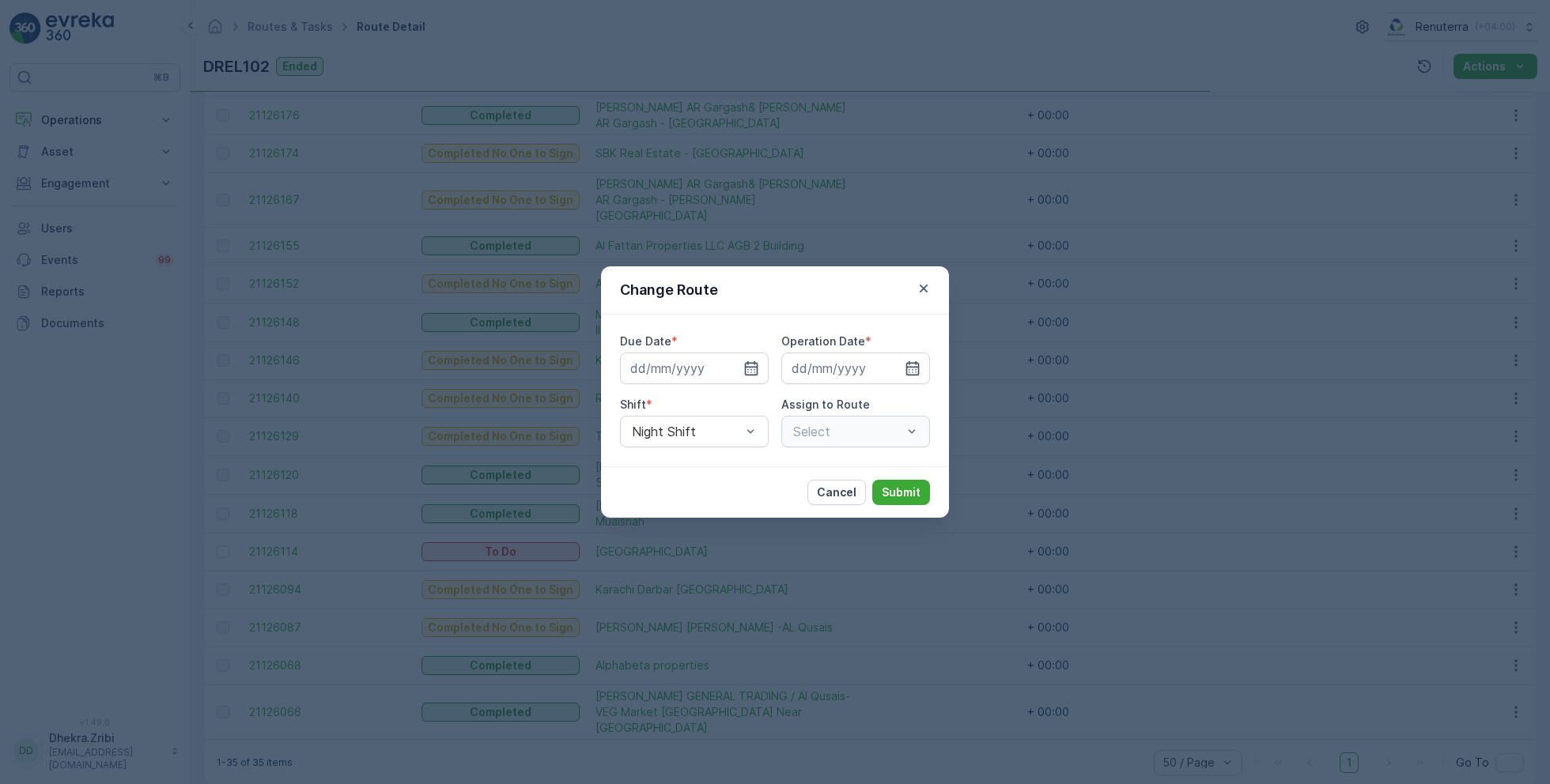
type input "[DATE]"
click at [736, 368] on icon "button" at bounding box center [732, 368] width 16 height 16
type input "[DATE]"
click at [898, 365] on icon "button" at bounding box center [894, 368] width 16 height 16
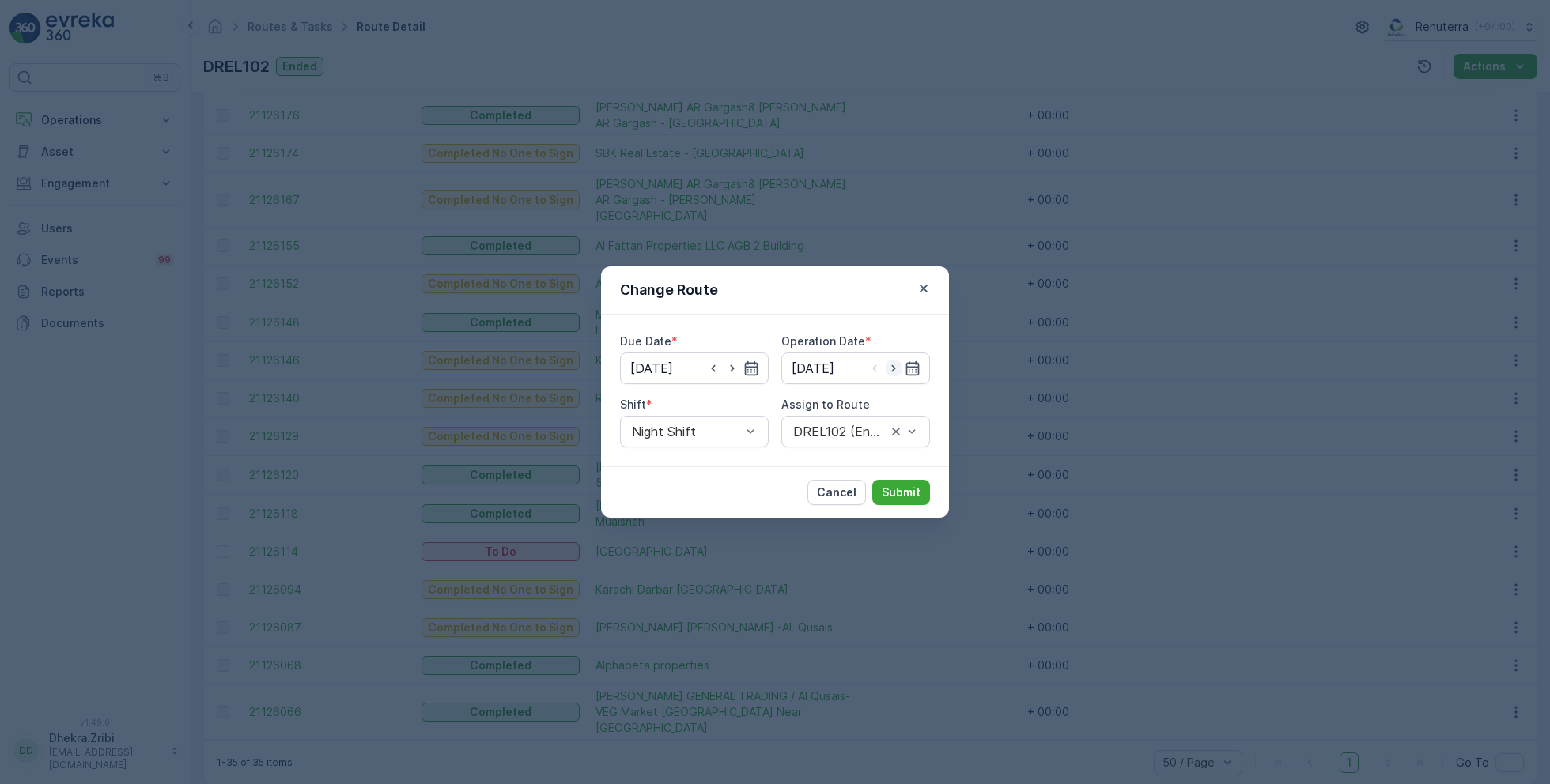
type input "[DATE]"
click at [840, 427] on div at bounding box center [839, 431] width 96 height 14
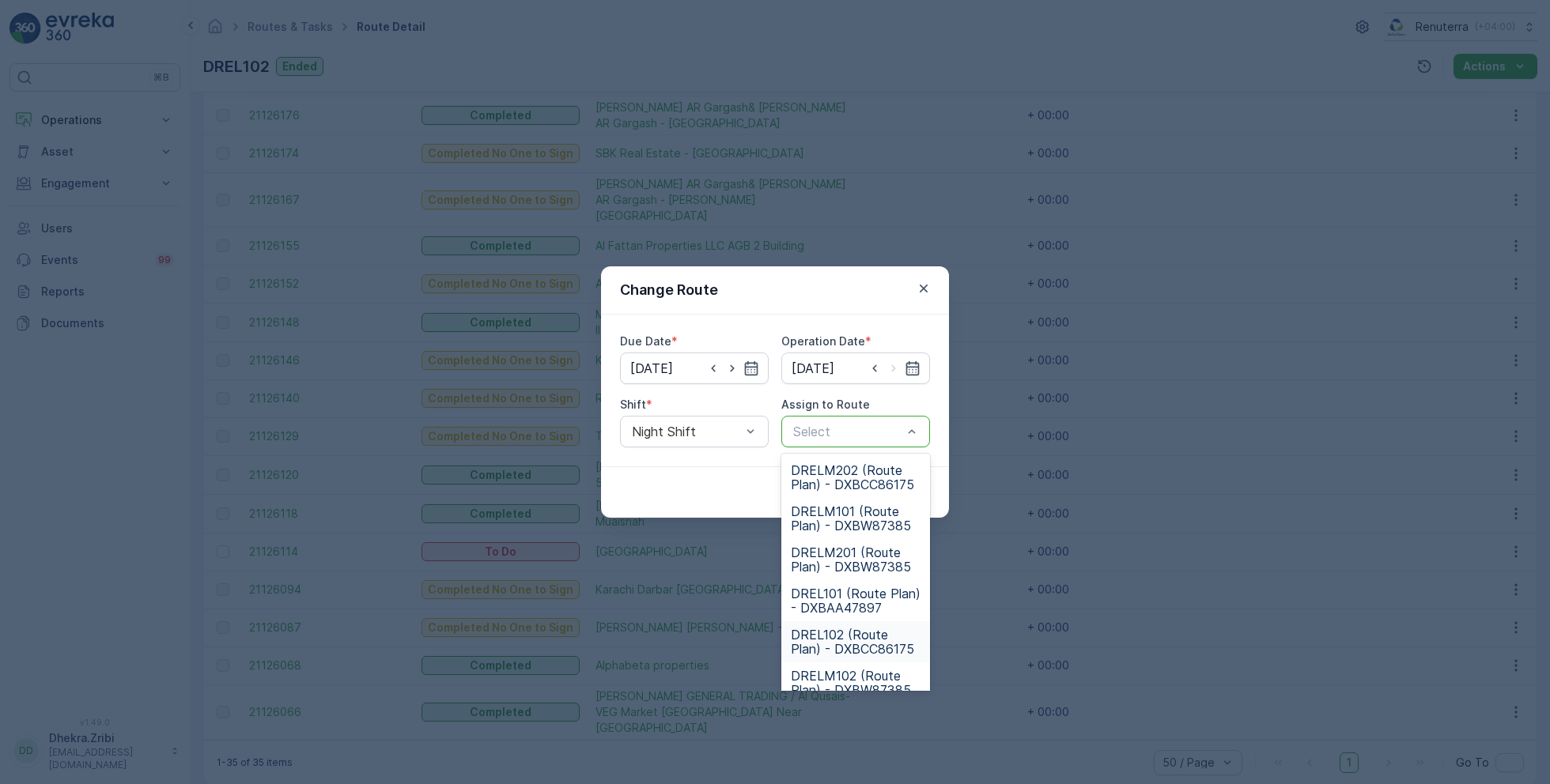
click at [841, 628] on span "DREL102 (Route Plan) - DXBCC86175" at bounding box center [855, 642] width 130 height 28
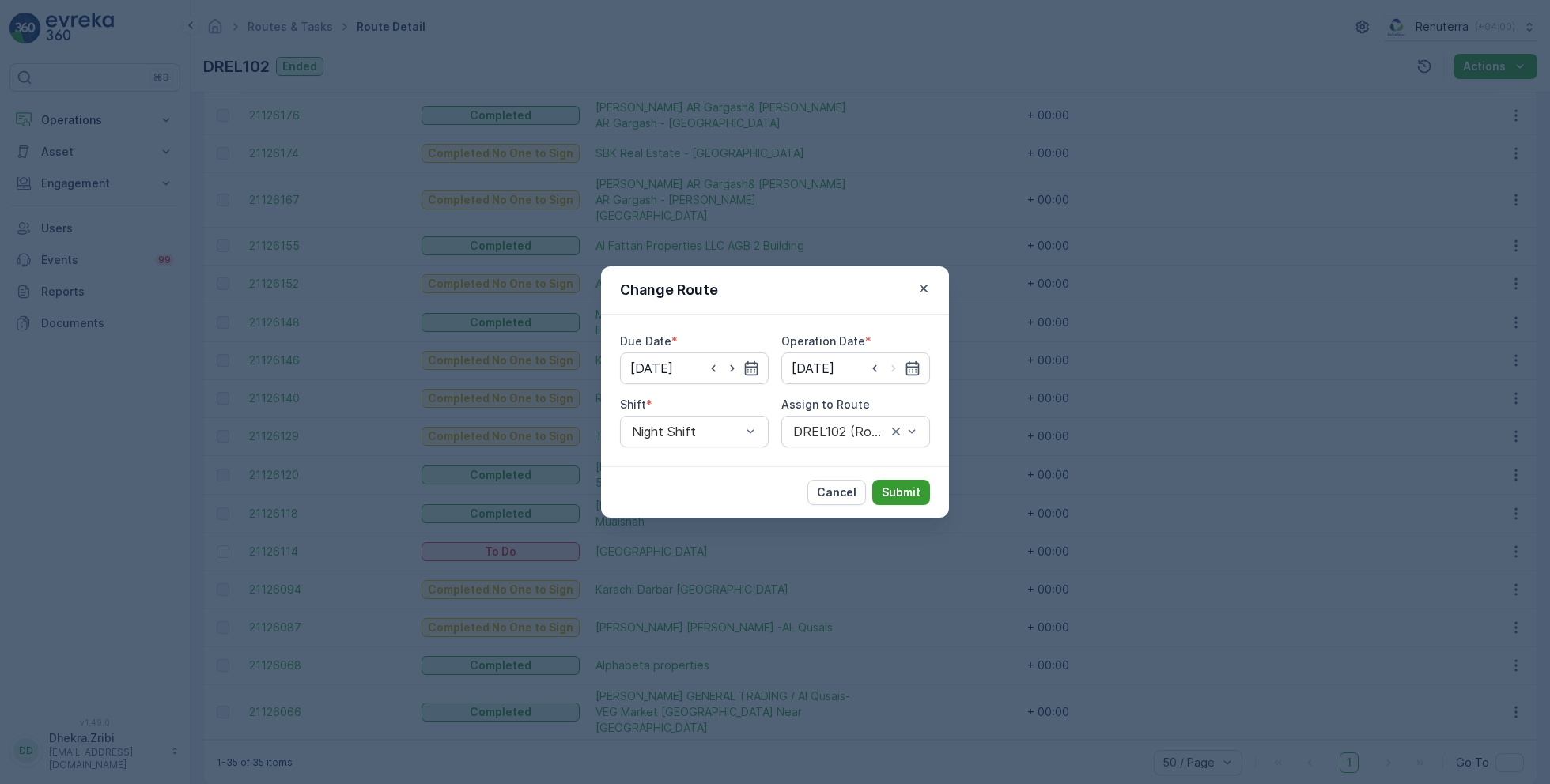
click at [905, 490] on p "Submit" at bounding box center [902, 492] width 39 height 16
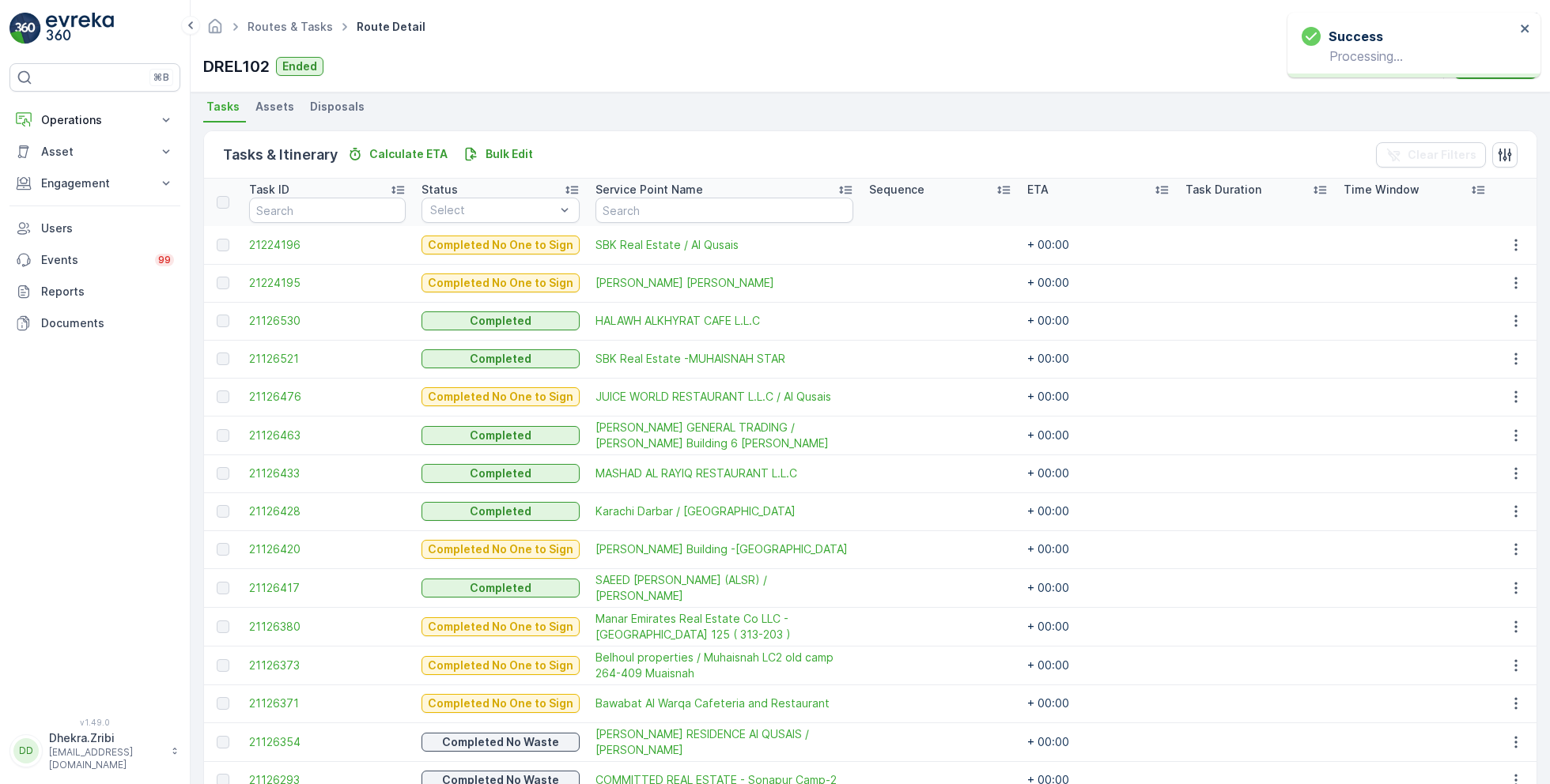
scroll to position [0, 0]
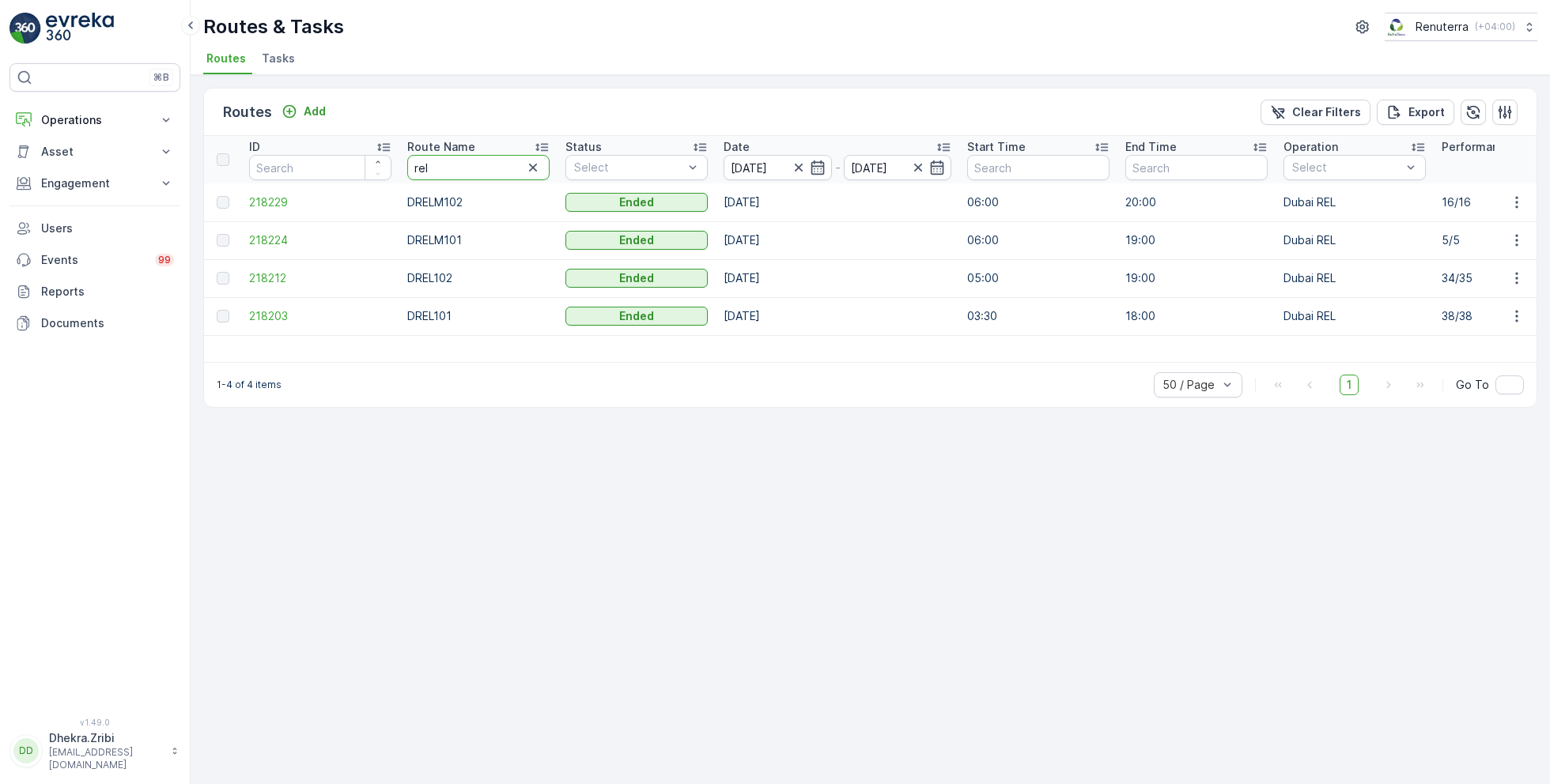
type input "hat"
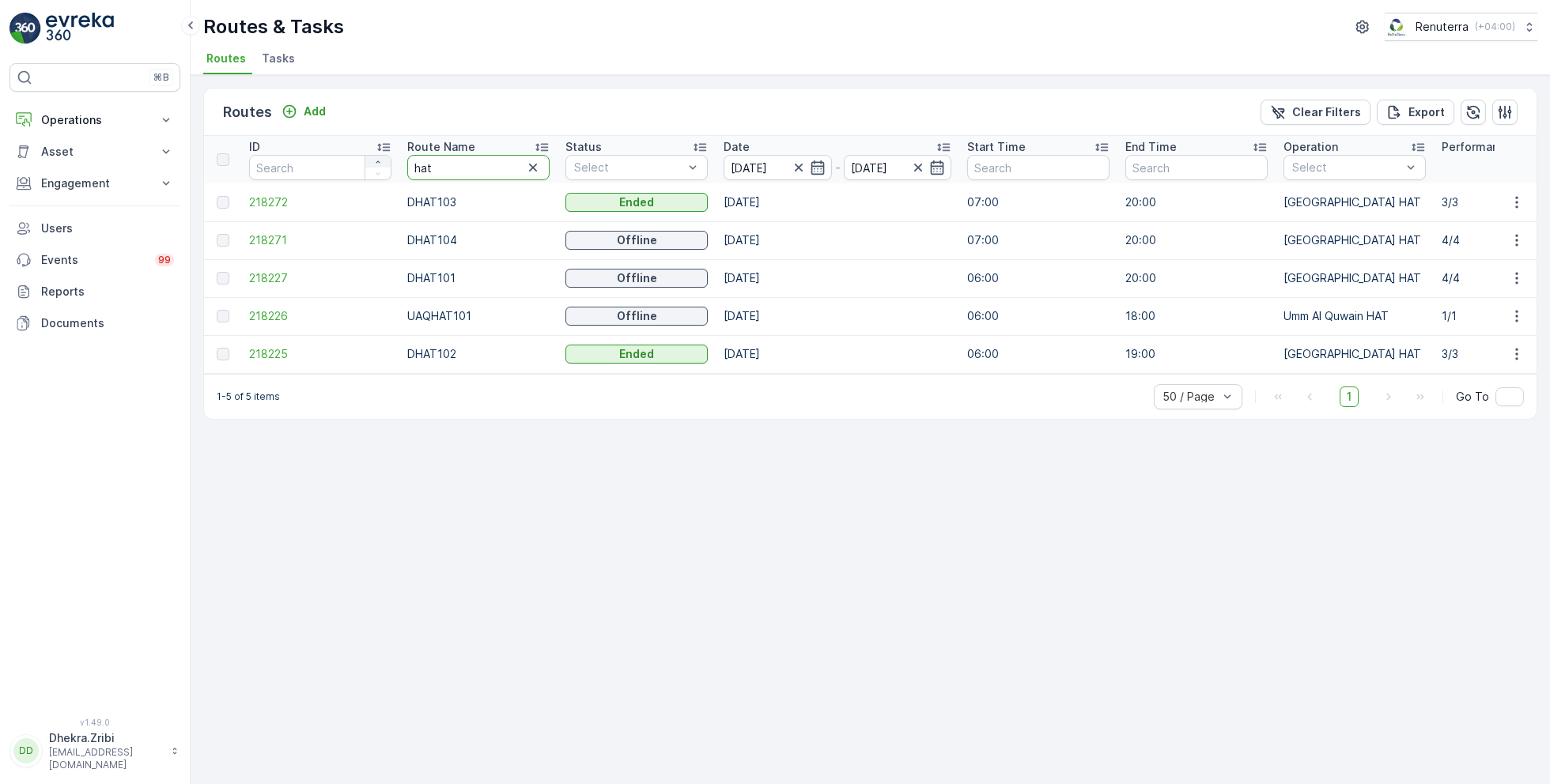
drag, startPoint x: 470, startPoint y: 165, endPoint x: 376, endPoint y: 165, distance: 94.0
type input "roro"
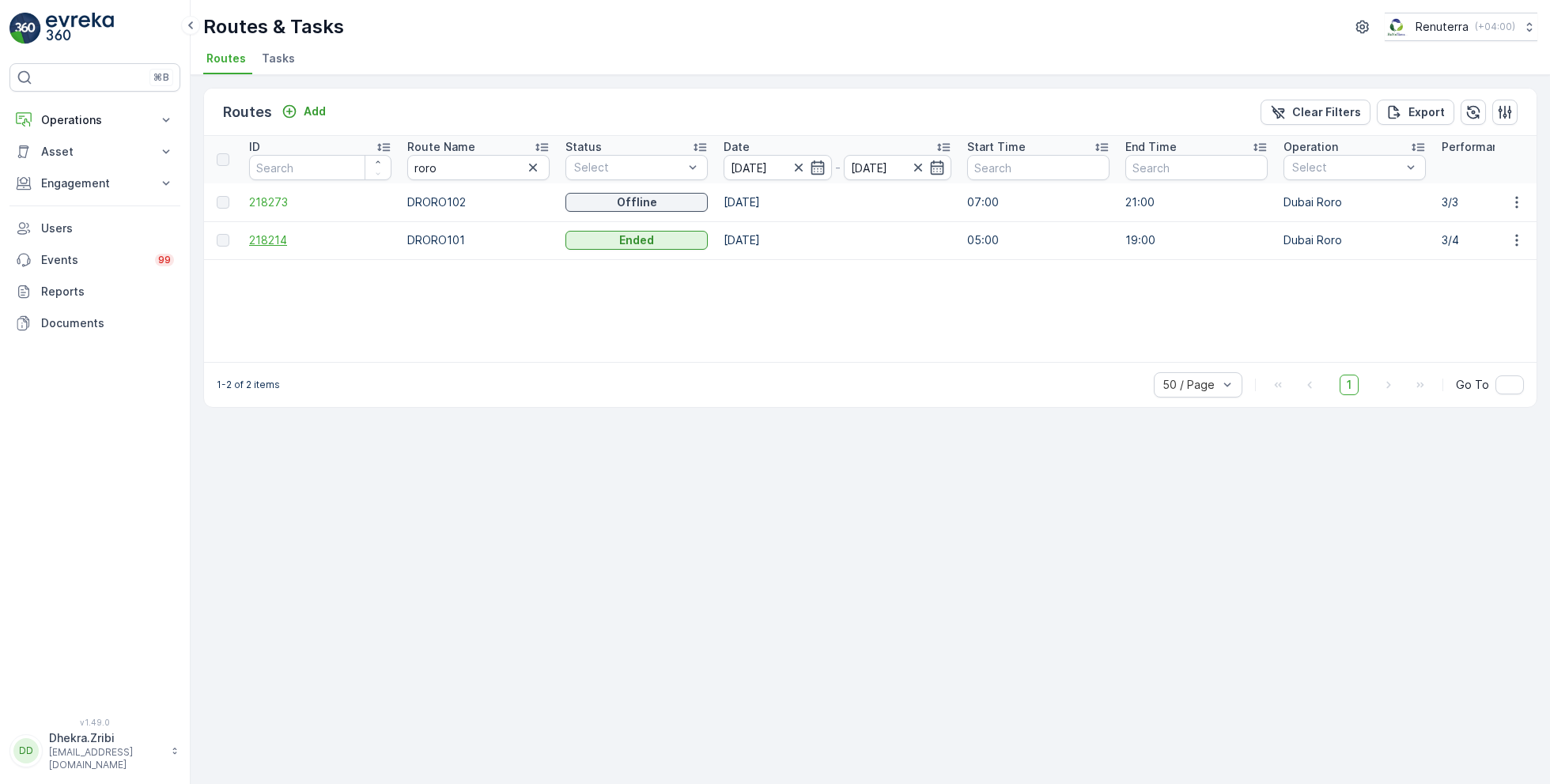
click at [274, 238] on span "218214" at bounding box center [320, 240] width 142 height 16
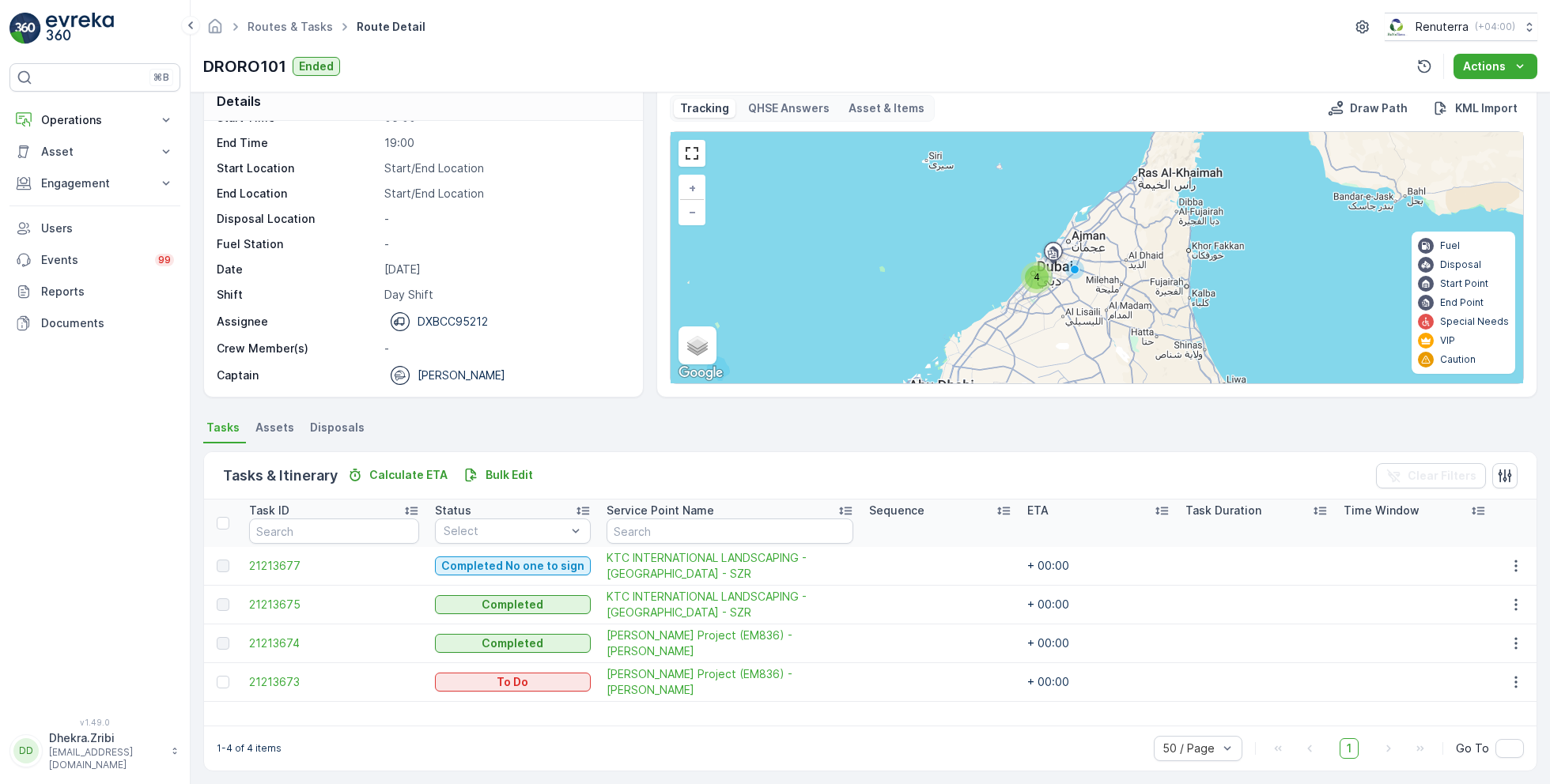
scroll to position [30, 0]
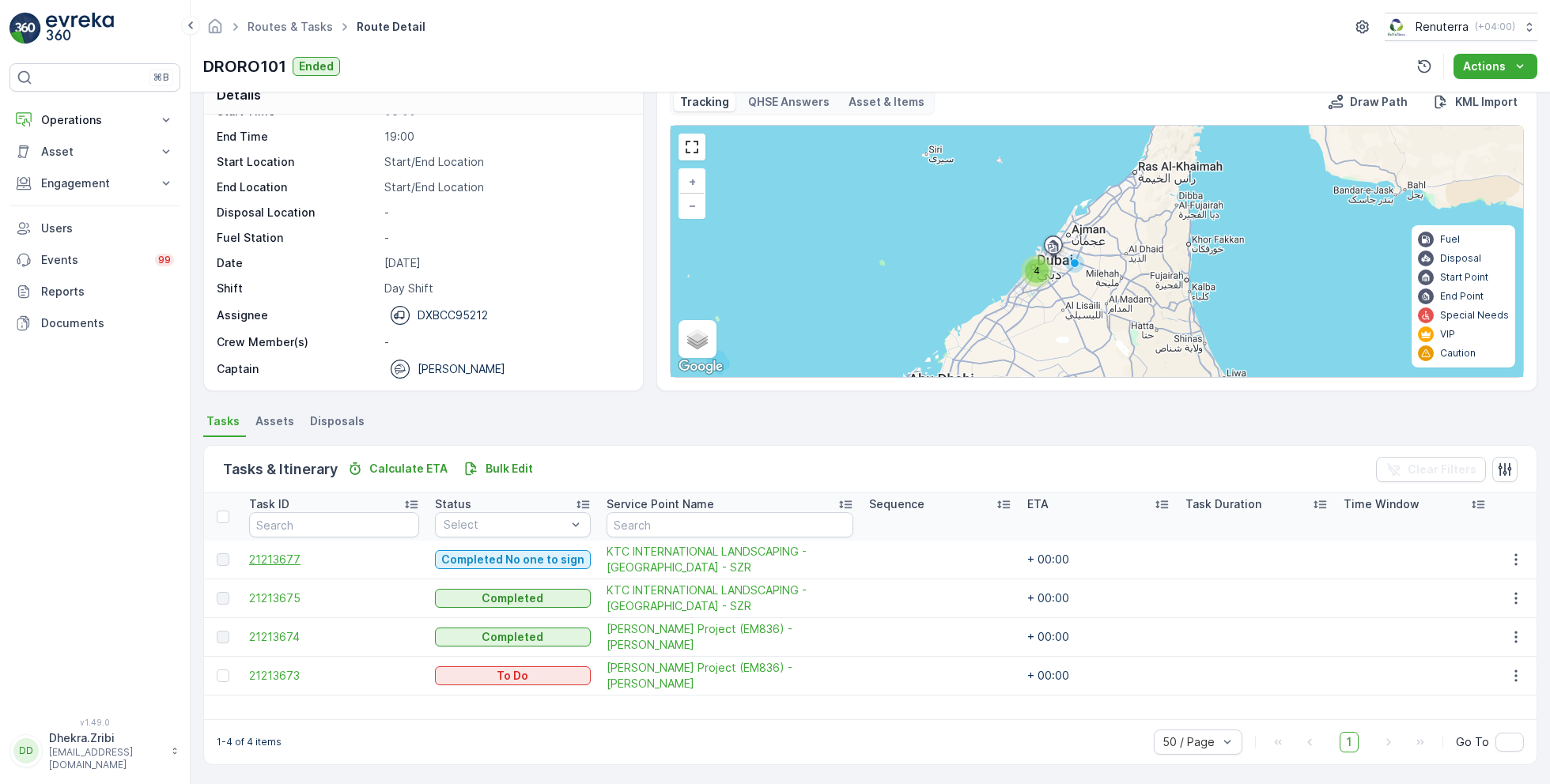
click at [288, 559] on span "21213677" at bounding box center [334, 559] width 170 height 16
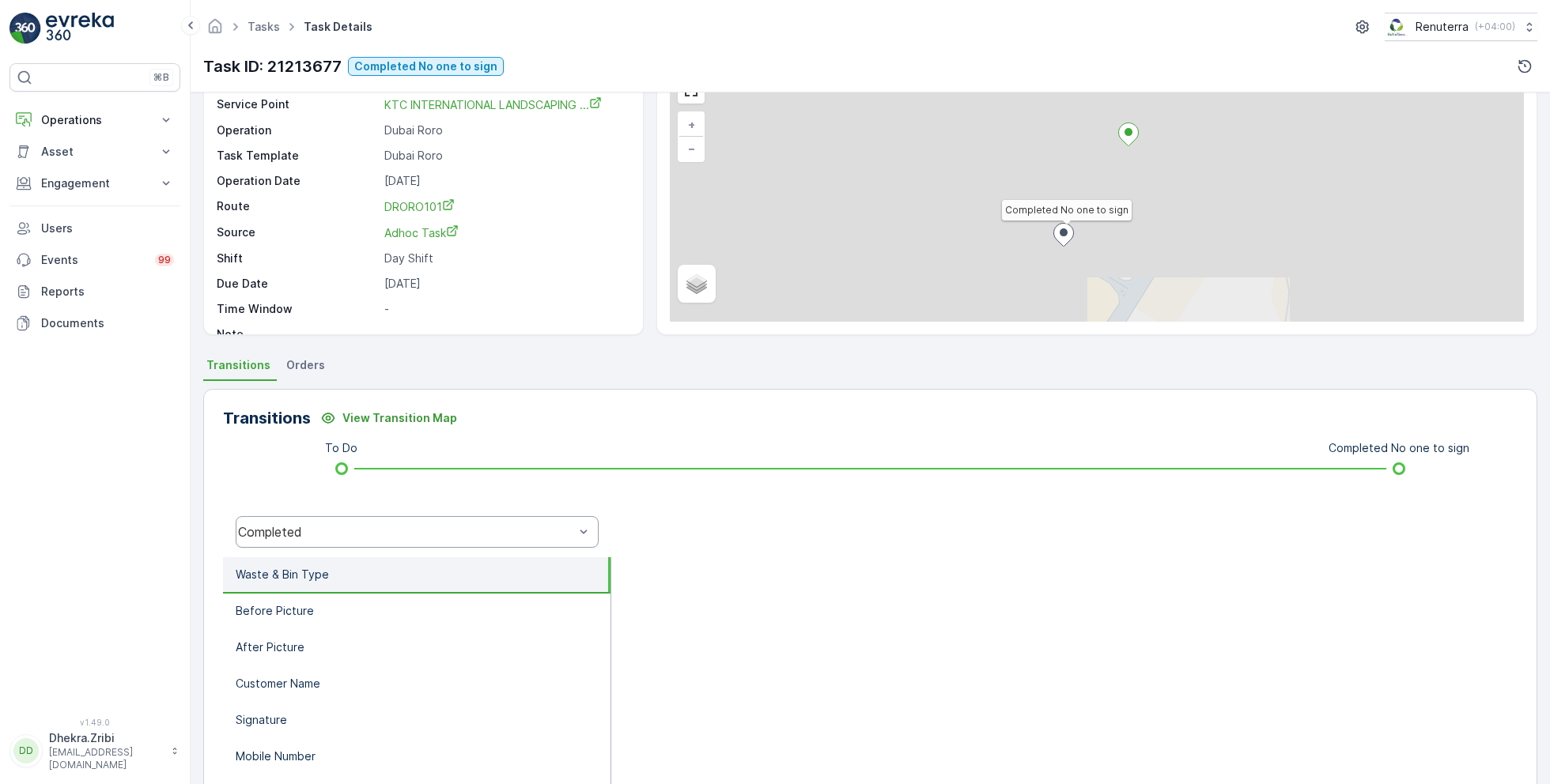
scroll to position [93, 0]
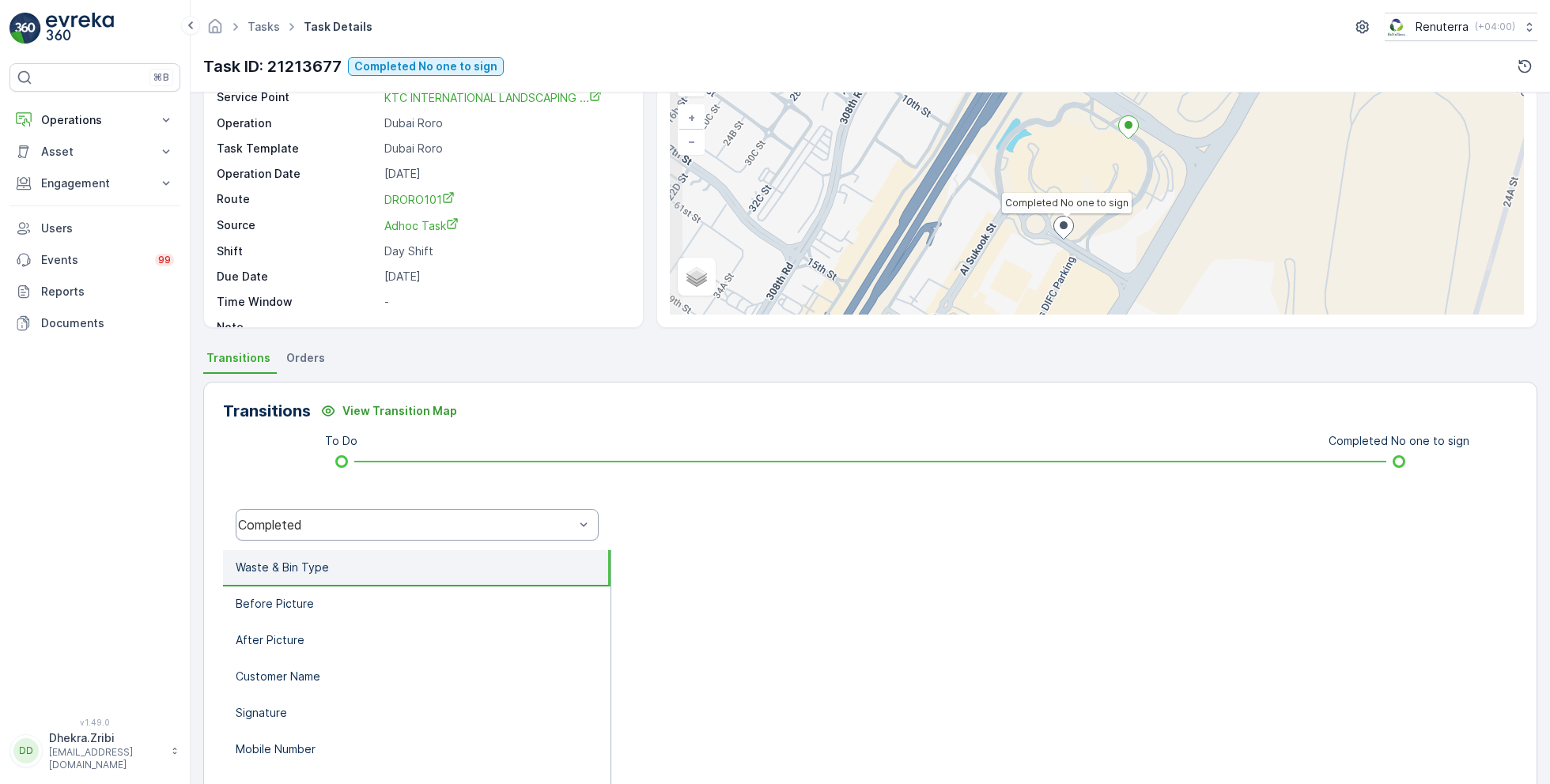
click at [416, 527] on div "Completed" at bounding box center [406, 525] width 336 height 14
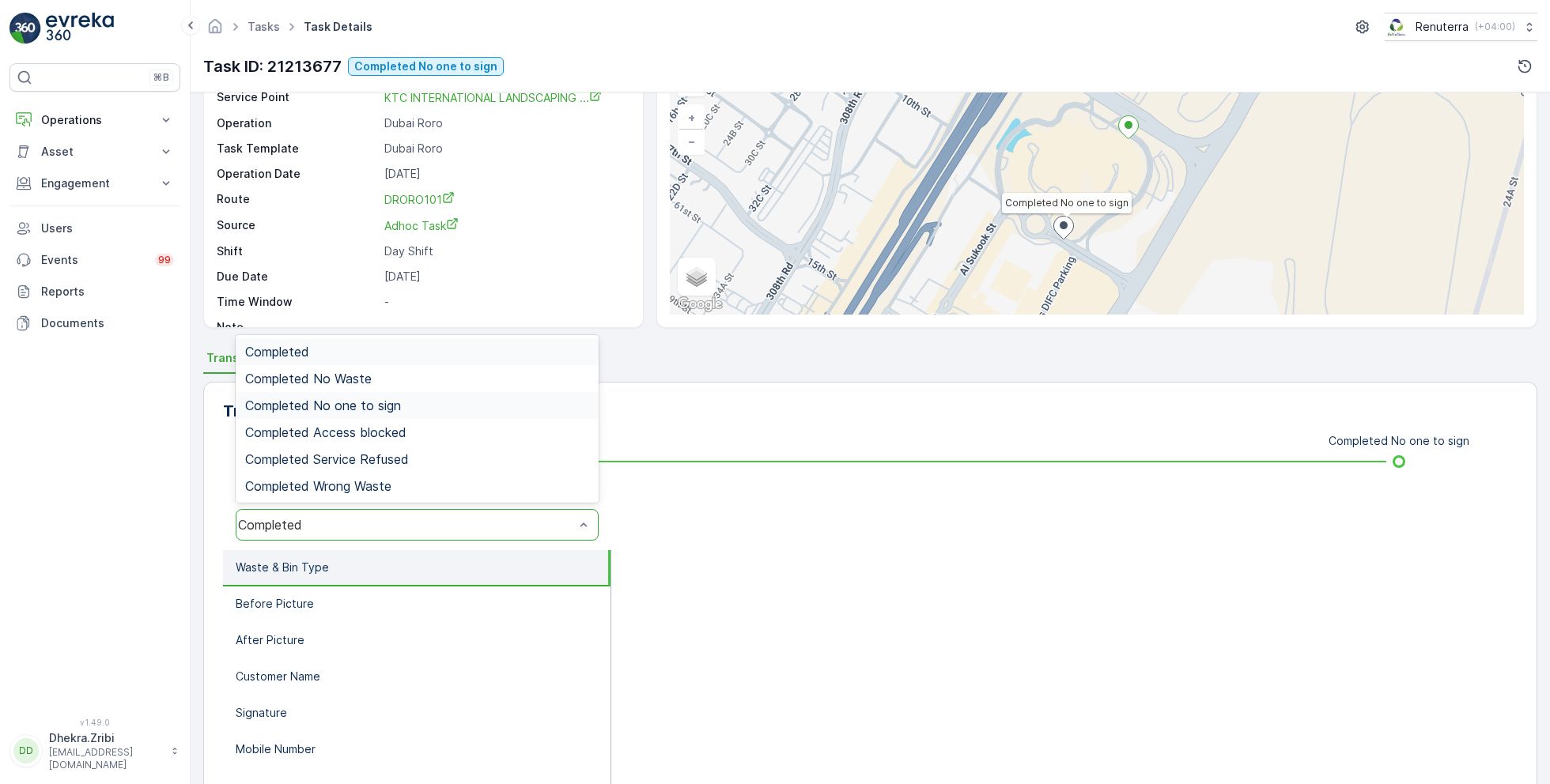
click at [377, 403] on span "Completed No one to sign" at bounding box center [323, 405] width 156 height 14
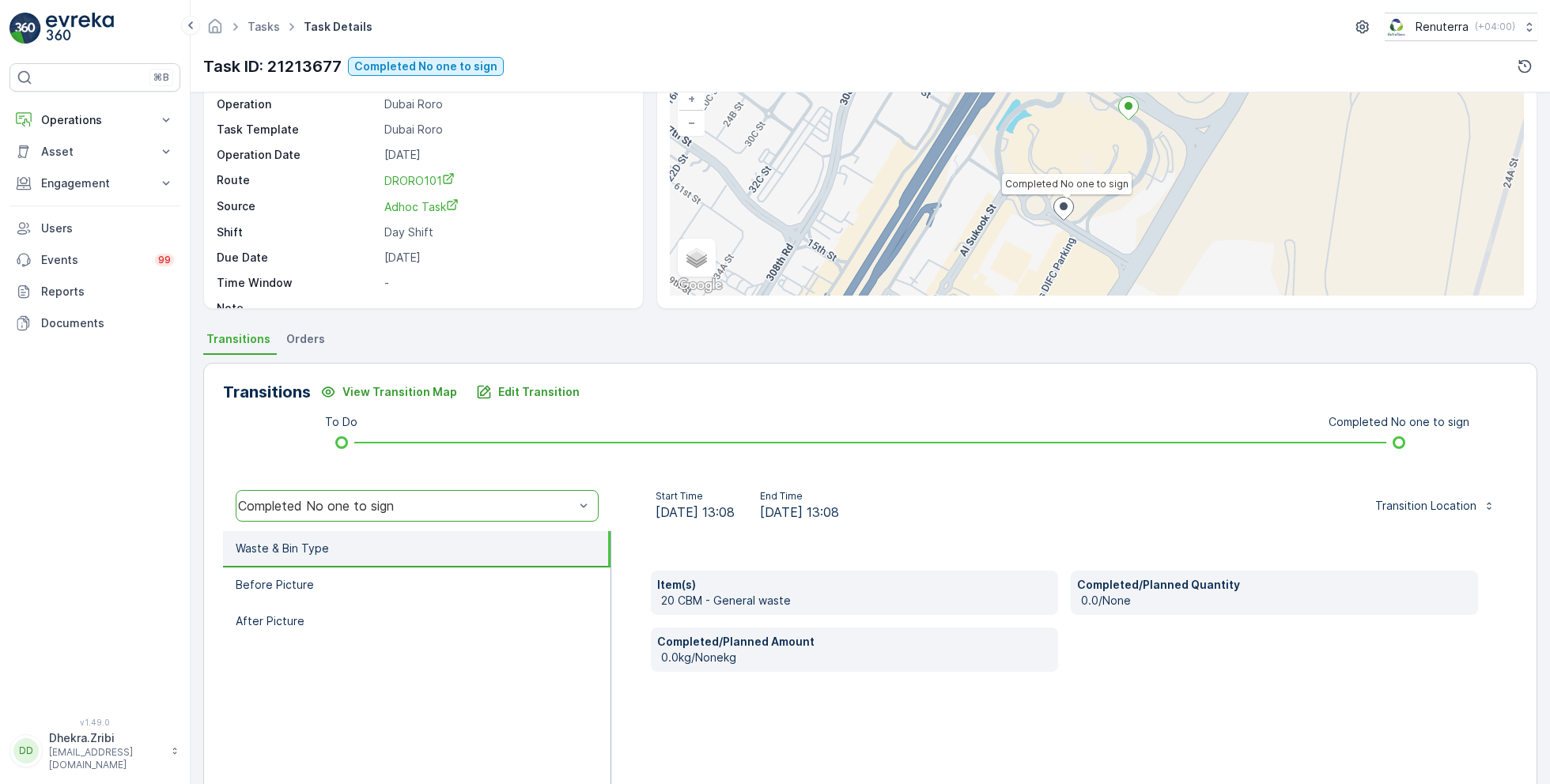
scroll to position [118, 0]
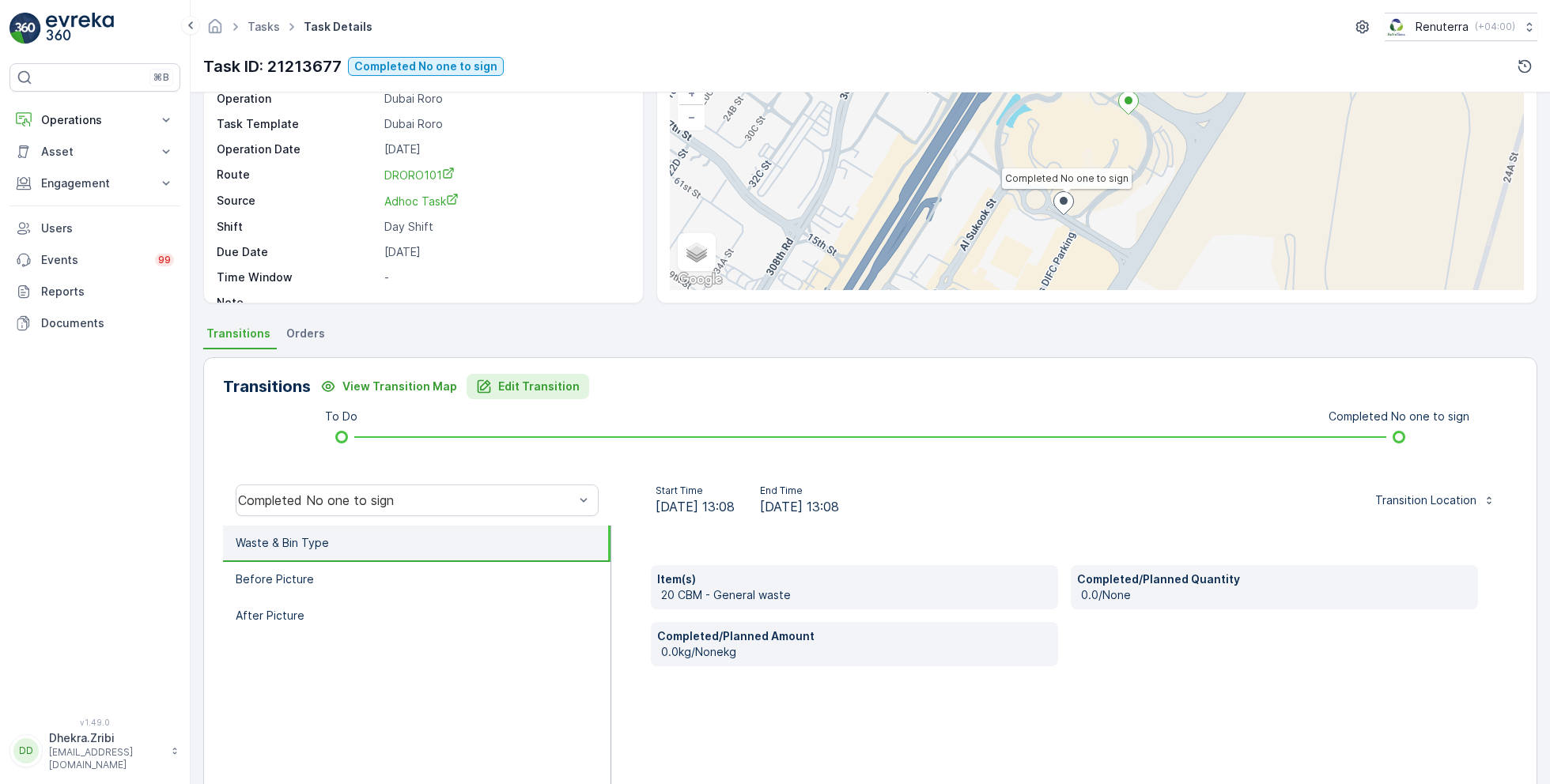
click at [502, 387] on p "Edit Transition" at bounding box center [539, 386] width 81 height 16
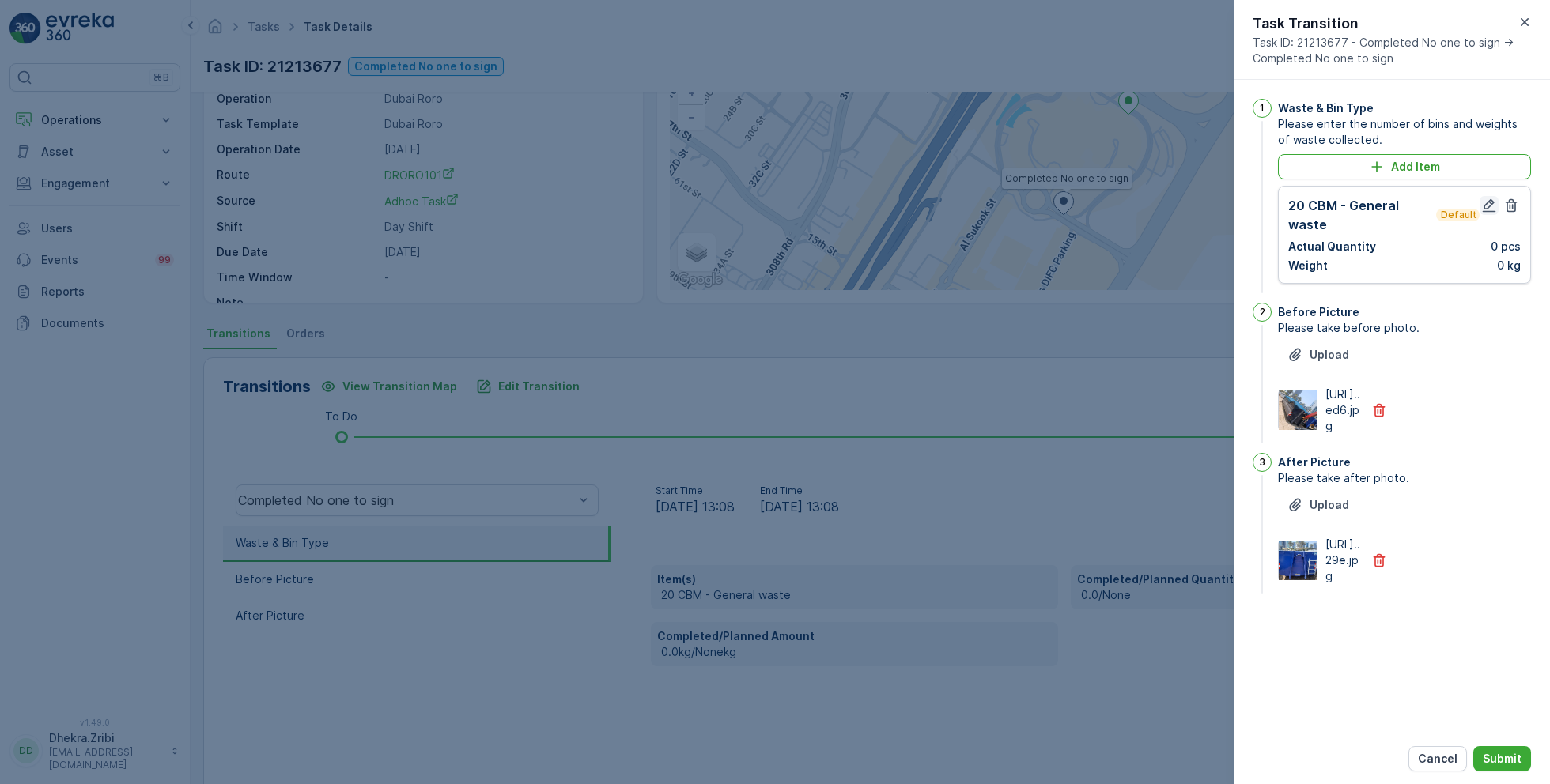
click at [1487, 203] on icon "button" at bounding box center [1489, 205] width 13 height 13
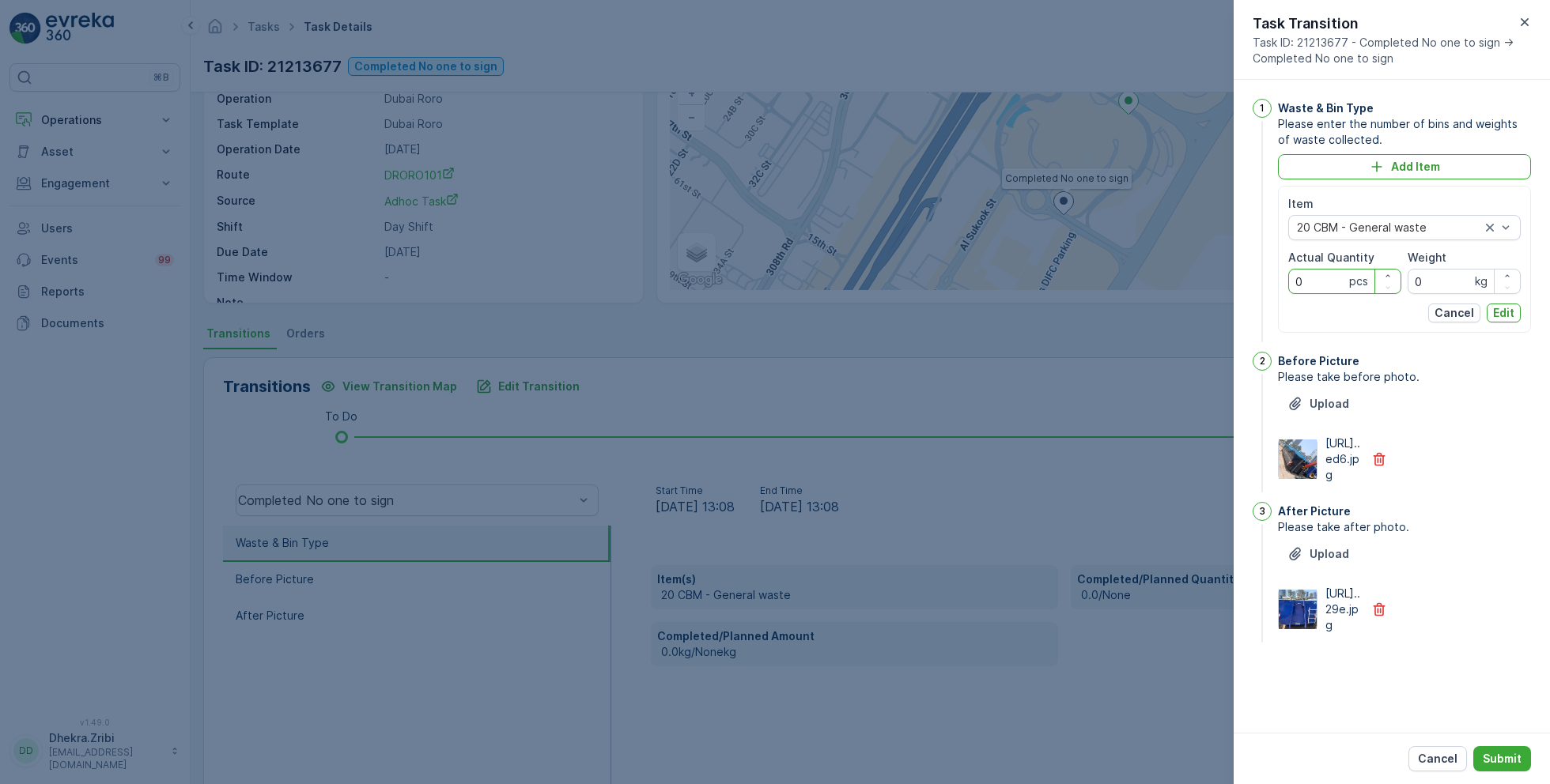
drag, startPoint x: 1315, startPoint y: 279, endPoint x: 1265, endPoint y: 279, distance: 50.0
click at [1265, 279] on div "1 Waste & Bin Type Please enter the number of bins and weights of waste collect…" at bounding box center [1392, 222] width 278 height 246
type Quantity "1"
click at [1513, 317] on p "Edit" at bounding box center [1503, 313] width 21 height 16
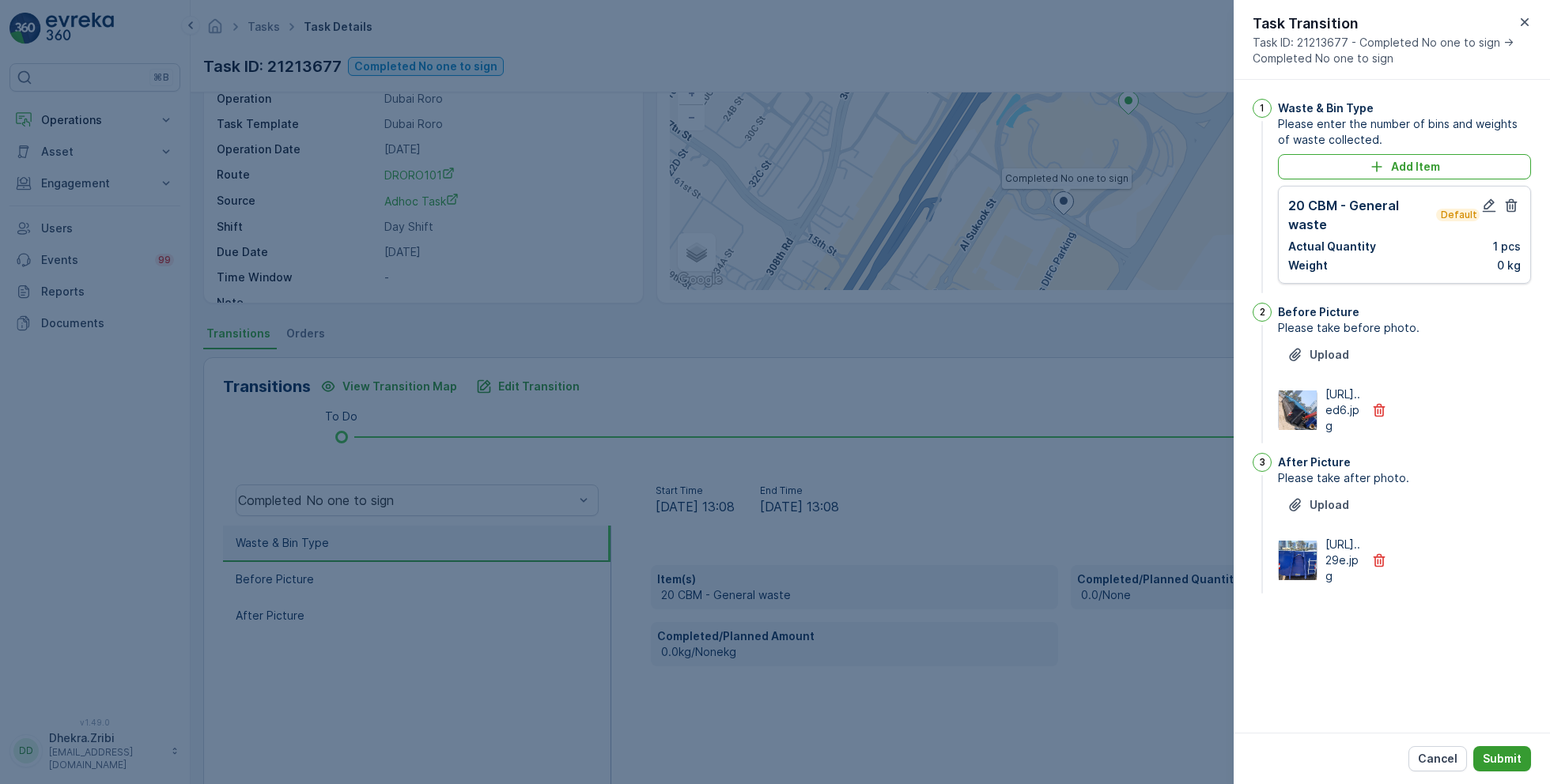
click at [1509, 754] on p "Submit" at bounding box center [1502, 759] width 39 height 16
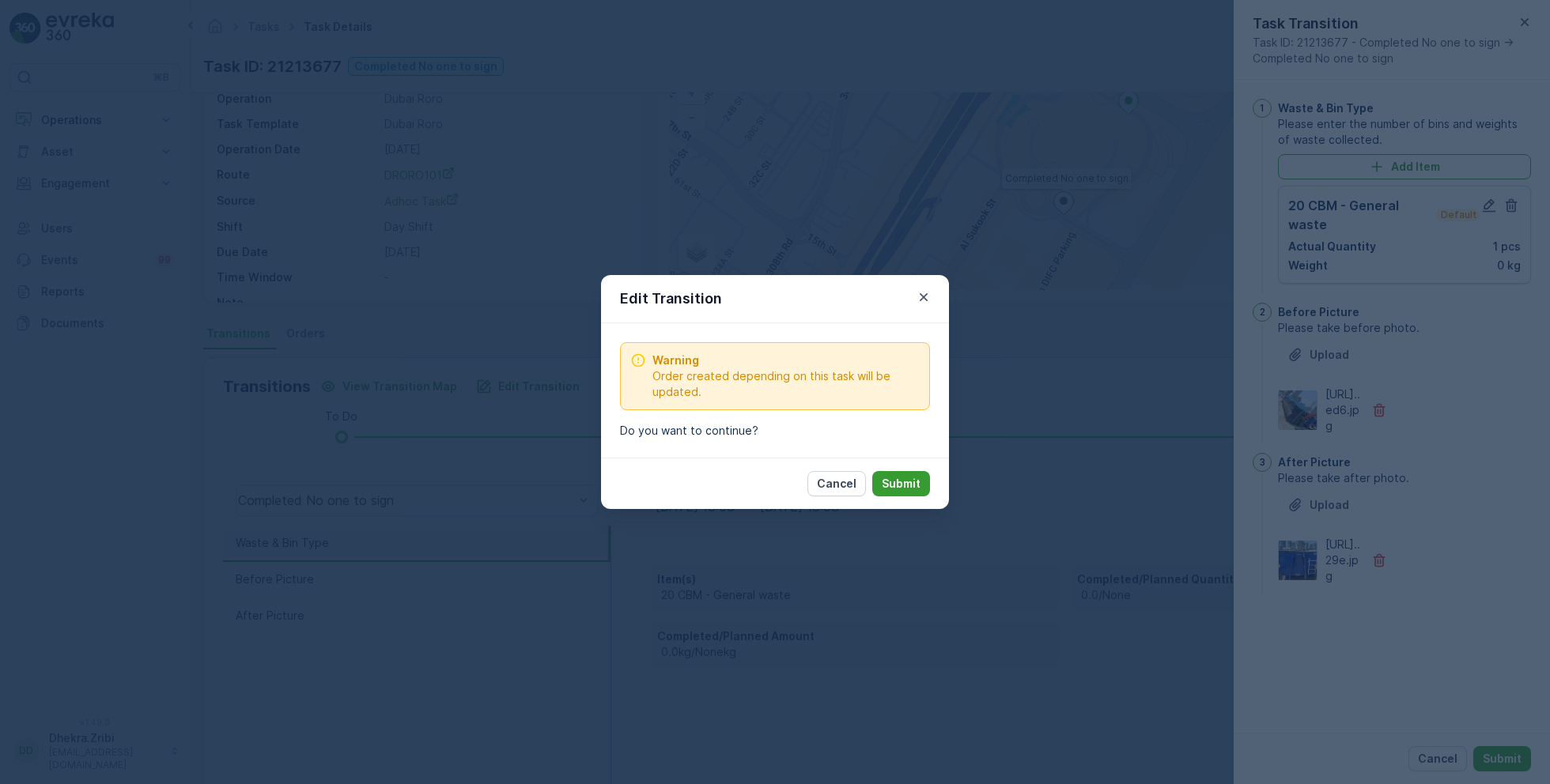
click at [905, 478] on p "Submit" at bounding box center [902, 483] width 39 height 16
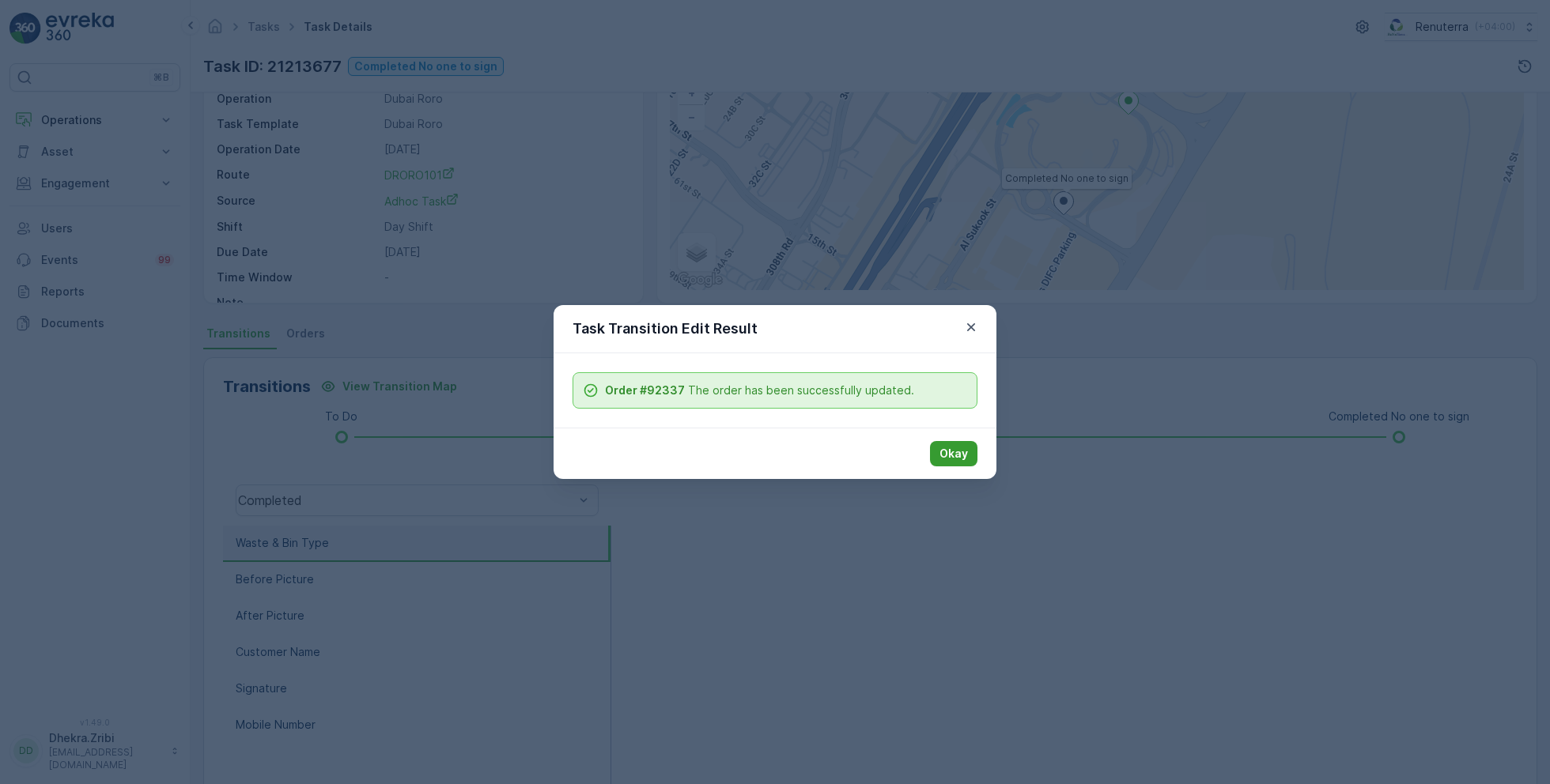
click at [960, 454] on p "Okay" at bounding box center [953, 454] width 28 height 16
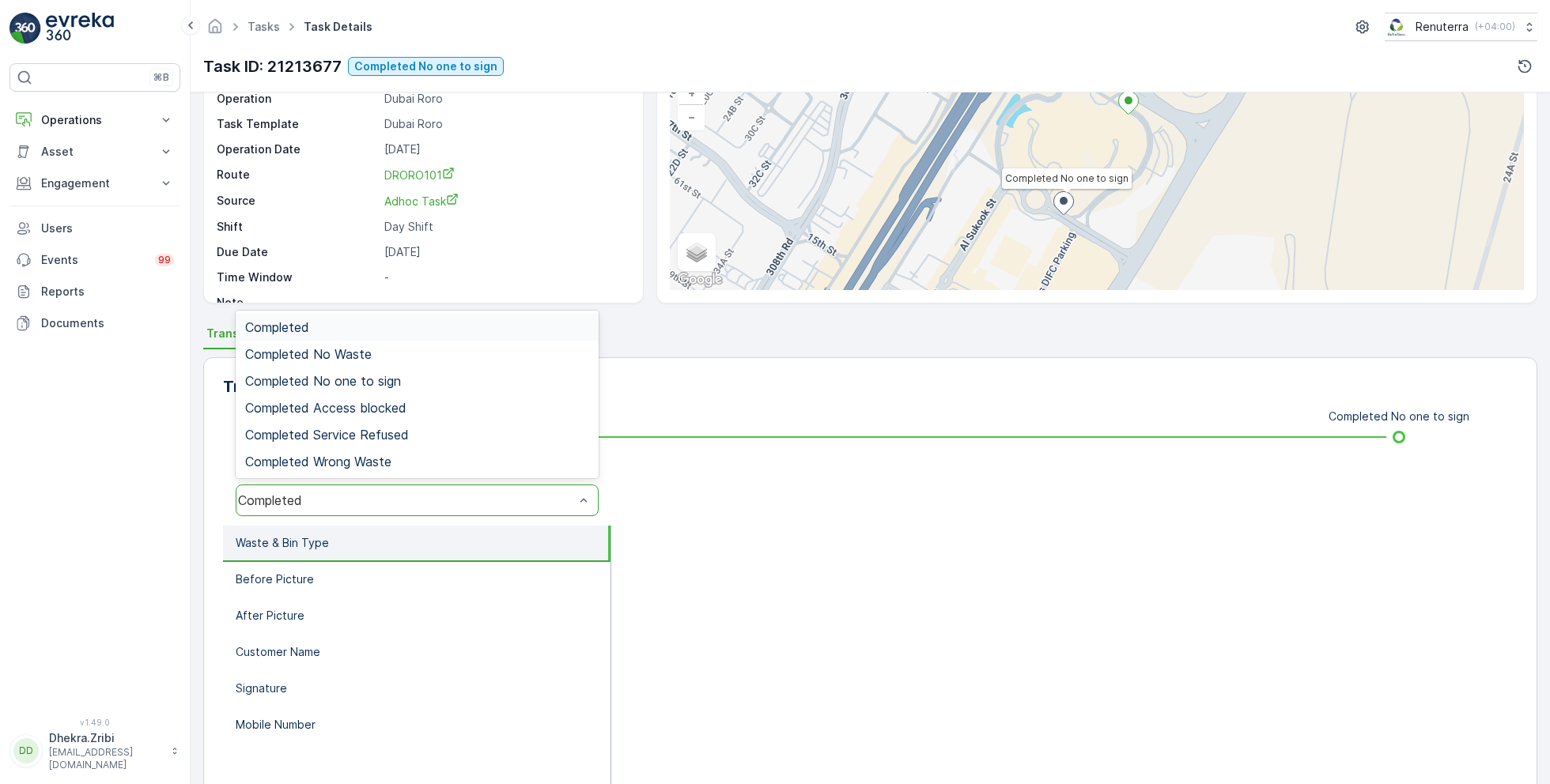
click at [461, 495] on div "Completed" at bounding box center [406, 500] width 336 height 14
click at [398, 379] on span "Completed No one to sign" at bounding box center [323, 381] width 156 height 14
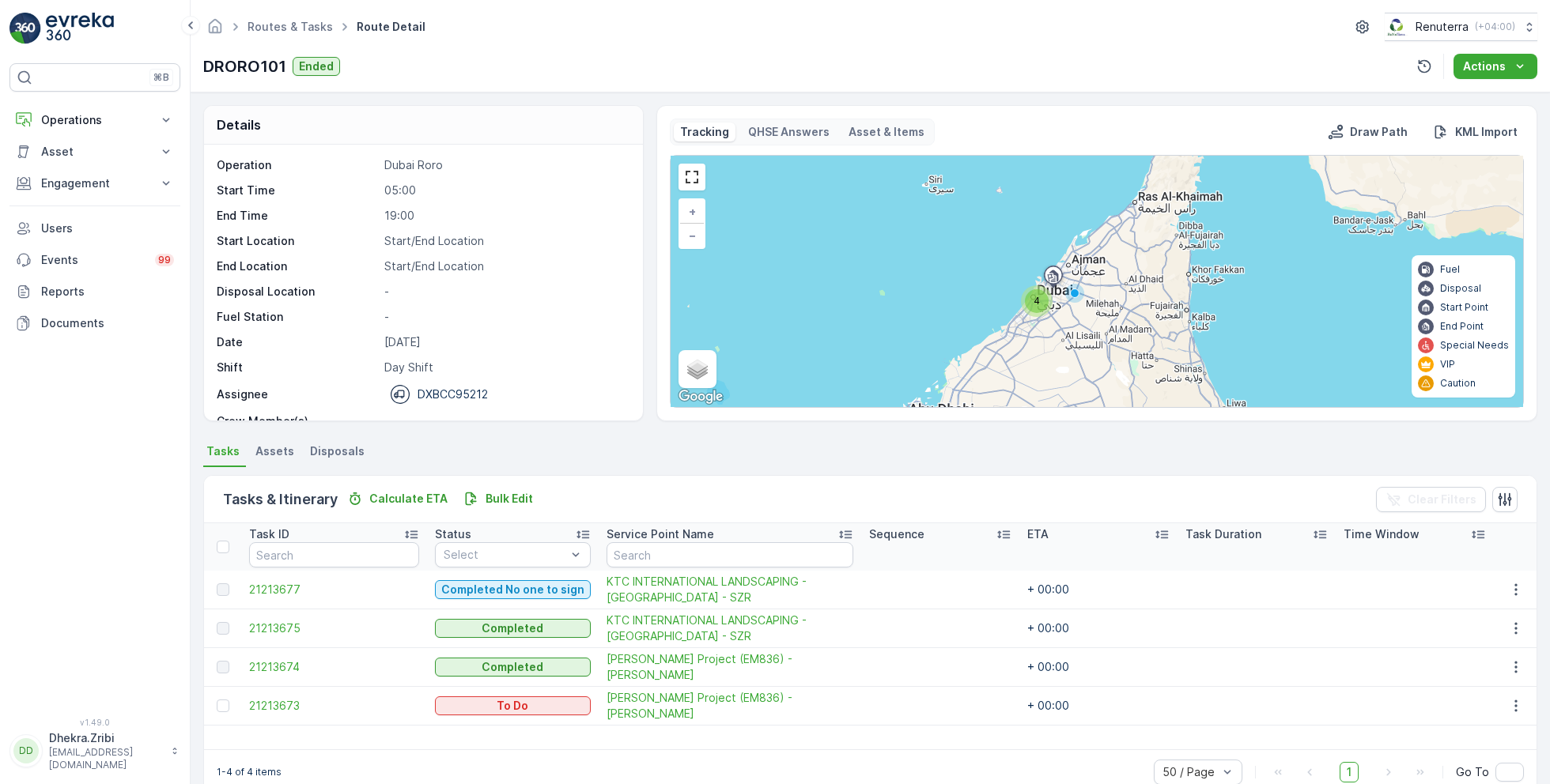
scroll to position [30, 0]
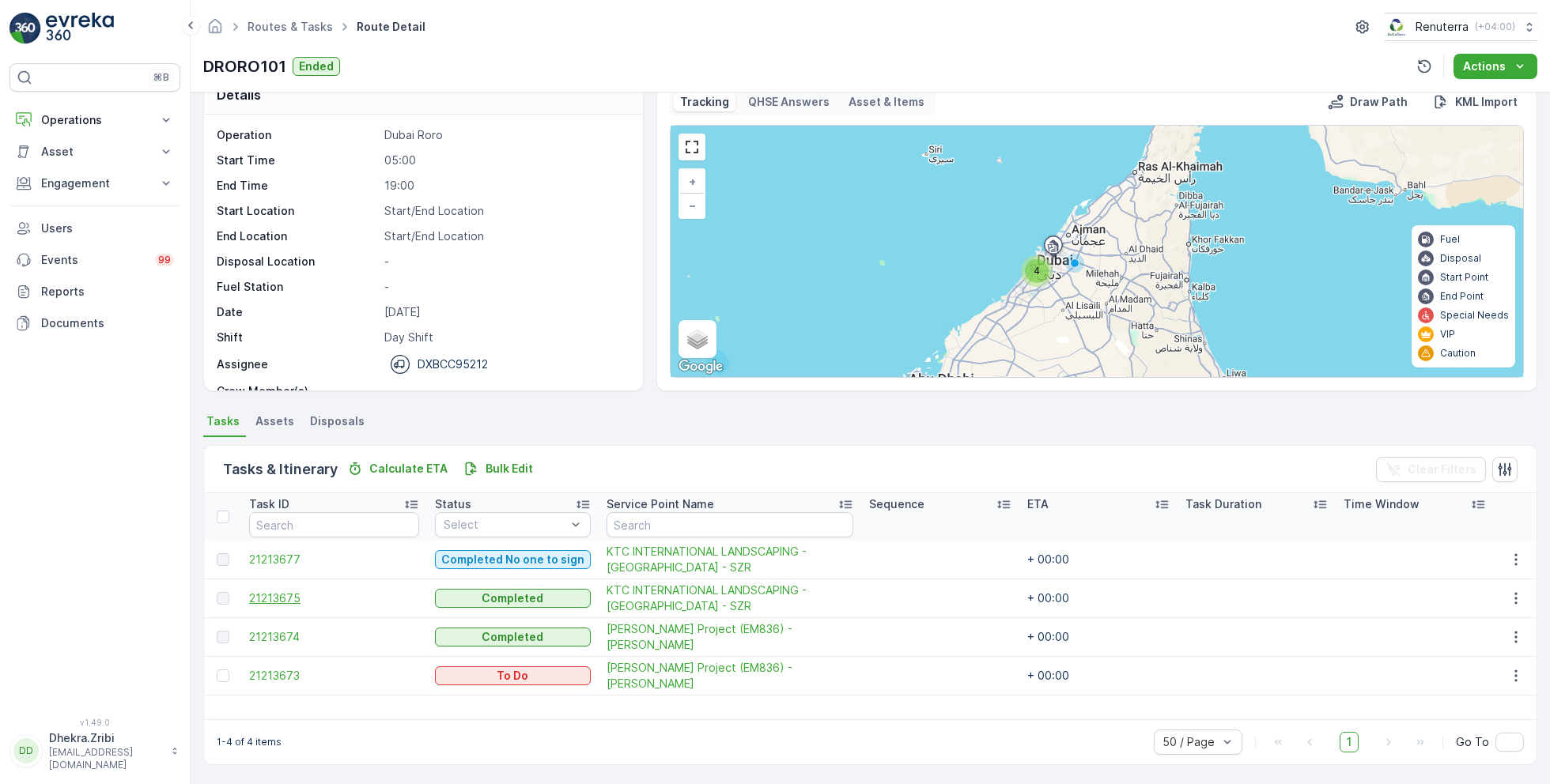
click at [281, 592] on span "21213675" at bounding box center [334, 598] width 170 height 16
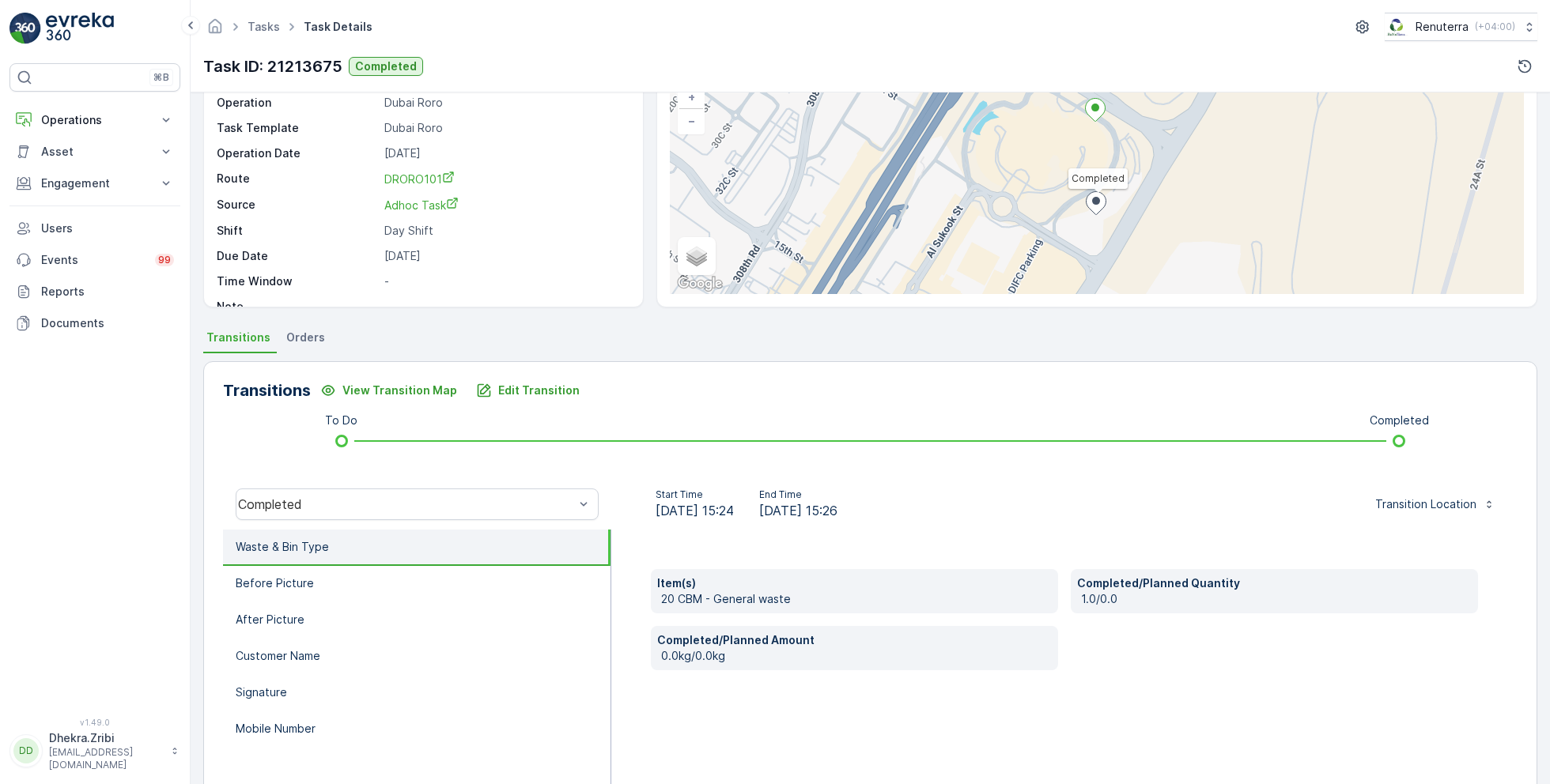
scroll to position [211, 0]
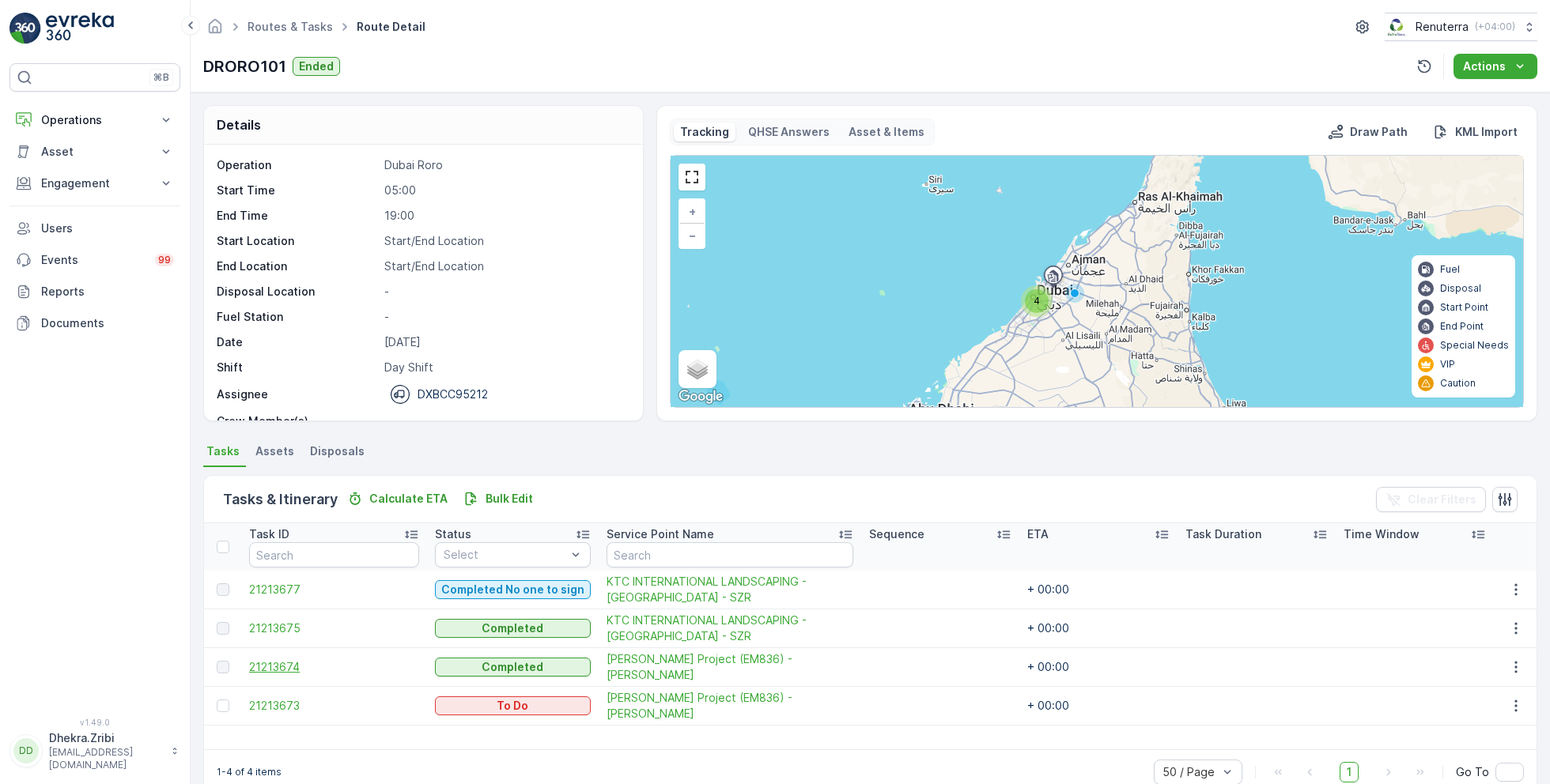
click at [279, 660] on span "21213674" at bounding box center [334, 667] width 170 height 16
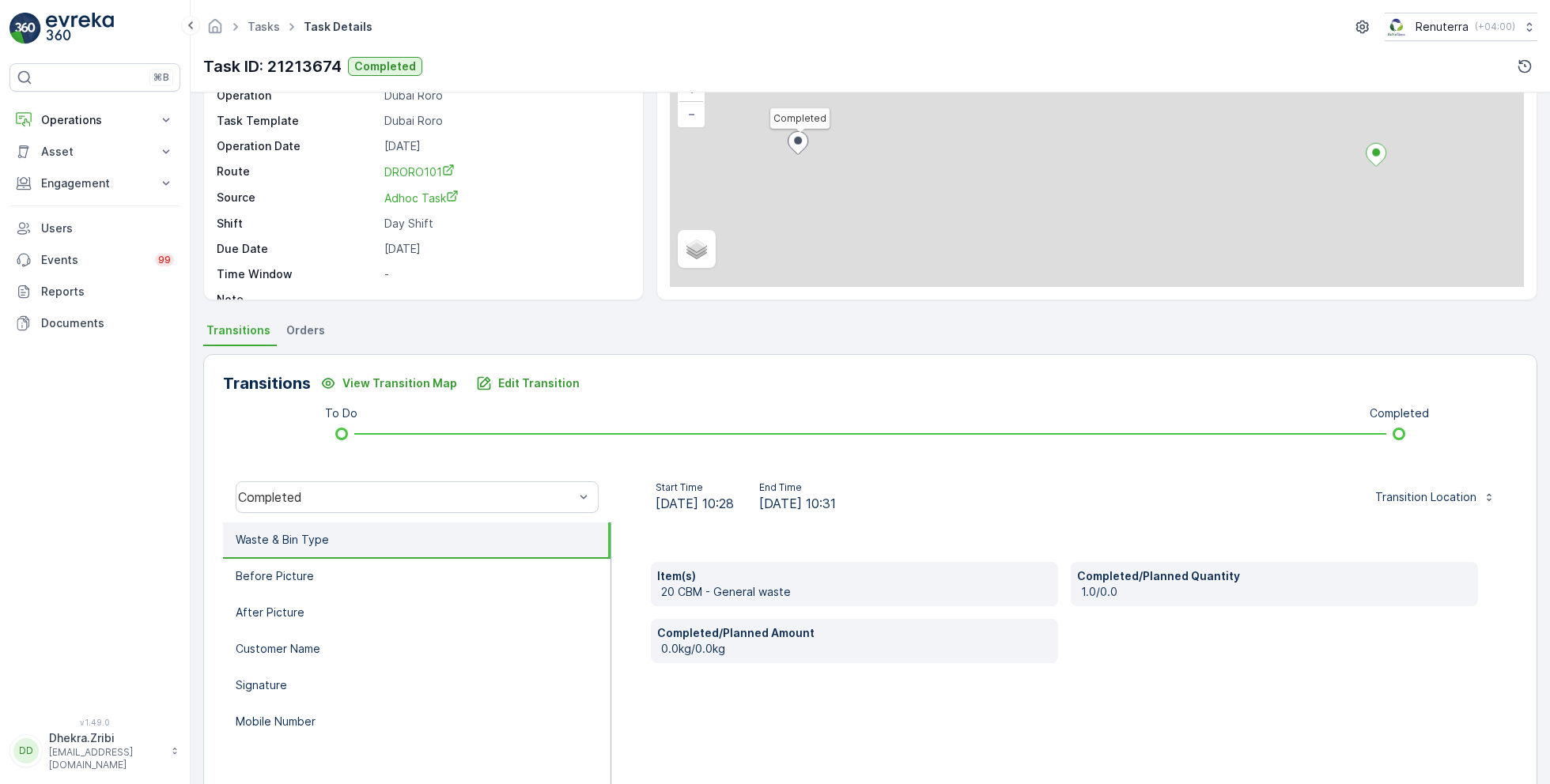
scroll to position [211, 0]
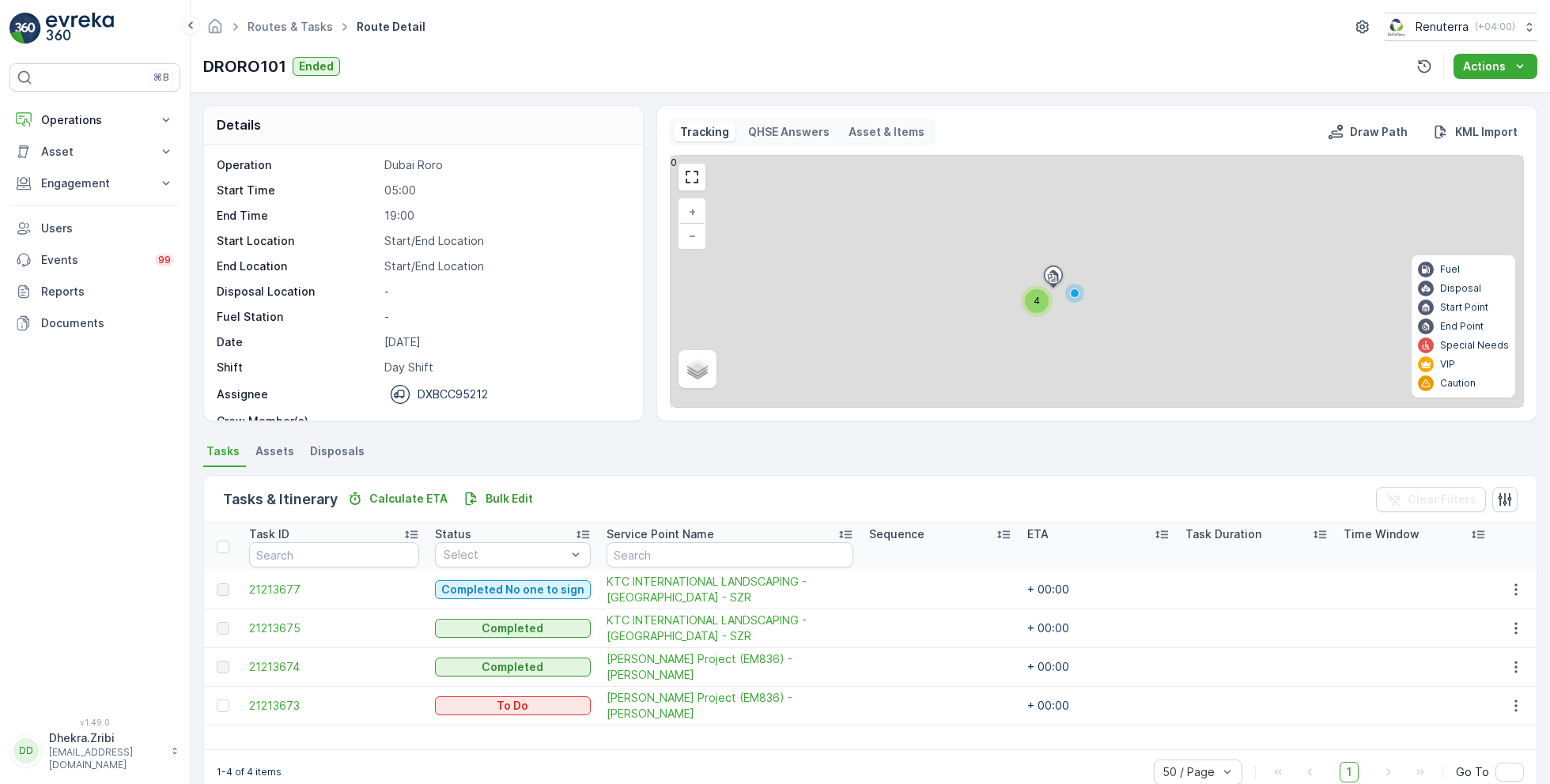
scroll to position [30, 0]
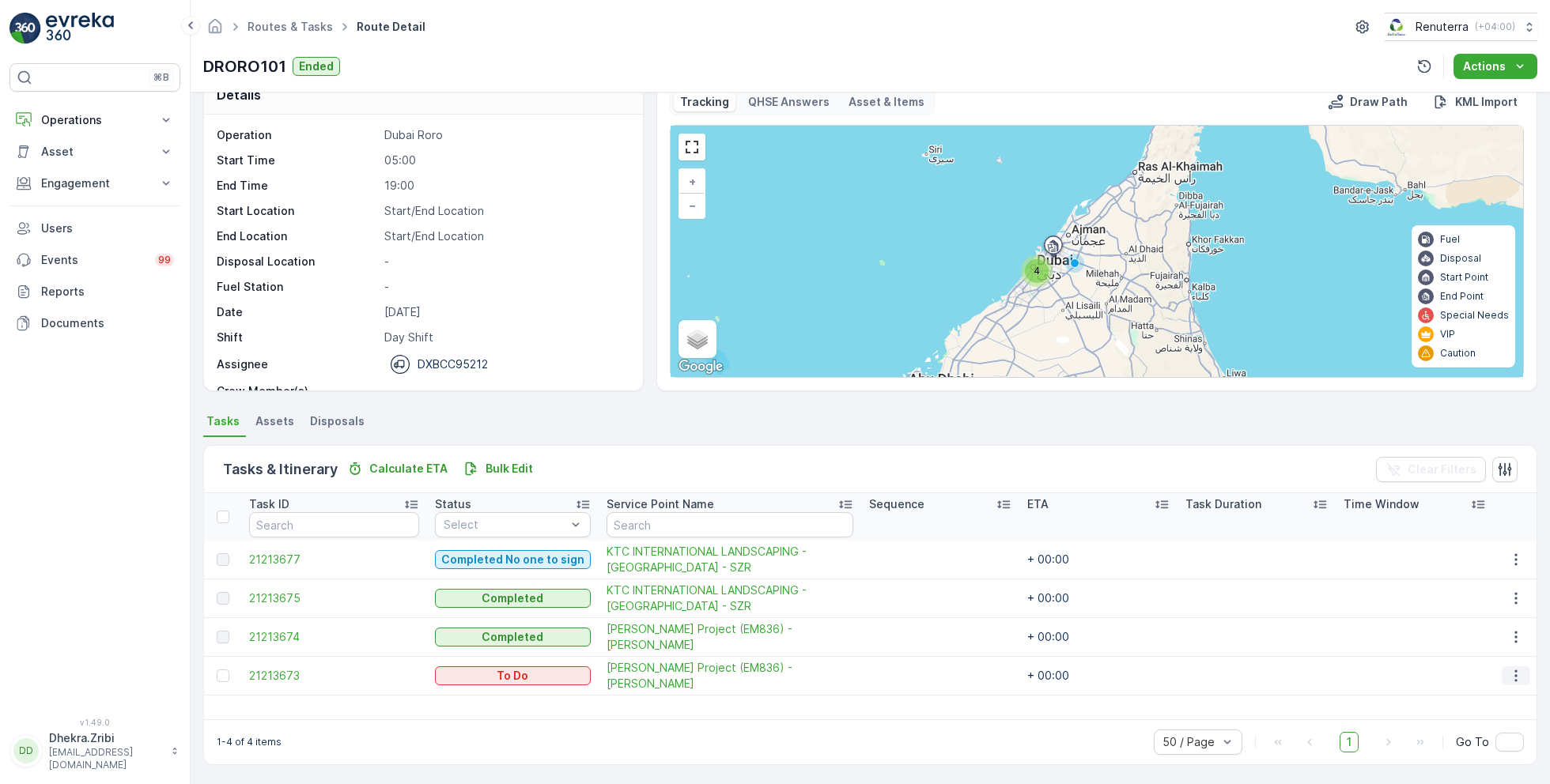
click at [1515, 671] on icon "button" at bounding box center [1516, 676] width 16 height 16
click at [1484, 596] on span "Change Route" at bounding box center [1476, 598] width 77 height 16
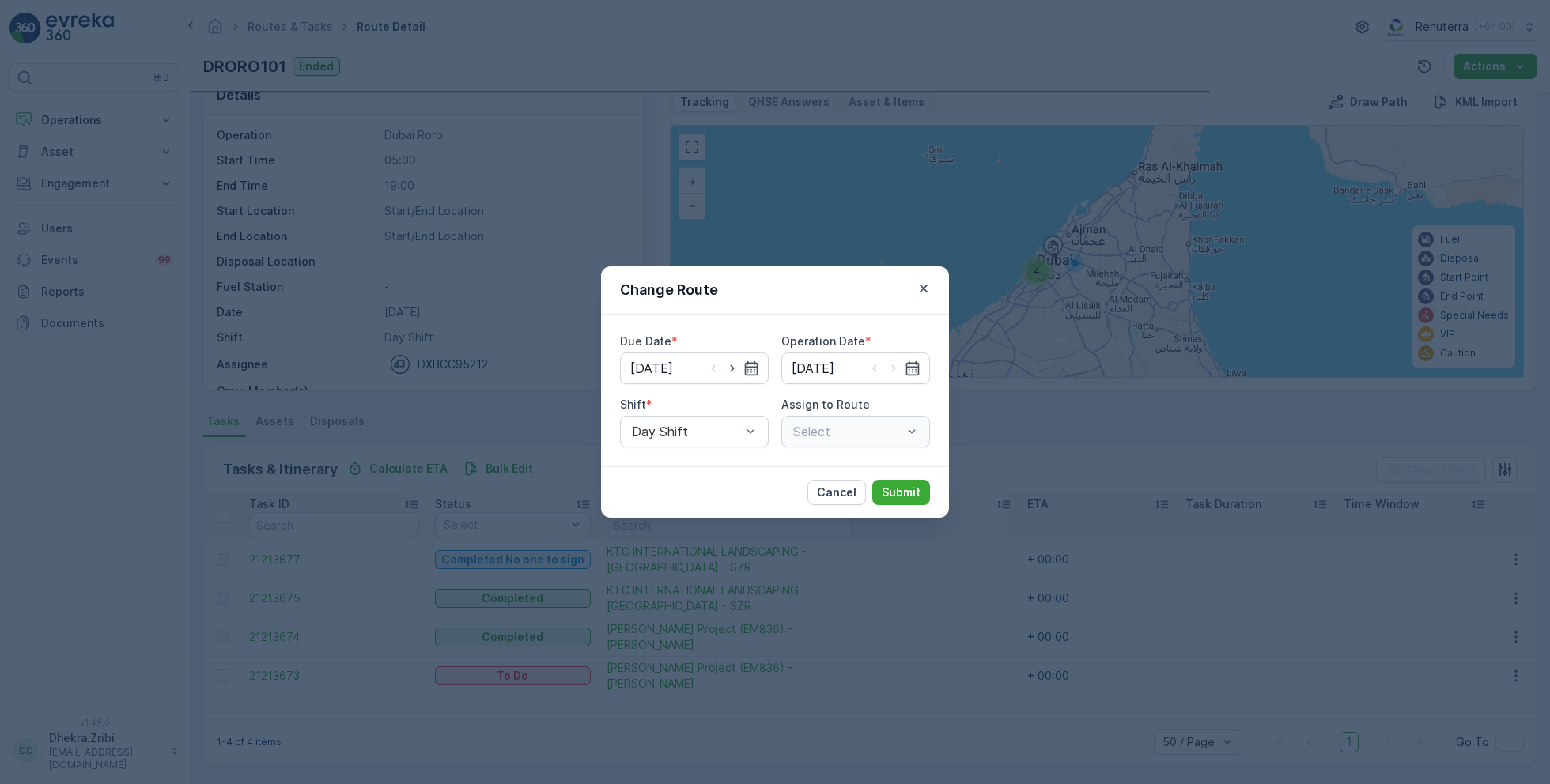
type input "[DATE]"
click at [732, 365] on icon "button" at bounding box center [732, 368] width 16 height 16
type input "[DATE]"
click at [894, 365] on icon "button" at bounding box center [894, 368] width 16 height 16
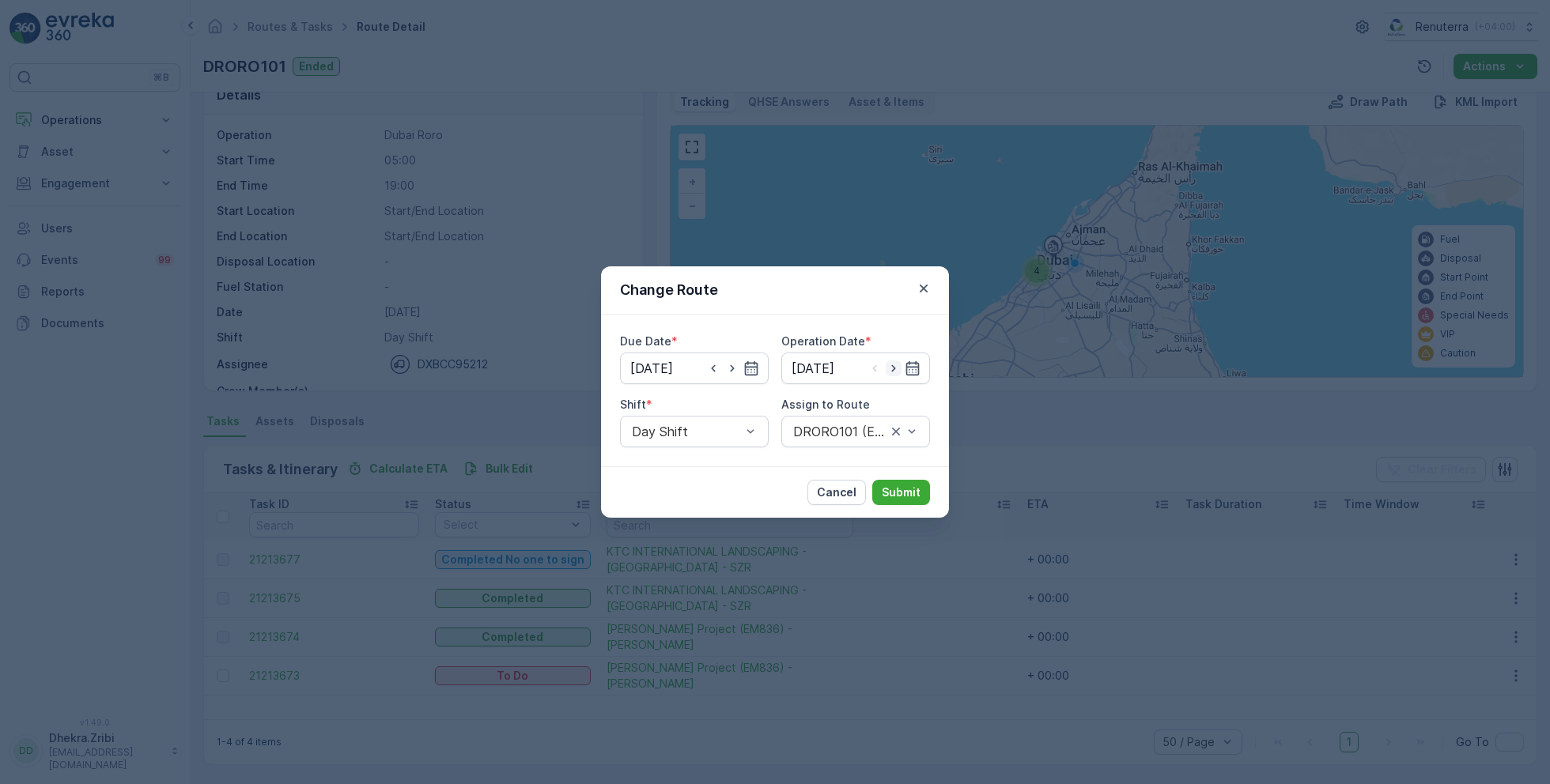
type input "[DATE]"
click at [841, 429] on div at bounding box center [848, 431] width 112 height 14
click at [839, 473] on span "DRORO101 (Route Plan) - DXBCC95212" at bounding box center [855, 477] width 130 height 28
click at [900, 494] on p "Submit" at bounding box center [902, 492] width 39 height 16
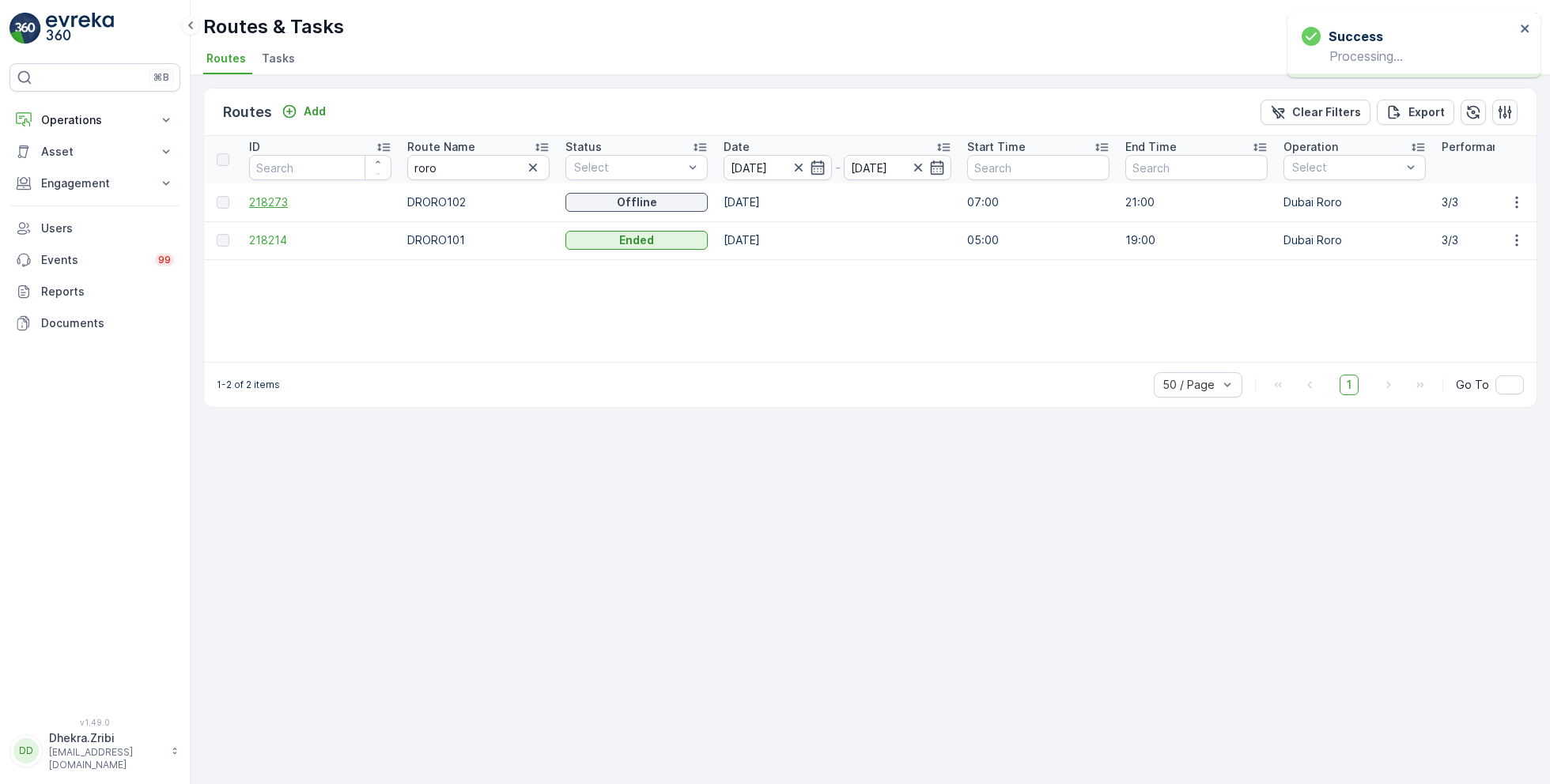
click at [273, 200] on span "218273" at bounding box center [320, 202] width 142 height 16
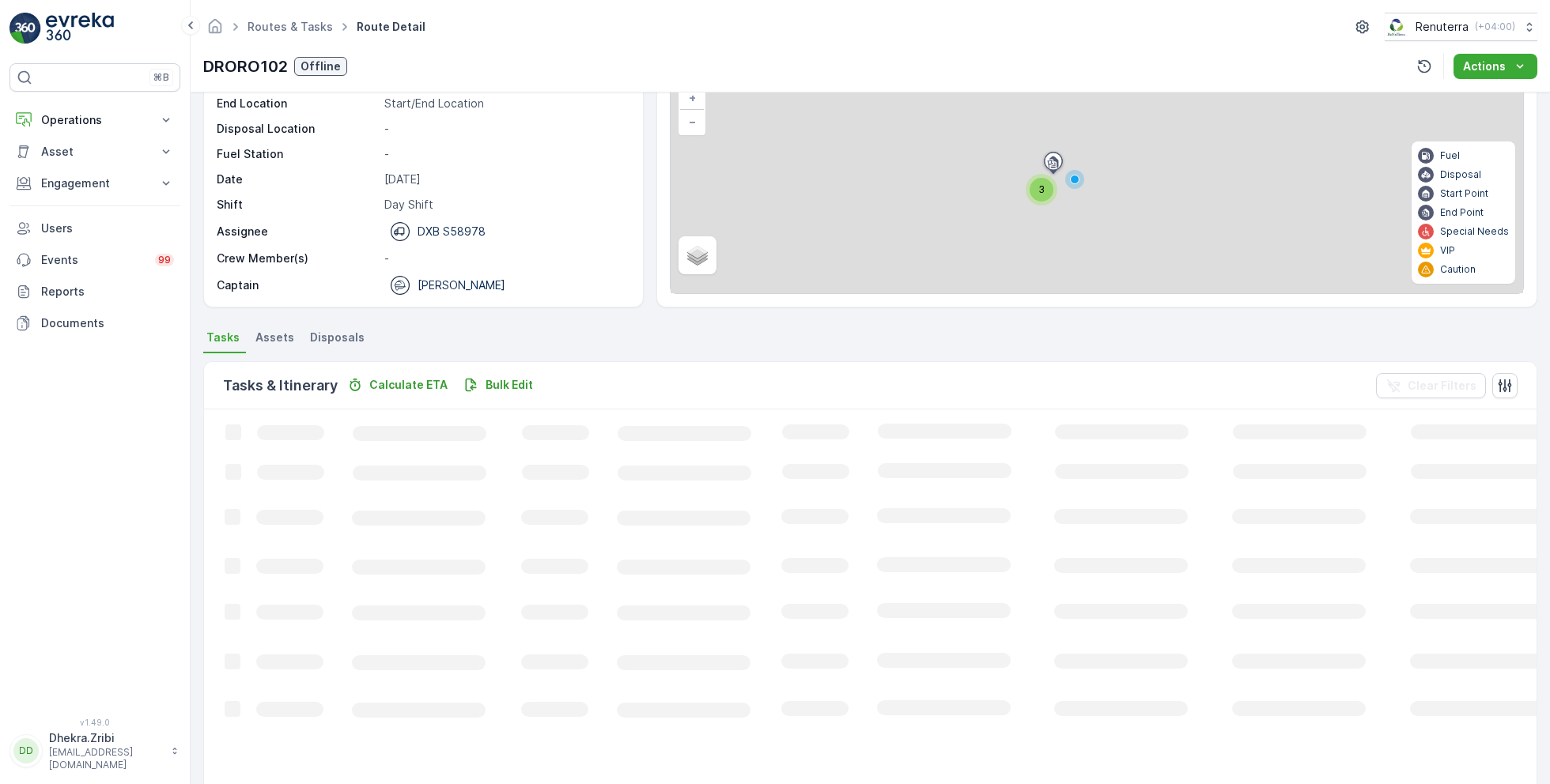
scroll to position [30, 0]
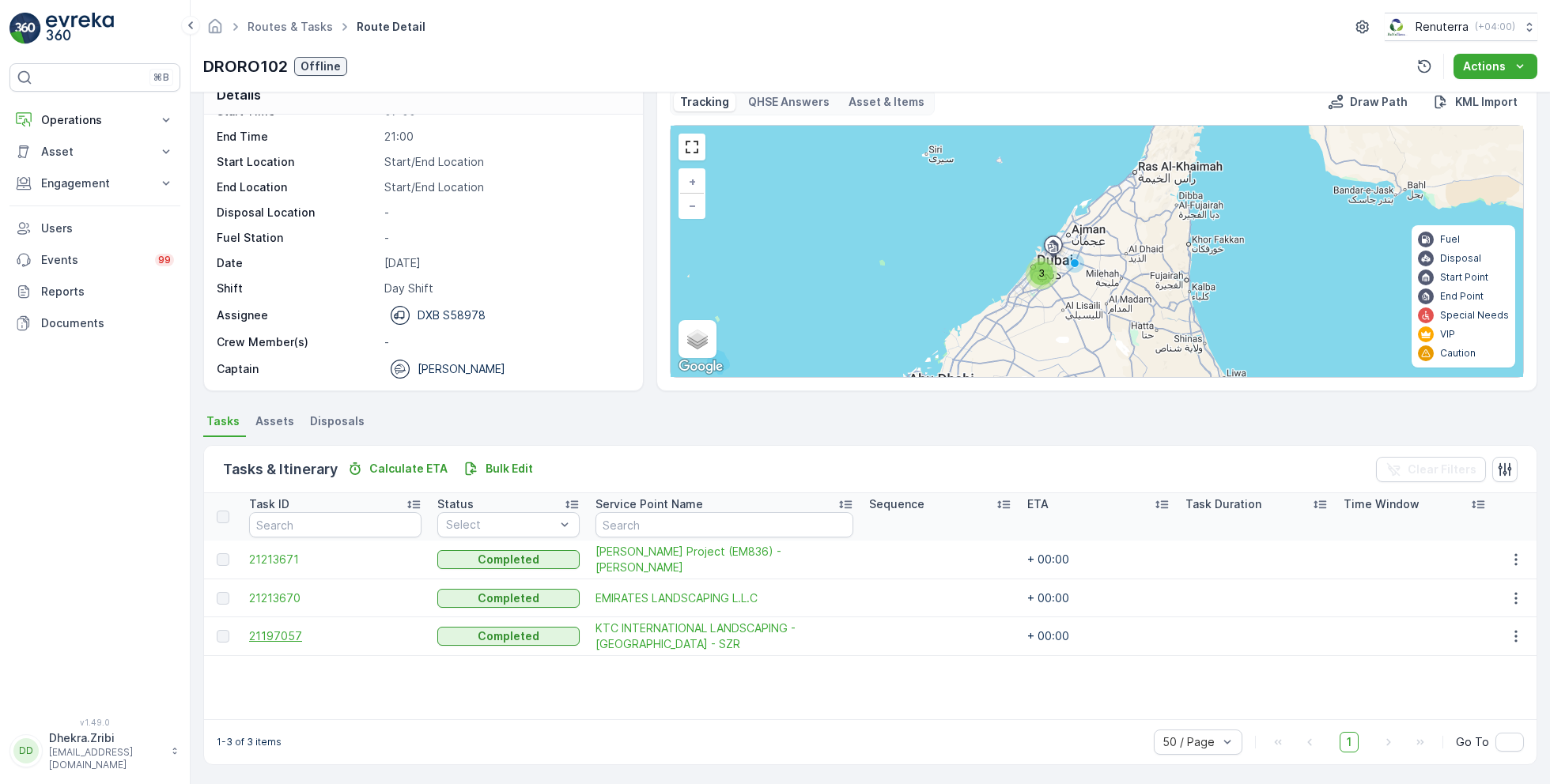
click at [279, 635] on span "21197057" at bounding box center [335, 636] width 173 height 16
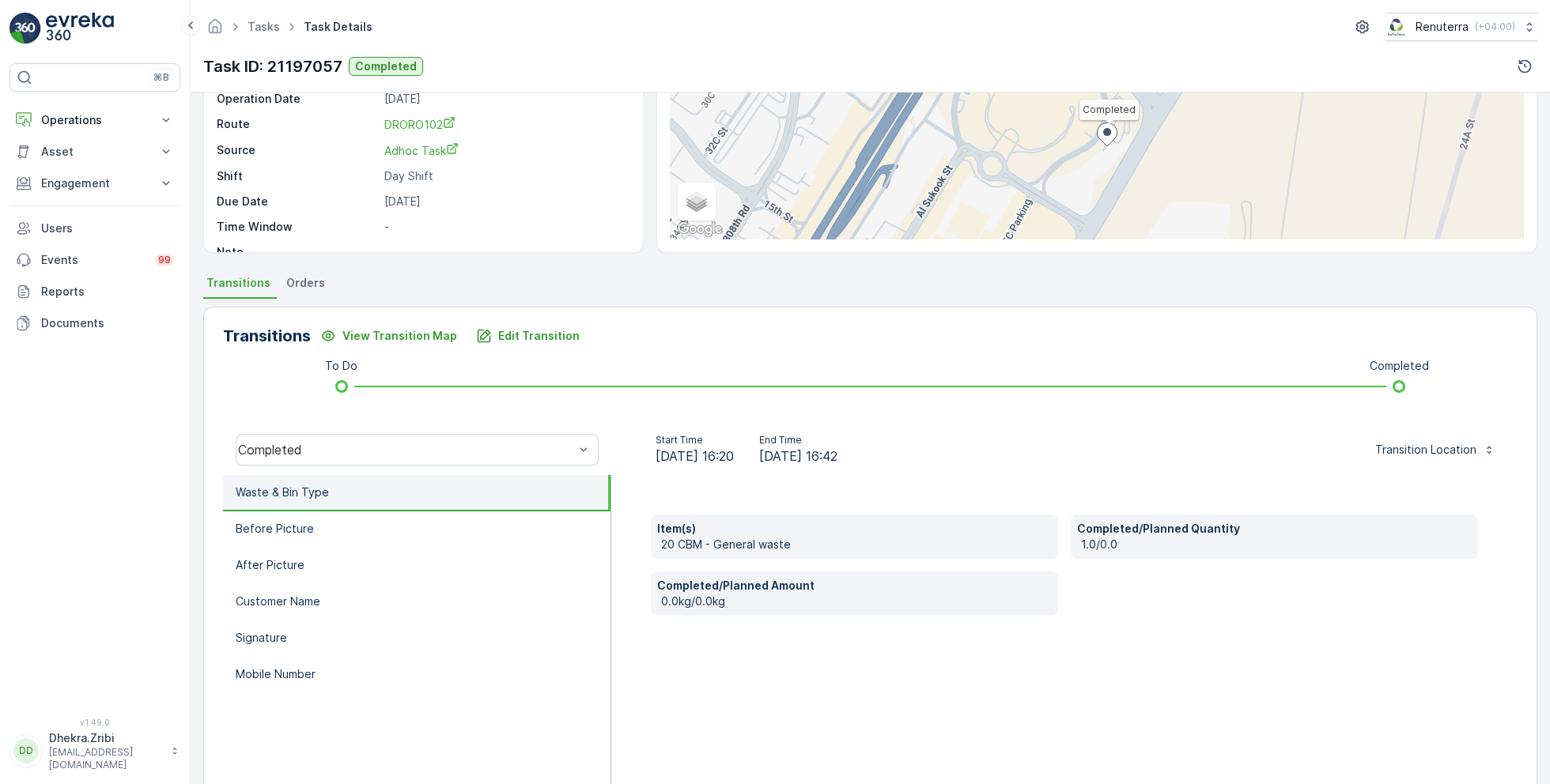
scroll to position [197, 0]
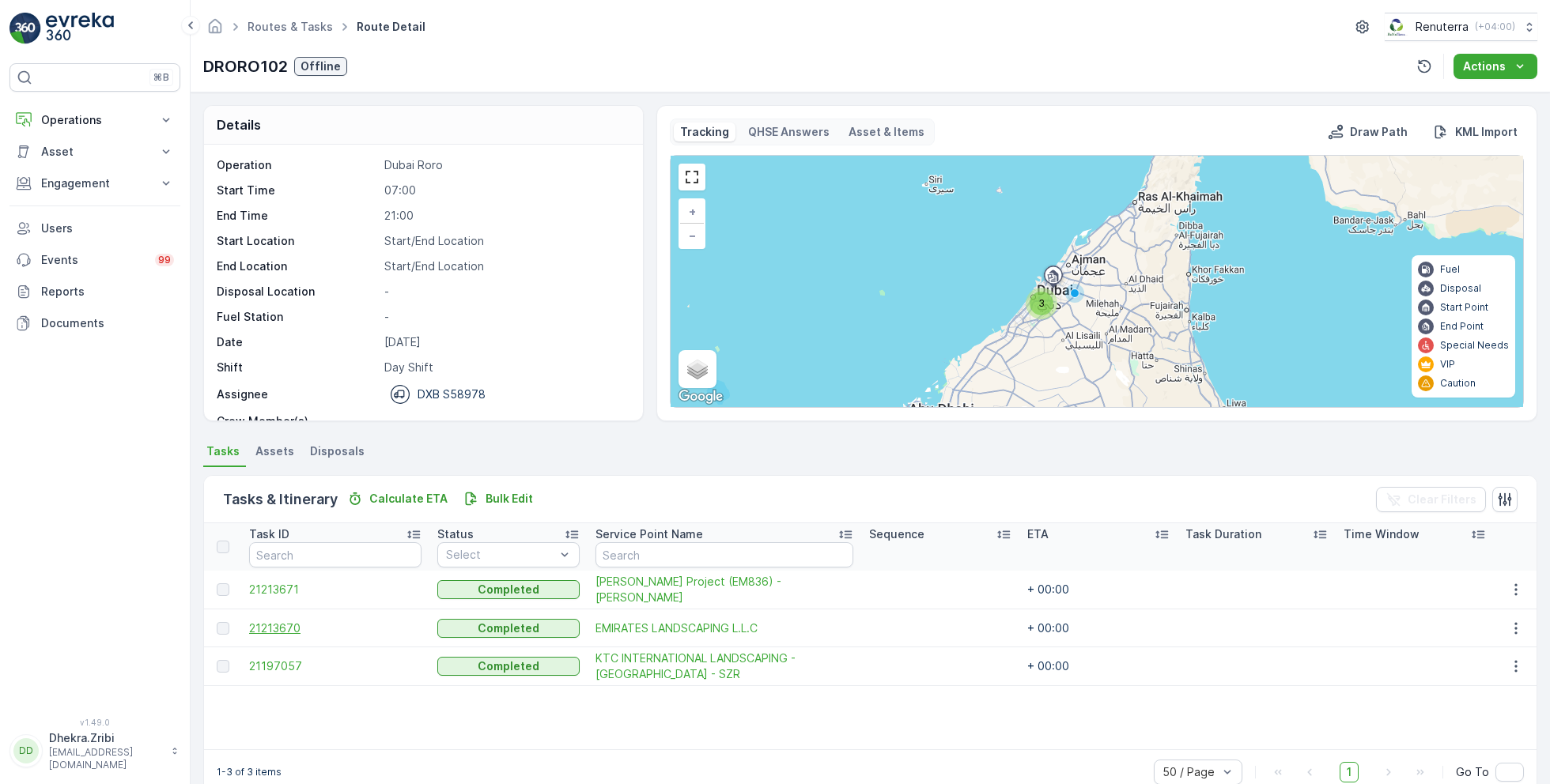
click at [283, 623] on span "21213670" at bounding box center [335, 628] width 173 height 16
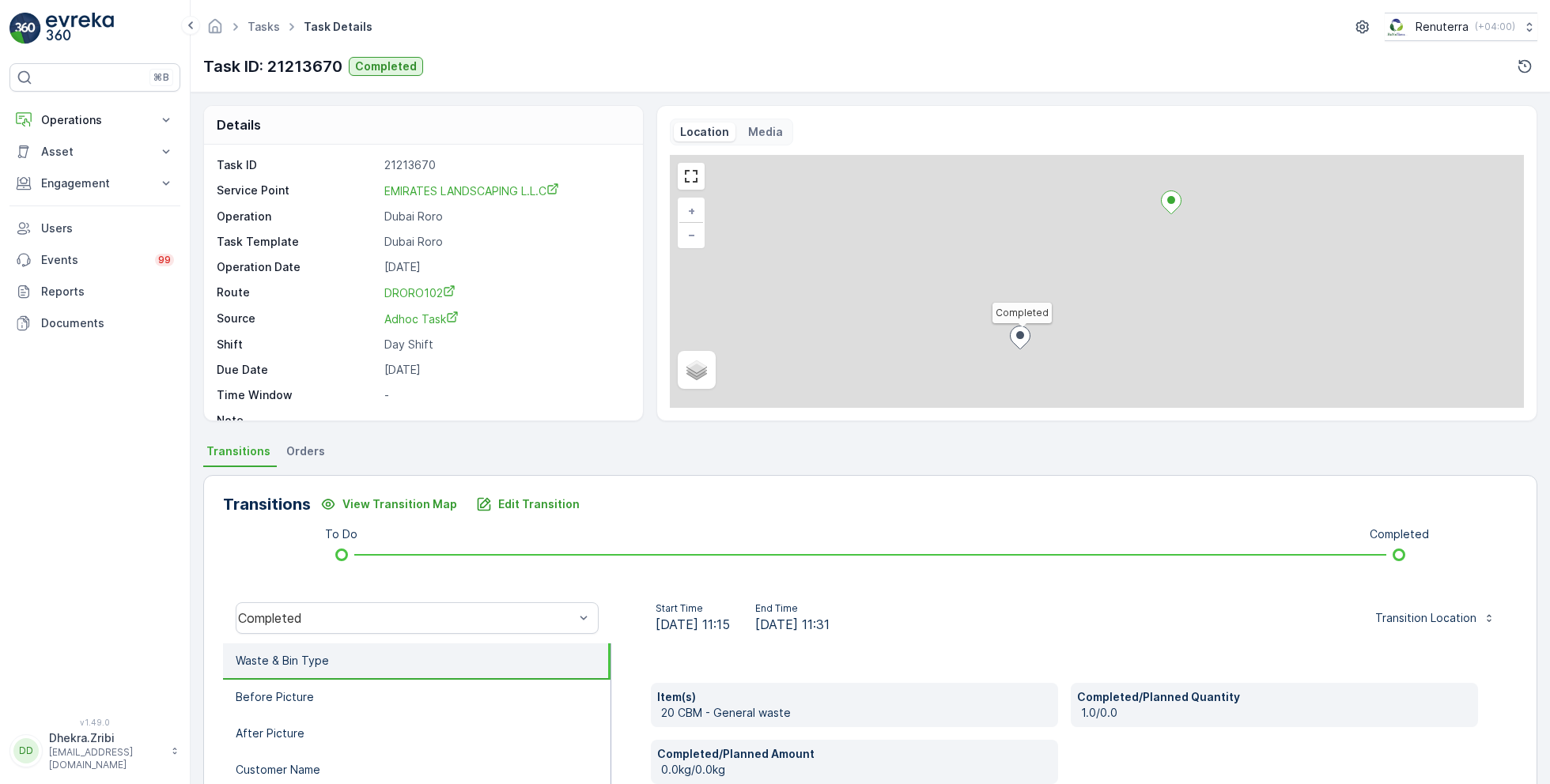
scroll to position [211, 0]
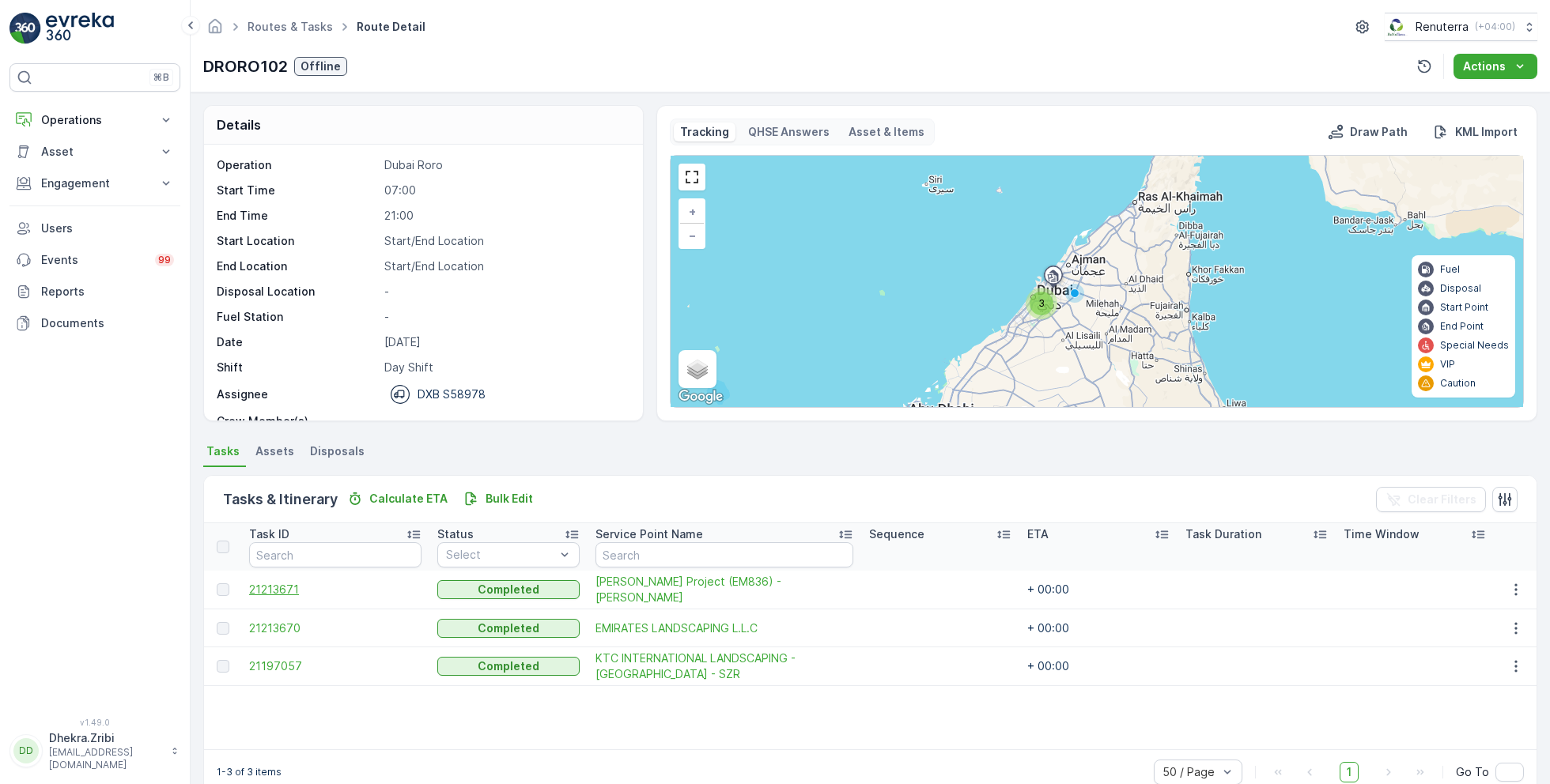
click at [269, 584] on span "21213671" at bounding box center [335, 590] width 173 height 16
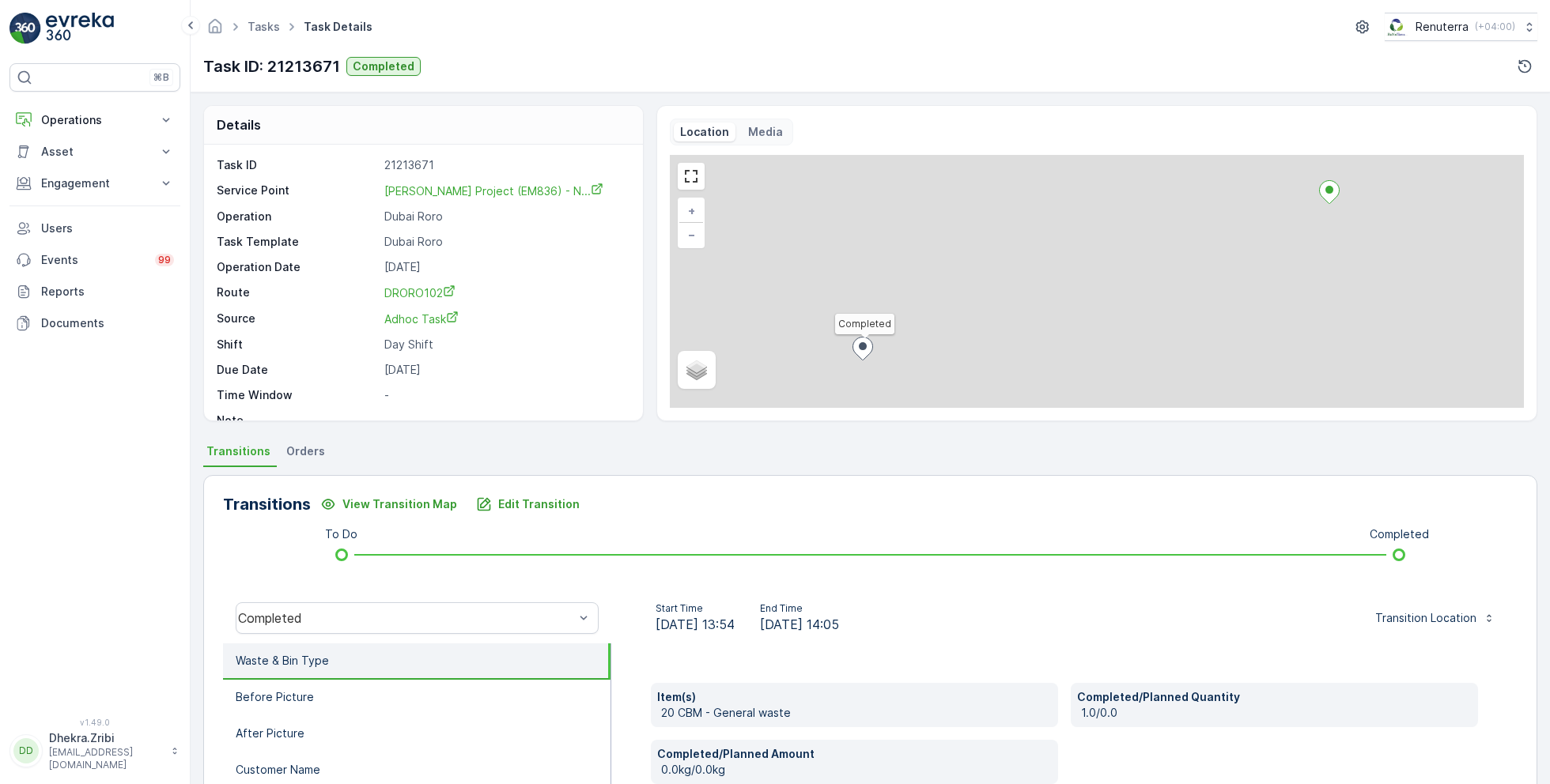
scroll to position [211, 0]
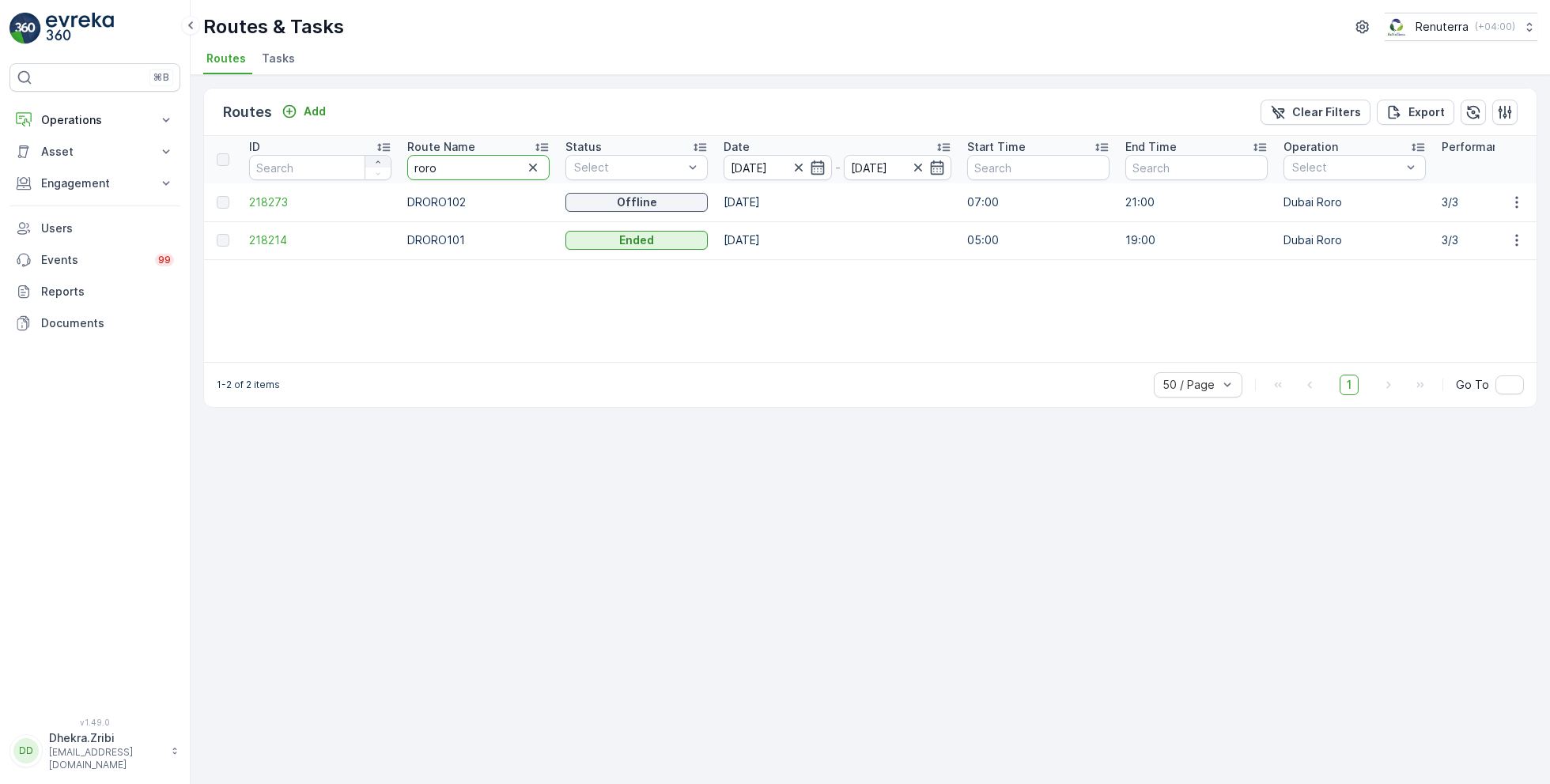
drag, startPoint x: 475, startPoint y: 172, endPoint x: 382, endPoint y: 165, distance: 93.3
type input "rcw"
click at [282, 58] on span "Tasks" at bounding box center [278, 58] width 34 height 16
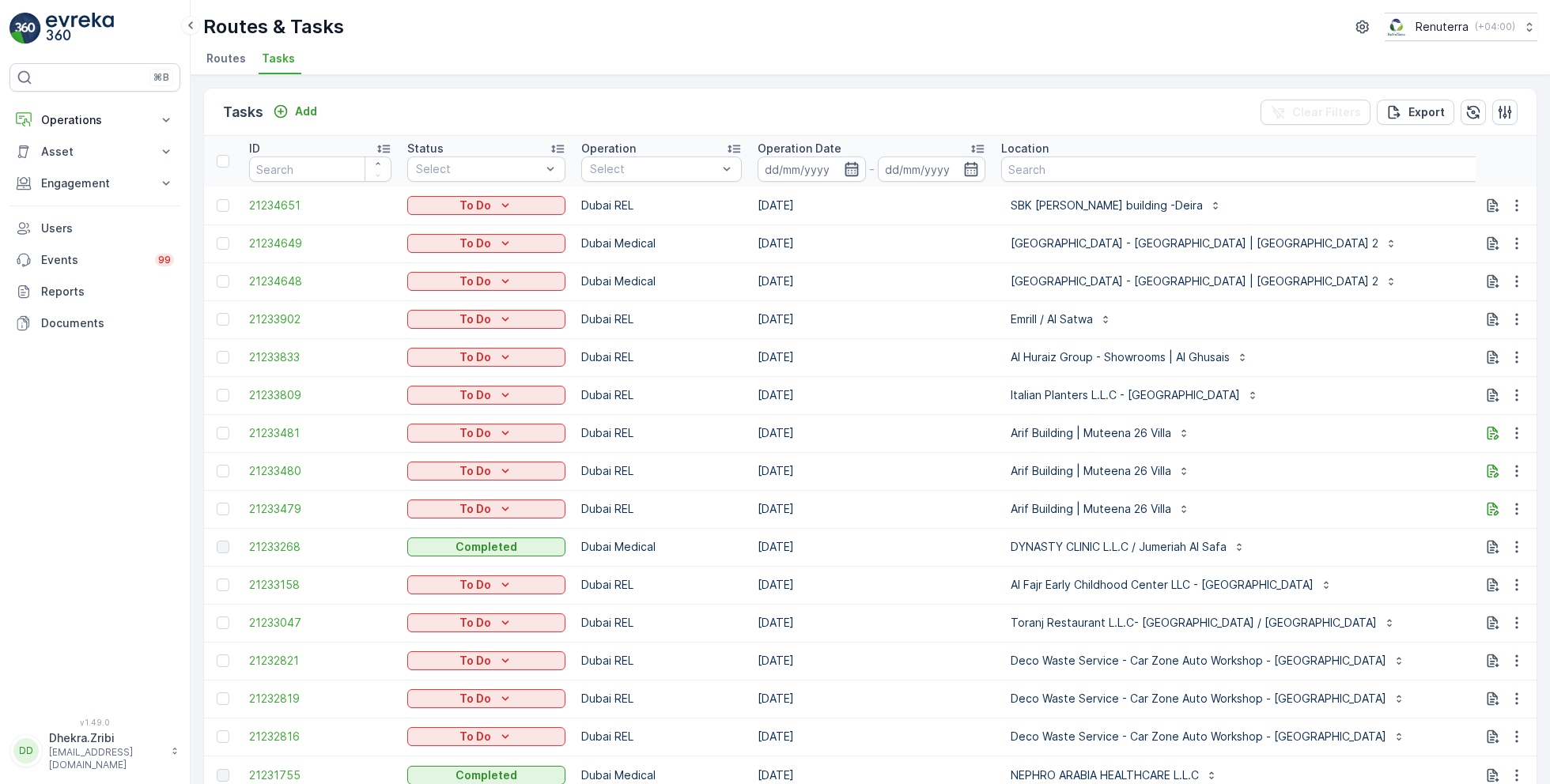
click at [851, 169] on icon "button" at bounding box center [852, 169] width 16 height 16
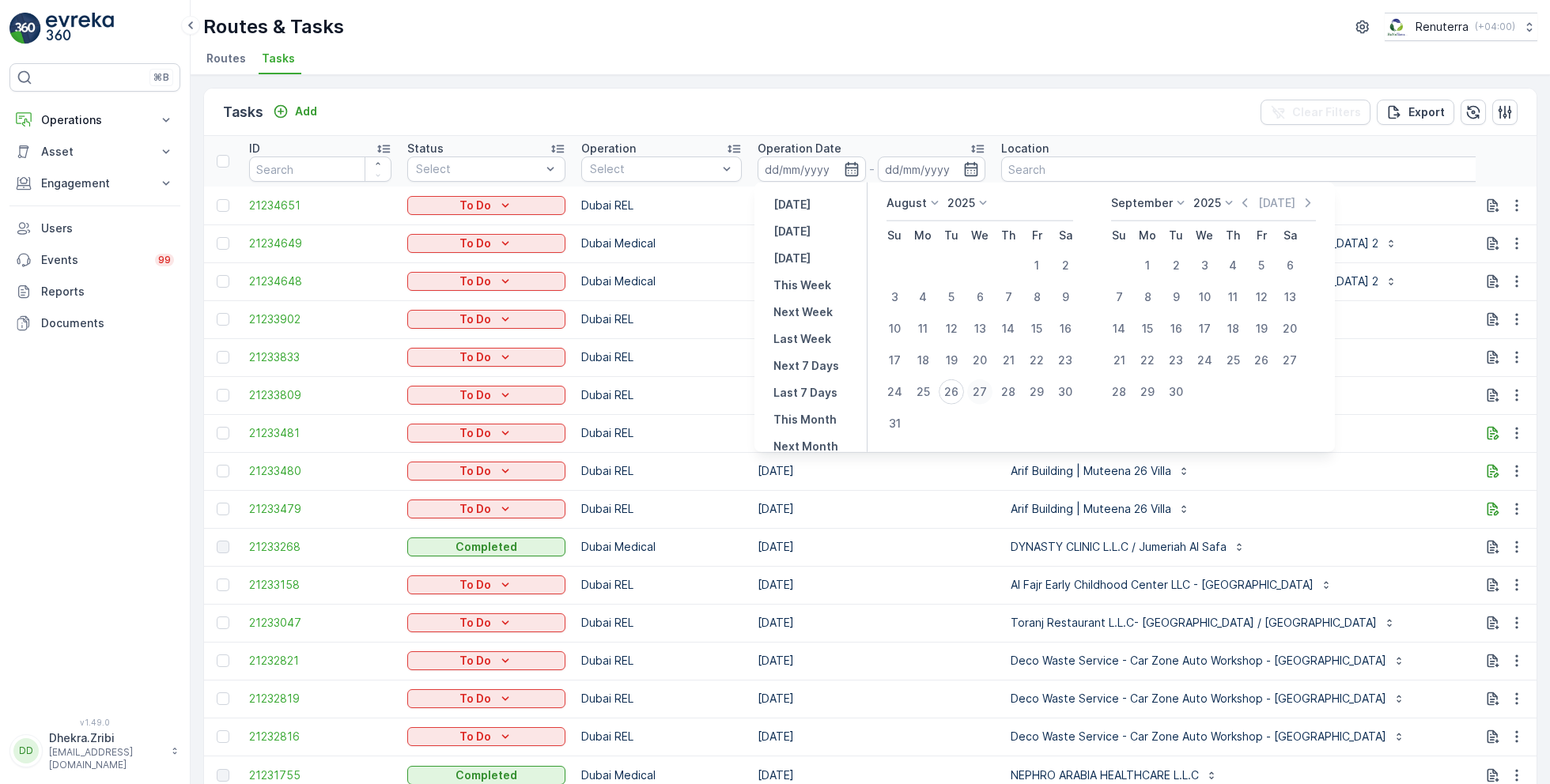
click at [980, 390] on div "27" at bounding box center [979, 392] width 25 height 25
type input "[DATE]"
click at [980, 390] on div "27" at bounding box center [979, 392] width 25 height 25
type input "[DATE]"
click at [799, 71] on ul "Routes Tasks" at bounding box center [865, 61] width 1322 height 27
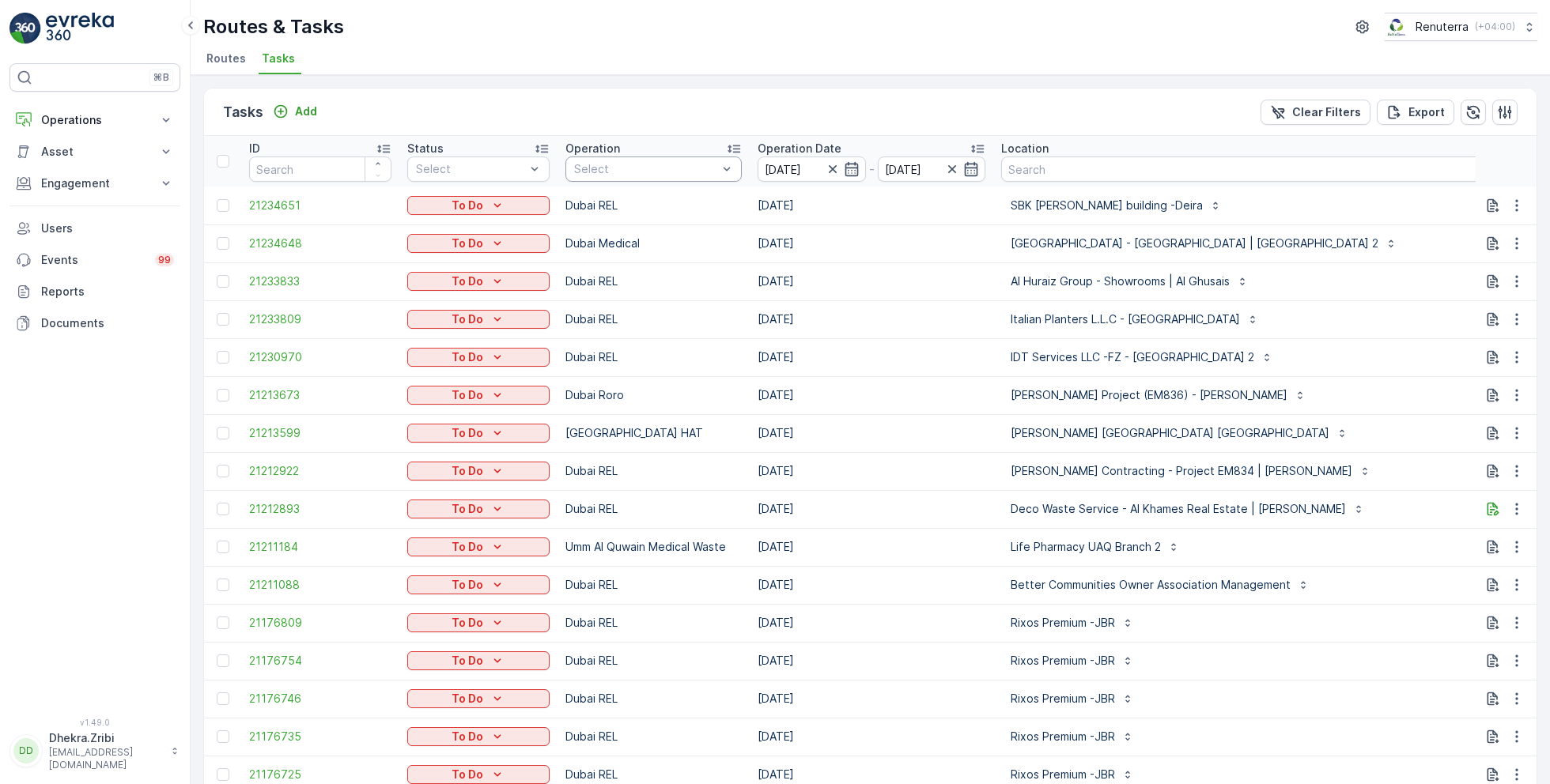
click at [639, 163] on div at bounding box center [645, 170] width 147 height 13
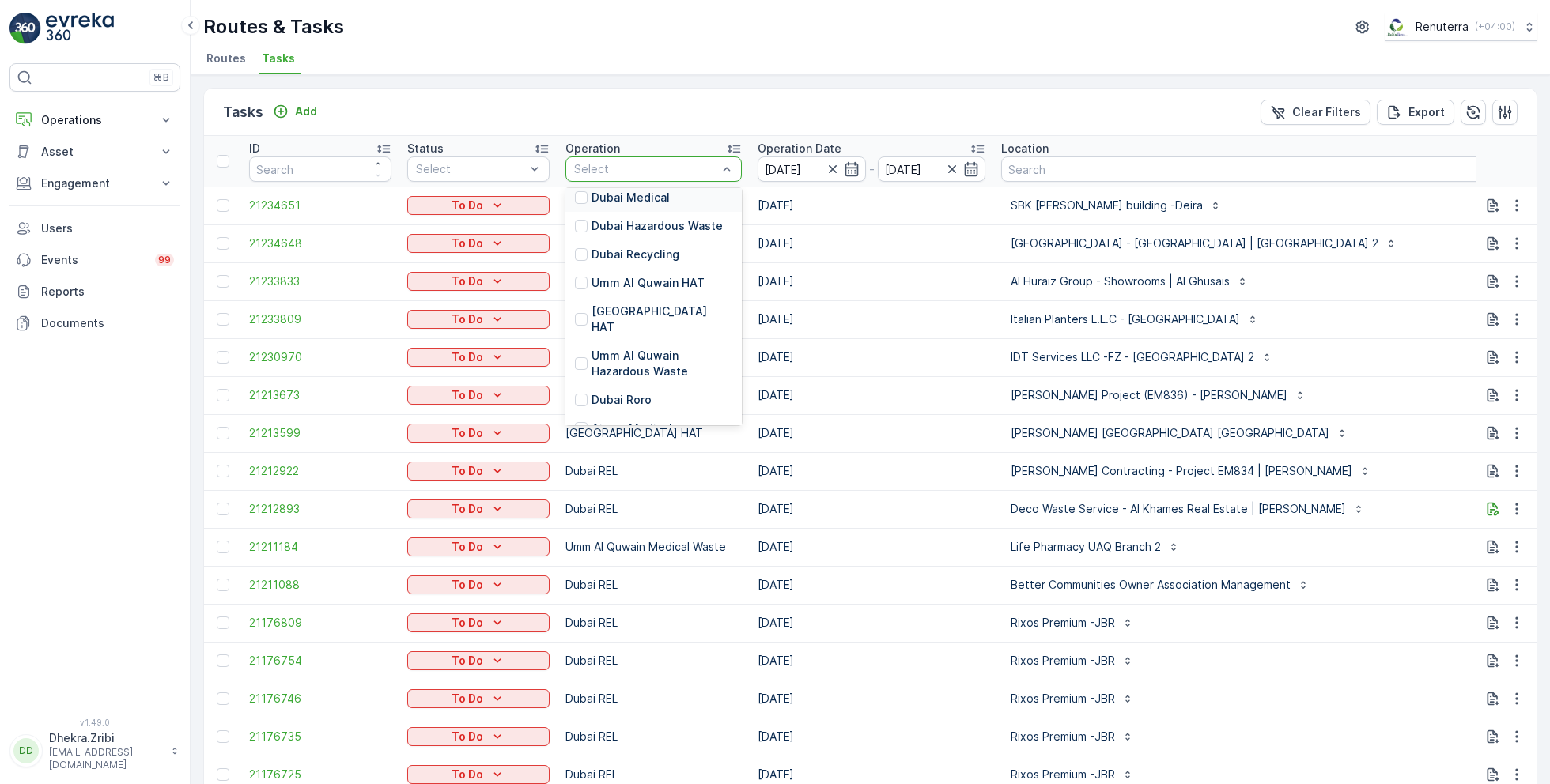
scroll to position [144, 0]
click at [623, 305] on p "[GEOGRAPHIC_DATA] HAT" at bounding box center [662, 314] width 141 height 32
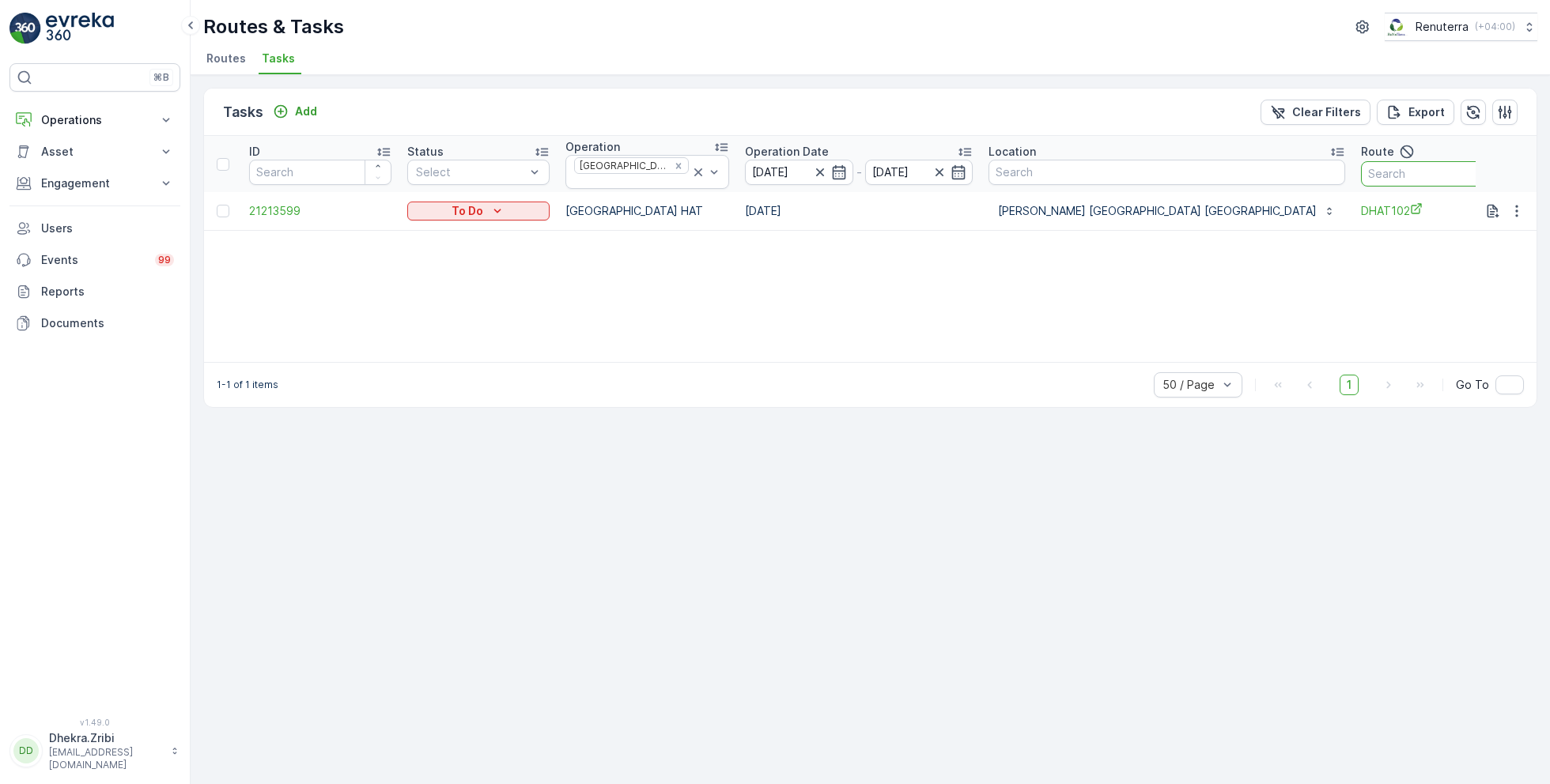
click at [1361, 174] on input "text" at bounding box center [1432, 174] width 142 height 25
type input "101"
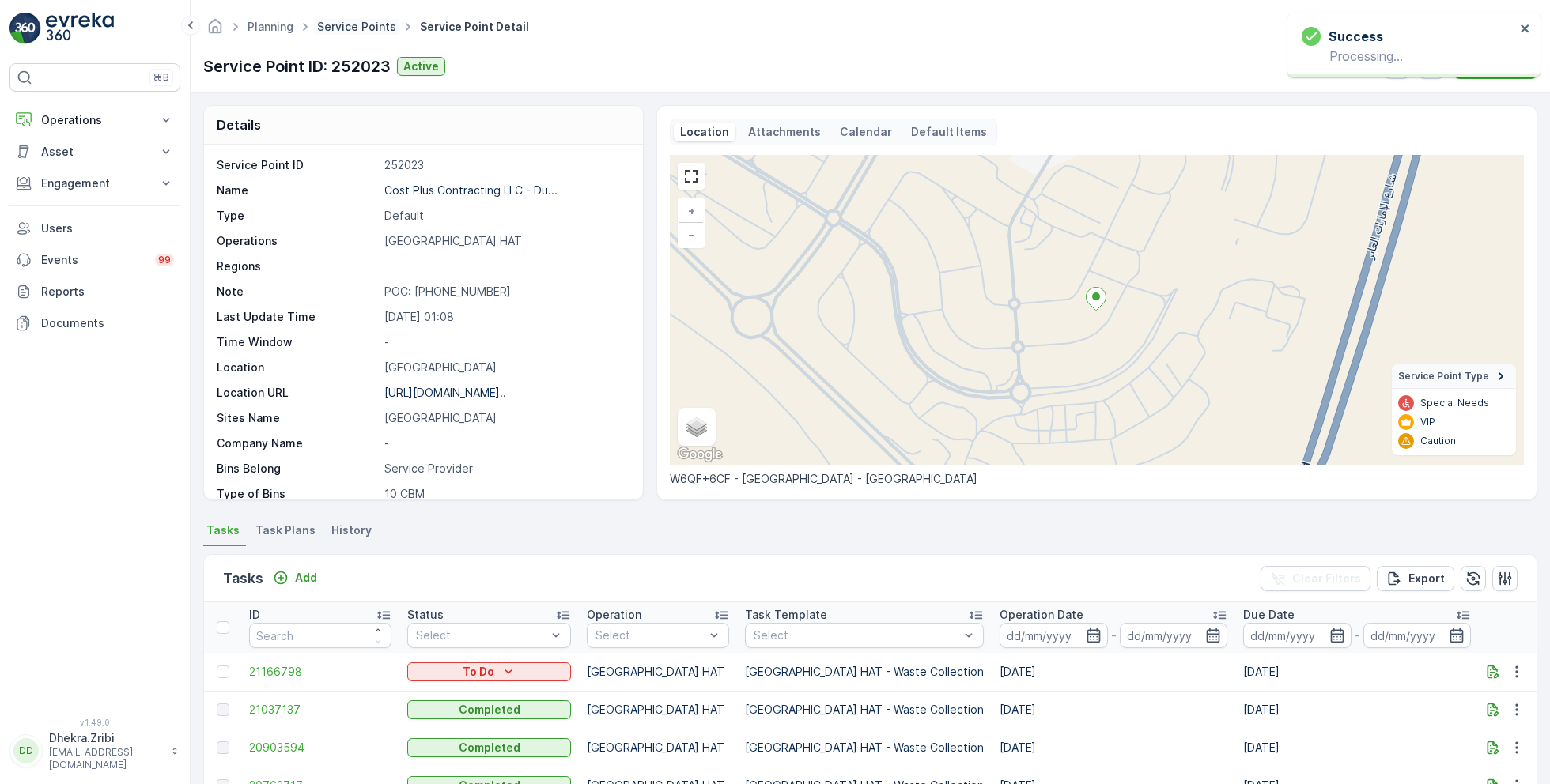
click at [358, 30] on link "Service Points" at bounding box center [357, 26] width 79 height 13
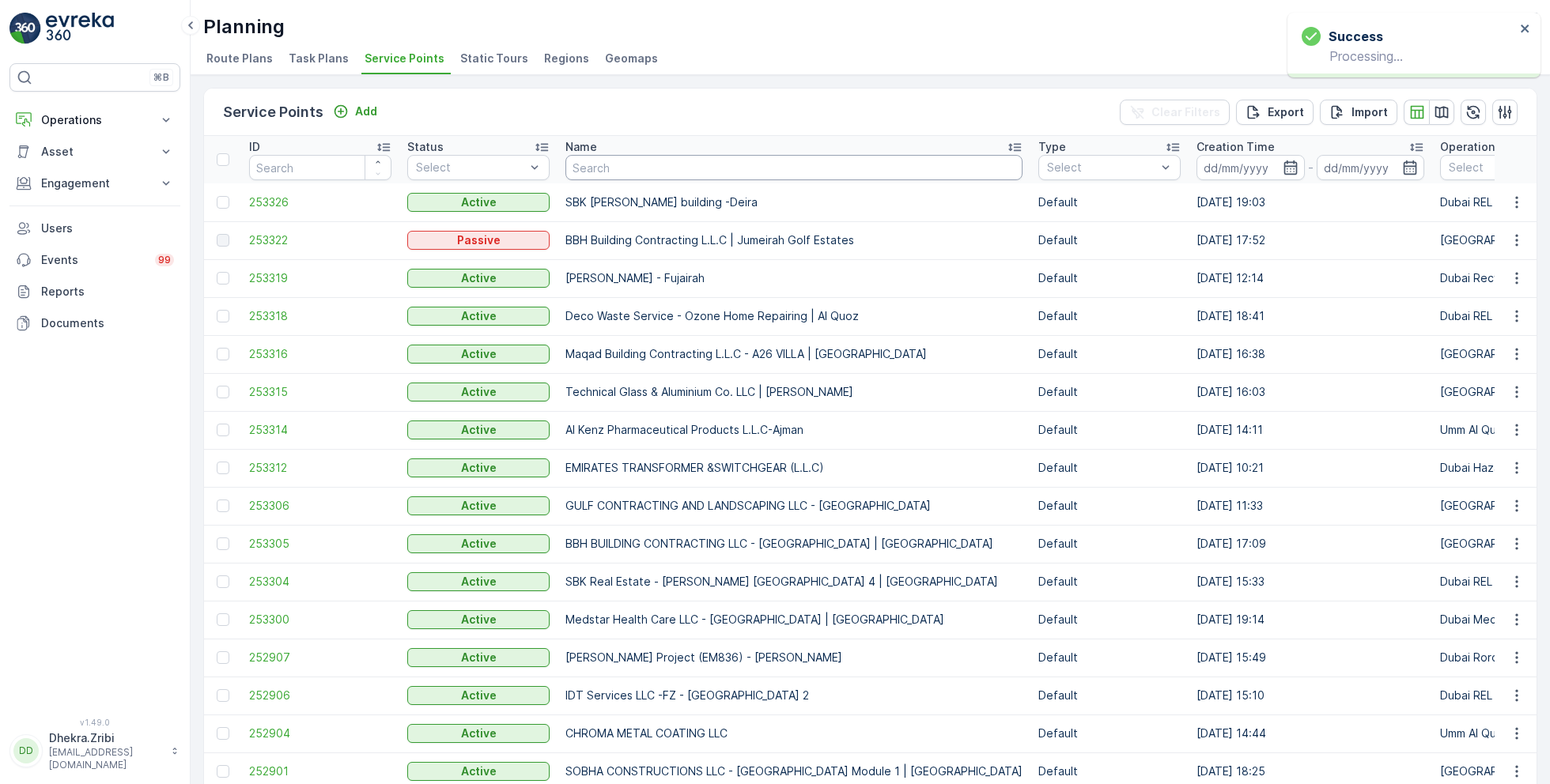
click at [618, 173] on input "text" at bounding box center [795, 167] width 458 height 25
paste input "NABC Building Contracting - DWC"
type input "NABC Building Contracting - DWC"
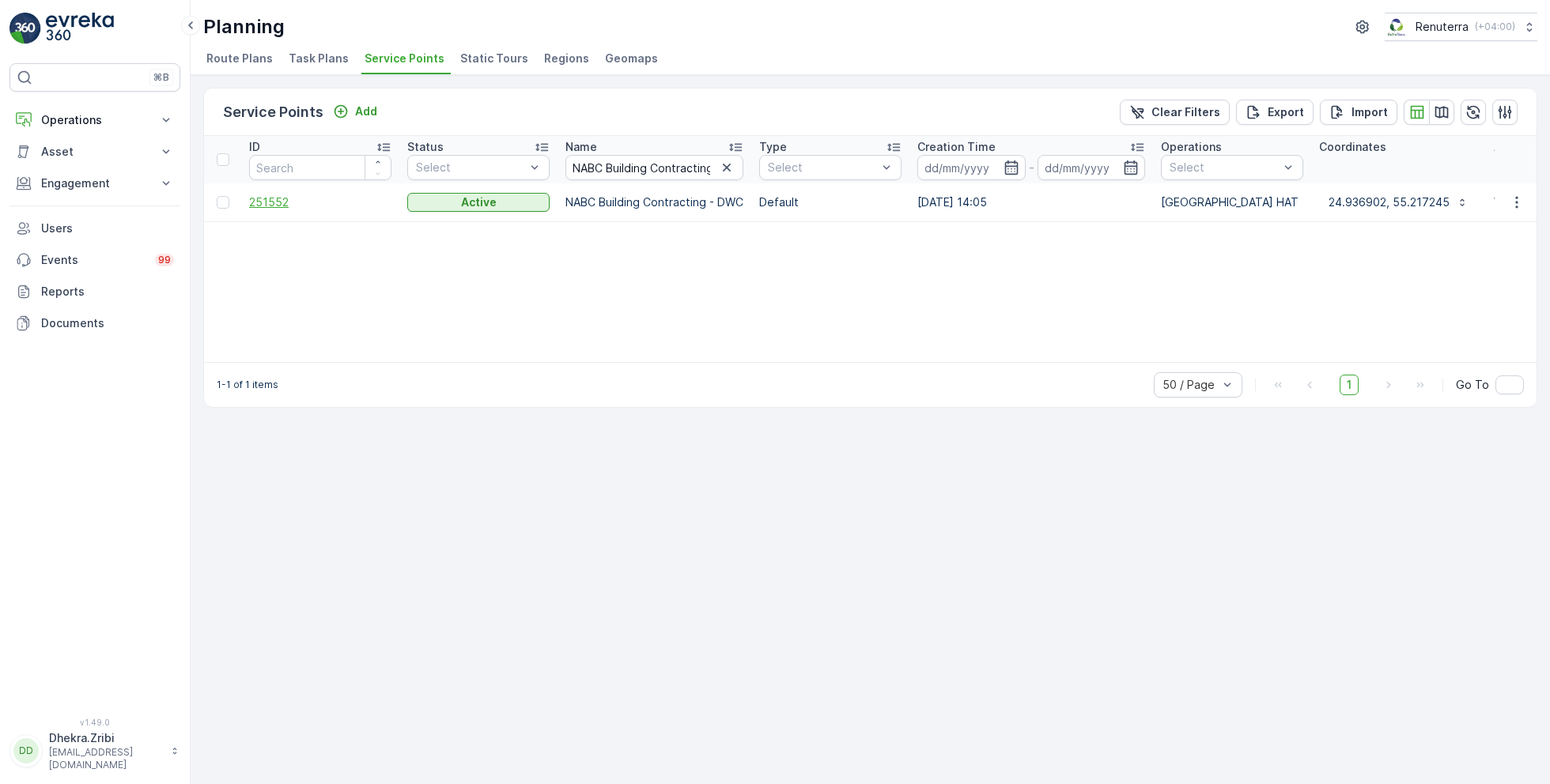
click at [267, 203] on span "251552" at bounding box center [320, 202] width 142 height 16
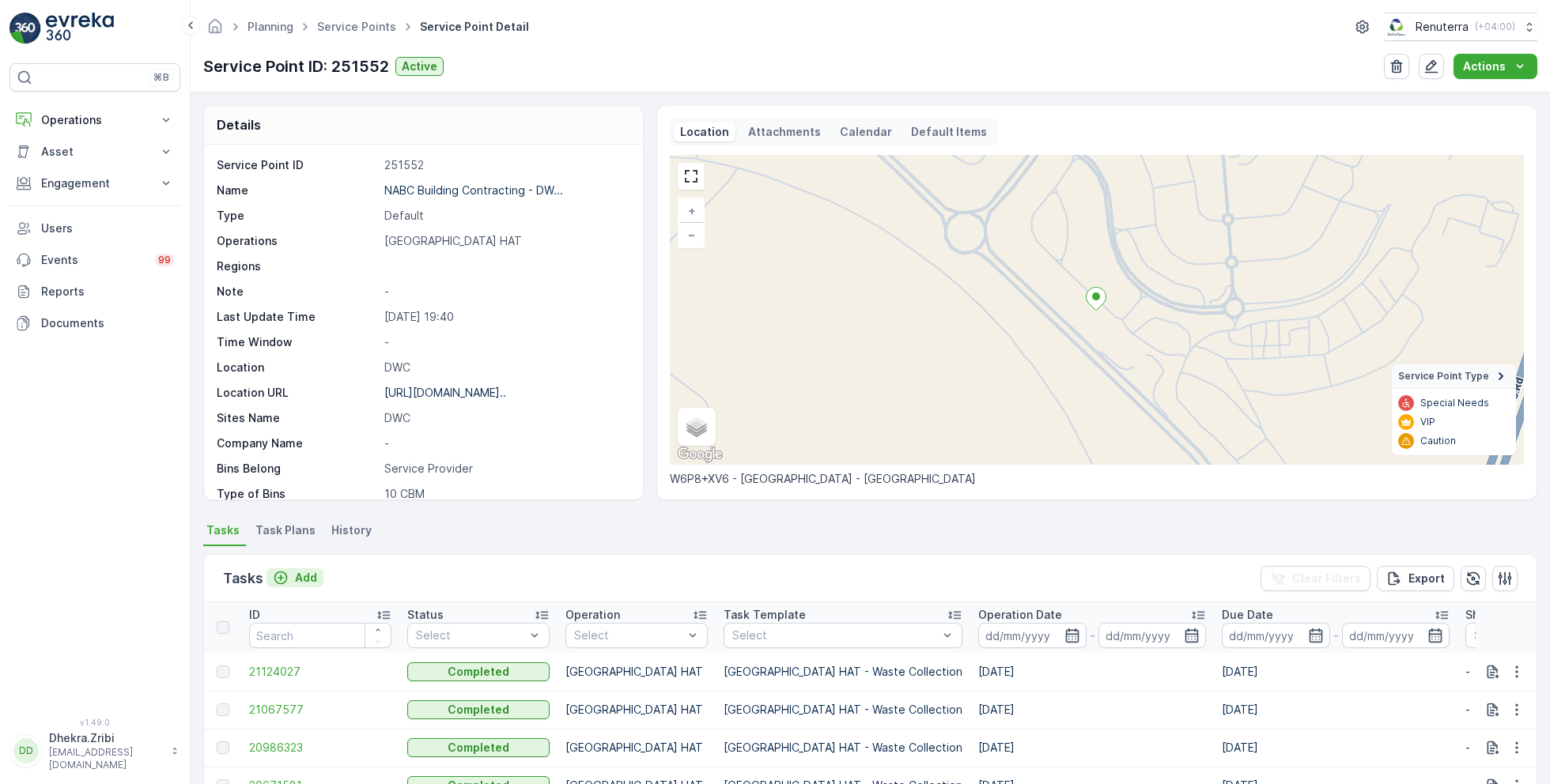
click at [301, 575] on p "Add" at bounding box center [306, 578] width 22 height 16
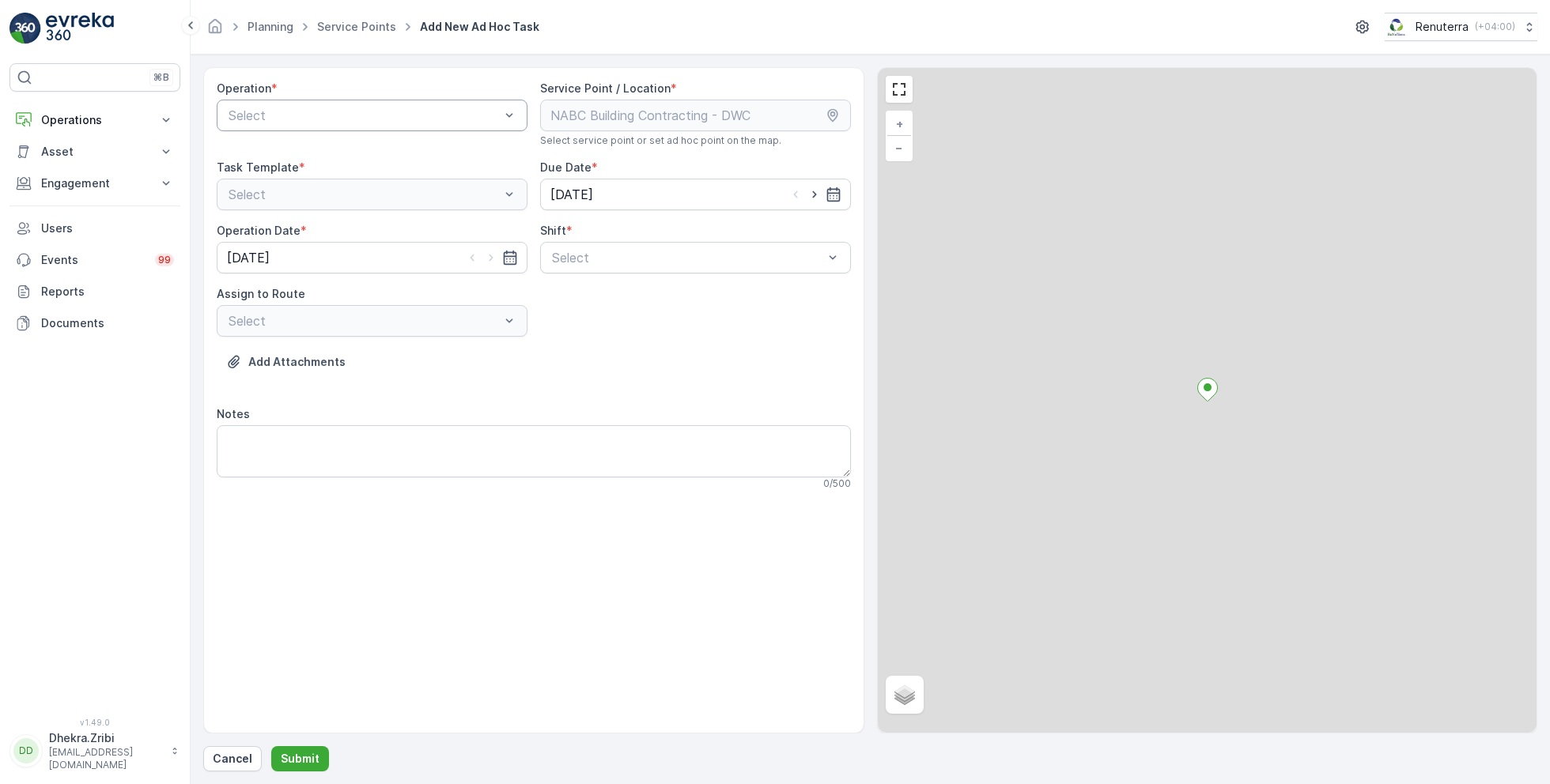
click at [370, 108] on div at bounding box center [364, 115] width 275 height 14
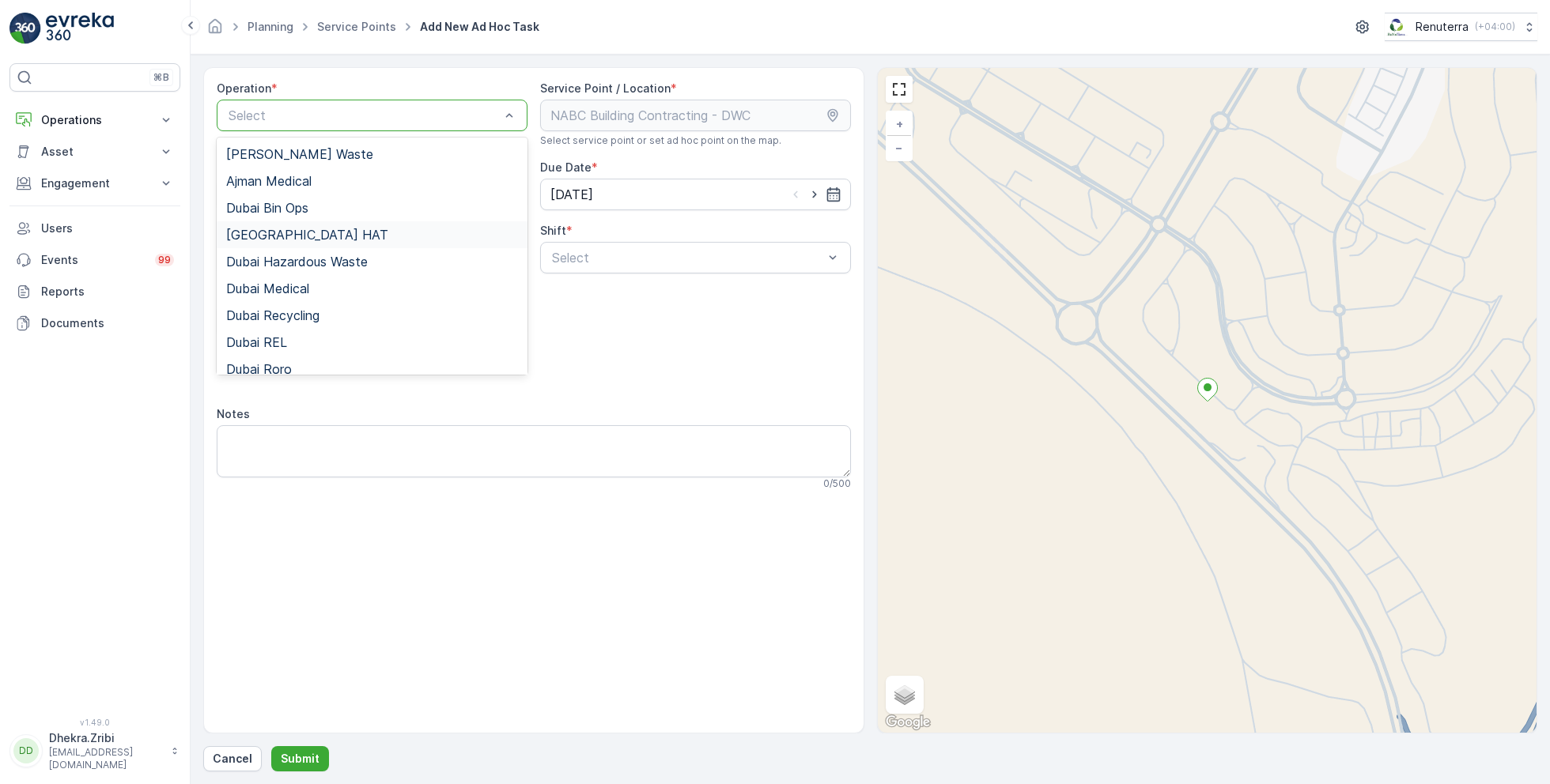
click at [283, 234] on span "[GEOGRAPHIC_DATA] HAT" at bounding box center [307, 234] width 162 height 14
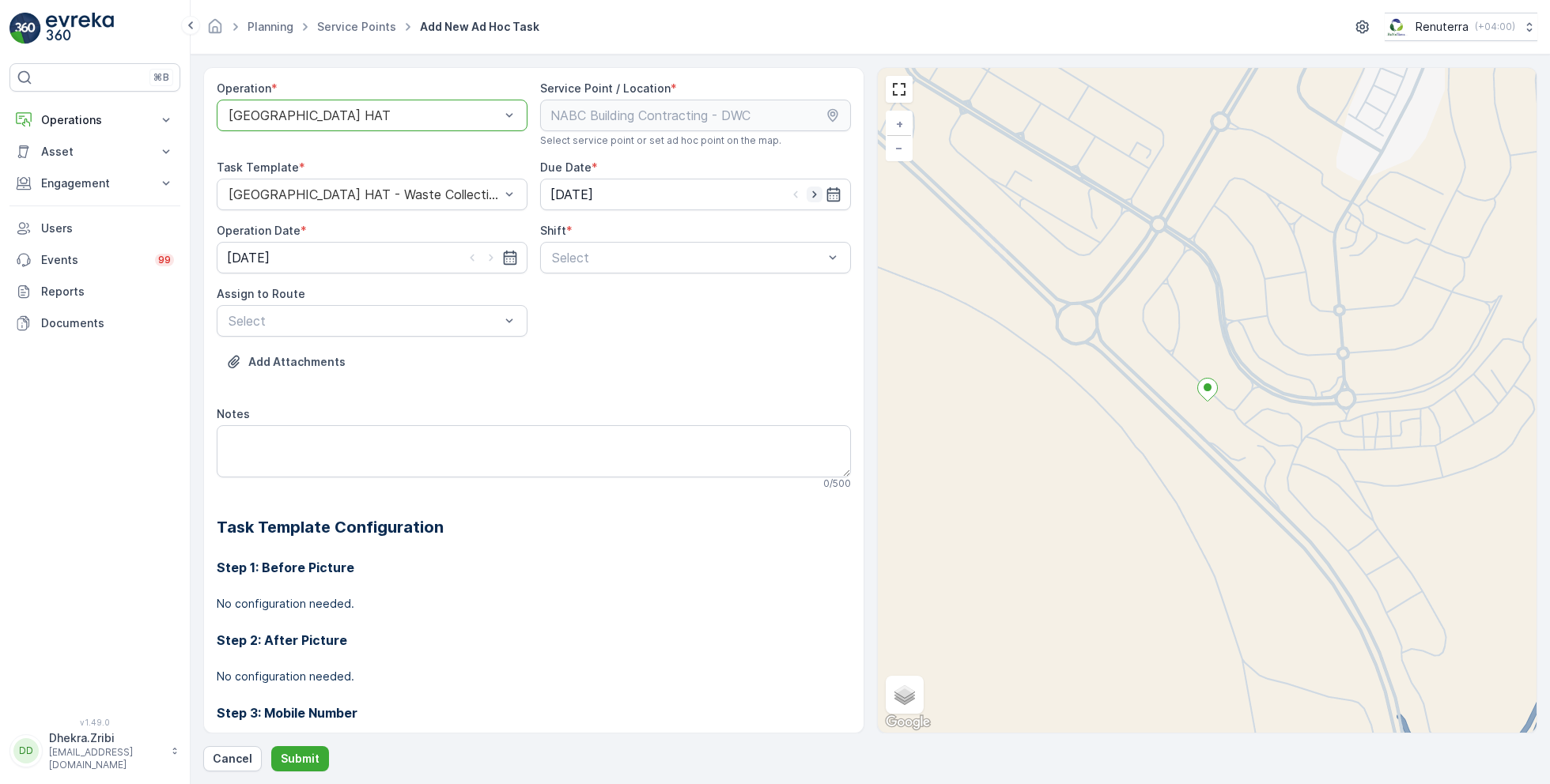
click at [810, 190] on icon "button" at bounding box center [814, 194] width 16 height 16
type input "[DATE]"
click at [489, 255] on icon "button" at bounding box center [491, 259] width 4 height 7
type input "[DATE]"
click at [608, 256] on div at bounding box center [688, 258] width 275 height 14
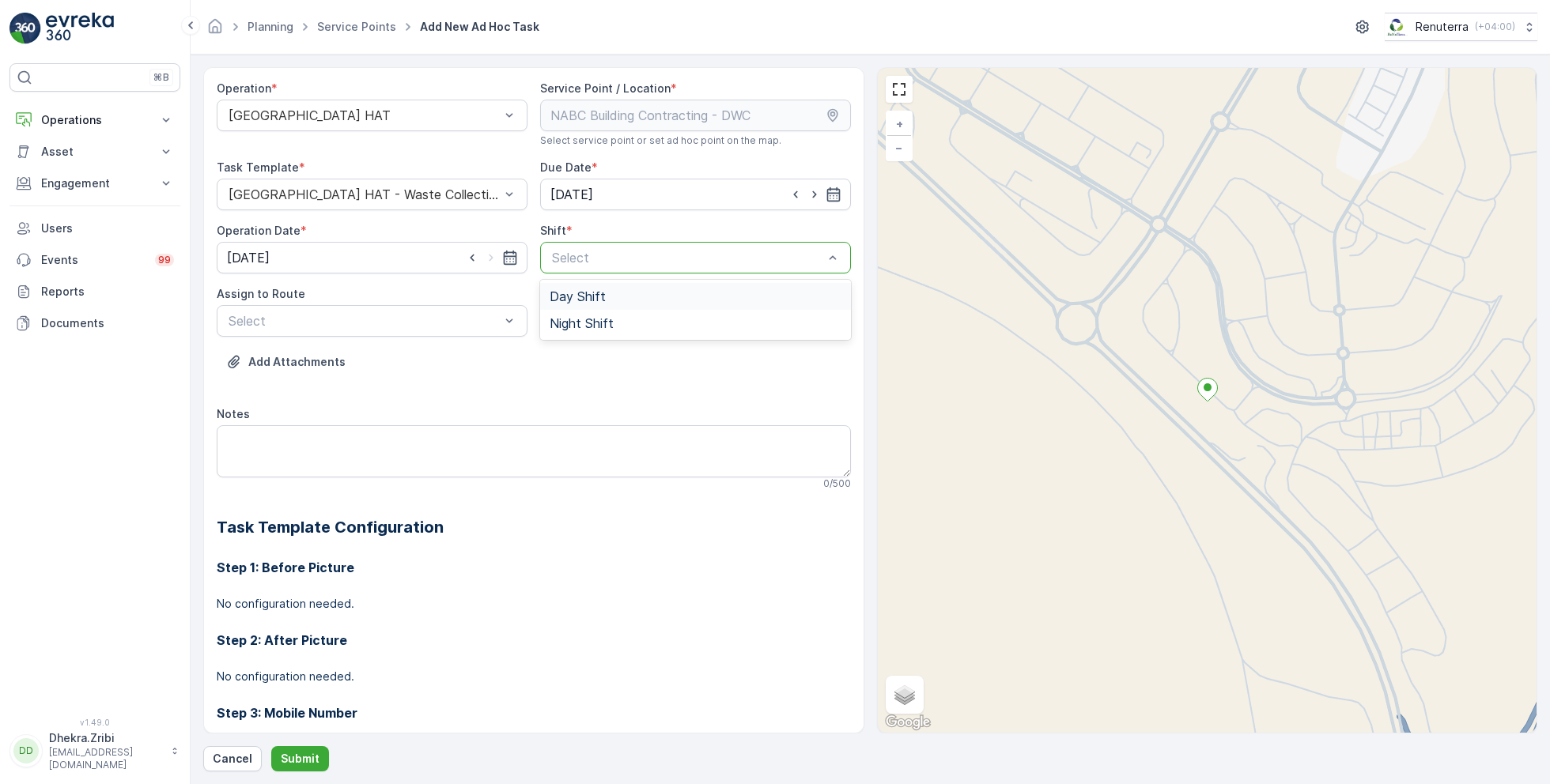
click at [577, 297] on span "Day Shift" at bounding box center [578, 296] width 56 height 14
click at [440, 318] on div at bounding box center [364, 320] width 275 height 14
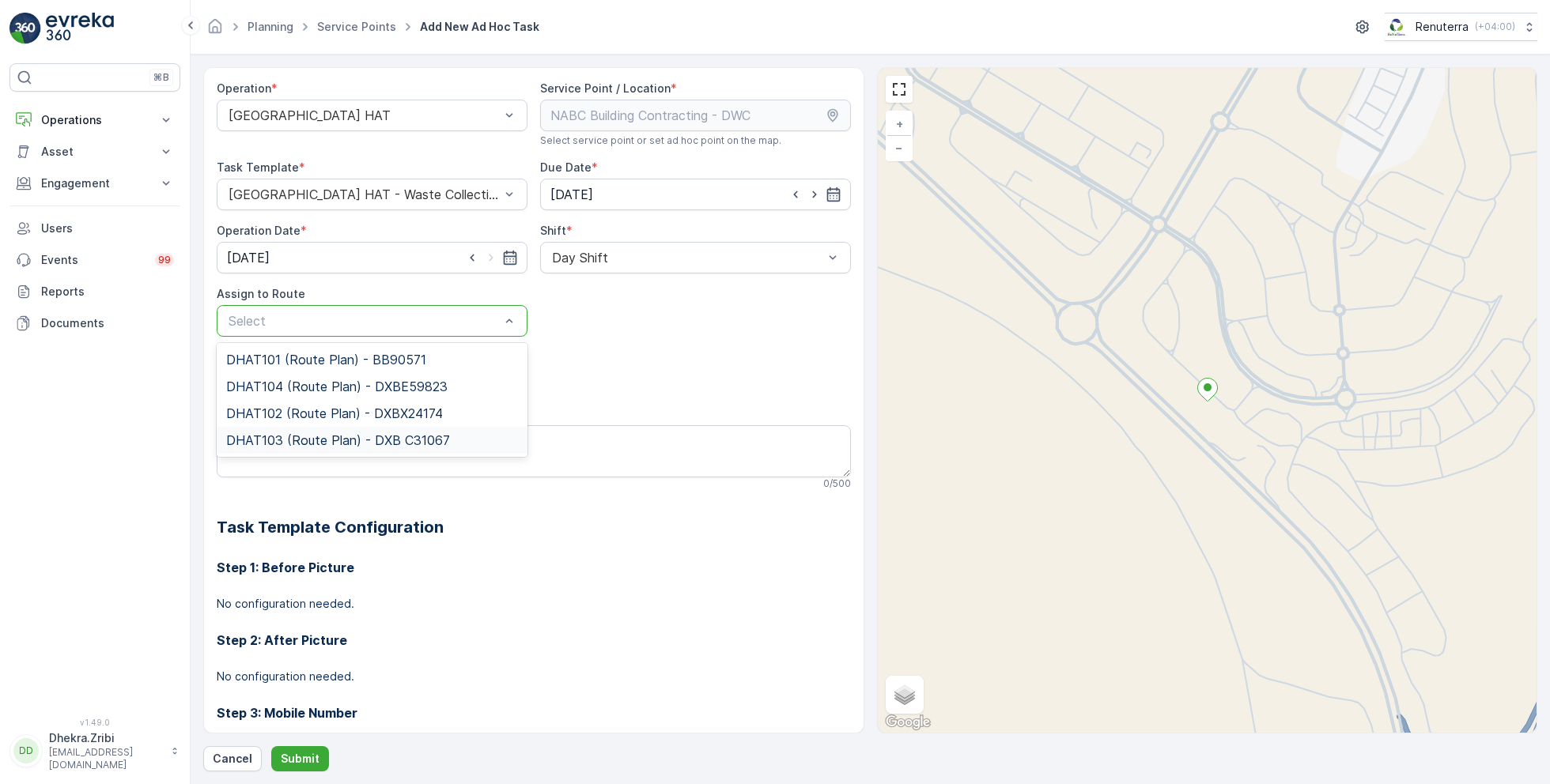
click at [288, 433] on span "DHAT103 (Route Plan) - DXB C31067" at bounding box center [338, 440] width 224 height 14
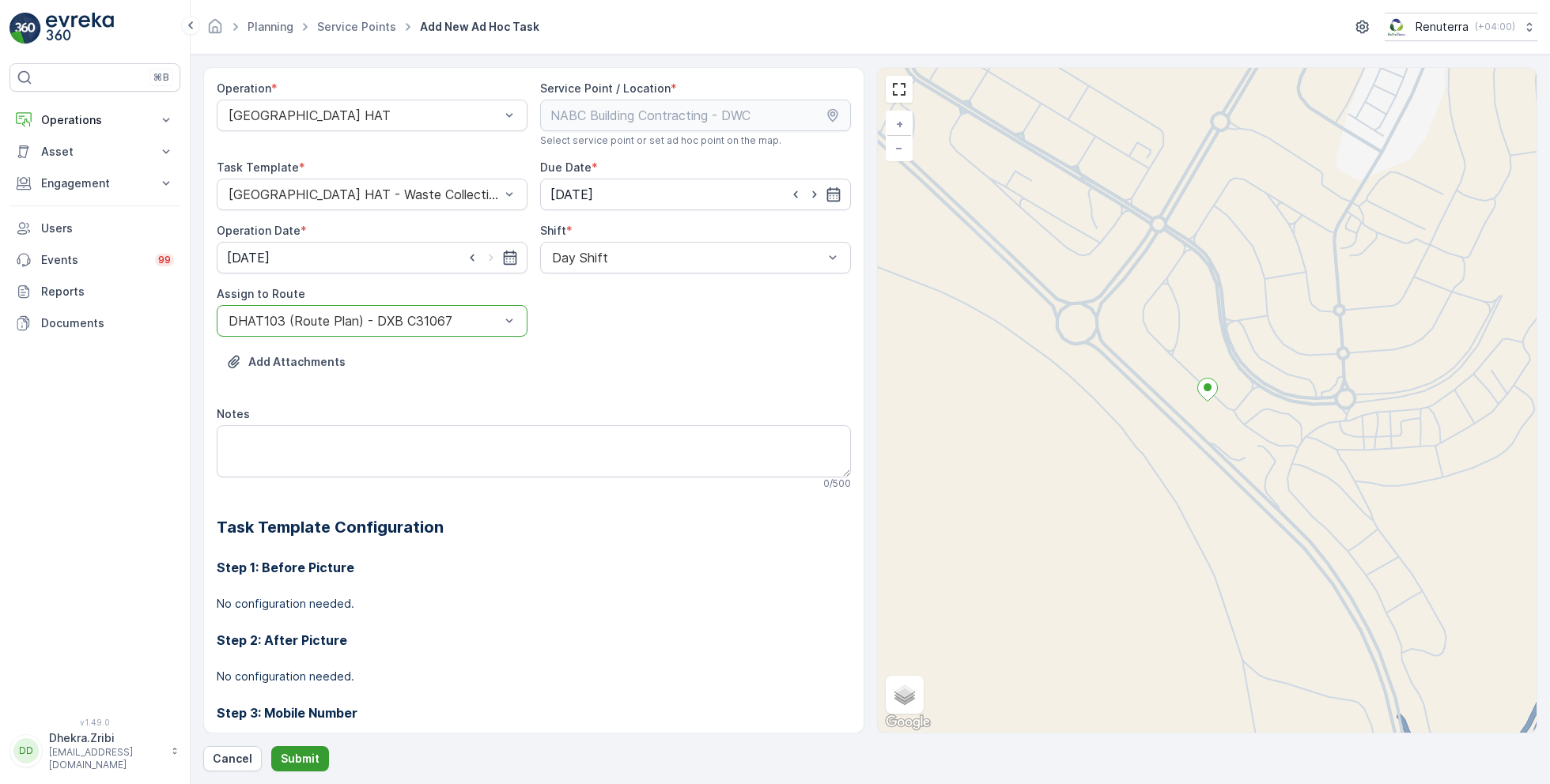
click at [298, 756] on p "Submit" at bounding box center [301, 759] width 39 height 16
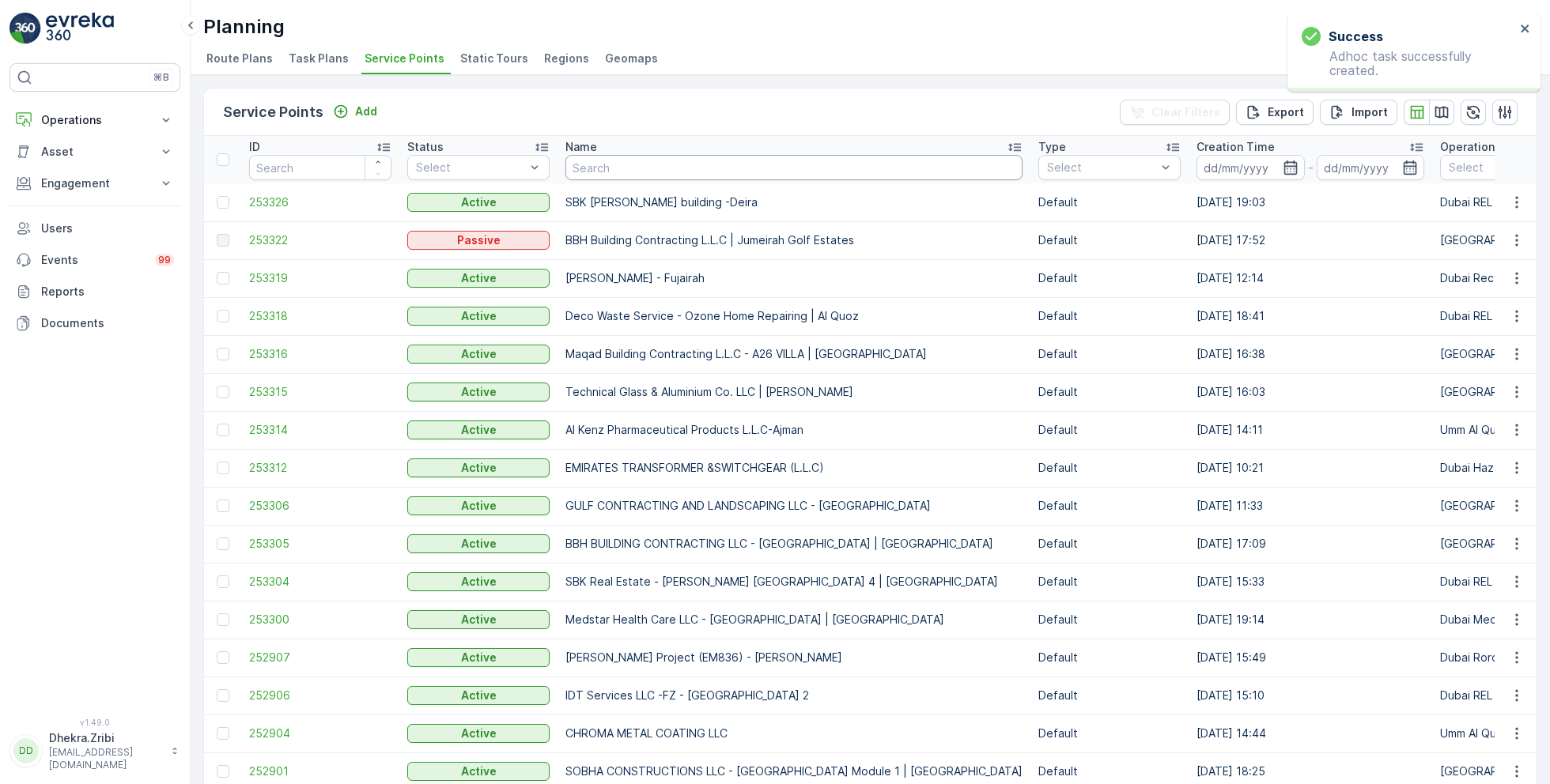
click at [617, 163] on input "text" at bounding box center [795, 167] width 458 height 25
paste input "ZABEEL CONTRACTING COMPANY LLC - DWC"
type input "ZABEEL CONTRACTING COMPANY LLC - DWC"
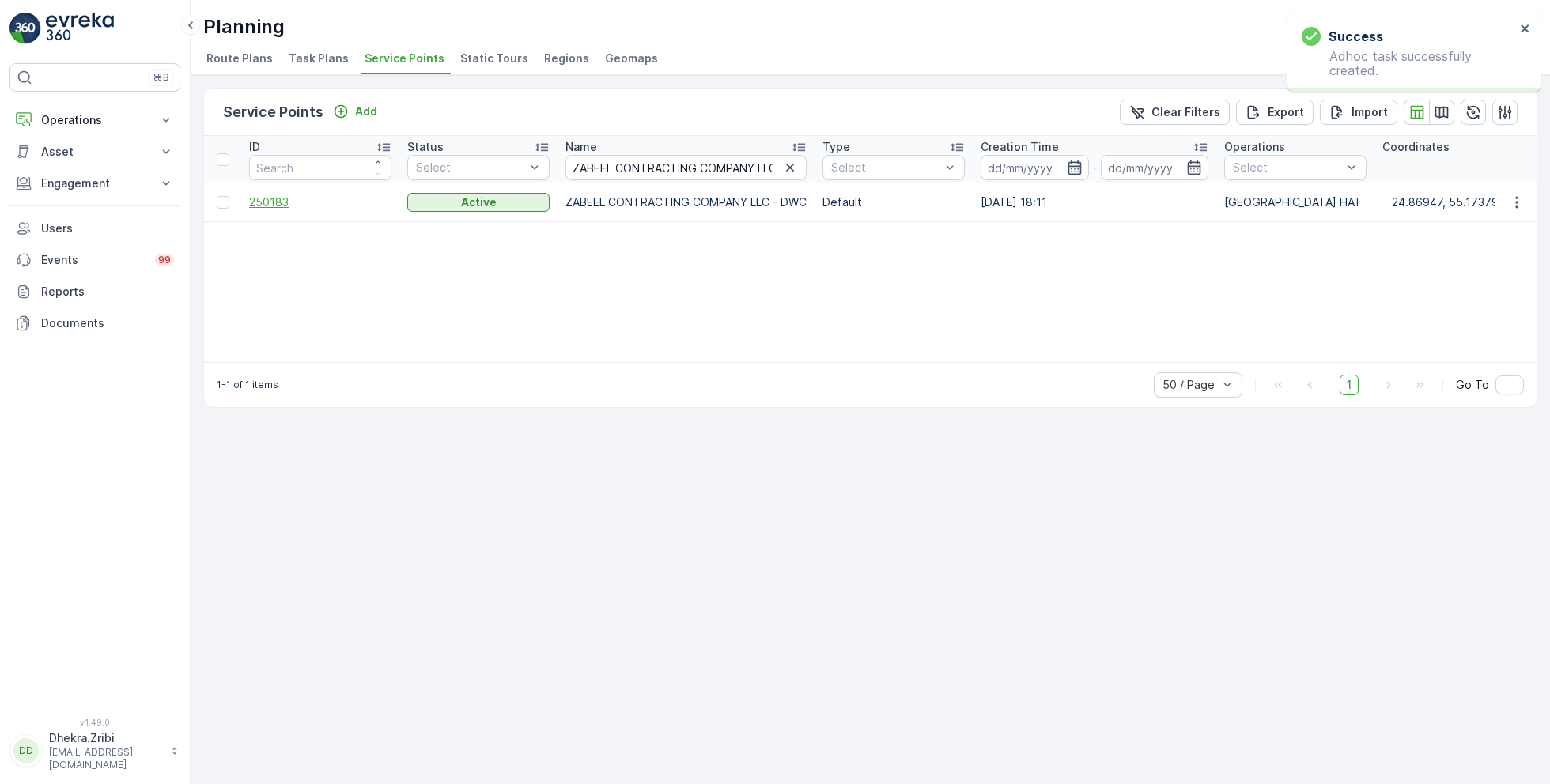
click at [273, 203] on span "250183" at bounding box center [320, 202] width 142 height 16
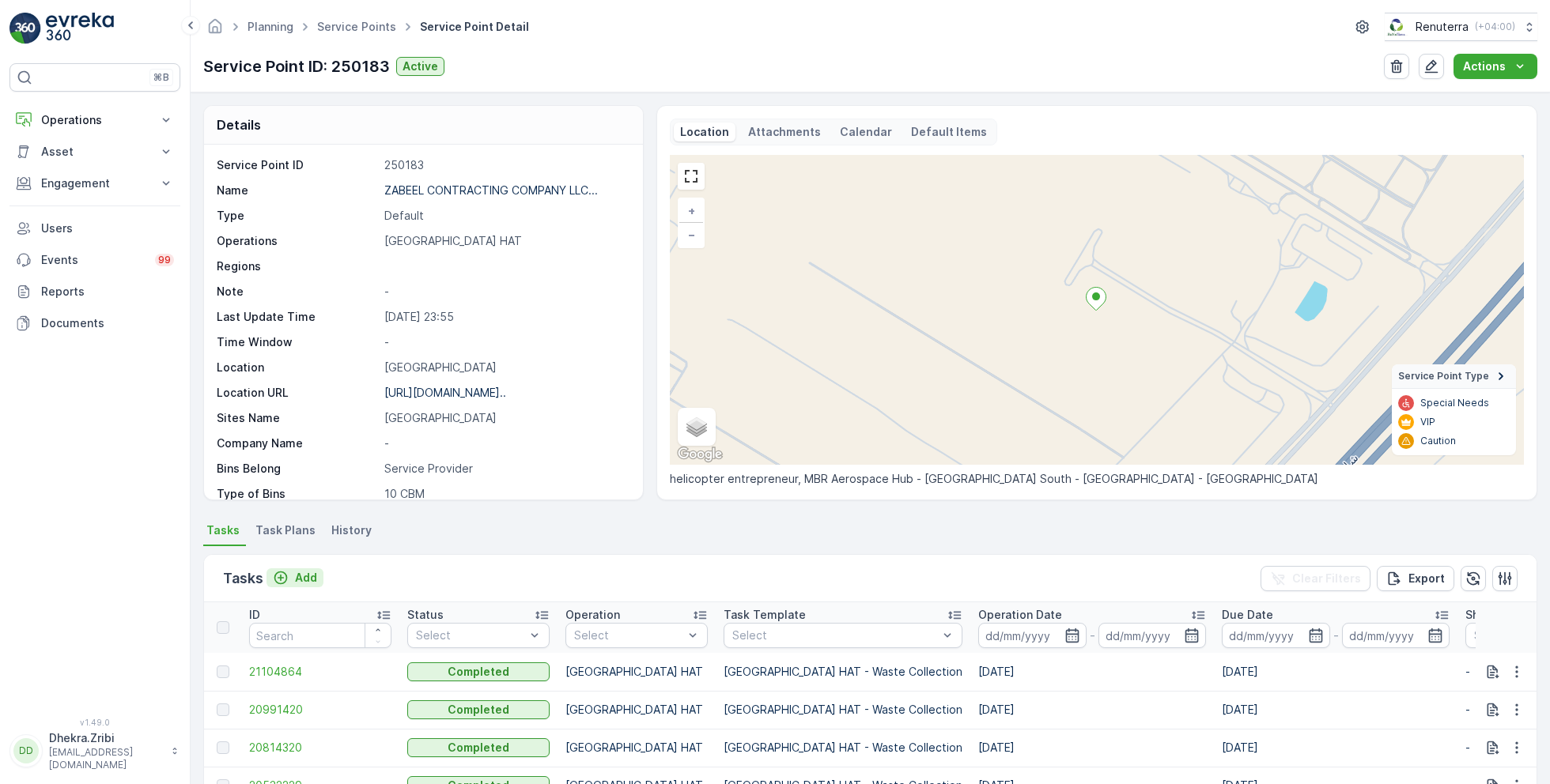
click at [300, 579] on p "Add" at bounding box center [306, 578] width 22 height 16
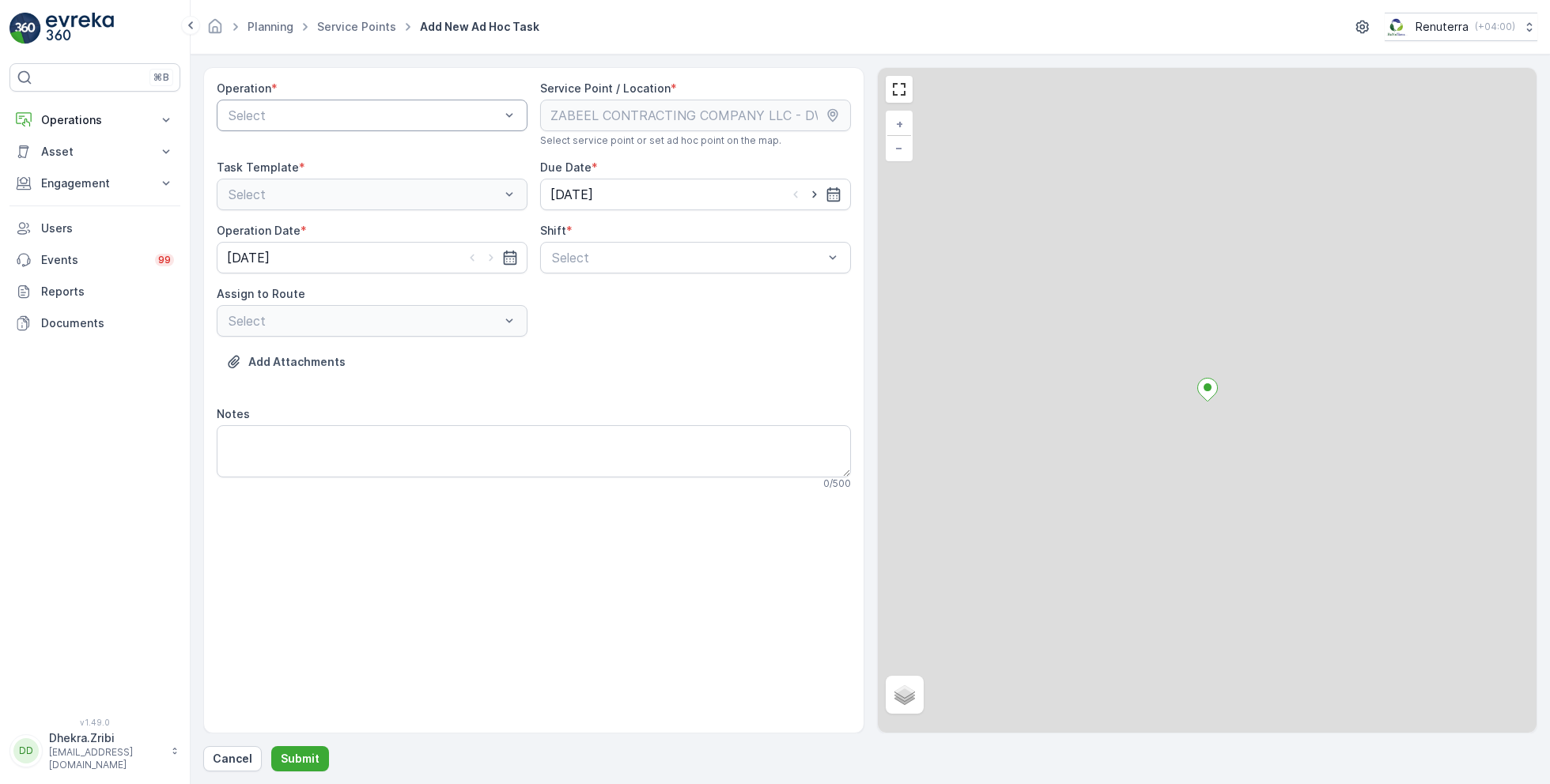
click at [373, 118] on div at bounding box center [364, 115] width 275 height 14
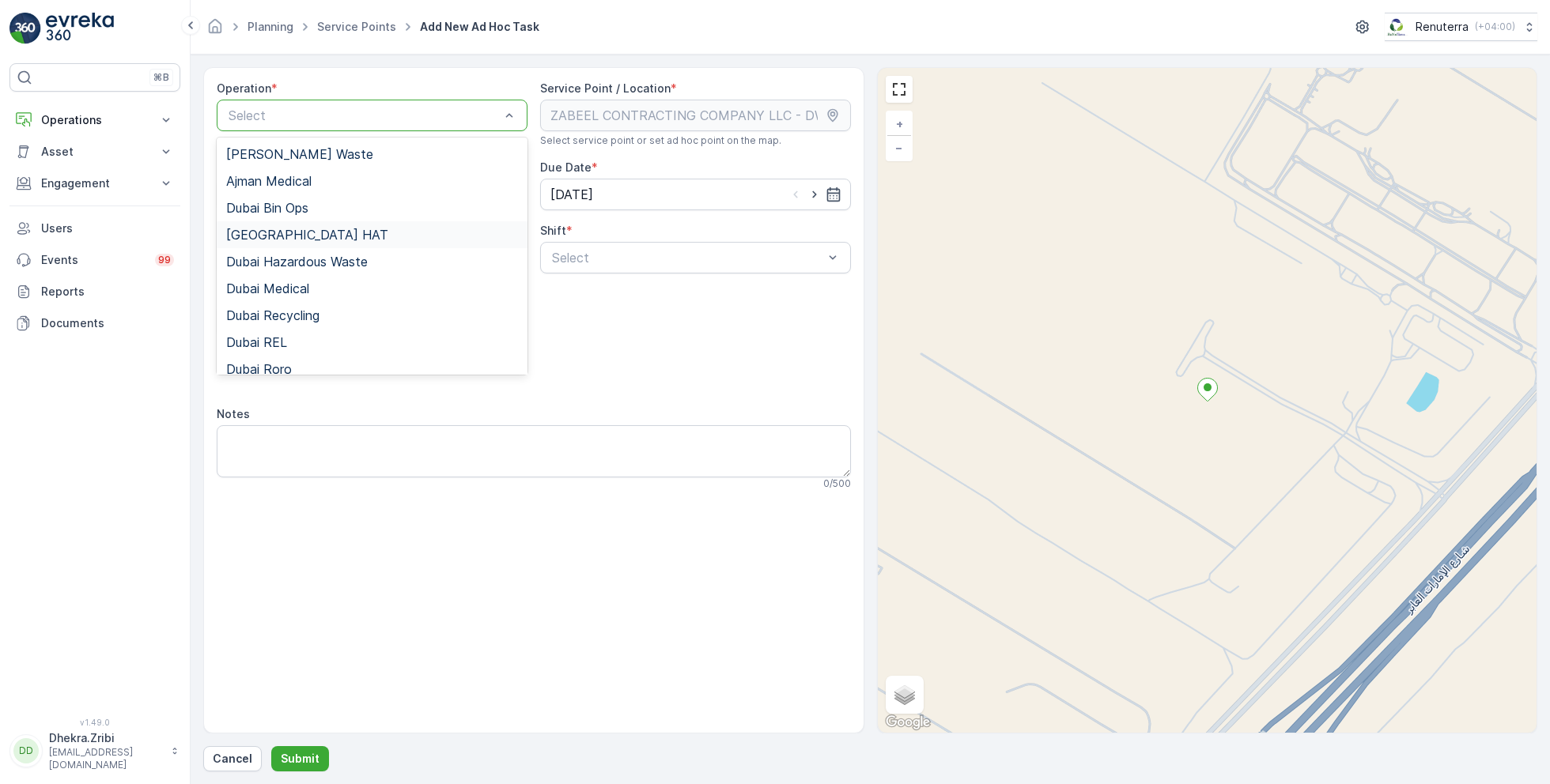
click at [276, 237] on span "[GEOGRAPHIC_DATA] HAT" at bounding box center [307, 234] width 162 height 14
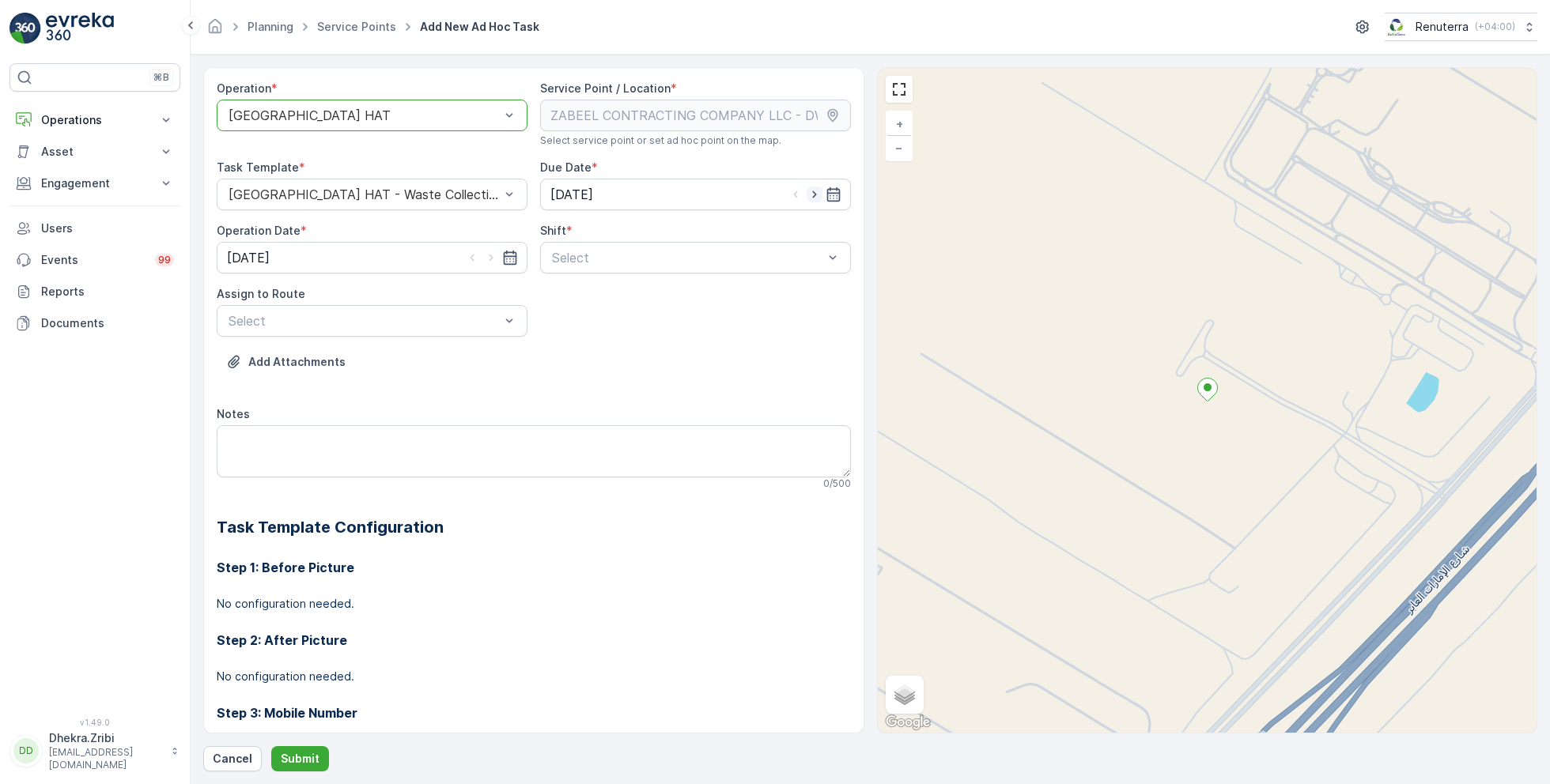
click at [810, 195] on icon "button" at bounding box center [814, 194] width 16 height 16
type input "[DATE]"
click at [489, 254] on icon "button" at bounding box center [491, 258] width 16 height 16
type input "[DATE]"
click at [621, 257] on div at bounding box center [688, 258] width 275 height 14
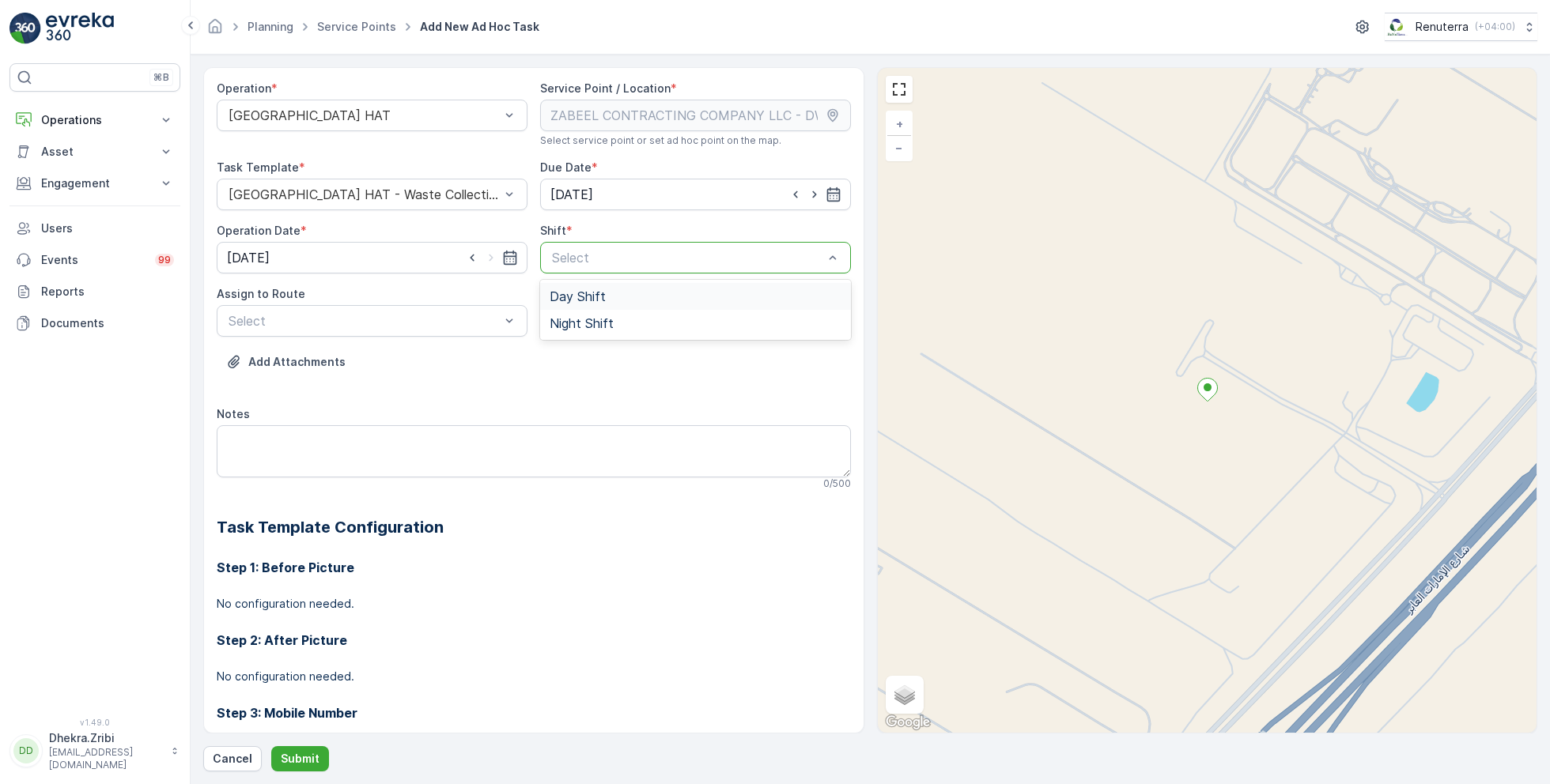
click at [577, 294] on span "Day Shift" at bounding box center [578, 296] width 56 height 14
click at [448, 326] on div at bounding box center [364, 320] width 275 height 14
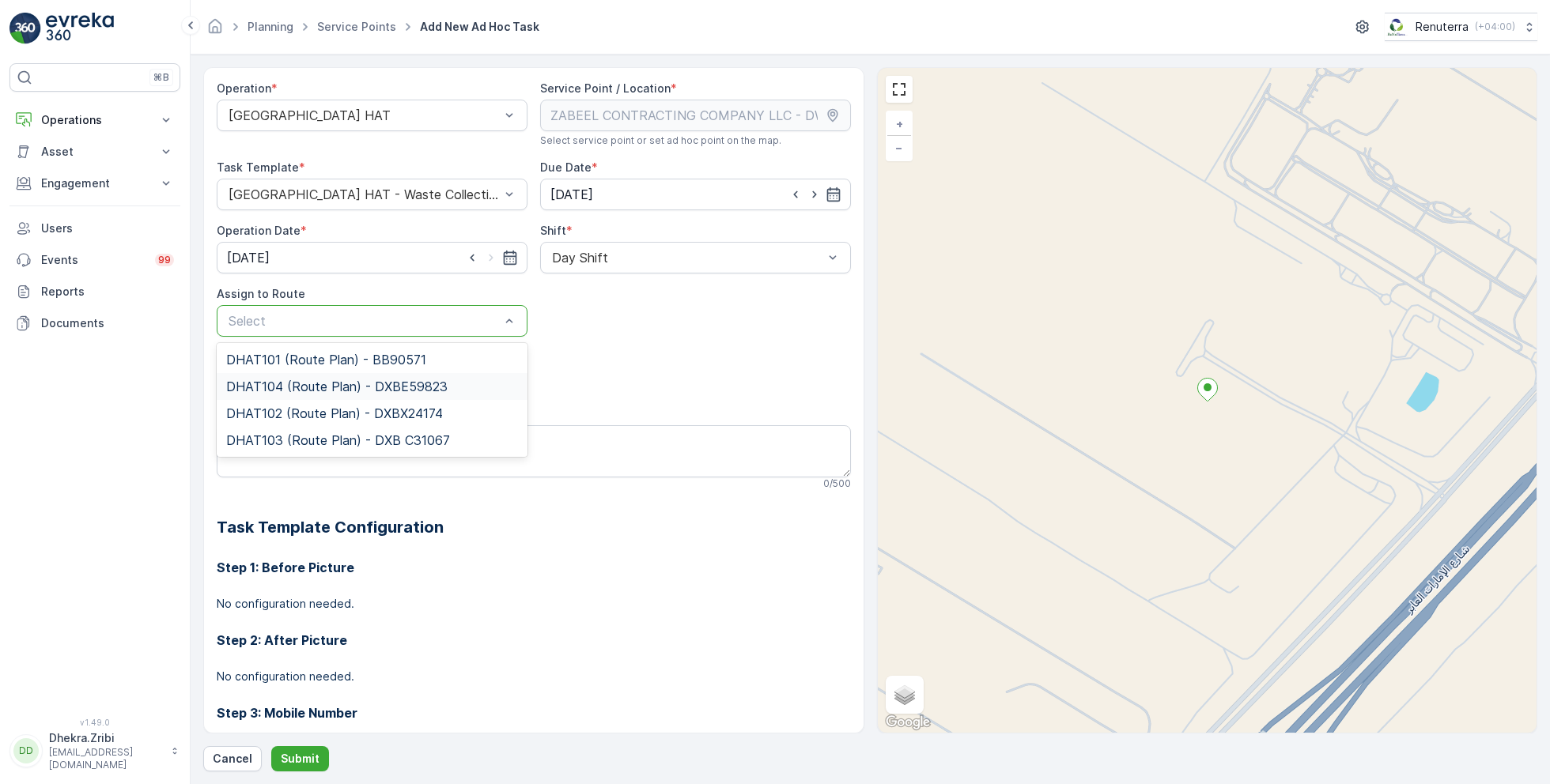
click at [293, 380] on span "DHAT104 (Route Plan) - DXBE59823" at bounding box center [336, 386] width 221 height 14
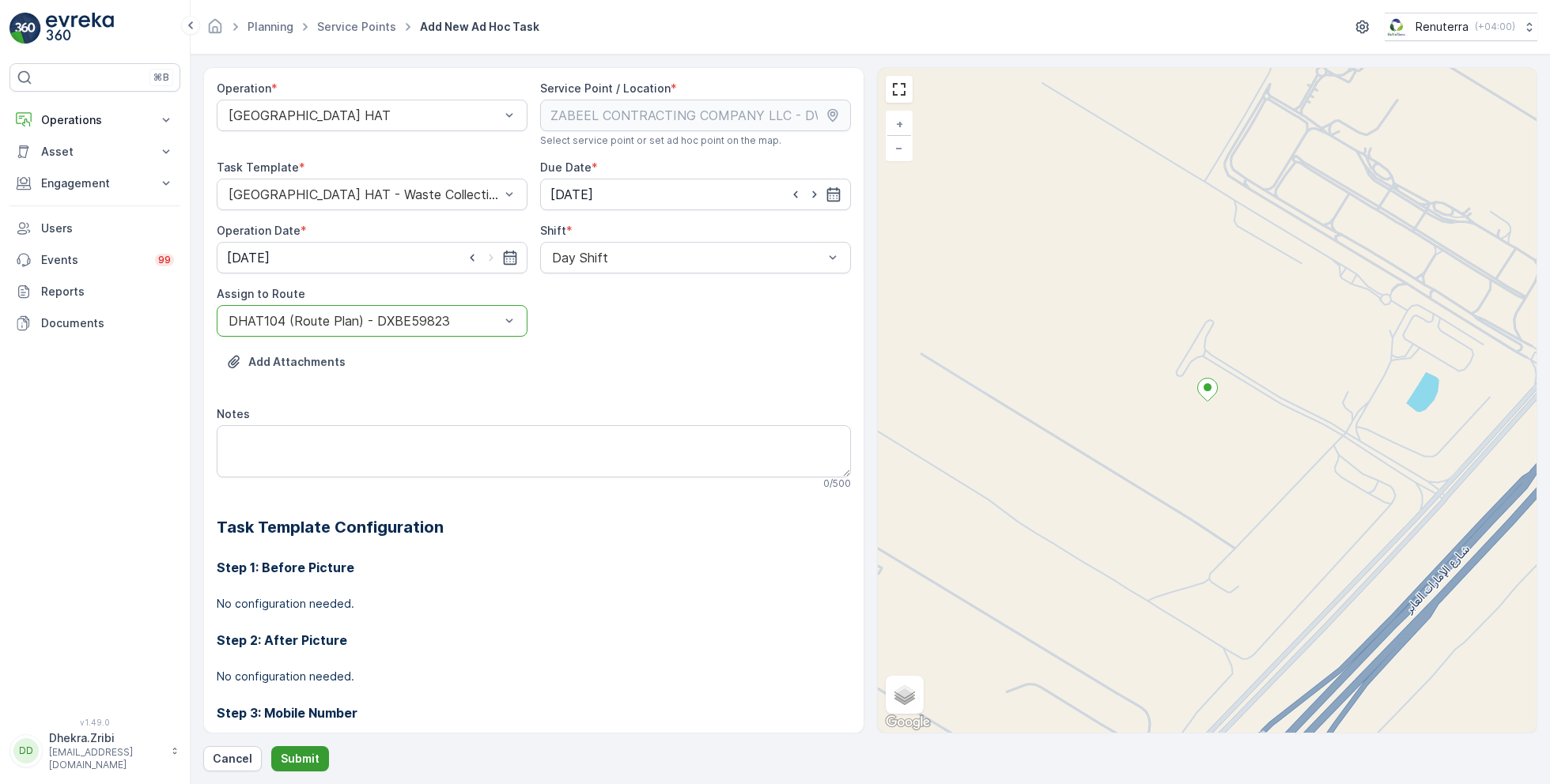
click at [298, 758] on p "Submit" at bounding box center [301, 759] width 39 height 16
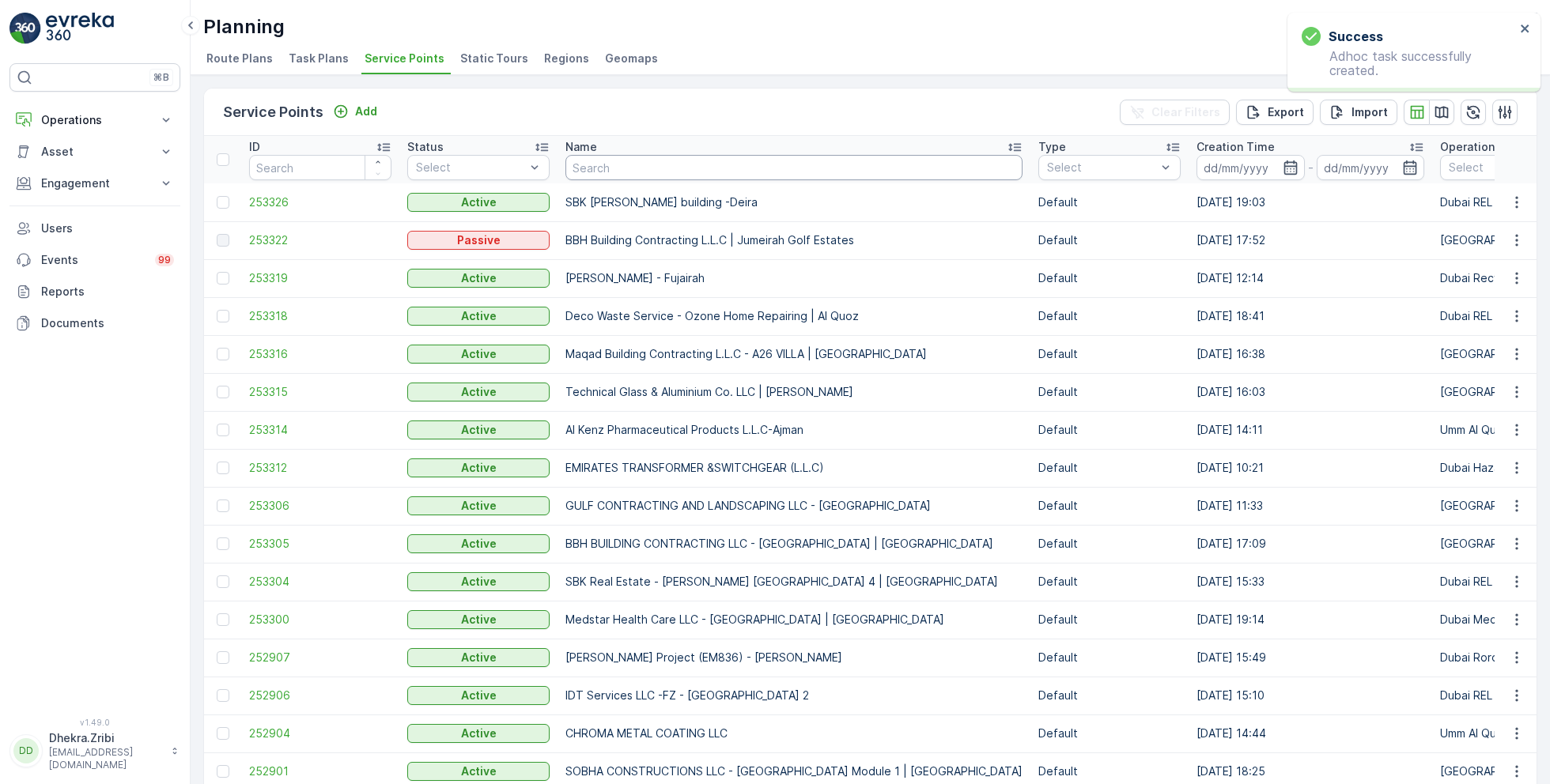
click at [628, 176] on input "text" at bounding box center [795, 167] width 458 height 25
paste input "Al Tayer Stocks (L.L.C.) - Qudra Road (Off Hire)"
type input "Al Tayer Stocks (L.L.C.) - Qudra Roa"
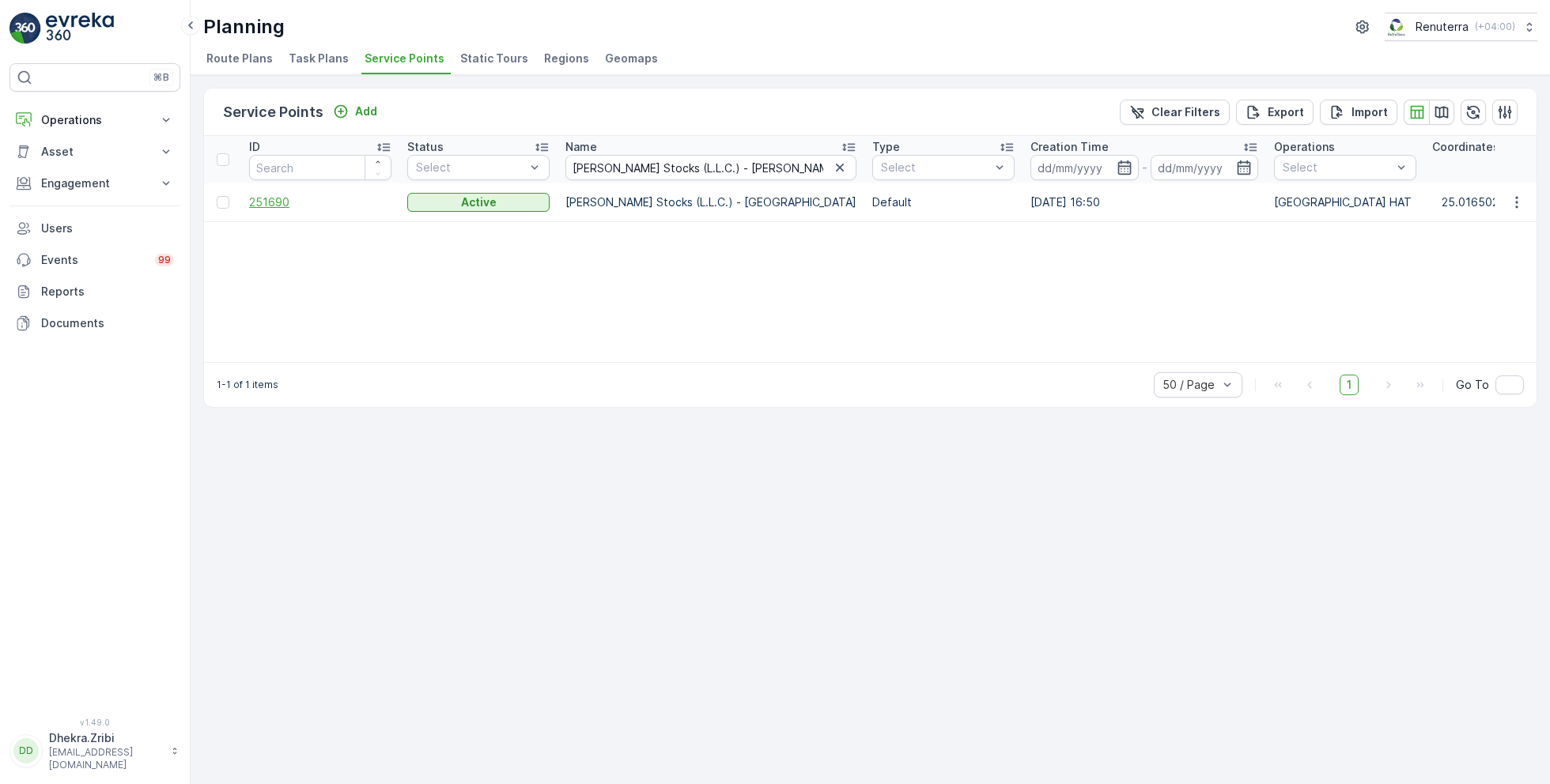
click at [275, 199] on span "251690" at bounding box center [320, 202] width 142 height 16
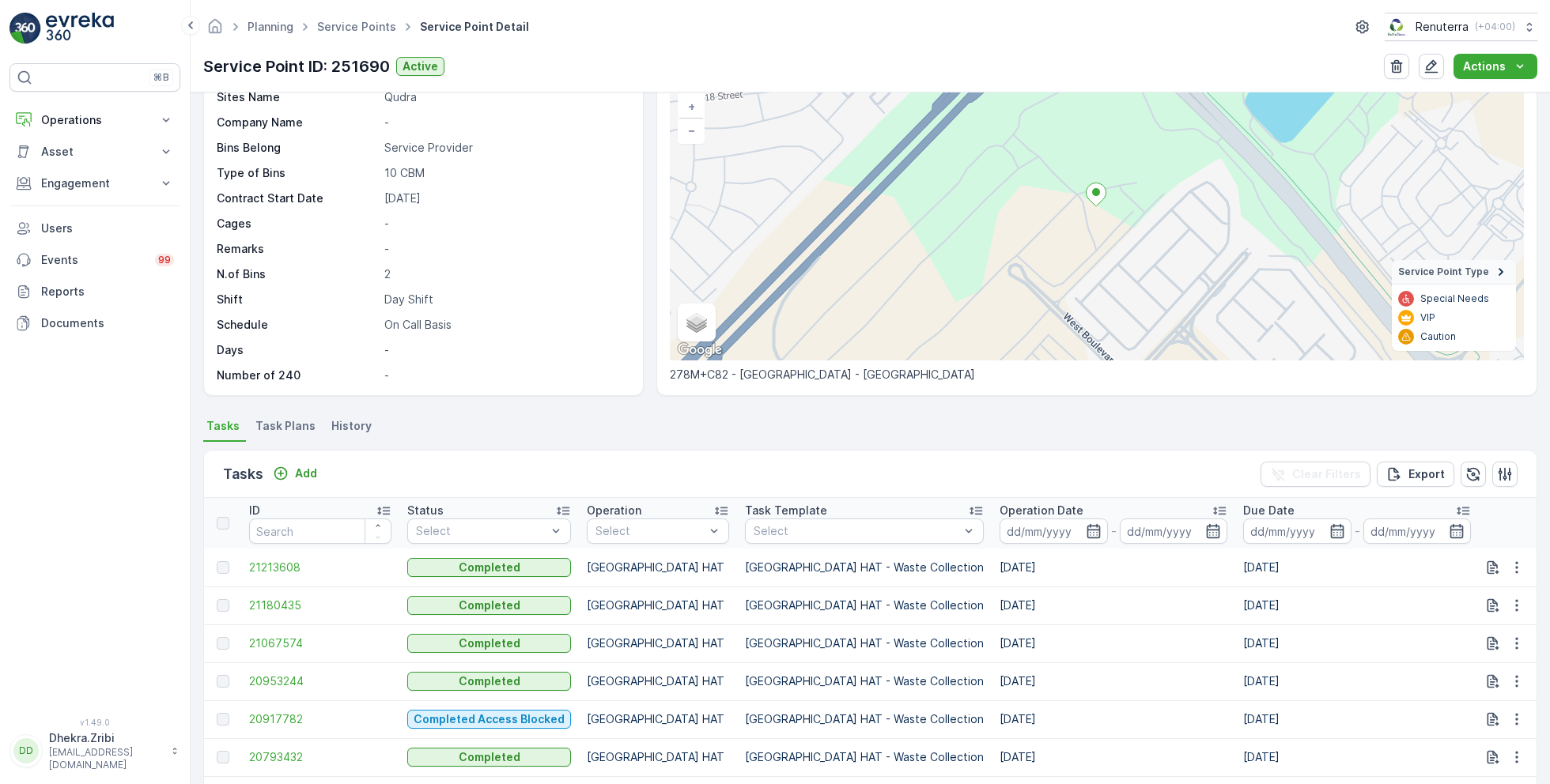
scroll to position [106, 0]
click at [308, 471] on p "Add" at bounding box center [306, 471] width 22 height 16
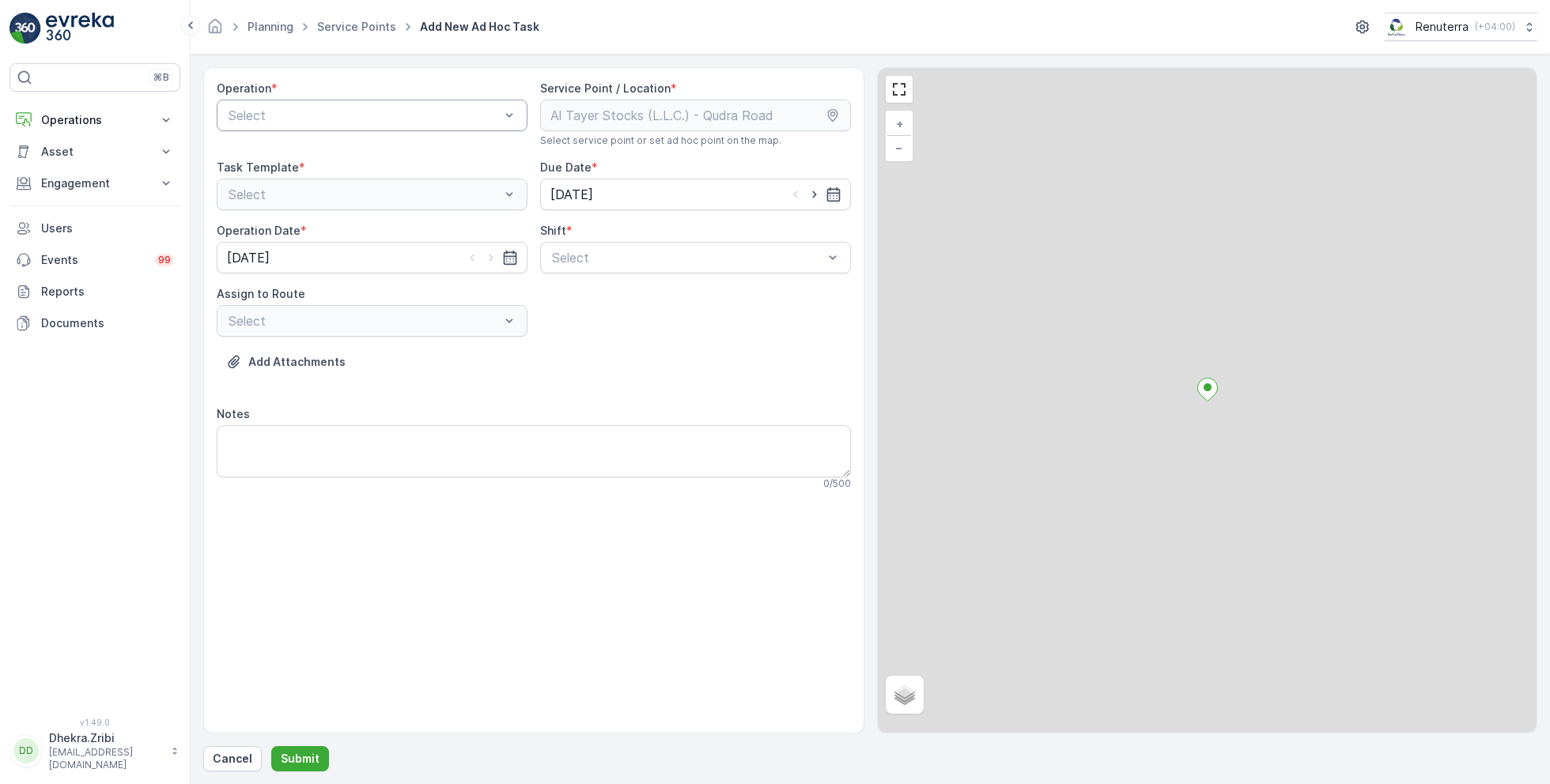
click at [351, 117] on div at bounding box center [364, 115] width 275 height 14
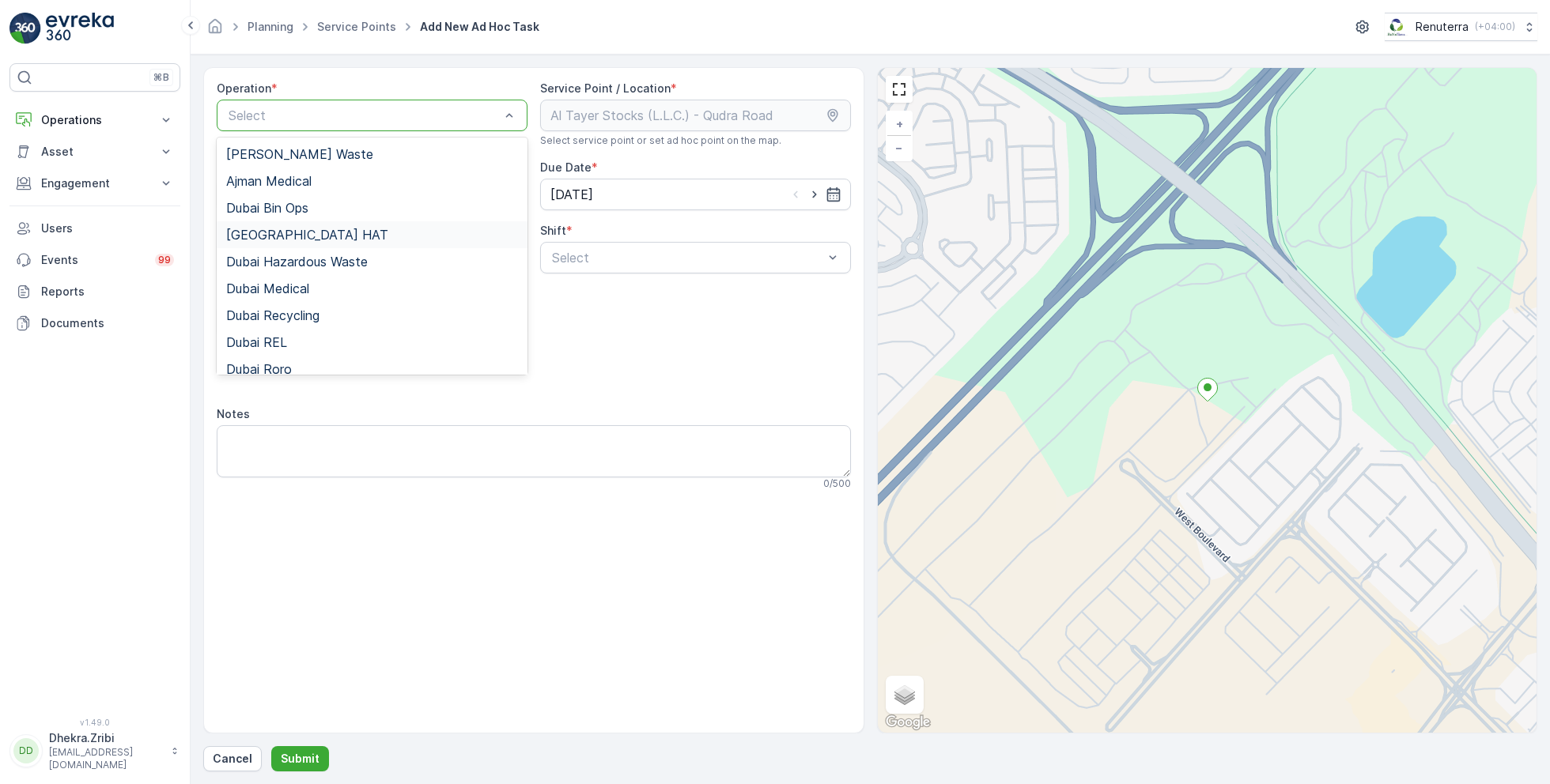
click at [292, 225] on div "[GEOGRAPHIC_DATA] HAT" at bounding box center [372, 234] width 311 height 27
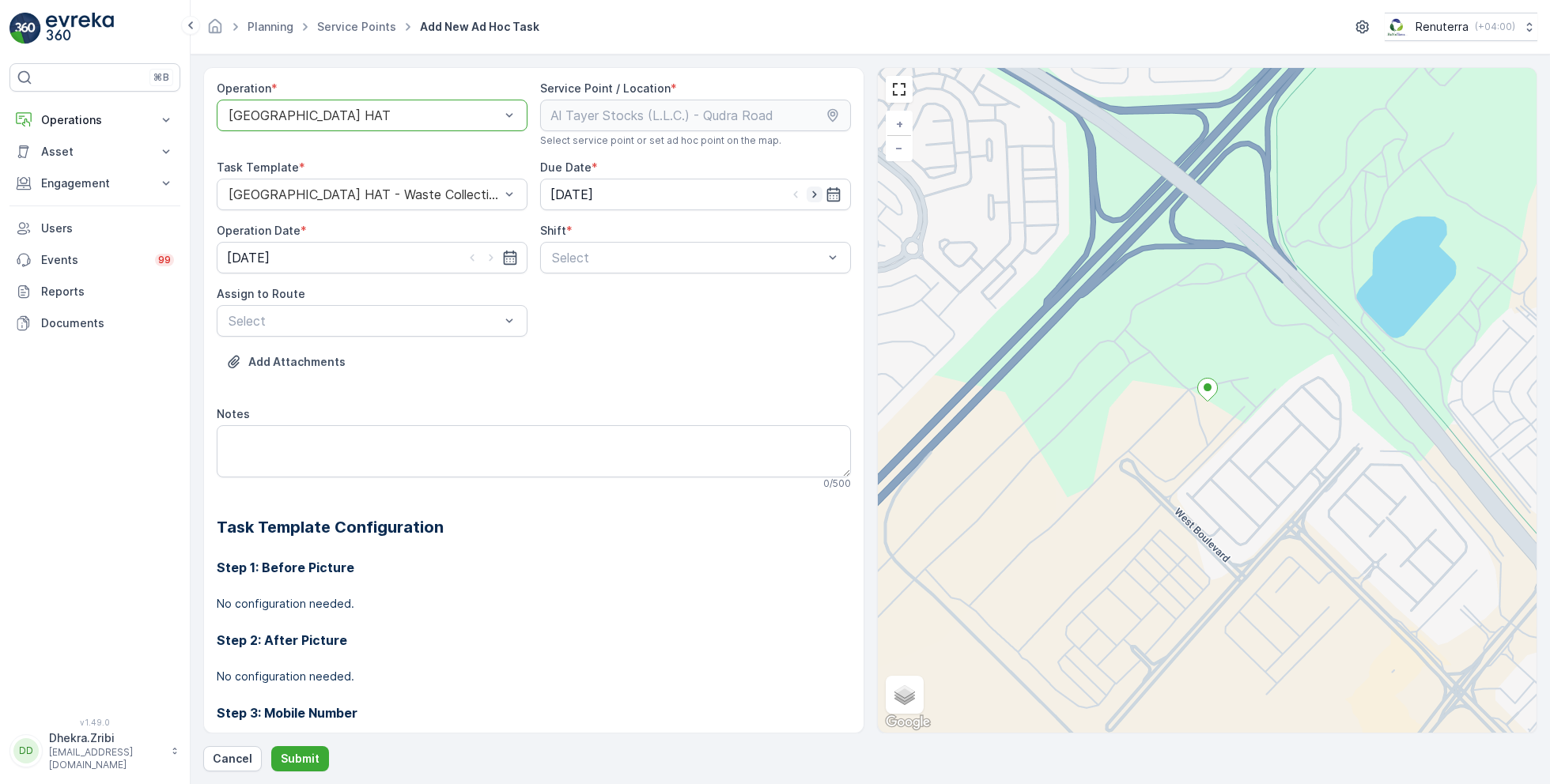
click at [815, 193] on icon "button" at bounding box center [814, 194] width 16 height 16
type input "[DATE]"
click at [489, 255] on icon "button" at bounding box center [491, 259] width 4 height 7
type input "[DATE]"
click at [632, 258] on div at bounding box center [688, 258] width 275 height 14
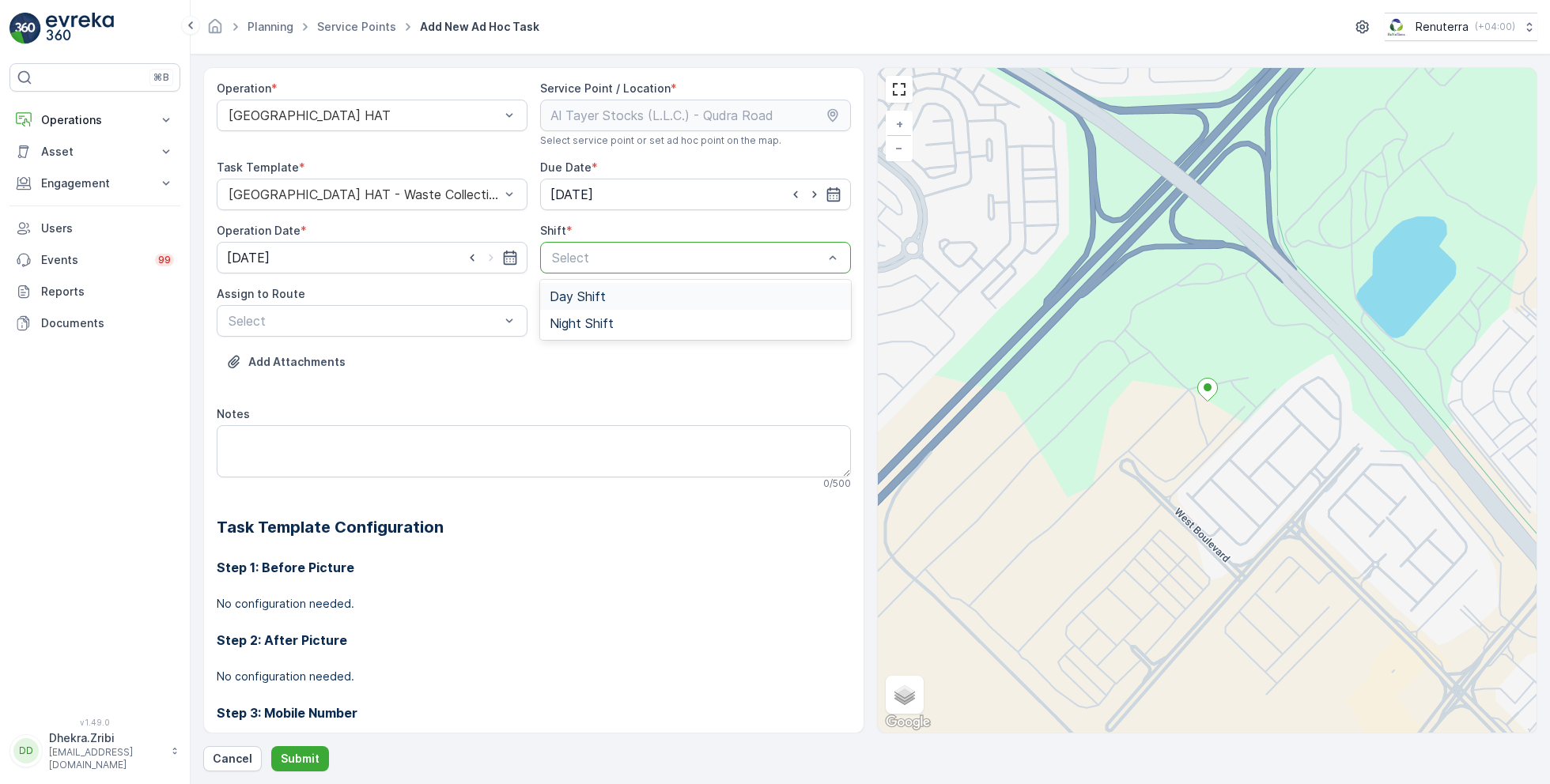
click at [579, 298] on span "Day Shift" at bounding box center [578, 296] width 56 height 14
click at [393, 319] on div at bounding box center [364, 320] width 275 height 14
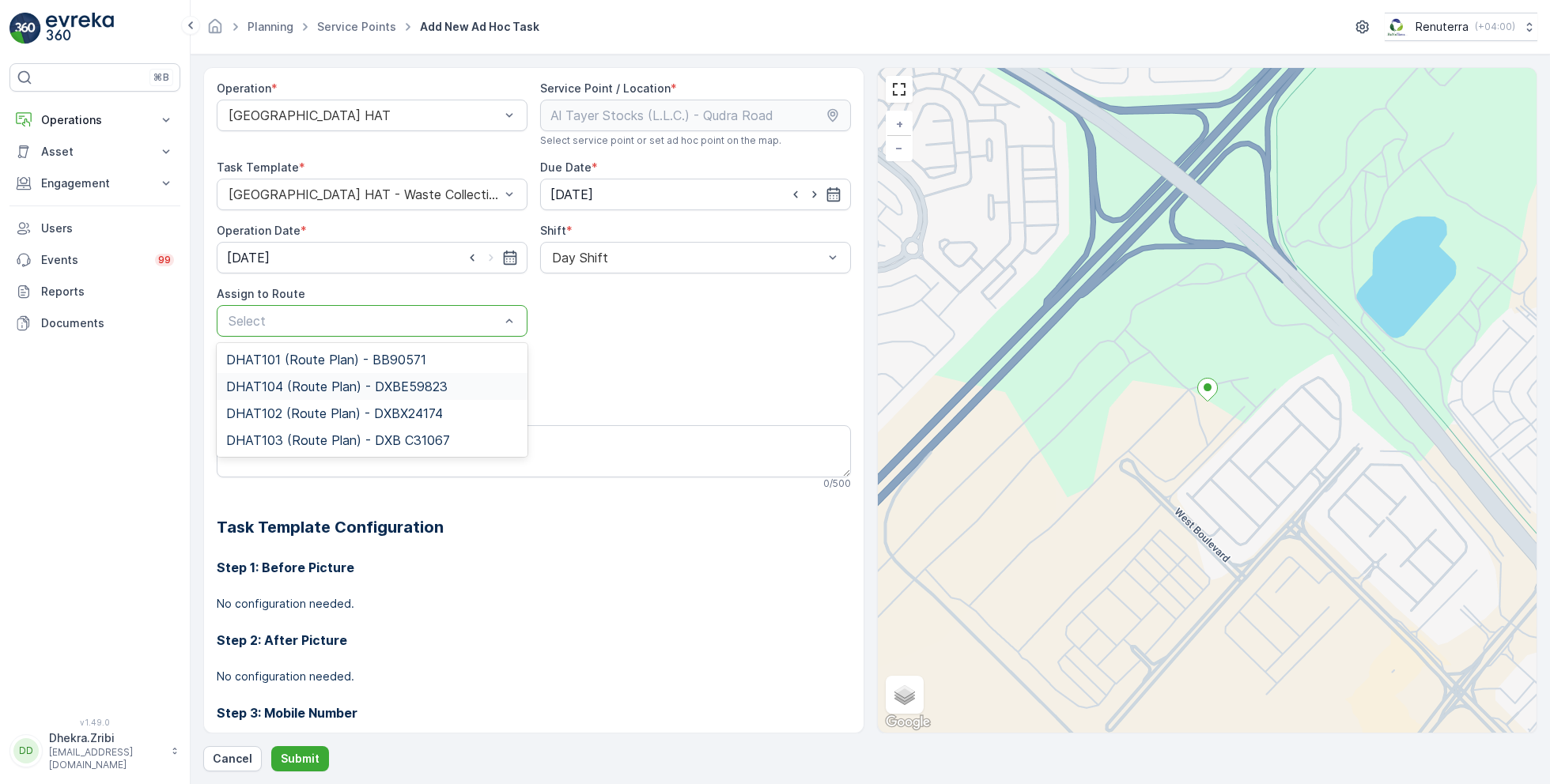
click at [274, 383] on span "DHAT104 (Route Plan) - DXBE59823" at bounding box center [336, 386] width 221 height 14
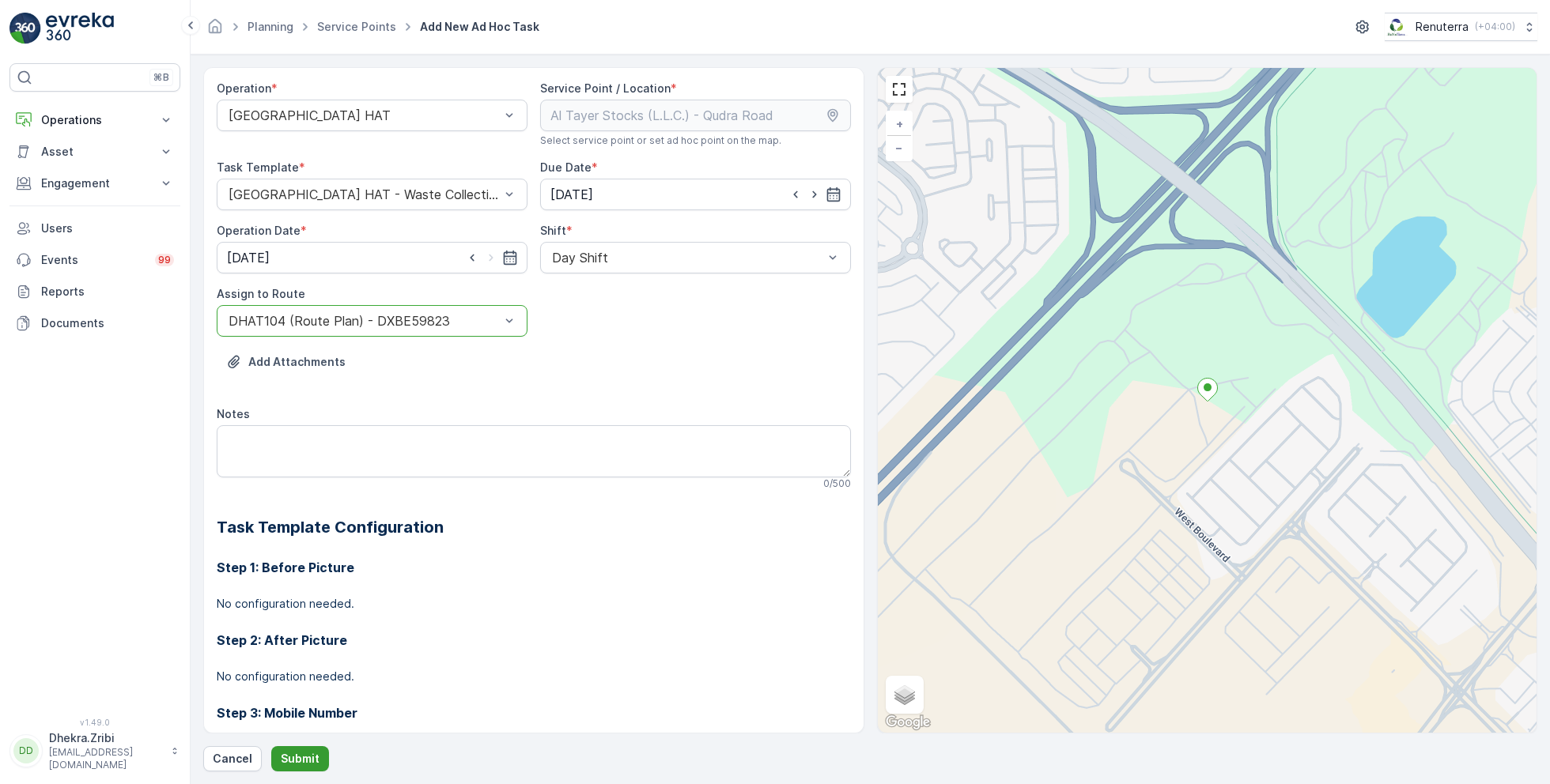
click at [294, 768] on button "Submit" at bounding box center [301, 759] width 58 height 25
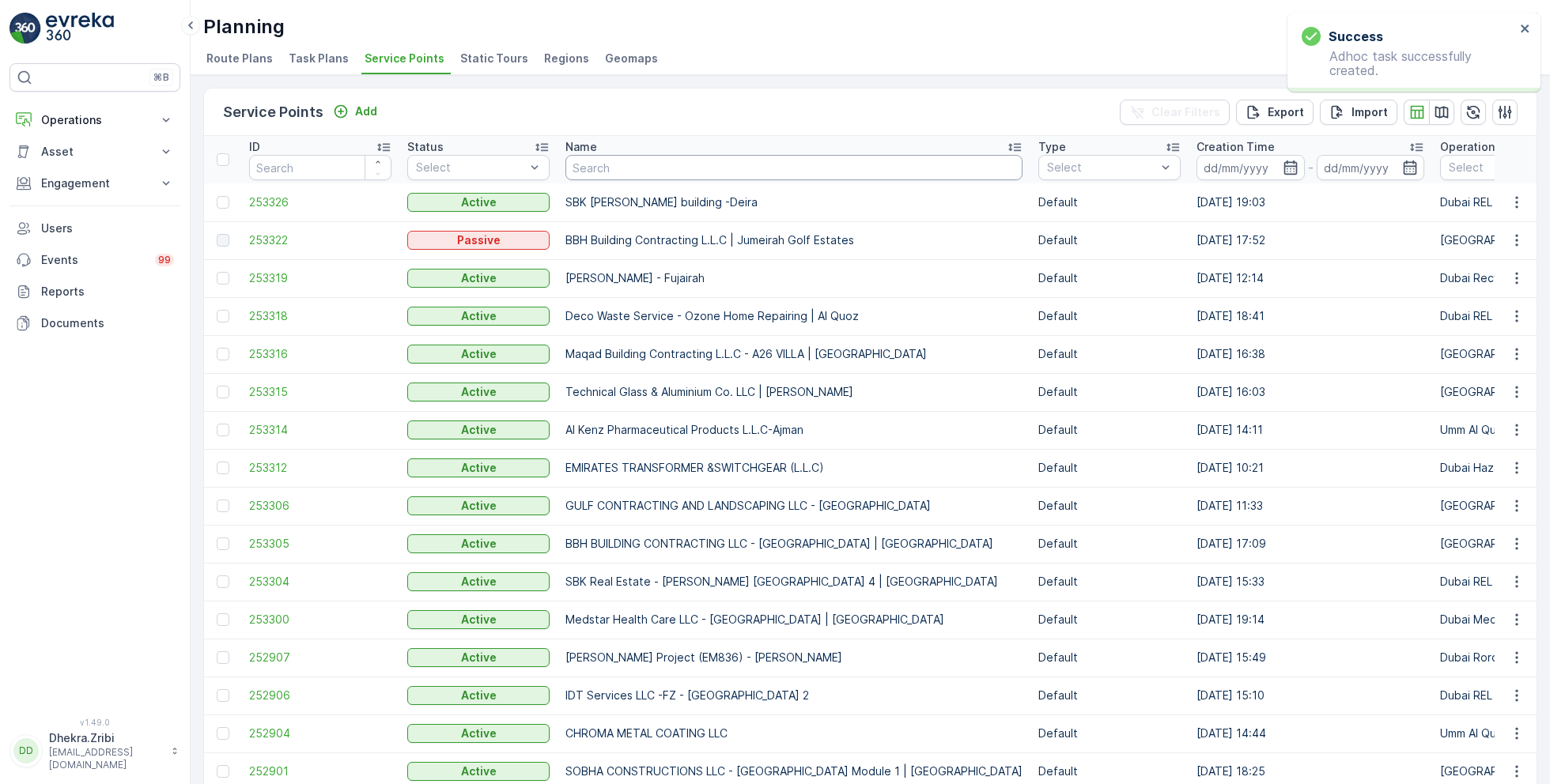
click at [603, 160] on input "text" at bounding box center [795, 167] width 458 height 25
paste input "Zabeel Contracting LLC - Al Sufuh"
type input "Zabeel Contracting LLC - Al Sufuh"
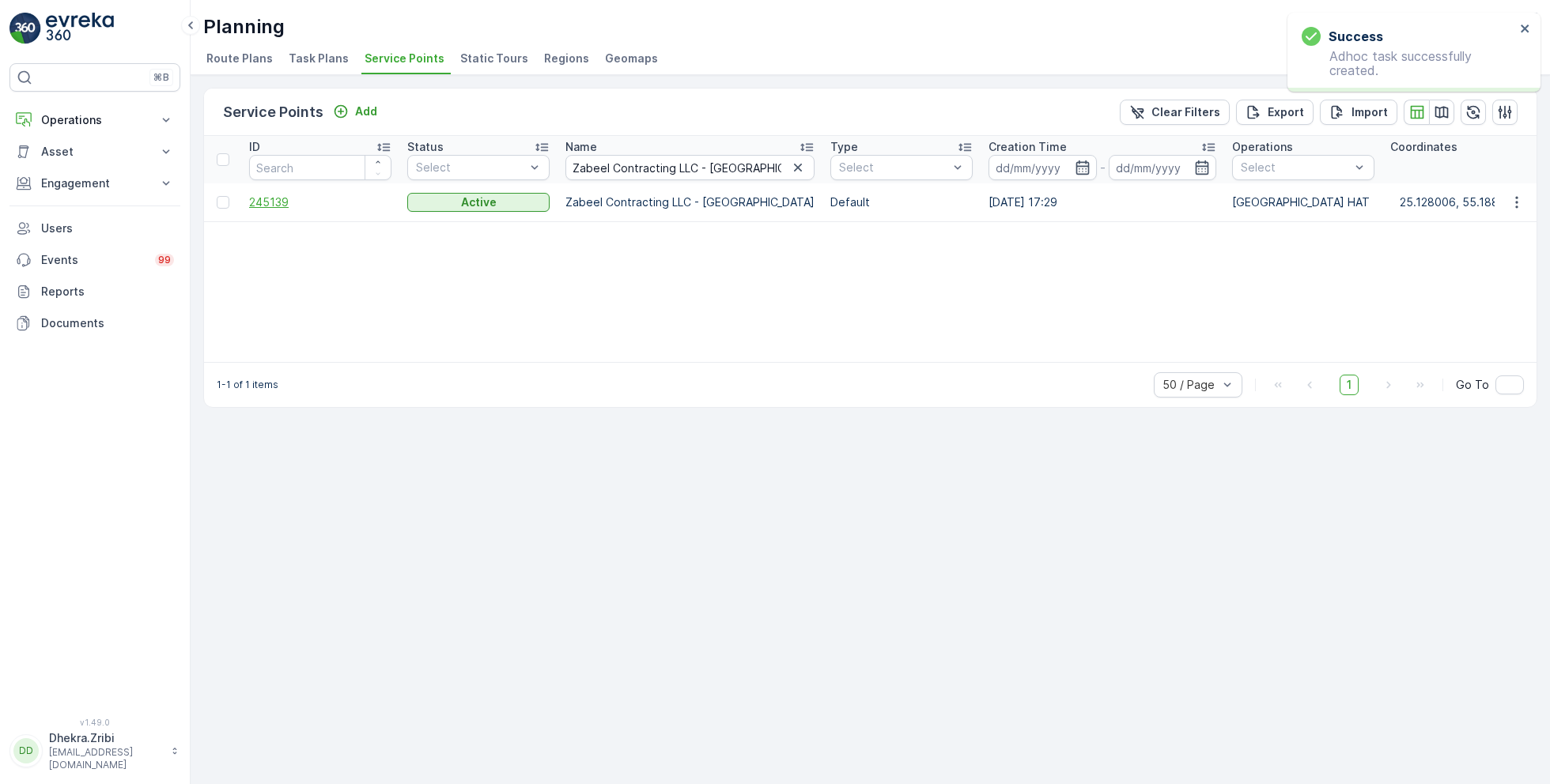
click at [272, 199] on span "245139" at bounding box center [320, 202] width 142 height 16
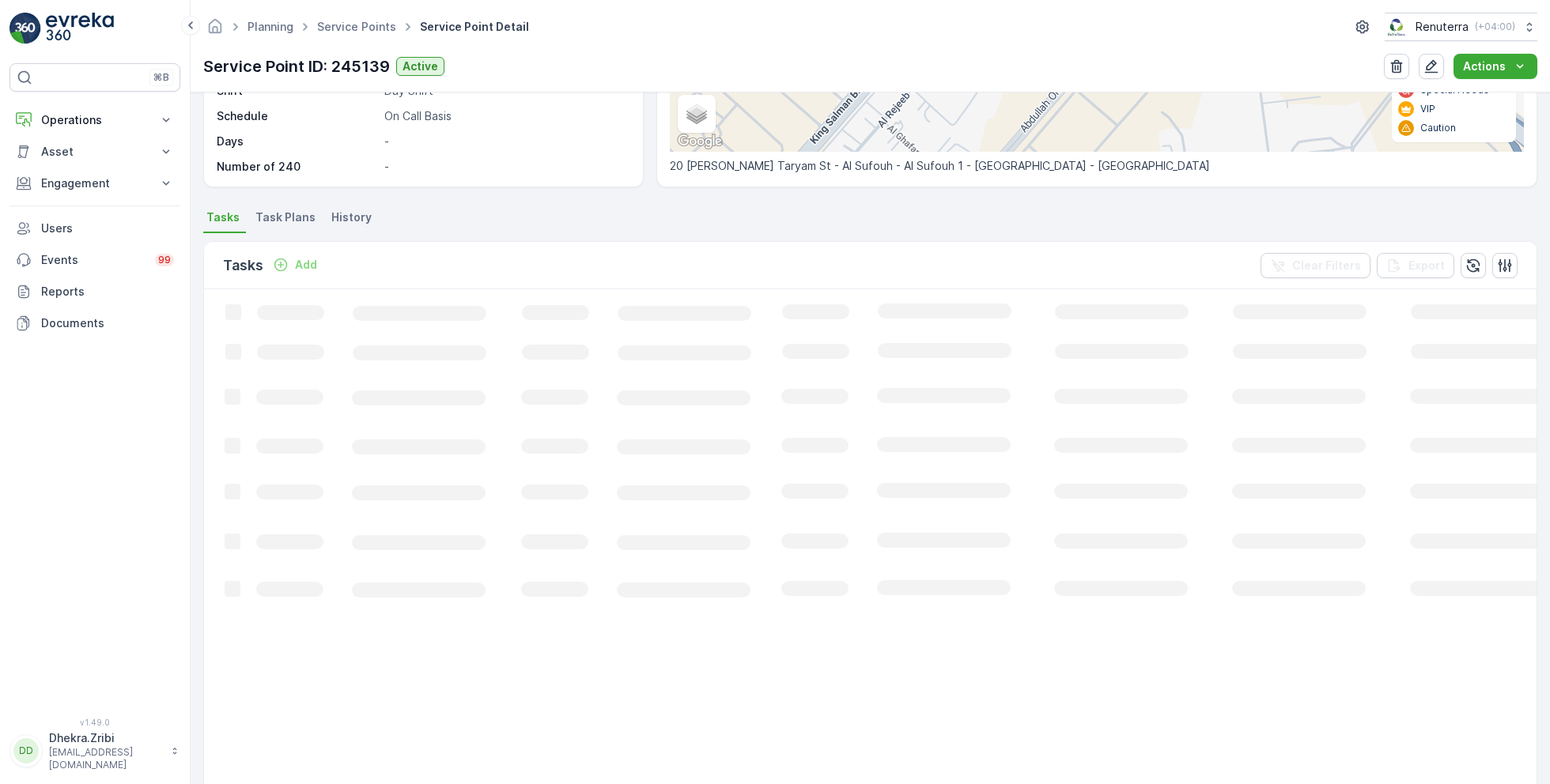
scroll to position [316, 0]
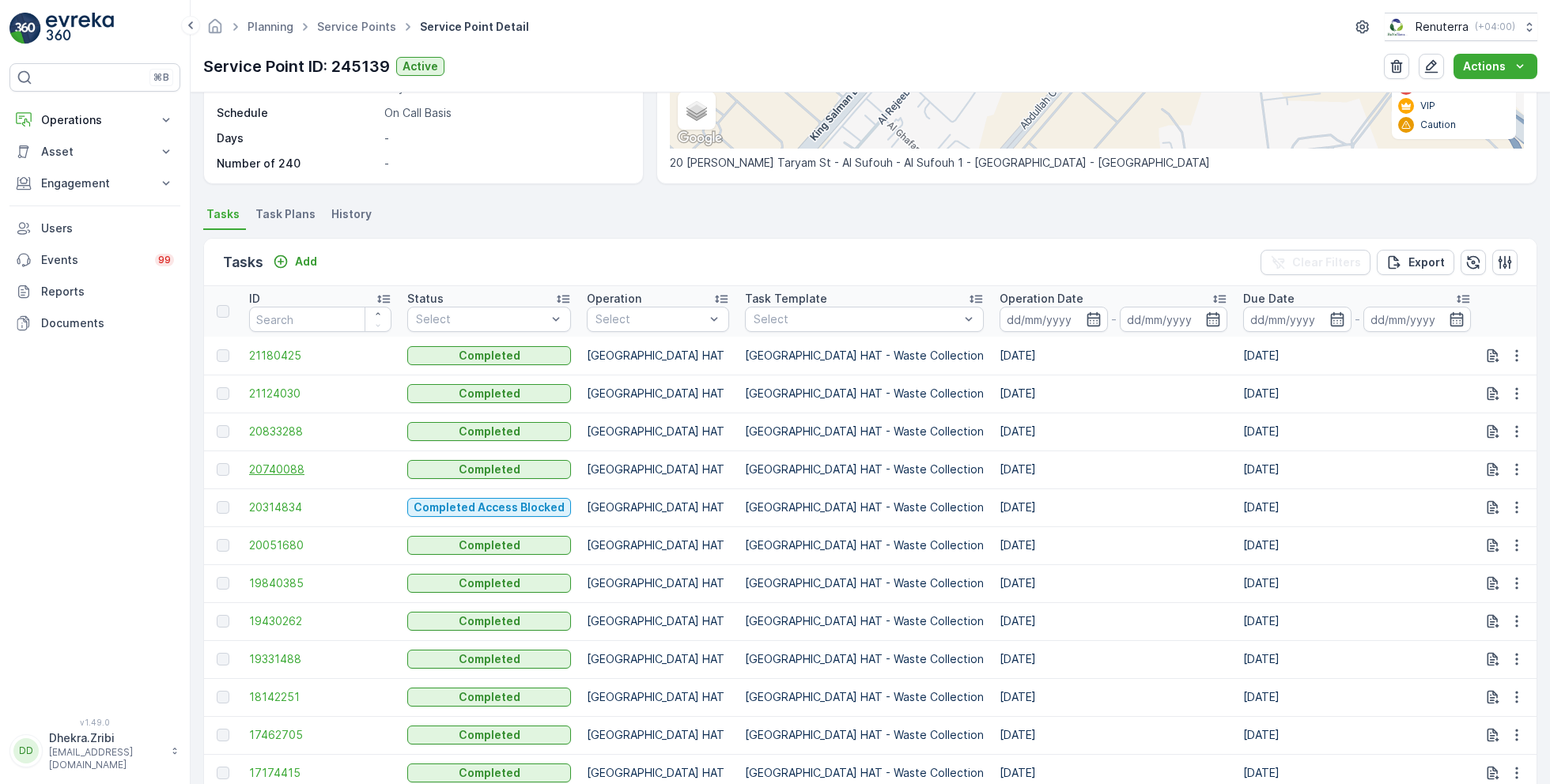
click at [282, 469] on span "20740088" at bounding box center [320, 469] width 142 height 16
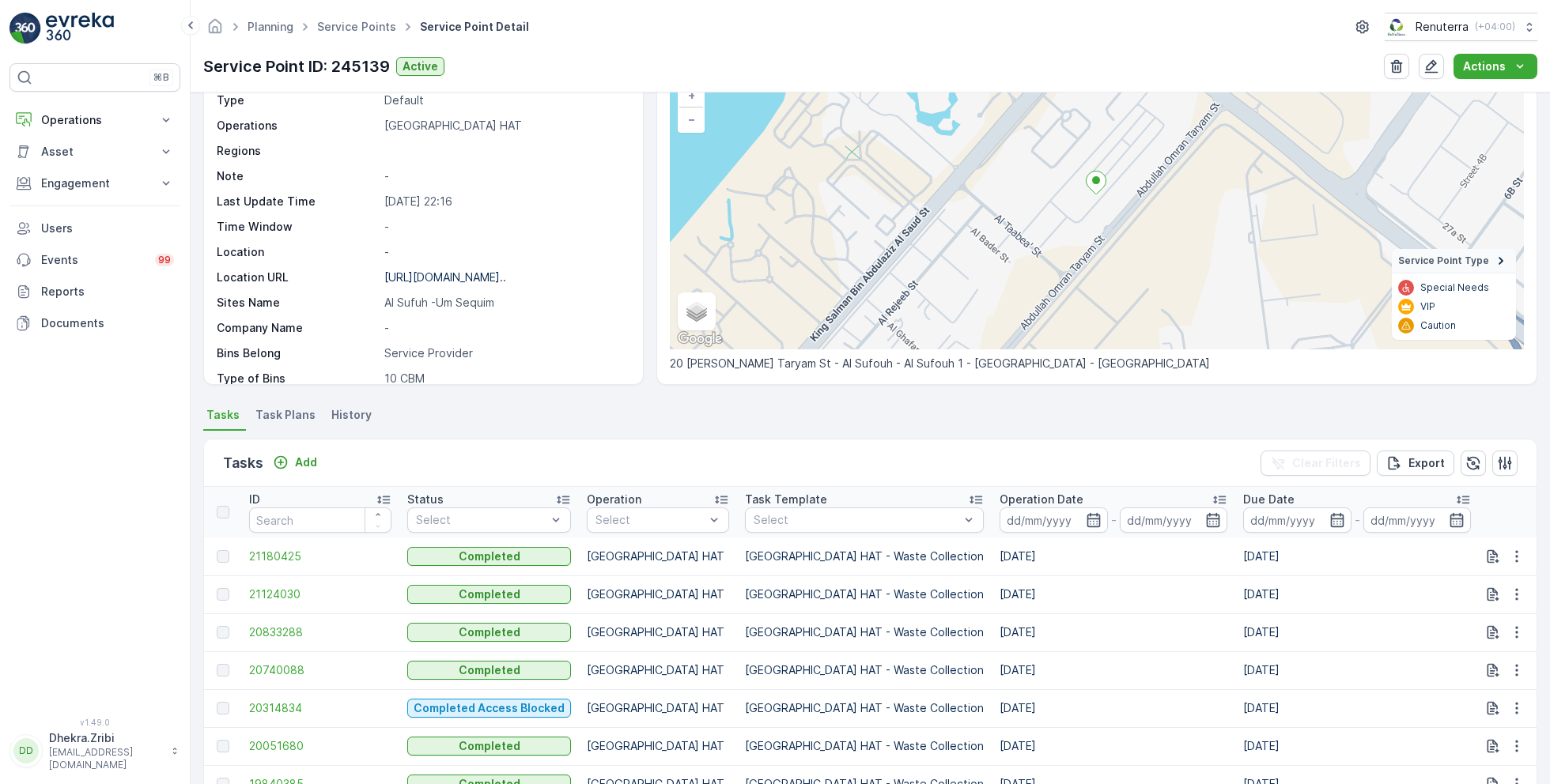
scroll to position [127, 0]
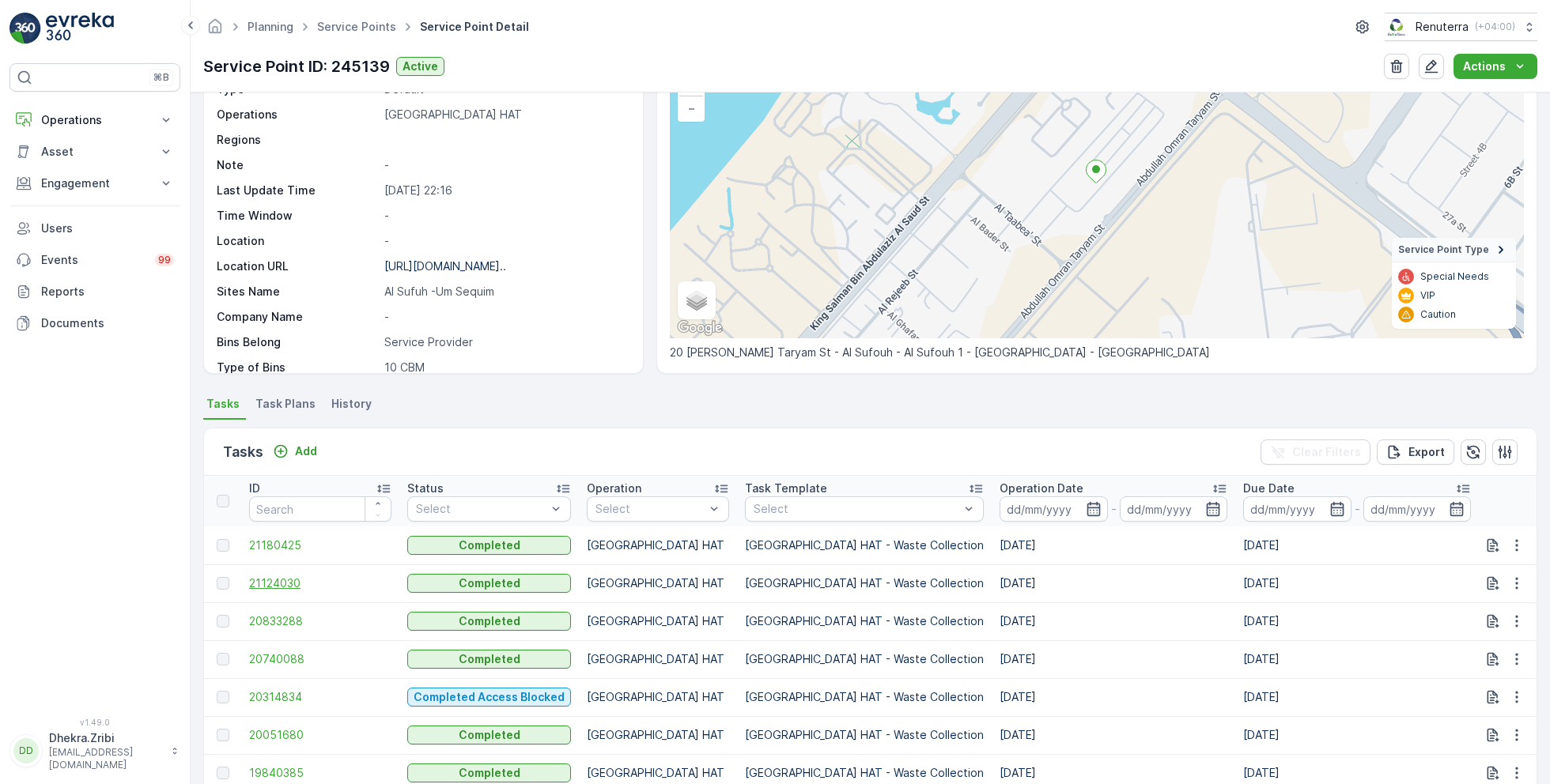
click at [291, 579] on span "21124030" at bounding box center [320, 583] width 142 height 16
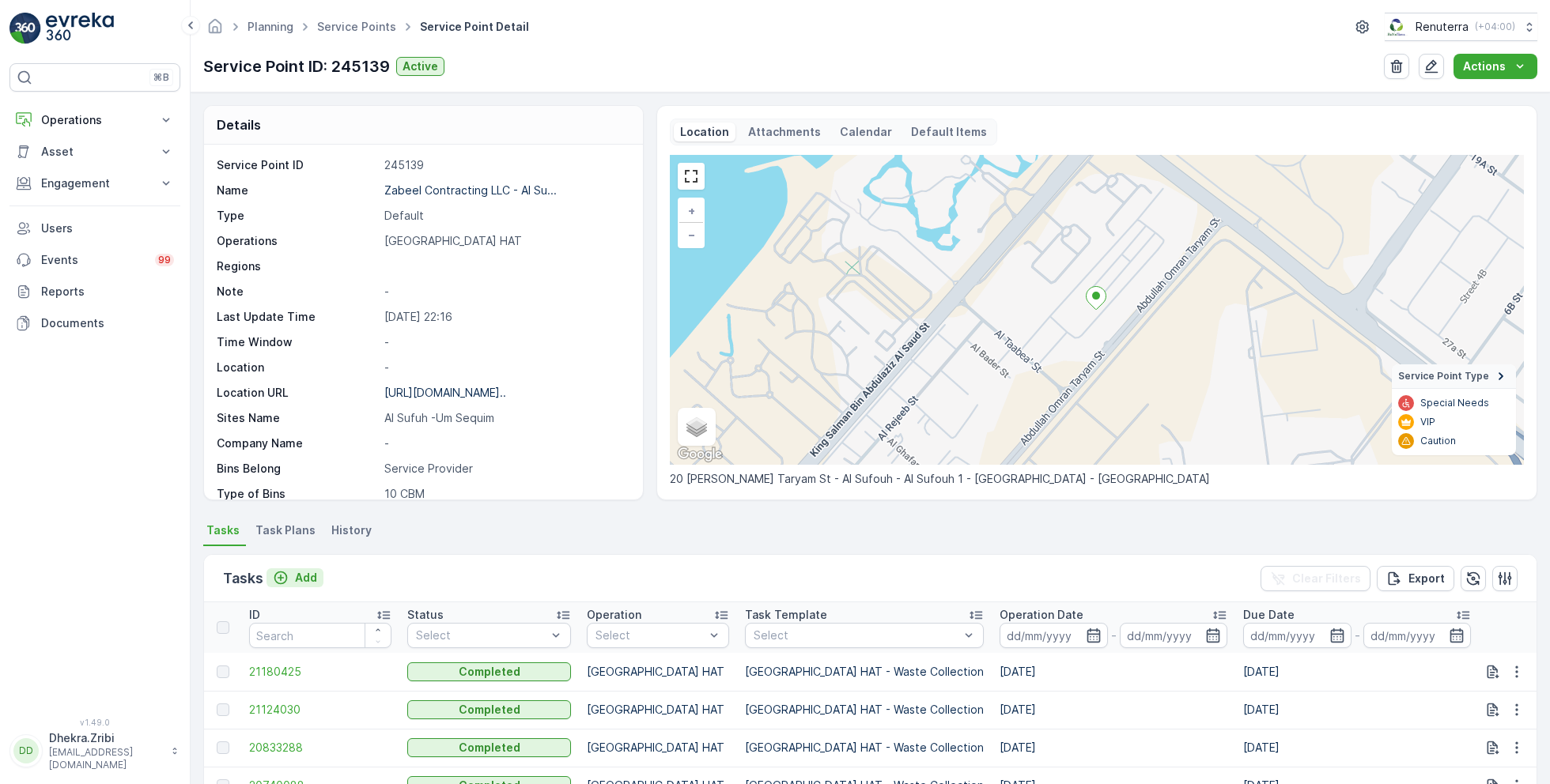
click at [308, 571] on p "Add" at bounding box center [306, 578] width 22 height 16
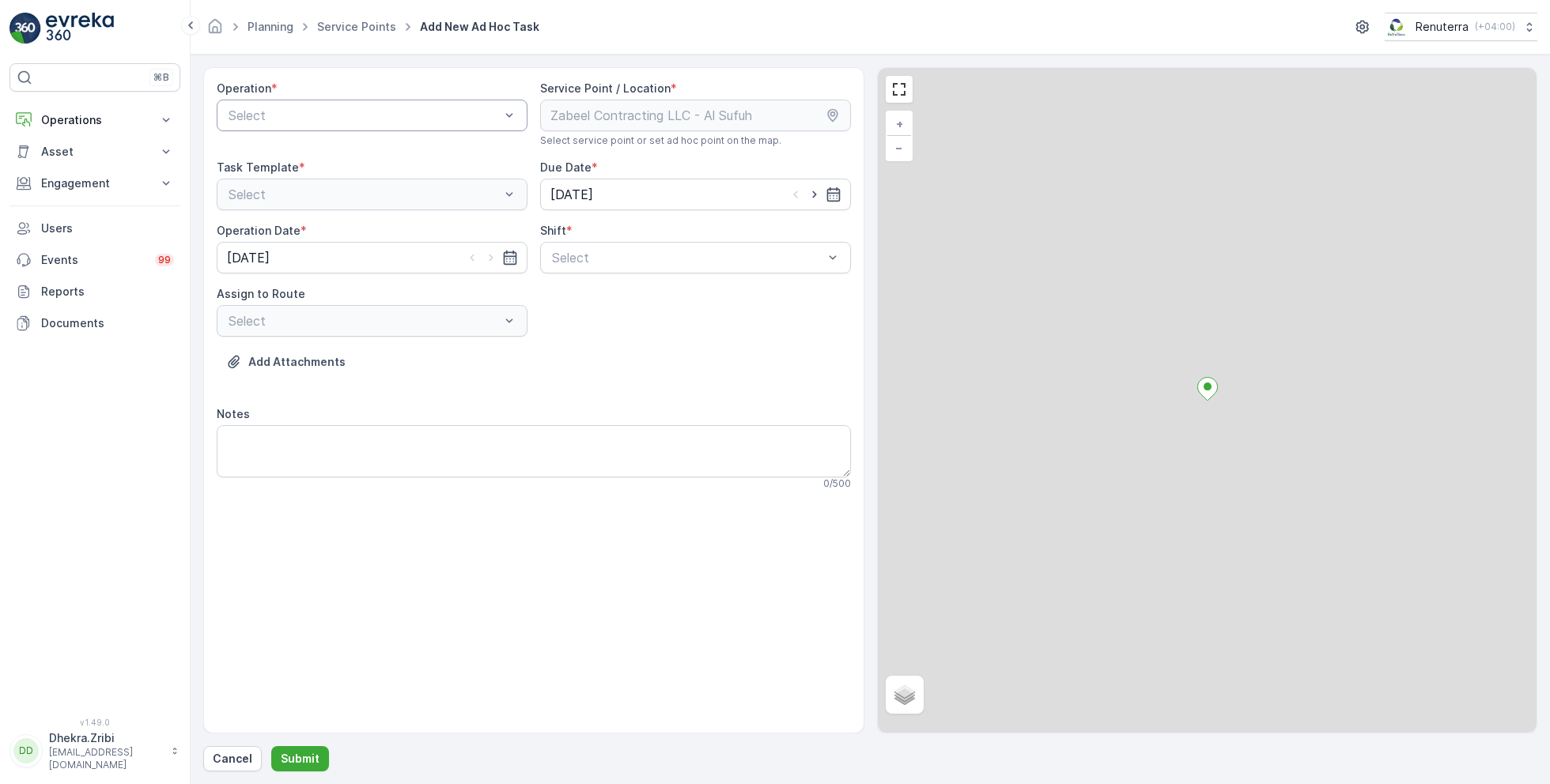
click at [352, 108] on div at bounding box center [364, 115] width 275 height 14
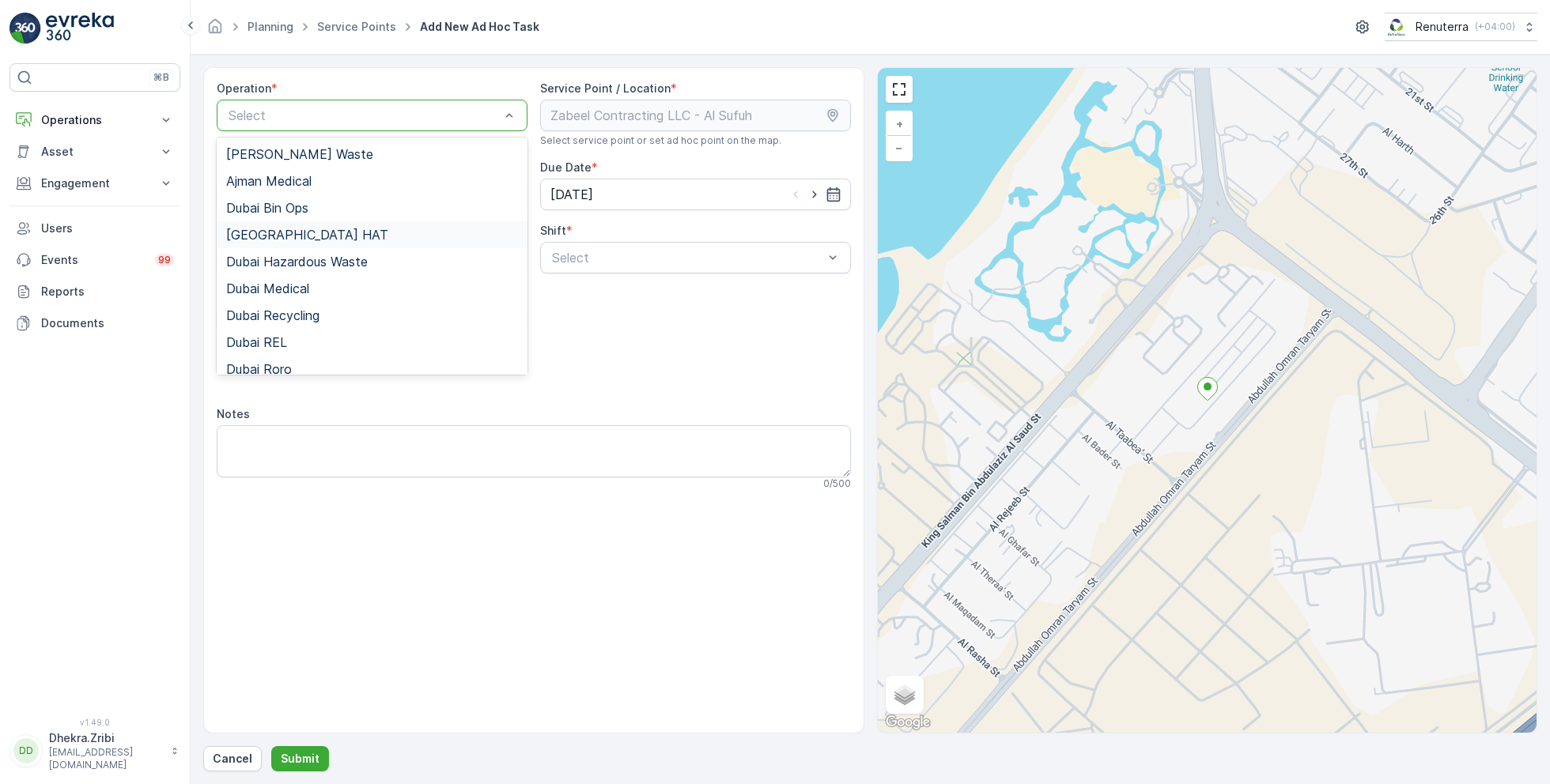
click at [289, 225] on div "[GEOGRAPHIC_DATA] HAT" at bounding box center [372, 234] width 311 height 27
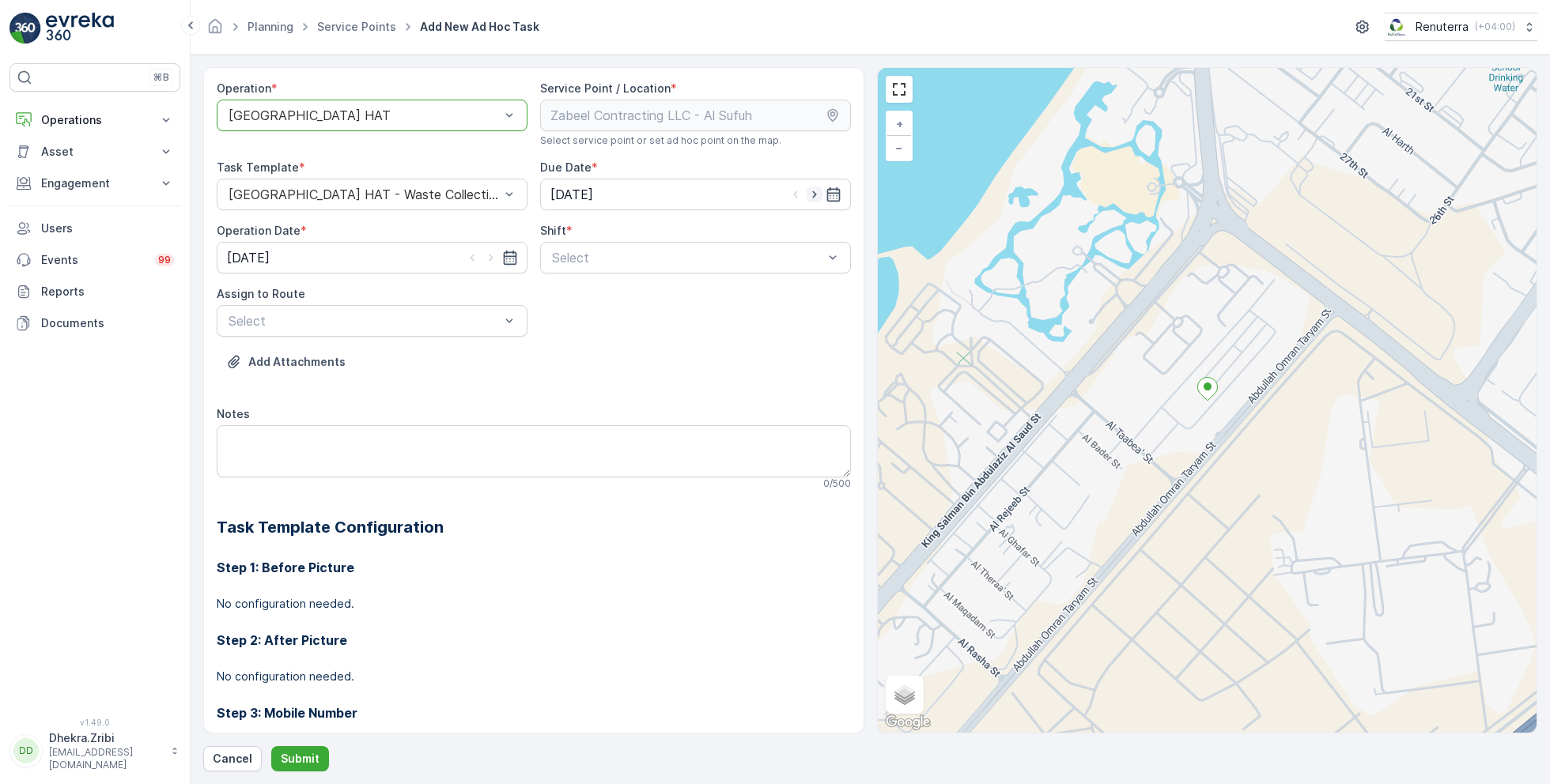
click at [809, 192] on icon "button" at bounding box center [814, 194] width 16 height 16
type input "[DATE]"
click at [486, 252] on icon "button" at bounding box center [491, 258] width 16 height 16
type input "[DATE]"
click at [613, 251] on div at bounding box center [688, 258] width 275 height 14
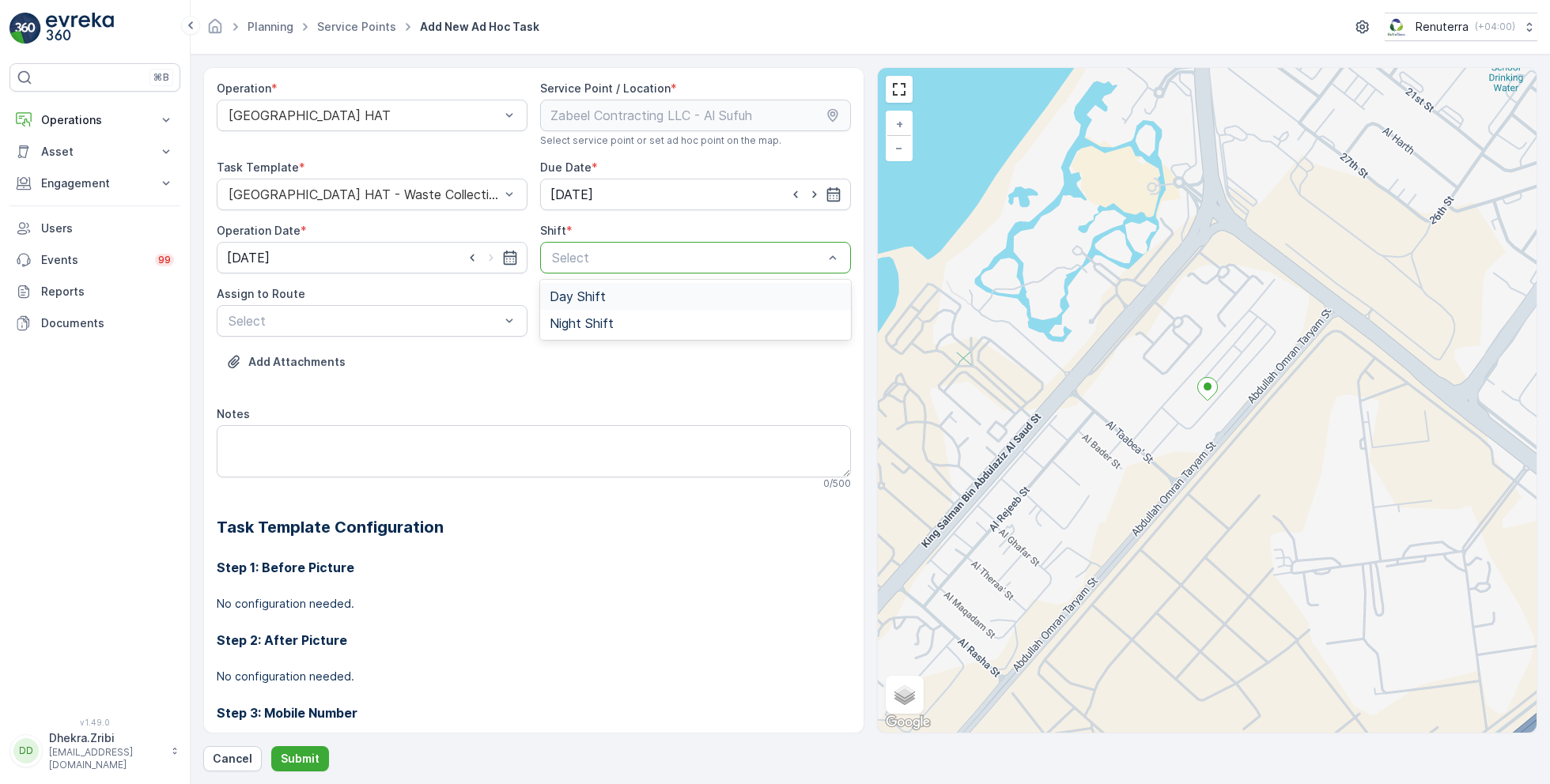
click at [568, 292] on span "Day Shift" at bounding box center [578, 296] width 56 height 14
click at [303, 315] on div at bounding box center [364, 320] width 275 height 14
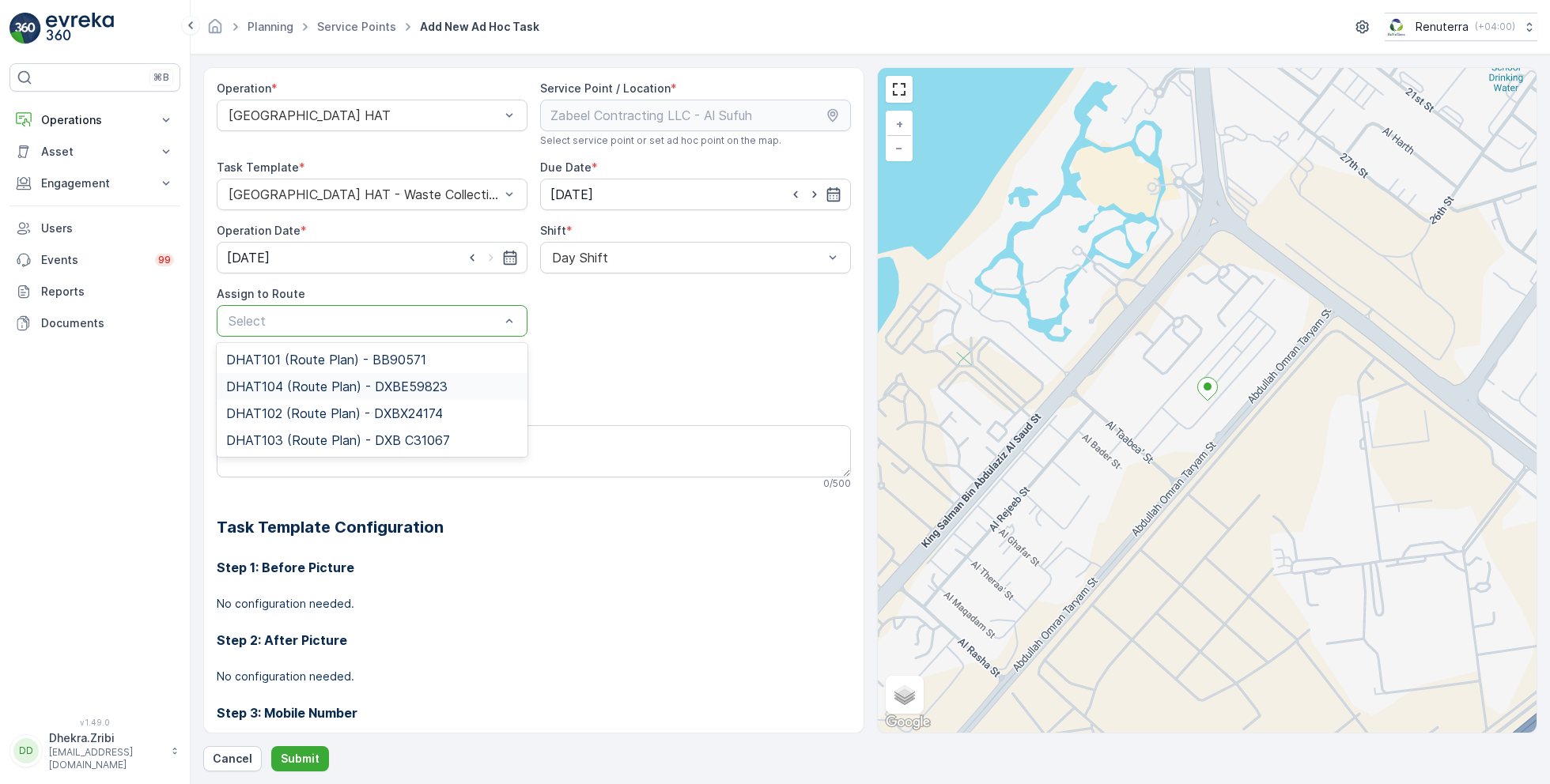
click at [291, 380] on span "DHAT104 (Route Plan) - DXBE59823" at bounding box center [336, 386] width 221 height 14
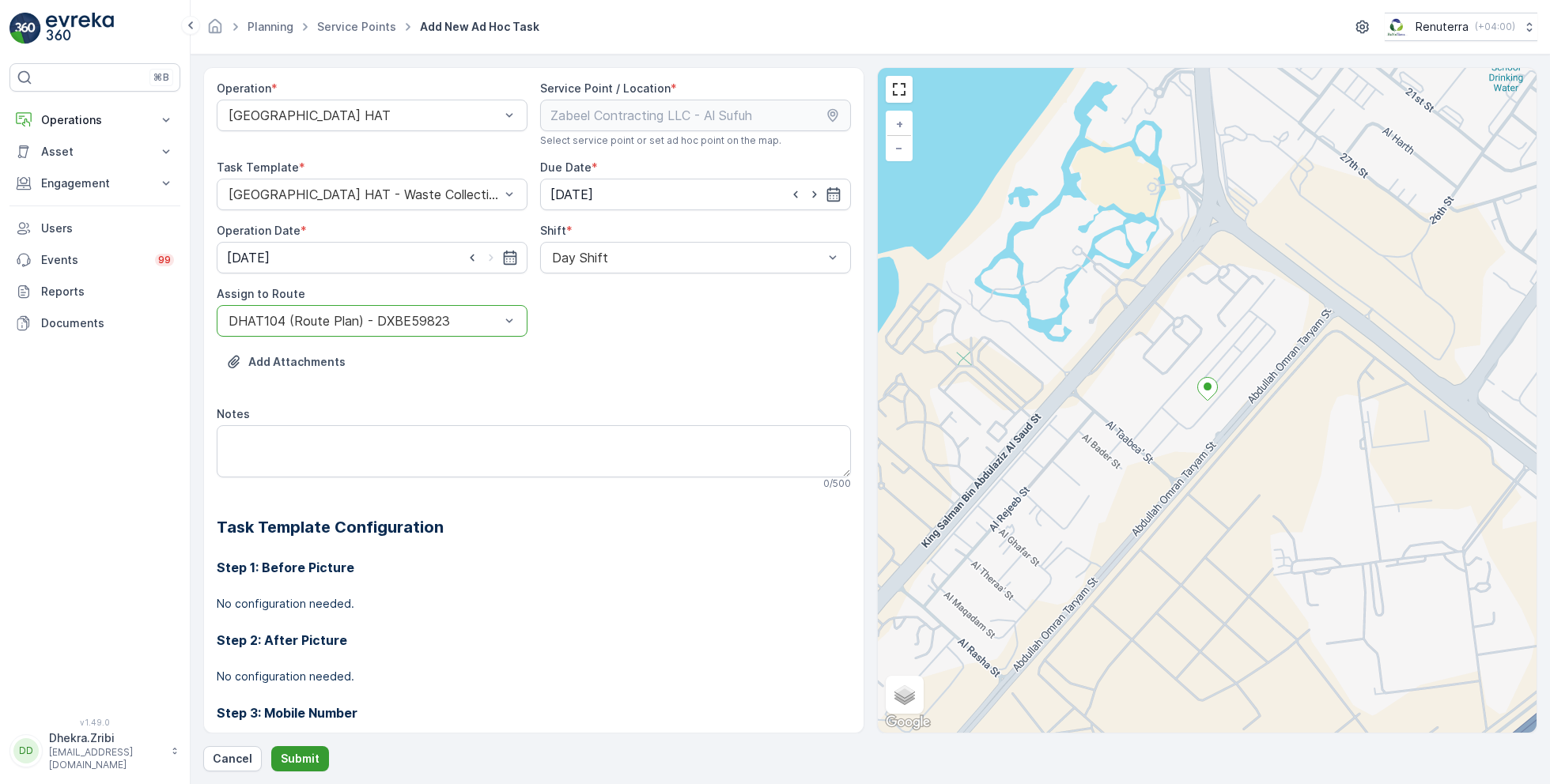
click at [290, 756] on p "Submit" at bounding box center [301, 759] width 39 height 16
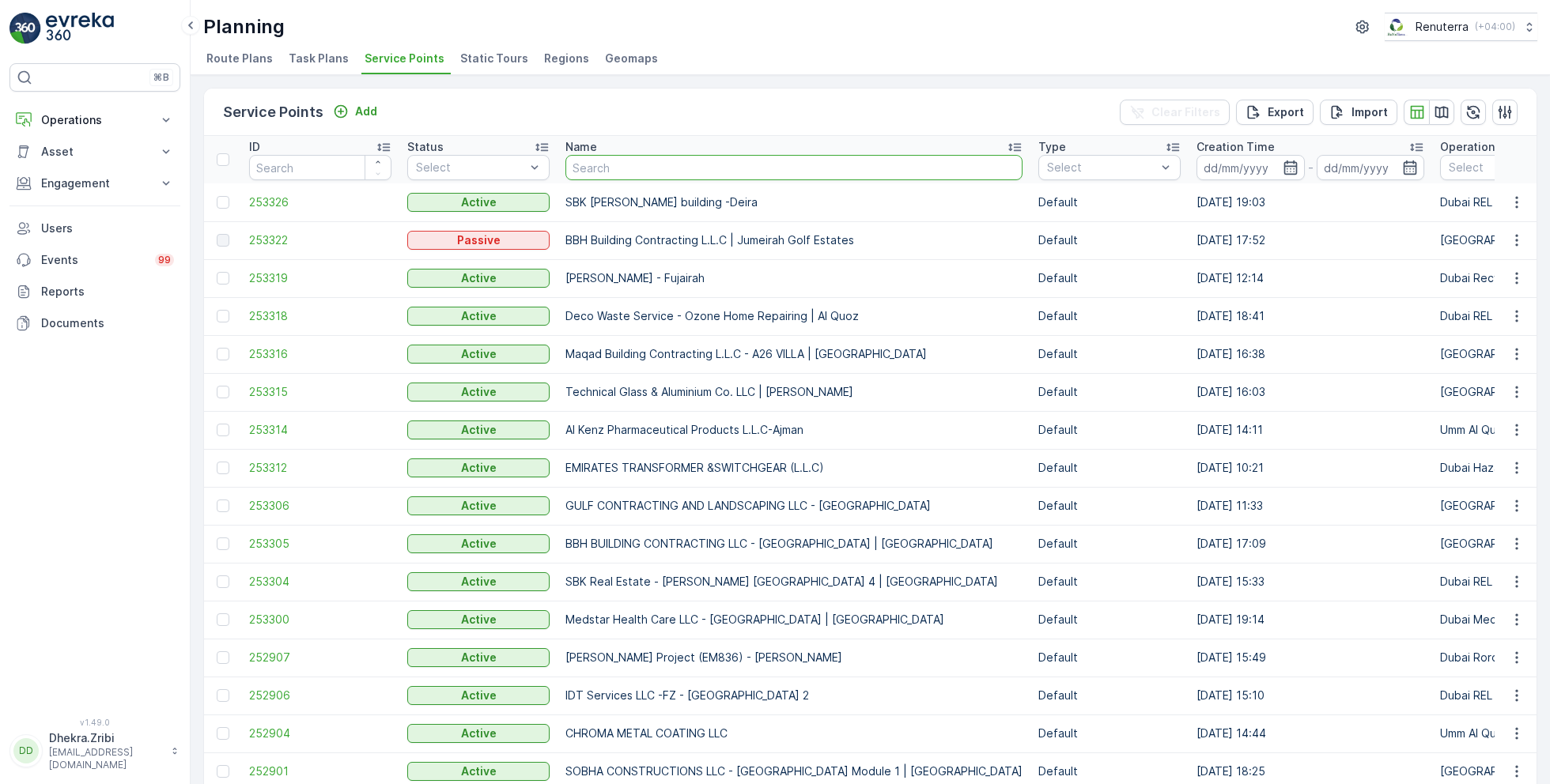
click at [602, 161] on input "text" at bounding box center [795, 167] width 458 height 25
type input "modern"
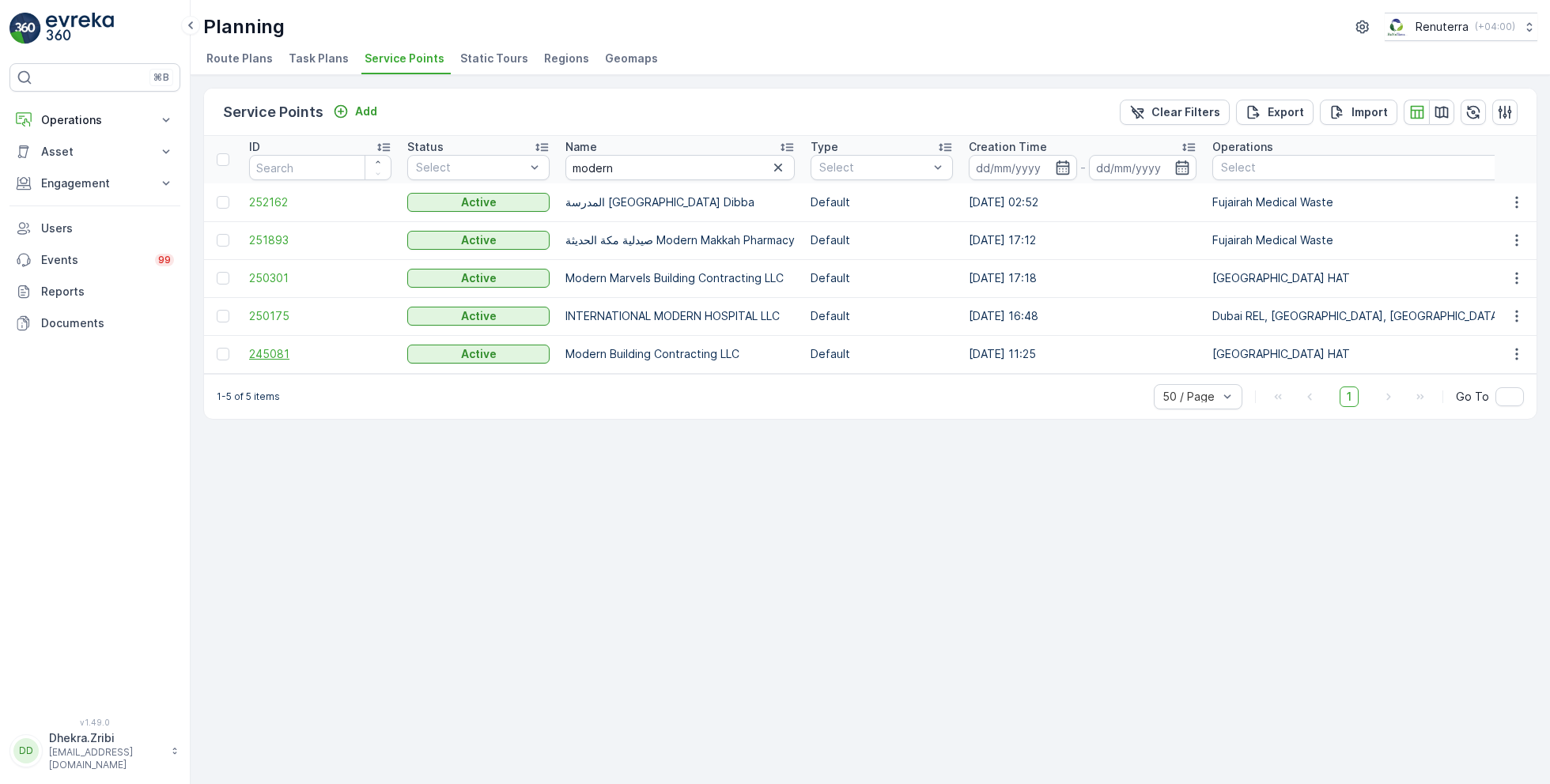
click at [277, 354] on span "245081" at bounding box center [320, 354] width 142 height 16
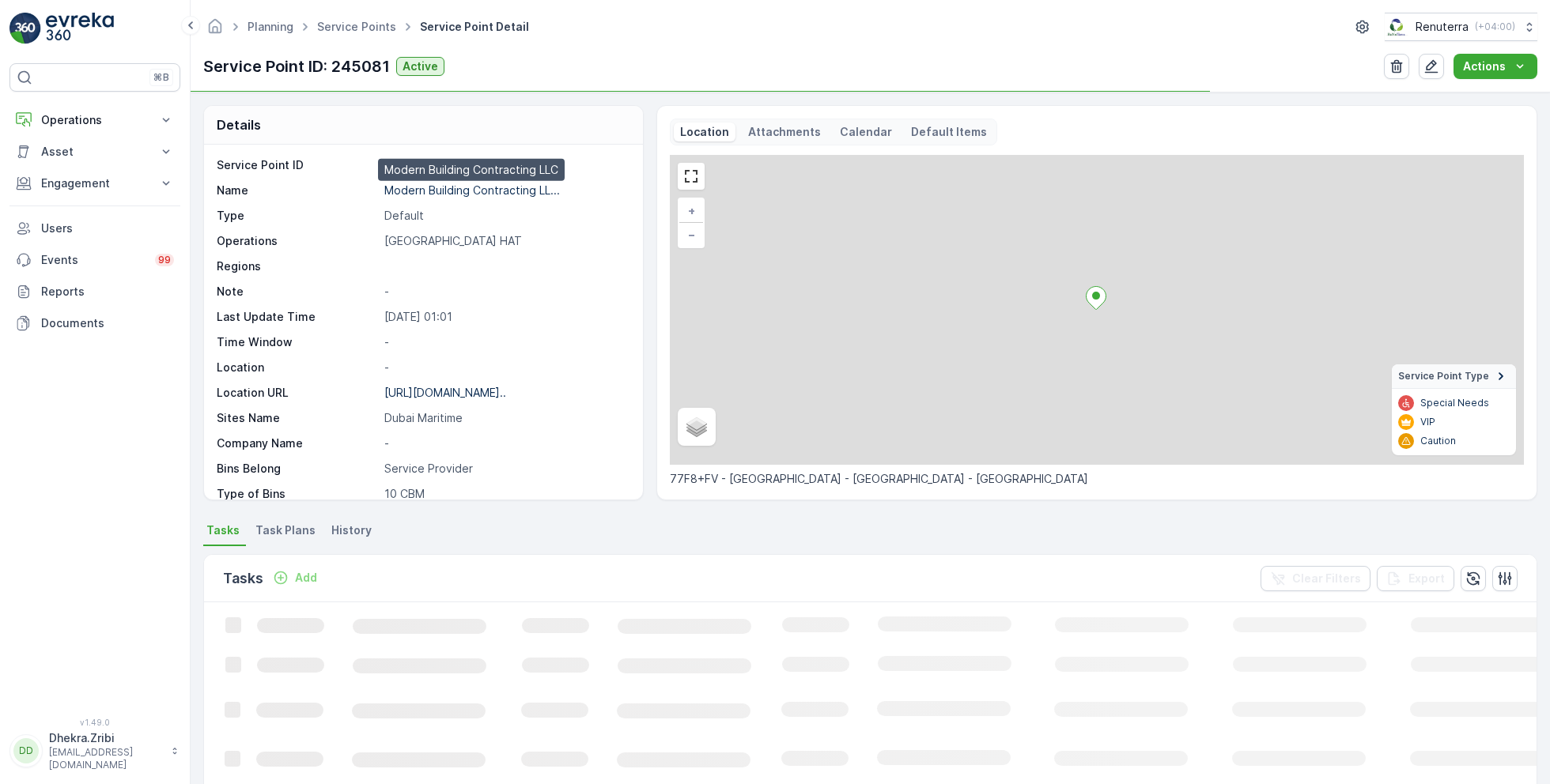
click at [470, 190] on p "Modern Building Contracting LL..." at bounding box center [472, 190] width 176 height 13
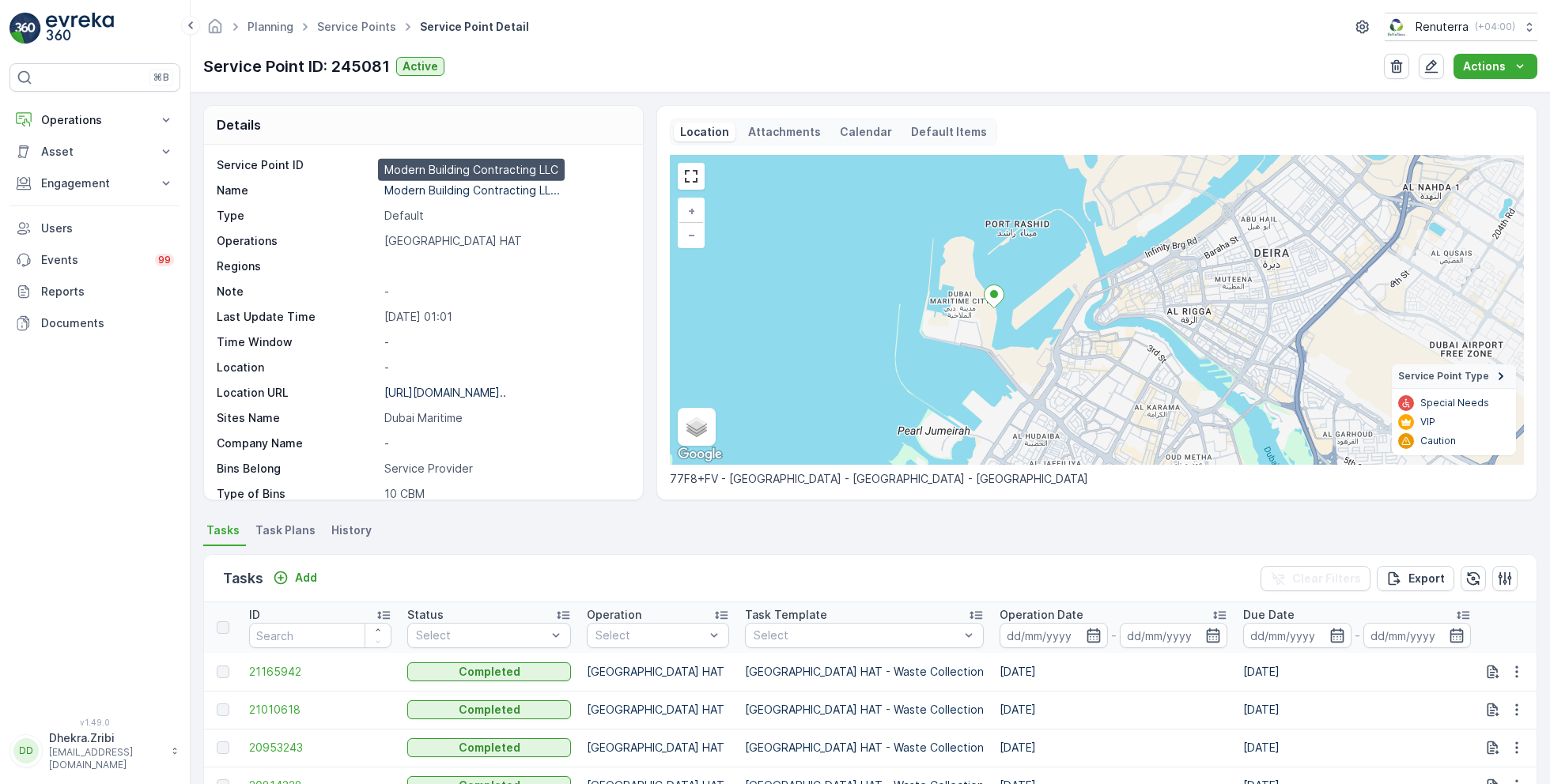
click at [502, 191] on p "Modern Building Contracting LL..." at bounding box center [472, 190] width 176 height 13
click at [463, 191] on p "Modern Building Contracting LL..." at bounding box center [472, 190] width 176 height 13
click at [308, 577] on p "Add" at bounding box center [306, 578] width 22 height 16
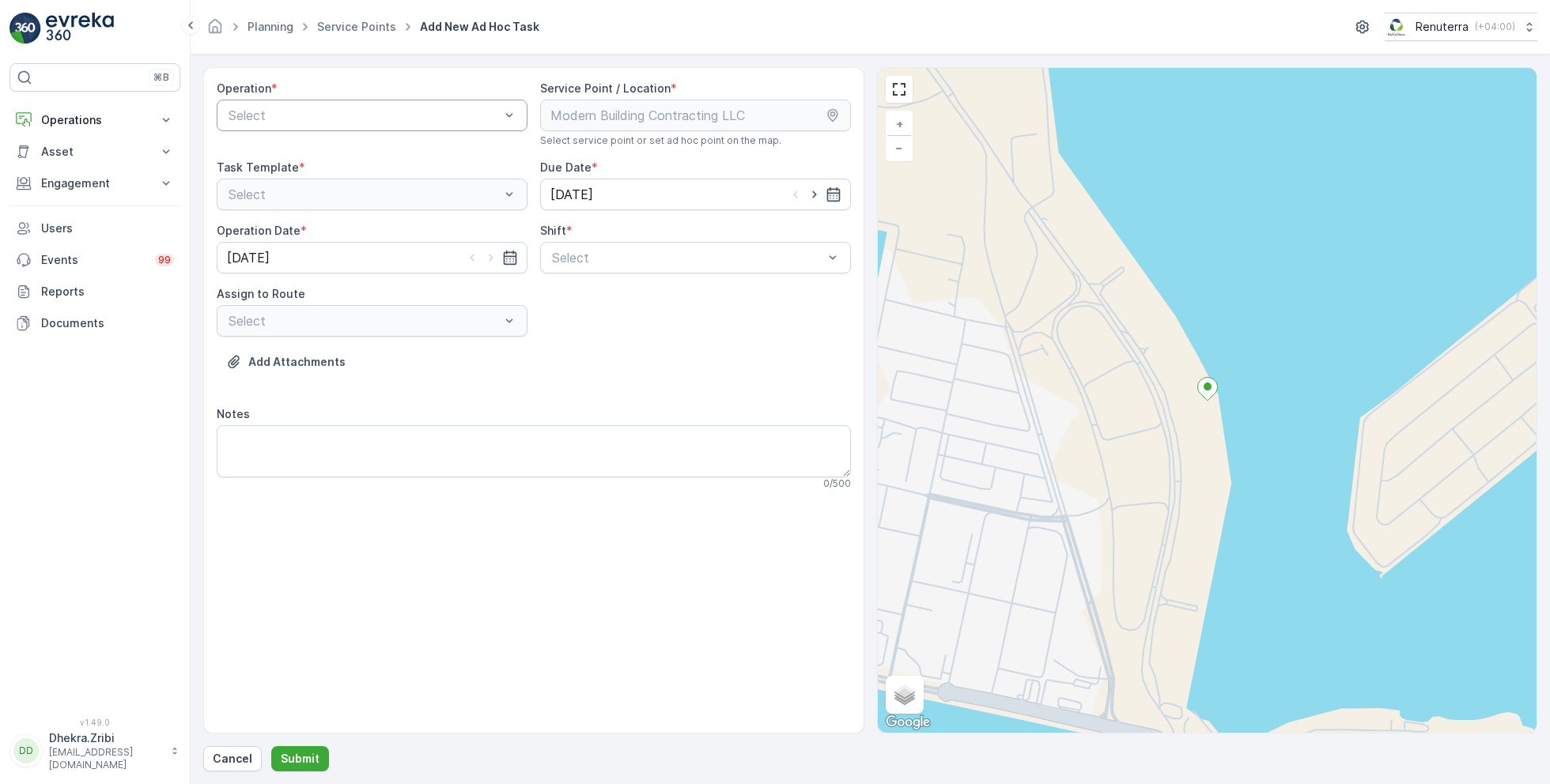
click at [374, 116] on div at bounding box center [364, 115] width 275 height 14
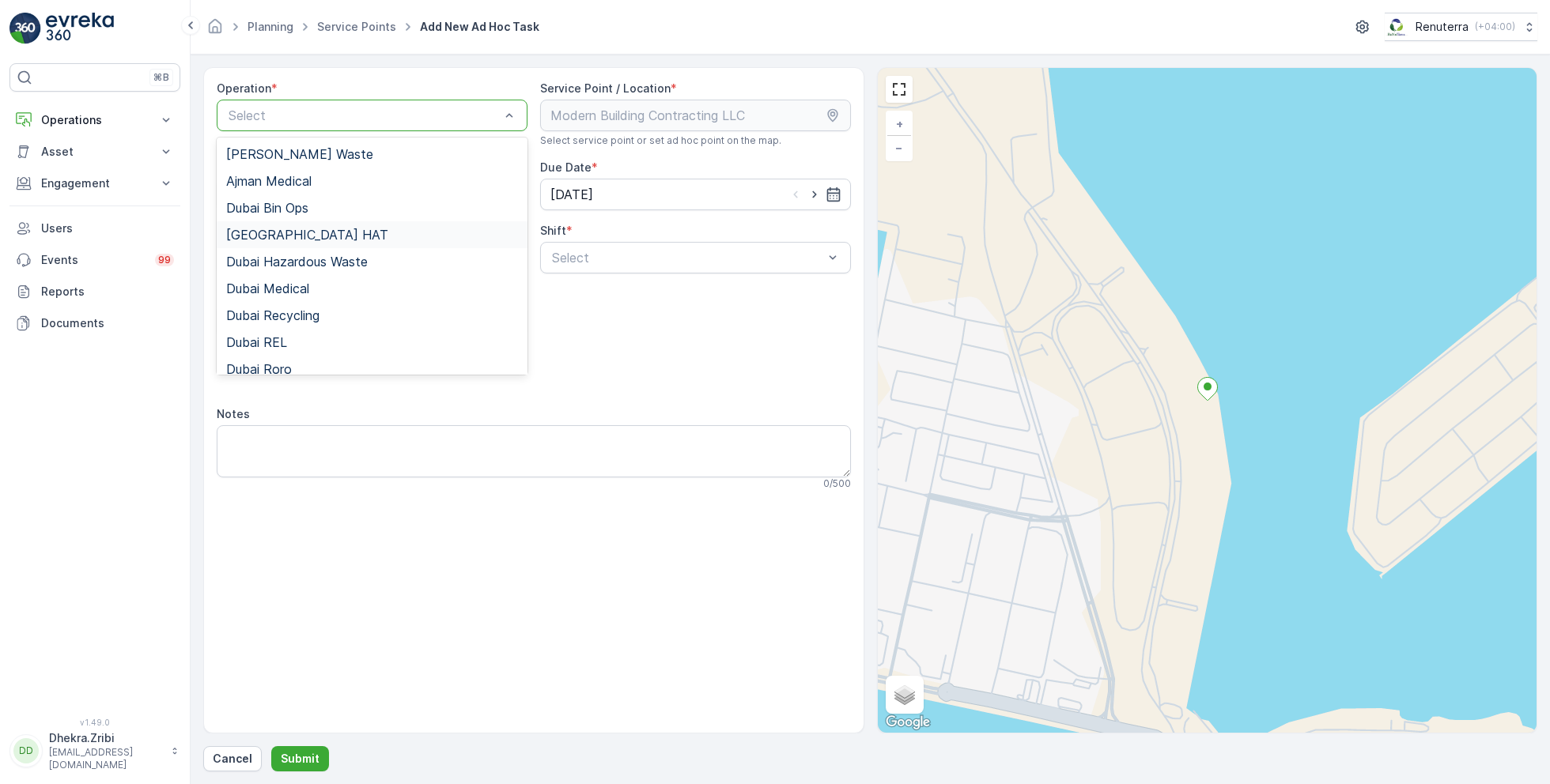
click at [281, 235] on span "[GEOGRAPHIC_DATA] HAT" at bounding box center [307, 234] width 162 height 14
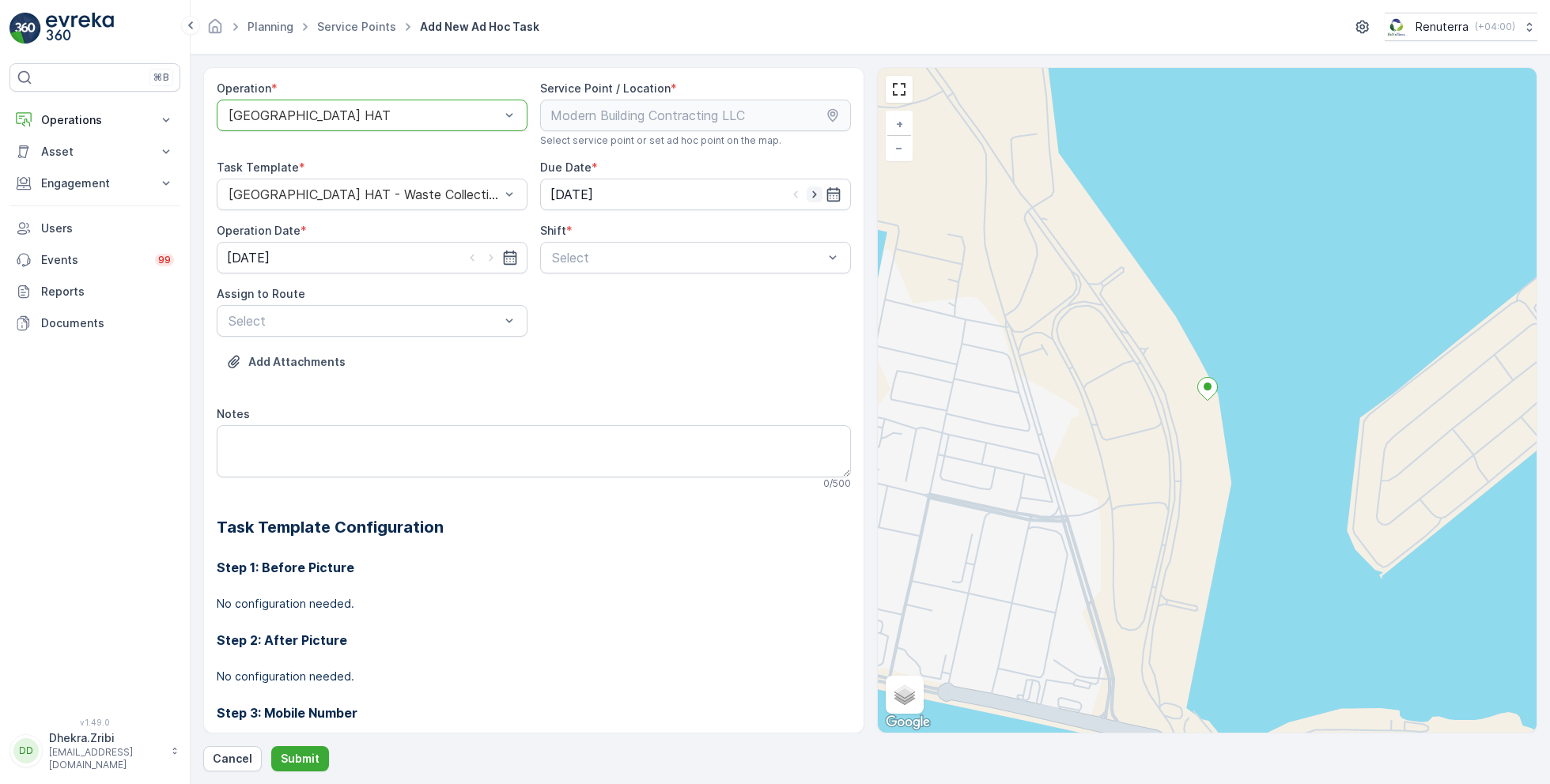
click at [817, 193] on icon "button" at bounding box center [814, 194] width 16 height 16
type input "[DATE]"
click at [489, 258] on icon "button" at bounding box center [491, 258] width 16 height 16
type input "[DATE]"
click at [592, 295] on span "Day Shift" at bounding box center [578, 296] width 56 height 14
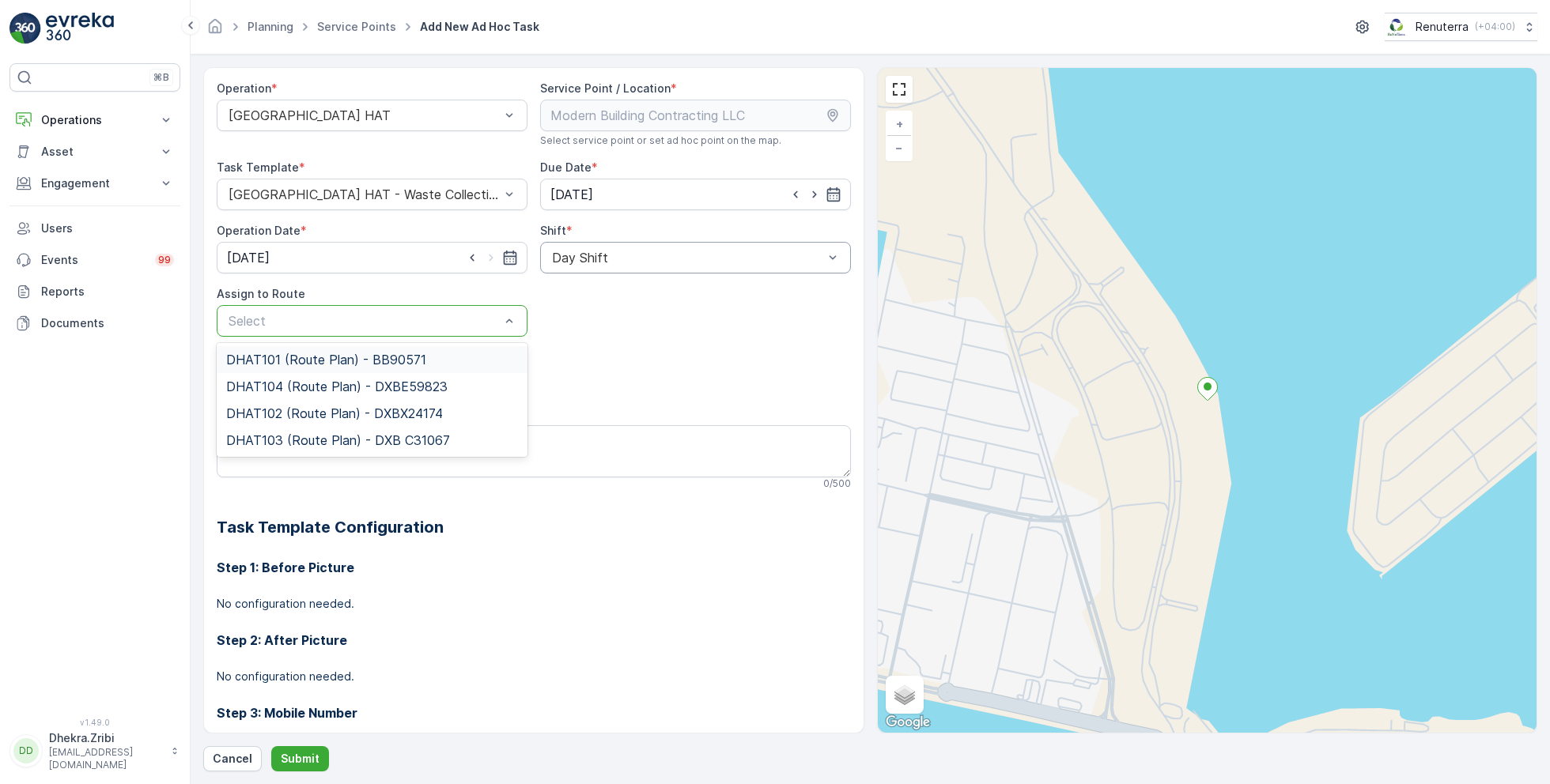
click at [405, 326] on div at bounding box center [364, 320] width 275 height 14
click at [307, 392] on span "DHAT104 (Route Plan) - DXBE59823" at bounding box center [336, 386] width 221 height 14
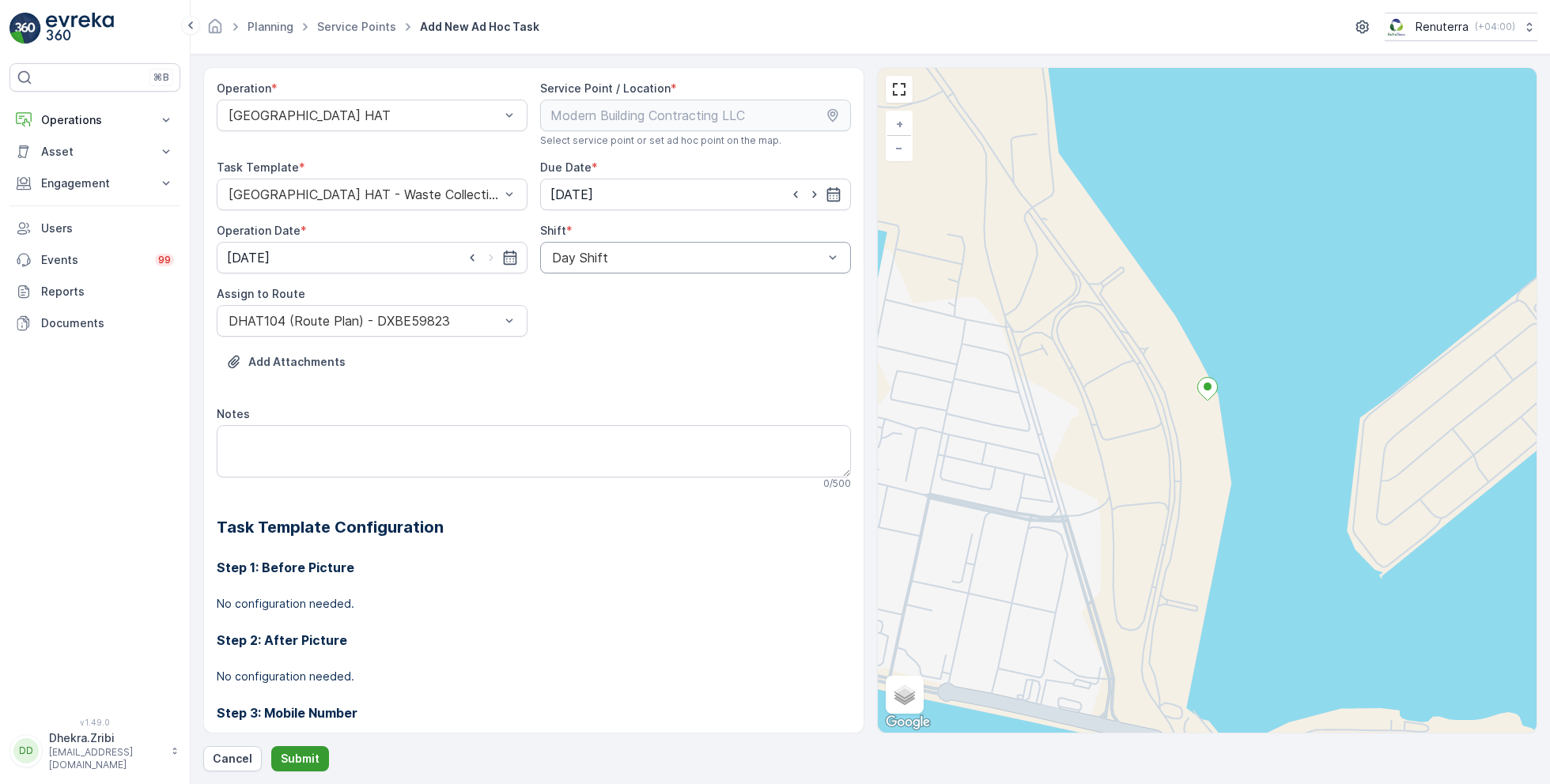
click at [298, 758] on p "Submit" at bounding box center [301, 759] width 39 height 16
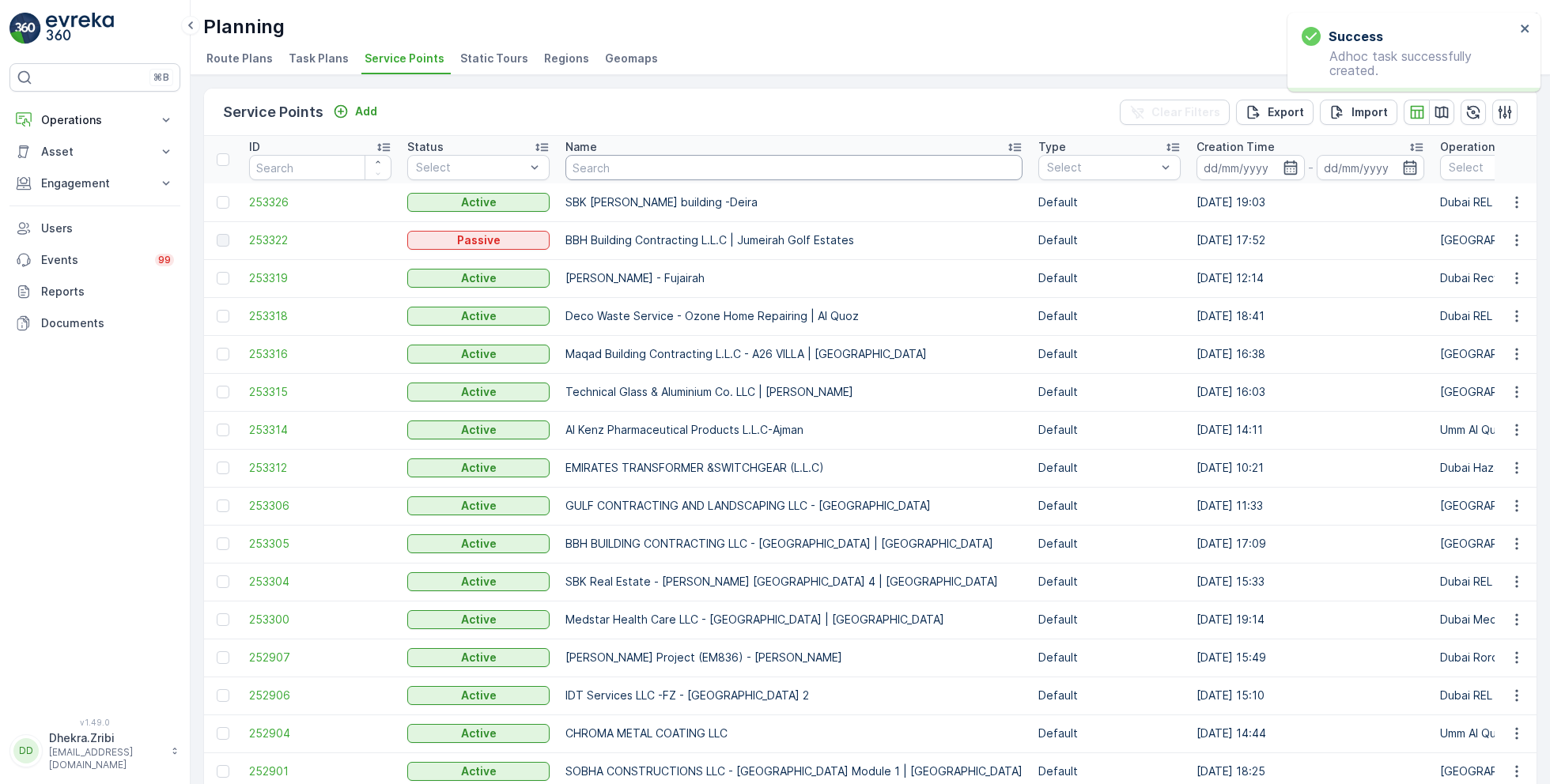
click at [606, 158] on input "text" at bounding box center [795, 167] width 458 height 25
type input "mubarik"
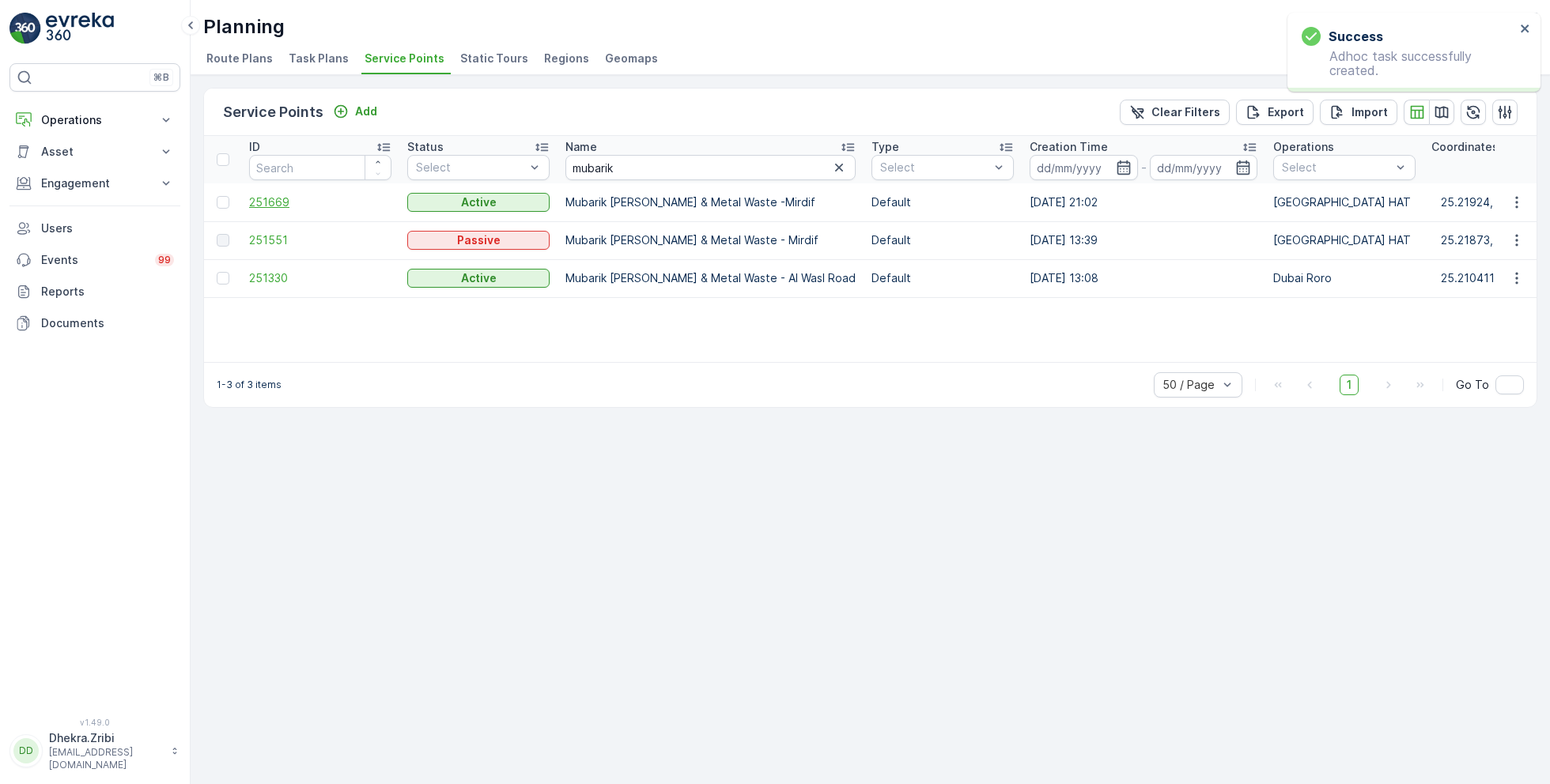
click at [285, 194] on span "251669" at bounding box center [320, 202] width 142 height 16
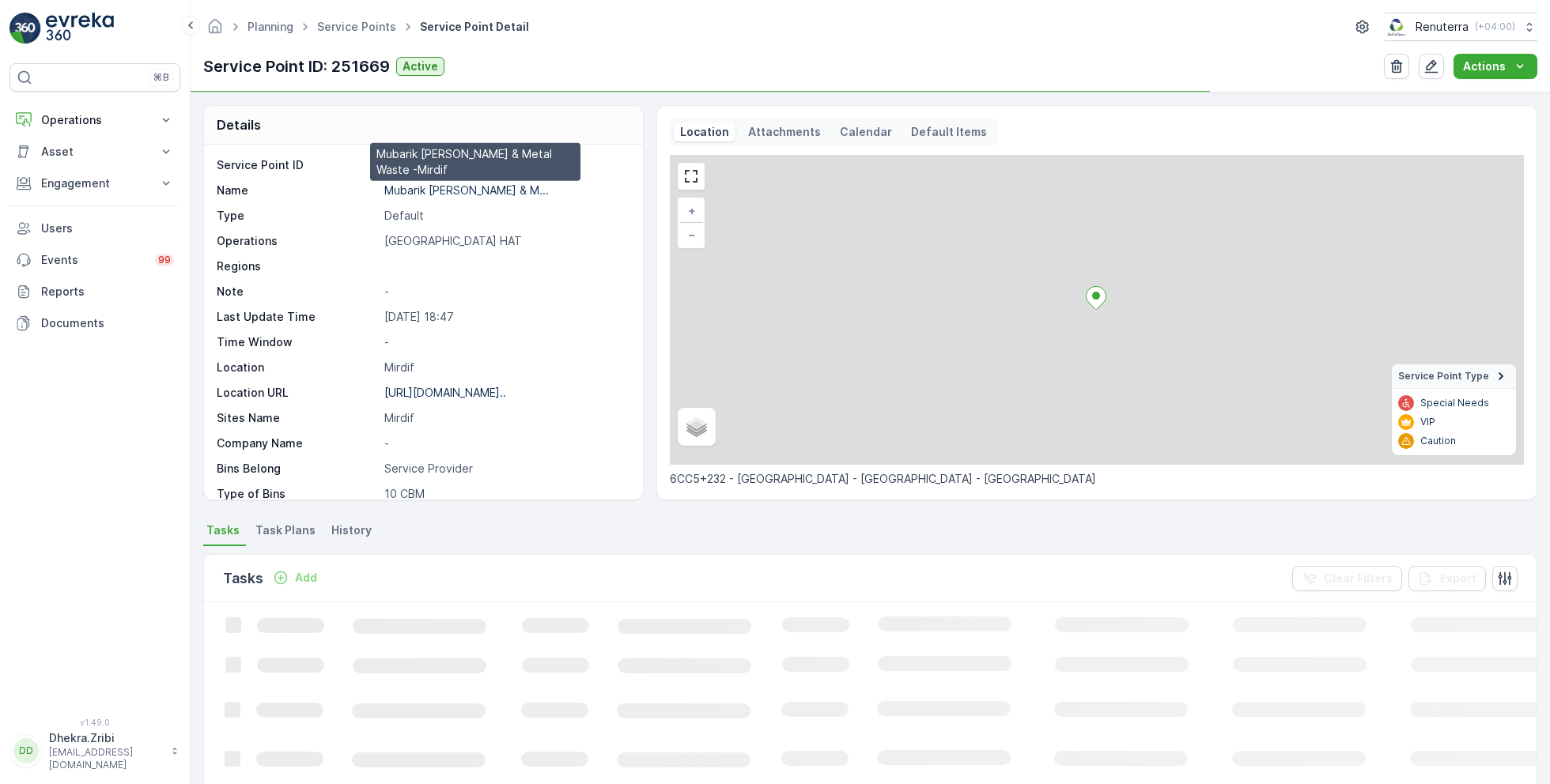
click at [474, 184] on p "Mubarik Abdul Majeed Scrap & M..." at bounding box center [467, 190] width 164 height 13
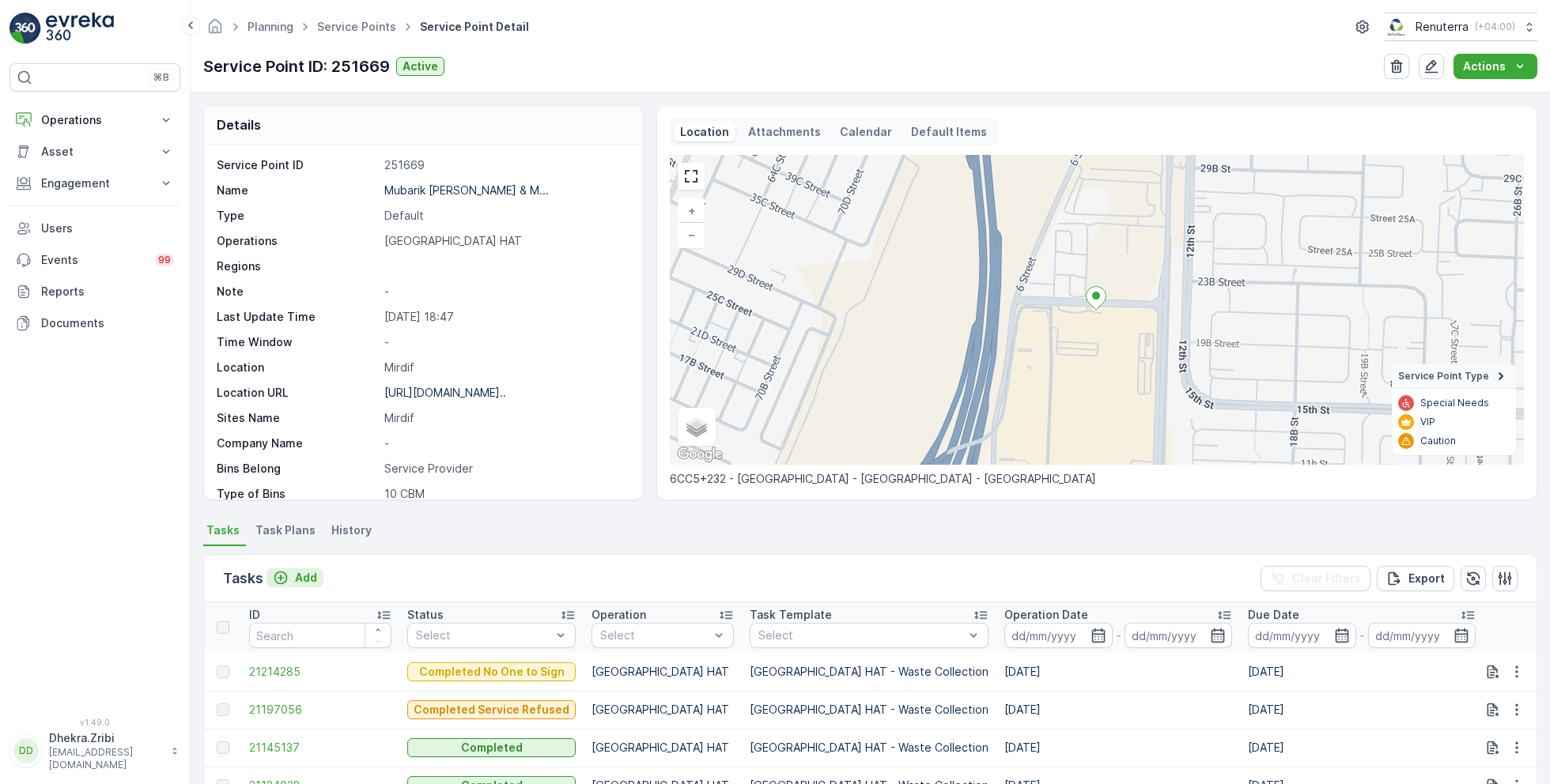
click at [300, 574] on p "Add" at bounding box center [306, 578] width 22 height 16
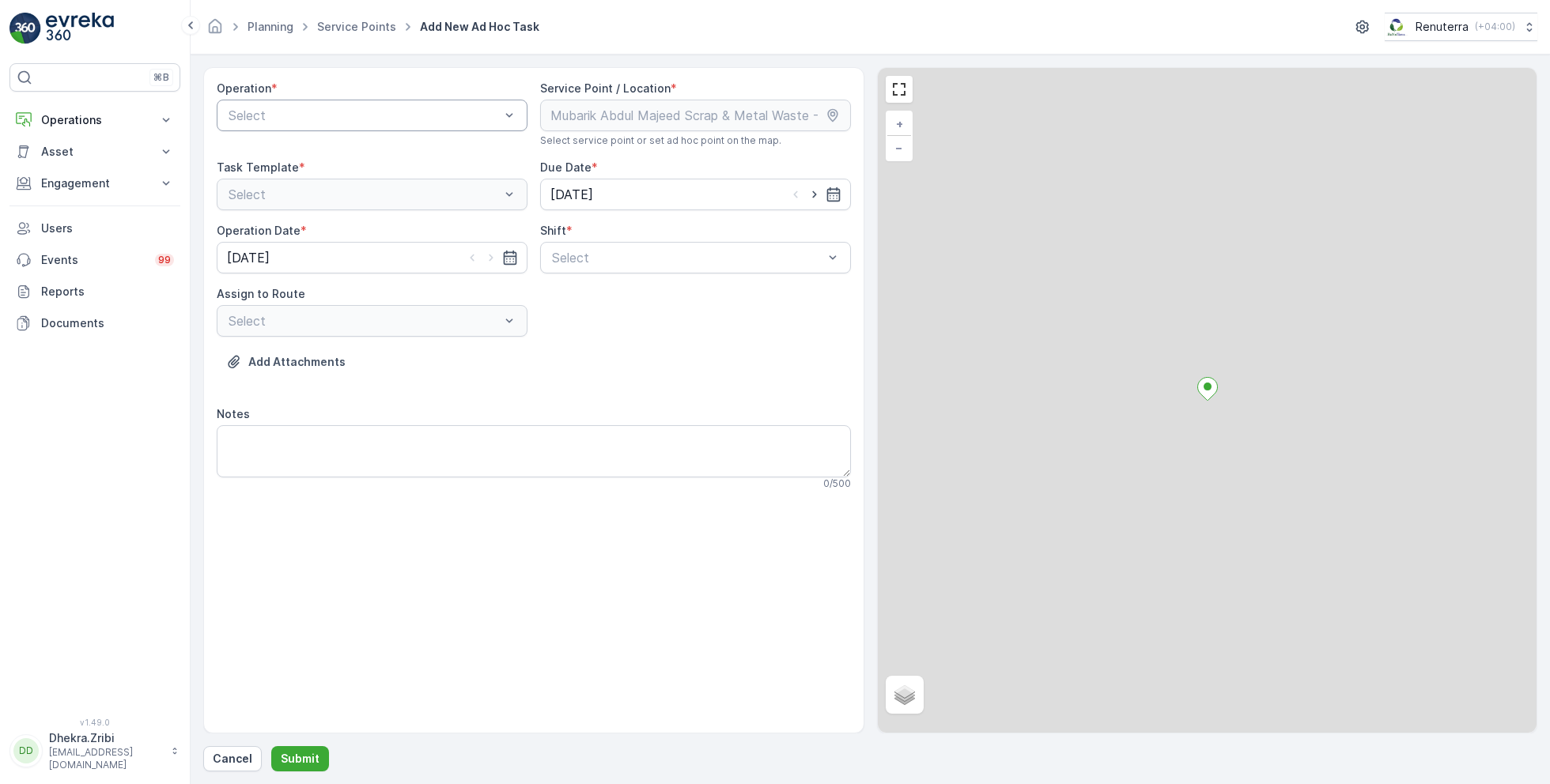
click at [385, 121] on div at bounding box center [364, 115] width 275 height 14
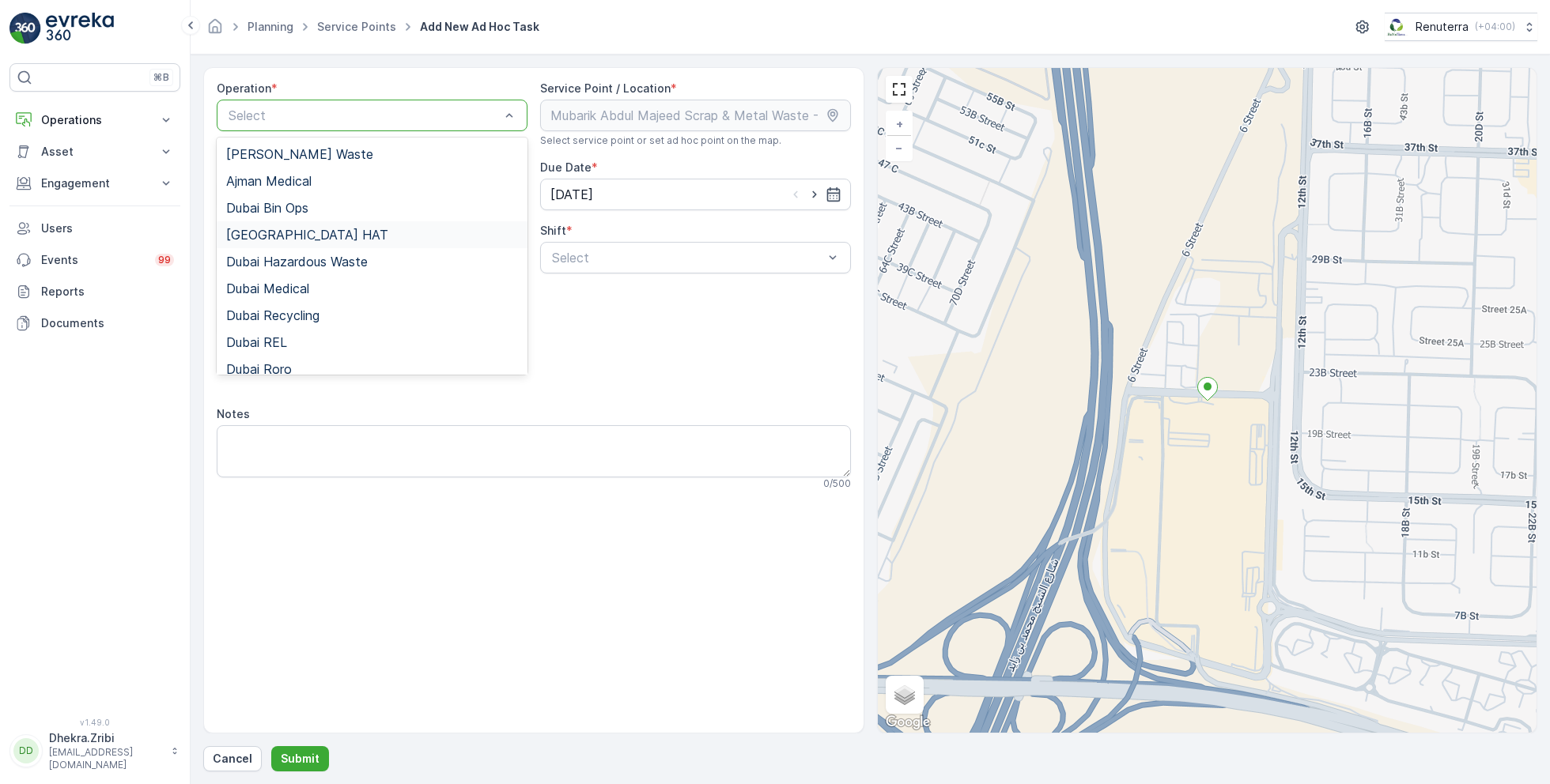
click at [303, 232] on div "Dubai HAT" at bounding box center [372, 234] width 292 height 14
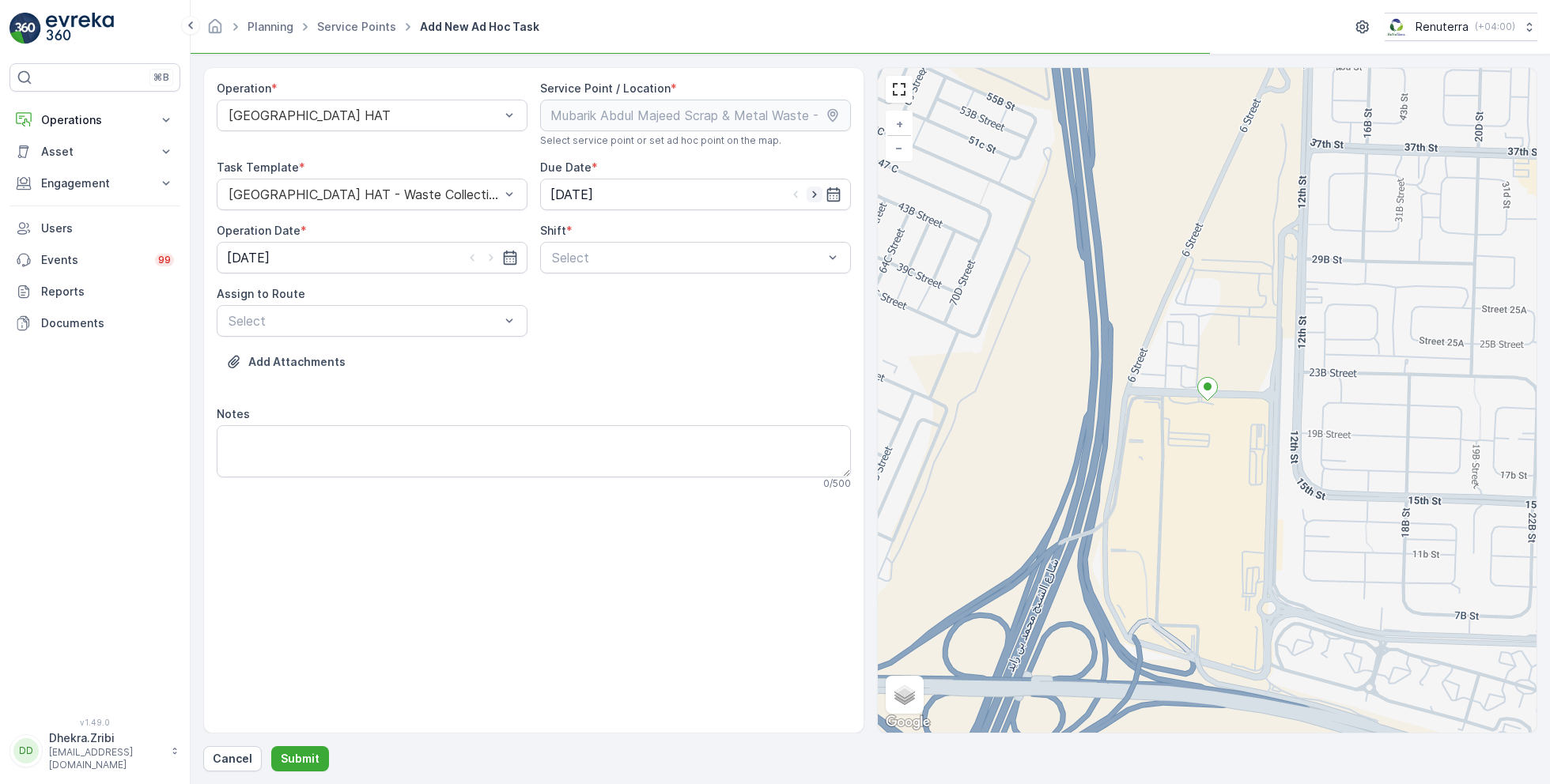
click at [819, 188] on icon "button" at bounding box center [814, 194] width 16 height 16
type input "[DATE]"
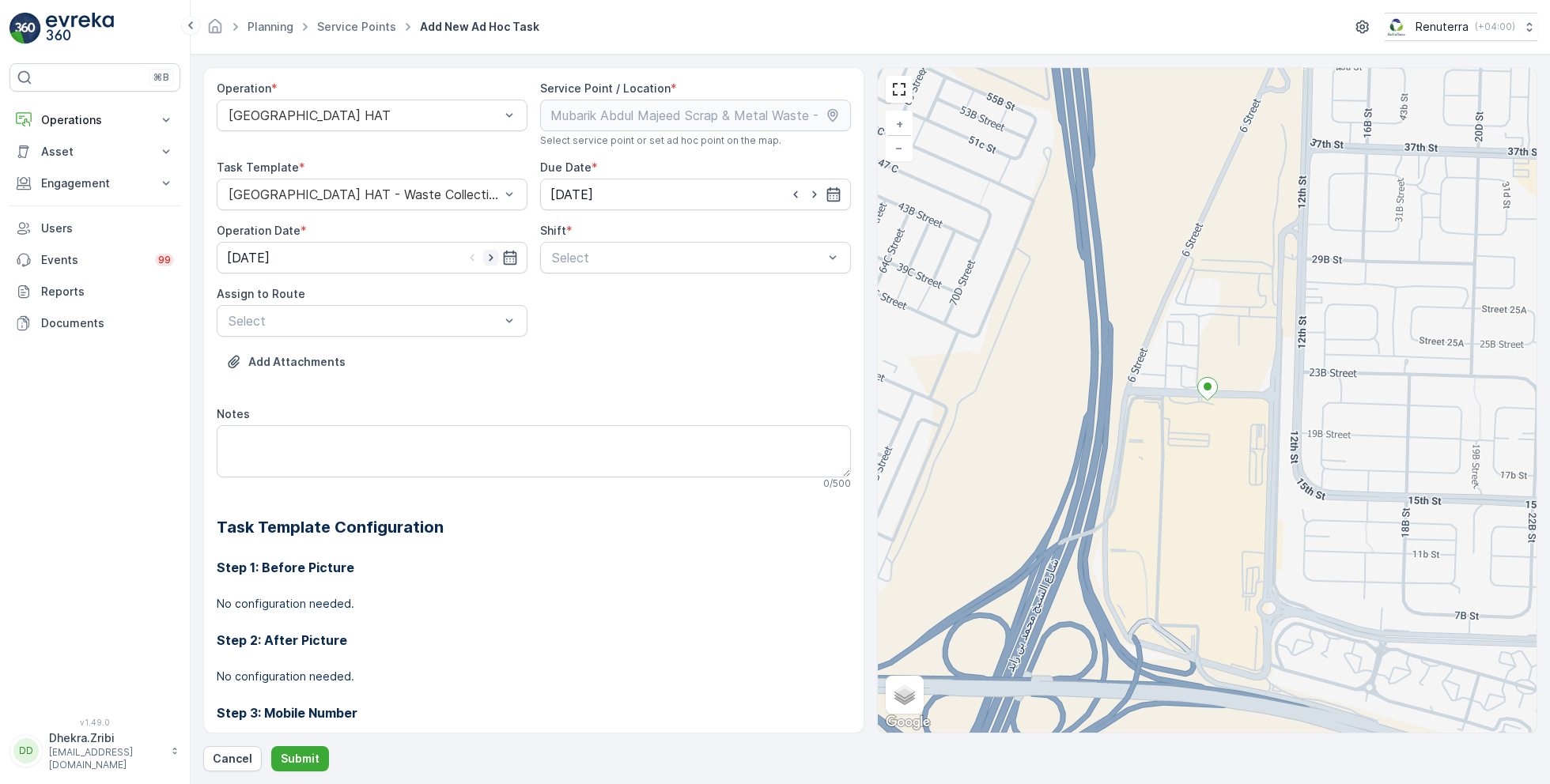
click at [494, 258] on icon "button" at bounding box center [491, 258] width 16 height 16
type input "[DATE]"
click at [587, 261] on div at bounding box center [688, 258] width 275 height 14
click at [571, 296] on span "Day Shift" at bounding box center [578, 296] width 56 height 14
click at [457, 320] on div at bounding box center [364, 320] width 275 height 14
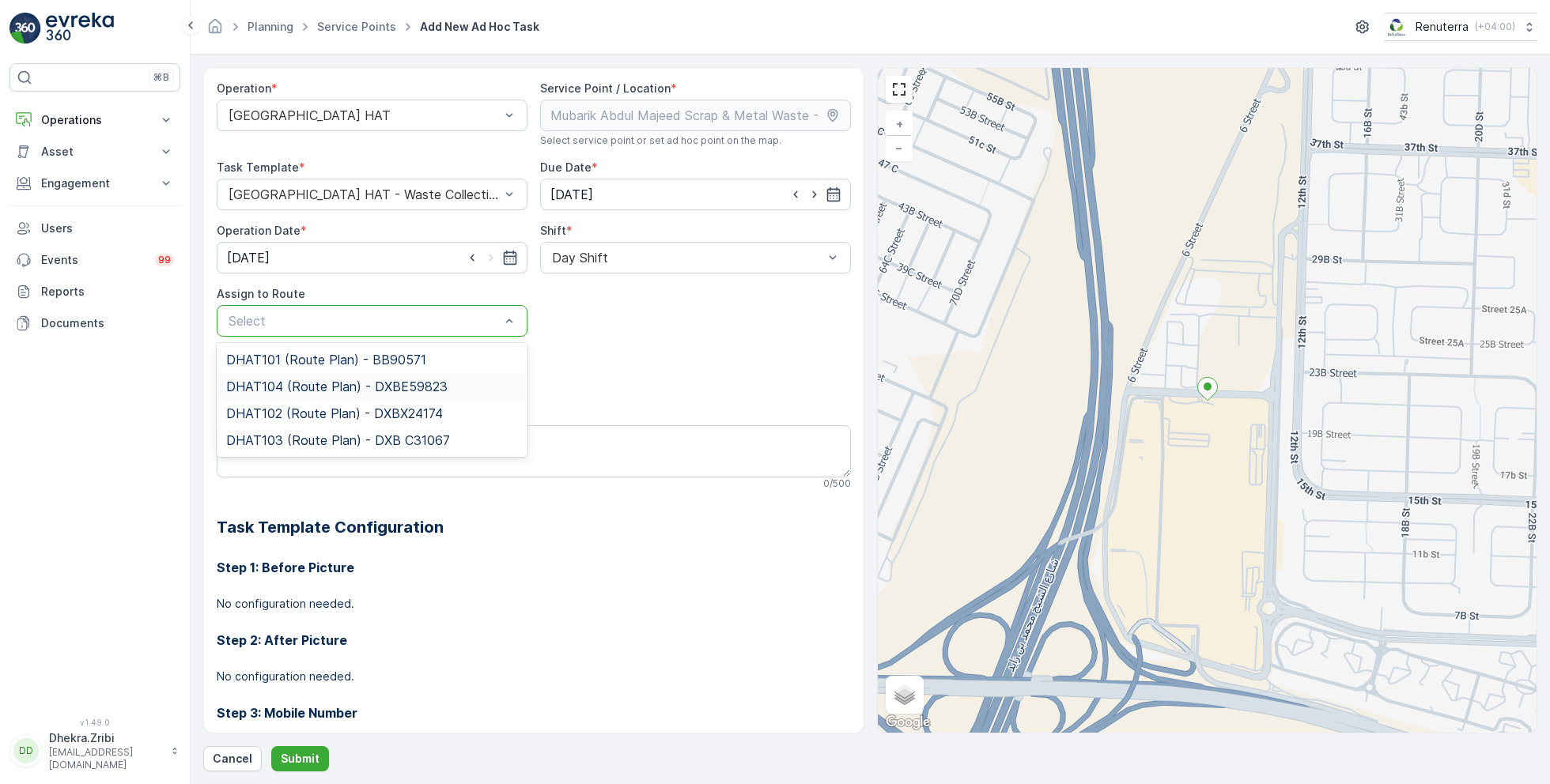
click at [302, 385] on span "DHAT104 (Route Plan) - DXBE59823" at bounding box center [336, 386] width 221 height 14
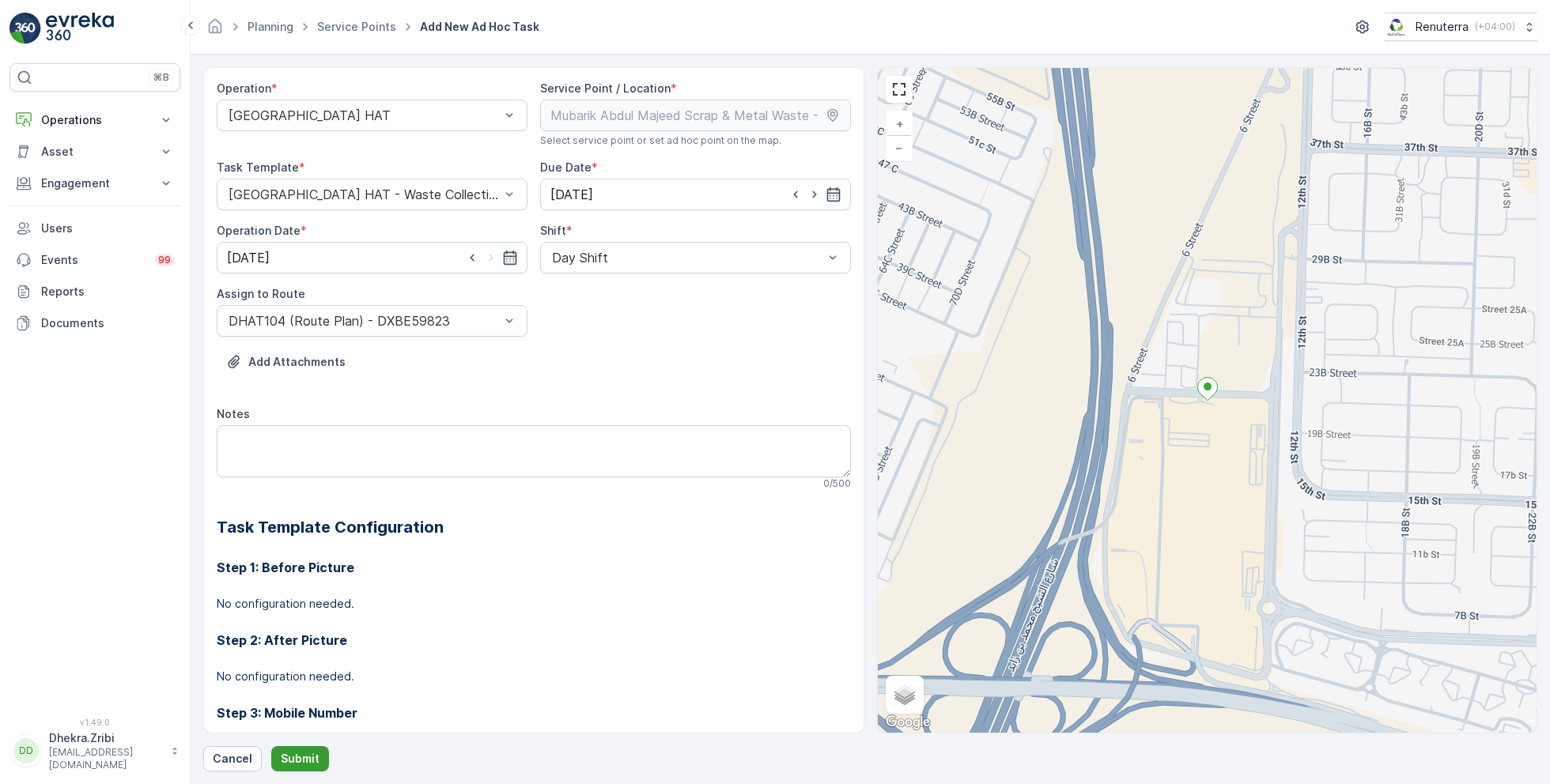
click at [296, 755] on p "Submit" at bounding box center [301, 759] width 39 height 16
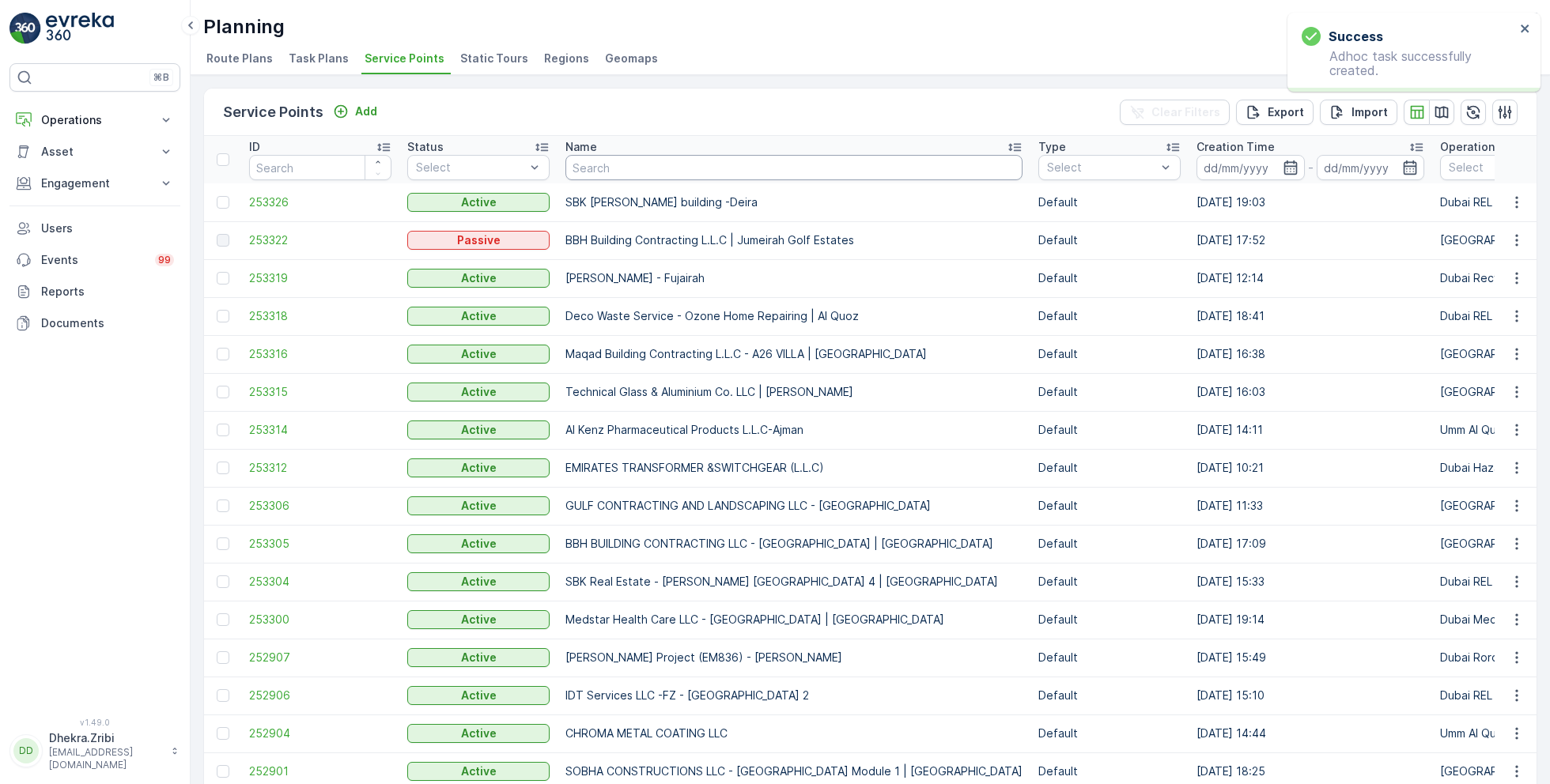
click at [617, 164] on input "text" at bounding box center [795, 167] width 458 height 25
type input "new era"
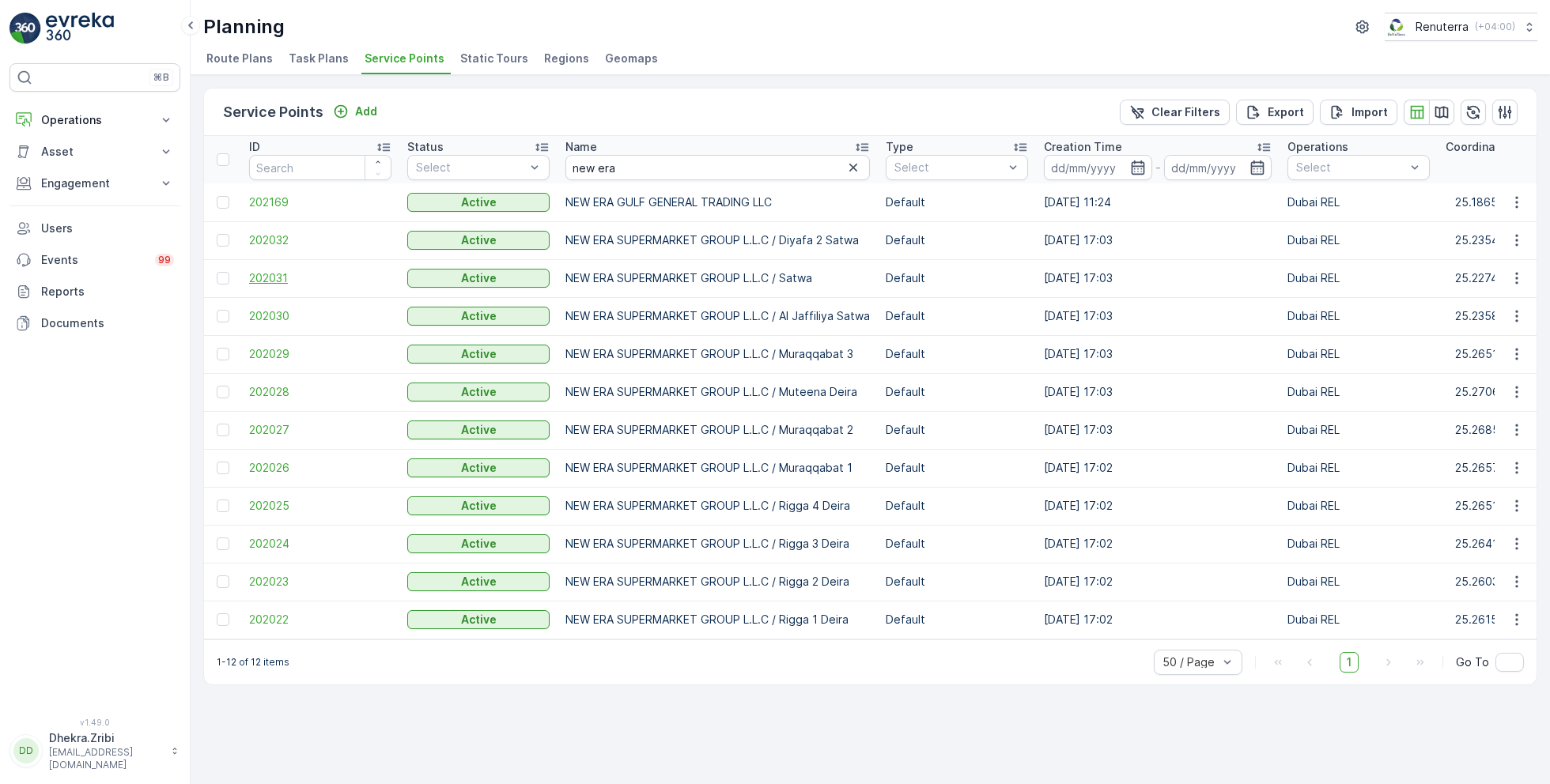
click at [294, 274] on span "202031" at bounding box center [320, 278] width 142 height 16
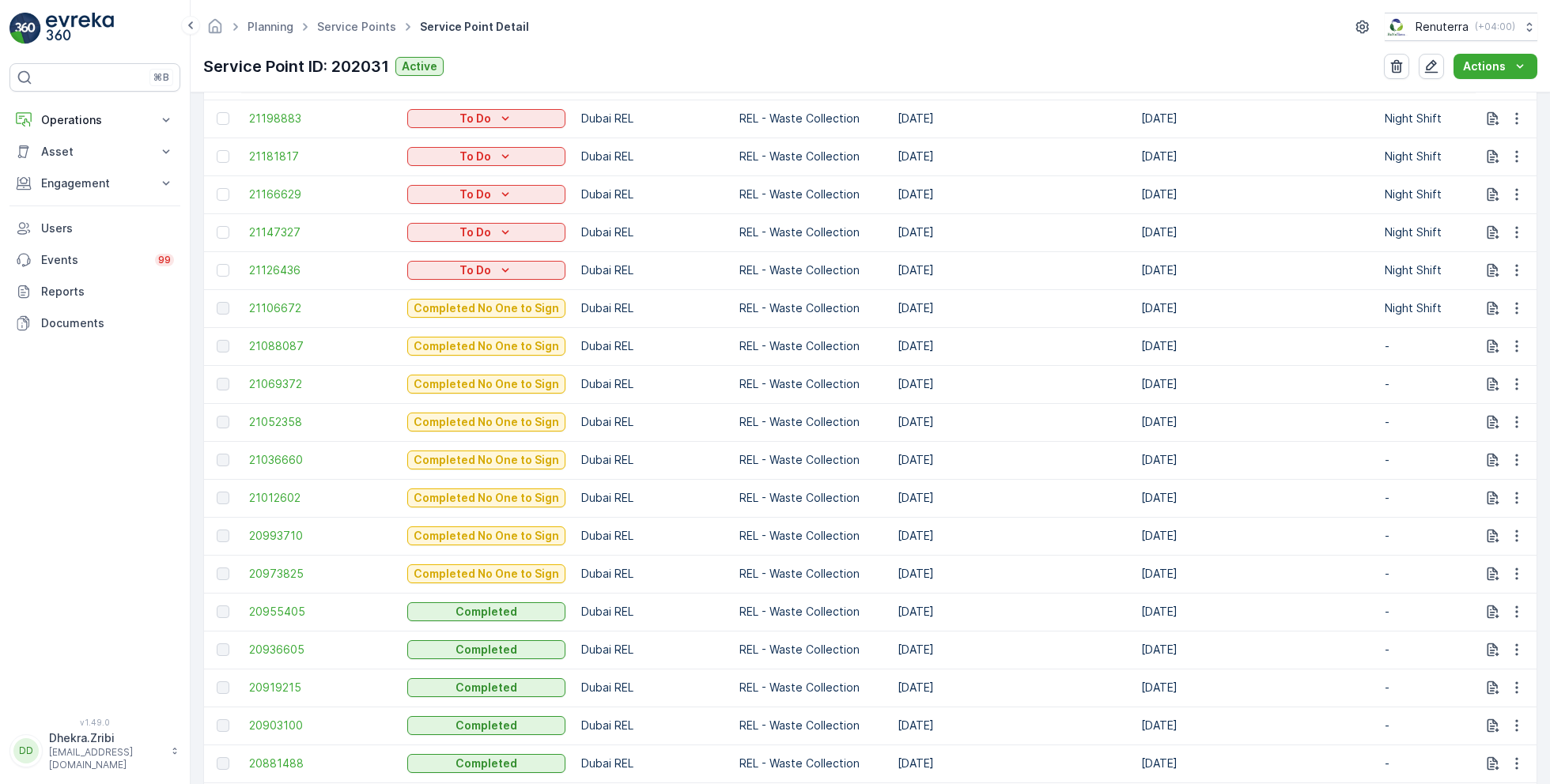
scroll to position [582, 0]
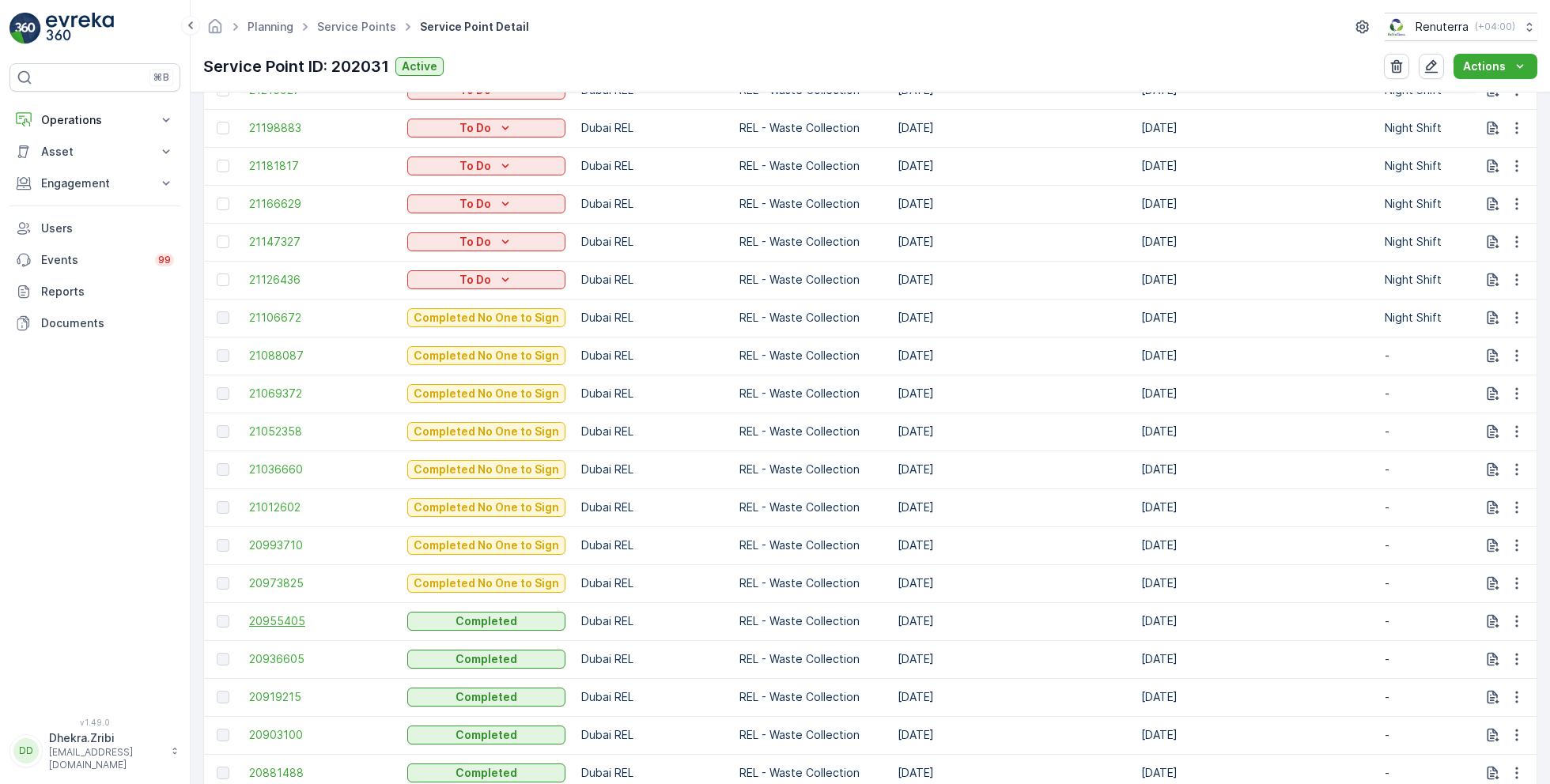
click at [290, 623] on span "20955405" at bounding box center [320, 621] width 142 height 16
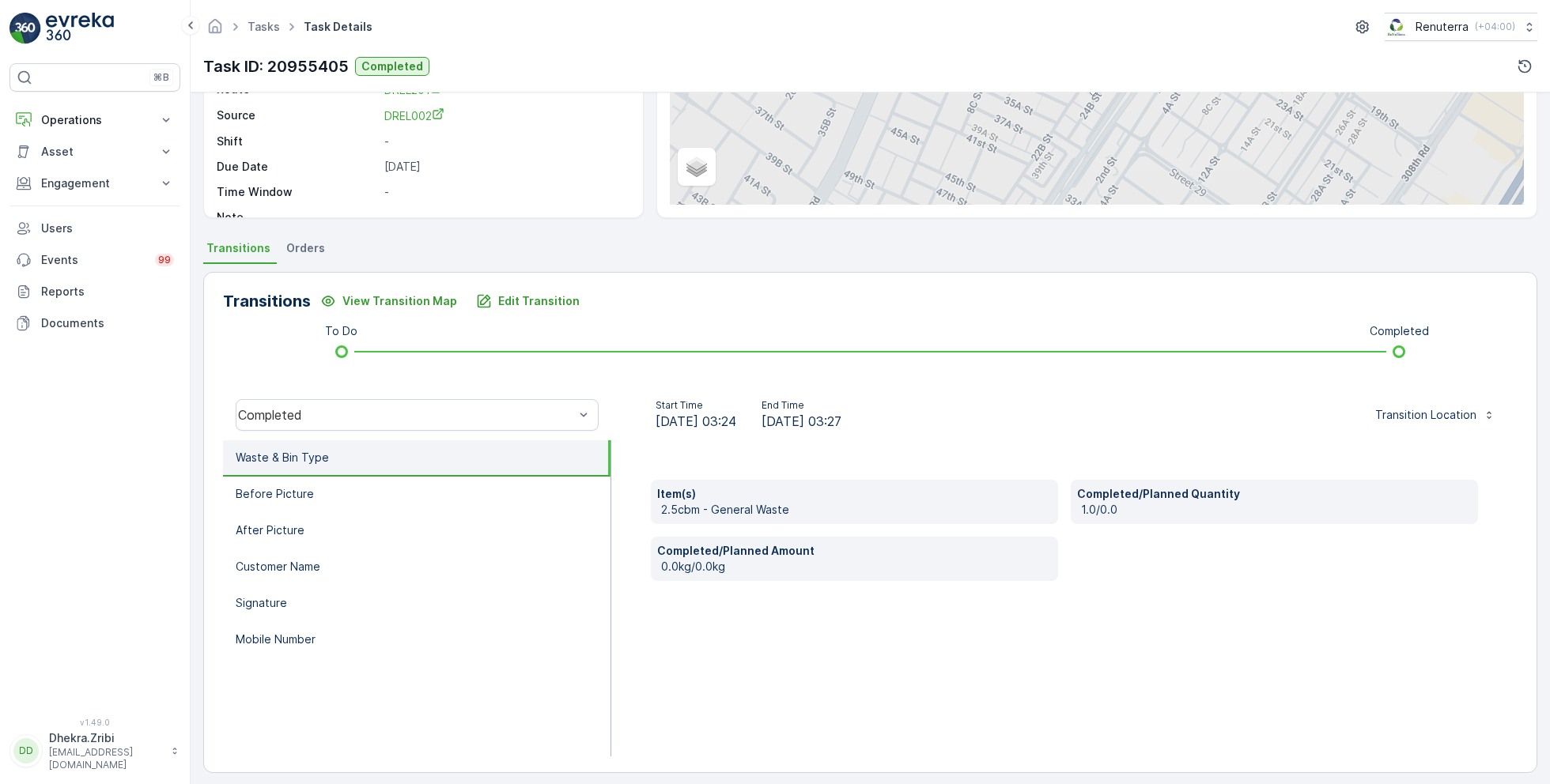
scroll to position [211, 0]
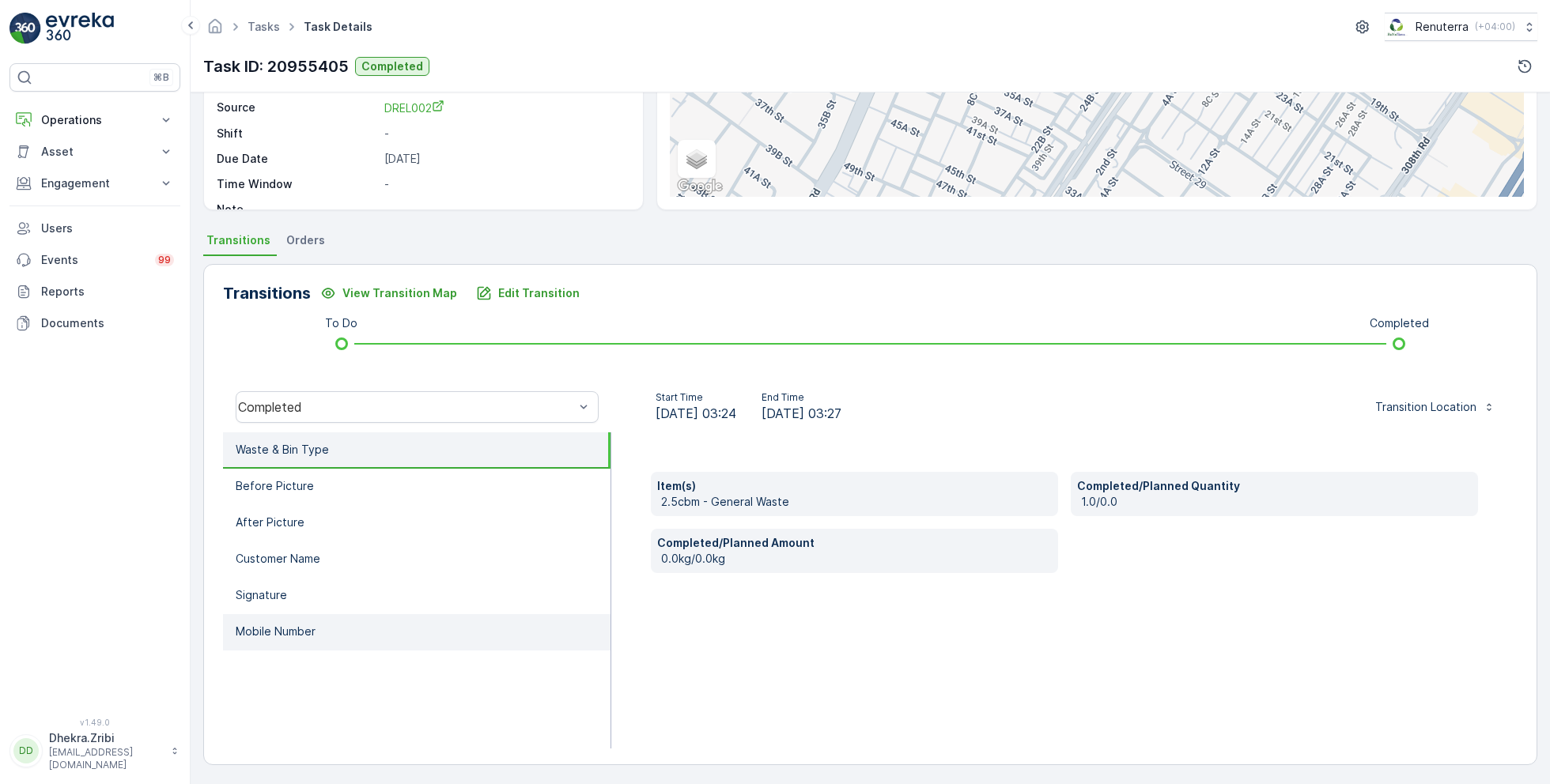
click at [292, 625] on p "Mobile Number" at bounding box center [275, 631] width 80 height 16
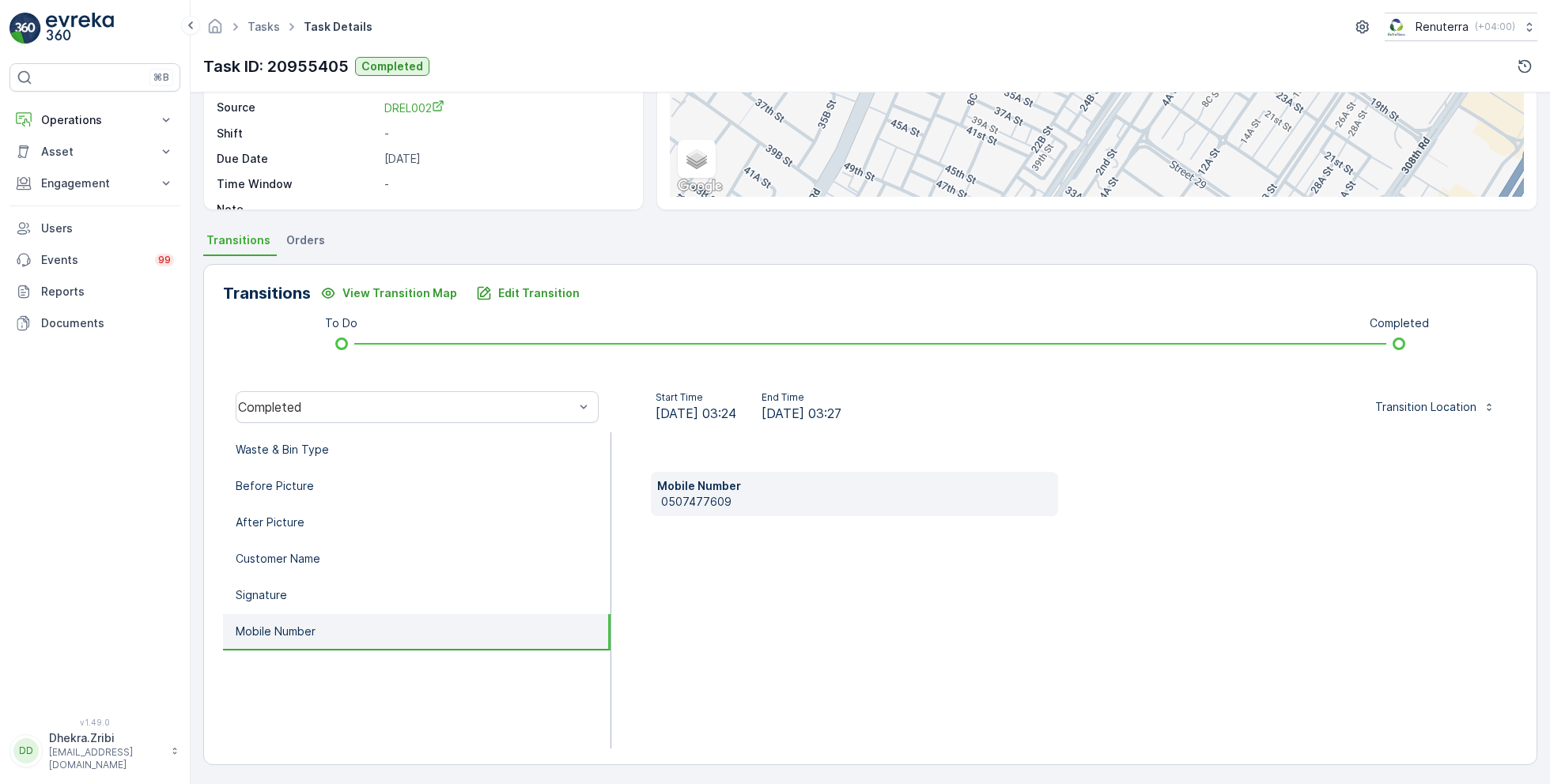
click at [691, 497] on p "0507477609" at bounding box center [856, 501] width 390 height 16
copy p "0507477609"
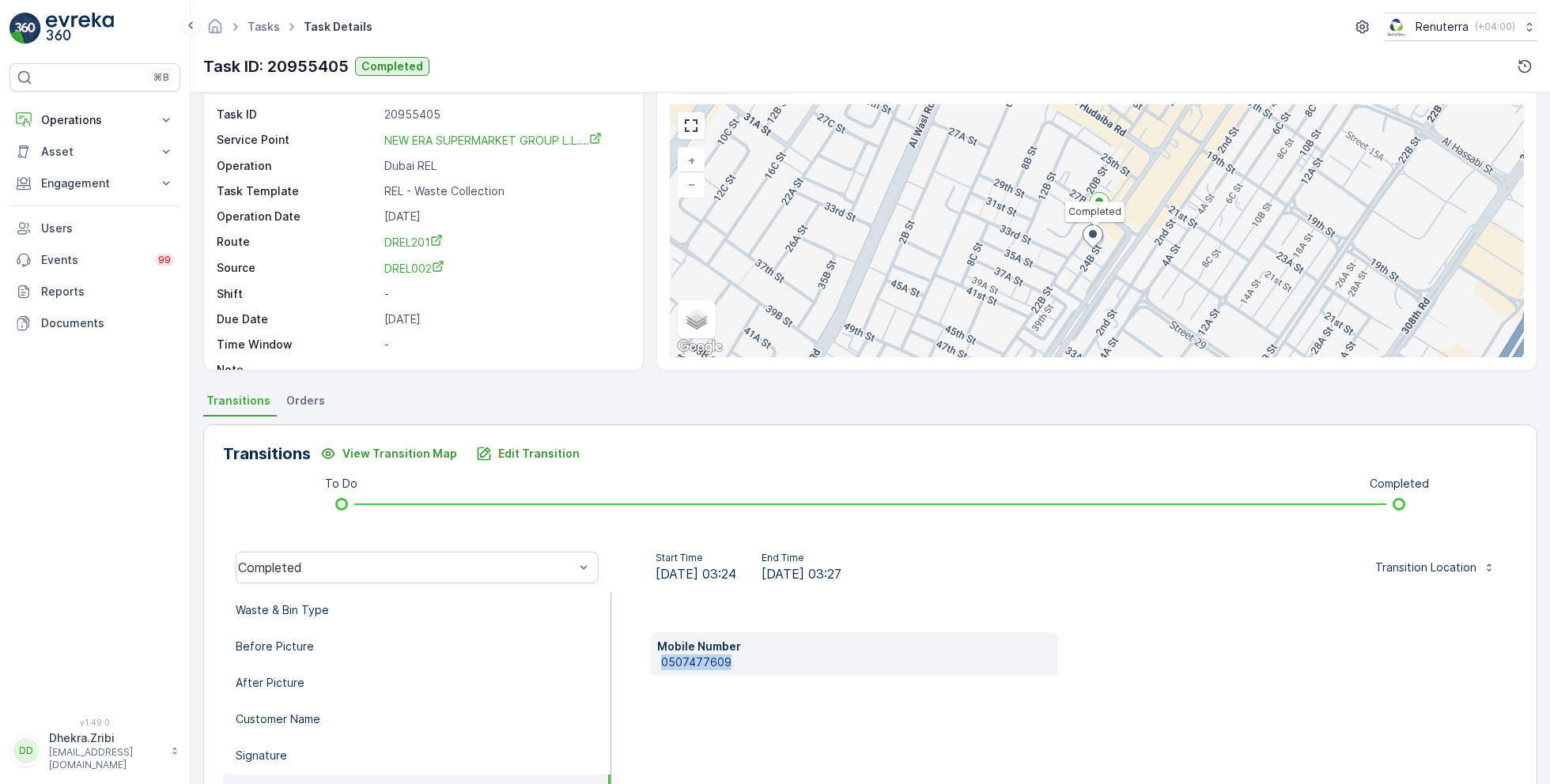
scroll to position [0, 0]
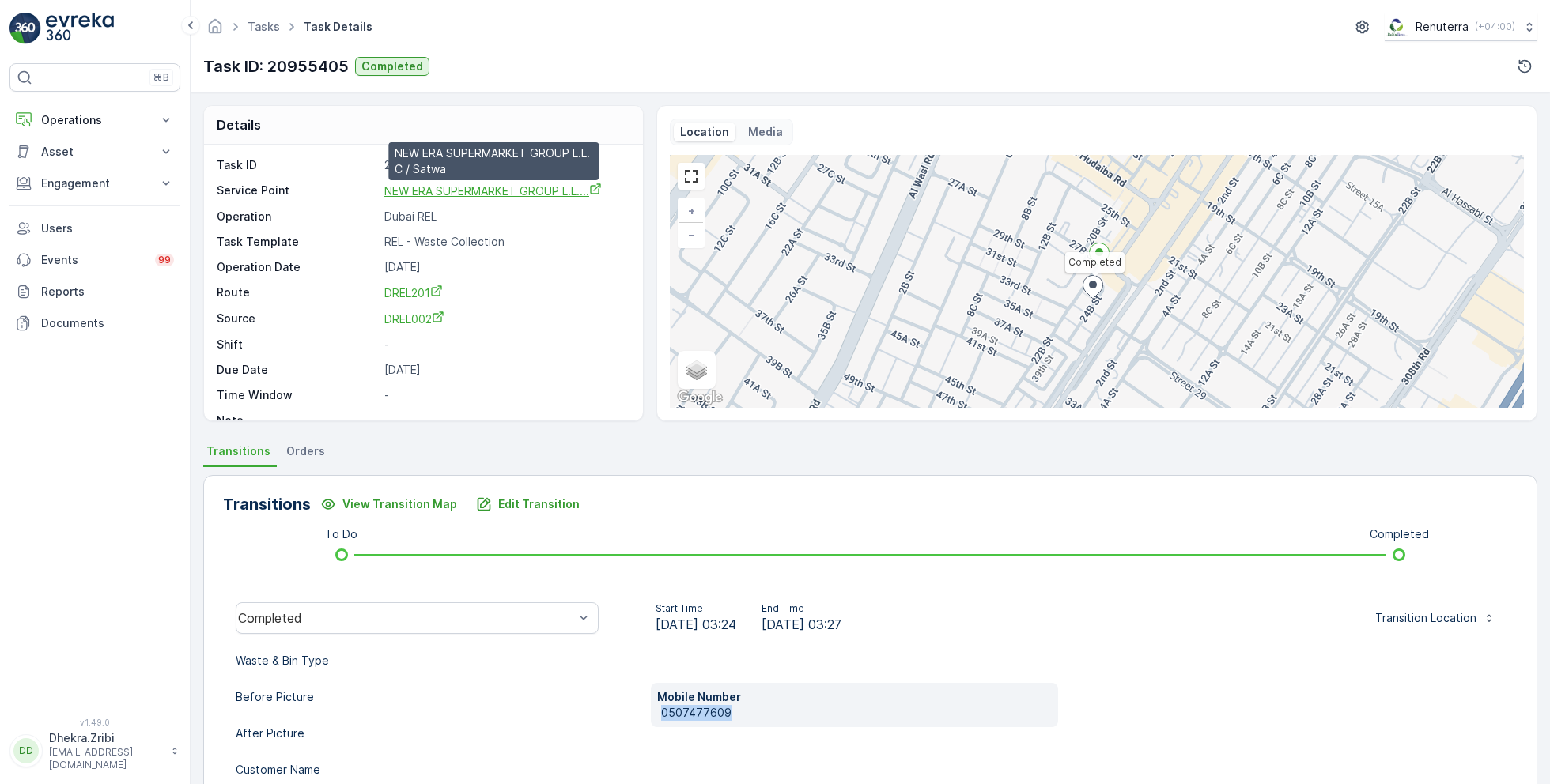
click at [488, 189] on span "NEW ERA SUPERMARKET GROUP L.L...." at bounding box center [493, 190] width 218 height 13
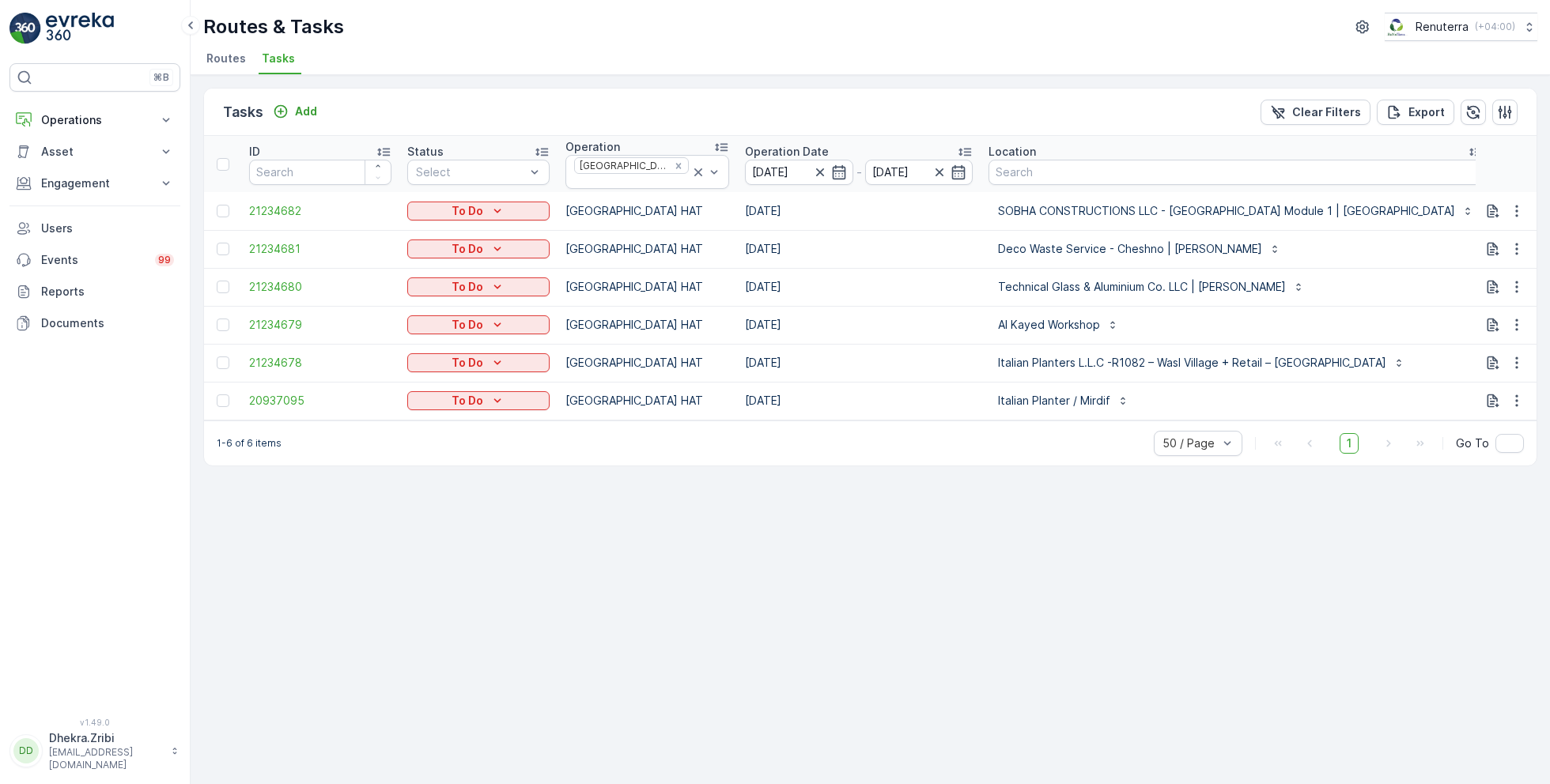
click at [1500, 181] on input "101" at bounding box center [1571, 174] width 142 height 25
type input "102"
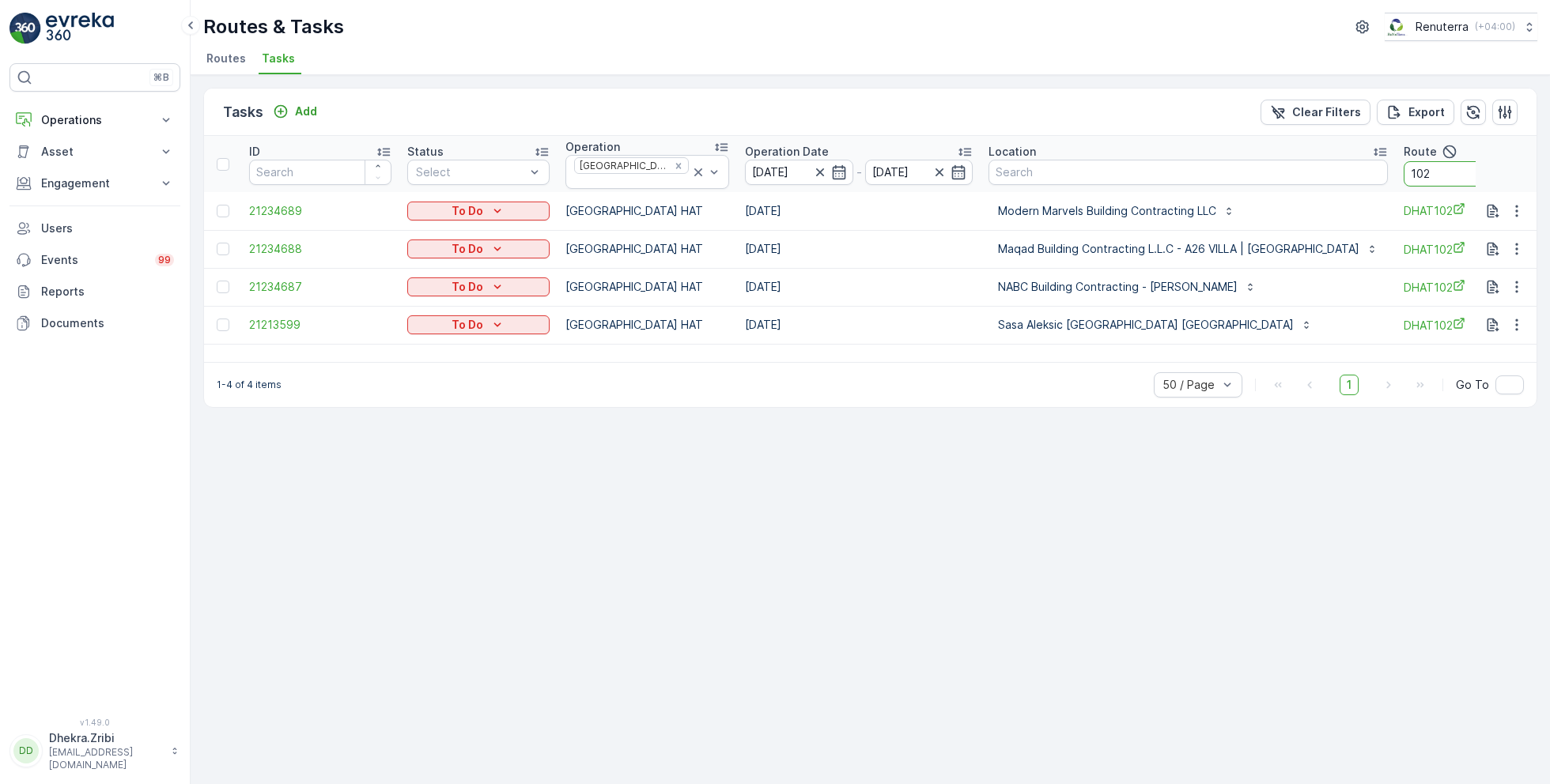
click at [1404, 178] on input "102" at bounding box center [1475, 174] width 142 height 25
type input "103"
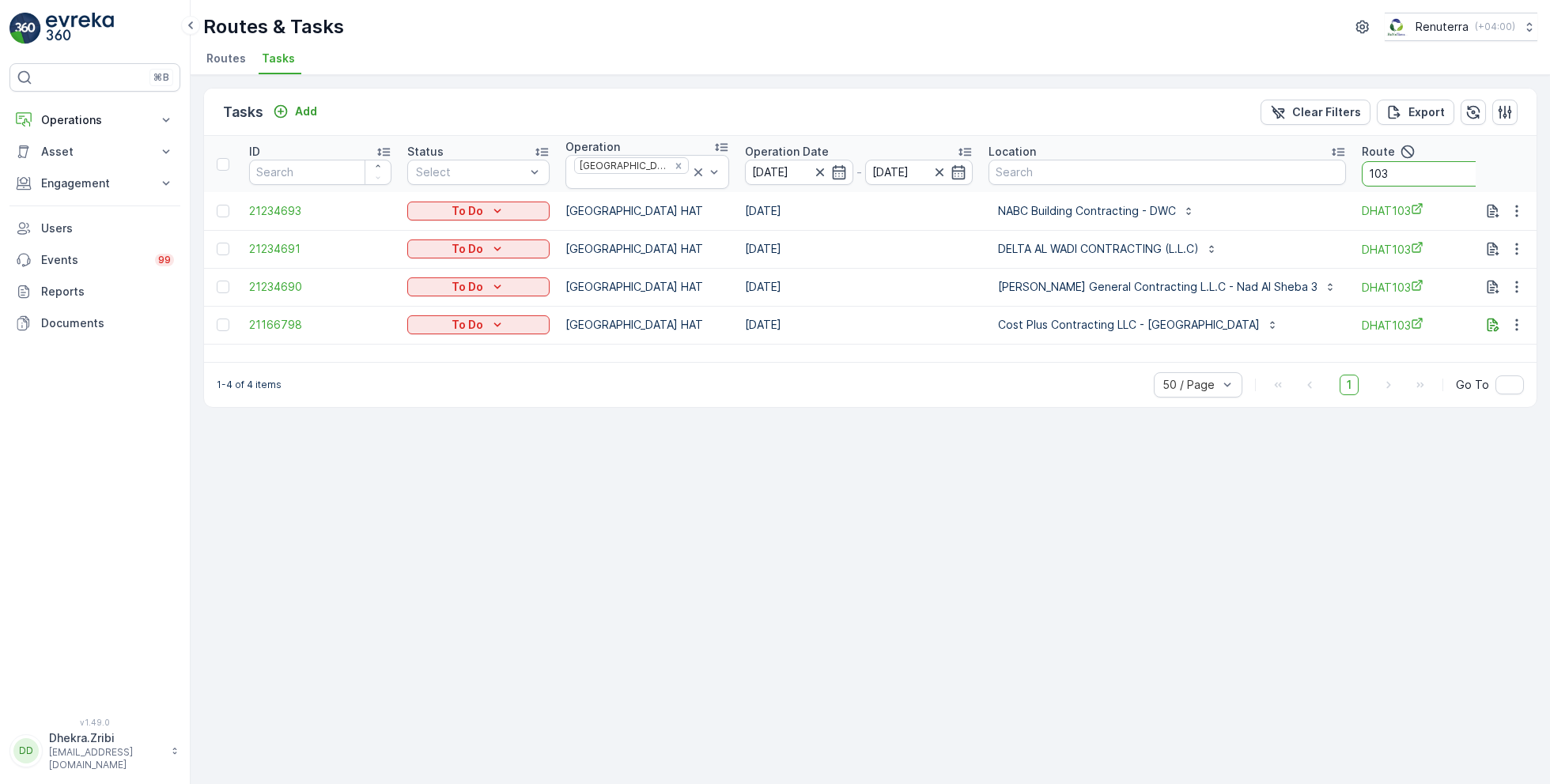
click at [1444, 165] on input "103" at bounding box center [1433, 174] width 142 height 25
type input "104"
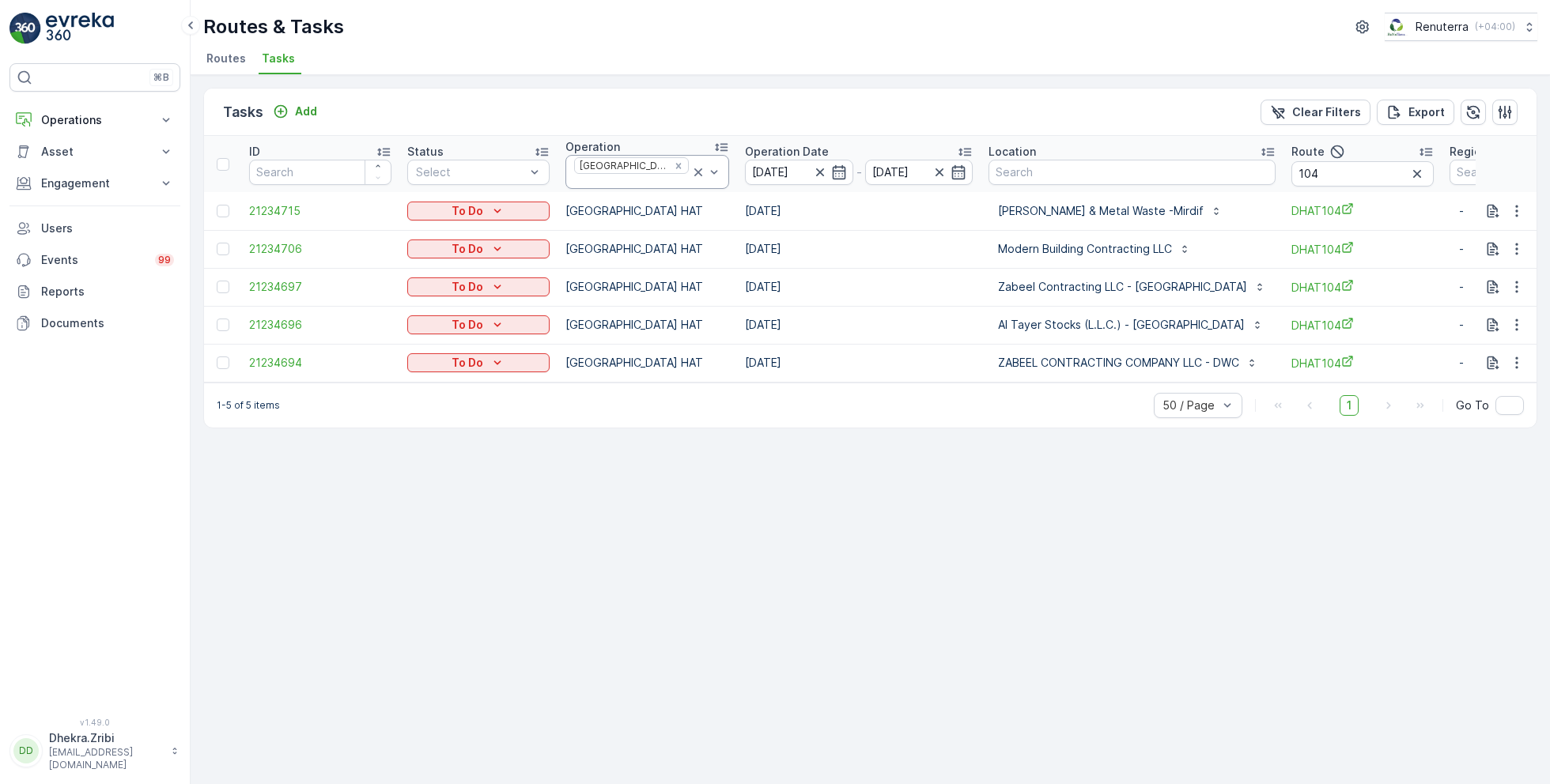
click at [691, 164] on icon at bounding box center [698, 172] width 16 height 16
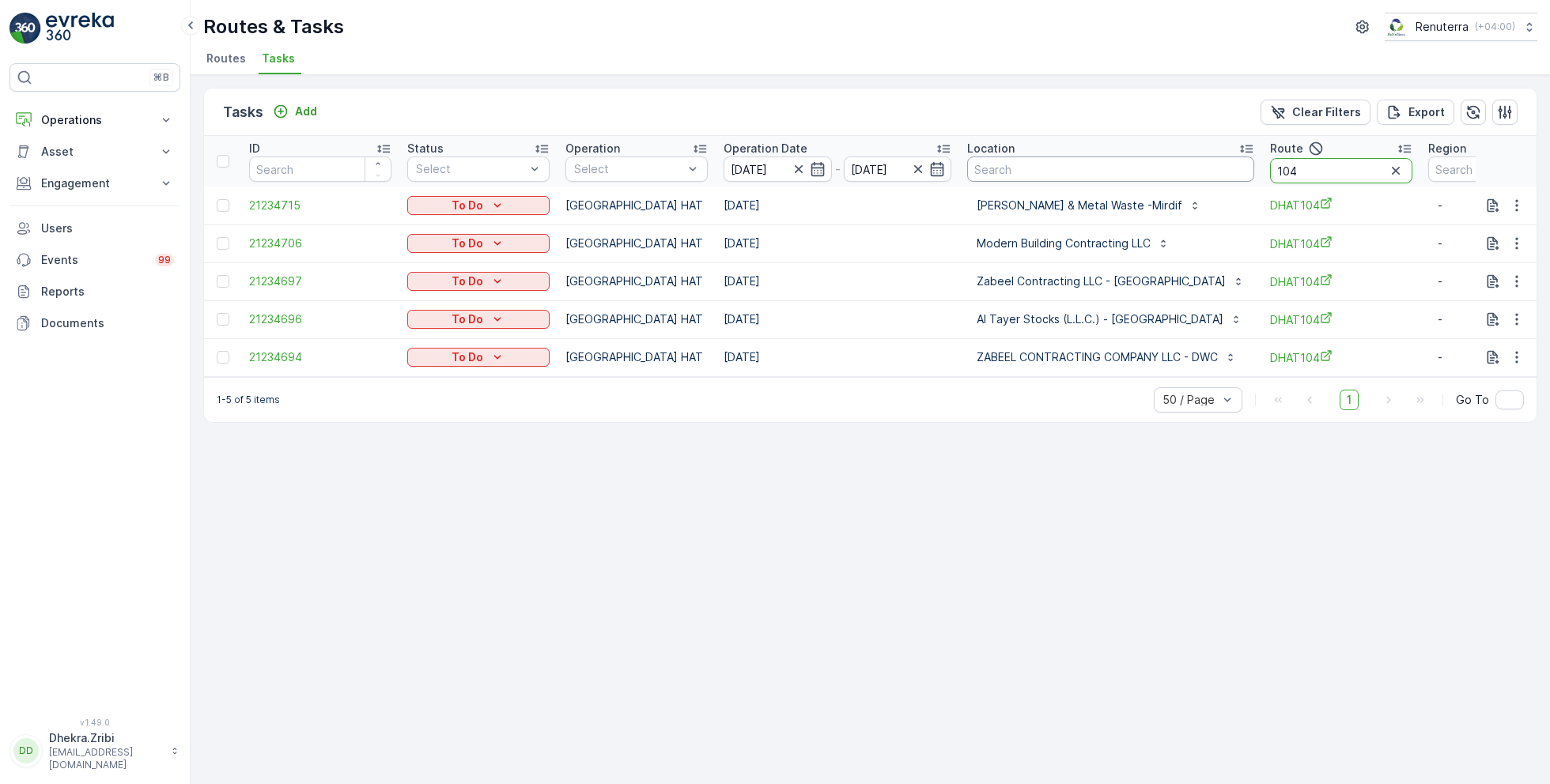
drag, startPoint x: 1332, startPoint y: 174, endPoint x: 1244, endPoint y: 174, distance: 88.0
click at [1244, 174] on tr "ID Status Select Operation Select Operation Date [DATE] - [DATE] Location Route…" at bounding box center [923, 161] width 1436 height 50
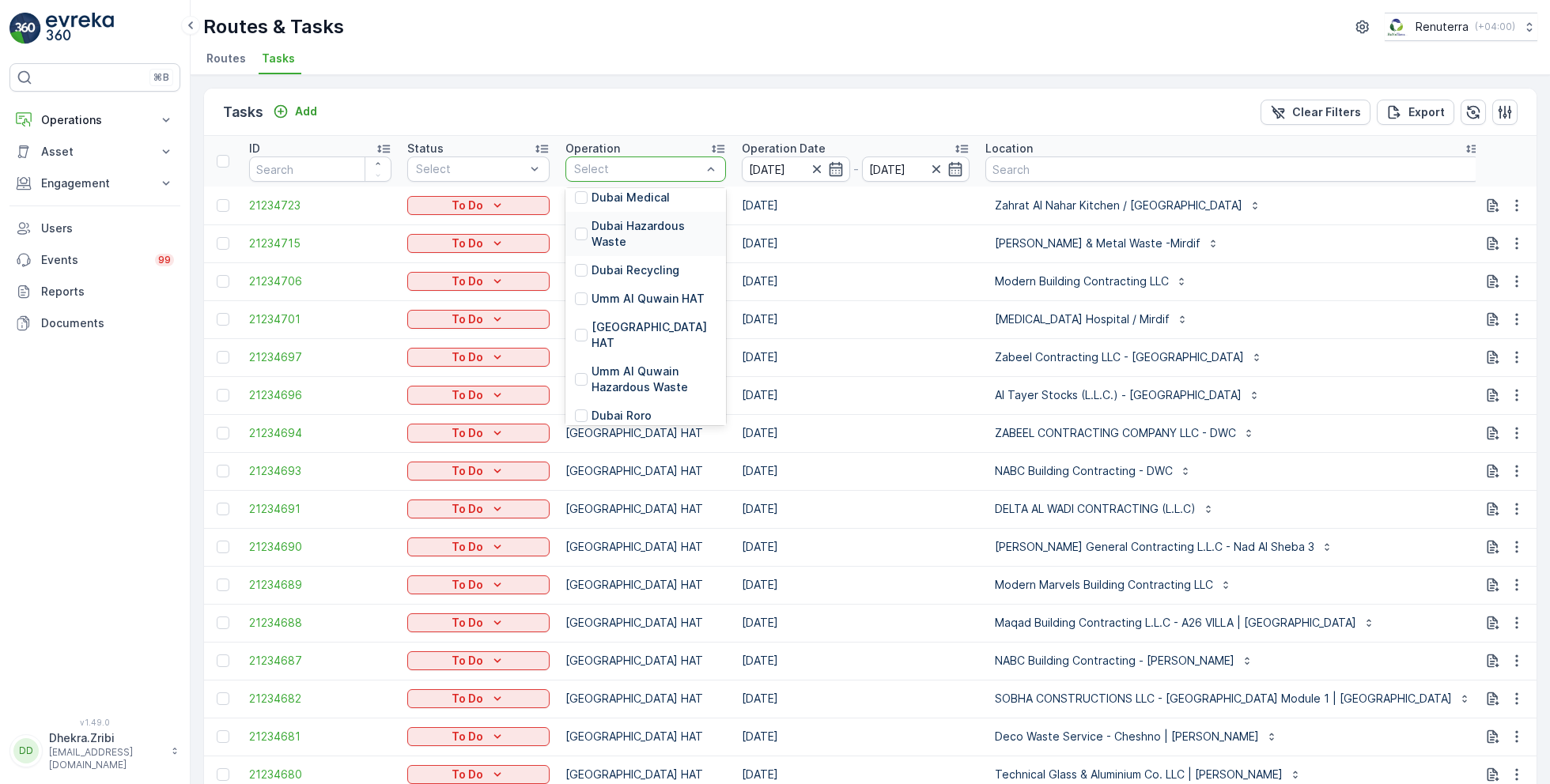
scroll to position [158, 0]
click at [620, 403] on p "Dubai Roro" at bounding box center [622, 411] width 60 height 16
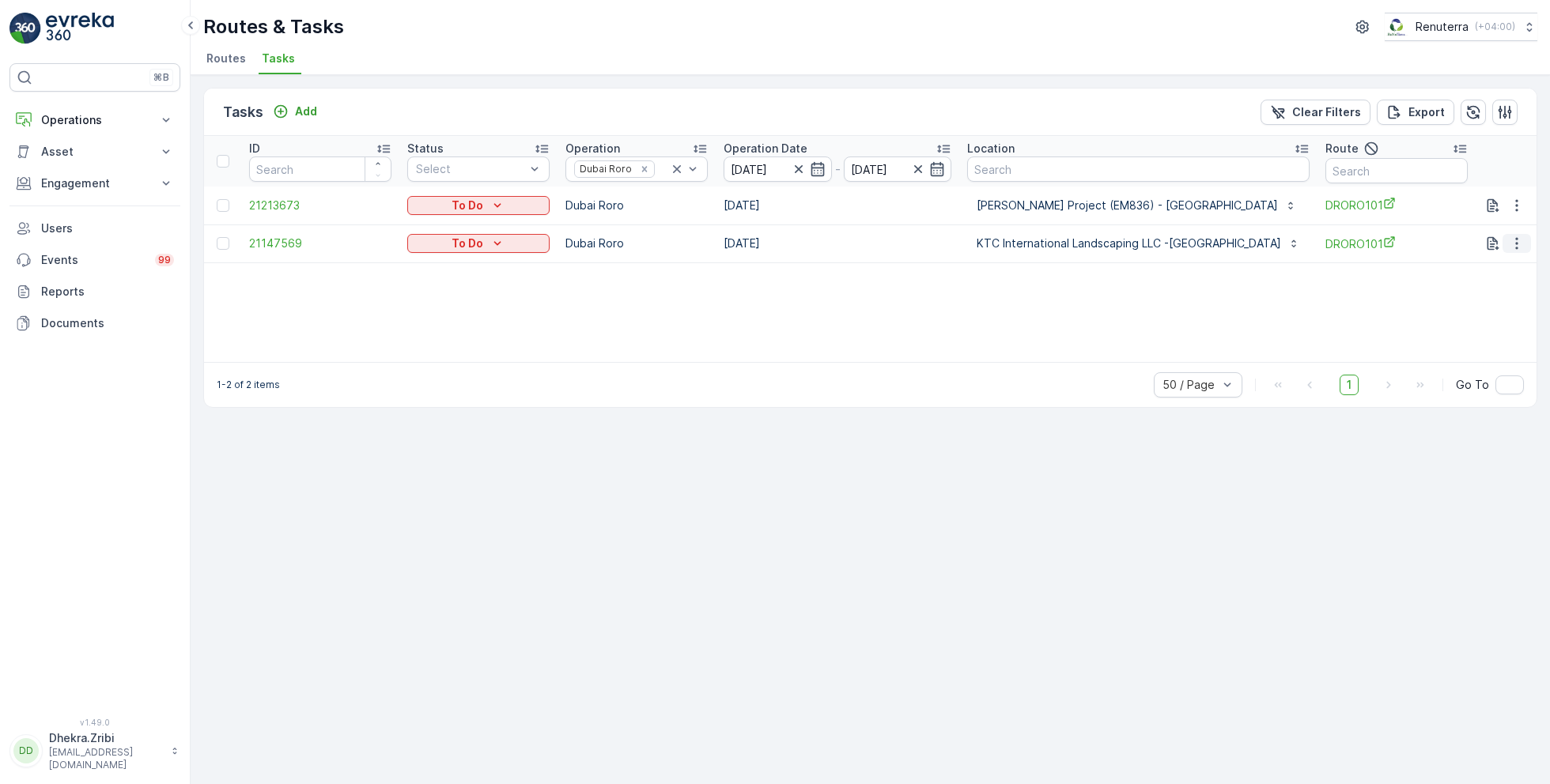
click at [1528, 244] on button "button" at bounding box center [1517, 244] width 28 height 19
click at [1470, 339] on span "Remove from Route" at bounding box center [1491, 332] width 106 height 16
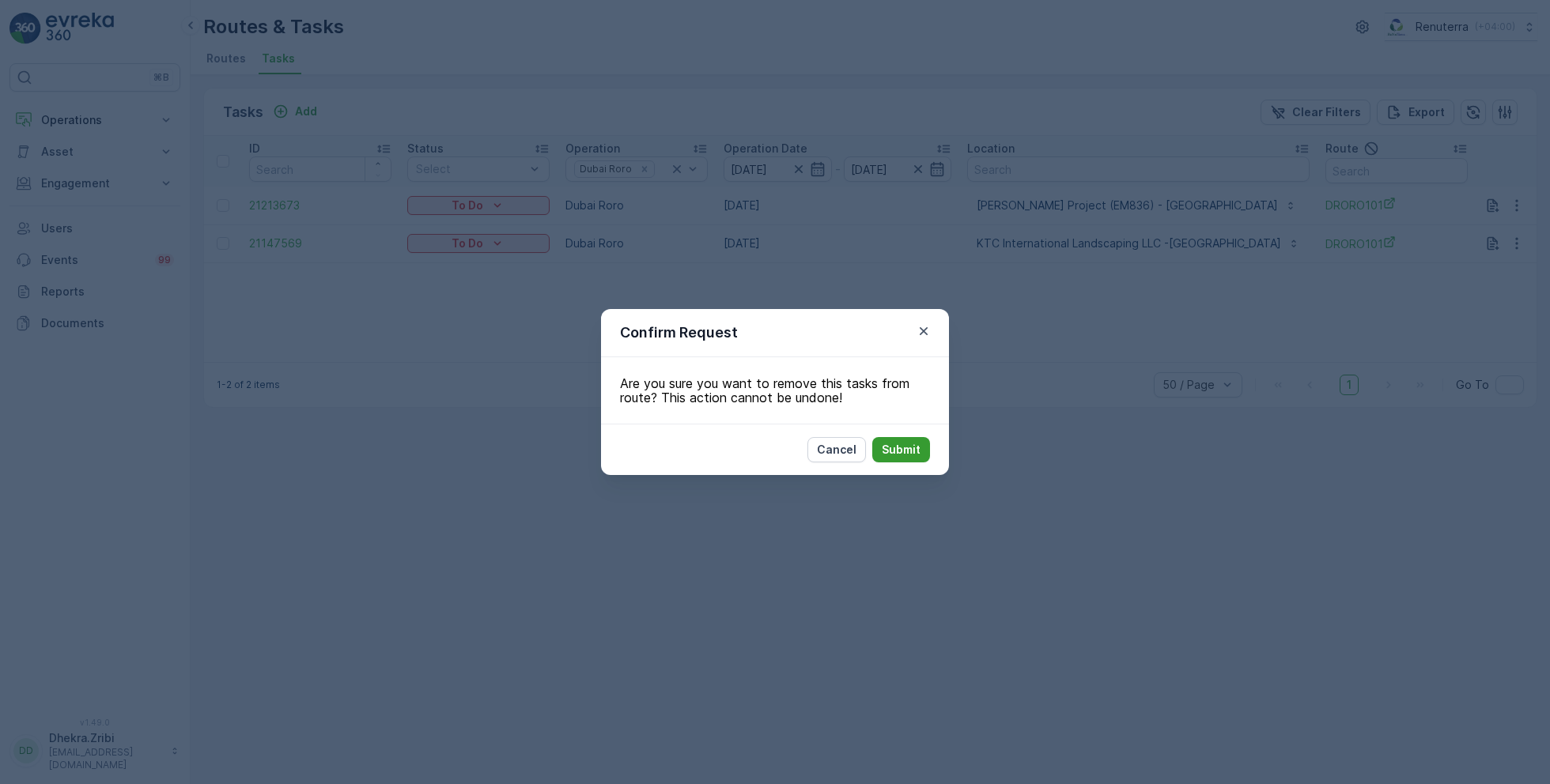
click at [918, 447] on p "Submit" at bounding box center [902, 450] width 39 height 16
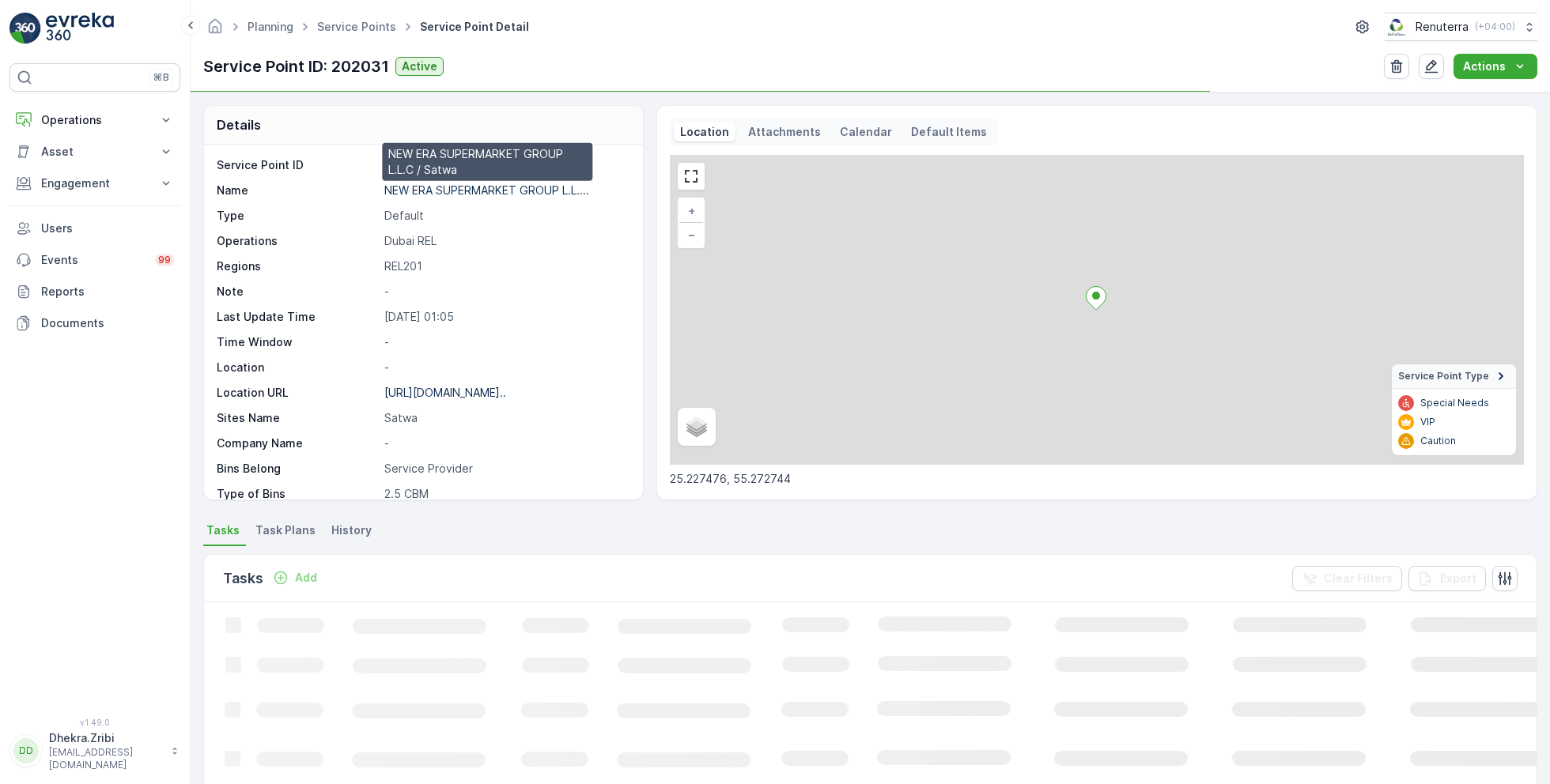
click at [473, 188] on p "NEW ERA SUPERMARKET GROUP L.L...." at bounding box center [486, 190] width 204 height 13
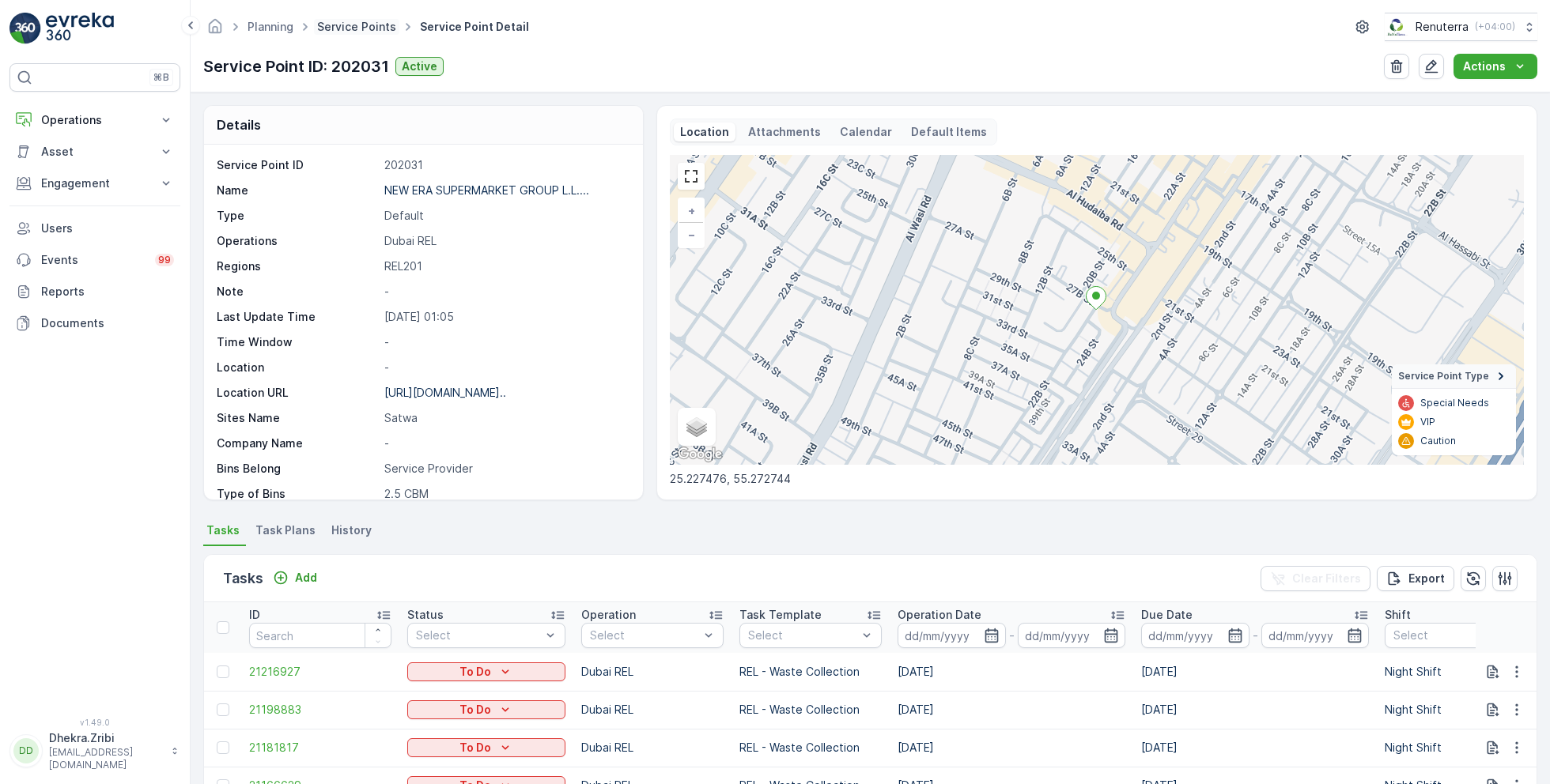
click at [378, 24] on link "Service Points" at bounding box center [357, 26] width 79 height 13
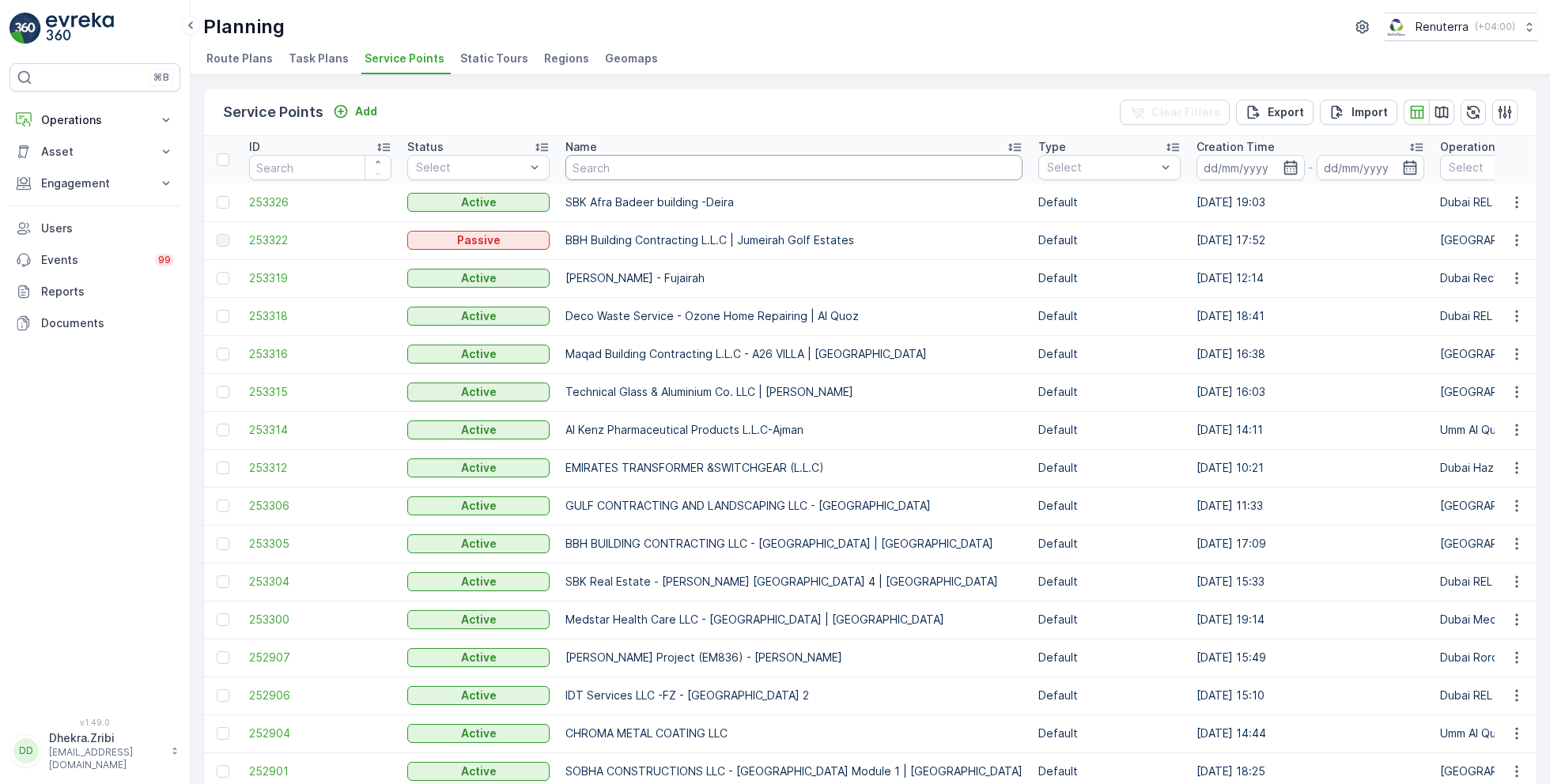
click at [634, 163] on input "text" at bounding box center [795, 167] width 458 height 25
type input "zah"
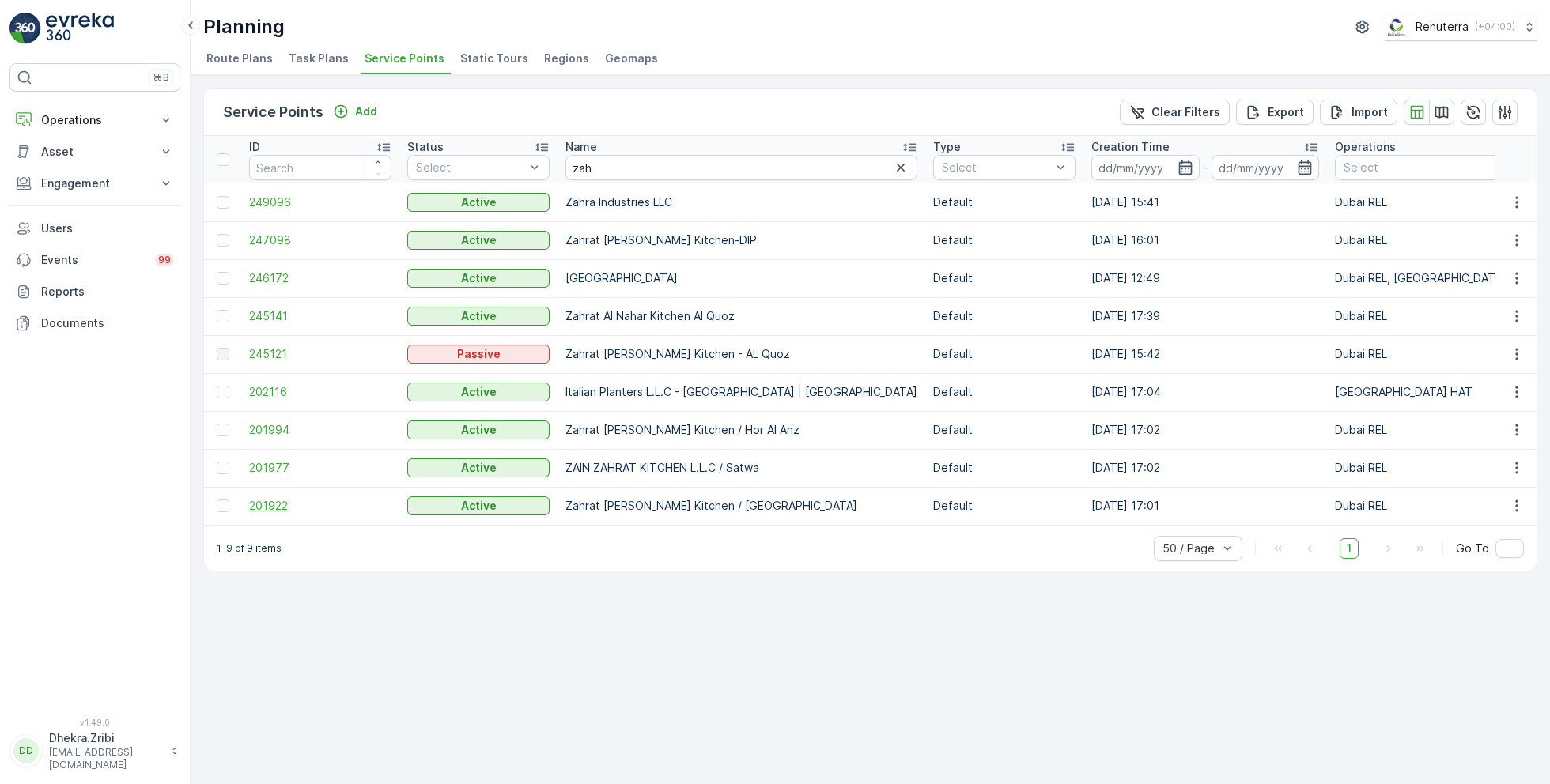
click at [277, 505] on span "201922" at bounding box center [320, 506] width 142 height 16
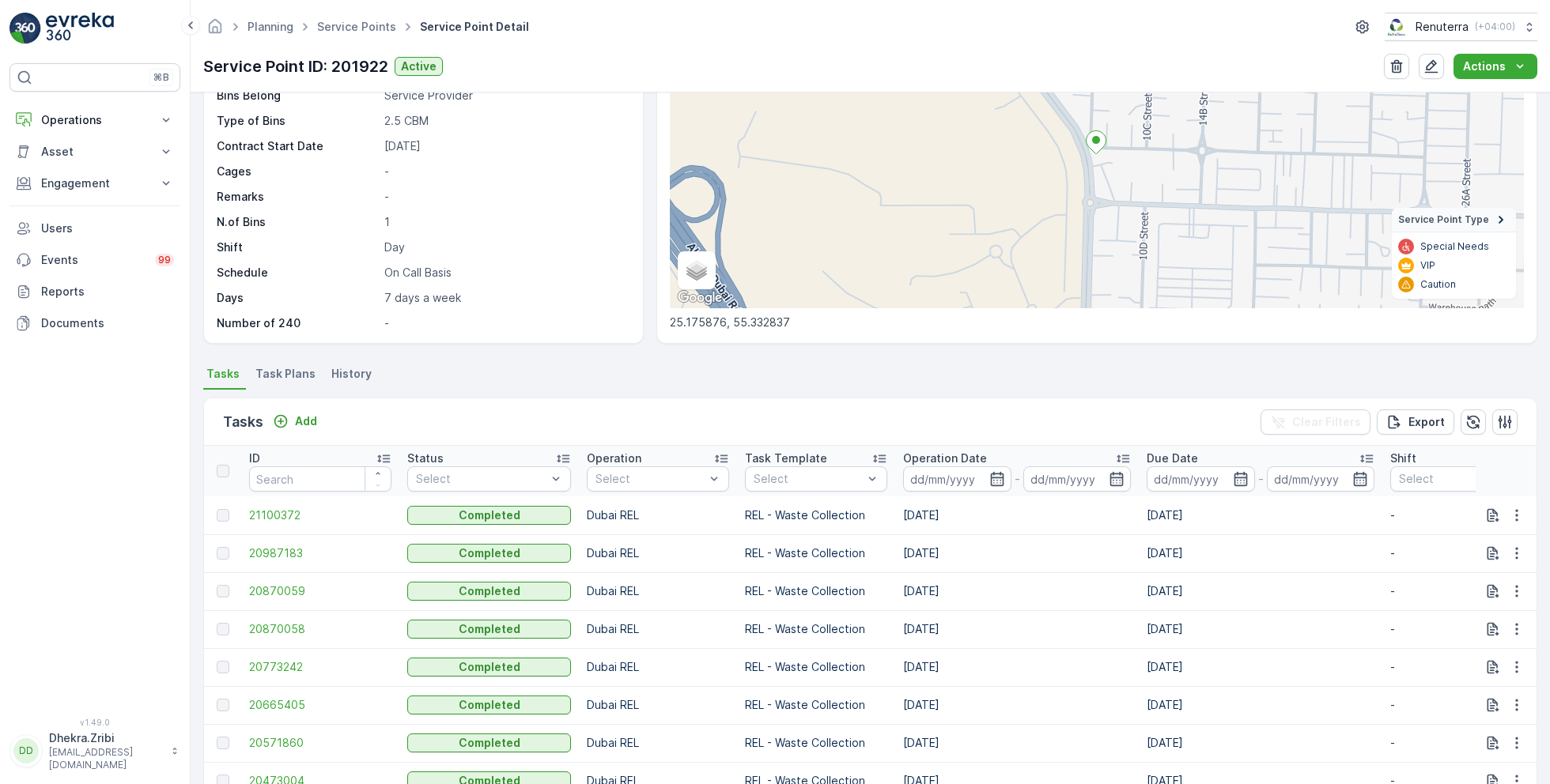
scroll to position [159, 0]
click at [277, 369] on span "Task Plans" at bounding box center [286, 371] width 60 height 16
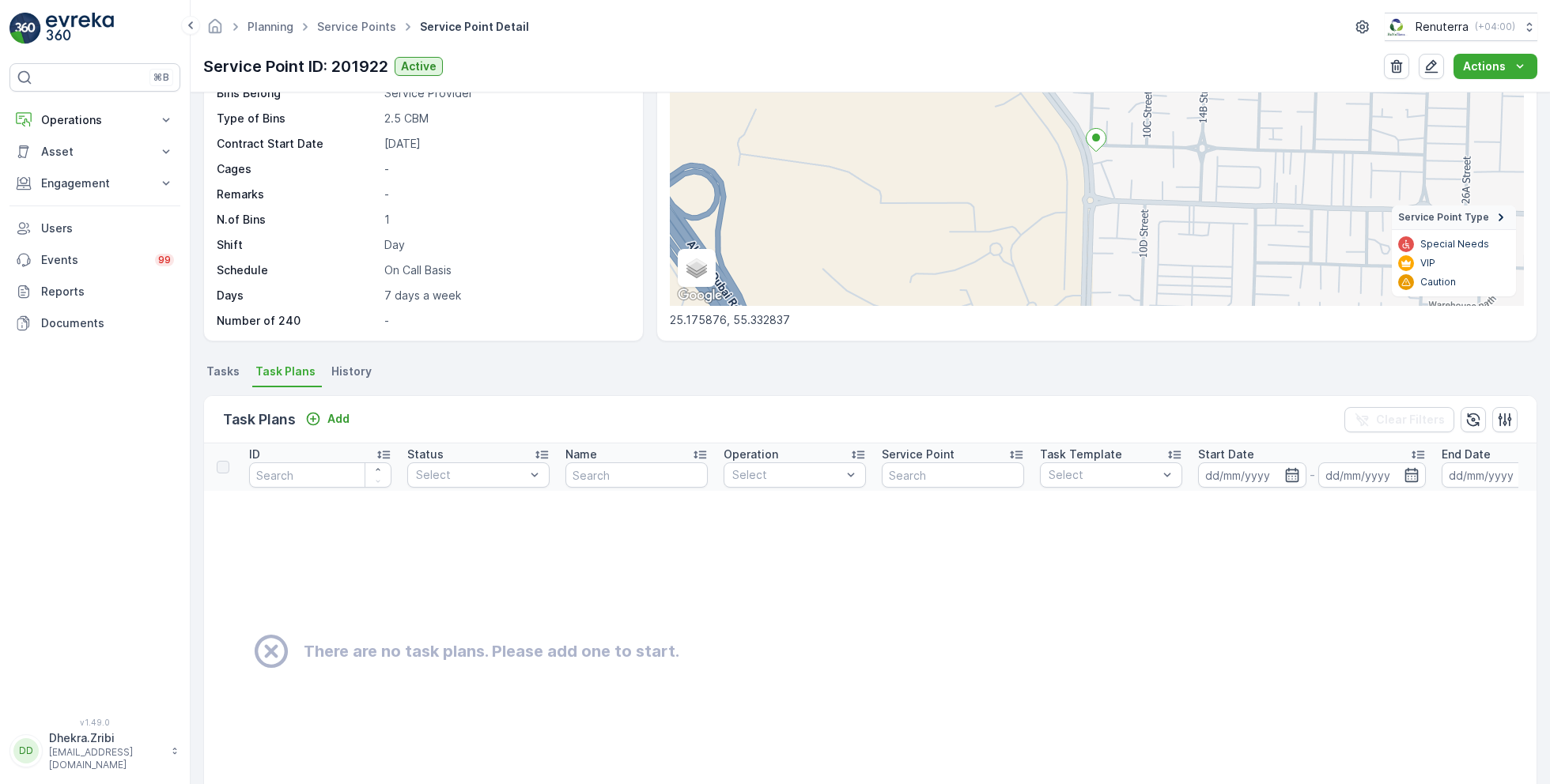
click at [227, 371] on span "Tasks" at bounding box center [223, 371] width 34 height 16
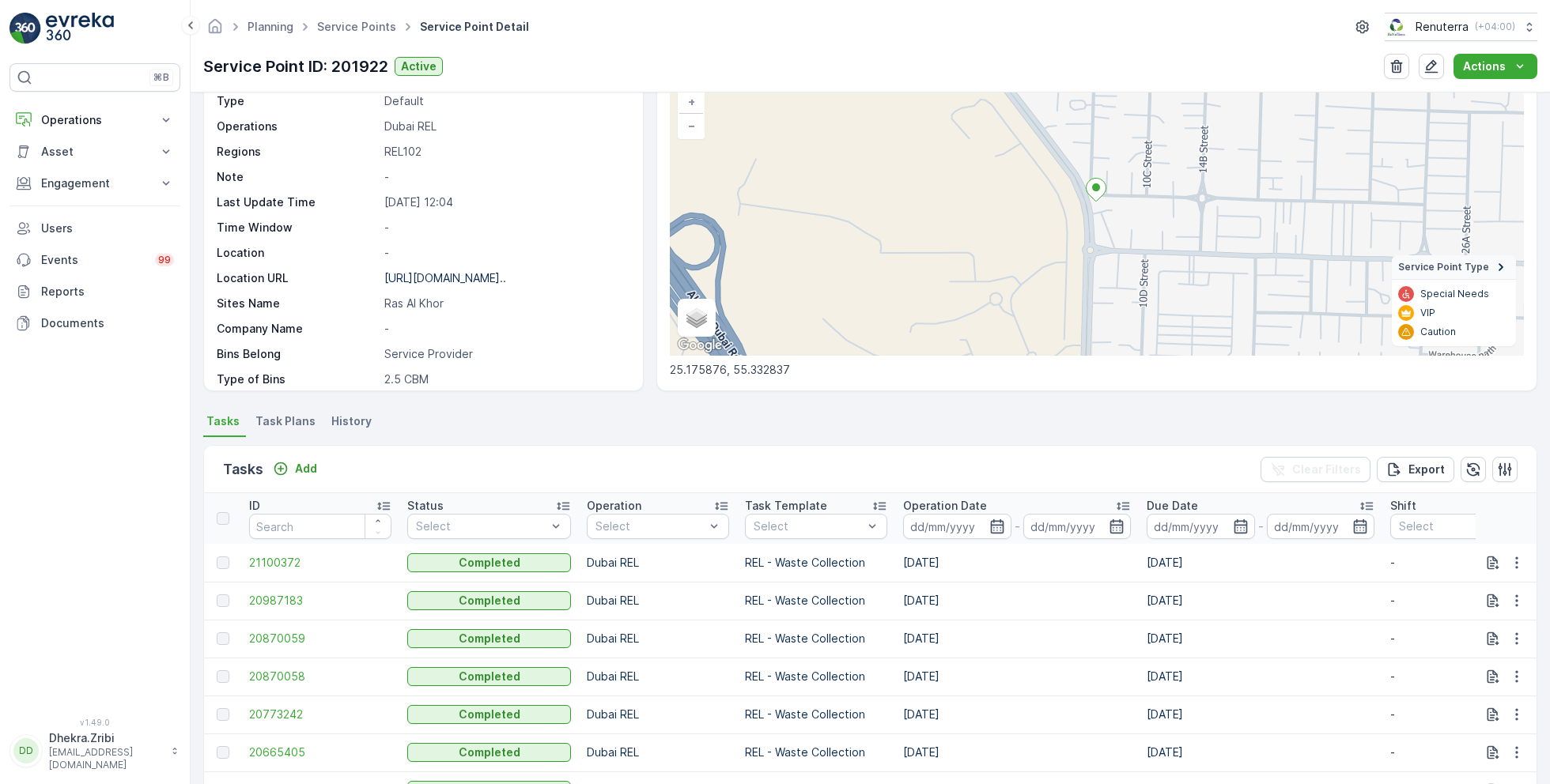
scroll to position [2, 0]
click at [293, 470] on div "Add" at bounding box center [294, 469] width 44 height 16
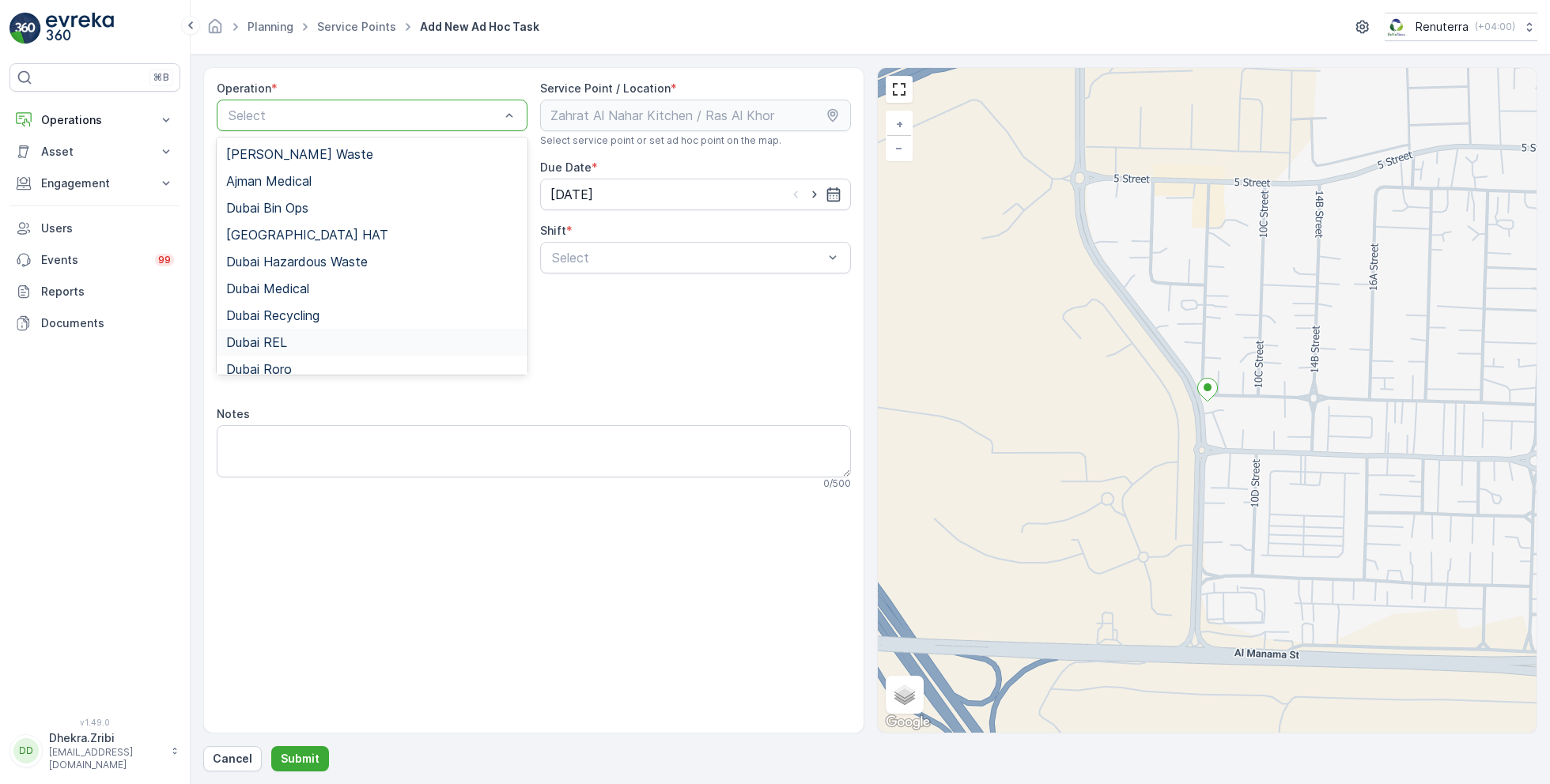
click at [303, 348] on div "Dubai REL" at bounding box center [372, 342] width 311 height 27
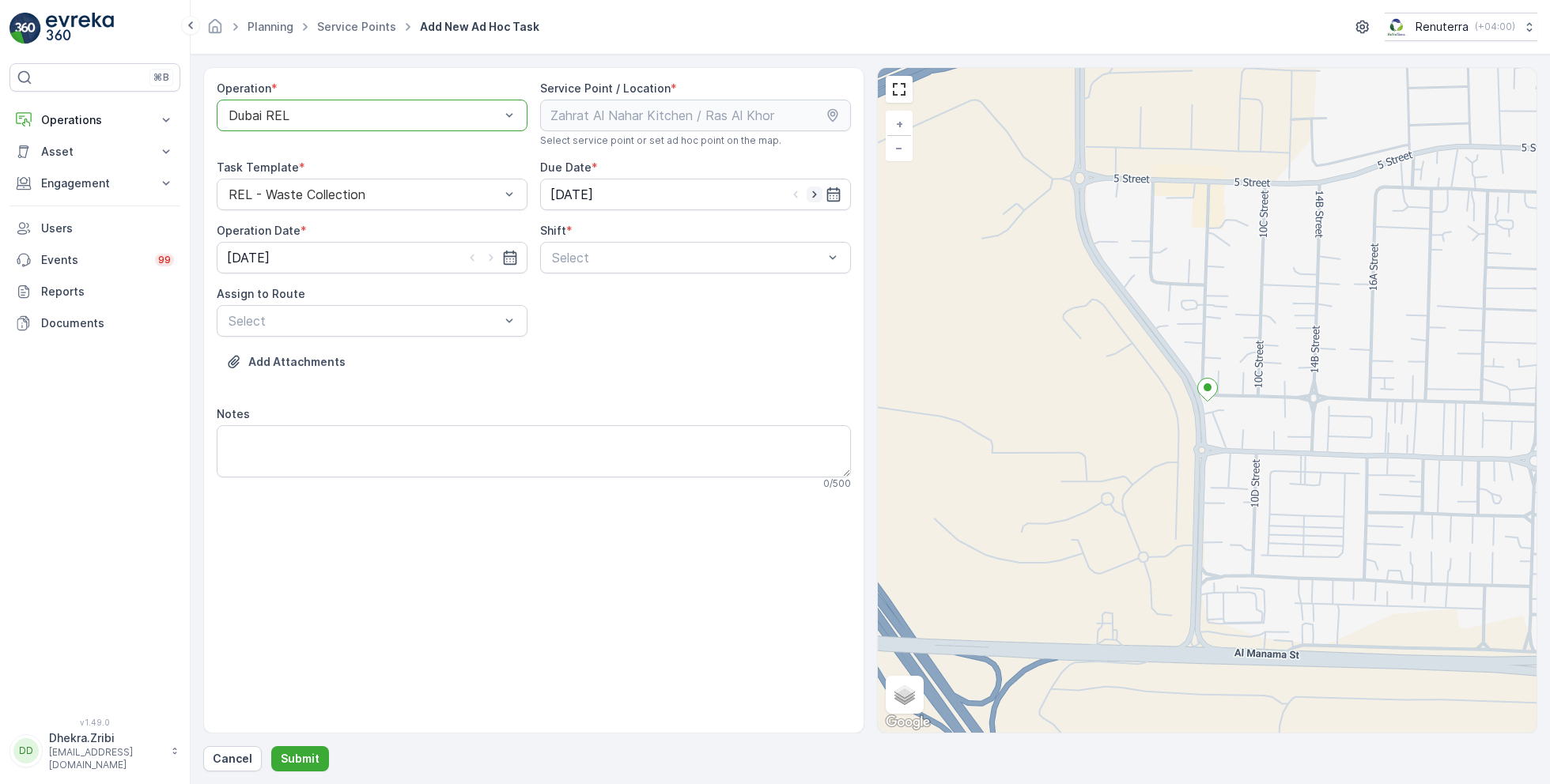
click at [816, 192] on icon "button" at bounding box center [814, 194] width 16 height 16
type input "[DATE]"
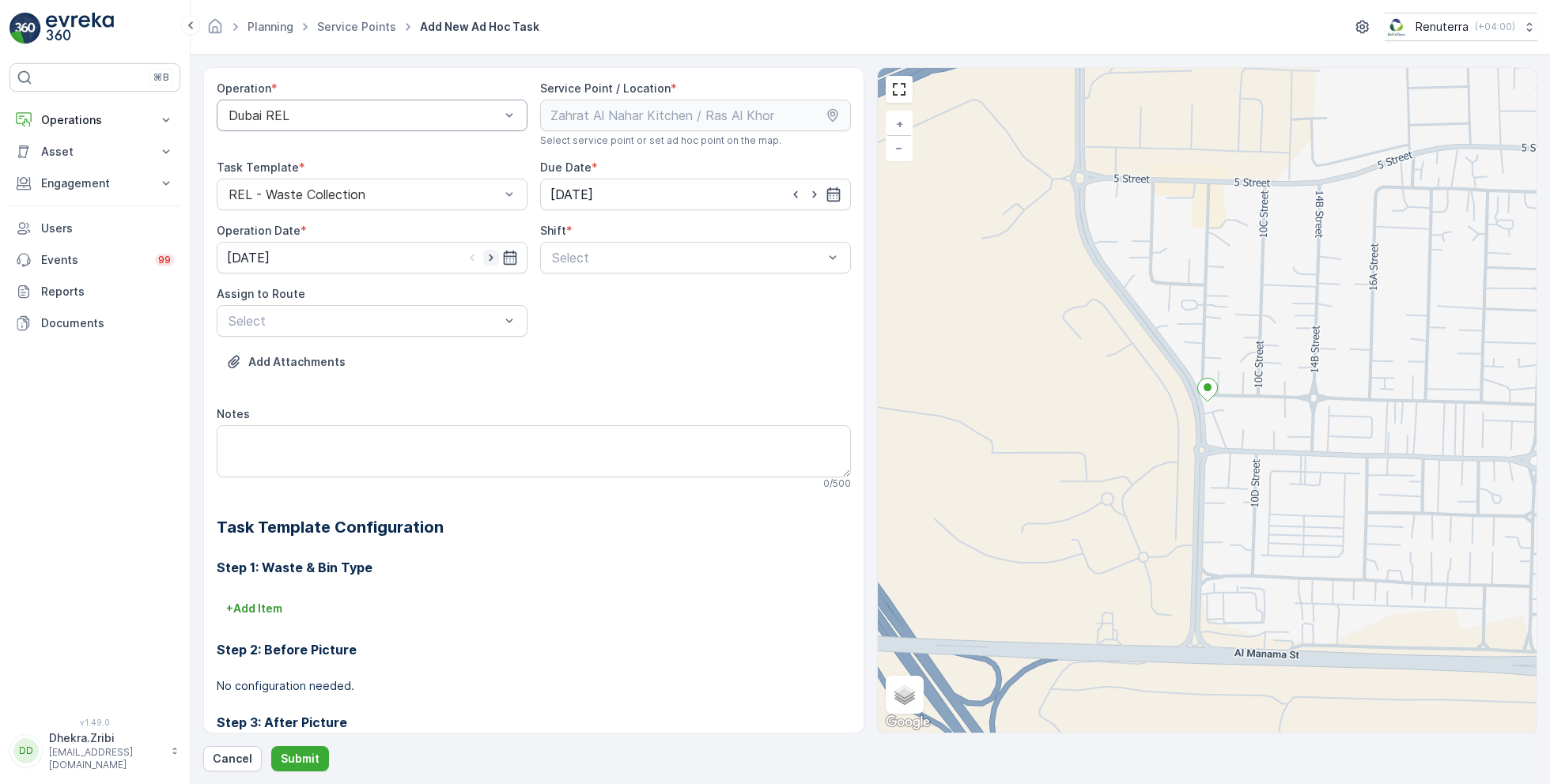
click at [489, 256] on icon "button" at bounding box center [491, 258] width 16 height 16
type input "[DATE]"
click at [565, 261] on div at bounding box center [688, 258] width 275 height 14
click at [576, 301] on span "Day Shift" at bounding box center [578, 296] width 56 height 14
click at [480, 321] on div at bounding box center [364, 320] width 275 height 14
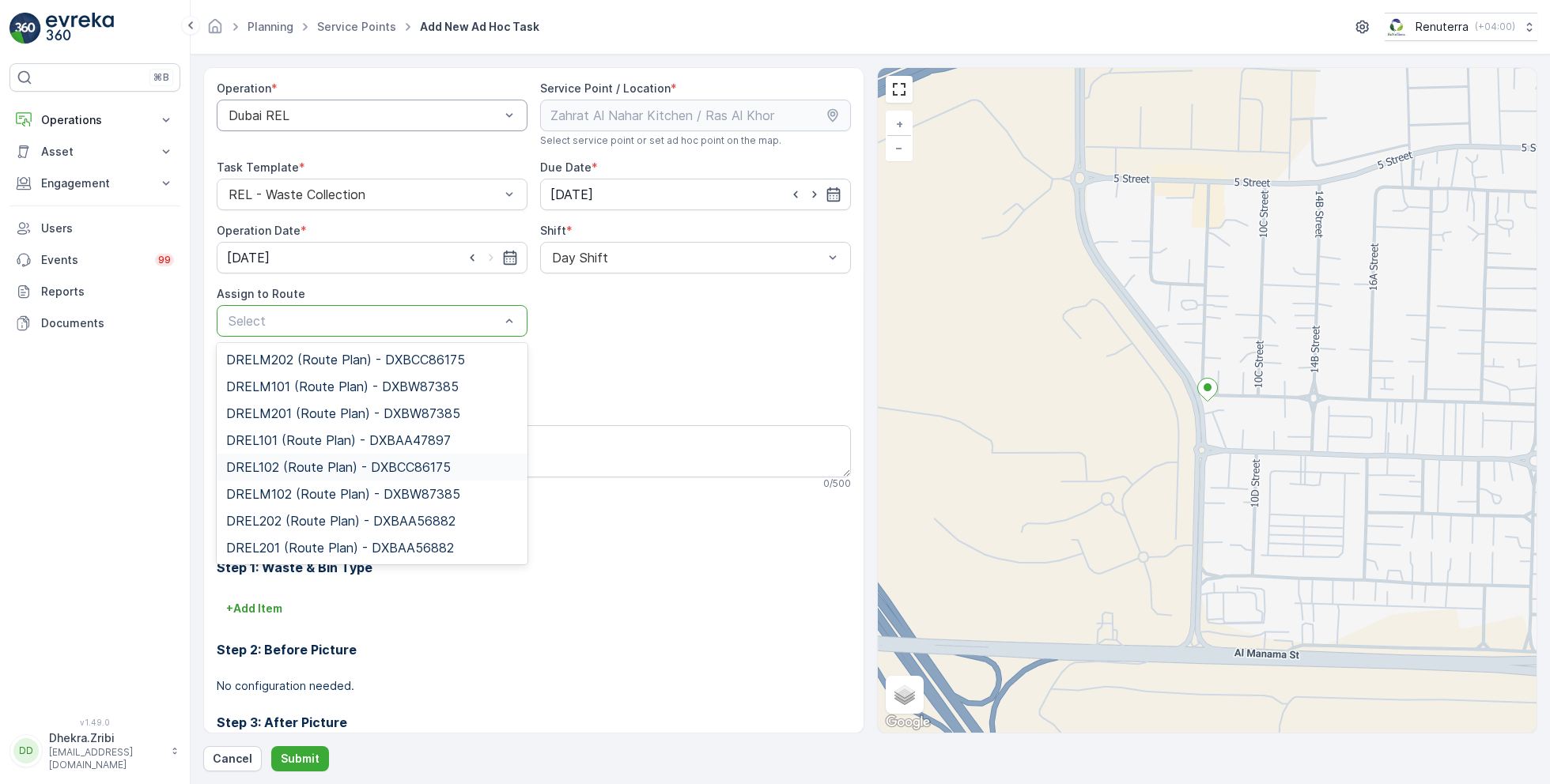
click at [318, 467] on span "DREL102 (Route Plan) - DXBCC86175" at bounding box center [338, 467] width 225 height 14
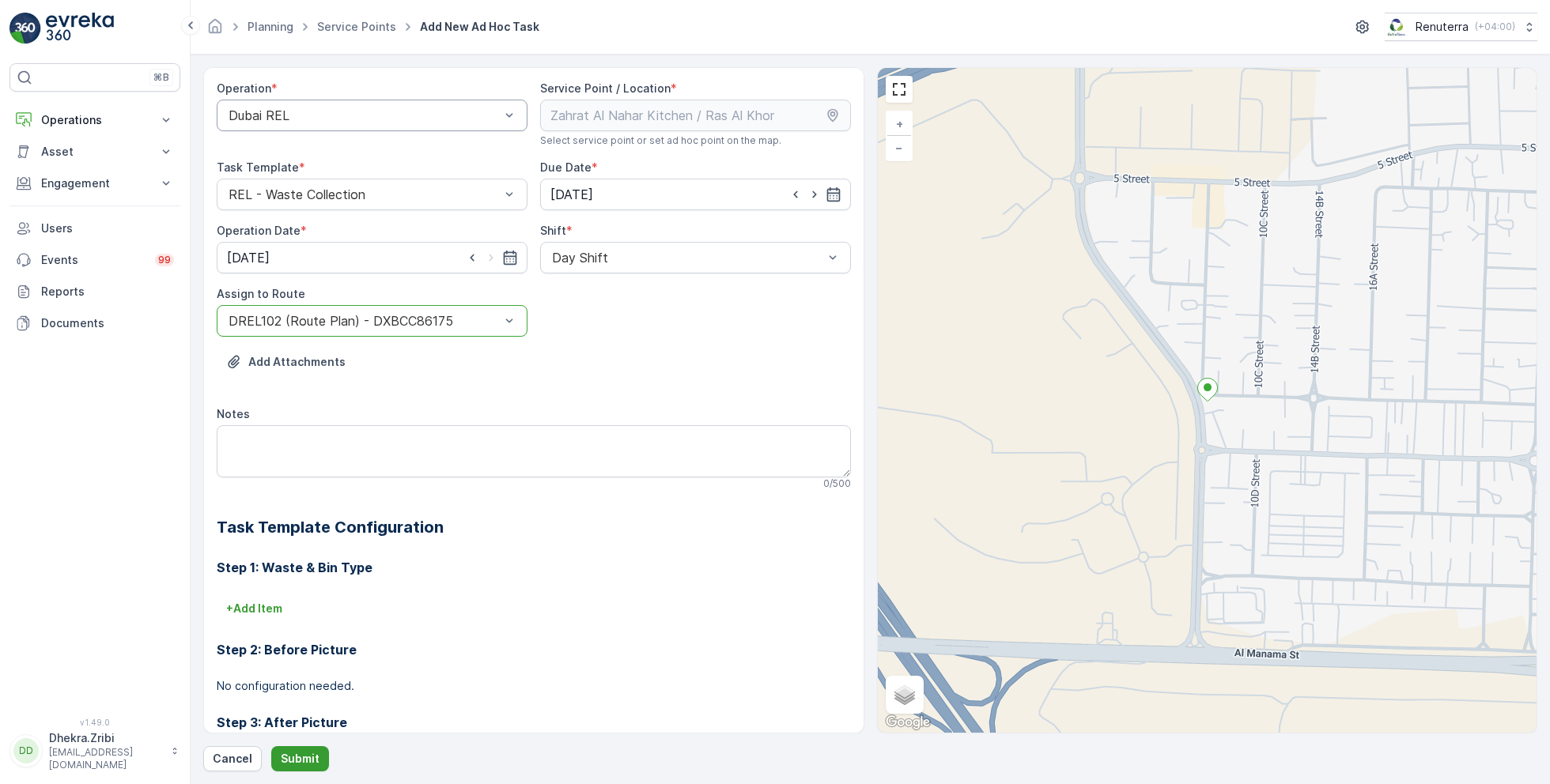
click at [298, 758] on p "Submit" at bounding box center [301, 759] width 39 height 16
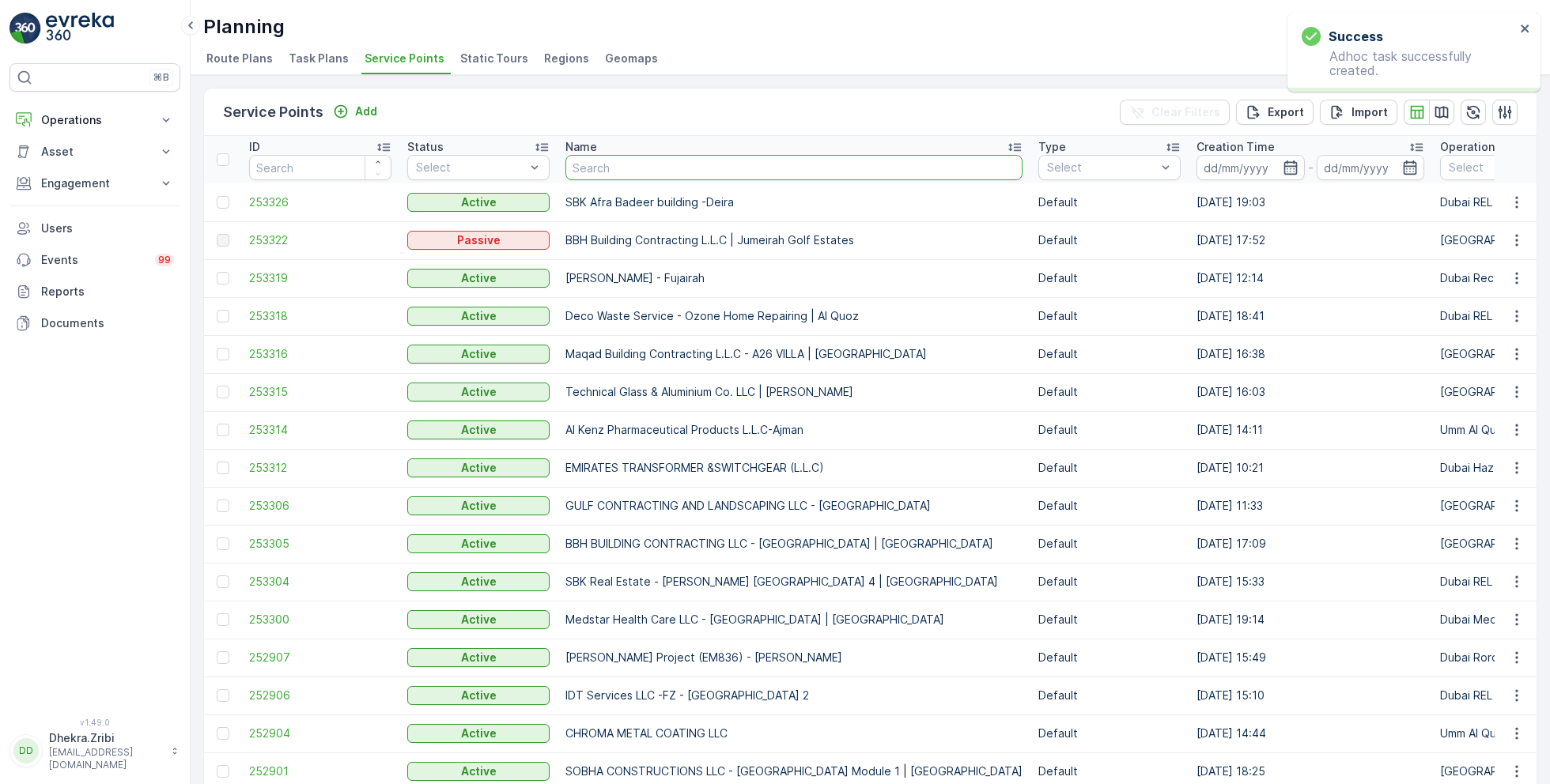
click at [623, 171] on input "text" at bounding box center [795, 167] width 458 height 25
paste input "KTC INTERNATIONAL LLC - [GEOGRAPHIC_DATA]"
type input "KTC INTERNATIONAL LLC - [GEOGRAPHIC_DATA]"
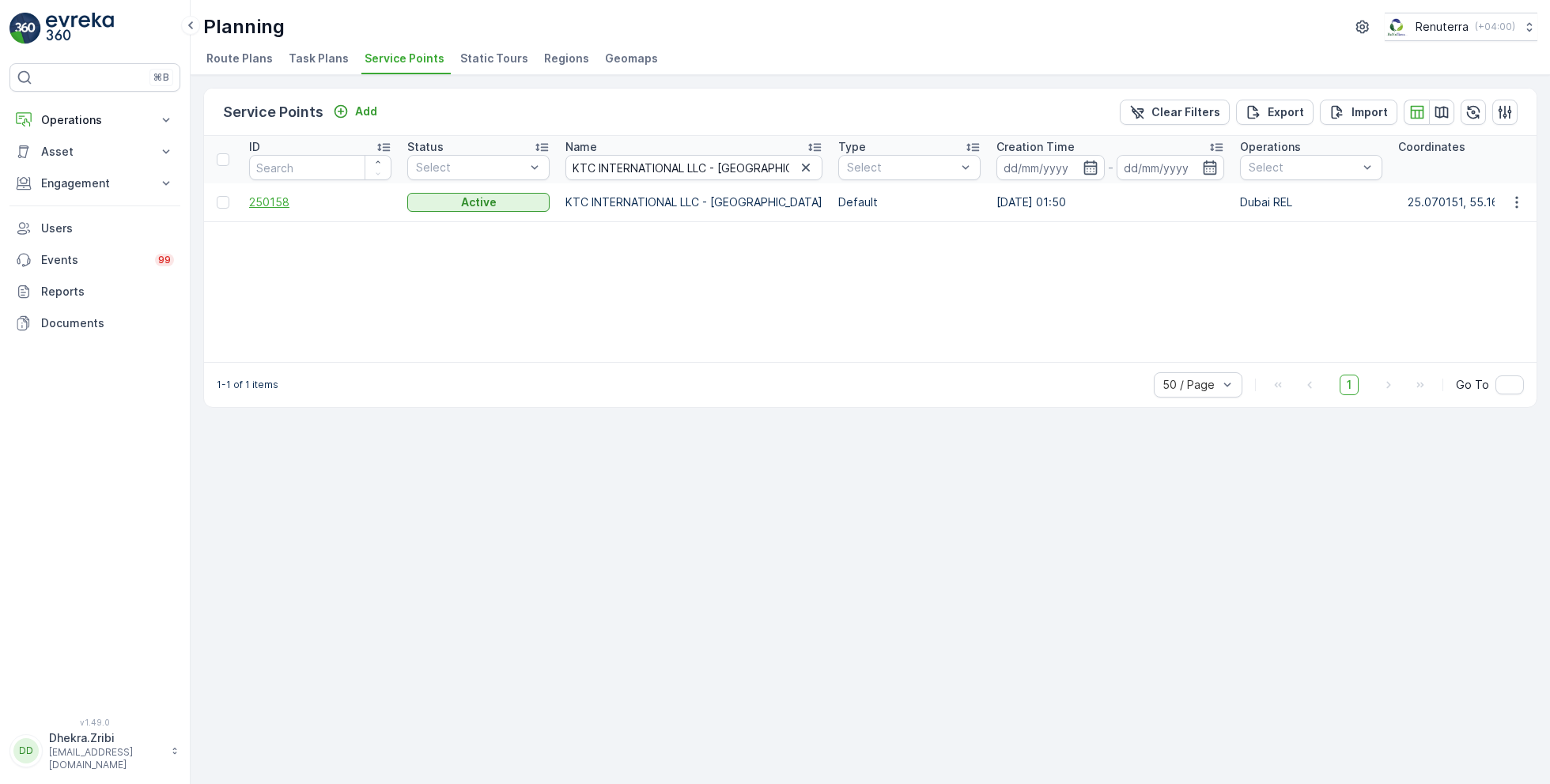
click at [277, 195] on span "250158" at bounding box center [320, 202] width 142 height 16
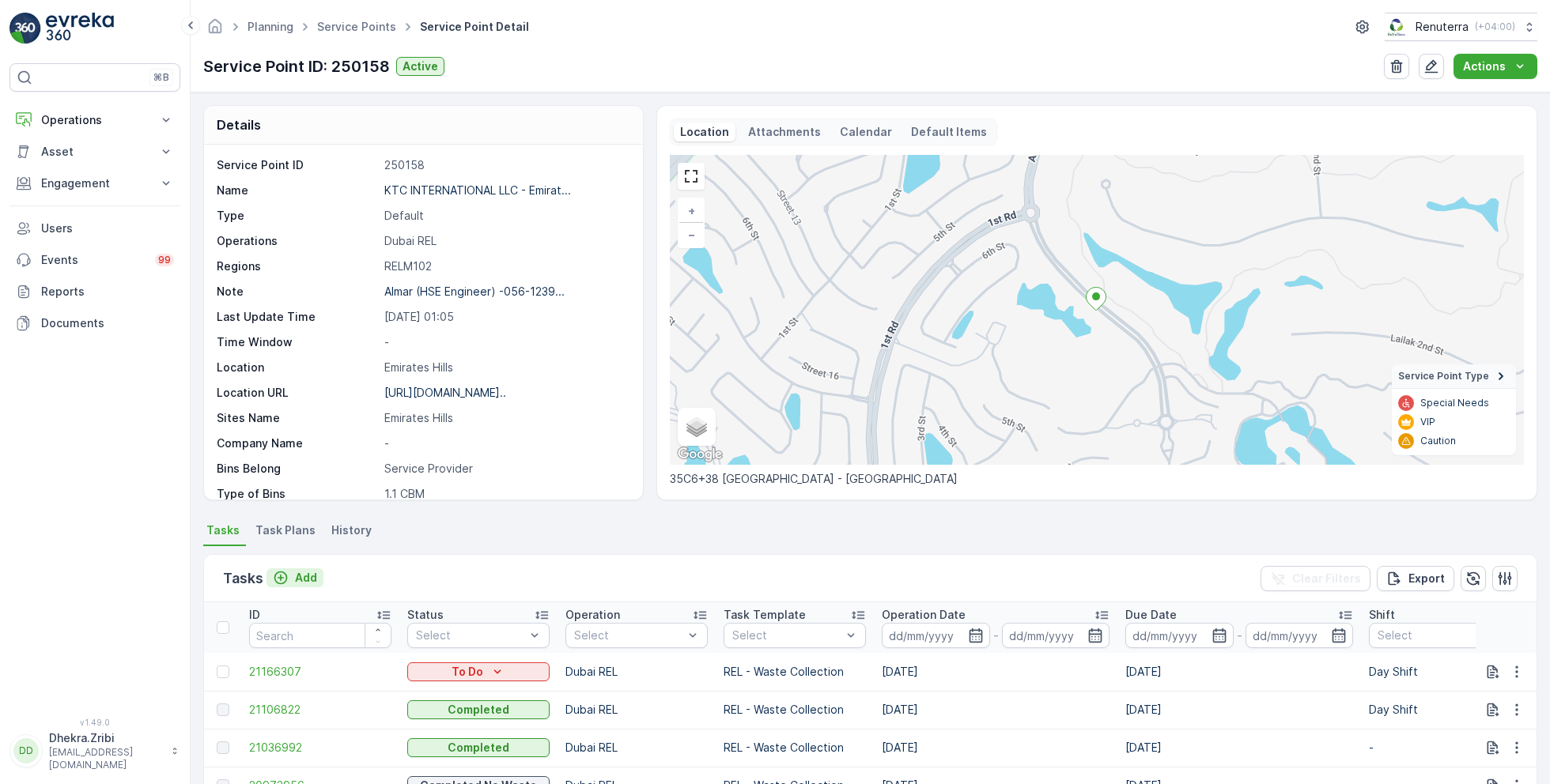
click at [302, 580] on p "Add" at bounding box center [306, 578] width 22 height 16
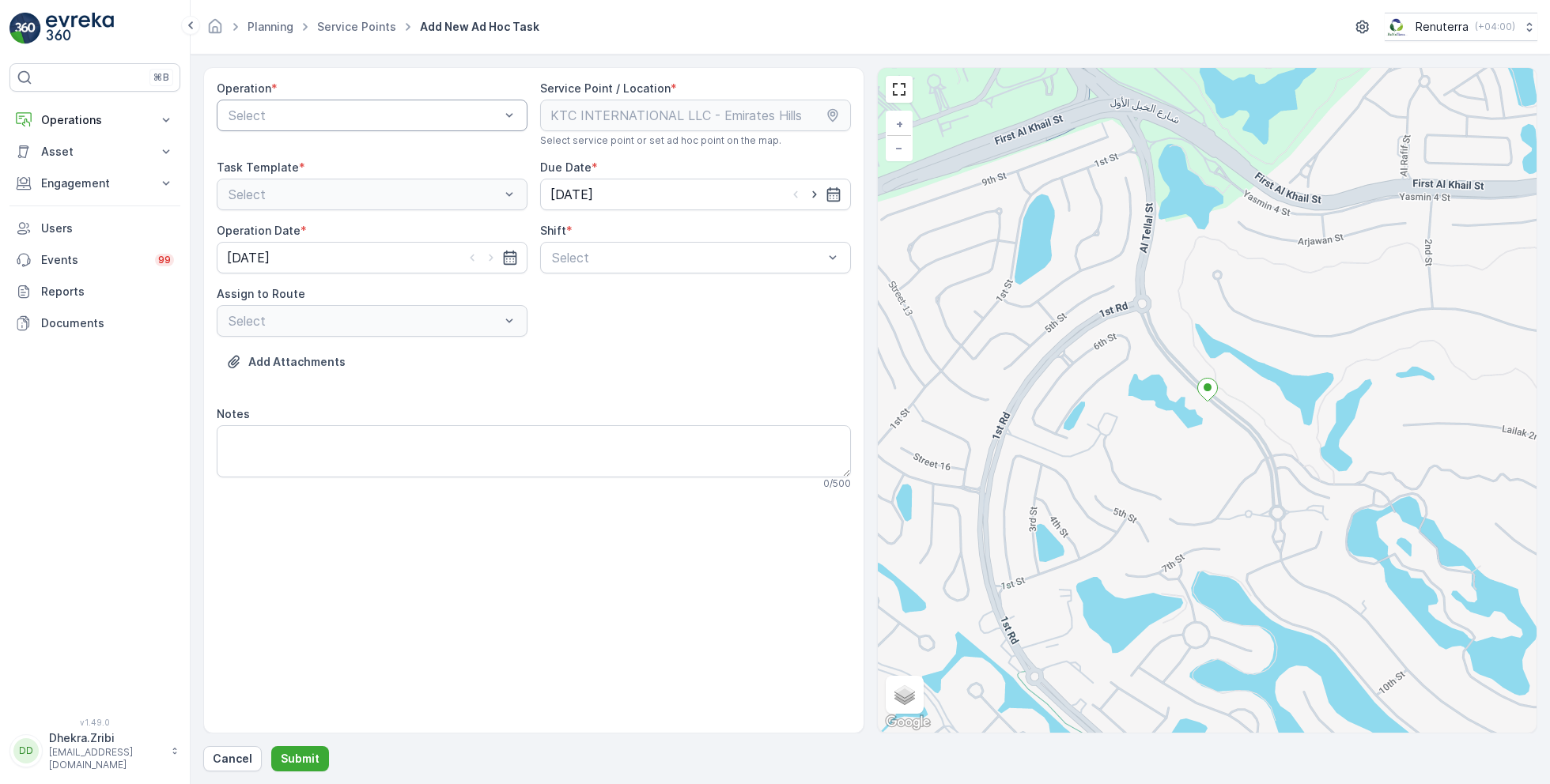
click at [401, 115] on div at bounding box center [364, 115] width 275 height 14
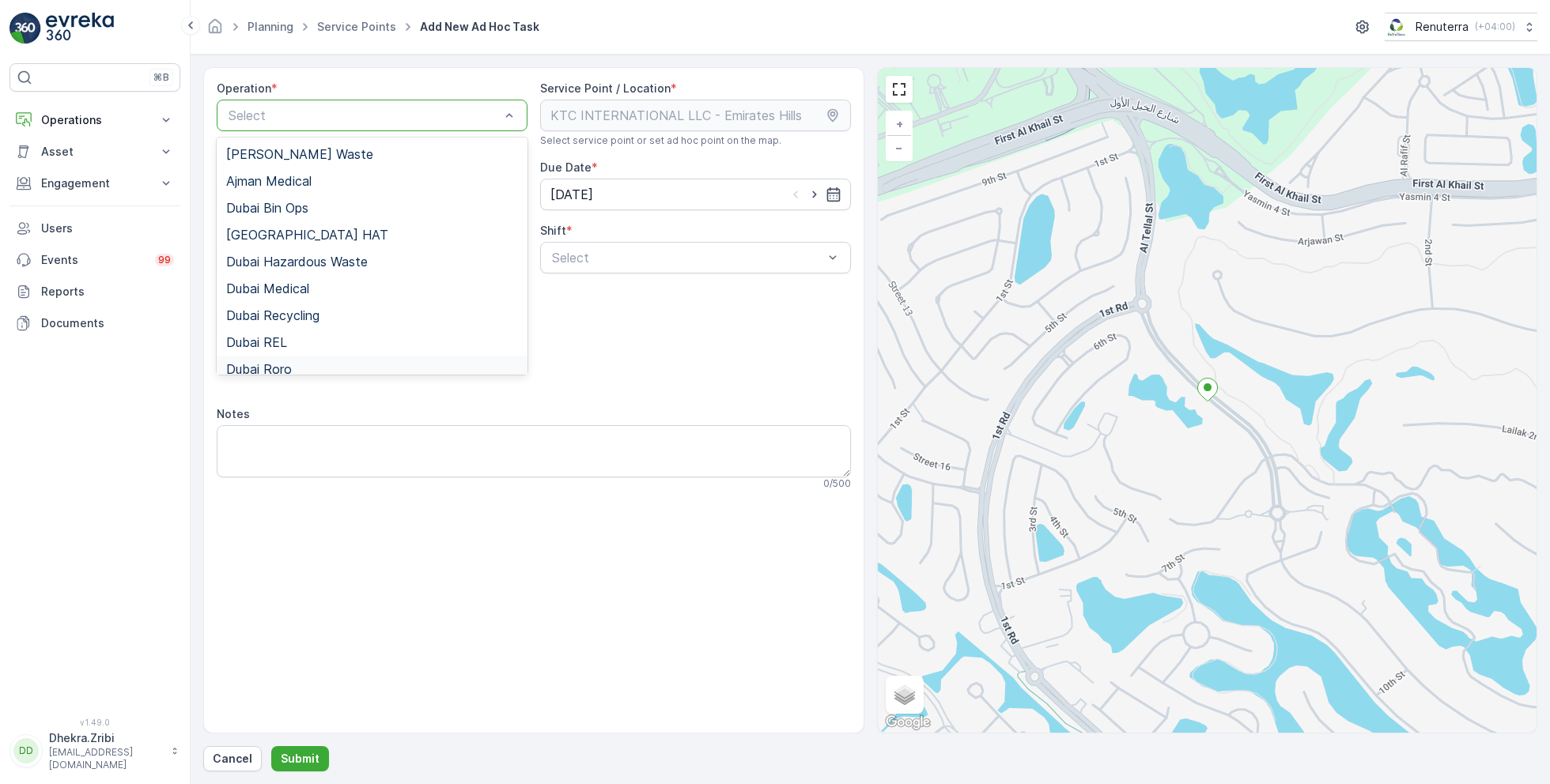
click at [289, 362] on span "Dubai Roro" at bounding box center [259, 369] width 65 height 14
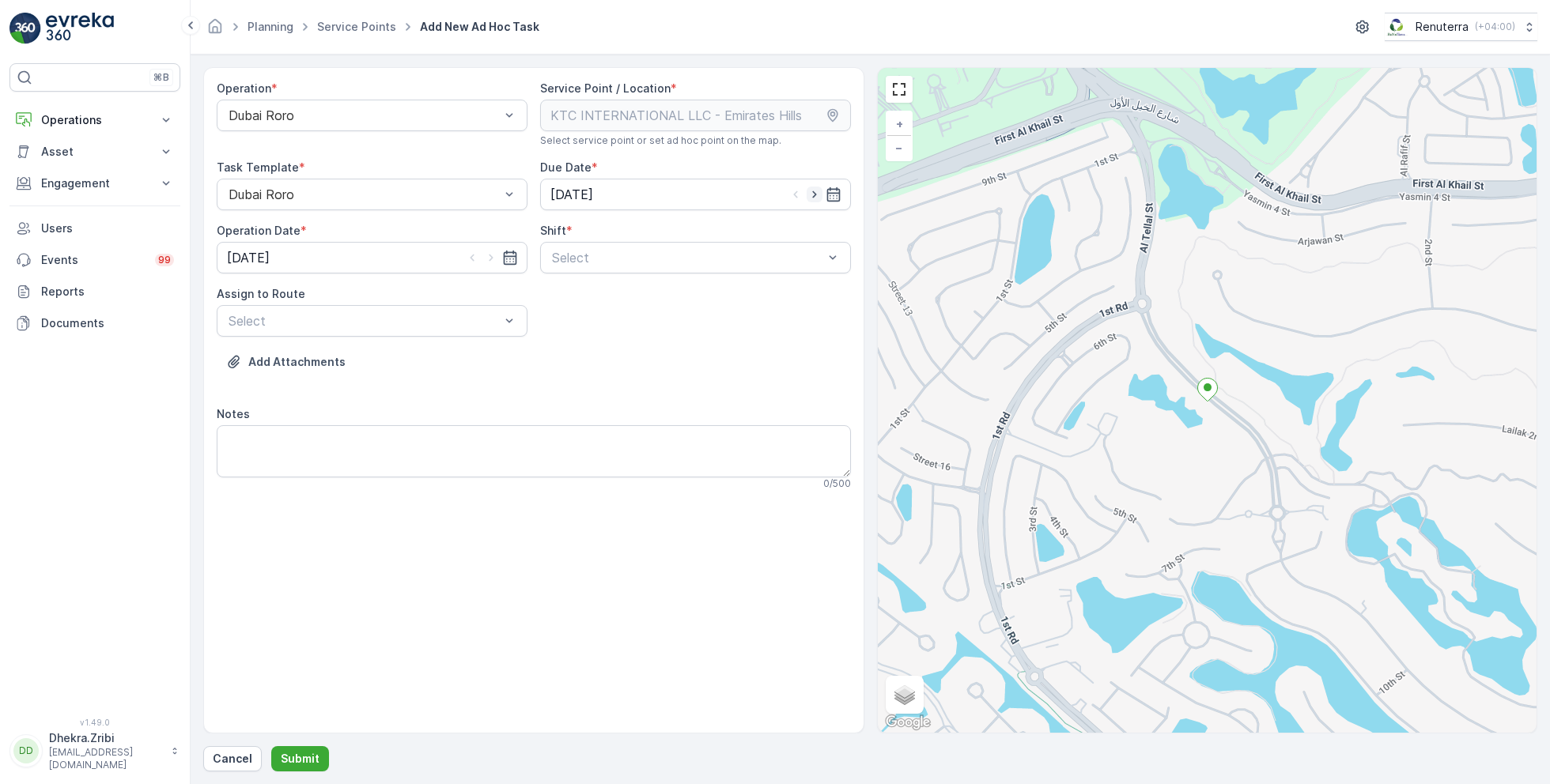
click at [821, 196] on icon "button" at bounding box center [814, 194] width 16 height 16
type input "[DATE]"
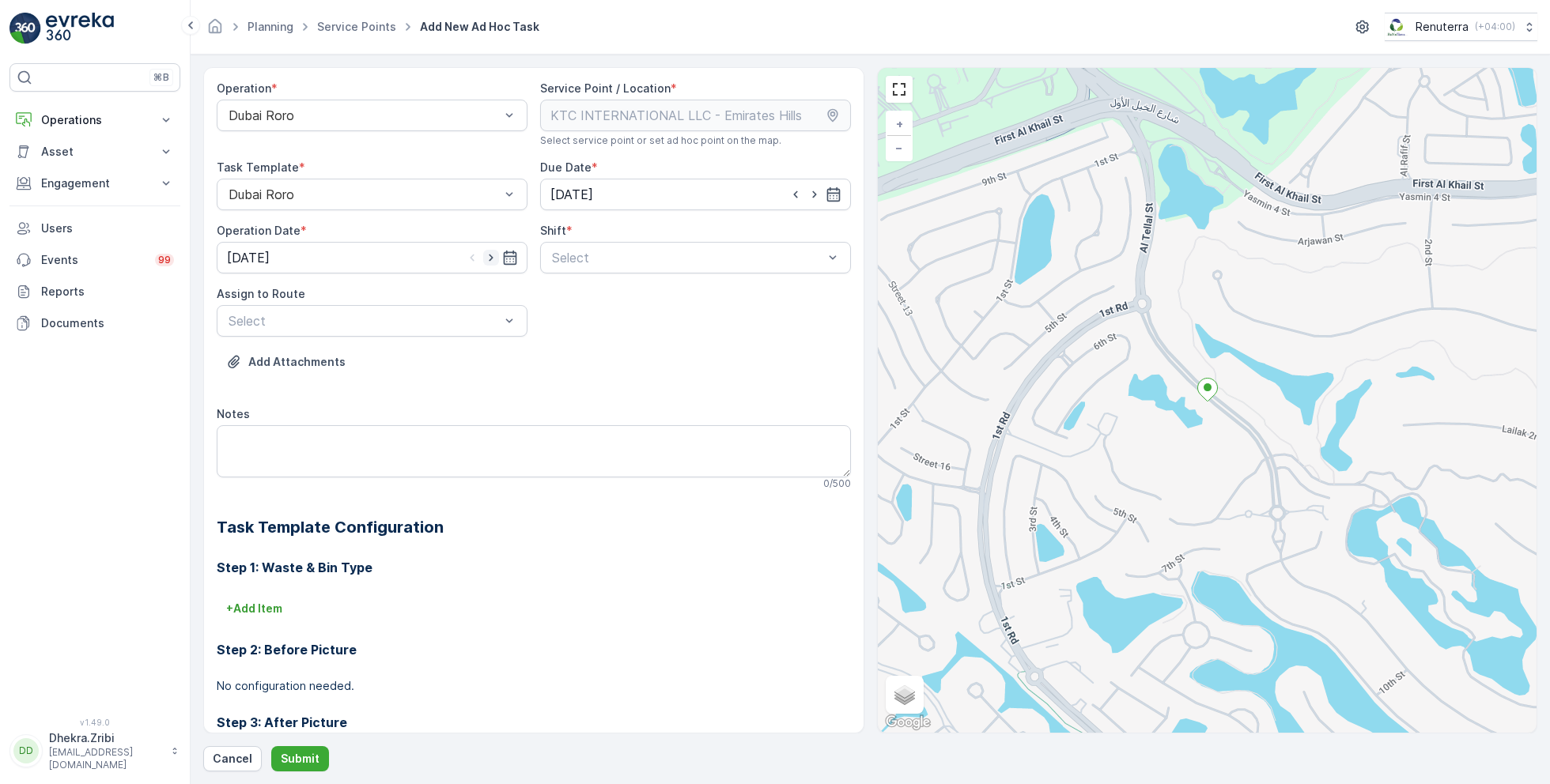
click at [485, 259] on icon "button" at bounding box center [491, 258] width 16 height 16
type input "[DATE]"
click at [605, 259] on div at bounding box center [688, 258] width 275 height 14
click at [586, 291] on span "Day Shift" at bounding box center [578, 296] width 56 height 14
click at [458, 321] on div at bounding box center [364, 320] width 275 height 14
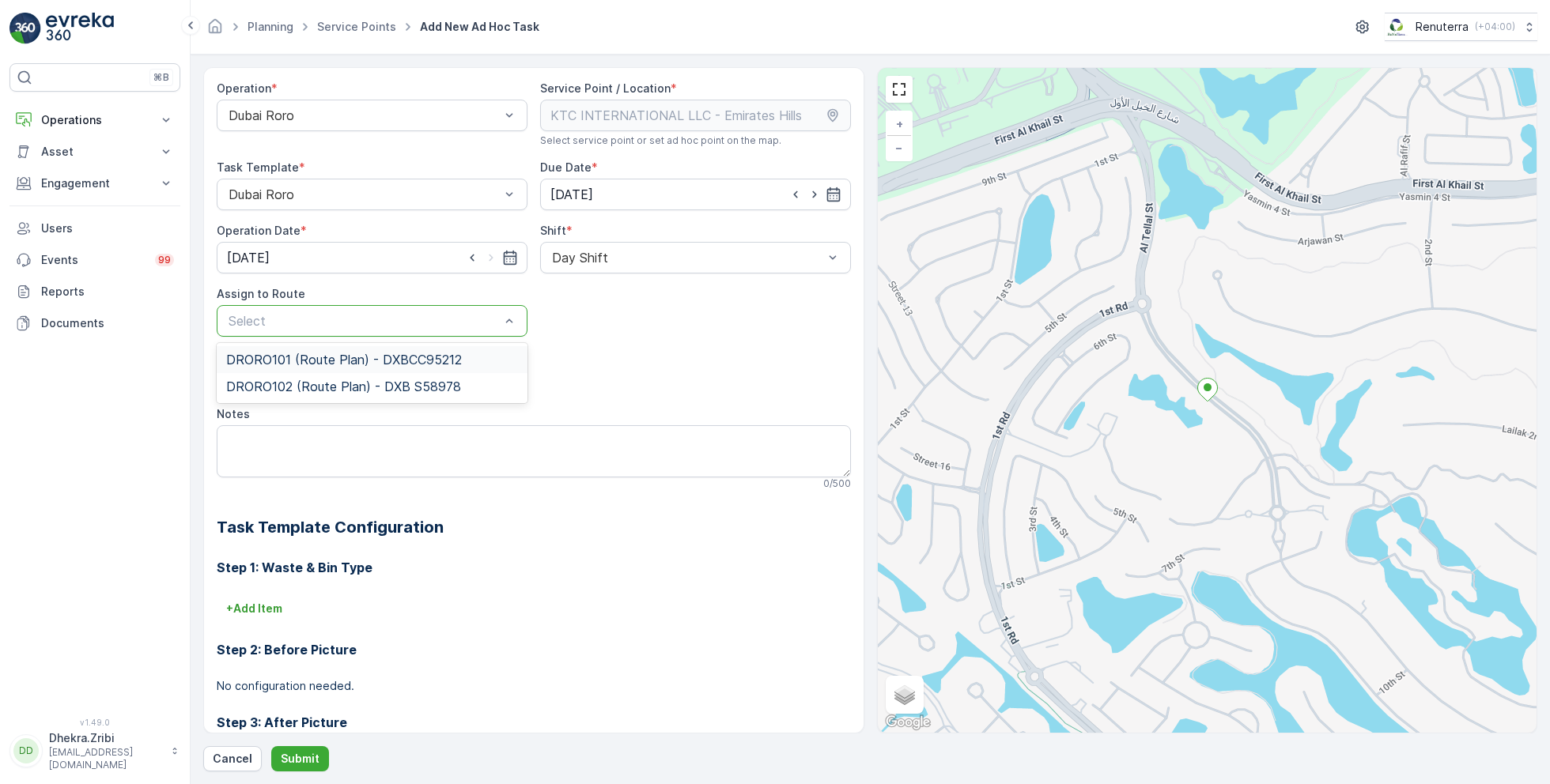
click at [325, 355] on span "DRORO101 (Route Plan) - DXBCC95212" at bounding box center [344, 359] width 235 height 14
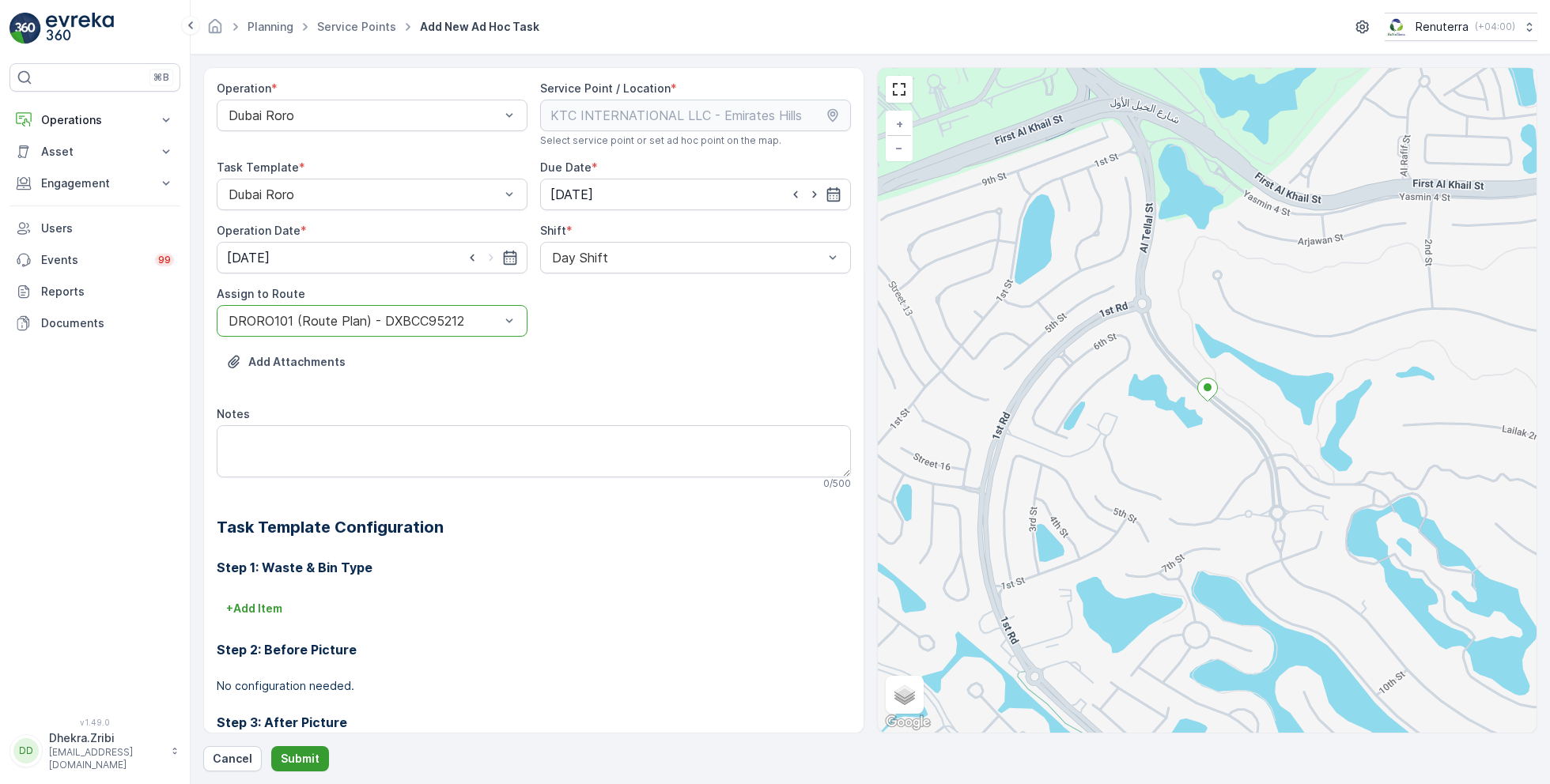
click at [294, 754] on p "Submit" at bounding box center [301, 759] width 39 height 16
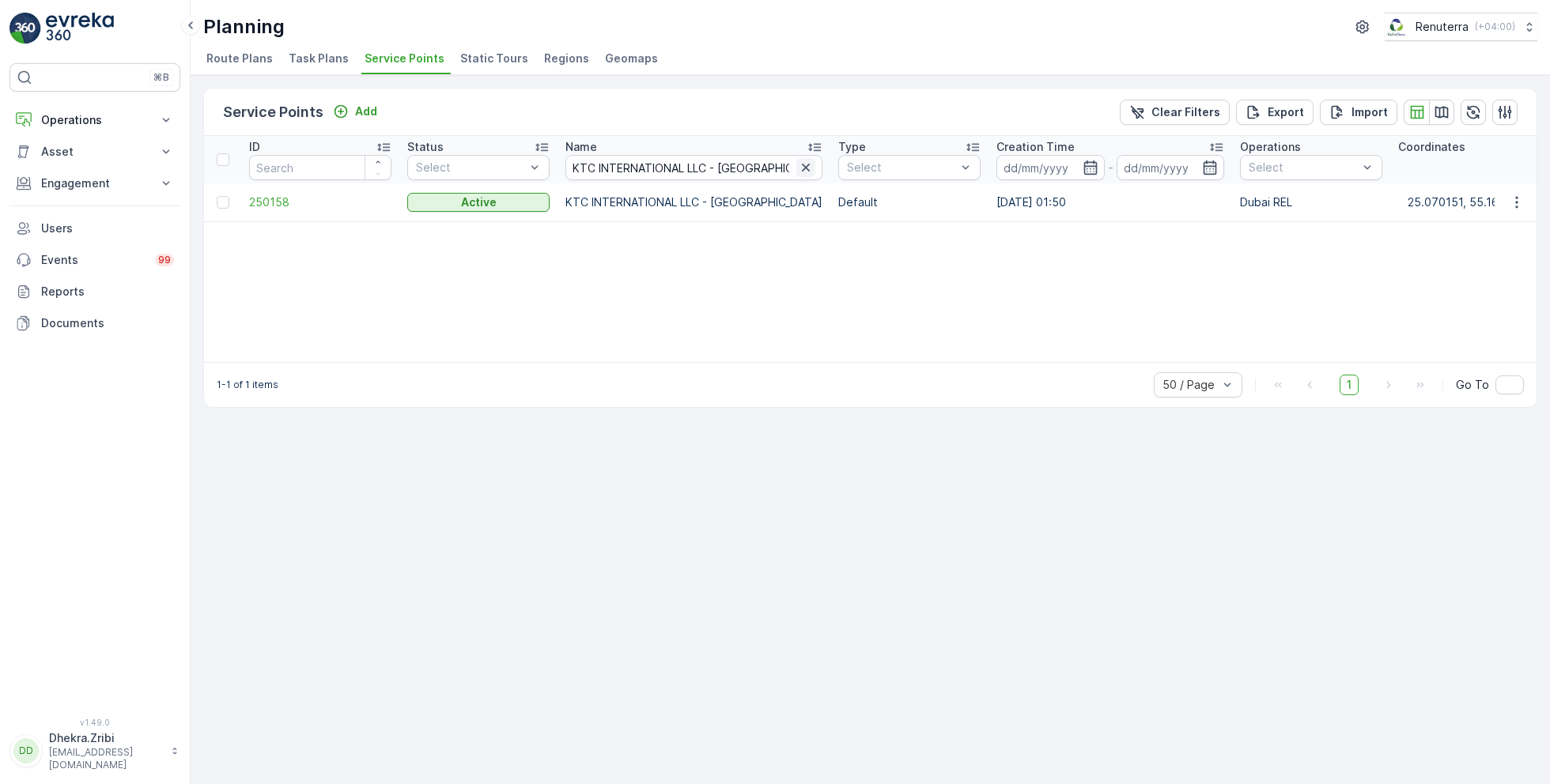
click at [802, 167] on icon "button" at bounding box center [806, 167] width 7 height 7
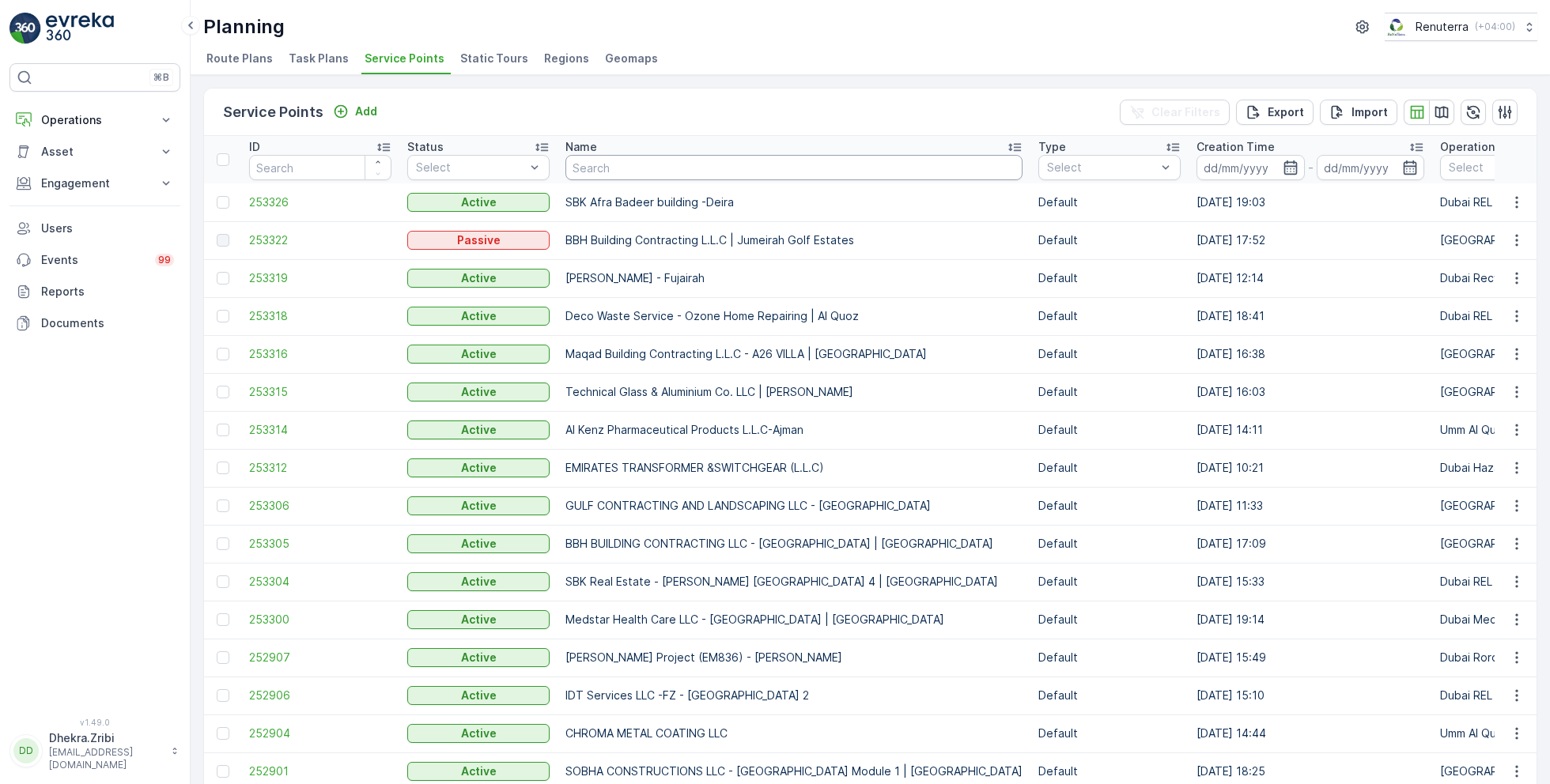
click at [653, 174] on input "text" at bounding box center [795, 167] width 458 height 25
type input "ktc"
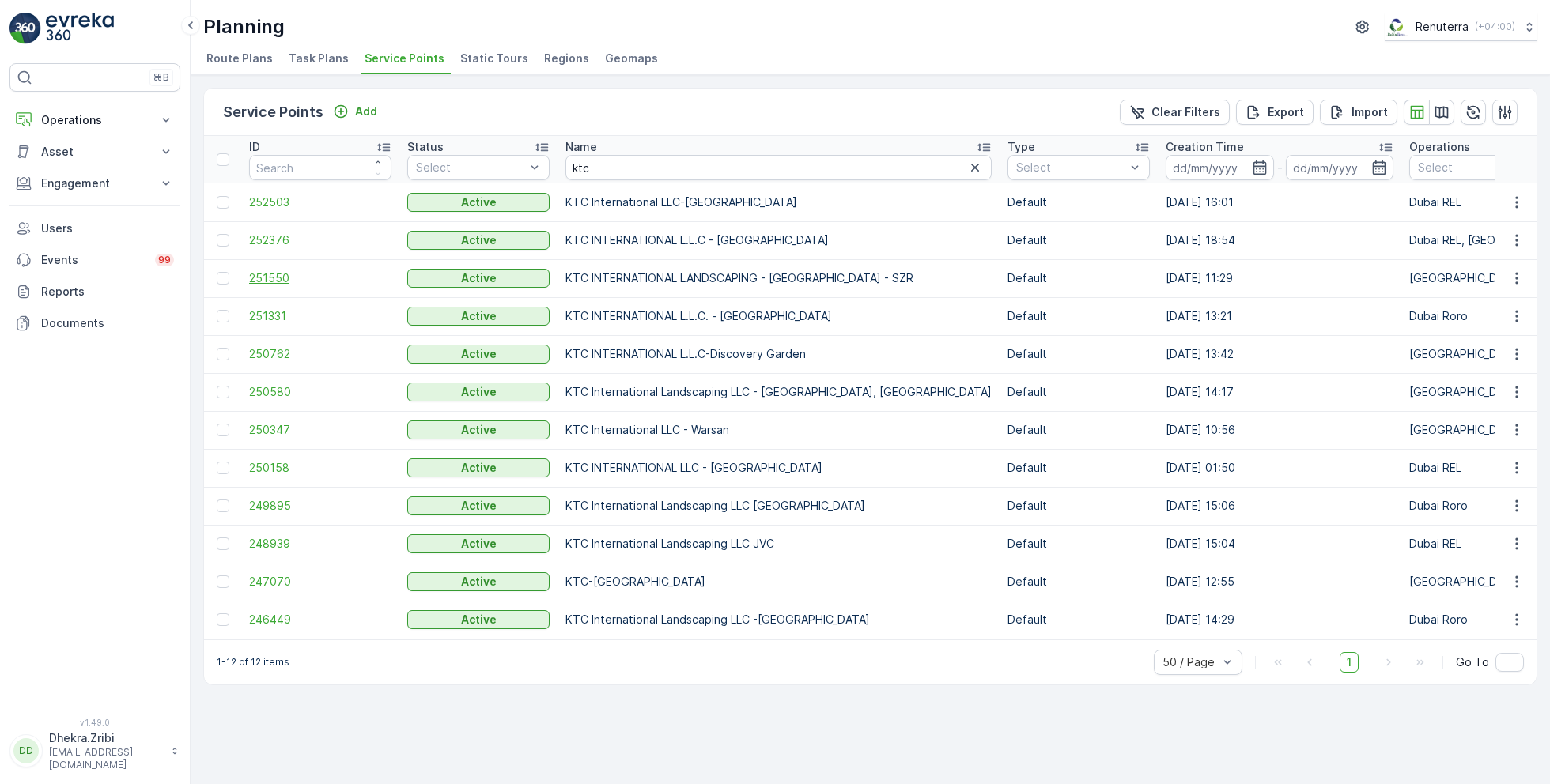
click at [279, 278] on span "251550" at bounding box center [320, 278] width 142 height 16
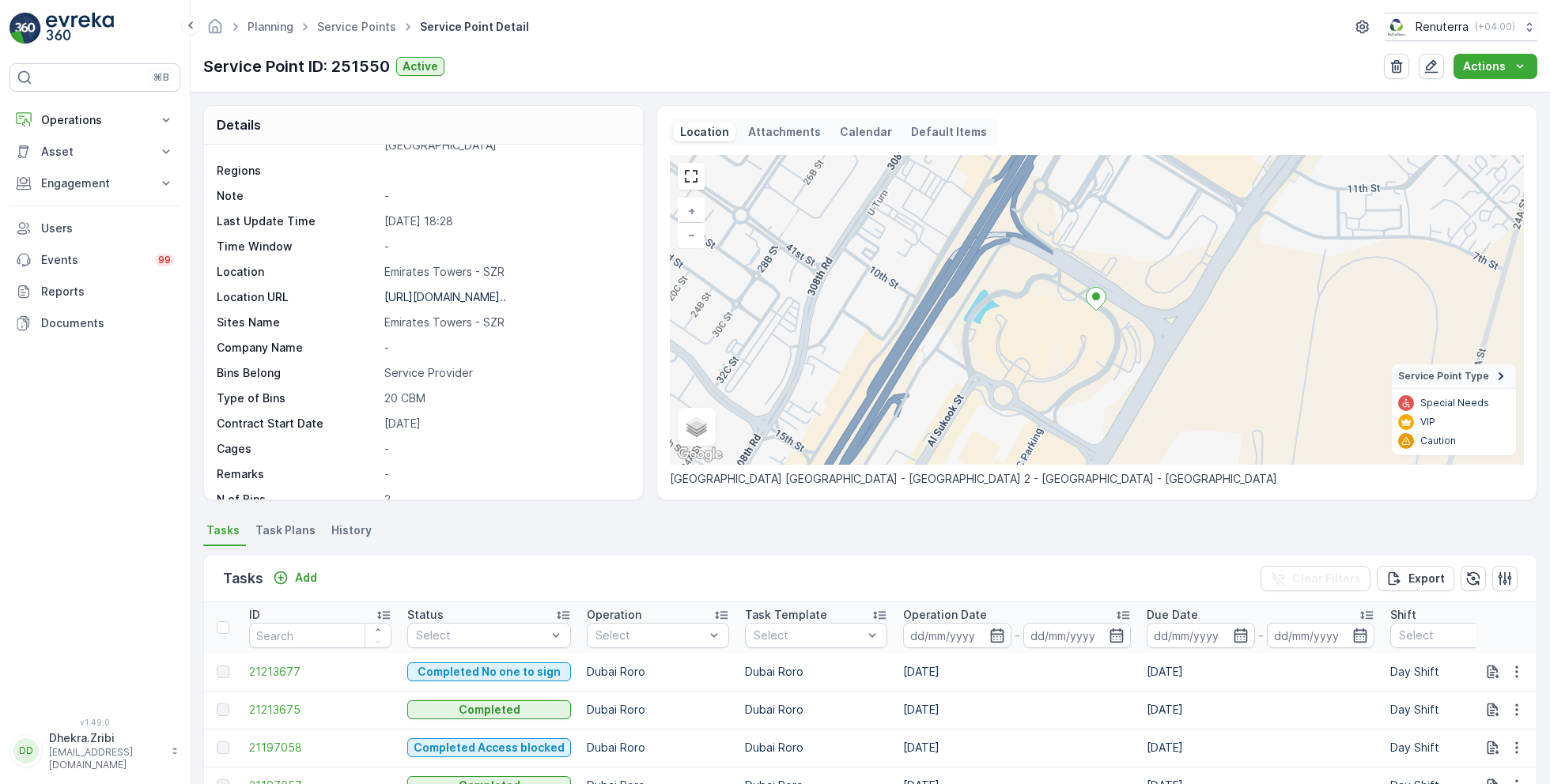
scroll to position [128, 0]
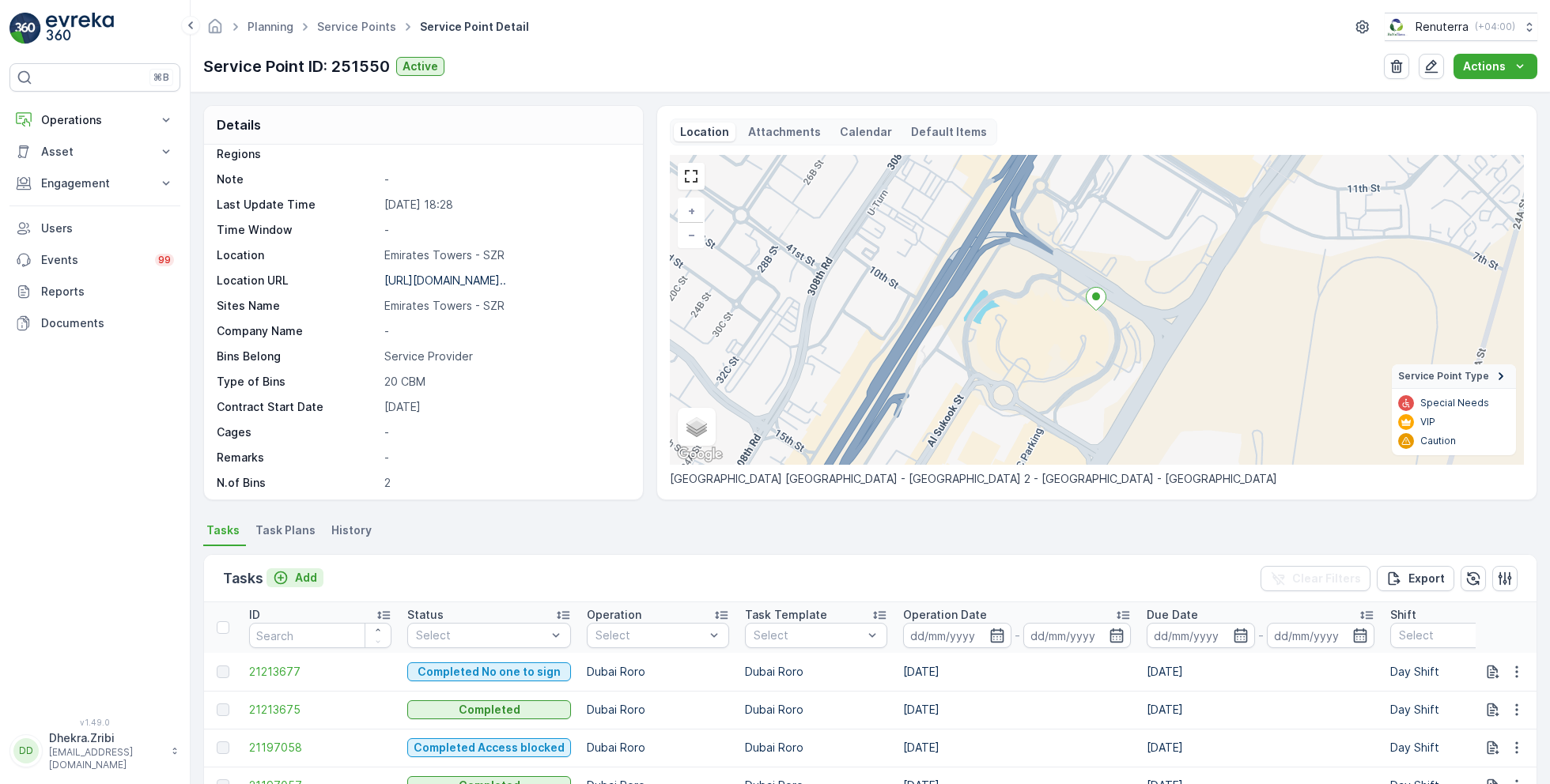
click at [305, 572] on p "Add" at bounding box center [306, 578] width 22 height 16
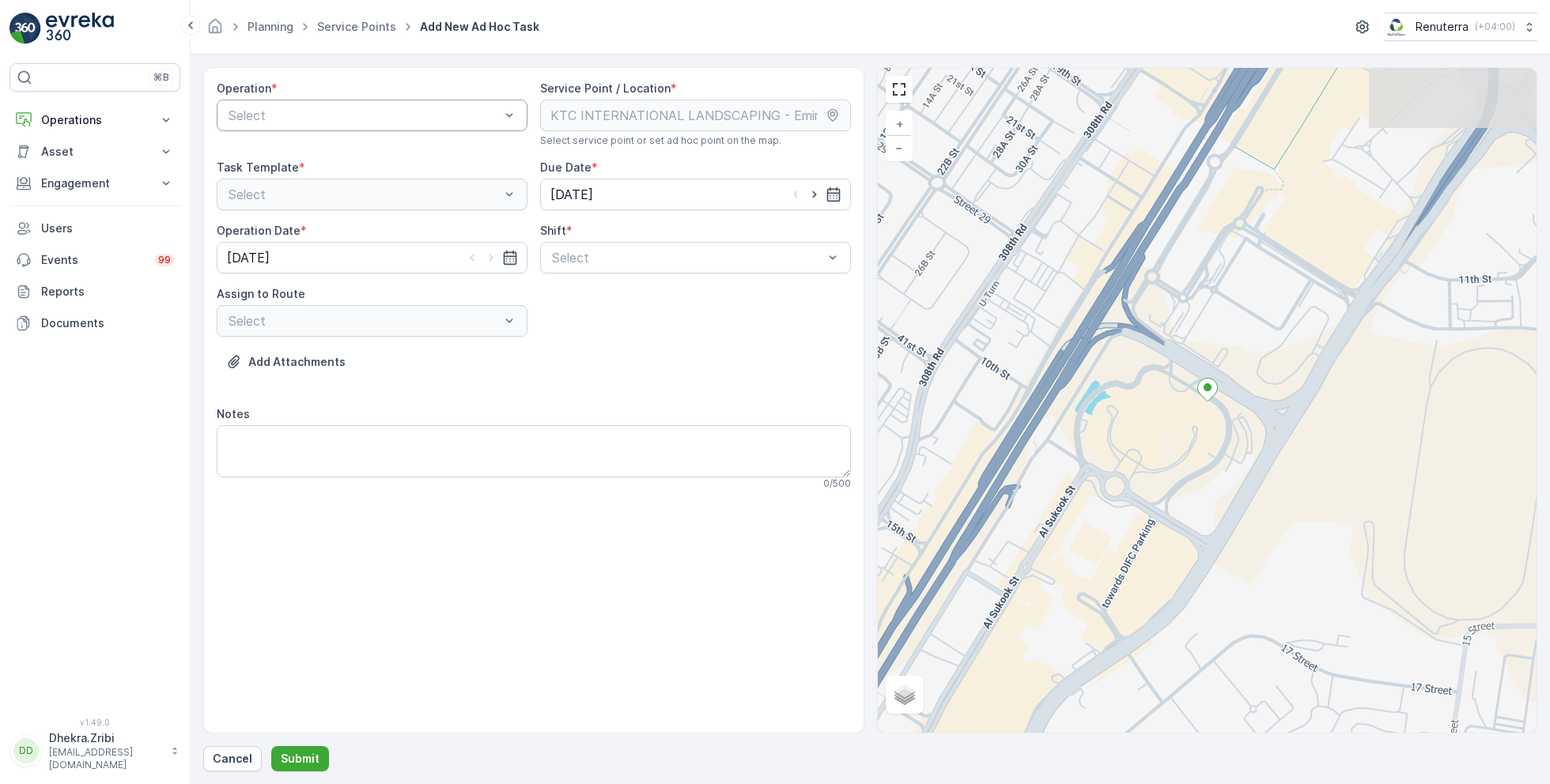
click at [443, 108] on div at bounding box center [364, 115] width 275 height 14
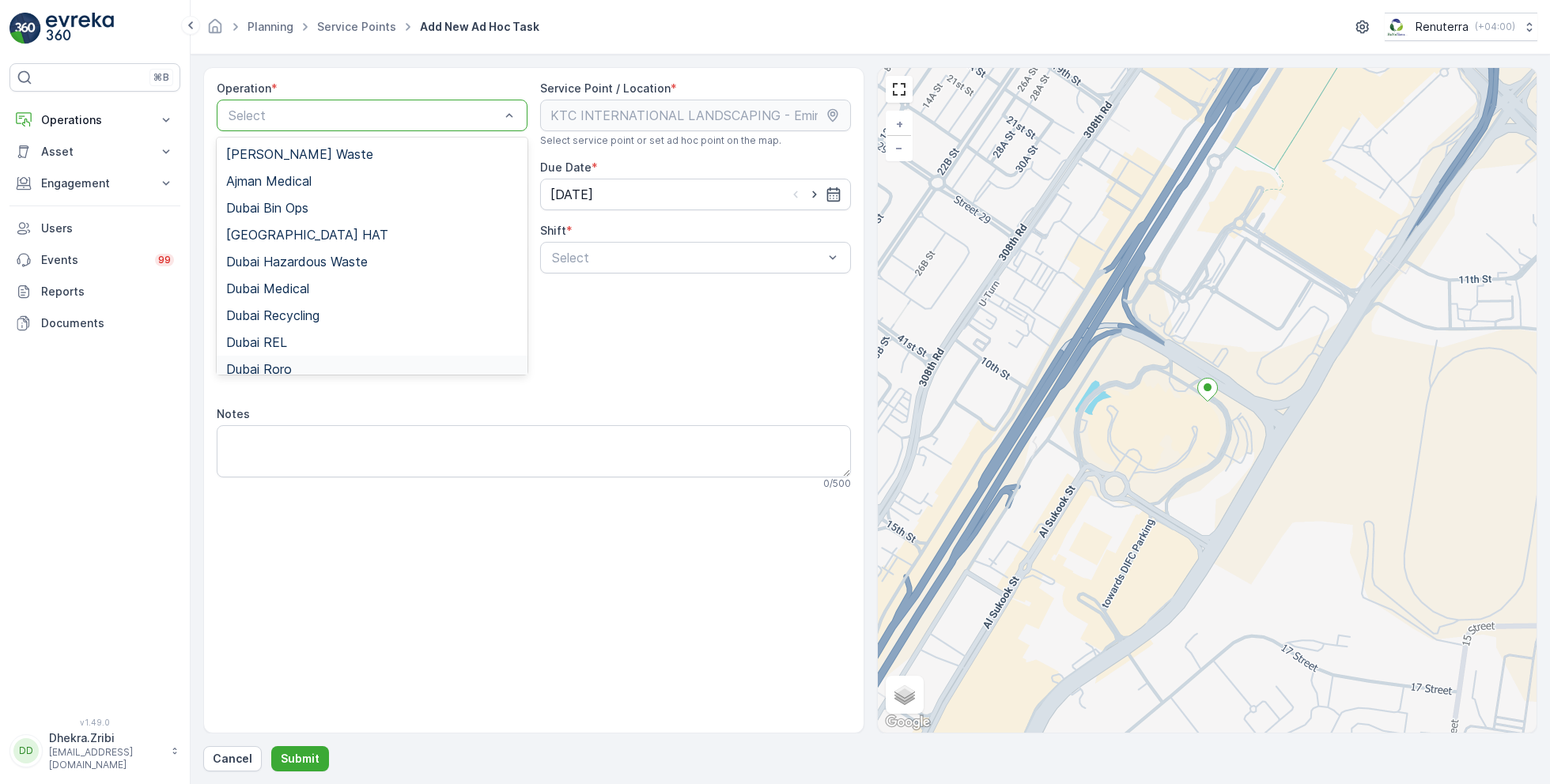
click at [293, 366] on div "Dubai Roro" at bounding box center [372, 369] width 292 height 14
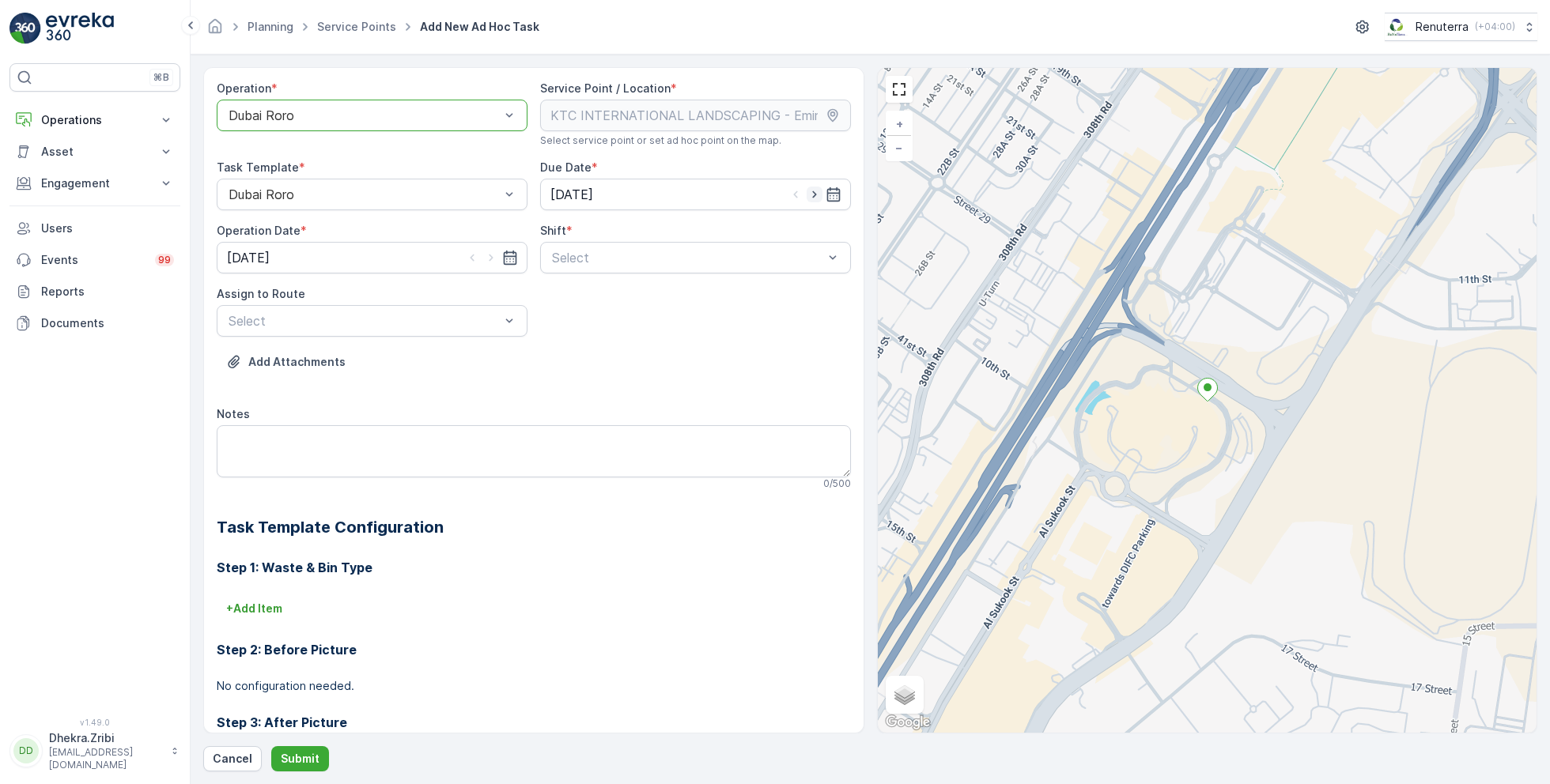
click at [812, 194] on icon "button" at bounding box center [814, 195] width 4 height 7
type input "[DATE]"
click at [494, 255] on icon "button" at bounding box center [491, 258] width 16 height 16
type input "[DATE]"
click at [606, 255] on div at bounding box center [688, 258] width 275 height 14
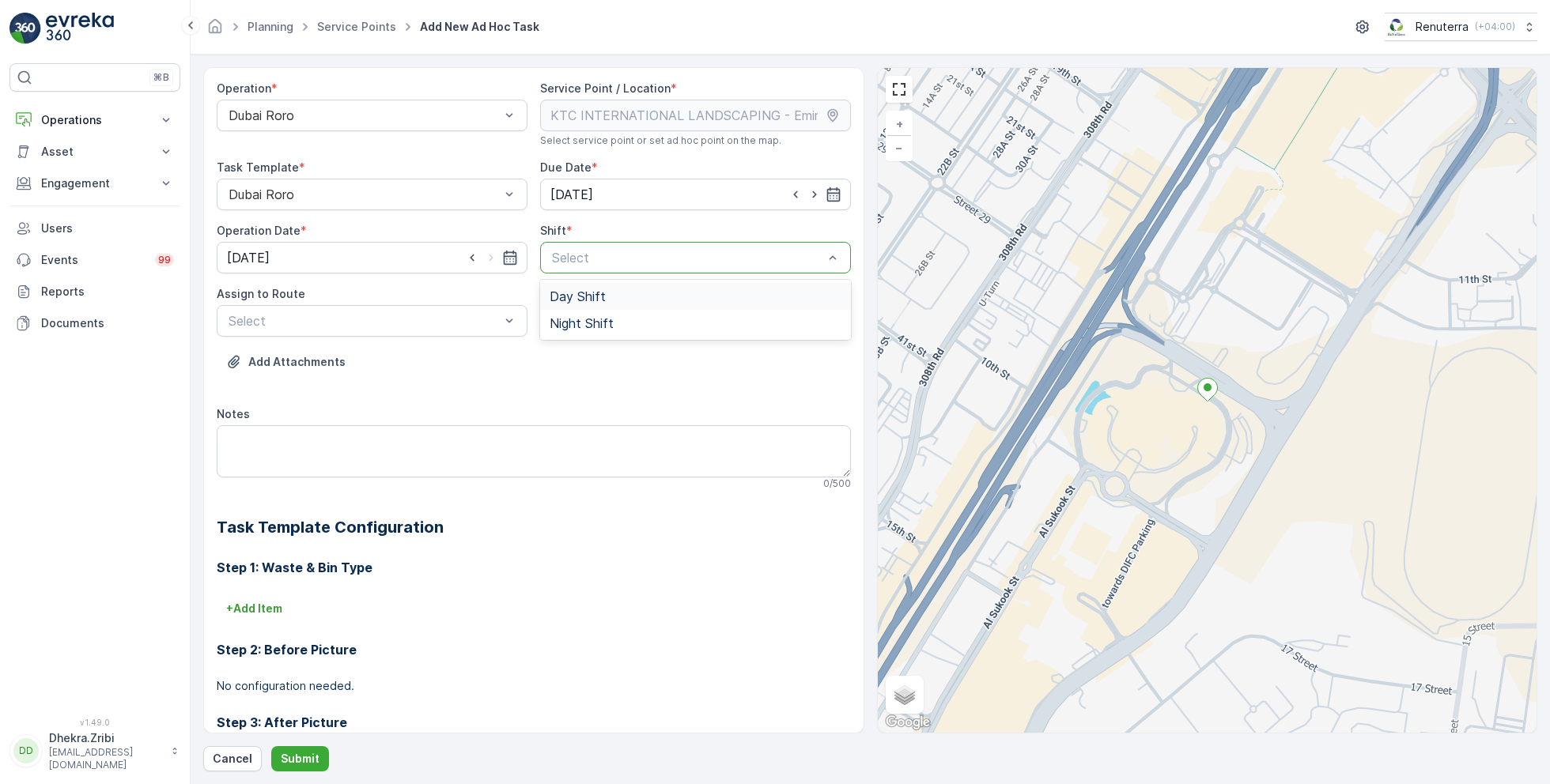
click at [584, 290] on span "Day Shift" at bounding box center [578, 296] width 56 height 14
click at [422, 319] on div at bounding box center [364, 320] width 275 height 14
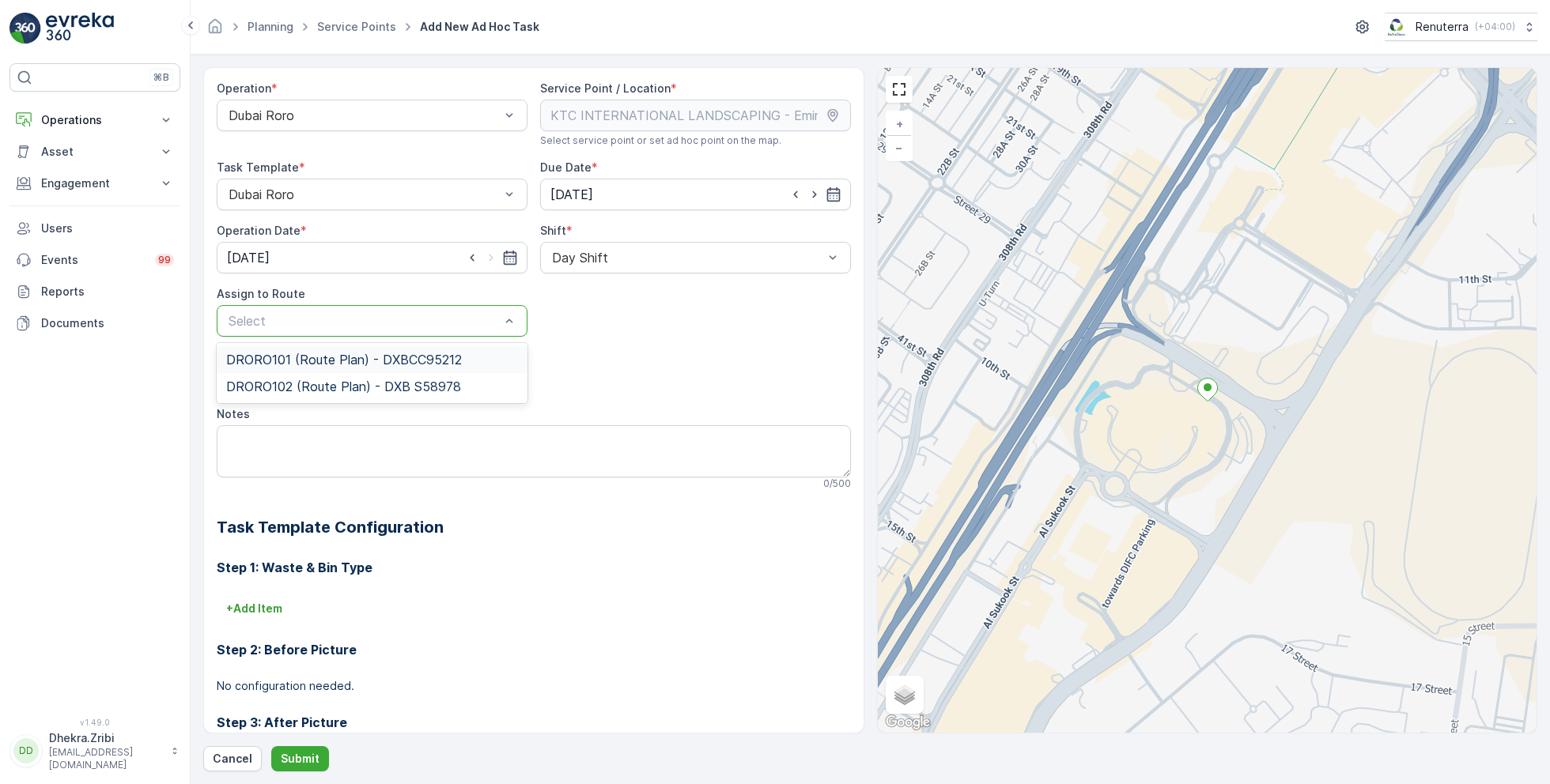
click at [303, 357] on span "DRORO101 (Route Plan) - DXBCC95212" at bounding box center [344, 359] width 235 height 14
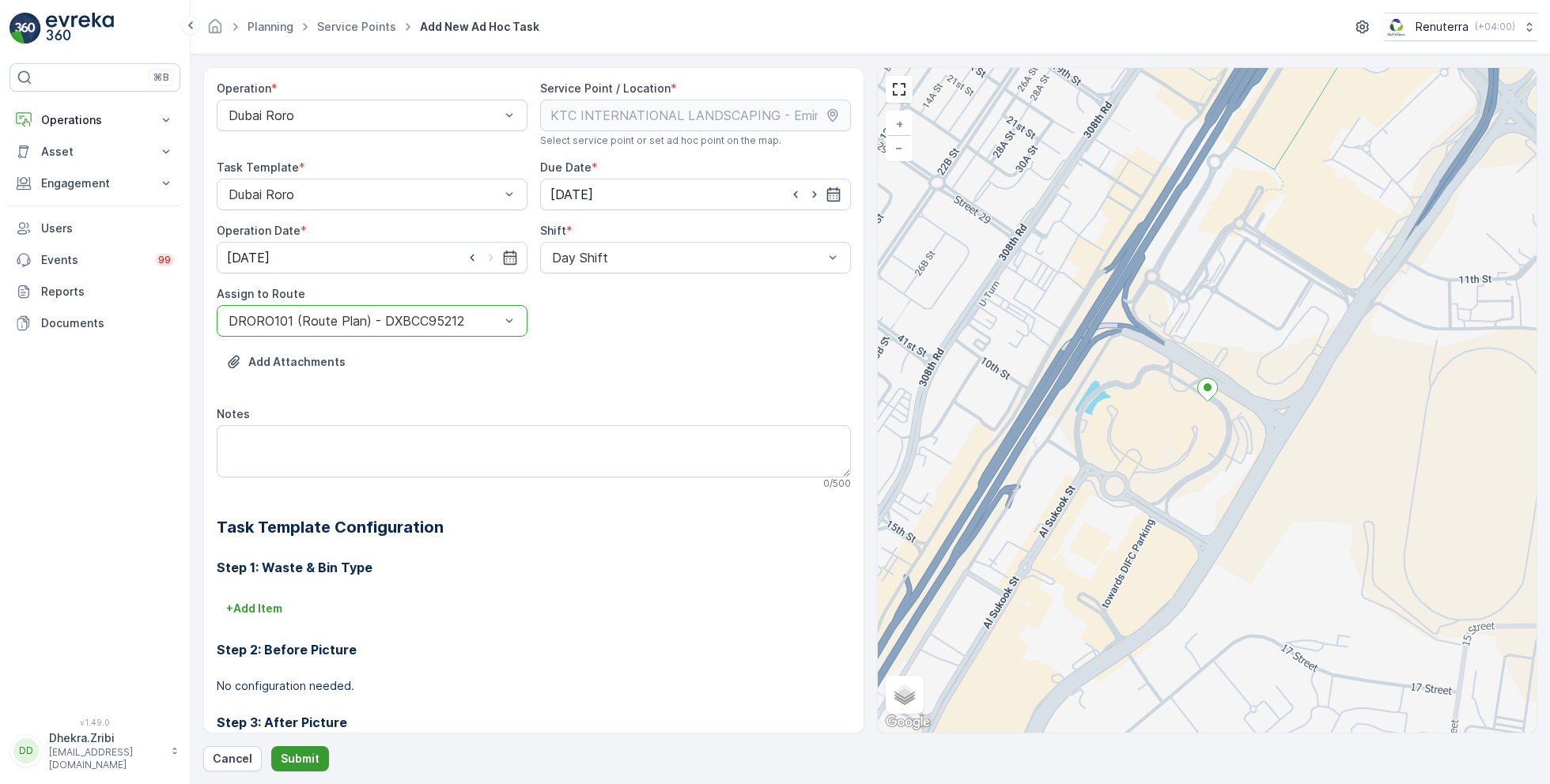
click at [281, 760] on p "Submit" at bounding box center [301, 759] width 39 height 16
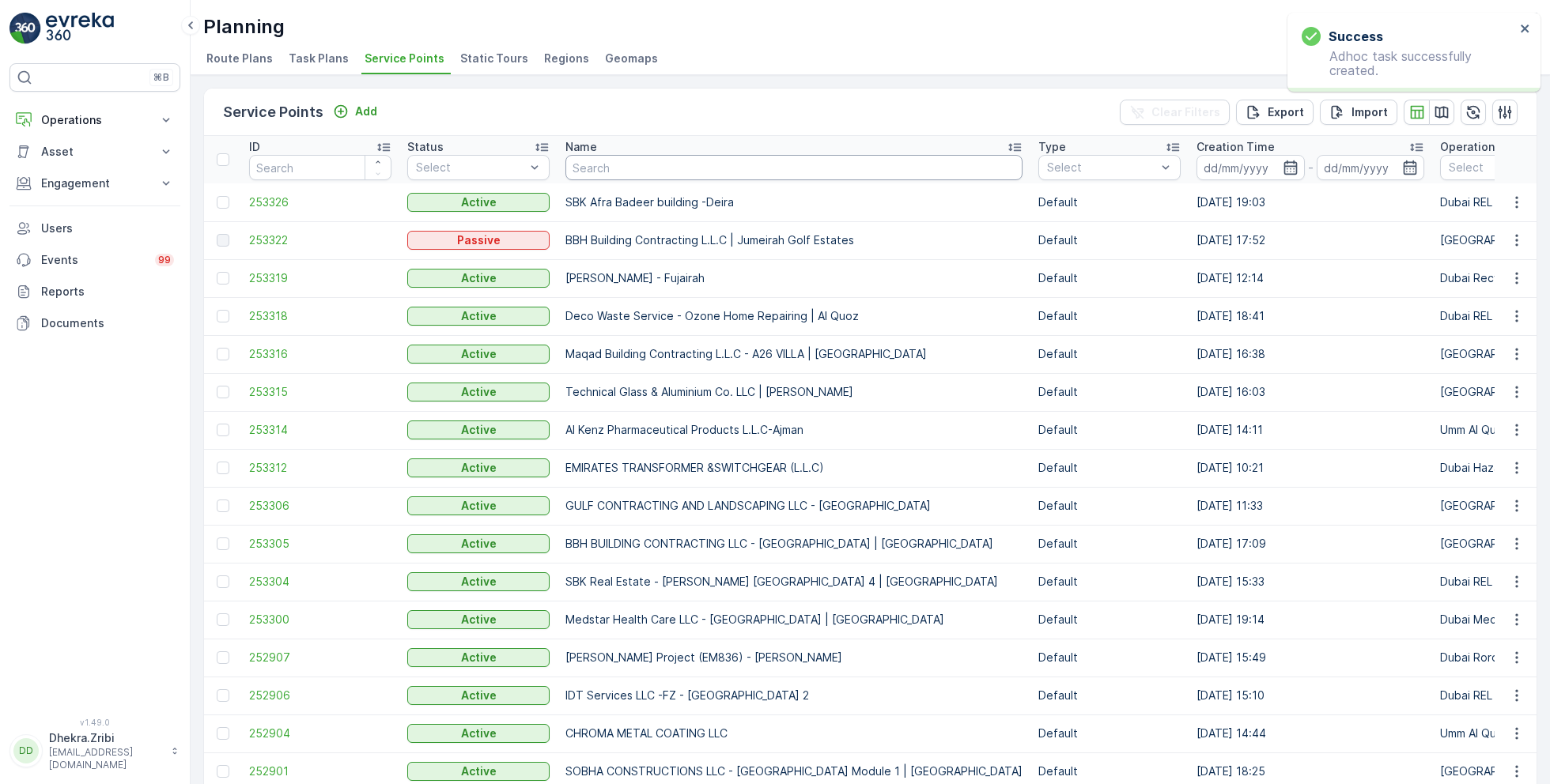
click at [747, 177] on input "text" at bounding box center [795, 167] width 458 height 25
type input "ktc"
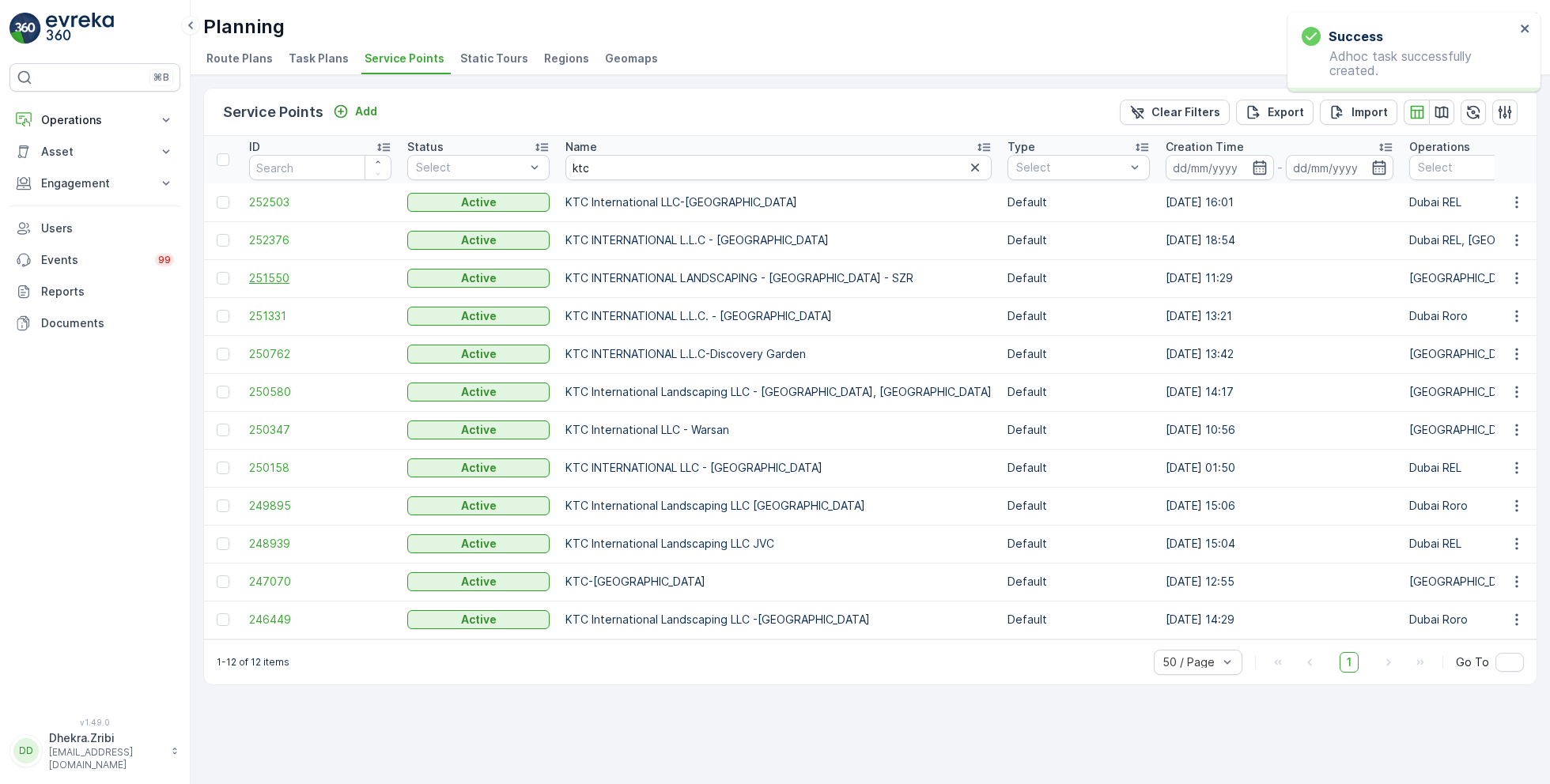
click at [289, 276] on span "251550" at bounding box center [320, 278] width 142 height 16
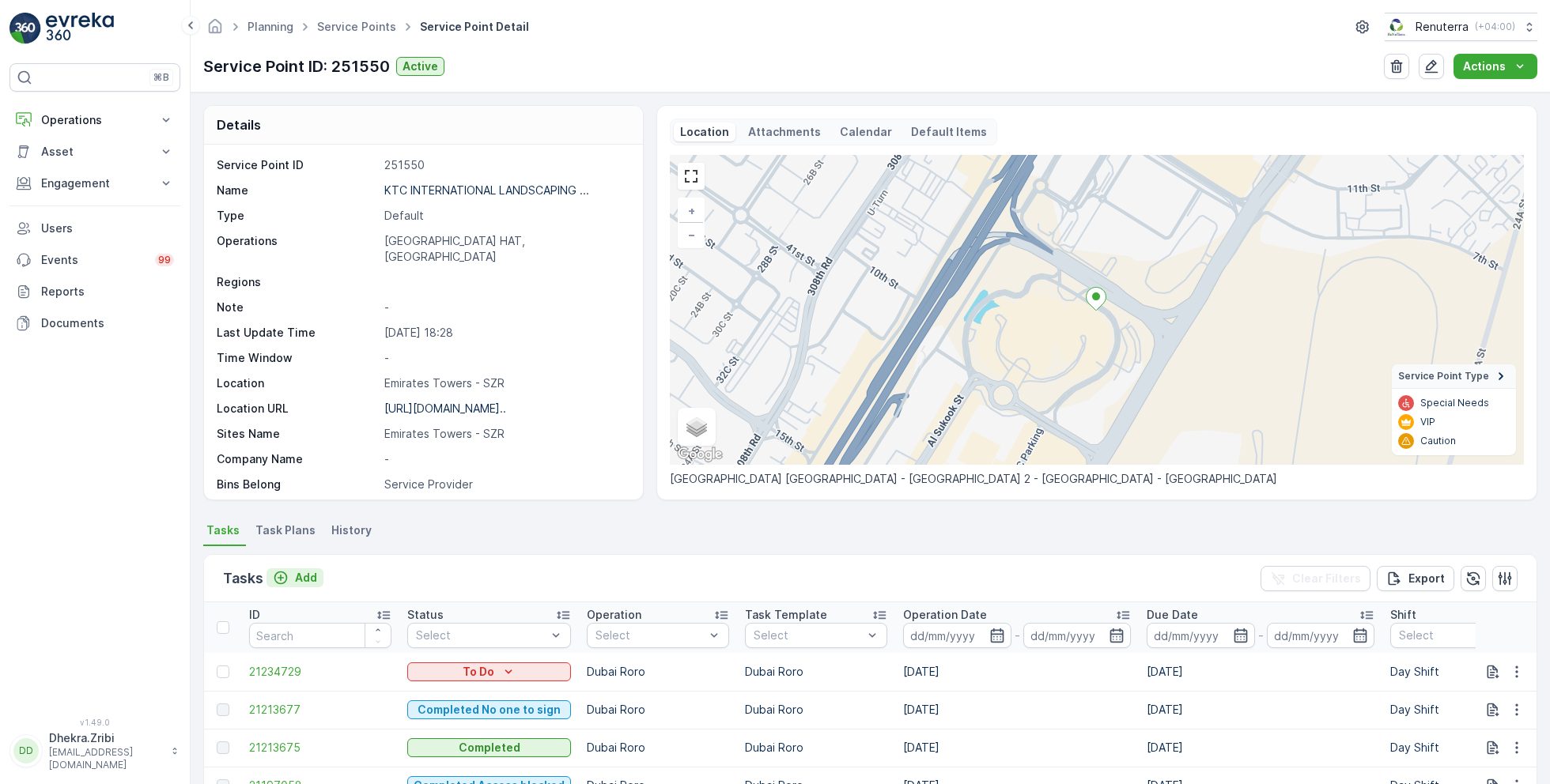
click at [303, 578] on p "Add" at bounding box center [306, 578] width 22 height 16
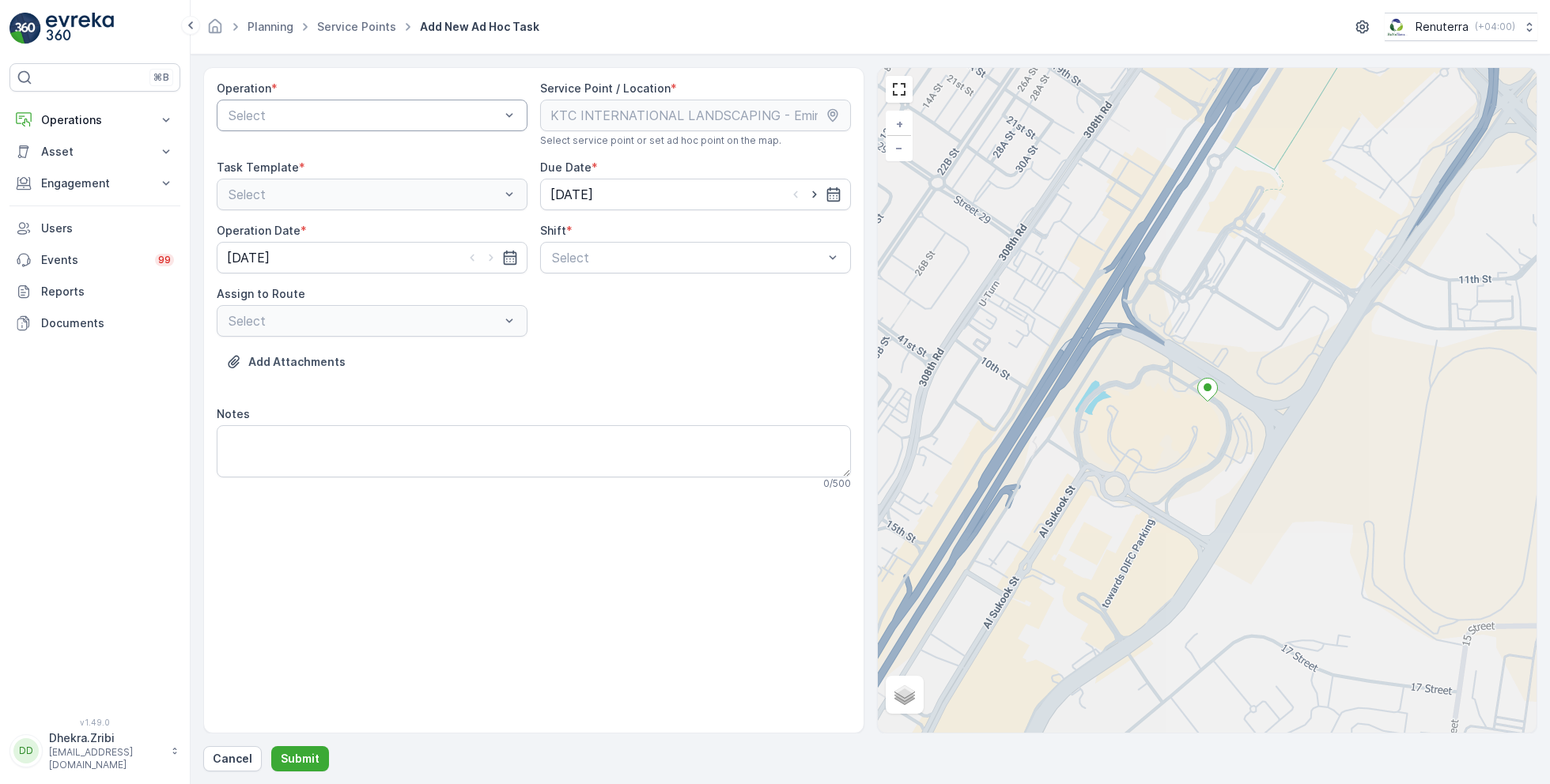
click at [434, 119] on div at bounding box center [364, 115] width 275 height 14
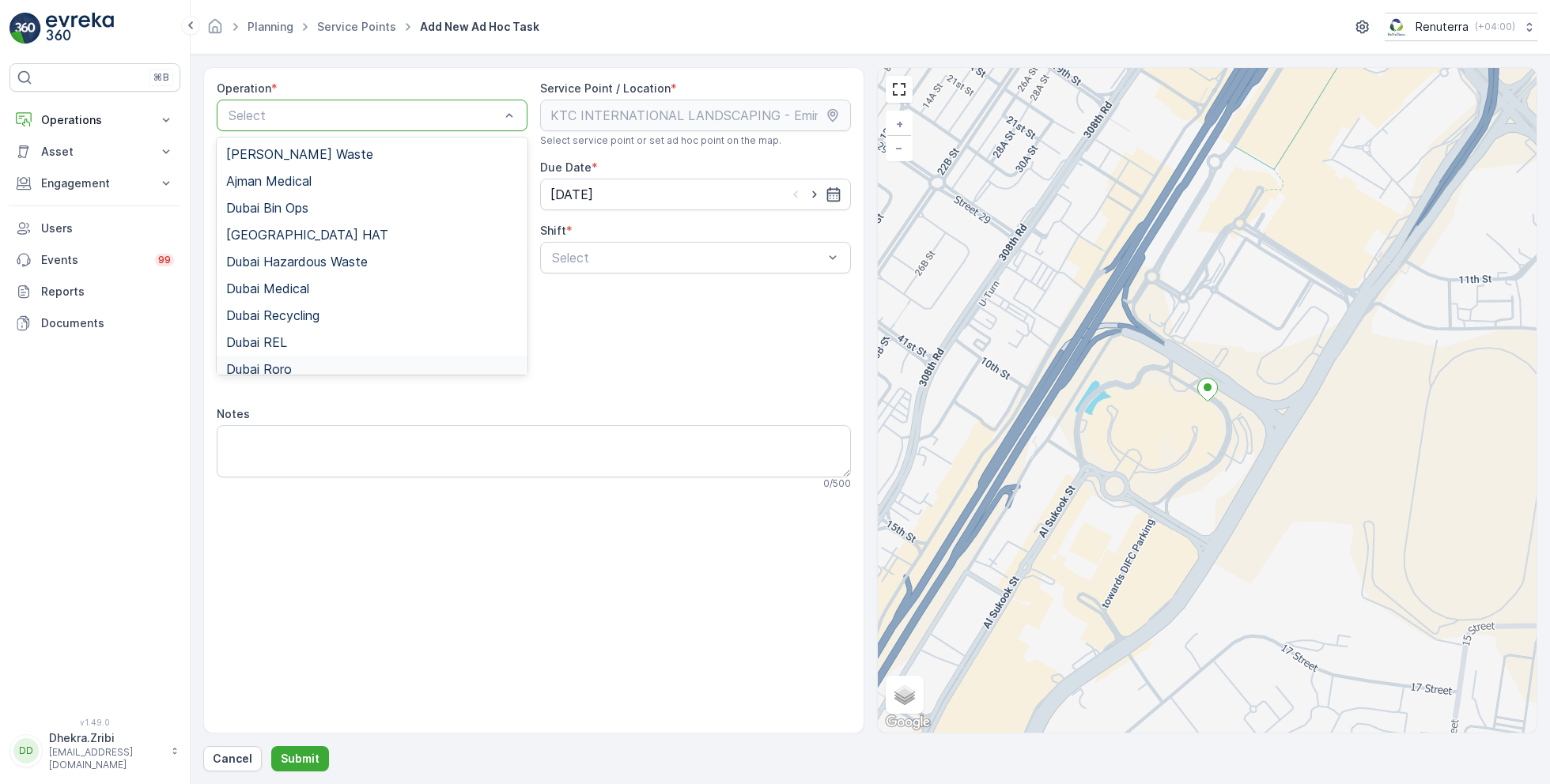
click at [282, 362] on span "Dubai Roro" at bounding box center [259, 369] width 65 height 14
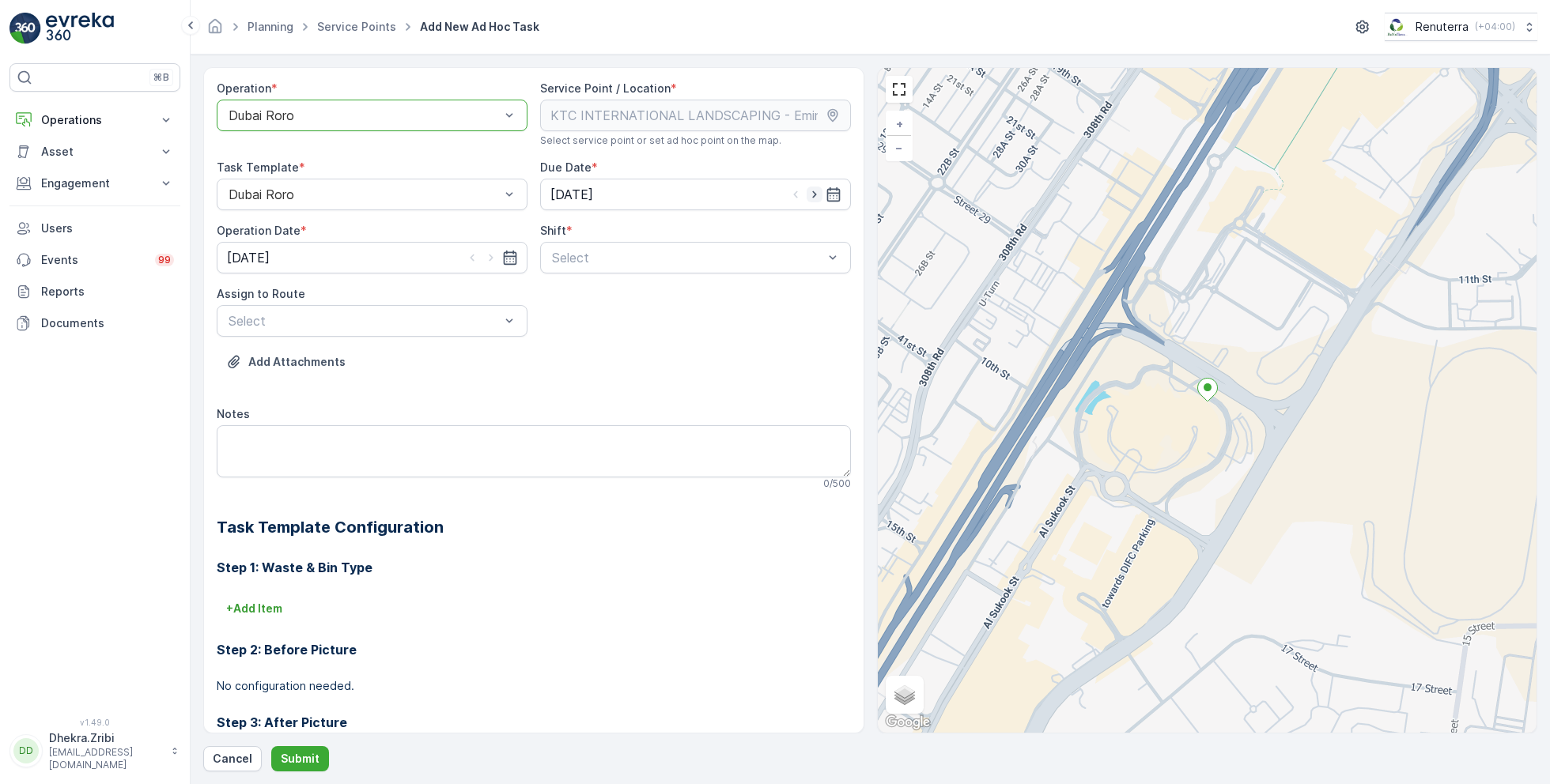
click at [812, 195] on icon "button" at bounding box center [814, 195] width 4 height 7
type input "[DATE]"
click at [490, 254] on icon "button" at bounding box center [491, 258] width 16 height 16
type input "[DATE]"
click at [599, 267] on div "Select" at bounding box center [696, 258] width 311 height 32
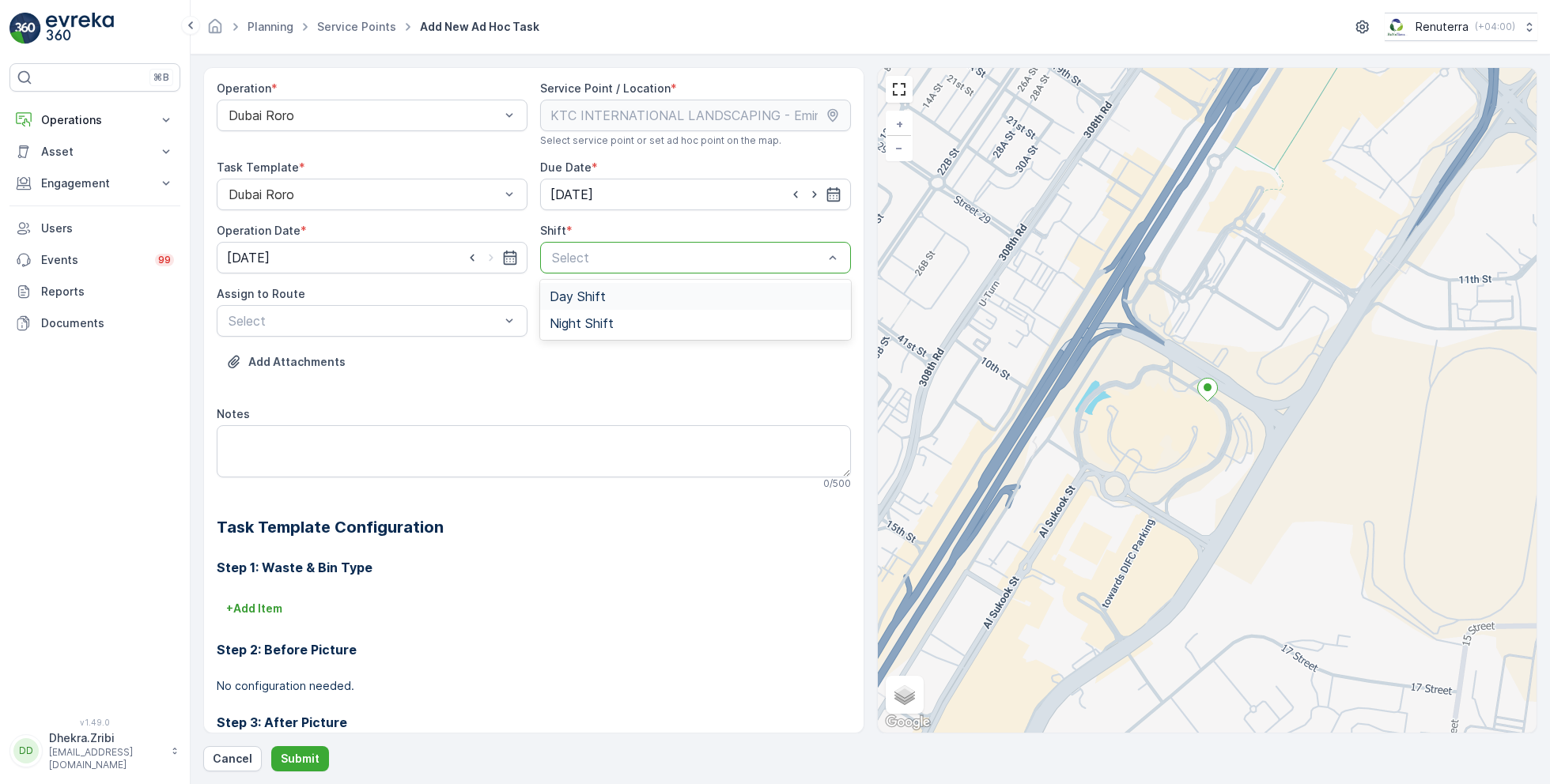
click at [571, 299] on span "Day Shift" at bounding box center [578, 296] width 56 height 14
click at [448, 322] on div at bounding box center [364, 320] width 275 height 14
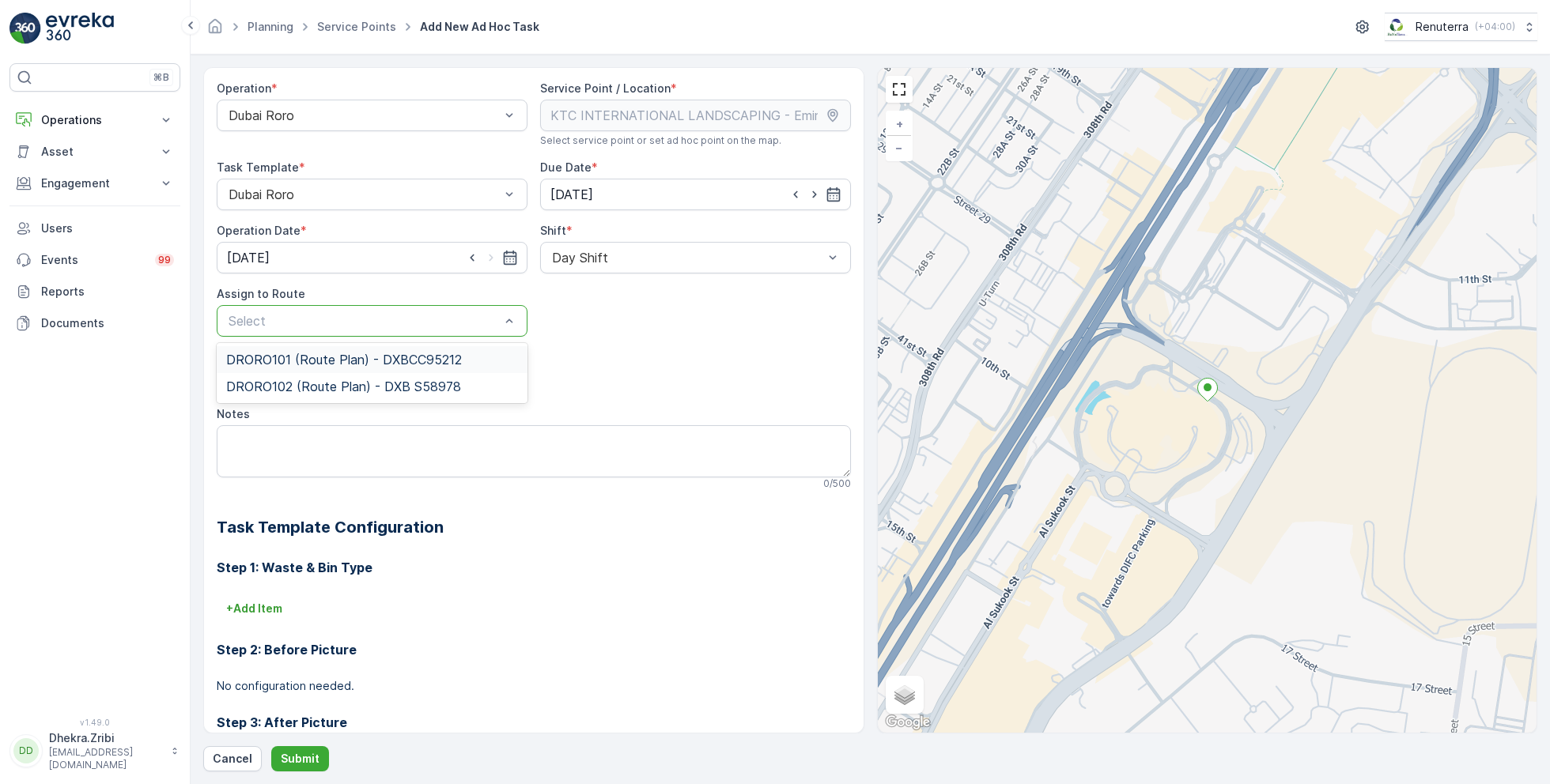
click at [325, 364] on span "DRORO101 (Route Plan) - DXBCC95212" at bounding box center [344, 359] width 235 height 14
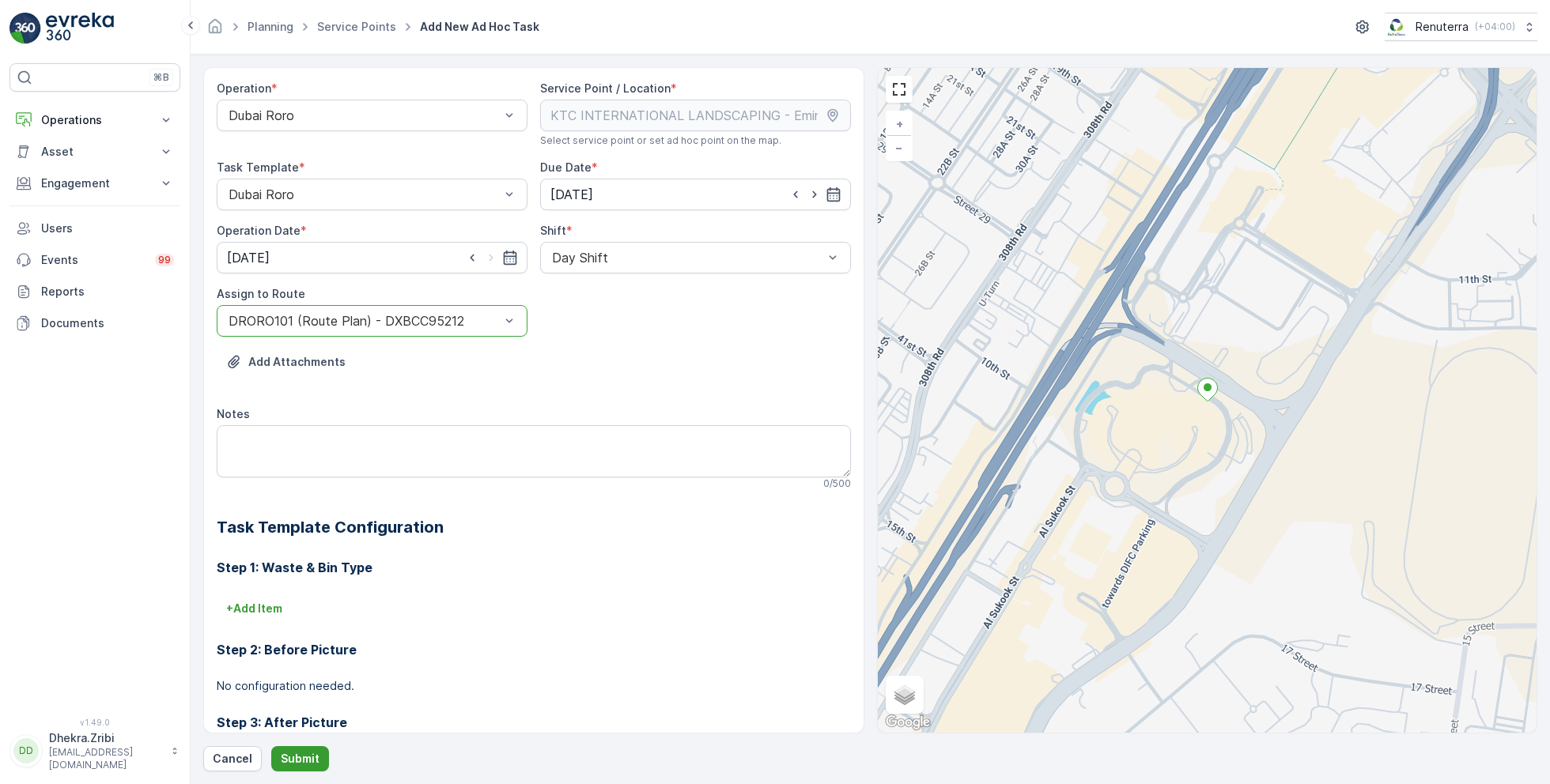
click at [284, 763] on p "Submit" at bounding box center [301, 759] width 39 height 16
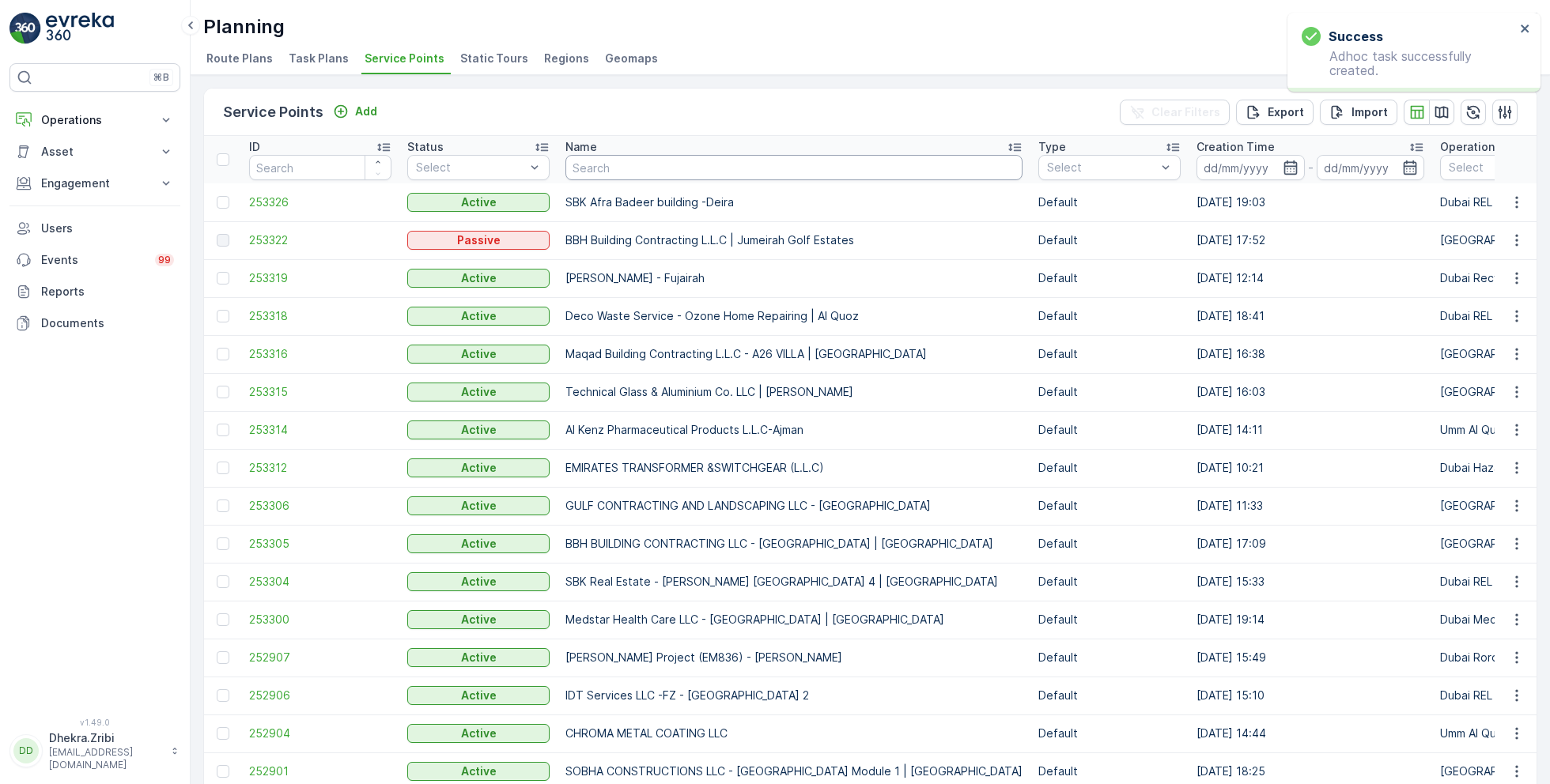
click at [659, 161] on input "text" at bounding box center [795, 167] width 458 height 25
type input "shred"
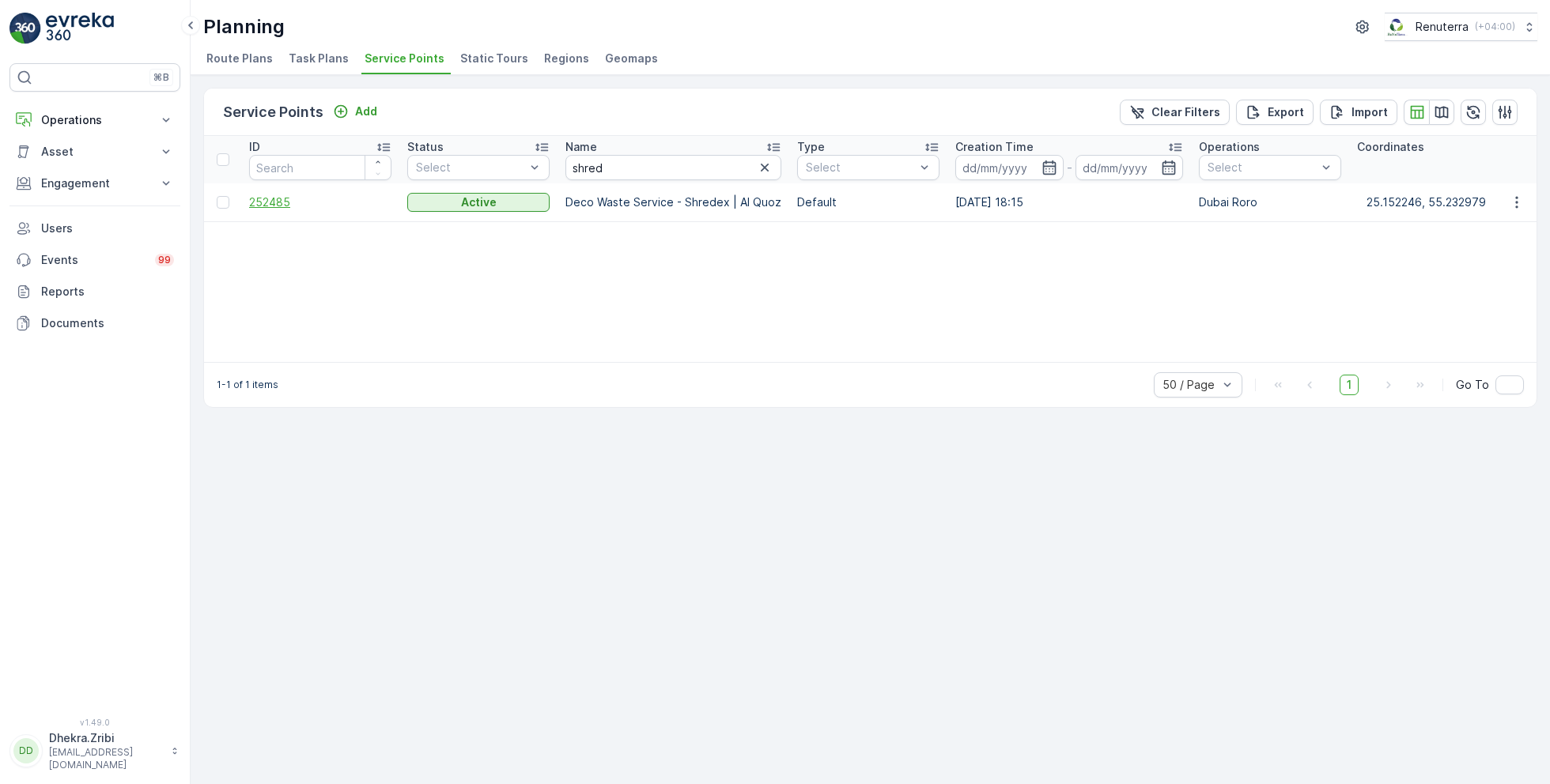
click at [276, 199] on span "252485" at bounding box center [320, 202] width 142 height 16
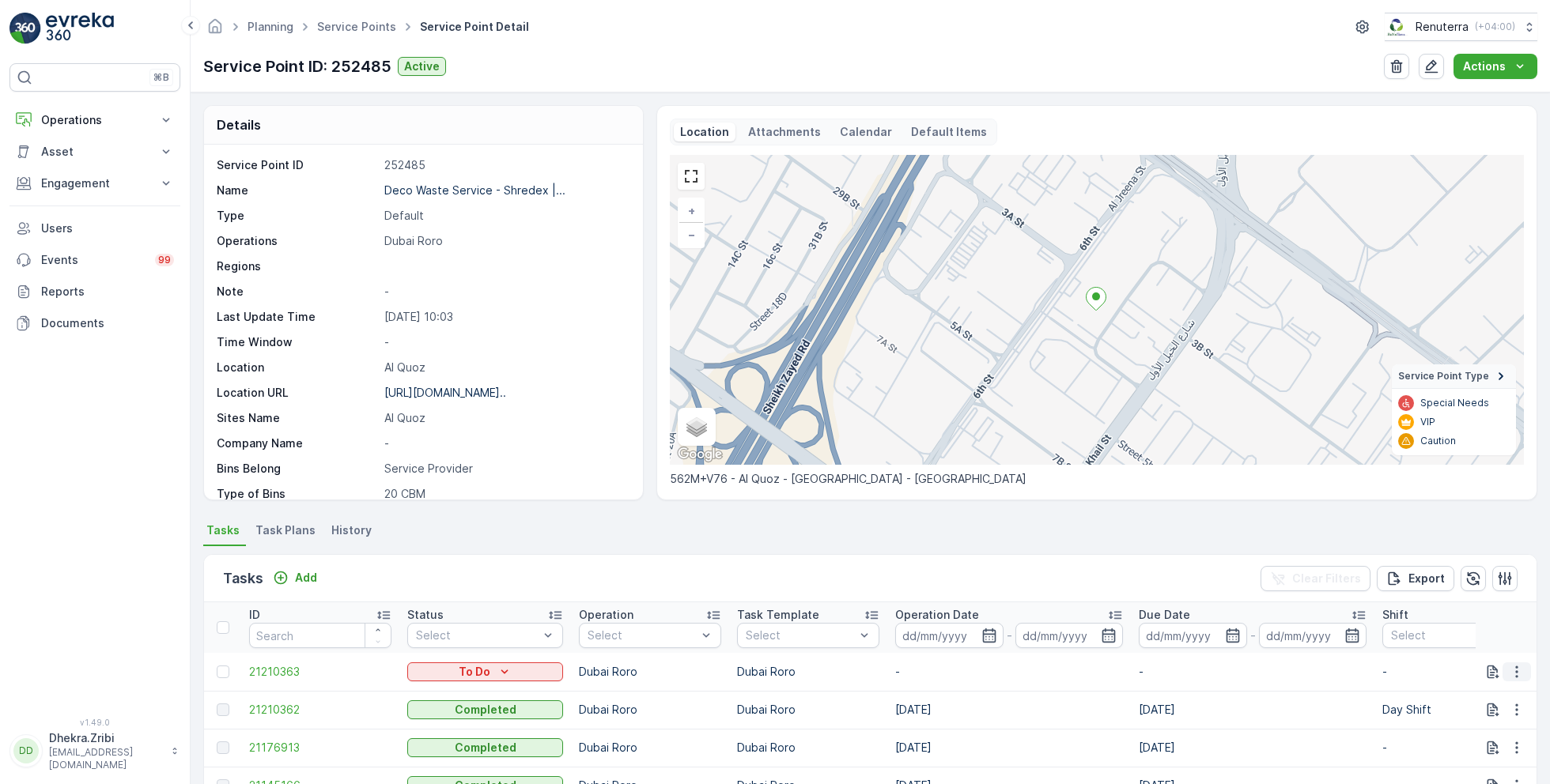
click at [1515, 672] on icon "button" at bounding box center [1516, 672] width 16 height 16
click at [1488, 590] on span "Change Route" at bounding box center [1476, 595] width 77 height 16
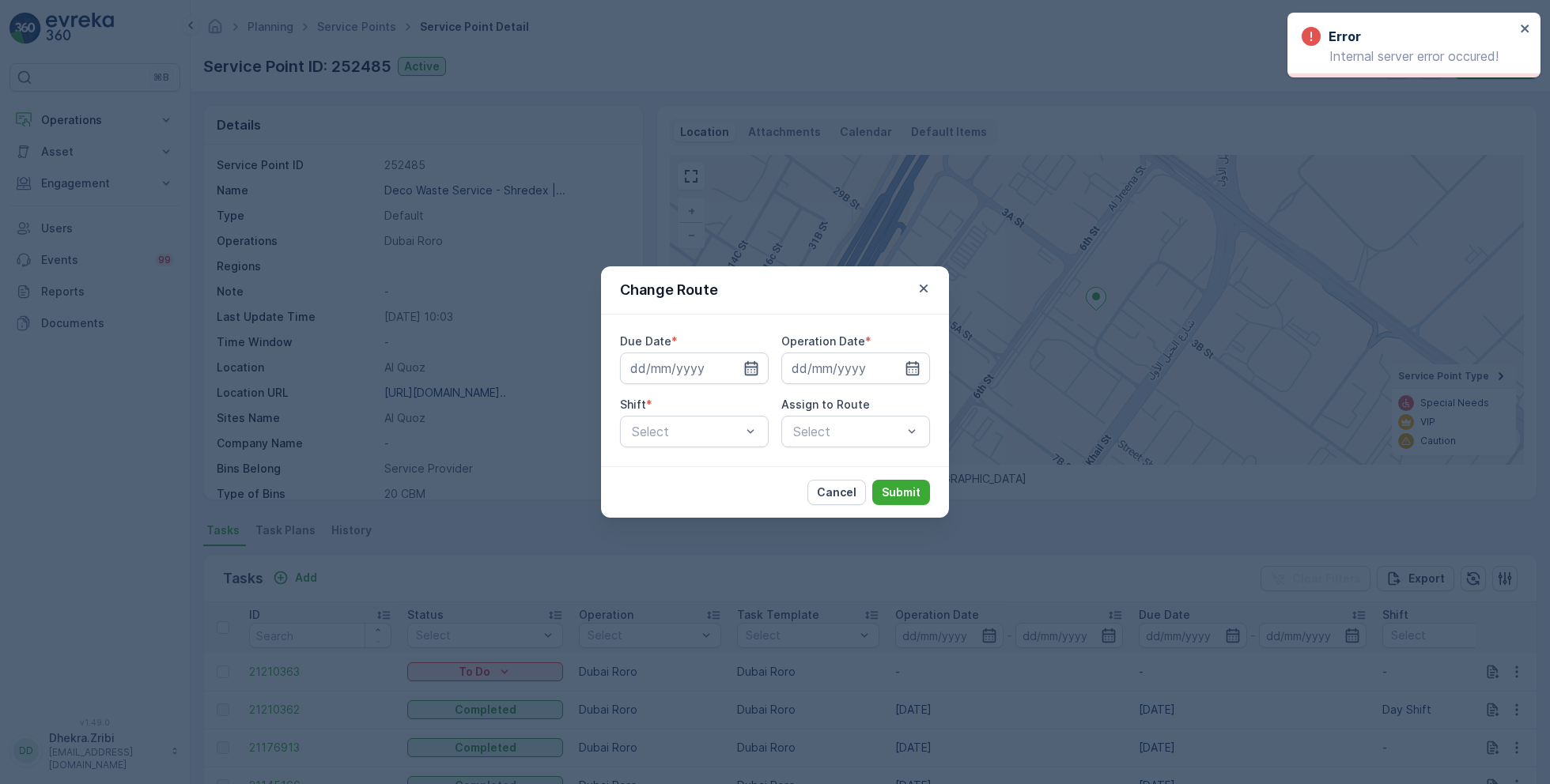
click at [754, 367] on icon "button" at bounding box center [752, 368] width 13 height 14
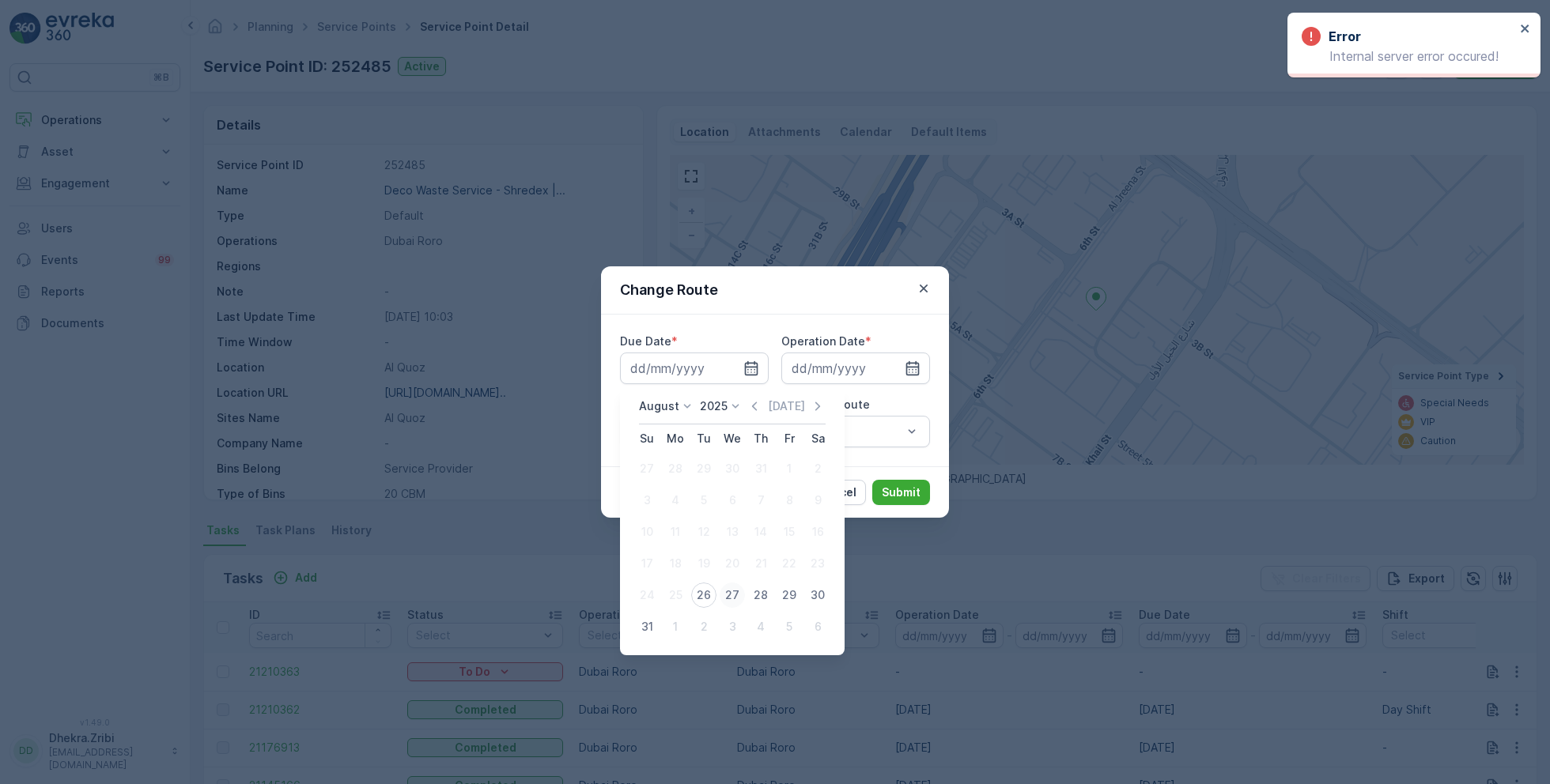
click at [727, 589] on div "27" at bounding box center [732, 595] width 25 height 25
type input "[DATE]"
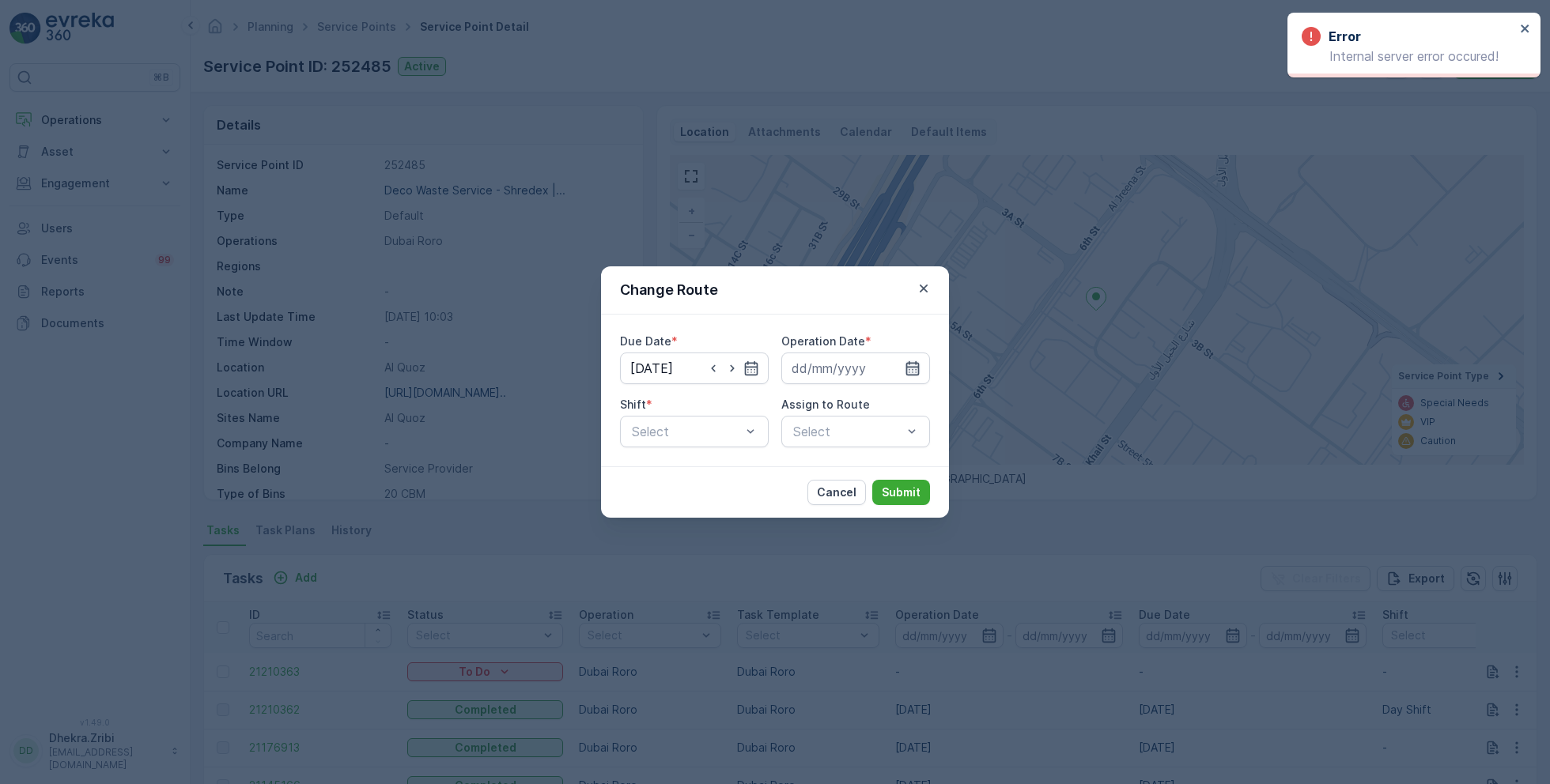
click at [909, 366] on icon "button" at bounding box center [912, 368] width 16 height 16
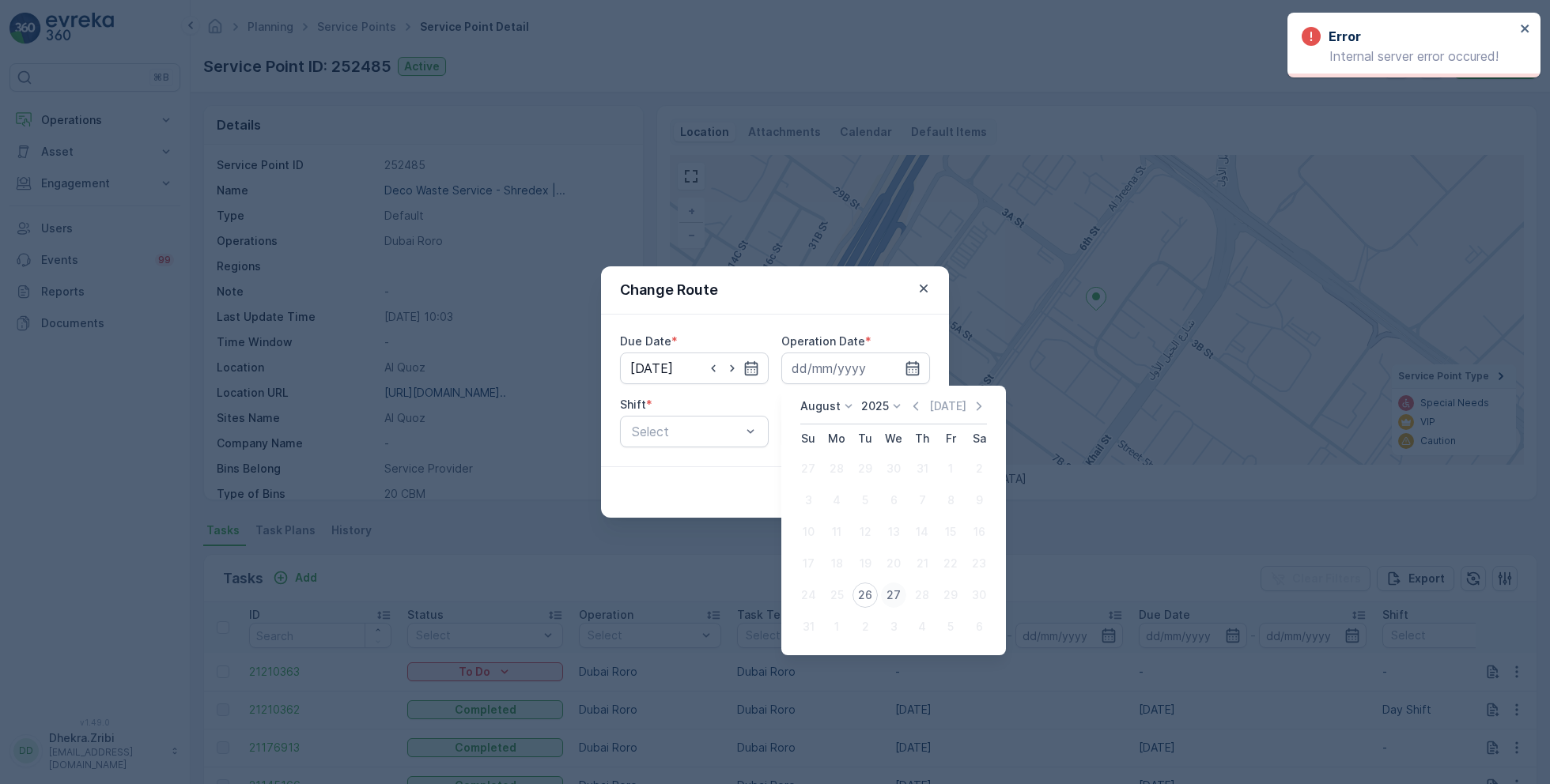
click at [895, 599] on div "27" at bounding box center [894, 595] width 25 height 25
type input "[DATE]"
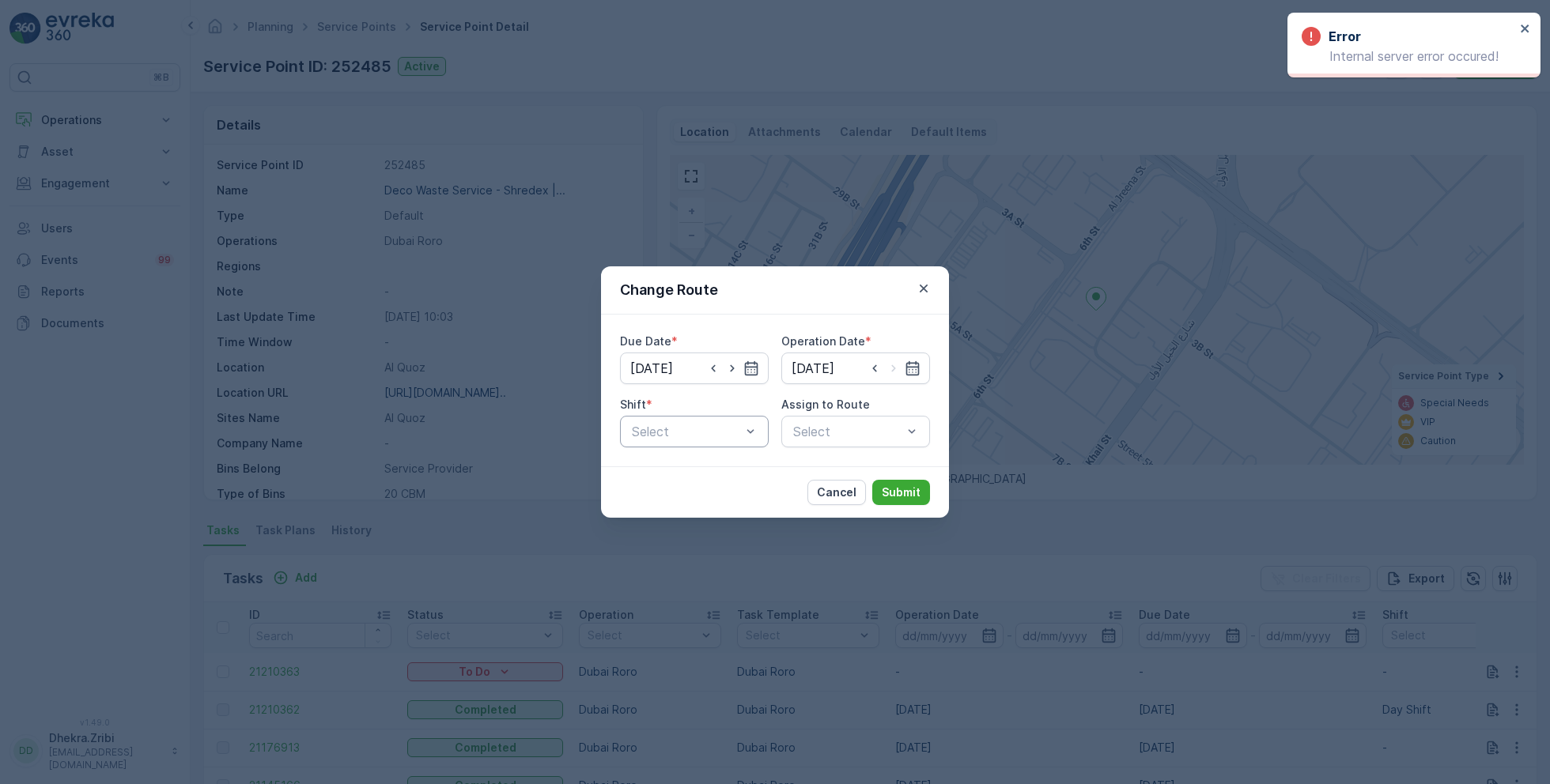
click at [738, 430] on div at bounding box center [686, 431] width 112 height 14
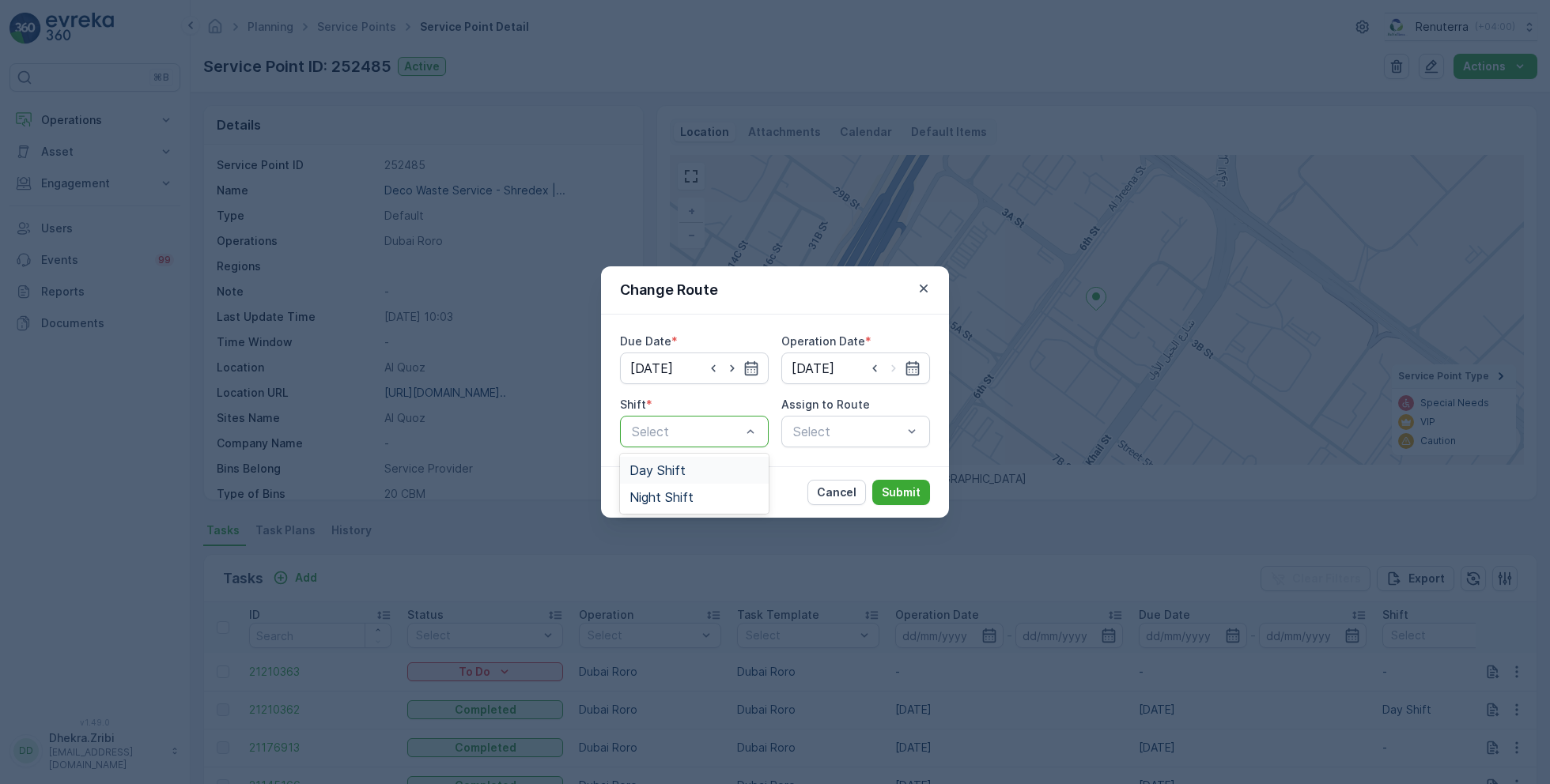
click at [669, 465] on span "Day Shift" at bounding box center [657, 469] width 56 height 14
click at [852, 425] on div at bounding box center [848, 431] width 112 height 14
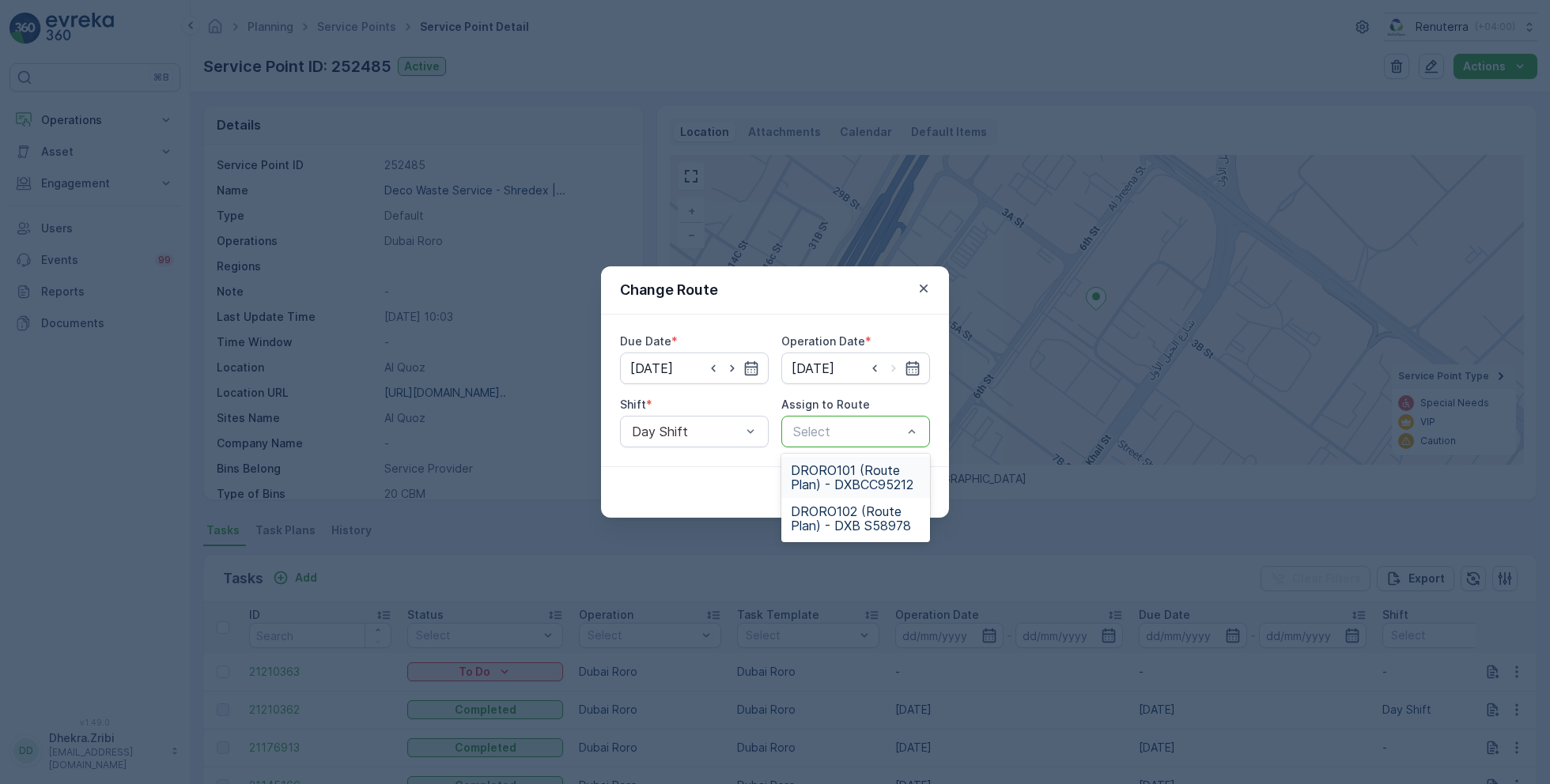
click at [833, 479] on span "DRORO101 (Route Plan) - DXBCC95212" at bounding box center [855, 477] width 130 height 28
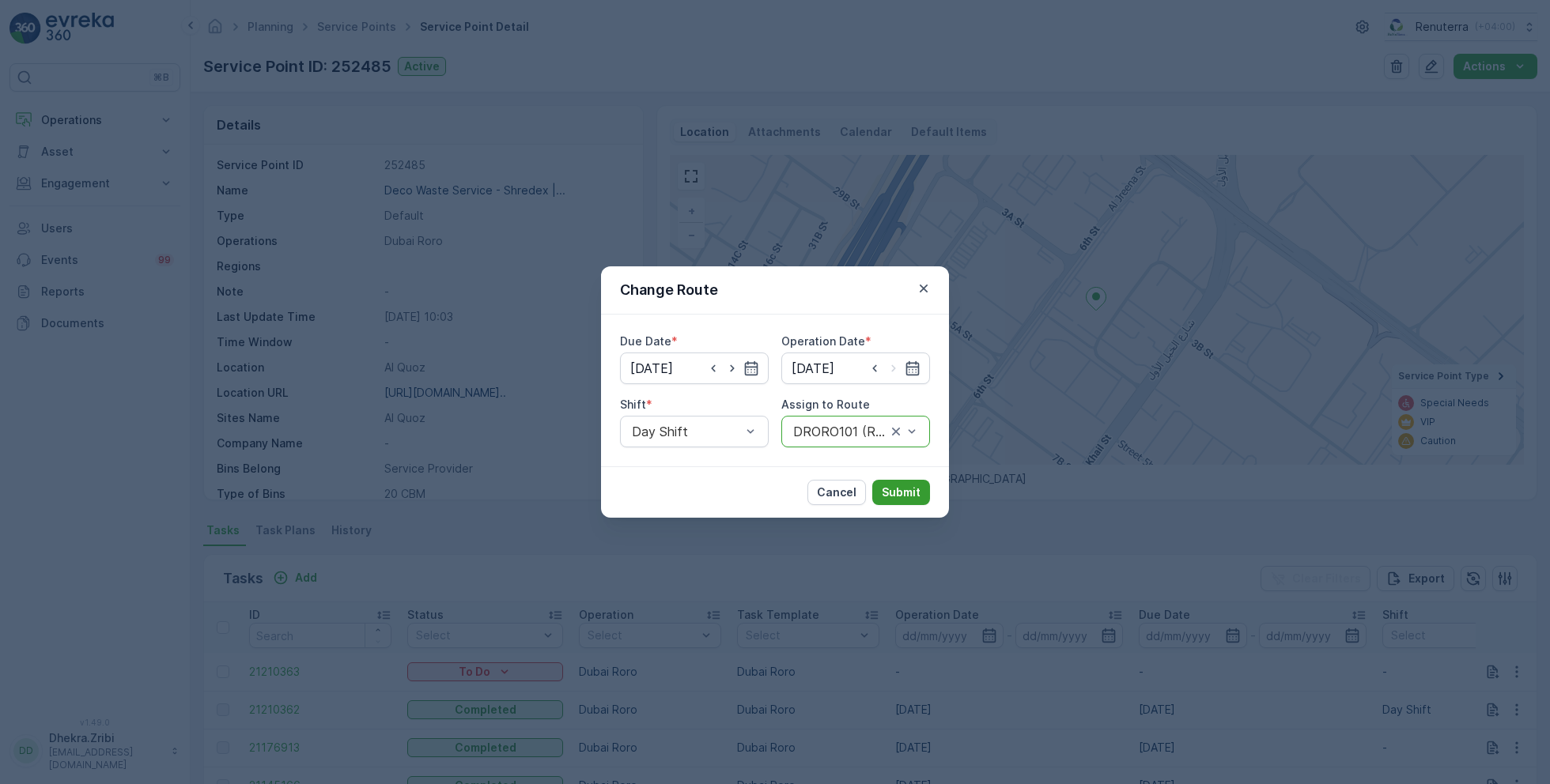
click at [913, 498] on p "Submit" at bounding box center [902, 492] width 39 height 16
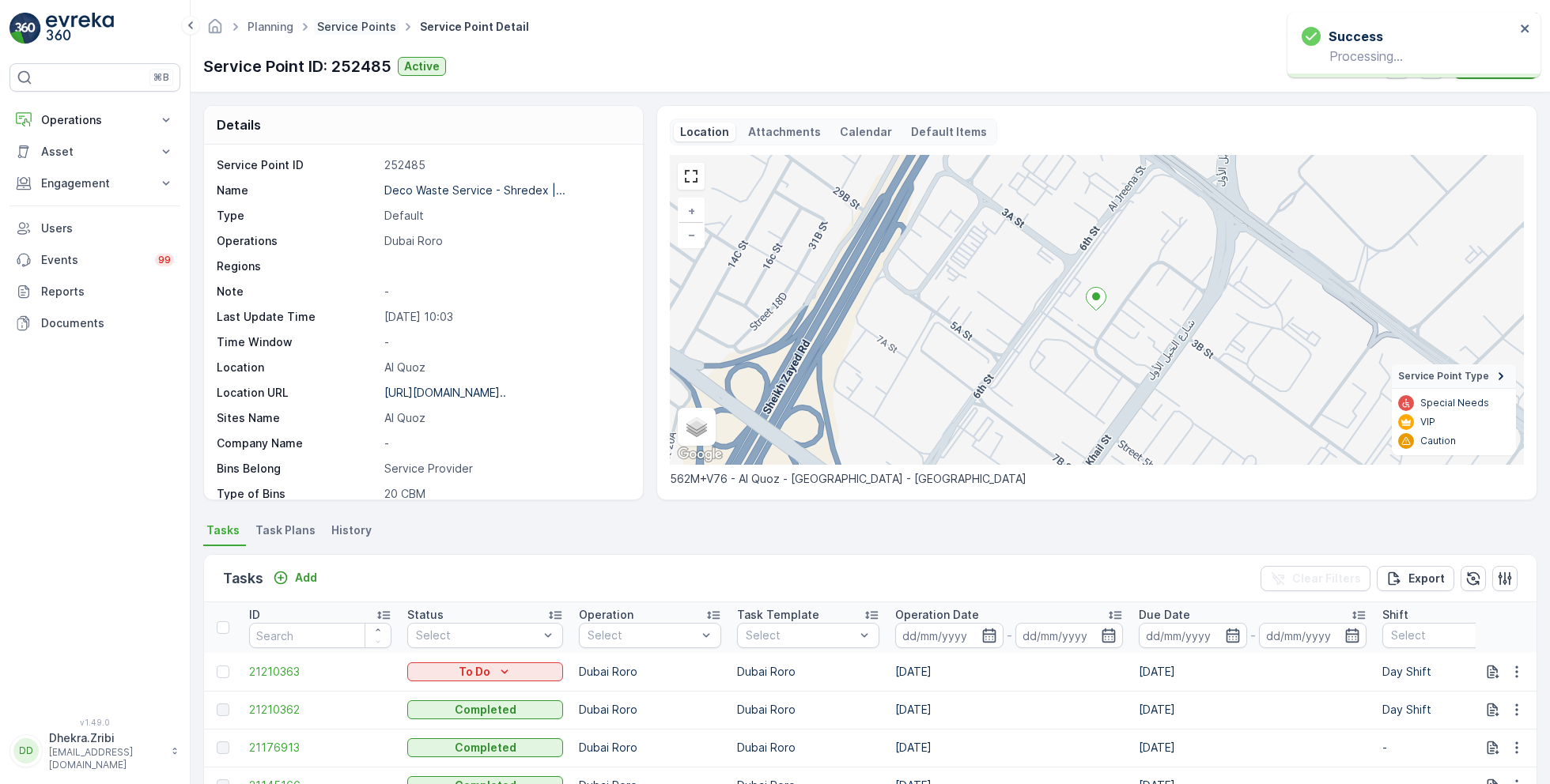
click at [366, 25] on link "Service Points" at bounding box center [357, 26] width 79 height 13
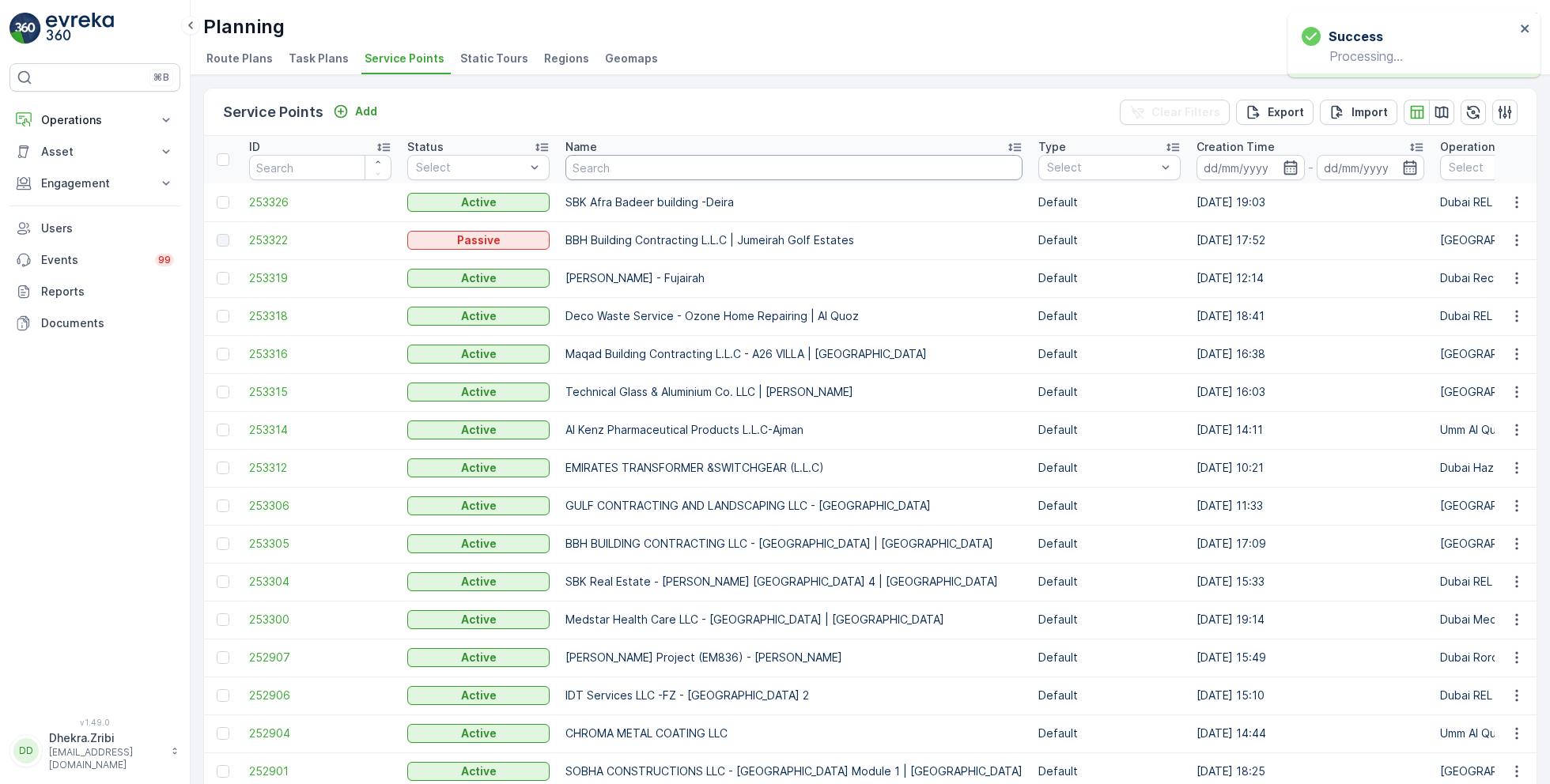
click at [684, 169] on input "text" at bounding box center [795, 167] width 458 height 25
type input "wade"
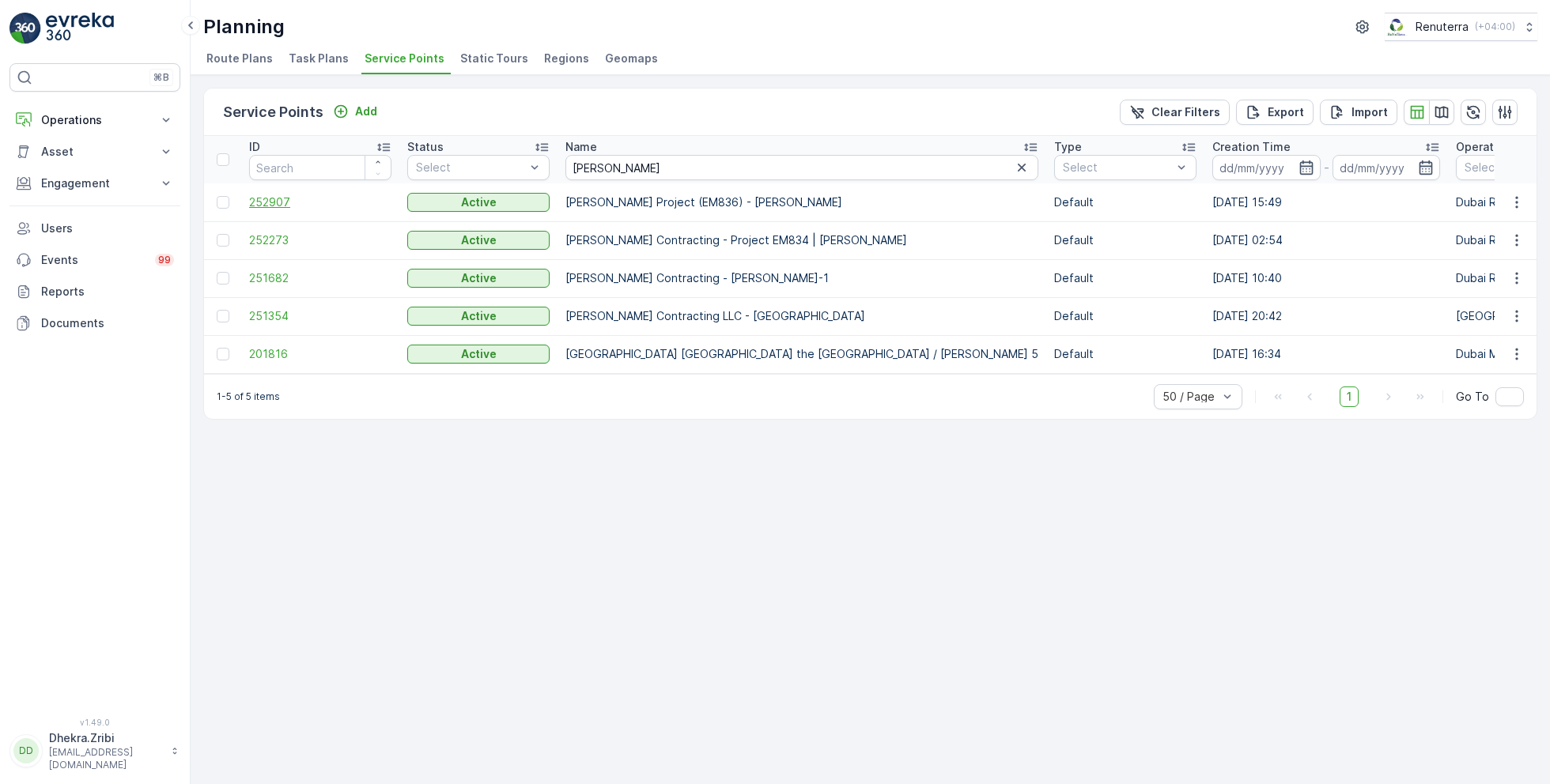
click at [276, 200] on span "252907" at bounding box center [320, 202] width 142 height 16
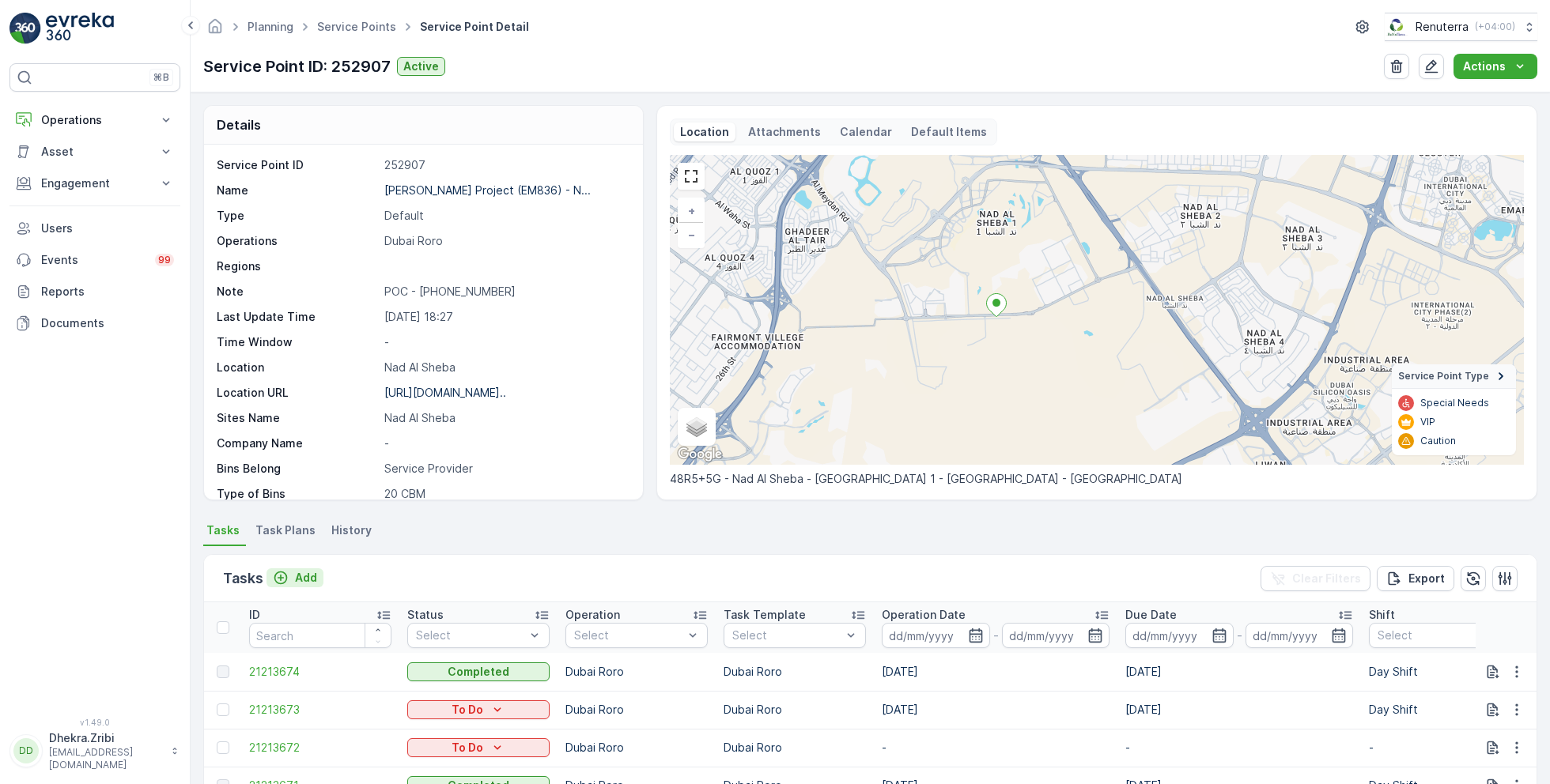
click at [307, 578] on p "Add" at bounding box center [306, 578] width 22 height 16
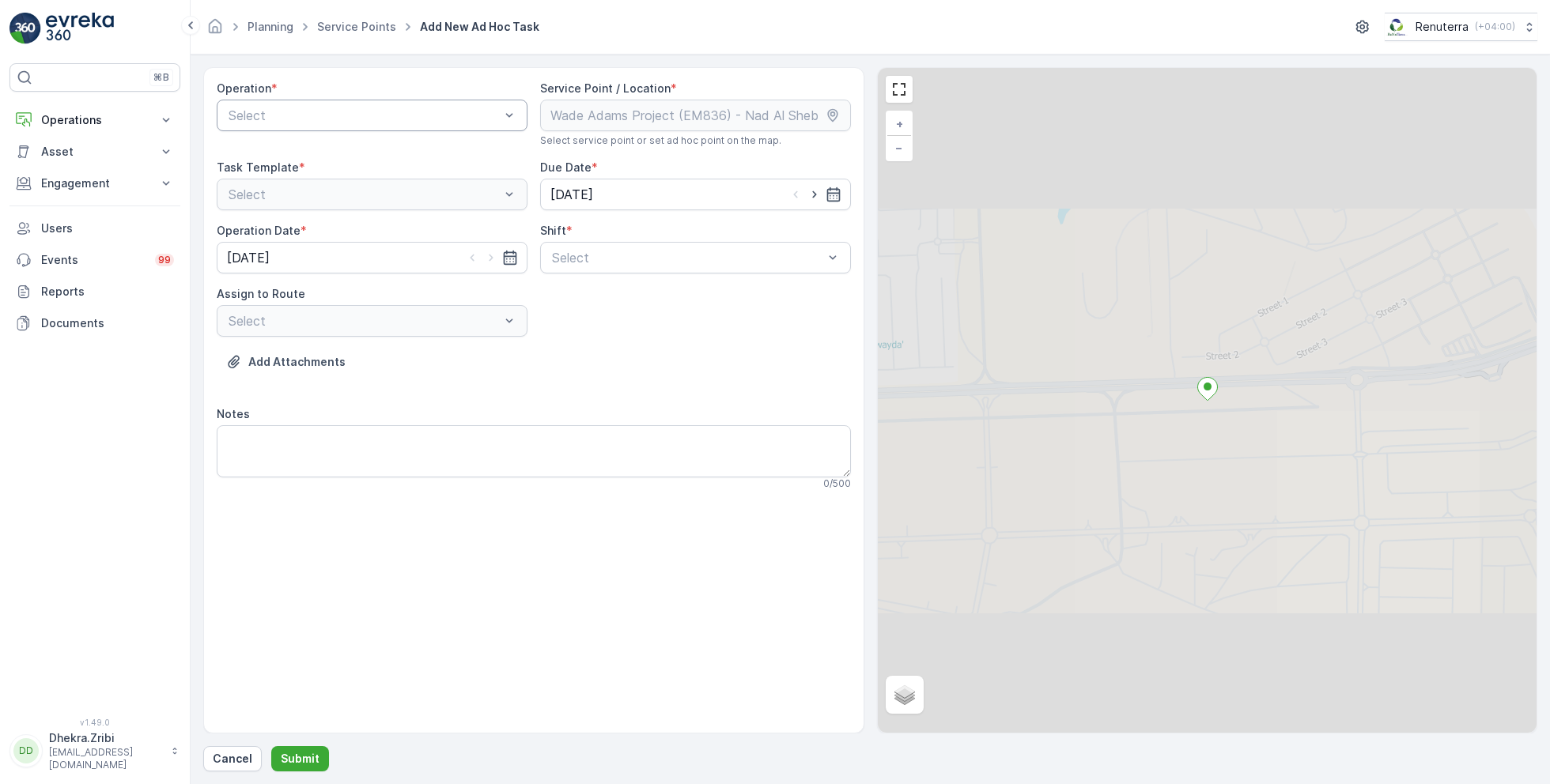
click at [419, 113] on div at bounding box center [364, 115] width 275 height 14
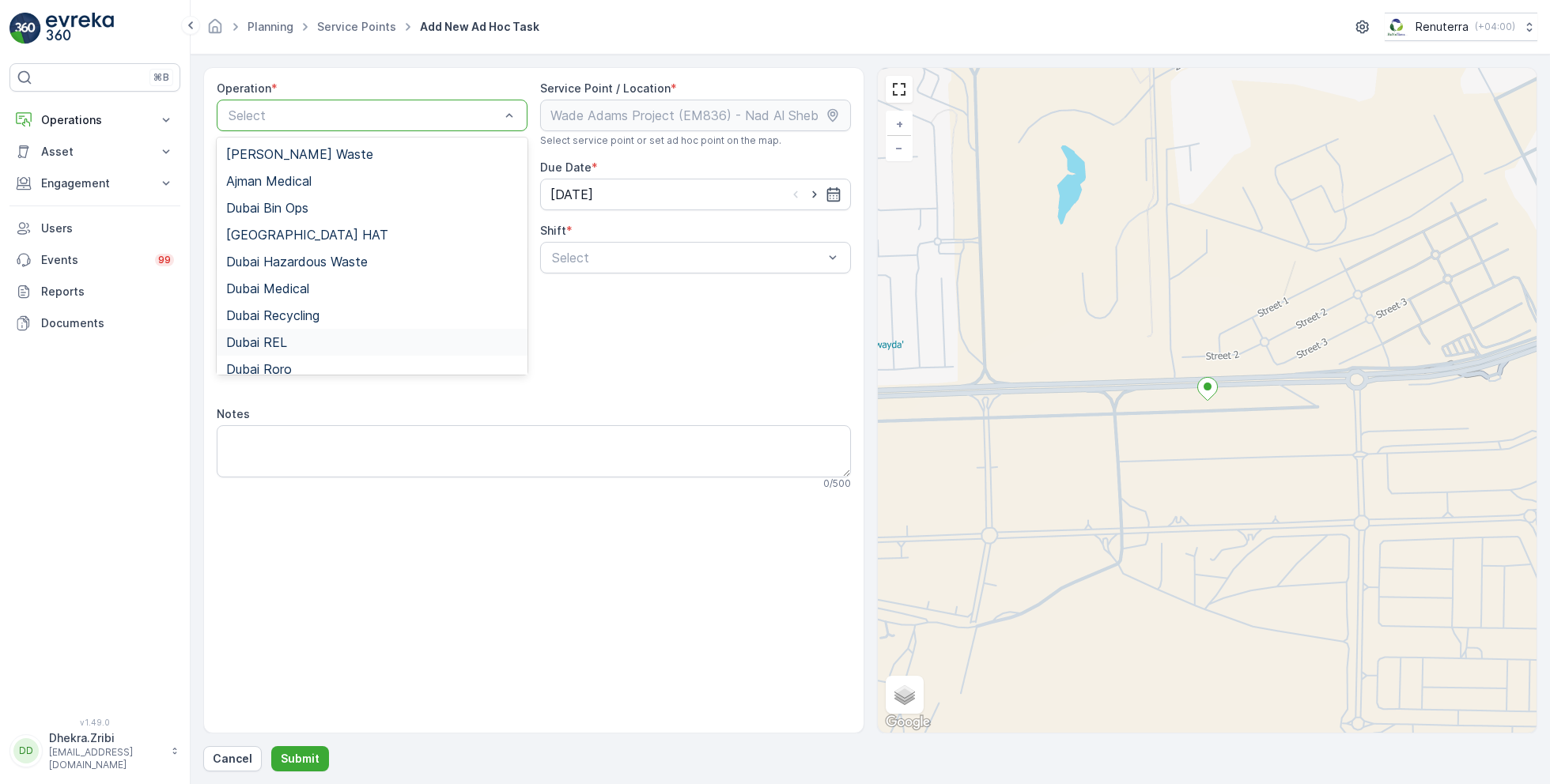
click at [291, 343] on div "Dubai REL" at bounding box center [372, 342] width 292 height 14
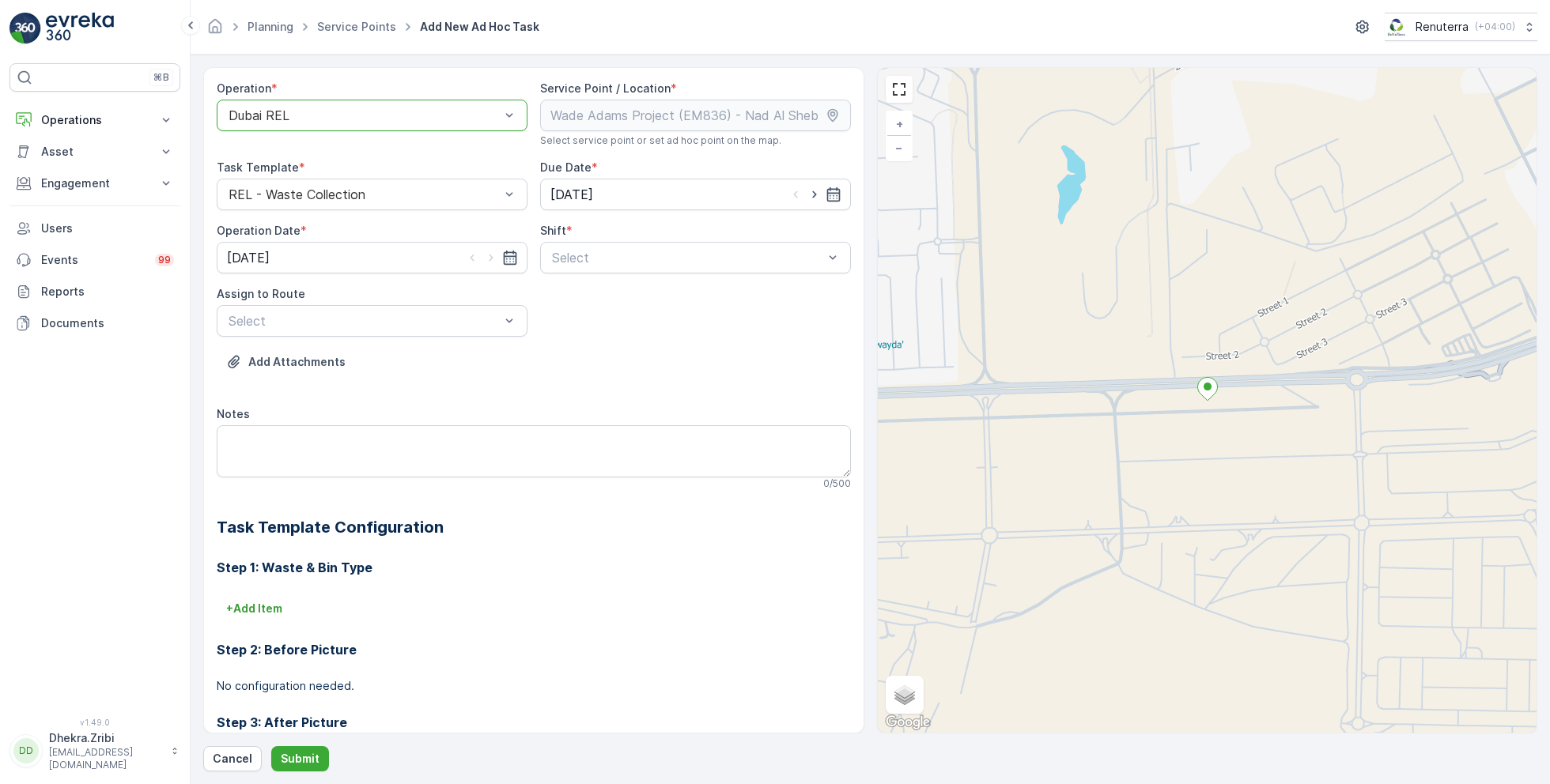
click at [820, 194] on div at bounding box center [815, 194] width 54 height 16
click at [807, 195] on icon "button" at bounding box center [814, 194] width 16 height 16
type input "[DATE]"
click at [487, 260] on icon "button" at bounding box center [491, 258] width 16 height 16
type input "[DATE]"
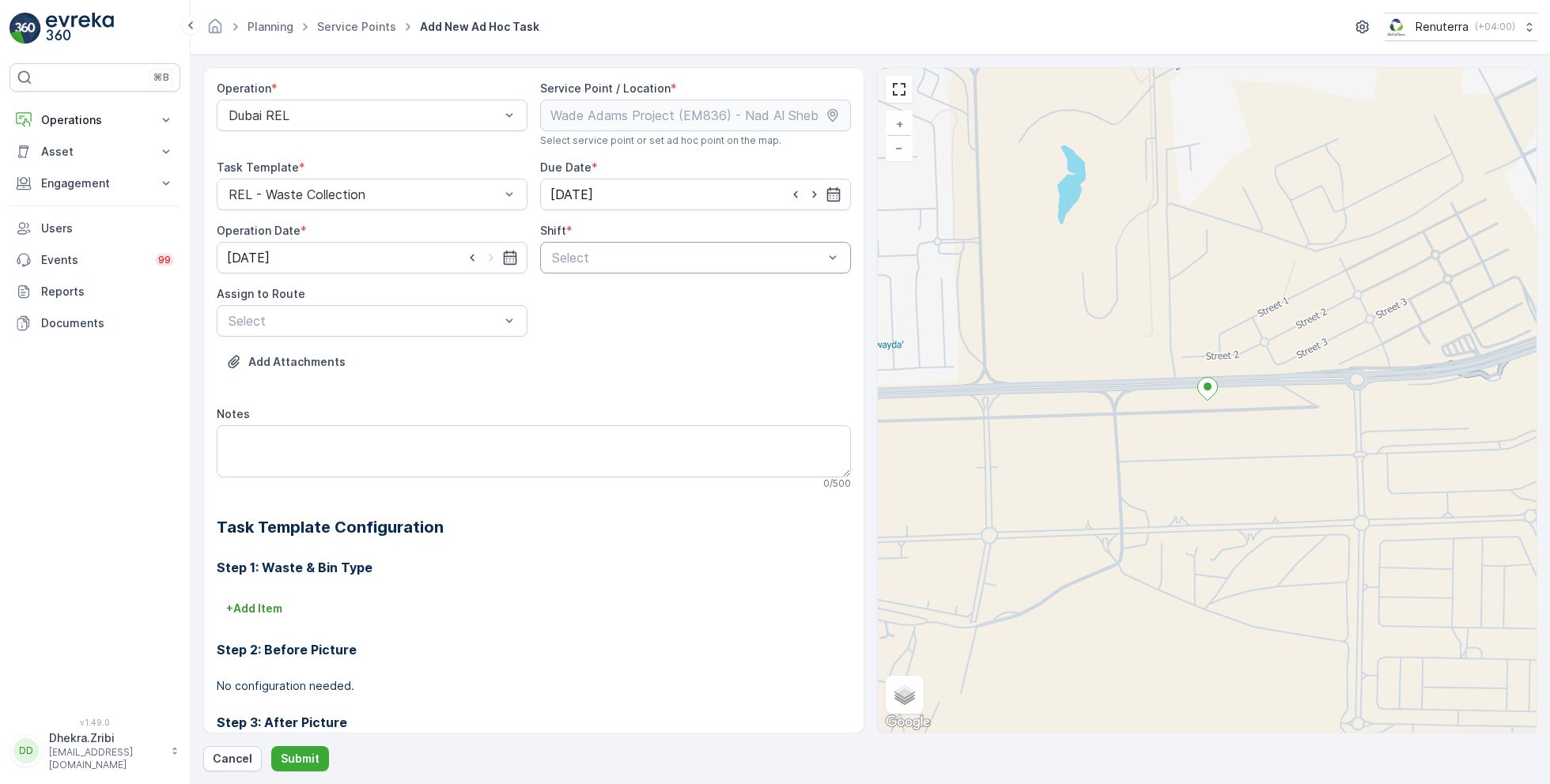
click at [596, 254] on div at bounding box center [688, 258] width 275 height 14
click at [587, 298] on span "Day Shift" at bounding box center [578, 296] width 56 height 14
click at [453, 316] on div at bounding box center [364, 320] width 275 height 14
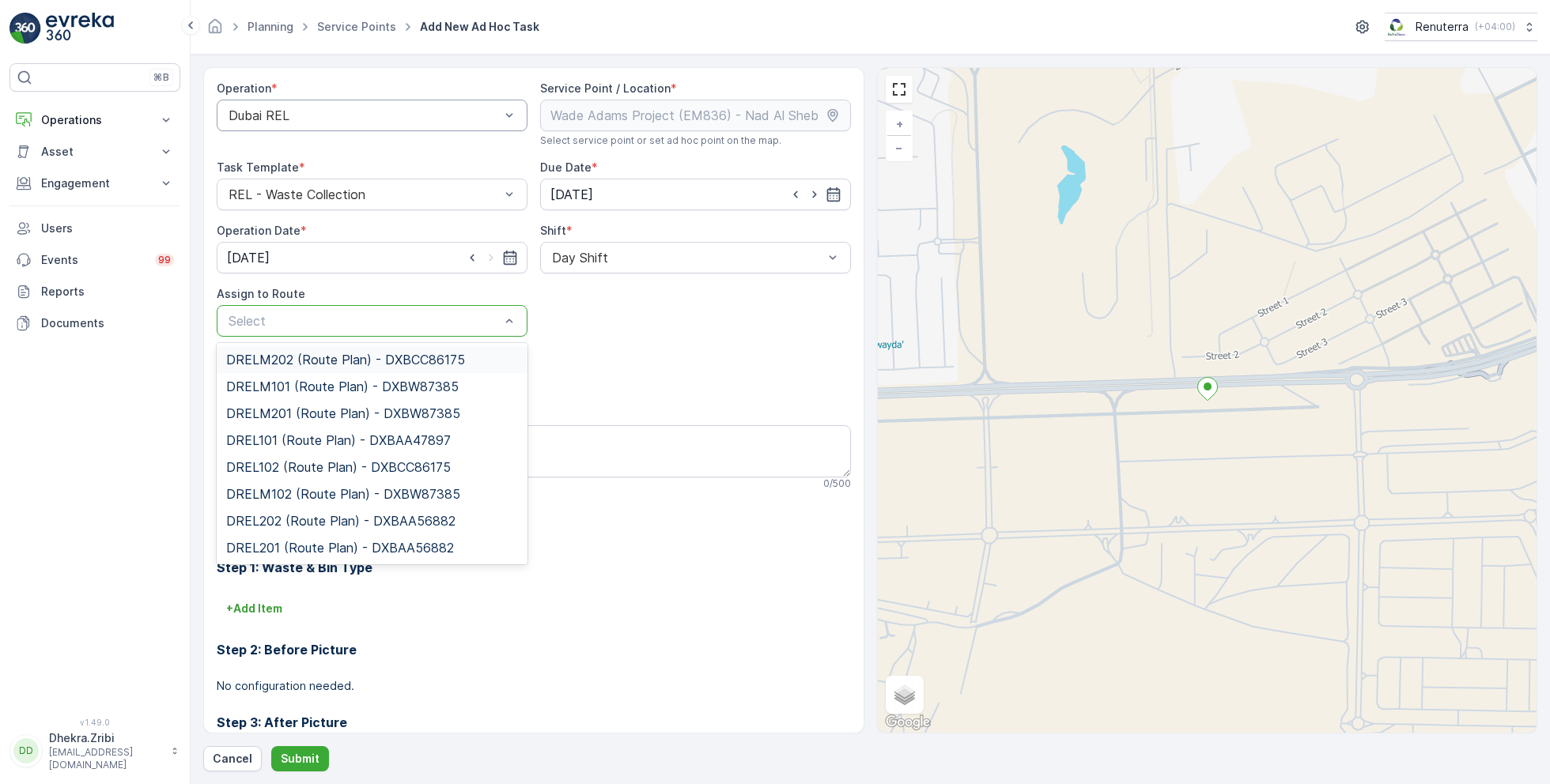
click at [397, 117] on div at bounding box center [364, 115] width 275 height 14
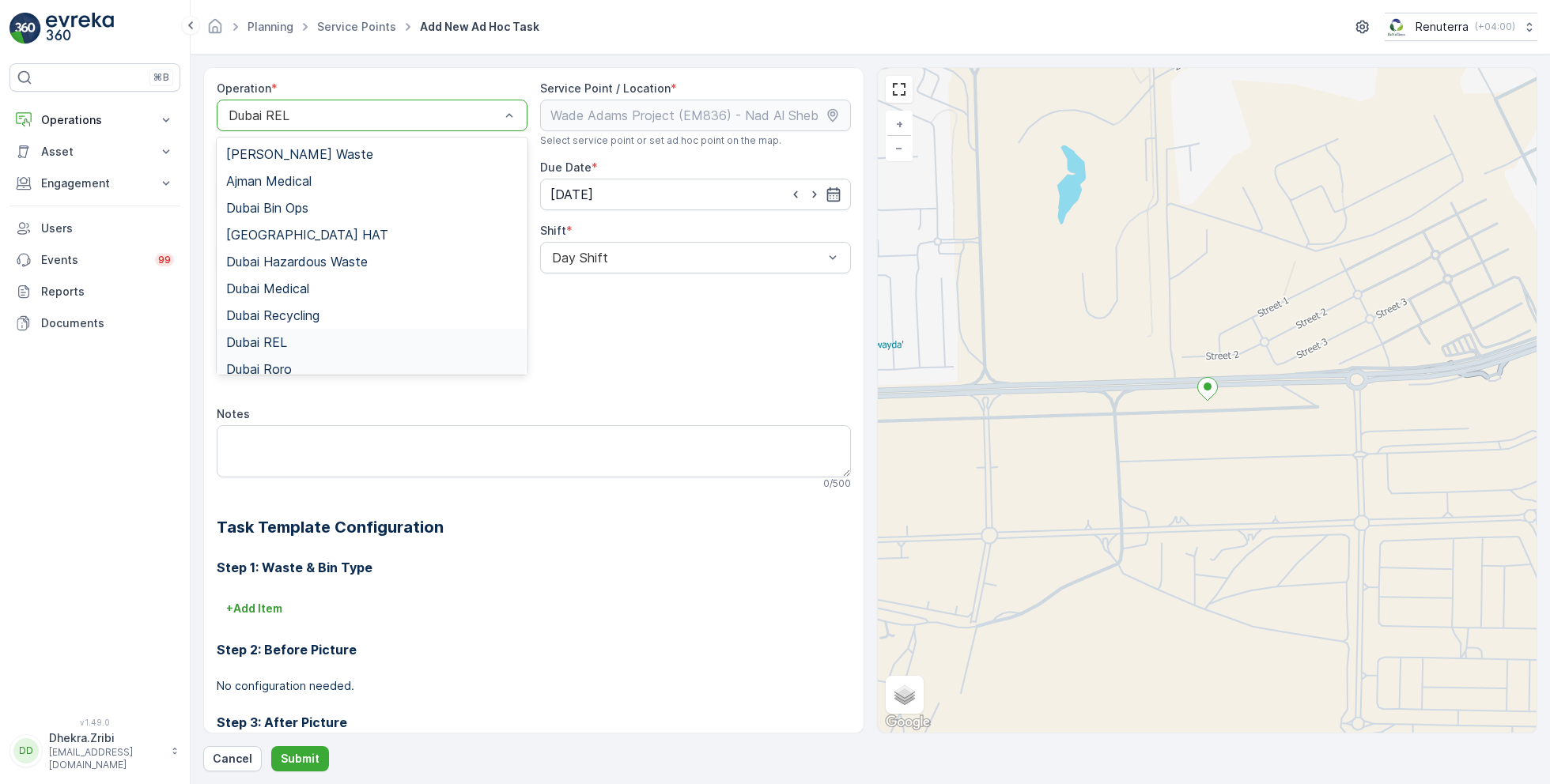
click at [295, 365] on div "Dubai Roro" at bounding box center [372, 369] width 292 height 14
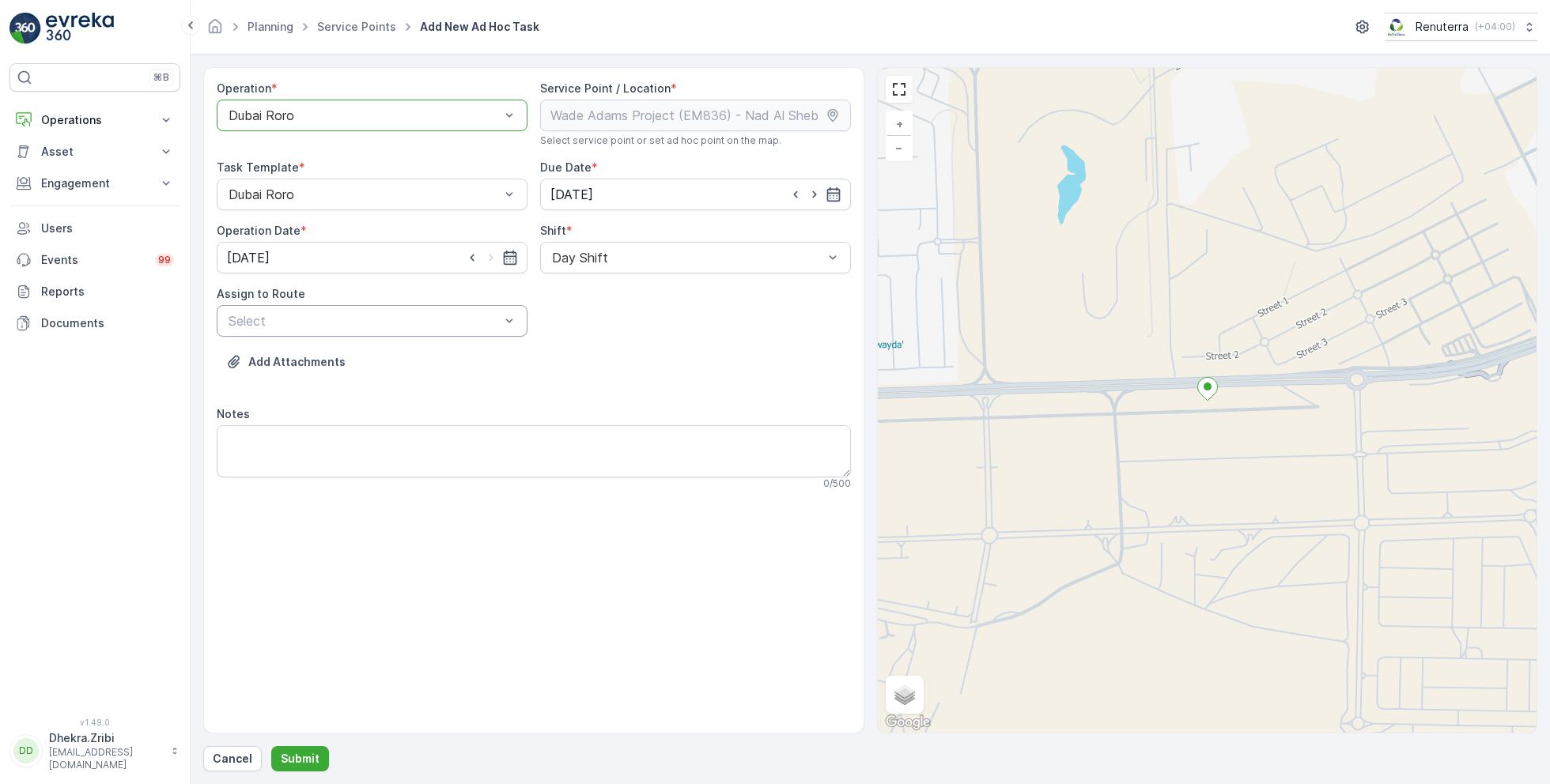
click at [449, 317] on div at bounding box center [364, 320] width 275 height 14
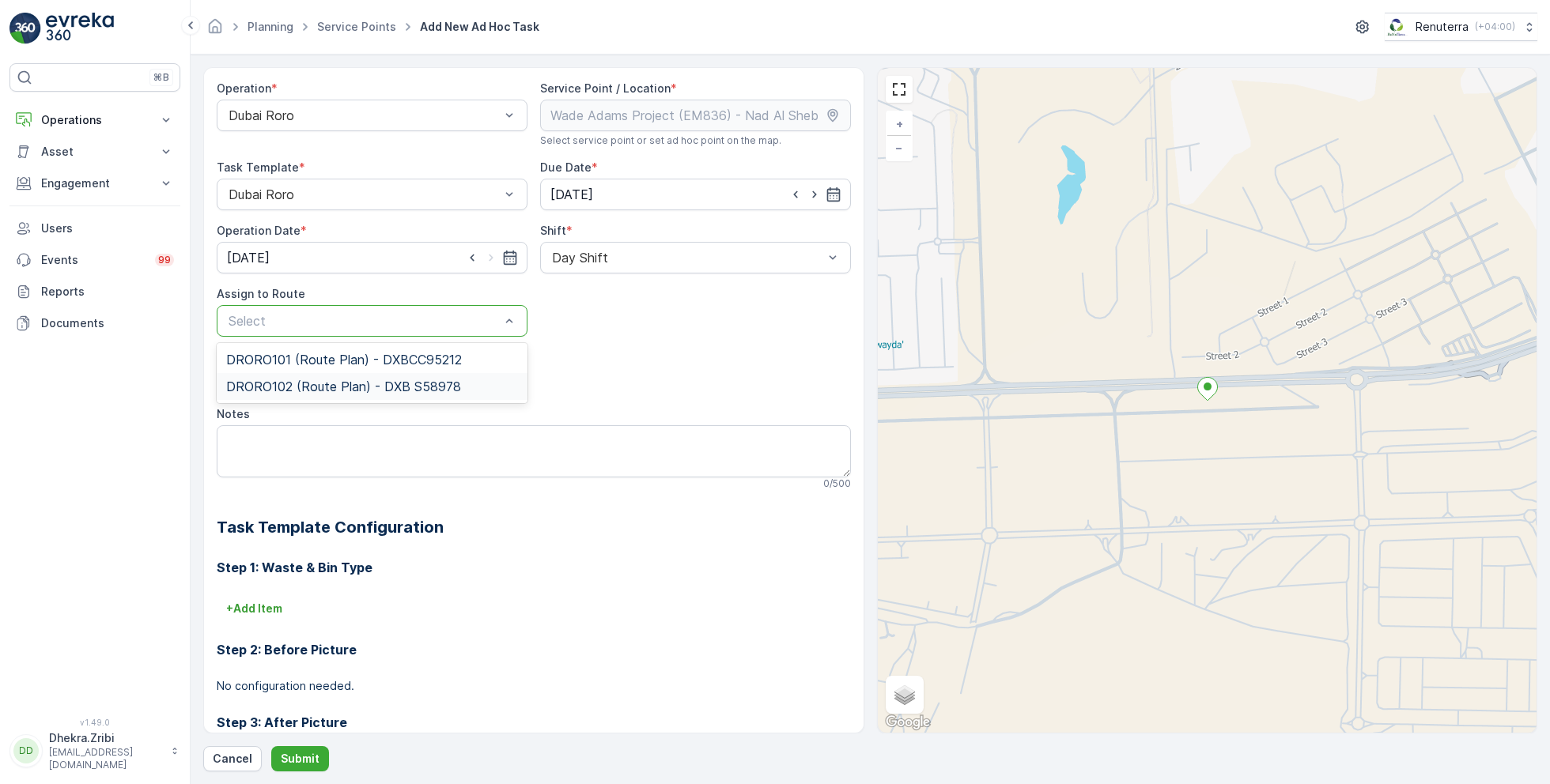
click at [303, 385] on span "DRORO102 (Route Plan) - DXB S58978" at bounding box center [344, 386] width 235 height 14
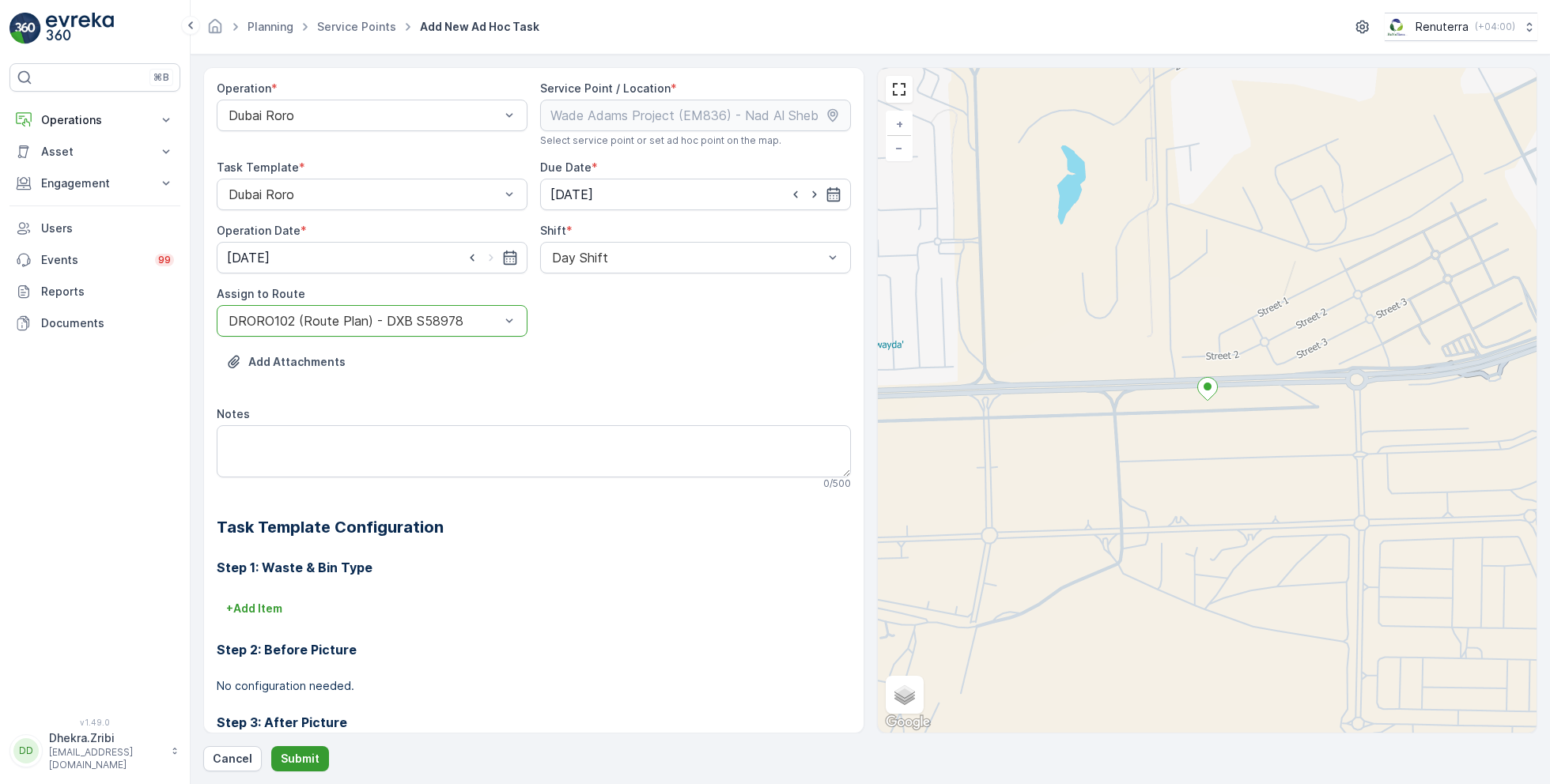
click at [303, 758] on p "Submit" at bounding box center [301, 759] width 39 height 16
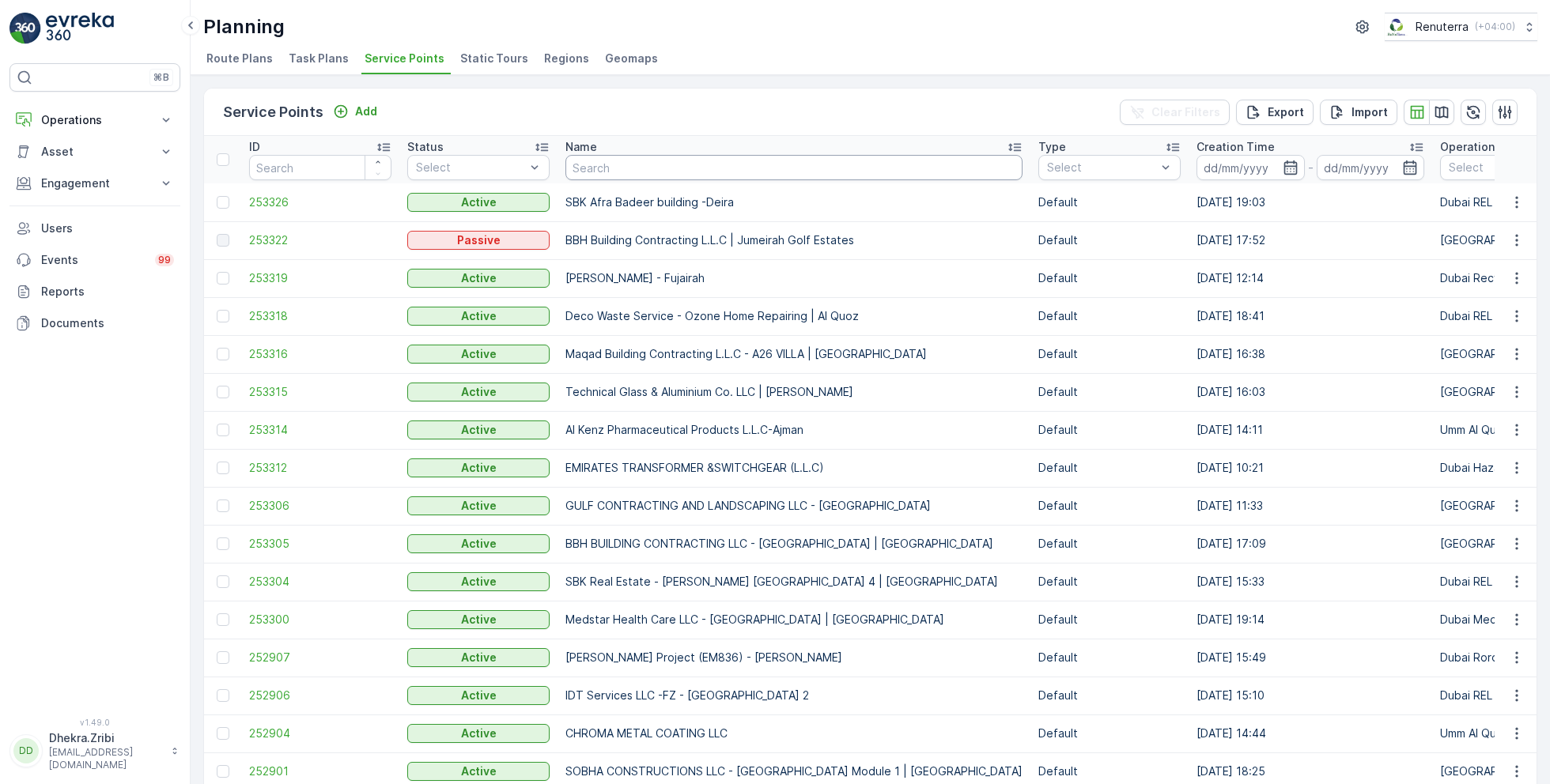
click at [666, 169] on input "text" at bounding box center [795, 167] width 458 height 25
type input "vaah"
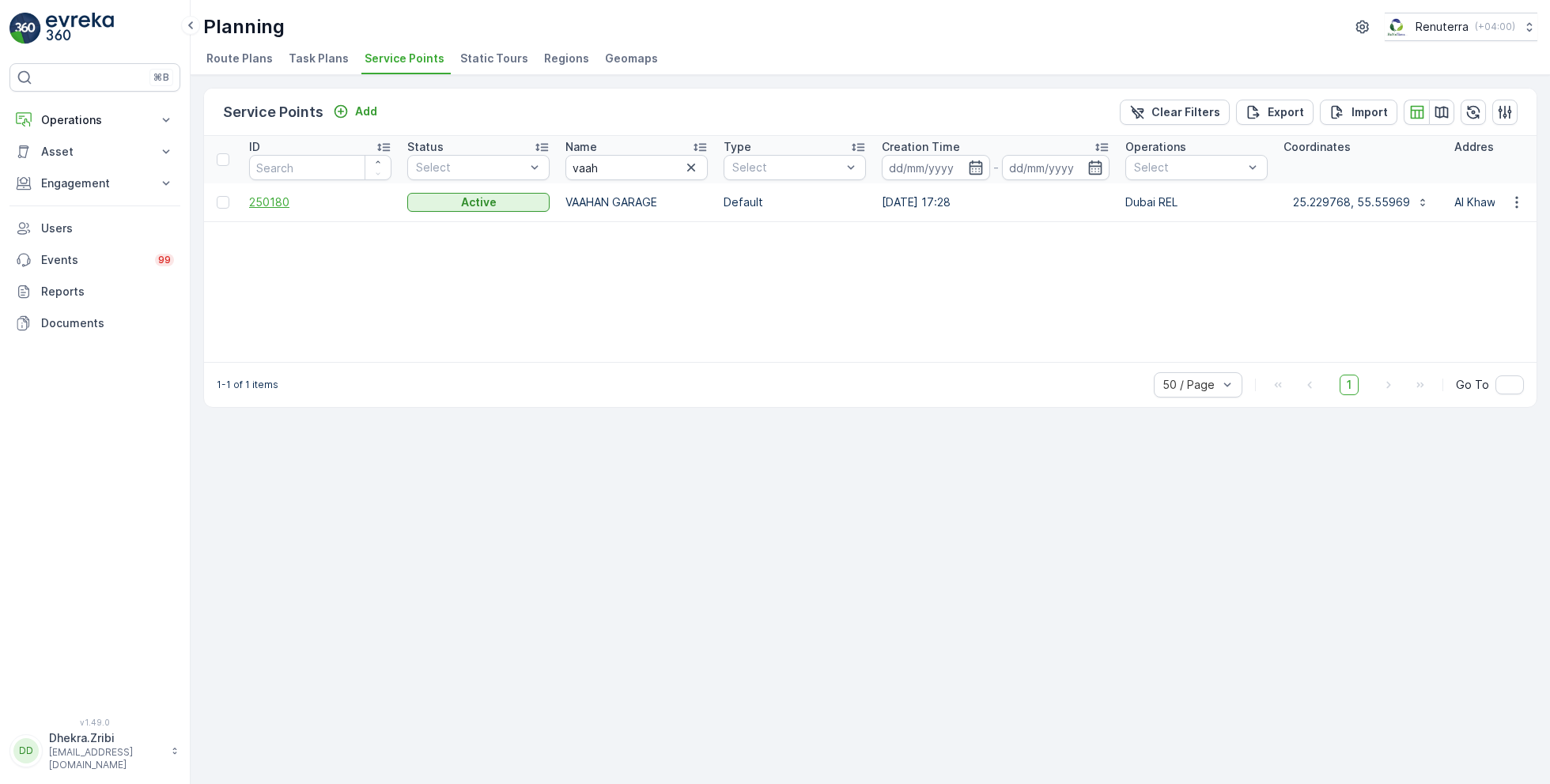
click at [282, 199] on span "250180" at bounding box center [320, 202] width 142 height 16
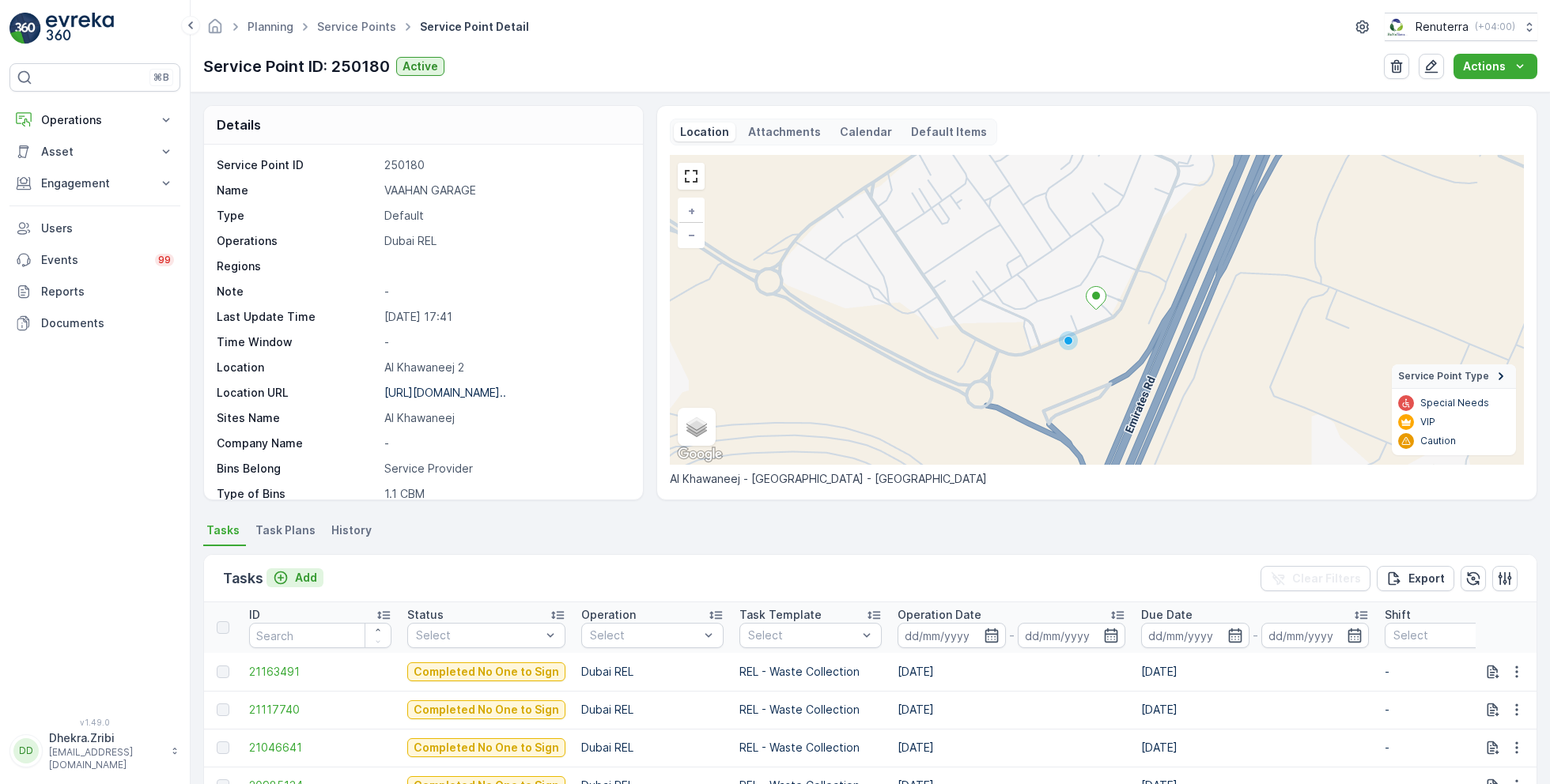
click at [306, 578] on p "Add" at bounding box center [306, 578] width 22 height 16
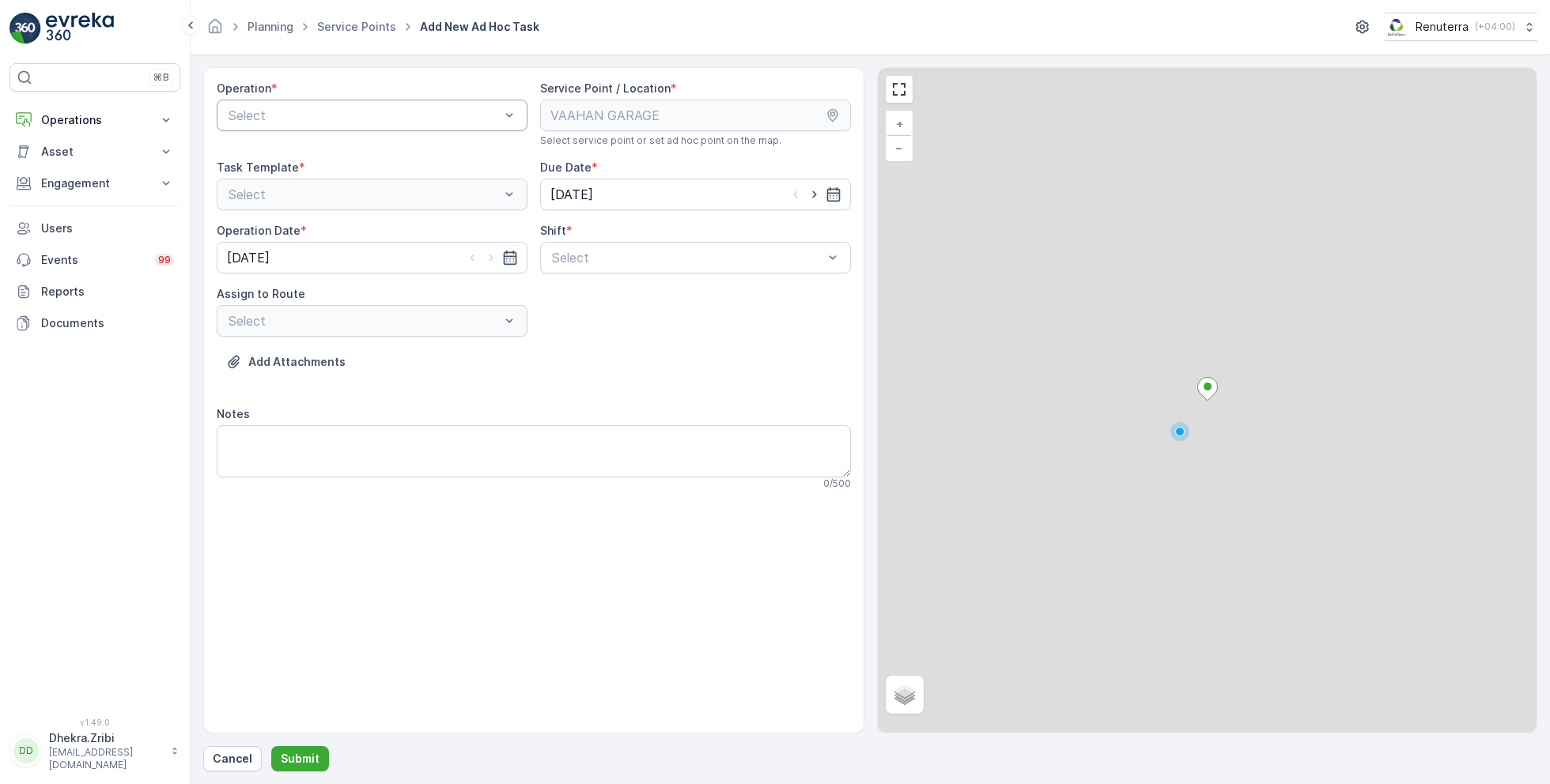
click at [370, 109] on div at bounding box center [364, 115] width 275 height 14
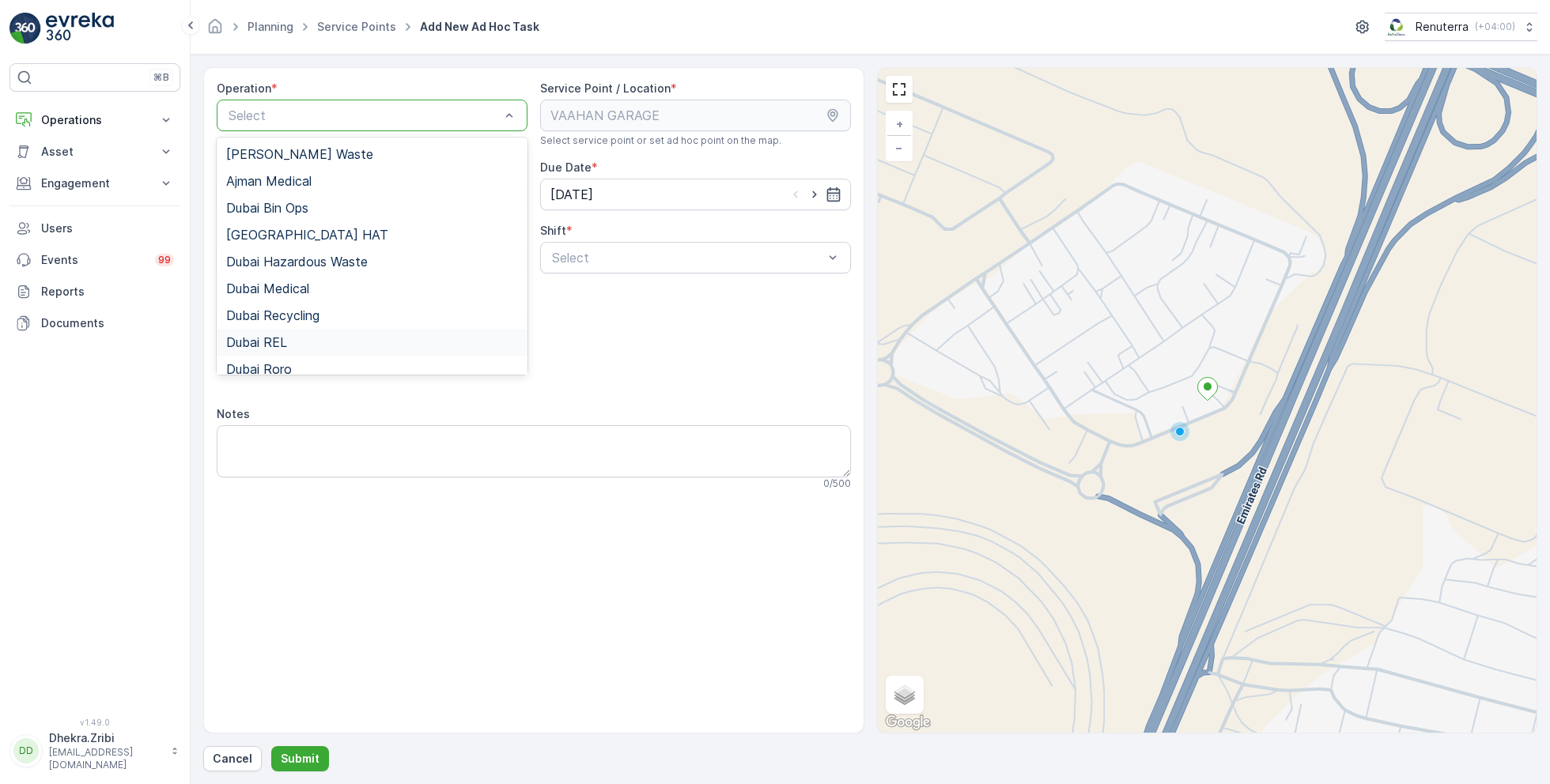
click at [285, 340] on span "Dubai REL" at bounding box center [256, 342] width 61 height 14
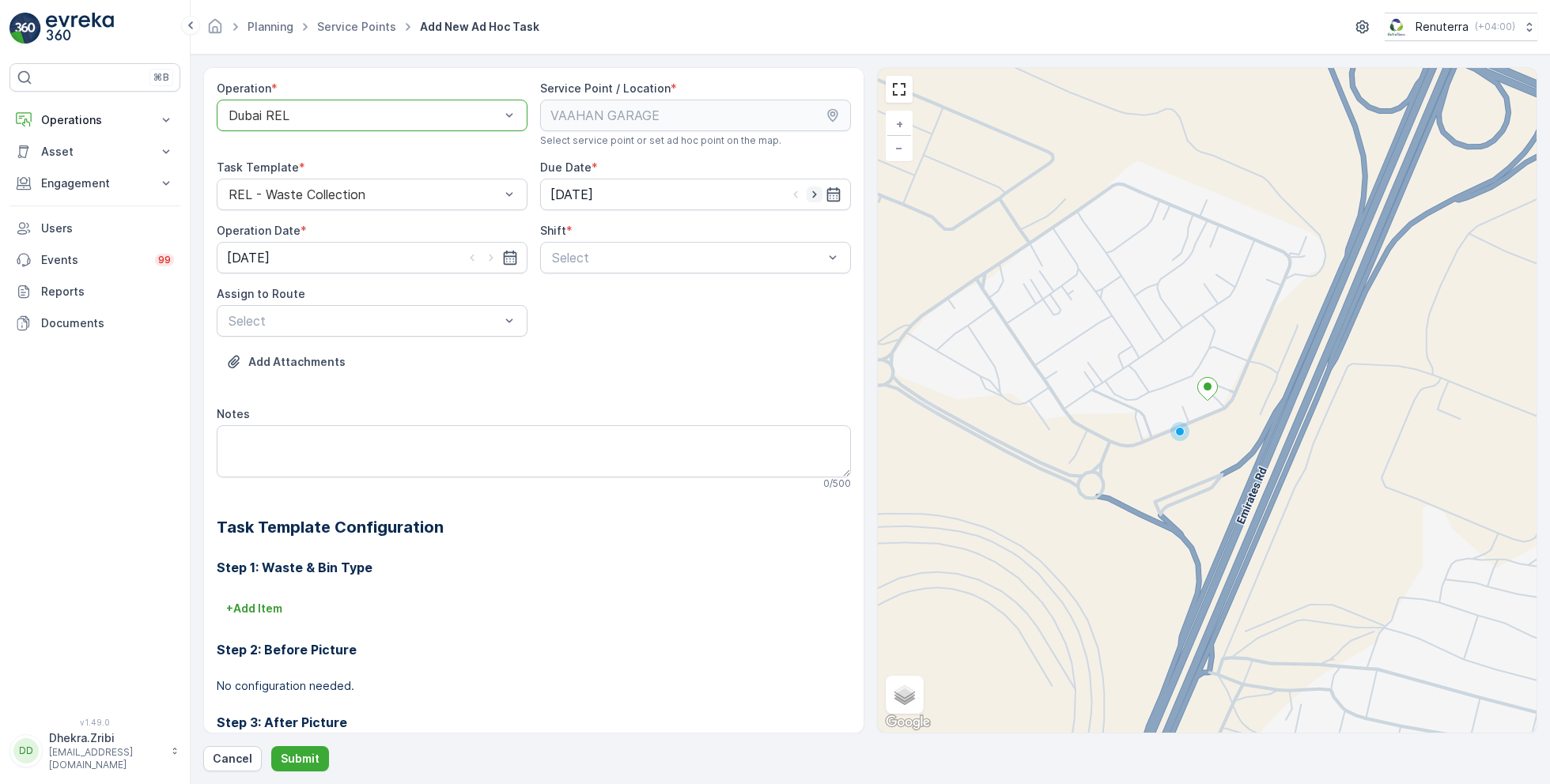
click at [808, 197] on icon "button" at bounding box center [814, 194] width 16 height 16
type input "[DATE]"
click at [489, 259] on icon "button" at bounding box center [491, 259] width 4 height 7
type input "[DATE]"
click at [609, 256] on div at bounding box center [688, 258] width 275 height 14
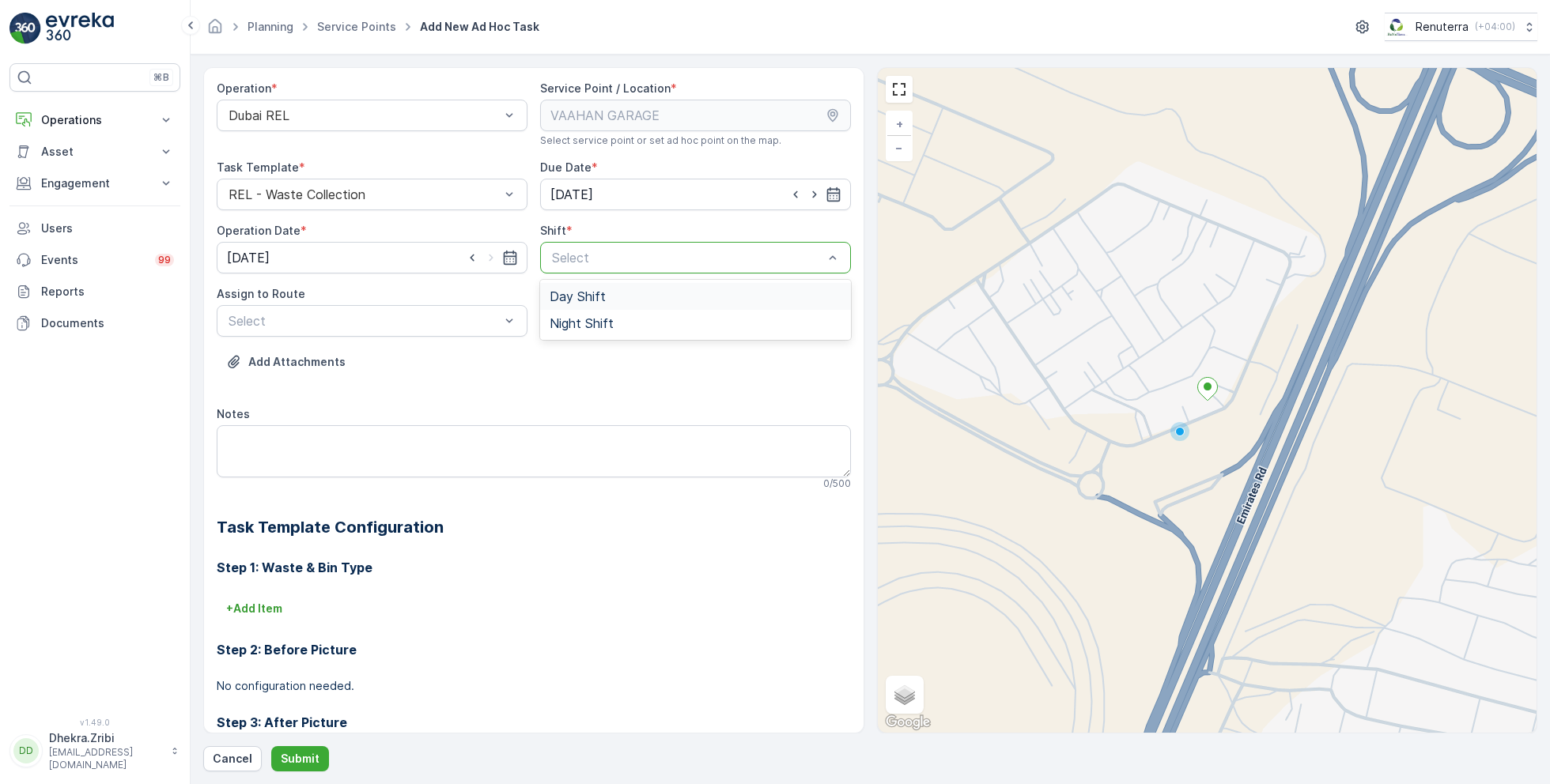
click at [566, 298] on span "Day Shift" at bounding box center [578, 296] width 56 height 14
click at [432, 315] on div at bounding box center [364, 320] width 275 height 14
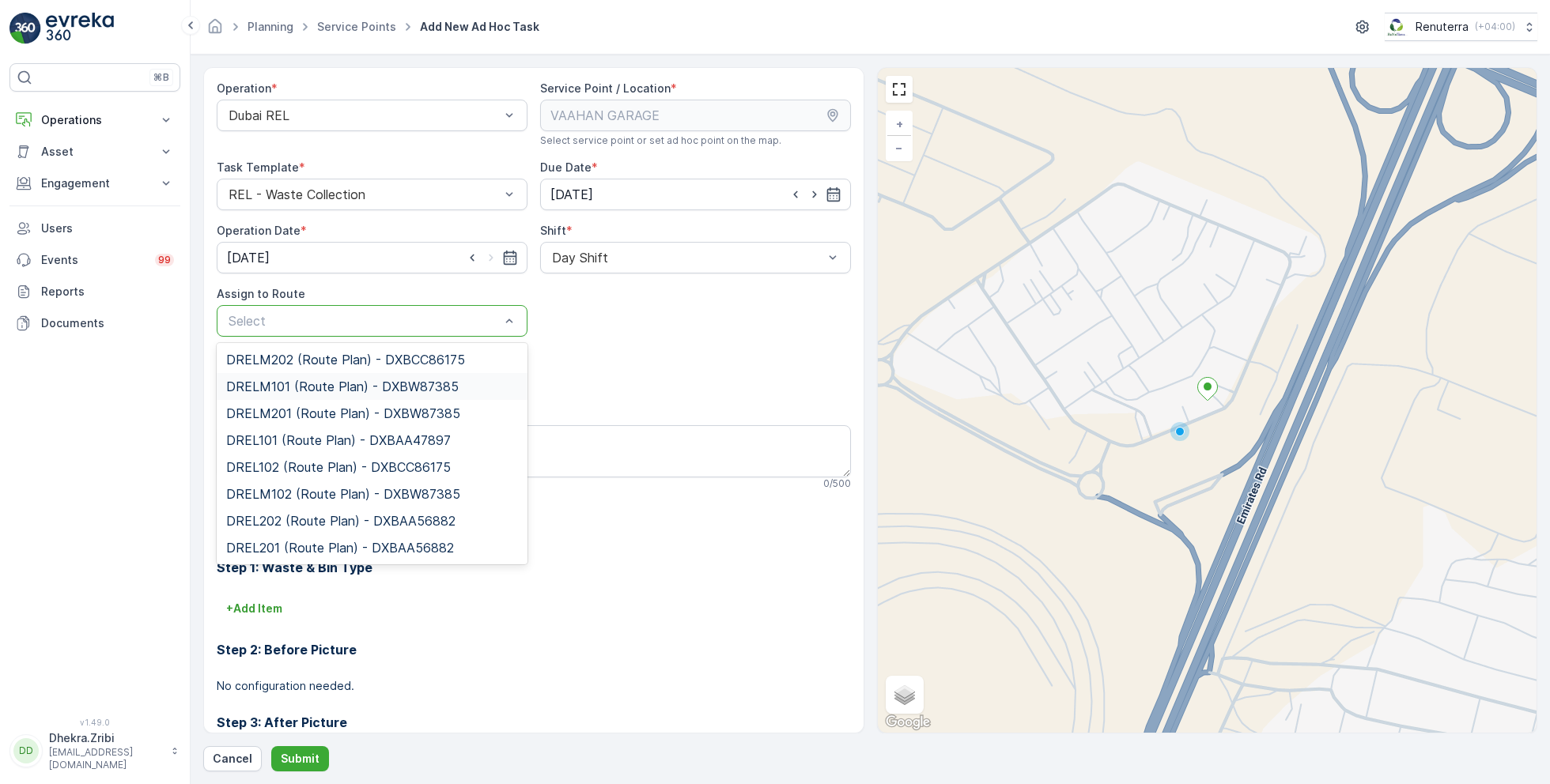
click at [329, 380] on span "DRELM101 (Route Plan) - DXBW87385" at bounding box center [342, 386] width 232 height 14
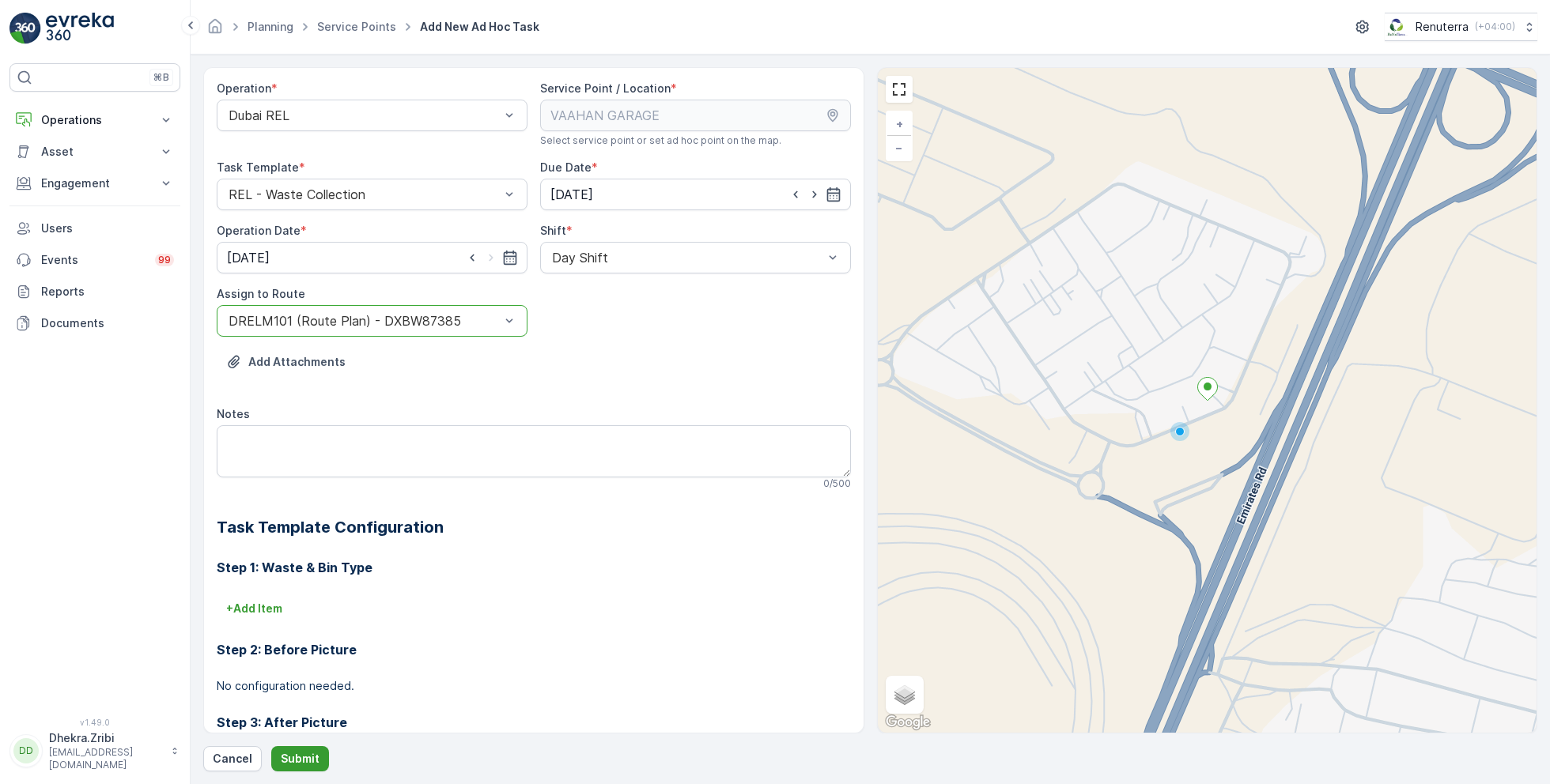
click at [302, 760] on p "Submit" at bounding box center [301, 759] width 39 height 16
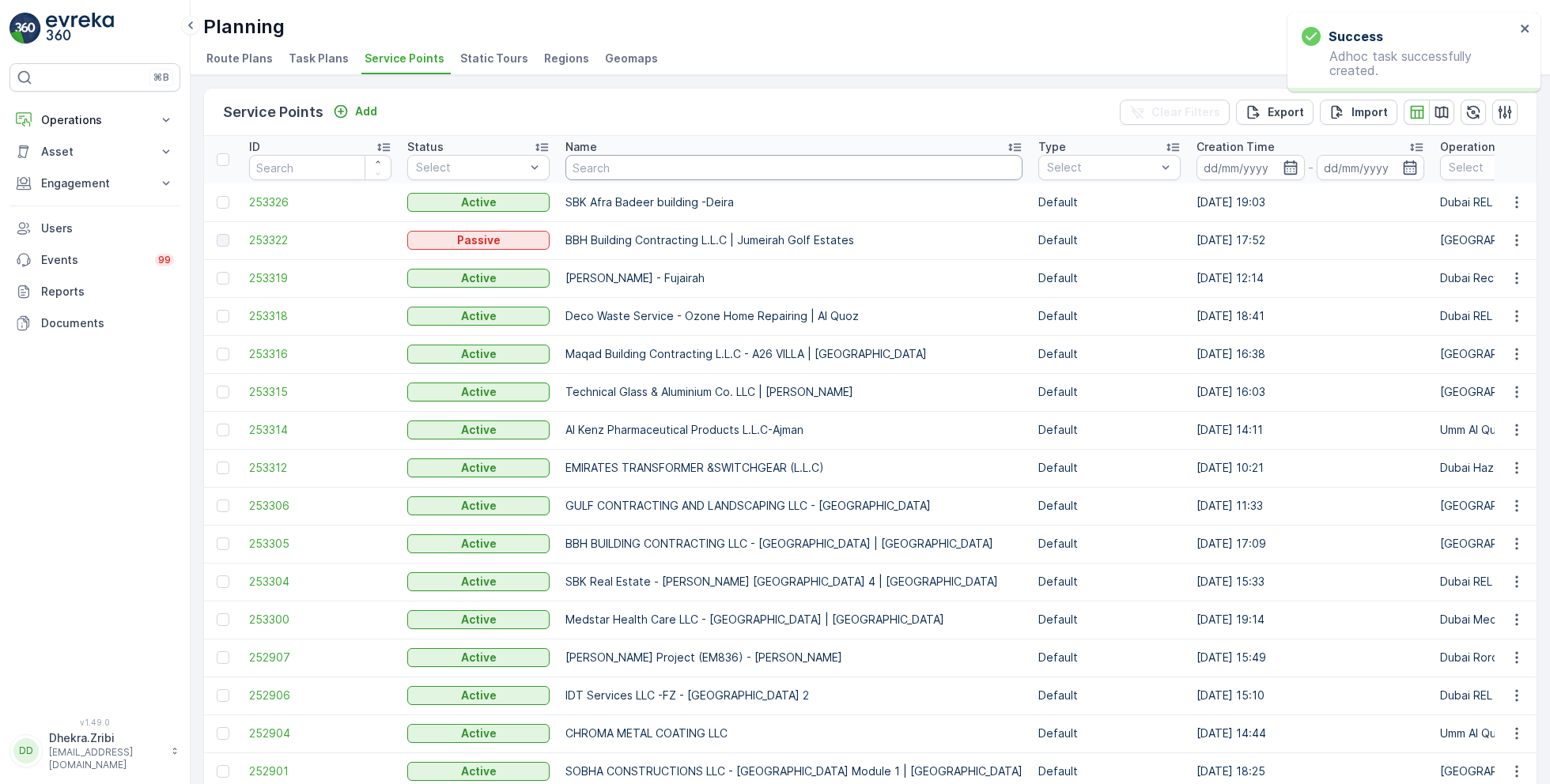
click at [755, 168] on input "text" at bounding box center [795, 167] width 458 height 25
type input "IDT"
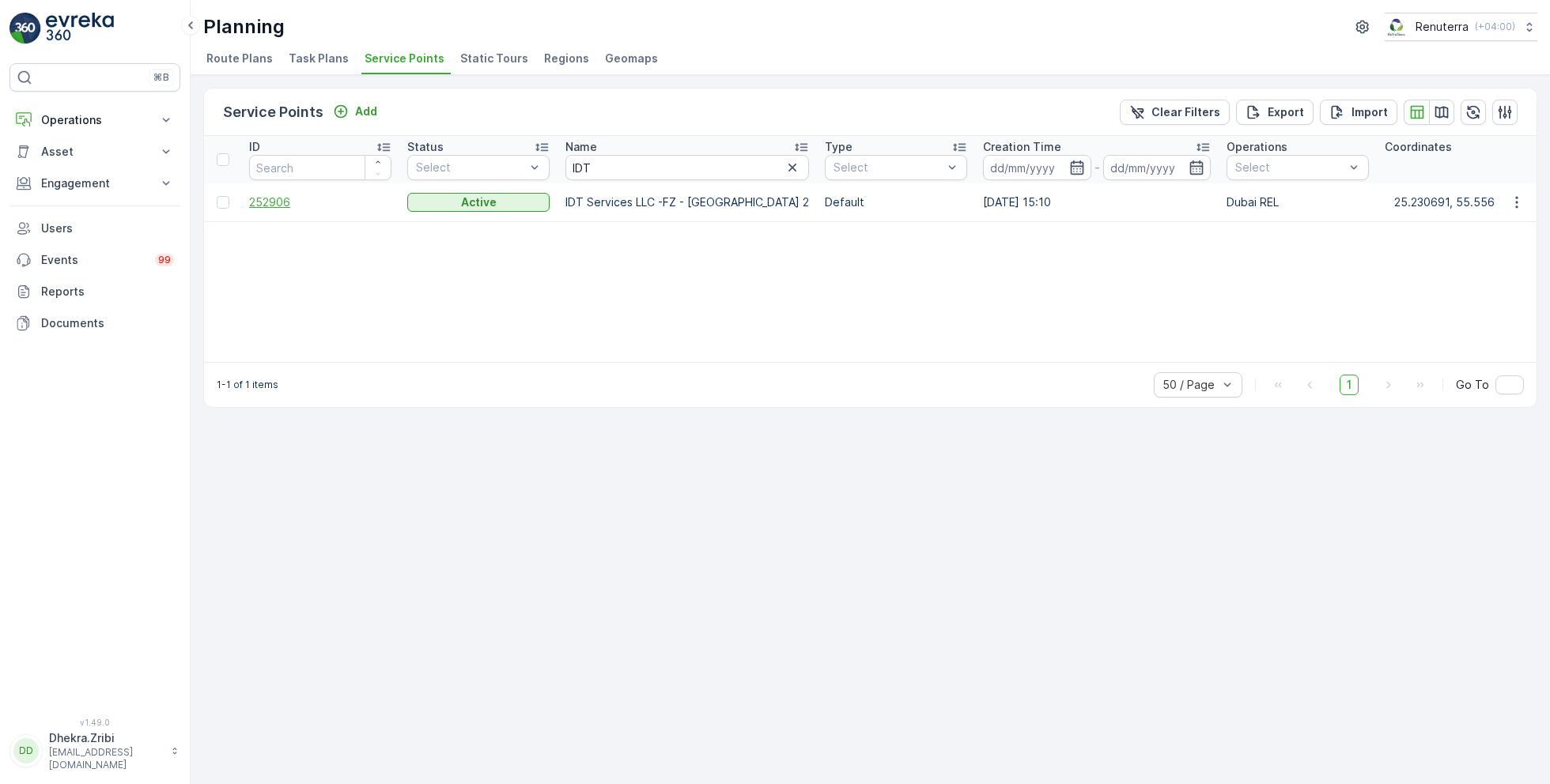
click at [272, 194] on span "252906" at bounding box center [320, 202] width 142 height 16
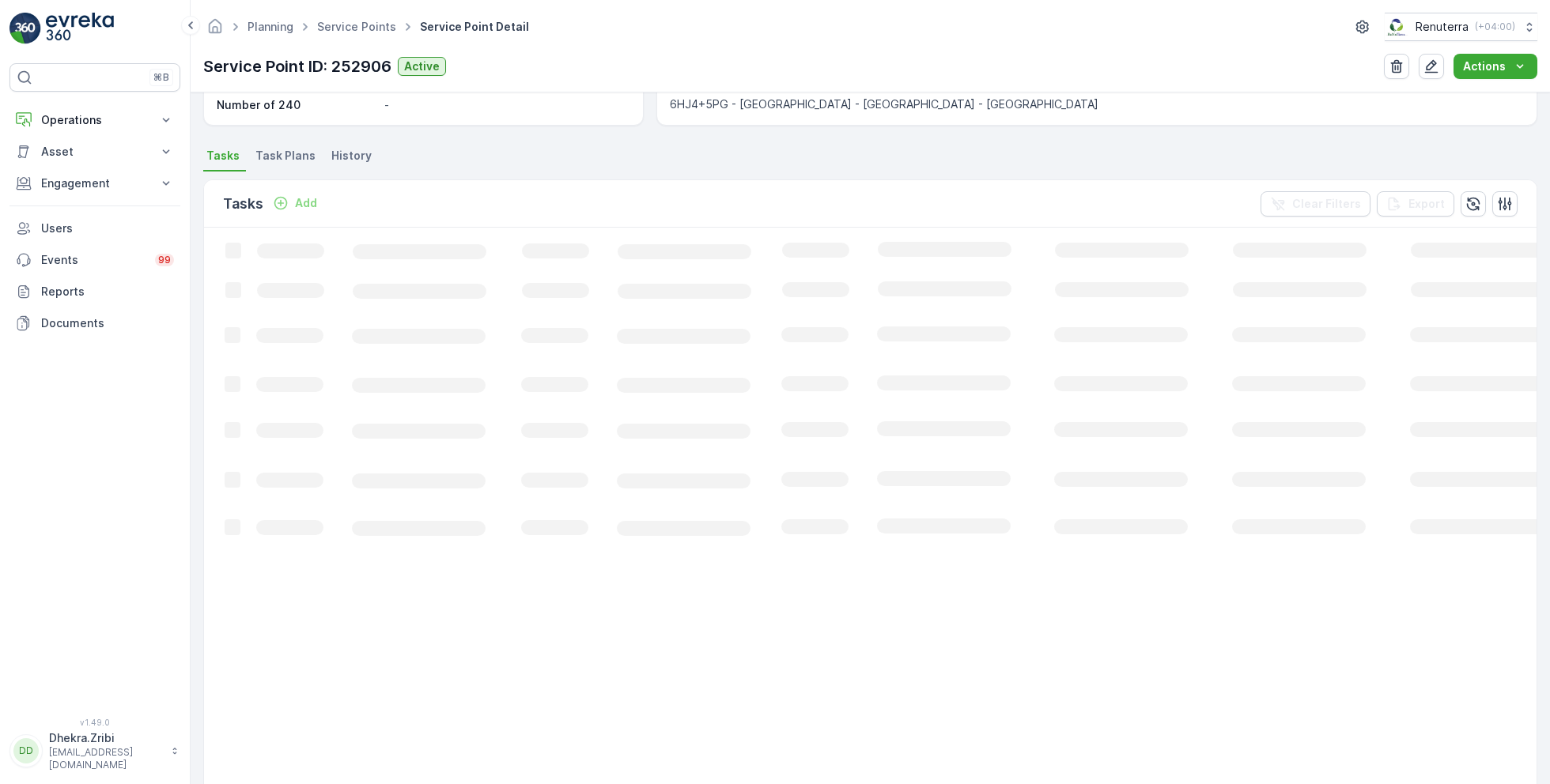
scroll to position [109, 0]
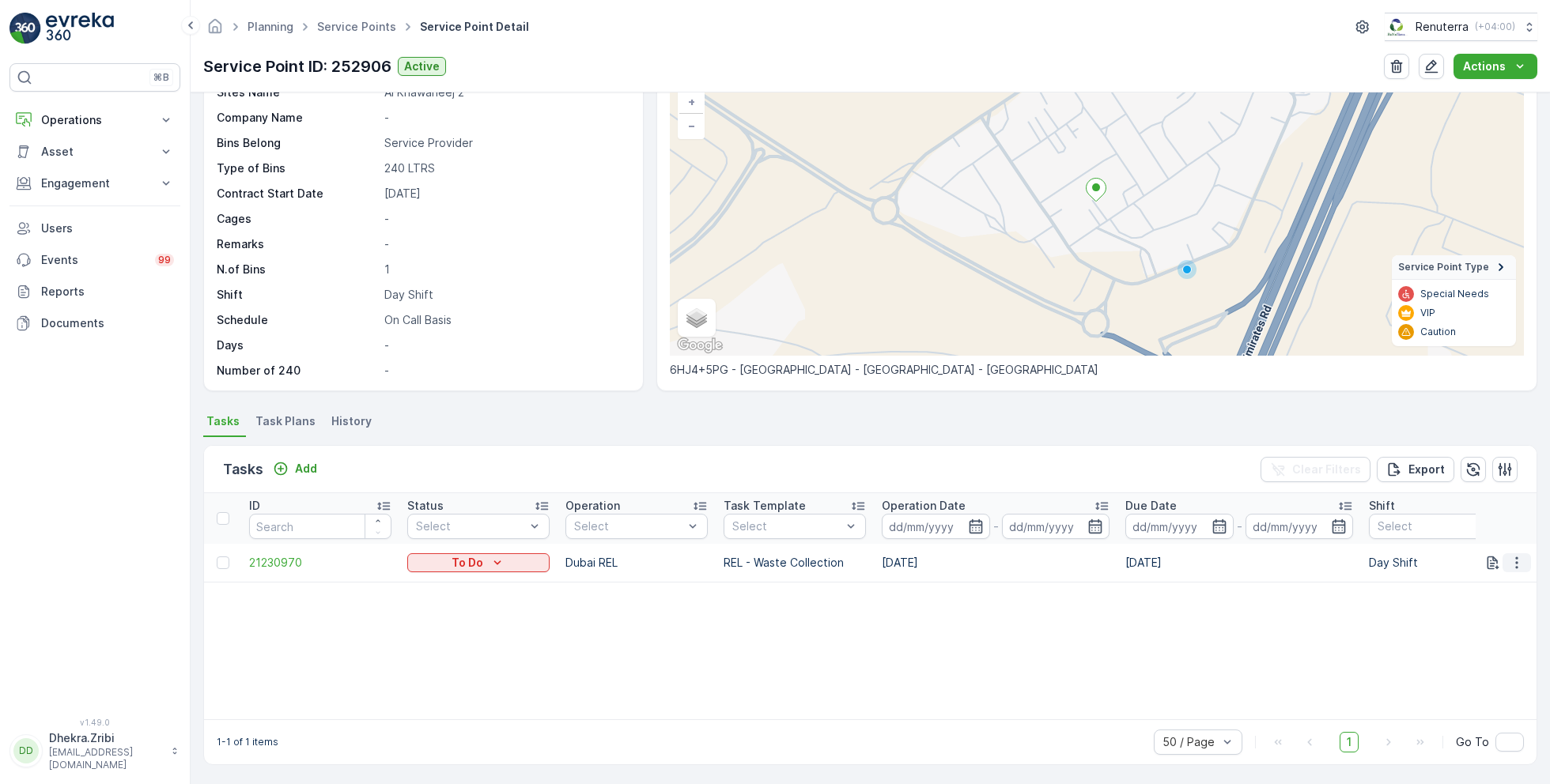
click at [1515, 564] on icon "button" at bounding box center [1516, 563] width 16 height 16
click at [1485, 631] on span "Change Route" at bounding box center [1476, 630] width 77 height 16
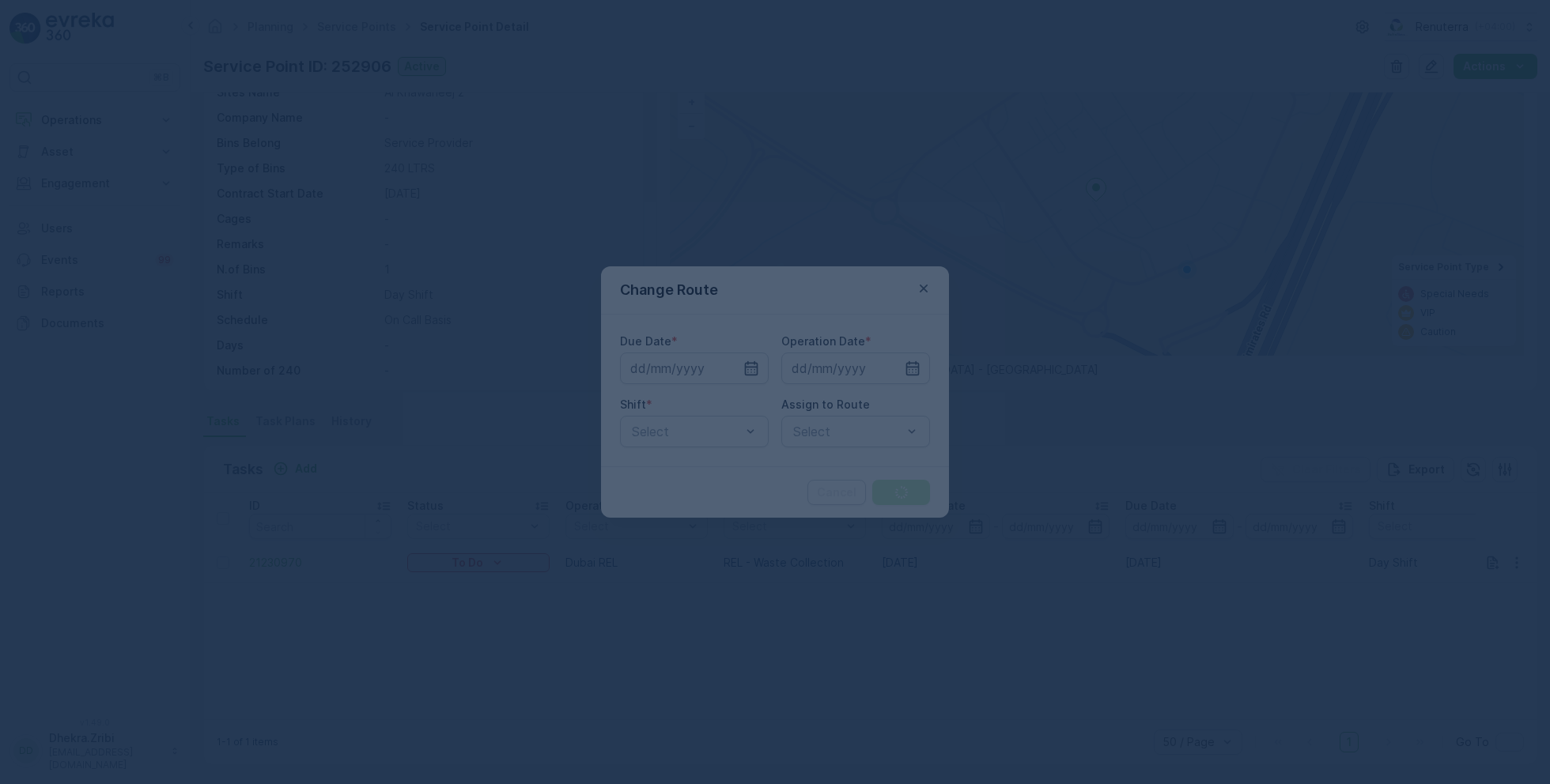
type input "[DATE]"
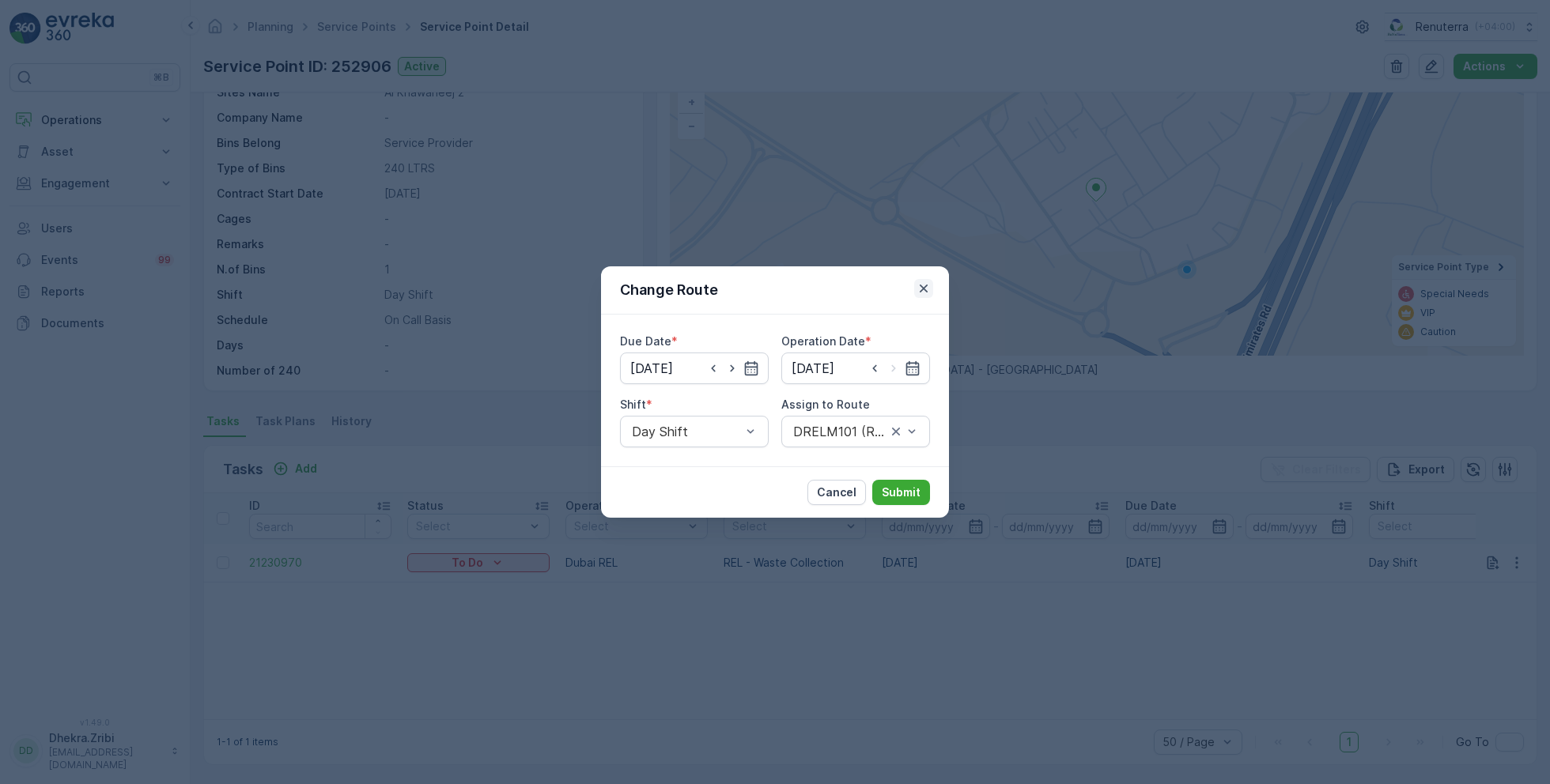
click at [925, 286] on icon "button" at bounding box center [923, 288] width 16 height 16
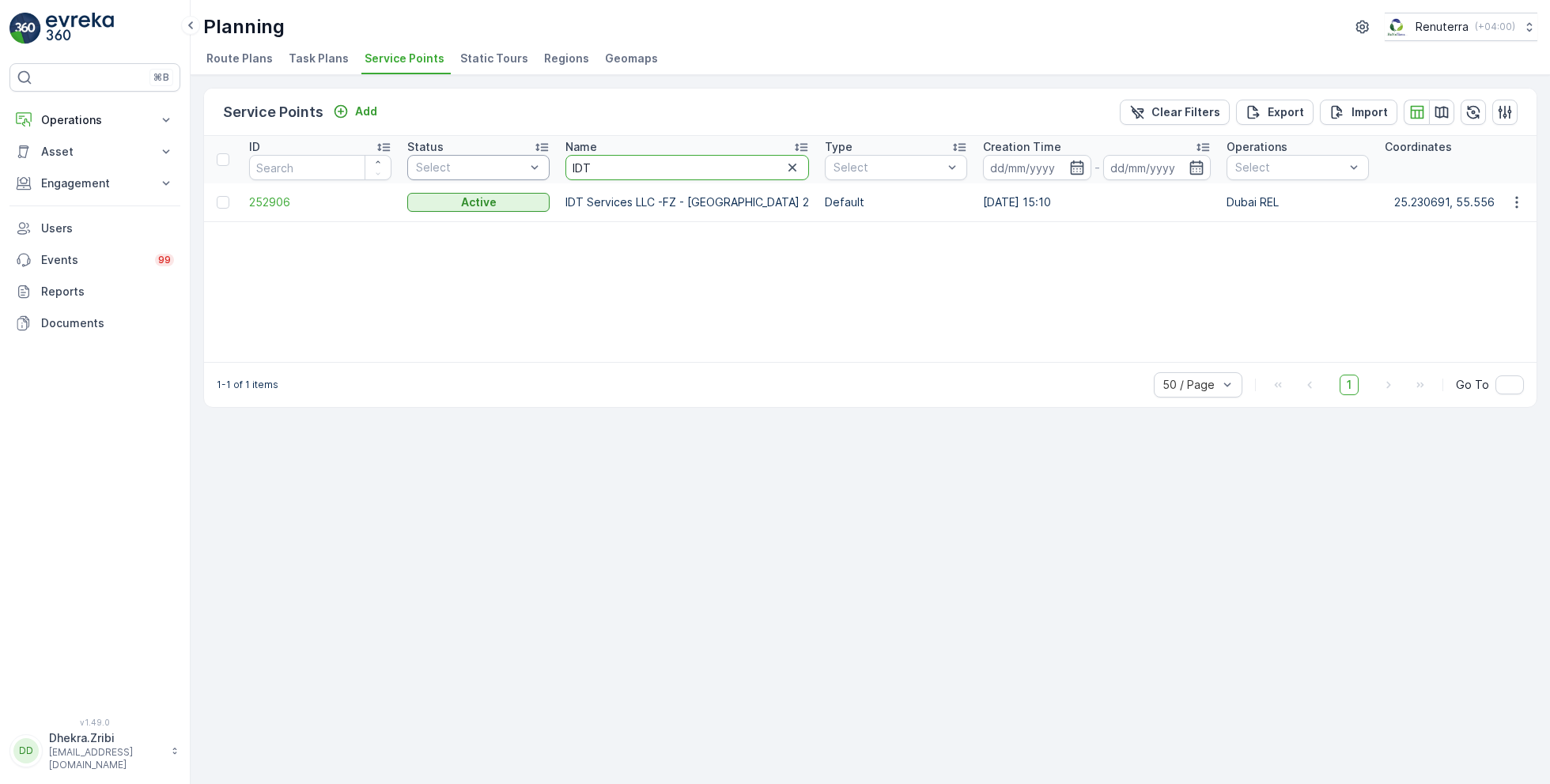
drag, startPoint x: 604, startPoint y: 167, endPoint x: 540, endPoint y: 167, distance: 64.0
type input "wade"
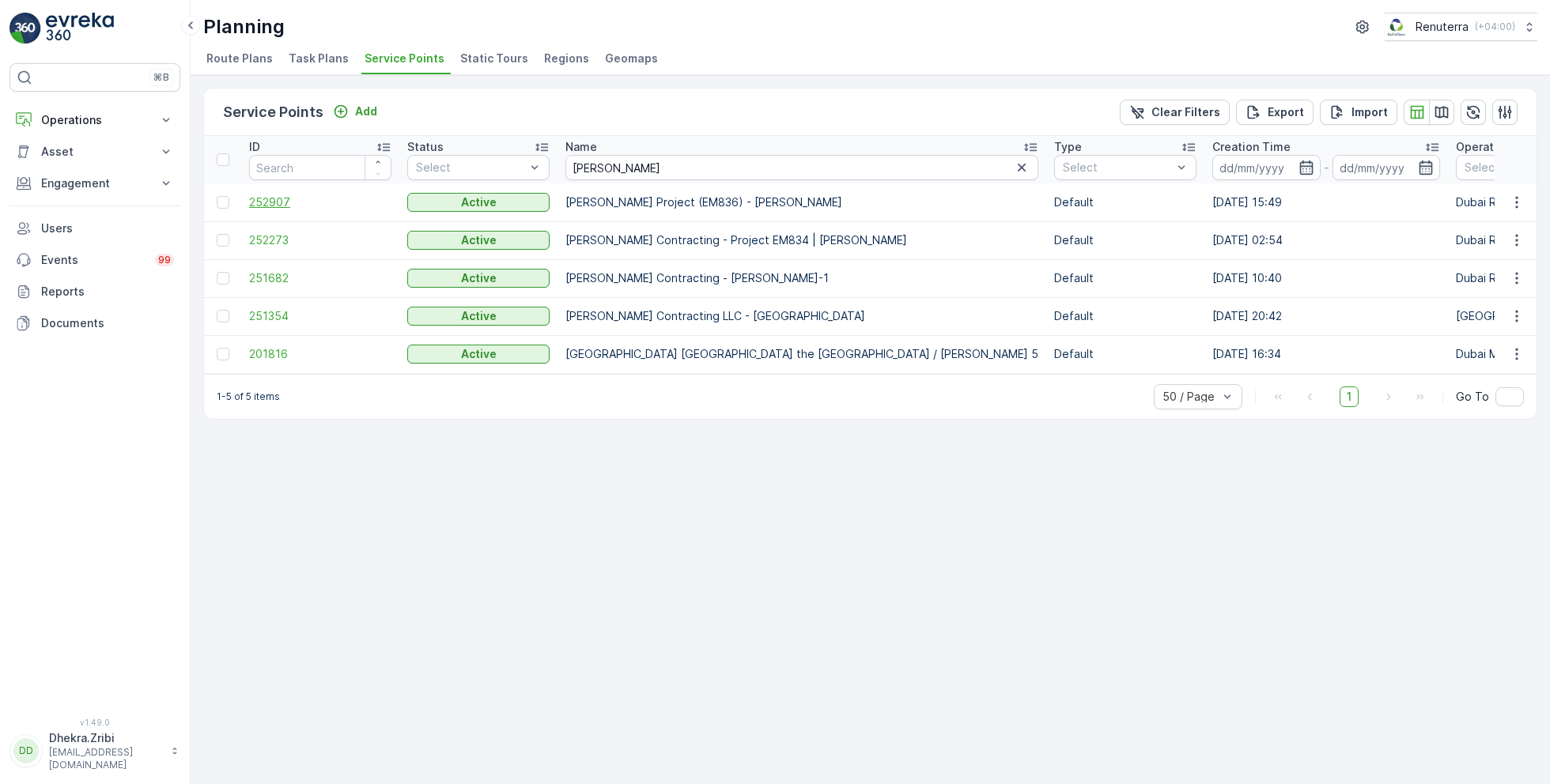
click at [282, 200] on span "252907" at bounding box center [320, 202] width 142 height 16
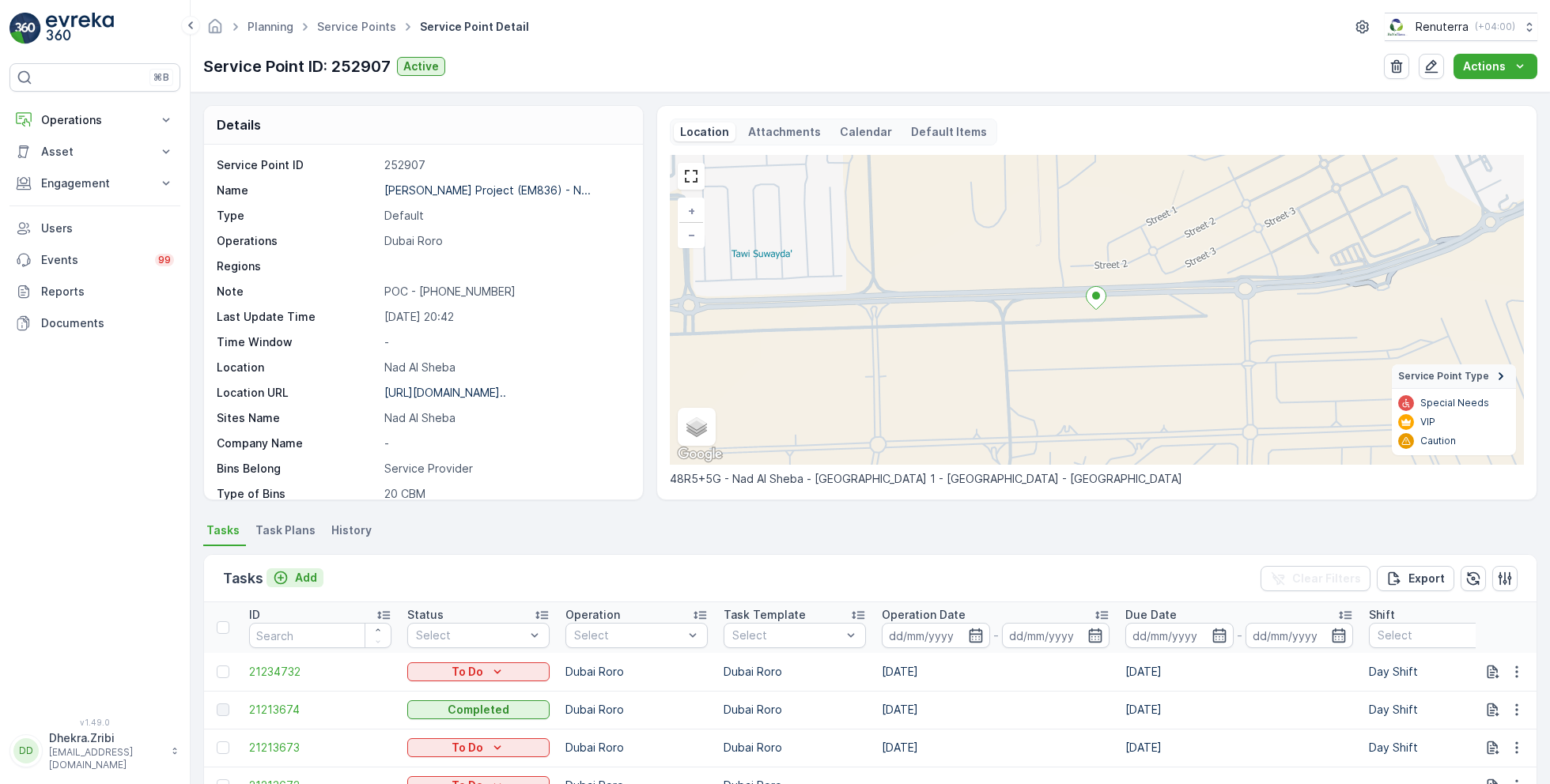
click at [303, 573] on p "Add" at bounding box center [306, 578] width 22 height 16
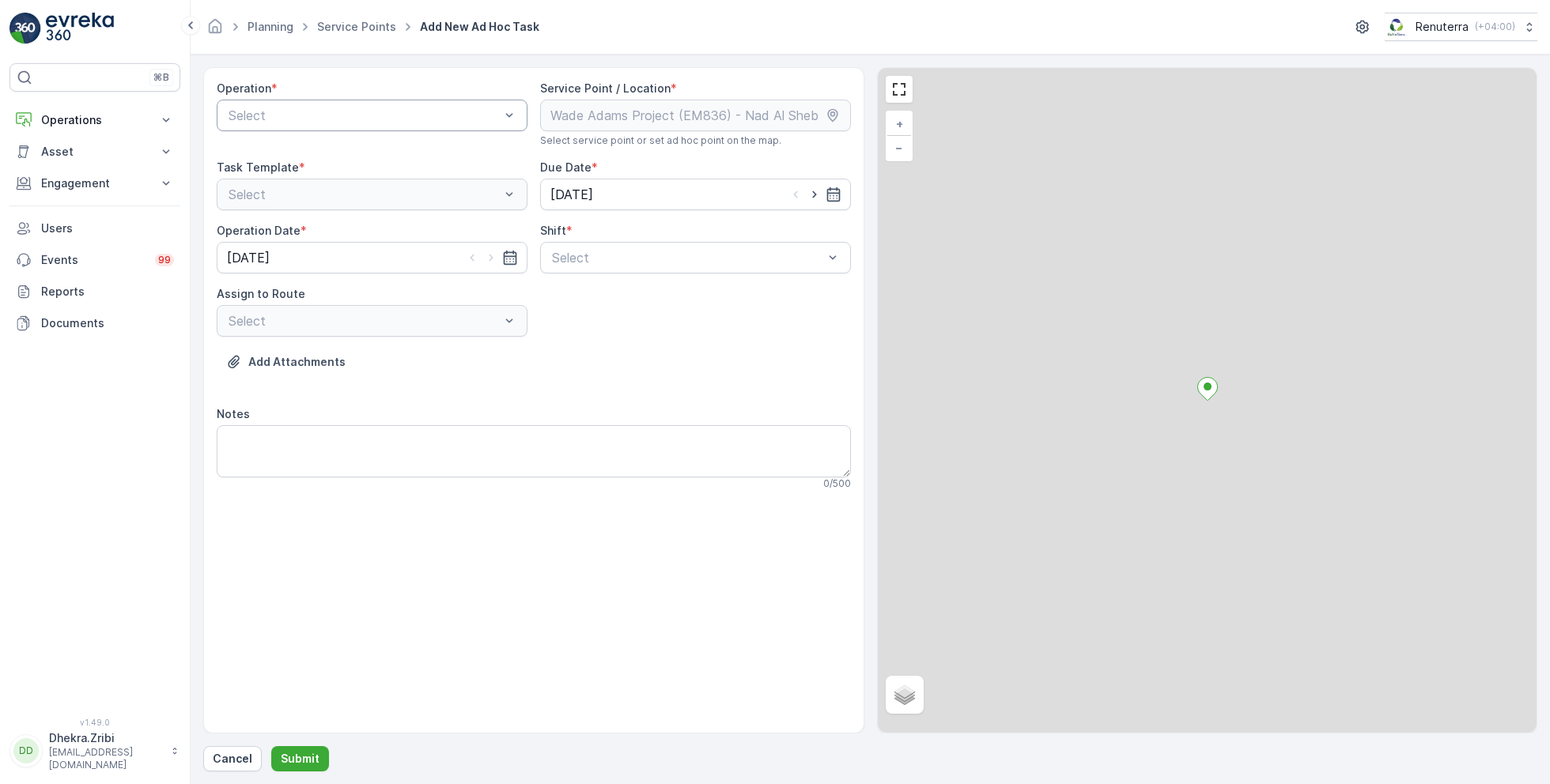
click at [375, 108] on div at bounding box center [364, 115] width 275 height 14
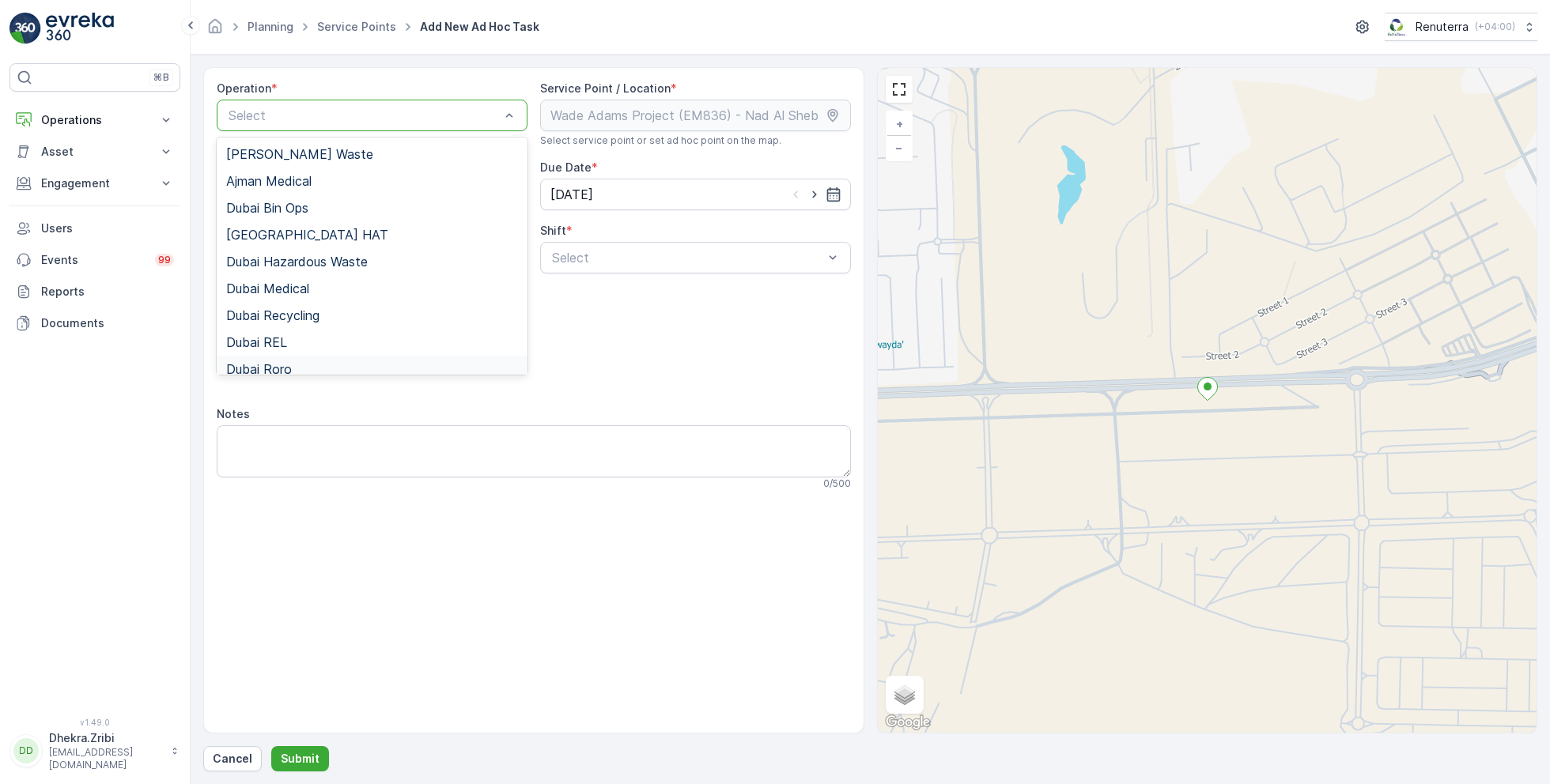
click at [286, 369] on span "Dubai Roro" at bounding box center [259, 369] width 65 height 14
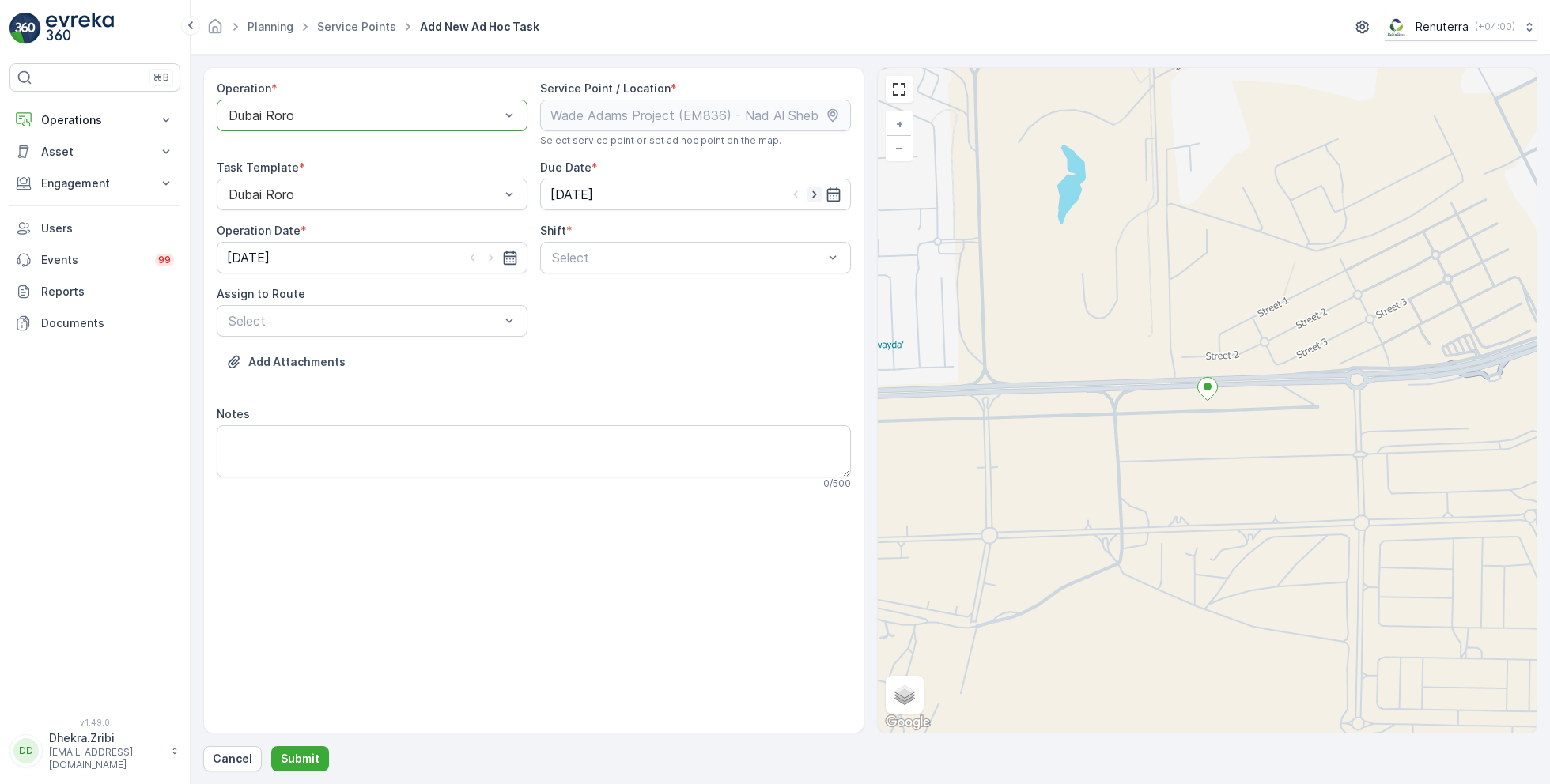
click at [815, 193] on icon "button" at bounding box center [814, 194] width 16 height 16
type input "[DATE]"
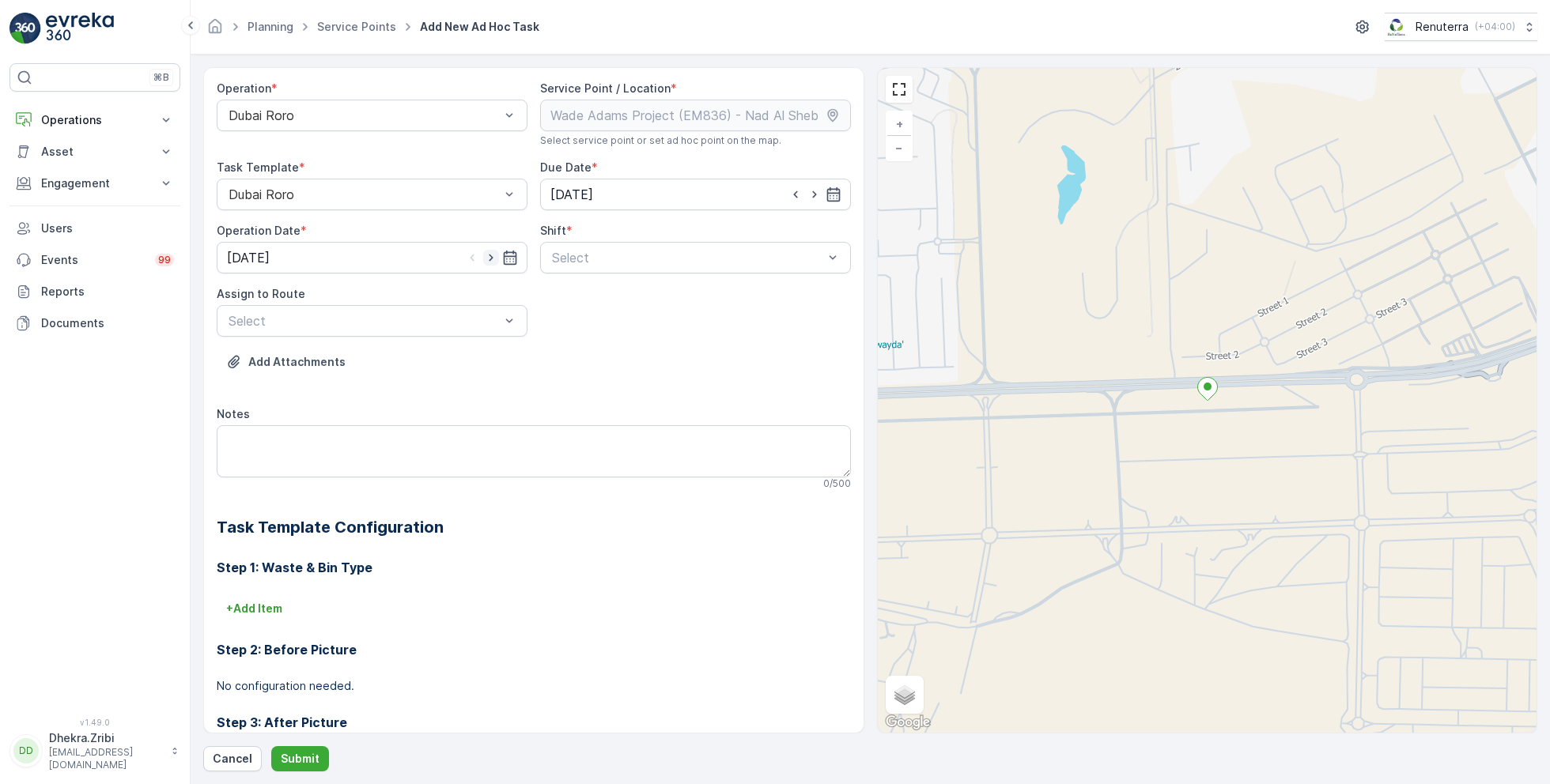
click at [489, 252] on icon "button" at bounding box center [491, 258] width 16 height 16
type input "[DATE]"
click at [613, 260] on div at bounding box center [688, 258] width 275 height 14
click at [573, 293] on span "Day Shift" at bounding box center [578, 296] width 56 height 14
click at [323, 387] on span "DRORO102 (Route Plan) - DXB S58978" at bounding box center [344, 386] width 235 height 14
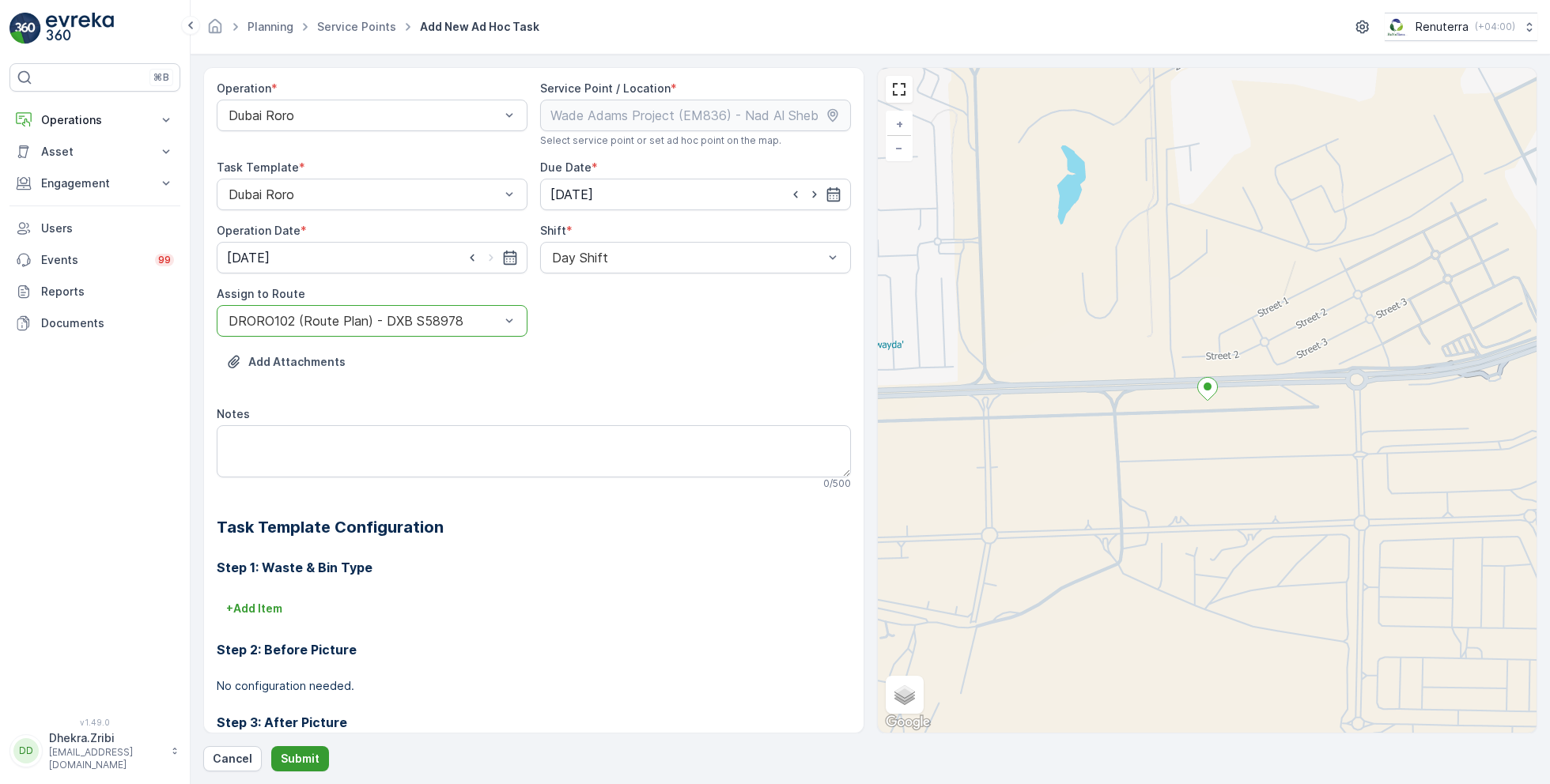
click at [292, 752] on p "Submit" at bounding box center [301, 759] width 39 height 16
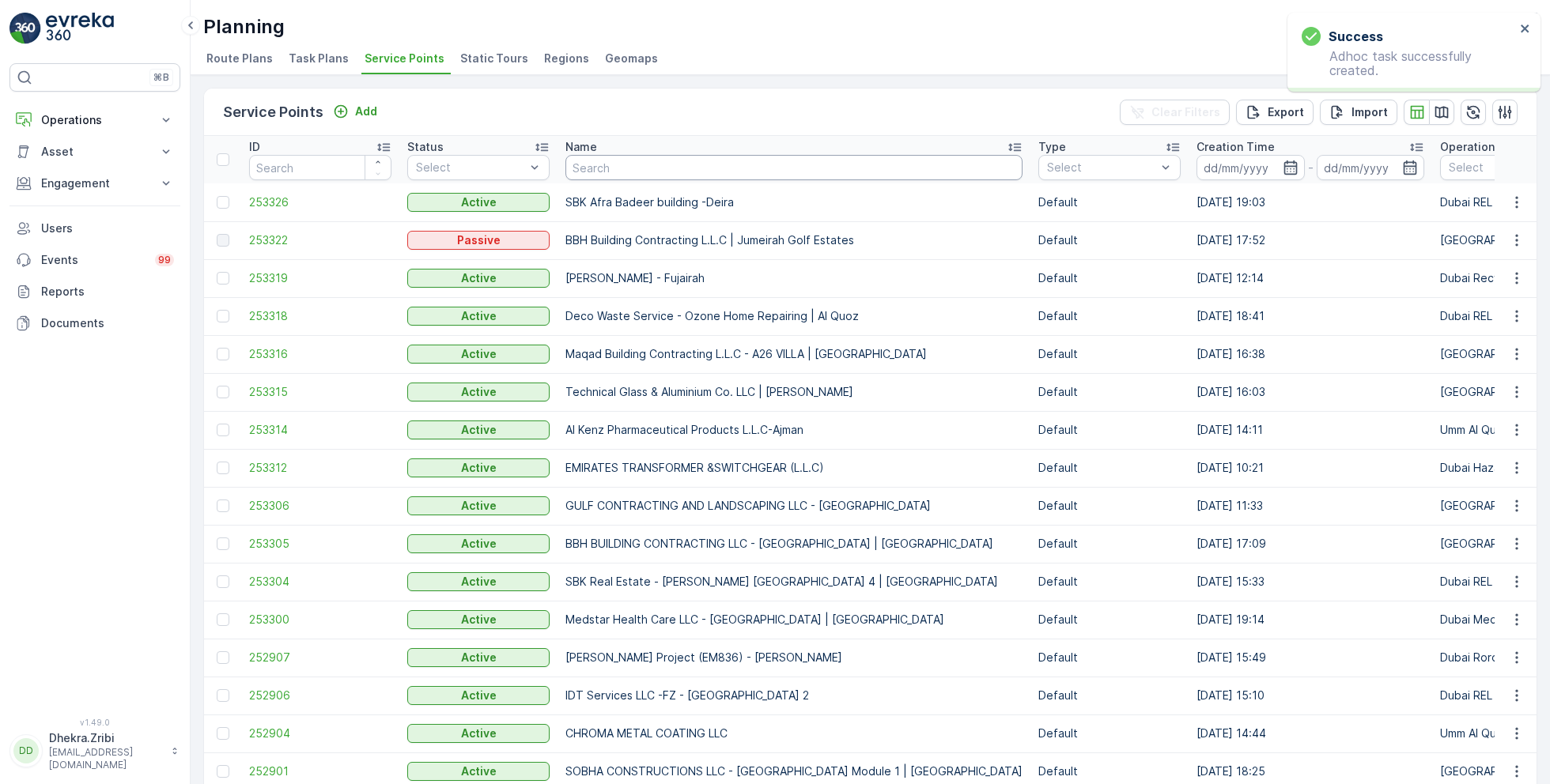
click at [651, 166] on input "text" at bounding box center [795, 167] width 458 height 25
type input "wade"
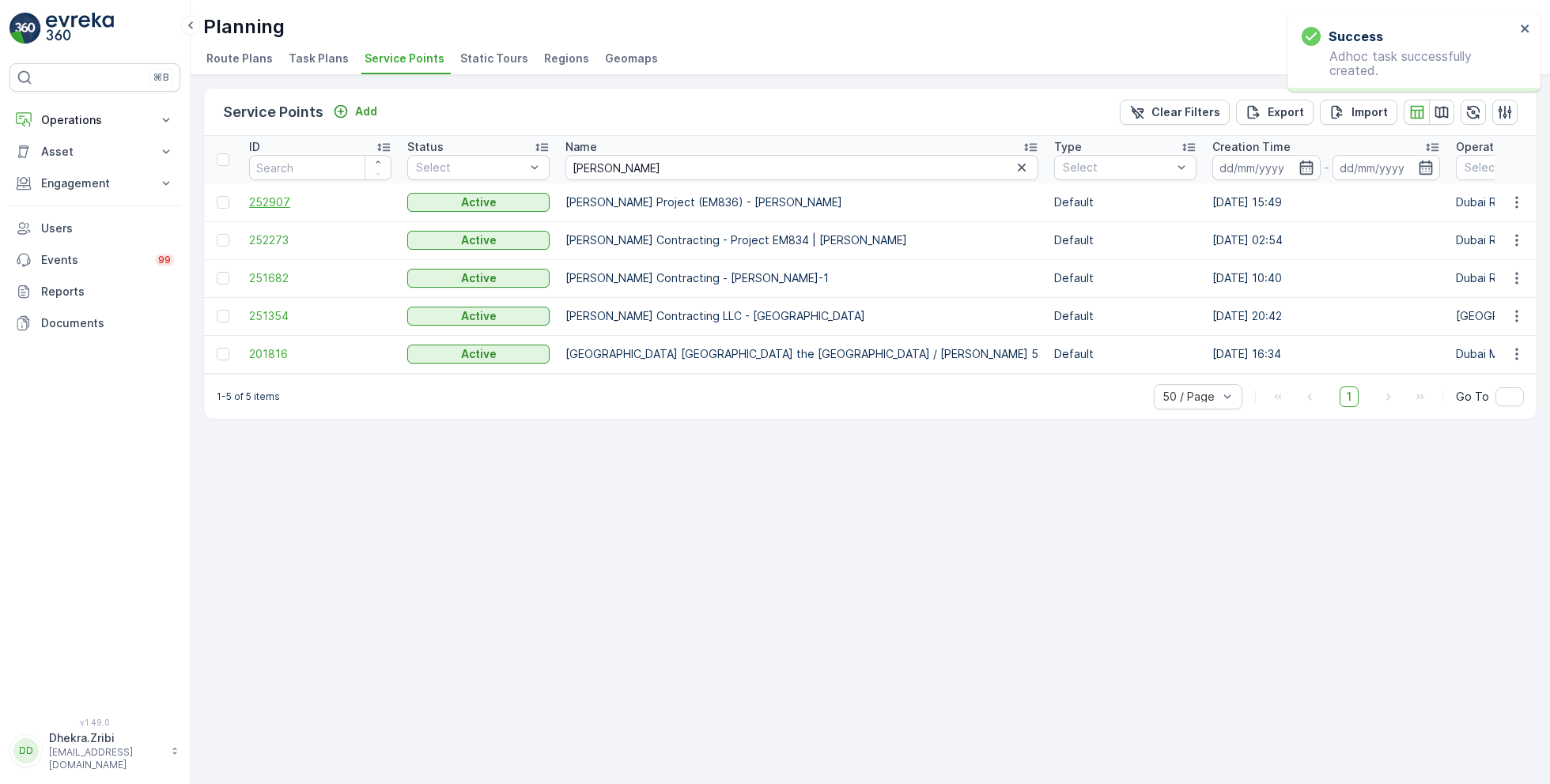
click at [274, 199] on span "252907" at bounding box center [320, 202] width 142 height 16
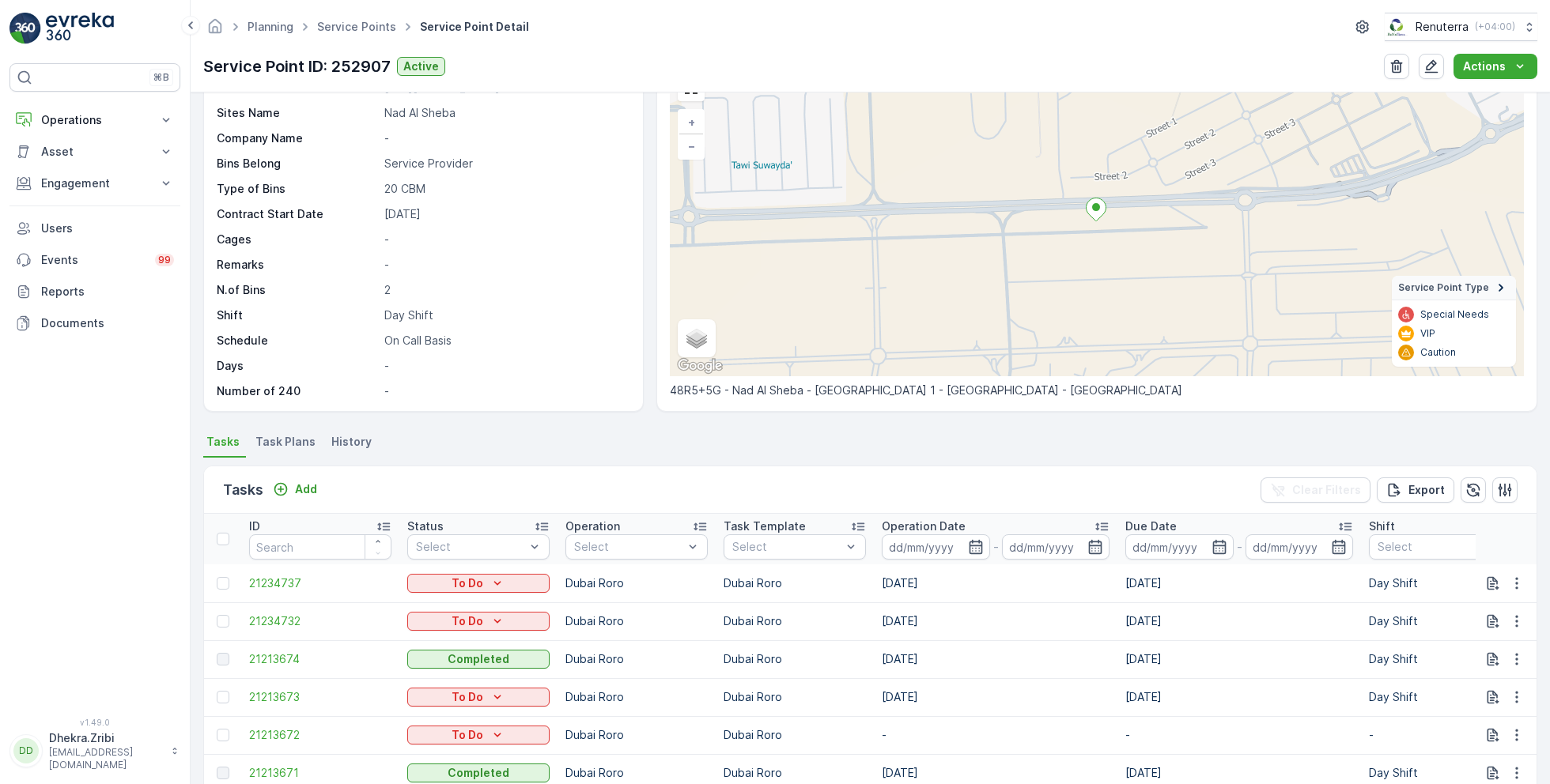
scroll to position [95, 0]
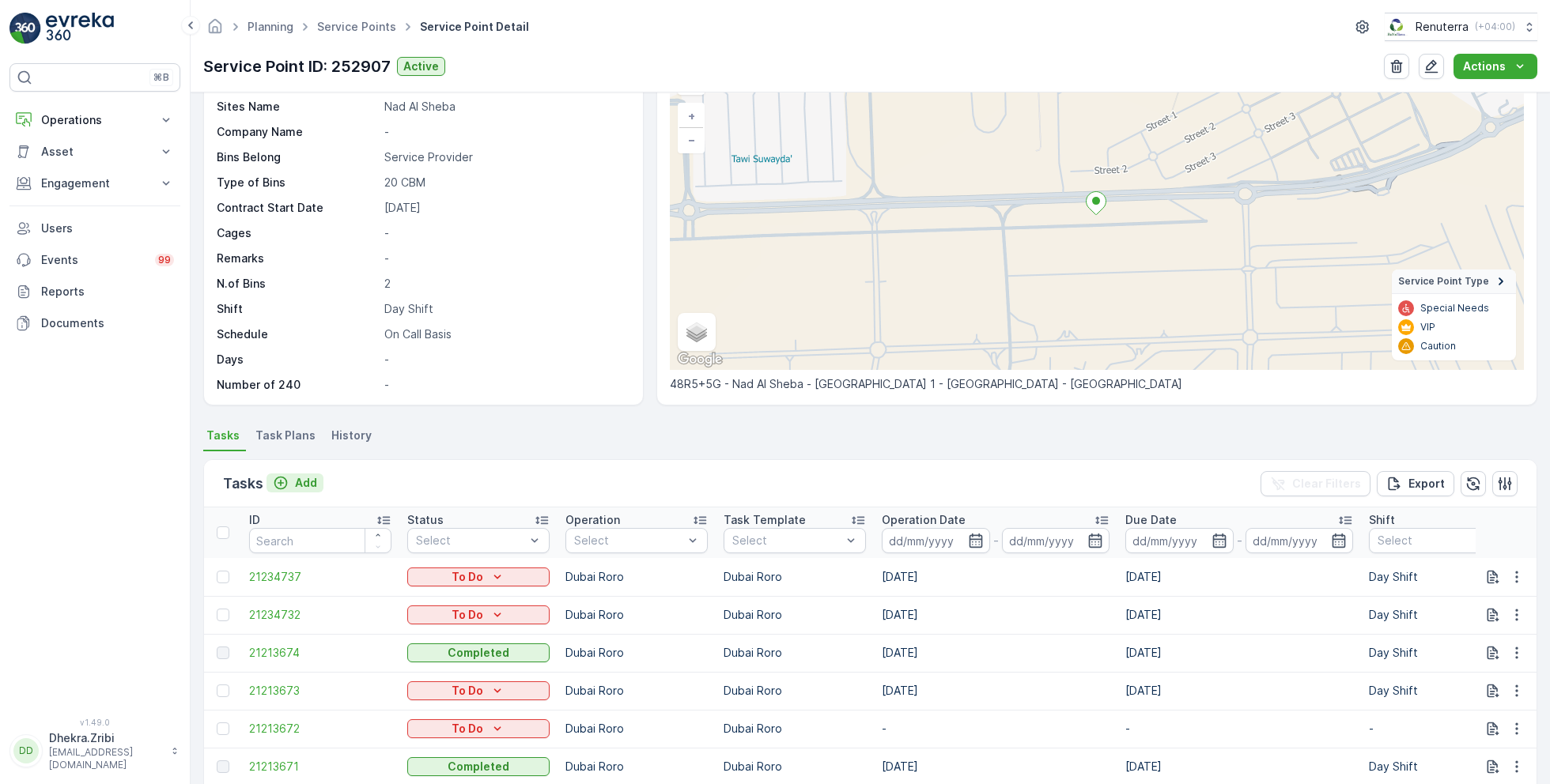
click at [303, 479] on p "Add" at bounding box center [306, 483] width 22 height 16
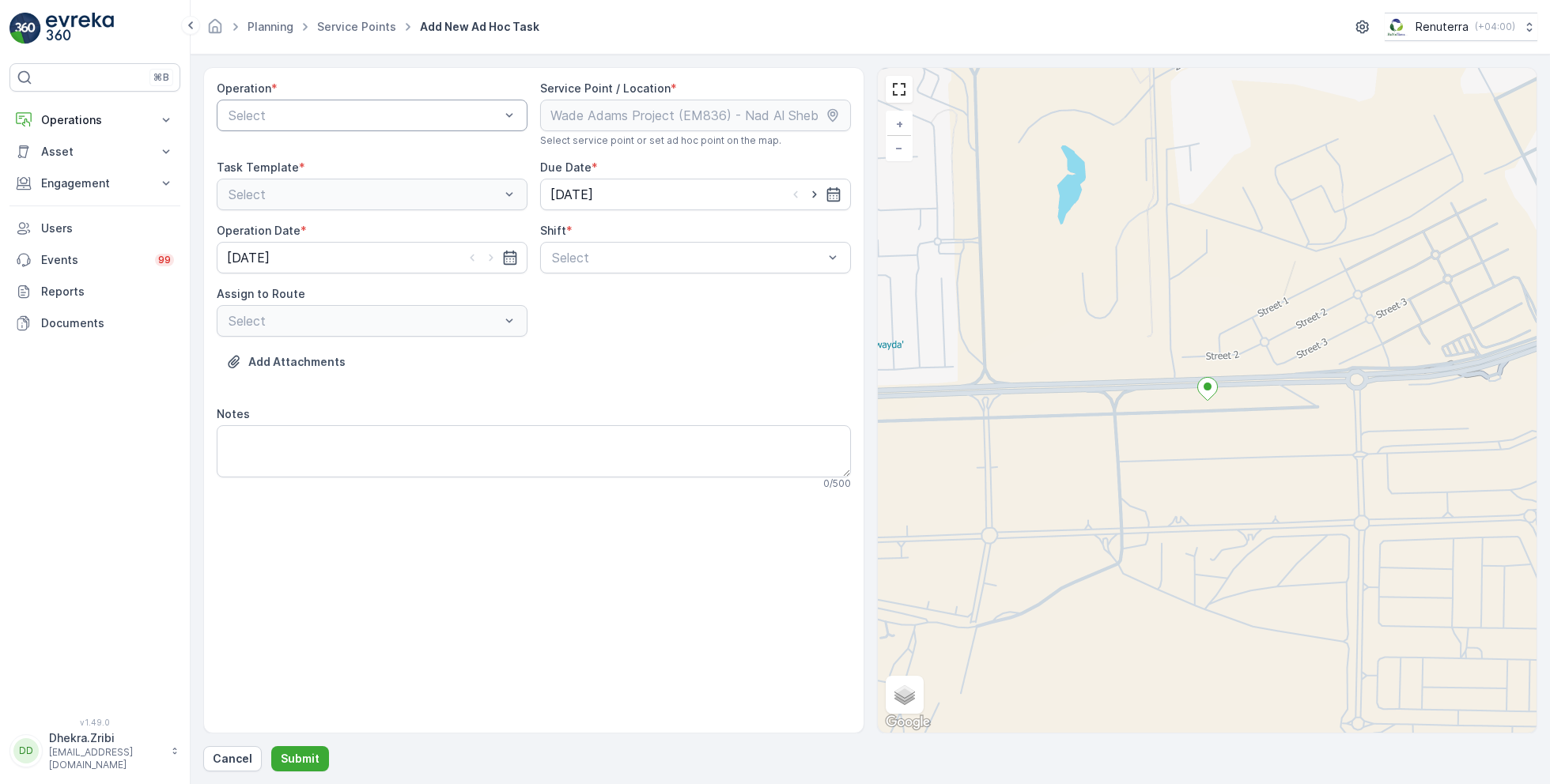
click at [400, 113] on div at bounding box center [364, 115] width 275 height 14
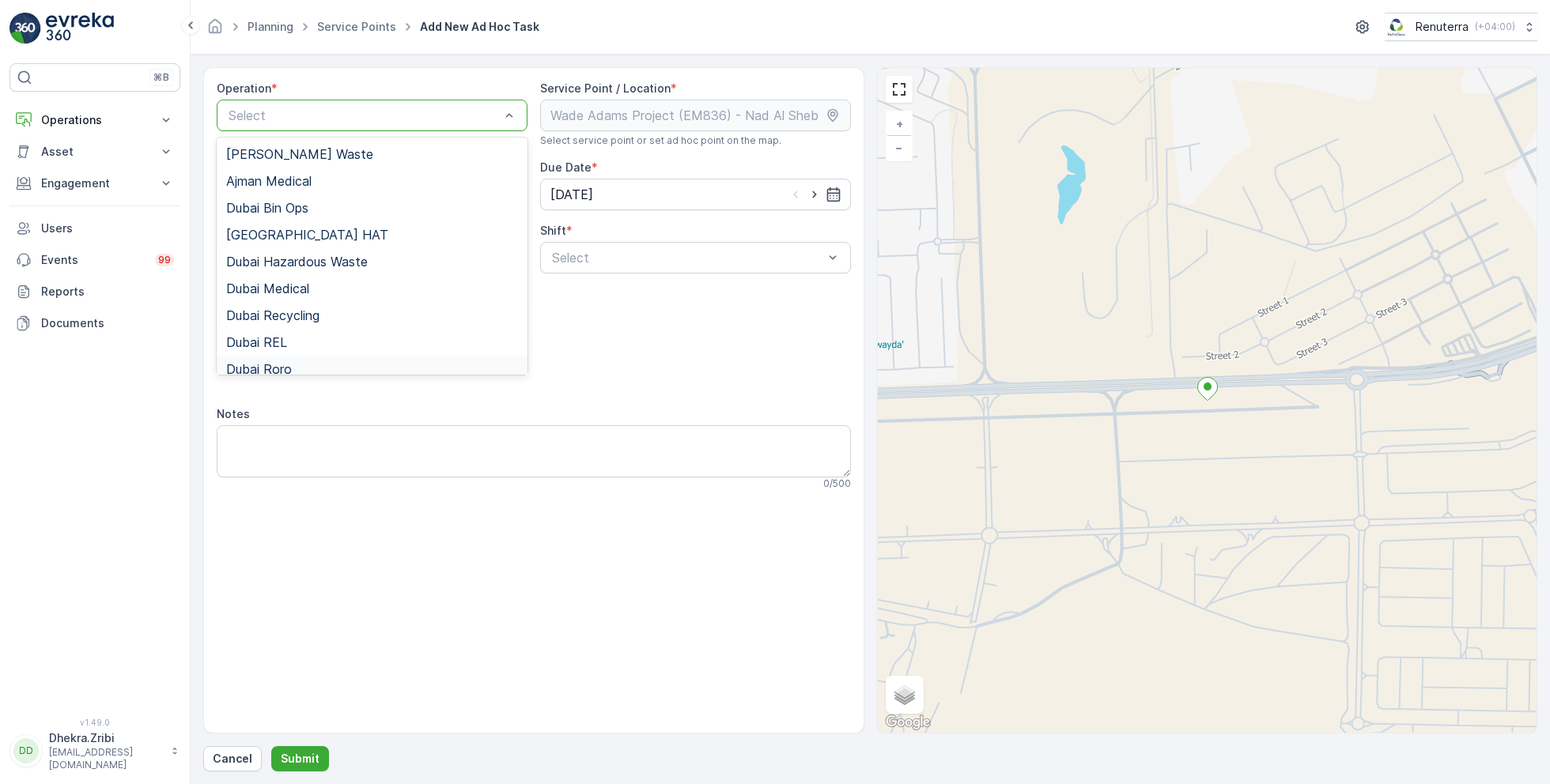
click at [288, 363] on span "Dubai Roro" at bounding box center [259, 369] width 65 height 14
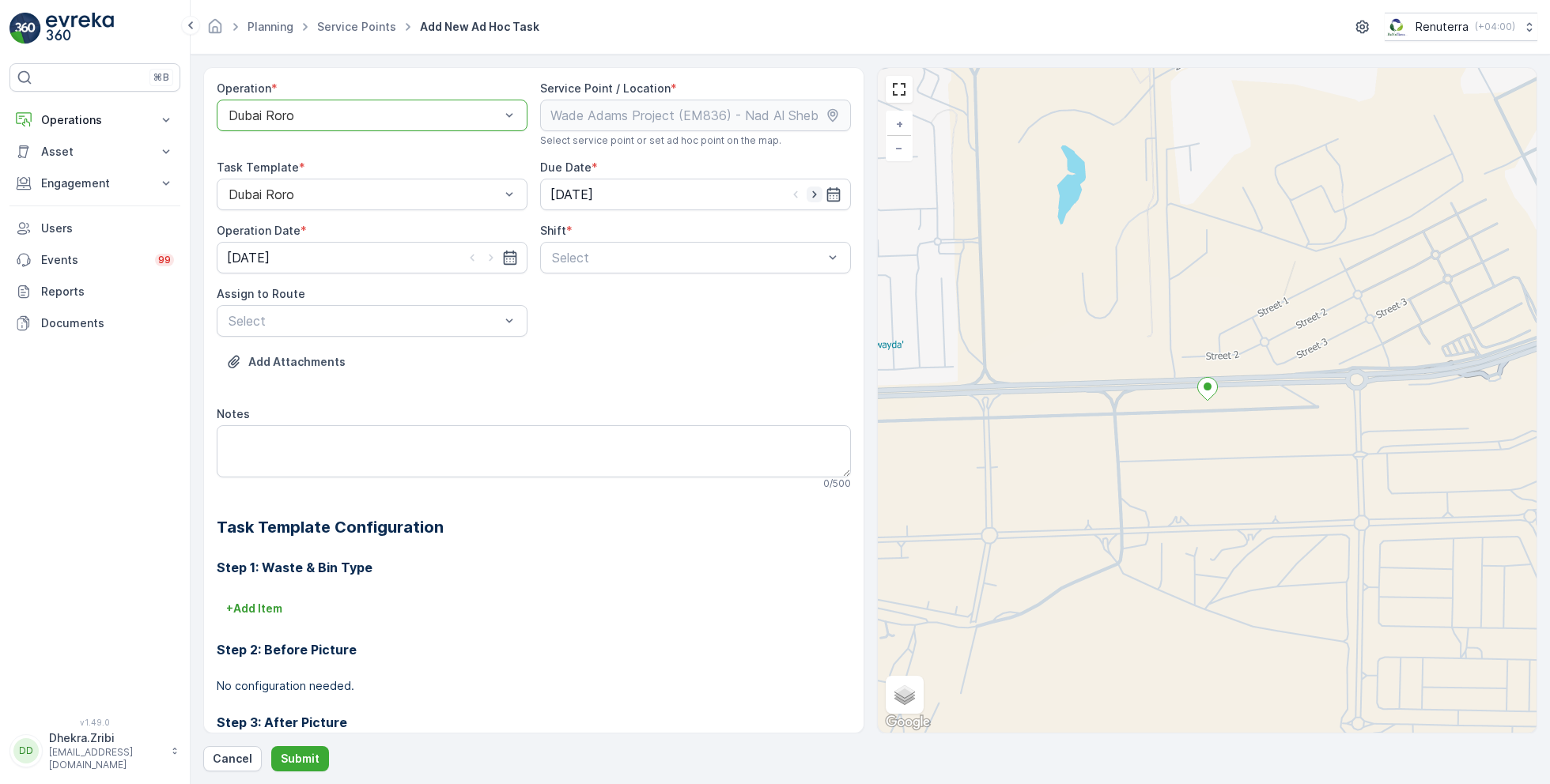
click at [813, 192] on icon "button" at bounding box center [814, 194] width 16 height 16
type input "[DATE]"
click at [492, 253] on icon "button" at bounding box center [491, 258] width 16 height 16
type input "[DATE]"
click at [616, 268] on div "Select" at bounding box center [696, 258] width 311 height 32
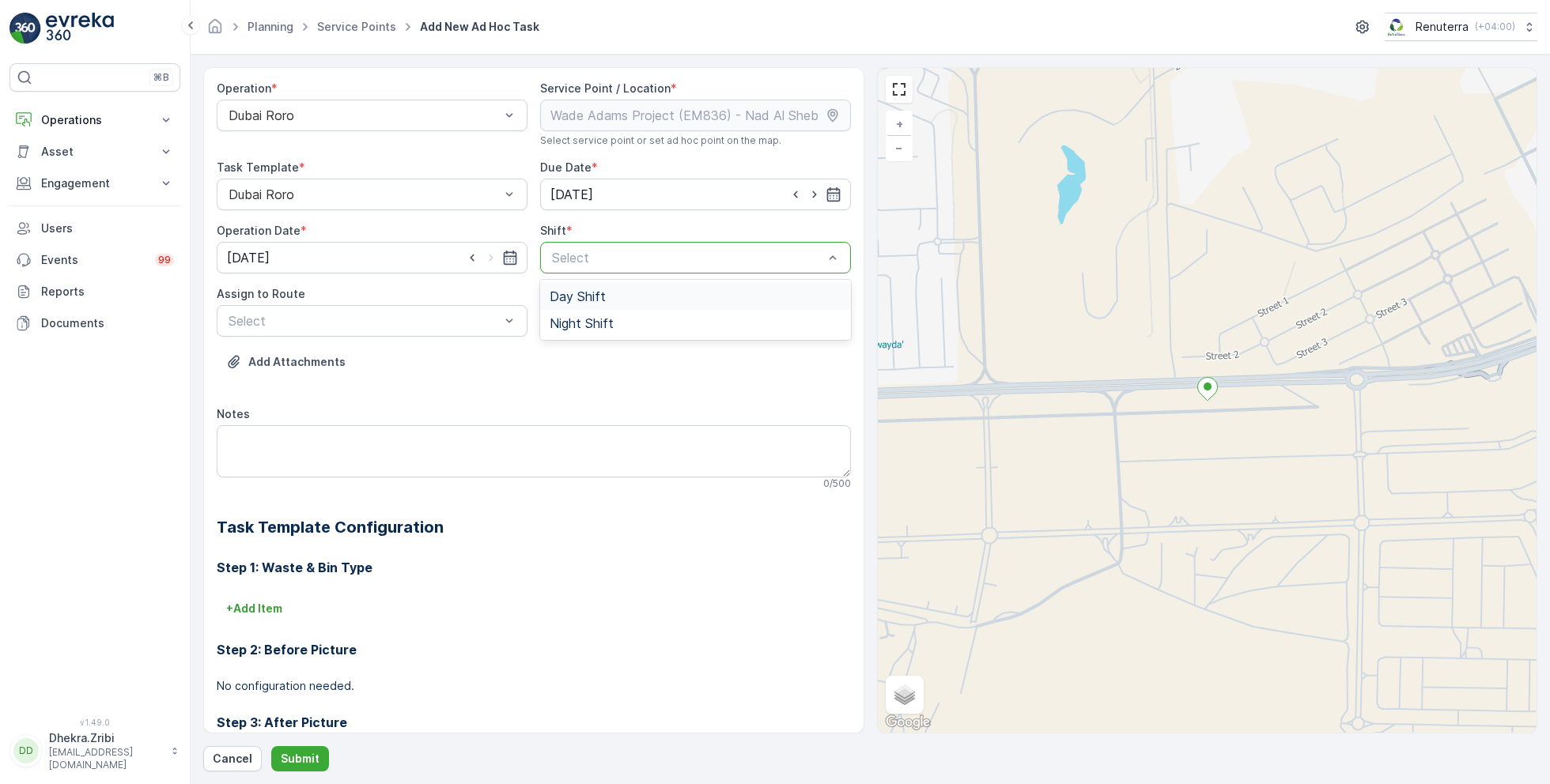
click at [577, 292] on span "Day Shift" at bounding box center [578, 296] width 56 height 14
click at [418, 325] on div at bounding box center [364, 320] width 275 height 14
click at [299, 384] on span "DRORO102 (Route Plan) - DXB S58978" at bounding box center [344, 386] width 235 height 14
click at [300, 755] on p "Submit" at bounding box center [301, 759] width 39 height 16
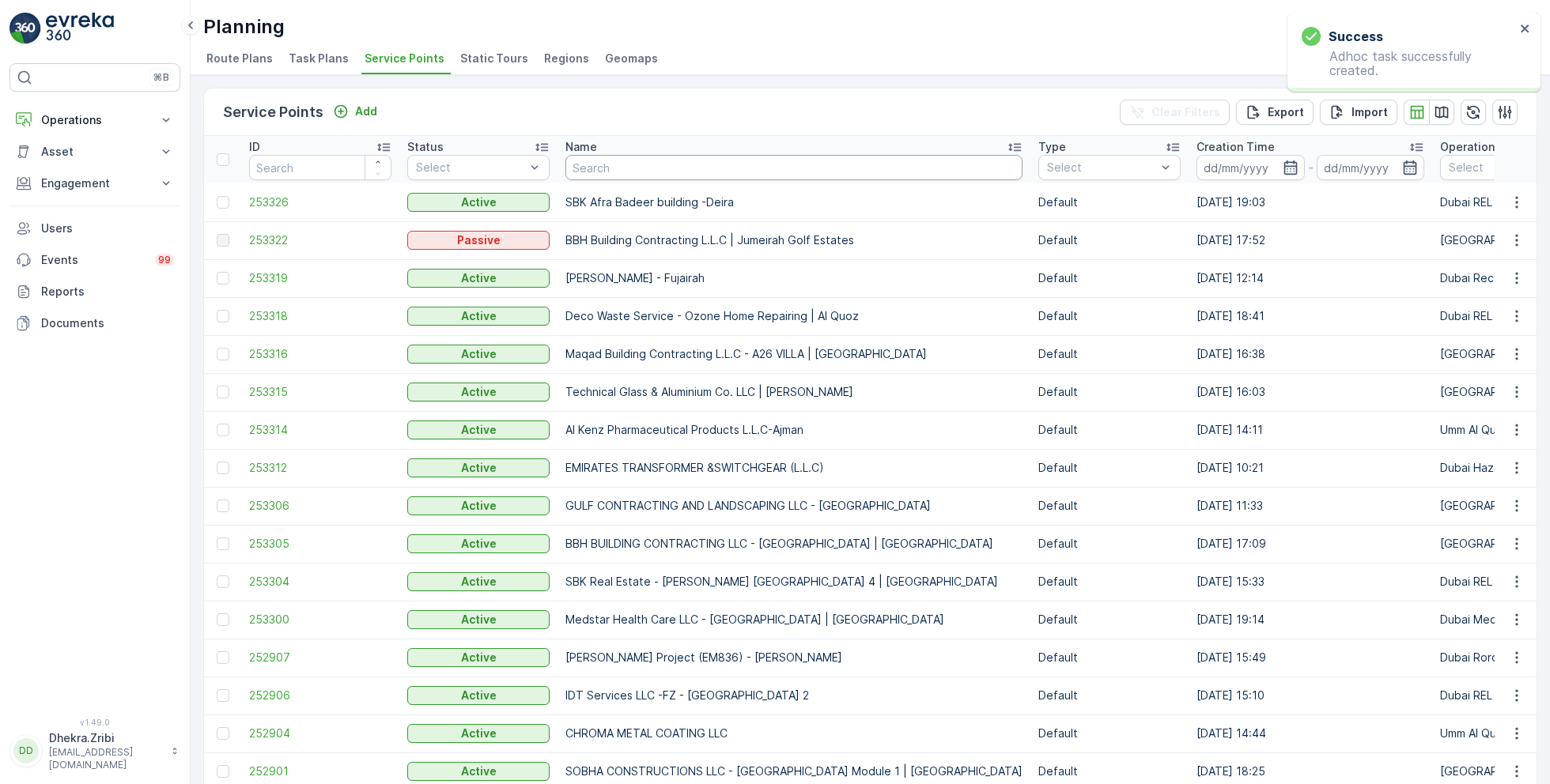
click at [613, 173] on input "text" at bounding box center [795, 167] width 458 height 25
type input "ktc"
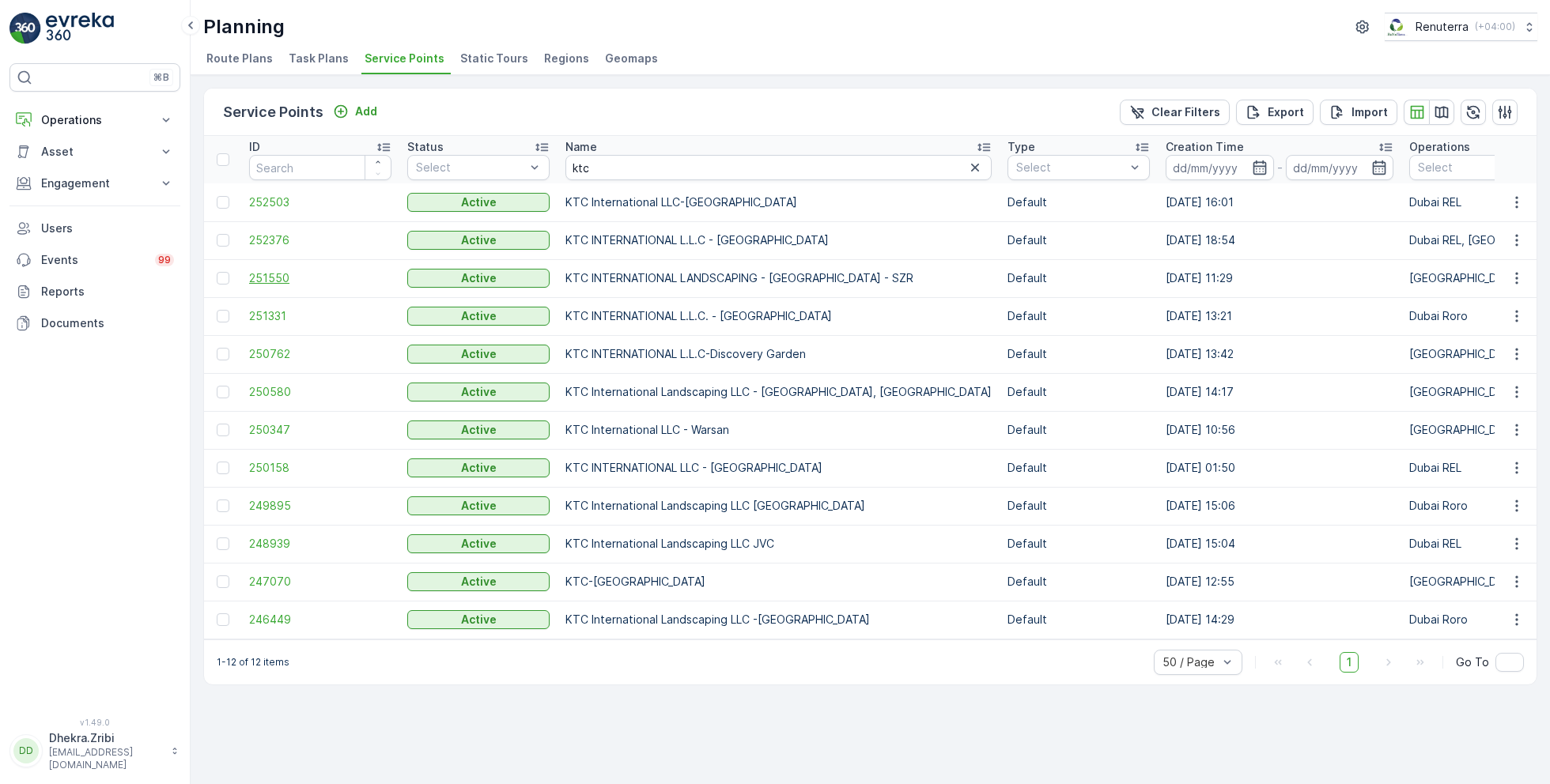
click at [287, 277] on span "251550" at bounding box center [320, 278] width 142 height 16
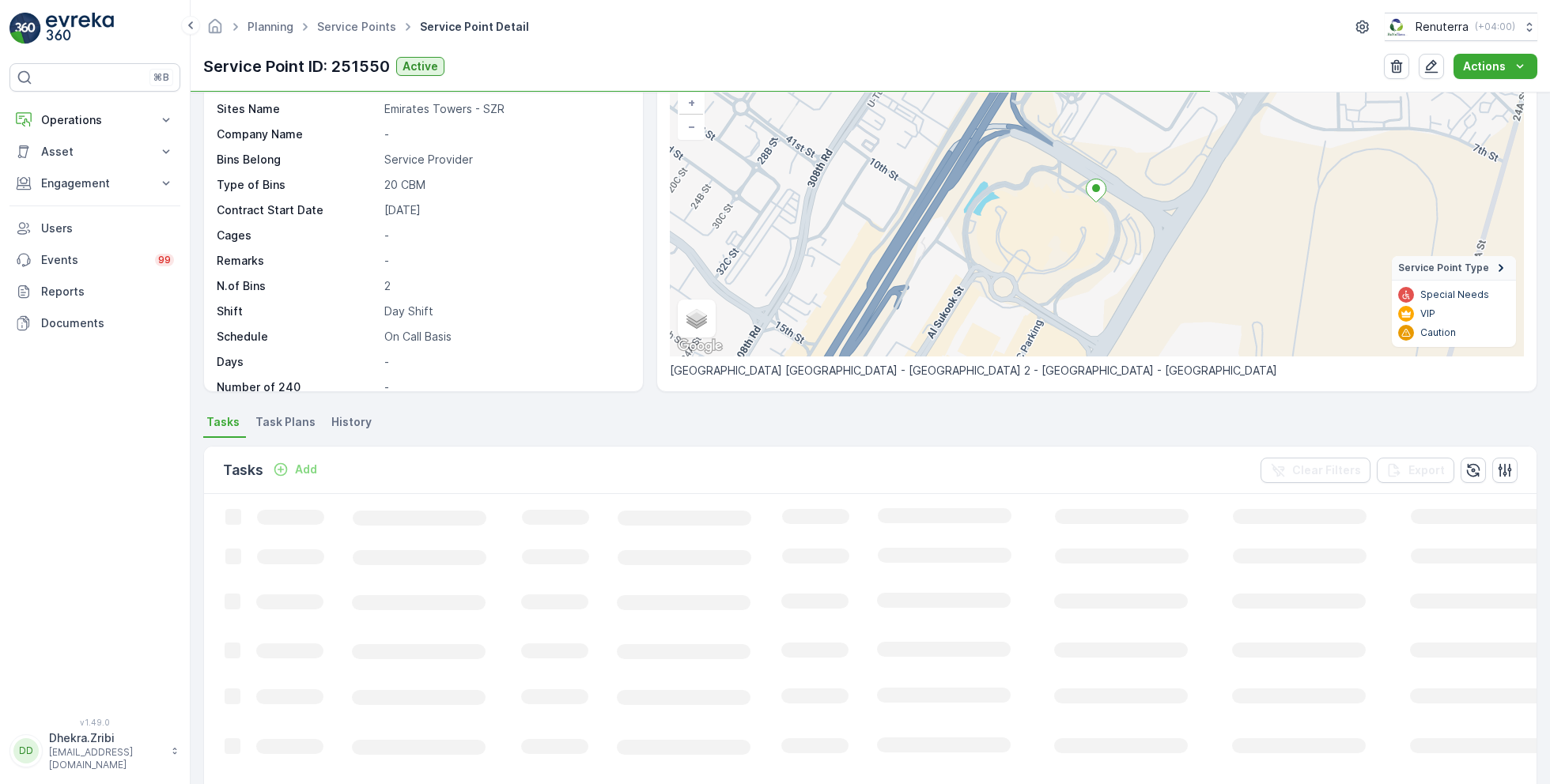
scroll to position [109, 0]
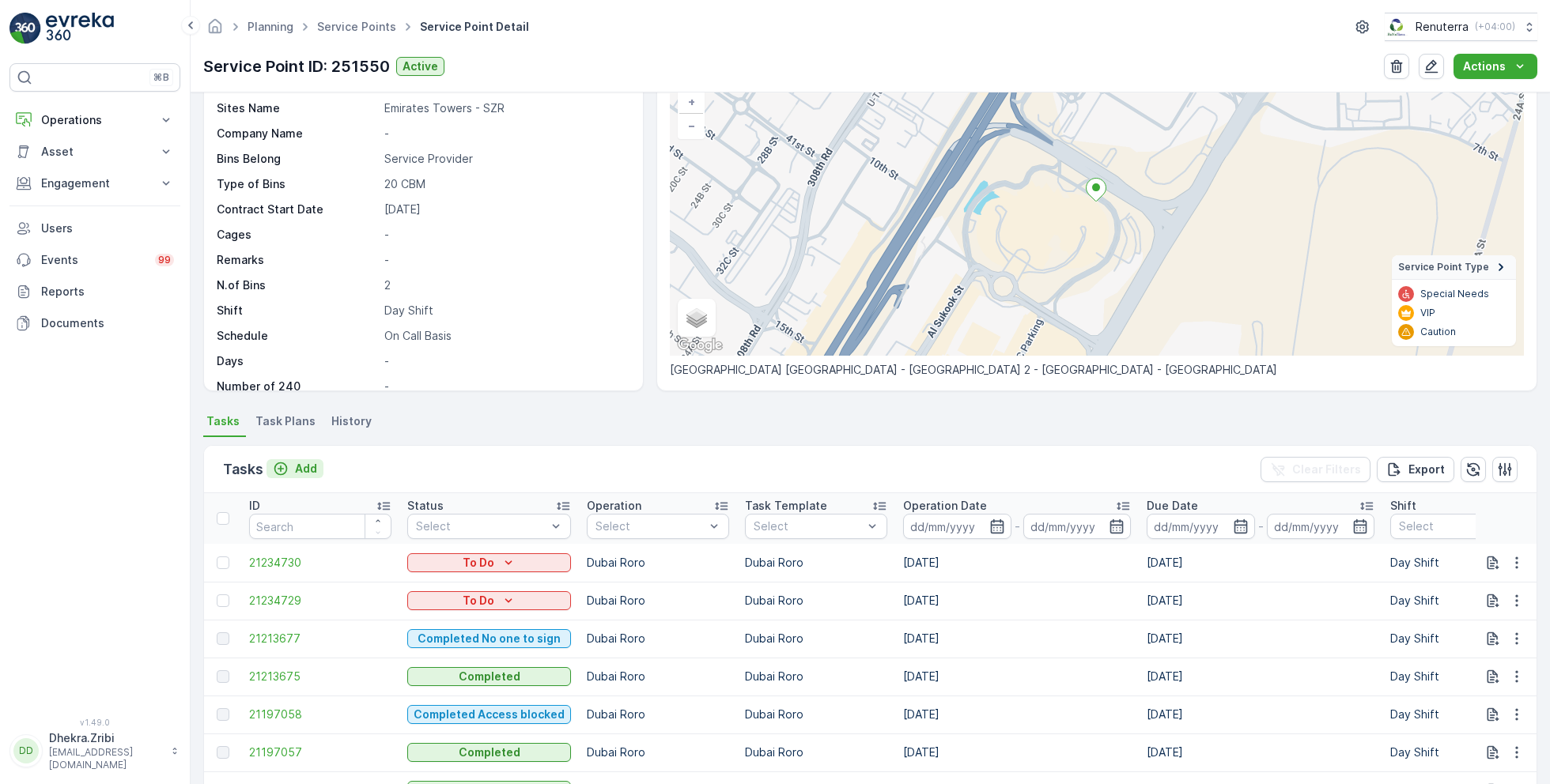
click at [300, 468] on p "Add" at bounding box center [306, 469] width 22 height 16
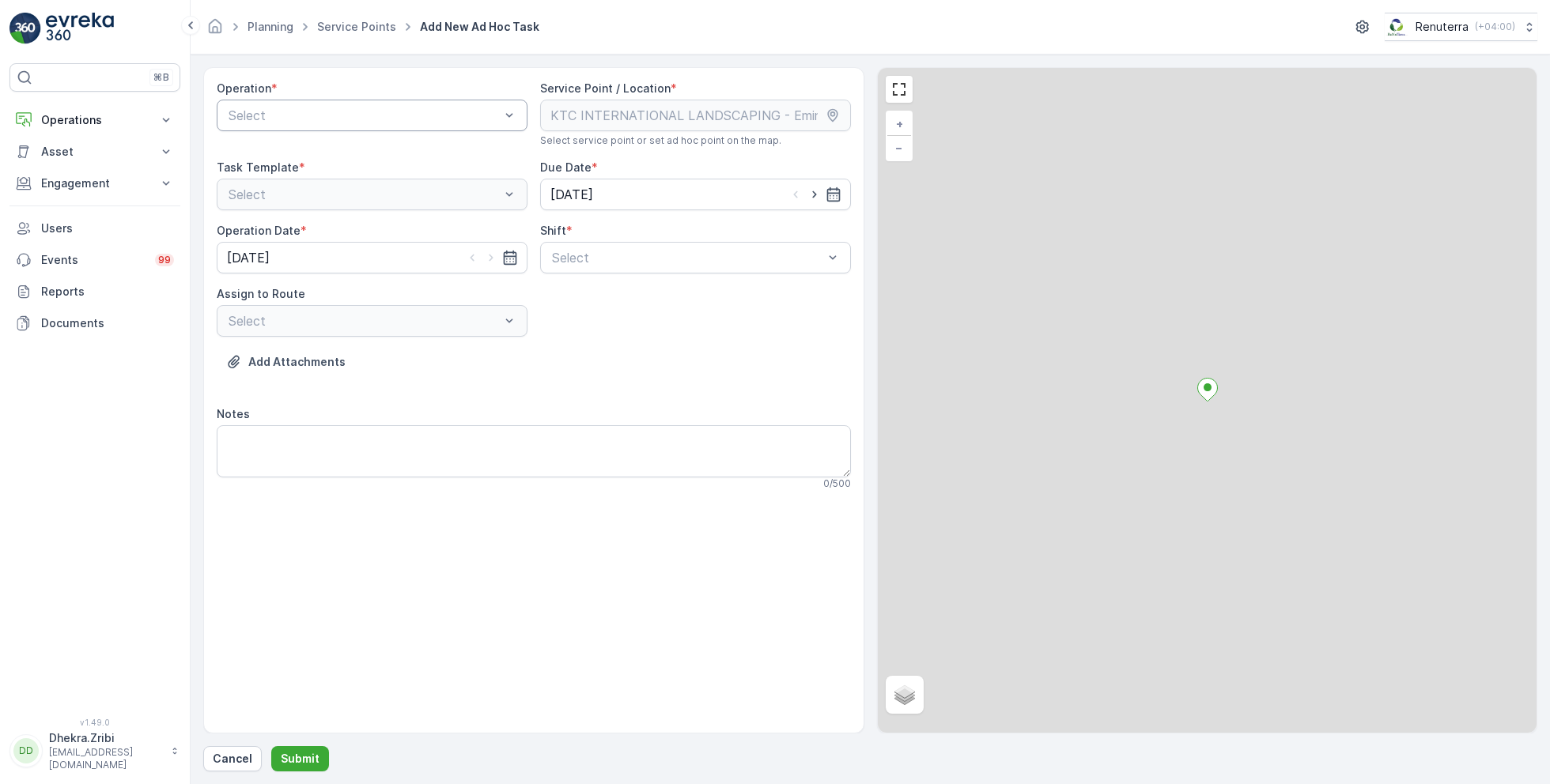
click at [355, 111] on div at bounding box center [364, 115] width 275 height 14
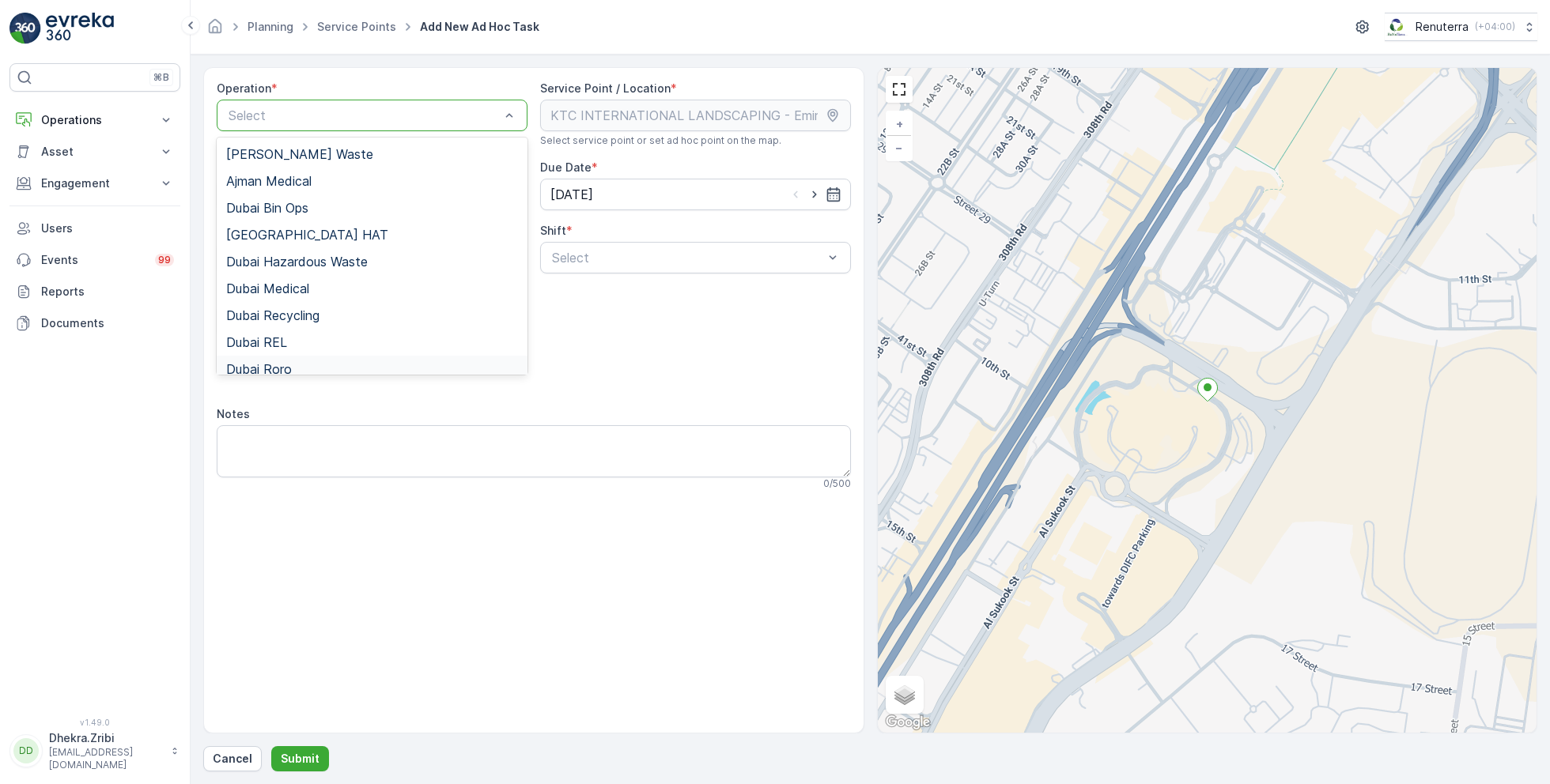
click at [291, 365] on span "Dubai Roro" at bounding box center [259, 369] width 65 height 14
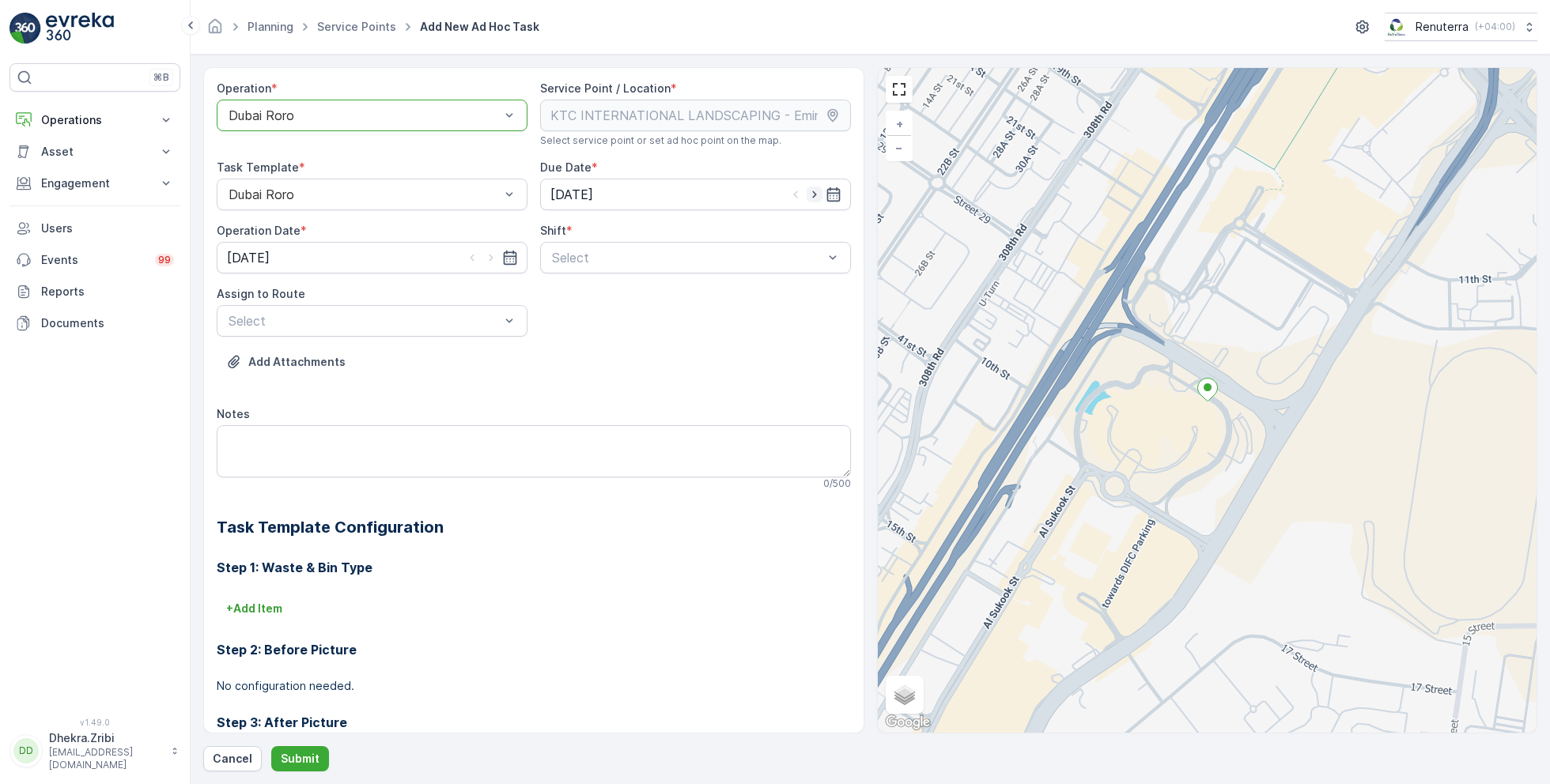
click at [813, 198] on icon "button" at bounding box center [814, 194] width 16 height 16
type input "[DATE]"
click at [493, 255] on icon "button" at bounding box center [491, 258] width 16 height 16
type input "[DATE]"
click at [580, 257] on div at bounding box center [688, 258] width 275 height 14
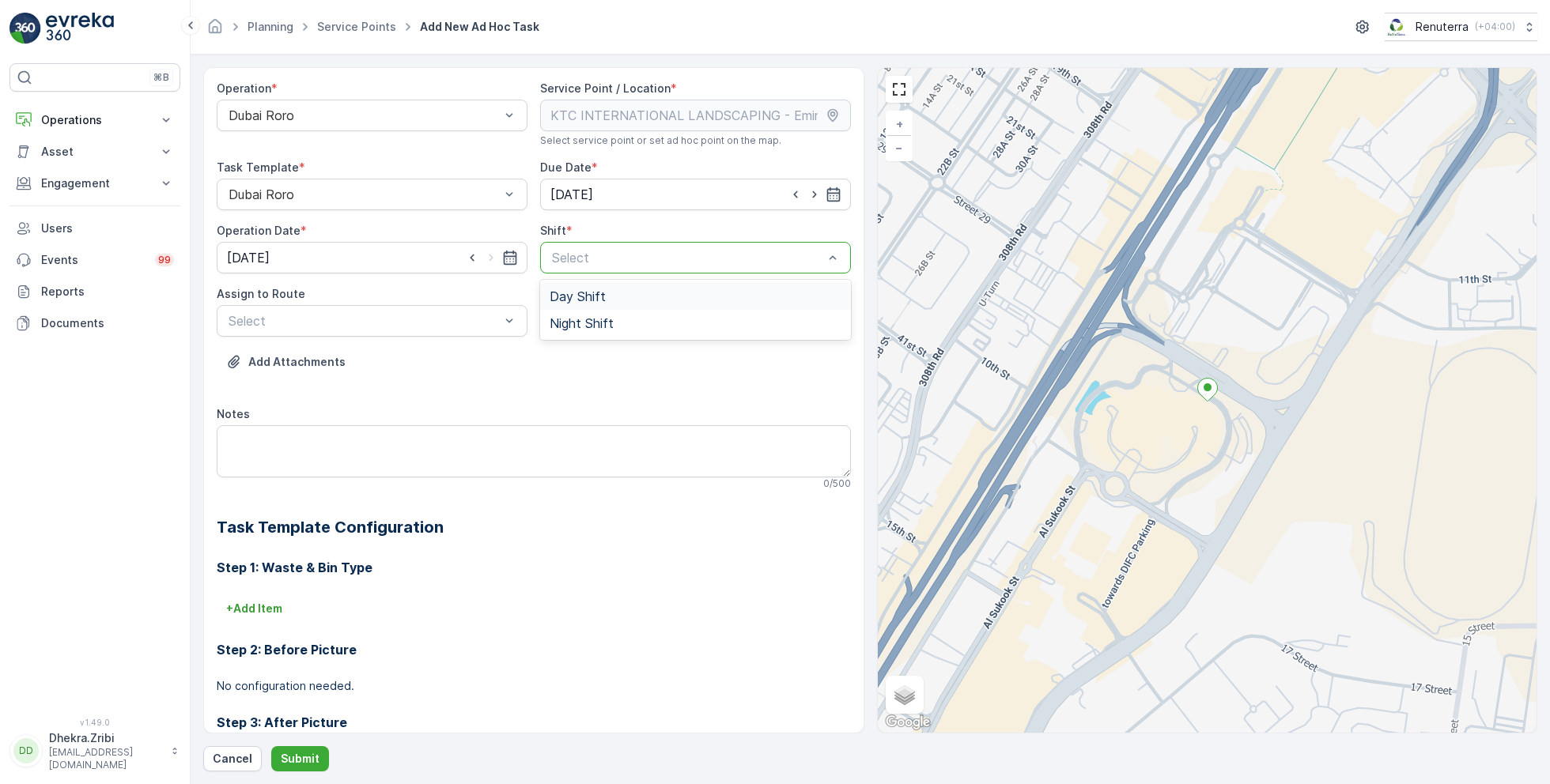
click at [567, 295] on span "Day Shift" at bounding box center [578, 296] width 56 height 14
click at [460, 323] on div at bounding box center [364, 320] width 275 height 14
click at [302, 385] on span "DRORO102 (Route Plan) - DXB S58978" at bounding box center [344, 386] width 235 height 14
click at [301, 747] on button "Submit" at bounding box center [301, 759] width 58 height 25
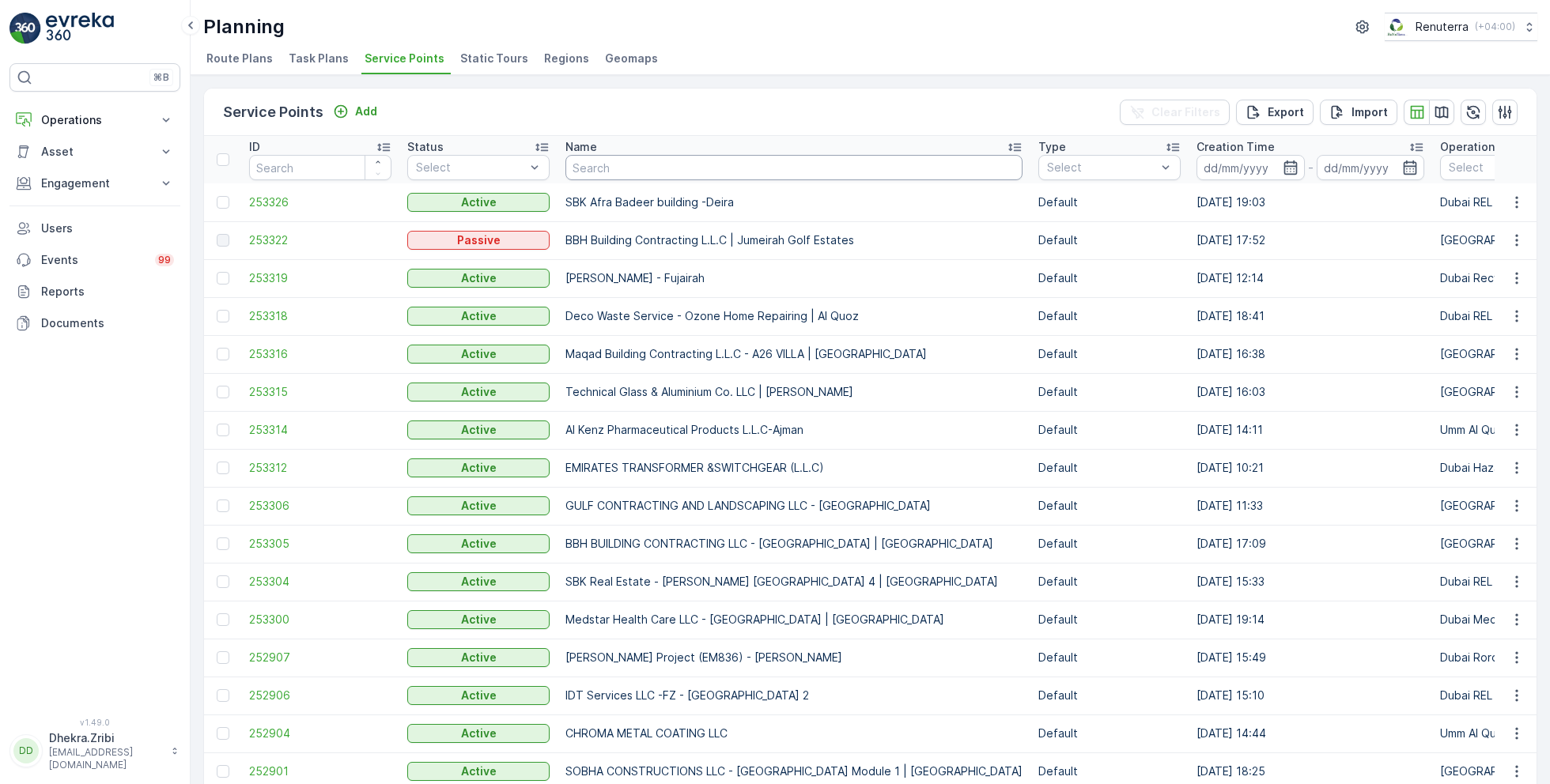
click at [659, 166] on input "text" at bounding box center [795, 167] width 458 height 25
type input "car"
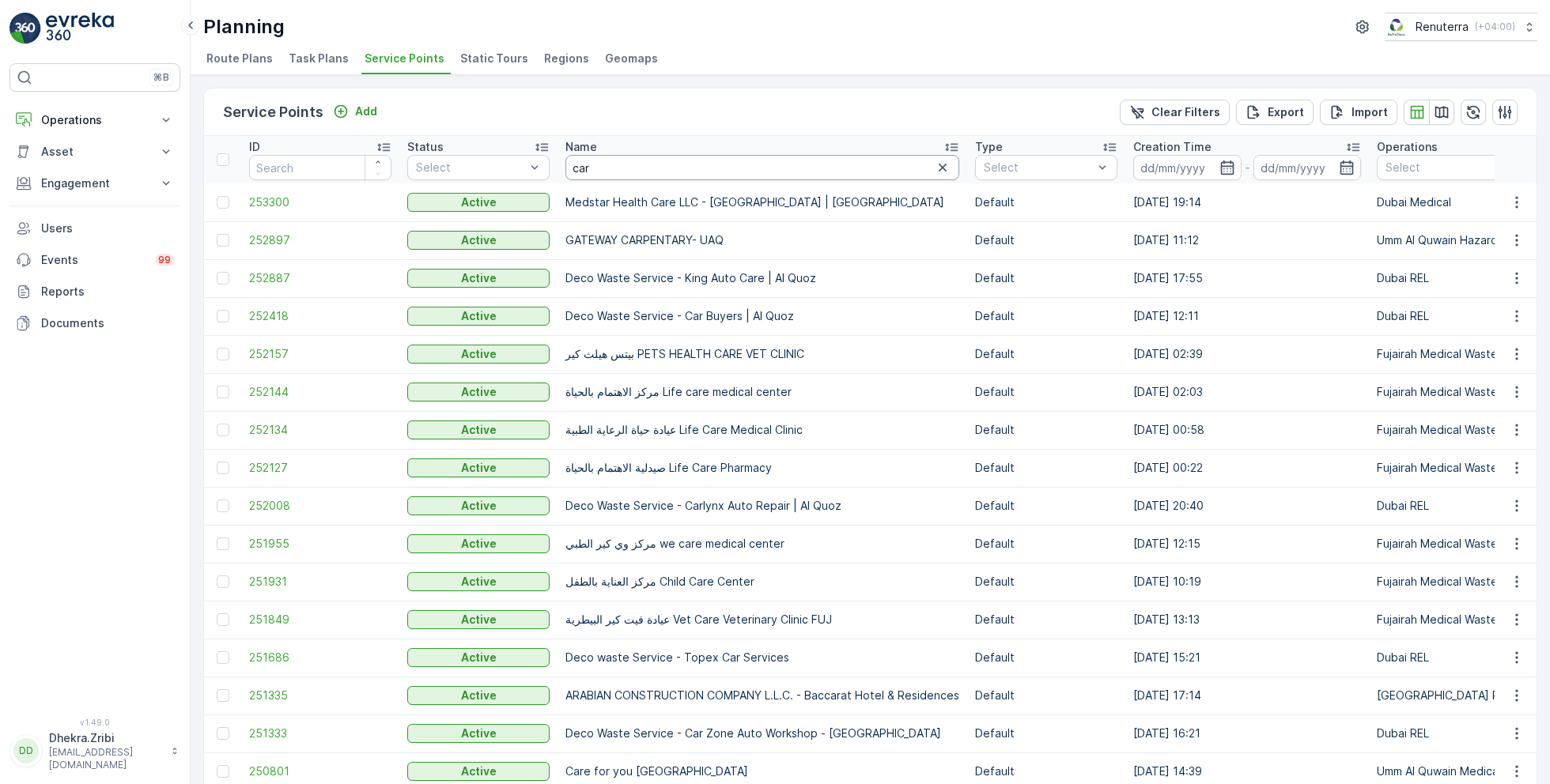
click at [627, 174] on input "car" at bounding box center [763, 167] width 394 height 25
type input "car zone"
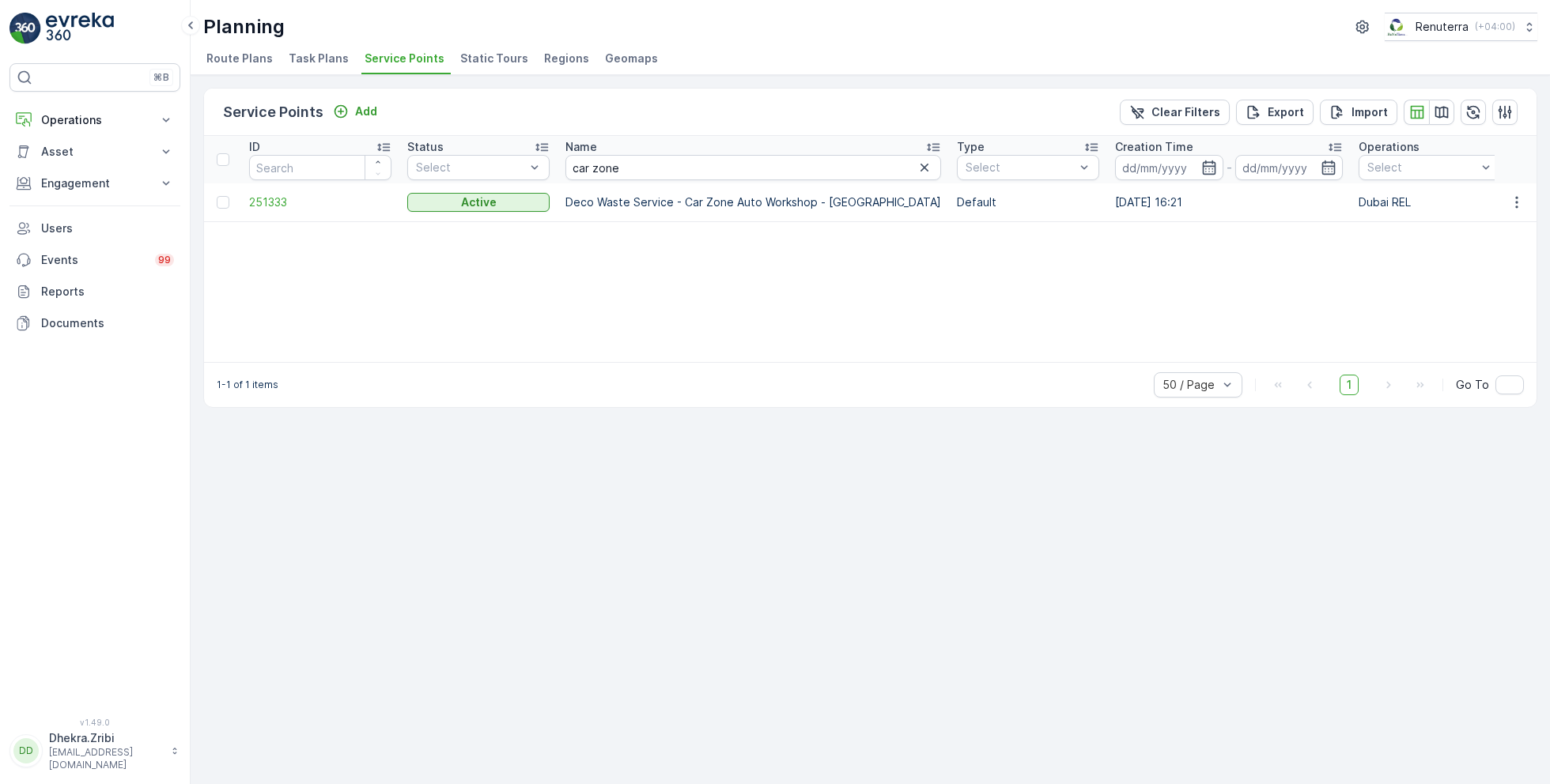
click at [280, 209] on td "251333" at bounding box center [319, 203] width 158 height 38
click at [278, 200] on span "251333" at bounding box center [320, 202] width 142 height 16
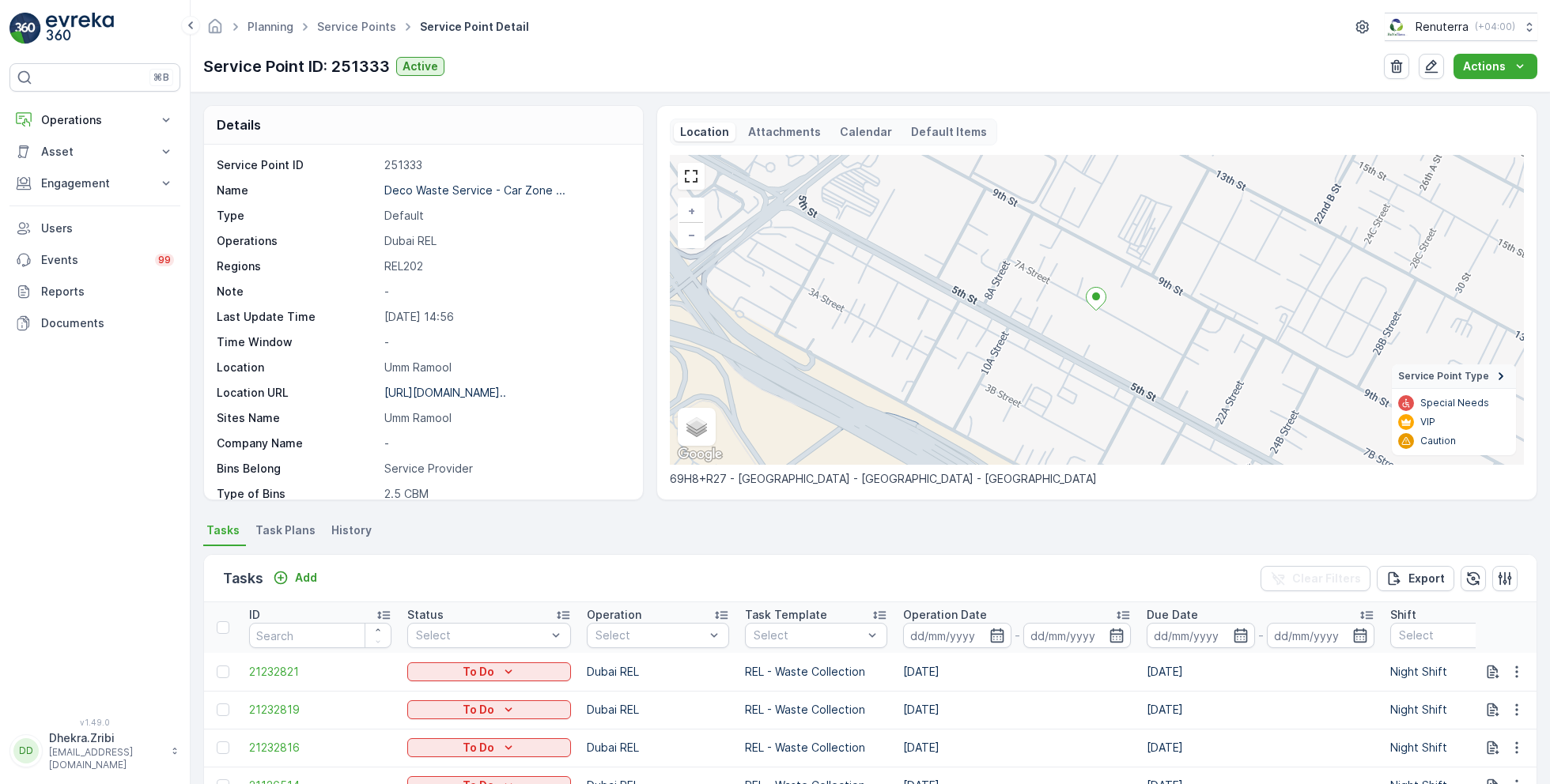
scroll to position [217, 0]
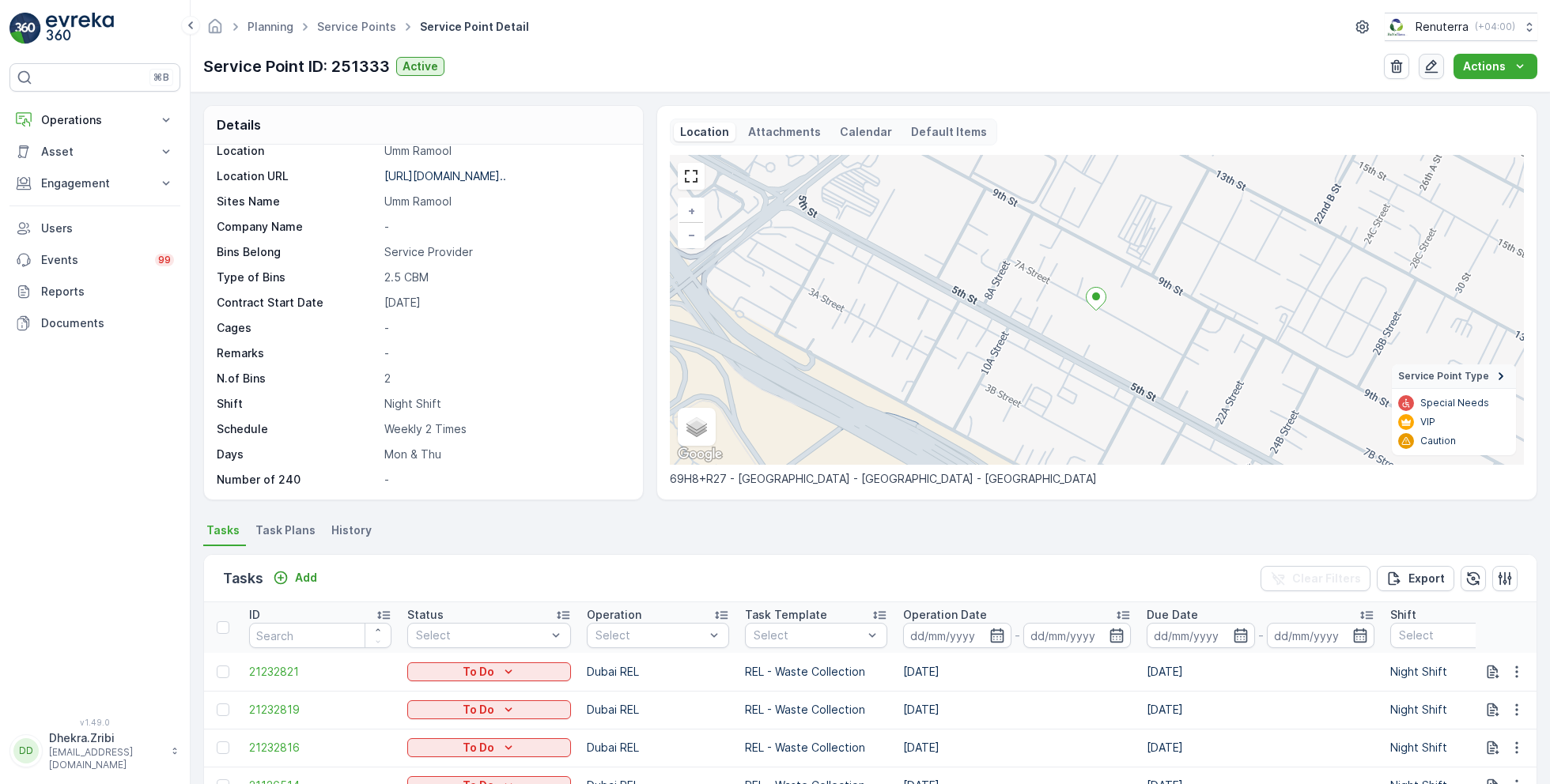
click at [1442, 63] on button "button" at bounding box center [1431, 66] width 25 height 25
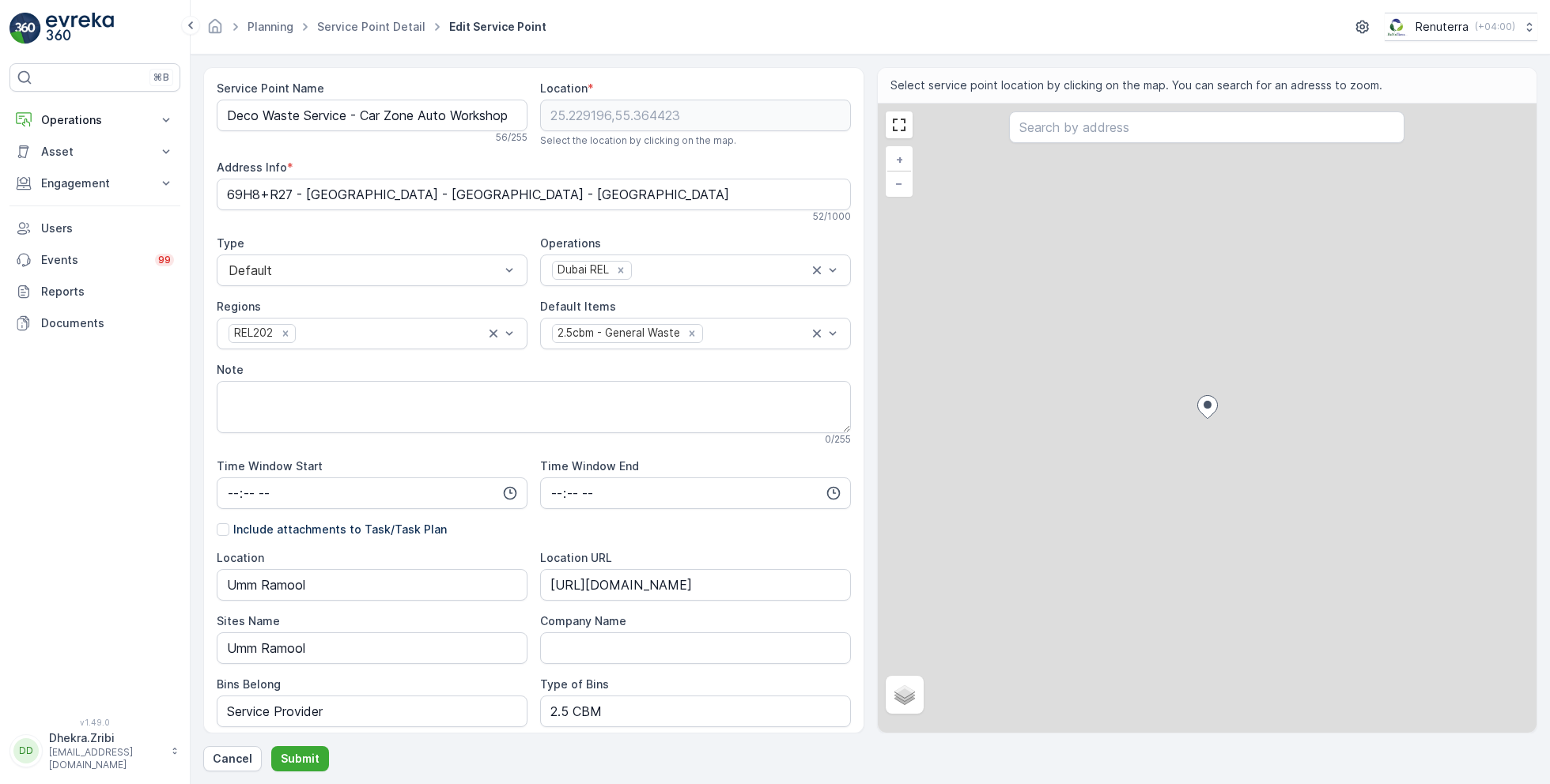
scroll to position [308, 0]
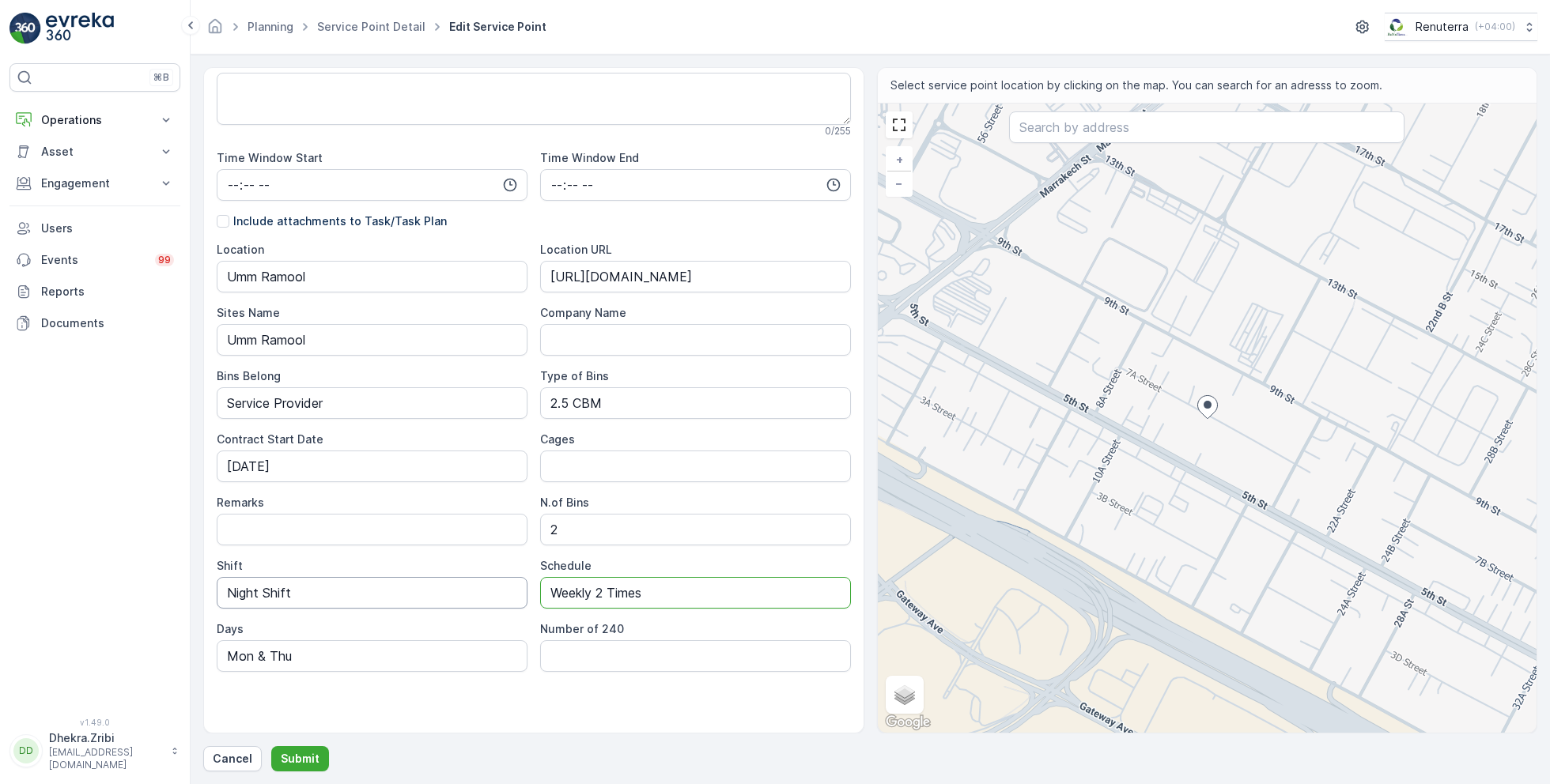
drag, startPoint x: 663, startPoint y: 595, endPoint x: 346, endPoint y: 568, distance: 318.1
click at [346, 568] on div "Location Umm Ramool Location URL https://maps.app.goo.gl/BwVbod3P7KQdFdmZ9 Site…" at bounding box center [533, 456] width 634 height 430
type input "Alternative"
drag, startPoint x: 370, startPoint y: 650, endPoint x: 188, endPoint y: 650, distance: 182.0
click at [188, 650] on div "⌘B Operations Insights Planning Routes & Tasks Cockpit Settings Asset Assets En…" at bounding box center [775, 392] width 1550 height 784
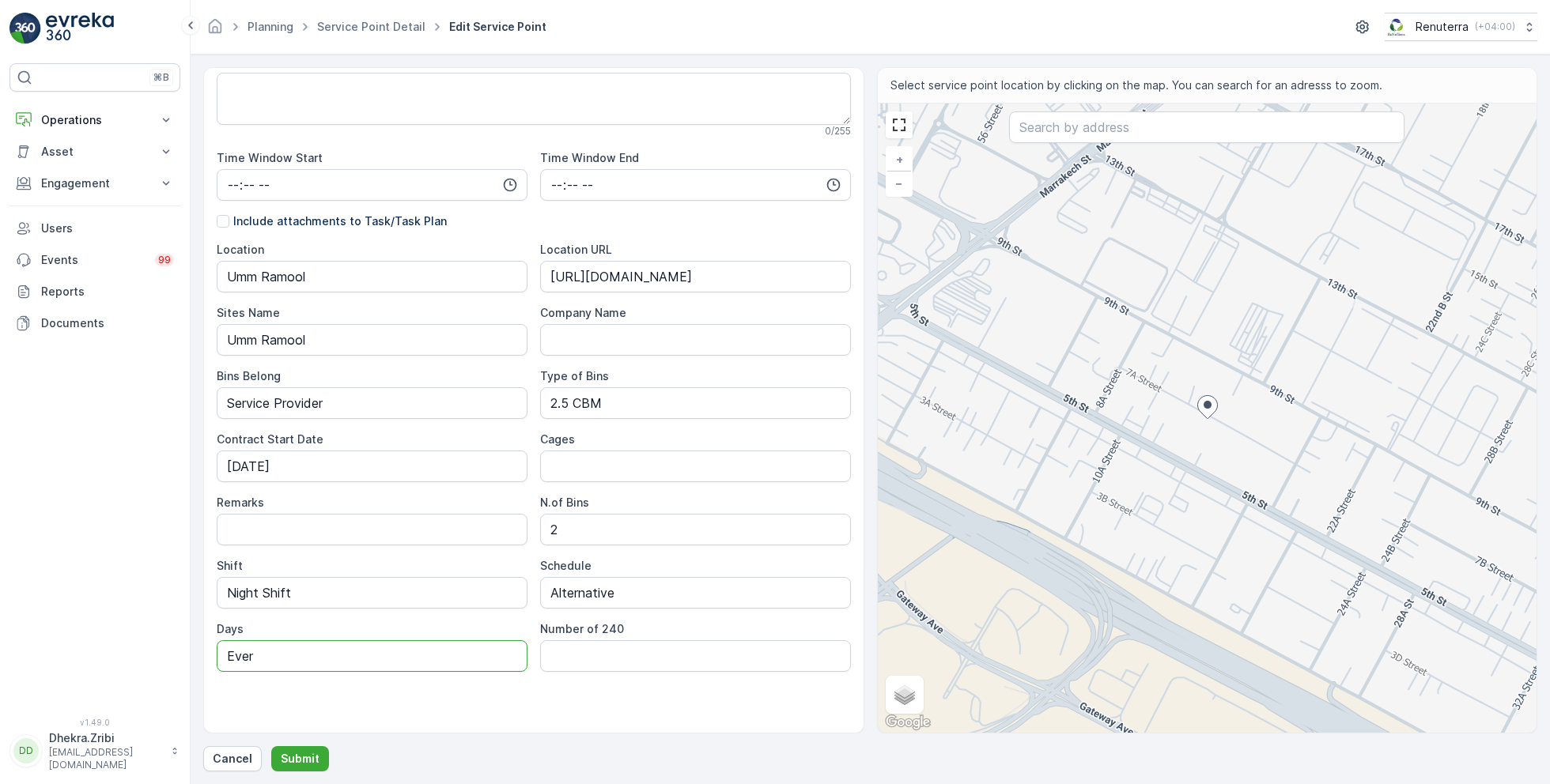
type input "Every 2 Days"
click at [317, 748] on button "Submit" at bounding box center [301, 759] width 58 height 25
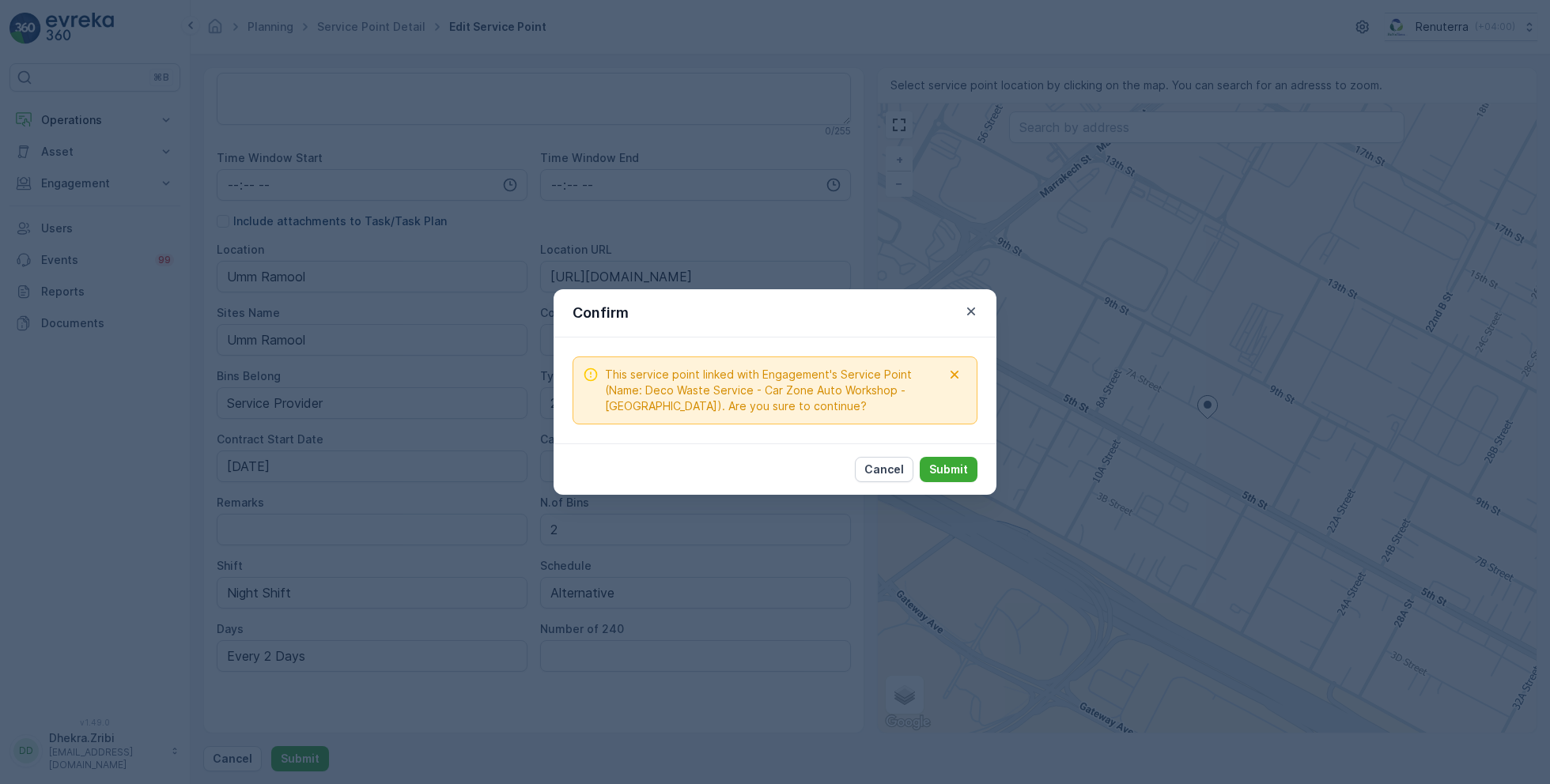
click at [976, 455] on div "Cancel Submit" at bounding box center [775, 469] width 443 height 51
click at [960, 467] on p "Submit" at bounding box center [949, 469] width 39 height 16
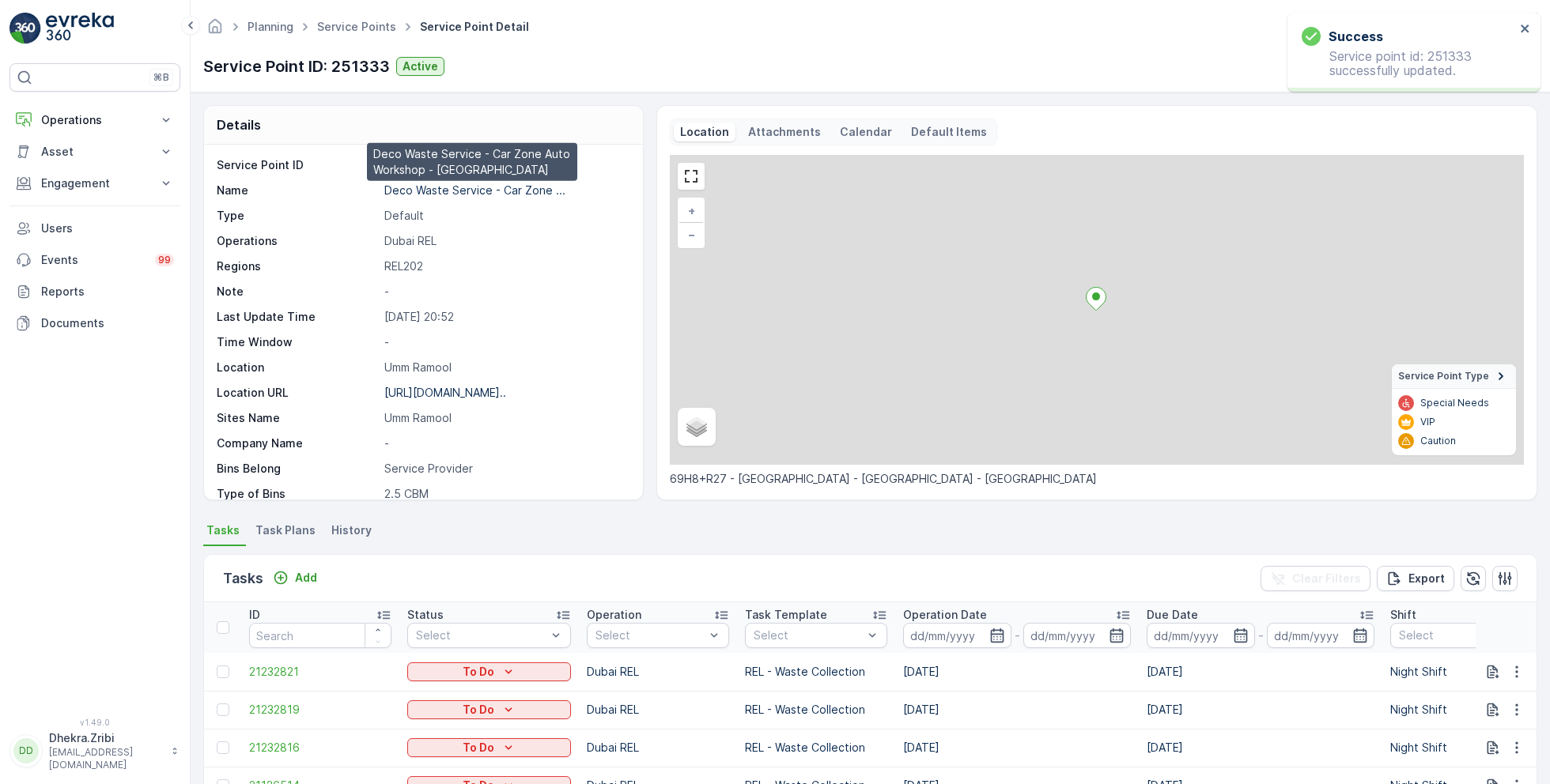
click at [514, 186] on p "Deco Waste Service - Car Zone ..." at bounding box center [475, 190] width 181 height 13
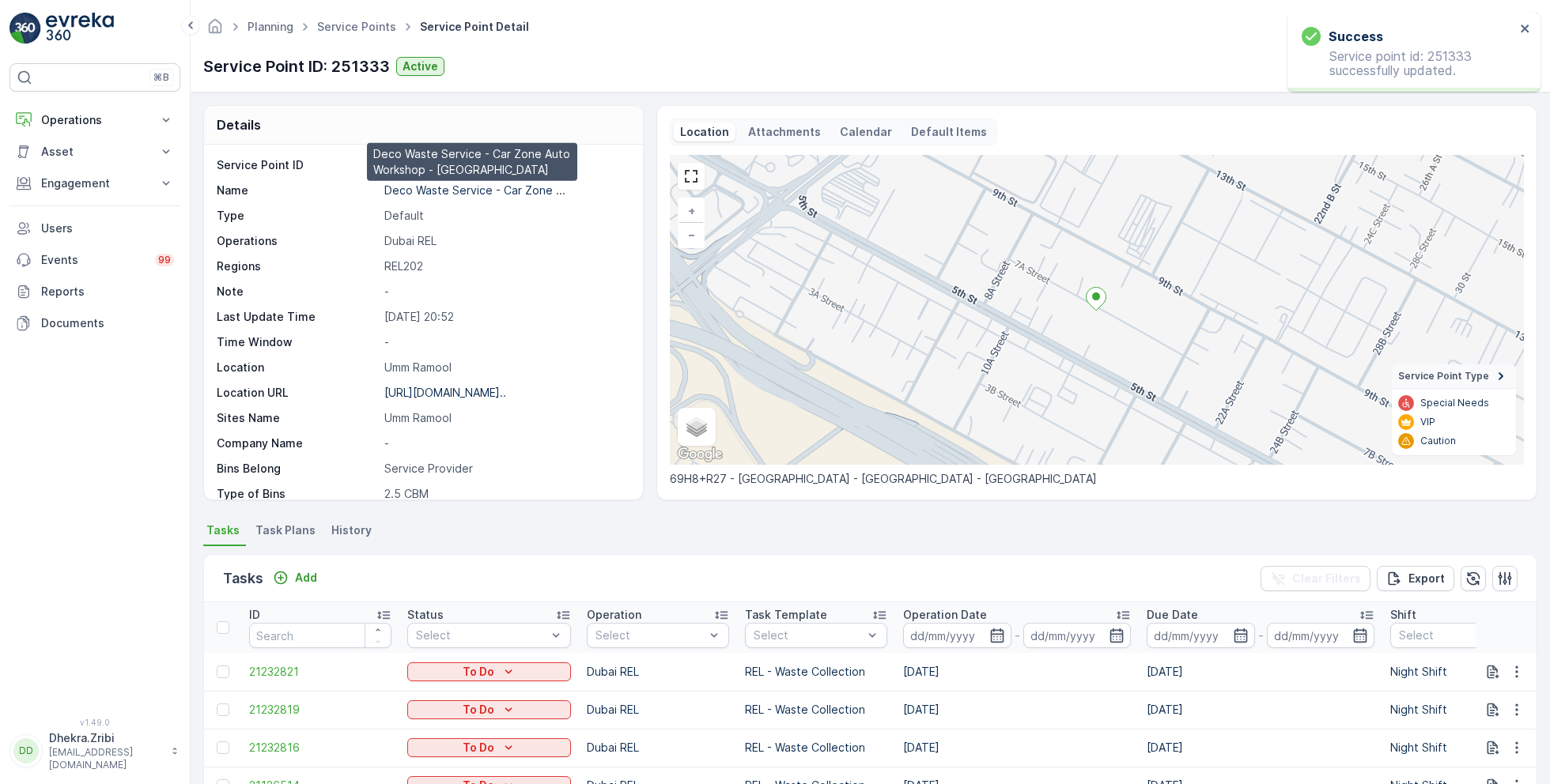
click at [443, 189] on p "Deco Waste Service - Car Zone ..." at bounding box center [475, 190] width 181 height 13
click at [350, 26] on link "Service Points" at bounding box center [357, 26] width 79 height 13
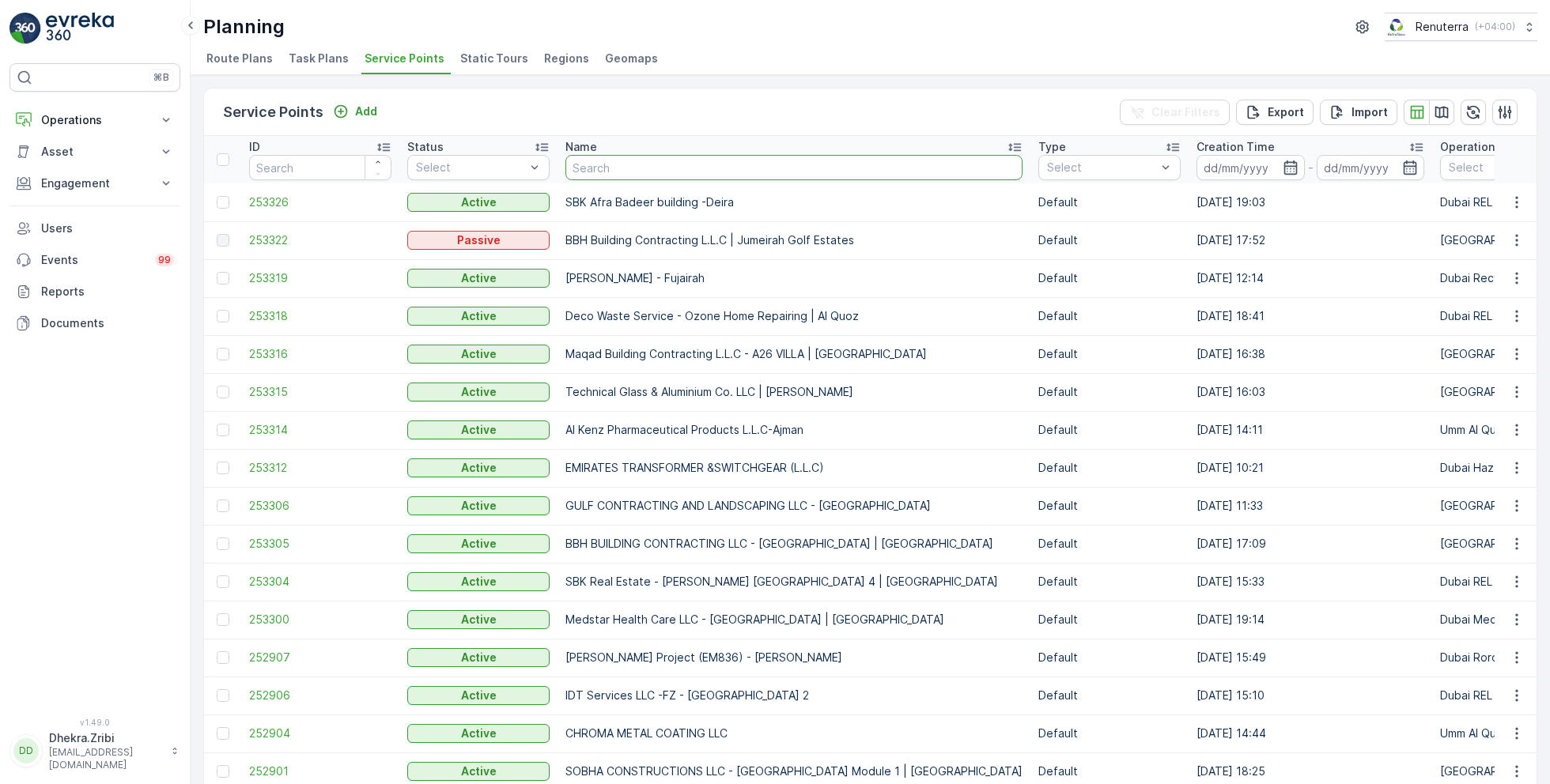
click at [655, 163] on input "text" at bounding box center [795, 167] width 458 height 25
type input "better"
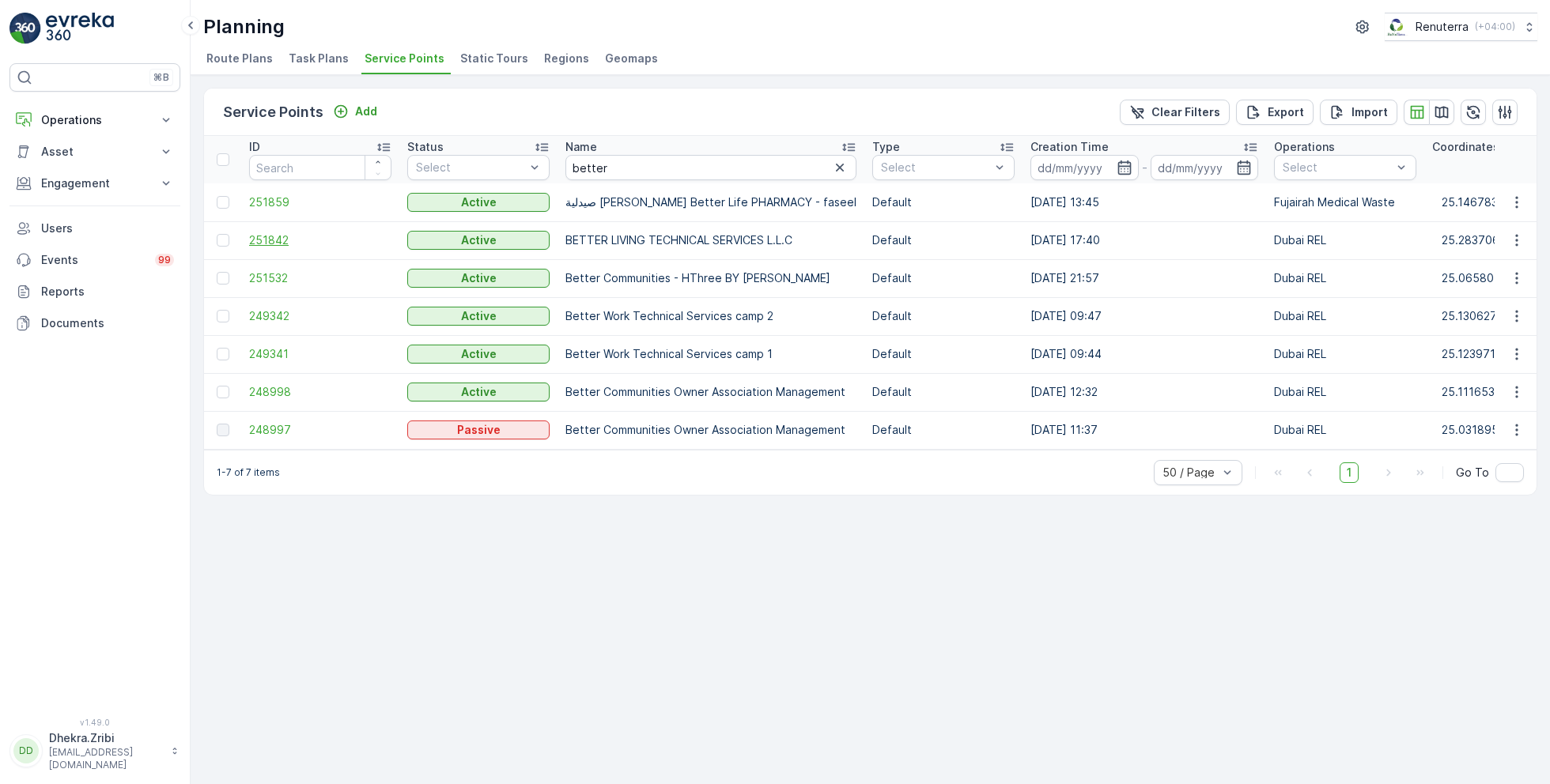
click at [277, 236] on span "251842" at bounding box center [320, 240] width 142 height 16
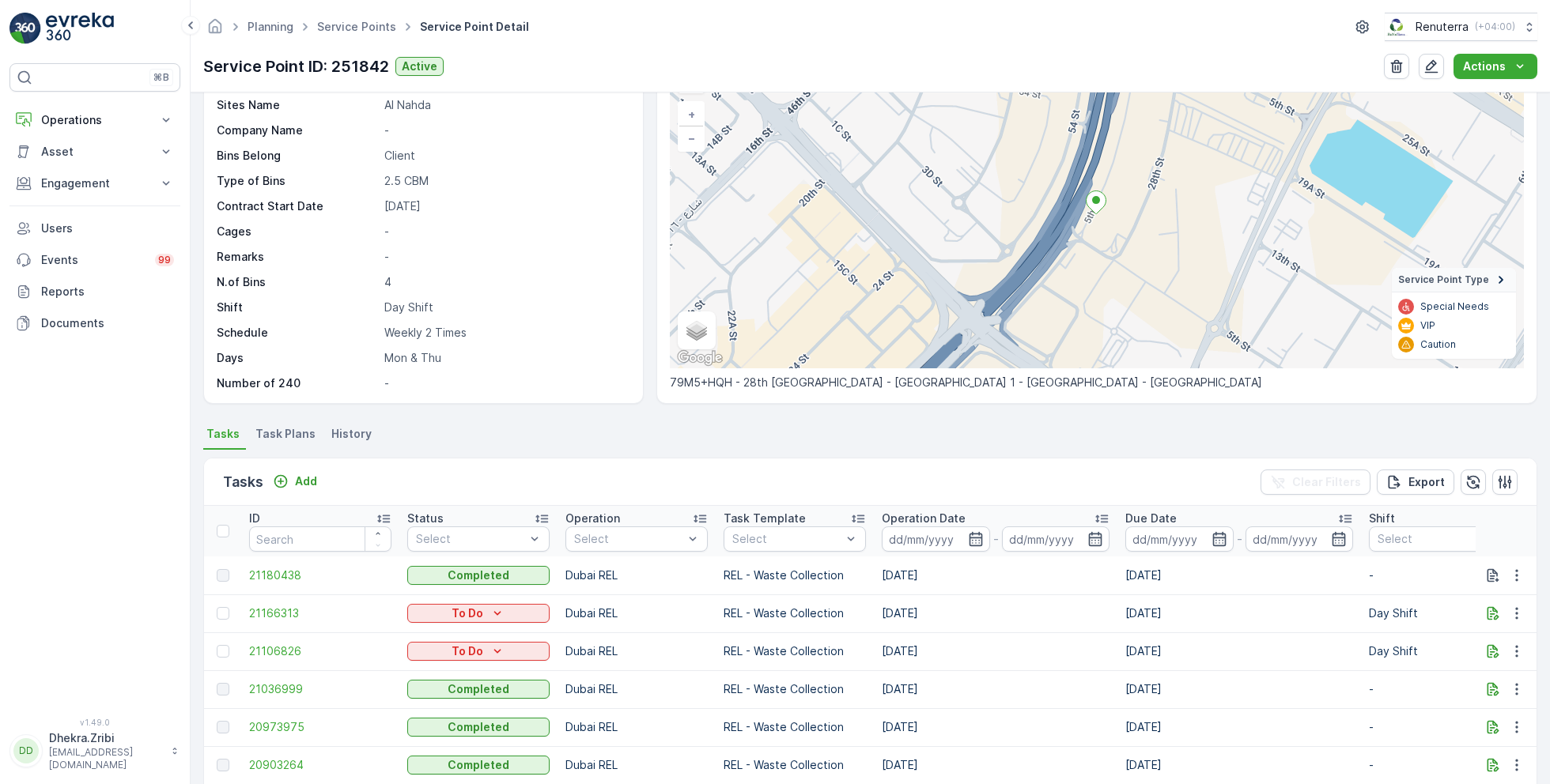
scroll to position [101, 0]
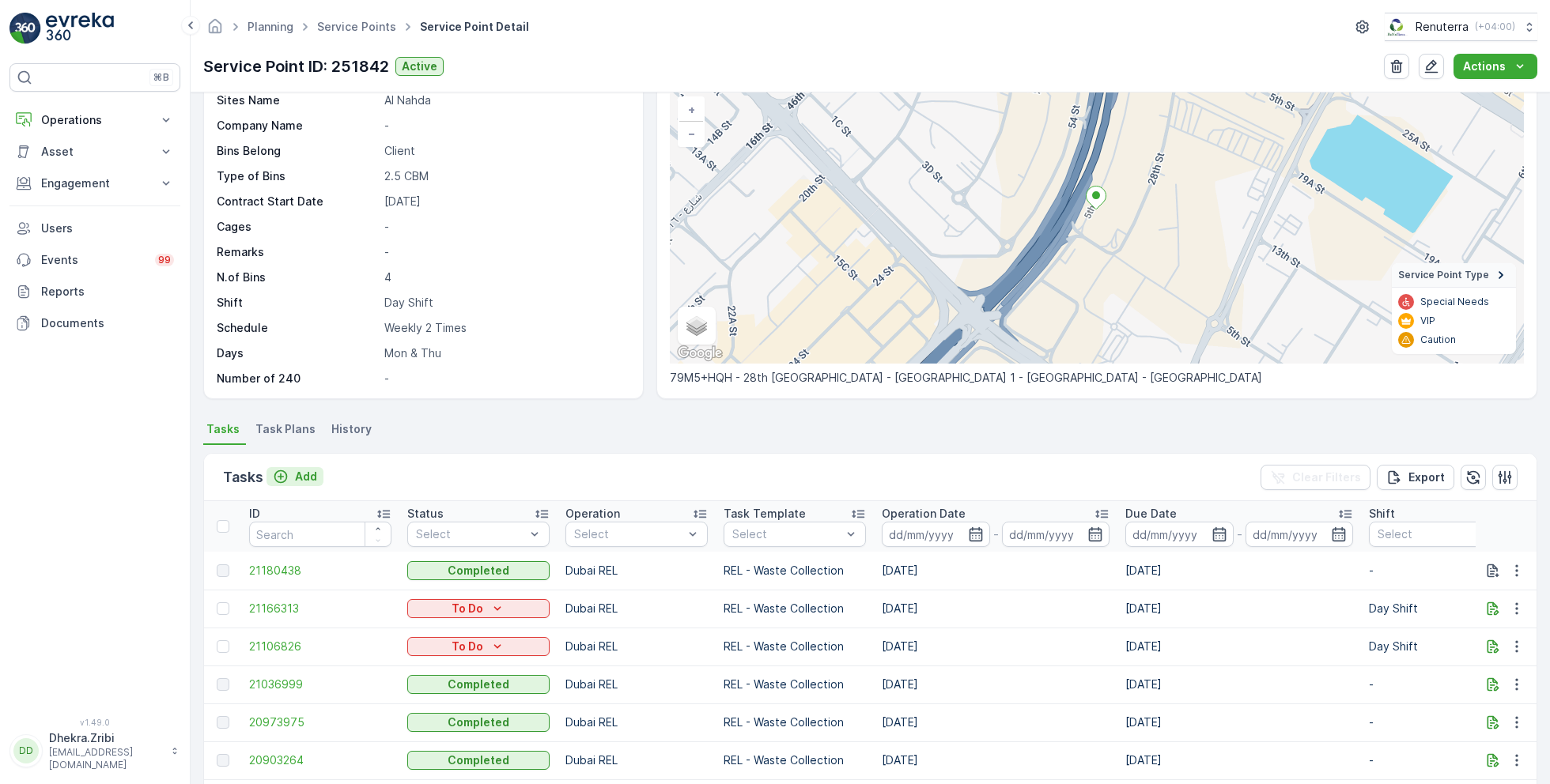
click at [305, 477] on p "Add" at bounding box center [306, 476] width 22 height 16
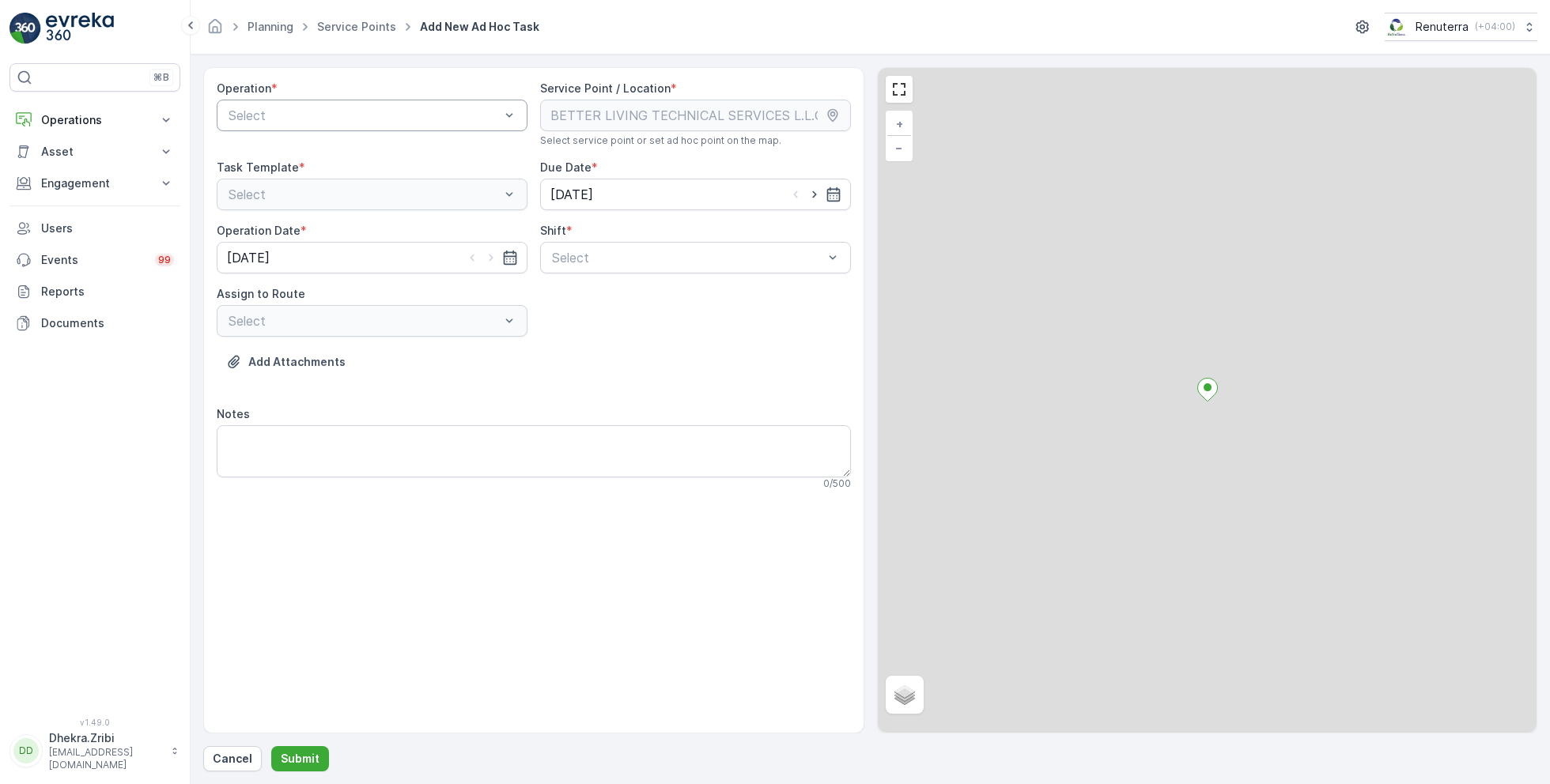
click at [382, 112] on div at bounding box center [364, 115] width 275 height 14
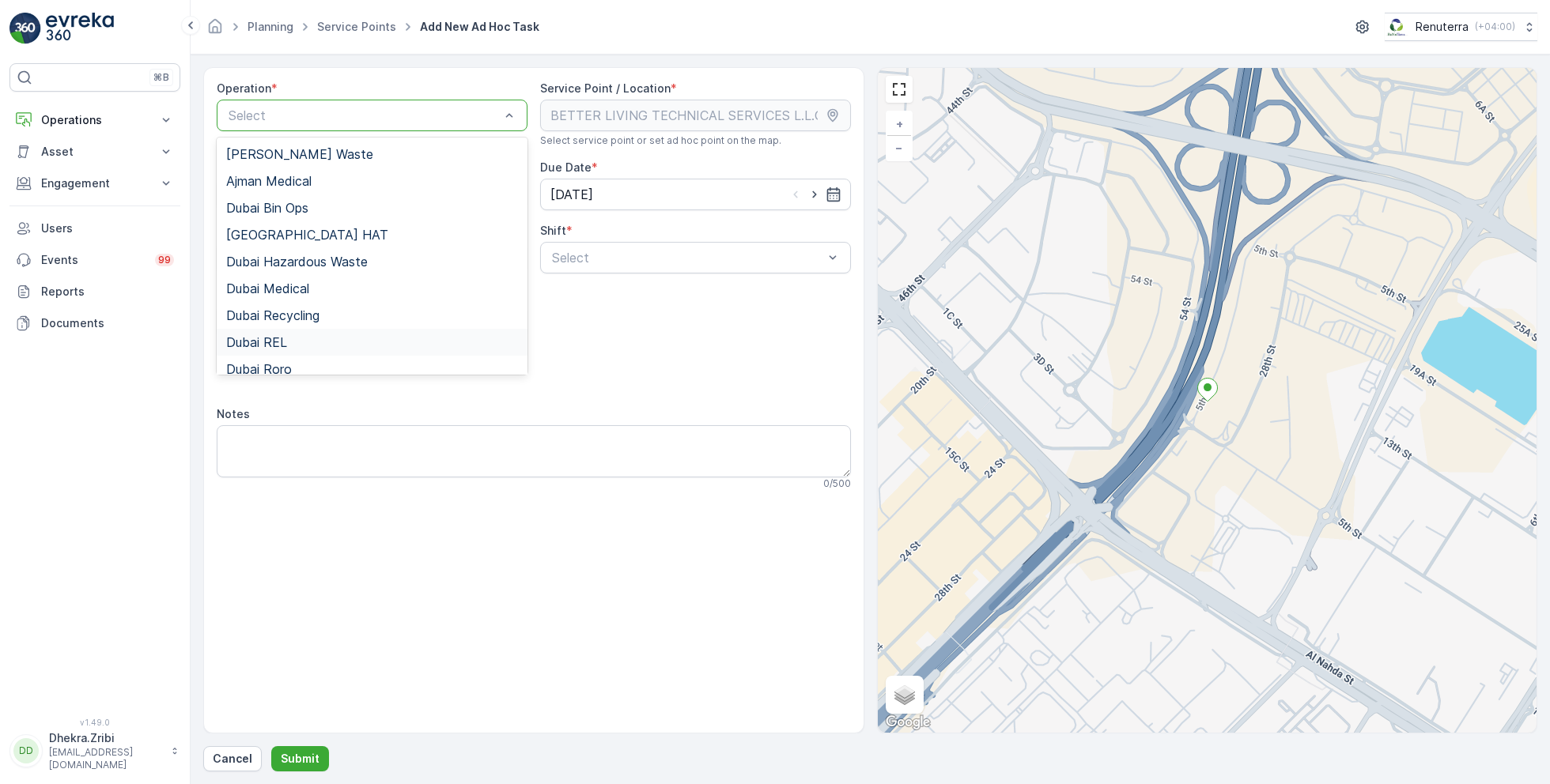
click at [294, 350] on div "Dubai REL" at bounding box center [372, 342] width 311 height 27
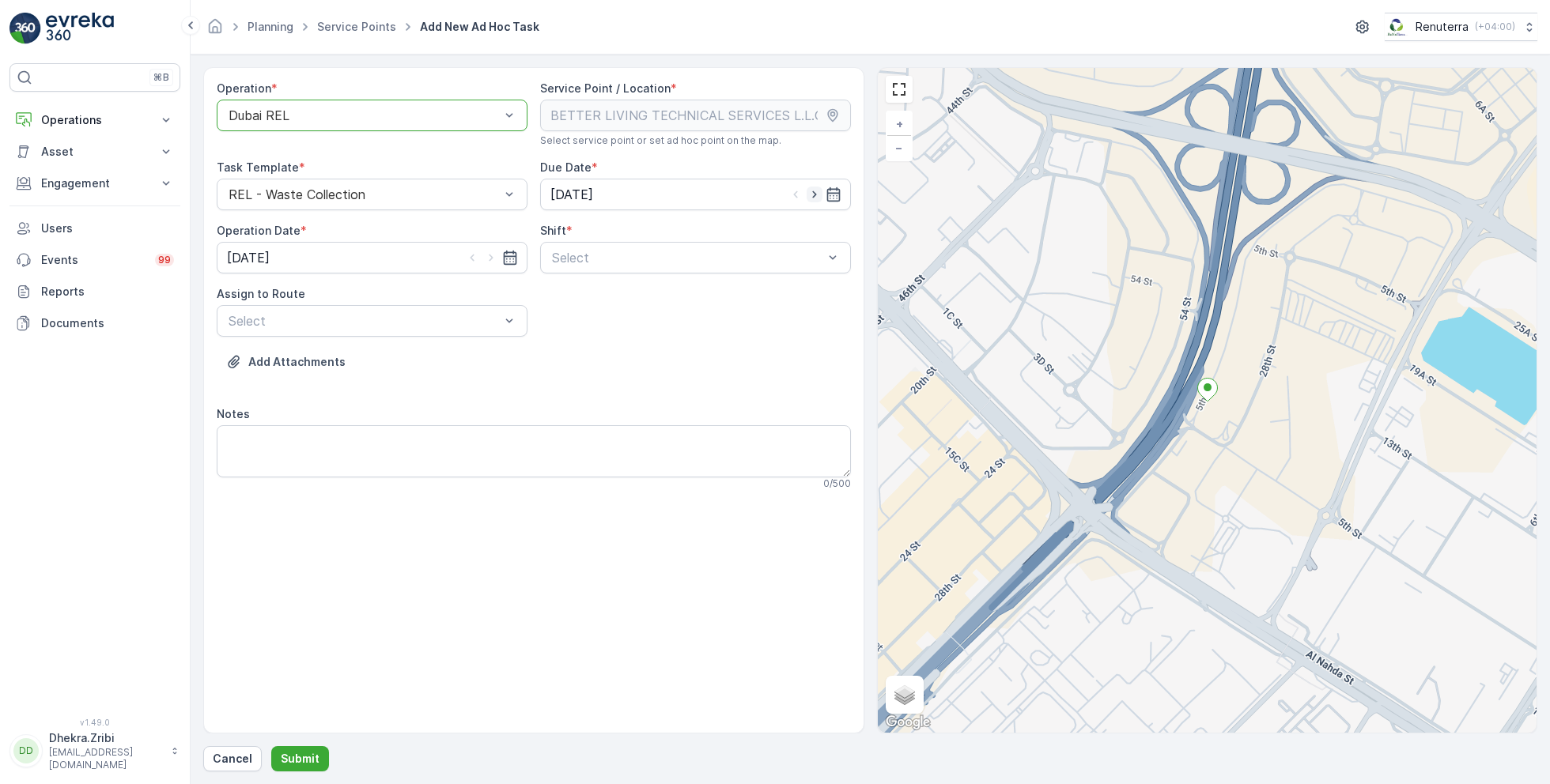
click at [816, 196] on icon "button" at bounding box center [814, 194] width 16 height 16
type input "[DATE]"
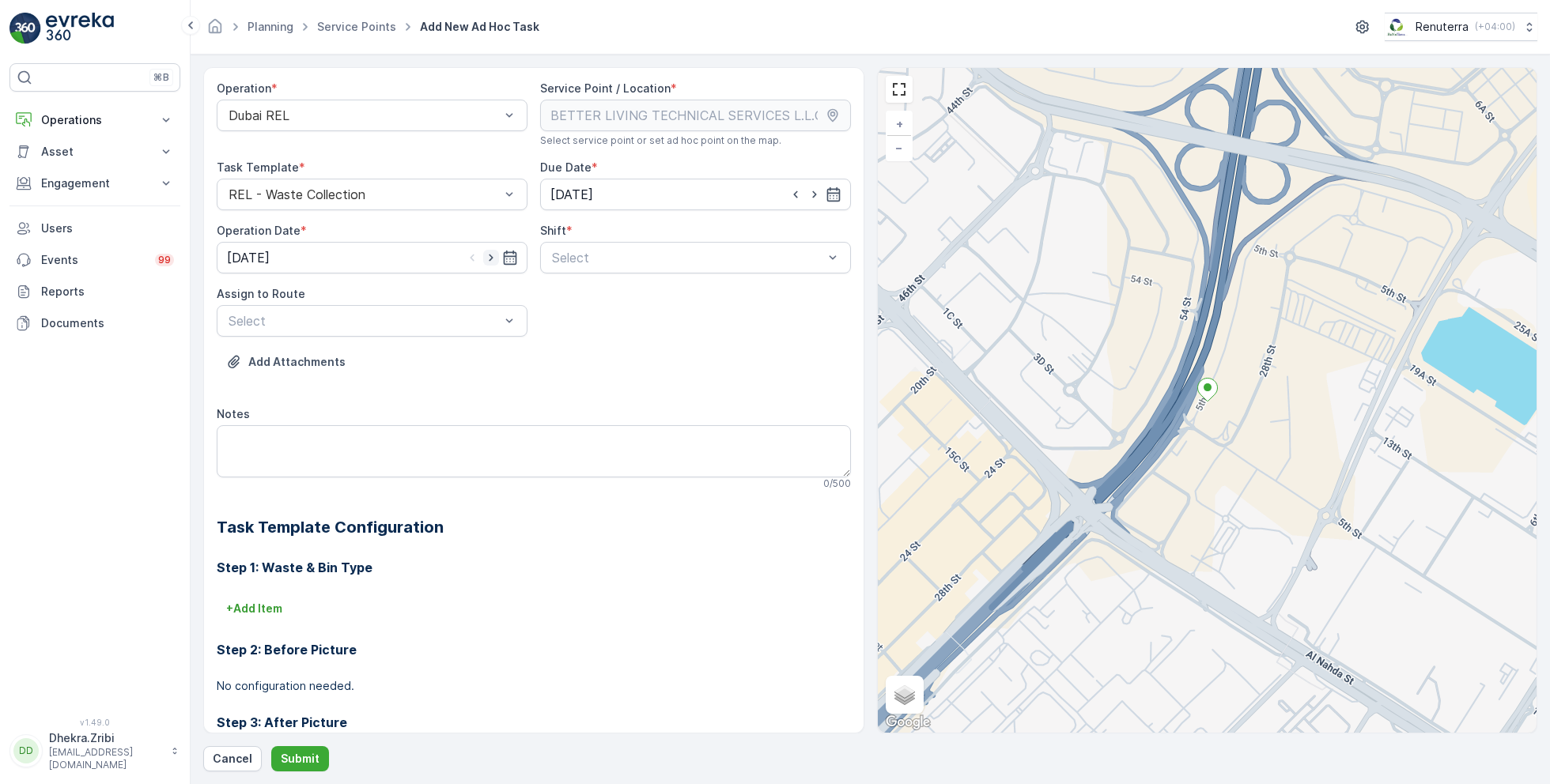
click at [487, 256] on icon "button" at bounding box center [491, 258] width 16 height 16
type input "[DATE]"
click at [604, 259] on div at bounding box center [688, 258] width 275 height 14
click at [577, 289] on span "Day Shift" at bounding box center [578, 296] width 56 height 14
click at [456, 314] on div at bounding box center [364, 320] width 275 height 14
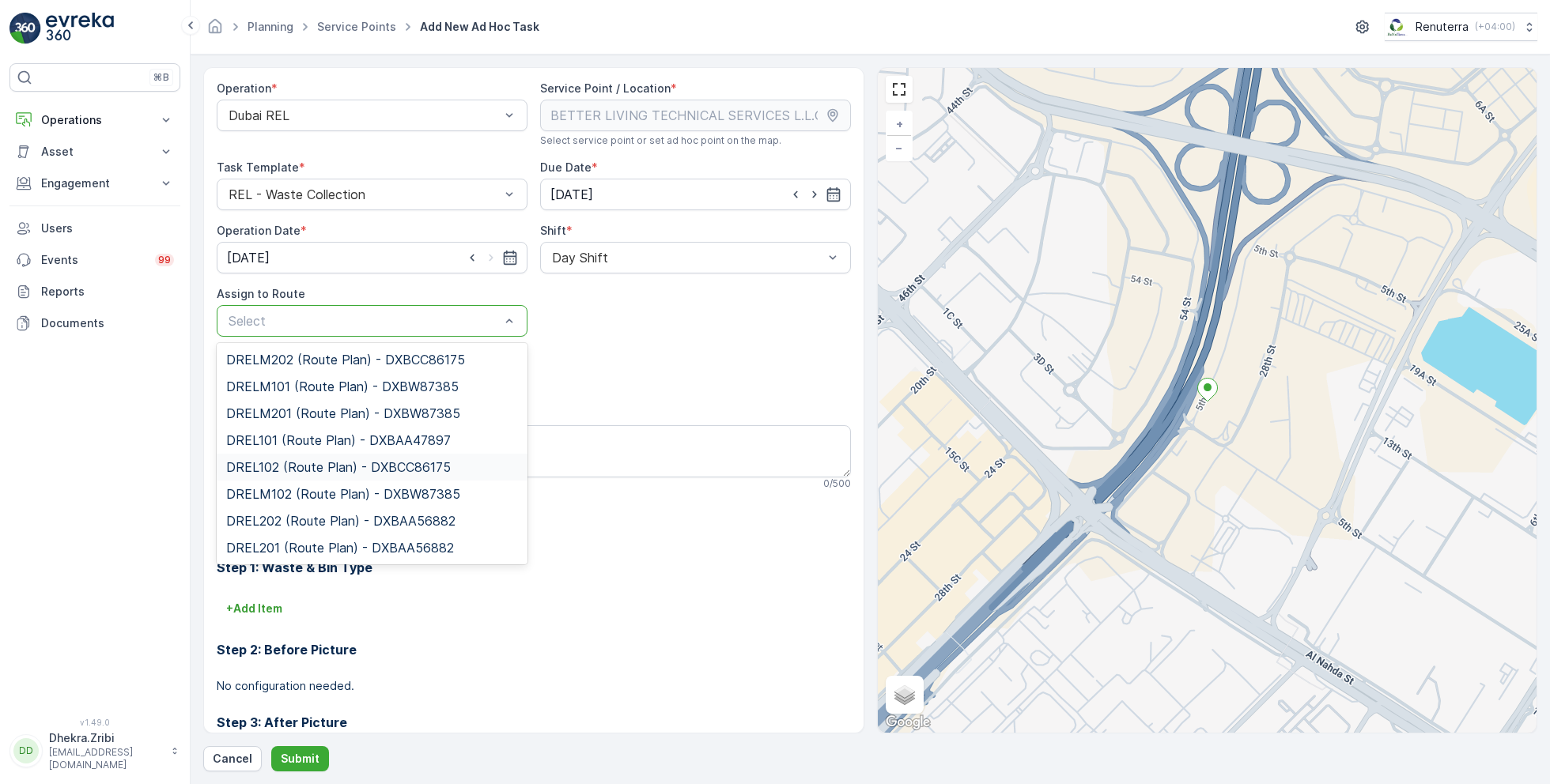
click at [294, 465] on span "DREL102 (Route Plan) - DXBCC86175" at bounding box center [338, 467] width 225 height 14
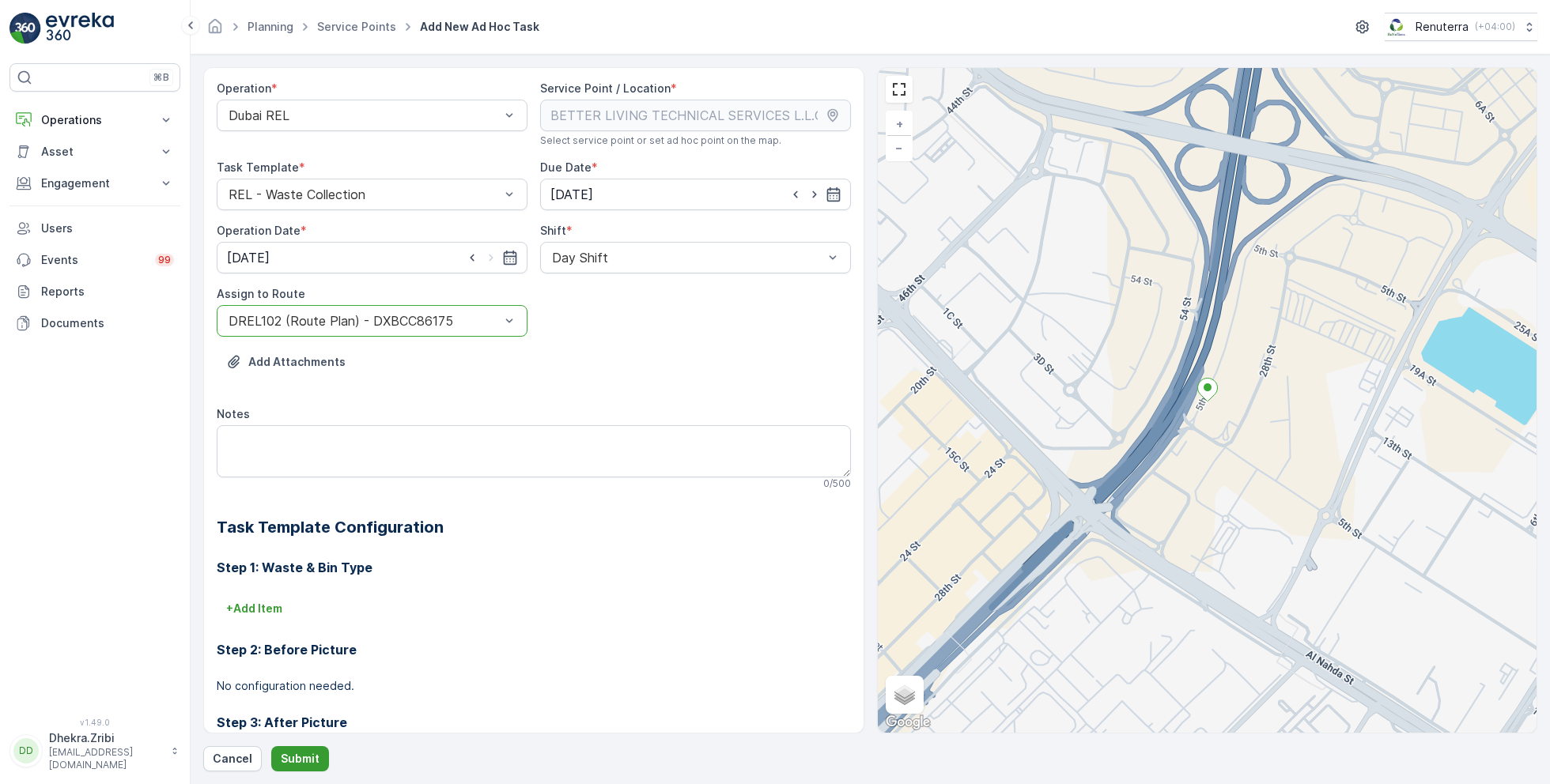
click at [292, 751] on p "Submit" at bounding box center [301, 759] width 39 height 16
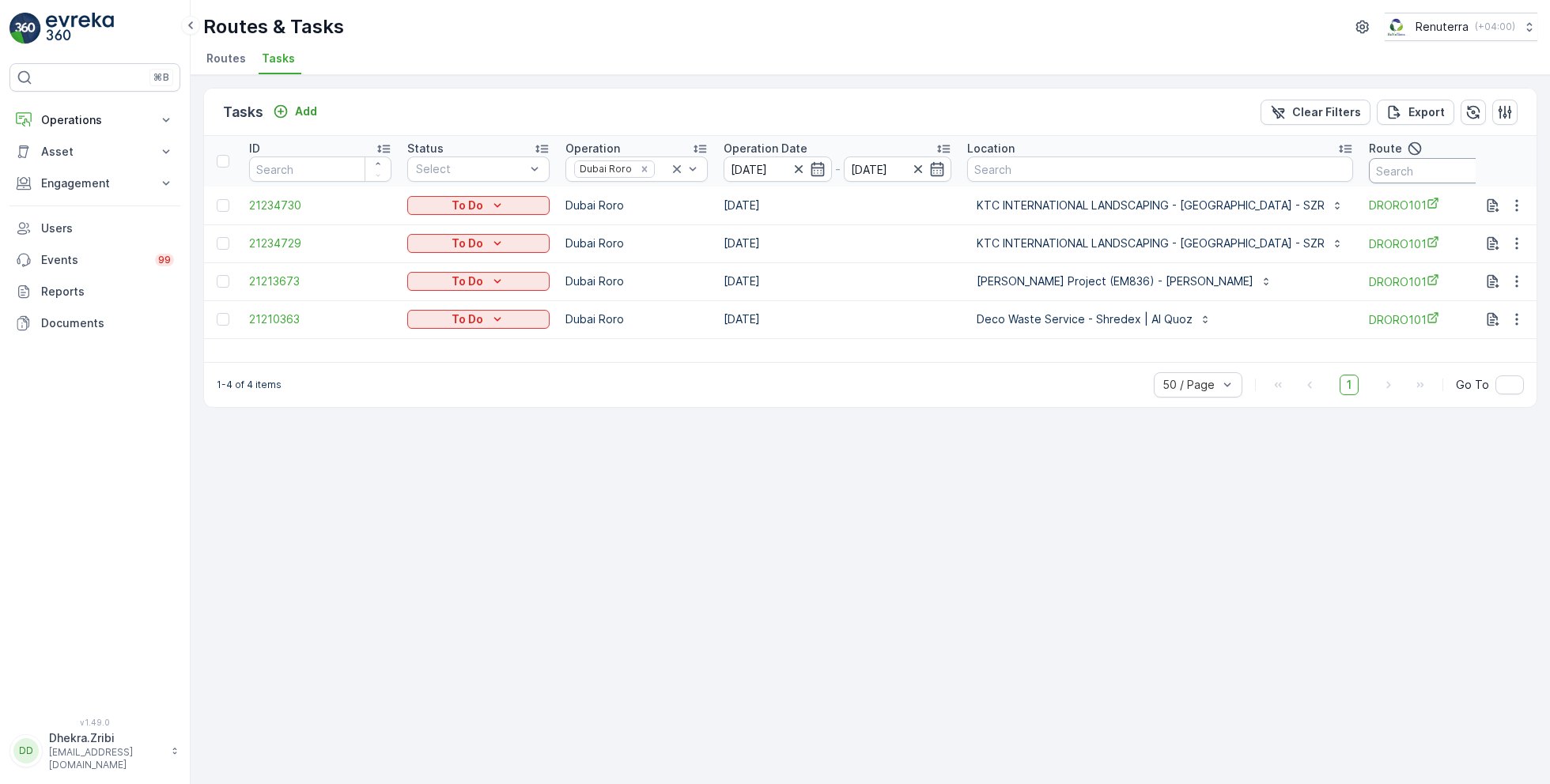
click at [1383, 172] on input "text" at bounding box center [1440, 170] width 142 height 25
type input "102"
drag, startPoint x: 1382, startPoint y: 163, endPoint x: 1301, endPoint y: 163, distance: 81.0
click at [1301, 163] on tr "ID Status Select Operation Dubai Roro Operation Date [DATE] - [DATE] Location R…" at bounding box center [972, 161] width 1535 height 50
type input "101"
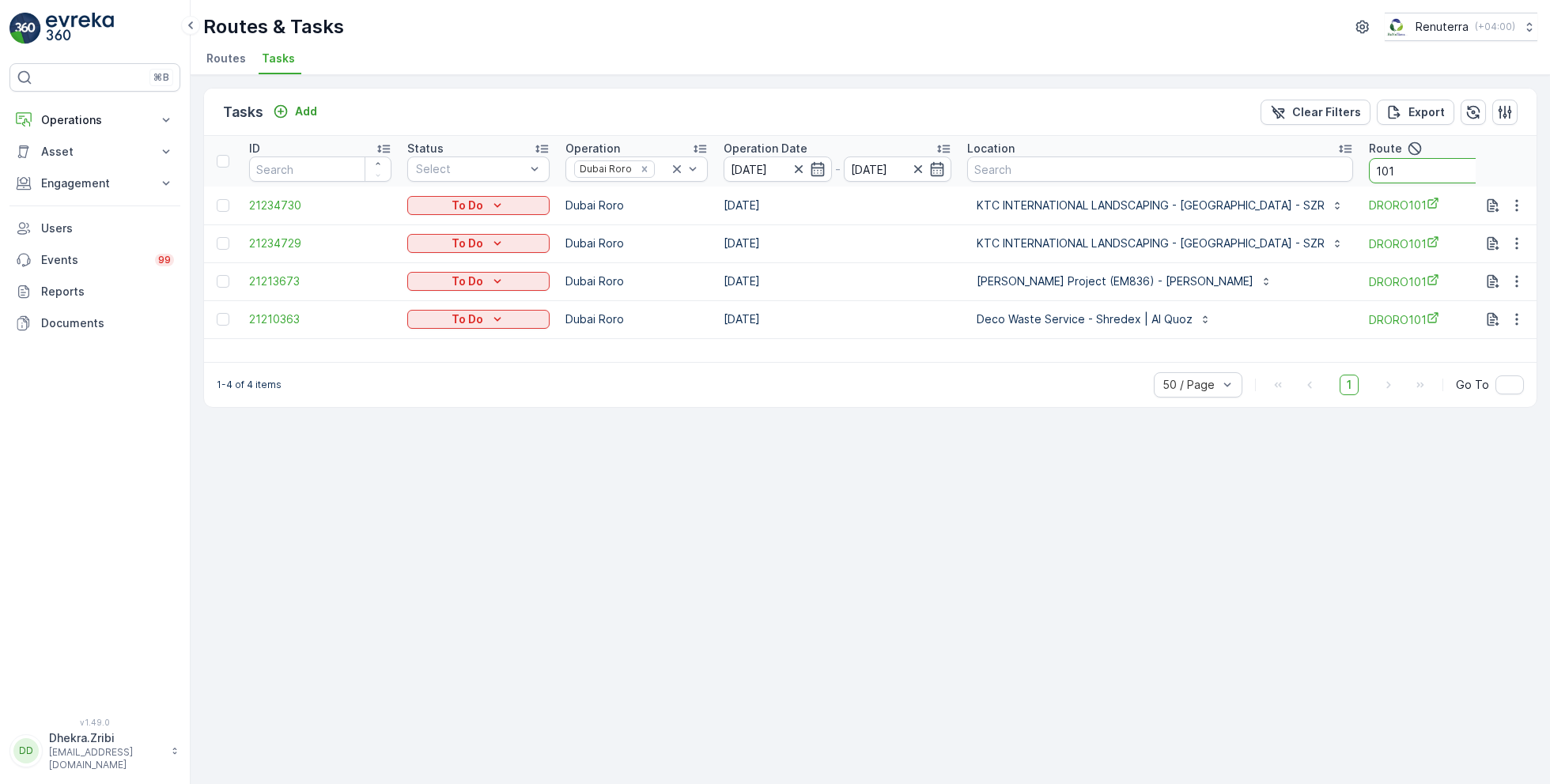
click at [1384, 164] on input "101" at bounding box center [1440, 170] width 142 height 25
type input "102"
